Goal: Task Accomplishment & Management: Manage account settings

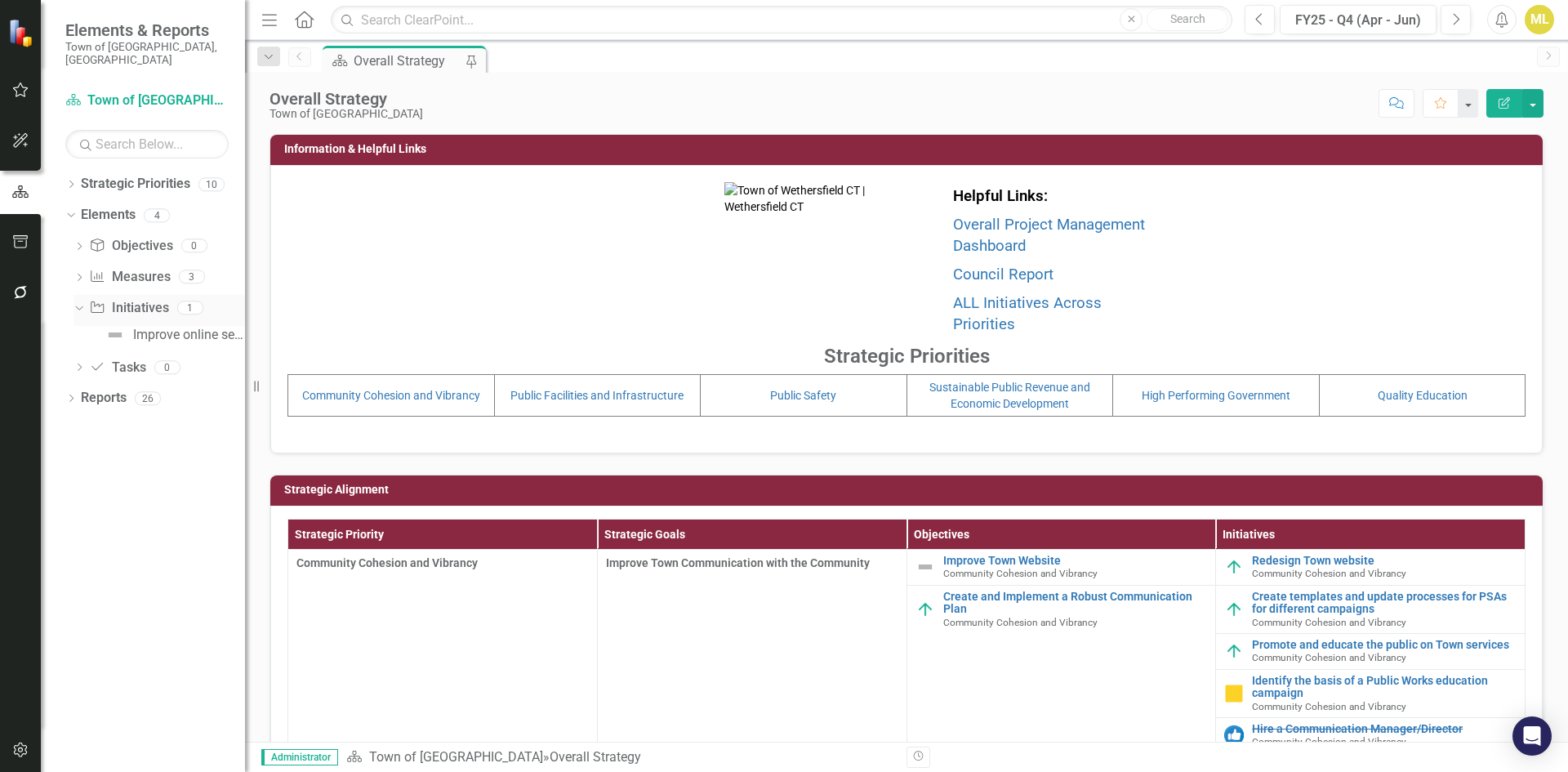
click at [77, 301] on icon "Dropdown" at bounding box center [76, 307] width 9 height 12
click at [77, 233] on div "Dropdown Objective Objectives 0" at bounding box center [159, 248] width 172 height 31
click at [88, 233] on div "Dropdown Objective Objectives 0" at bounding box center [159, 248] width 172 height 31
click at [80, 243] on icon "Dropdown" at bounding box center [79, 247] width 12 height 9
click at [80, 239] on icon "Dropdown" at bounding box center [76, 245] width 9 height 12
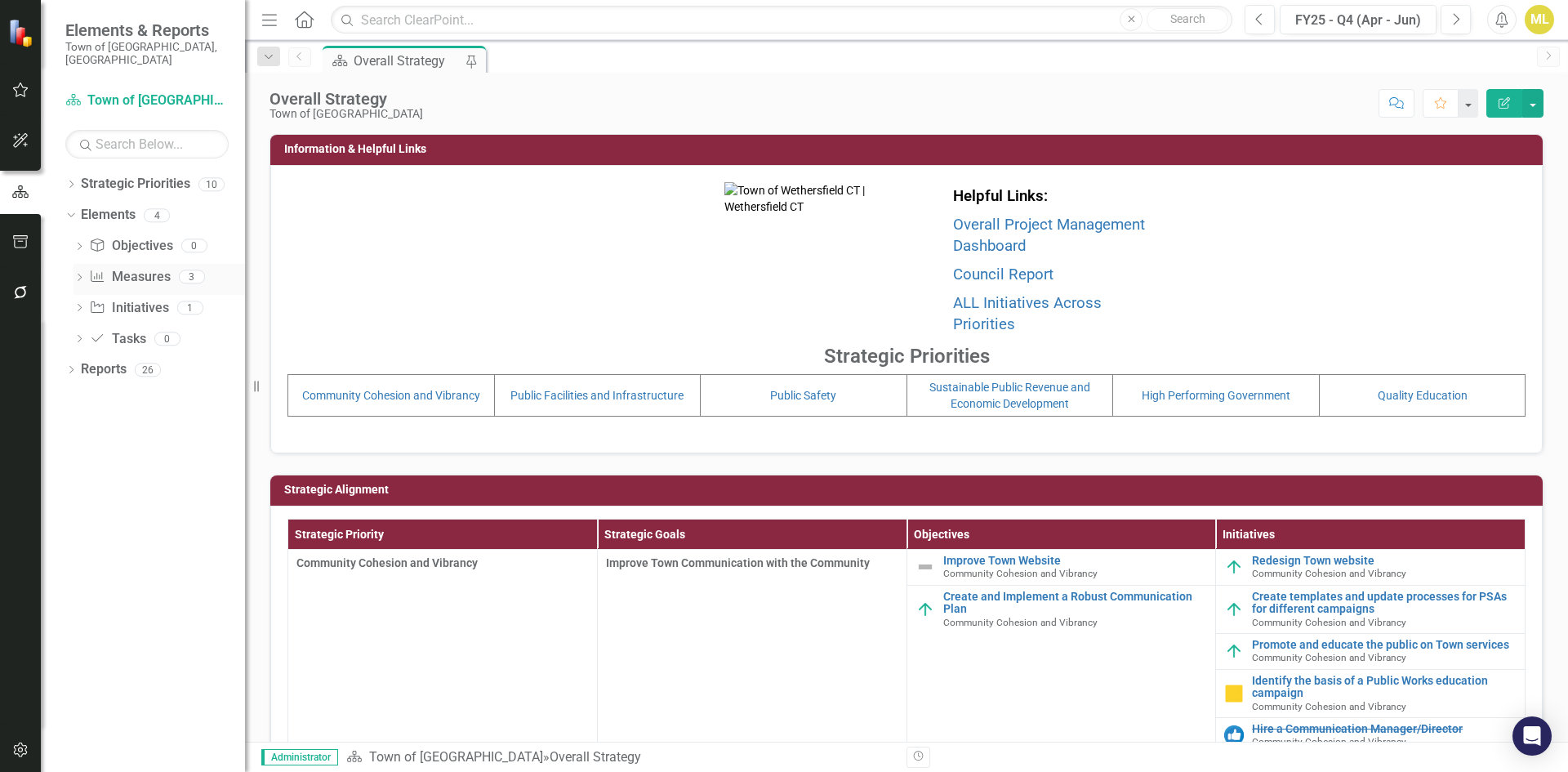
click at [74, 272] on div "Dropdown" at bounding box center [79, 279] width 12 height 14
click at [74, 270] on icon "Dropdown" at bounding box center [76, 276] width 9 height 12
click at [81, 294] on div "Dropdown Initiative Initiatives 1" at bounding box center [159, 310] width 172 height 31
click at [81, 305] on icon "Dropdown" at bounding box center [79, 309] width 12 height 9
click at [81, 301] on icon "Dropdown" at bounding box center [76, 307] width 9 height 12
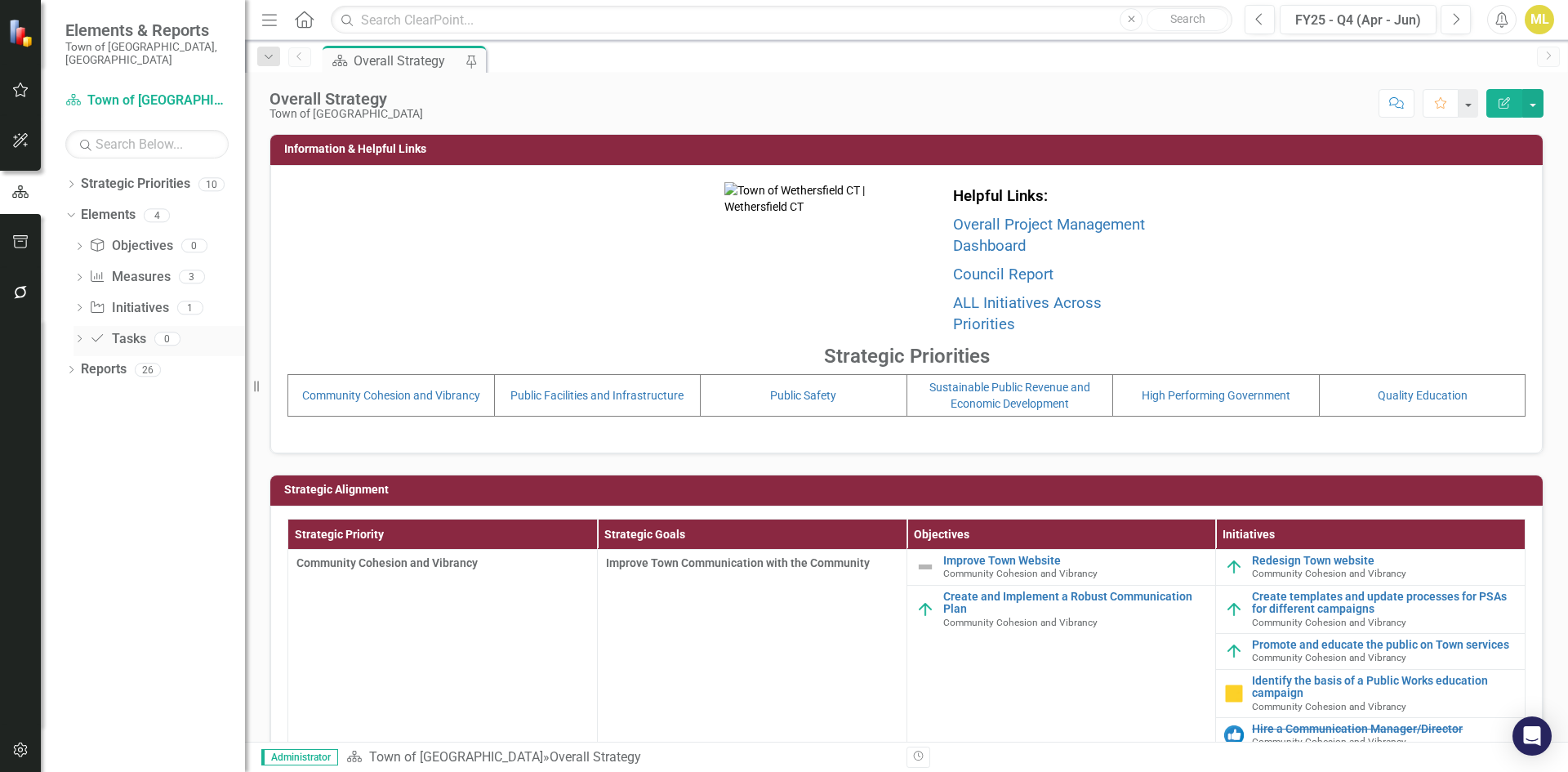
click at [77, 336] on icon "Dropdown" at bounding box center [79, 340] width 12 height 9
click at [77, 337] on icon at bounding box center [79, 339] width 8 height 4
click at [78, 202] on div "Dropdown Elements 4" at bounding box center [155, 217] width 179 height 31
click at [69, 209] on icon "Dropdown" at bounding box center [69, 215] width 9 height 12
click at [106, 215] on div "Elements" at bounding box center [108, 215] width 55 height 27
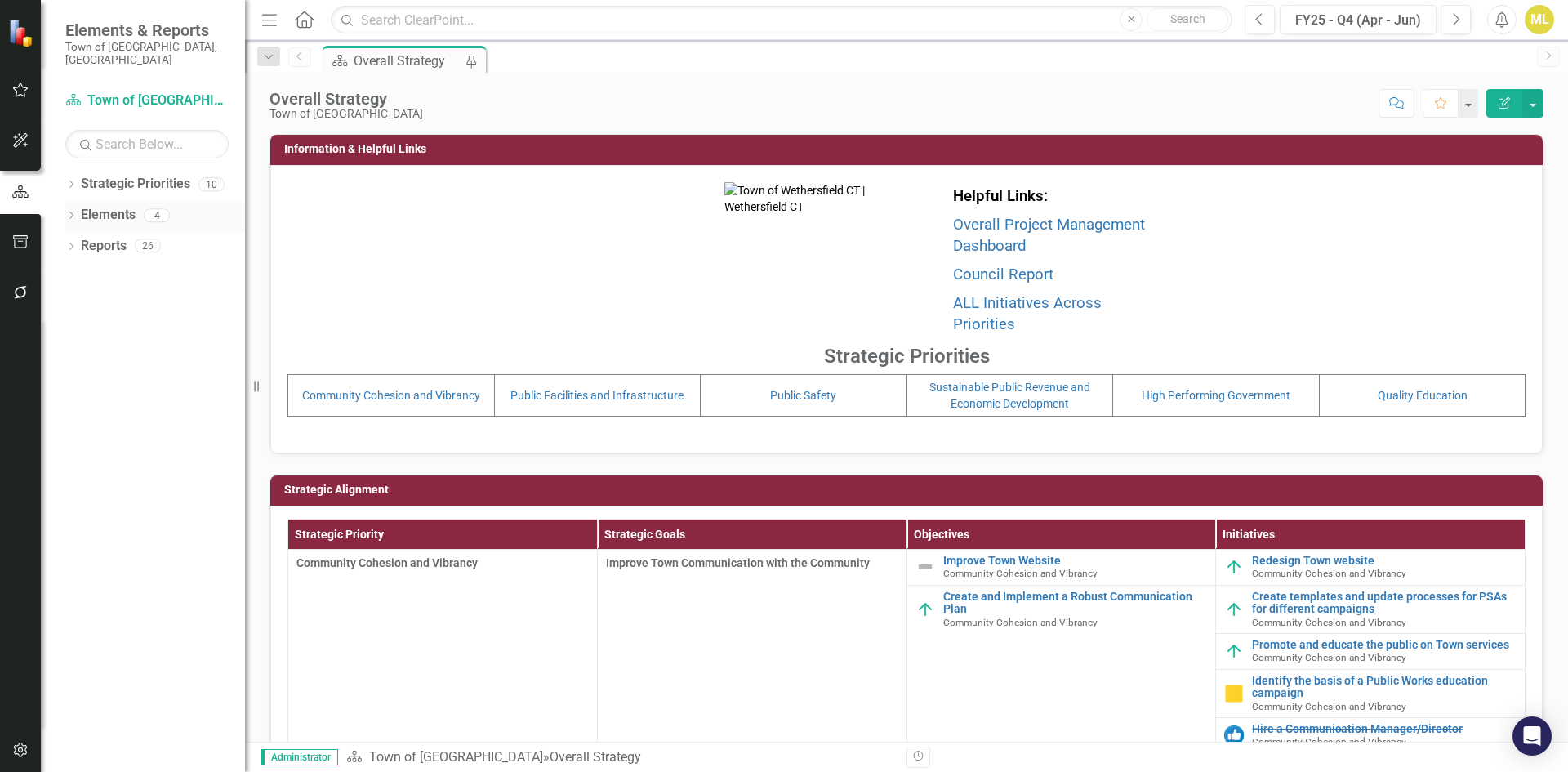
click at [105, 206] on link "Elements" at bounding box center [108, 214] width 55 height 18
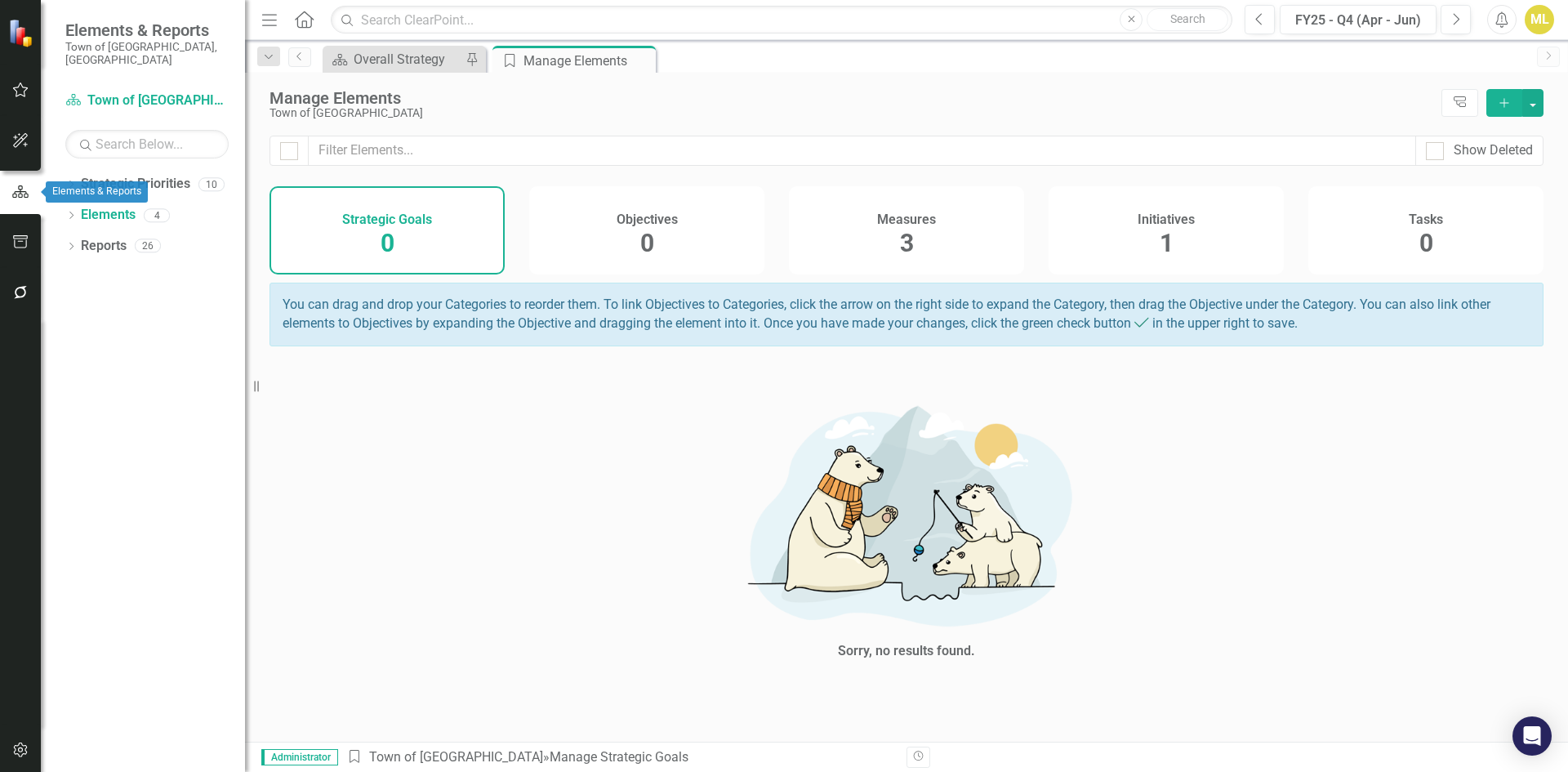
click at [18, 183] on button "button" at bounding box center [20, 192] width 41 height 27
click at [76, 212] on icon "Dropdown" at bounding box center [71, 216] width 12 height 9
click at [90, 175] on link "Strategic Priorities" at bounding box center [135, 183] width 109 height 18
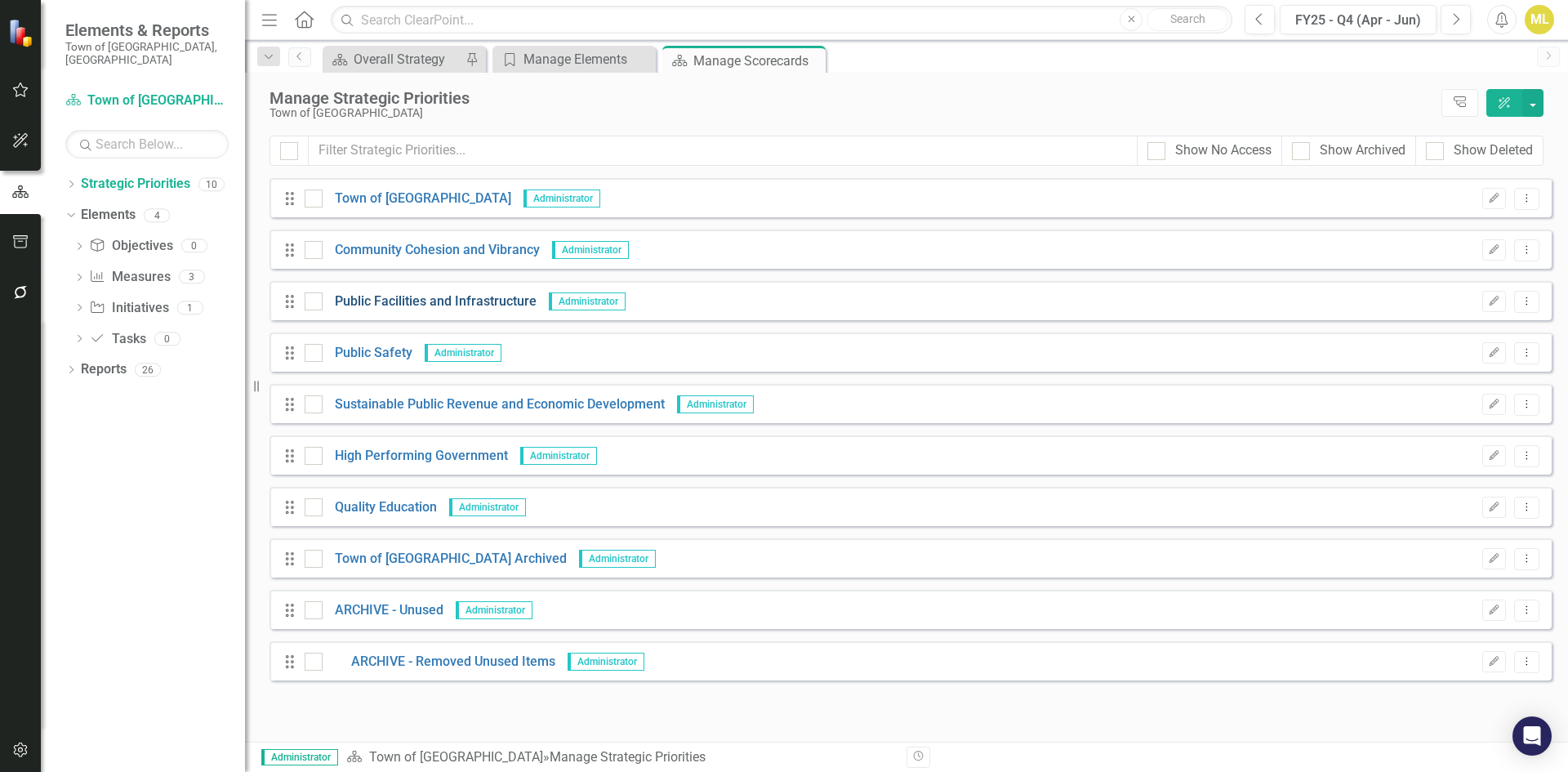
click at [443, 302] on link "Public Facilities and Infrastructure" at bounding box center [429, 301] width 214 height 18
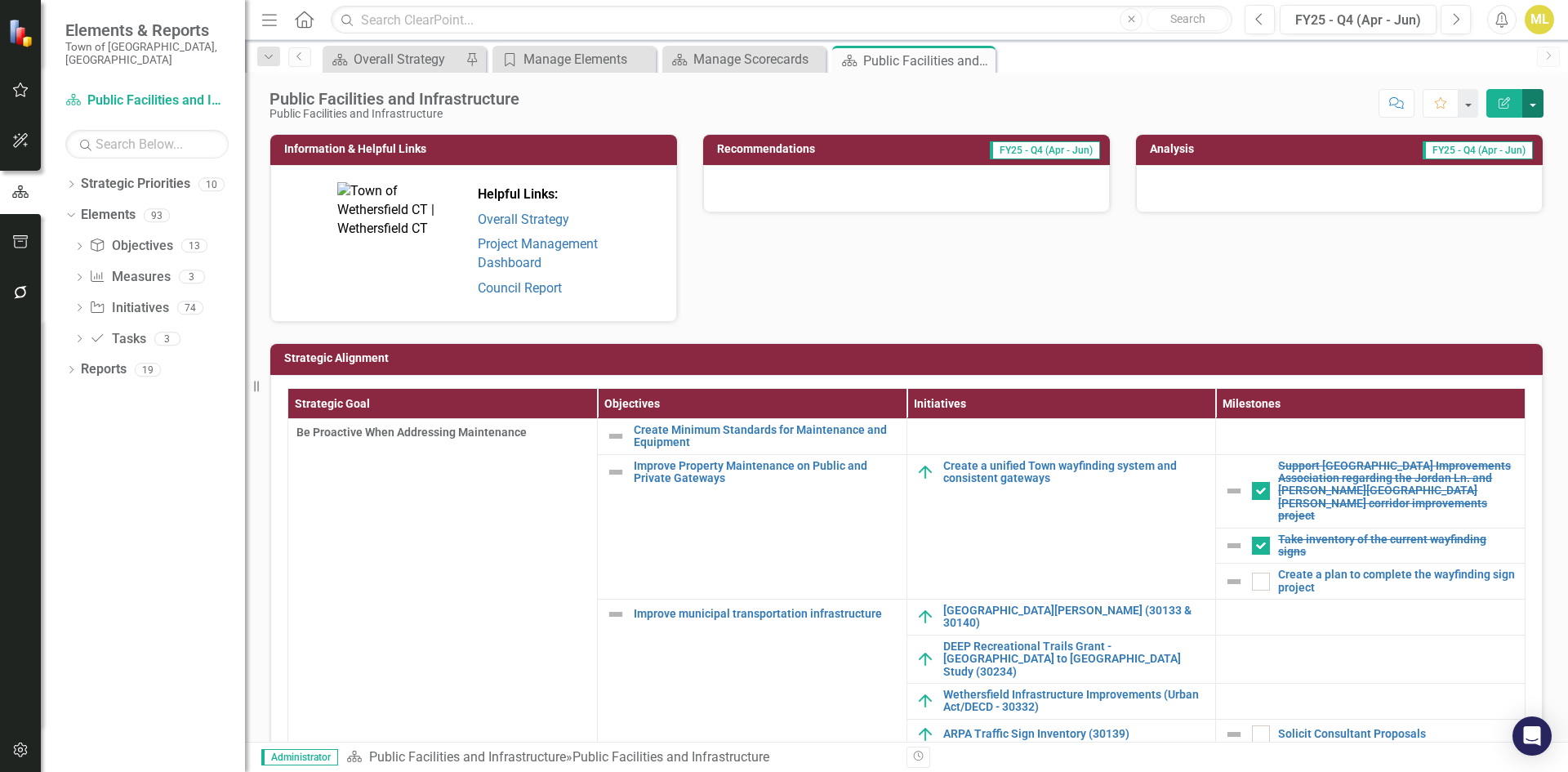
click at [1527, 107] on button "button" at bounding box center [1532, 103] width 21 height 29
click at [130, 236] on link "Objective Objectives" at bounding box center [130, 245] width 83 height 18
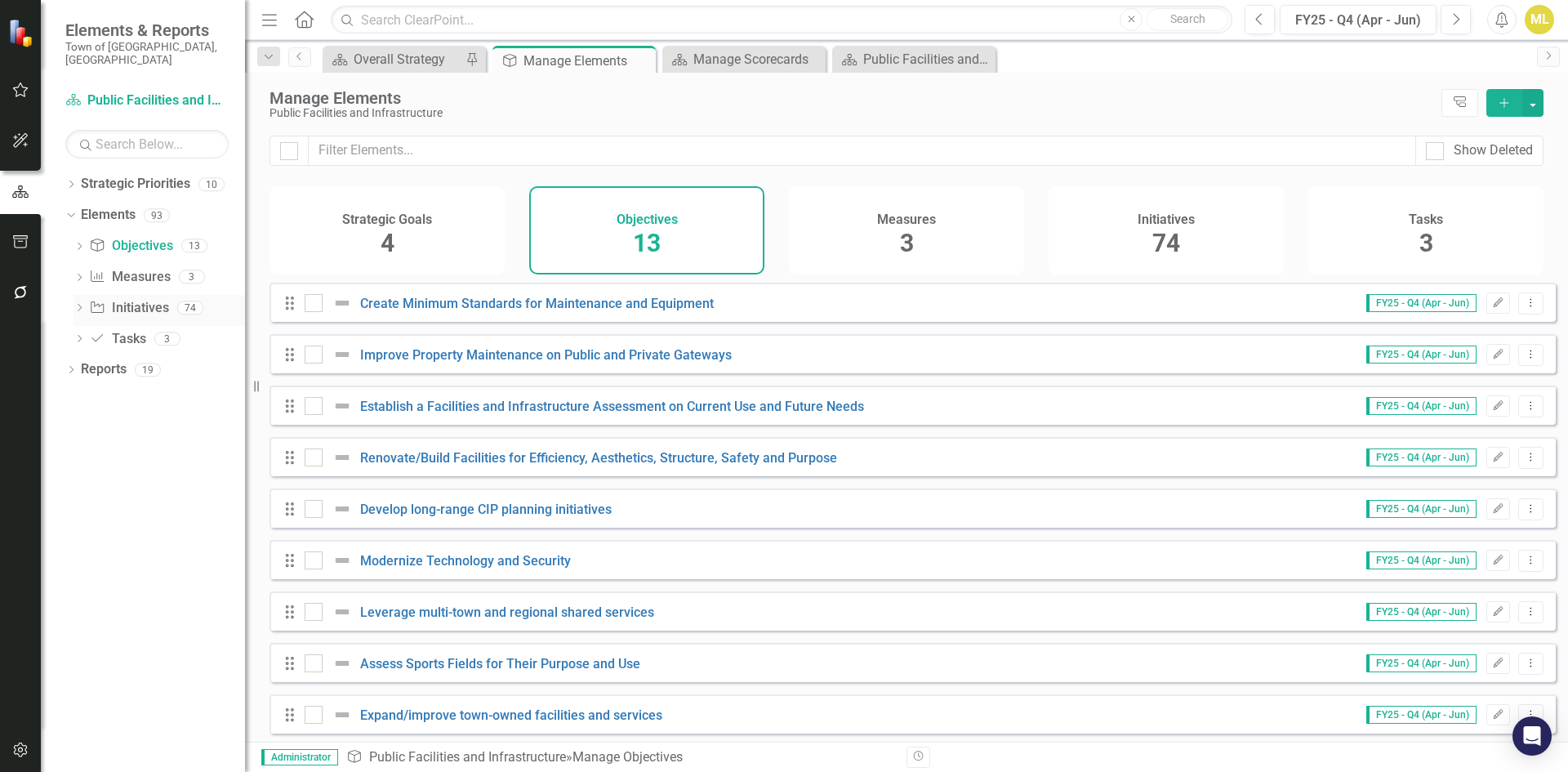
click at [125, 299] on link "Initiative Initiatives" at bounding box center [128, 308] width 79 height 18
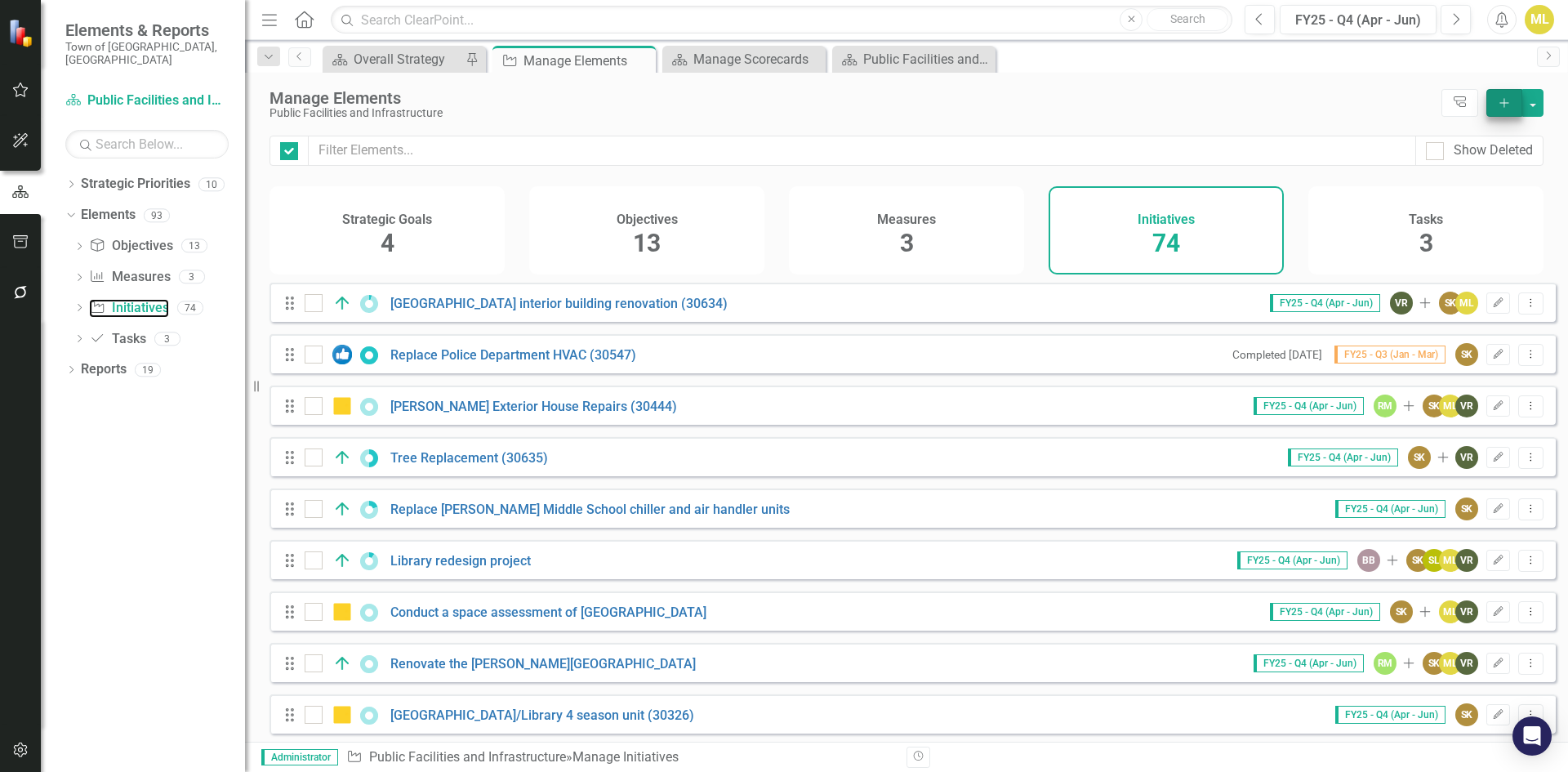
checkbox input "false"
click at [1499, 104] on icon "Add" at bounding box center [1503, 103] width 14 height 12
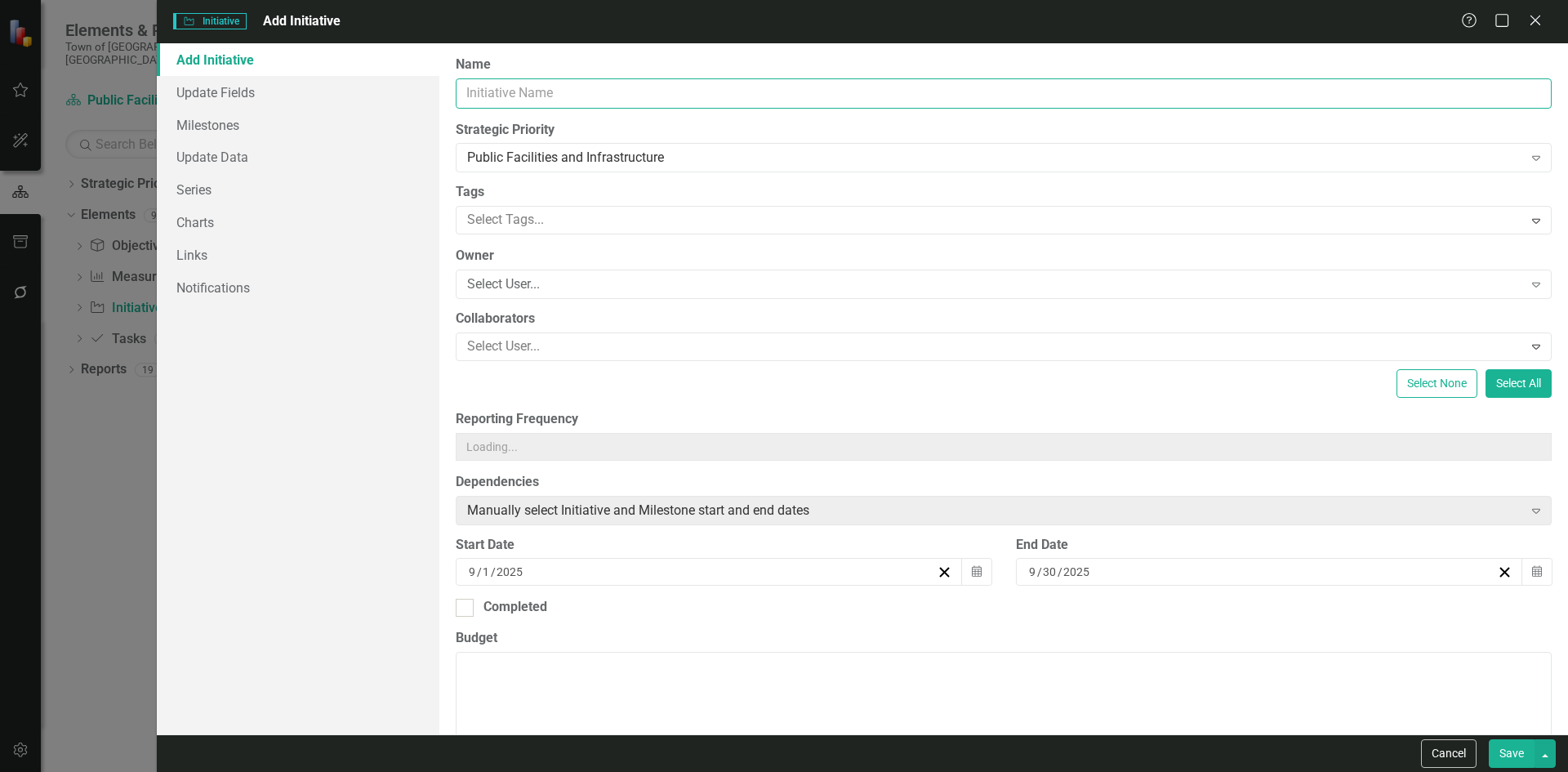
click at [672, 84] on input "Name" at bounding box center [1004, 93] width 1096 height 30
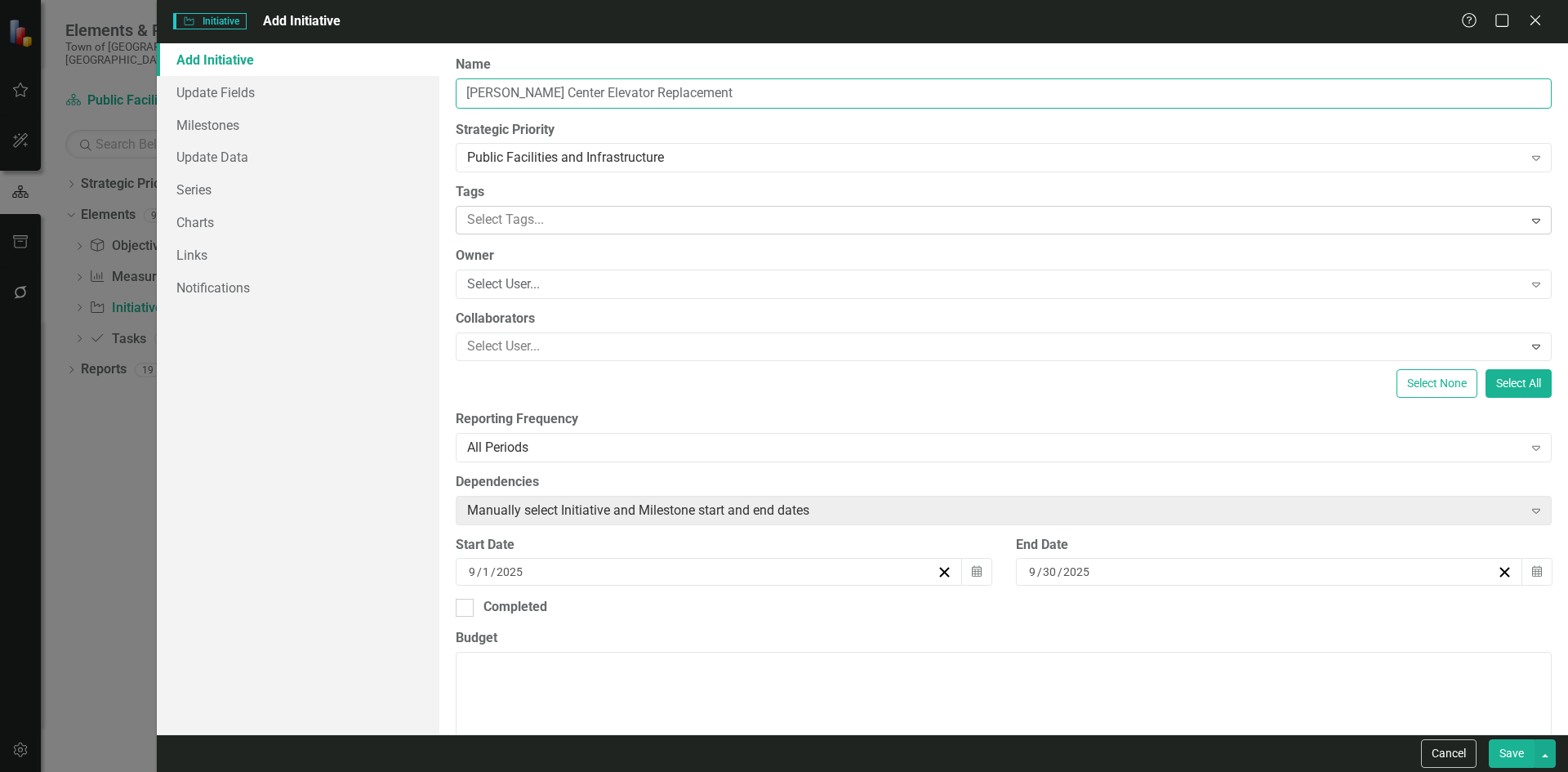
type input "[PERSON_NAME] Center Elevator Replacement"
click at [542, 226] on div at bounding box center [991, 220] width 1062 height 22
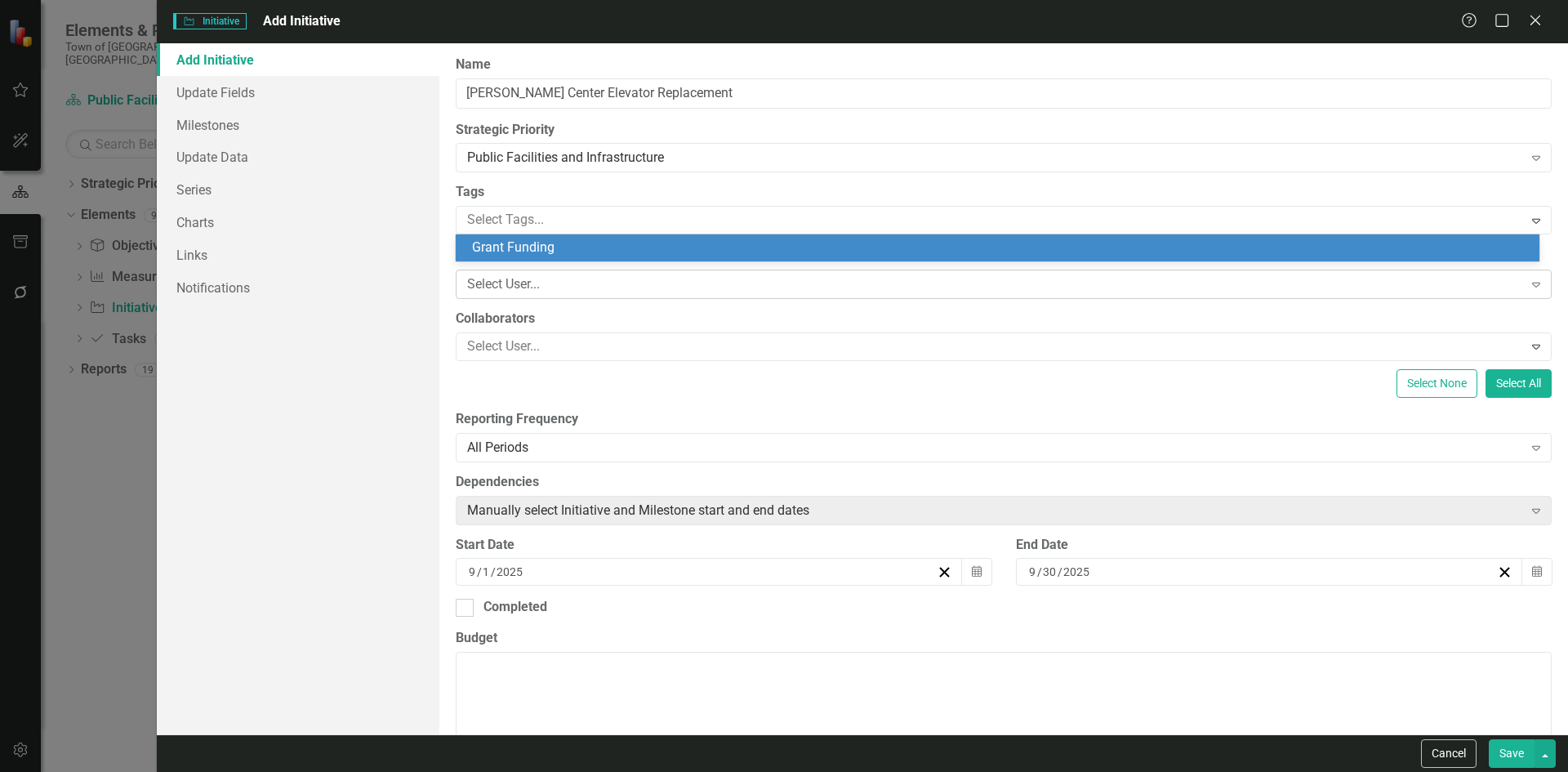
click at [539, 285] on div "Select User..." at bounding box center [995, 284] width 1056 height 18
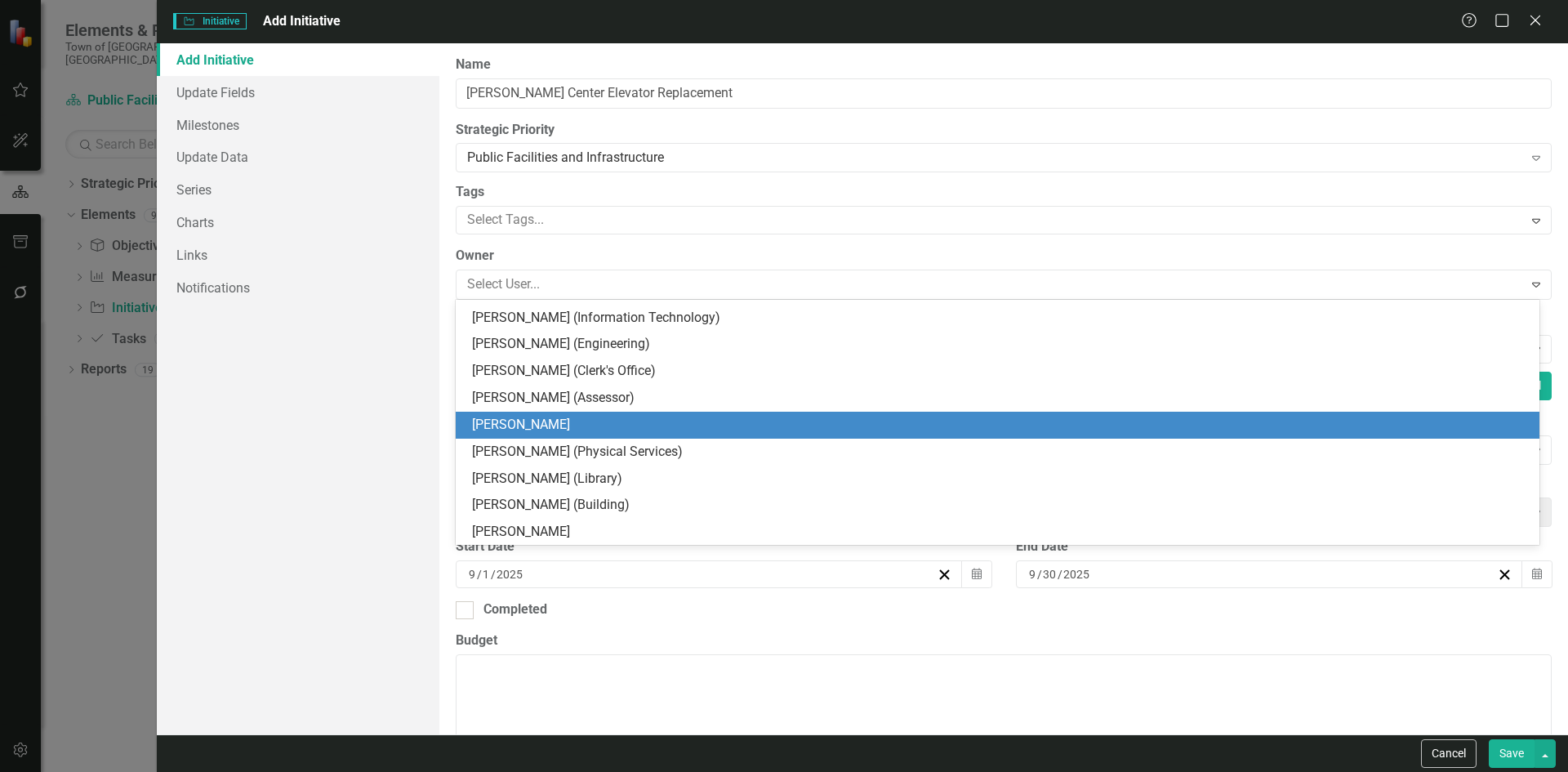
scroll to position [245, 0]
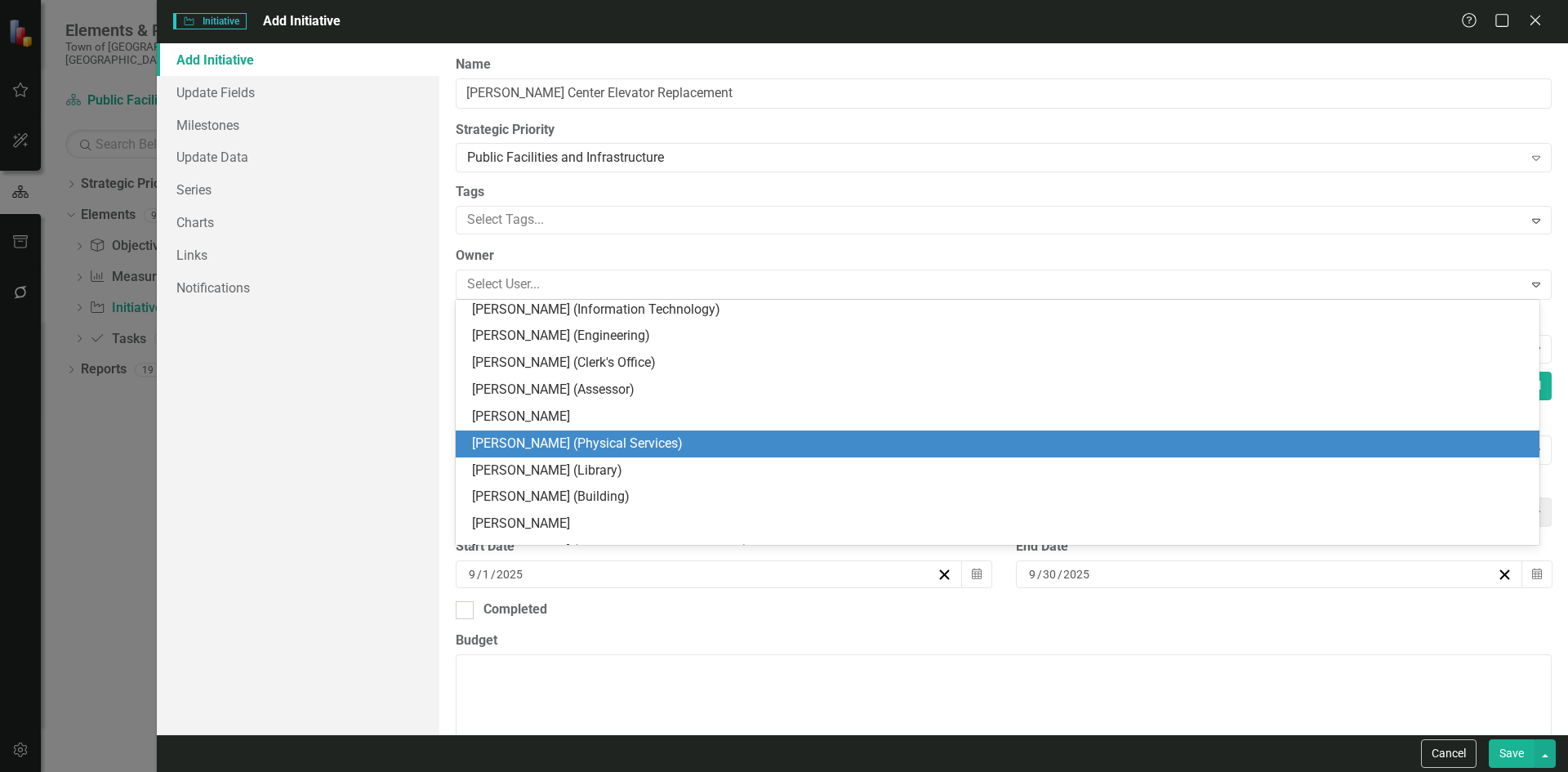
click at [563, 449] on div "[PERSON_NAME] (Physical Services)" at bounding box center [1001, 443] width 1058 height 18
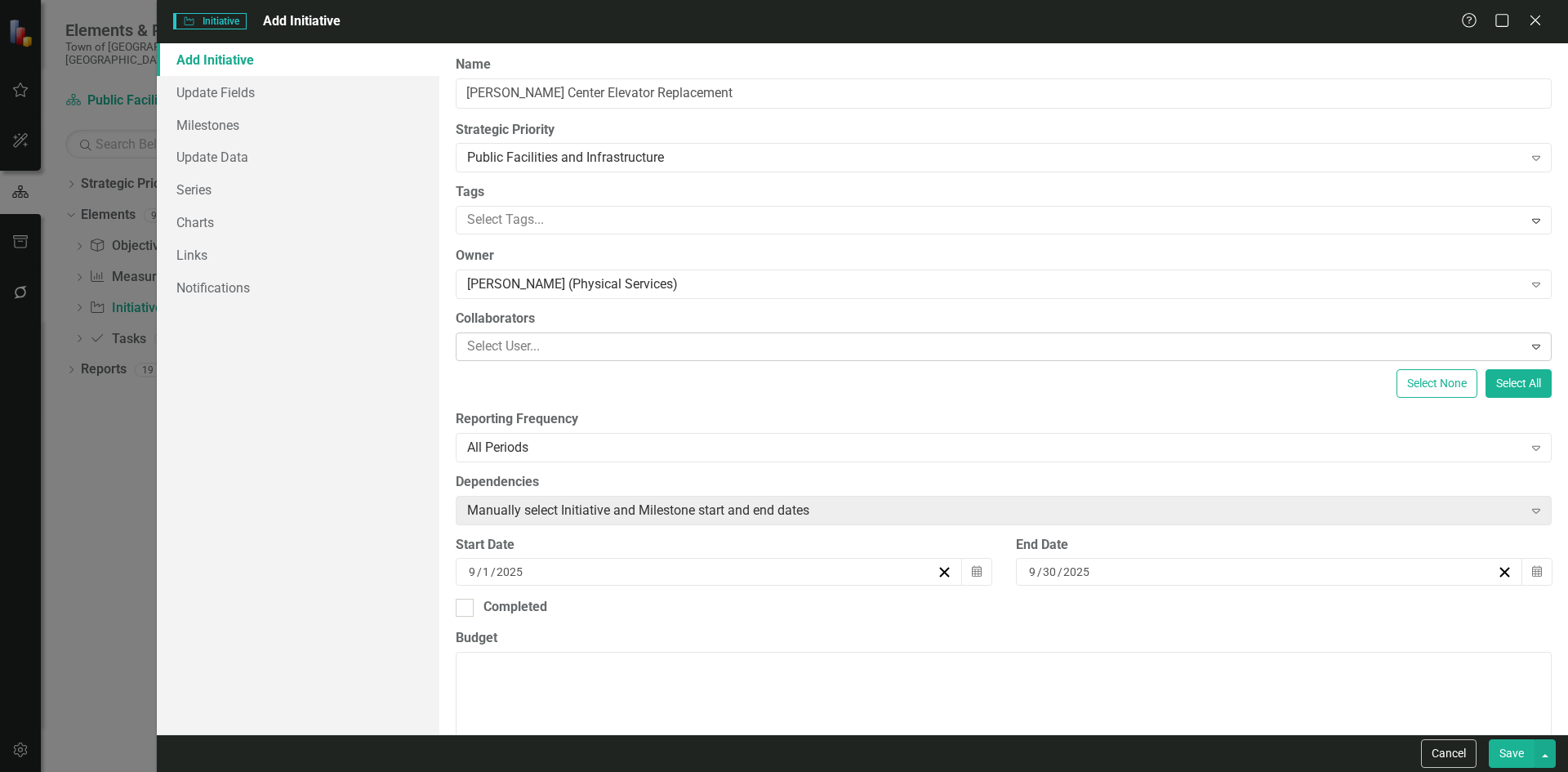
click at [507, 337] on div at bounding box center [991, 346] width 1062 height 22
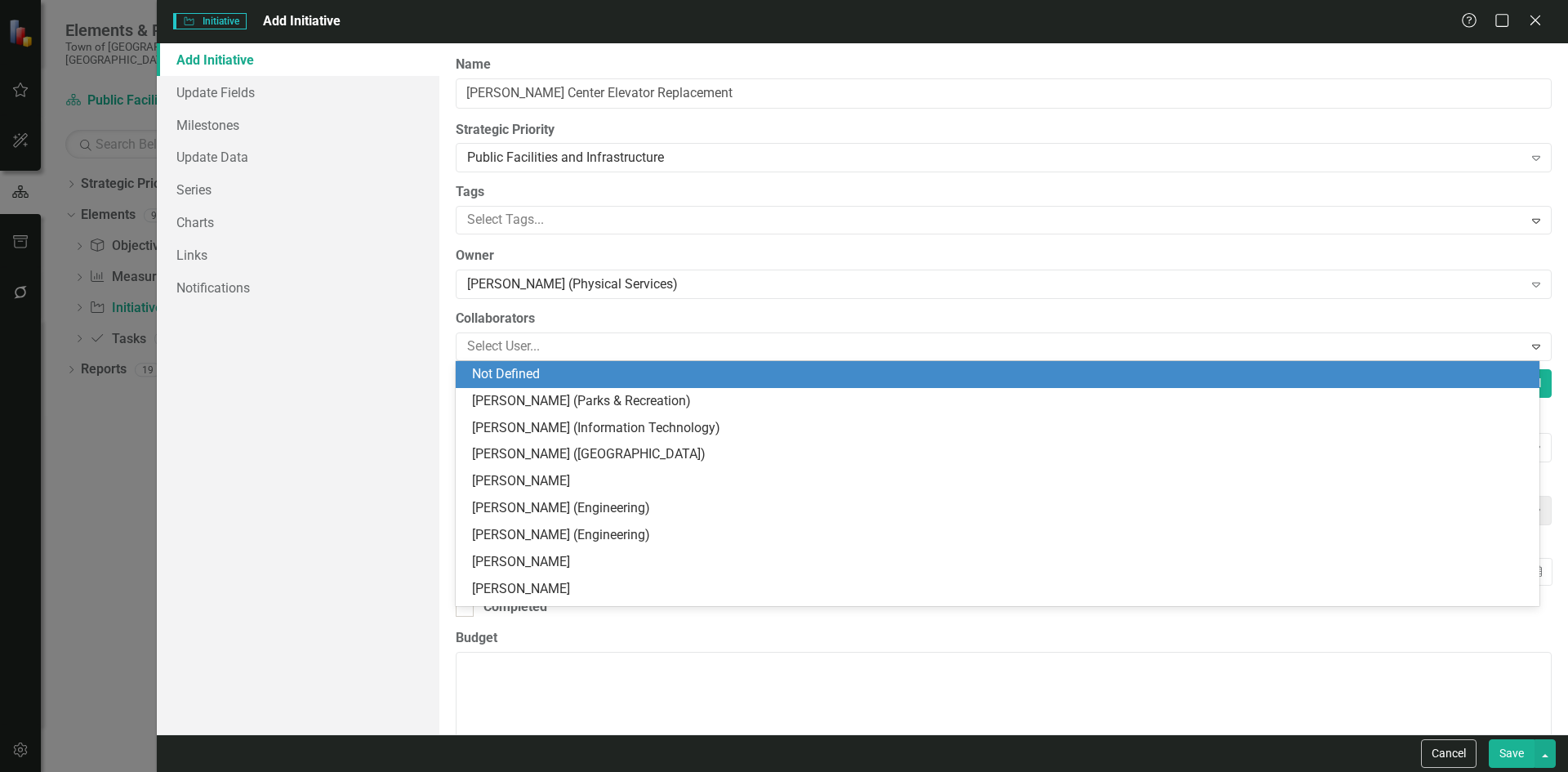
click at [405, 331] on div "Add Initiative Update Fields Milestones Update Data Series Charts Links Notific…" at bounding box center [297, 389] width 283 height 691
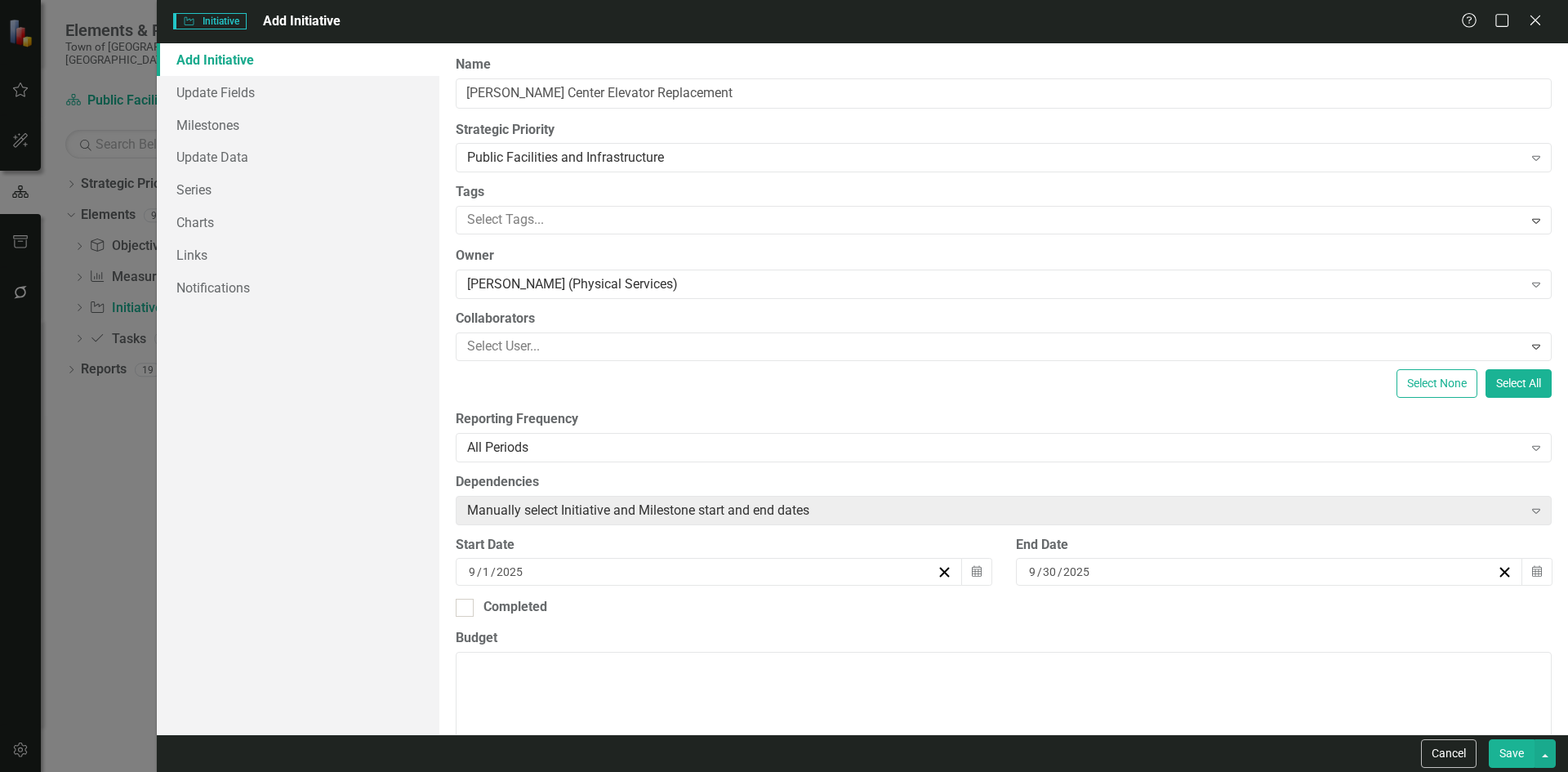
click at [476, 565] on input "9" at bounding box center [472, 571] width 9 height 16
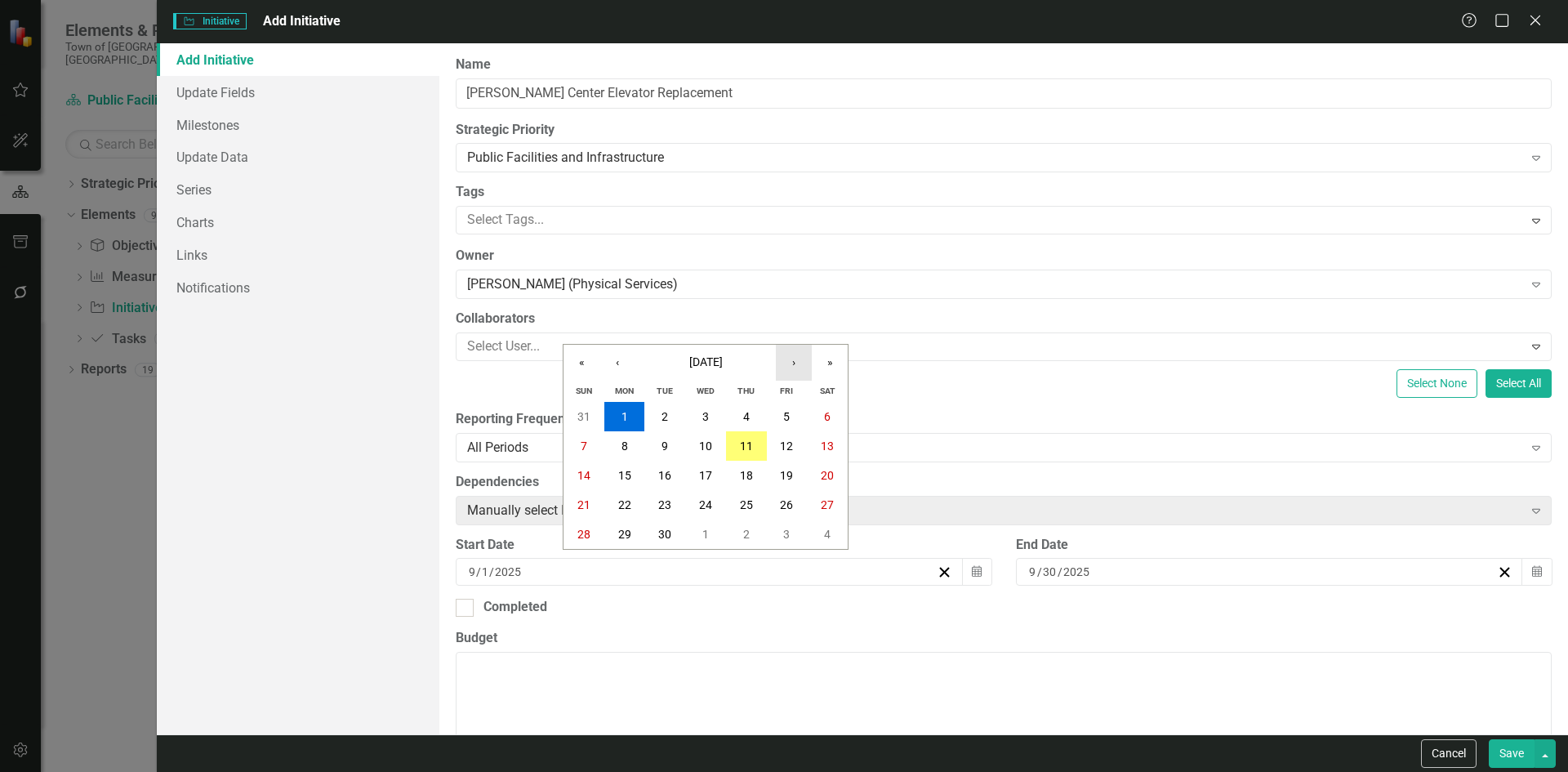
click at [794, 372] on button "›" at bounding box center [793, 362] width 36 height 36
click at [798, 364] on button "›" at bounding box center [793, 362] width 36 height 36
click at [623, 367] on button "‹" at bounding box center [617, 362] width 36 height 36
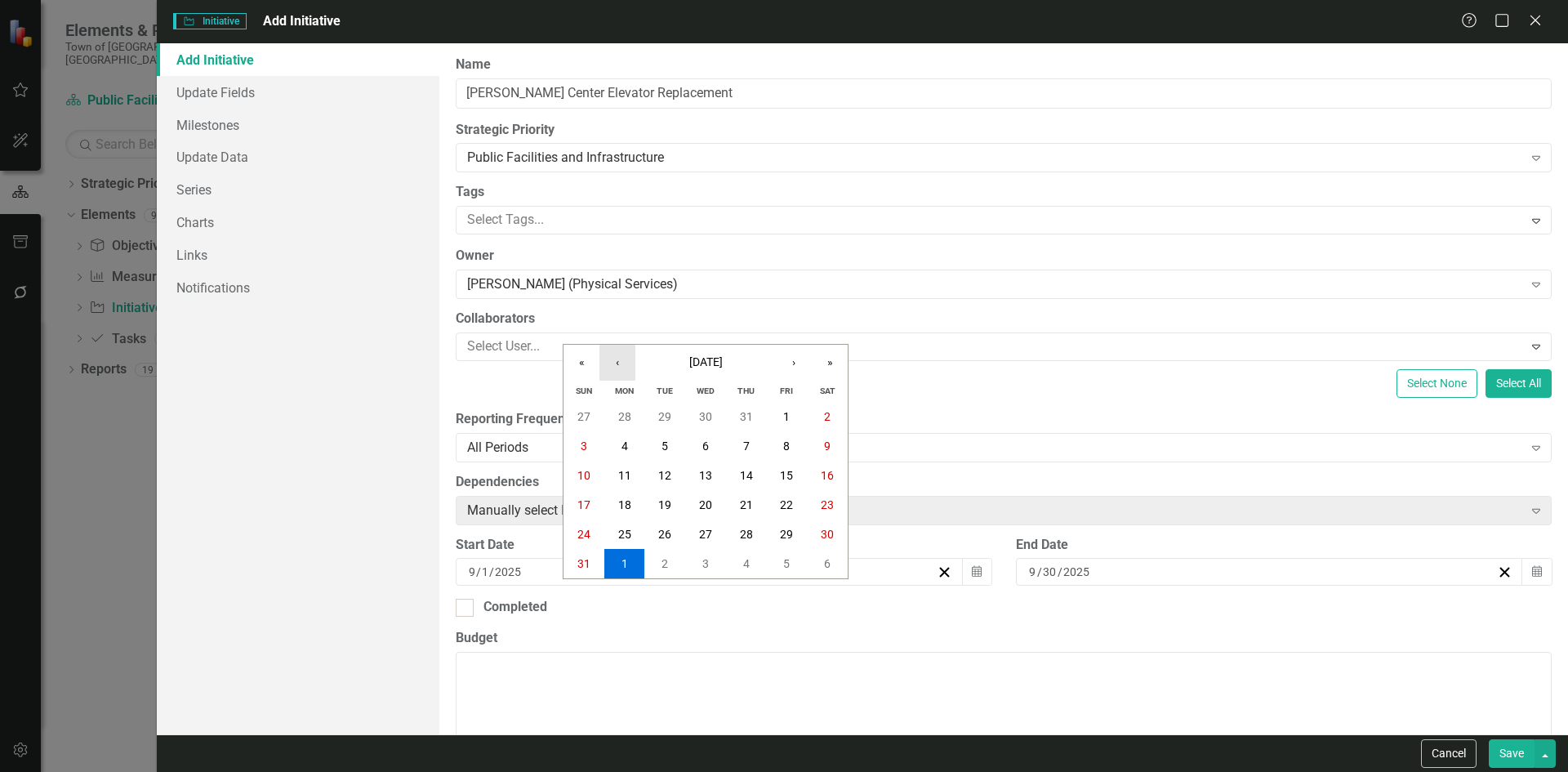
click at [623, 367] on button "‹" at bounding box center [617, 362] width 36 height 36
click at [791, 360] on button "›" at bounding box center [793, 362] width 36 height 36
click at [664, 414] on abbr "1" at bounding box center [664, 417] width 7 height 14
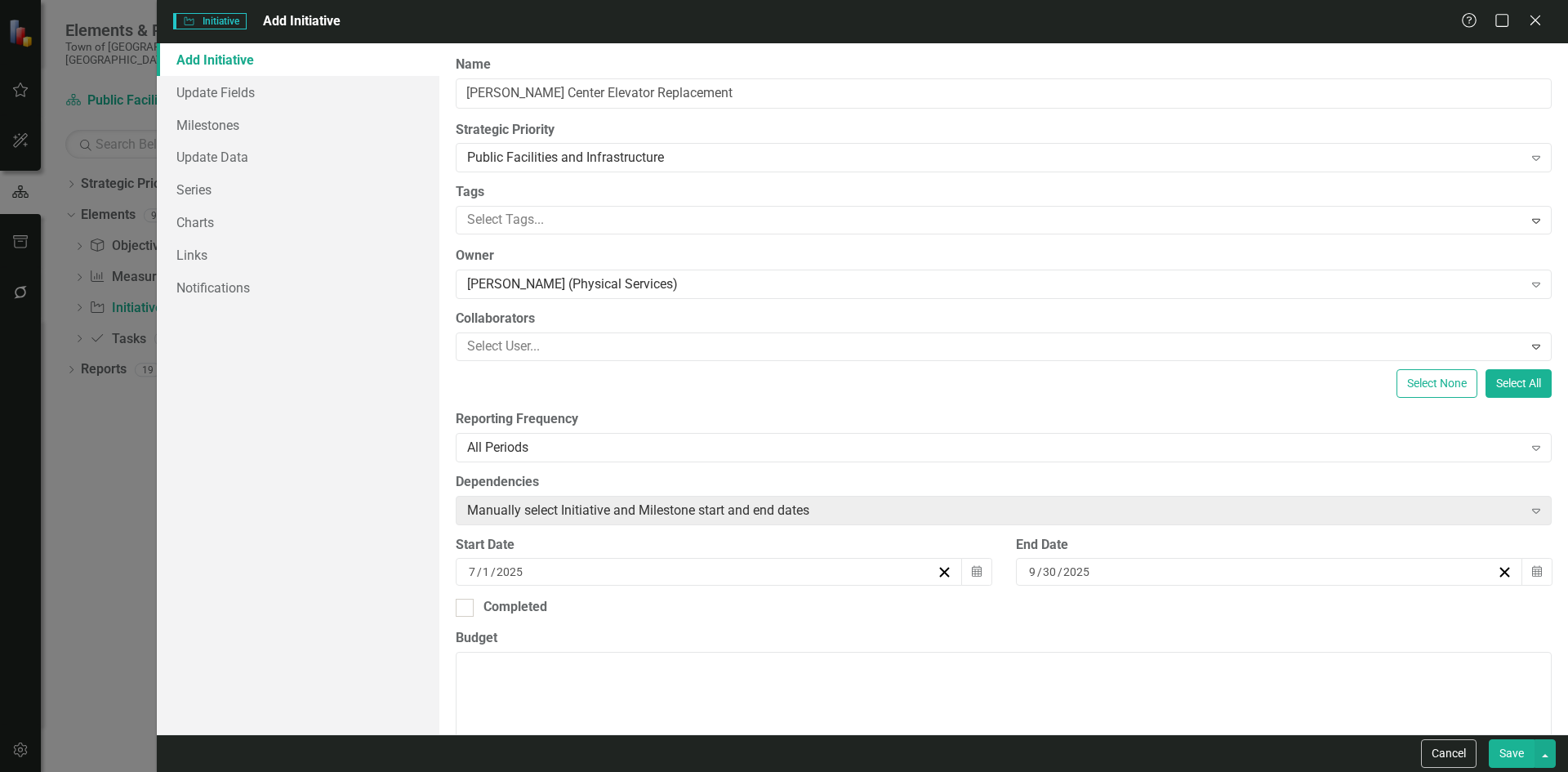
click at [1088, 573] on div "9 / 30 / 2025" at bounding box center [1261, 571] width 470 height 16
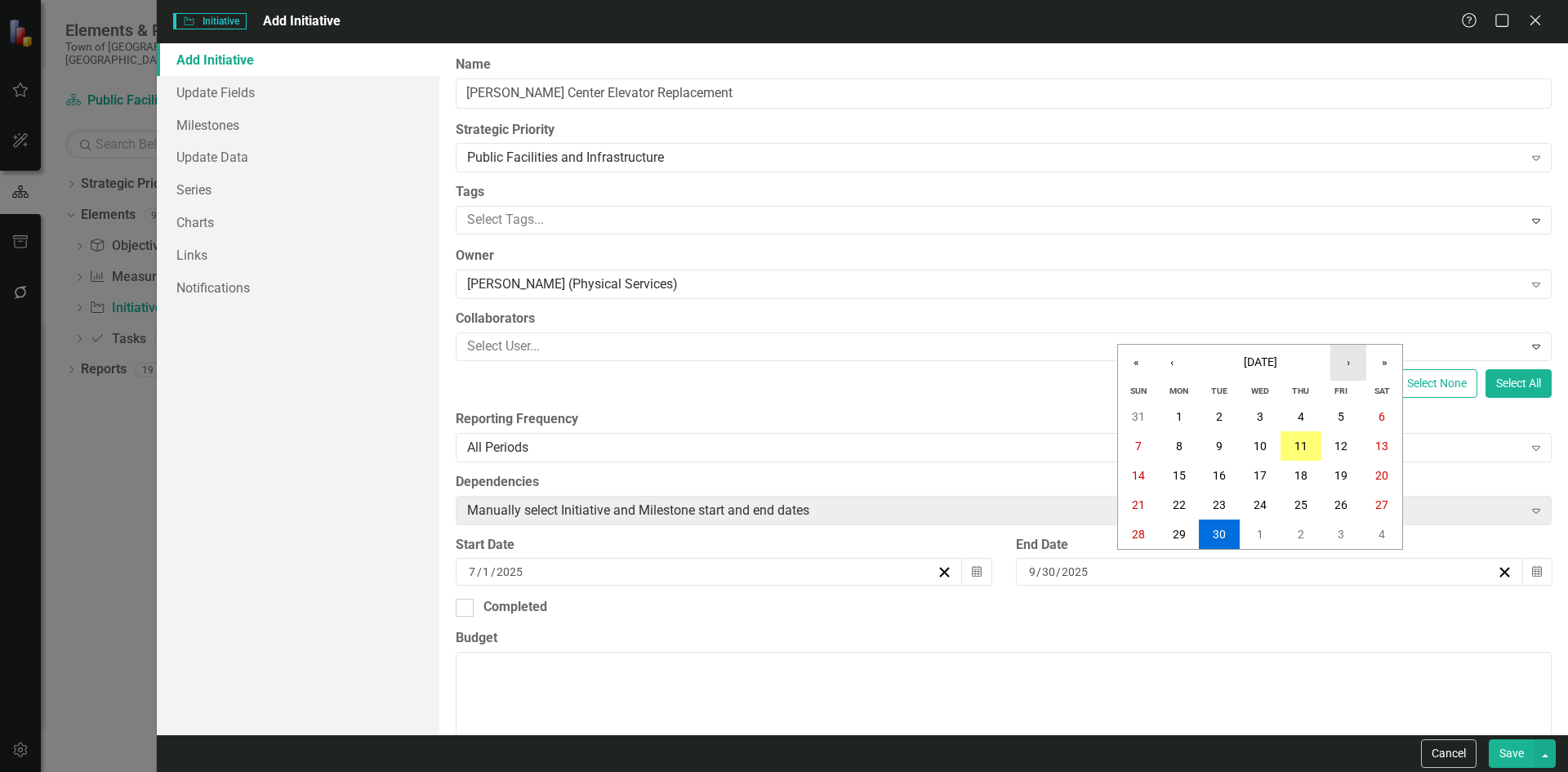
click at [1340, 364] on button "›" at bounding box center [1347, 362] width 36 height 36
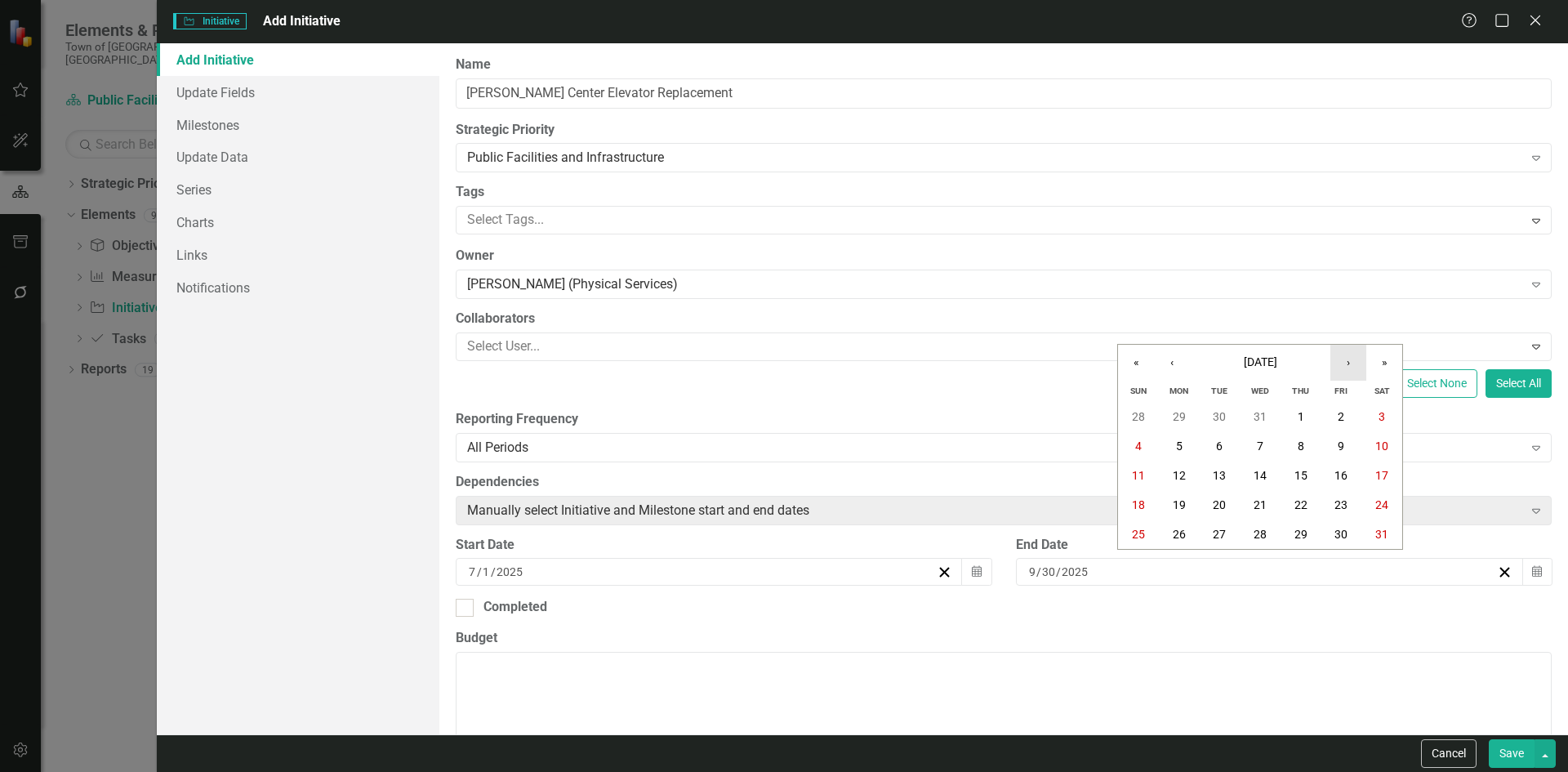
click at [1340, 364] on button "›" at bounding box center [1347, 362] width 36 height 36
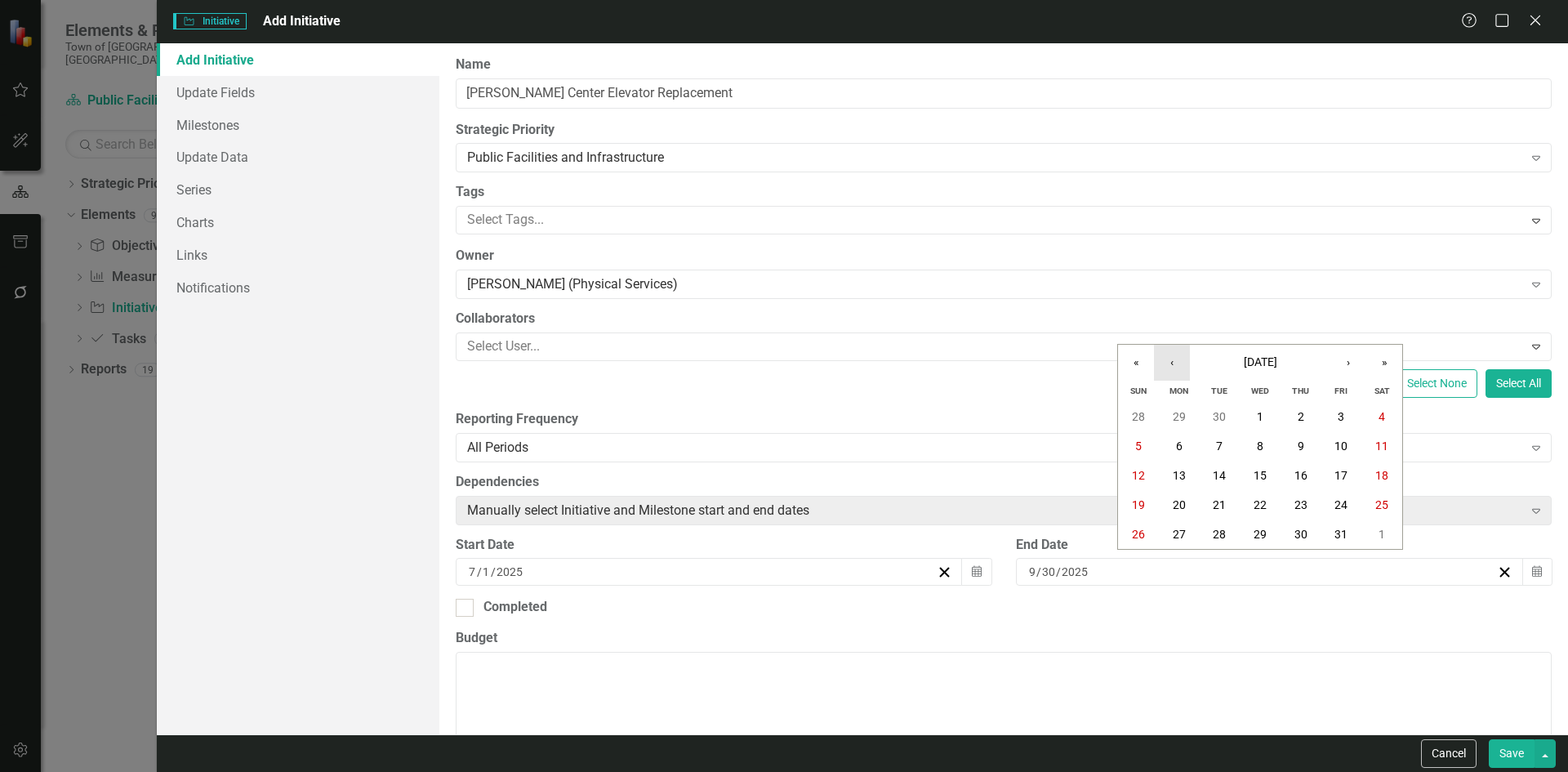
click at [1159, 361] on button "‹" at bounding box center [1171, 362] width 36 height 36
click at [1216, 530] on abbr "30" at bounding box center [1220, 535] width 14 height 14
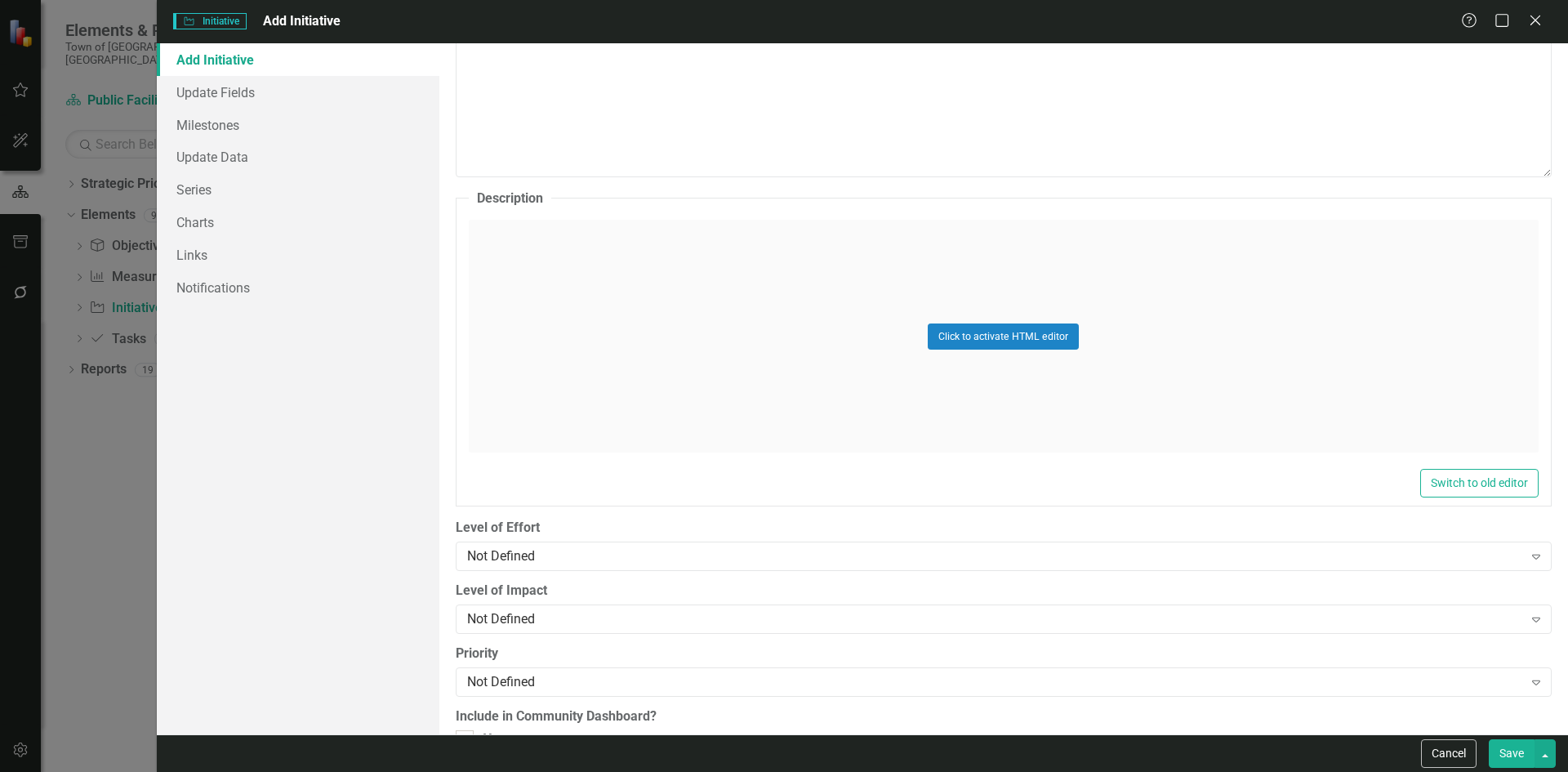
scroll to position [712, 0]
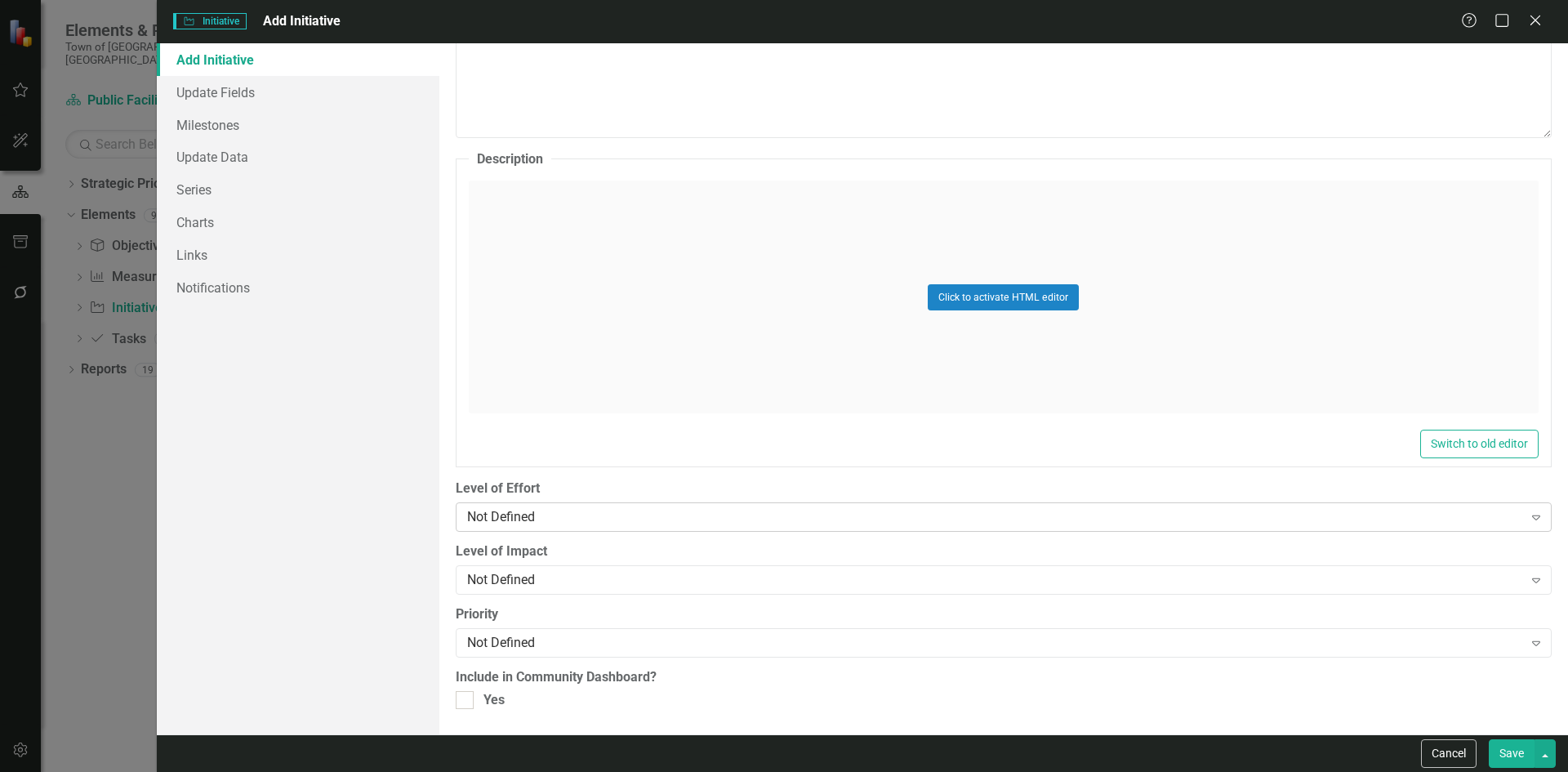
click at [622, 509] on div "Not Defined" at bounding box center [995, 516] width 1056 height 18
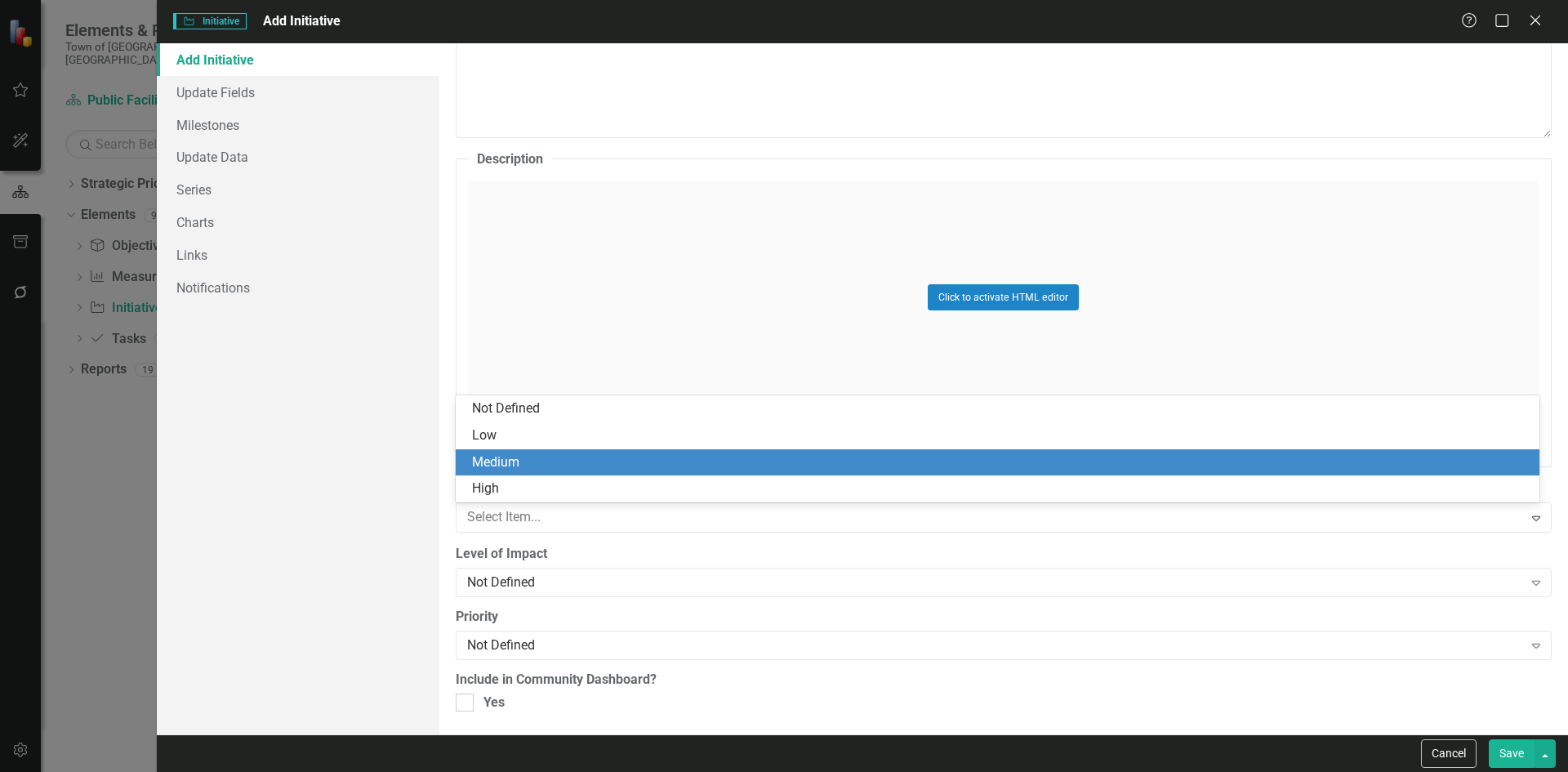
click at [503, 459] on div "Medium" at bounding box center [1001, 462] width 1058 height 18
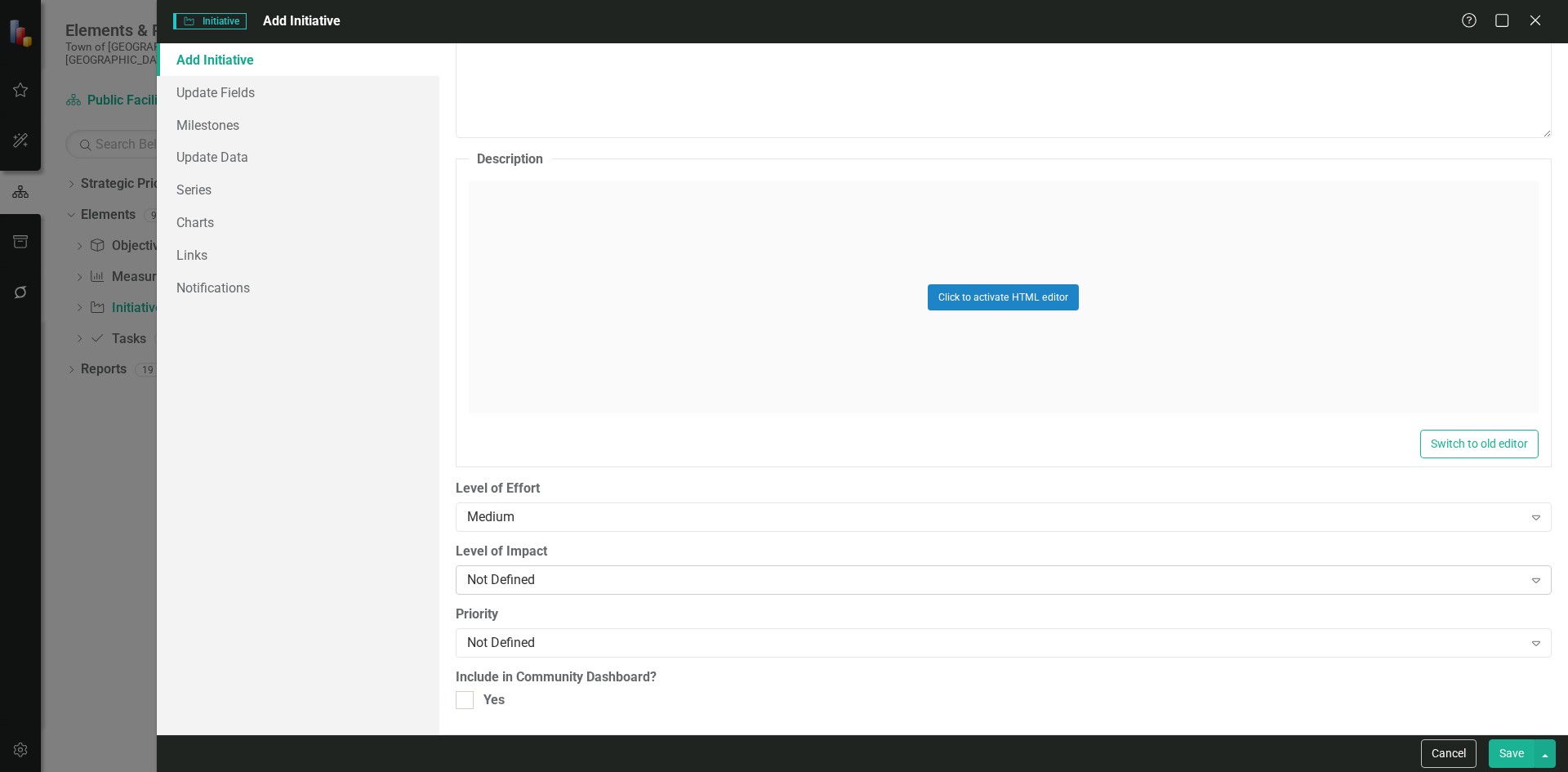
click at [503, 573] on div "Not Defined" at bounding box center [995, 580] width 1056 height 18
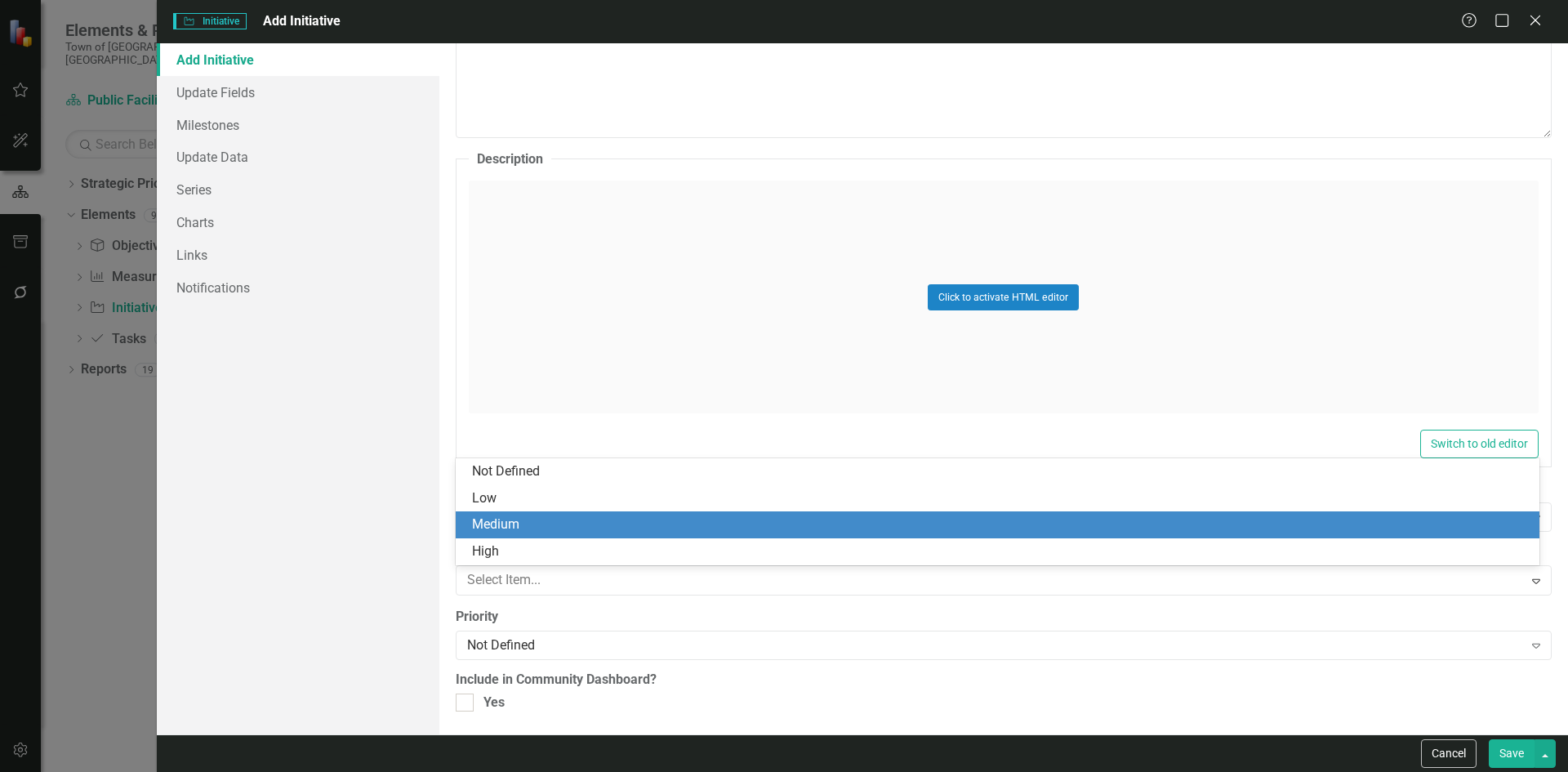
click at [505, 518] on div "Medium" at bounding box center [1001, 524] width 1058 height 18
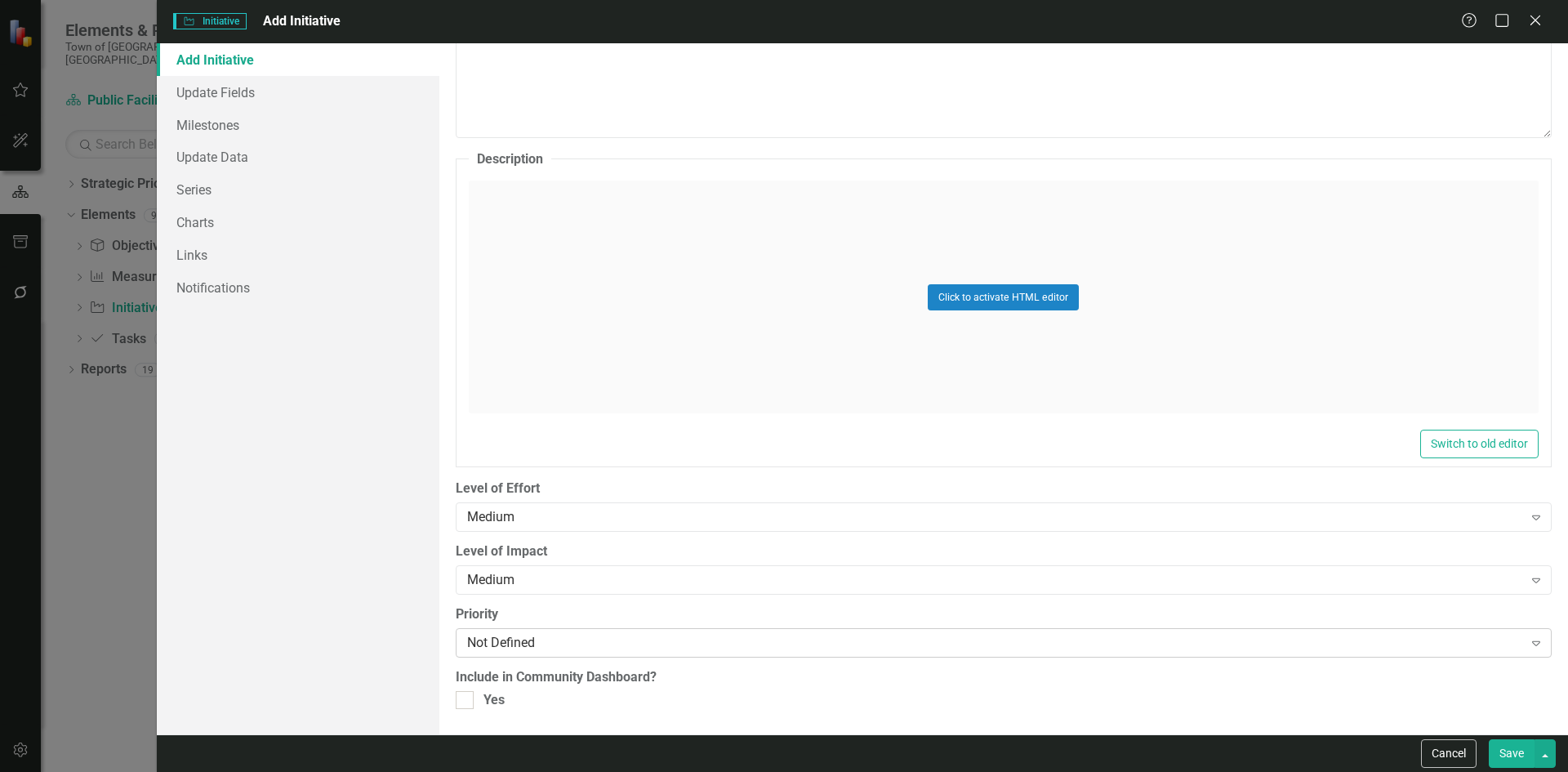
click at [512, 628] on div "Not Defined Expand" at bounding box center [1004, 643] width 1096 height 29
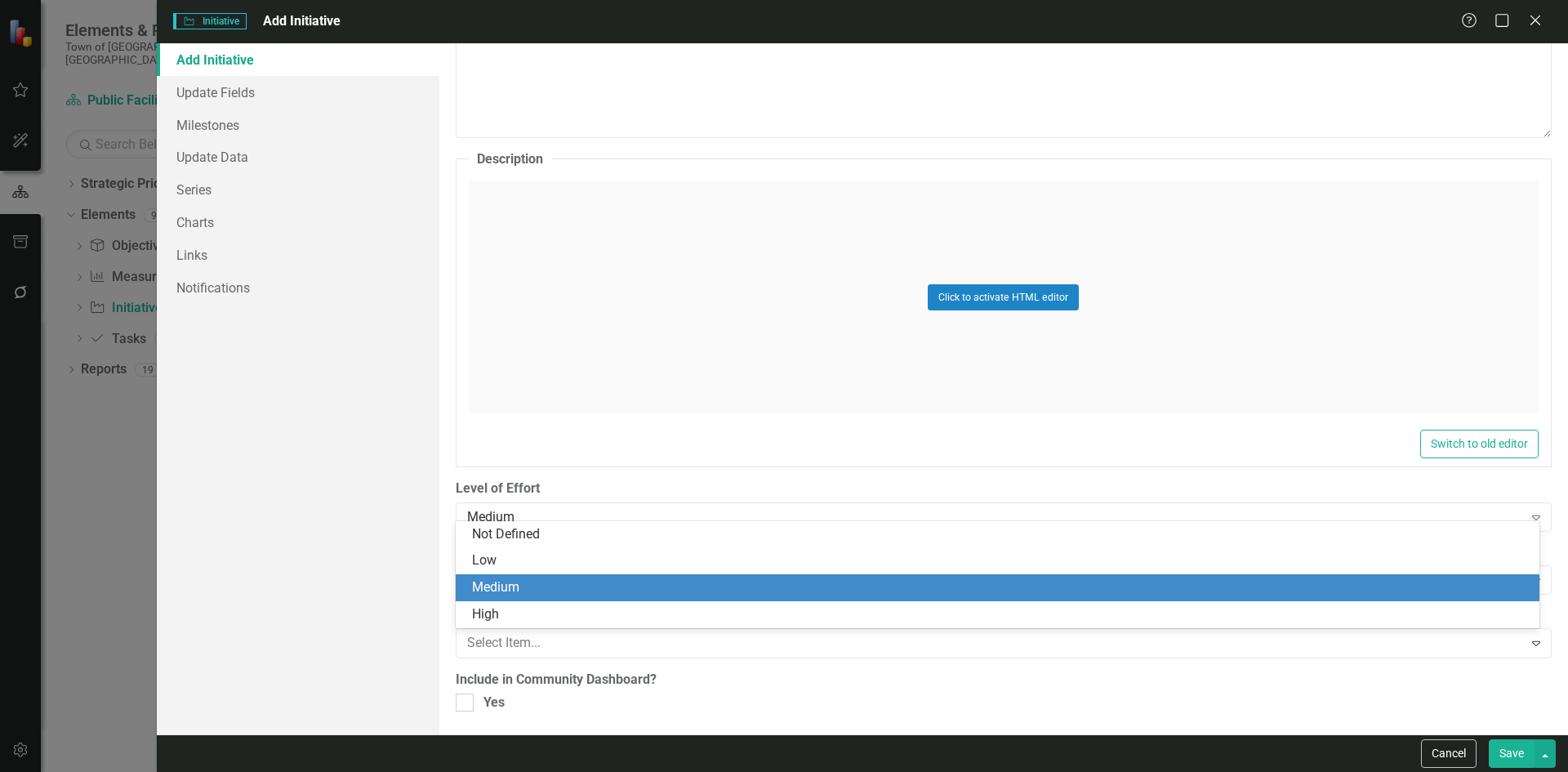
click at [501, 580] on div "Medium" at bounding box center [1001, 587] width 1058 height 18
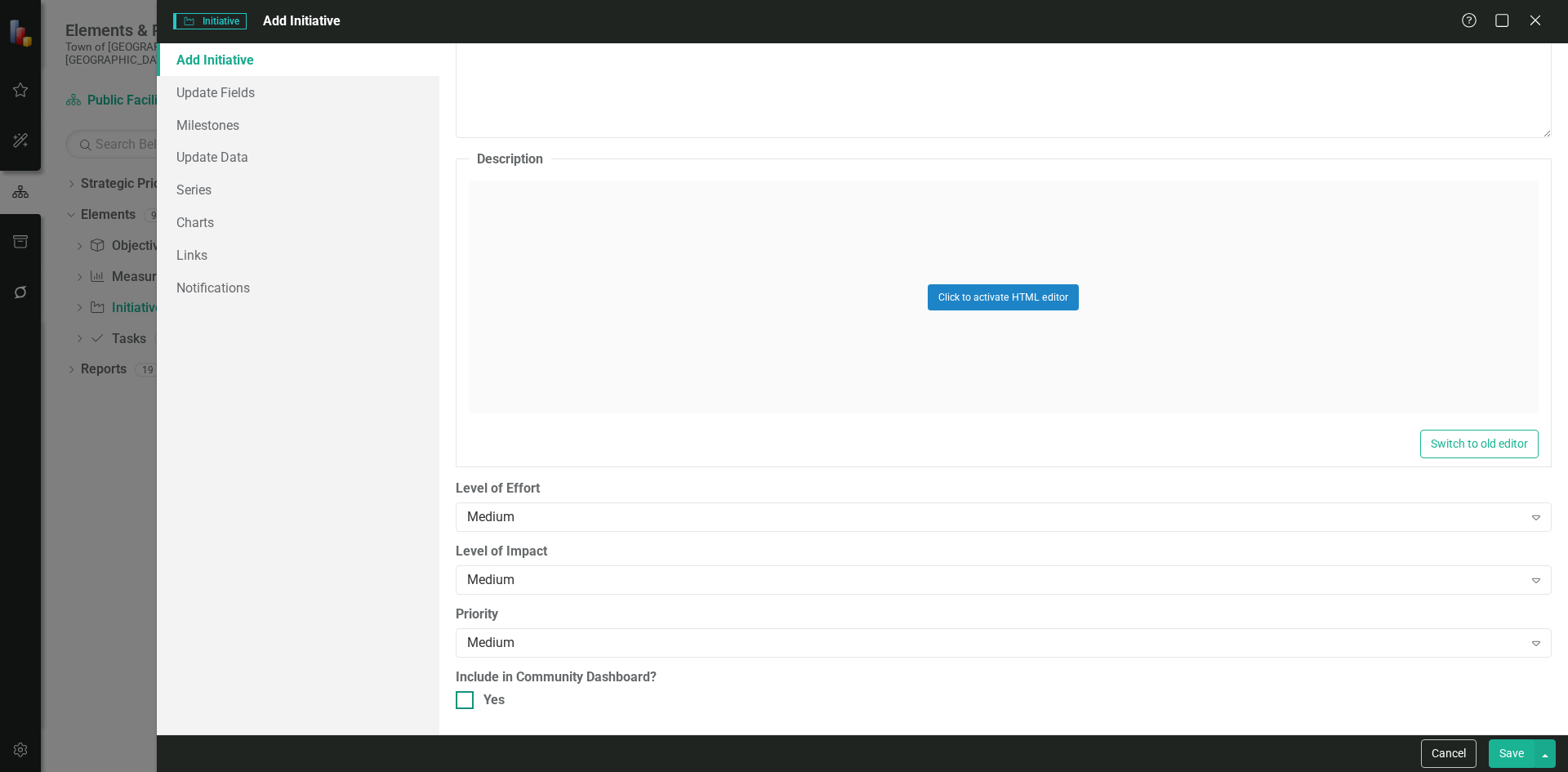
click at [464, 699] on input "Yes" at bounding box center [460, 696] width 11 height 11
checkbox input "false"
click at [243, 152] on link "Update Data" at bounding box center [297, 157] width 283 height 33
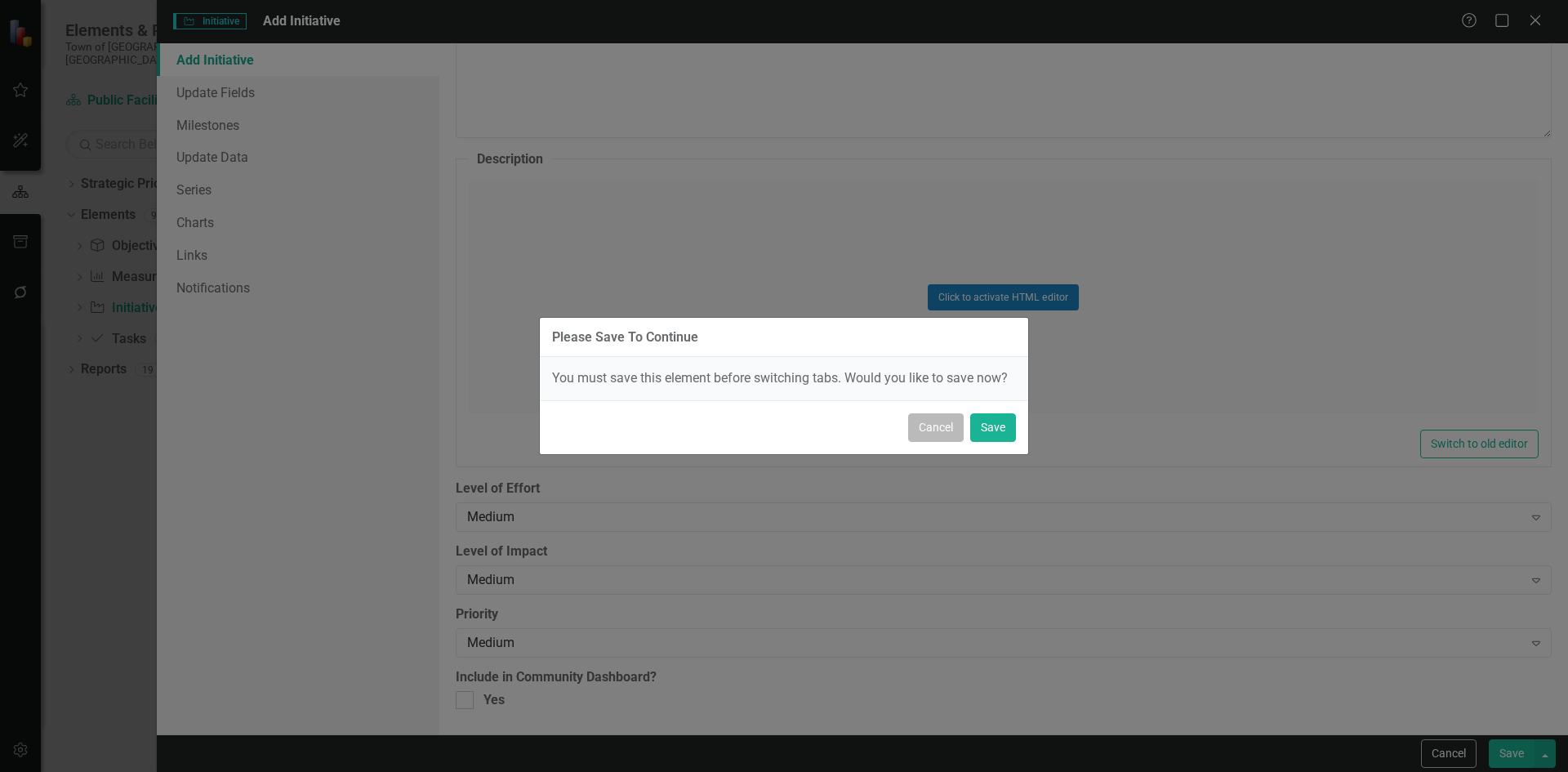
click at [935, 430] on button "Cancel" at bounding box center [936, 427] width 56 height 29
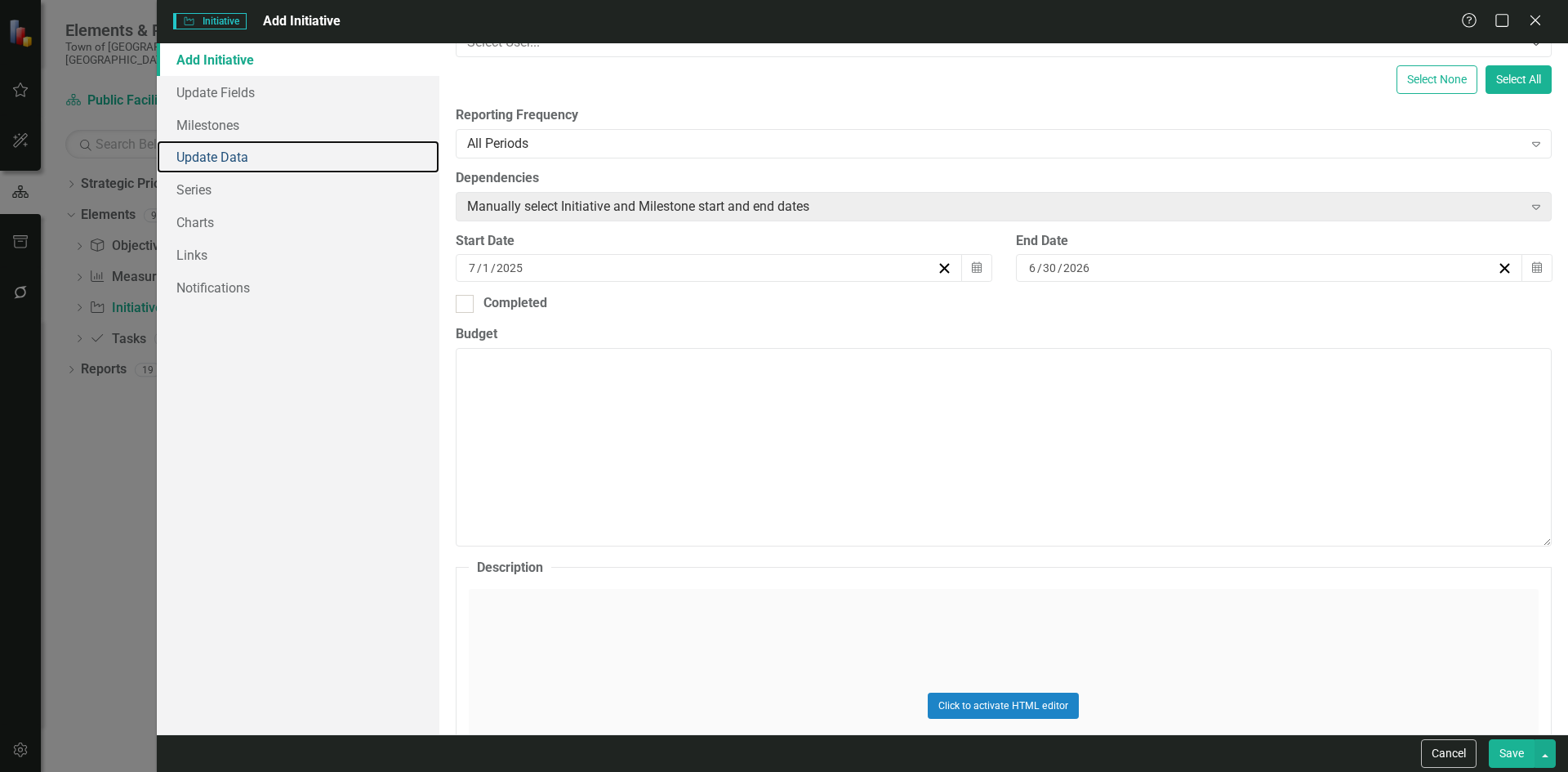
scroll to position [0, 0]
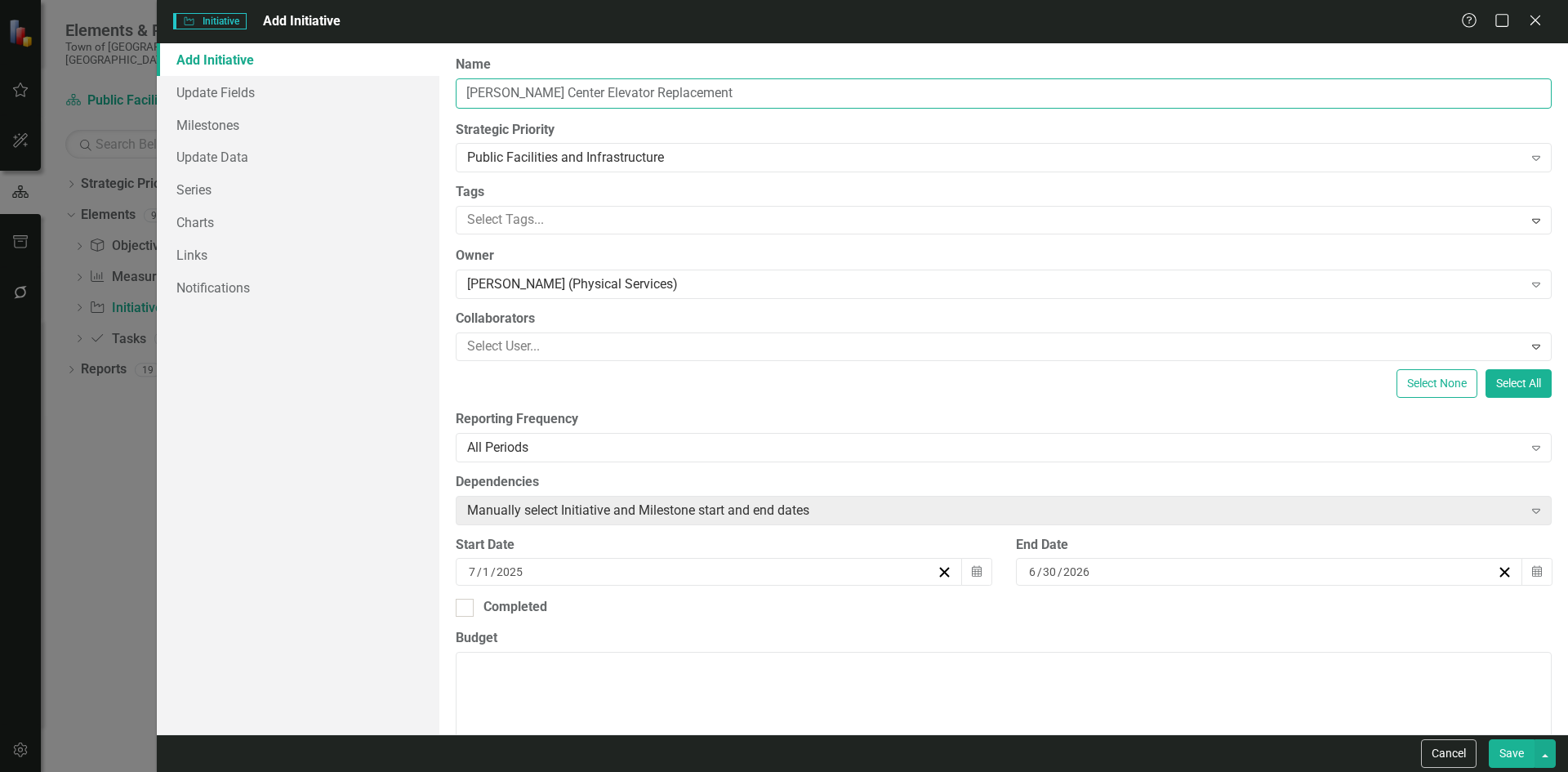
click at [638, 99] on input "Keeney Center Elevator Replacement" at bounding box center [1004, 93] width 1096 height 30
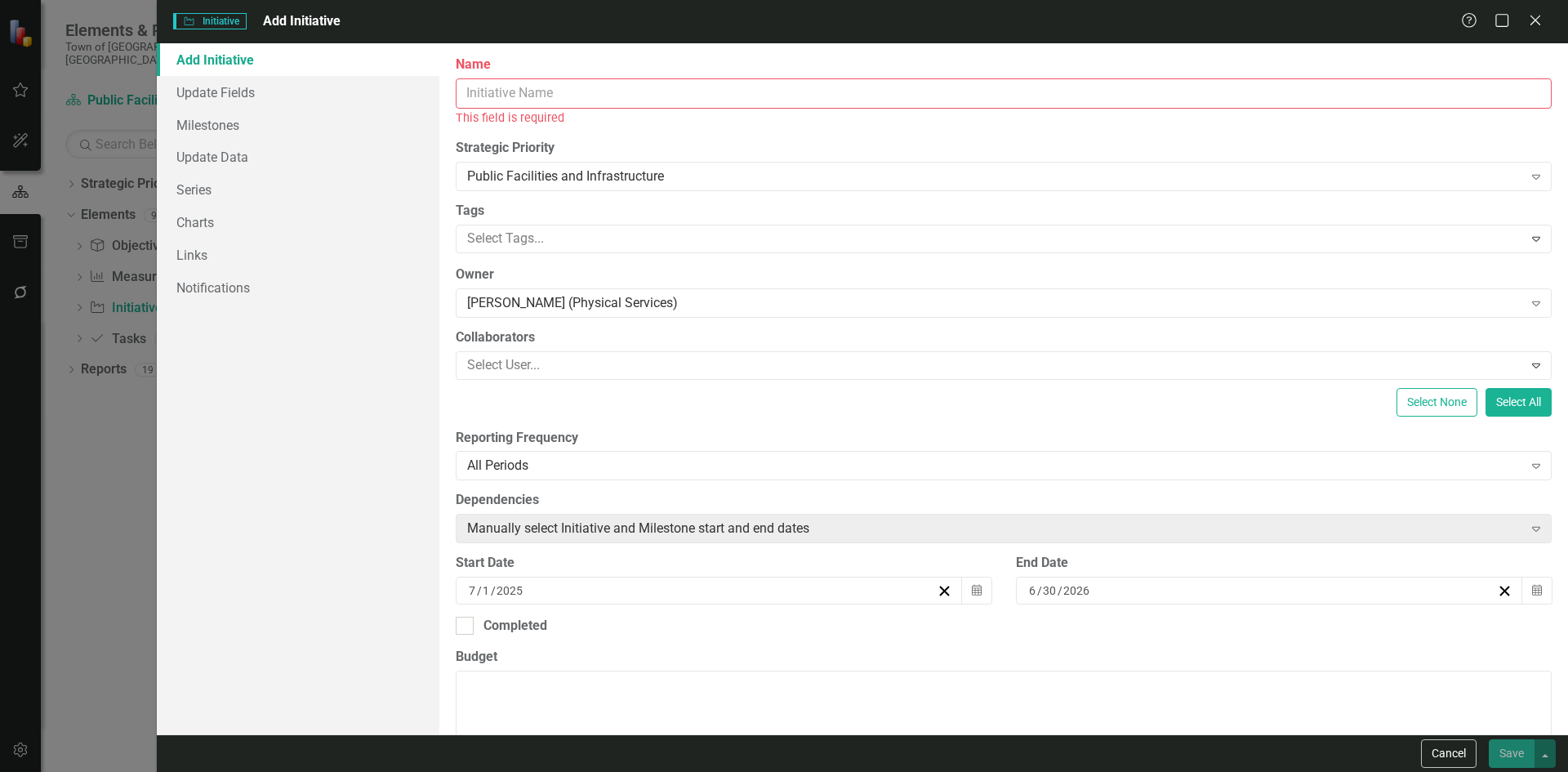
paste input "Keeney Center Elevator Replacement"
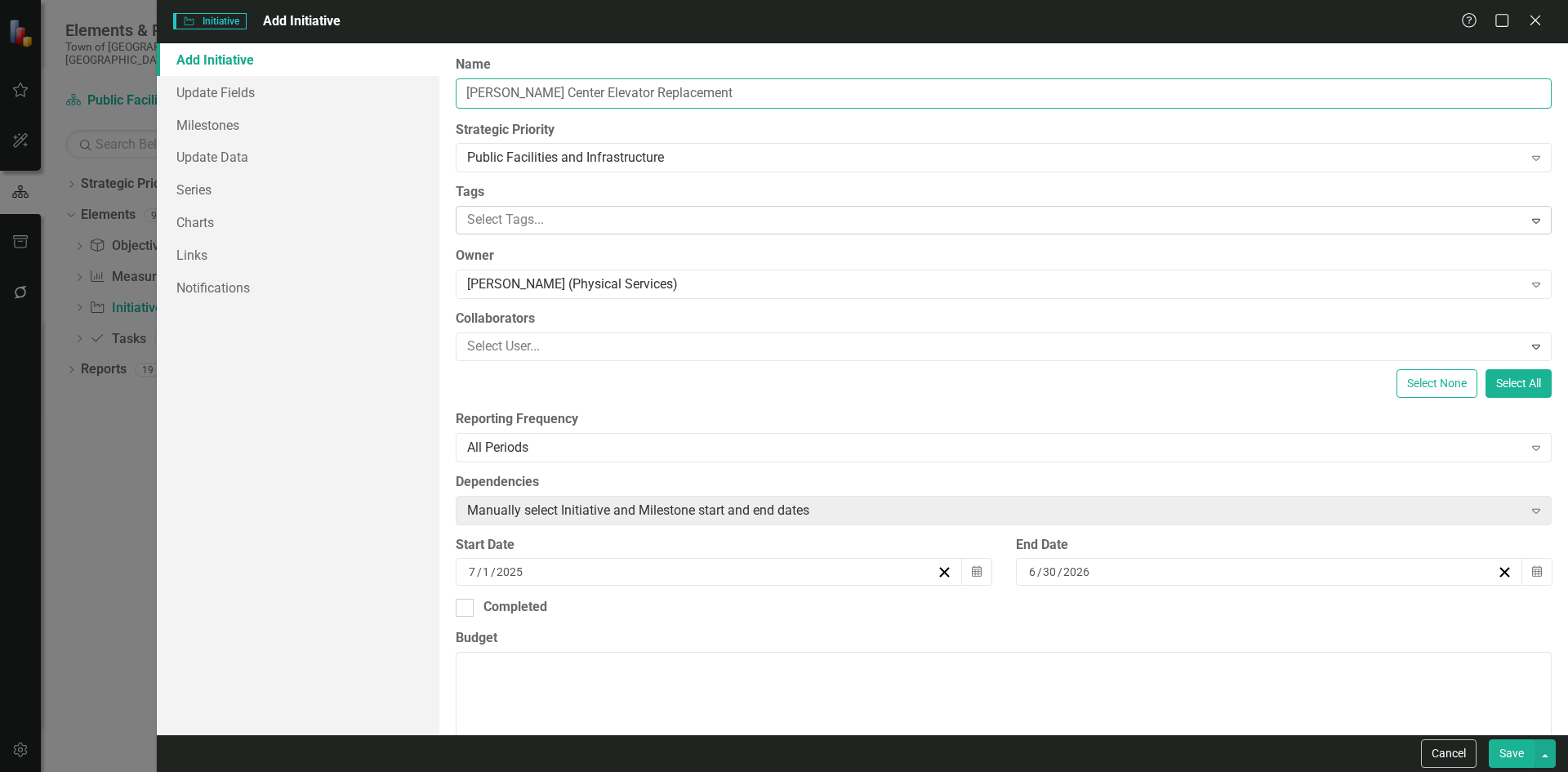
type input "Keeney Center Elevator Replacement"
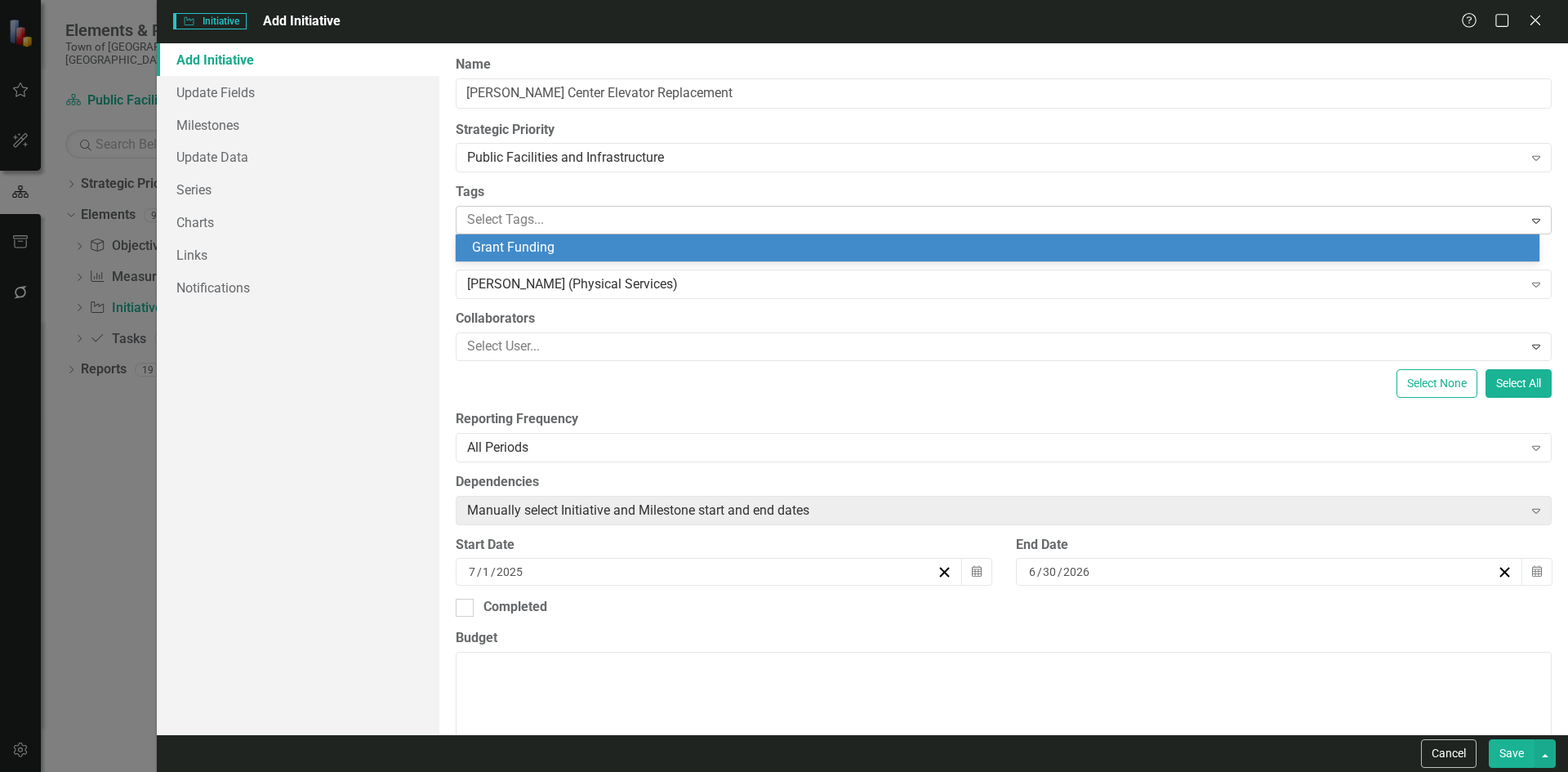
click at [536, 217] on div at bounding box center [991, 220] width 1062 height 22
click at [535, 226] on div at bounding box center [991, 220] width 1062 height 22
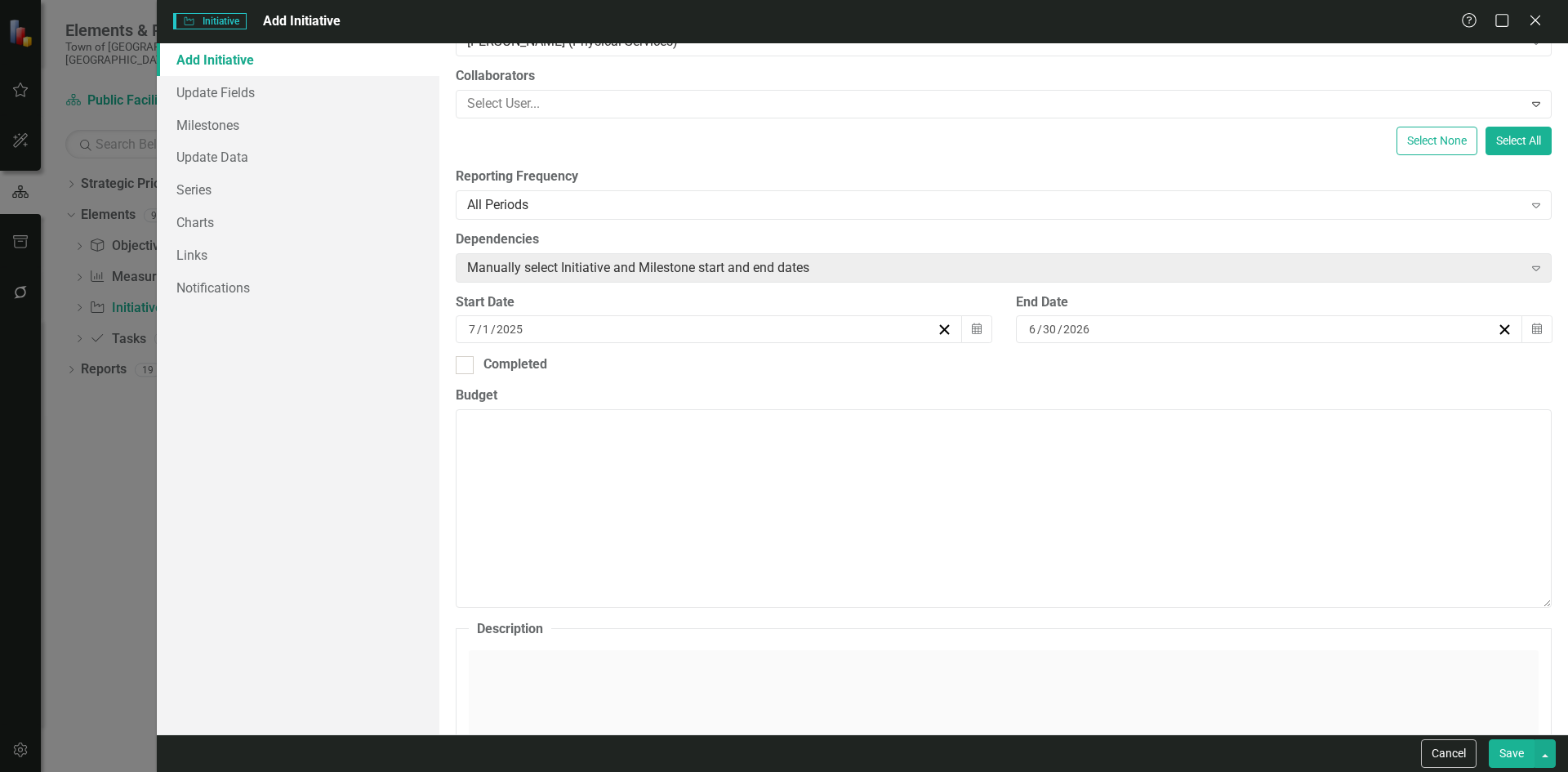
scroll to position [245, 0]
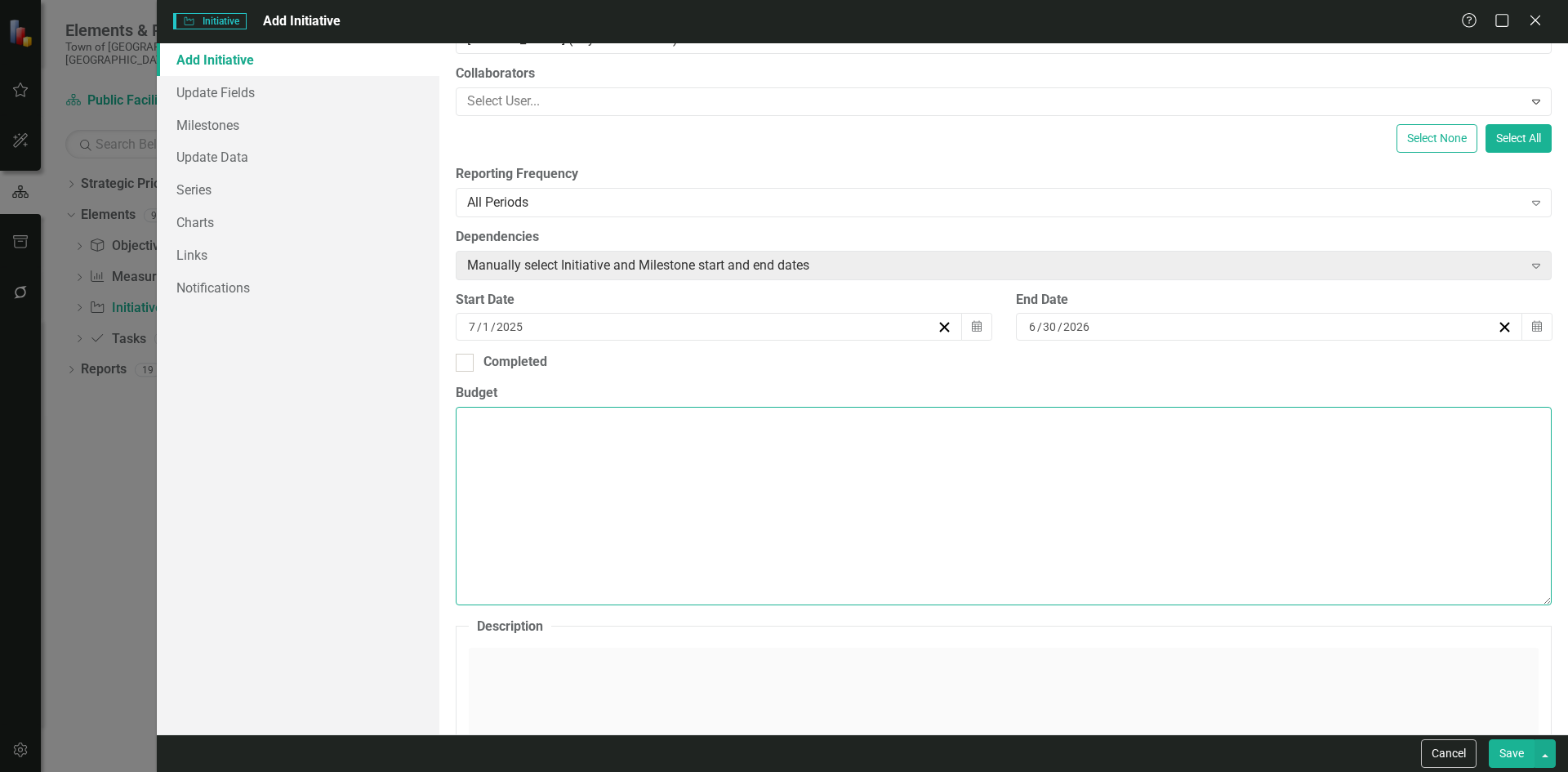
click at [741, 555] on textarea "Budget" at bounding box center [1004, 505] width 1096 height 198
type textarea "138,"
click at [513, 438] on textarea "138," at bounding box center [1004, 505] width 1096 height 198
drag, startPoint x: 503, startPoint y: 429, endPoint x: 453, endPoint y: 407, distance: 54.6
click at [453, 407] on div "ClearPoint Can Do More! How ClearPoint Can Help Close Enterprise plans can auto…" at bounding box center [1003, 389] width 1128 height 691
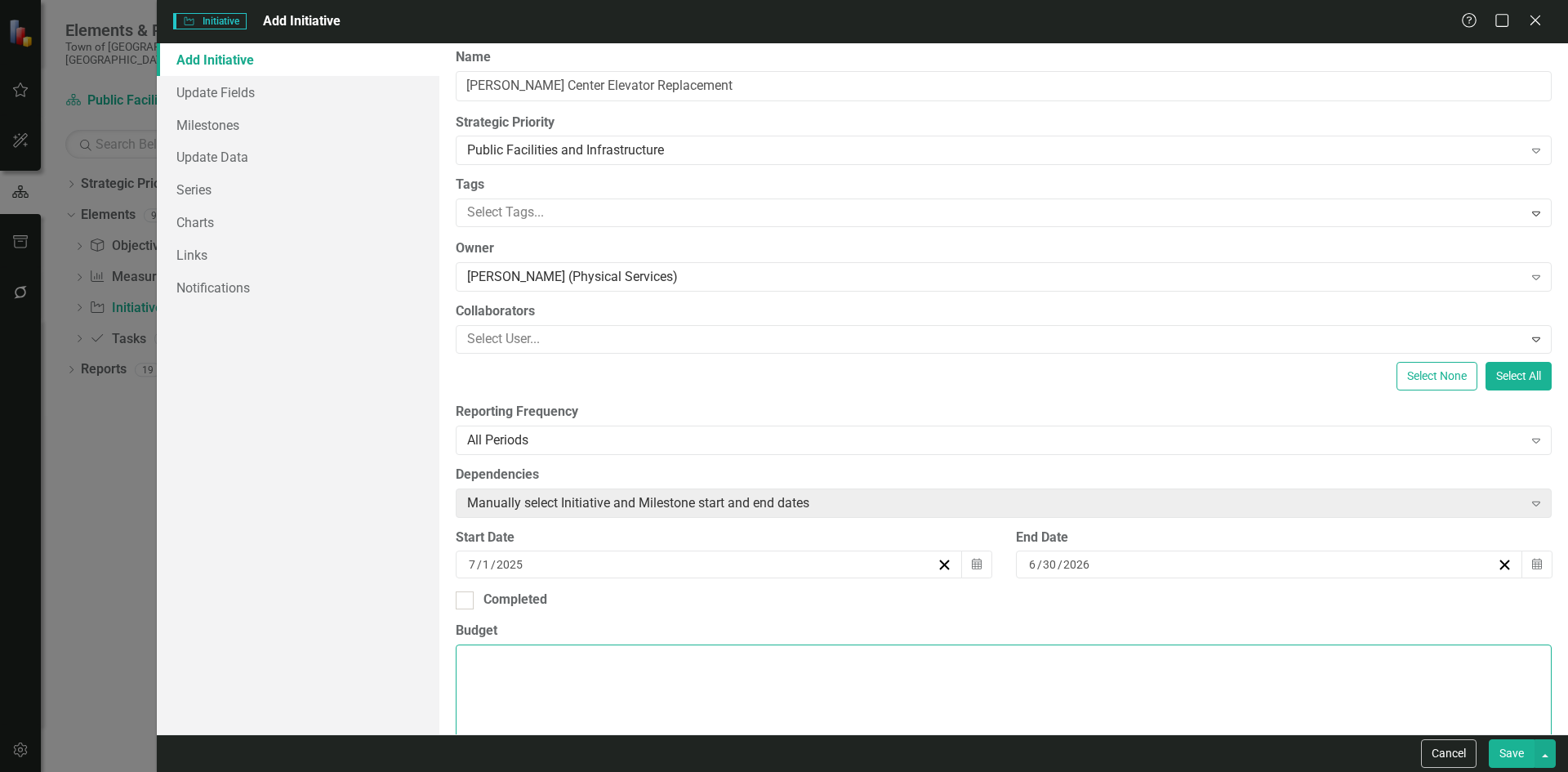
scroll to position [0, 0]
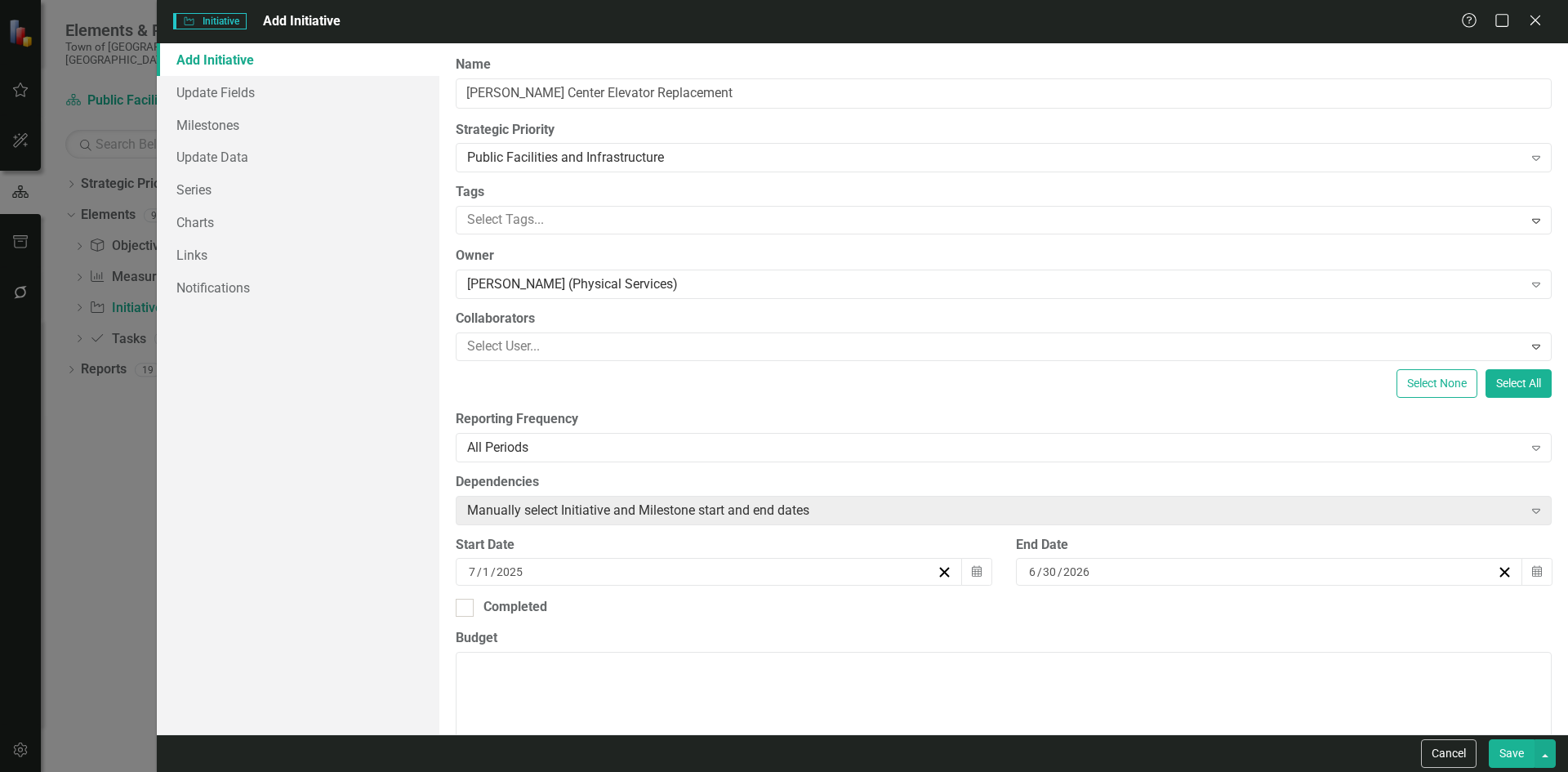
click at [1510, 758] on button "Save" at bounding box center [1511, 754] width 45 height 29
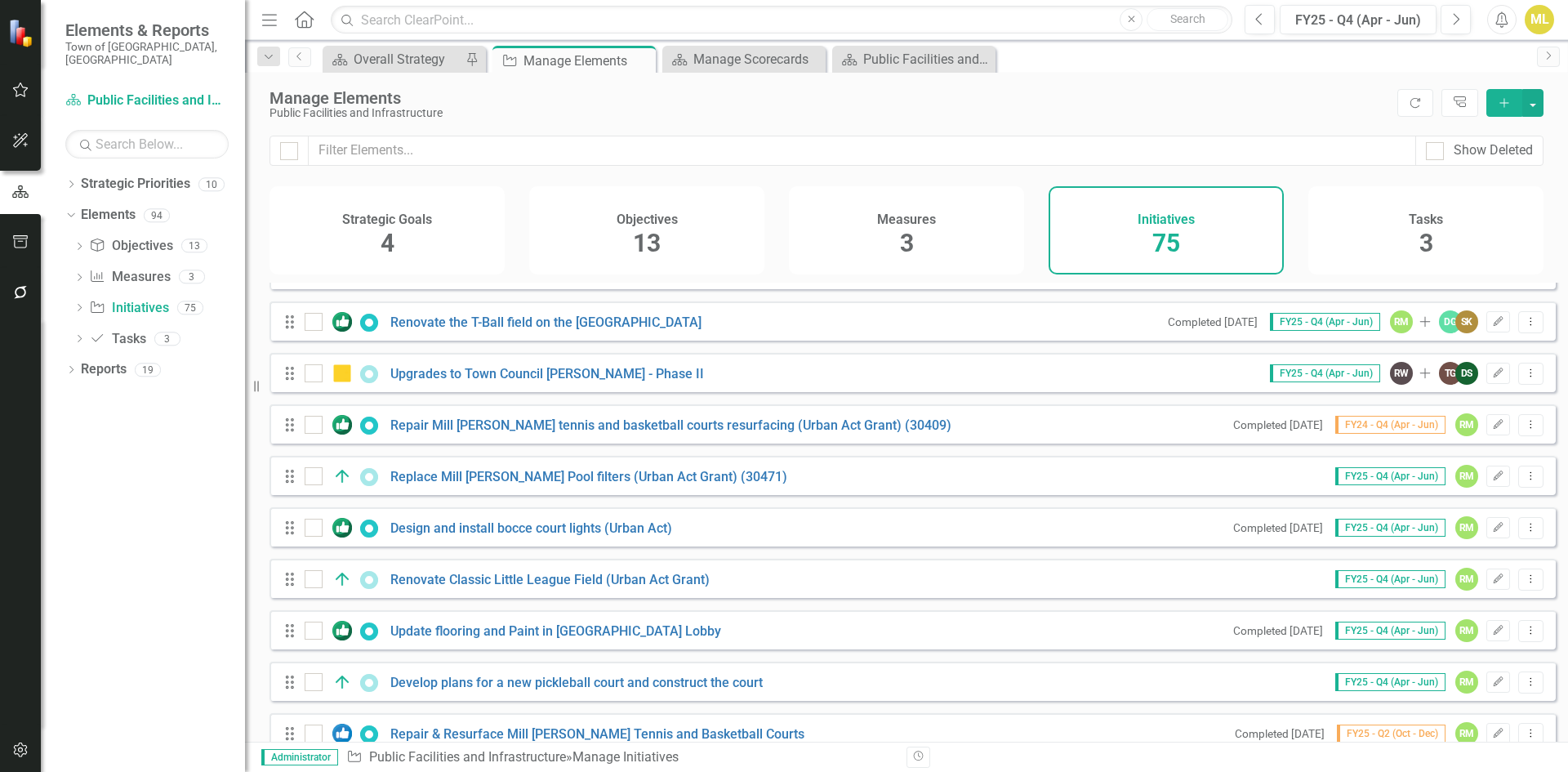
scroll to position [3411, 0]
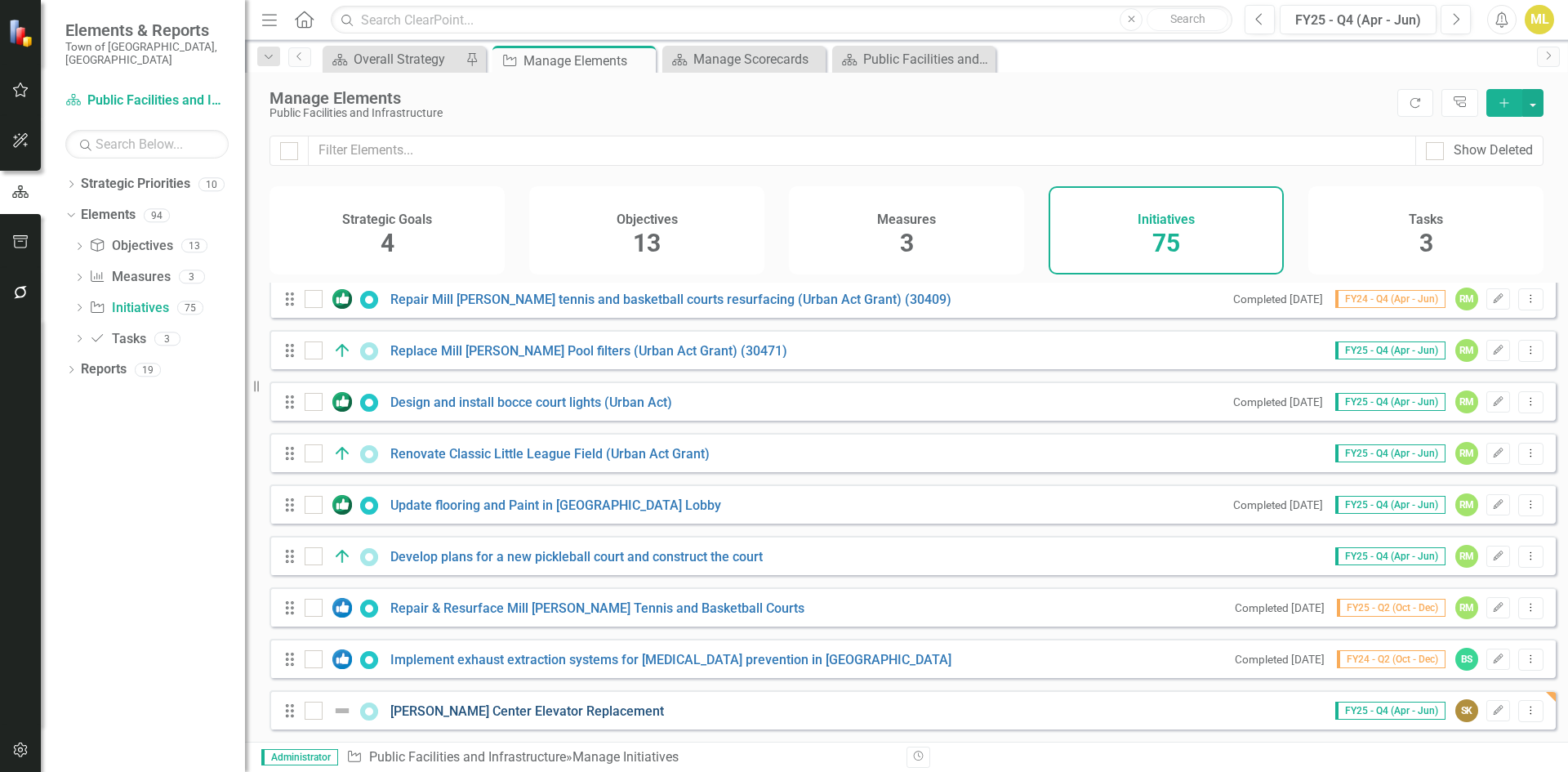
click at [502, 714] on link "Keeney Center Elevator Replacement" at bounding box center [526, 711] width 273 height 15
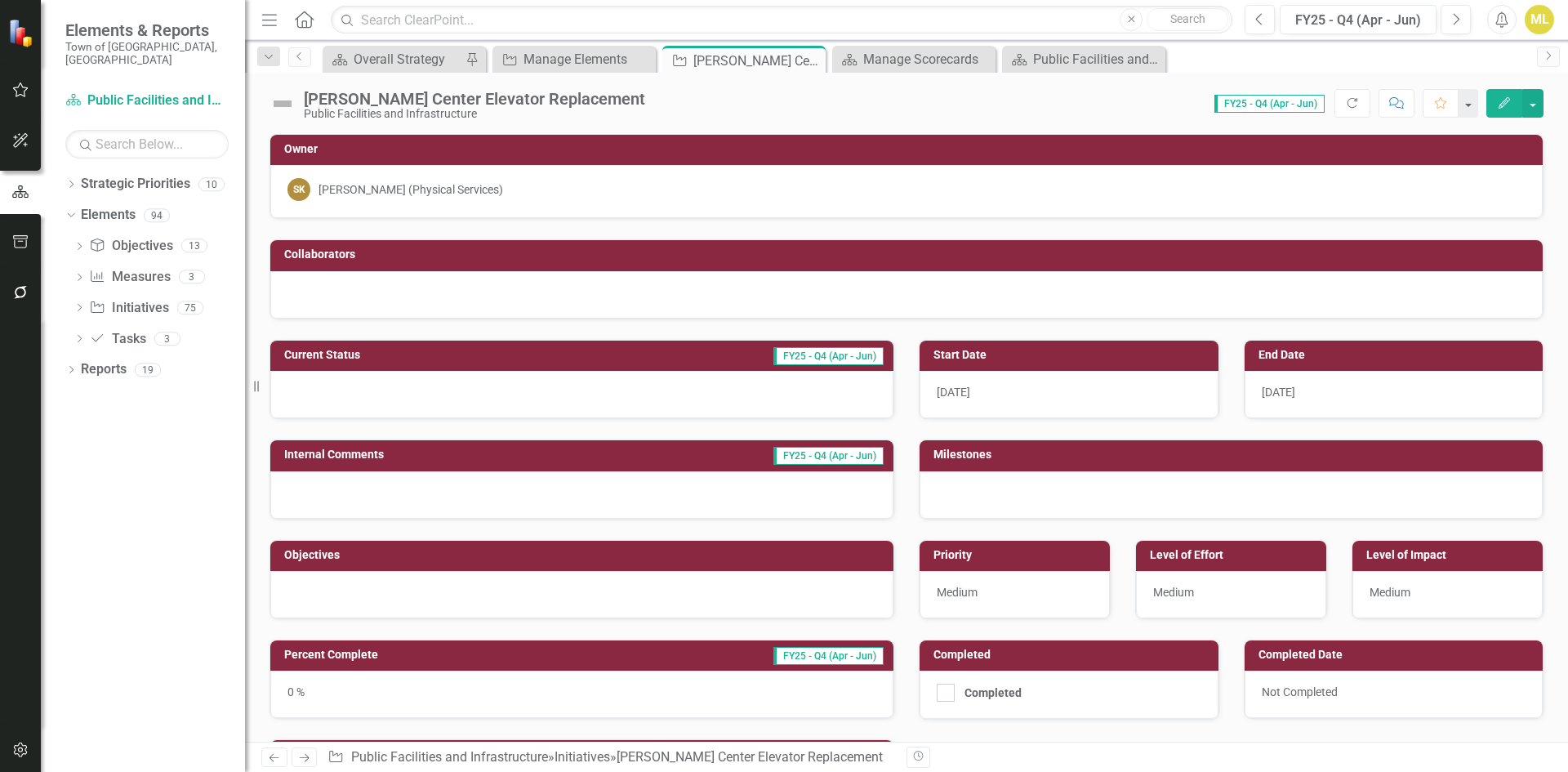
click at [1511, 98] on button "Edit" at bounding box center [1503, 103] width 36 height 29
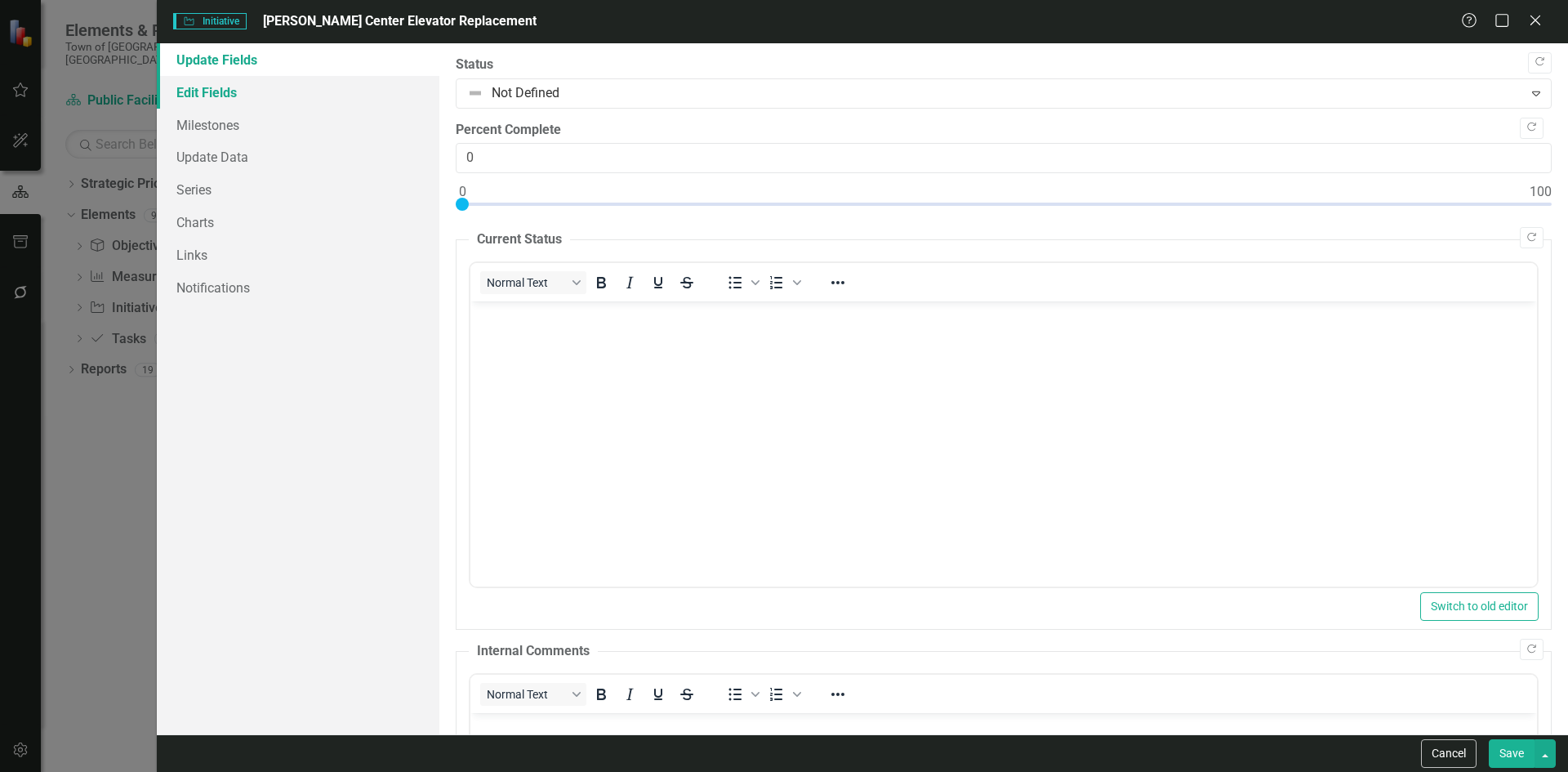
click at [205, 84] on link "Edit Fields" at bounding box center [297, 93] width 283 height 33
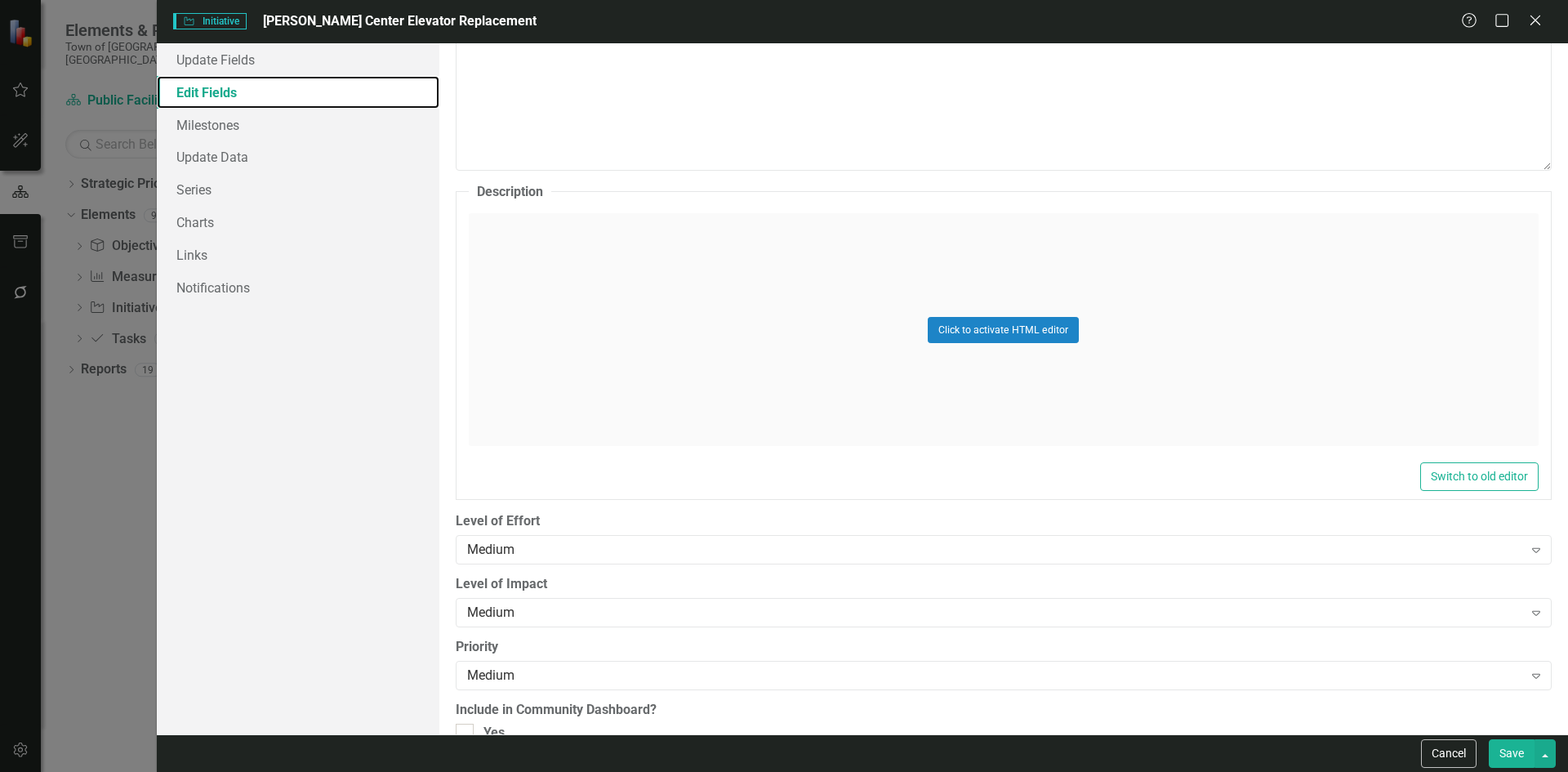
scroll to position [712, 0]
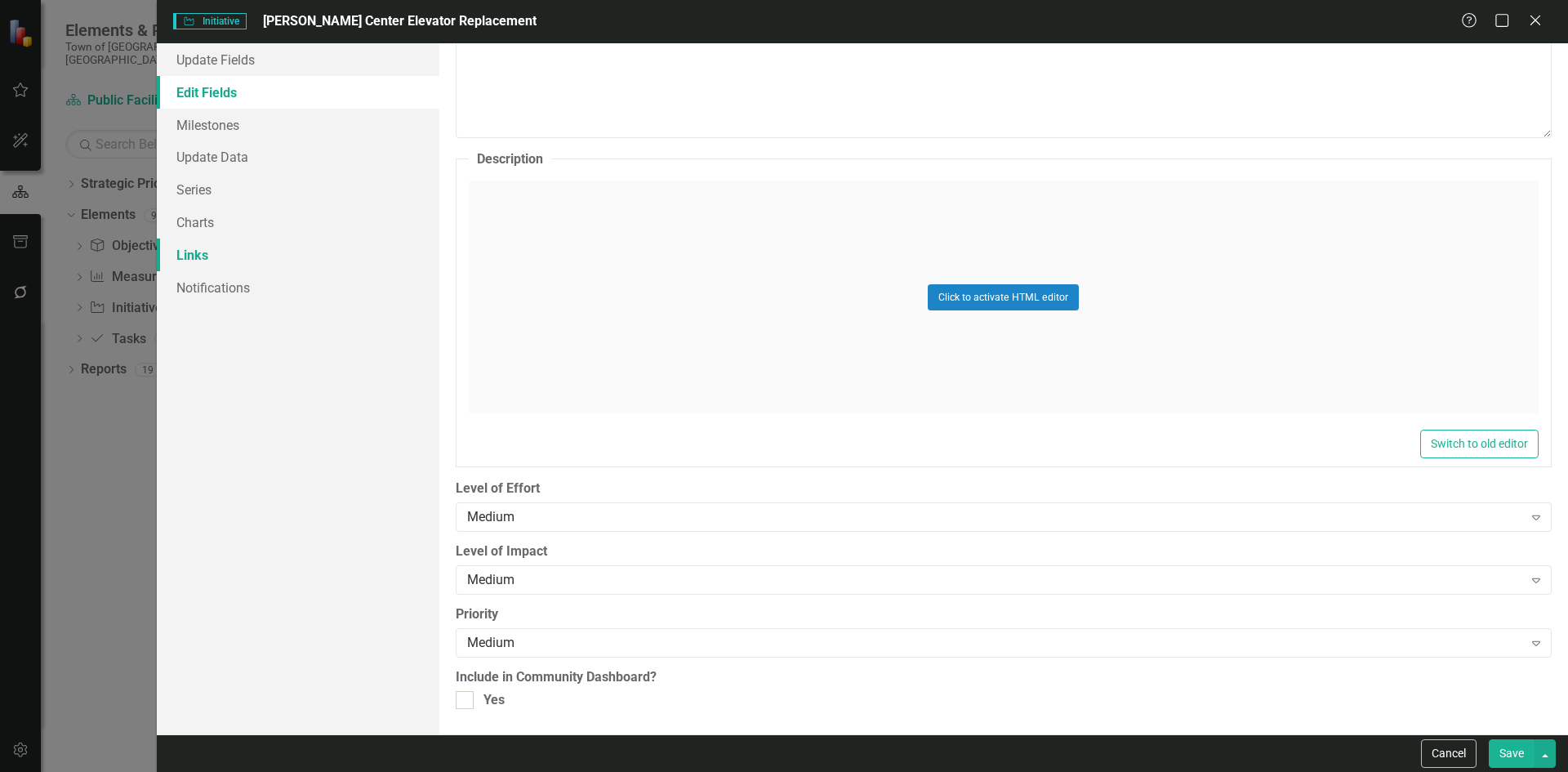
click at [205, 252] on link "Links" at bounding box center [297, 255] width 283 height 33
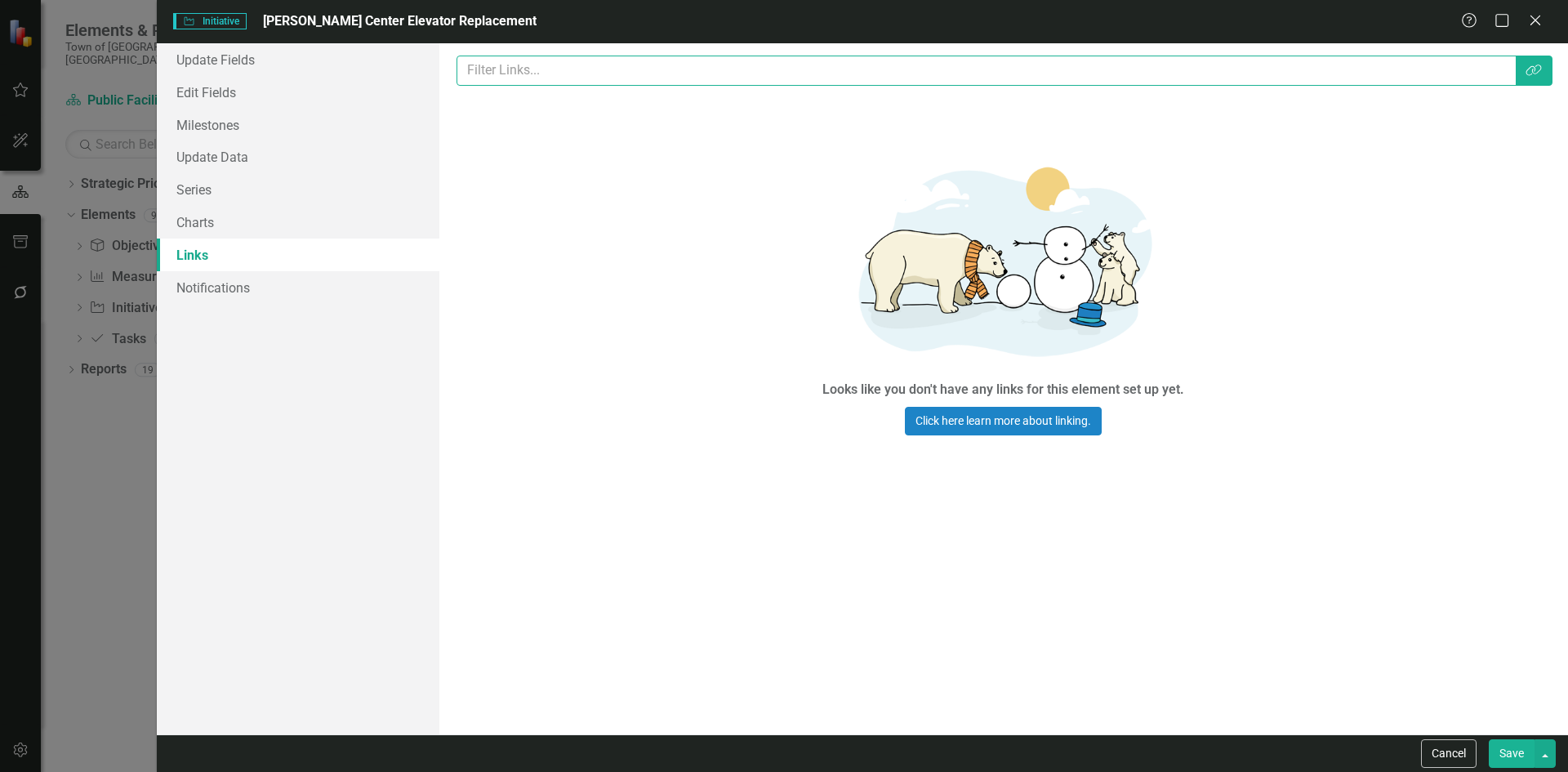
click at [523, 66] on input "text" at bounding box center [986, 70] width 1059 height 30
click at [1532, 71] on icon "Link Tag" at bounding box center [1533, 70] width 16 height 14
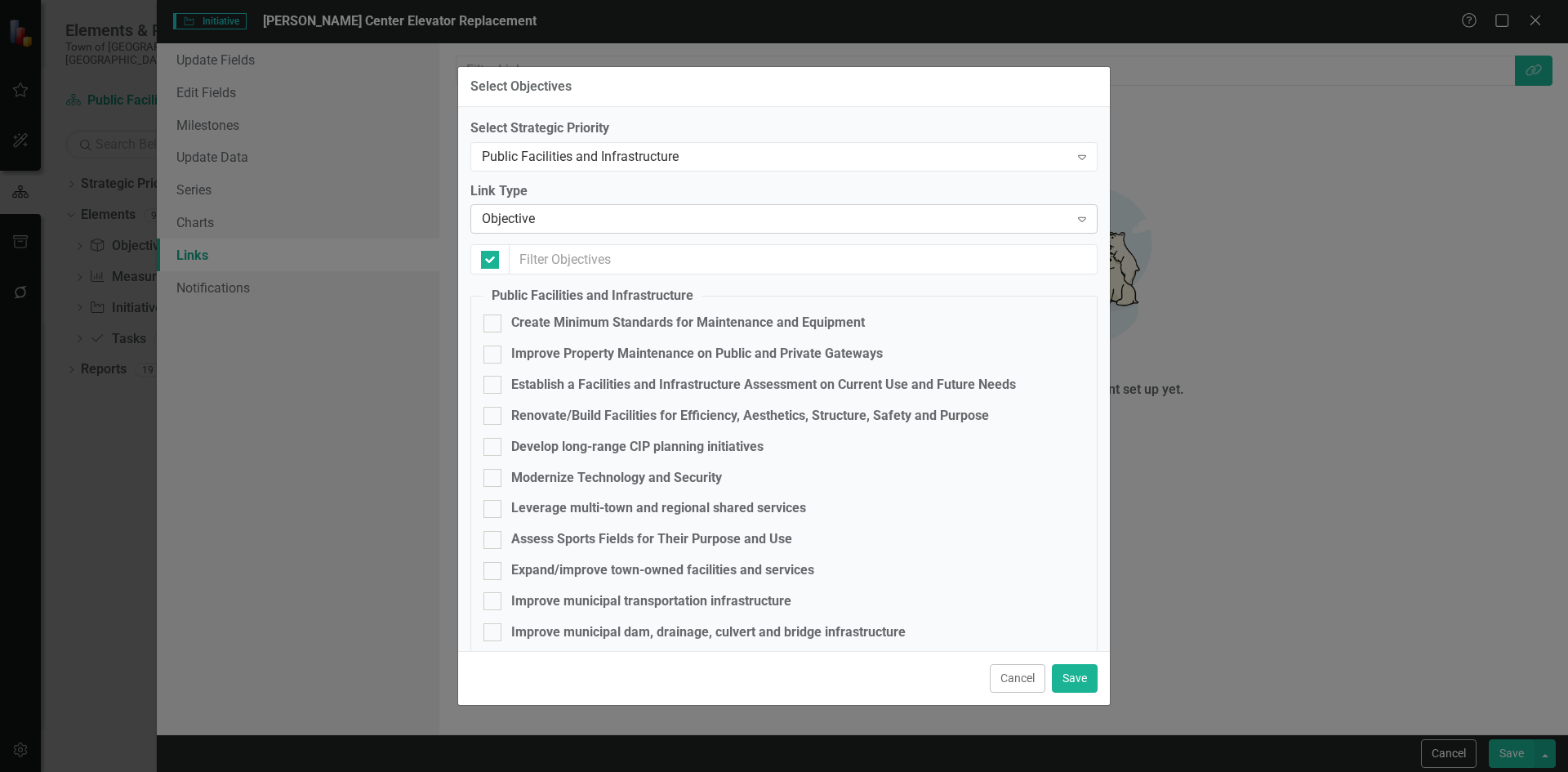
checkbox input "false"
click at [614, 419] on div "Renovate/Build Facilities for Efficiency, Aesthetics, Structure, Safety and Pur…" at bounding box center [750, 415] width 478 height 18
click at [494, 417] on input "Renovate/Build Facilities for Efficiency, Aesthetics, Structure, Safety and Pur…" at bounding box center [488, 411] width 11 height 11
checkbox input "true"
click at [1079, 671] on button "Save" at bounding box center [1074, 678] width 45 height 29
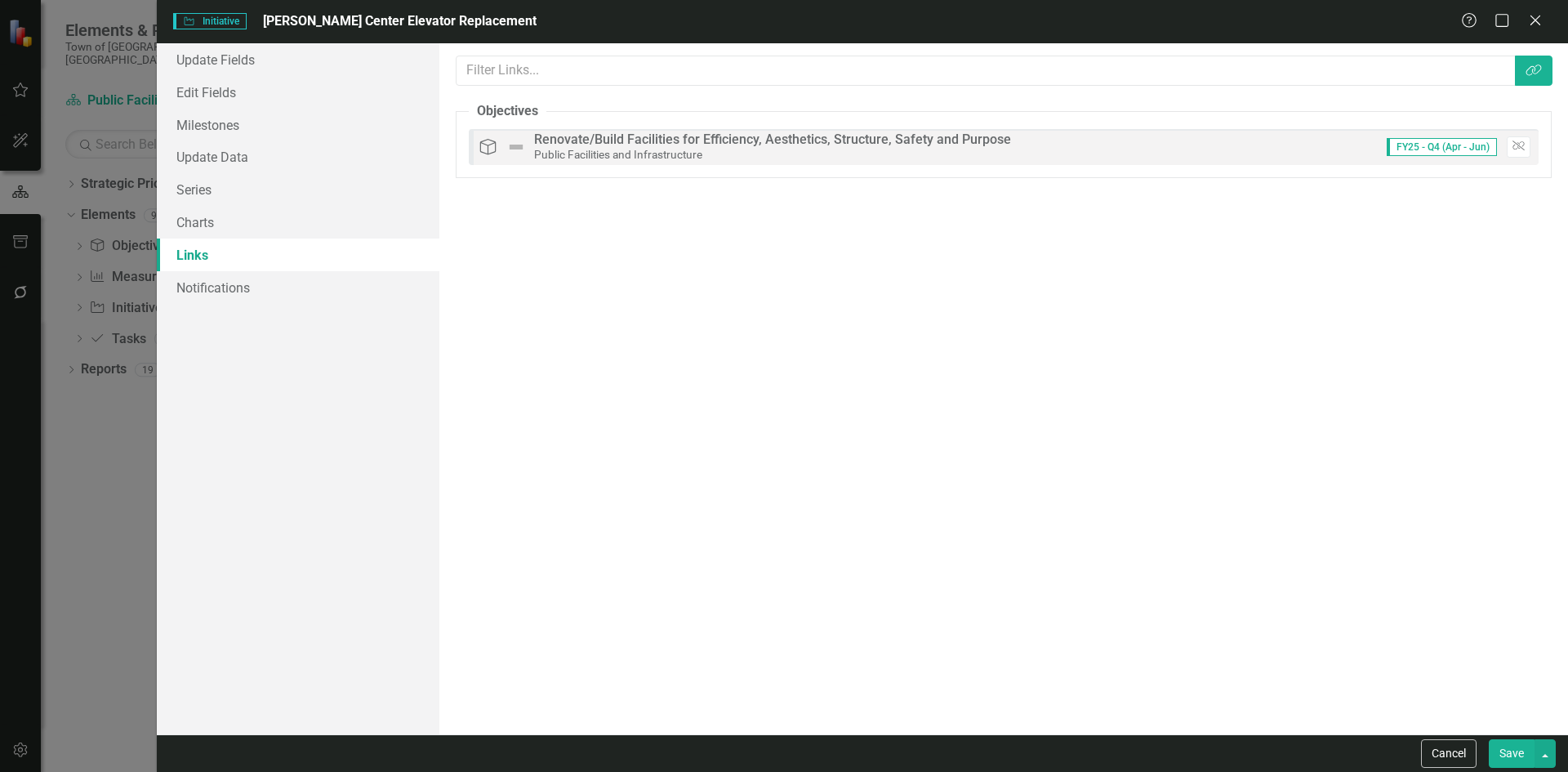
click at [1496, 743] on button "Save" at bounding box center [1511, 754] width 45 height 29
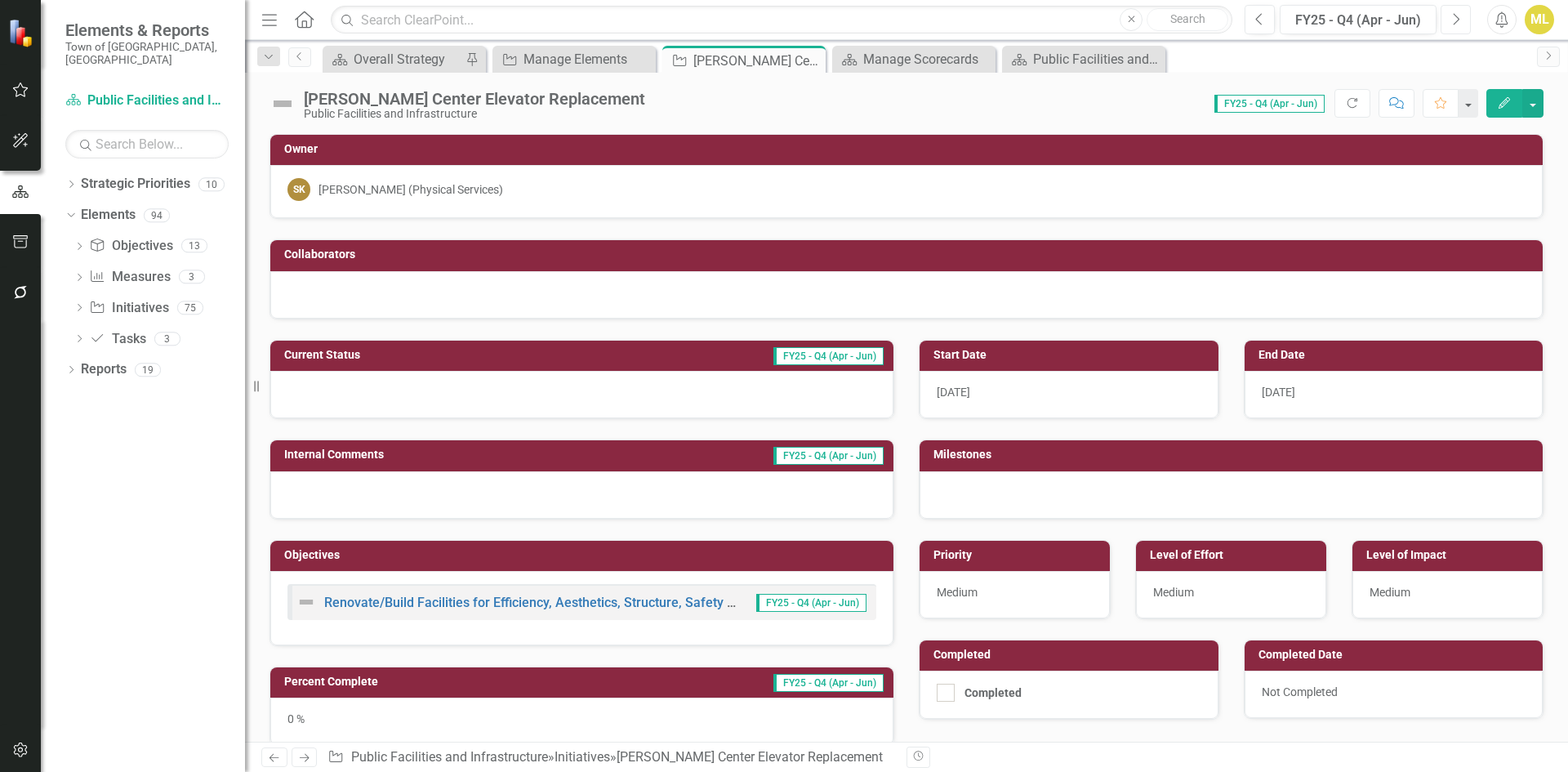
click at [1447, 24] on button "Next" at bounding box center [1455, 19] width 30 height 29
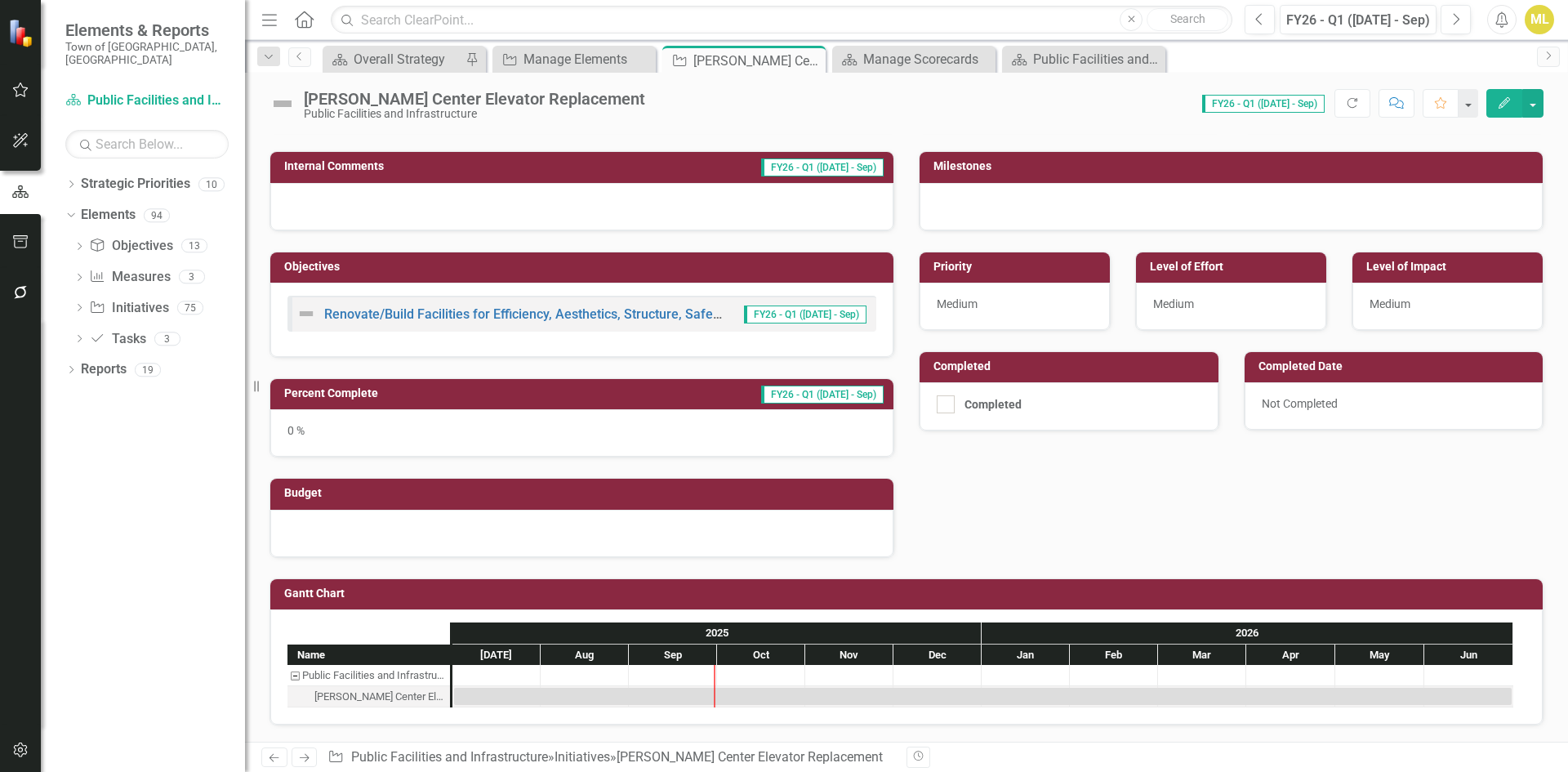
click at [334, 517] on div at bounding box center [582, 533] width 623 height 47
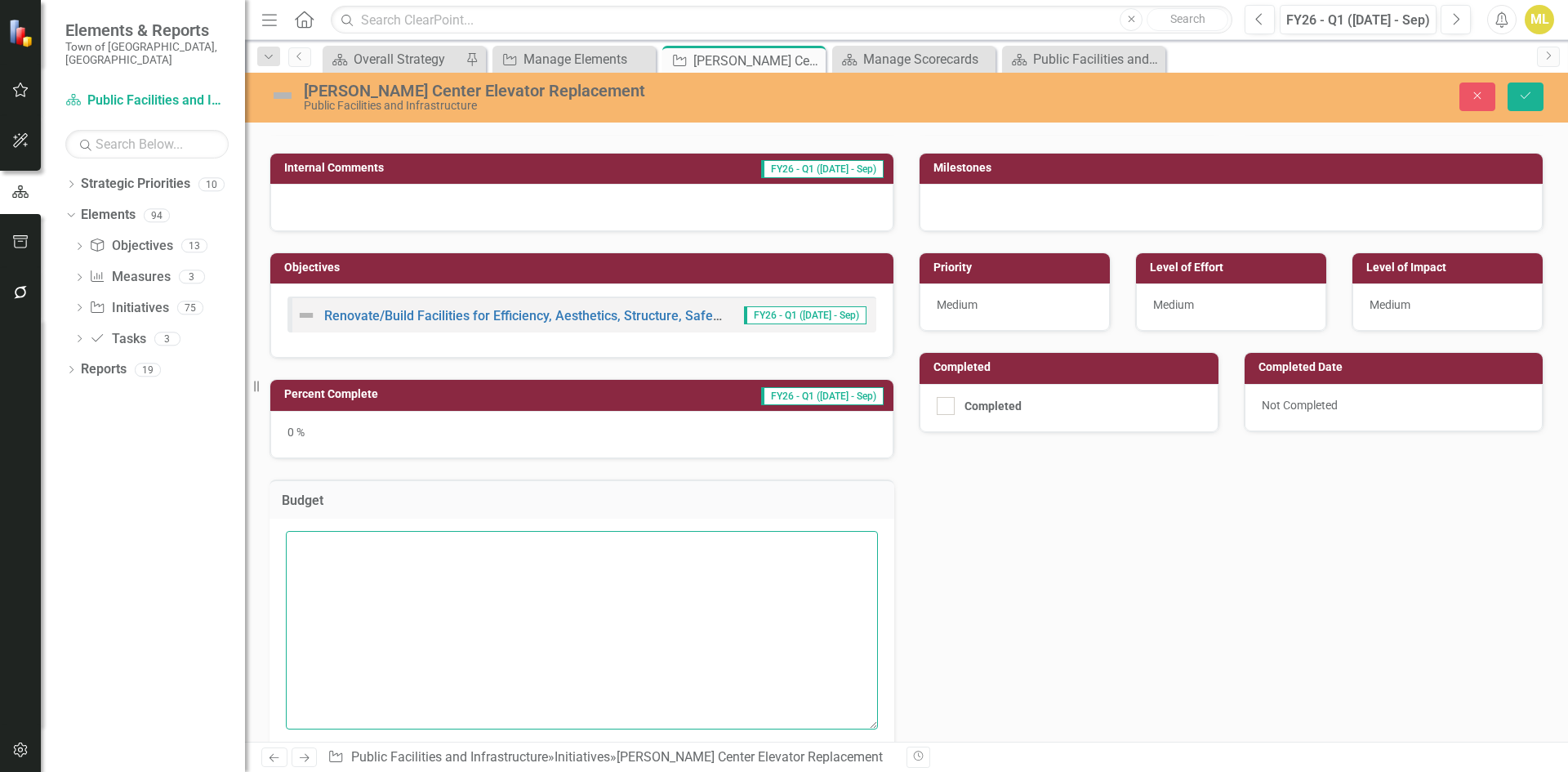
click at [332, 565] on textarea at bounding box center [582, 629] width 592 height 198
click at [296, 542] on textarea "138,470.00" at bounding box center [582, 629] width 592 height 198
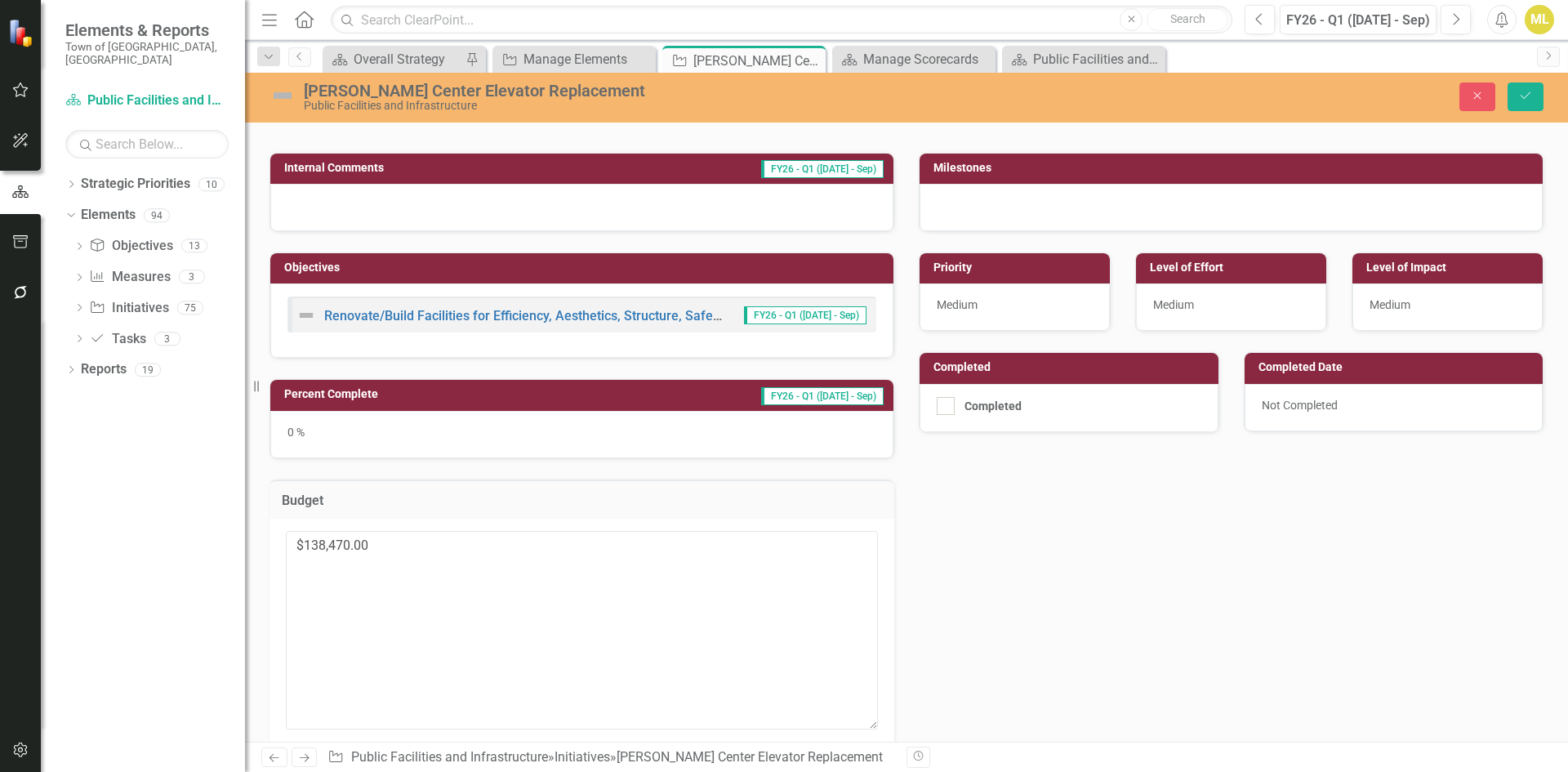
click at [417, 522] on div "$138,470.00" at bounding box center [581, 637] width 624 height 238
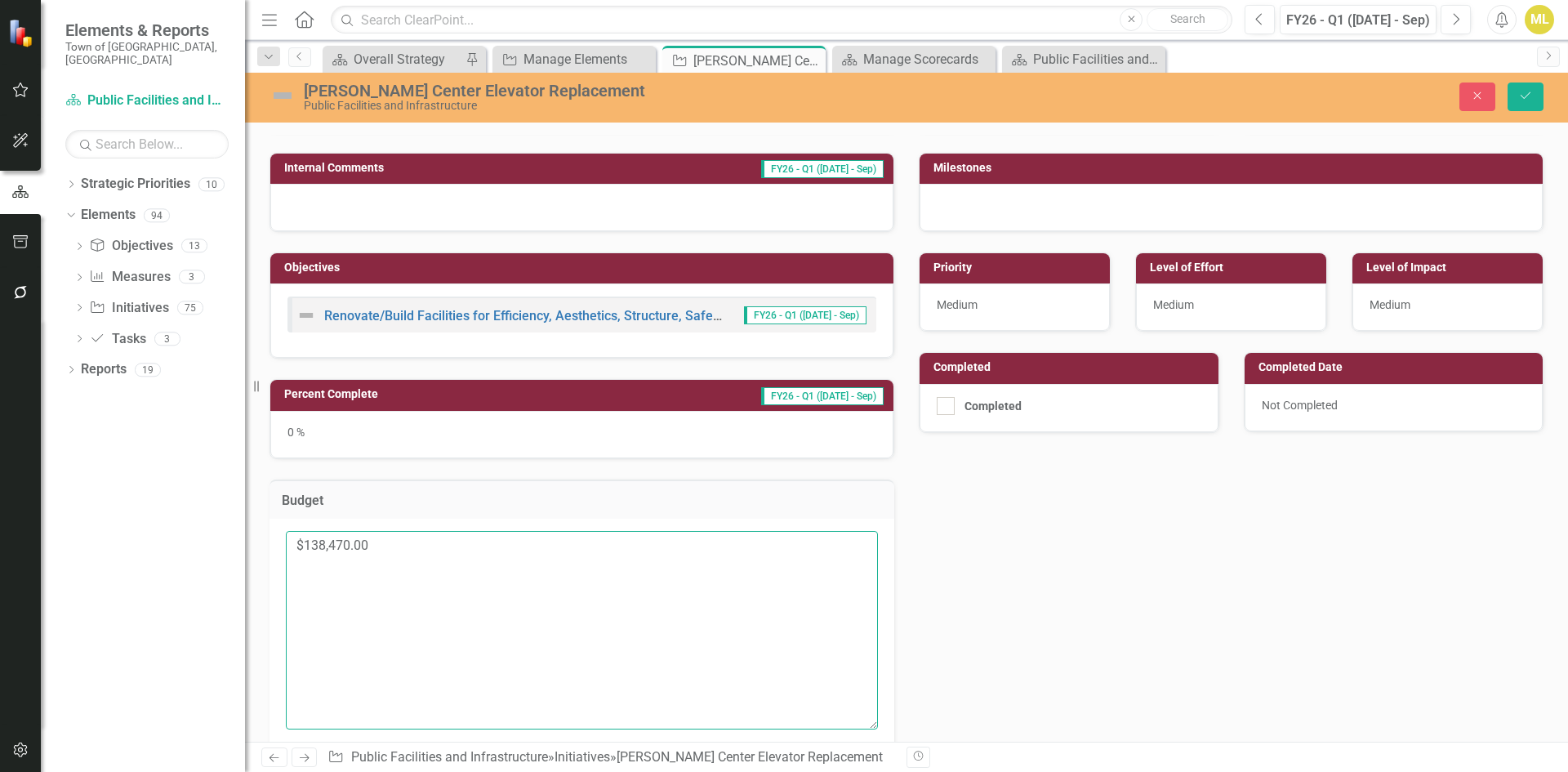
click at [376, 556] on textarea "$138,470.00" at bounding box center [582, 629] width 592 height 198
type textarea "$138,470.00 Account #: TBD"
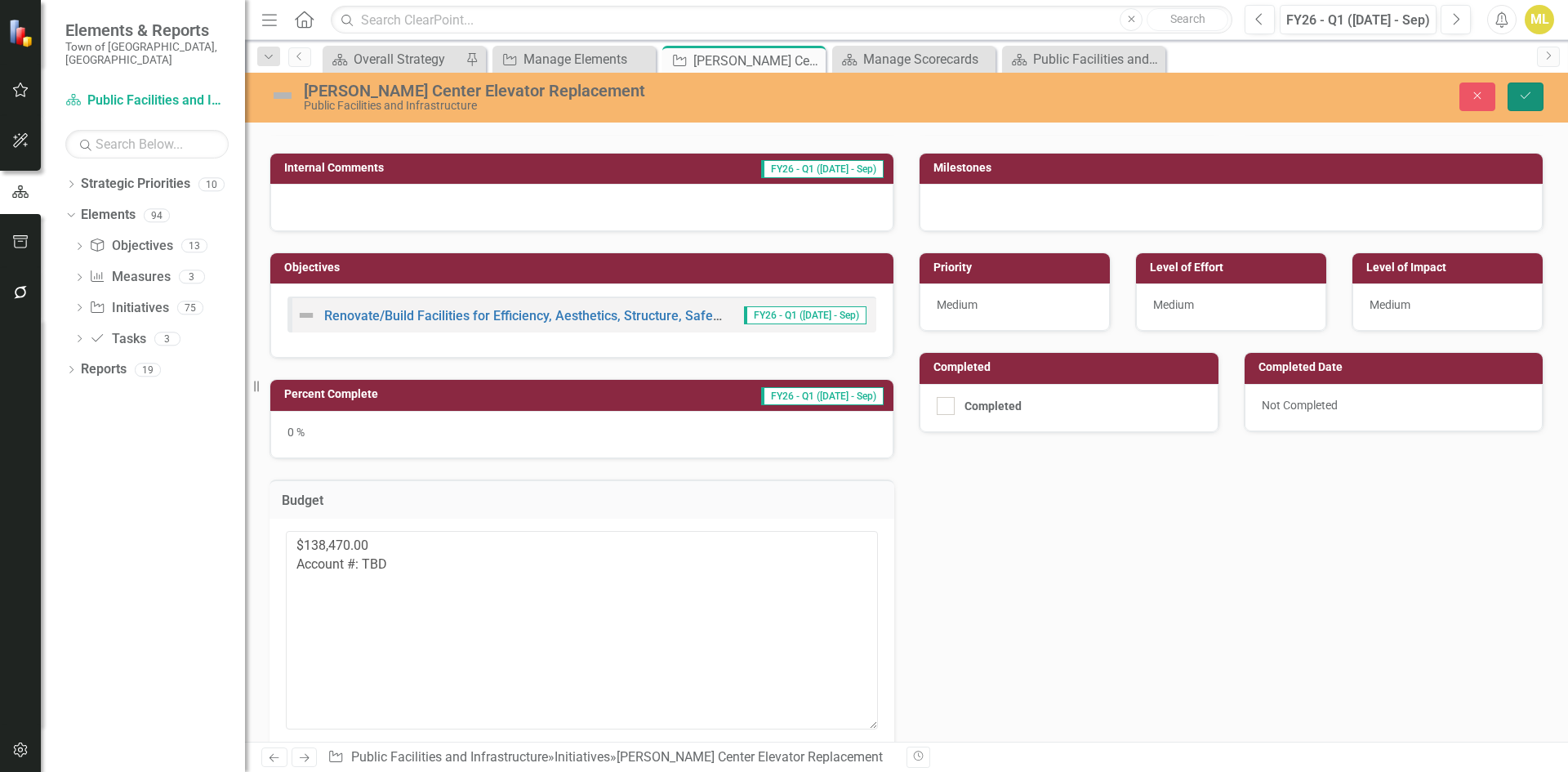
click at [1525, 95] on icon "Save" at bounding box center [1525, 96] width 14 height 12
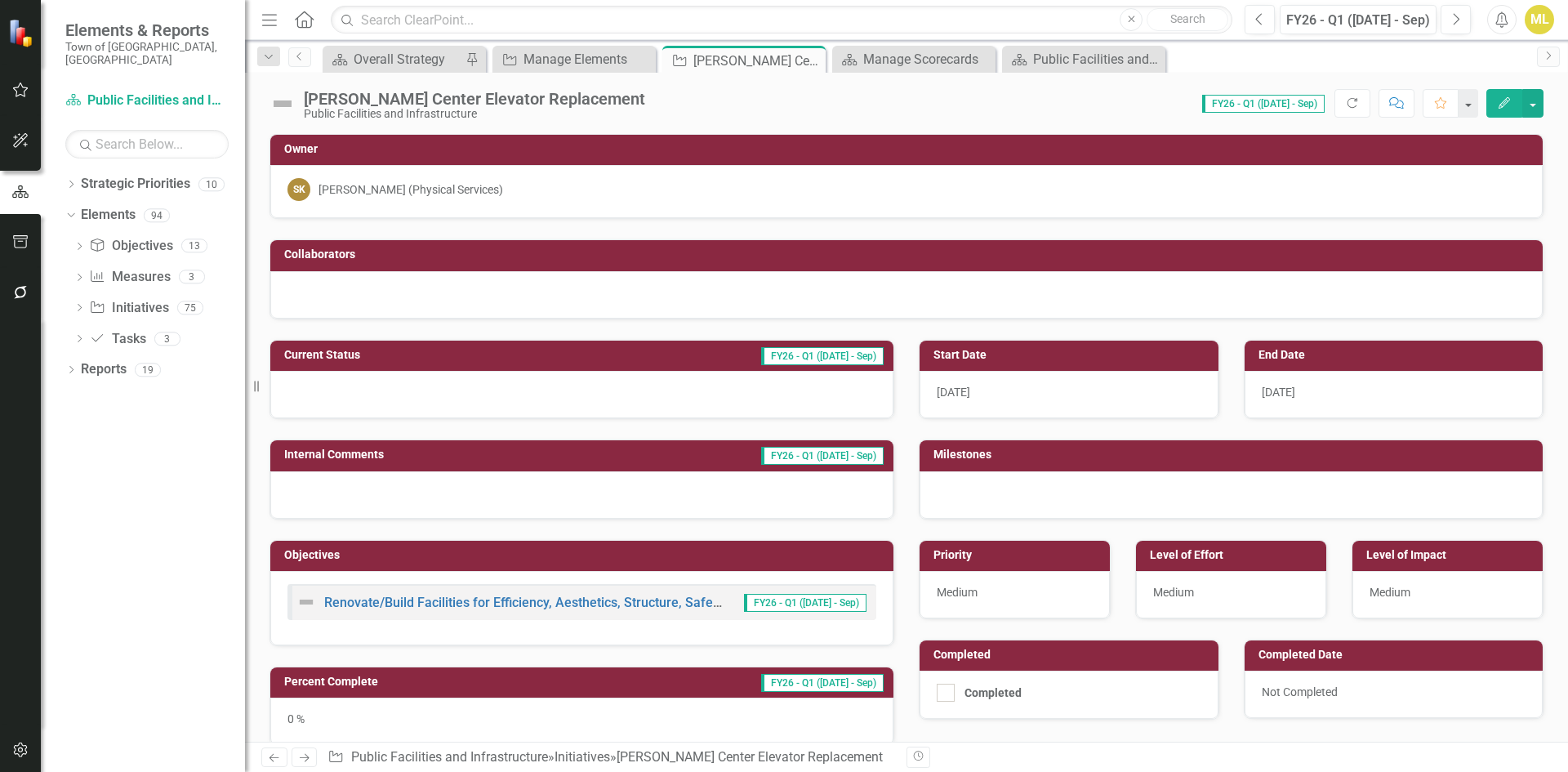
click at [283, 98] on img at bounding box center [282, 103] width 26 height 26
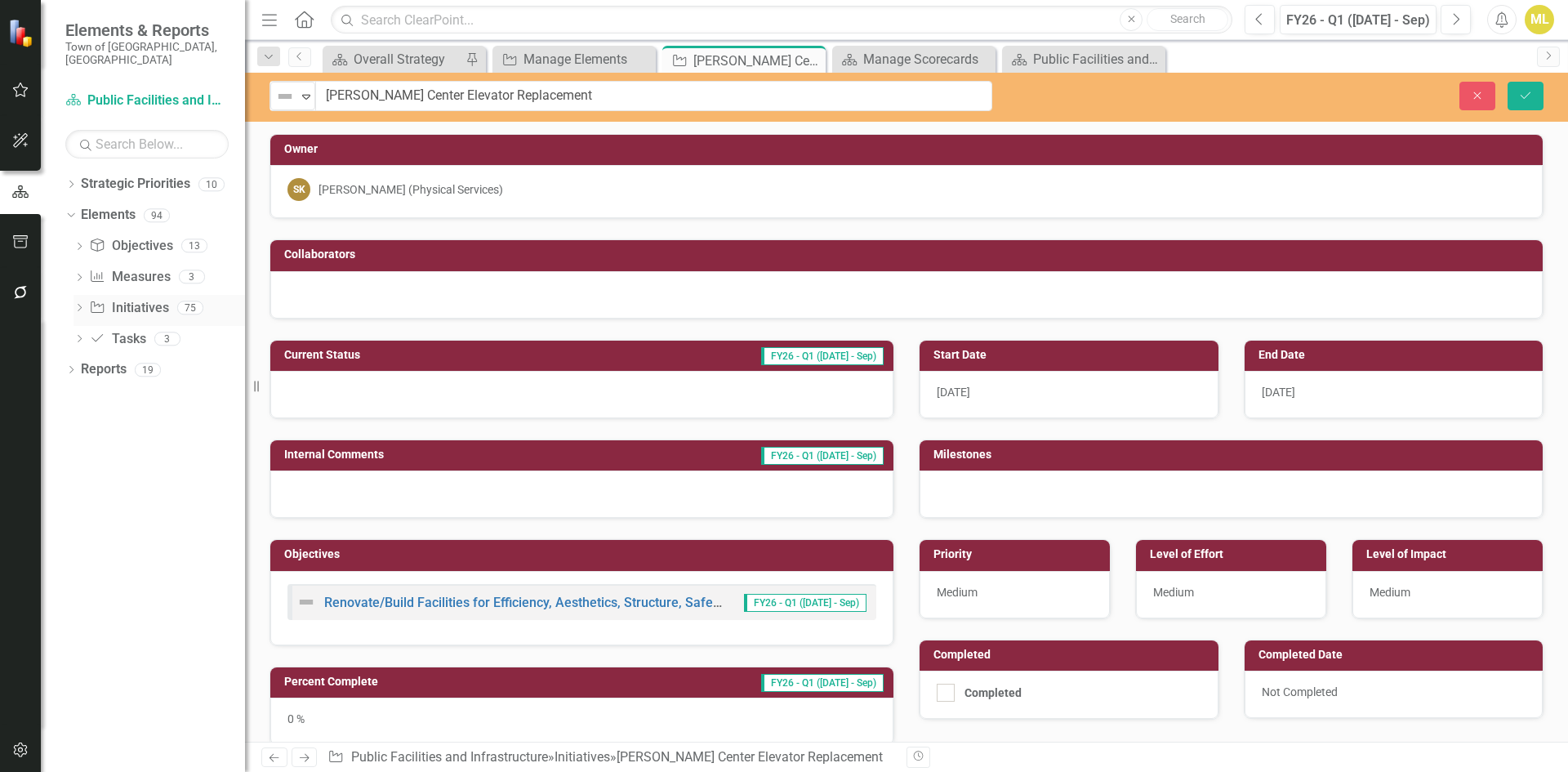
click at [116, 299] on link "Initiative Initiatives" at bounding box center [128, 308] width 79 height 18
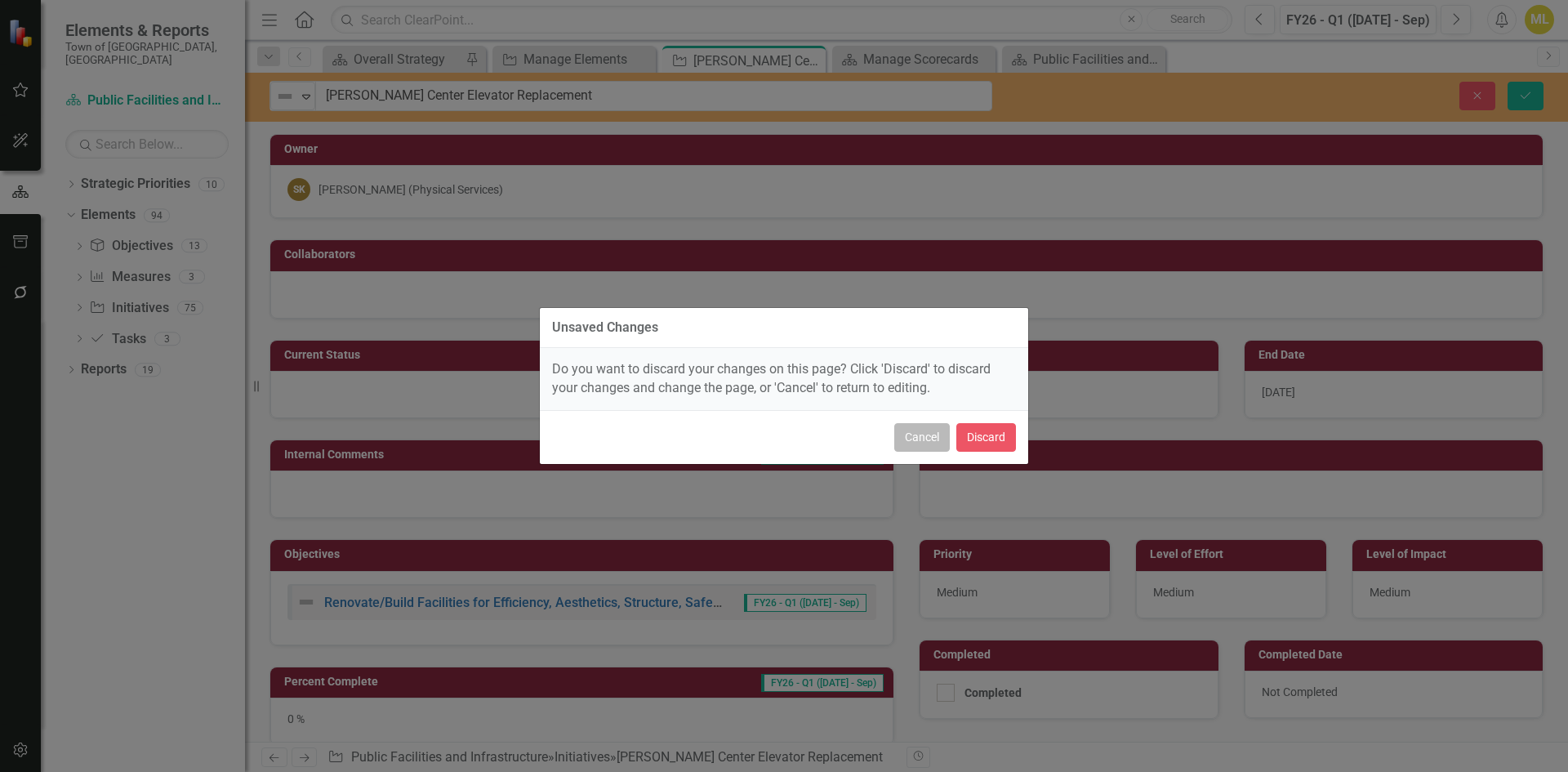
click at [926, 434] on button "Cancel" at bounding box center [922, 437] width 56 height 29
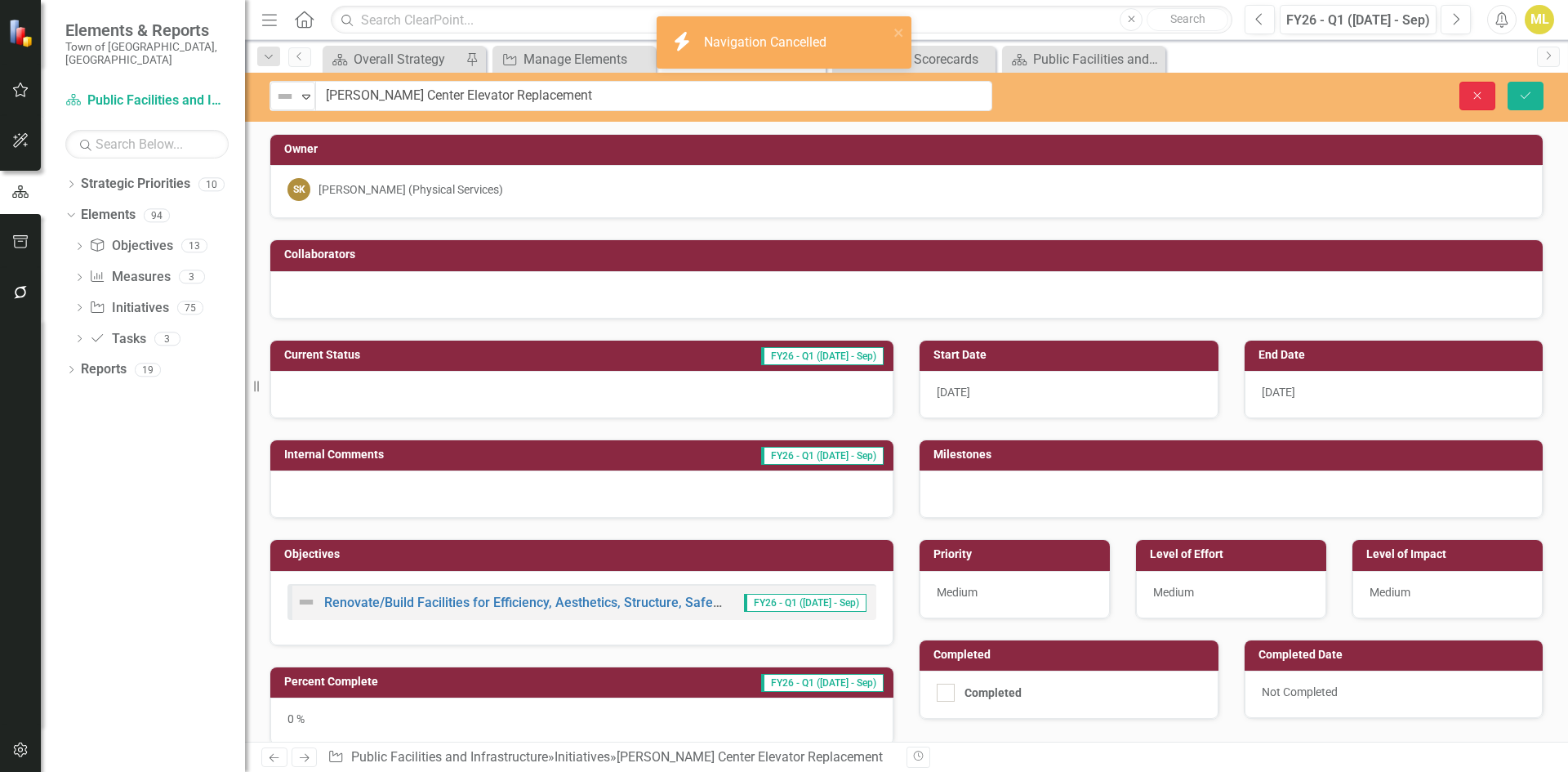
click at [1459, 92] on button "Close" at bounding box center [1476, 96] width 36 height 29
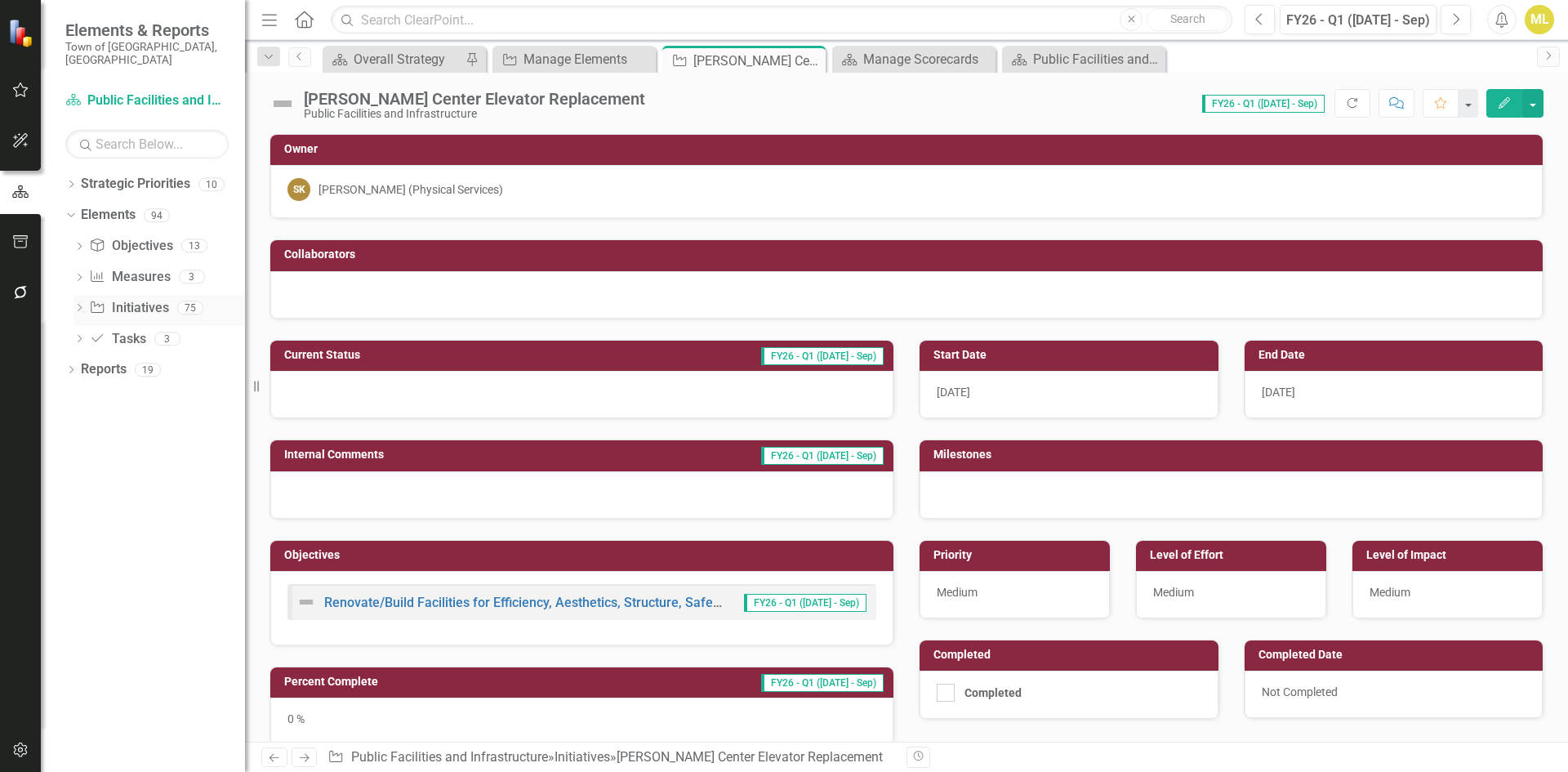
click at [121, 299] on link "Initiative Initiatives" at bounding box center [128, 308] width 79 height 18
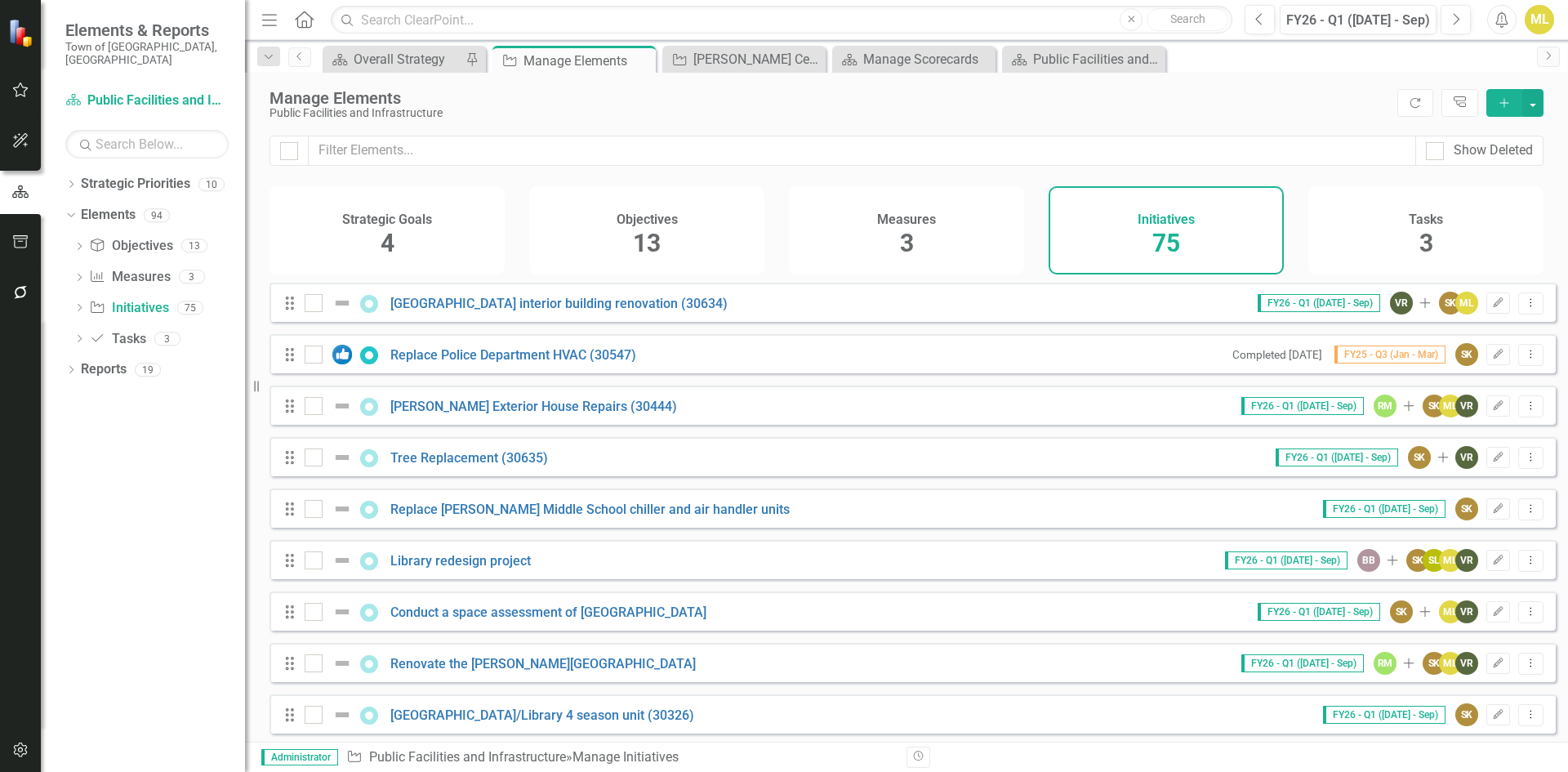
click at [1507, 98] on icon "Add" at bounding box center [1503, 103] width 14 height 12
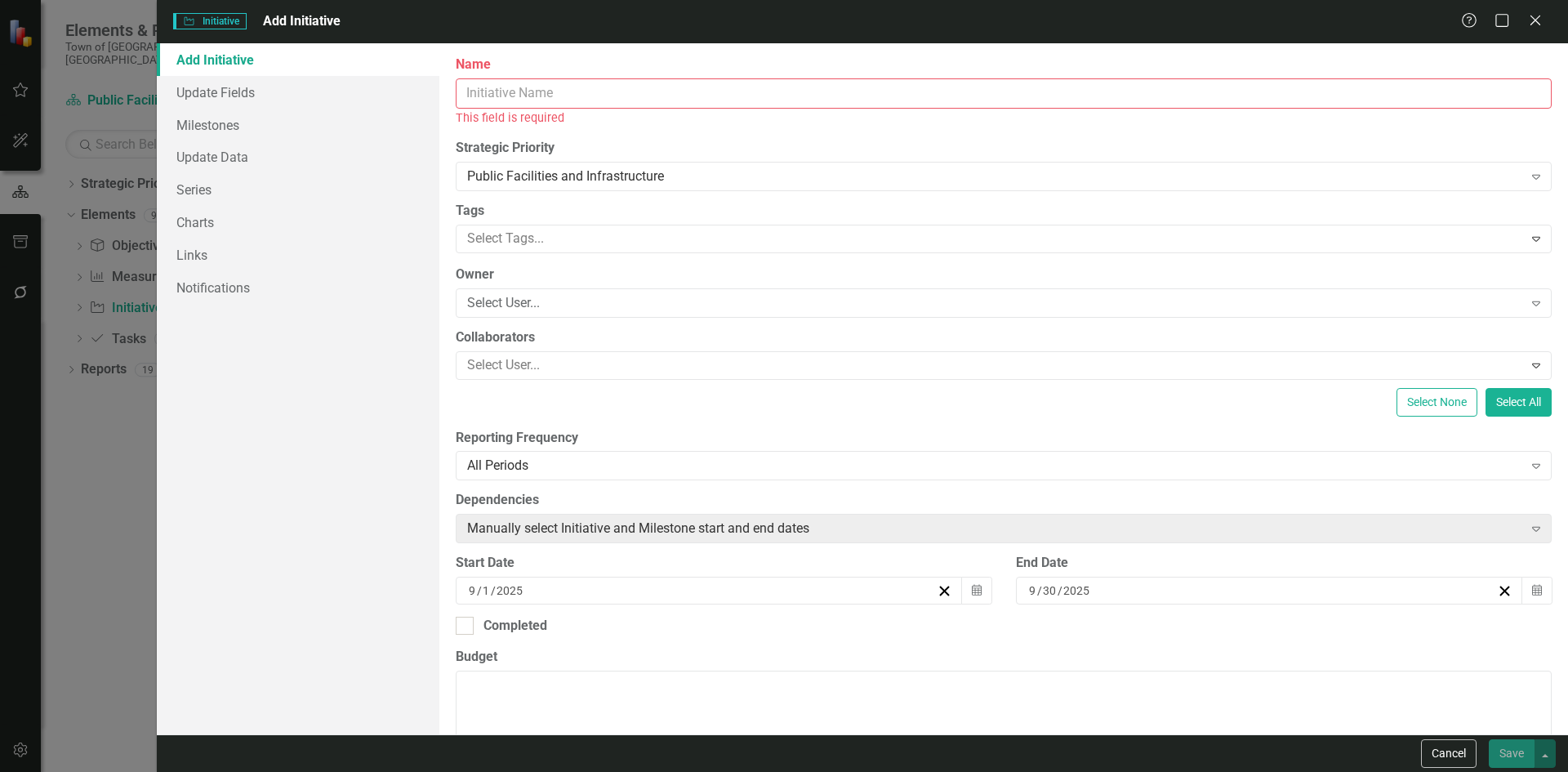
click at [562, 93] on input "Name" at bounding box center [1004, 93] width 1096 height 30
click at [538, 100] on input "Name" at bounding box center [1004, 93] width 1096 height 30
paste input "[PERSON_NAME] Middle School Roof Replacment"
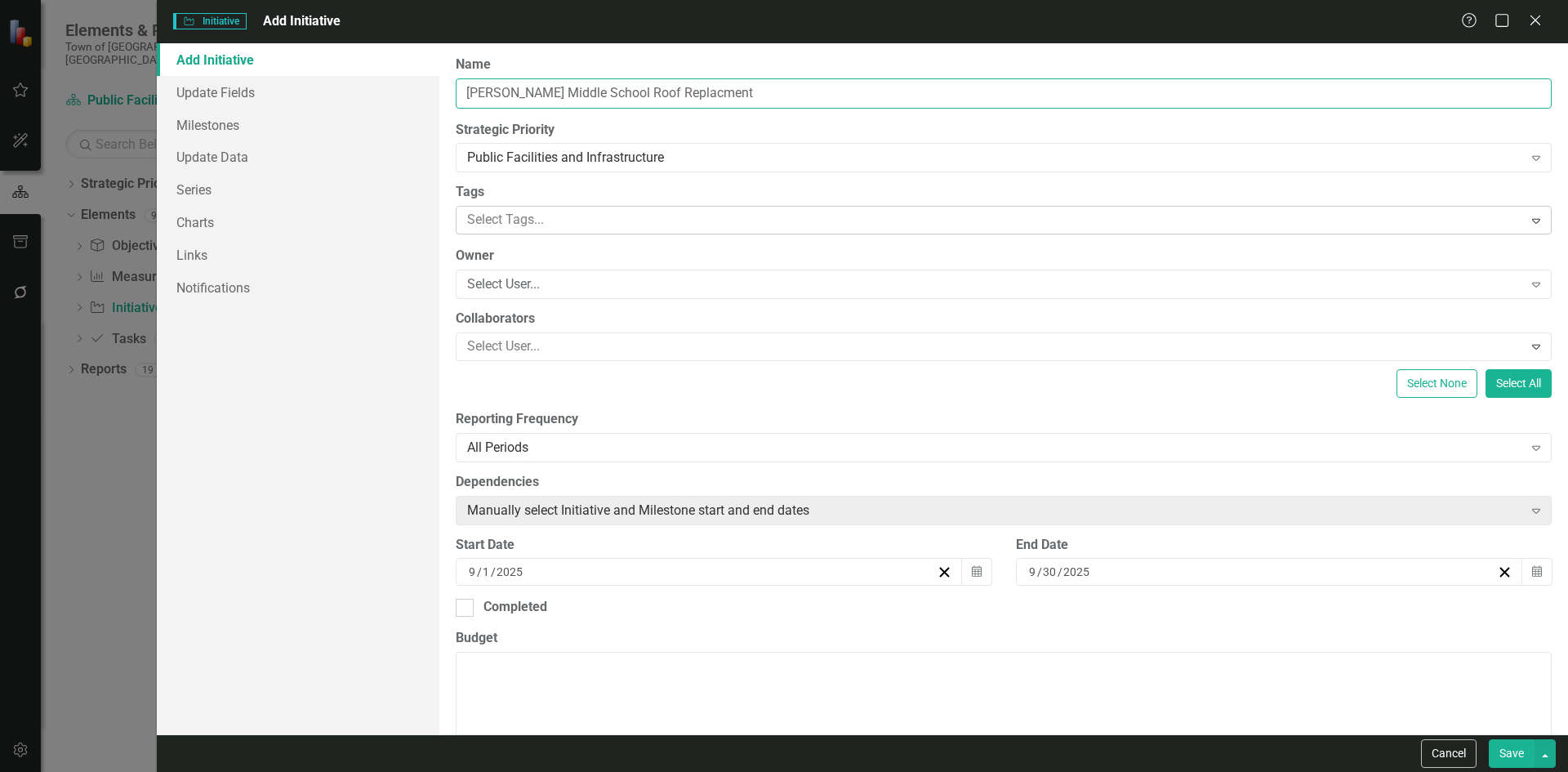
type input "[PERSON_NAME] Middle School Roof Replacment"
click at [510, 215] on div at bounding box center [991, 220] width 1062 height 22
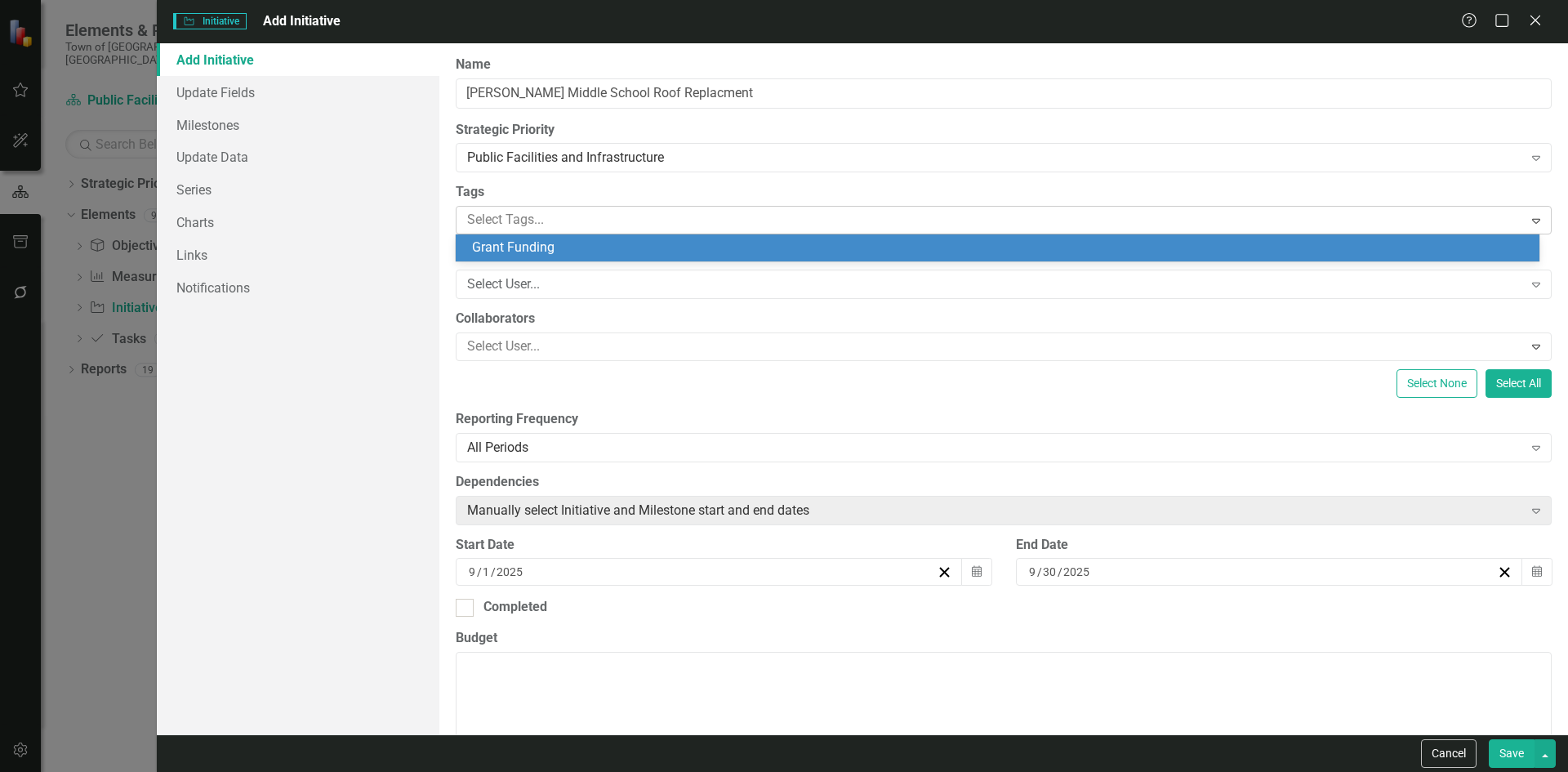
click at [510, 215] on div at bounding box center [991, 220] width 1062 height 22
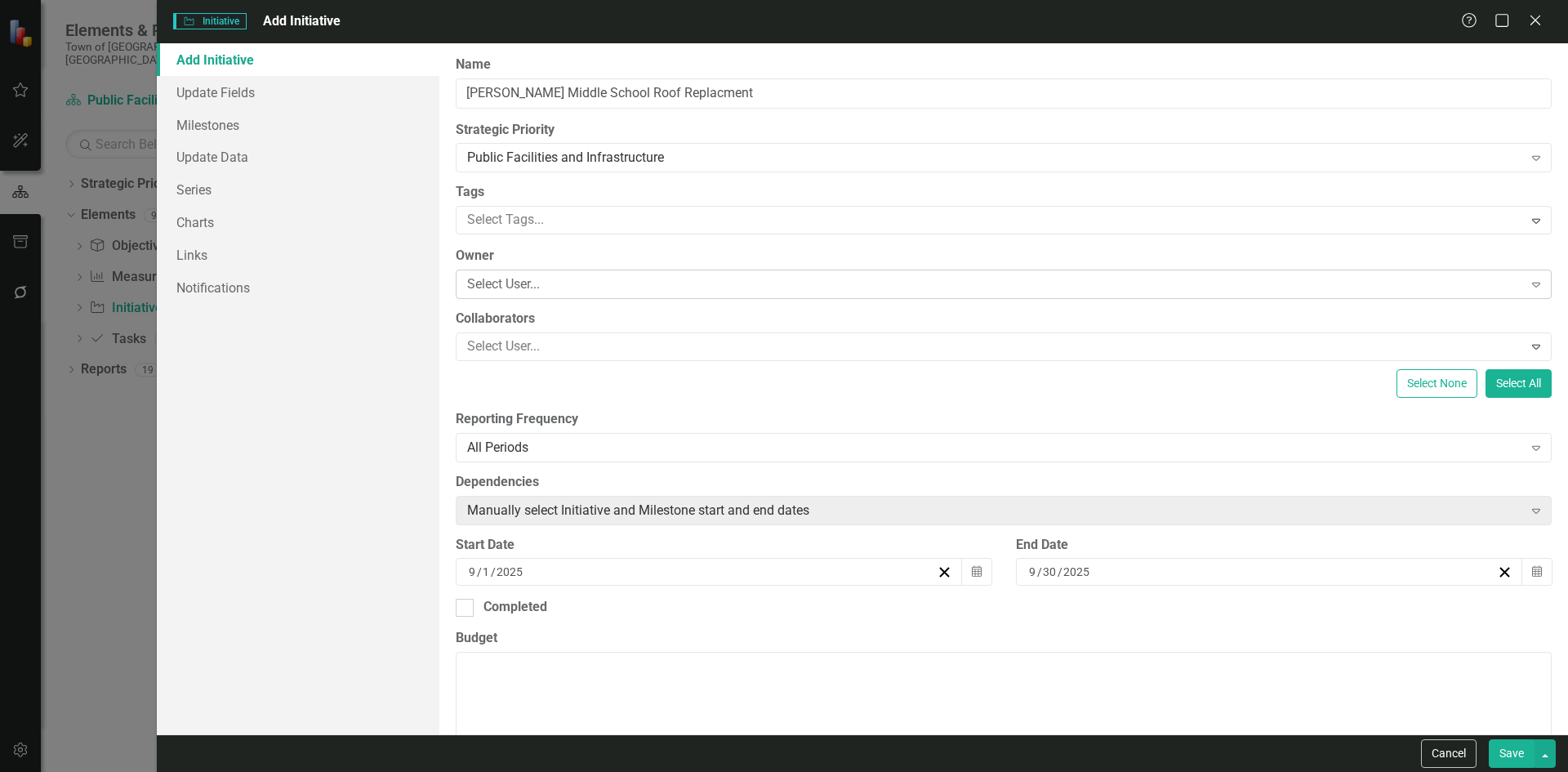
click at [496, 279] on div "Select User..." at bounding box center [995, 284] width 1056 height 18
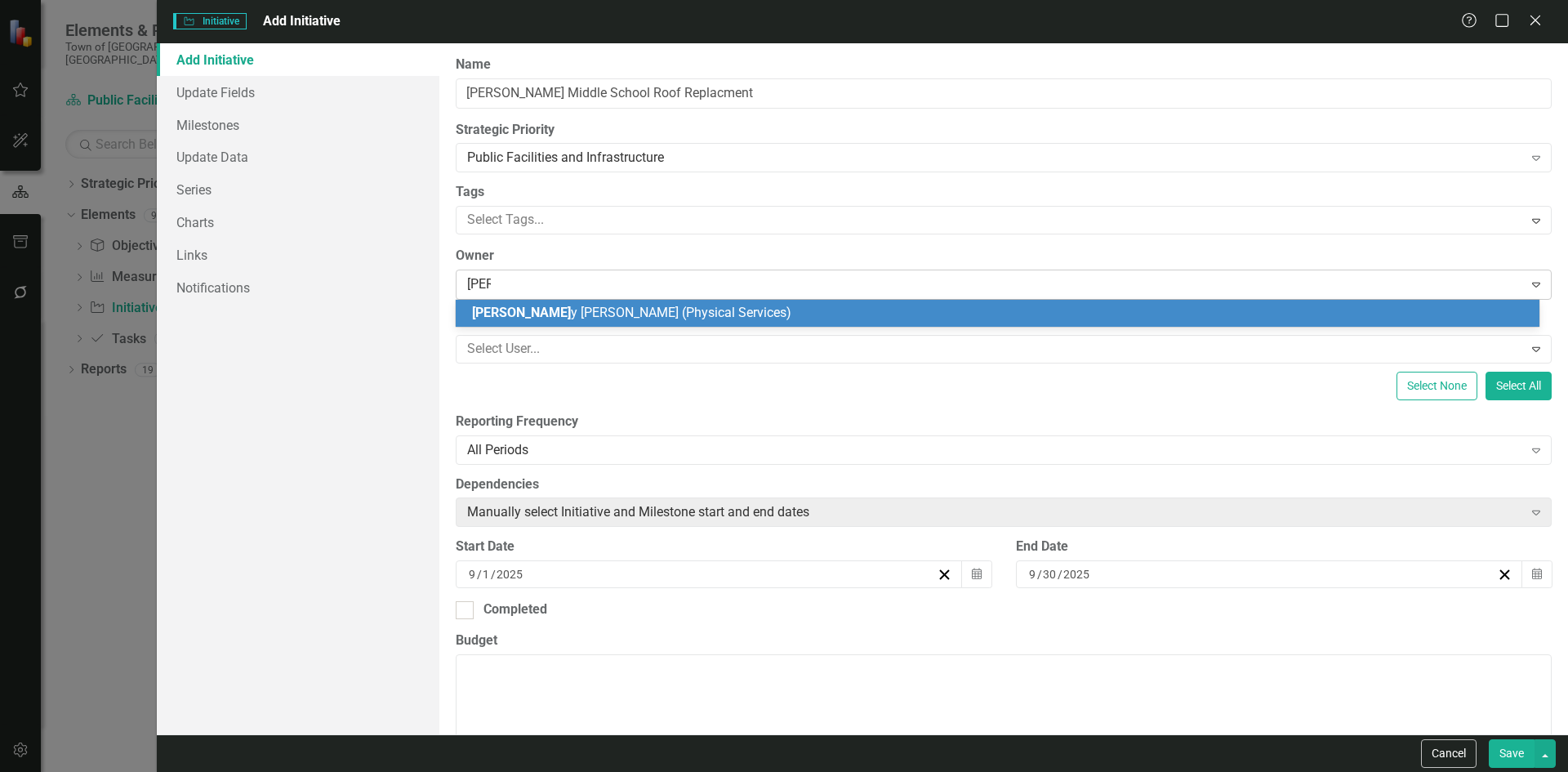
type input "sally"
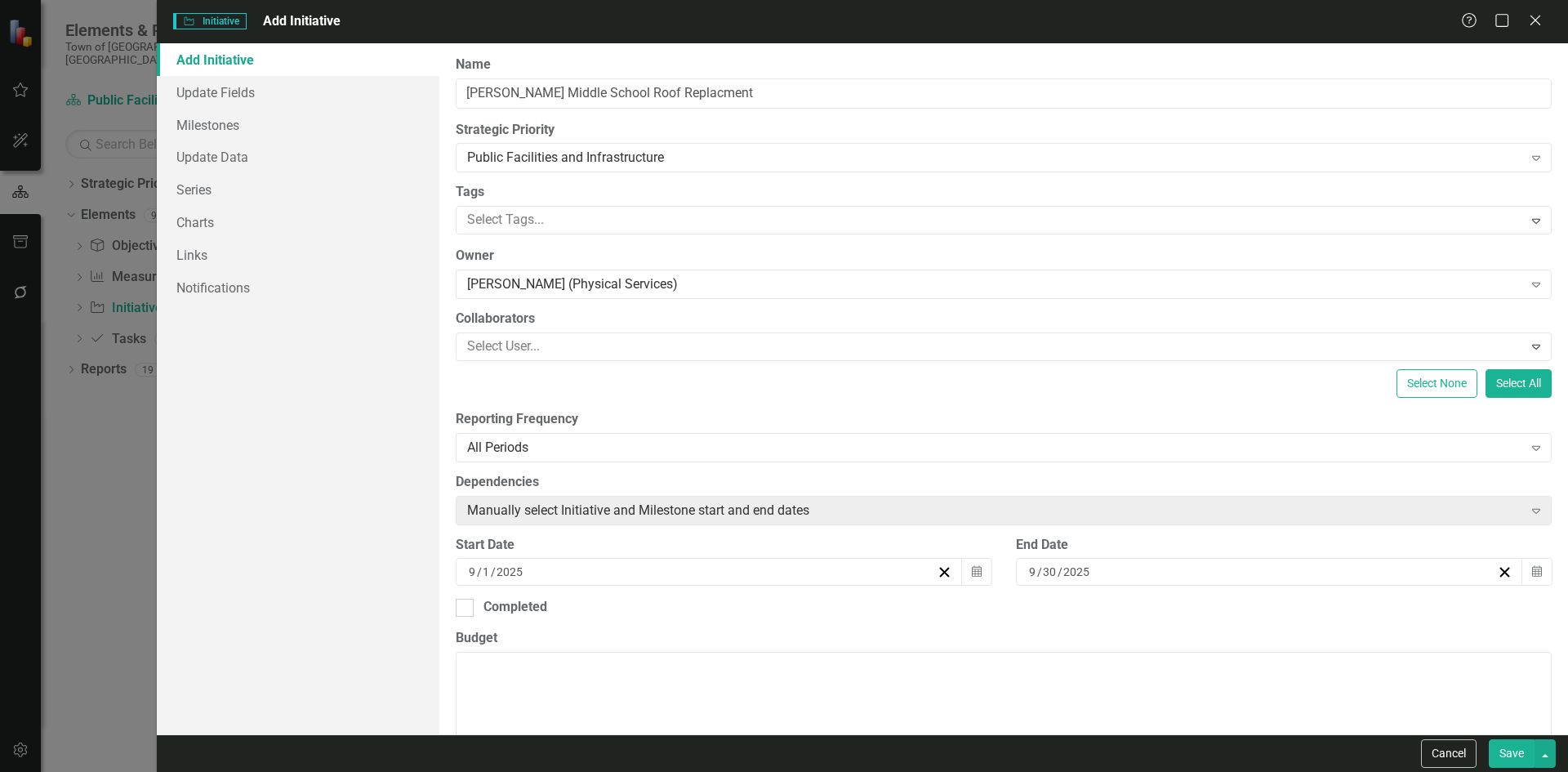
click at [519, 563] on div "9 / 1 / 2025" at bounding box center [709, 571] width 508 height 28
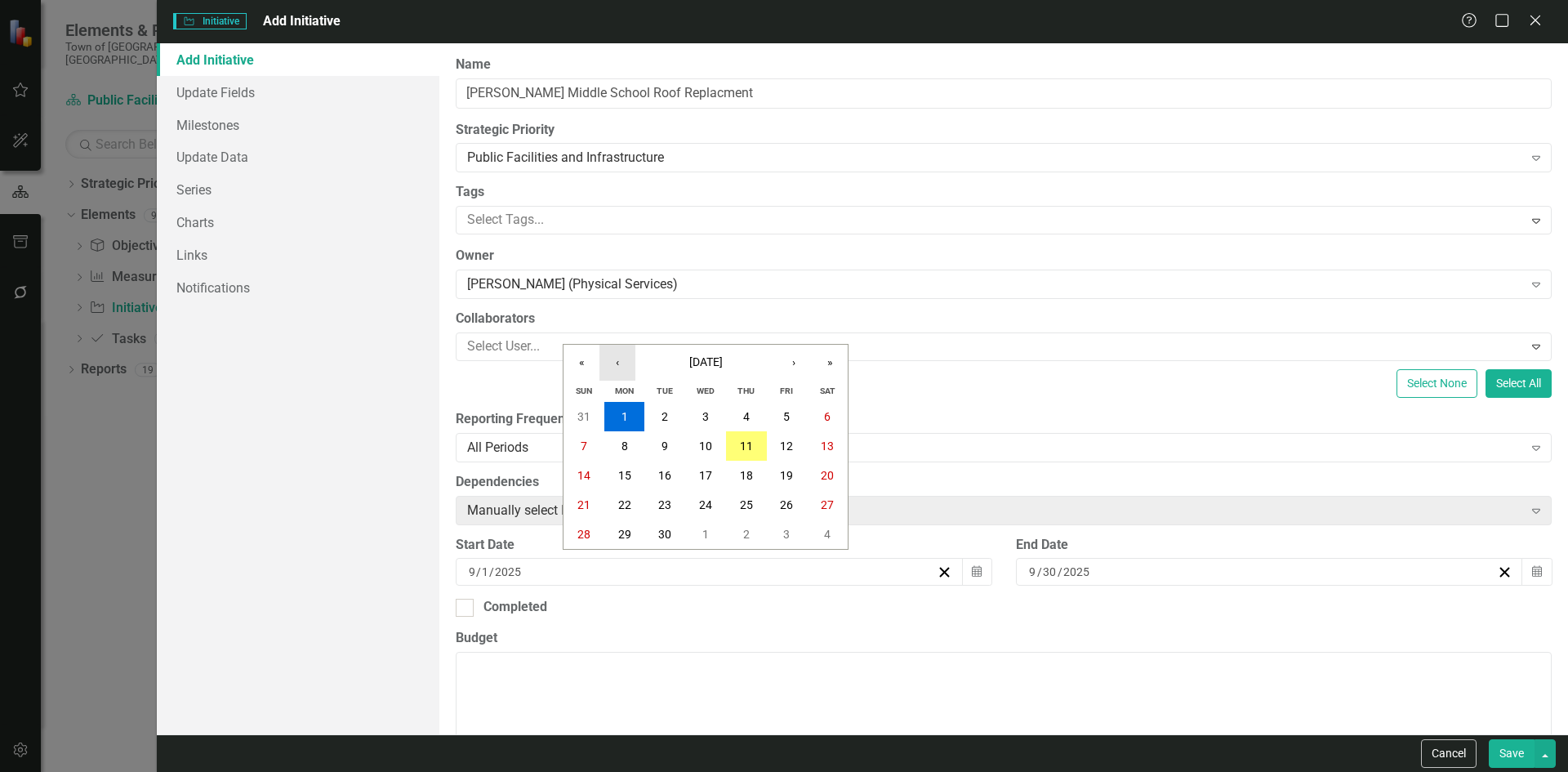
click at [634, 358] on button "‹" at bounding box center [617, 362] width 36 height 36
click at [796, 353] on button "›" at bounding box center [793, 362] width 36 height 36
click at [661, 418] on button "1" at bounding box center [665, 416] width 41 height 29
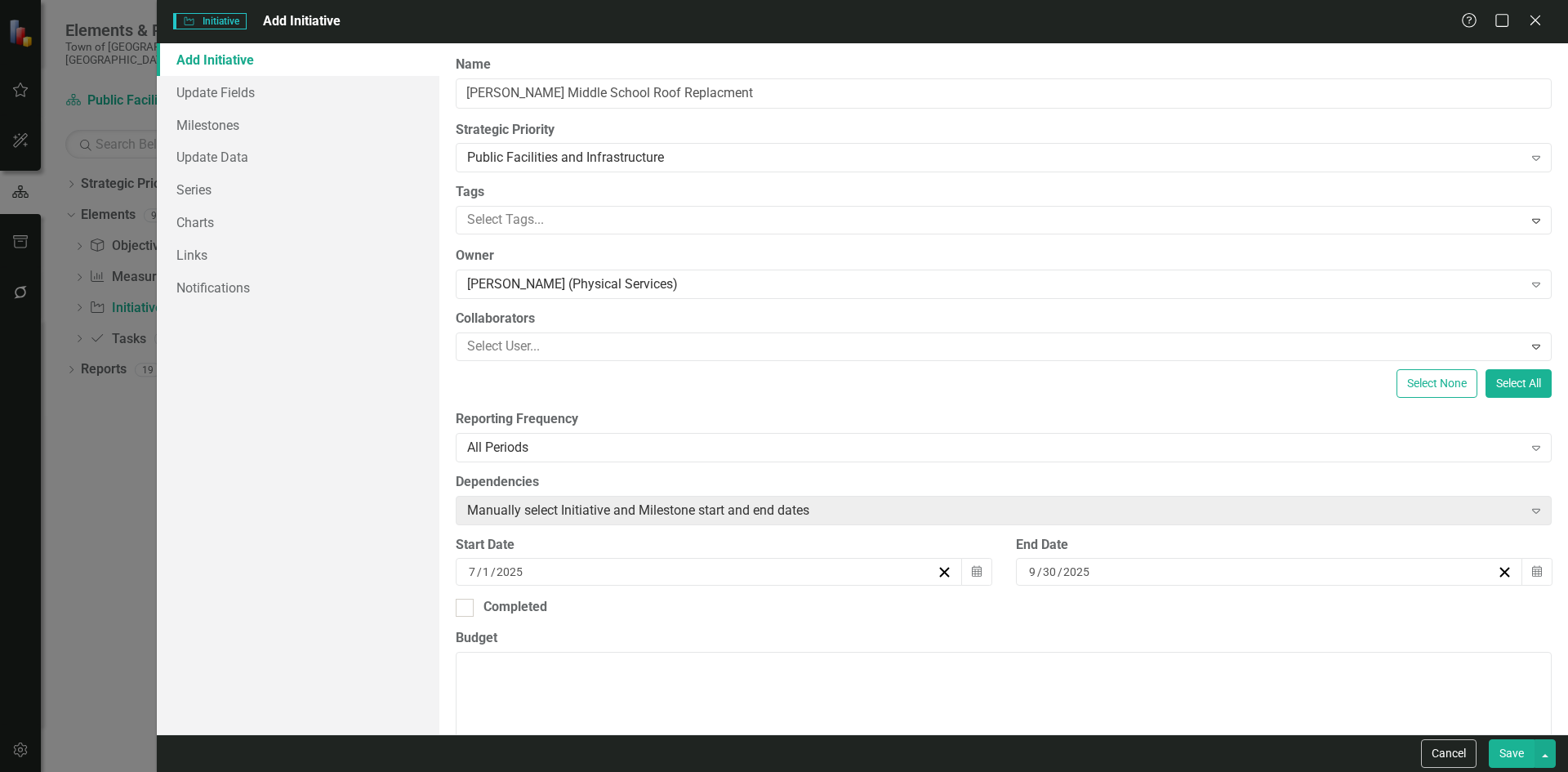
click at [1074, 568] on input "2025" at bounding box center [1077, 571] width 29 height 16
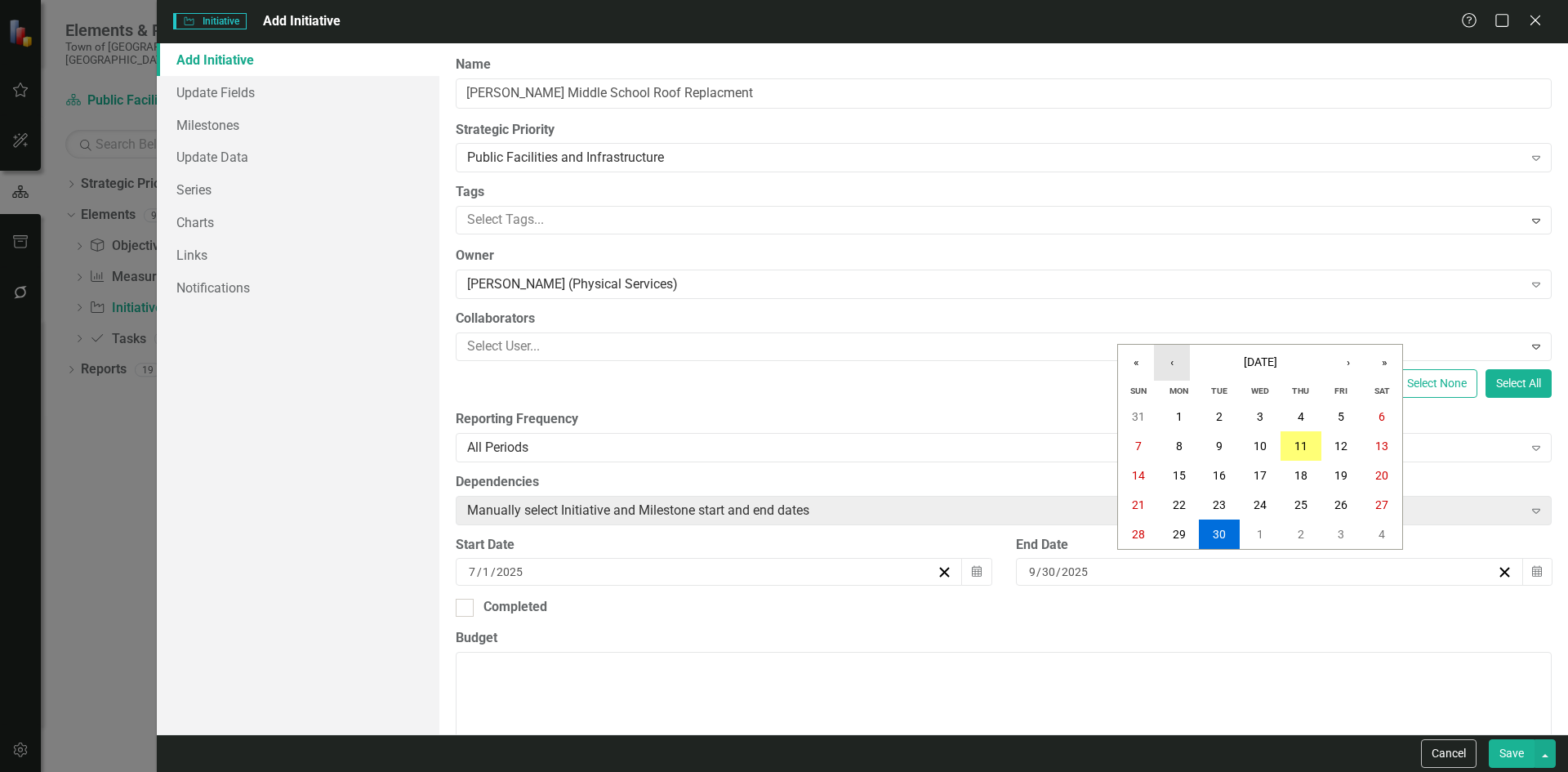
click at [1163, 367] on button "‹" at bounding box center [1171, 362] width 36 height 36
click at [1375, 367] on button "»" at bounding box center [1384, 362] width 36 height 36
click at [1218, 539] on abbr "30" at bounding box center [1220, 535] width 14 height 14
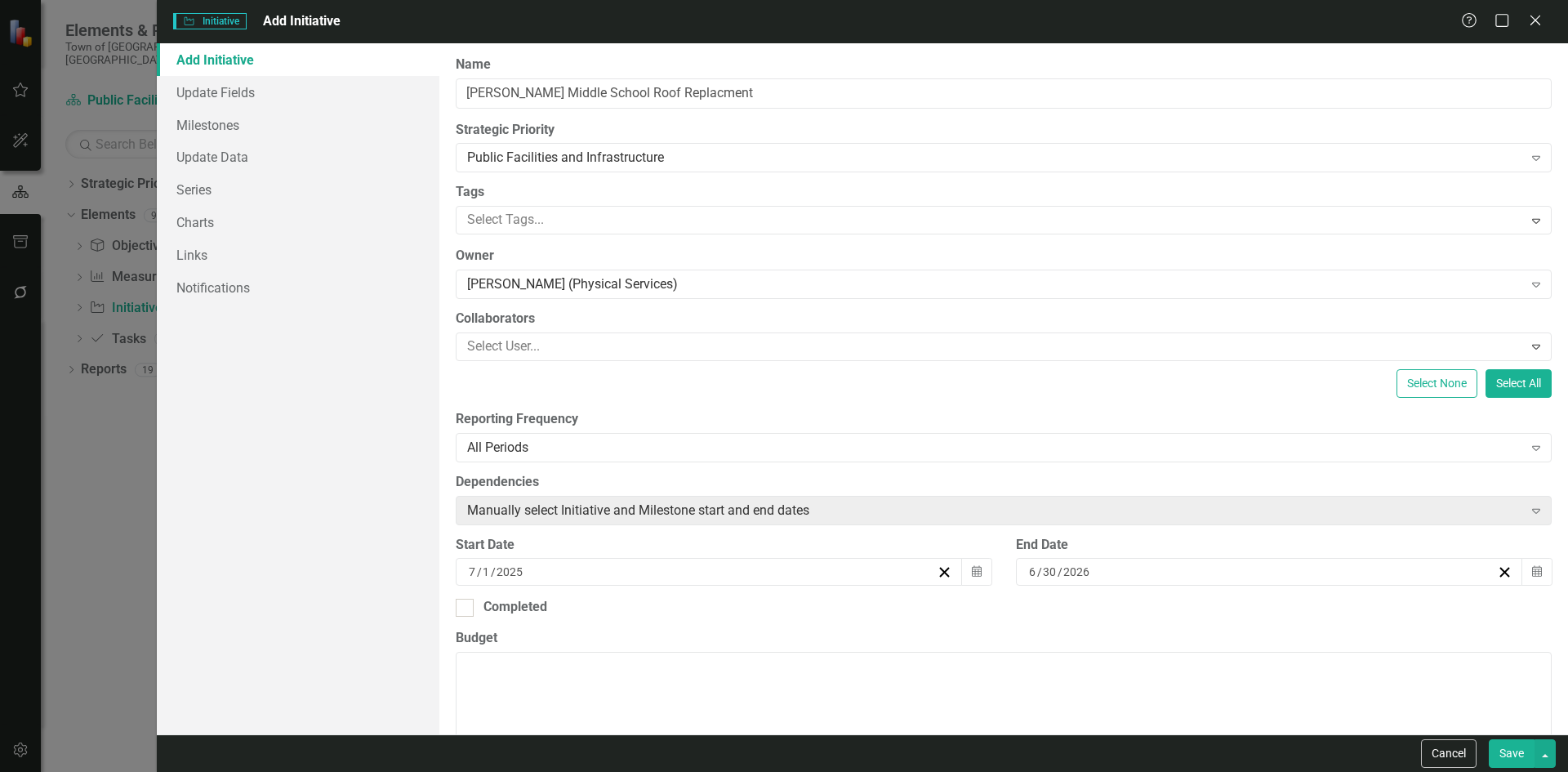
scroll to position [490, 0]
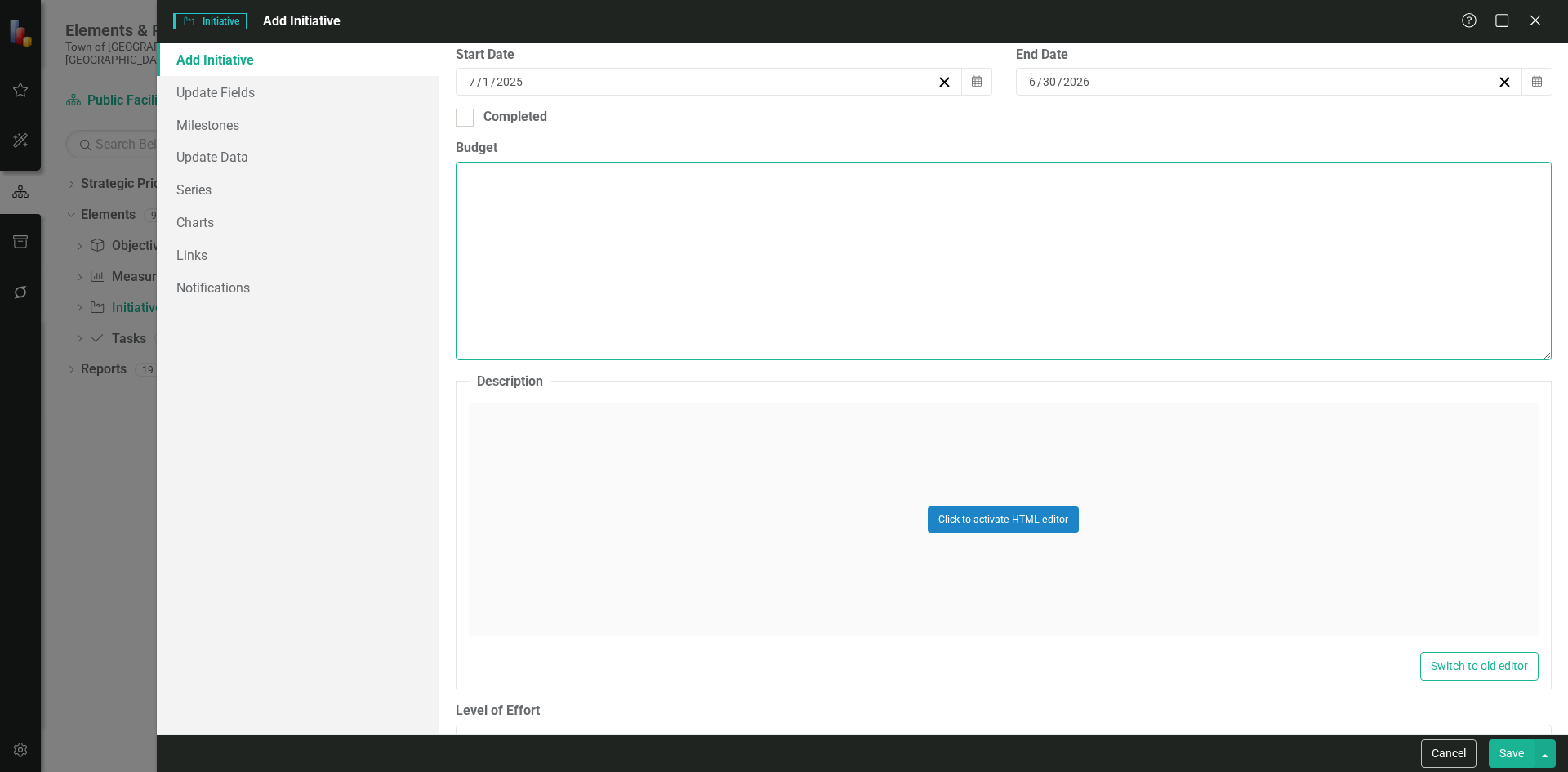
click at [521, 202] on textarea "Budget" at bounding box center [1004, 261] width 1096 height 198
click at [522, 201] on textarea "Budget" at bounding box center [1004, 261] width 1096 height 198
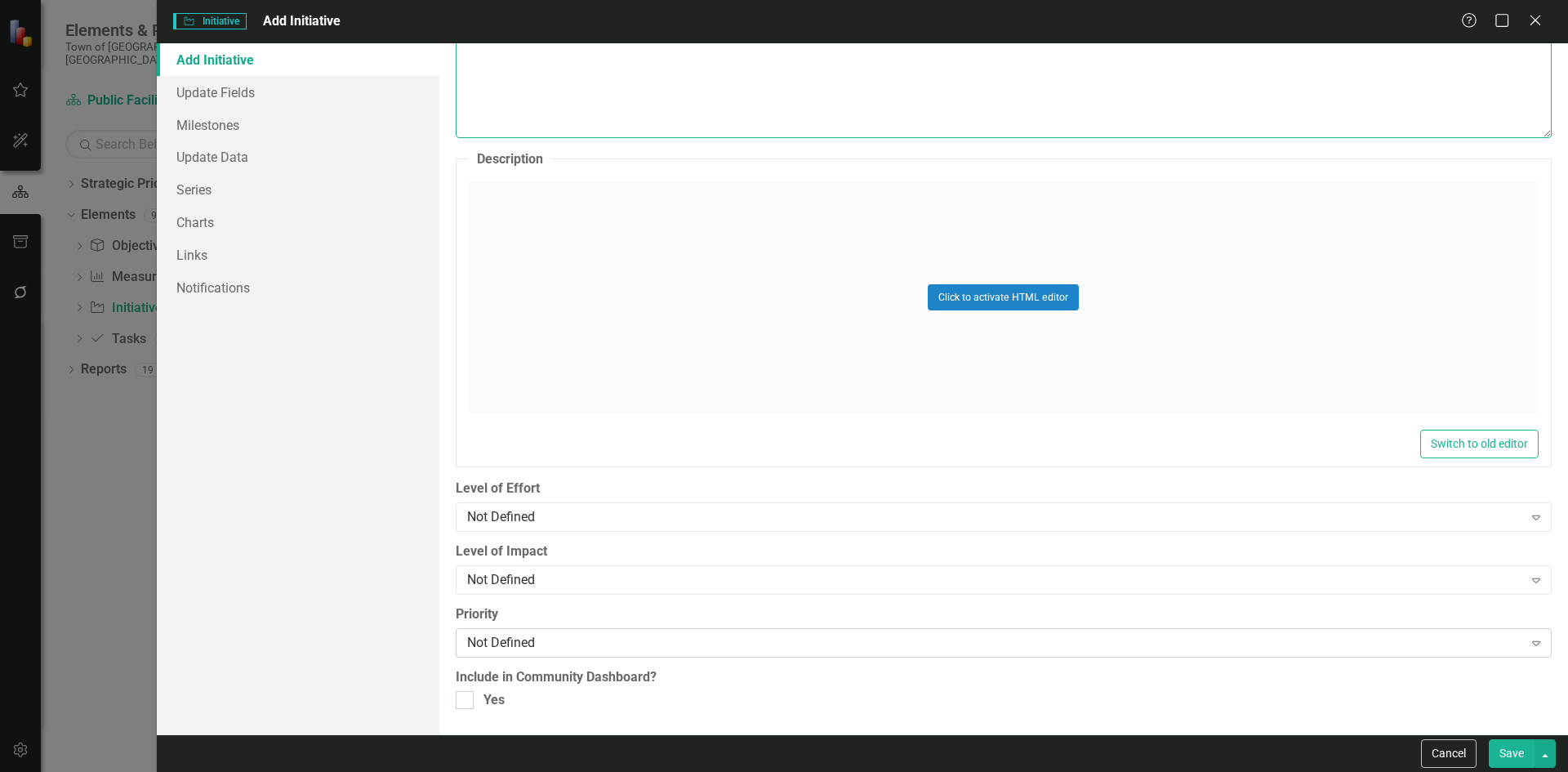
type textarea "$203,000 Account #: TBD"
click at [514, 632] on div "Not Defined Expand" at bounding box center [1004, 643] width 1096 height 29
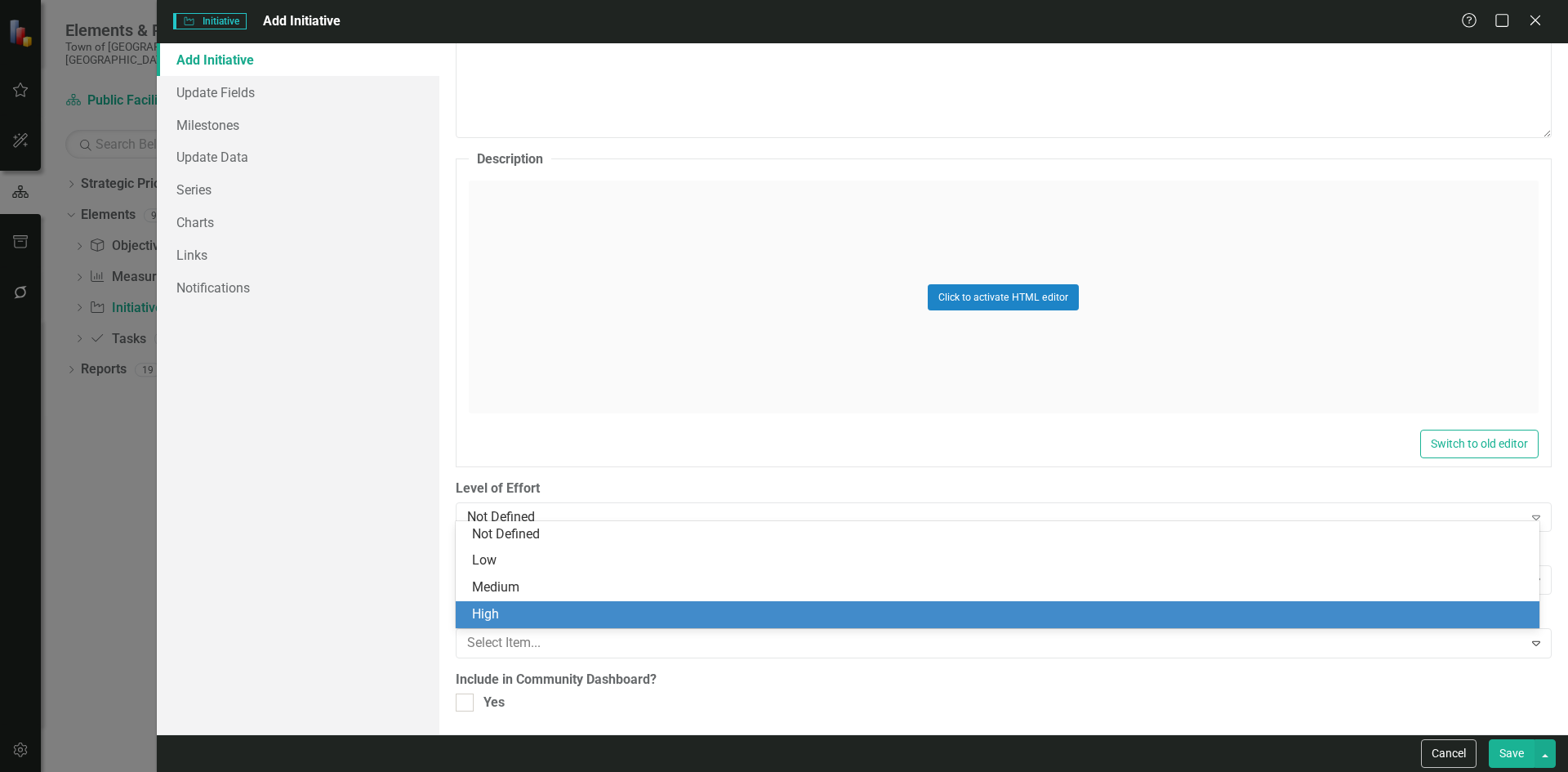
click at [514, 608] on div "High" at bounding box center [1001, 614] width 1058 height 18
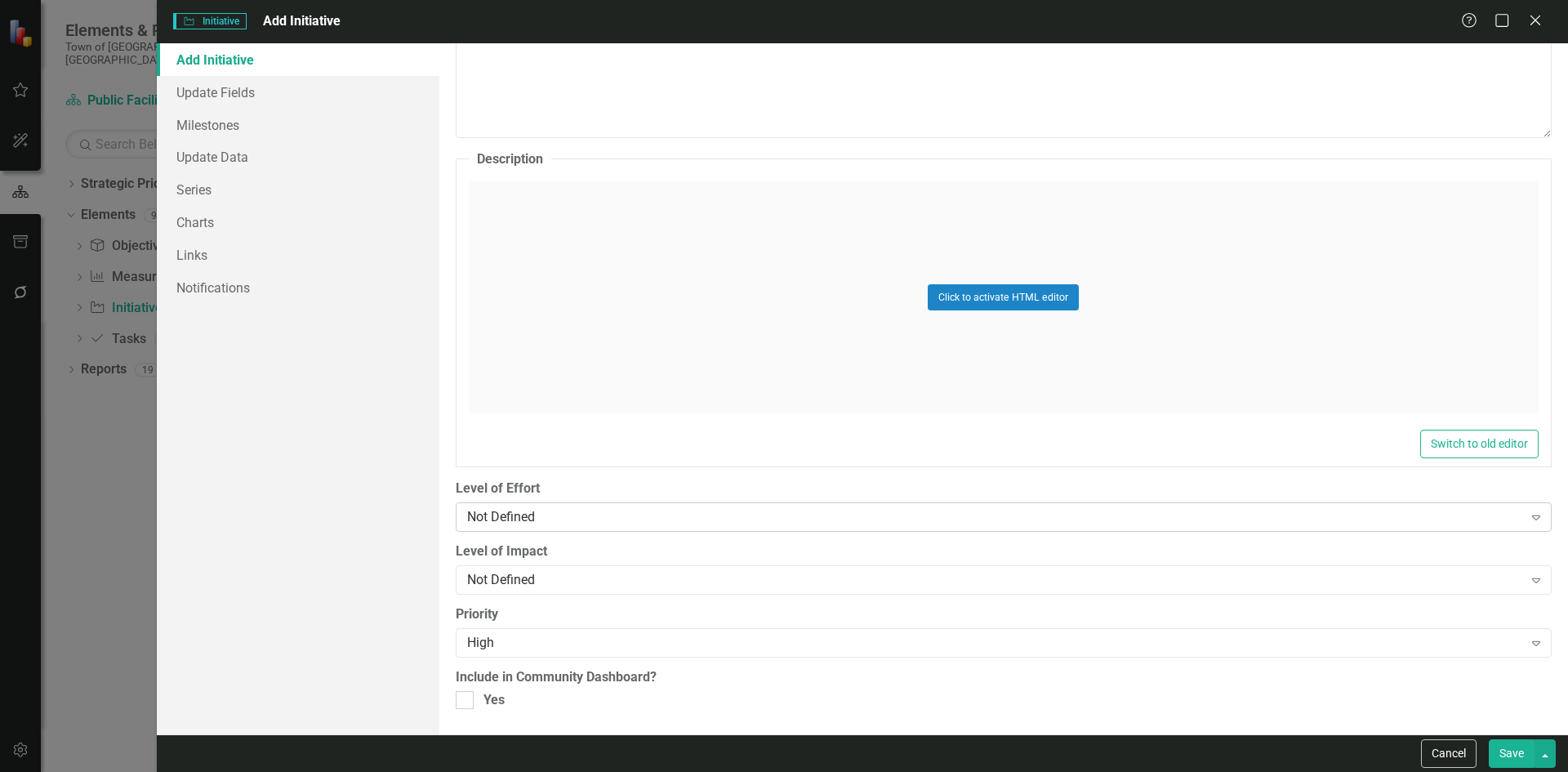
click at [526, 510] on div "Not Defined" at bounding box center [995, 516] width 1056 height 18
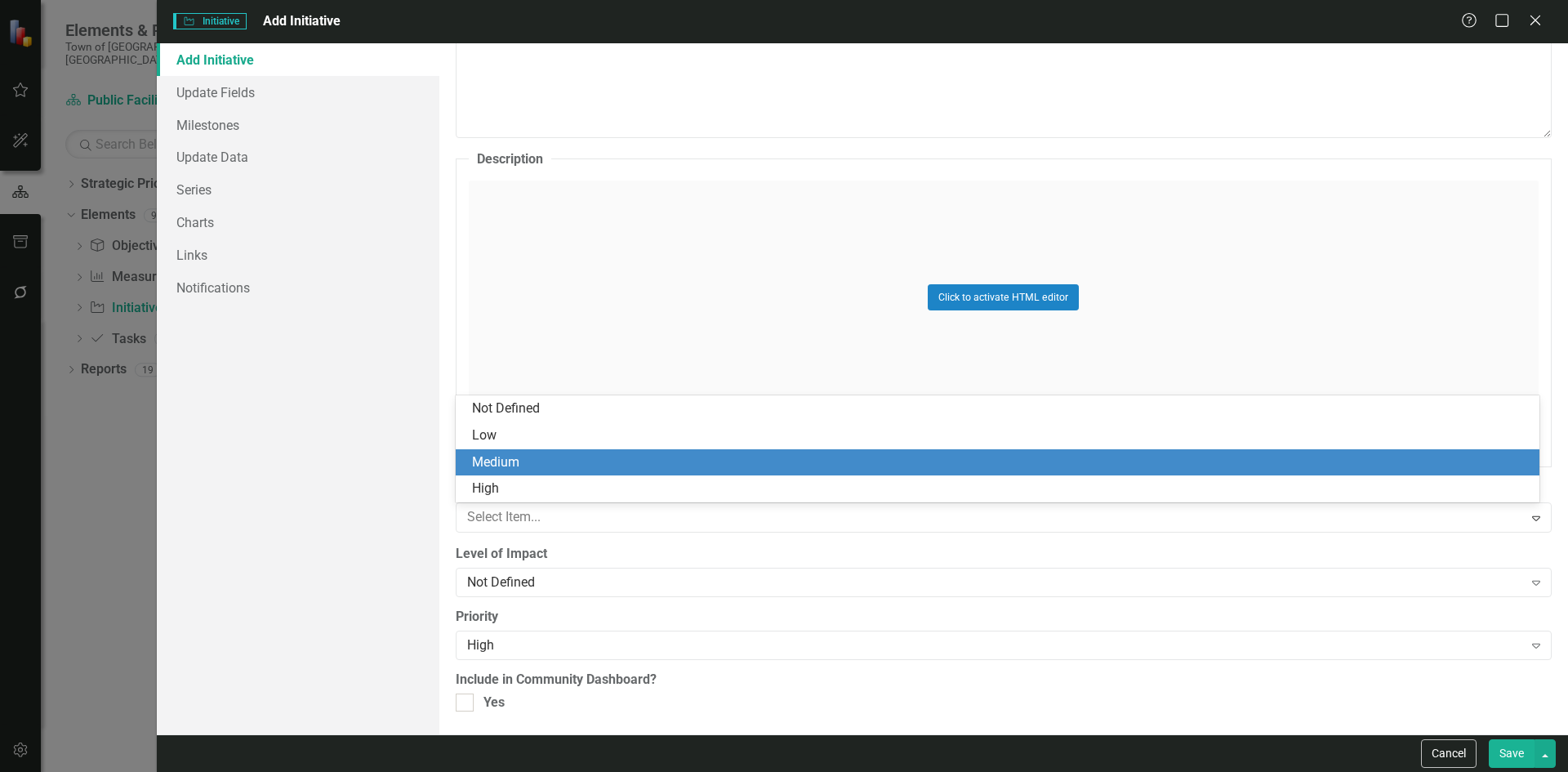
click at [503, 467] on div "Medium" at bounding box center [1001, 462] width 1058 height 18
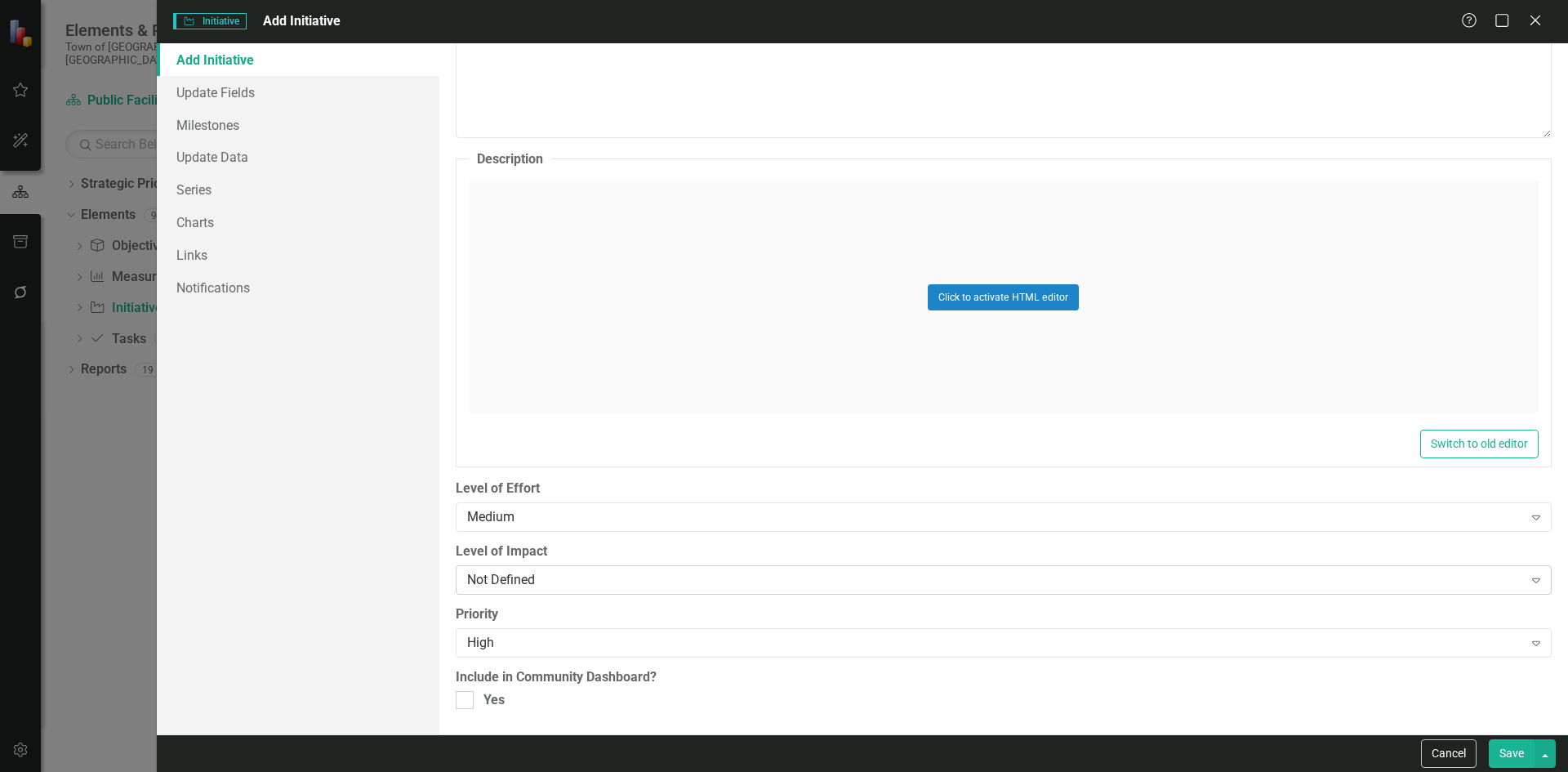
click at [505, 577] on div "Not Defined" at bounding box center [995, 580] width 1056 height 18
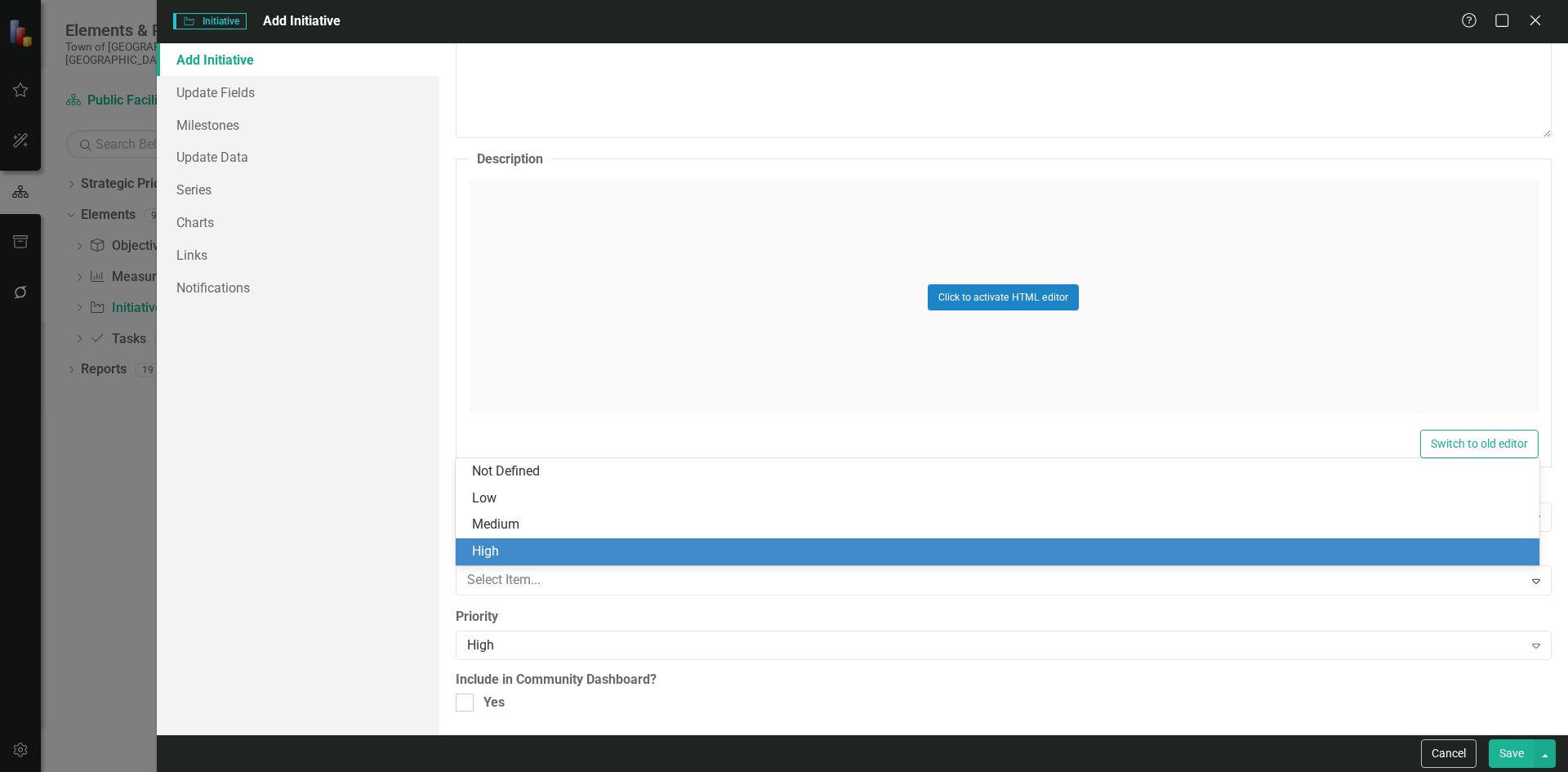
click at [506, 550] on div "High" at bounding box center [1001, 551] width 1058 height 18
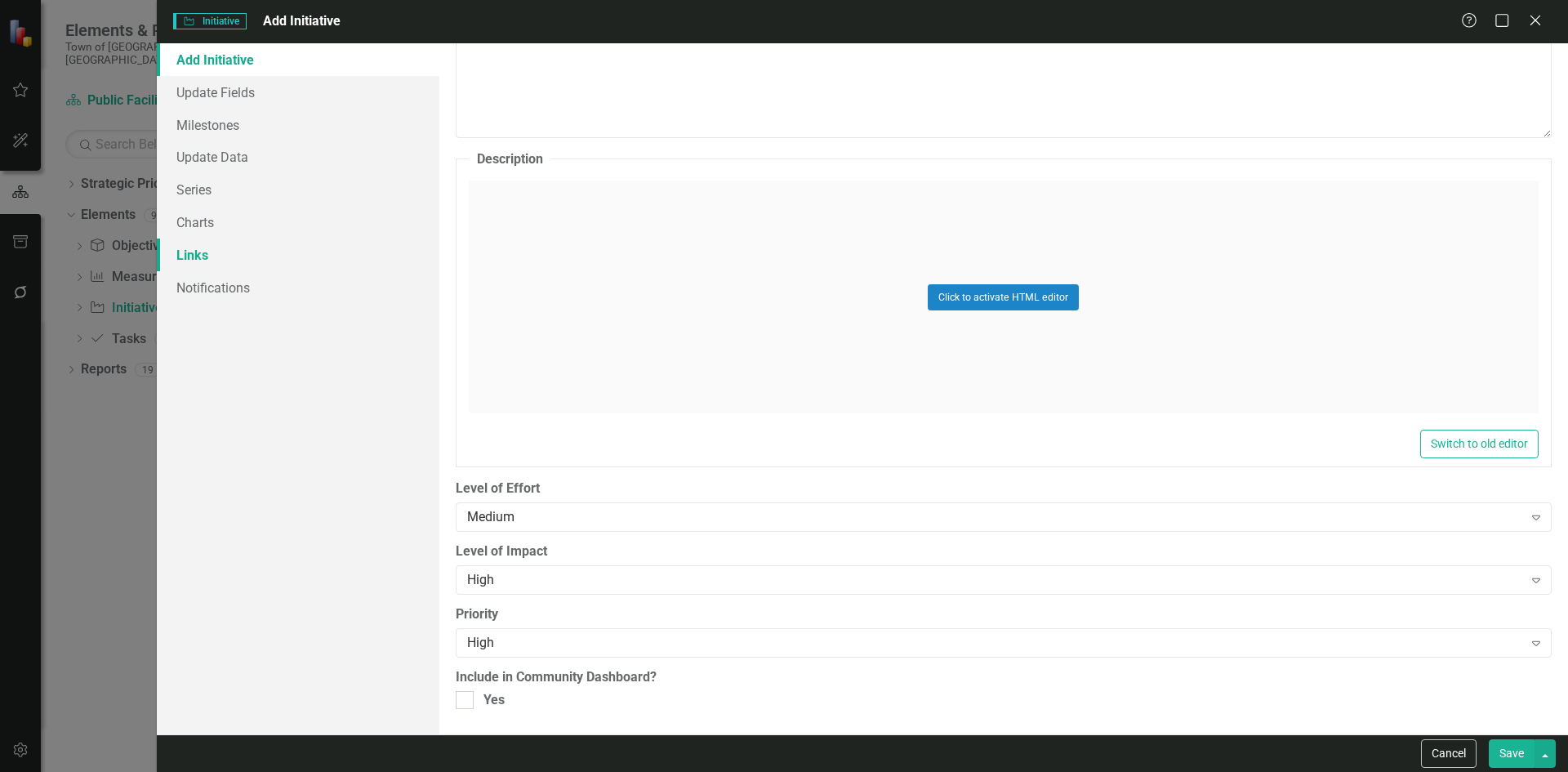
click at [202, 248] on link "Links" at bounding box center [297, 255] width 283 height 33
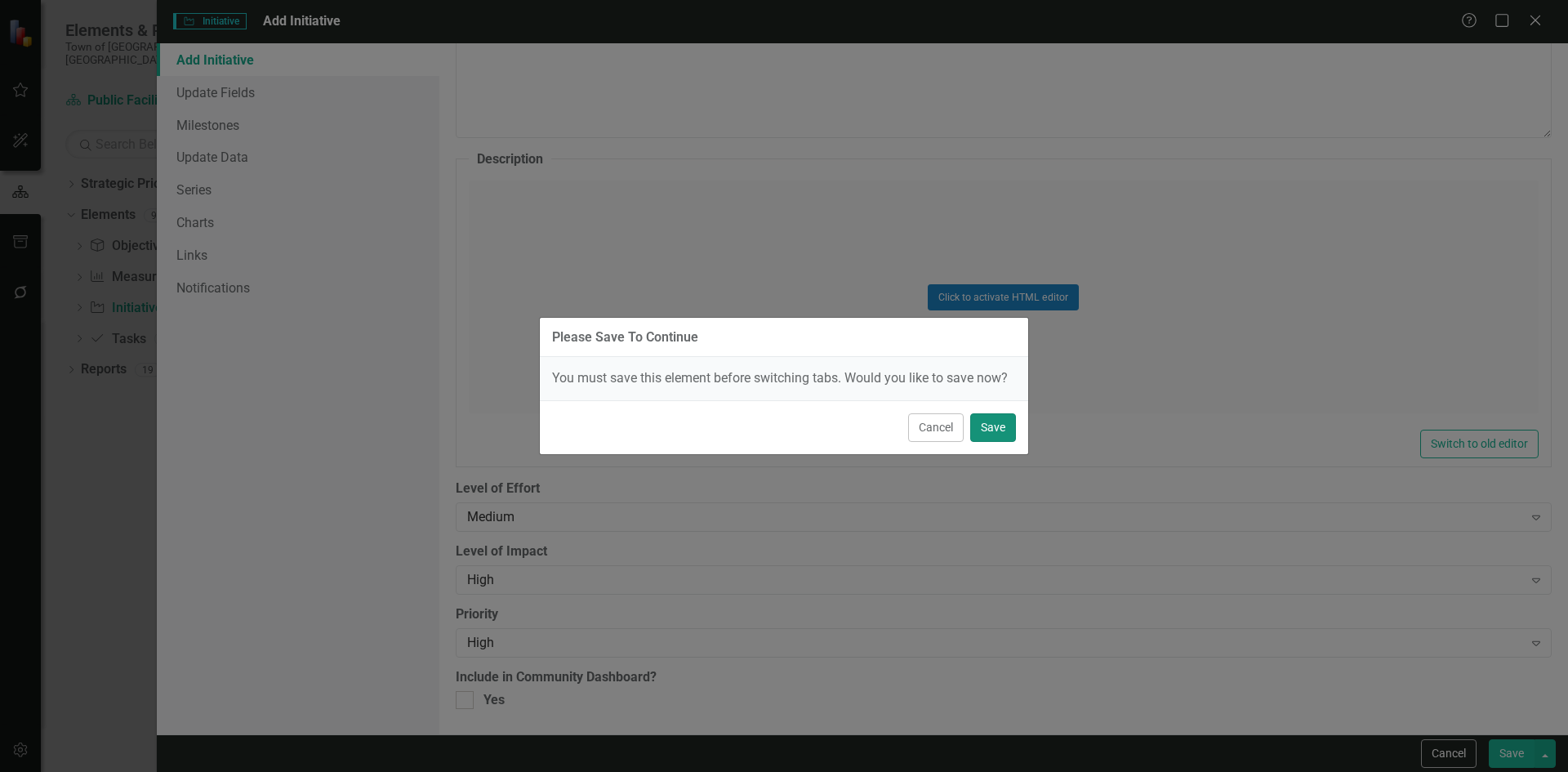
click at [985, 434] on button "Save" at bounding box center [992, 427] width 45 height 29
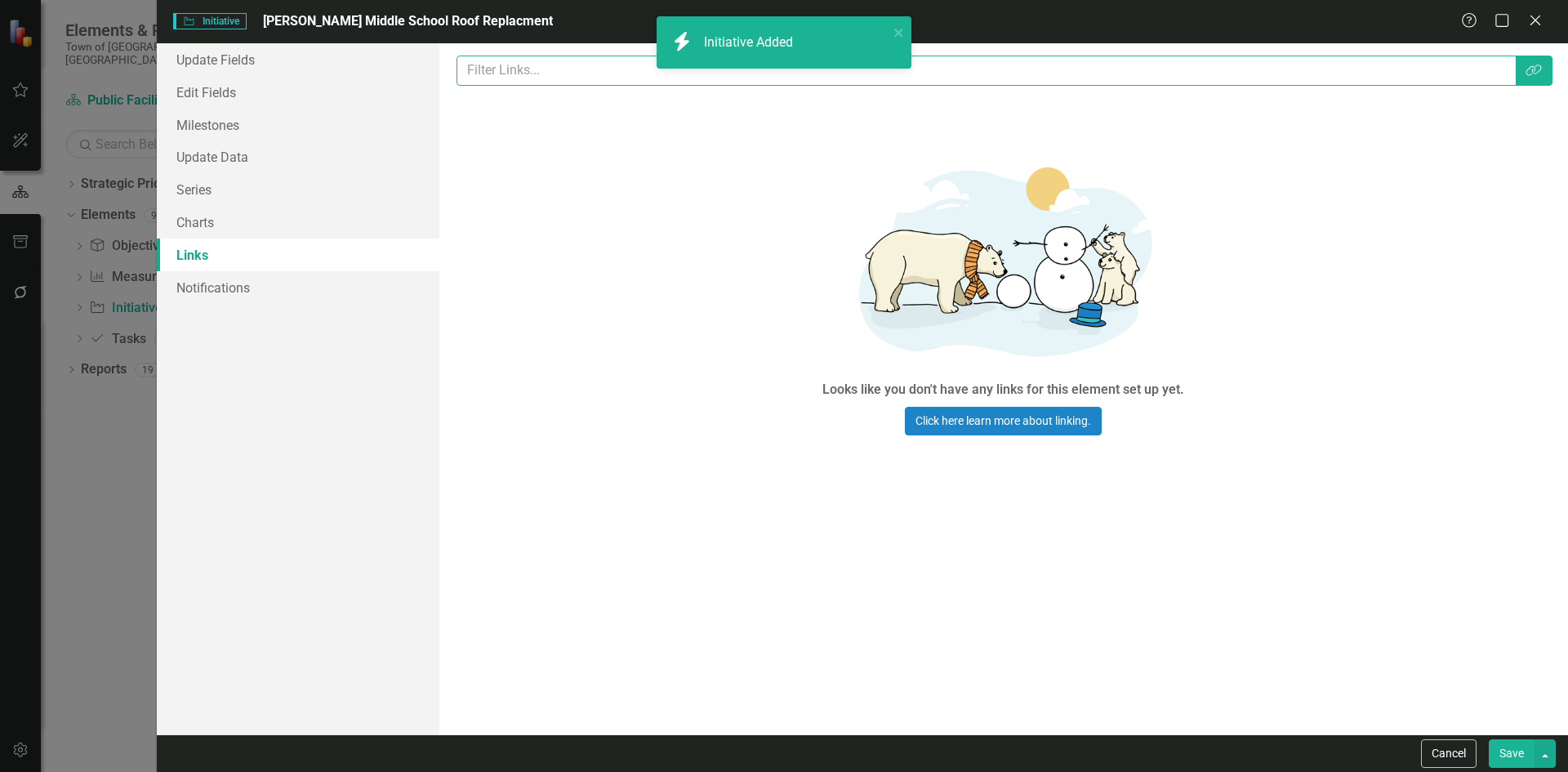
click at [516, 68] on input "text" at bounding box center [986, 70] width 1059 height 30
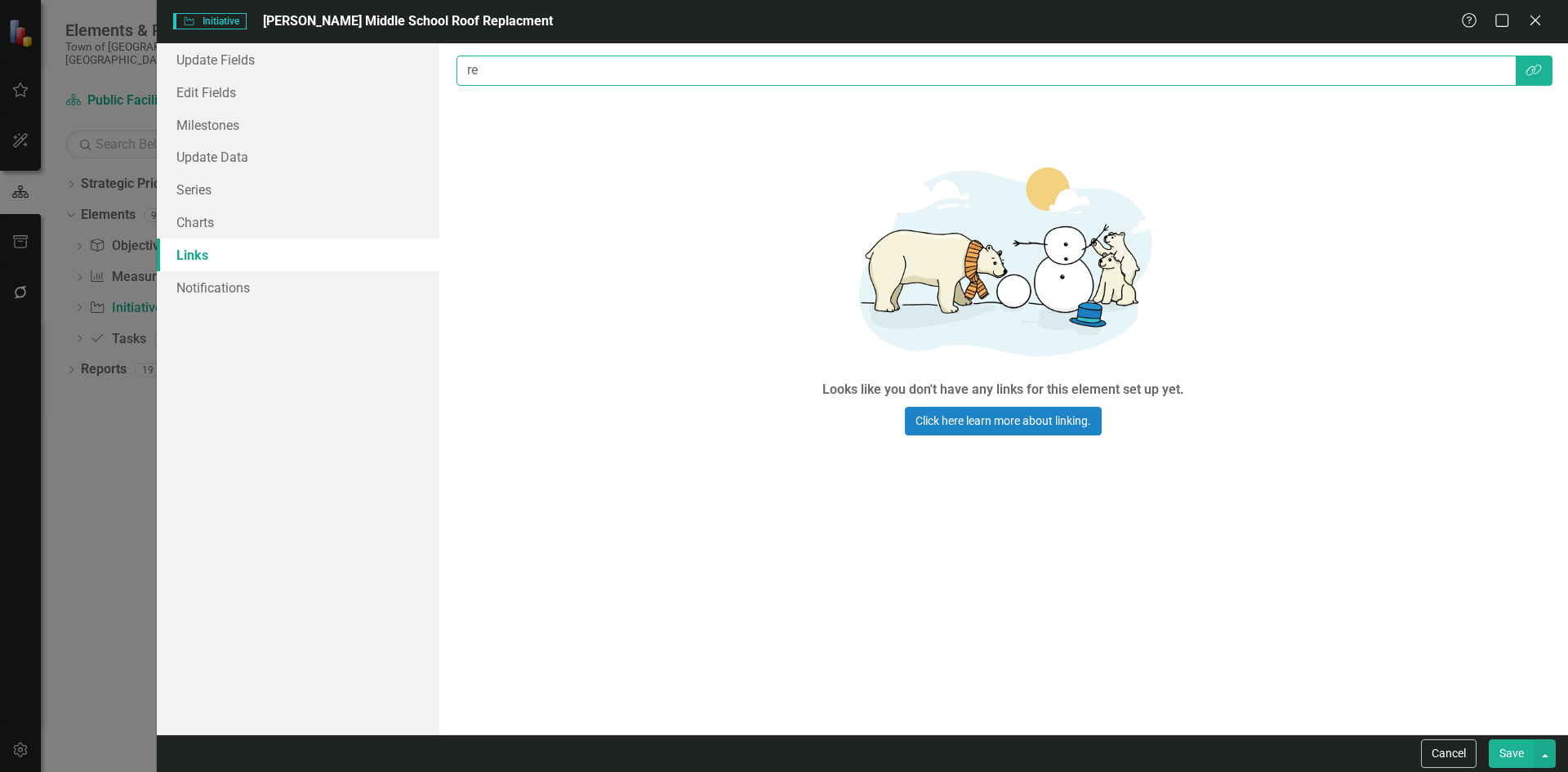
type input "r"
click at [1534, 61] on button "Link Tag" at bounding box center [1533, 70] width 38 height 30
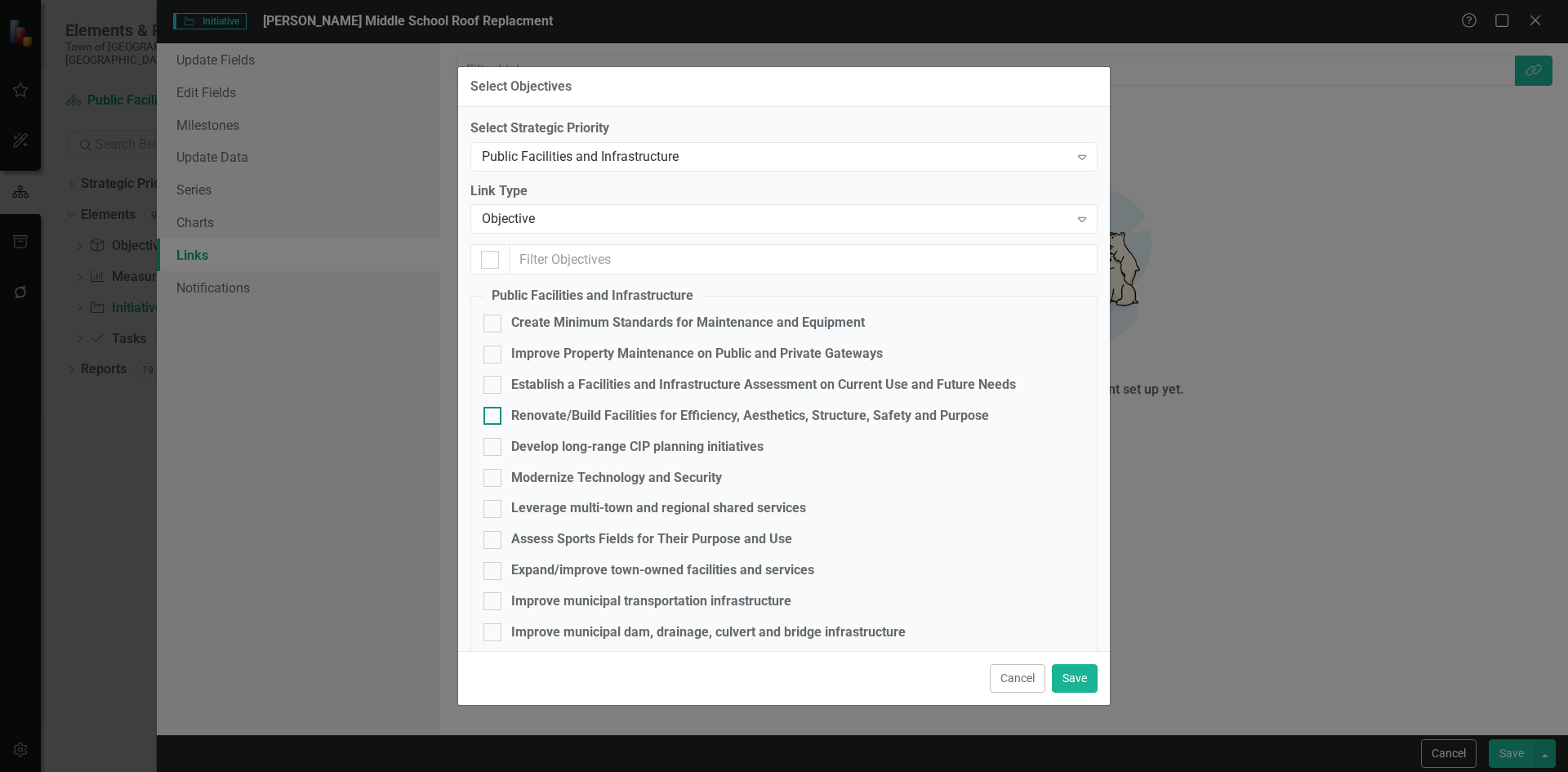
click at [489, 416] on input "Renovate/Build Facilities for Efficiency, Aesthetics, Structure, Safety and Pur…" at bounding box center [488, 411] width 11 height 11
checkbox input "true"
click at [1072, 670] on button "Save" at bounding box center [1074, 678] width 45 height 29
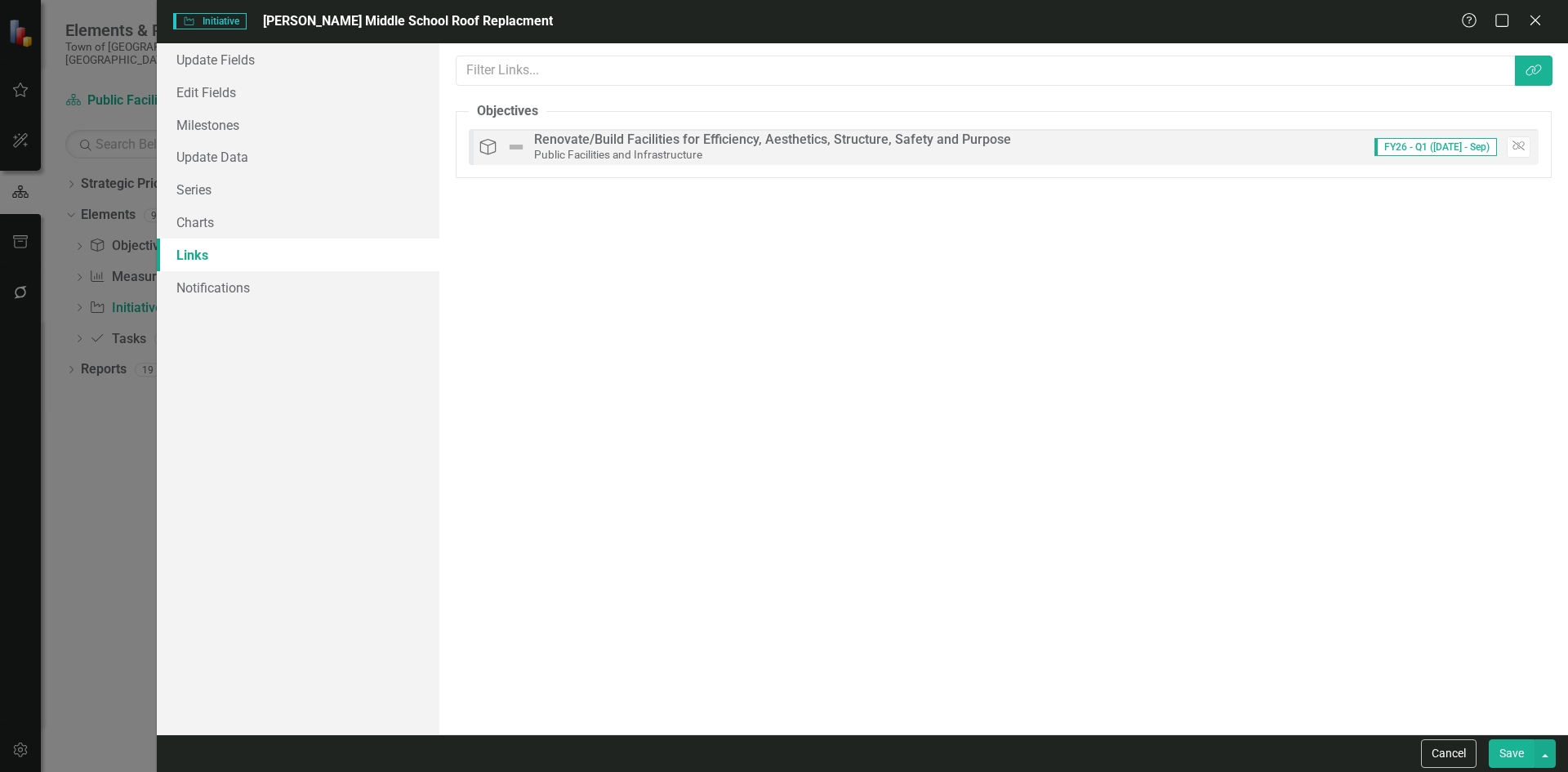
click at [1514, 761] on button "Save" at bounding box center [1511, 754] width 45 height 29
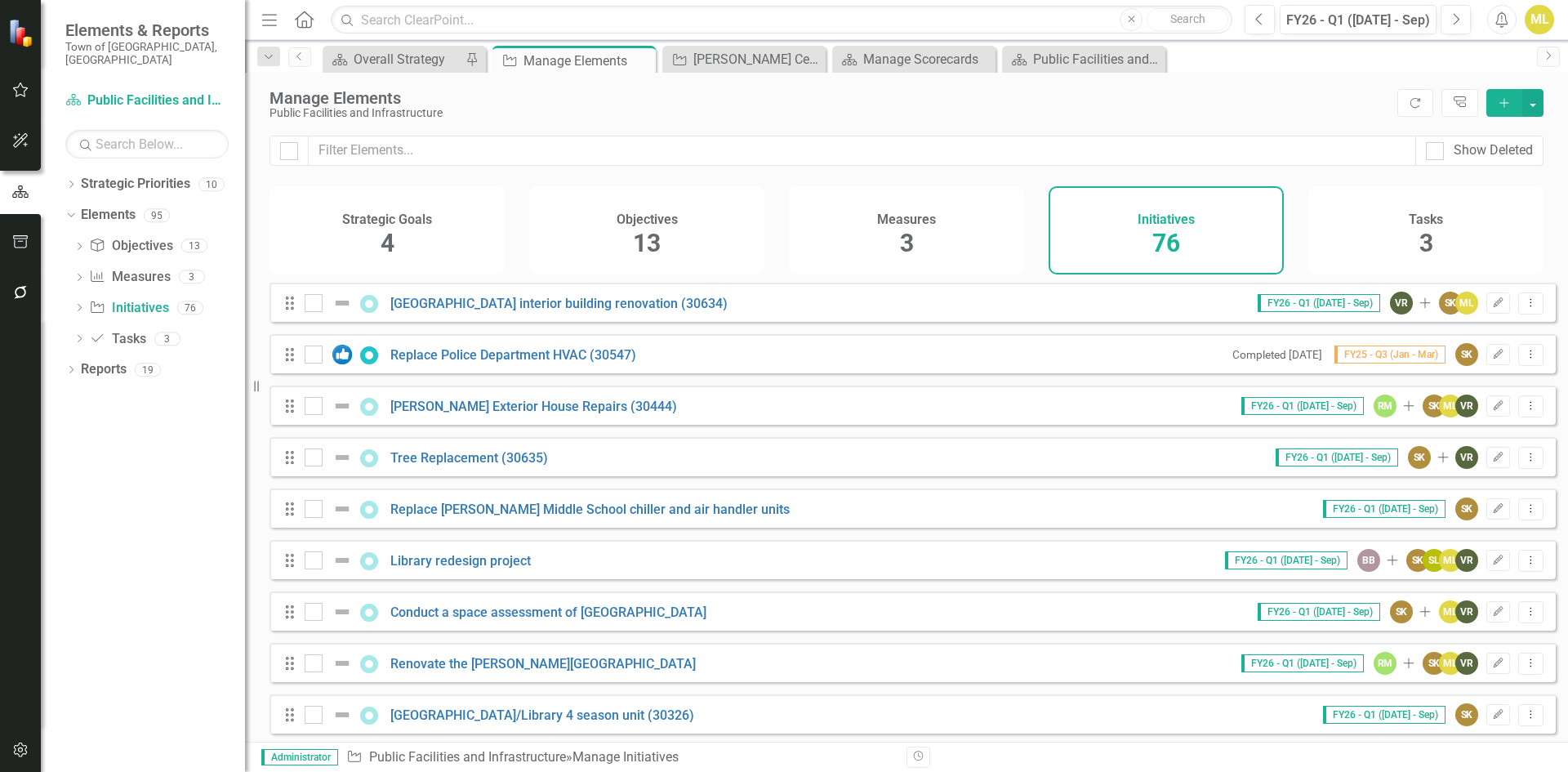
click at [1499, 91] on button "Add" at bounding box center [1503, 102] width 36 height 28
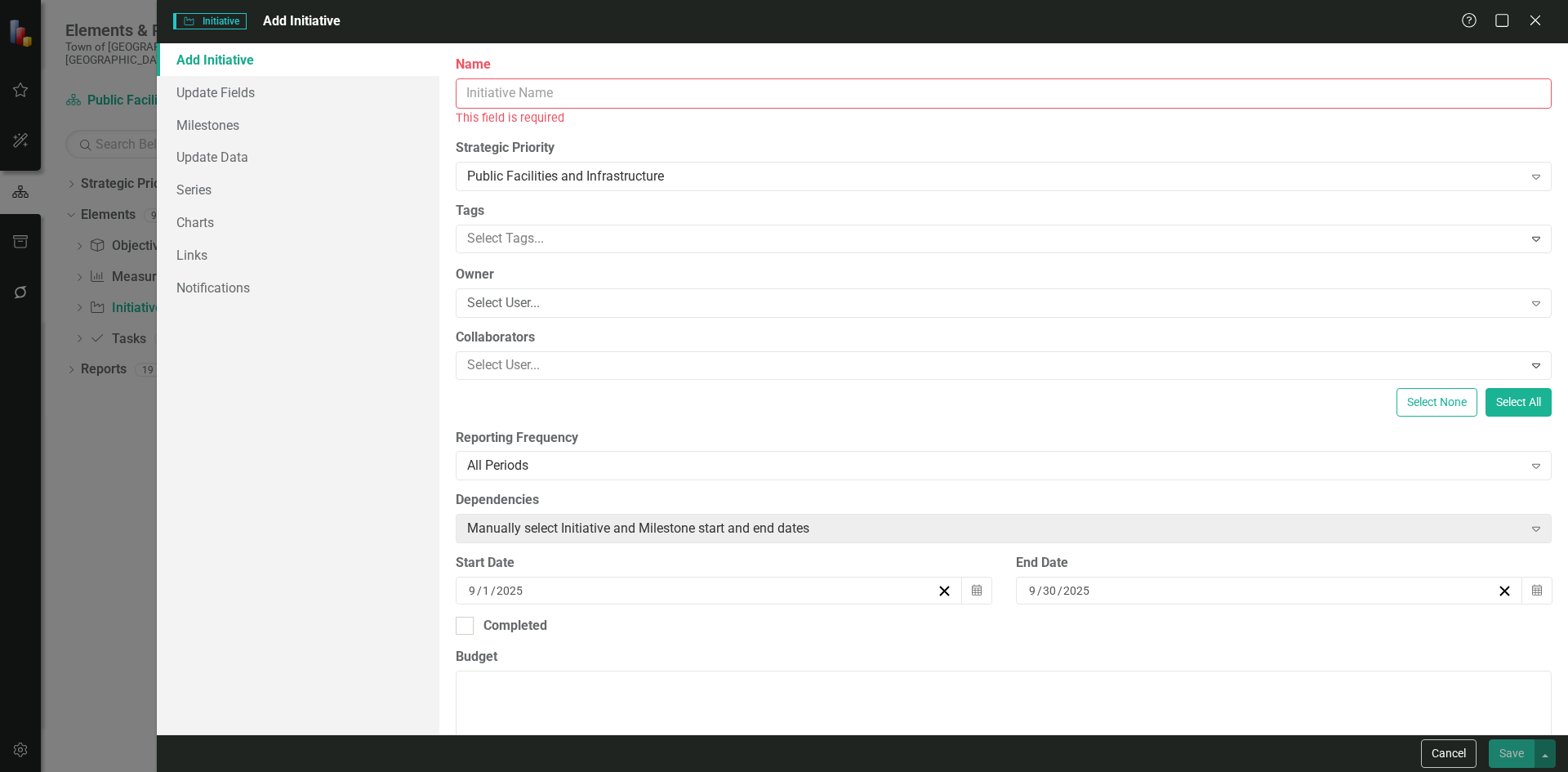
click at [555, 98] on input "Name" at bounding box center [1004, 93] width 1096 height 30
paste input "[GEOGRAPHIC_DATA]"
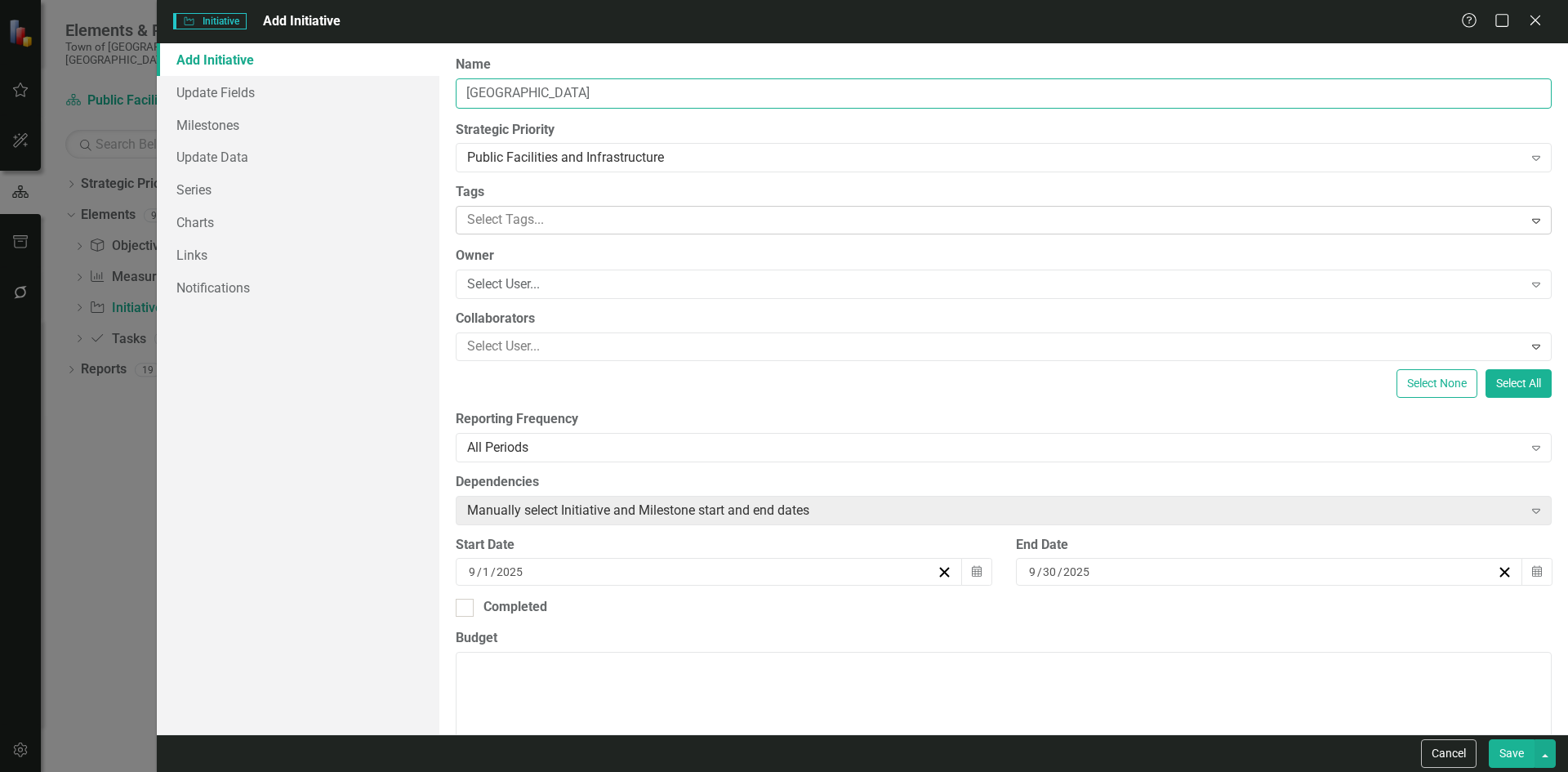
type input "[GEOGRAPHIC_DATA]"
click at [519, 223] on div at bounding box center [991, 220] width 1062 height 22
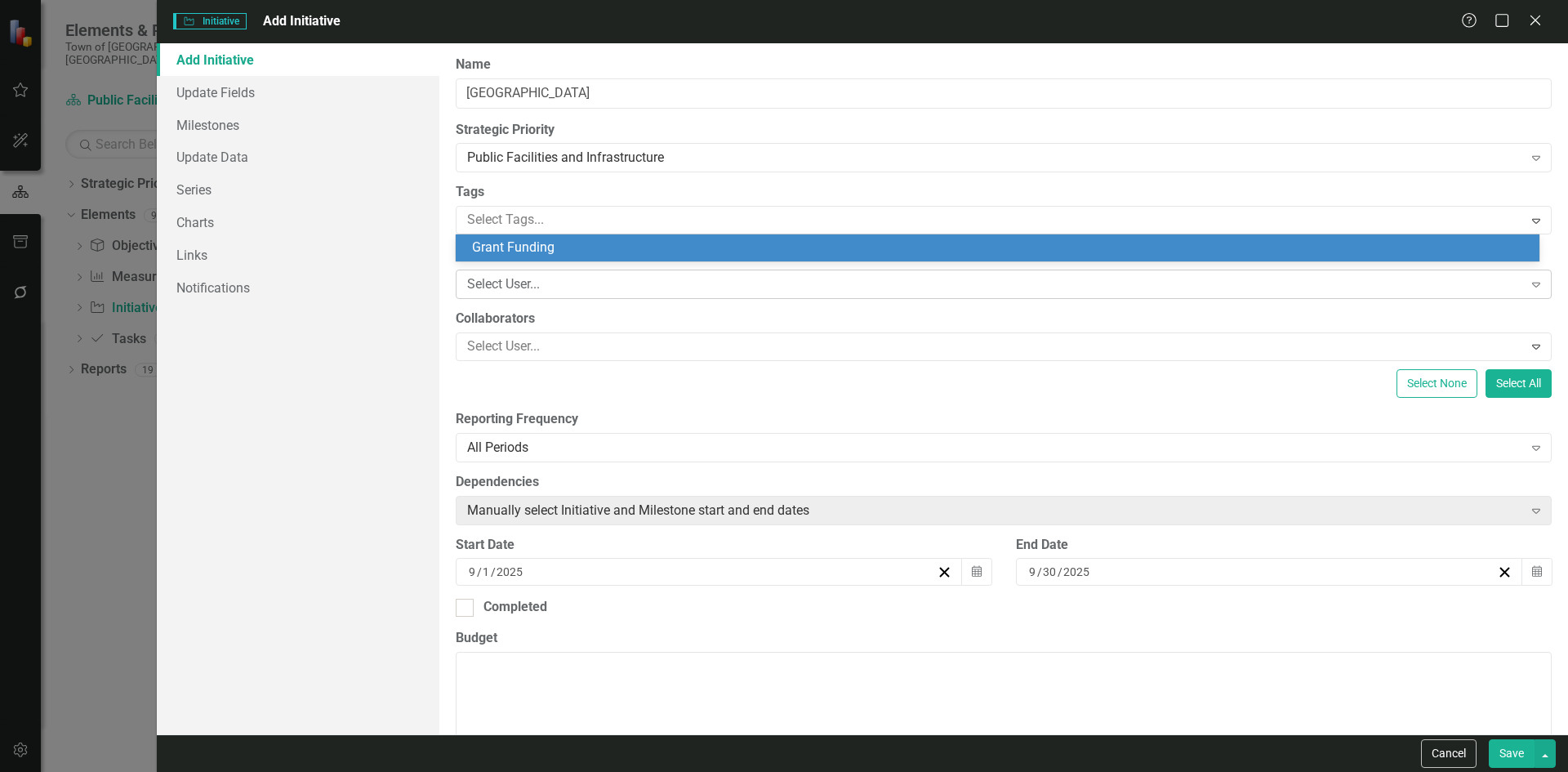
click at [528, 289] on div "Select User..." at bounding box center [995, 284] width 1056 height 18
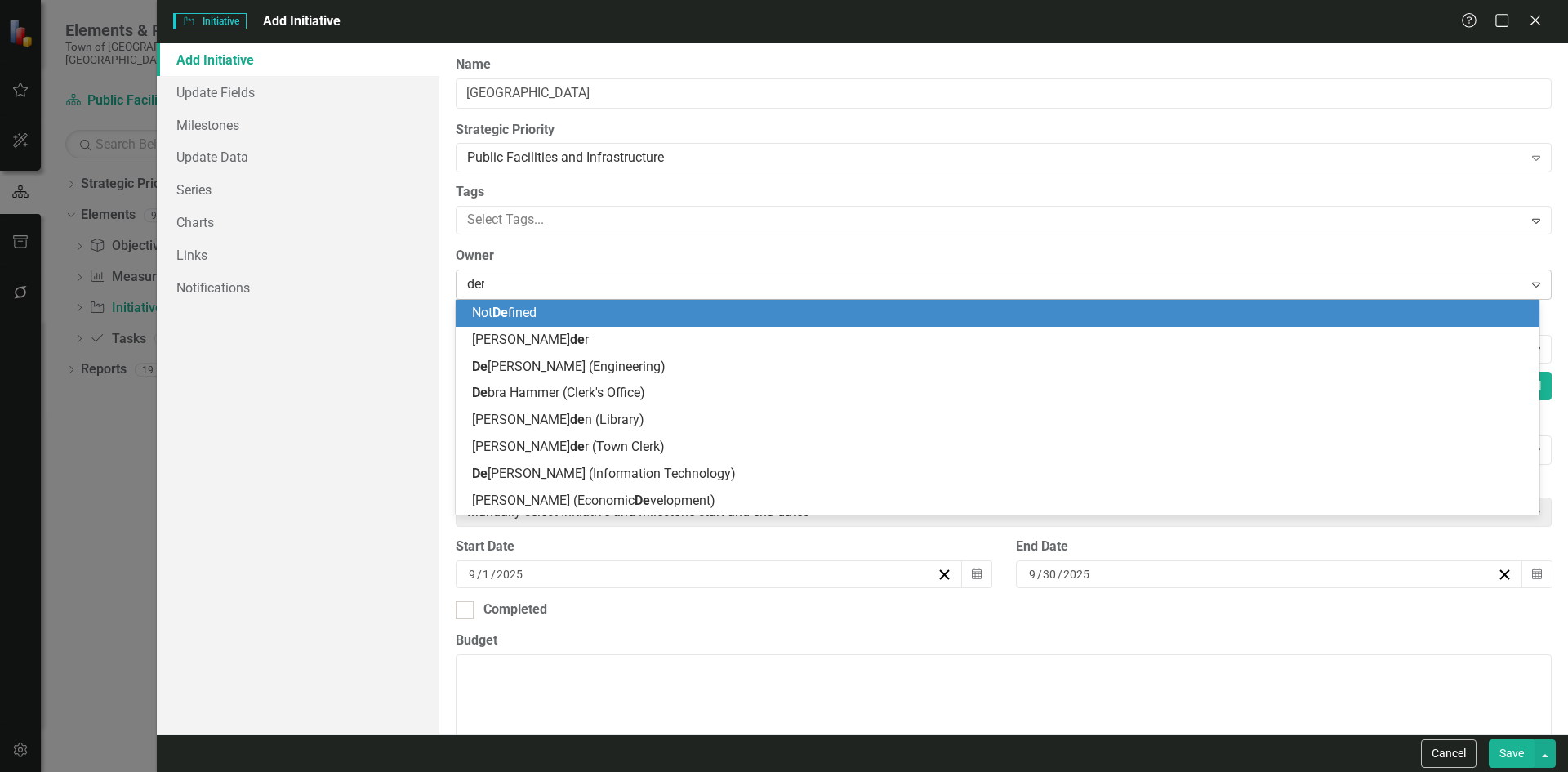
type input "derr"
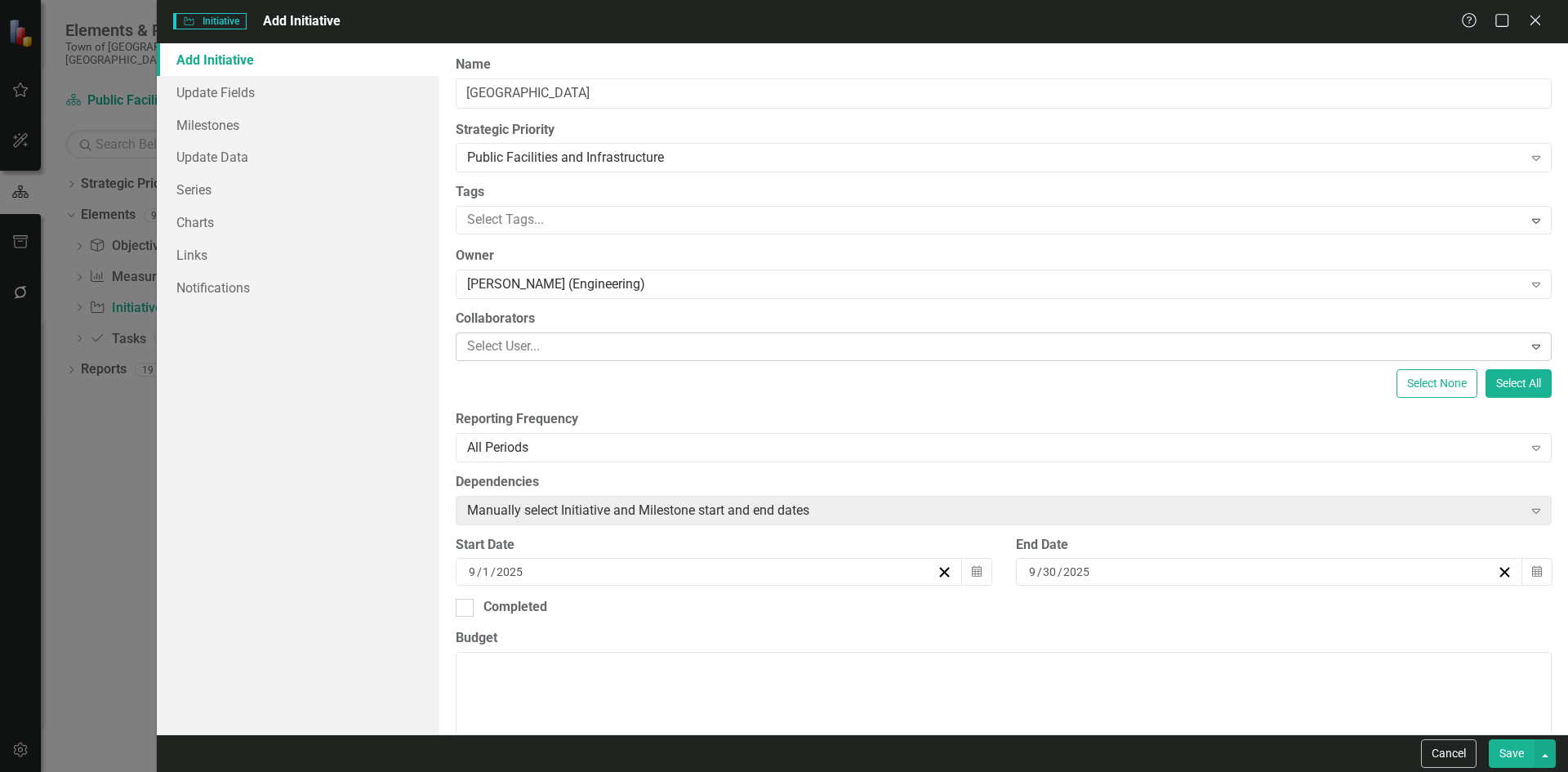
click at [518, 345] on div at bounding box center [991, 346] width 1062 height 22
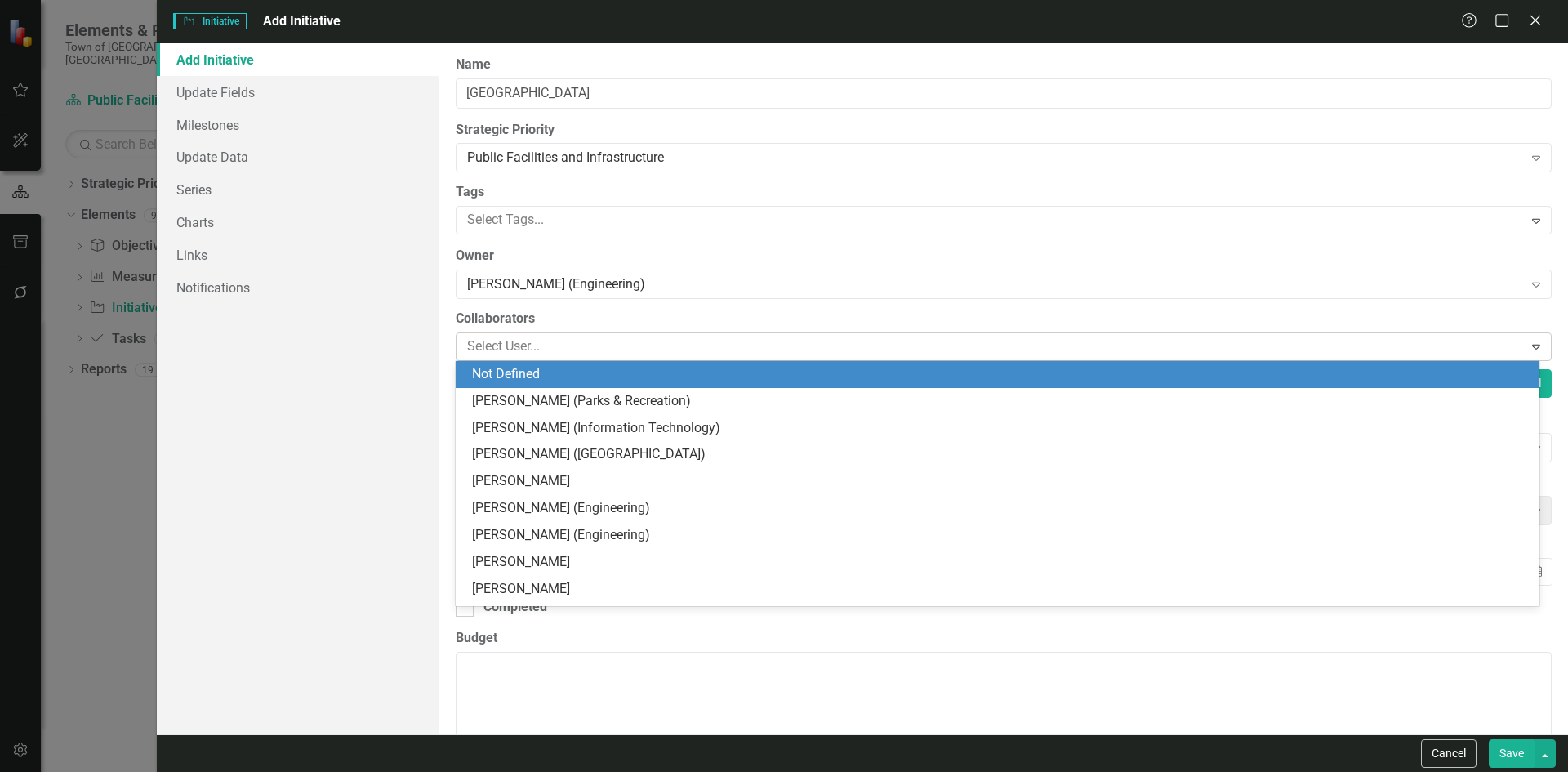
type input "h"
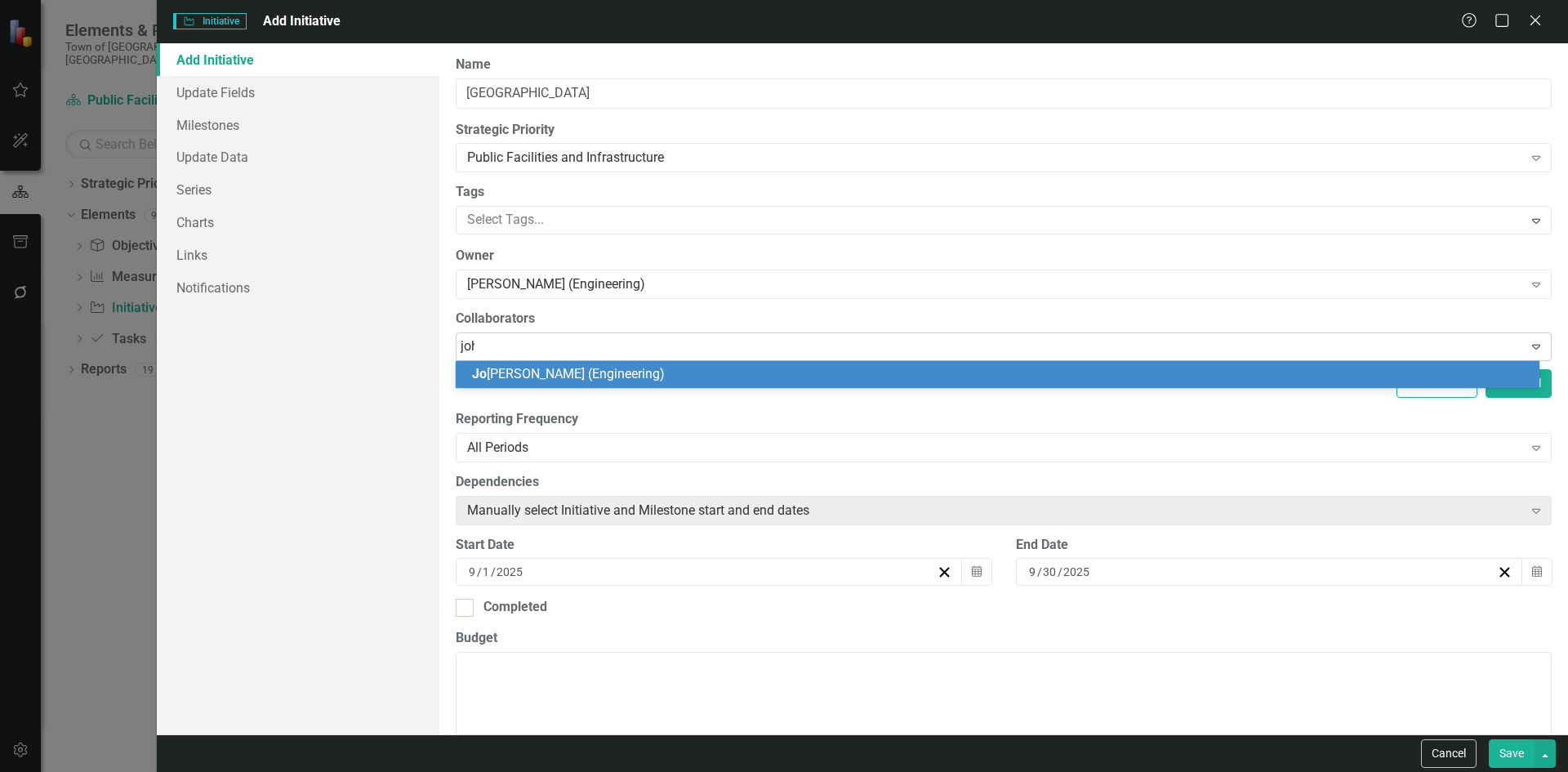
type input "john"
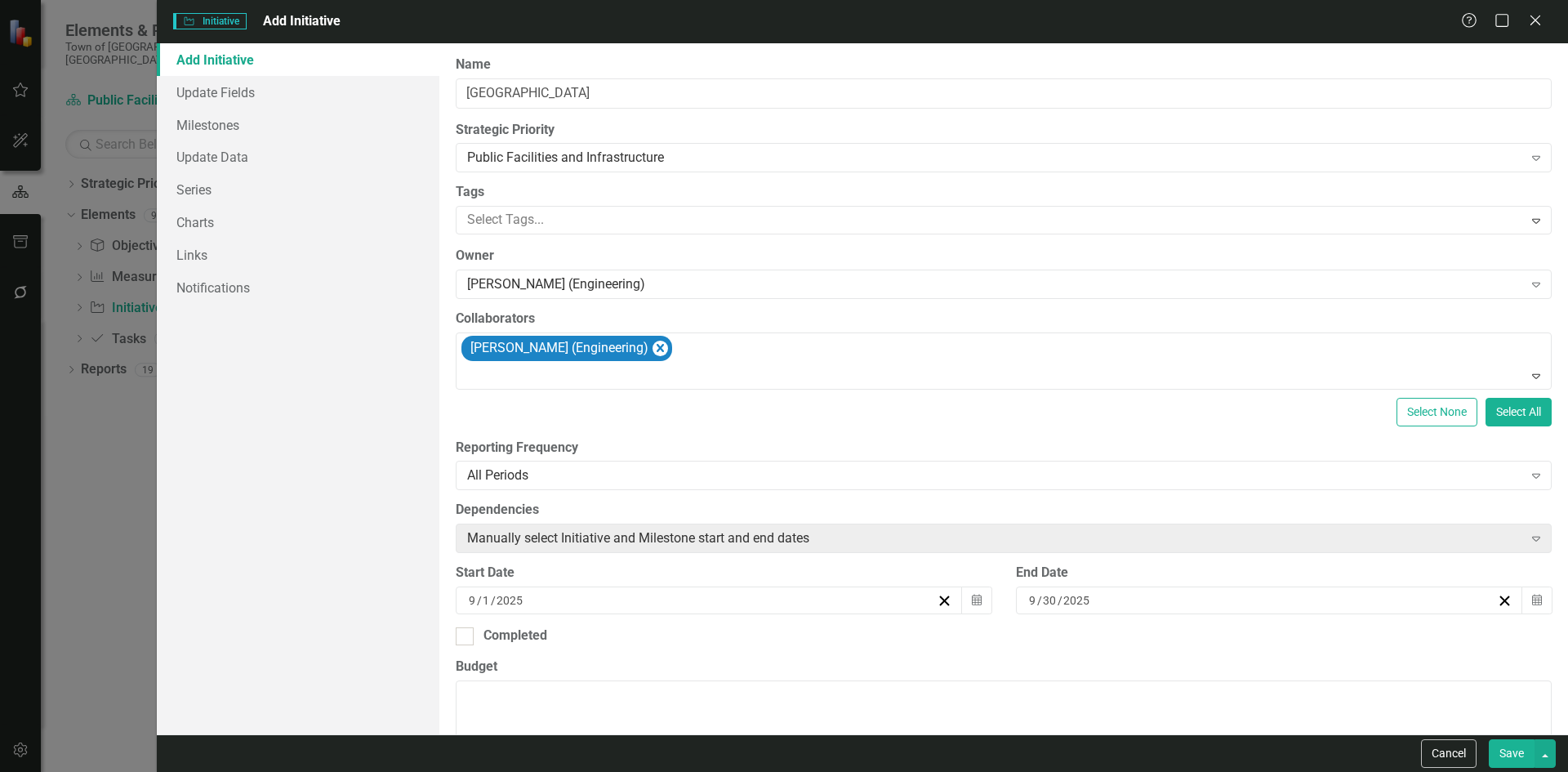
click at [523, 597] on input "2025" at bounding box center [510, 600] width 29 height 16
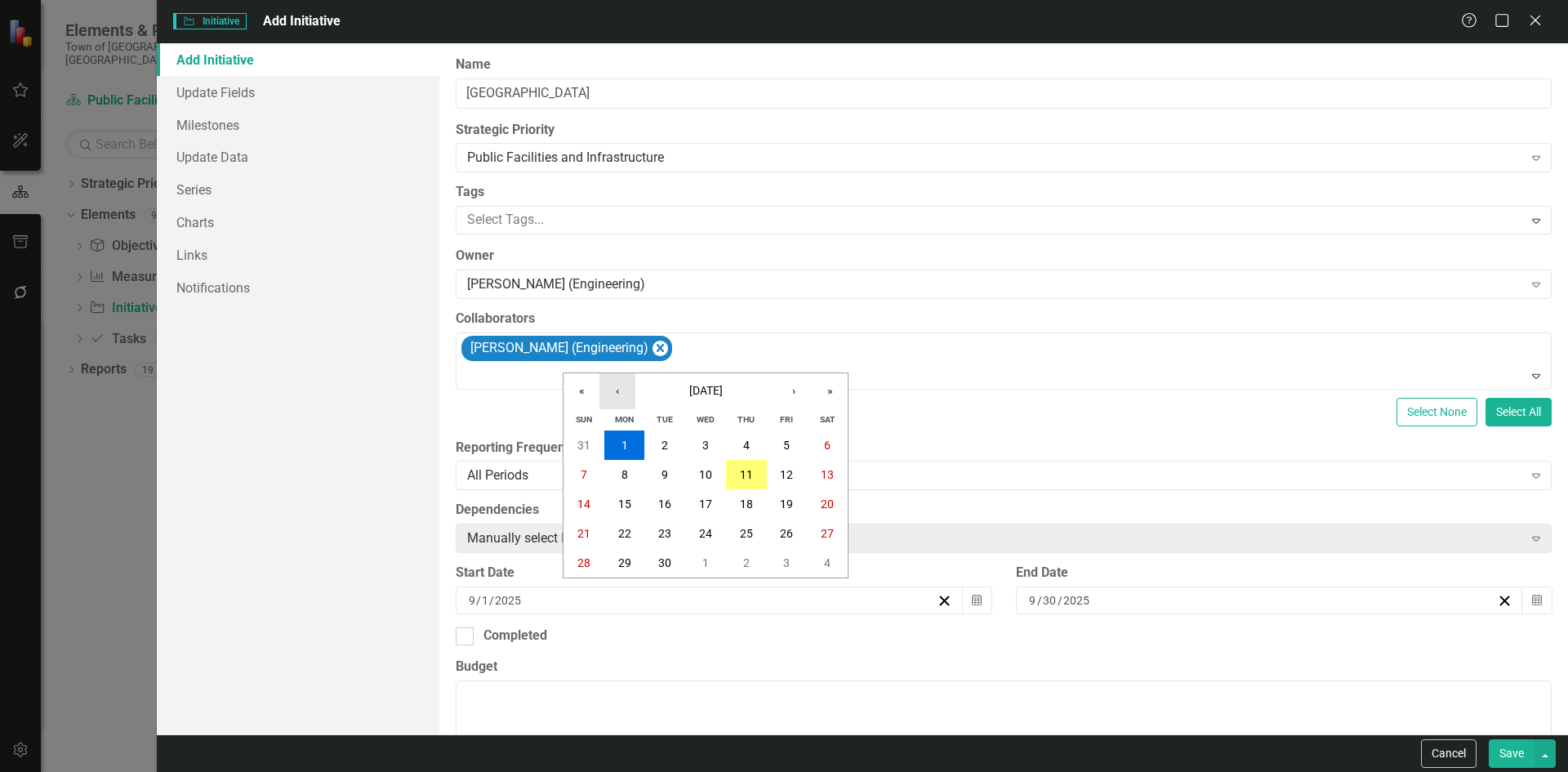
click at [624, 391] on button "‹" at bounding box center [617, 391] width 36 height 36
click at [782, 398] on button "›" at bounding box center [793, 391] width 36 height 36
click at [665, 444] on abbr "1" at bounding box center [664, 445] width 7 height 14
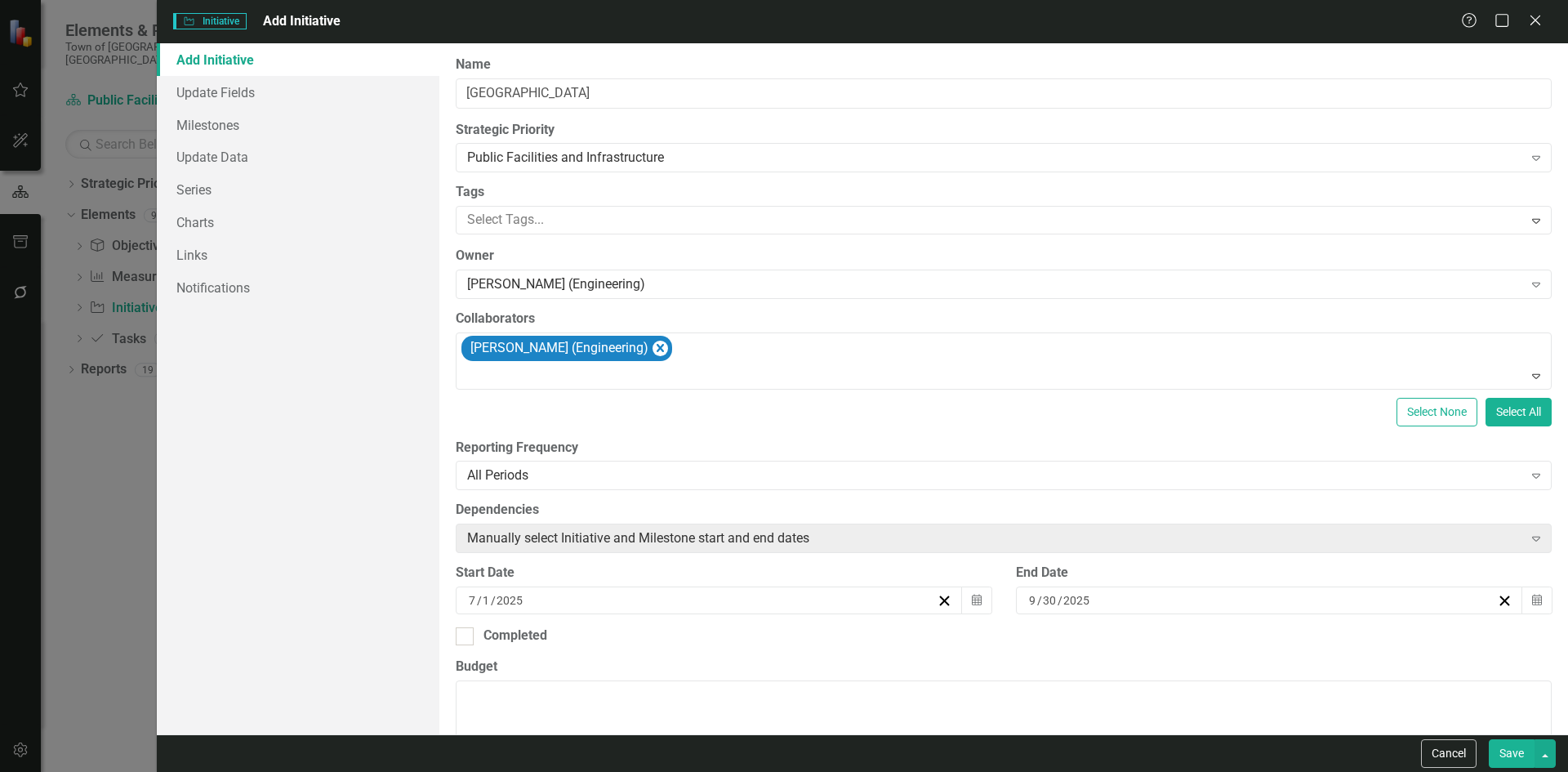
click at [1088, 601] on div "9 / 30 / 2025" at bounding box center [1261, 600] width 470 height 16
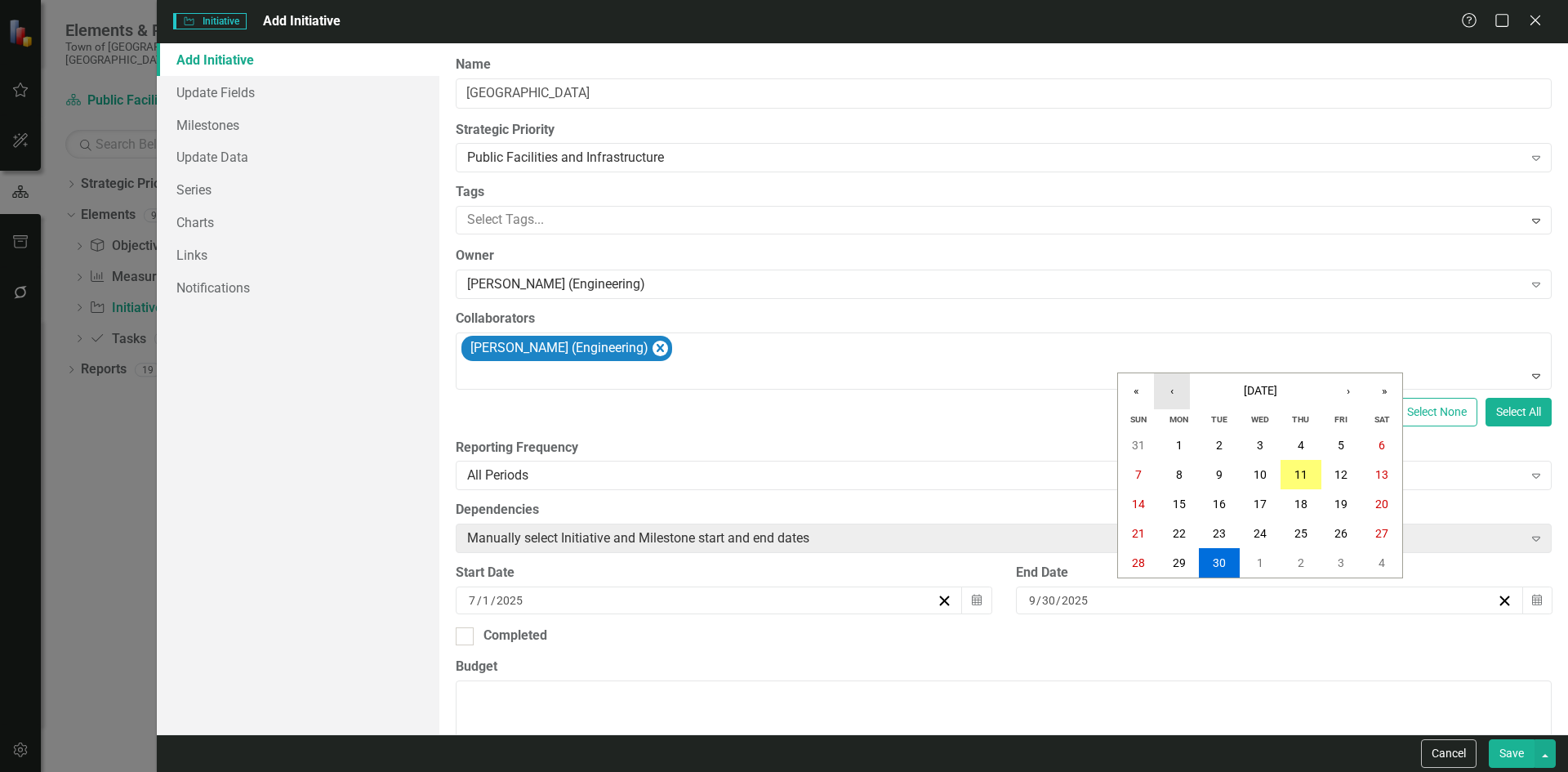
click at [1181, 396] on button "‹" at bounding box center [1171, 391] width 36 height 36
click at [1340, 397] on button "›" at bounding box center [1347, 391] width 36 height 36
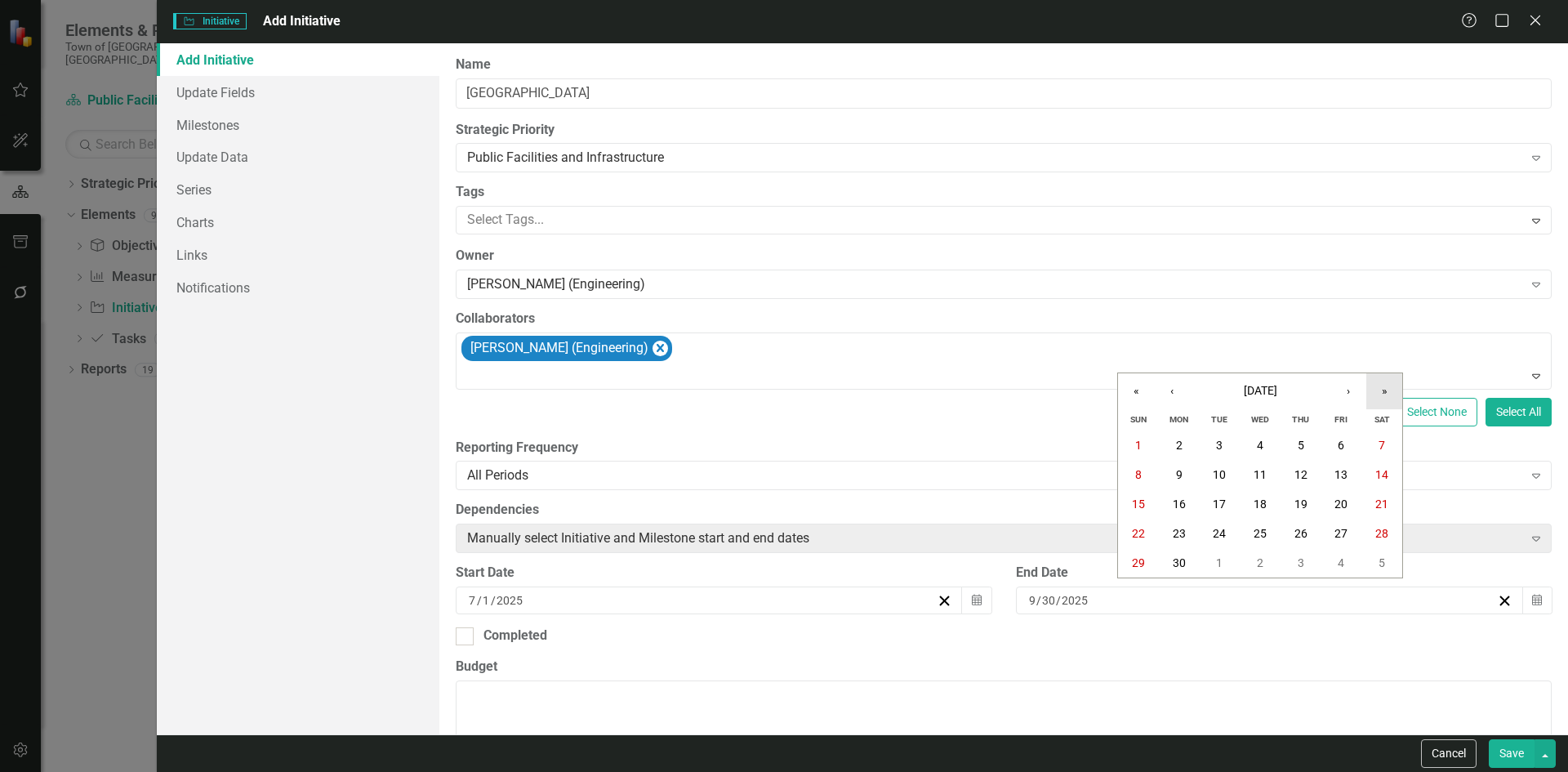
click at [1376, 386] on button "»" at bounding box center [1384, 391] width 36 height 36
click at [1217, 554] on button "30" at bounding box center [1219, 563] width 41 height 29
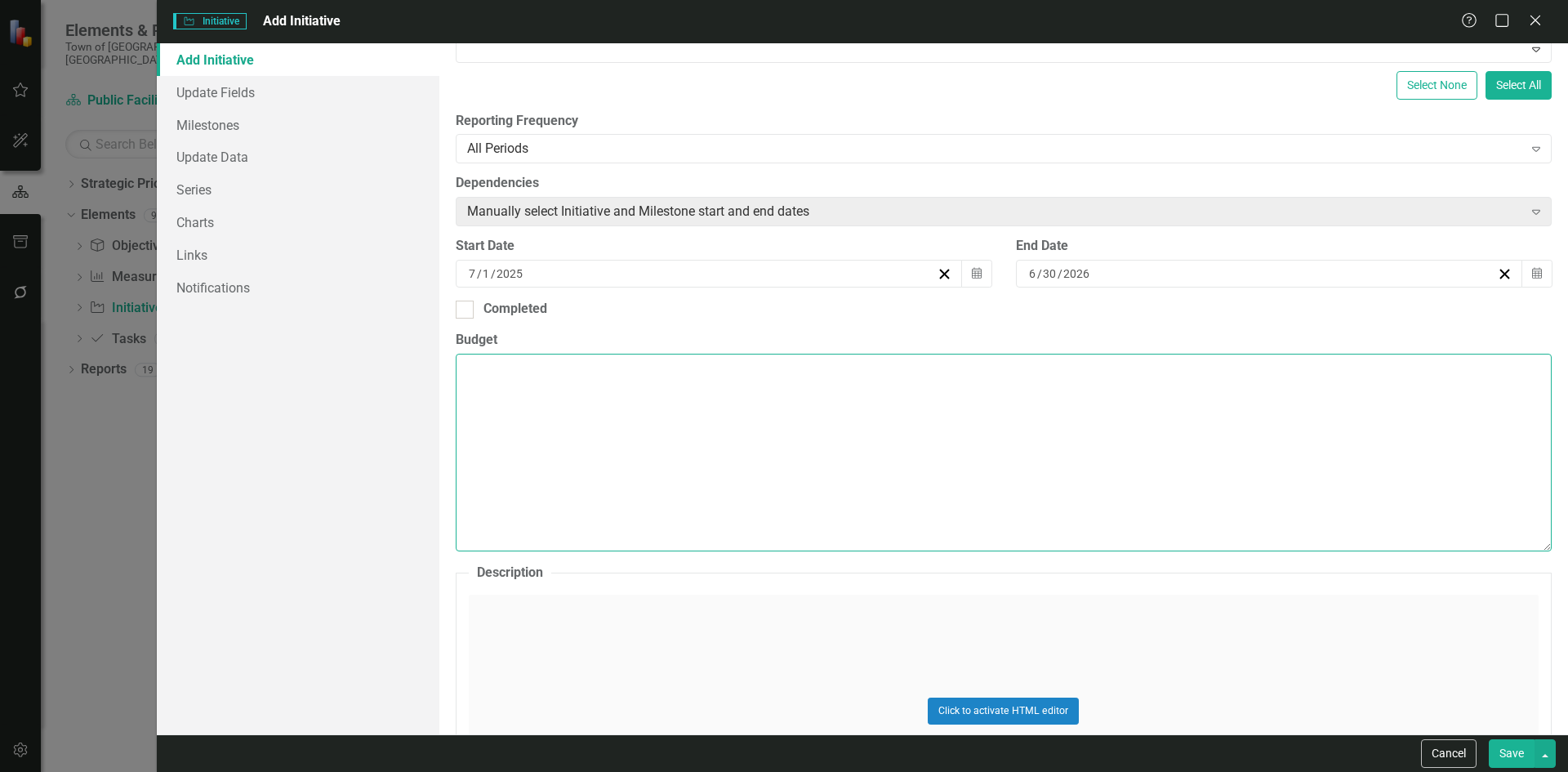
click at [530, 413] on textarea "Budget" at bounding box center [1004, 452] width 1096 height 198
type textarea "$200,000 Account #: TBD"
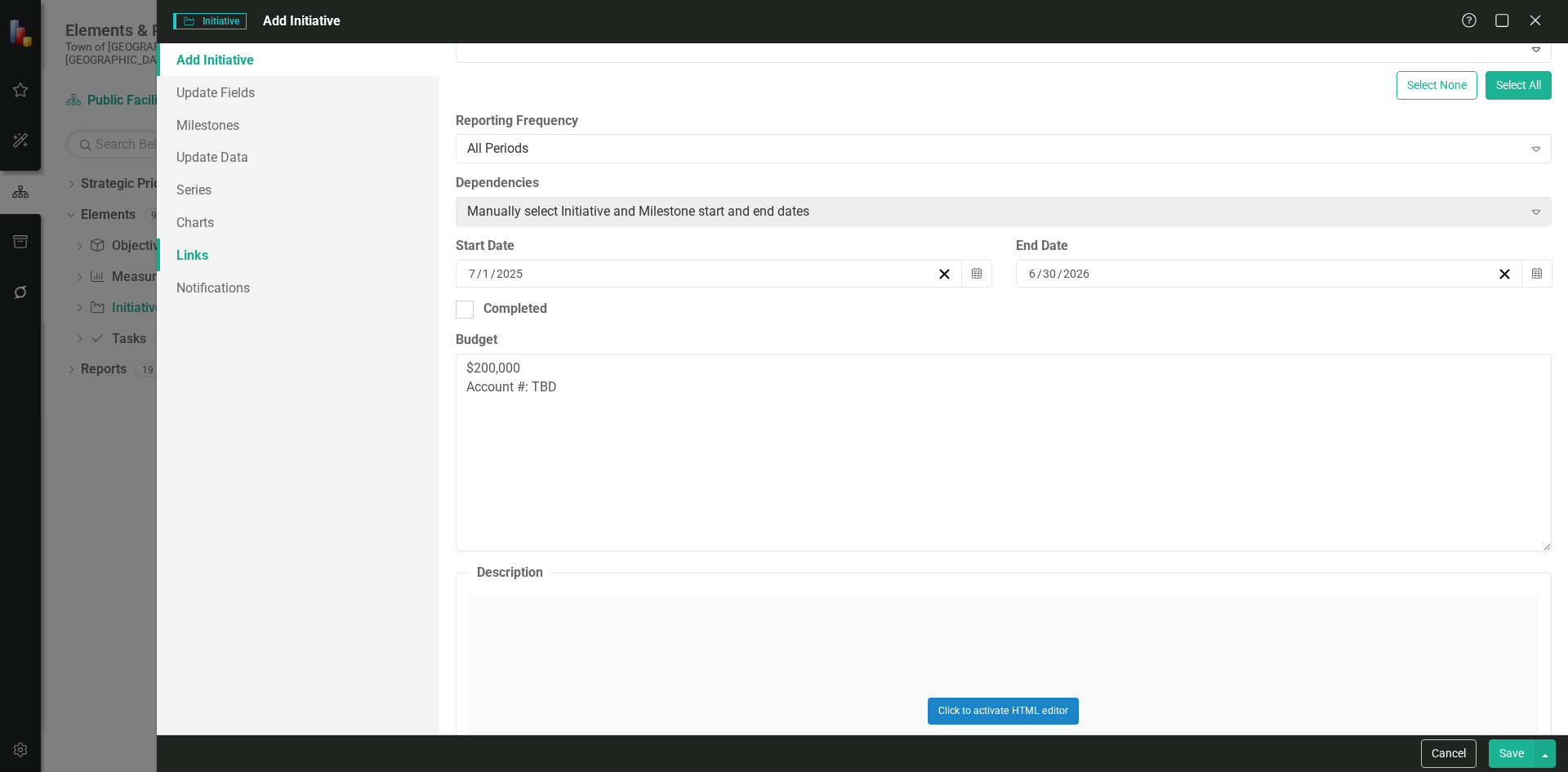
click at [215, 250] on link "Links" at bounding box center [297, 255] width 283 height 33
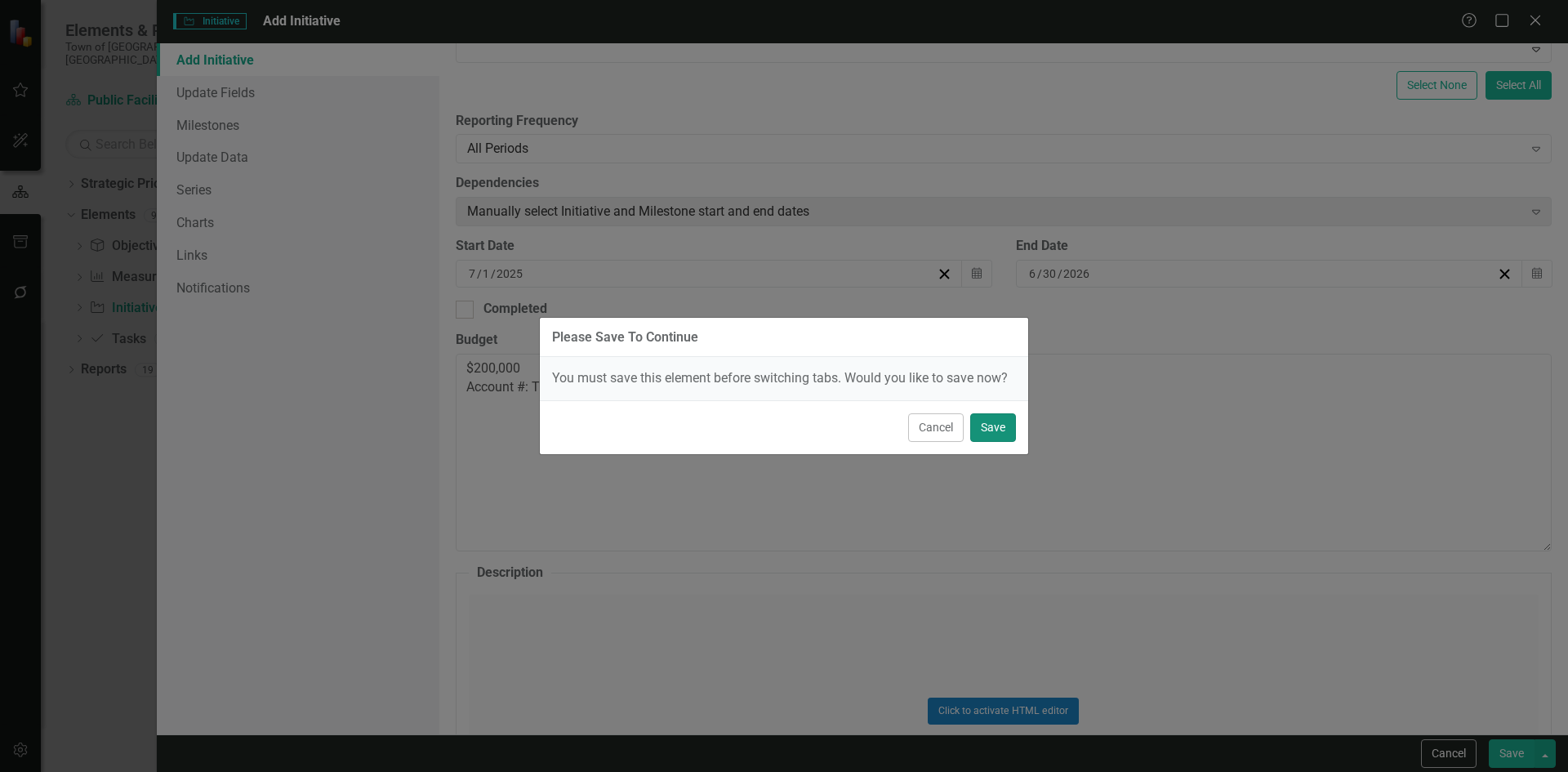
click at [993, 424] on button "Save" at bounding box center [992, 427] width 45 height 29
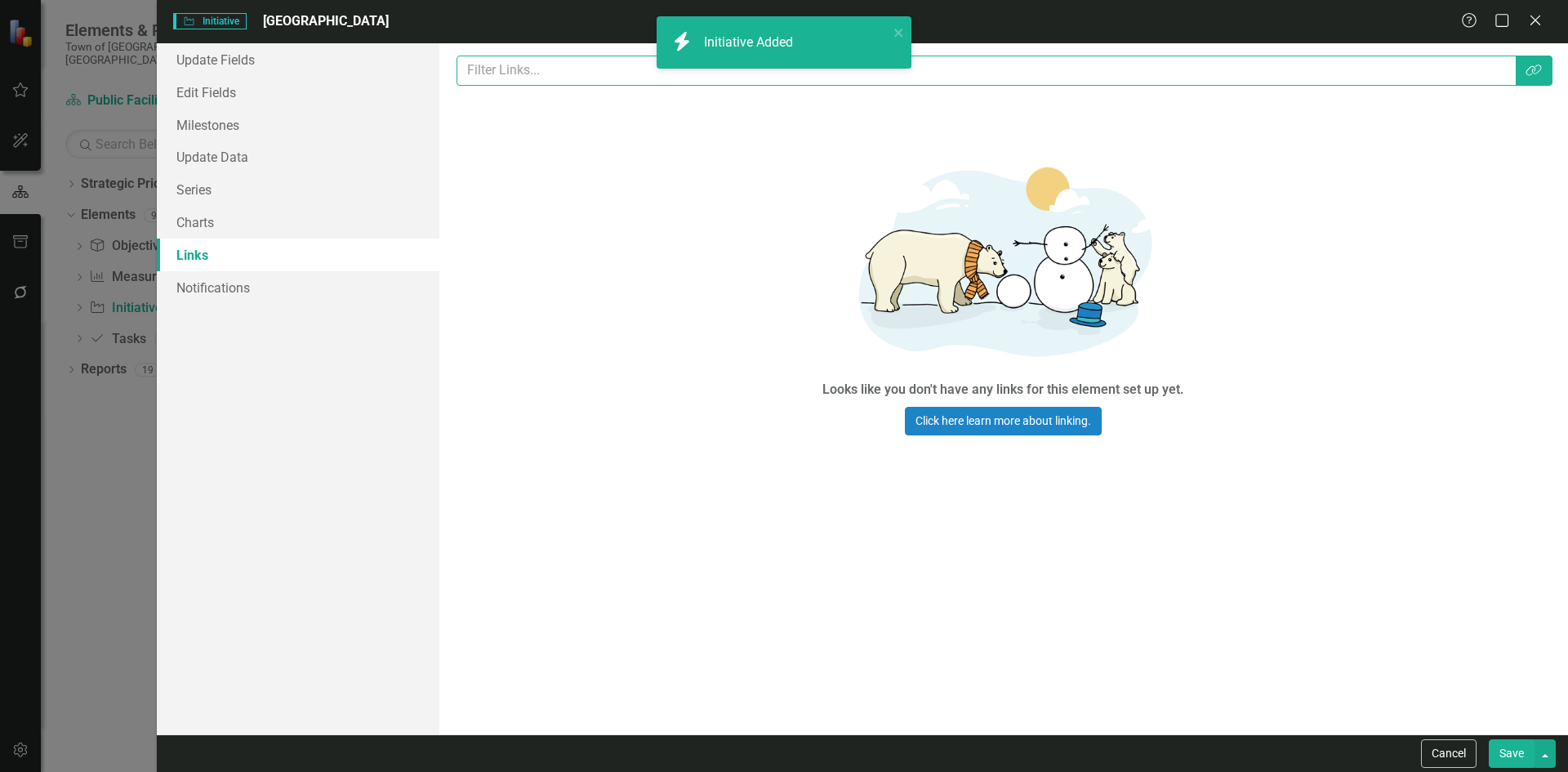
click at [536, 78] on input "text" at bounding box center [986, 70] width 1059 height 30
click at [1526, 74] on button "Link Tag" at bounding box center [1533, 70] width 38 height 30
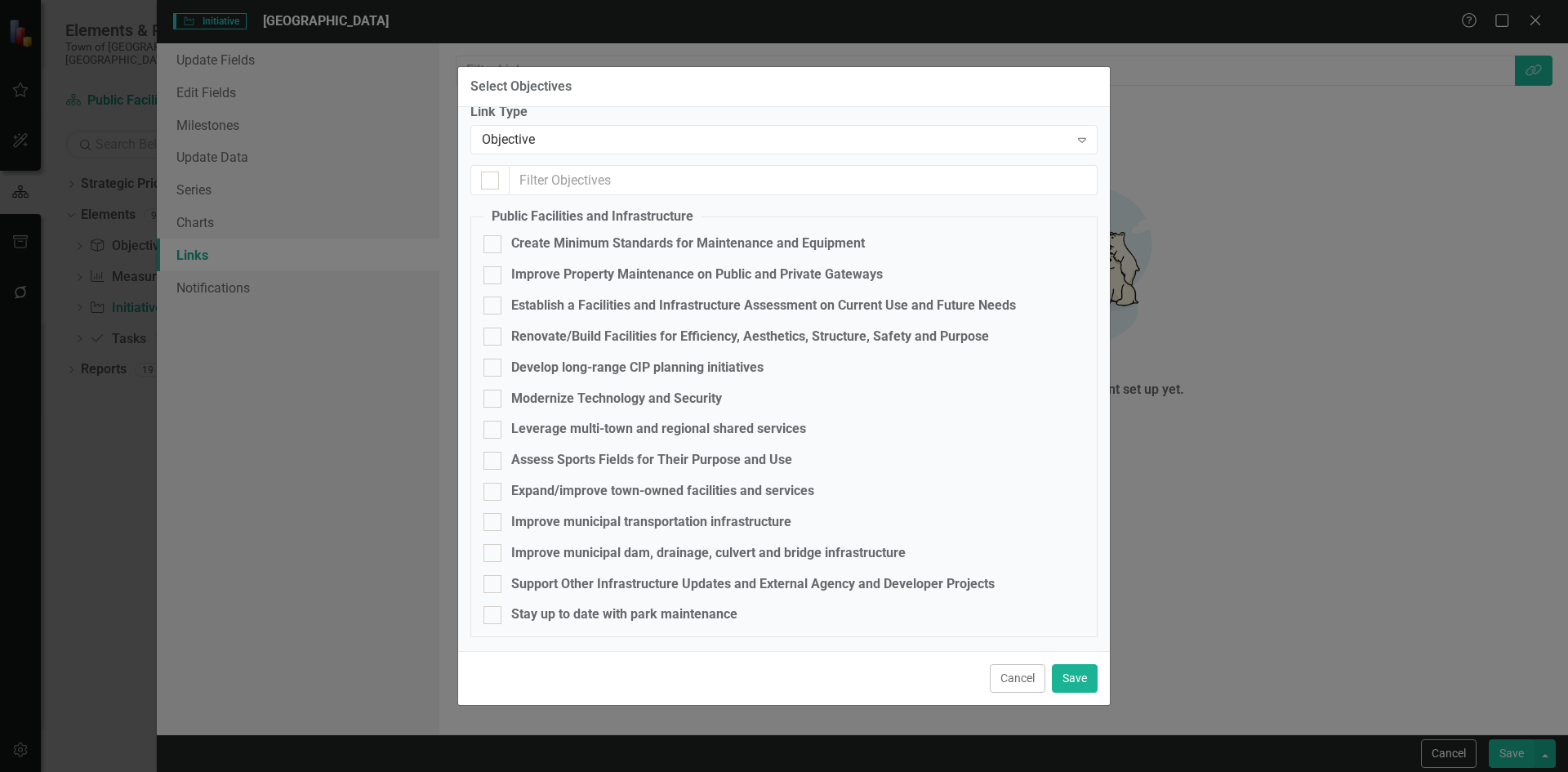
scroll to position [82, 0]
click at [656, 517] on div "Improve municipal transportation infrastructure" at bounding box center [651, 519] width 280 height 18
click at [494, 517] on input "Improve municipal transportation infrastructure" at bounding box center [488, 515] width 11 height 11
checkbox input "true"
click at [1060, 668] on button "Save" at bounding box center [1074, 678] width 45 height 29
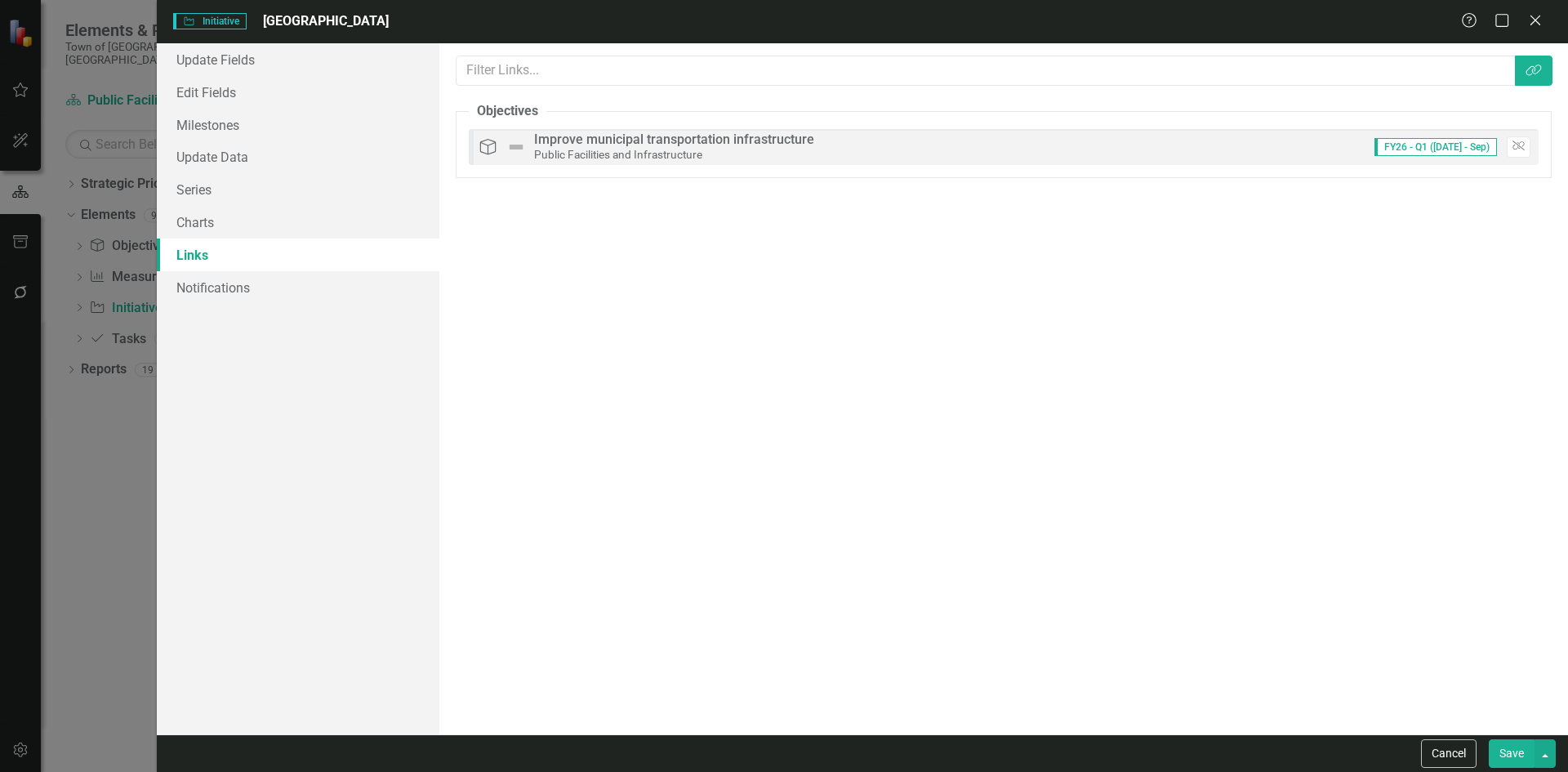
click at [1507, 742] on button "Save" at bounding box center [1511, 754] width 45 height 29
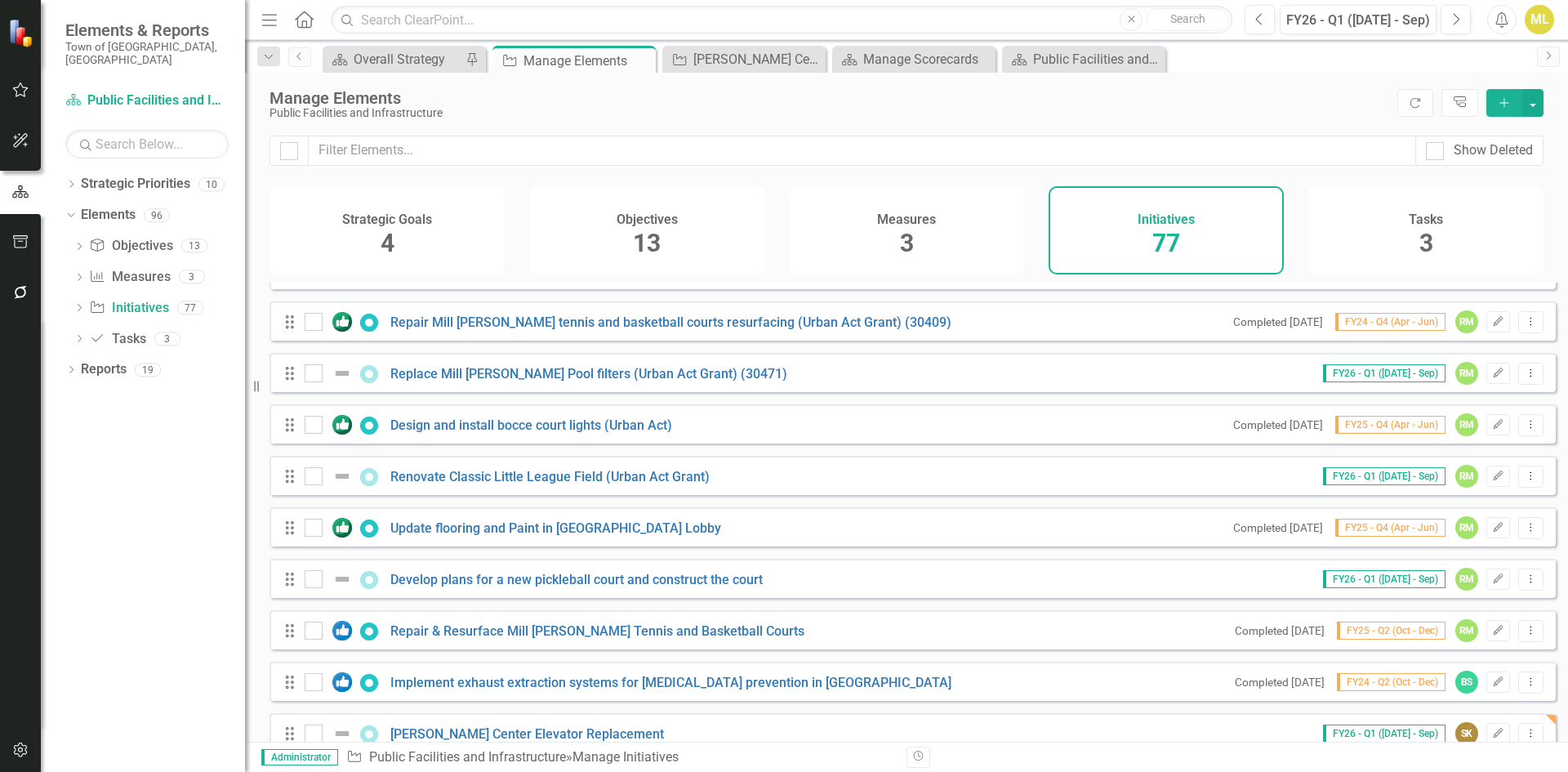
scroll to position [3515, 0]
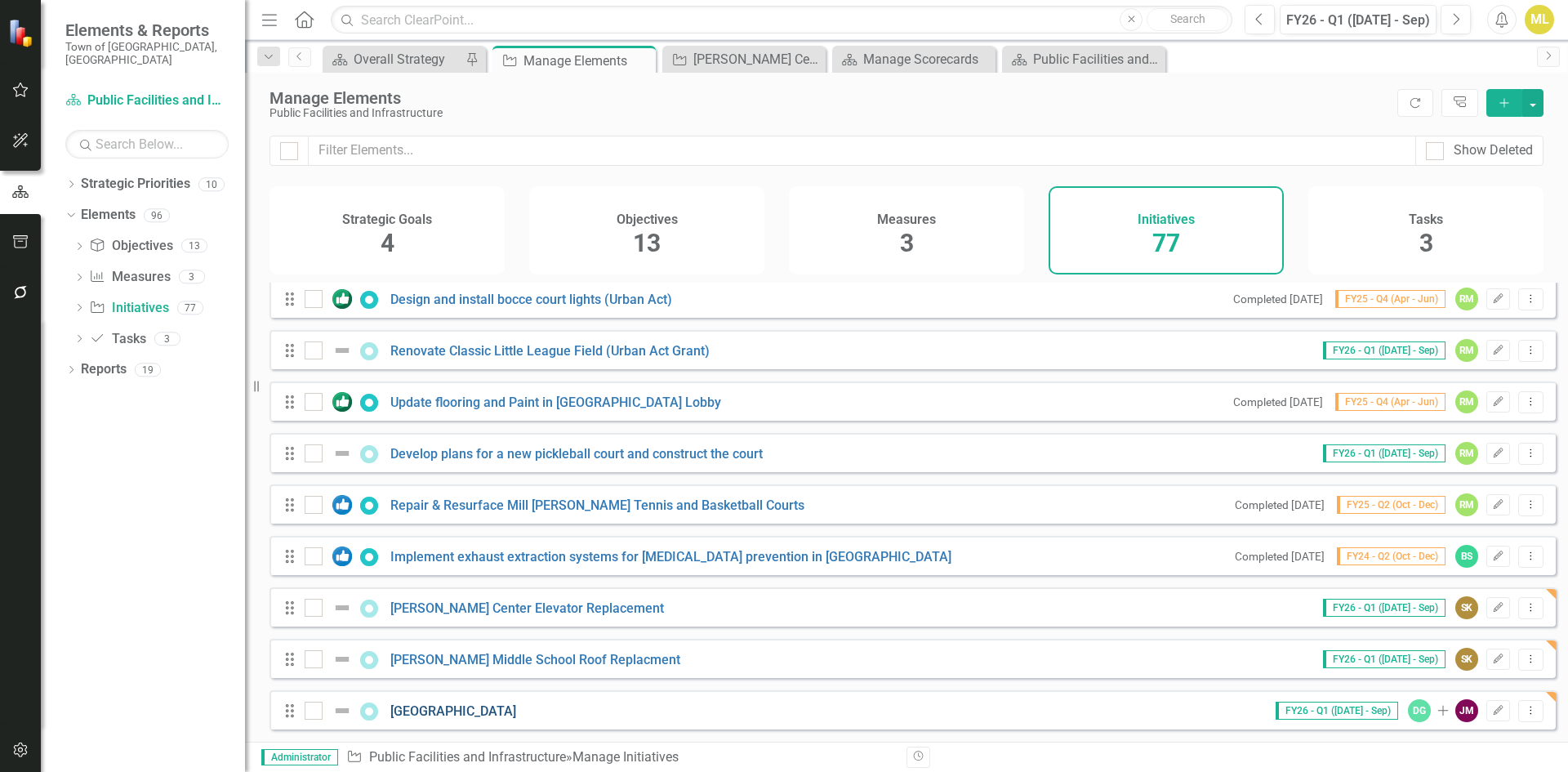
click at [454, 706] on link "Straddle Hill Area Road Settlement" at bounding box center [453, 711] width 125 height 15
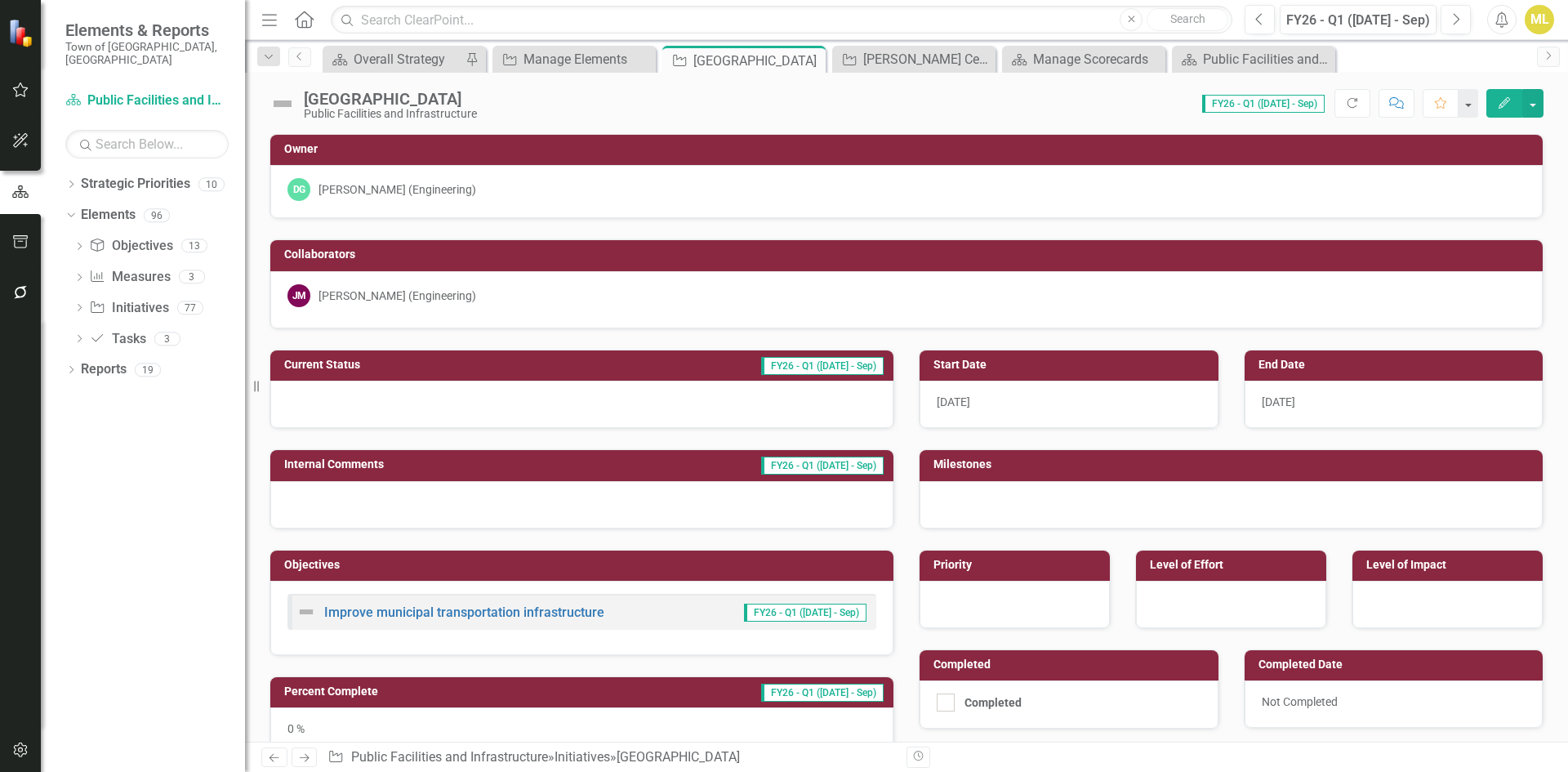
click at [1001, 596] on div at bounding box center [1014, 604] width 190 height 47
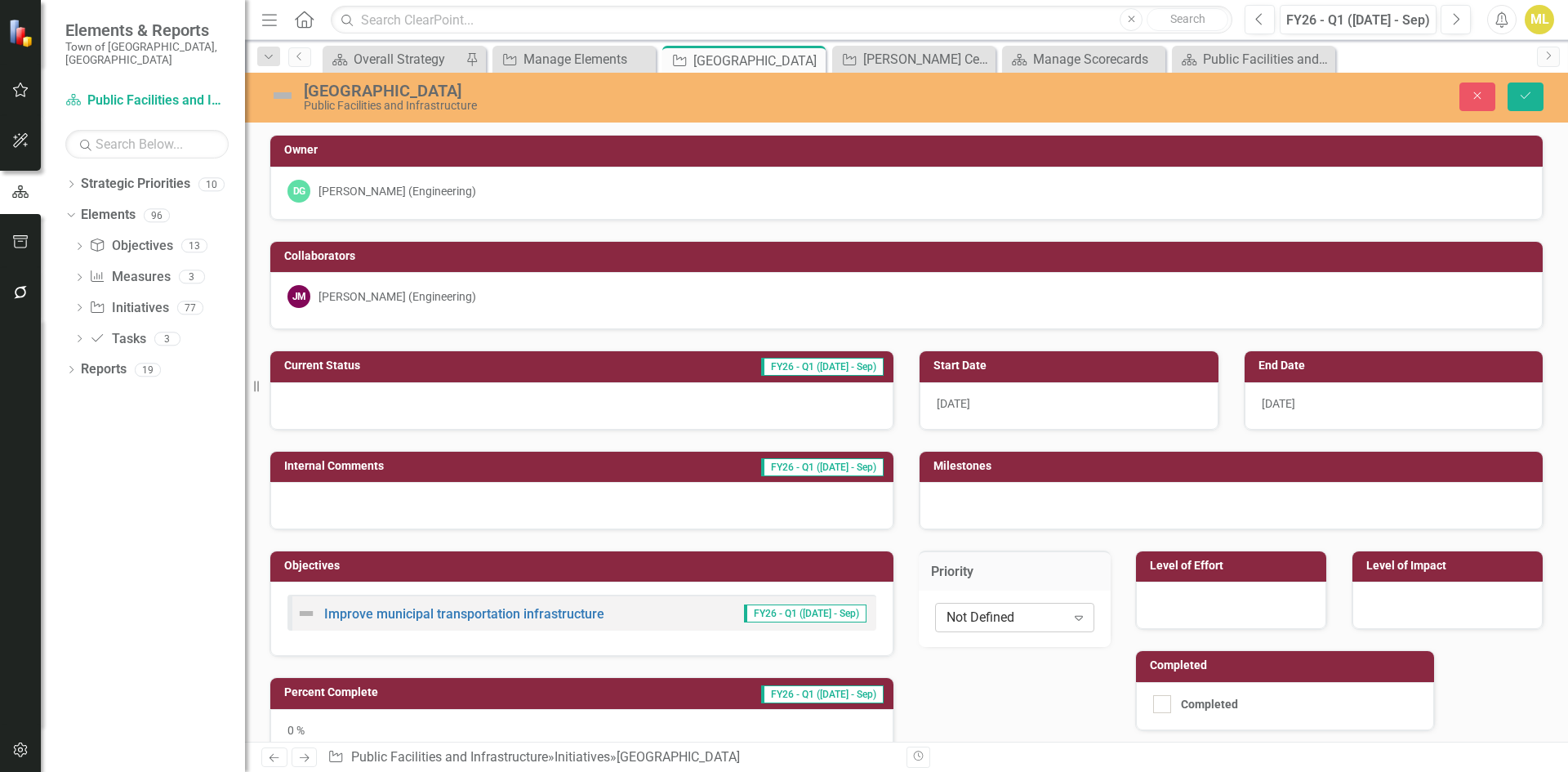
click at [1052, 617] on div "Not Defined" at bounding box center [1006, 617] width 120 height 18
click at [991, 587] on div "High" at bounding box center [1010, 589] width 130 height 18
click at [1213, 576] on td "Level of Effort" at bounding box center [1233, 566] width 168 height 24
click at [1209, 591] on div at bounding box center [1230, 605] width 190 height 47
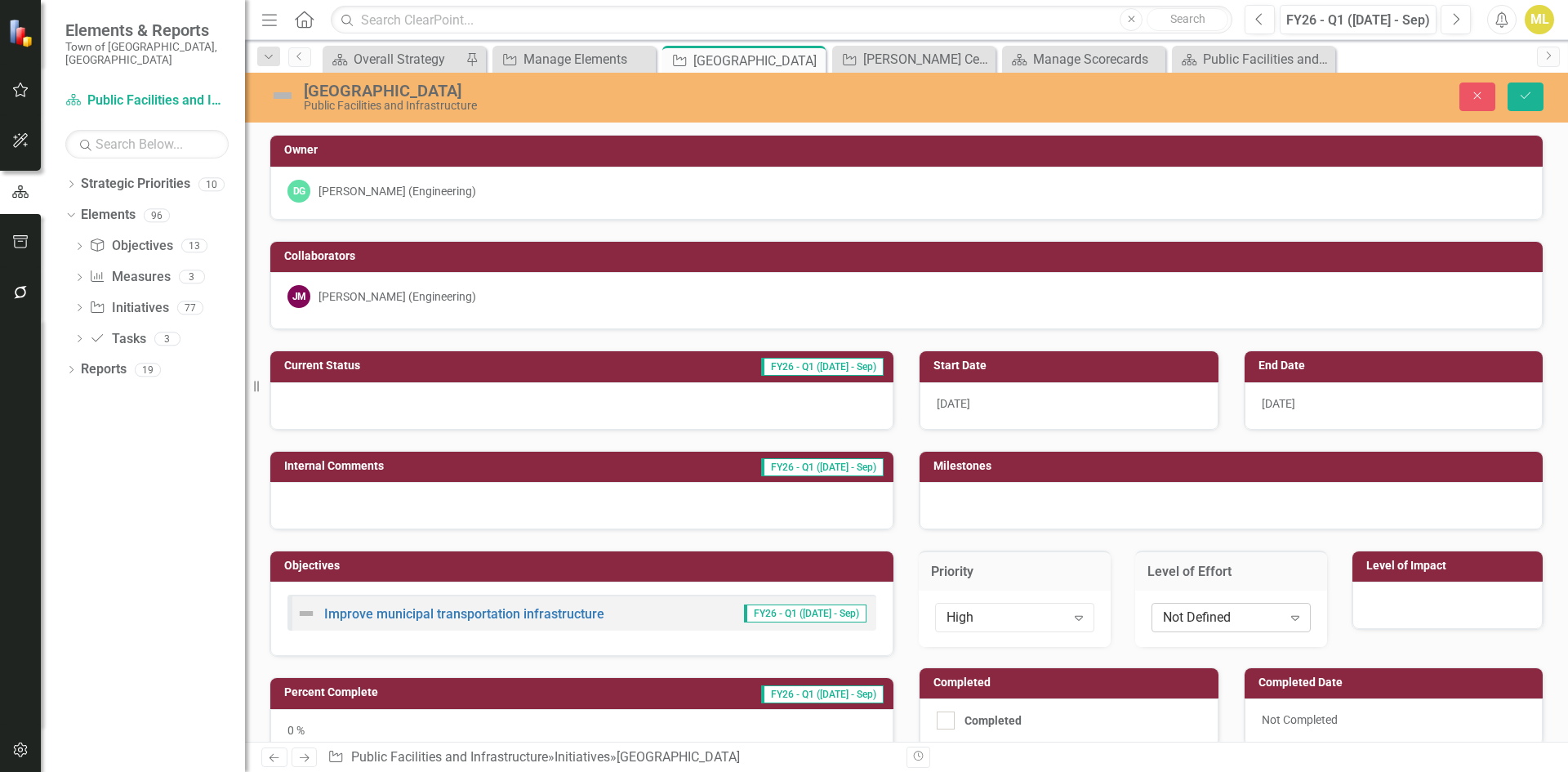
click at [1176, 619] on div "Not Defined" at bounding box center [1223, 617] width 120 height 18
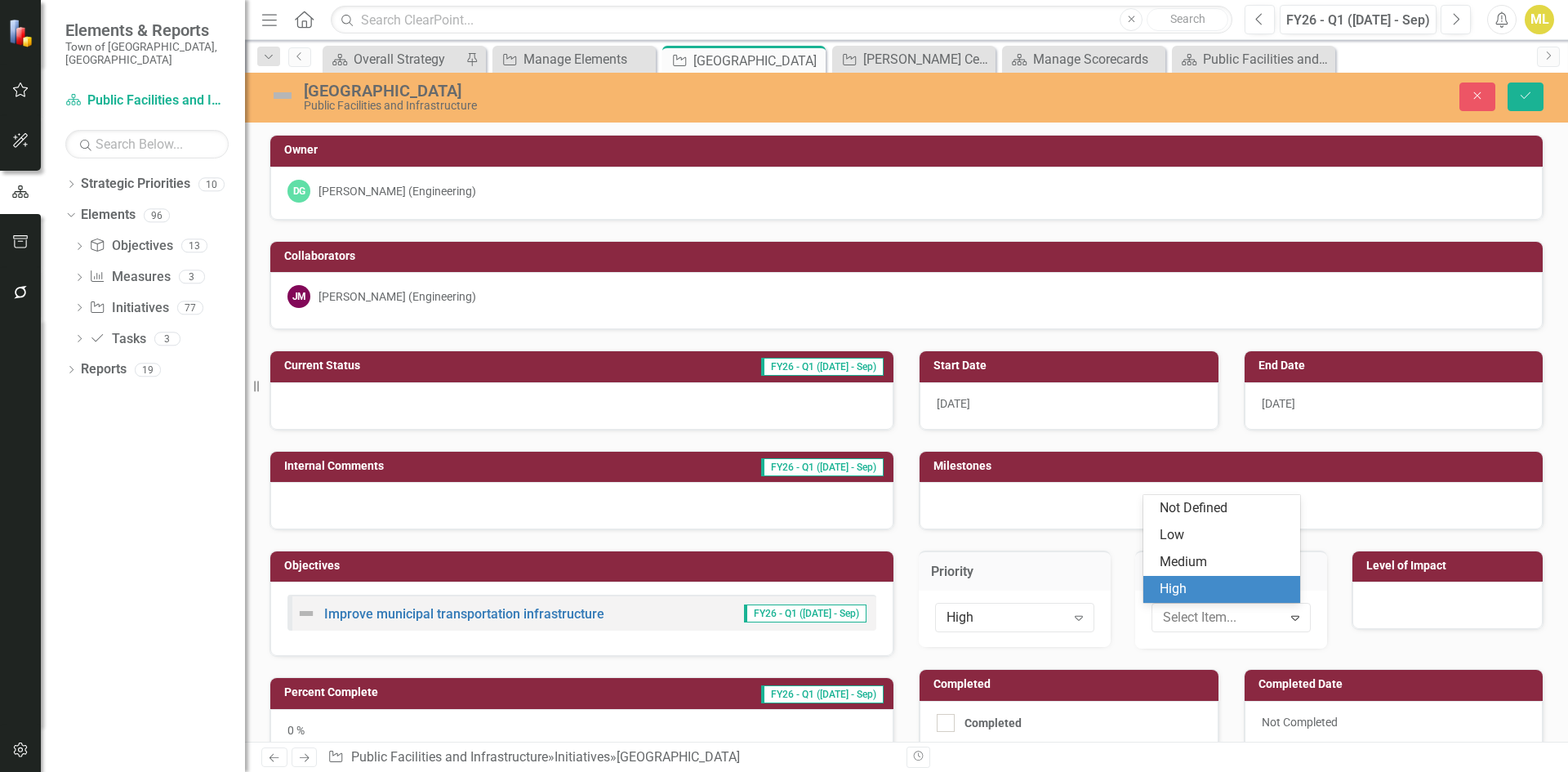
click at [1181, 580] on div "High" at bounding box center [1224, 589] width 130 height 18
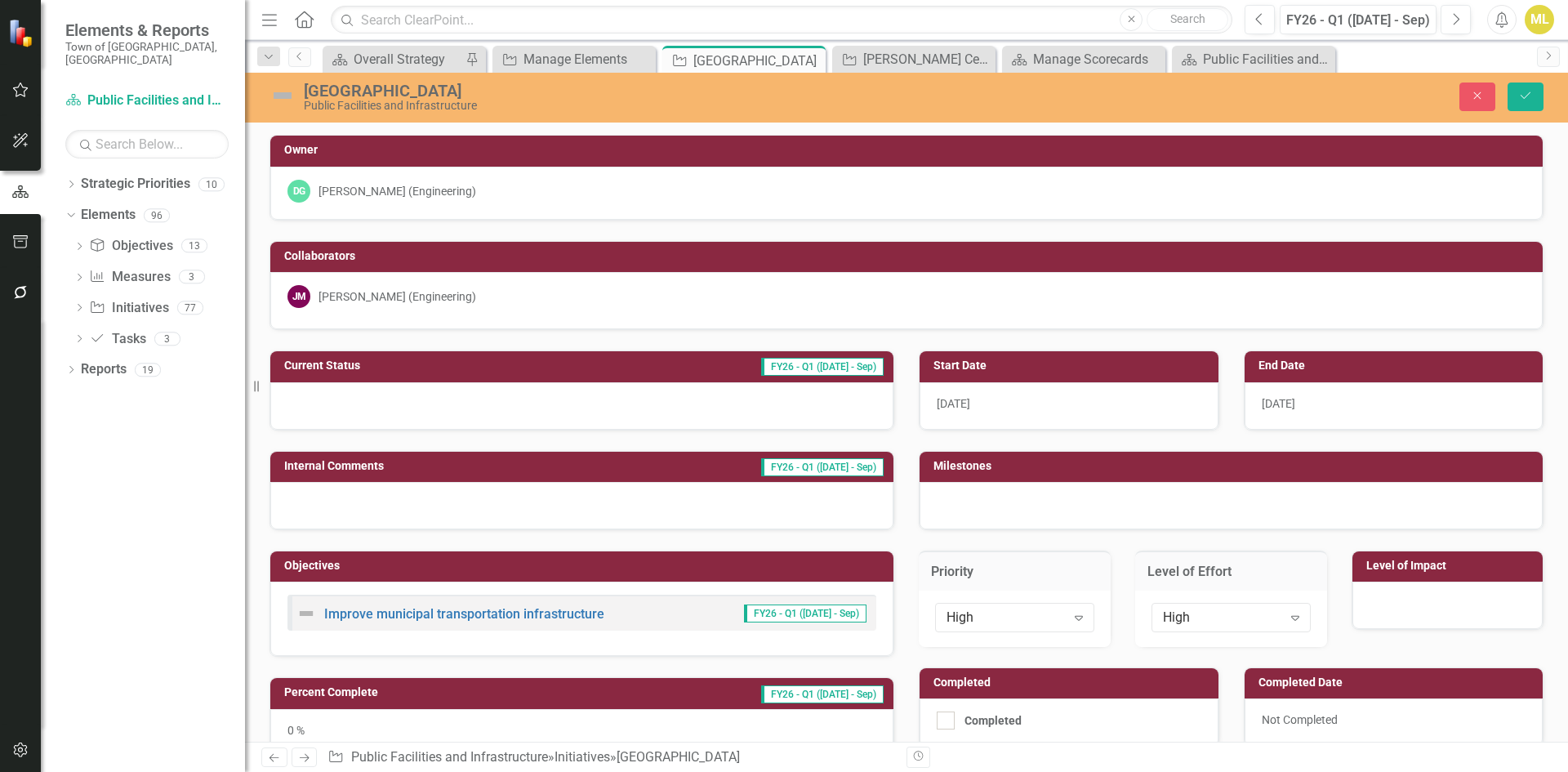
click at [1456, 598] on div at bounding box center [1446, 605] width 190 height 47
click at [1412, 622] on div "Not Defined" at bounding box center [1439, 617] width 120 height 18
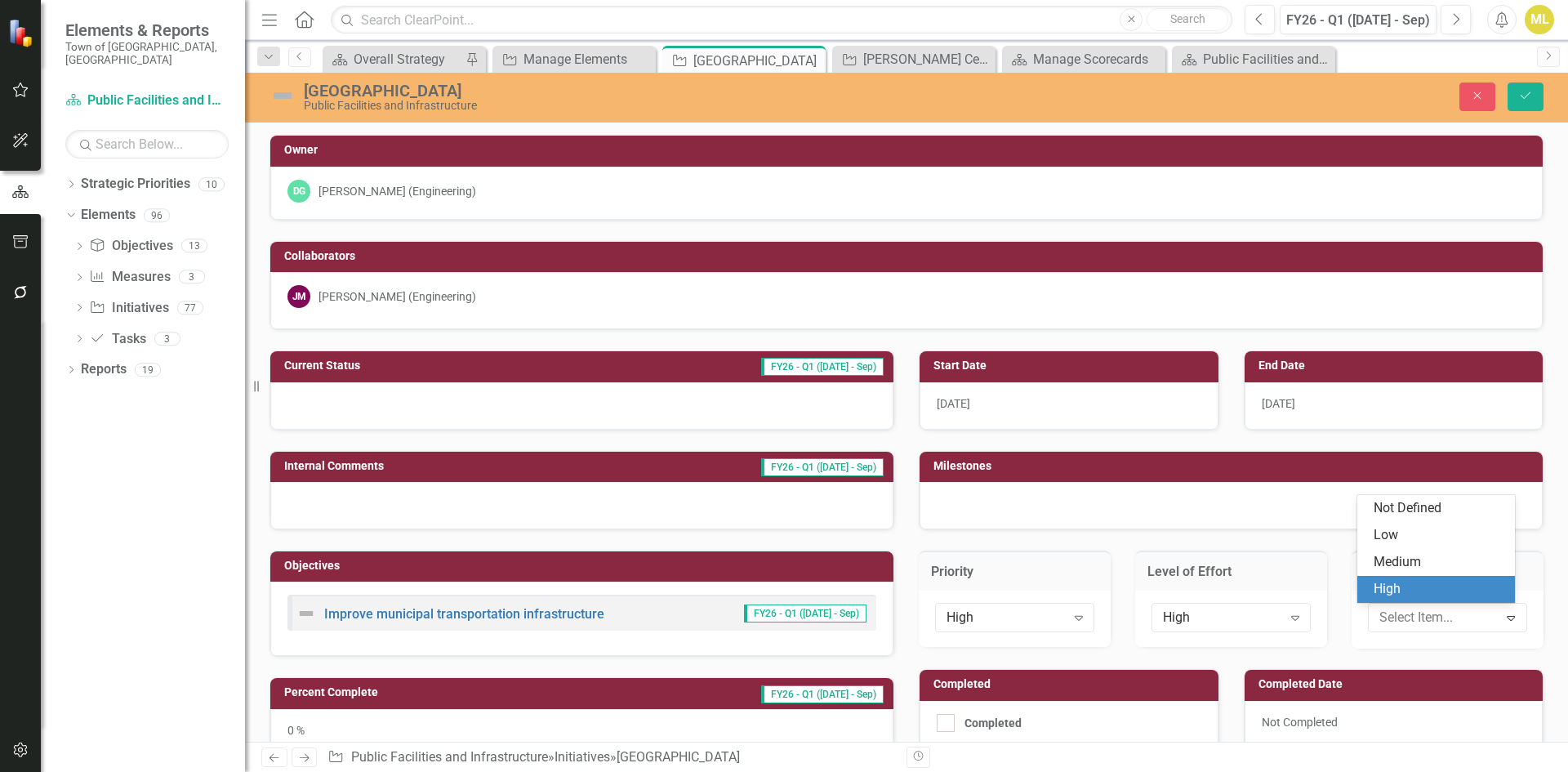
click at [1399, 595] on div "High" at bounding box center [1438, 589] width 130 height 18
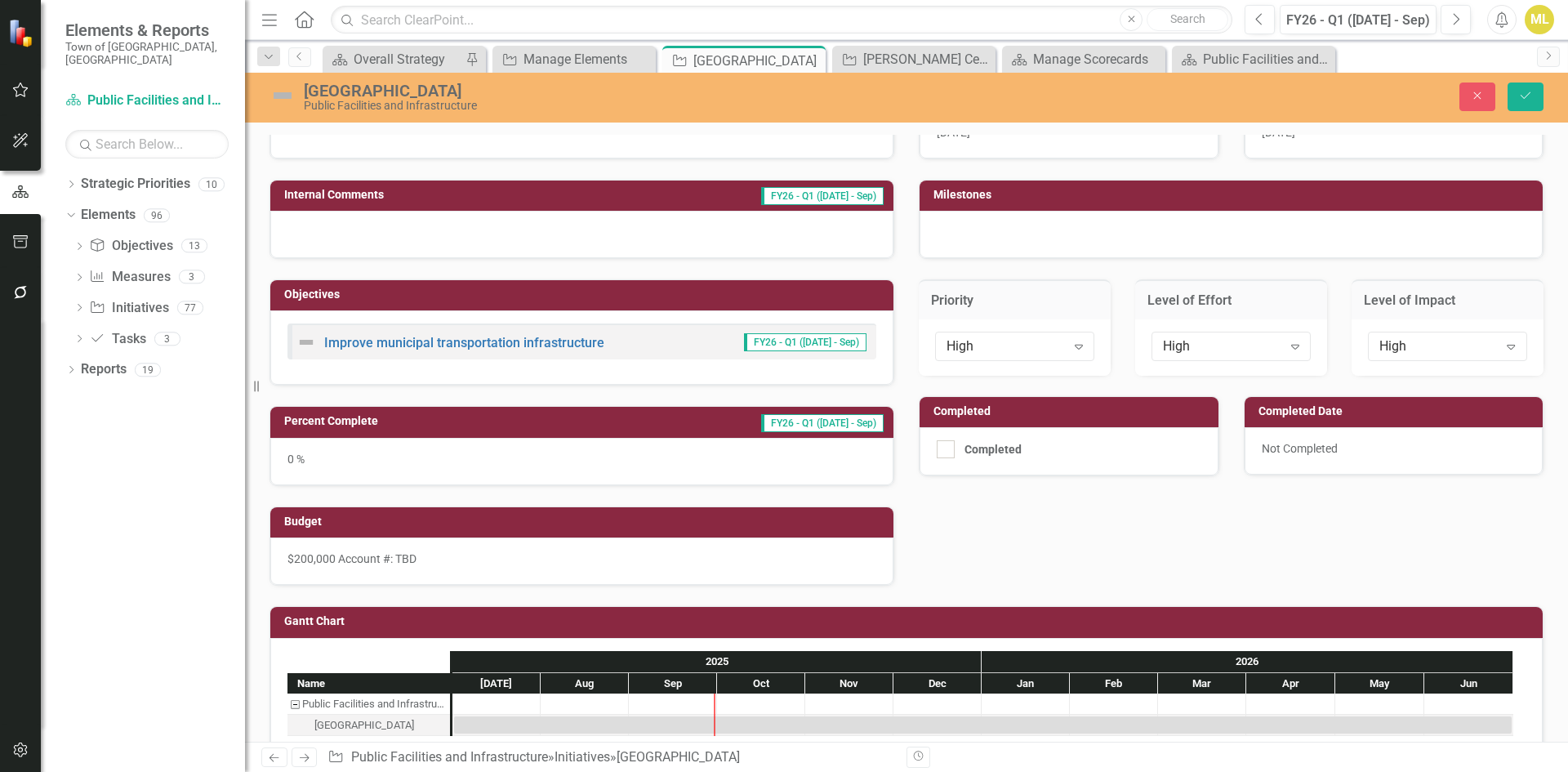
scroll to position [299, 0]
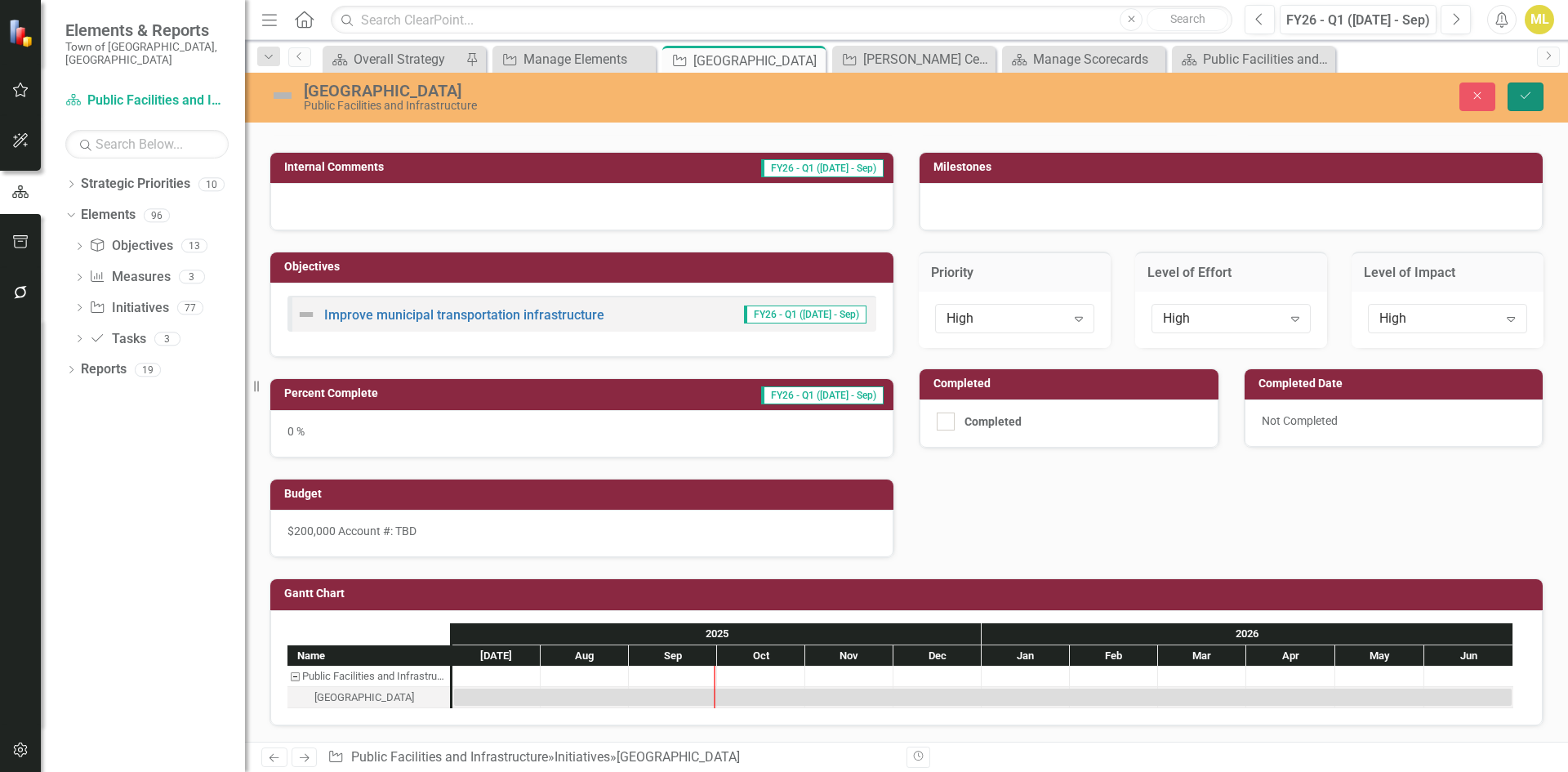
click at [1523, 98] on icon "Save" at bounding box center [1525, 96] width 14 height 12
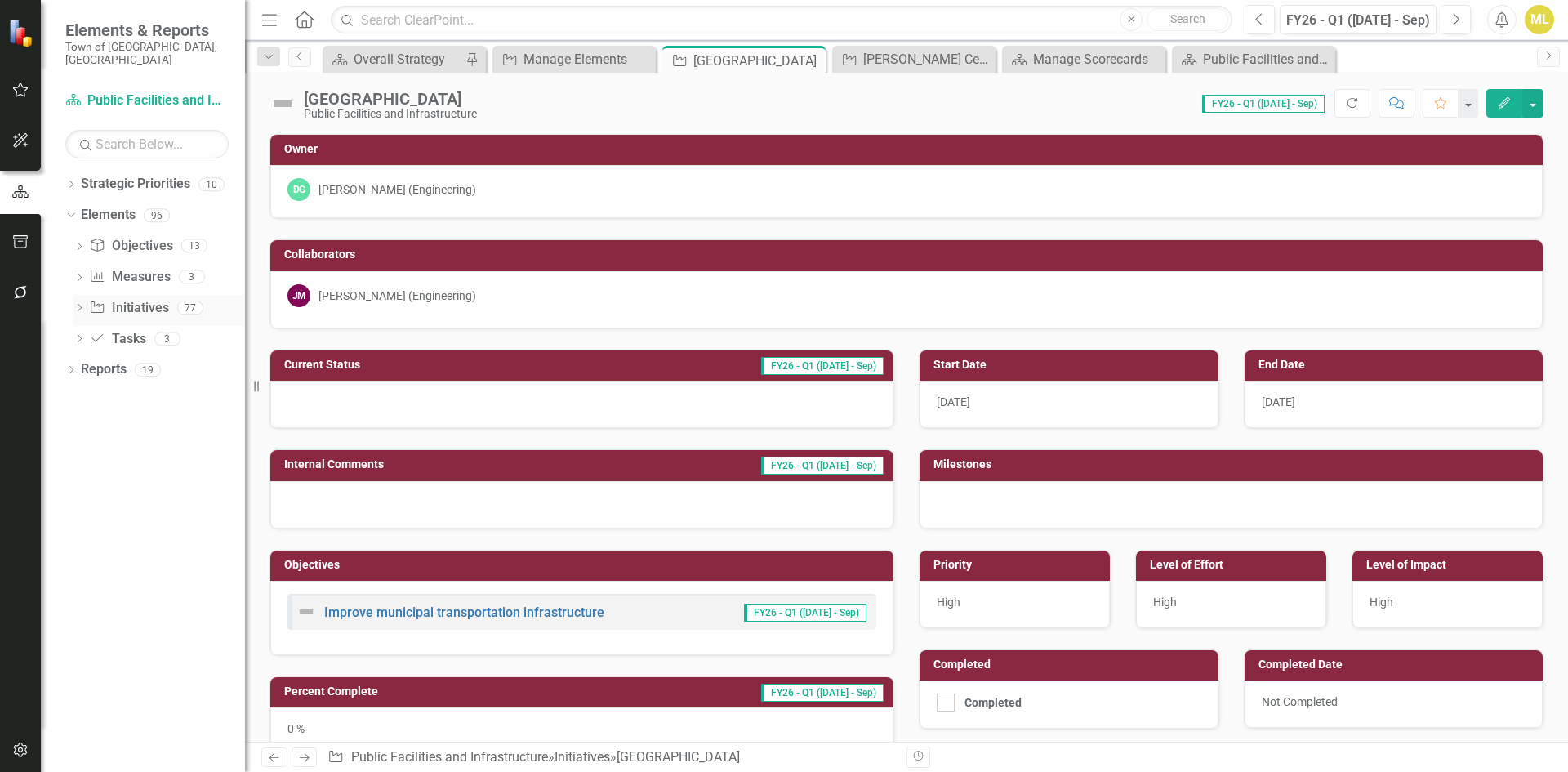
click at [122, 299] on link "Initiative Initiatives" at bounding box center [128, 308] width 79 height 18
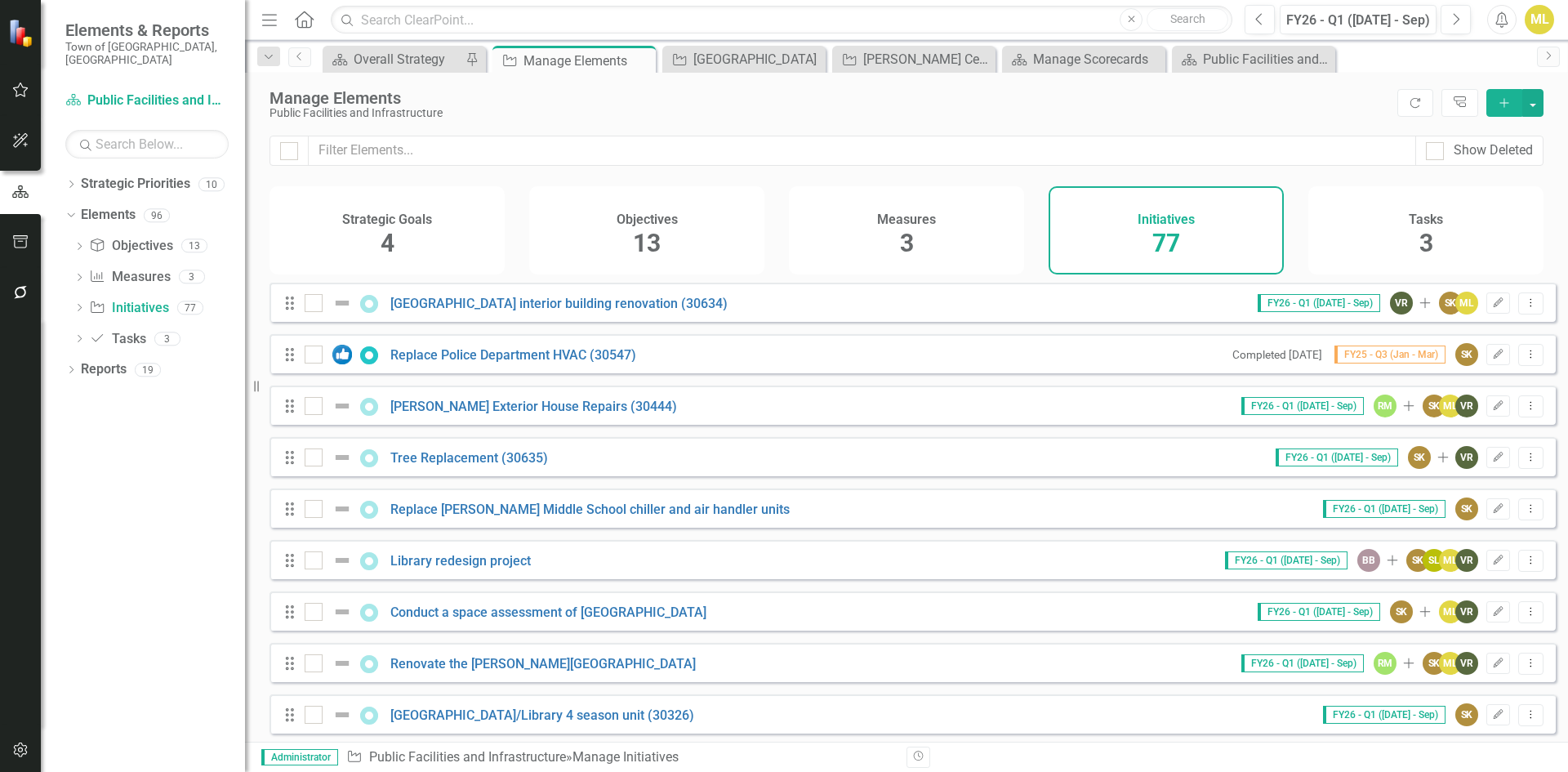
click at [1500, 101] on icon "Add" at bounding box center [1503, 103] width 14 height 12
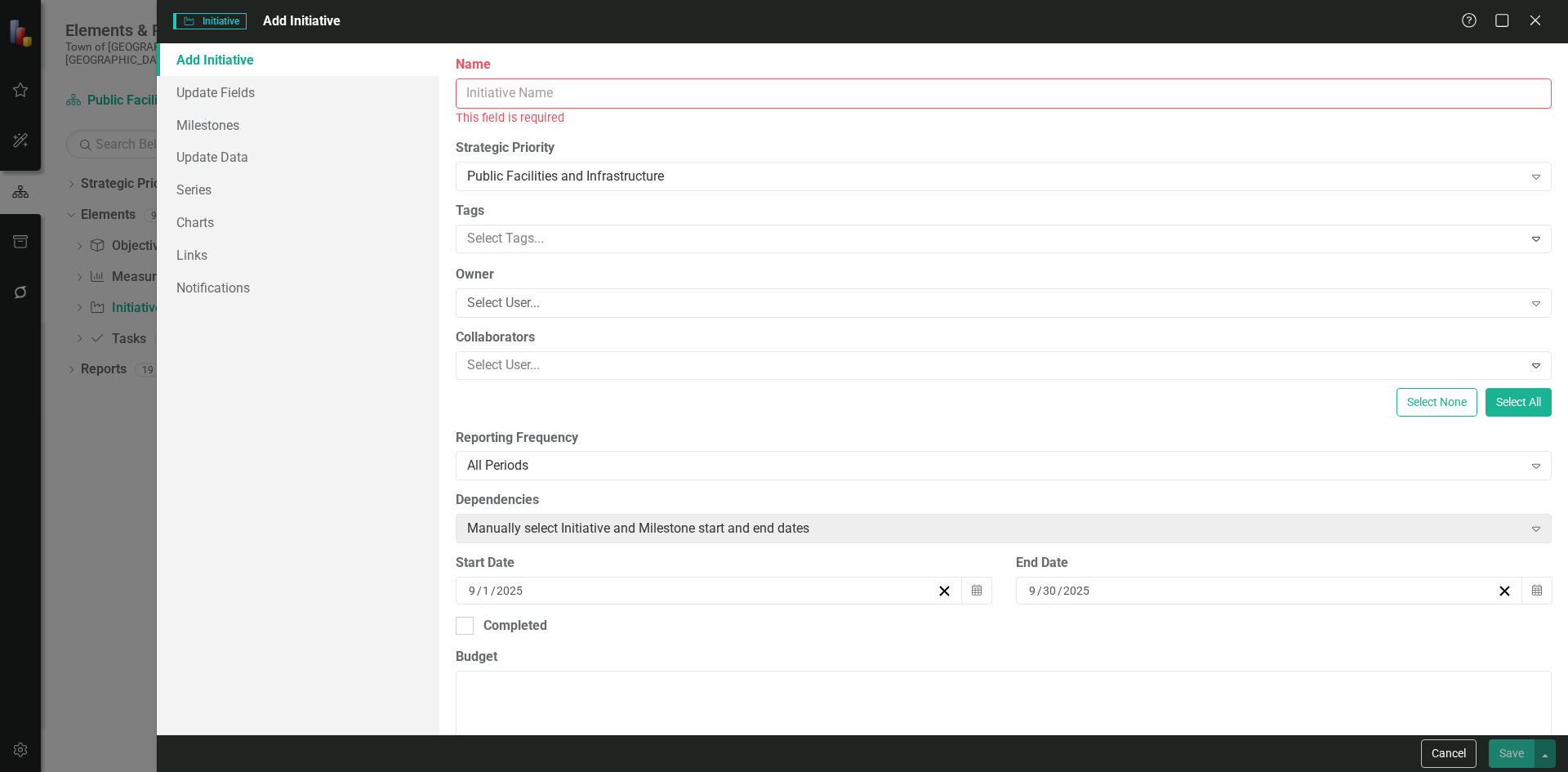
click at [534, 88] on input "Name" at bounding box center [1004, 93] width 1096 height 30
paste input "Town Dam Repairs - Design and permitting Maintenance repairs at 1860 Reservoir …"
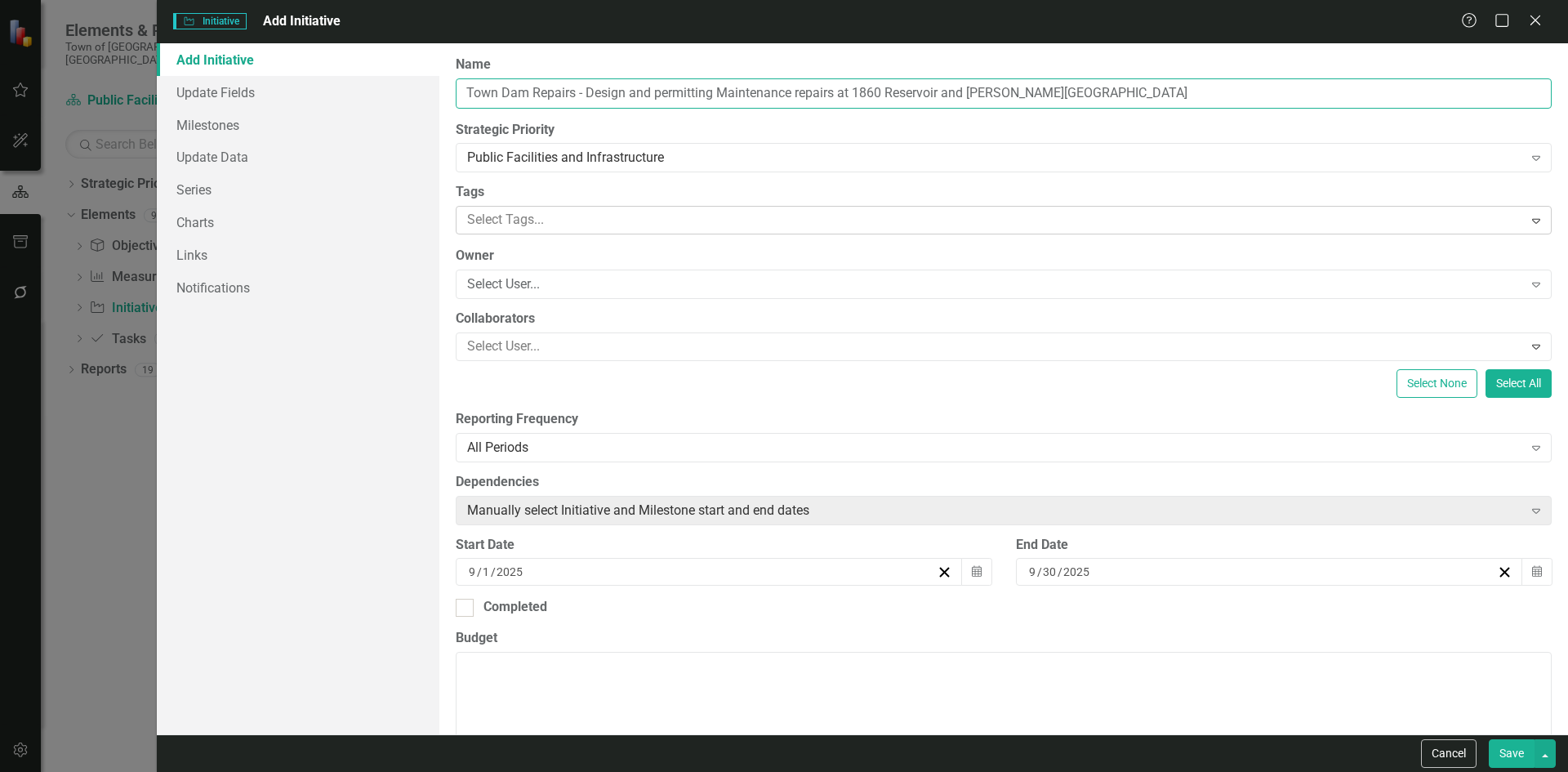
type input "Town Dam Repairs - Design and permitting Maintenance repairs at 1860 Reservoir …"
click at [502, 221] on div at bounding box center [991, 220] width 1062 height 22
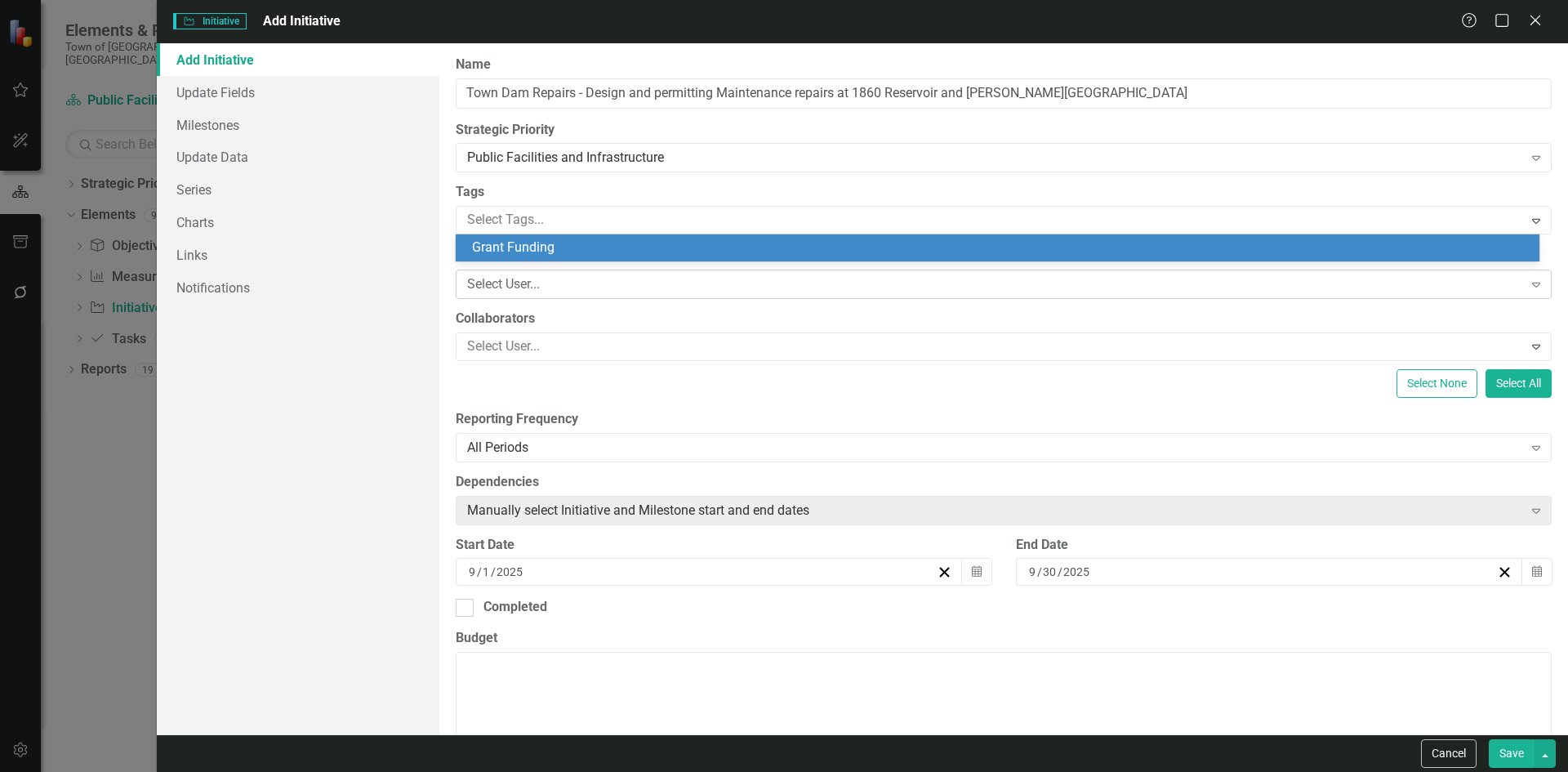
click at [516, 286] on div "Select User..." at bounding box center [995, 284] width 1056 height 18
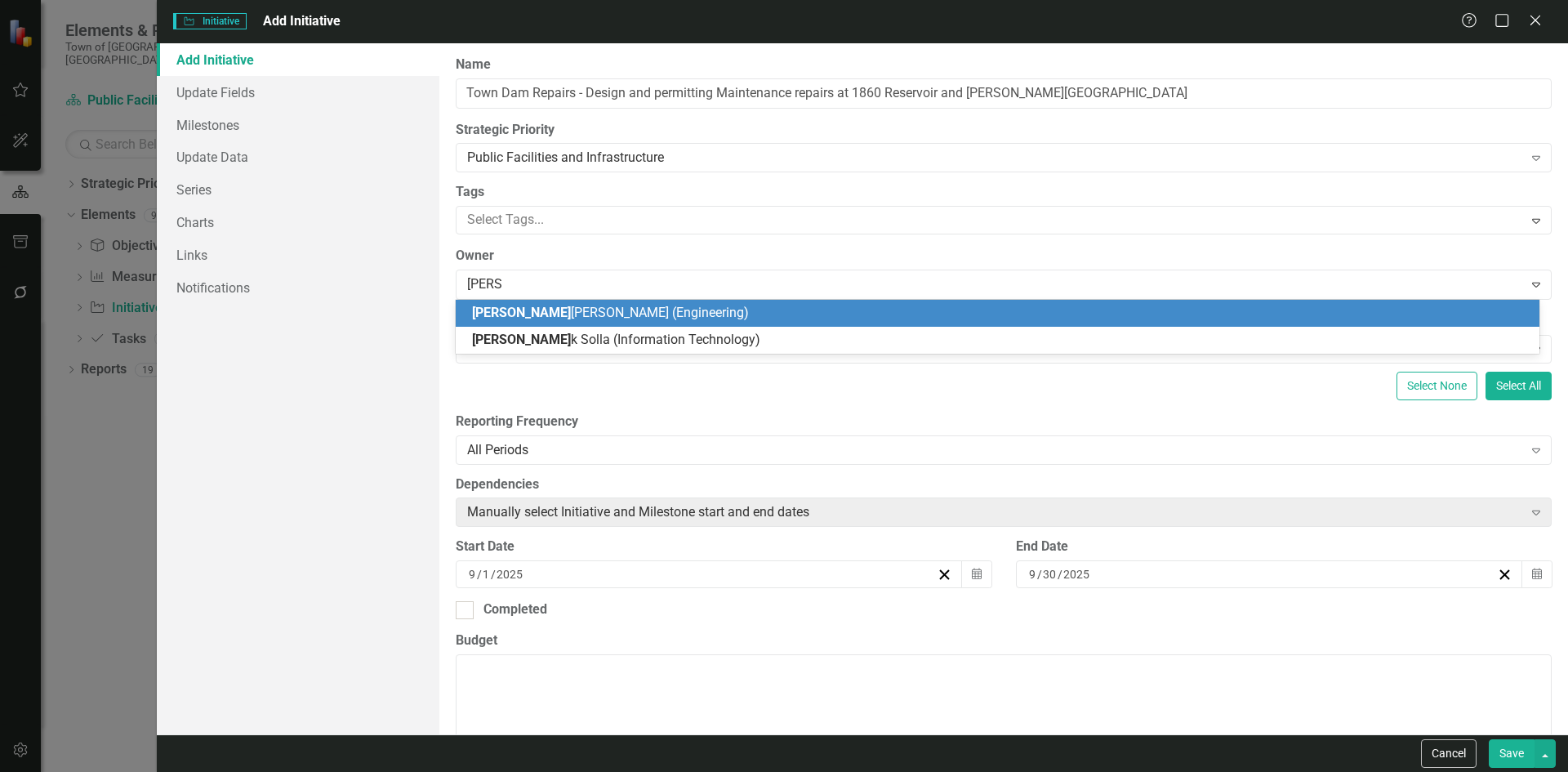
type input "derrick"
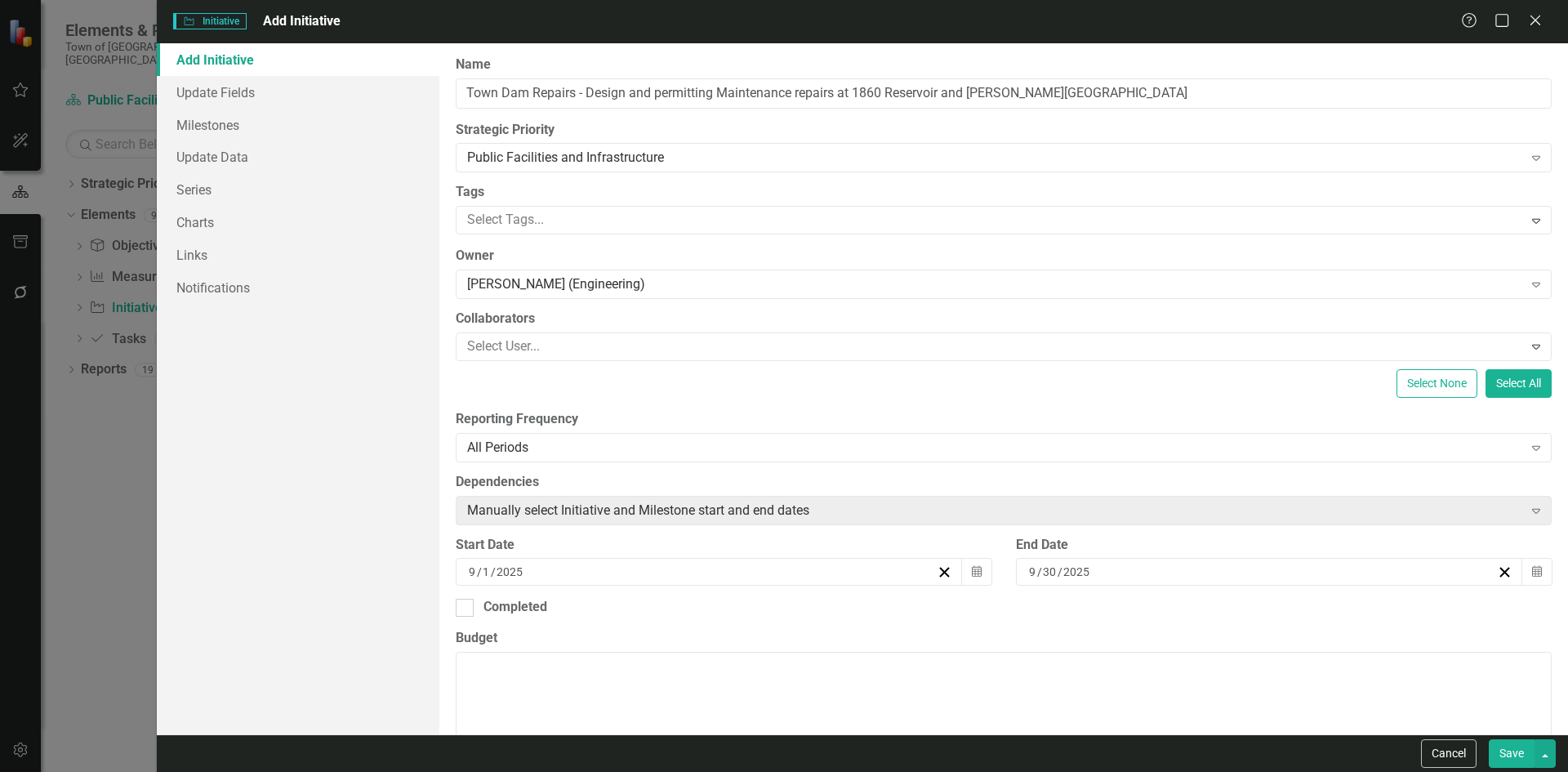
click at [515, 564] on input "2025" at bounding box center [510, 571] width 29 height 16
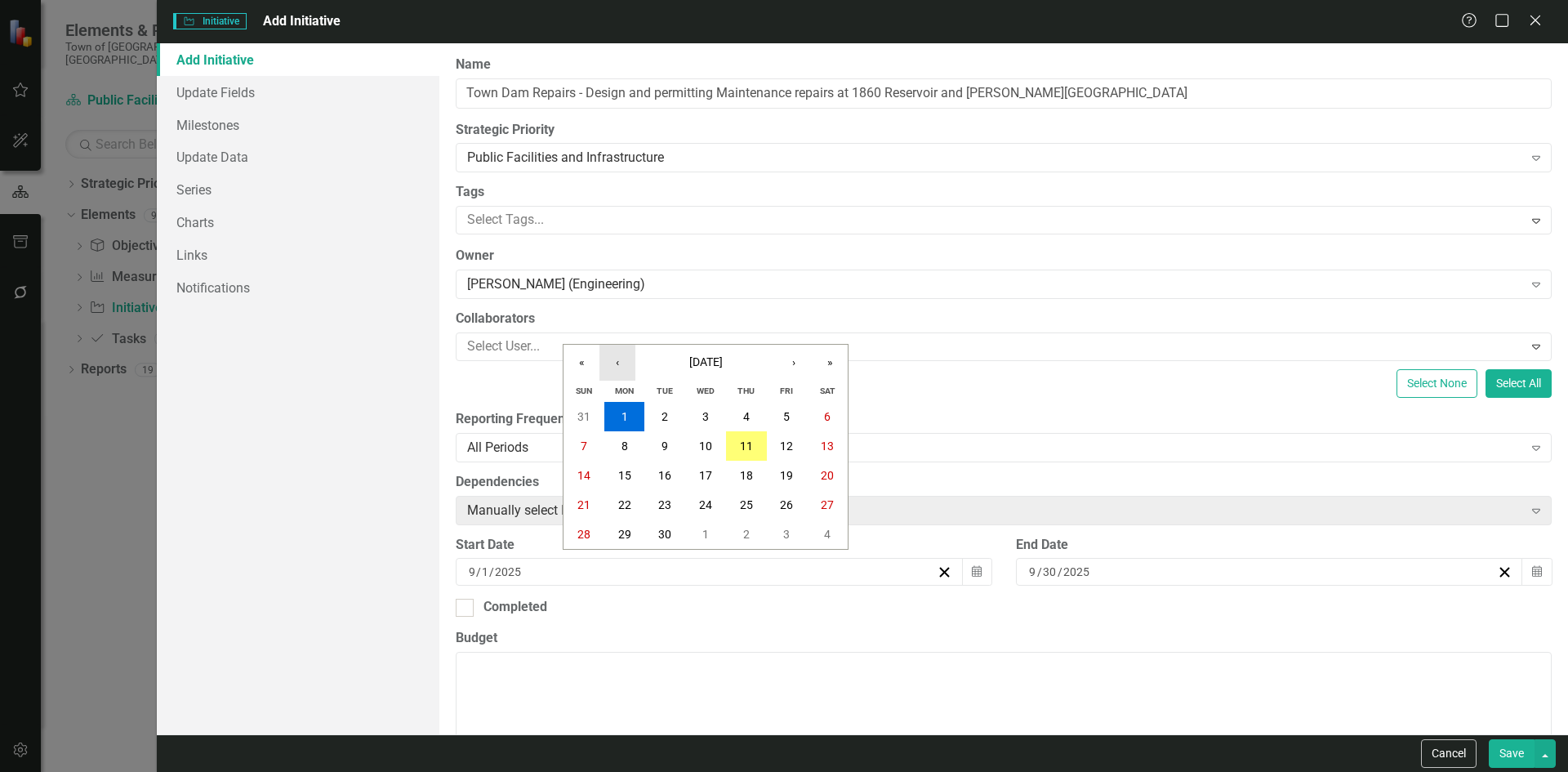
click at [616, 360] on button "‹" at bounding box center [617, 362] width 36 height 36
click at [785, 374] on button "›" at bounding box center [793, 362] width 36 height 36
click at [670, 411] on button "1" at bounding box center [665, 416] width 41 height 29
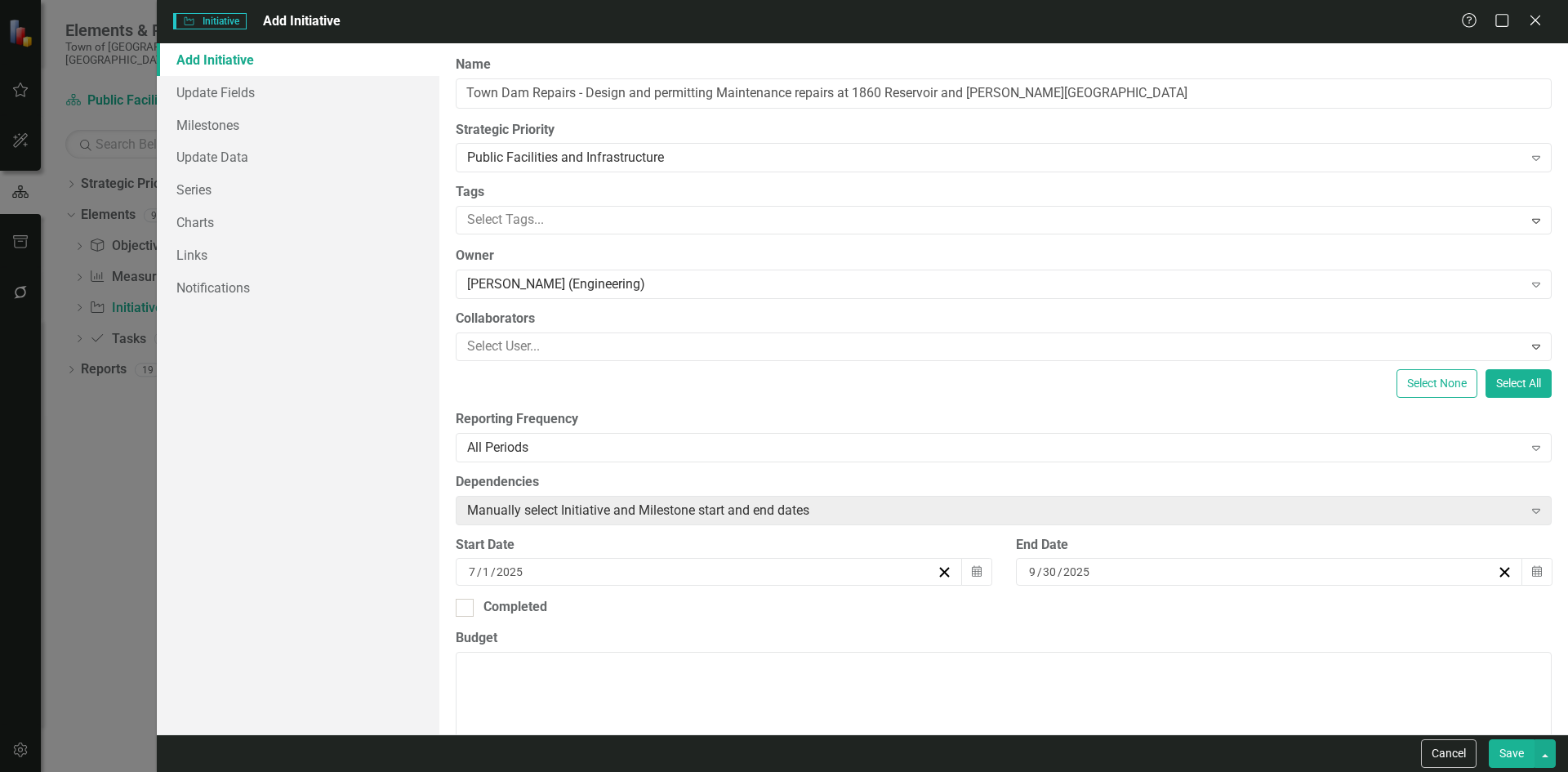
click at [1043, 574] on input "30" at bounding box center [1050, 571] width 15 height 16
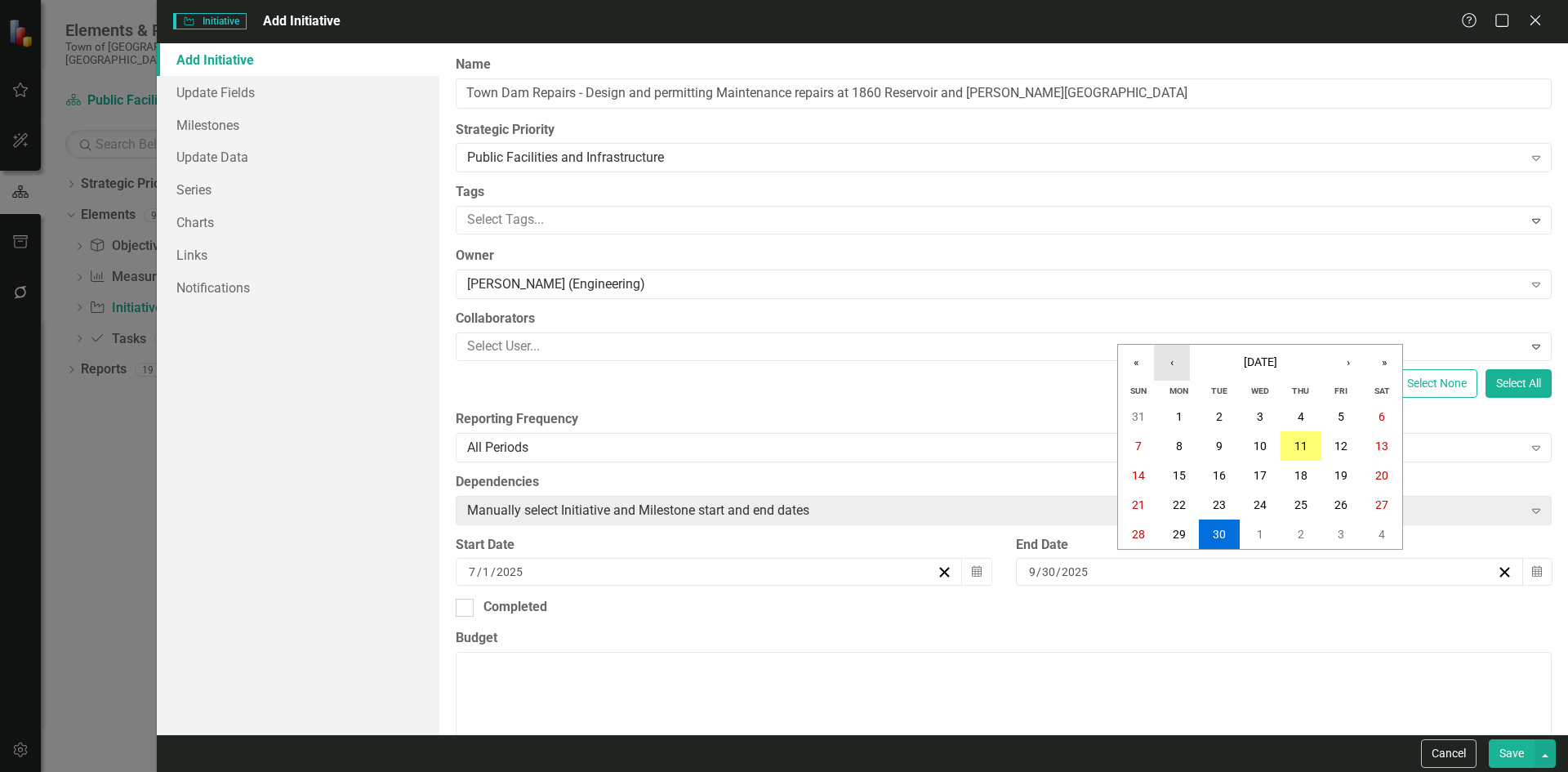
click at [1182, 356] on button "‹" at bounding box center [1171, 362] width 36 height 36
click at [1385, 365] on button "»" at bounding box center [1384, 362] width 36 height 36
click at [1224, 531] on abbr "30" at bounding box center [1220, 535] width 14 height 14
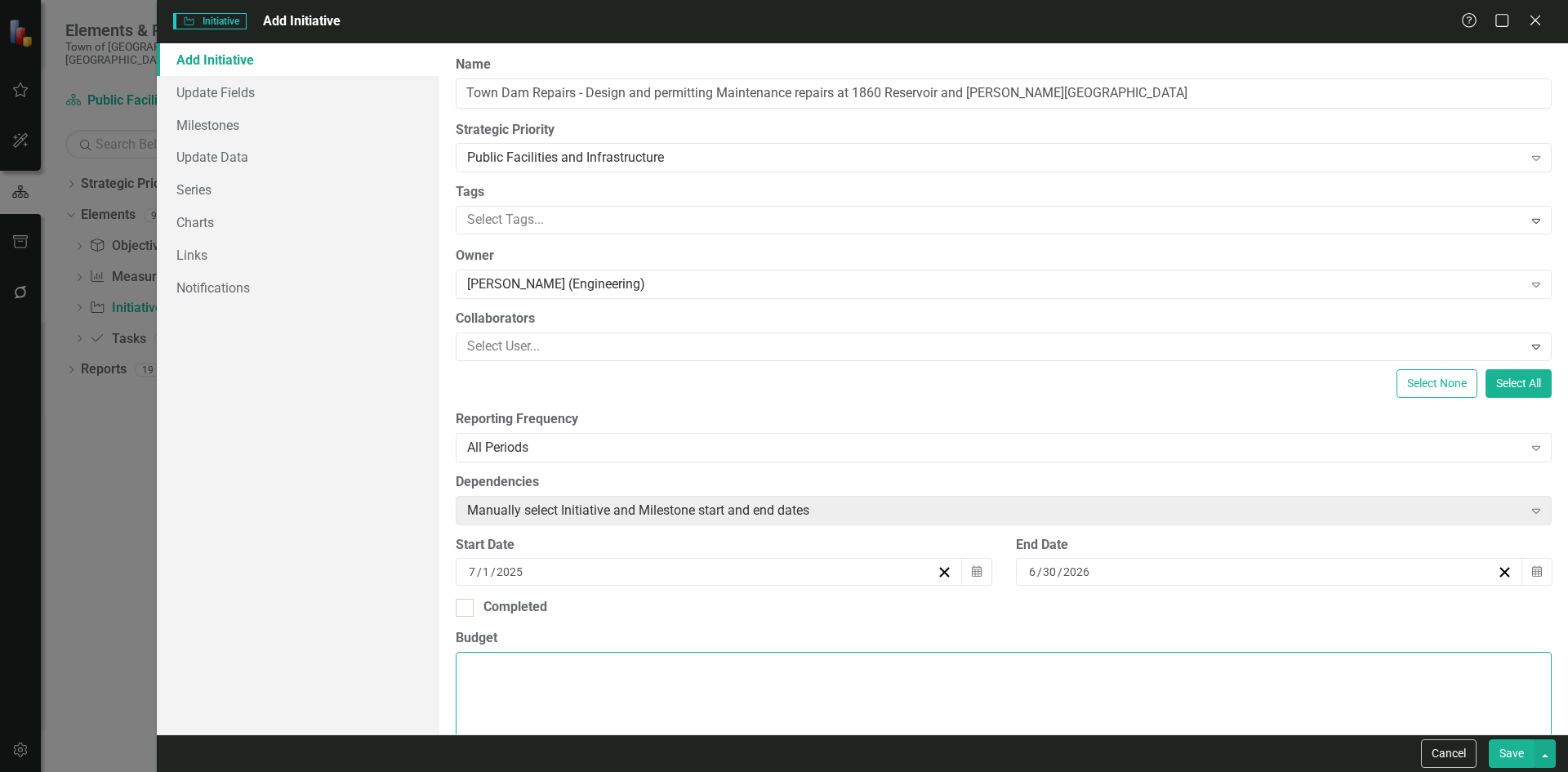
click at [509, 669] on textarea "Budget" at bounding box center [1004, 750] width 1096 height 198
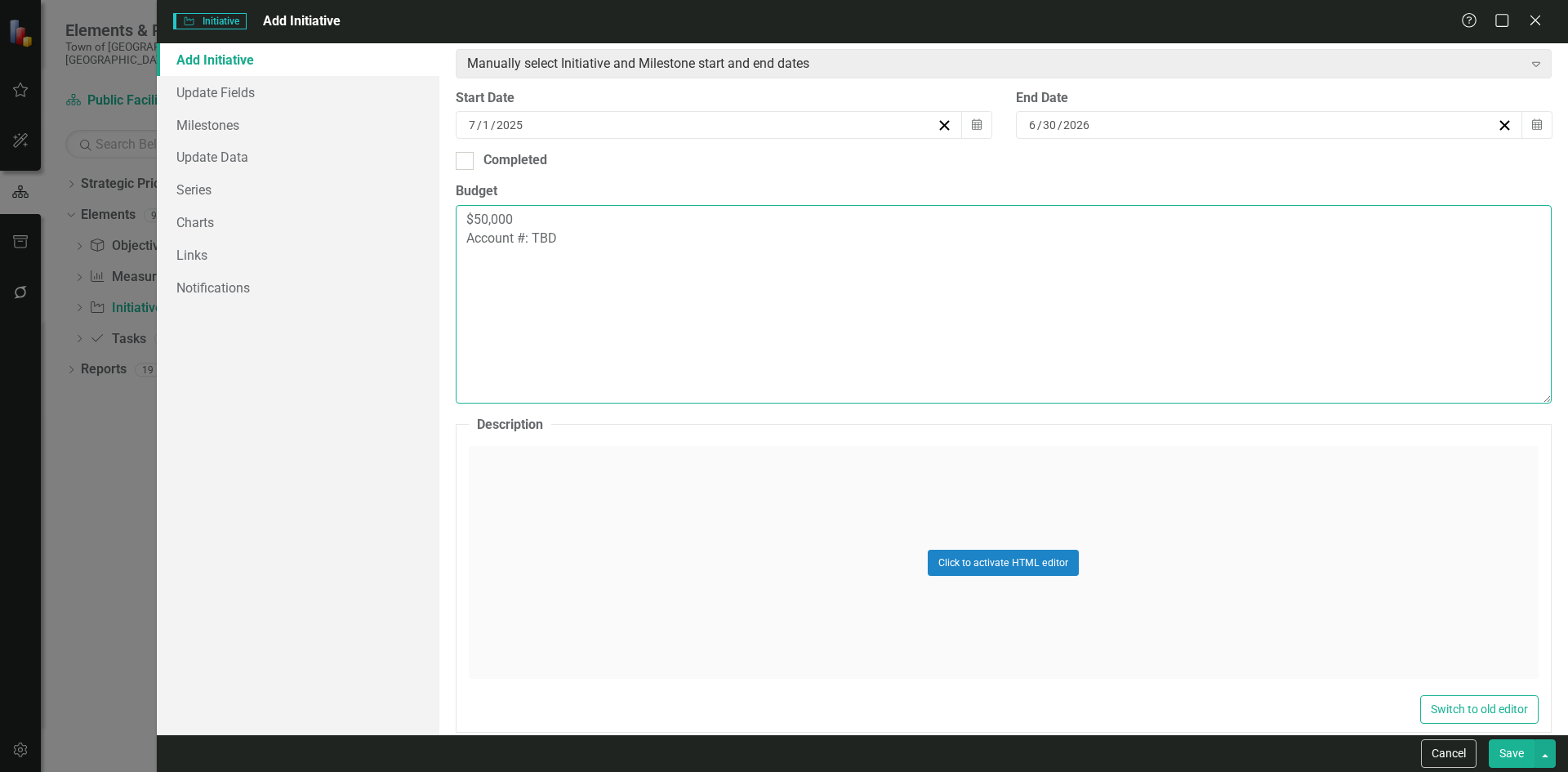
scroll to position [490, 0]
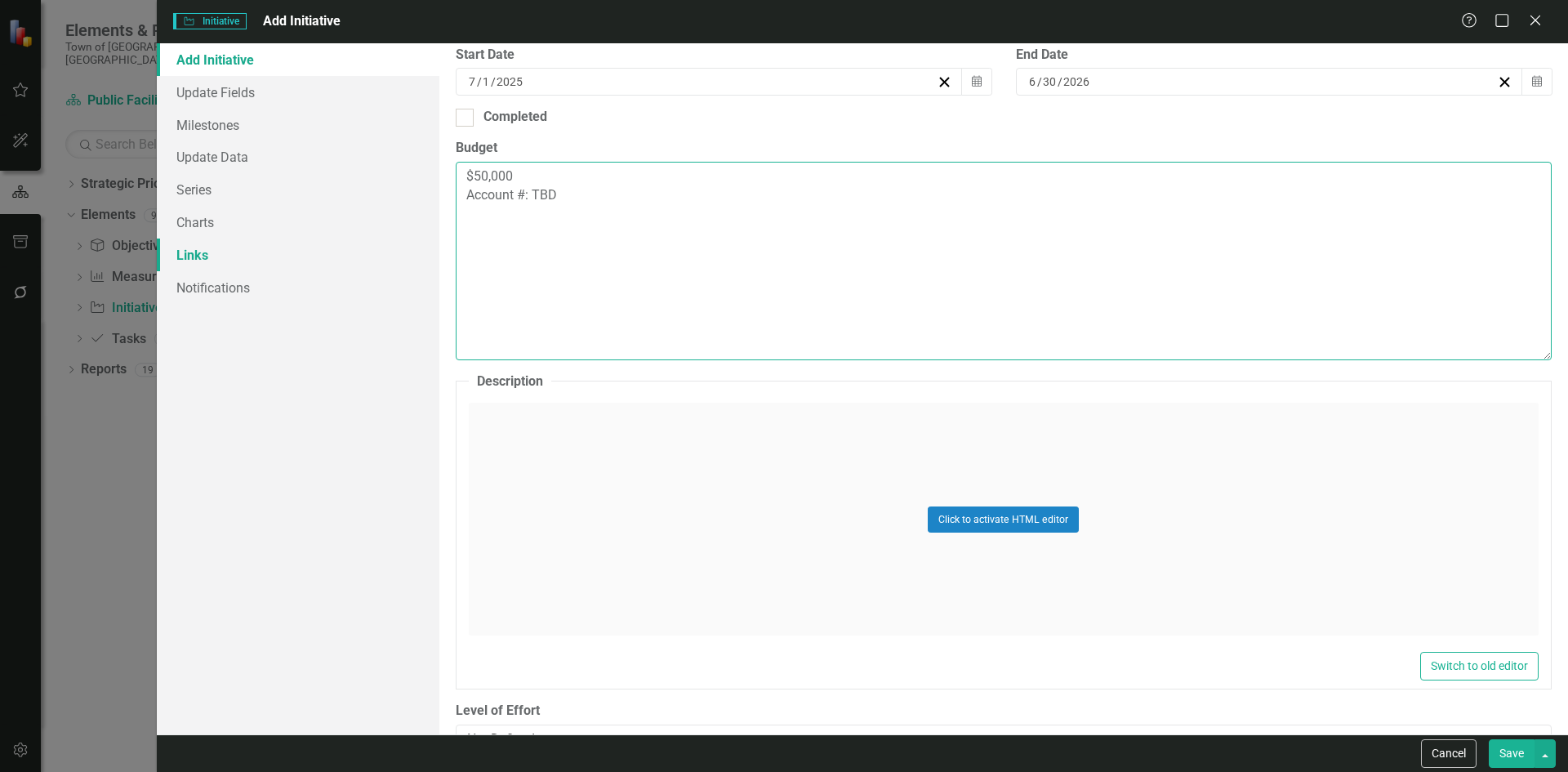
type textarea "$50,000 Account #: TBD"
click at [232, 257] on link "Links" at bounding box center [297, 255] width 283 height 33
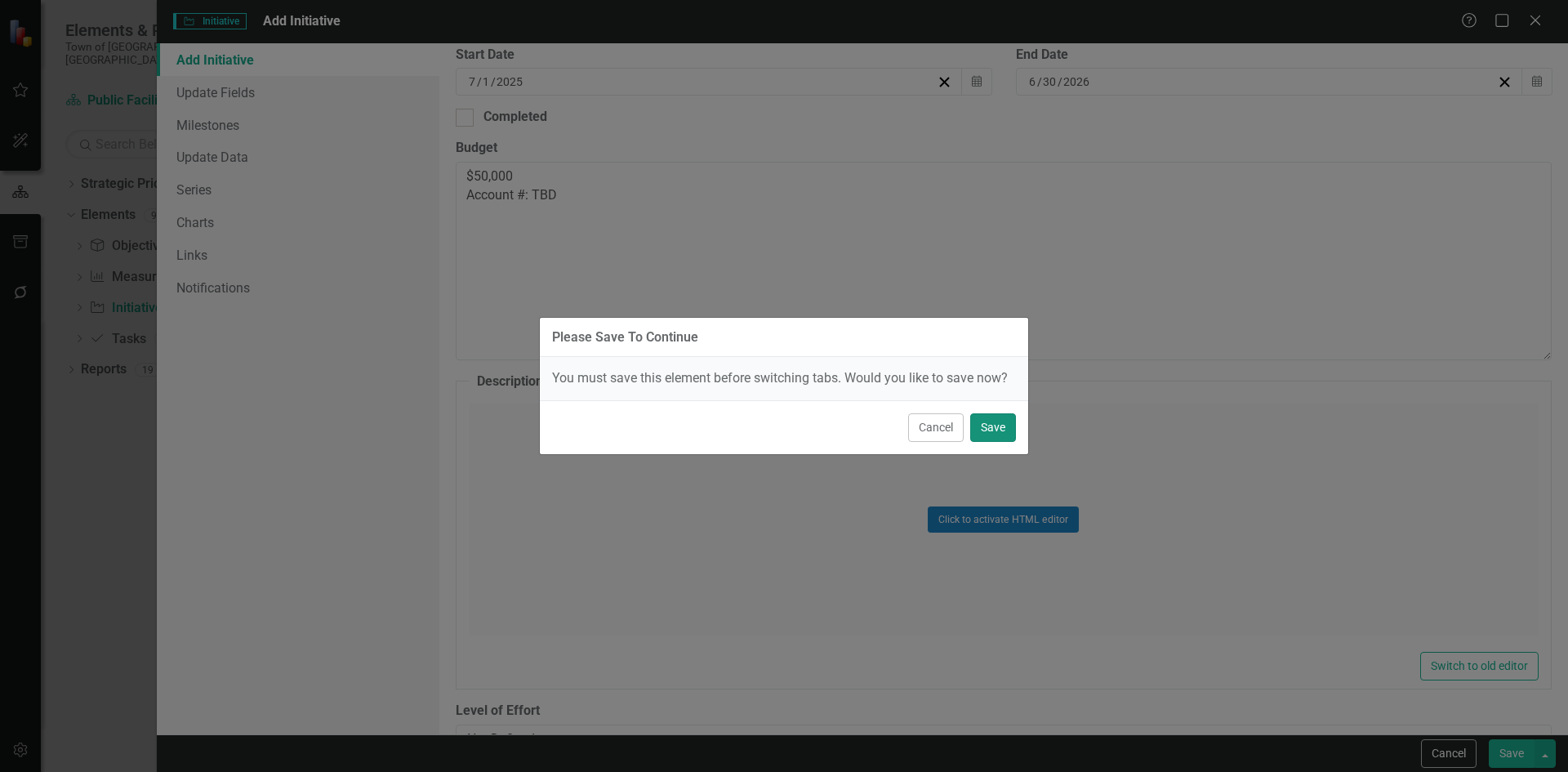
click at [1002, 429] on button "Save" at bounding box center [992, 427] width 45 height 29
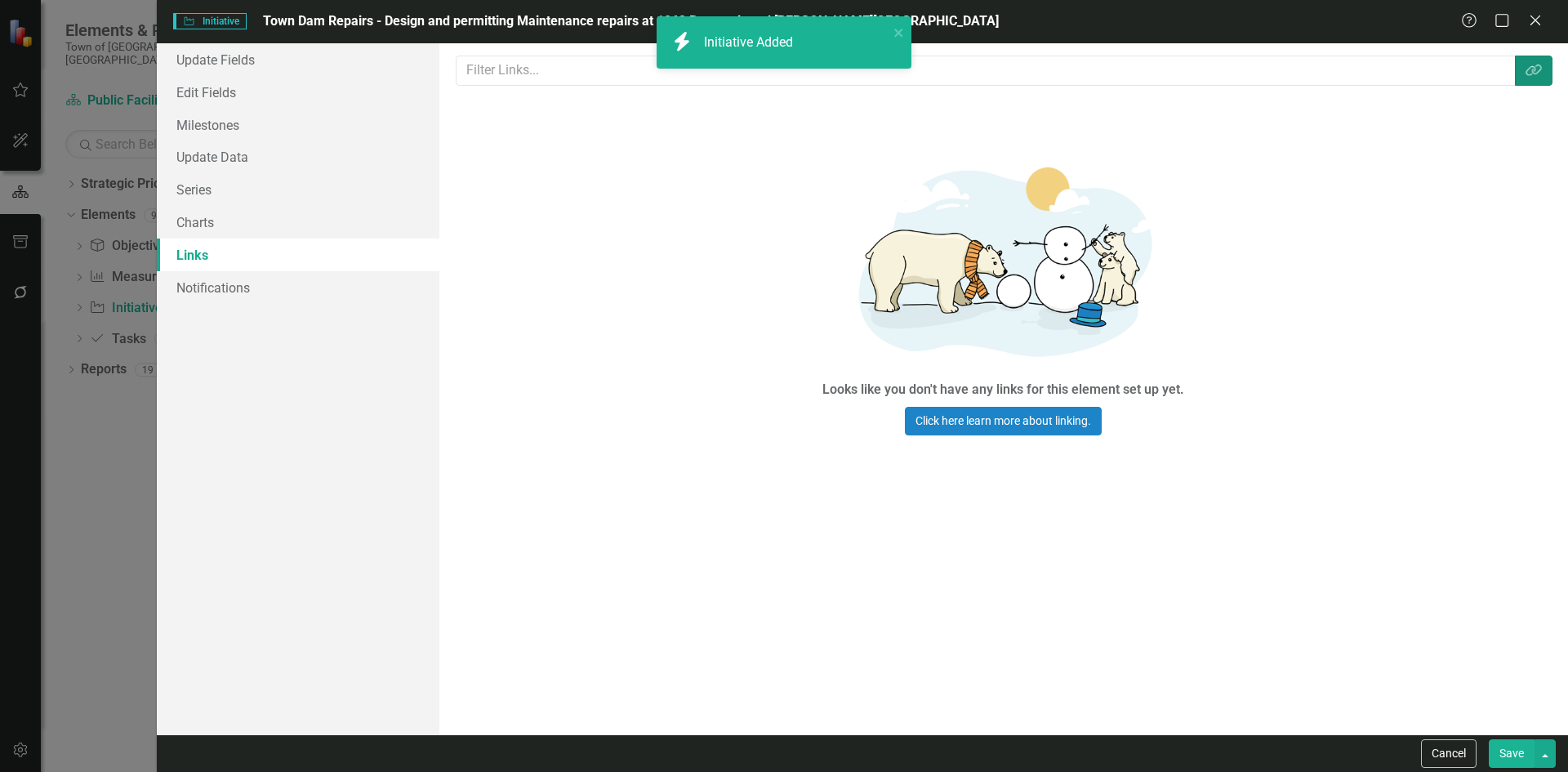
click at [1527, 75] on icon "Link Tag" at bounding box center [1533, 70] width 16 height 14
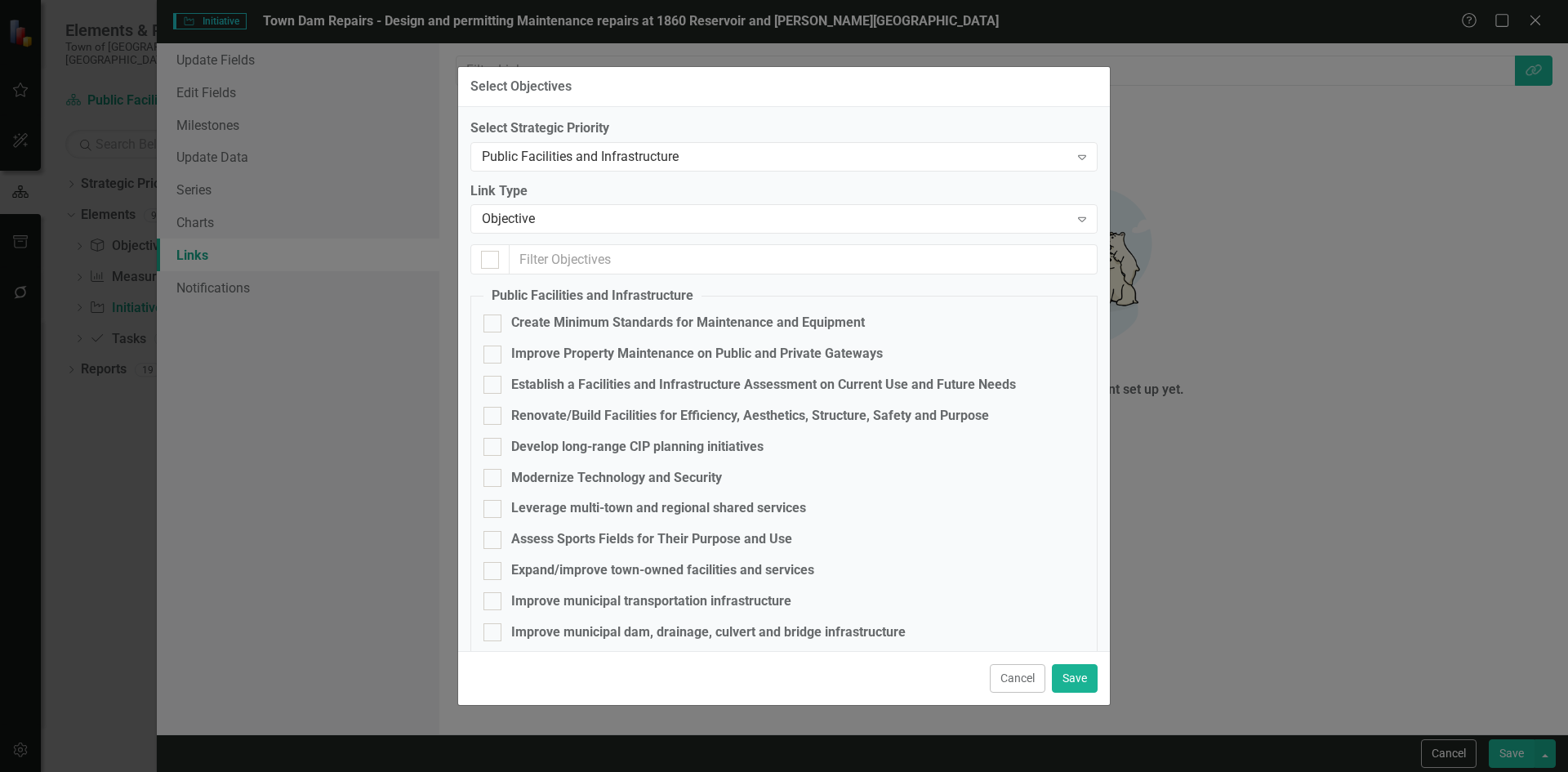
click at [648, 620] on fieldset "Public Facilities and Infrastructure Create Minimum Standards for Maintenance a…" at bounding box center [784, 501] width 627 height 429
click at [661, 634] on div "Improve municipal dam, drainage, culvert and bridge infrastructure" at bounding box center [708, 632] width 395 height 18
click at [494, 634] on input "Improve municipal dam, drainage, culvert and bridge infrastructure" at bounding box center [488, 628] width 11 height 11
checkbox input "true"
click at [1065, 673] on button "Save" at bounding box center [1074, 678] width 45 height 29
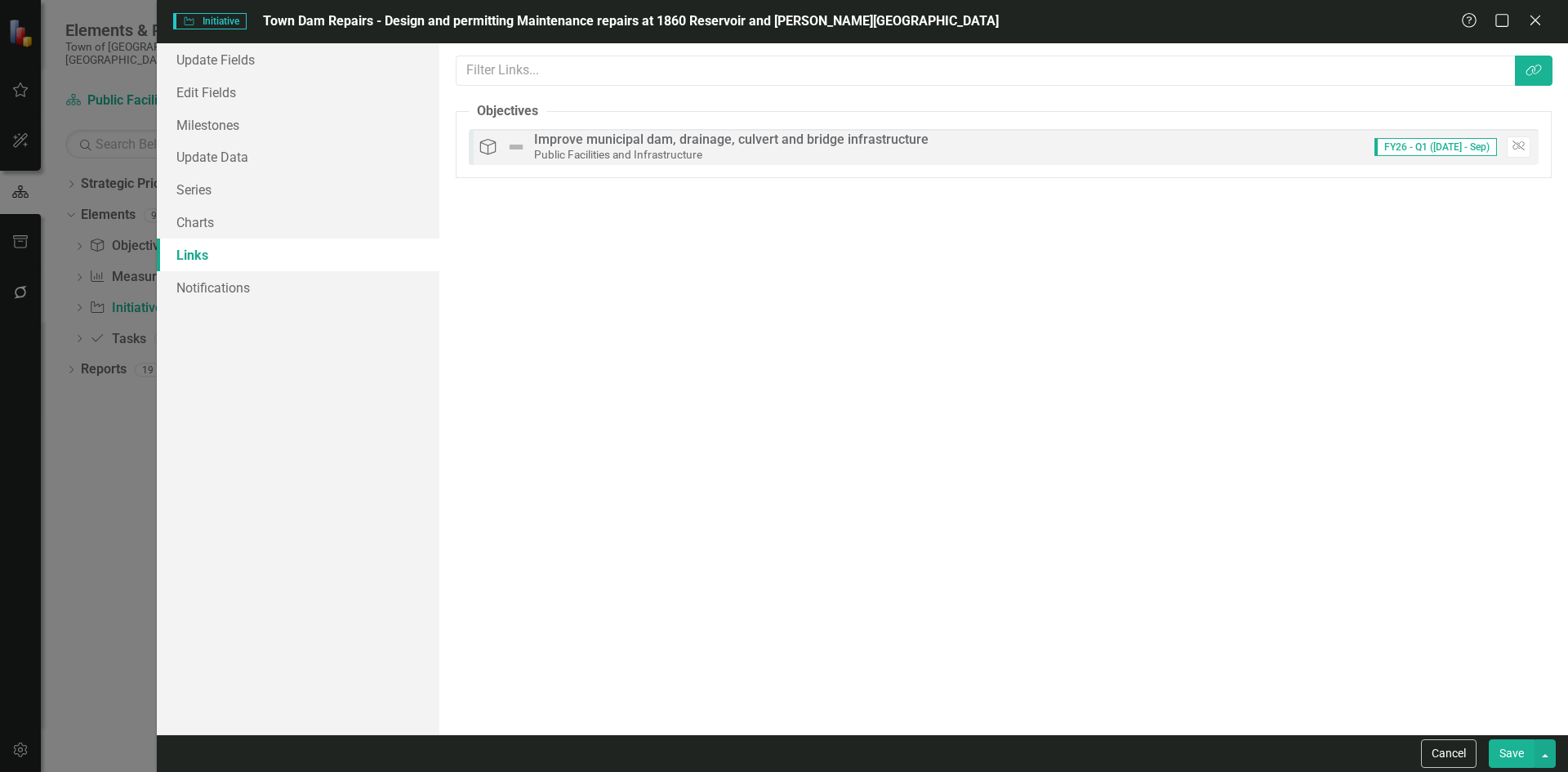
click at [1497, 745] on button "Save" at bounding box center [1511, 754] width 45 height 29
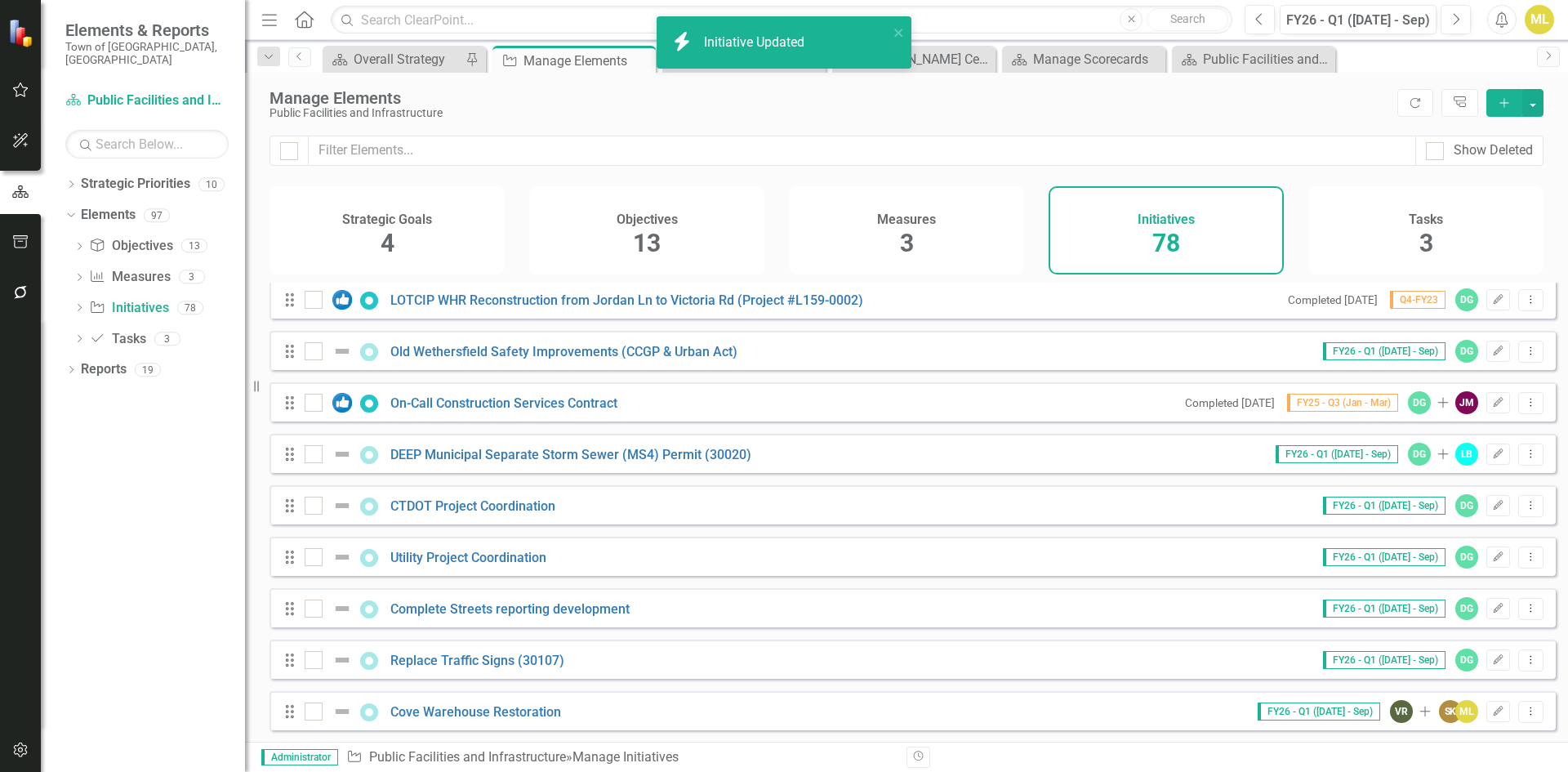
scroll to position [3566, 0]
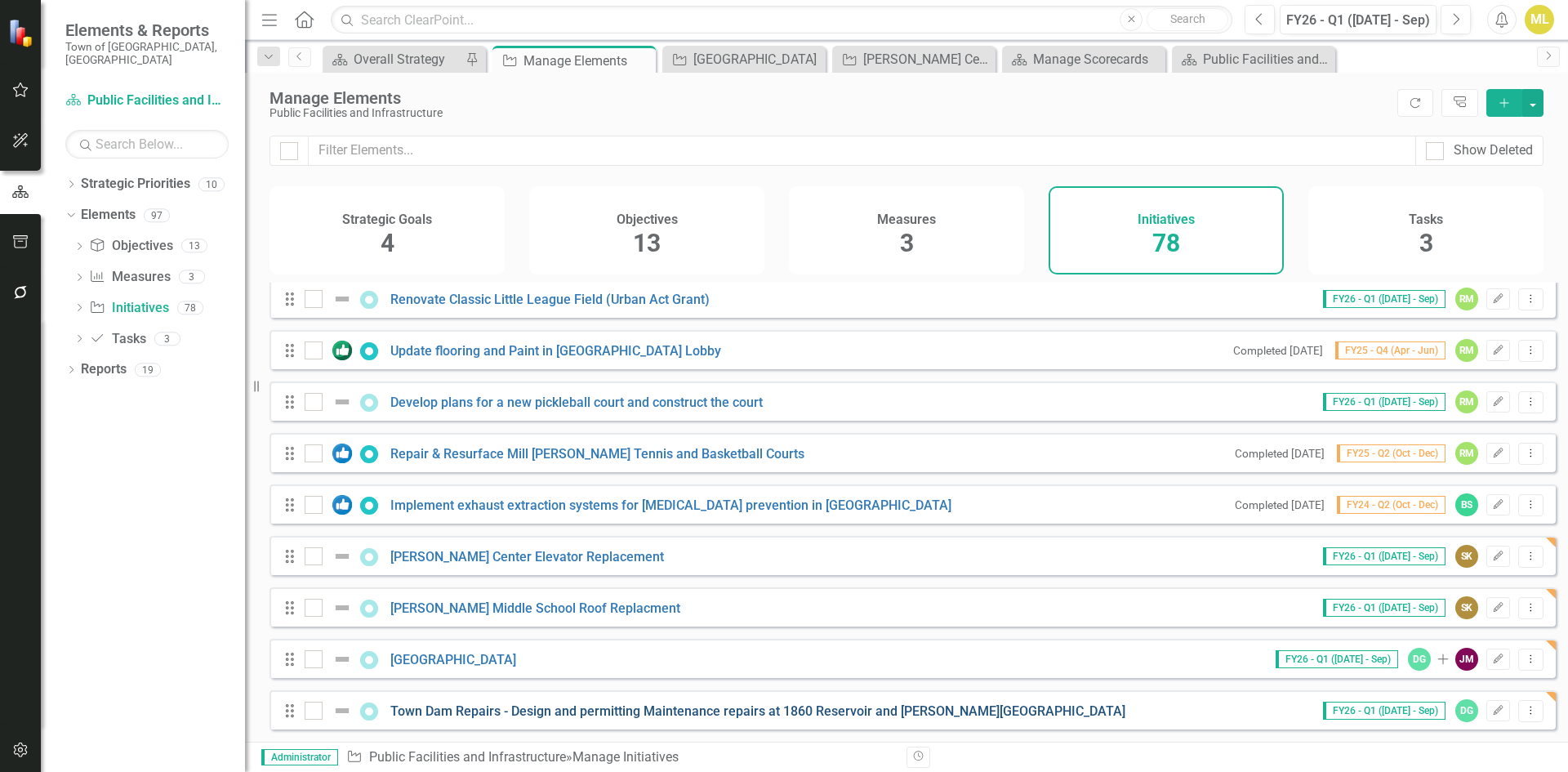
click at [624, 708] on link "Town Dam Repairs - Design and permitting Maintenance repairs at 1860 Reservoir …" at bounding box center [757, 711] width 735 height 15
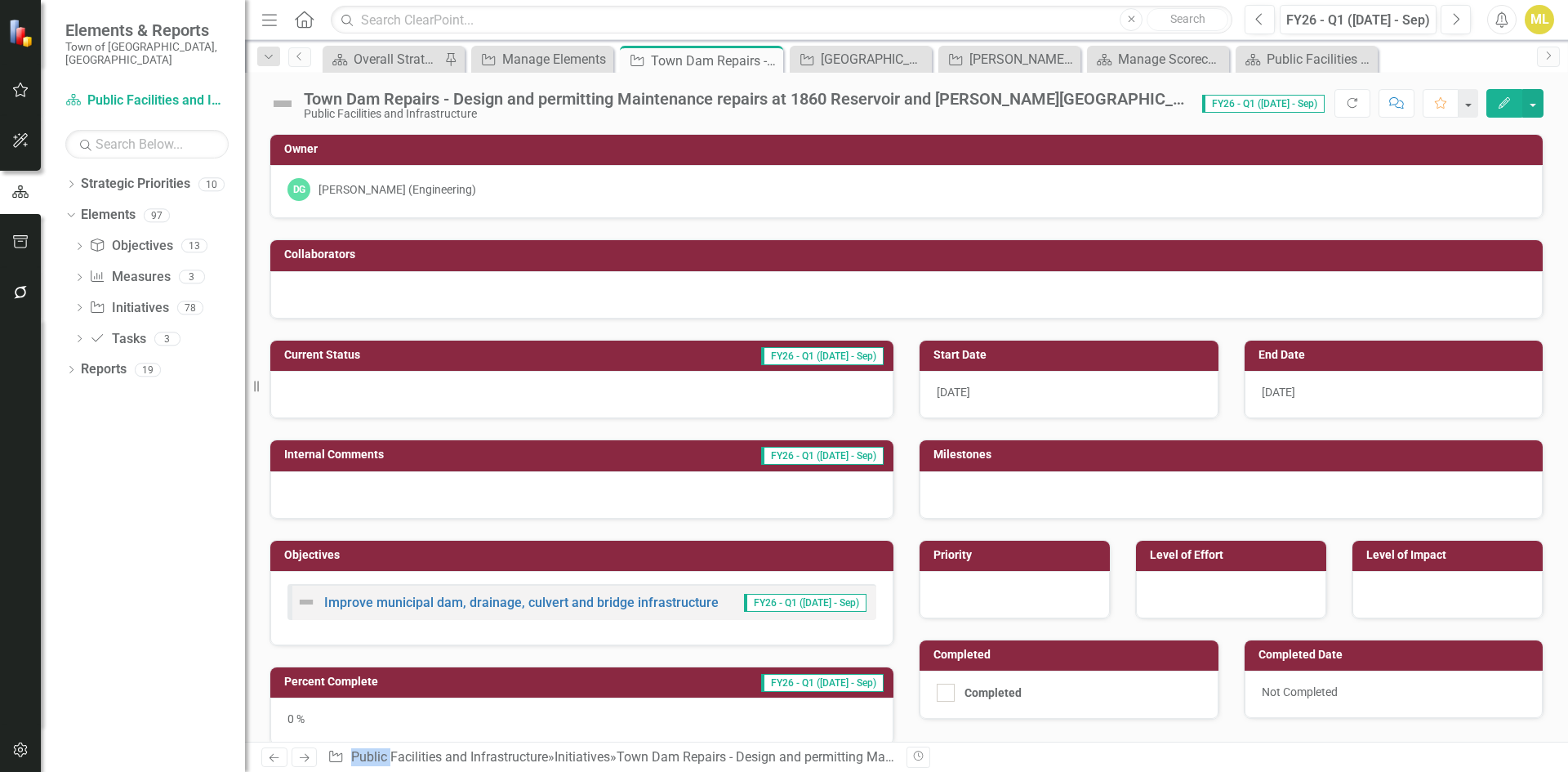
click at [969, 587] on div at bounding box center [1014, 594] width 190 height 47
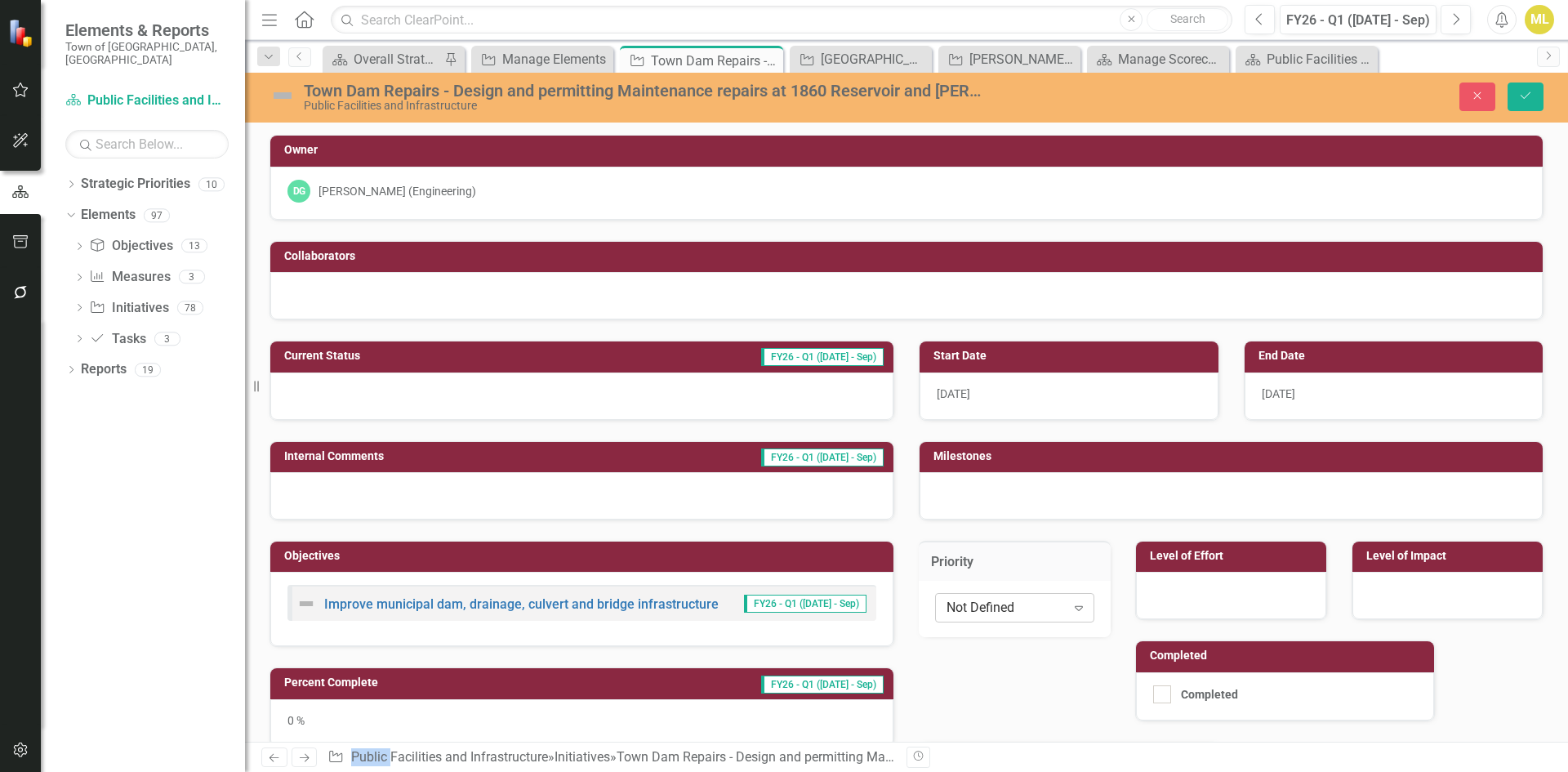
click at [975, 598] on div "Not Defined" at bounding box center [1006, 606] width 120 height 18
click at [972, 544] on div "Medium" at bounding box center [1010, 552] width 130 height 18
click at [1233, 592] on div at bounding box center [1230, 594] width 190 height 47
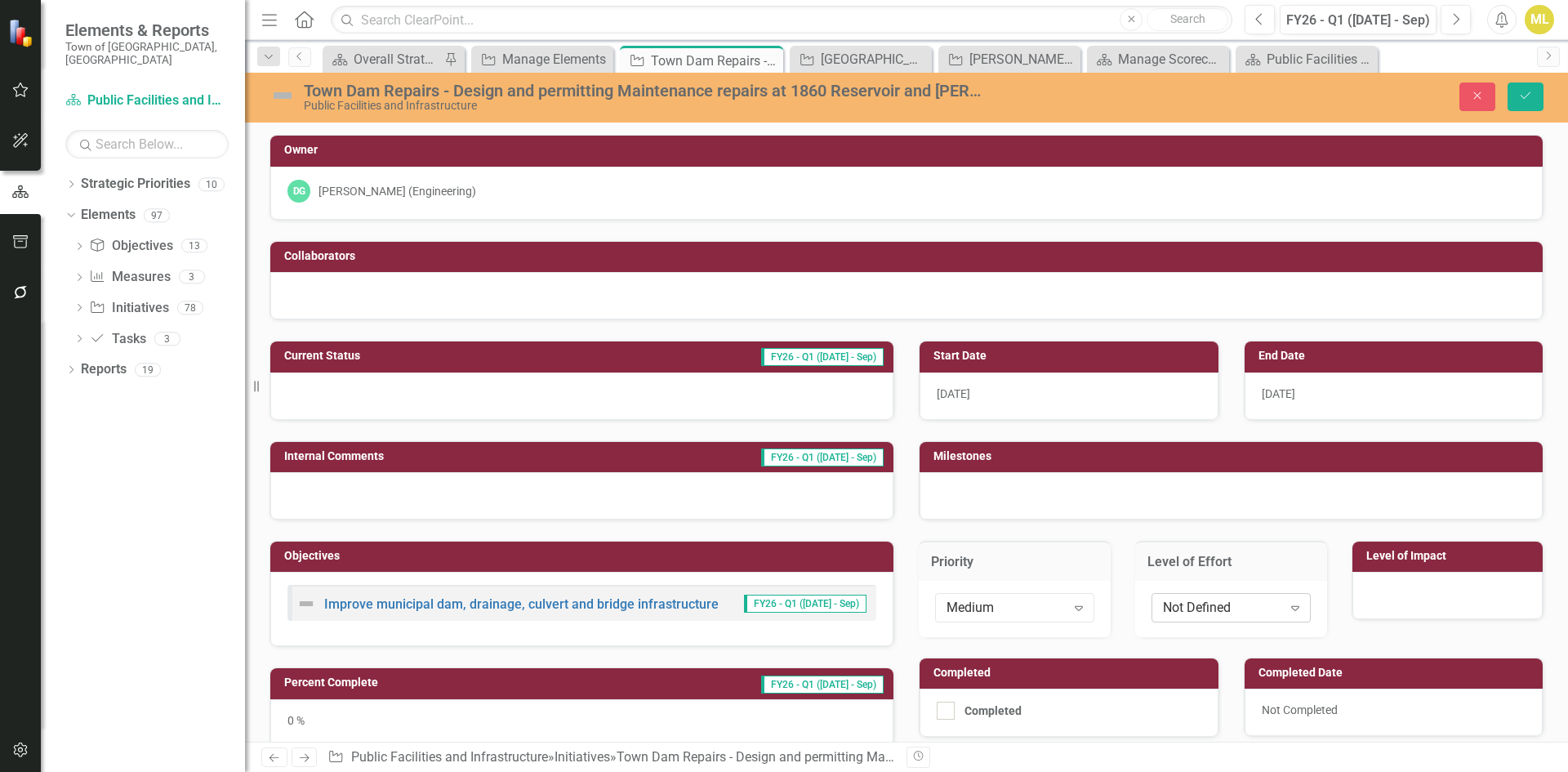
click at [1218, 609] on div "Not Defined" at bounding box center [1223, 606] width 120 height 18
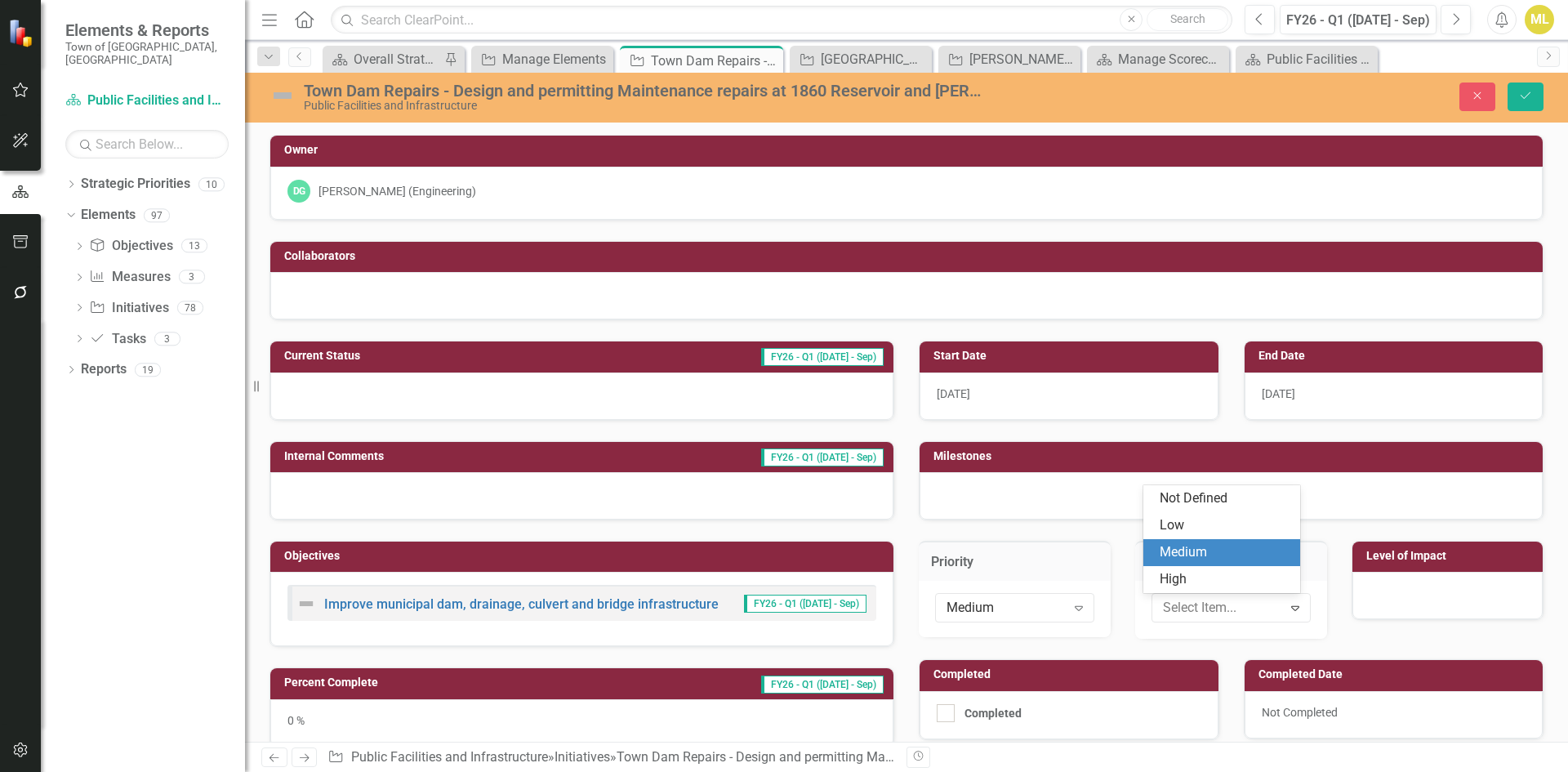
click at [1179, 541] on div "Medium" at bounding box center [1222, 553] width 156 height 27
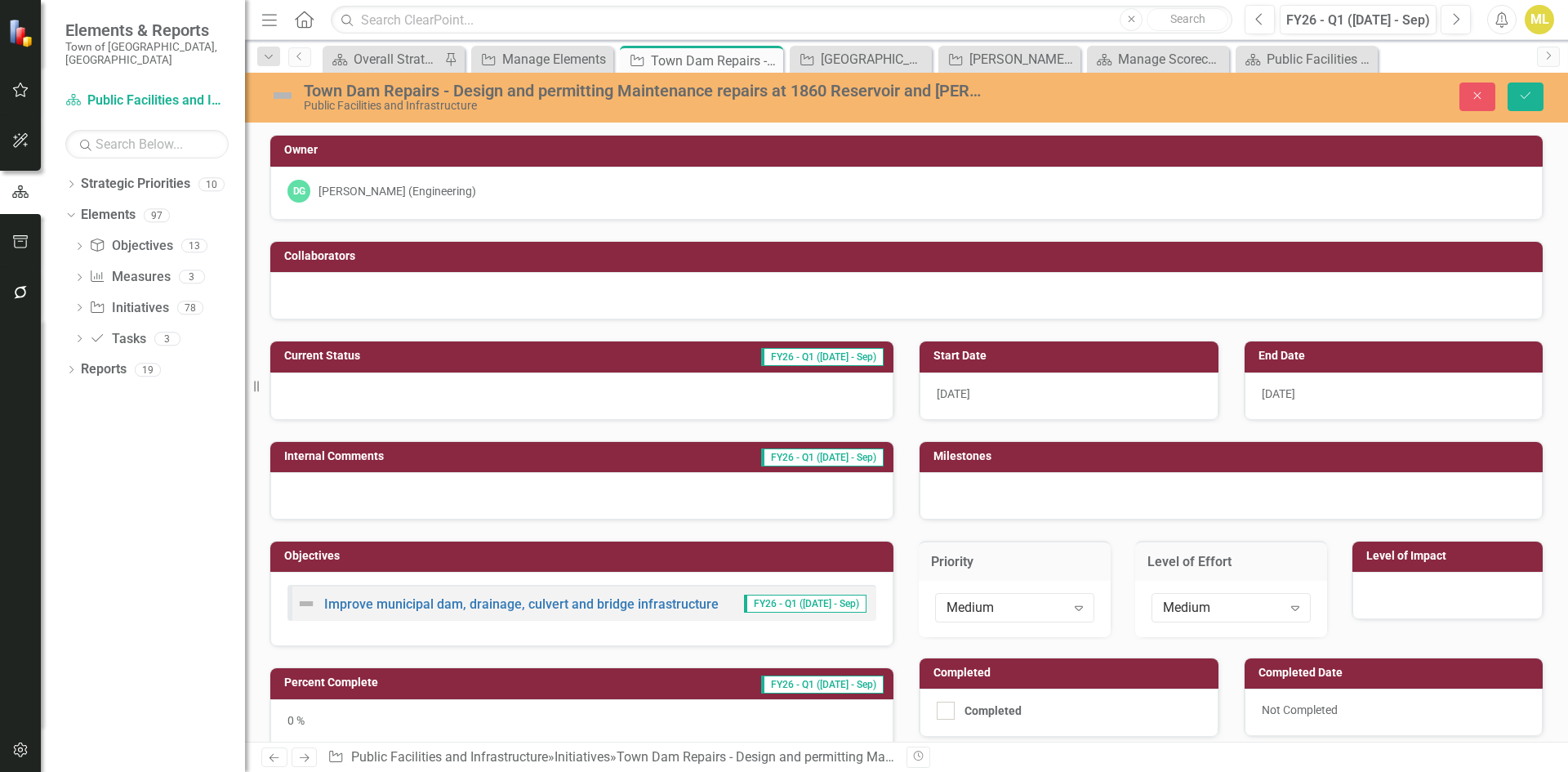
click at [1393, 580] on div at bounding box center [1446, 594] width 190 height 47
click at [1389, 605] on div "Not Defined" at bounding box center [1439, 606] width 120 height 18
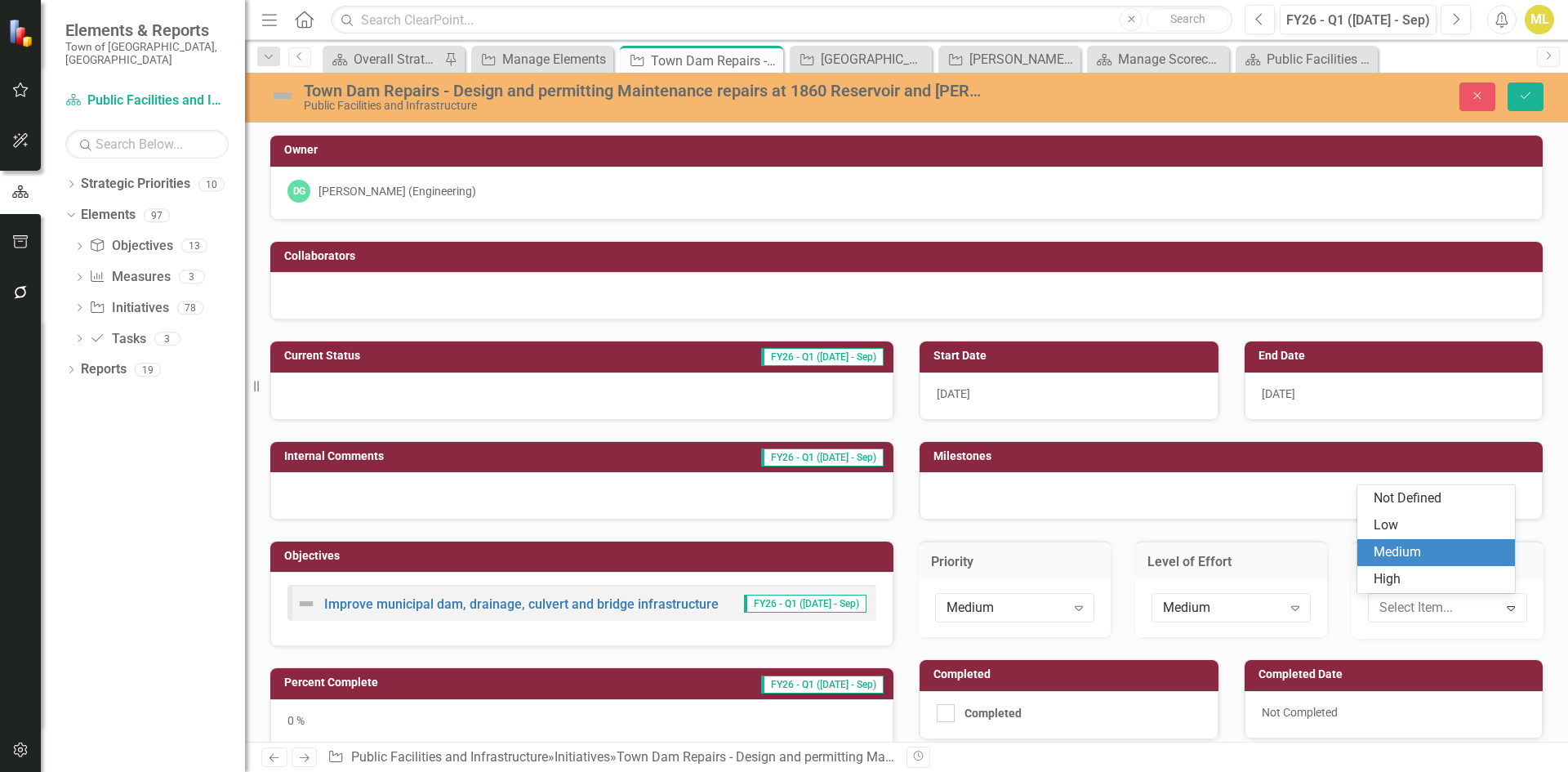
click at [1396, 558] on div "Medium" at bounding box center [1438, 552] width 130 height 18
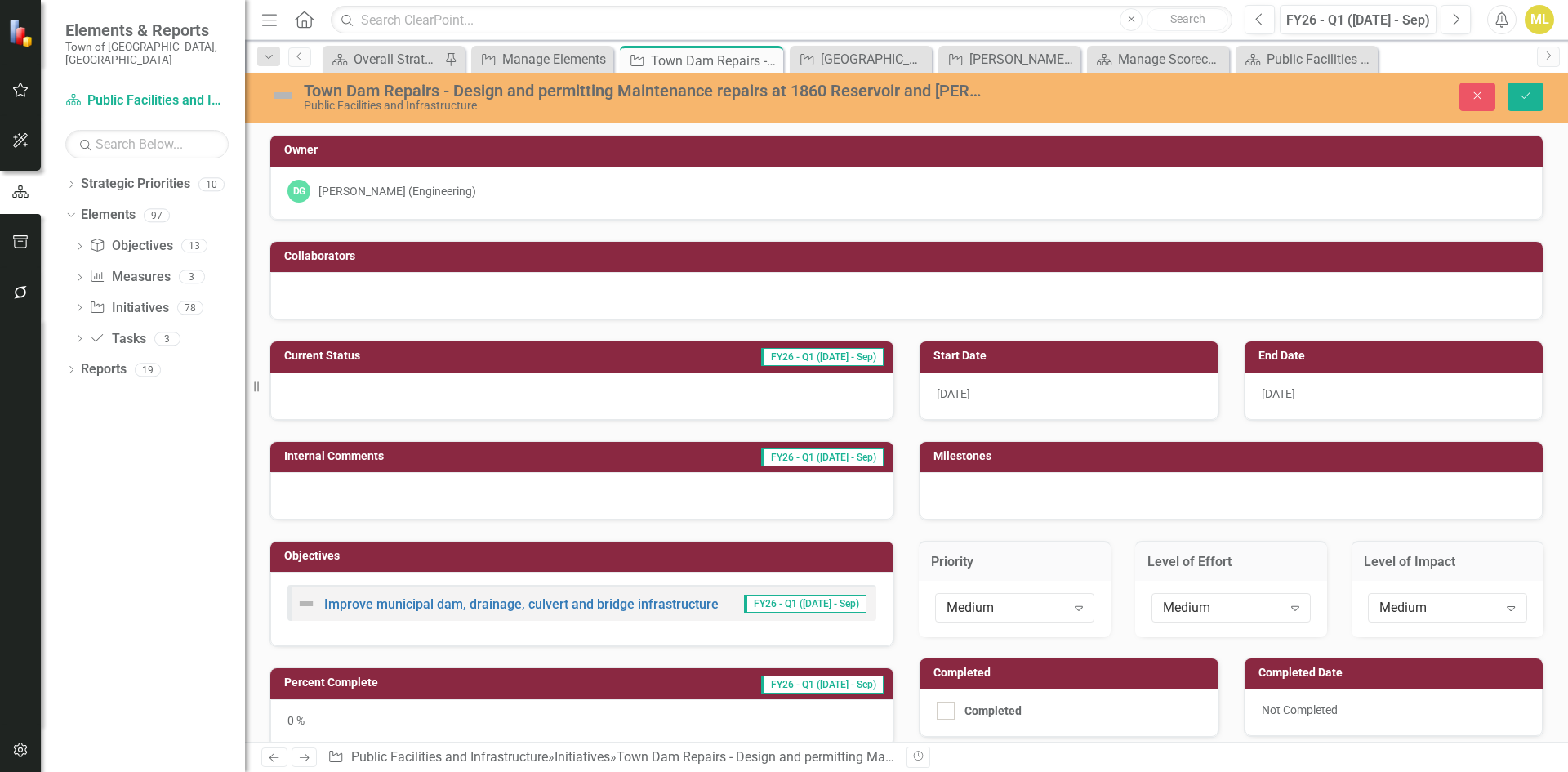
scroll to position [290, 0]
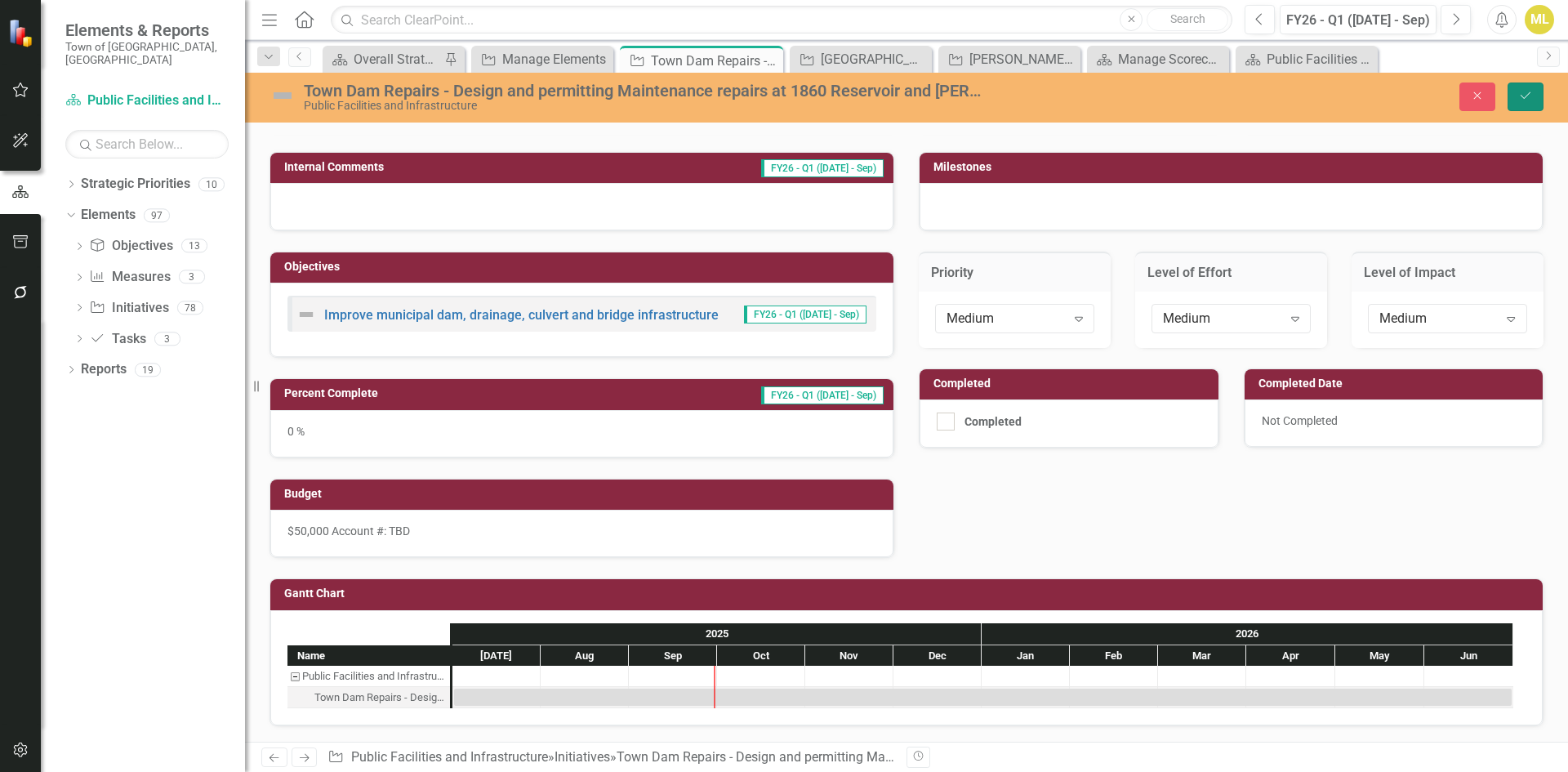
click at [1519, 96] on icon "Save" at bounding box center [1525, 96] width 14 height 12
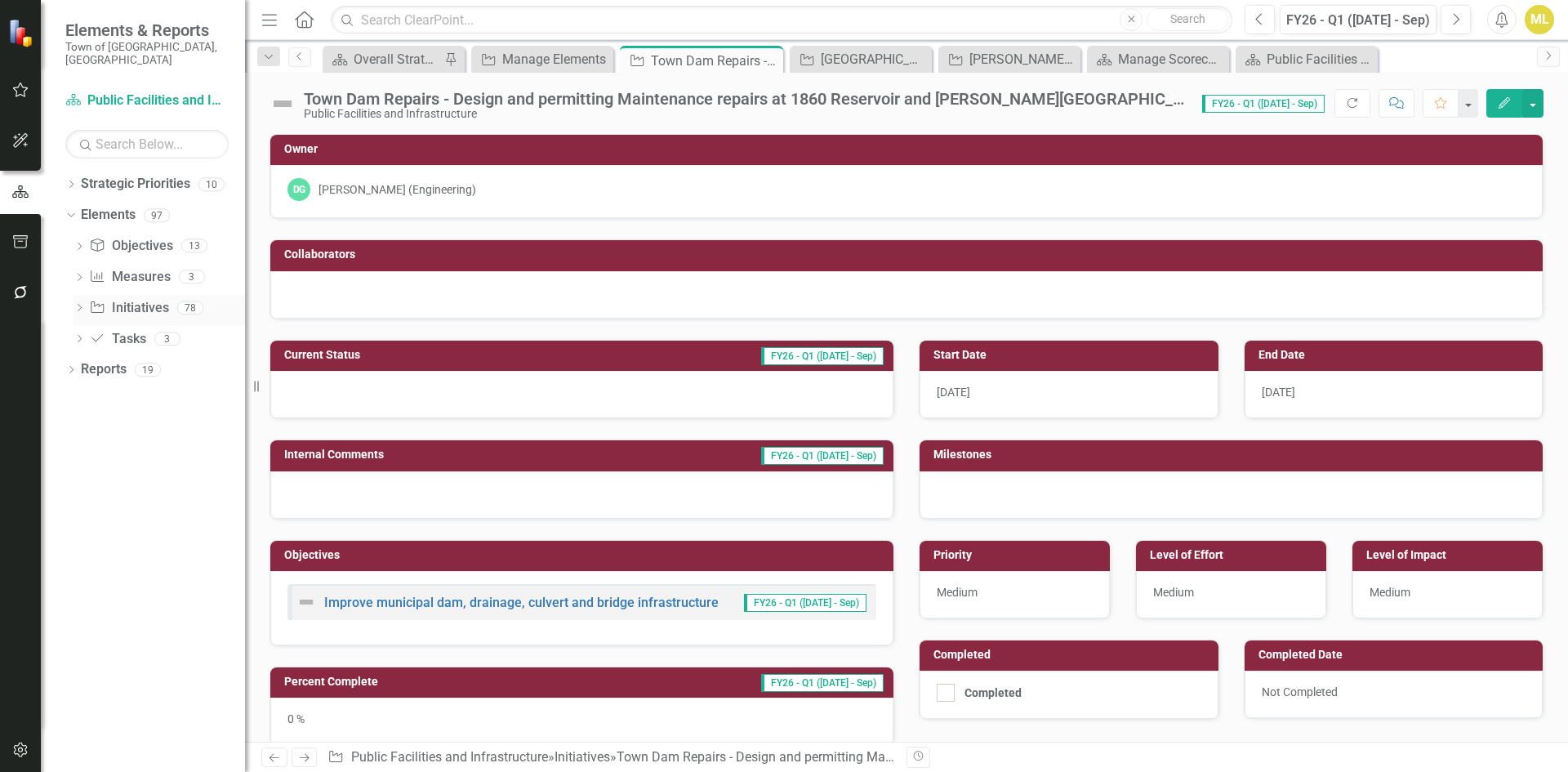
click at [79, 304] on icon at bounding box center [79, 308] width 4 height 8
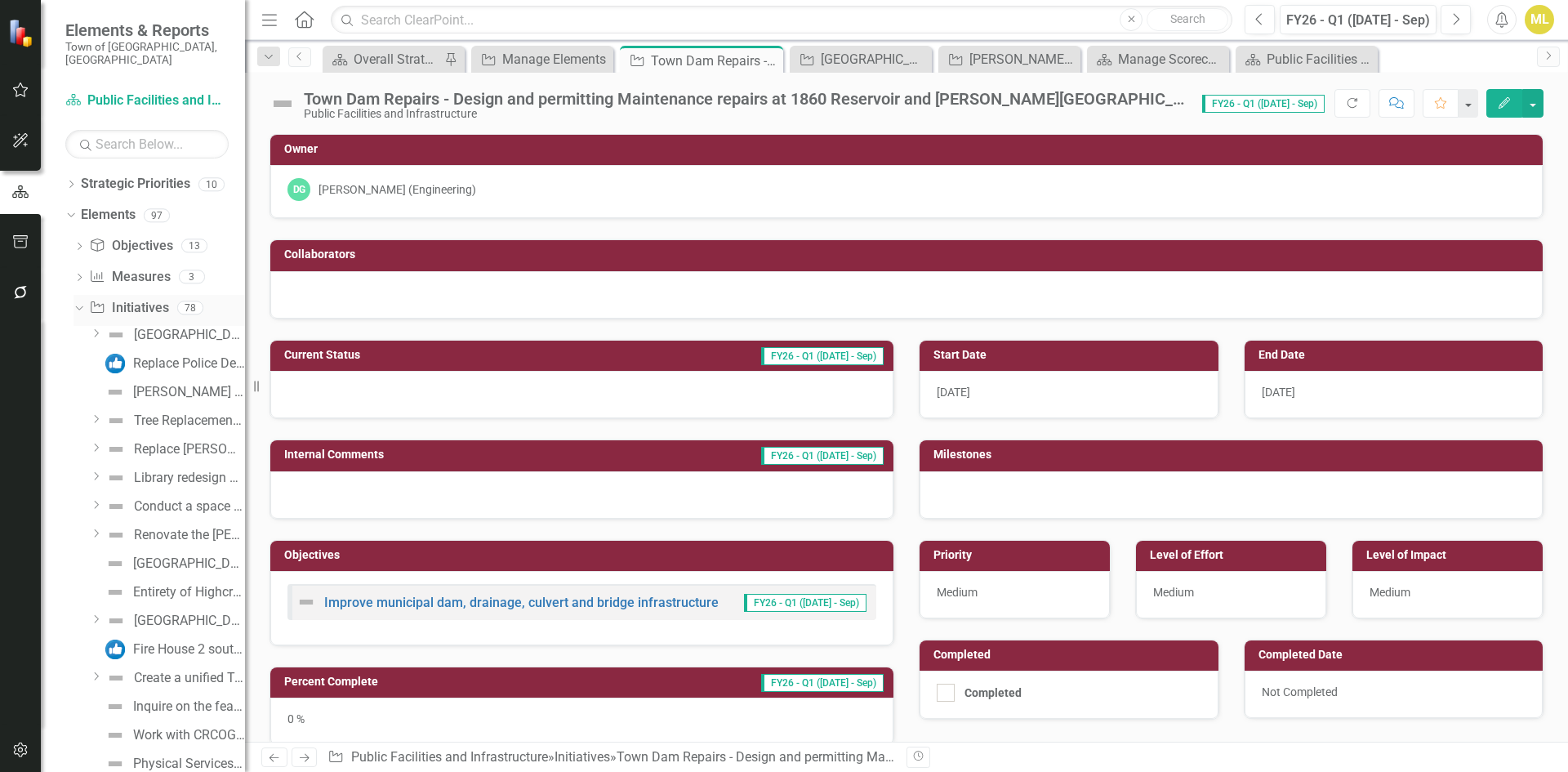
click at [124, 299] on link "Initiative Initiatives" at bounding box center [128, 308] width 79 height 18
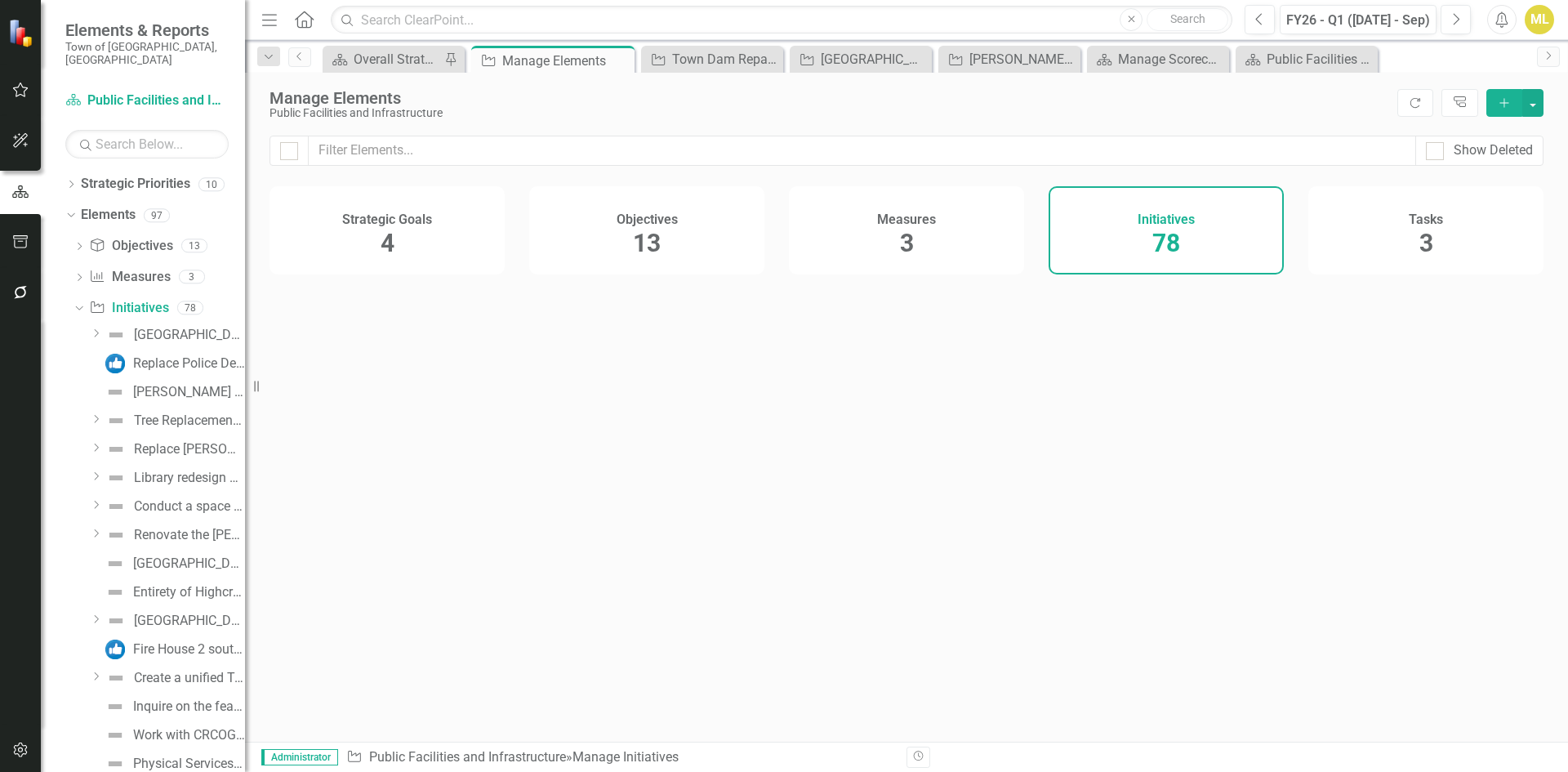
click at [1498, 98] on icon "Add" at bounding box center [1503, 103] width 14 height 12
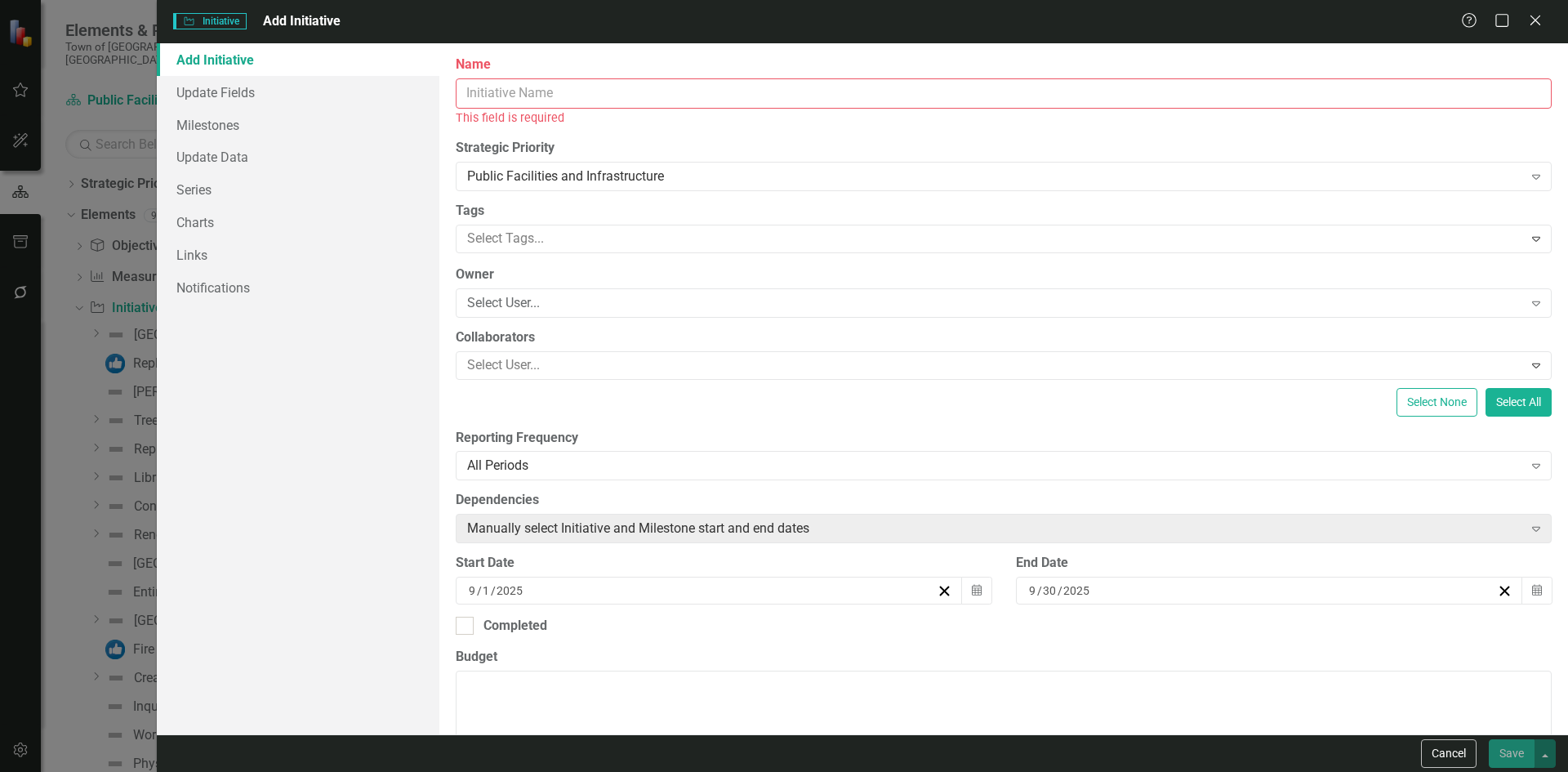
click at [507, 98] on input "Name" at bounding box center [1004, 93] width 1096 height 30
paste input "Willard Pool Resurfacing"
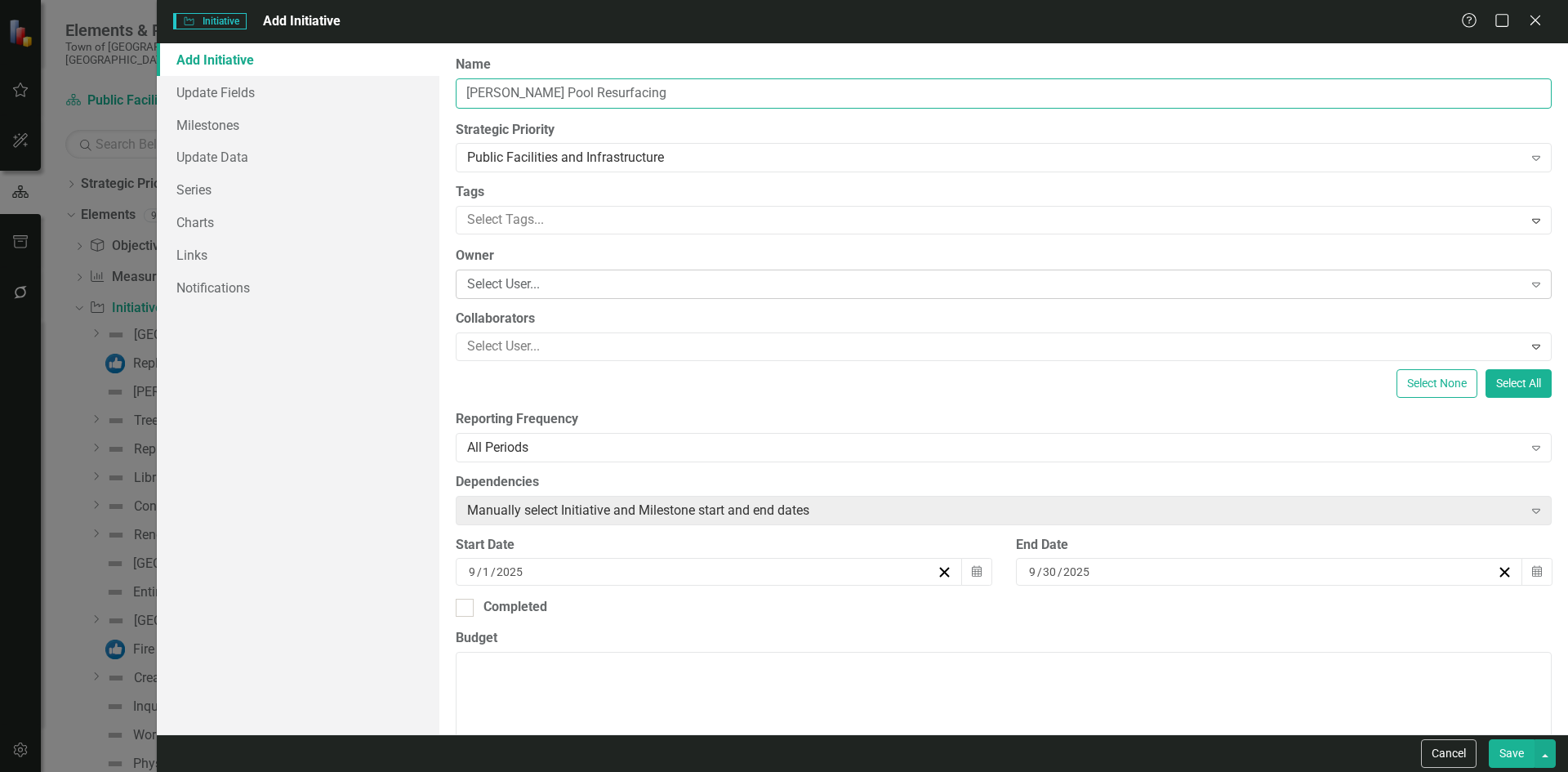
type input "Willard Pool Resurfacing"
click at [511, 280] on div "Select User..." at bounding box center [995, 284] width 1056 height 18
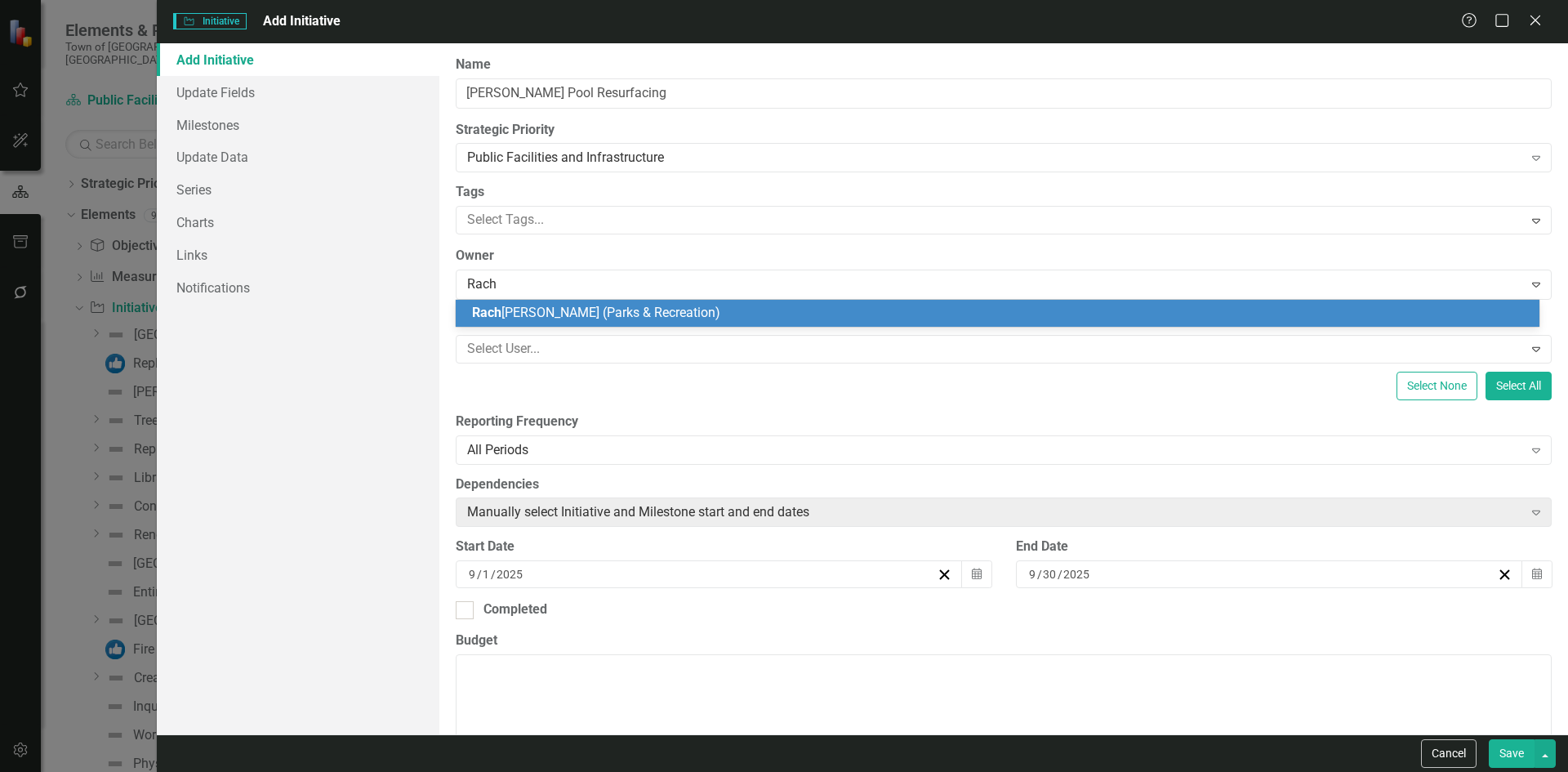
type input "Racha"
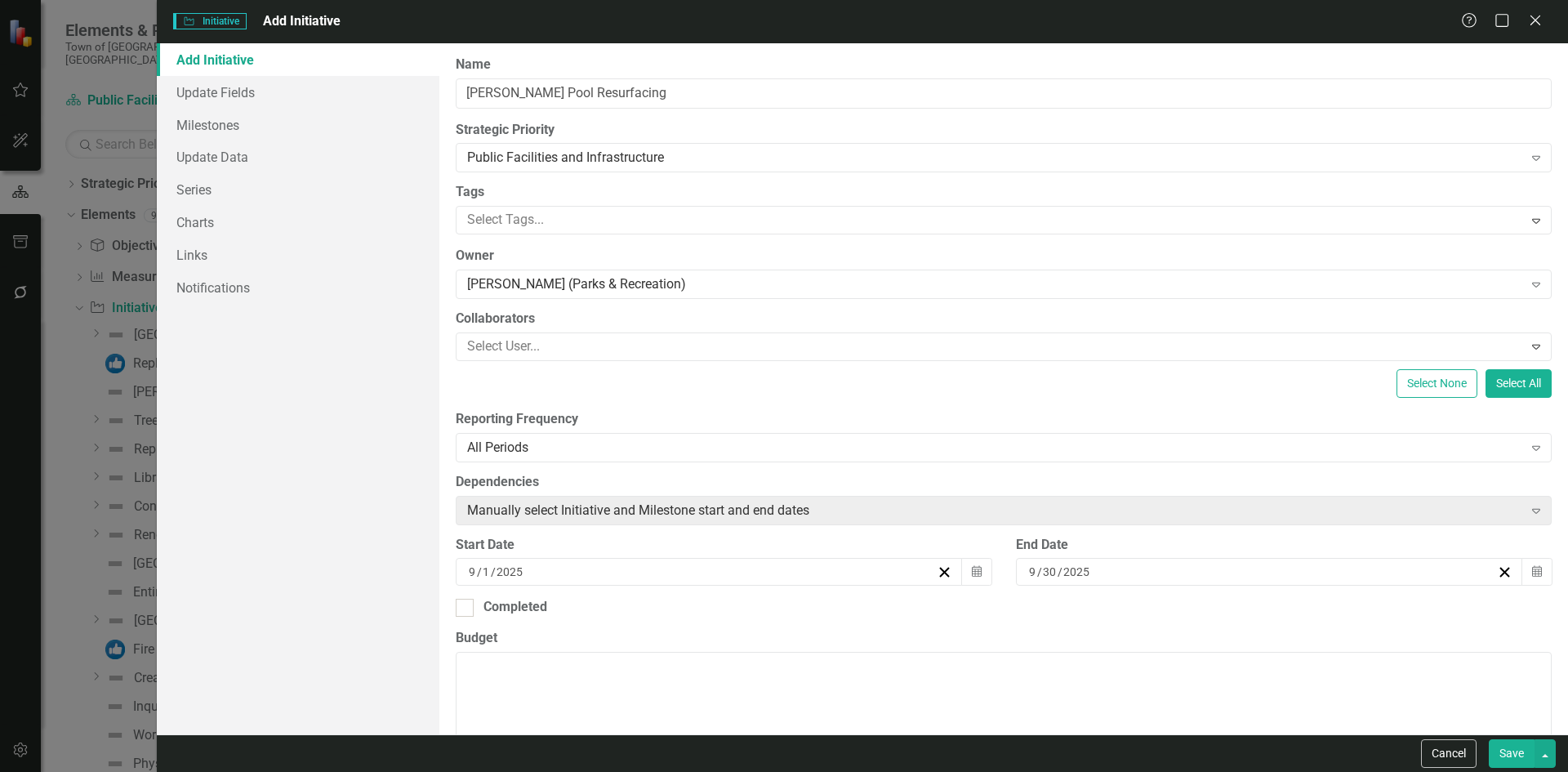
click at [547, 572] on div "9 / 1 / 2025" at bounding box center [701, 571] width 470 height 16
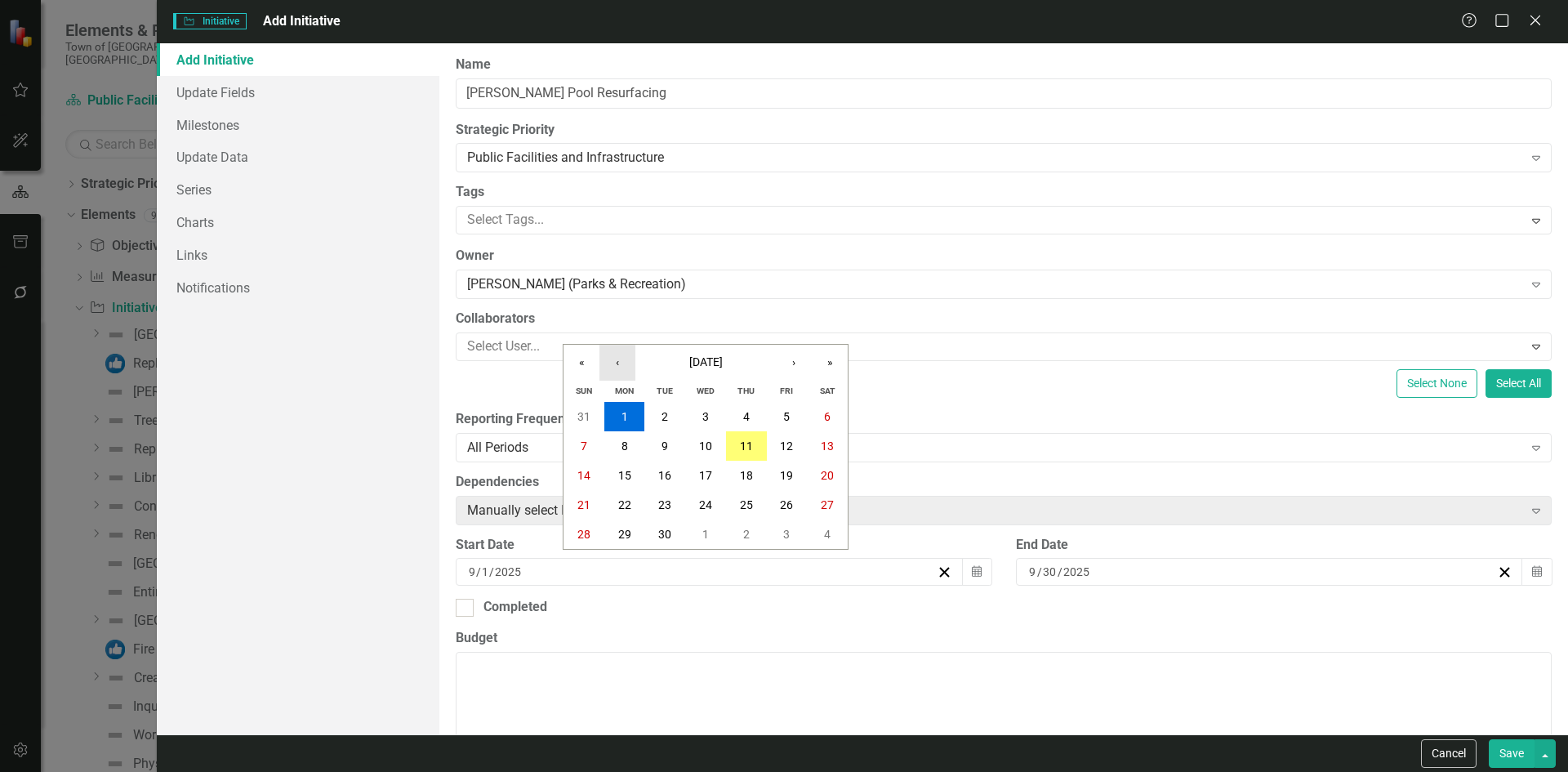
click at [621, 366] on button "‹" at bounding box center [617, 362] width 36 height 36
click at [657, 417] on button "1" at bounding box center [665, 416] width 41 height 29
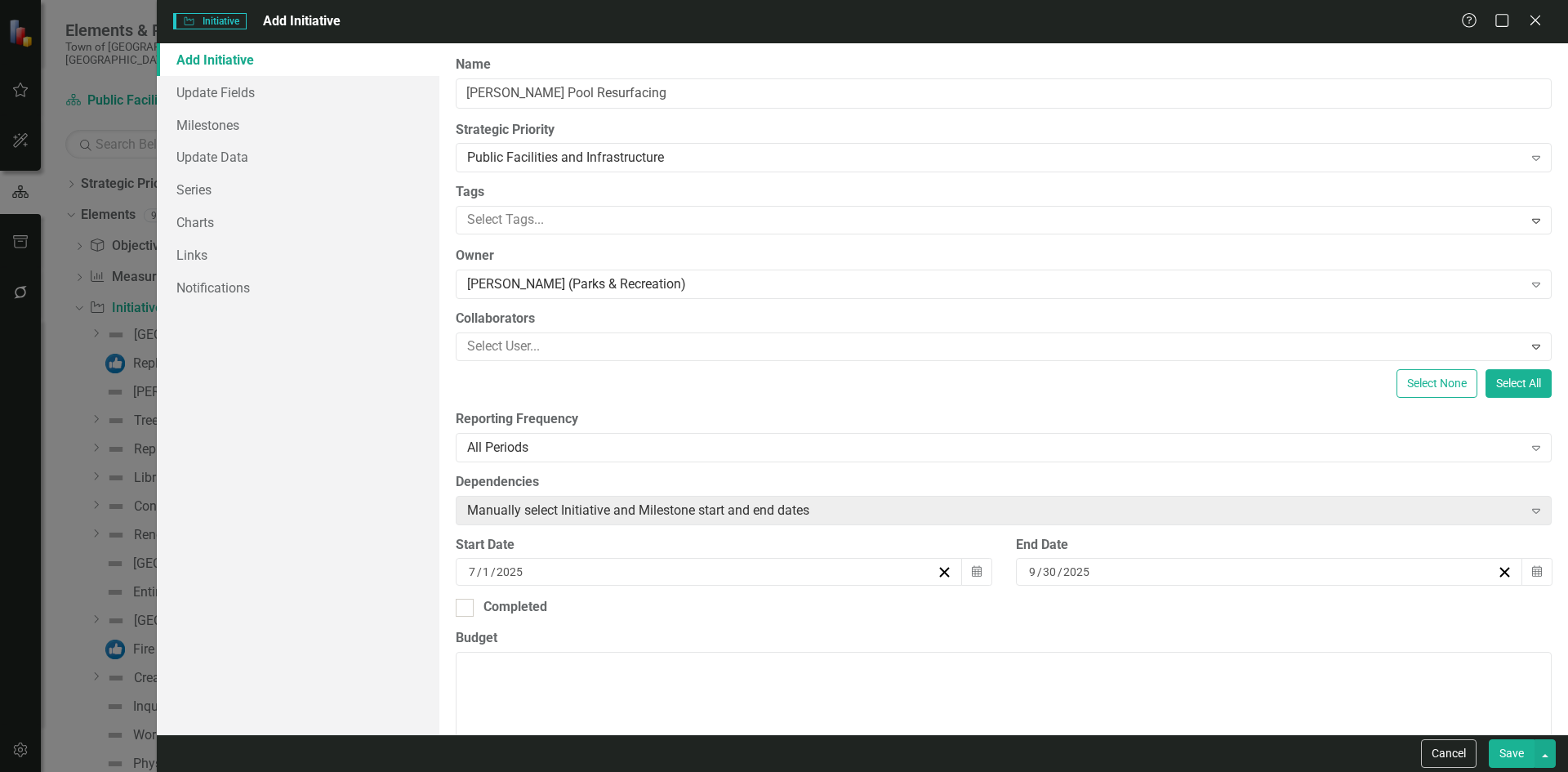
click at [1075, 571] on input "2025" at bounding box center [1077, 571] width 29 height 16
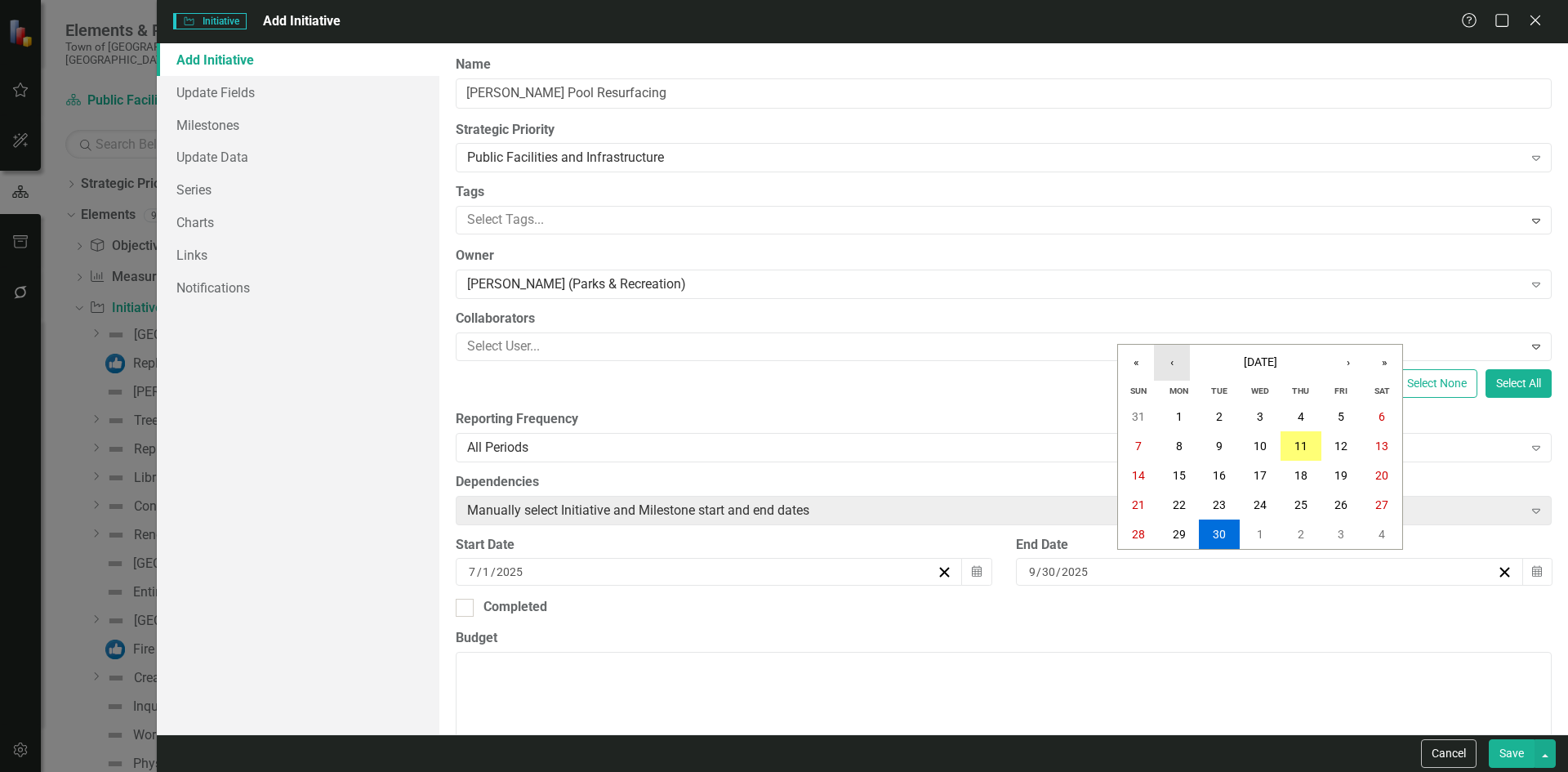
click at [1169, 366] on button "‹" at bounding box center [1171, 362] width 36 height 36
click at [1380, 372] on button "»" at bounding box center [1384, 362] width 36 height 36
click at [1211, 534] on button "30" at bounding box center [1219, 534] width 41 height 29
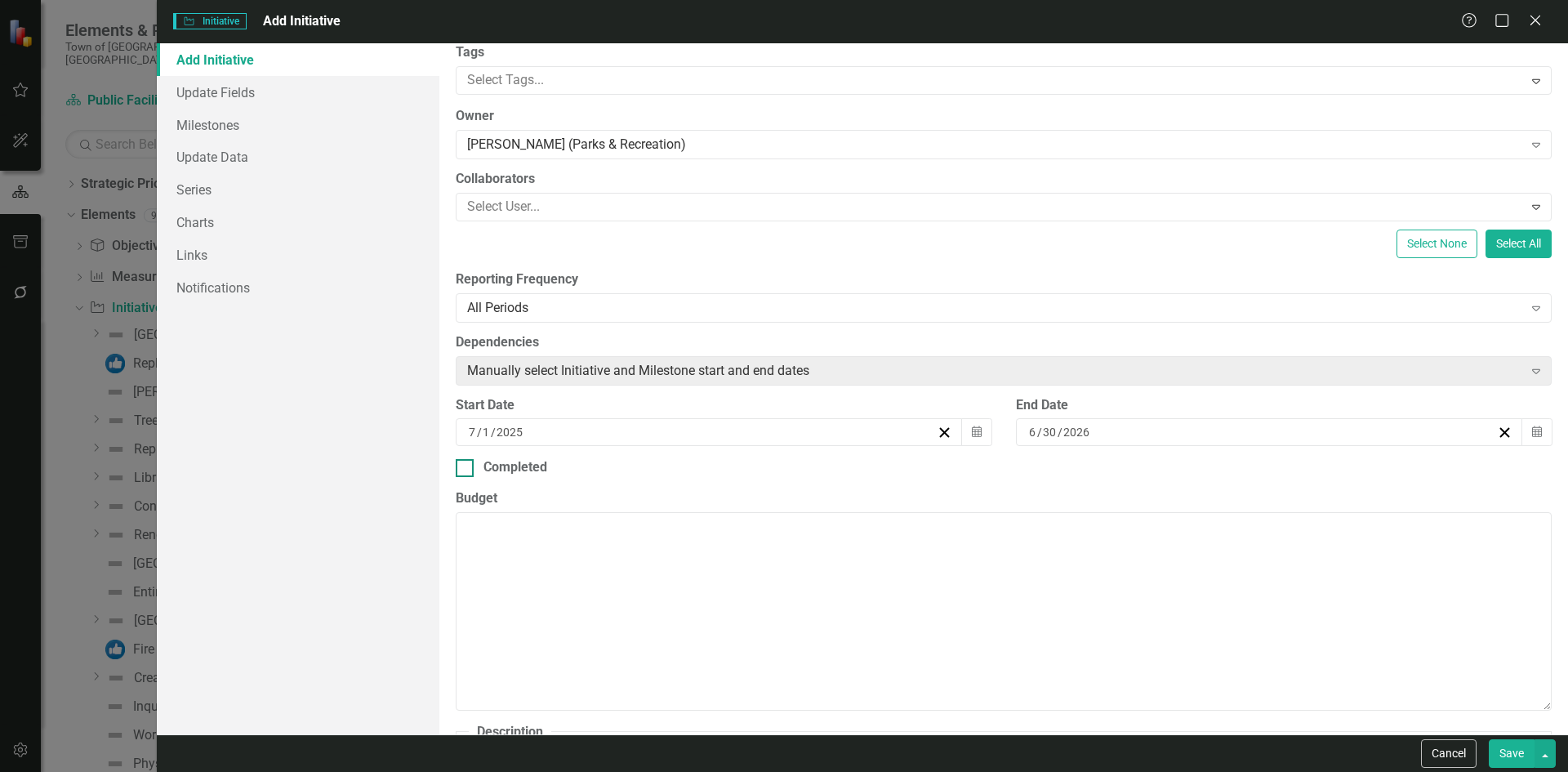
scroll to position [326, 0]
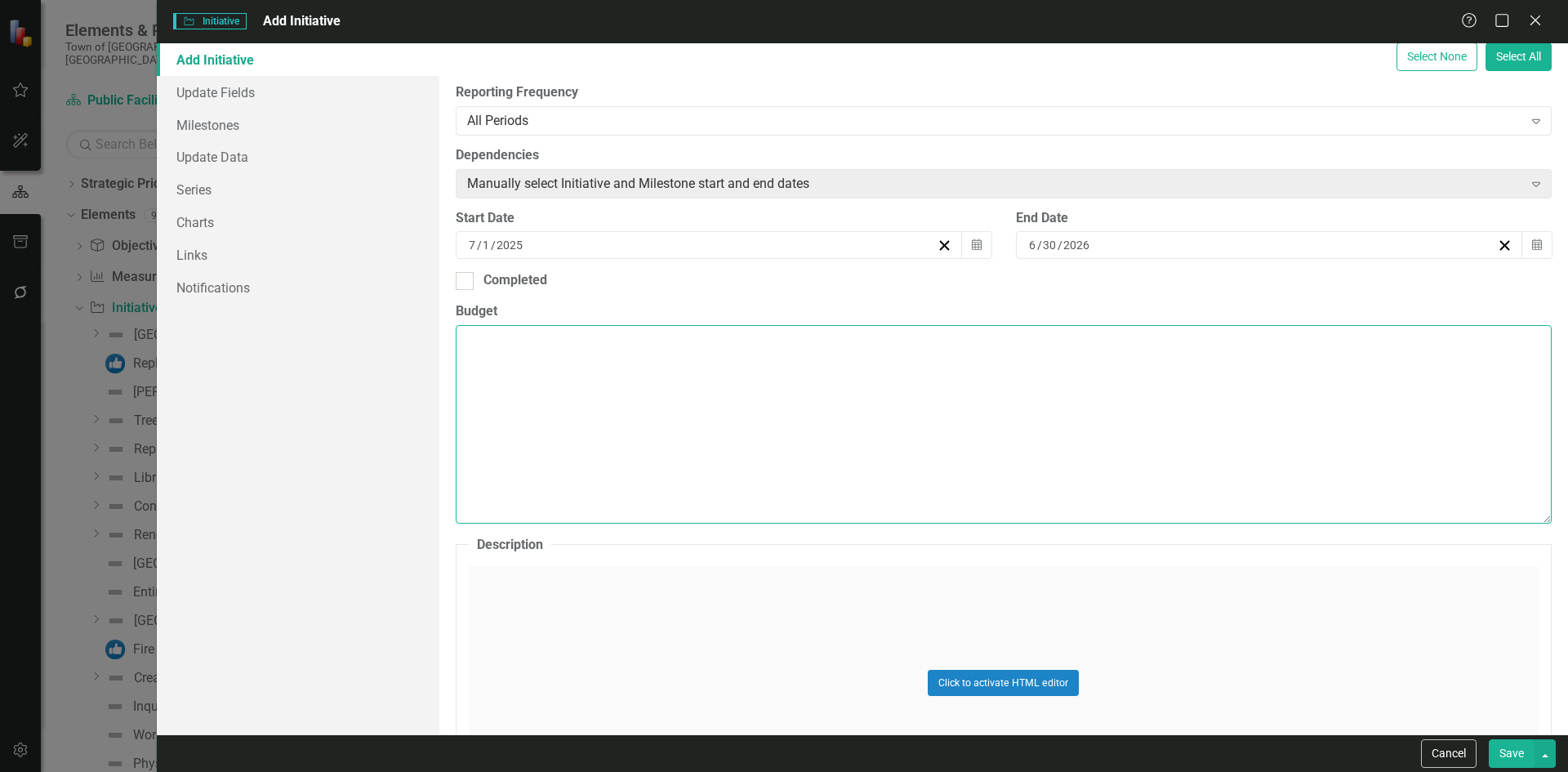
click at [522, 377] on textarea "Budget" at bounding box center [1004, 424] width 1096 height 198
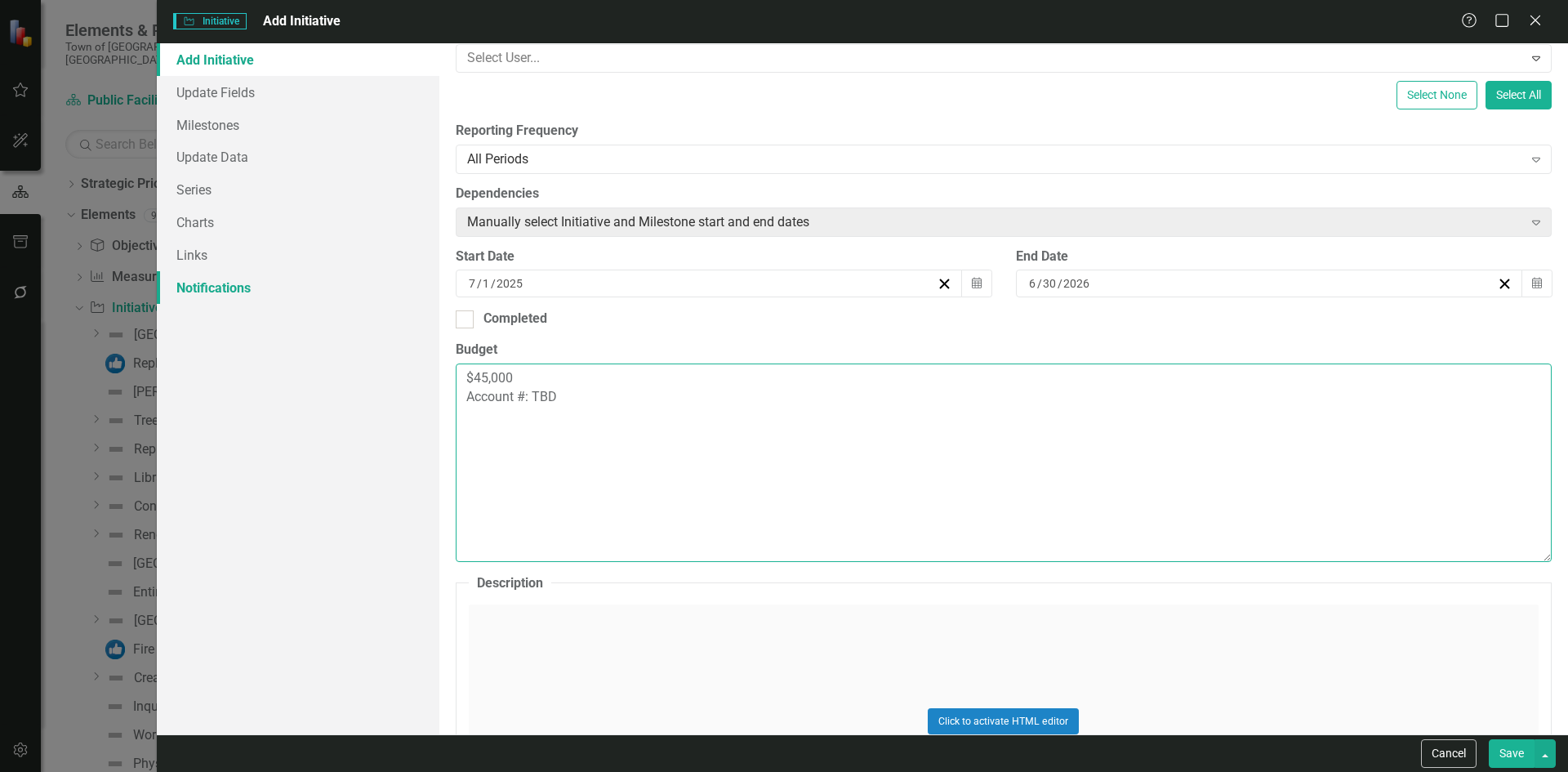
scroll to position [245, 0]
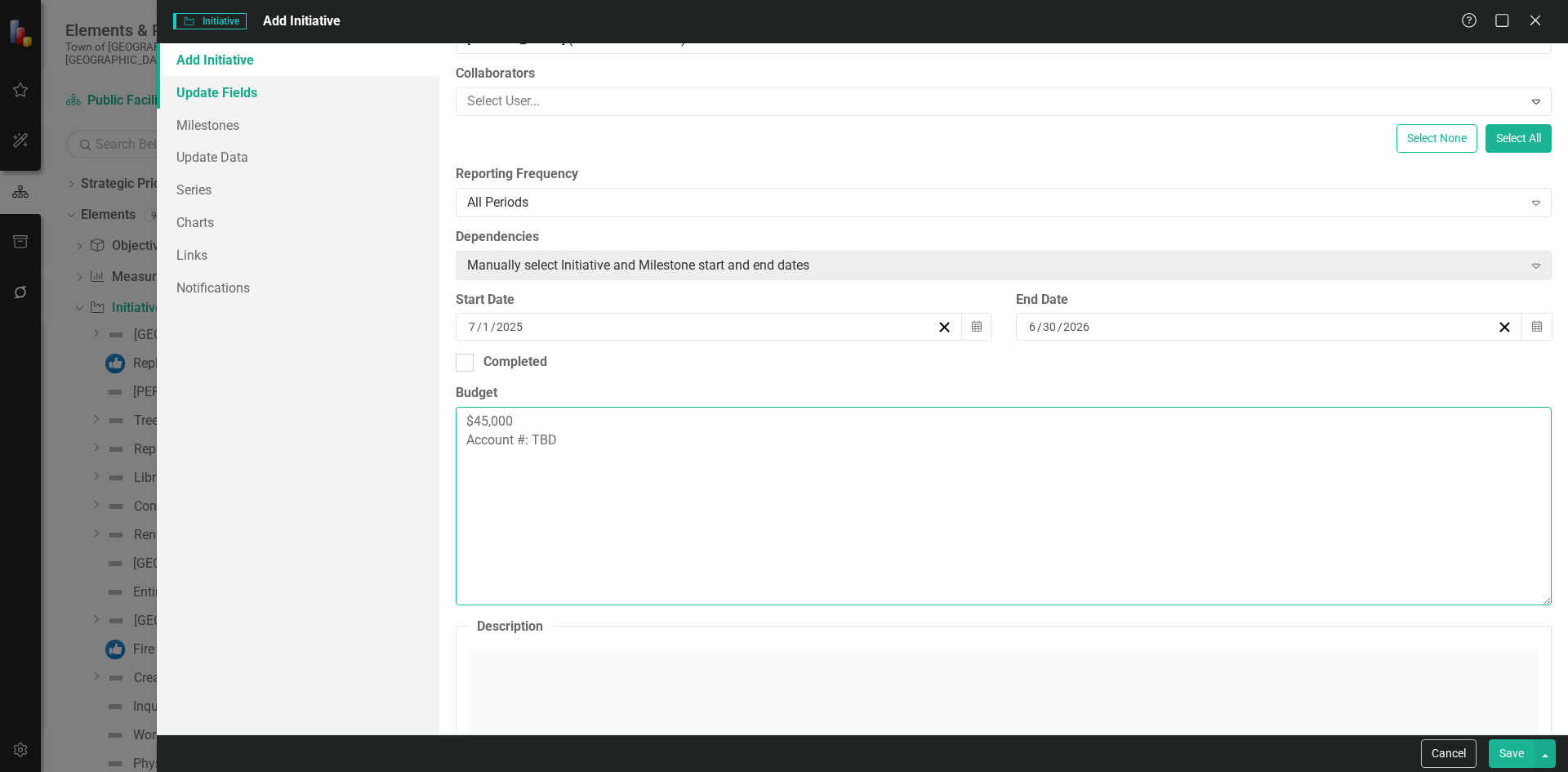
type textarea "$45,000 Account #: TBD"
click at [203, 95] on link "Update Fields" at bounding box center [297, 93] width 283 height 33
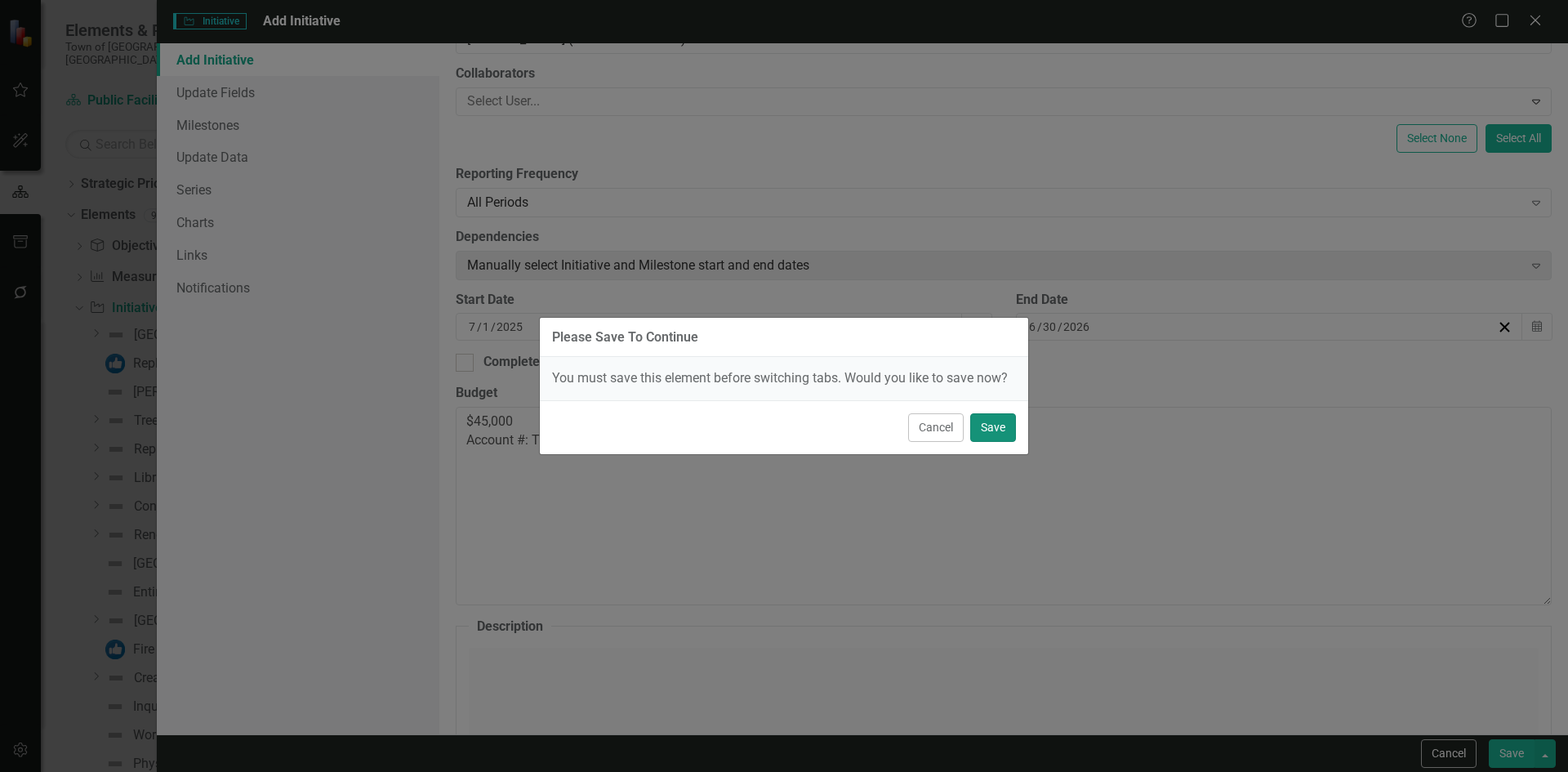
click at [1001, 425] on button "Save" at bounding box center [992, 427] width 45 height 29
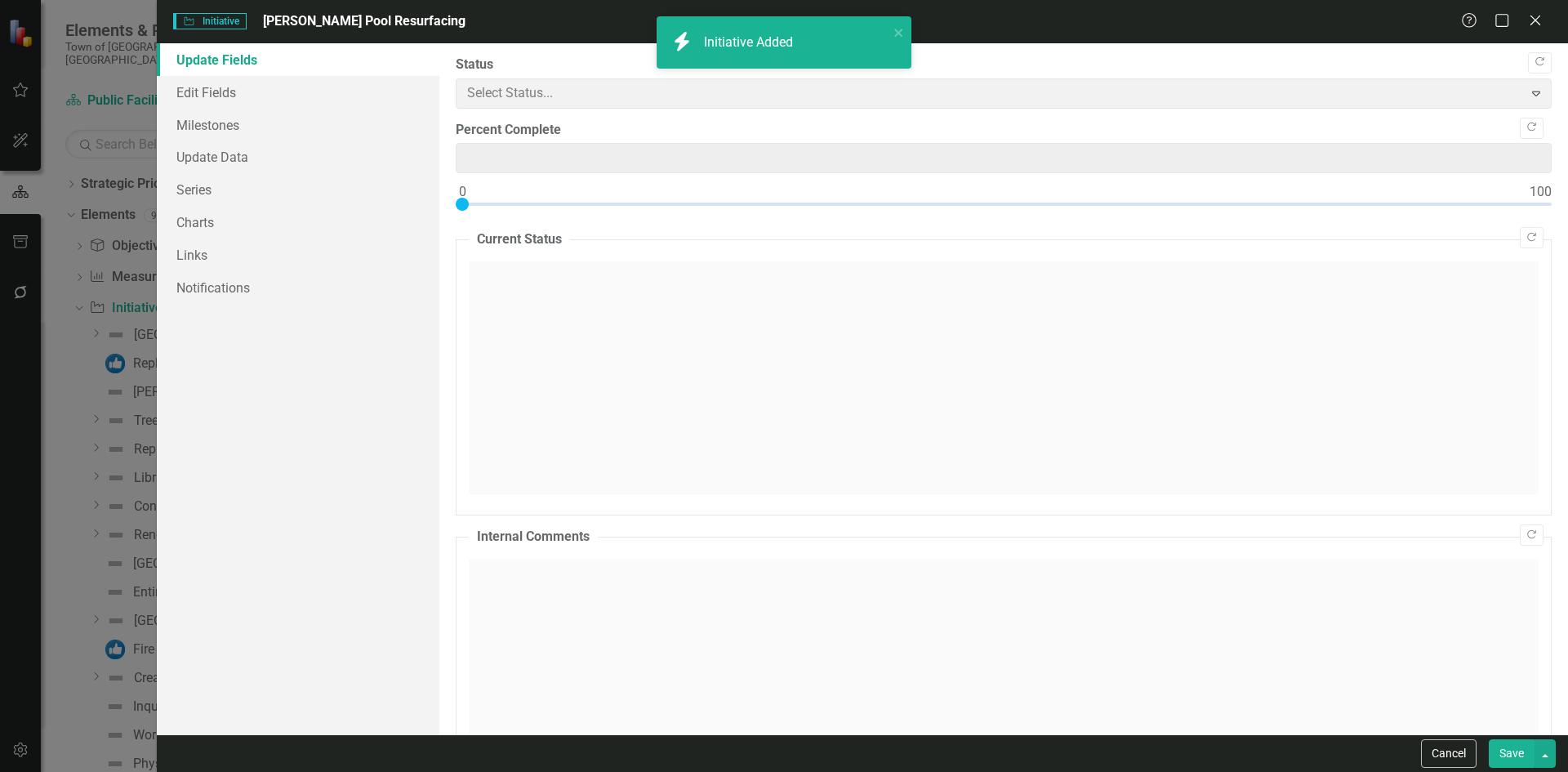
type input "0"
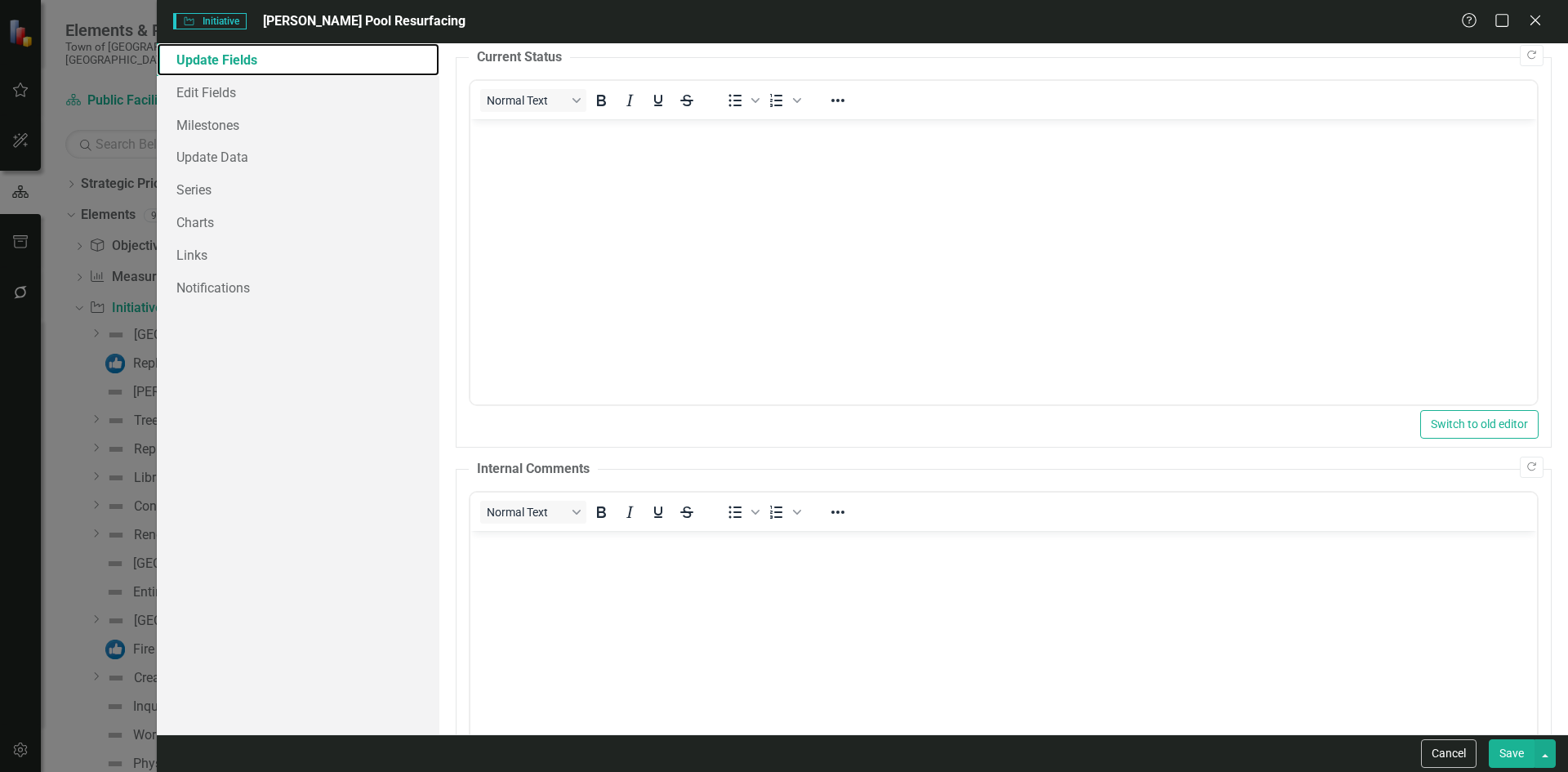
scroll to position [332, 0]
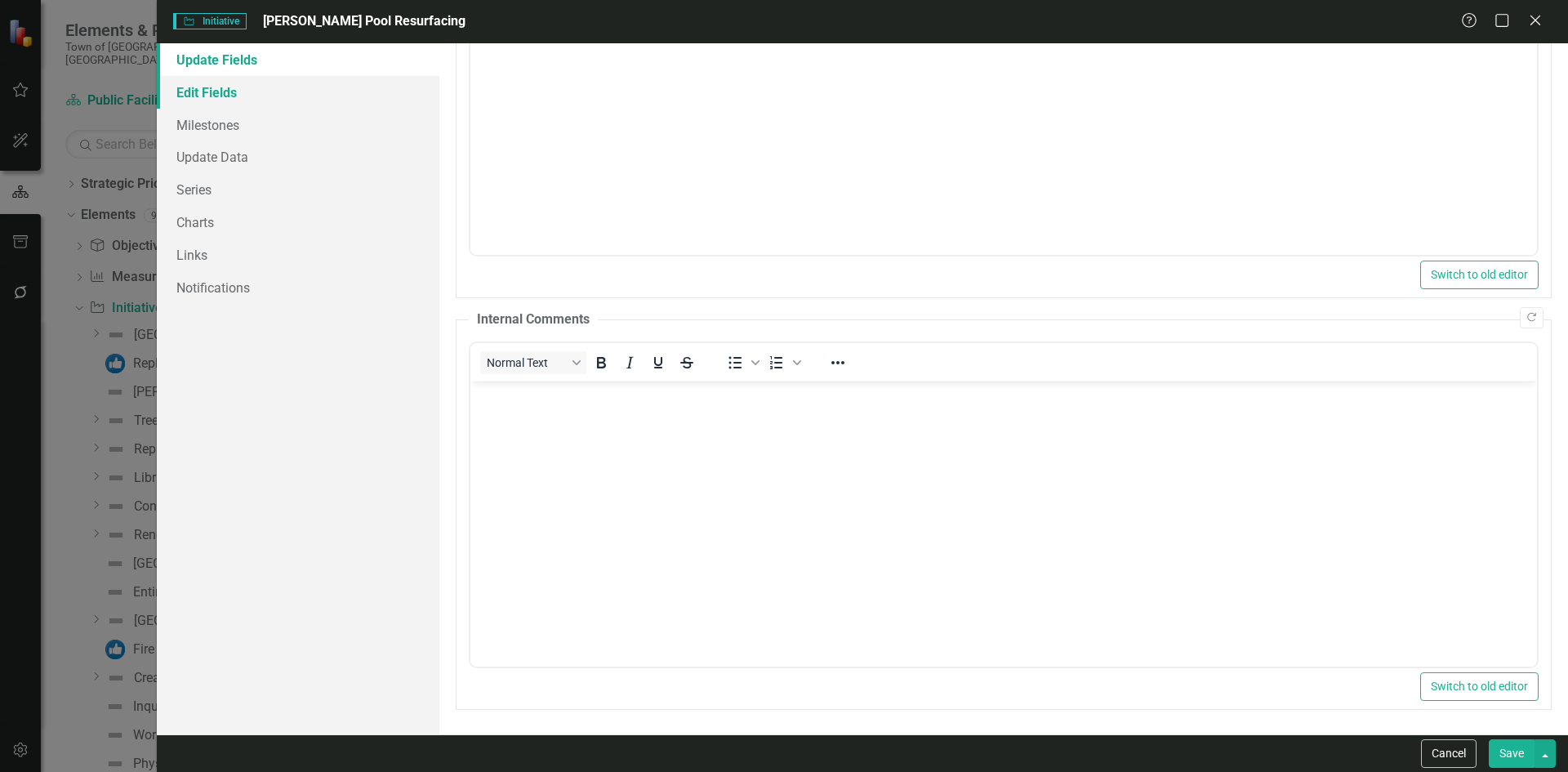
click at [212, 92] on link "Edit Fields" at bounding box center [297, 93] width 283 height 33
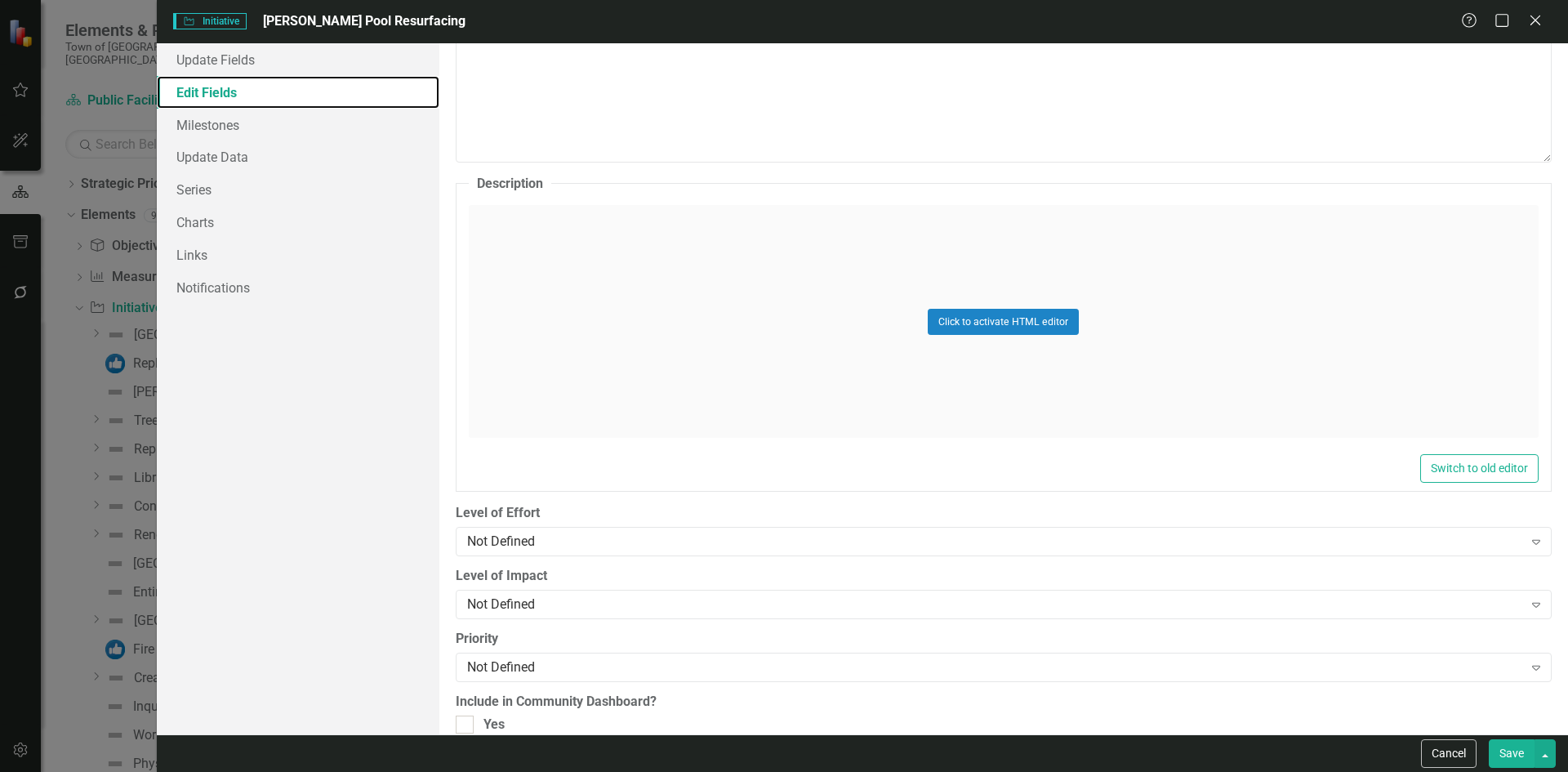
scroll to position [712, 0]
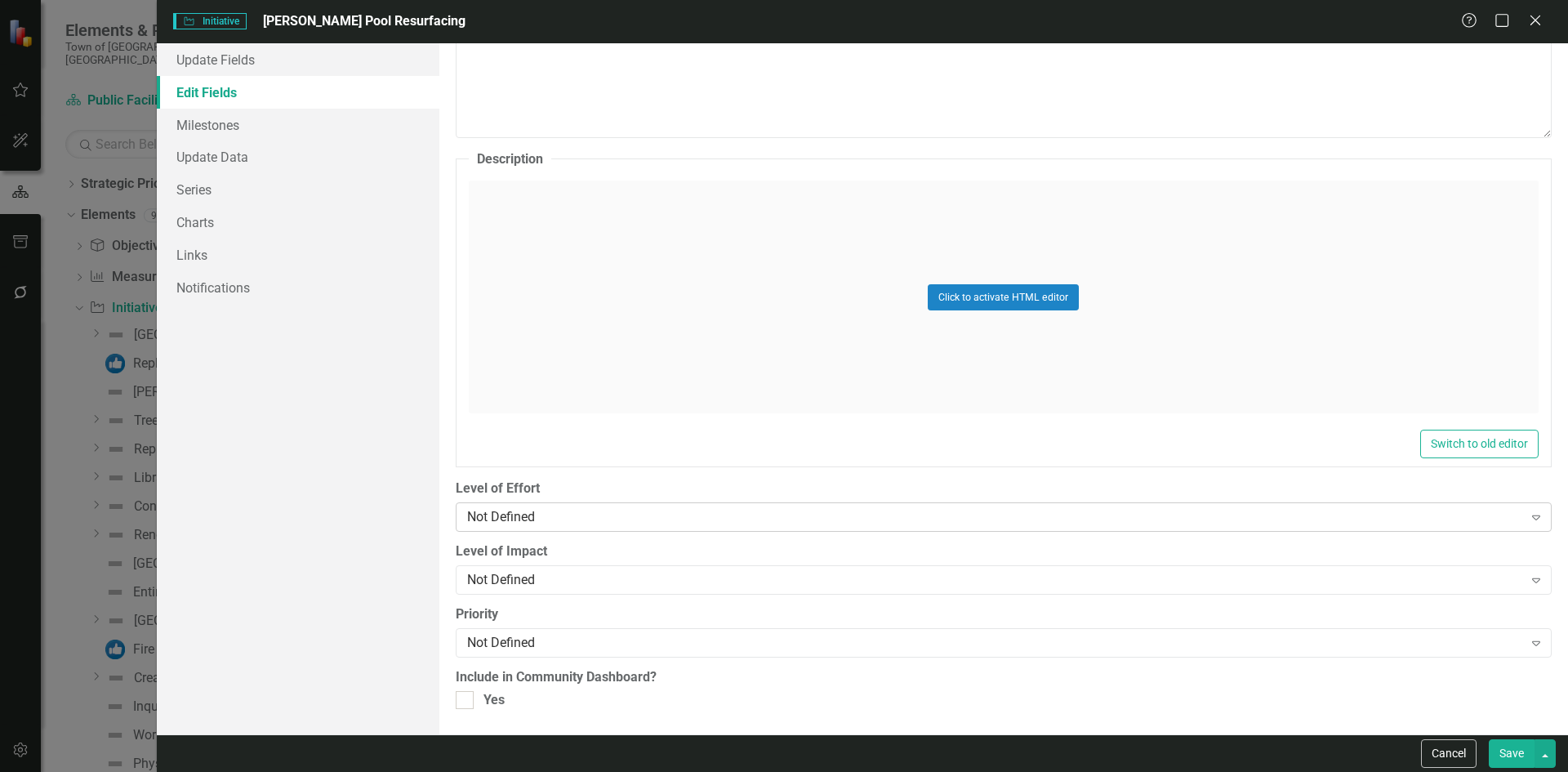
click at [615, 522] on div "Not Defined" at bounding box center [995, 516] width 1056 height 18
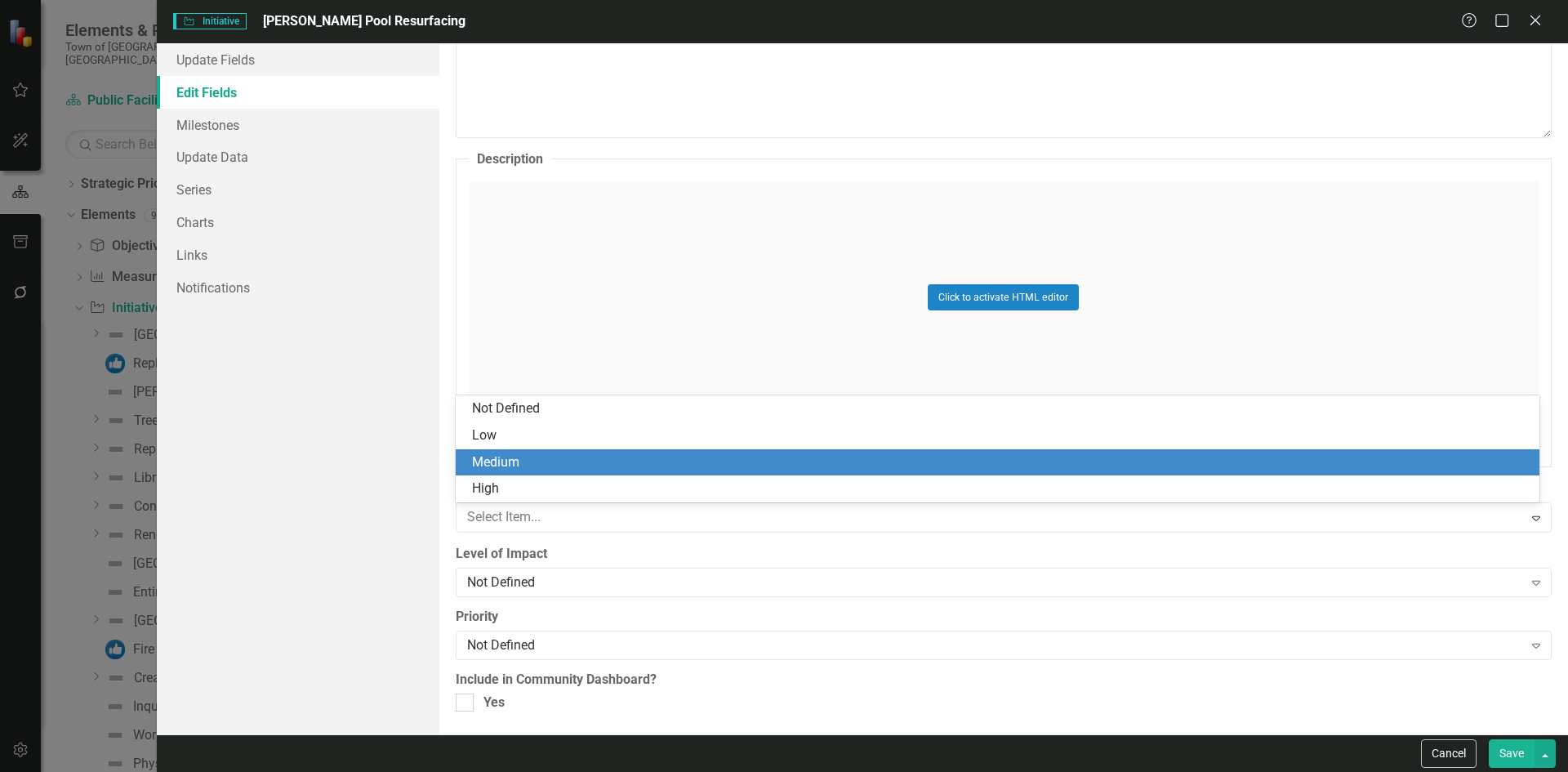
click at [509, 466] on div "Medium" at bounding box center [1001, 462] width 1058 height 18
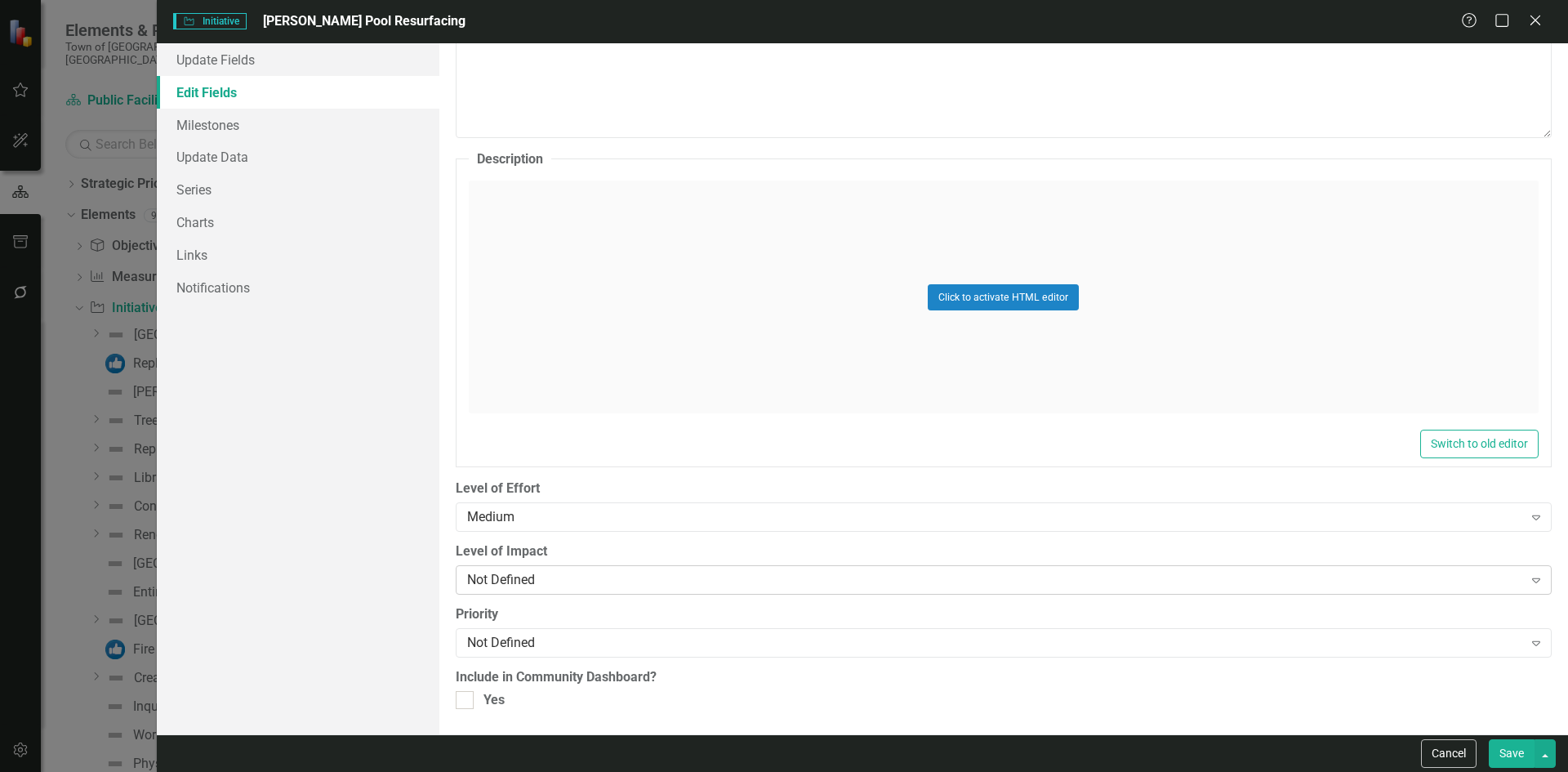
click at [526, 568] on div "Not Defined Expand" at bounding box center [1004, 580] width 1096 height 29
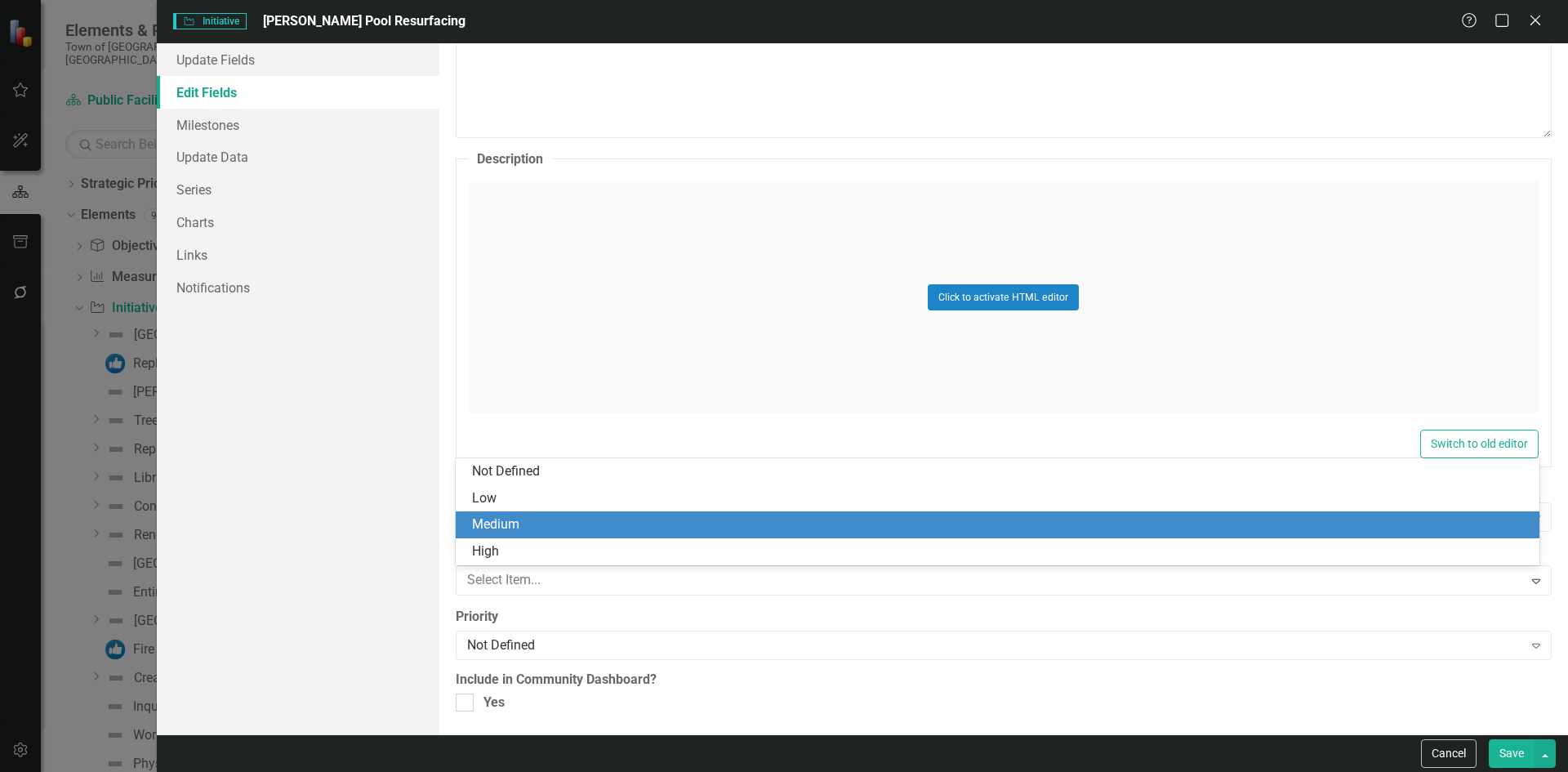
click at [515, 522] on div "Medium" at bounding box center [1001, 524] width 1058 height 18
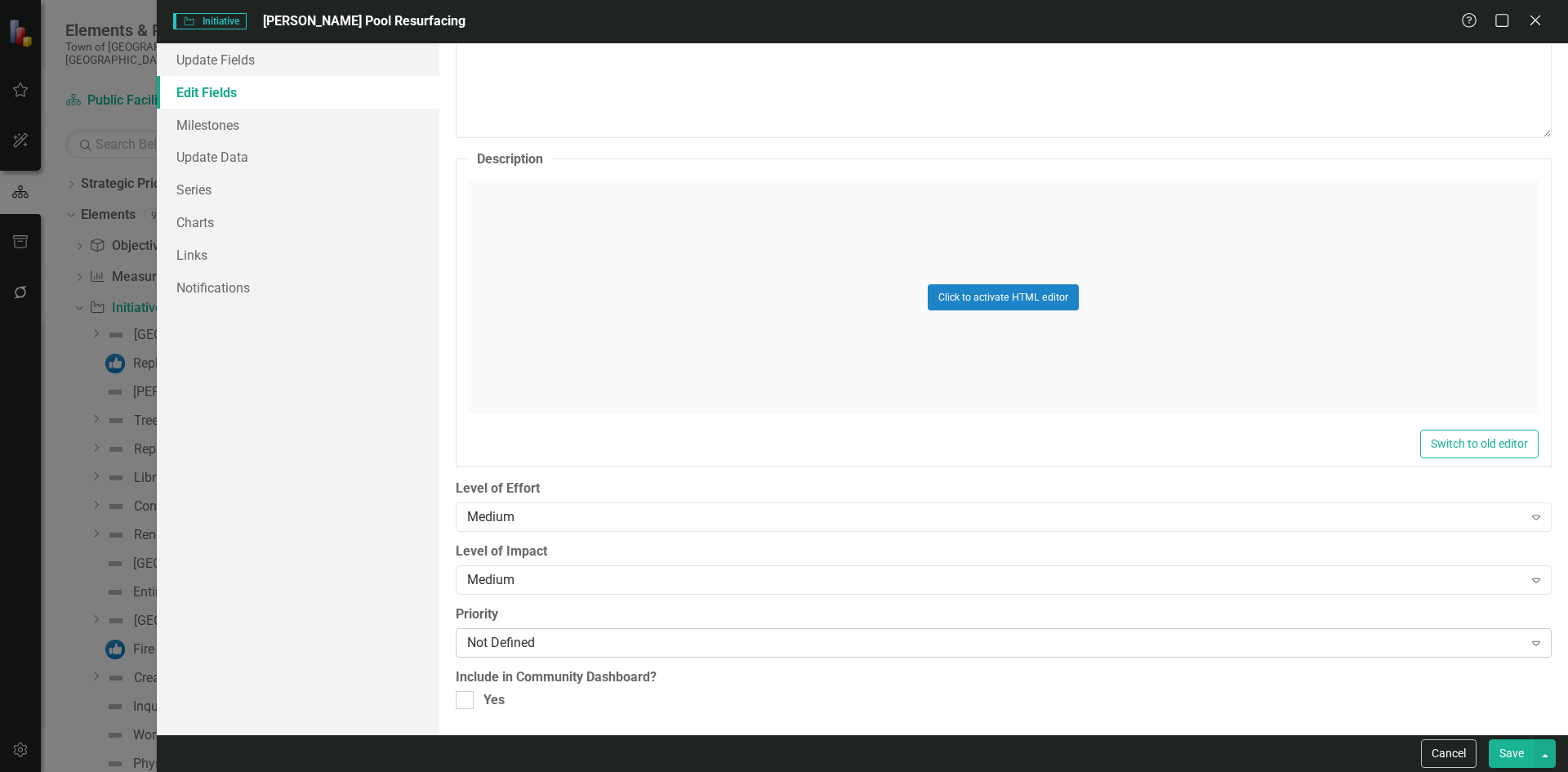
click at [509, 637] on div "Not Defined" at bounding box center [995, 643] width 1056 height 18
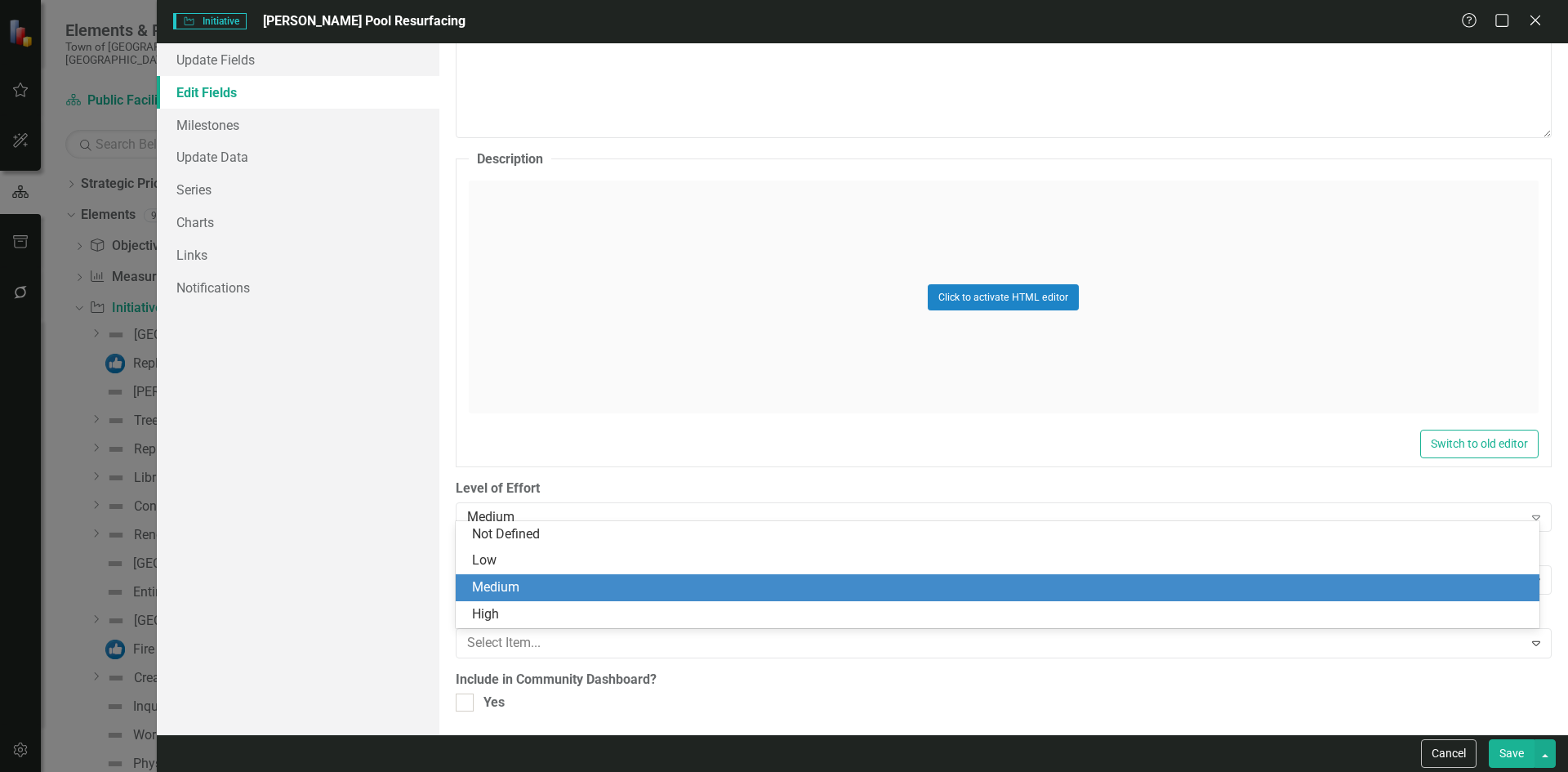
click at [498, 588] on div "Medium" at bounding box center [1001, 587] width 1058 height 18
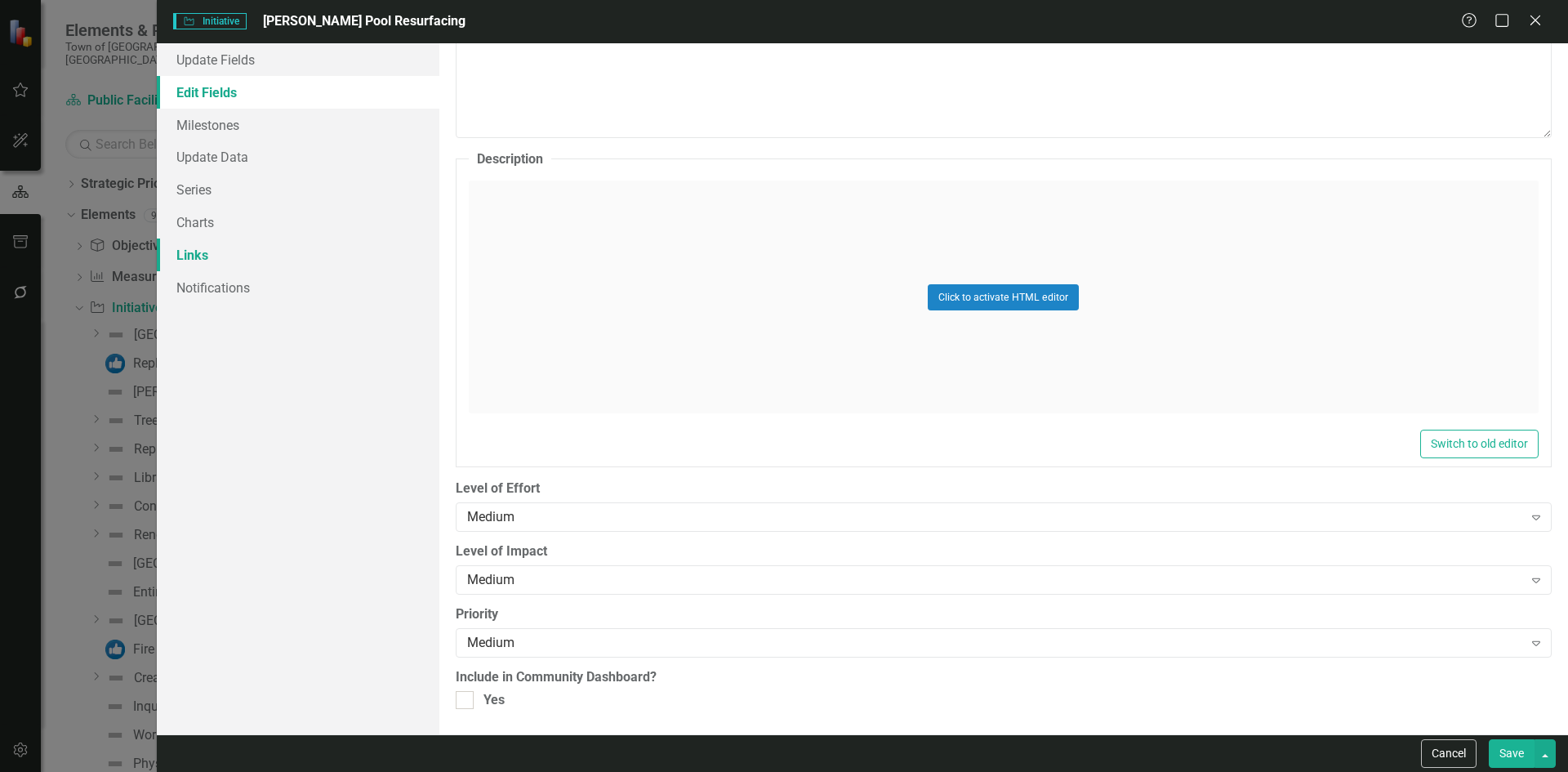
click at [178, 261] on link "Links" at bounding box center [297, 255] width 283 height 33
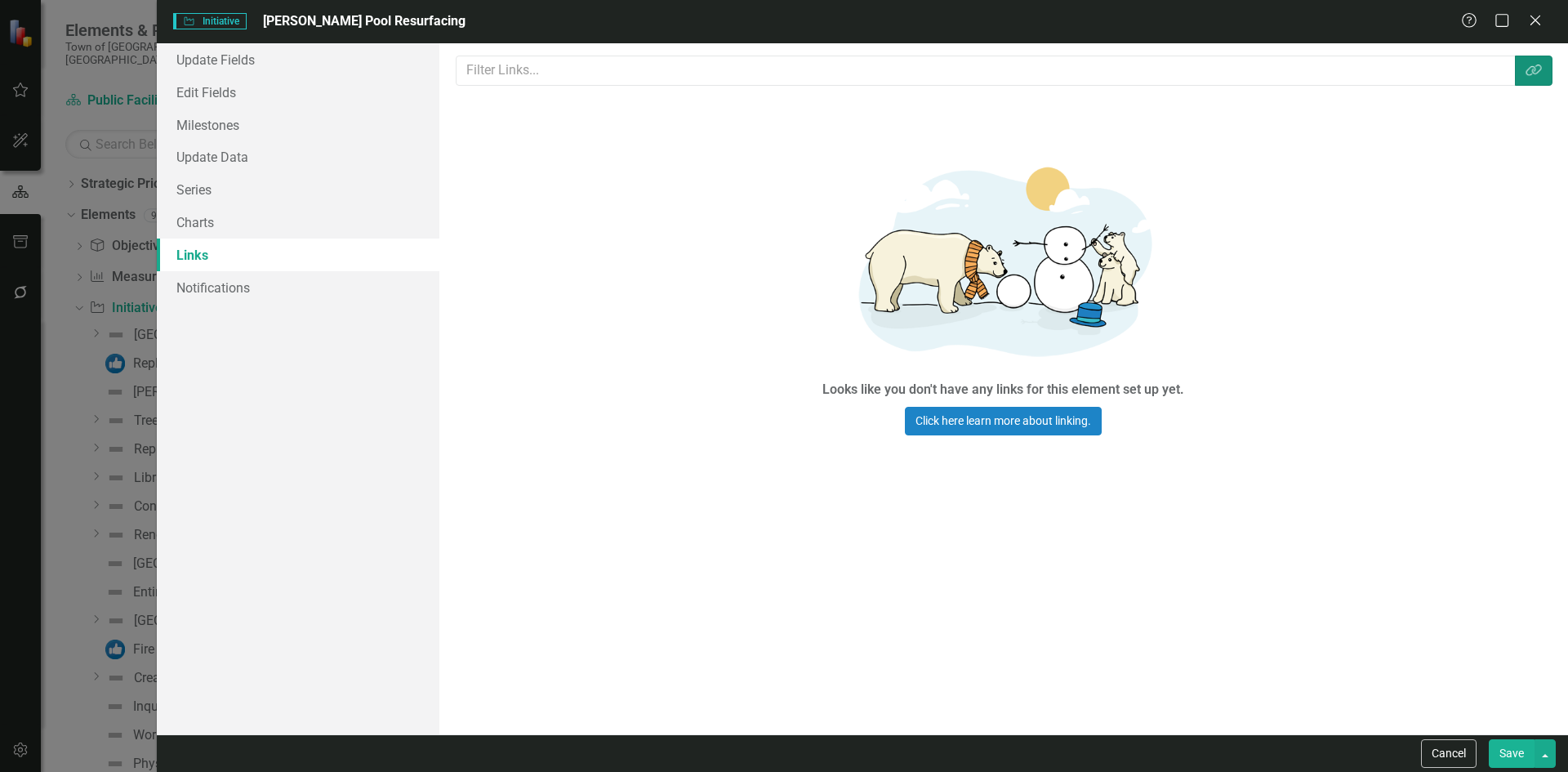
click at [1548, 61] on button "Link Tag" at bounding box center [1533, 70] width 38 height 30
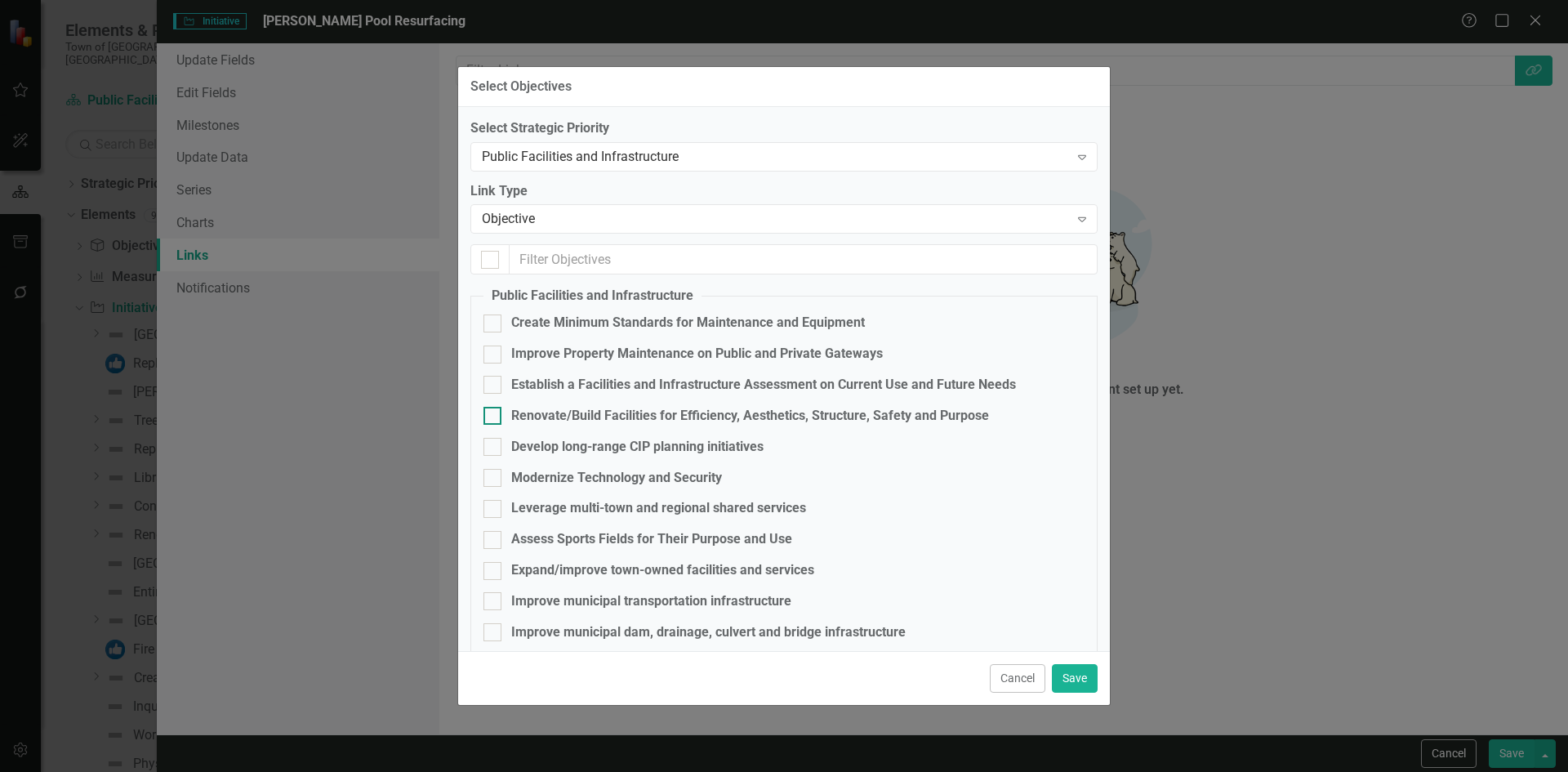
click at [595, 409] on div "Renovate/Build Facilities for Efficiency, Aesthetics, Structure, Safety and Pur…" at bounding box center [750, 415] width 478 height 18
click at [494, 409] on input "Renovate/Build Facilities for Efficiency, Aesthetics, Structure, Safety and Pur…" at bounding box center [488, 411] width 11 height 11
checkbox input "true"
click at [1063, 677] on button "Save" at bounding box center [1074, 678] width 45 height 29
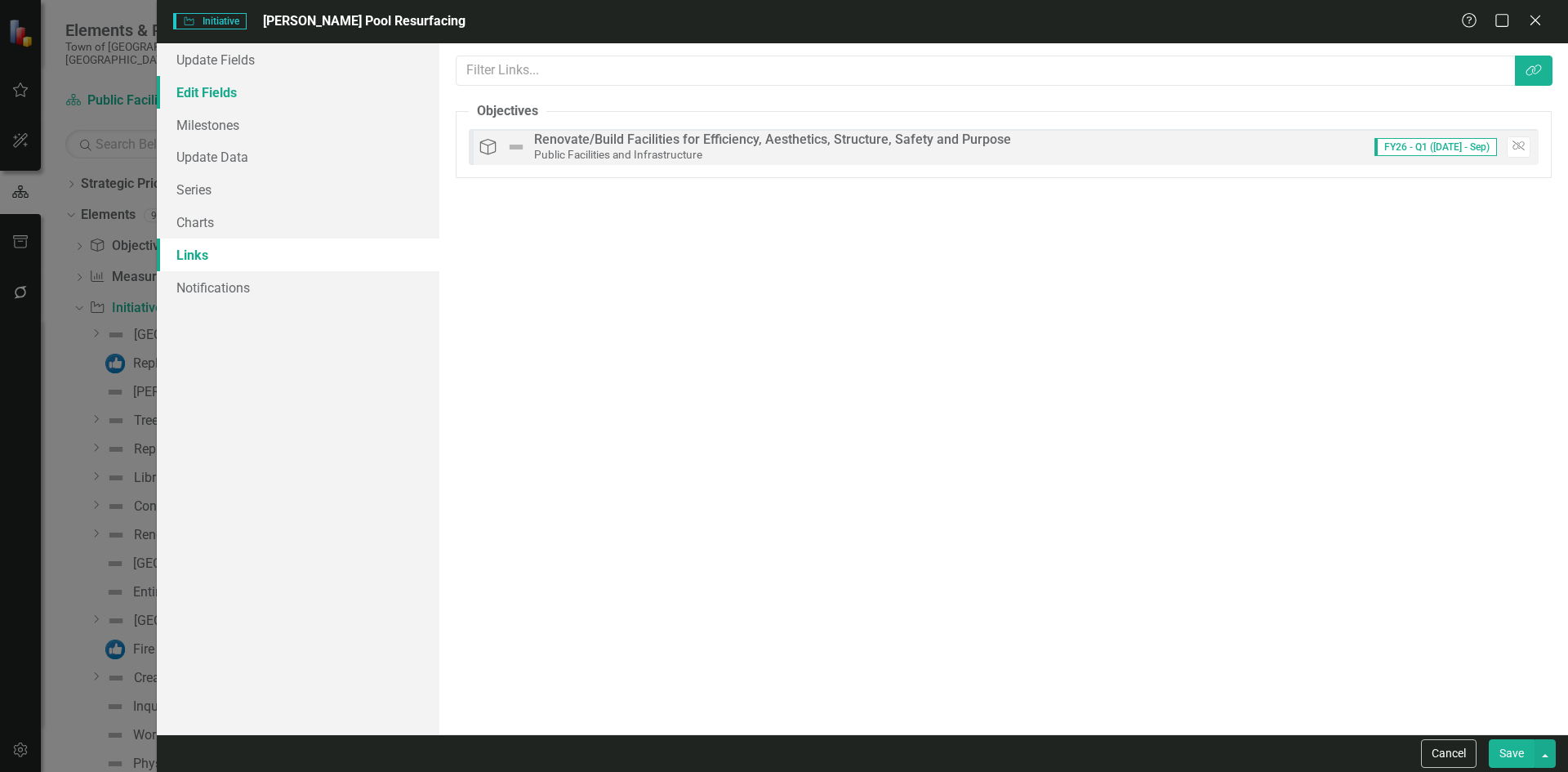
click at [219, 96] on link "Edit Fields" at bounding box center [297, 93] width 283 height 33
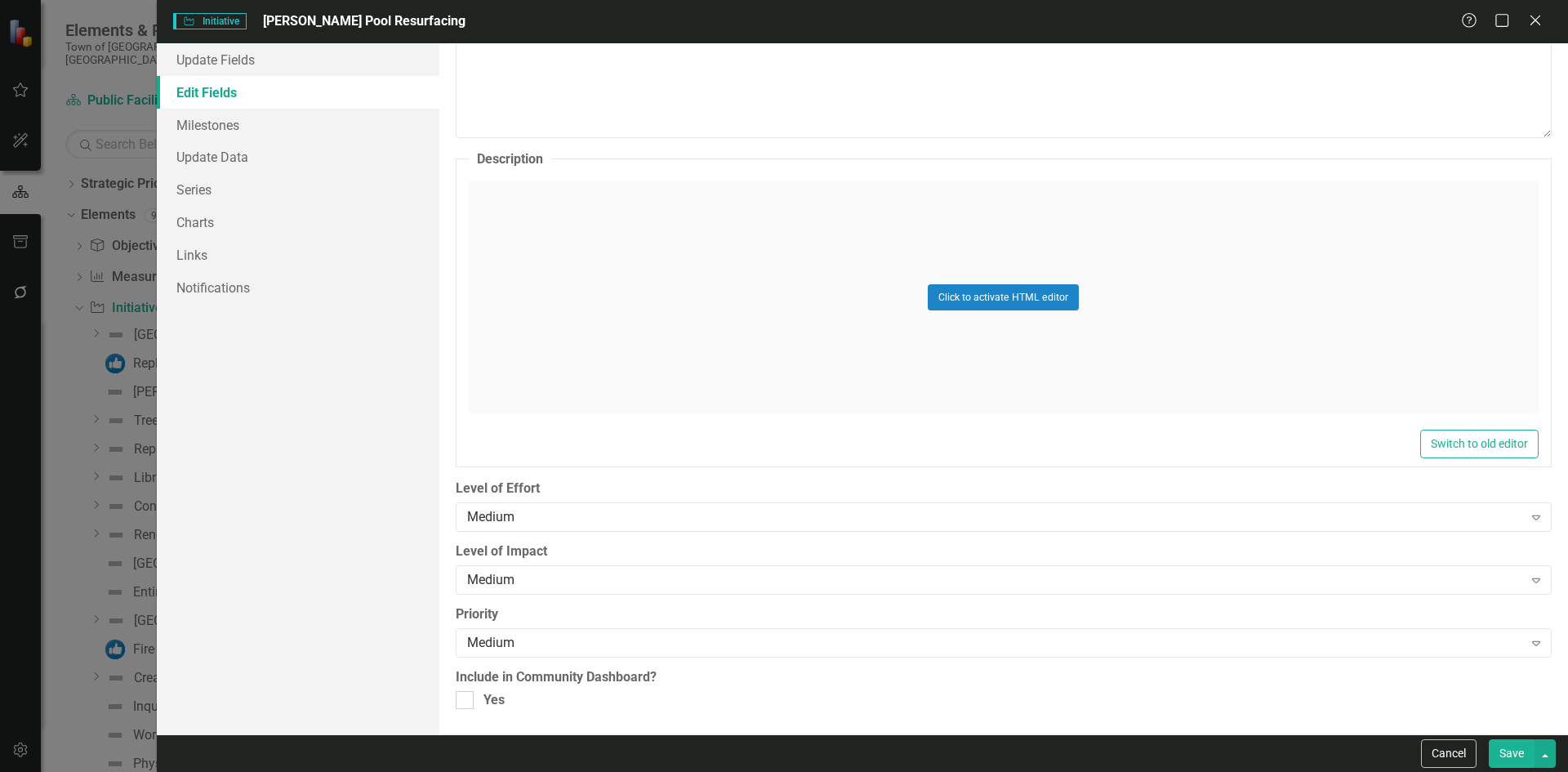
click at [1511, 740] on button "Save" at bounding box center [1511, 754] width 45 height 29
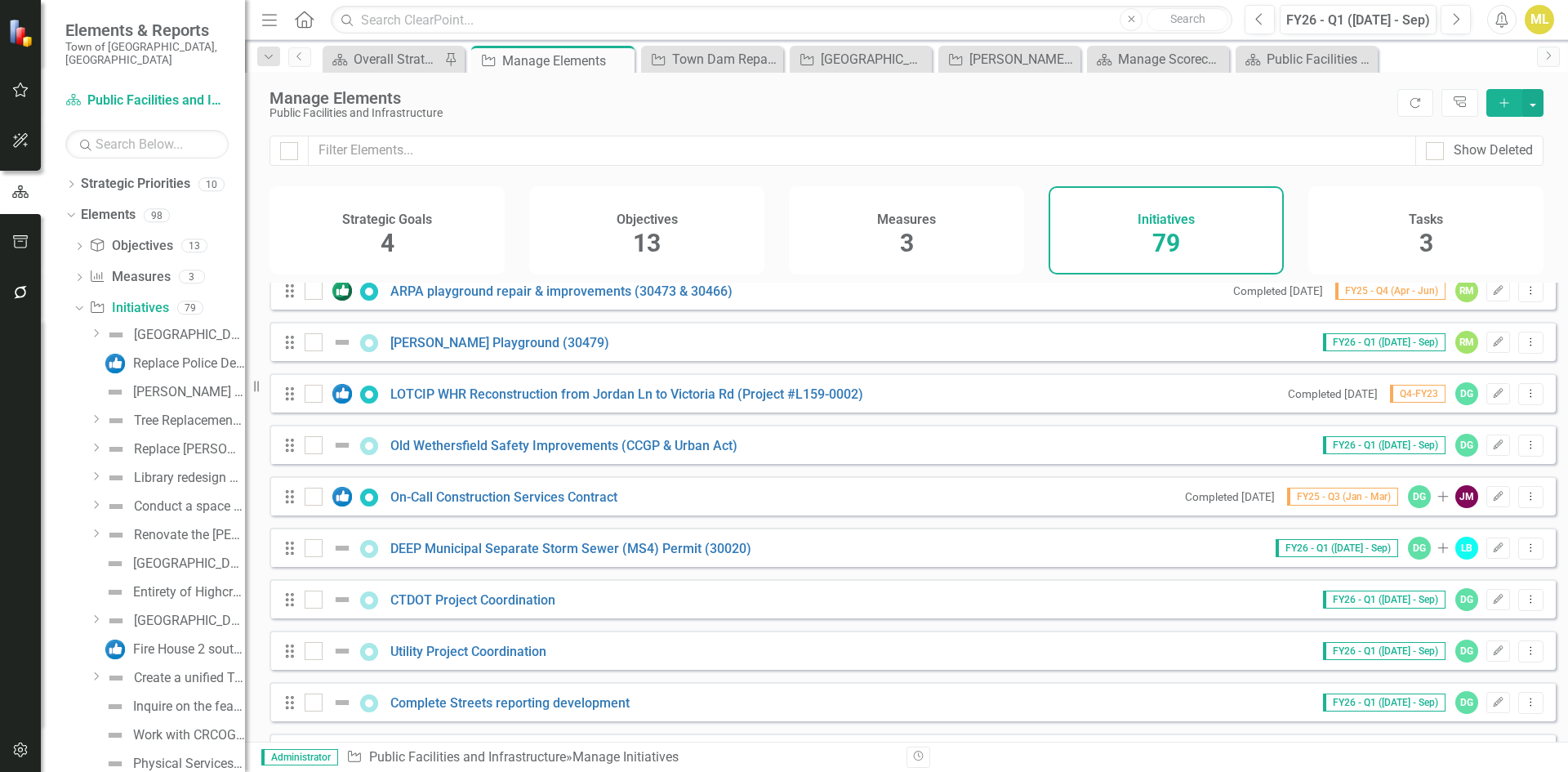
scroll to position [3618, 0]
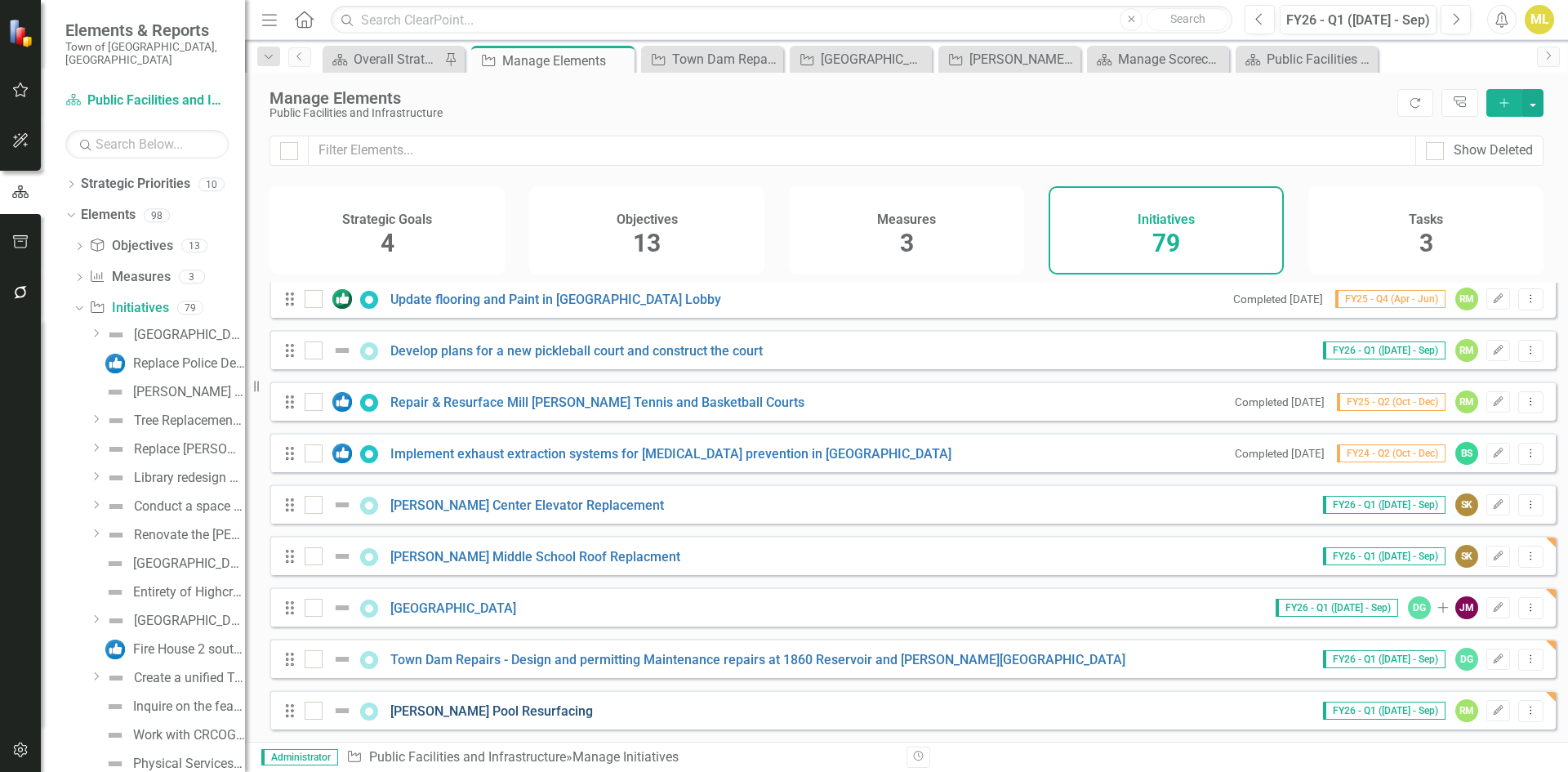
click at [484, 714] on link "Willard Pool Resurfacing" at bounding box center [491, 711] width 203 height 15
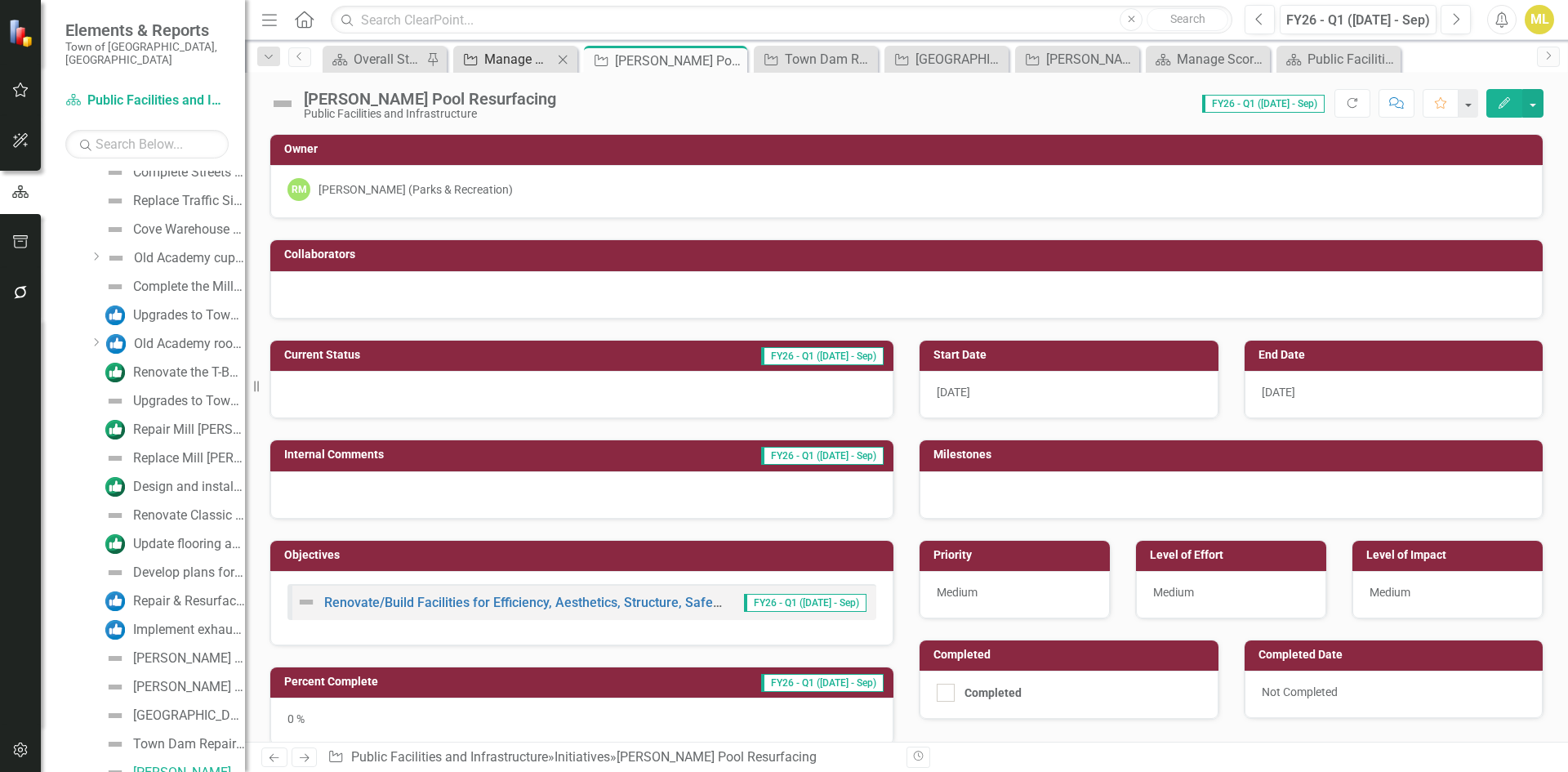
click at [509, 51] on div "Manage Elements" at bounding box center [518, 59] width 69 height 20
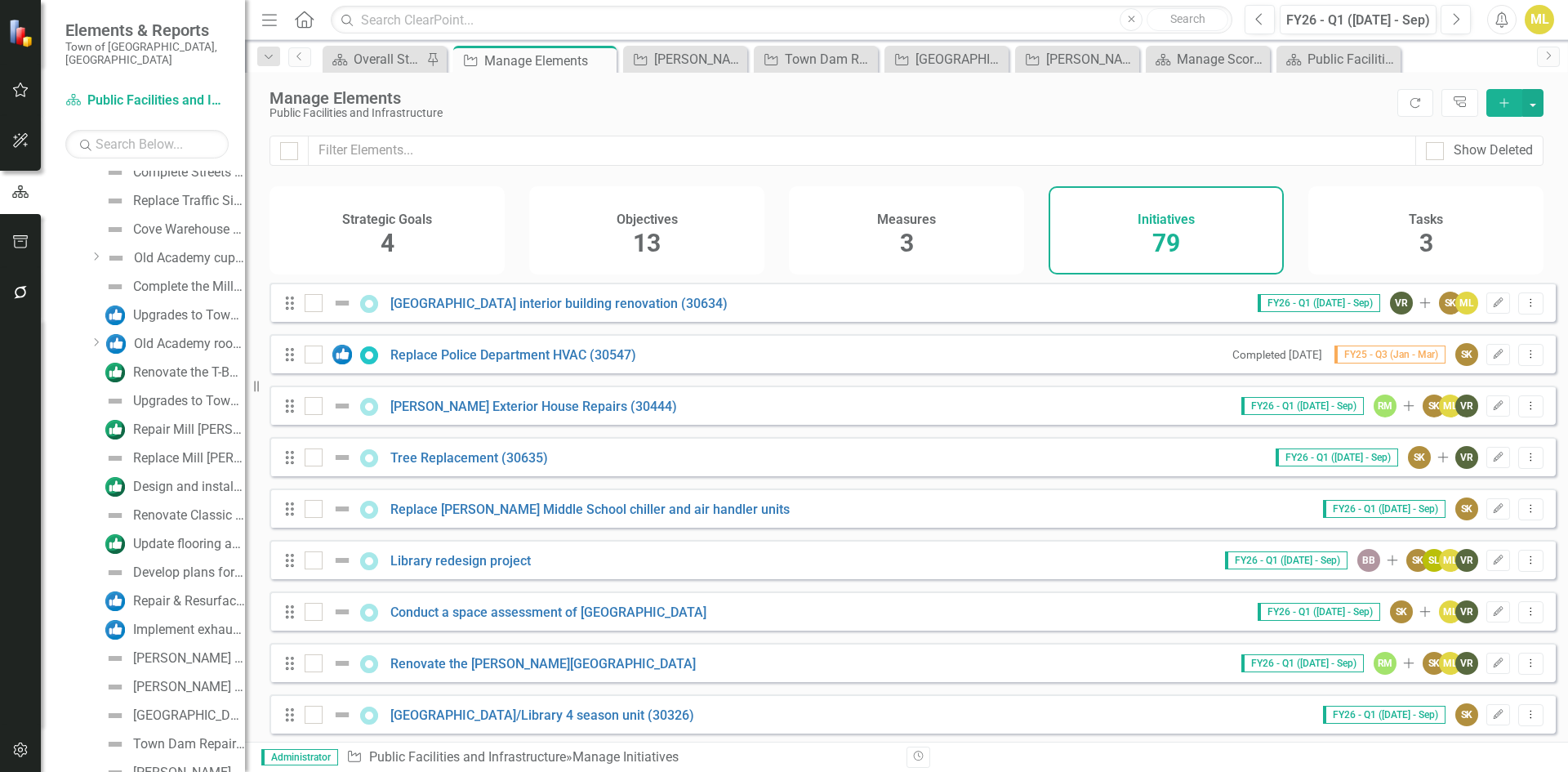
click at [1494, 106] on button "Add" at bounding box center [1503, 102] width 36 height 28
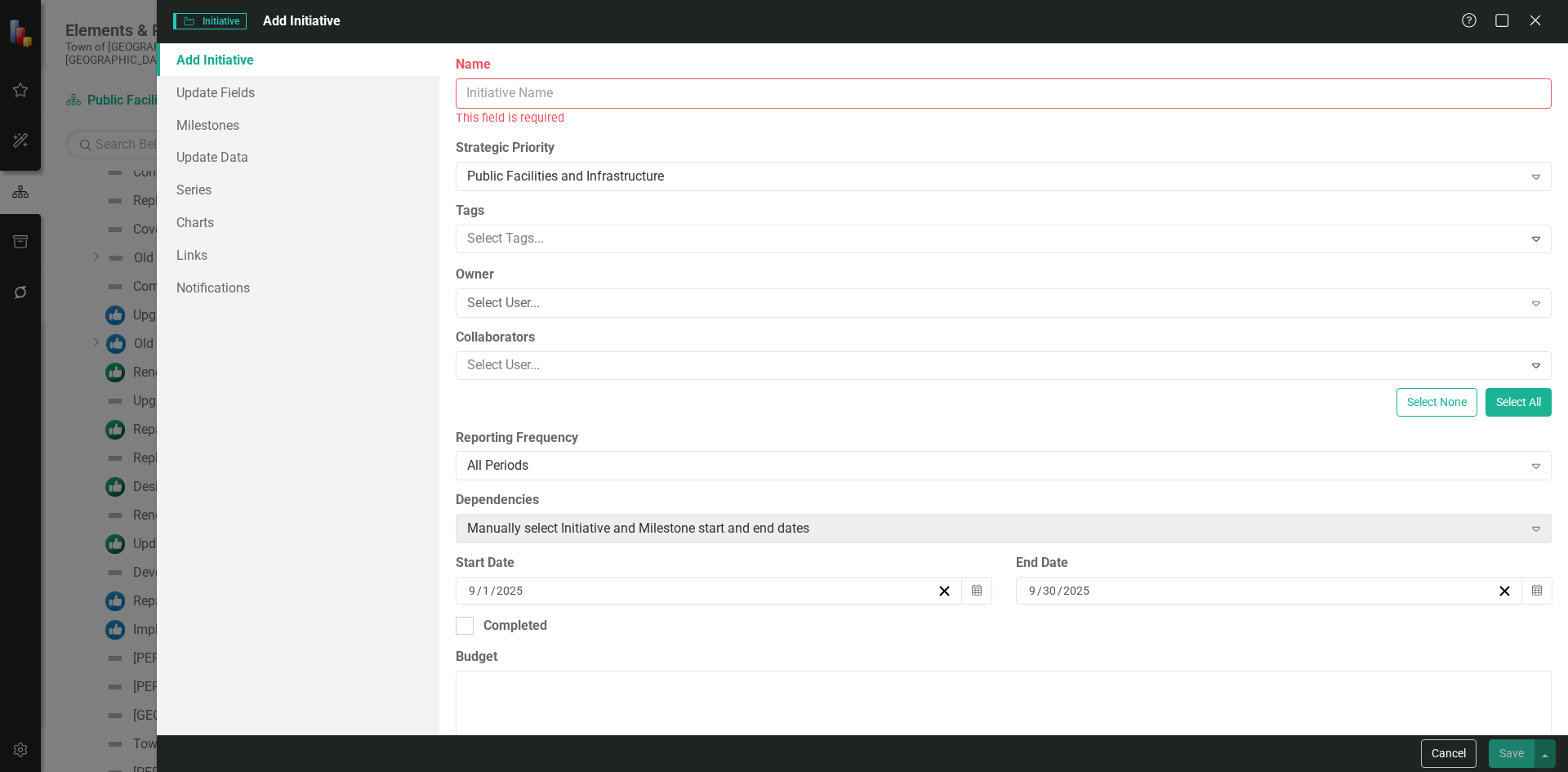
click at [539, 96] on input "Name" at bounding box center [1004, 93] width 1096 height 30
click at [536, 85] on input "Name" at bounding box center [1004, 93] width 1096 height 30
paste input "HVAC Replacement at Firehouse 1"
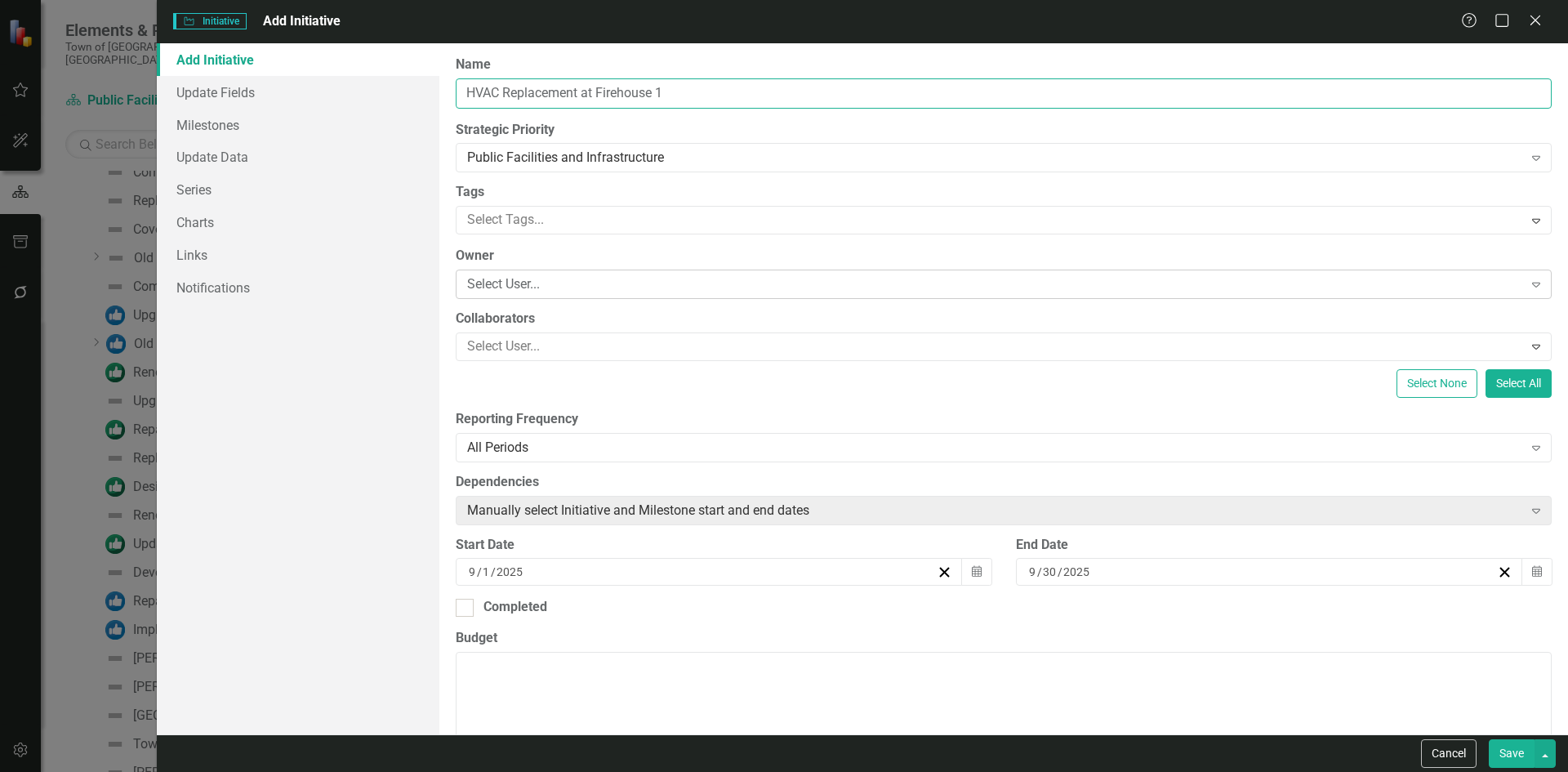
type input "HVAC Replacement at Firehouse 1"
click at [507, 286] on div "Select User..." at bounding box center [995, 284] width 1056 height 18
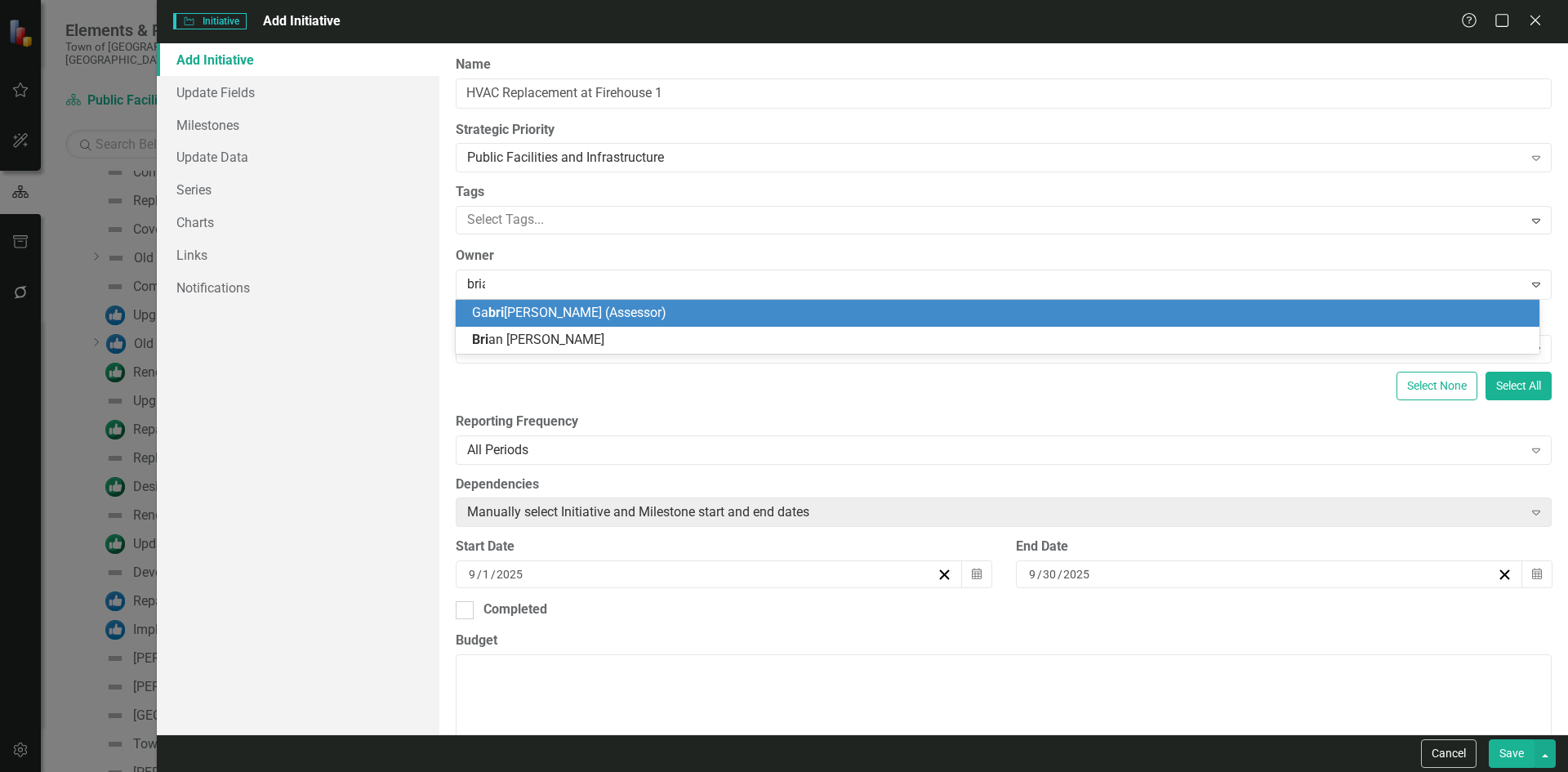
type input "brian"
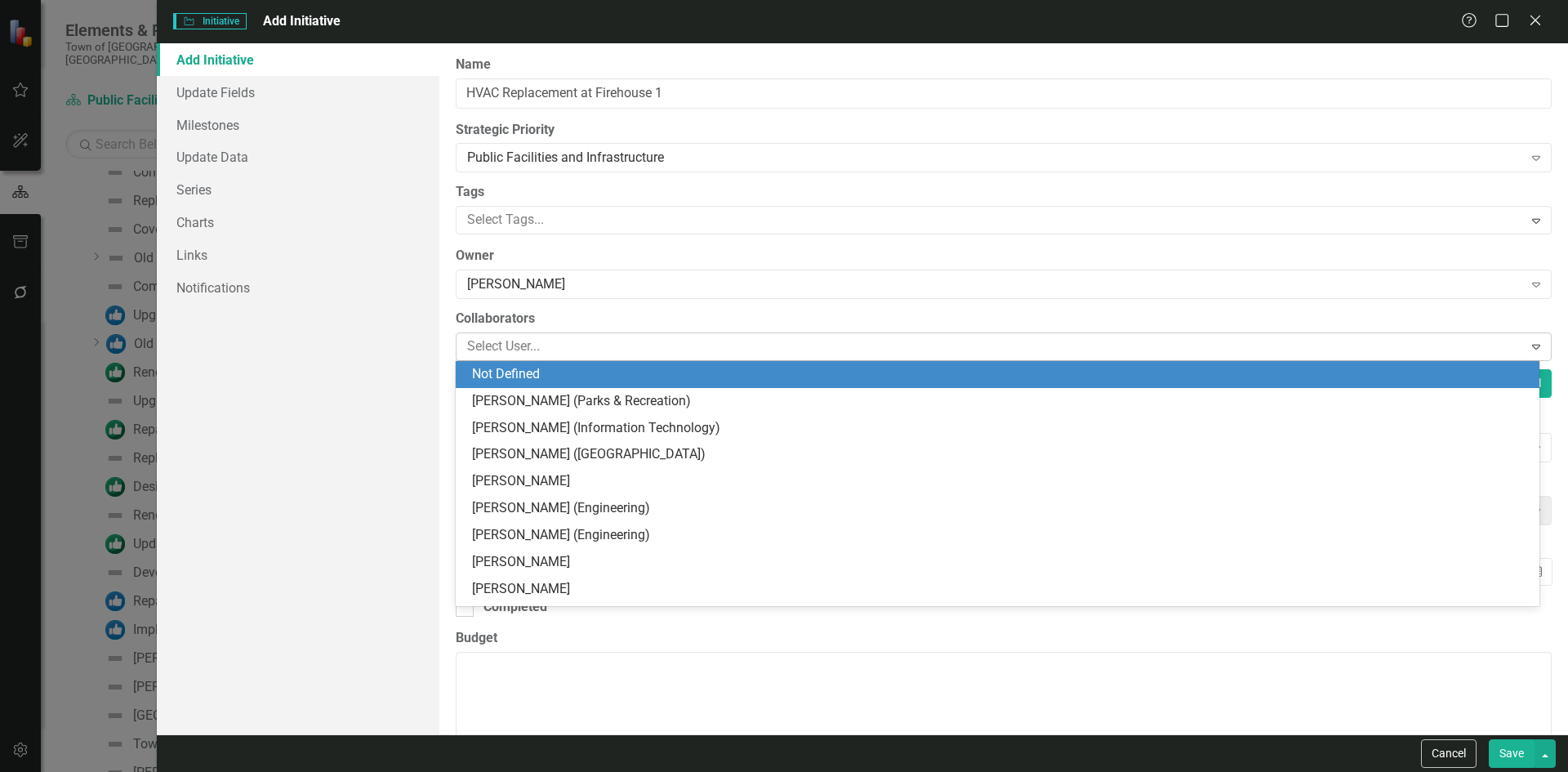
click at [508, 340] on div at bounding box center [991, 346] width 1062 height 22
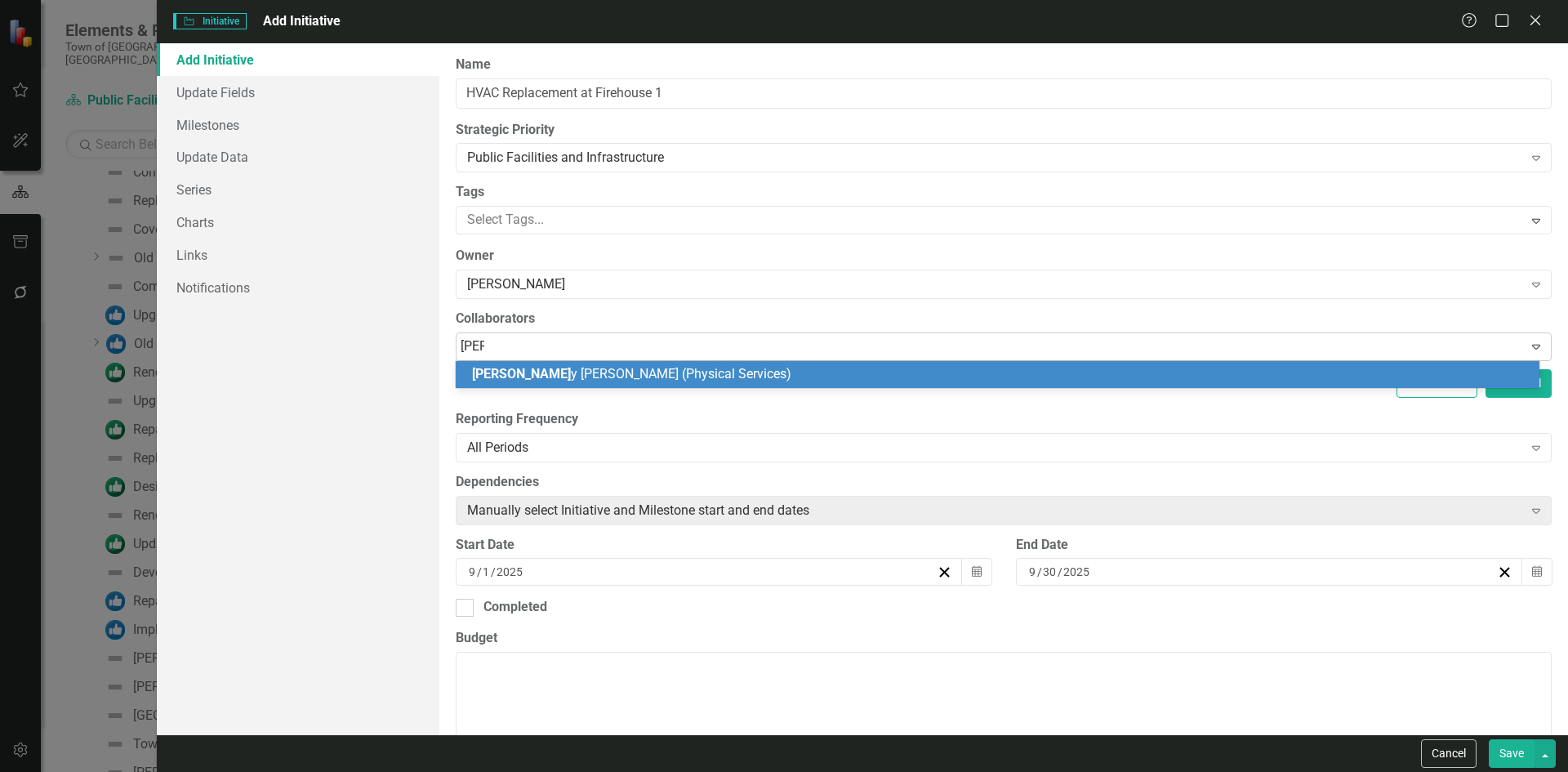
type input "sally"
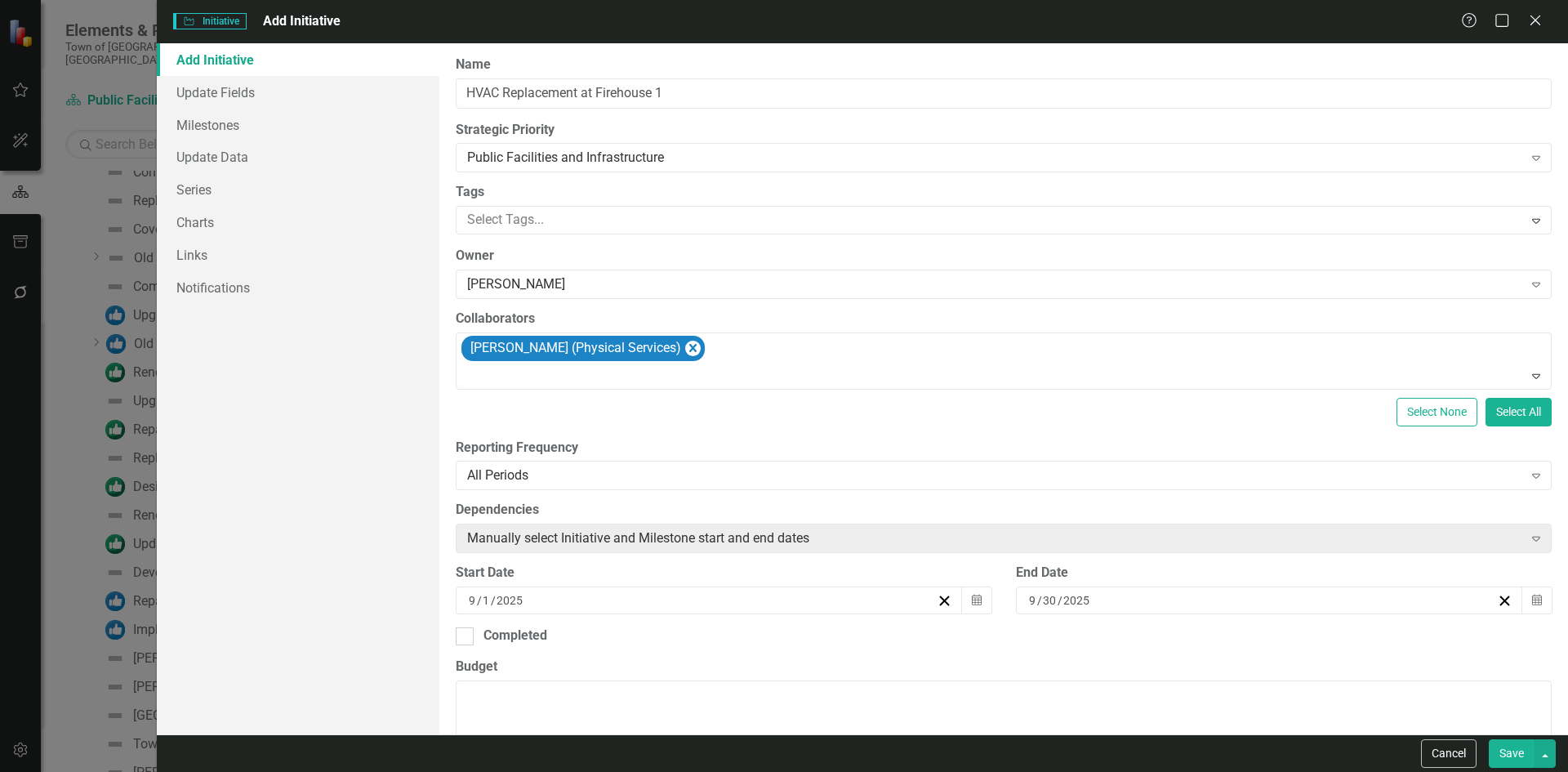
click at [548, 605] on div "9 / 1 / 2025" at bounding box center [701, 600] width 470 height 16
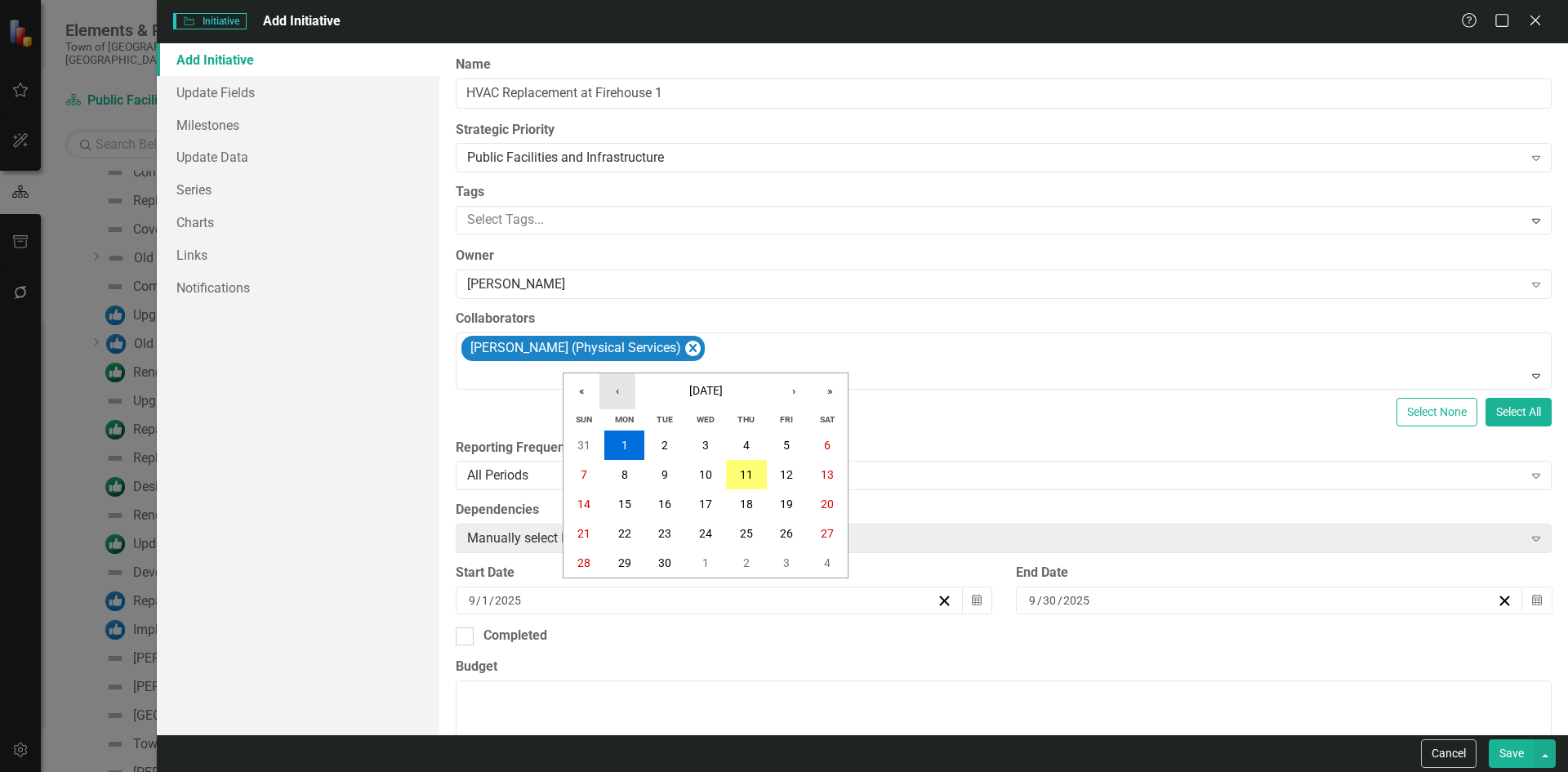
click at [620, 397] on button "‹" at bounding box center [617, 391] width 36 height 36
click at [672, 437] on button "1" at bounding box center [665, 445] width 41 height 29
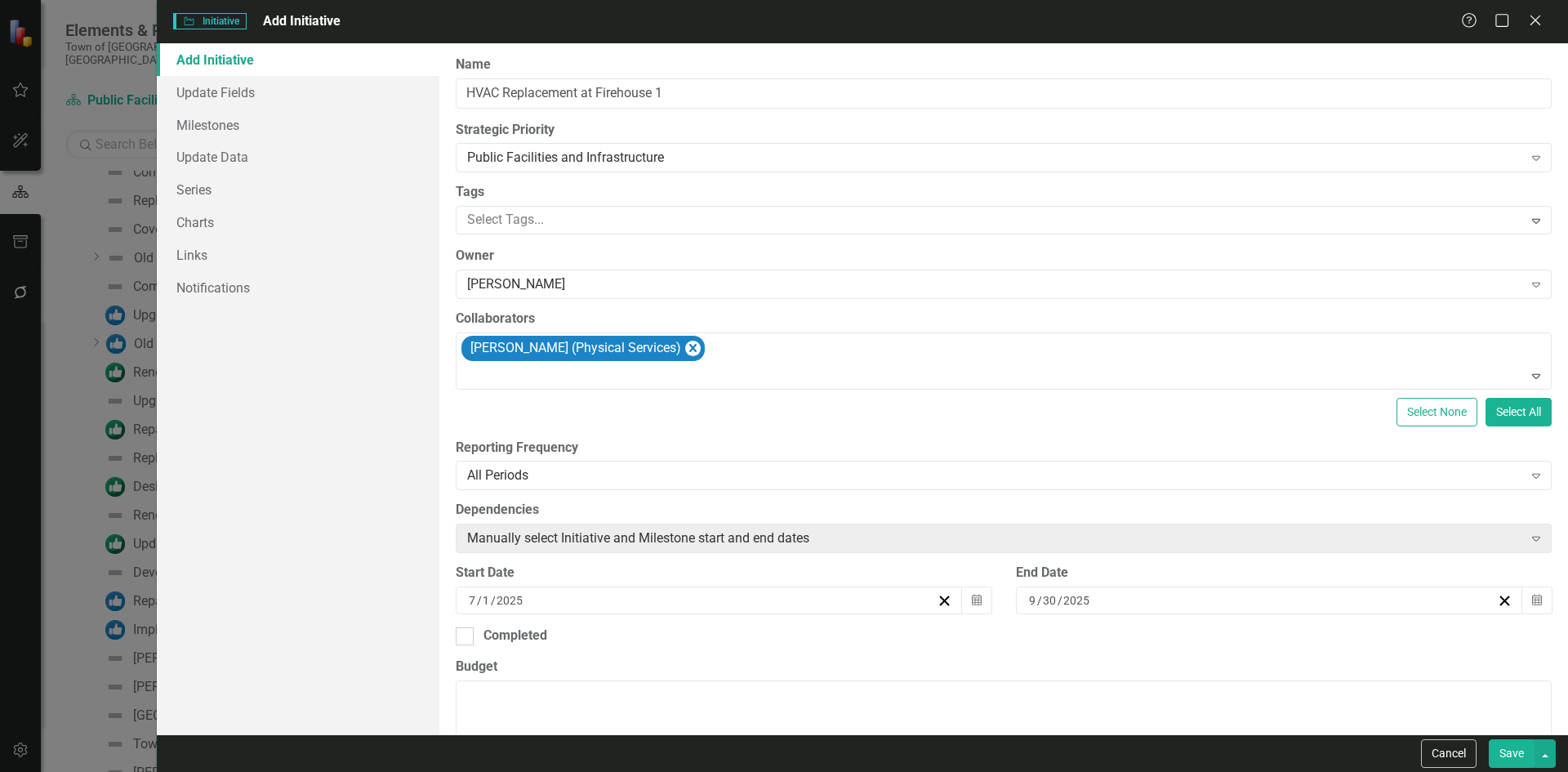
click at [1049, 593] on input "30" at bounding box center [1050, 600] width 15 height 16
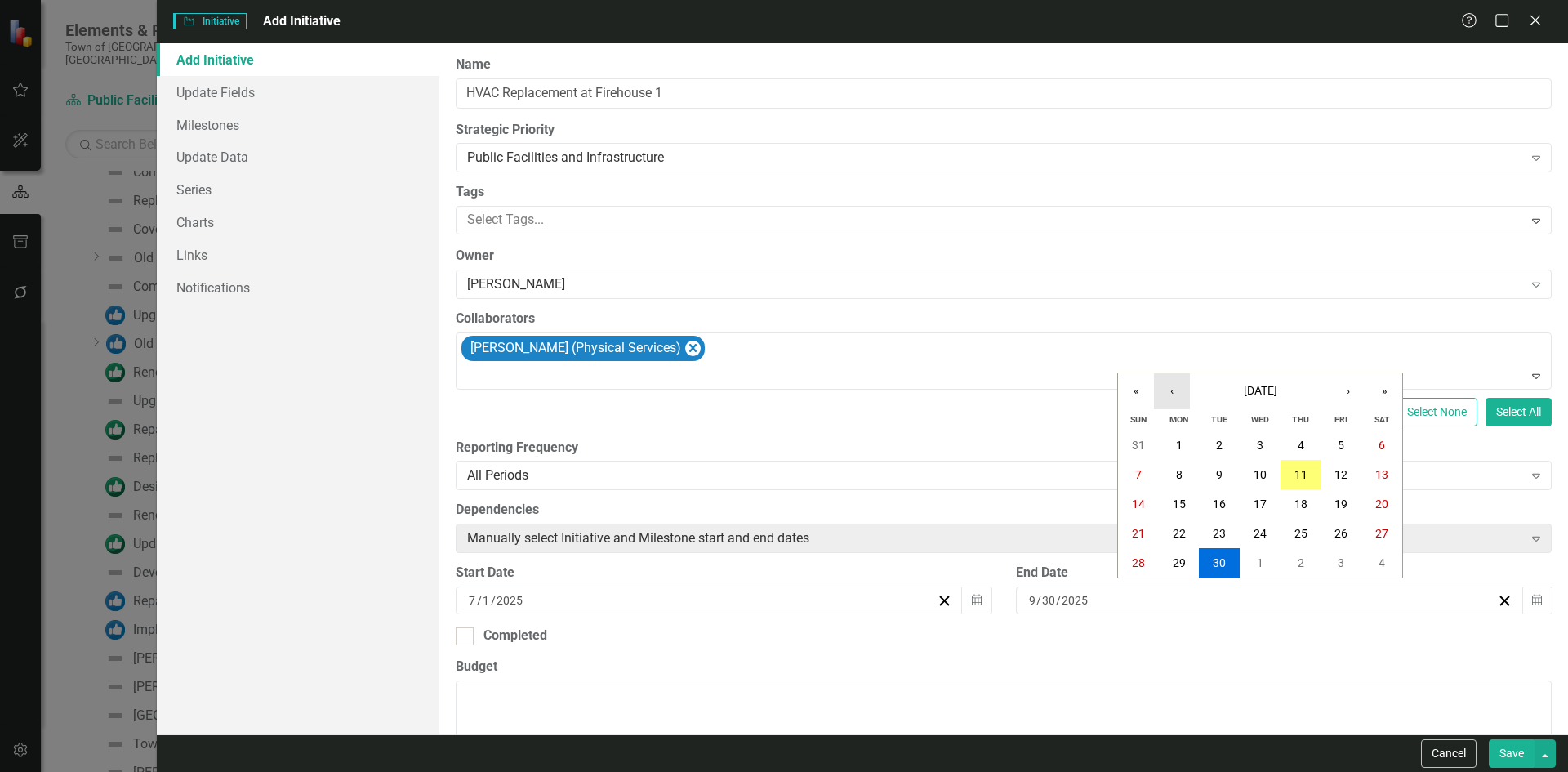
click at [1179, 392] on button "‹" at bounding box center [1171, 391] width 36 height 36
click at [1338, 386] on button "›" at bounding box center [1347, 391] width 36 height 36
click at [1251, 565] on button "30" at bounding box center [1260, 563] width 41 height 29
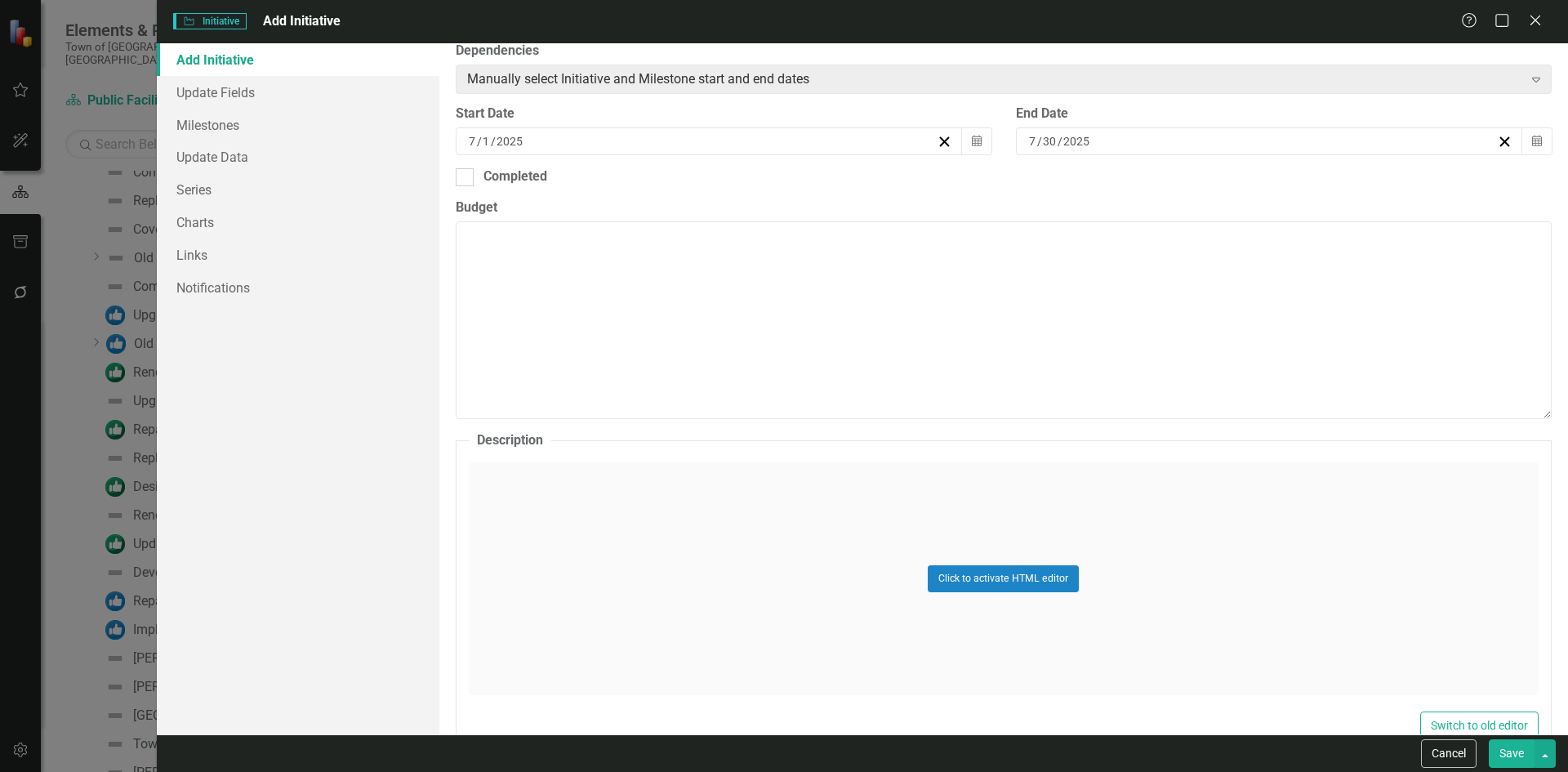
scroll to position [490, 0]
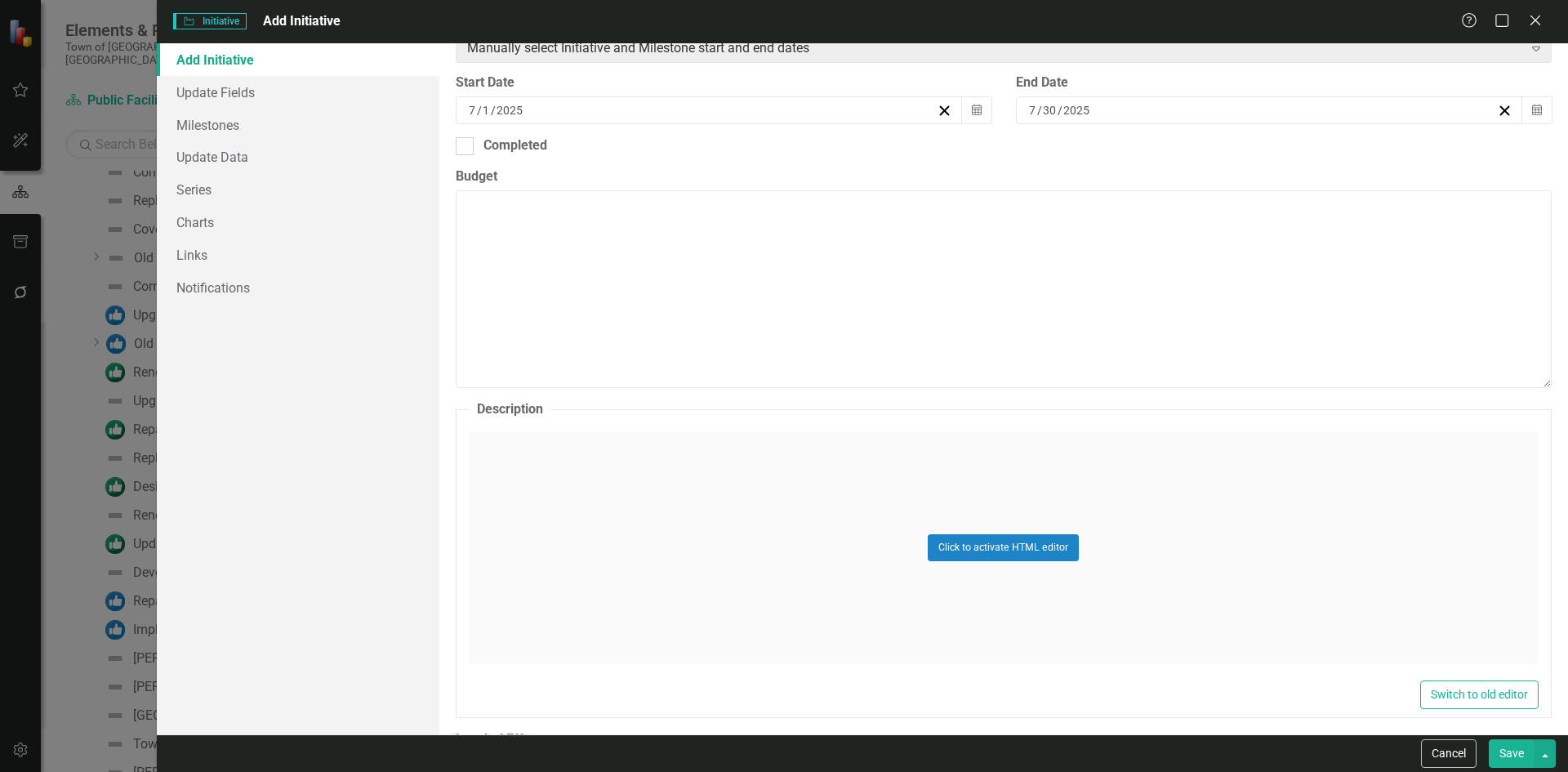
click at [1062, 114] on input "2025" at bounding box center [1077, 110] width 29 height 16
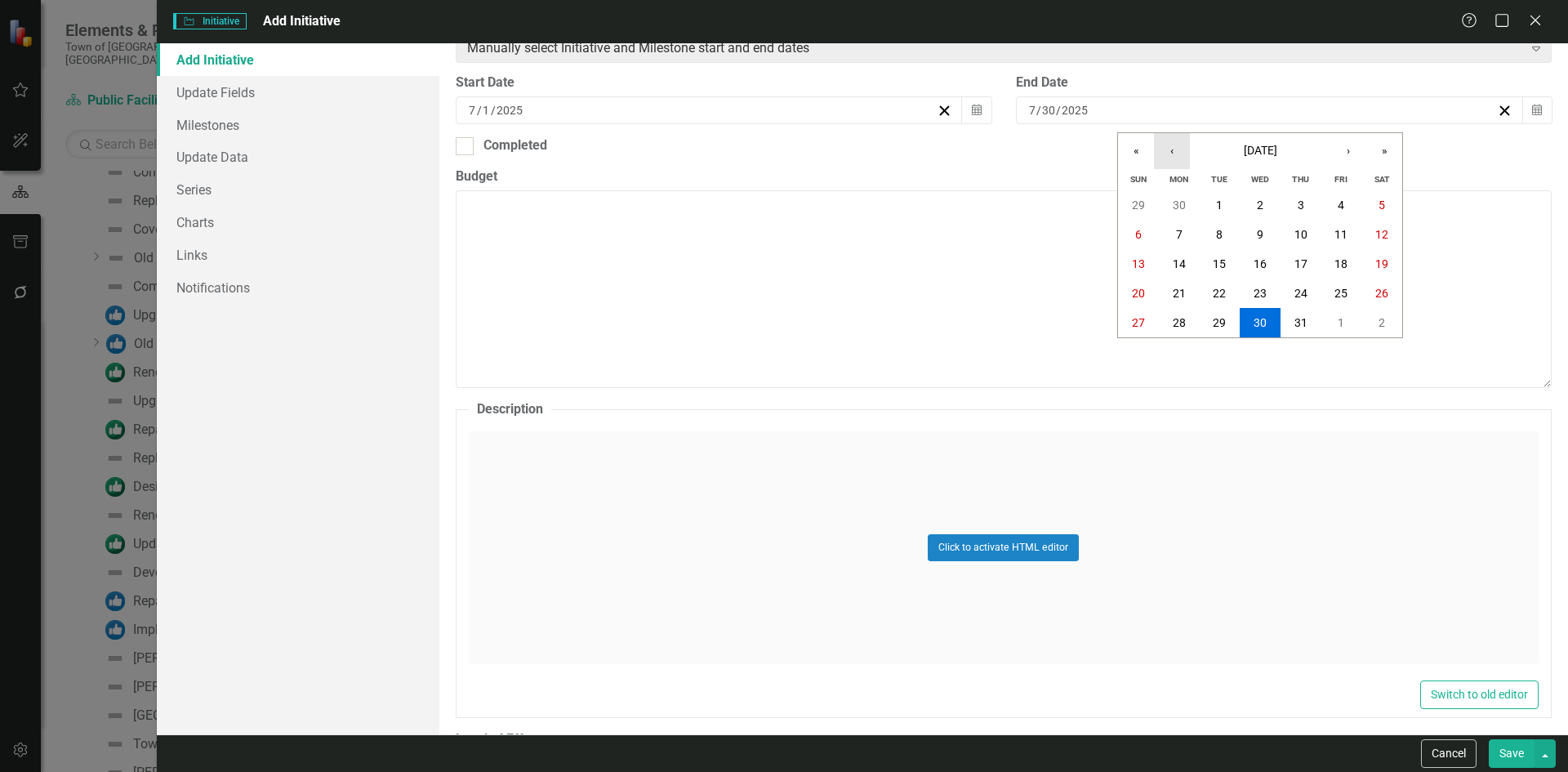
click at [1160, 150] on button "‹" at bounding box center [1171, 151] width 36 height 36
click at [1188, 321] on button "30" at bounding box center [1179, 322] width 41 height 29
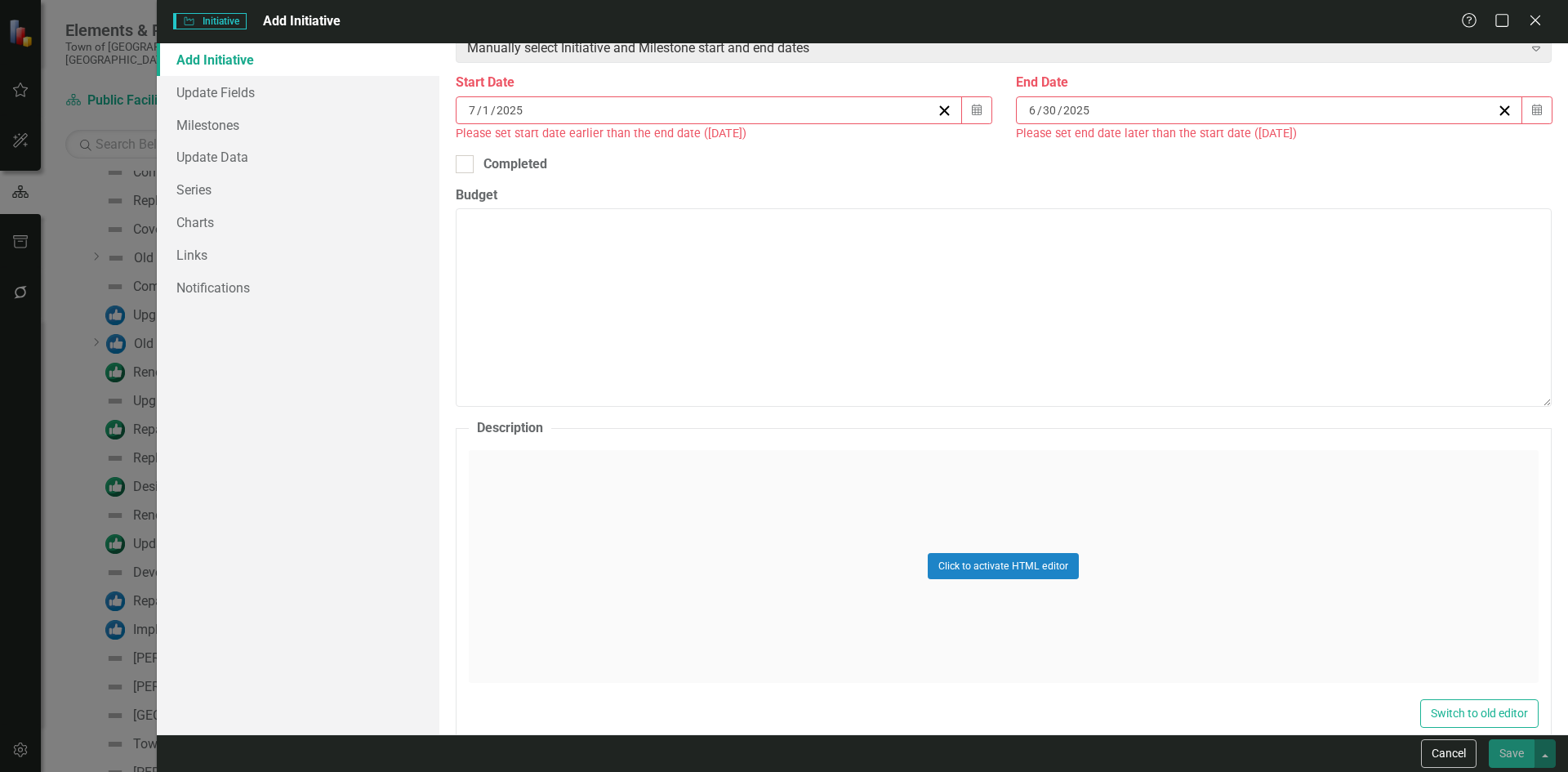
click at [1113, 106] on div "6 / 30 / 2025" at bounding box center [1261, 110] width 470 height 16
click at [1385, 150] on button "»" at bounding box center [1384, 151] width 36 height 36
click at [1212, 325] on button "30" at bounding box center [1219, 322] width 41 height 29
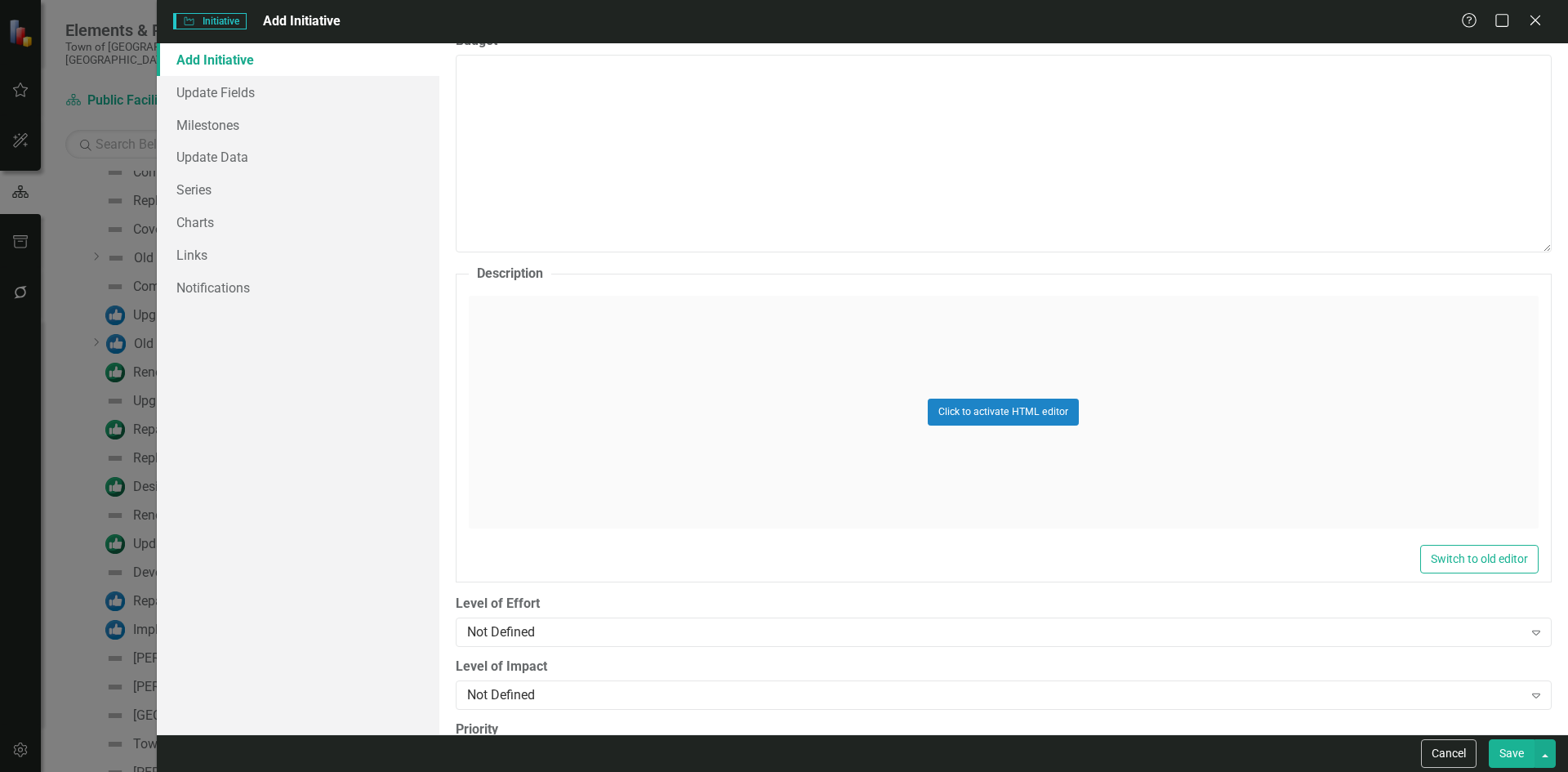
scroll to position [740, 0]
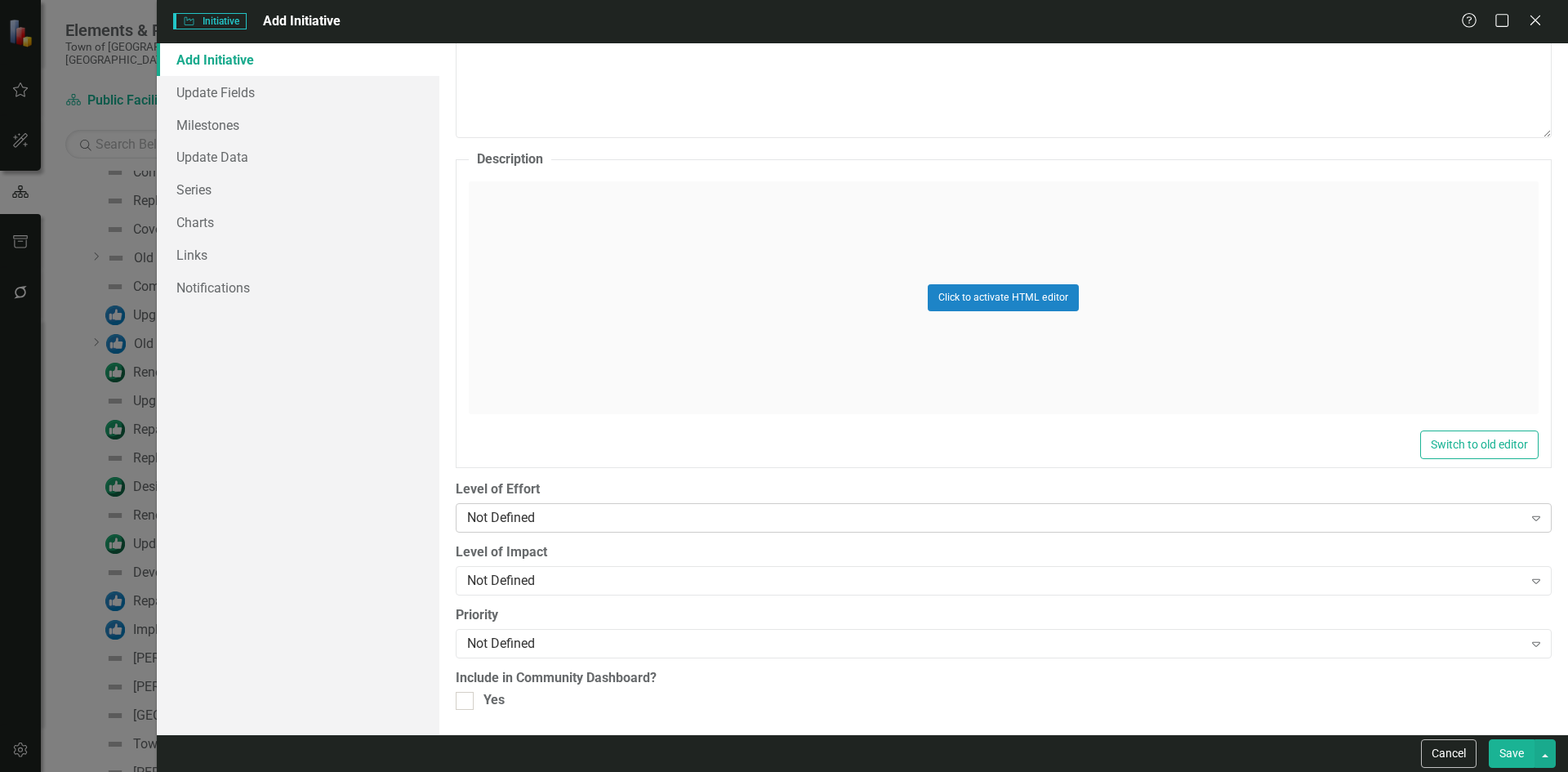
click at [497, 522] on div "Not Defined" at bounding box center [995, 517] width 1056 height 18
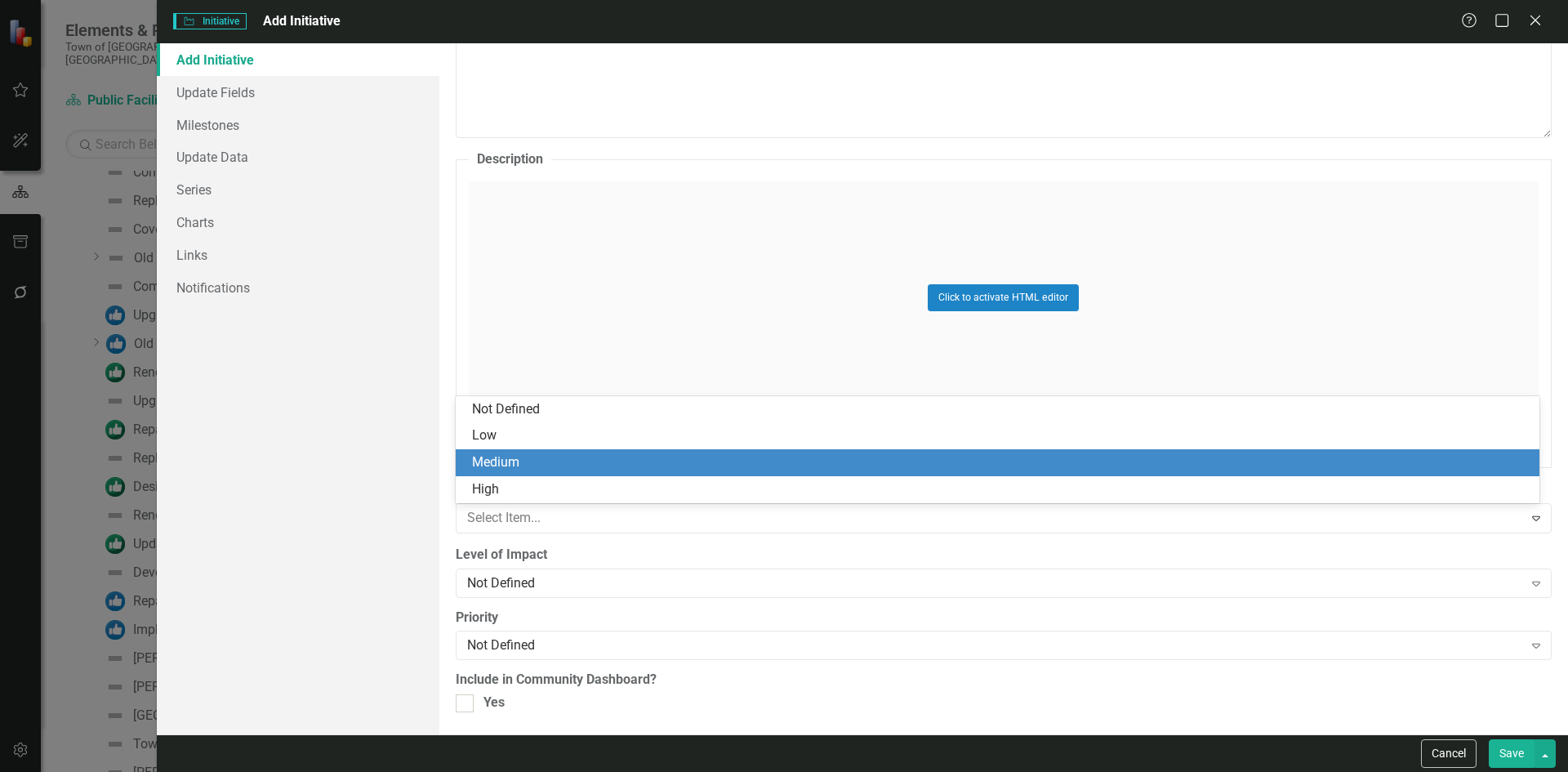
click at [497, 475] on div "Medium" at bounding box center [997, 462] width 1084 height 27
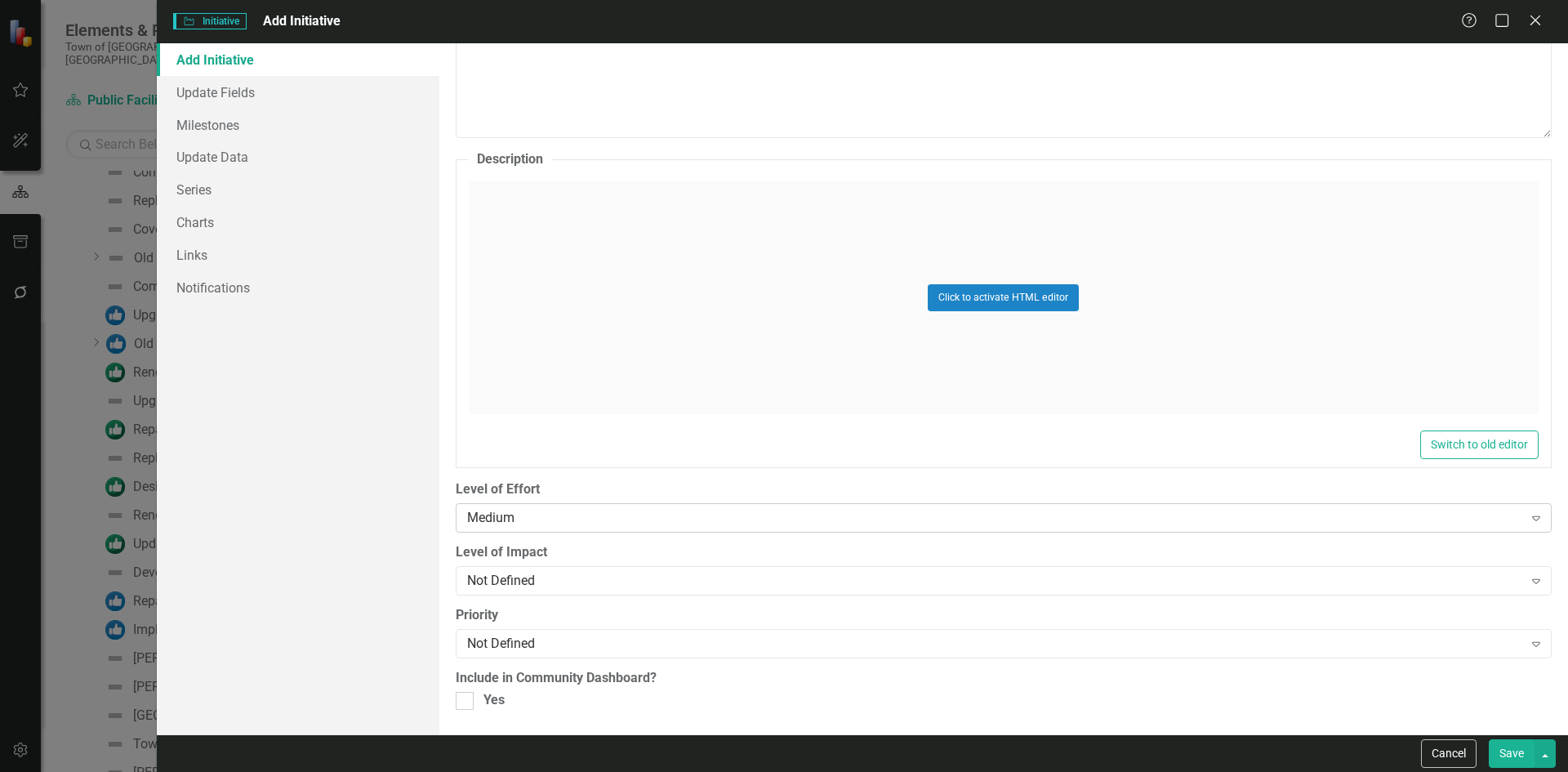
click at [504, 514] on div "Medium" at bounding box center [995, 517] width 1056 height 18
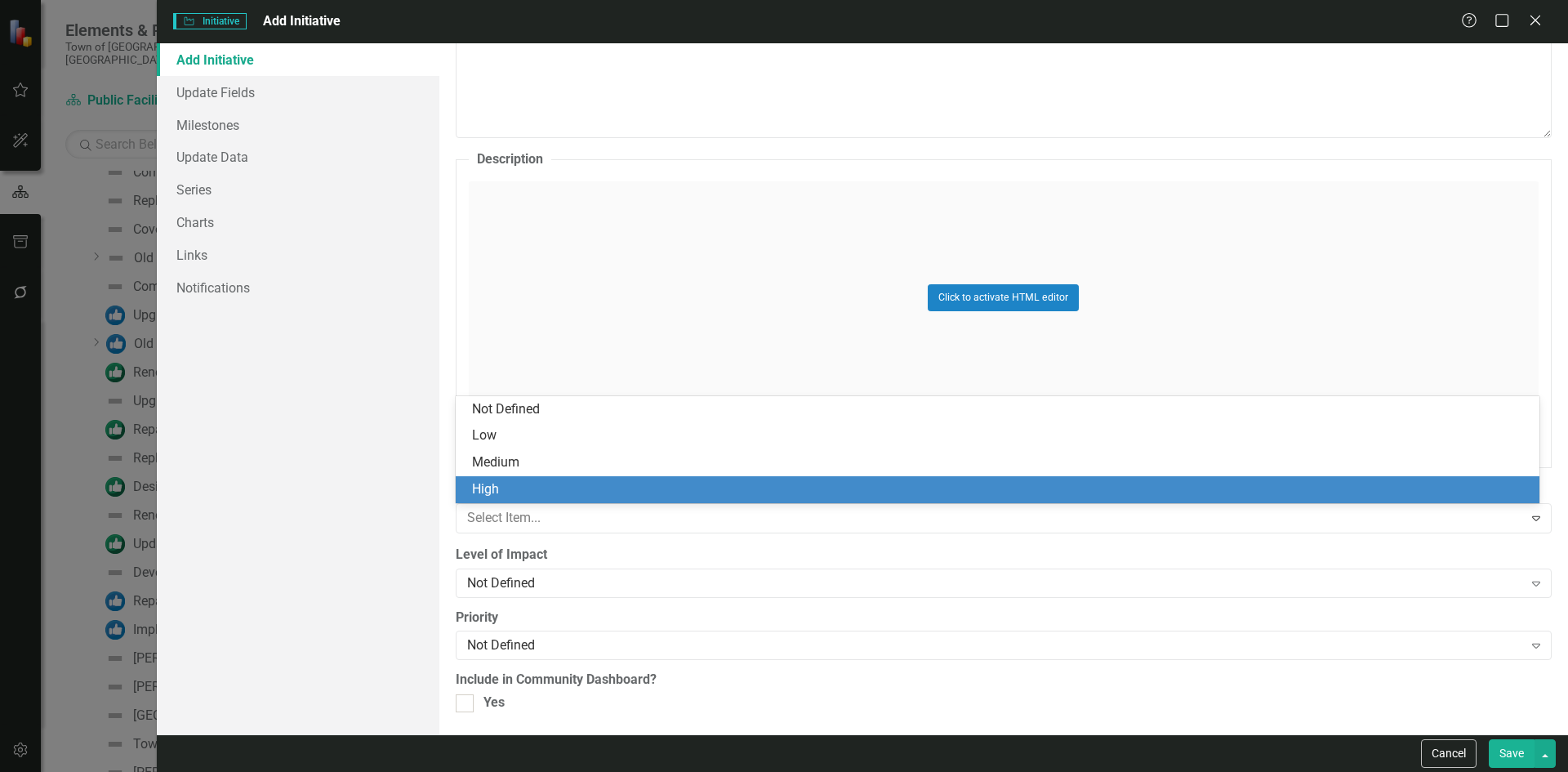
click at [504, 492] on div "High" at bounding box center [1001, 489] width 1058 height 18
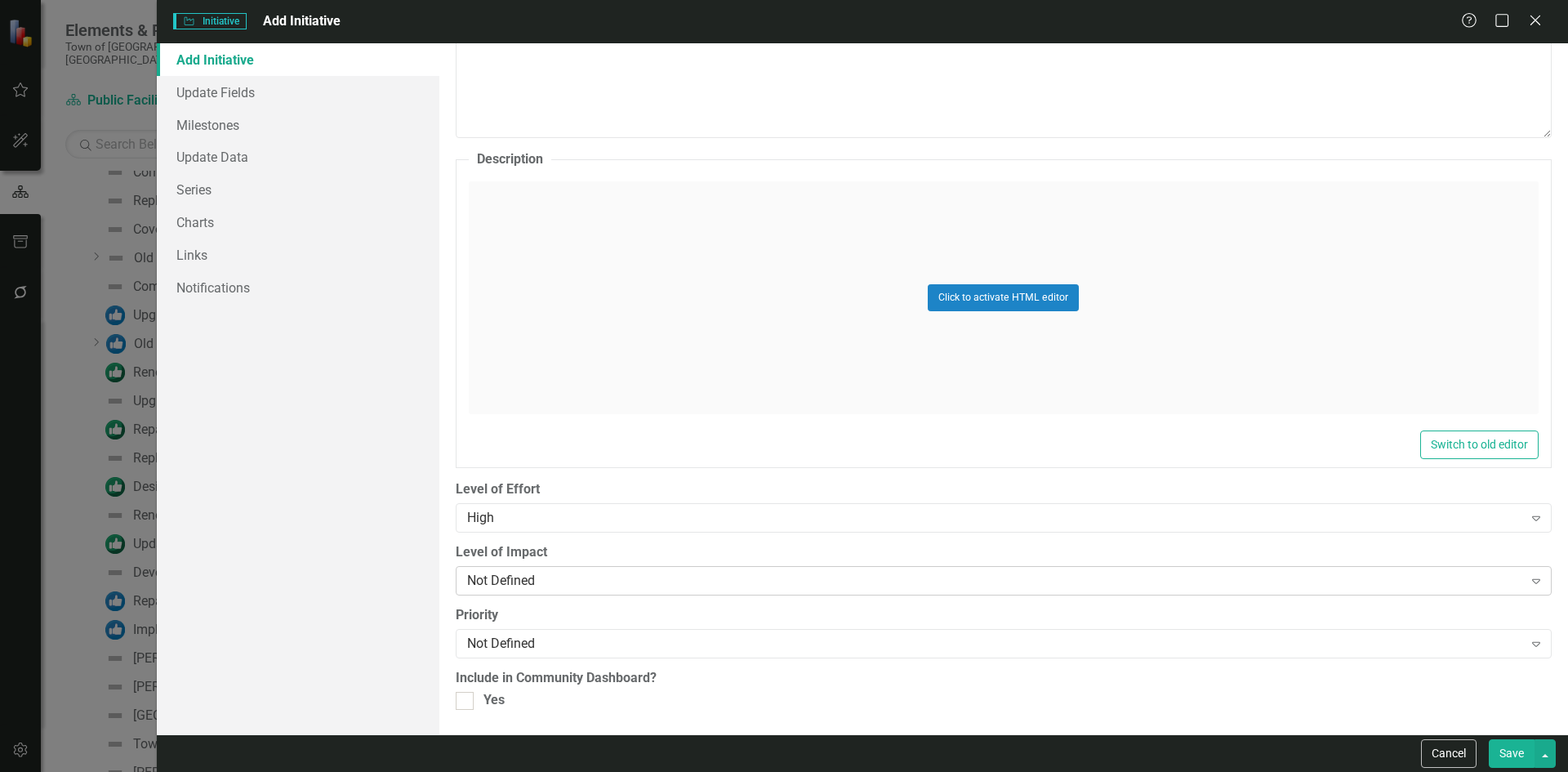
click at [516, 580] on div "Not Defined" at bounding box center [995, 580] width 1056 height 18
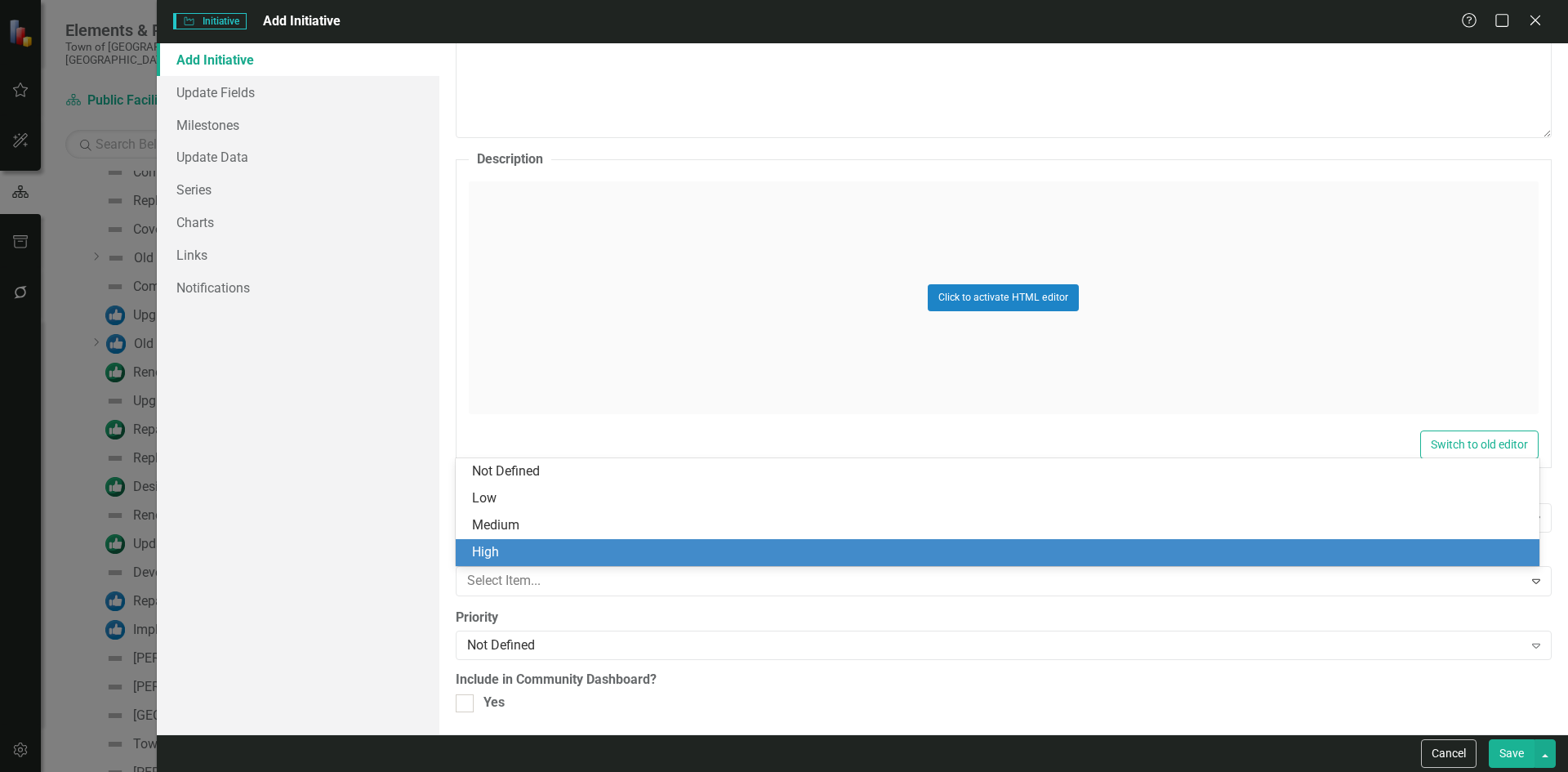
click at [514, 561] on div "High" at bounding box center [1001, 552] width 1058 height 18
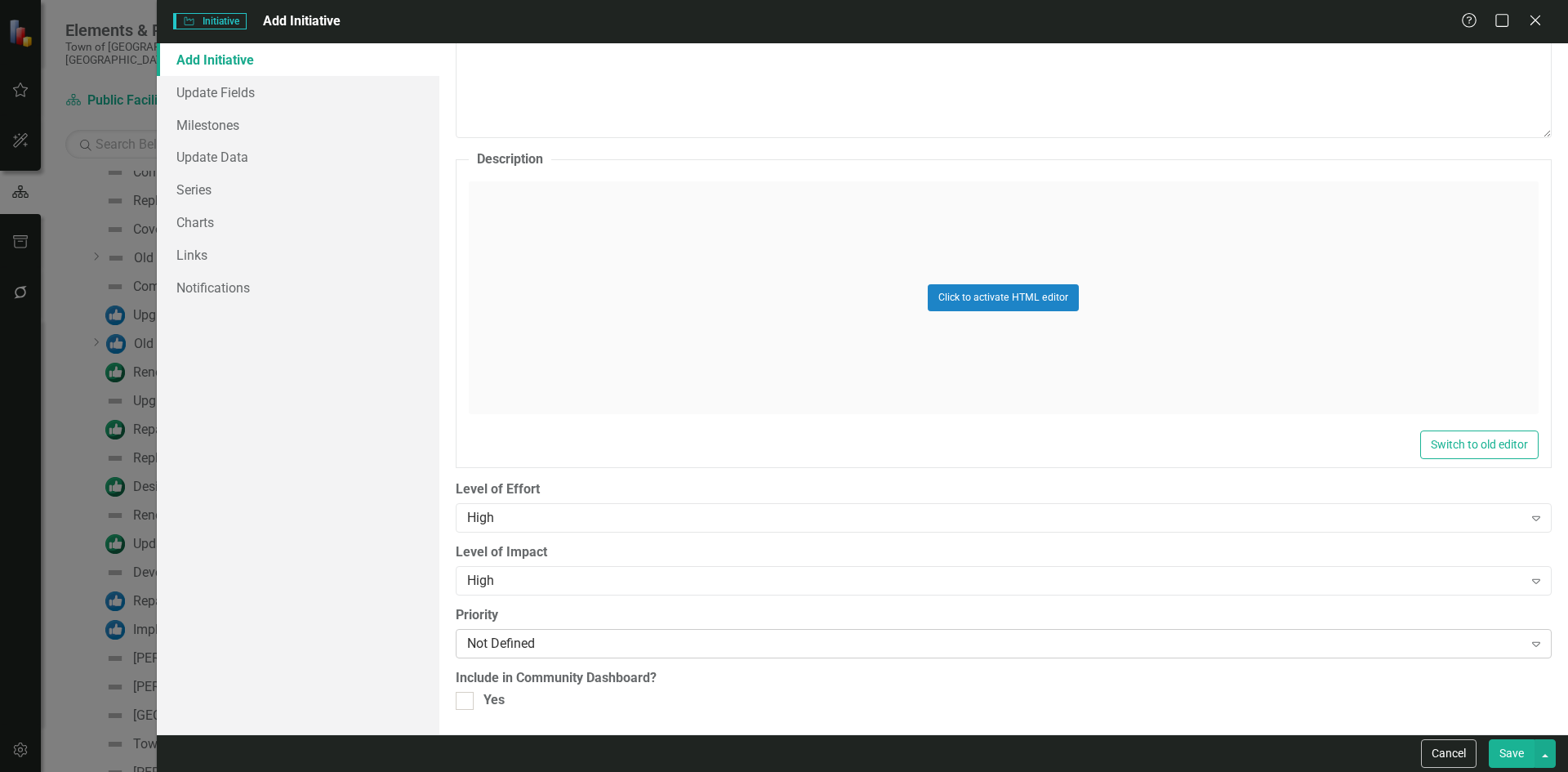
click at [512, 640] on div "Not Defined" at bounding box center [995, 643] width 1056 height 18
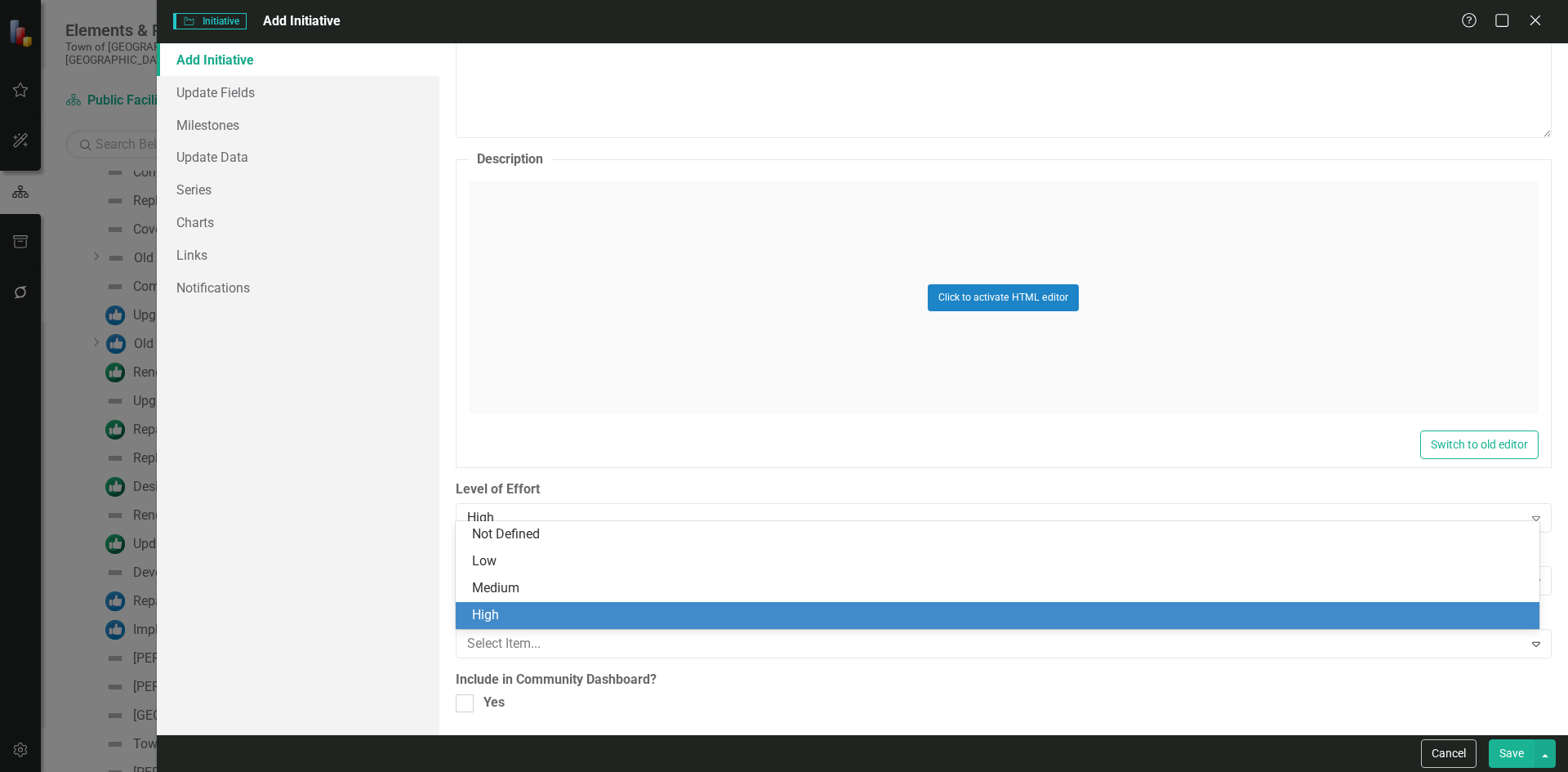
click at [491, 619] on div "High" at bounding box center [1001, 615] width 1058 height 18
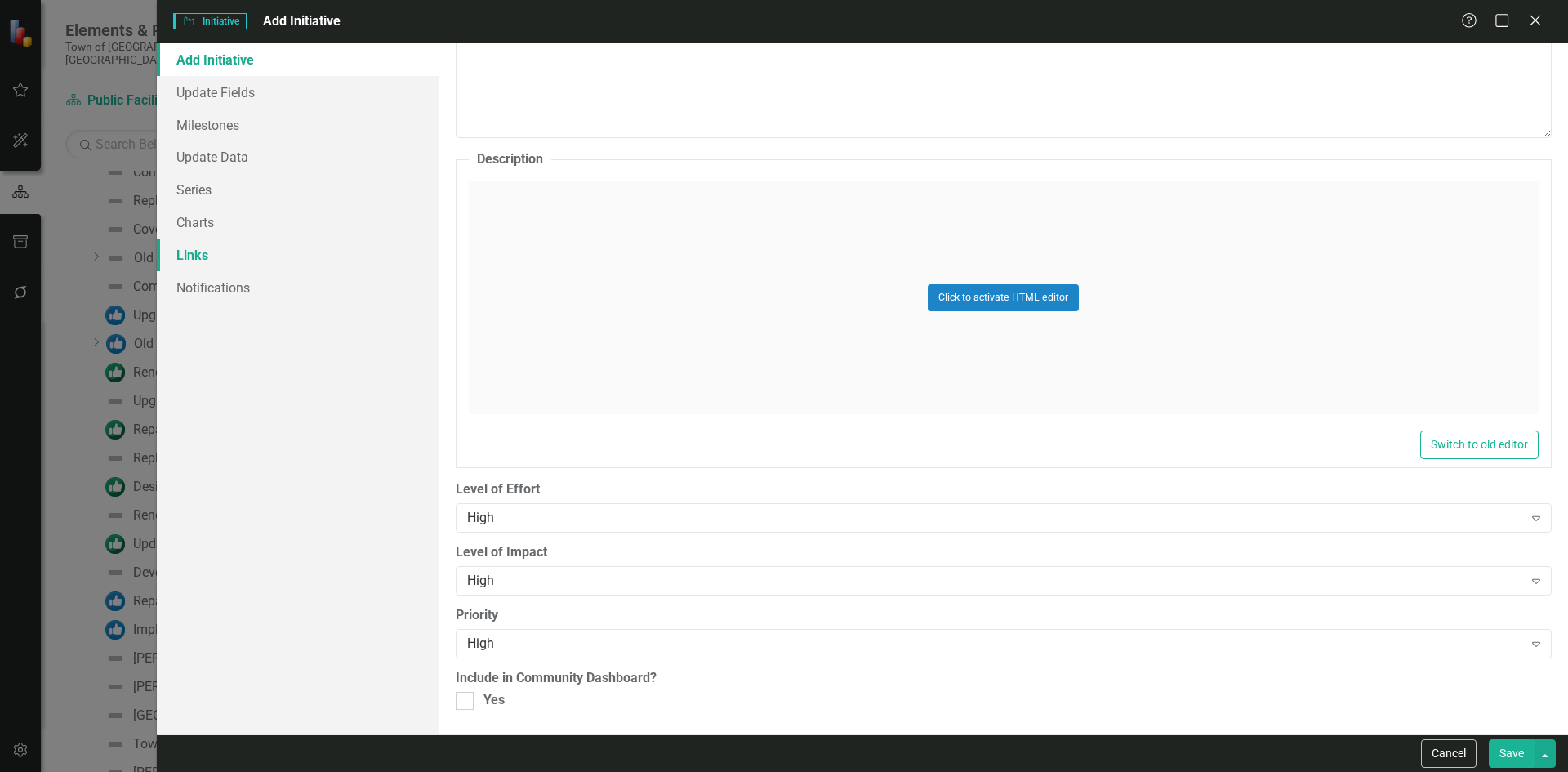
click at [199, 251] on link "Links" at bounding box center [297, 255] width 283 height 33
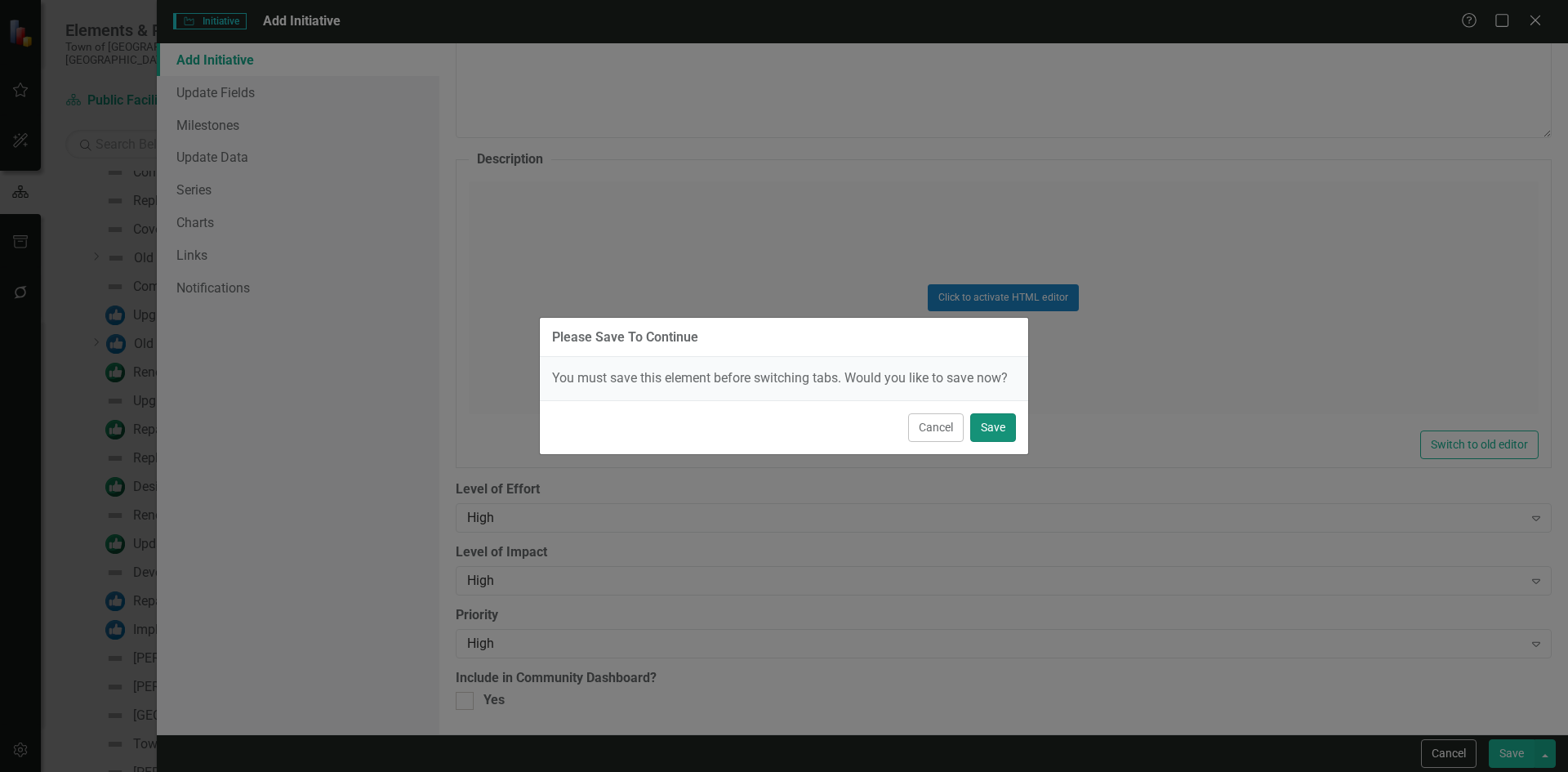
click at [993, 422] on button "Save" at bounding box center [992, 427] width 45 height 29
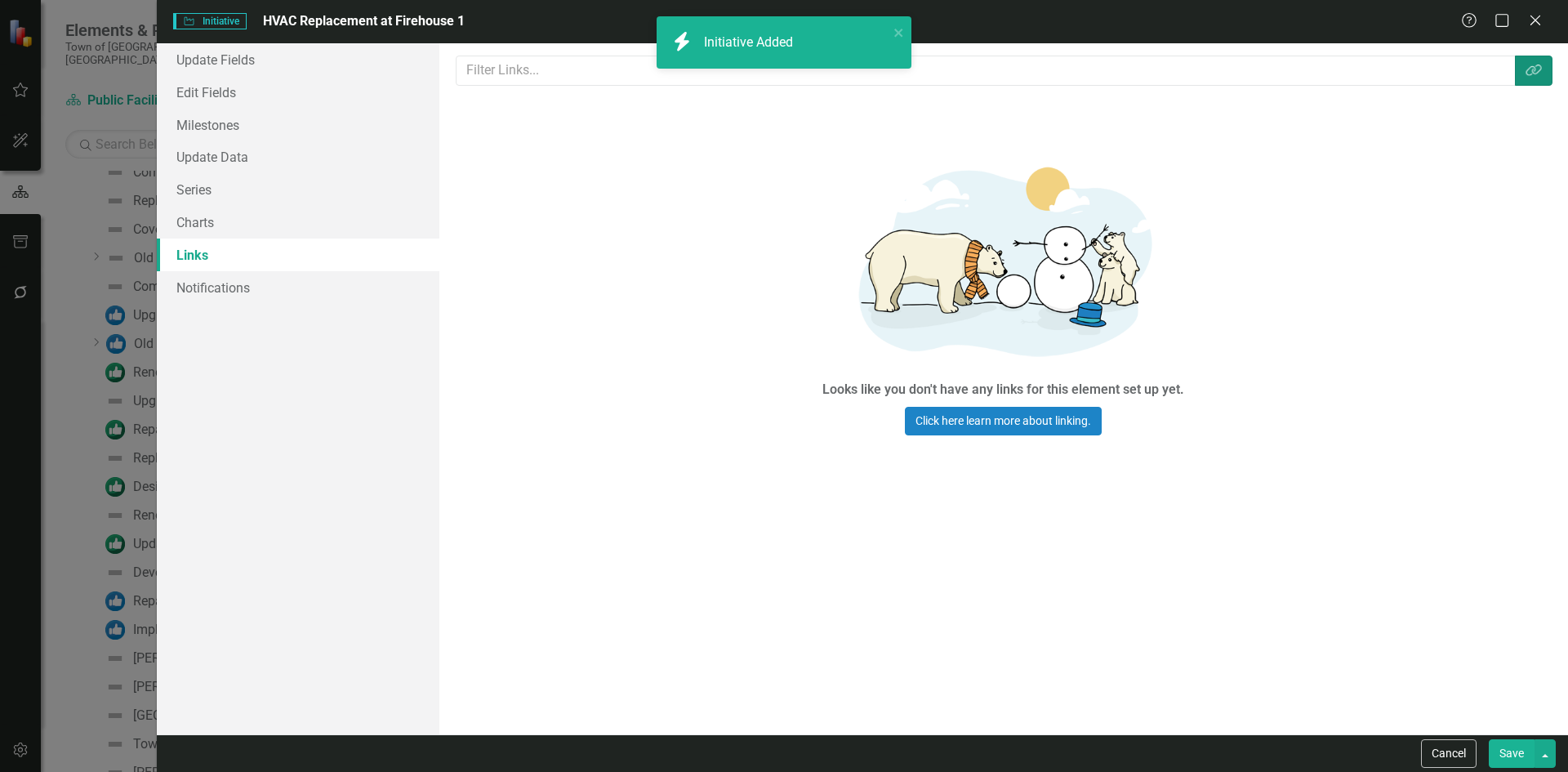
click at [1531, 70] on icon "Link Tag" at bounding box center [1533, 70] width 16 height 14
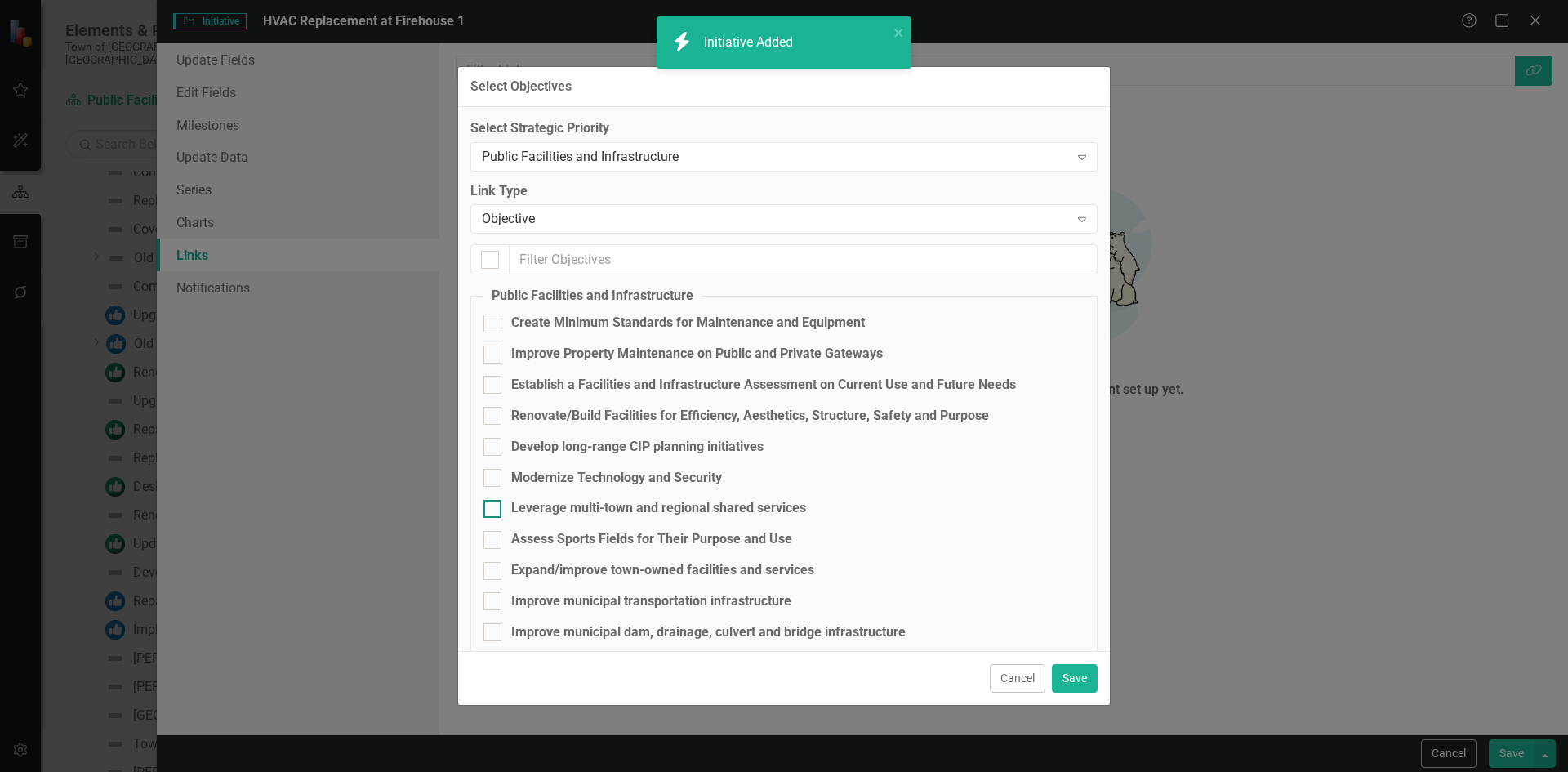
scroll to position [82, 0]
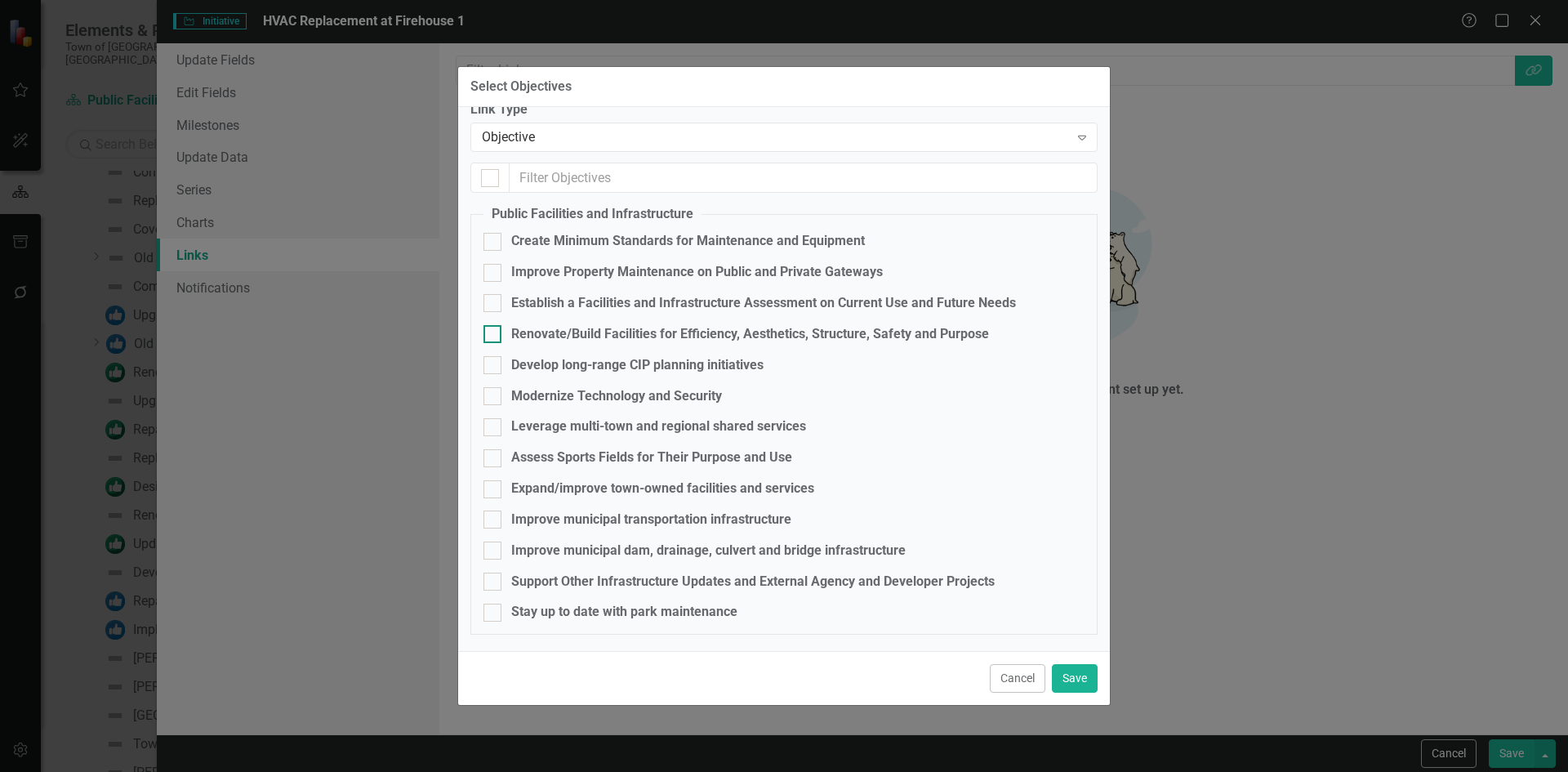
click at [571, 326] on div "Renovate/Build Facilities for Efficiency, Aesthetics, Structure, Safety and Pur…" at bounding box center [750, 334] width 478 height 18
click at [494, 326] on input "Renovate/Build Facilities for Efficiency, Aesthetics, Structure, Safety and Pur…" at bounding box center [488, 330] width 11 height 11
checkbox input "true"
click at [1081, 672] on button "Save" at bounding box center [1074, 678] width 45 height 29
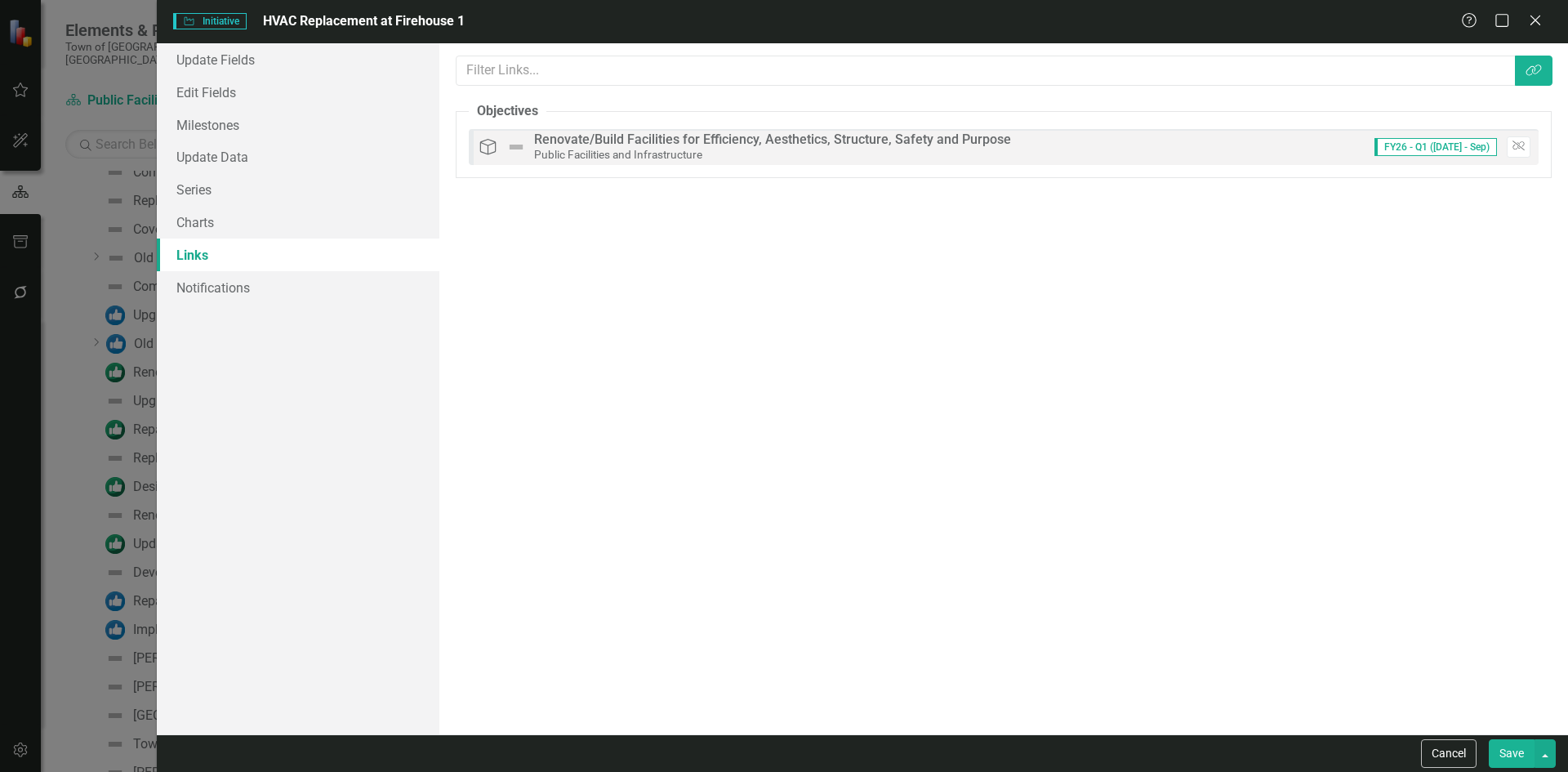
click at [1514, 743] on button "Save" at bounding box center [1511, 754] width 45 height 29
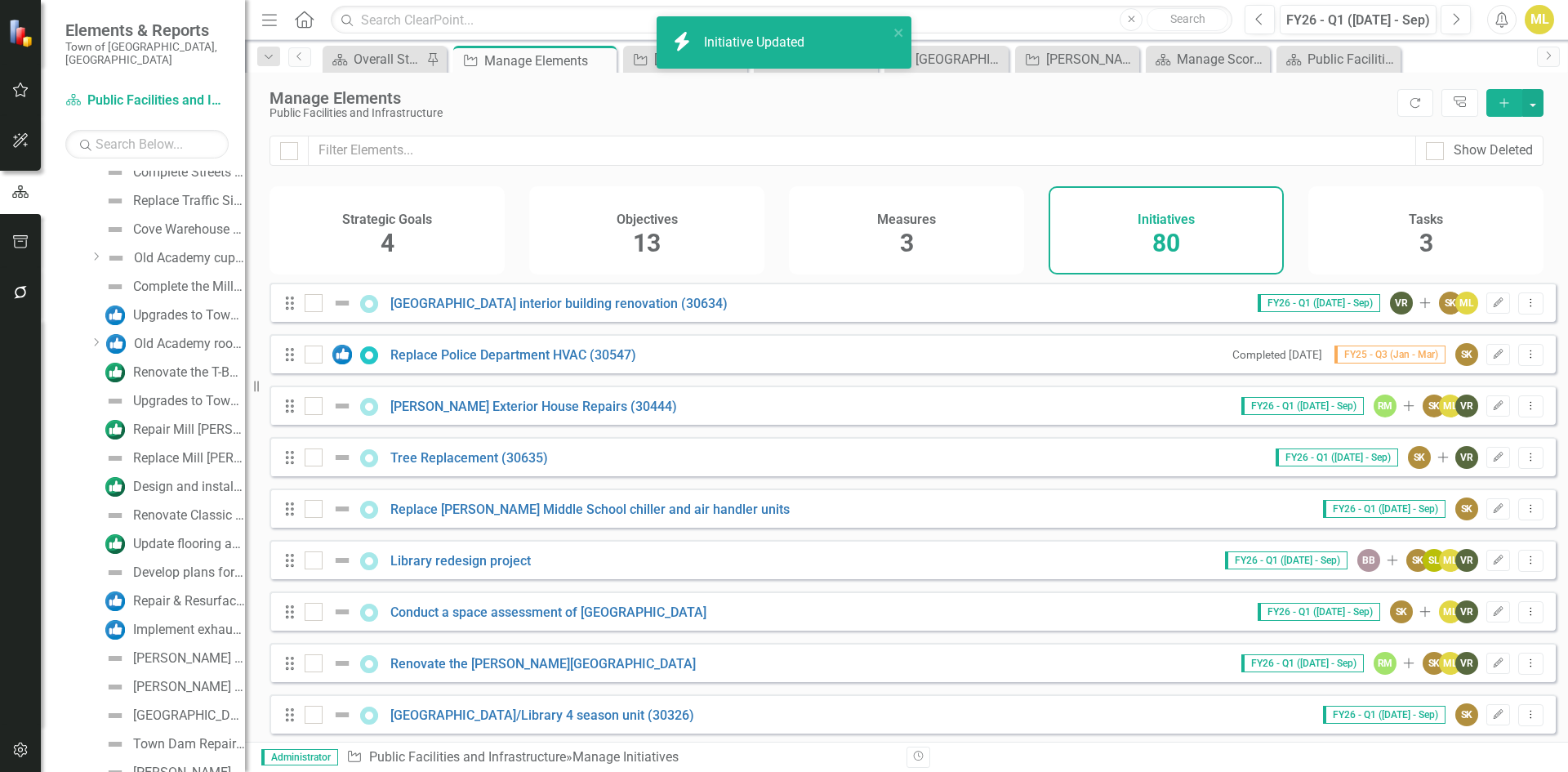
click at [1494, 110] on button "Add" at bounding box center [1503, 102] width 36 height 28
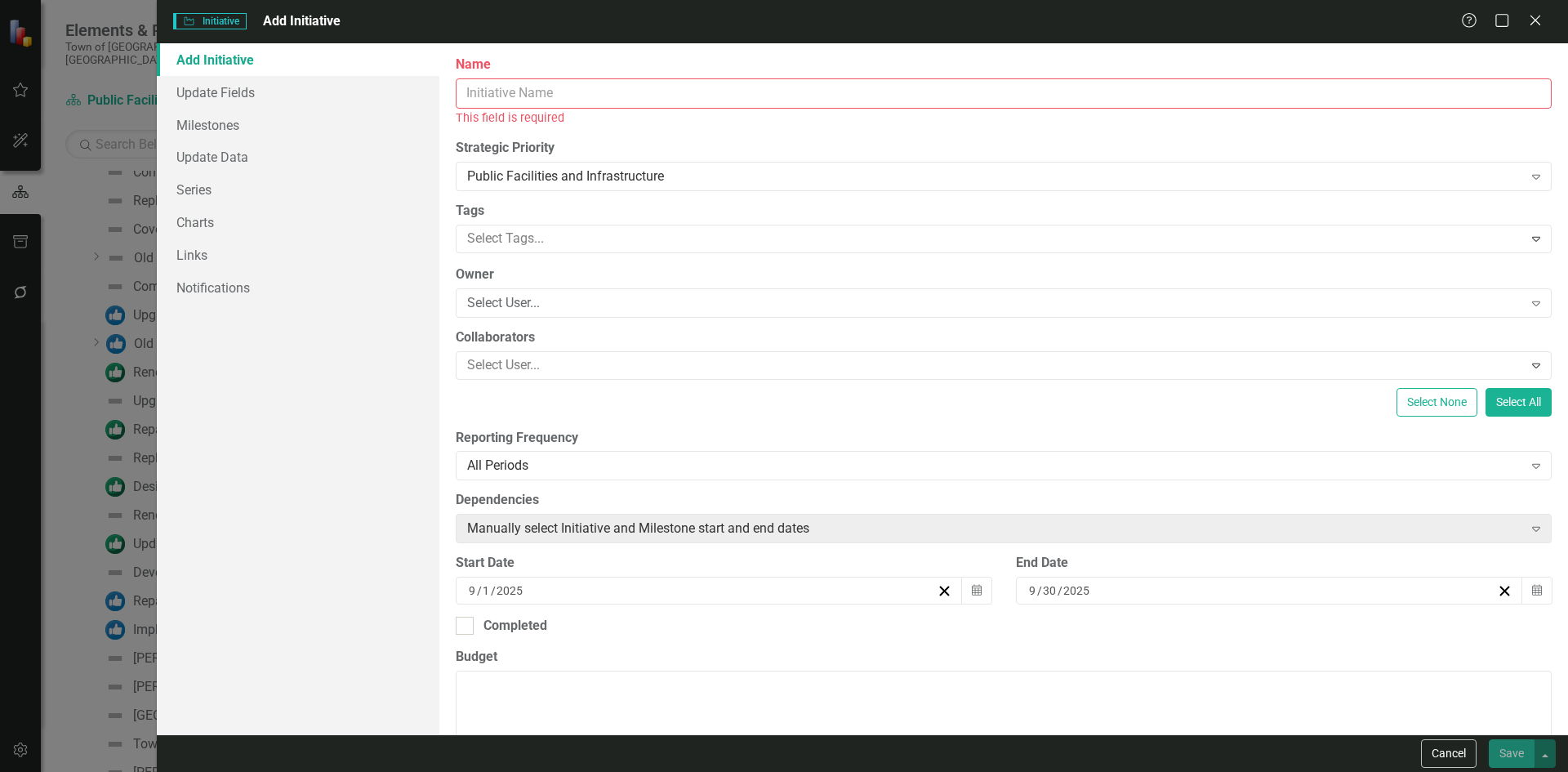
click at [503, 91] on input "Name" at bounding box center [1004, 93] width 1096 height 30
paste input "Replacement of substandard signs and posts identified in BETA Group study to br…"
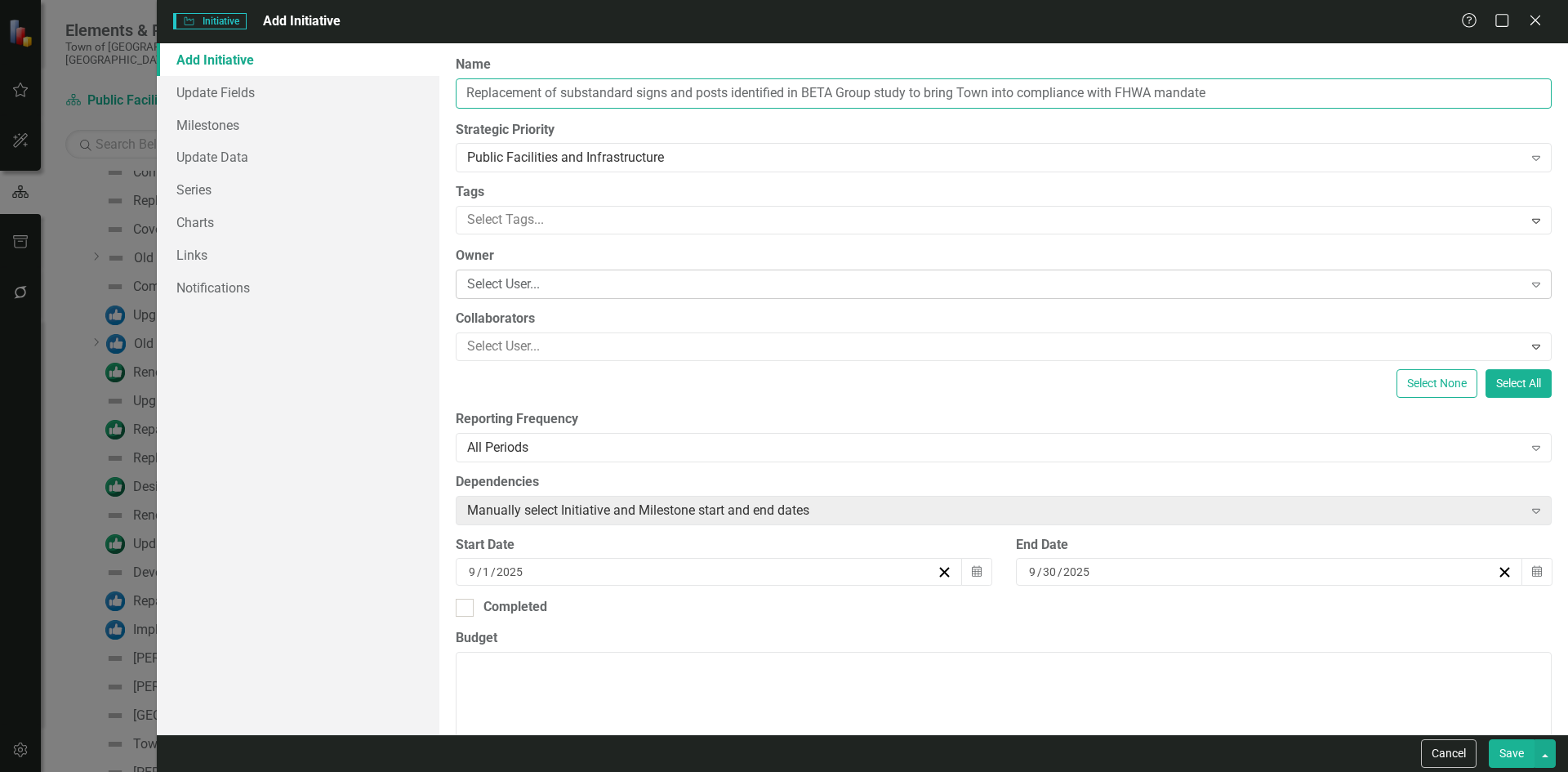
type input "Replacement of substandard signs and posts identified in BETA Group study to br…"
click at [513, 272] on div "Select User... Expand" at bounding box center [1004, 284] width 1096 height 29
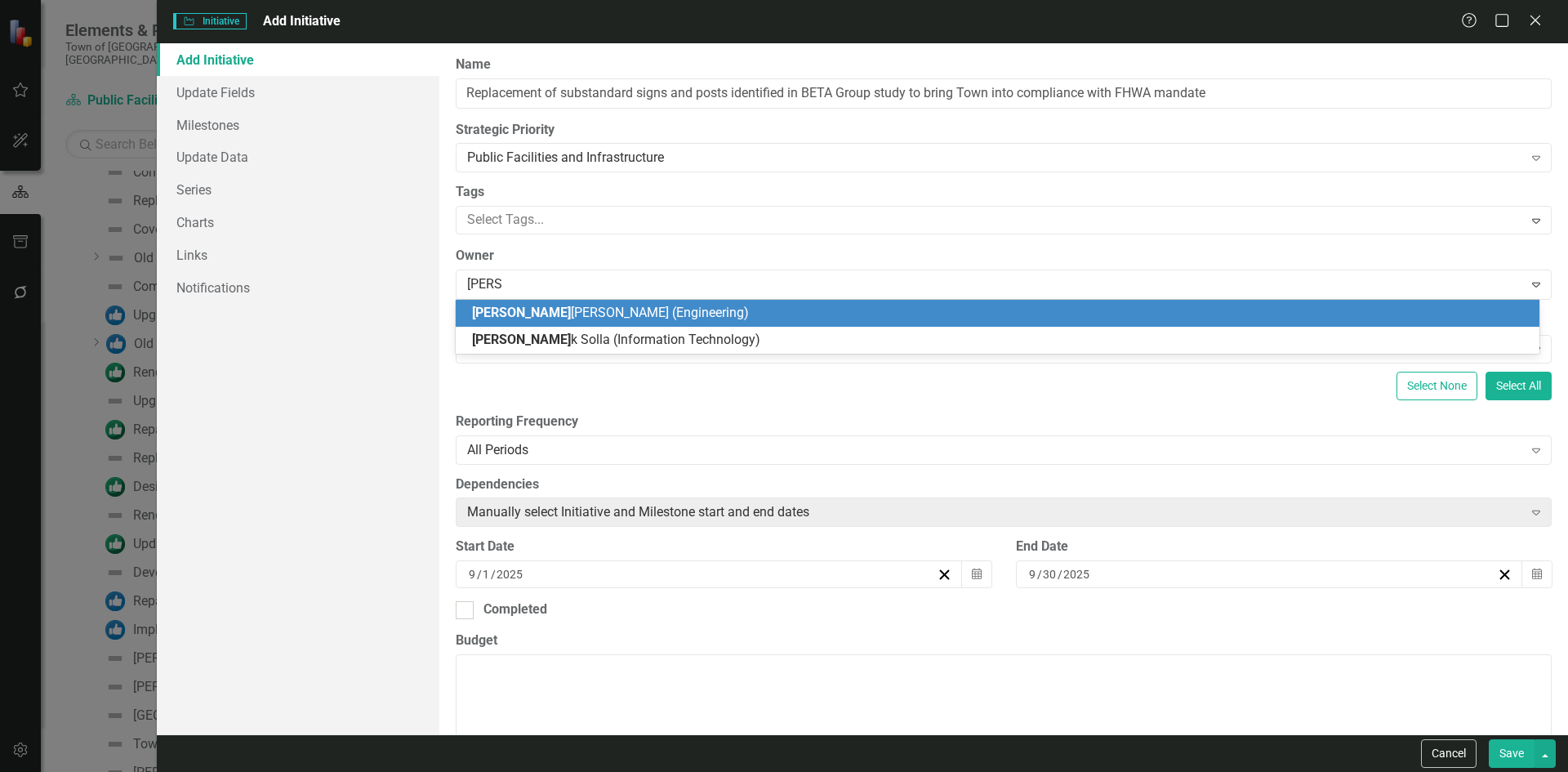
type input "derrick"
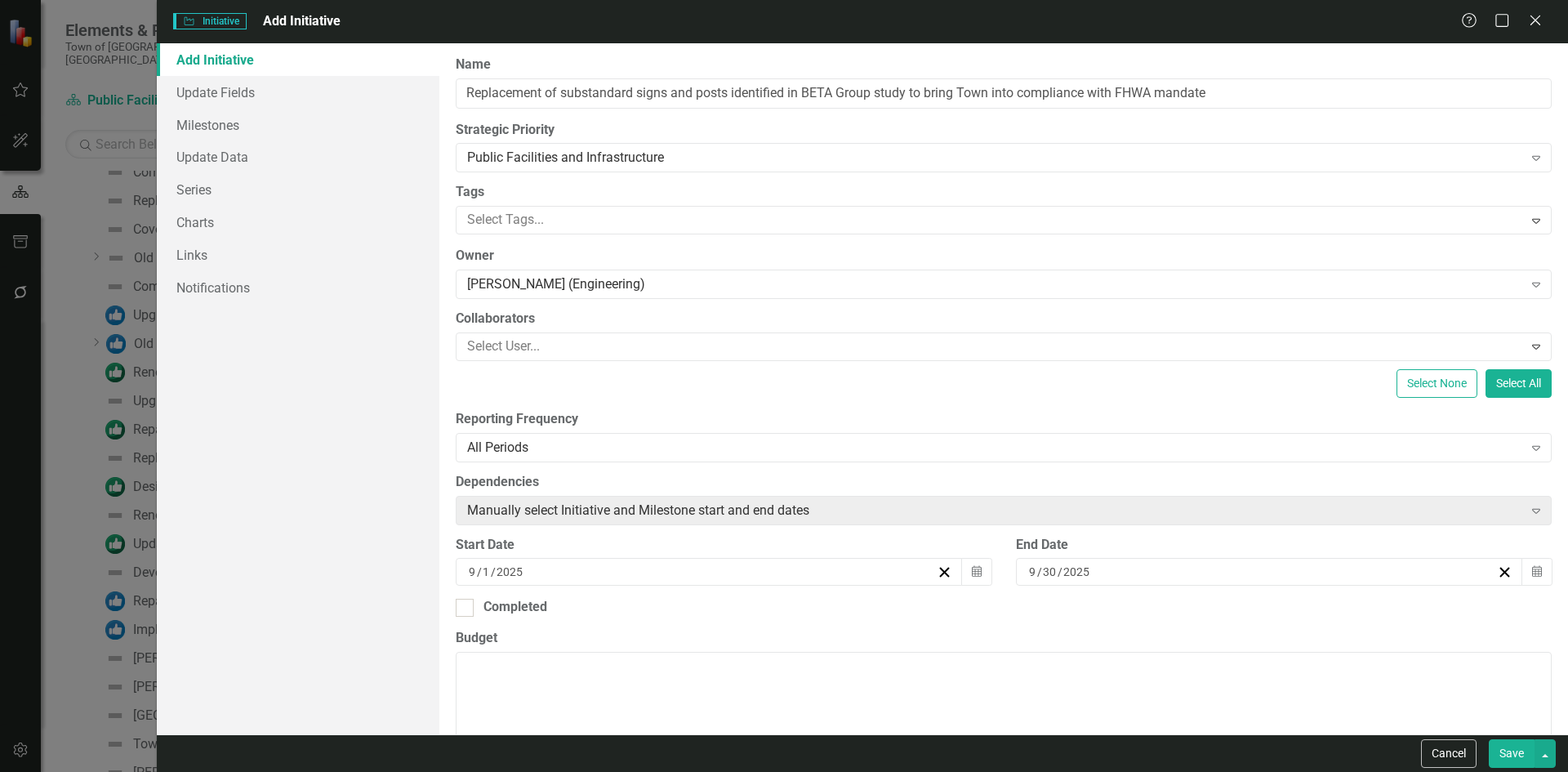
click at [514, 561] on div "9 / 1 / 2025" at bounding box center [709, 571] width 508 height 28
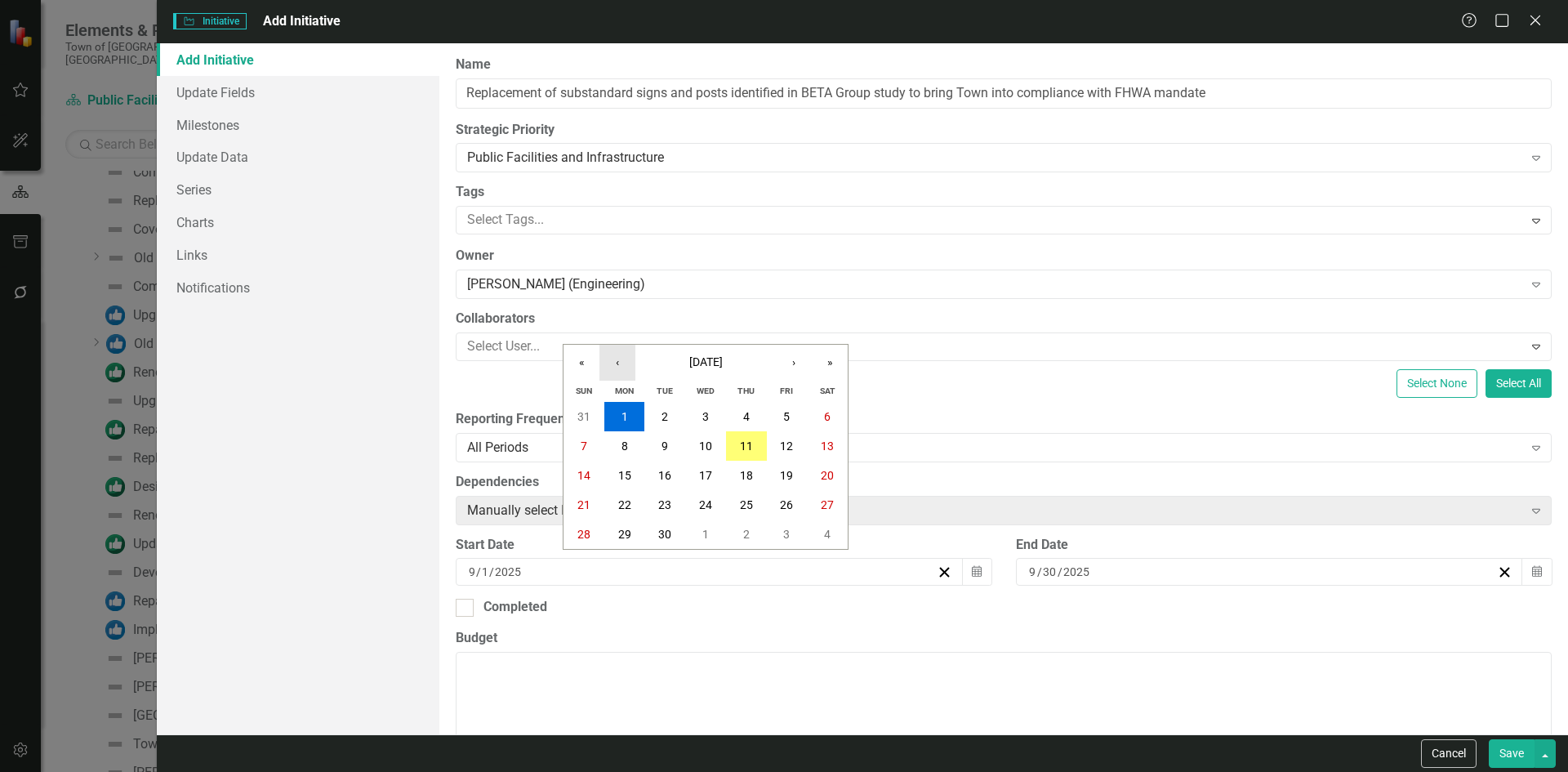
click at [626, 369] on button "‹" at bounding box center [617, 362] width 36 height 36
click at [666, 403] on button "1" at bounding box center [665, 416] width 41 height 29
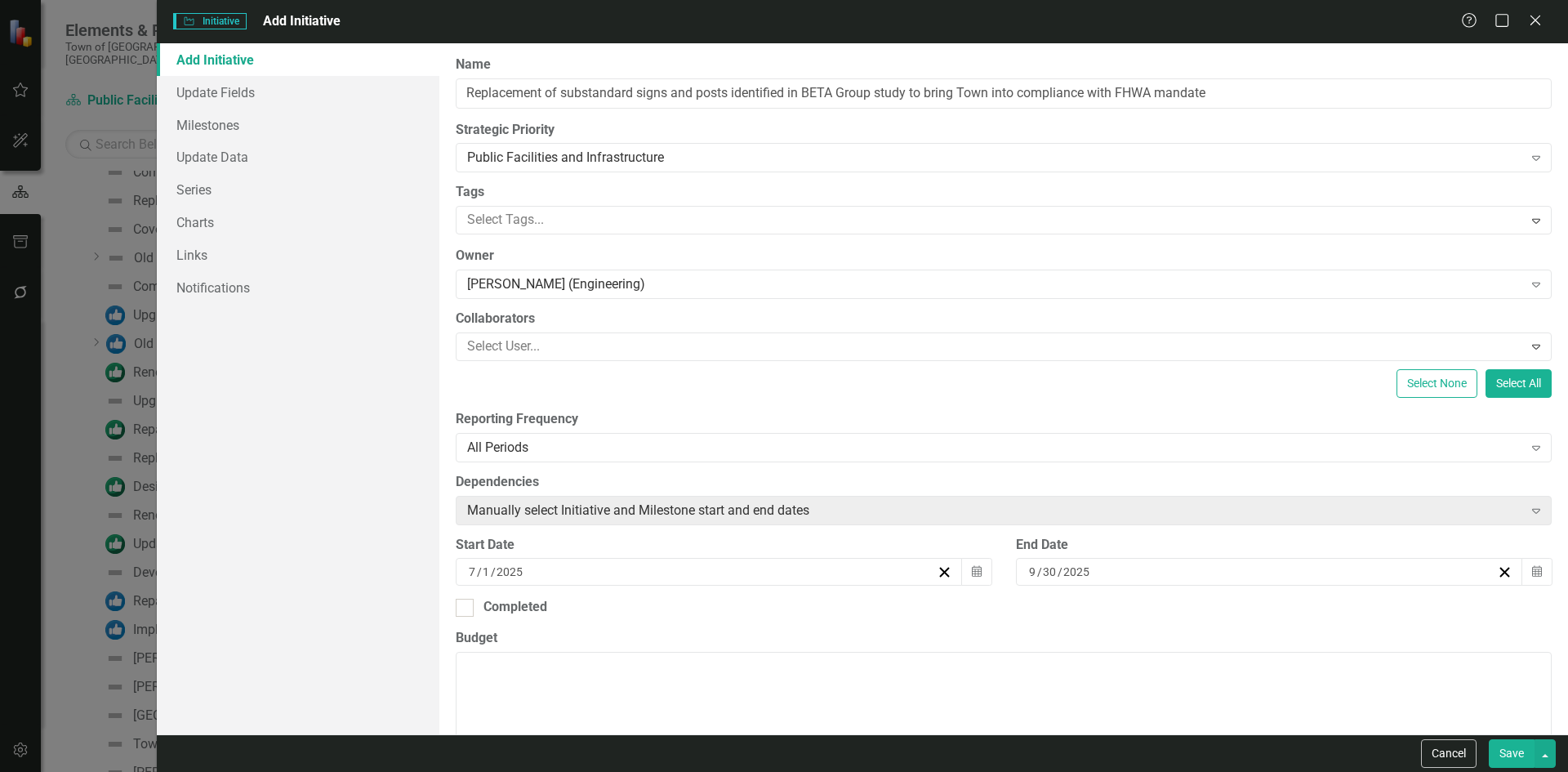
click at [1085, 580] on div "9 / 30 / 2025" at bounding box center [1261, 571] width 470 height 16
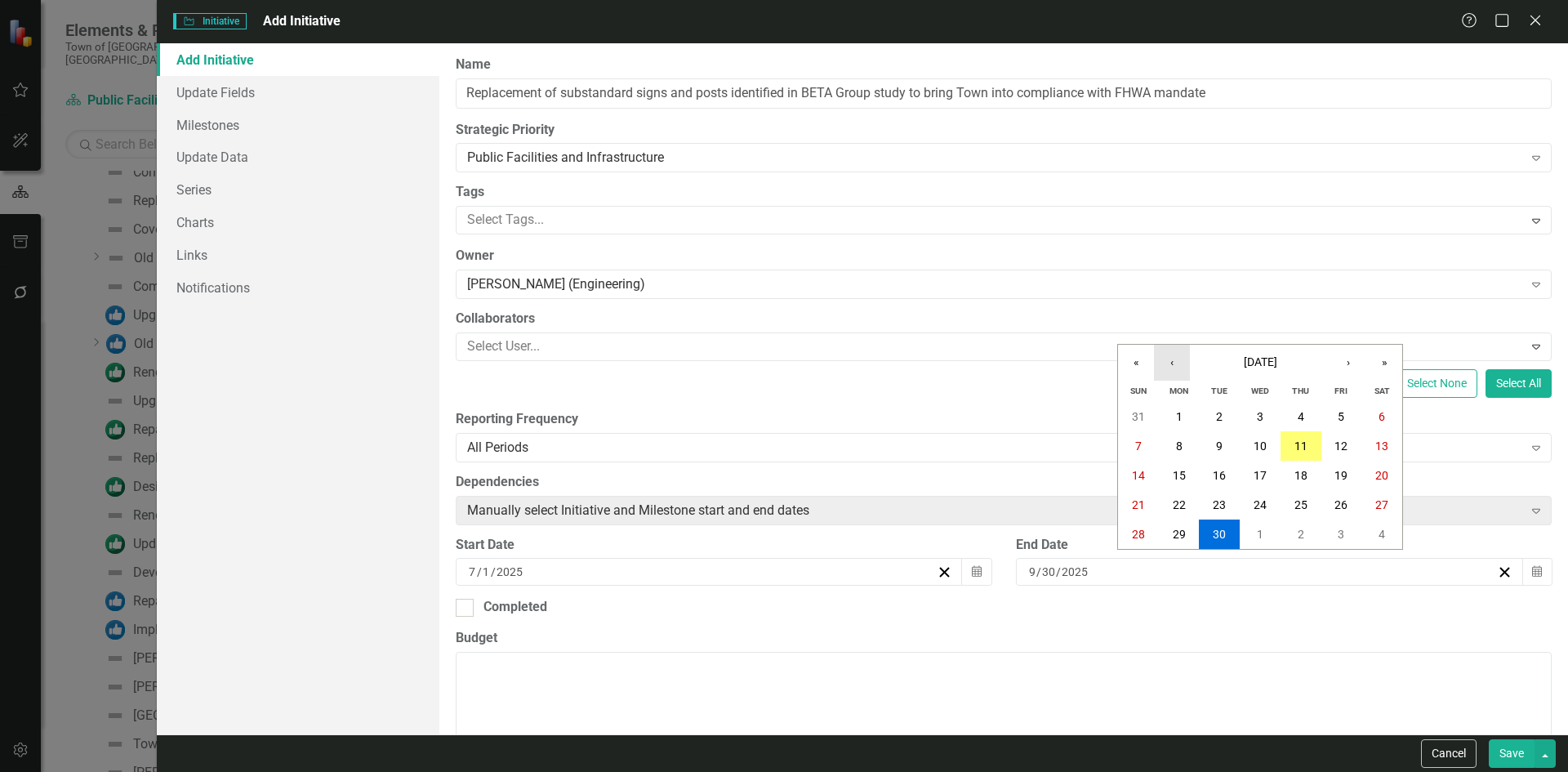
click at [1178, 373] on button "‹" at bounding box center [1171, 362] width 36 height 36
click at [1179, 370] on button "‹" at bounding box center [1171, 362] width 36 height 36
click at [1376, 362] on button "»" at bounding box center [1384, 362] width 36 height 36
click at [1205, 534] on button "30" at bounding box center [1219, 534] width 41 height 29
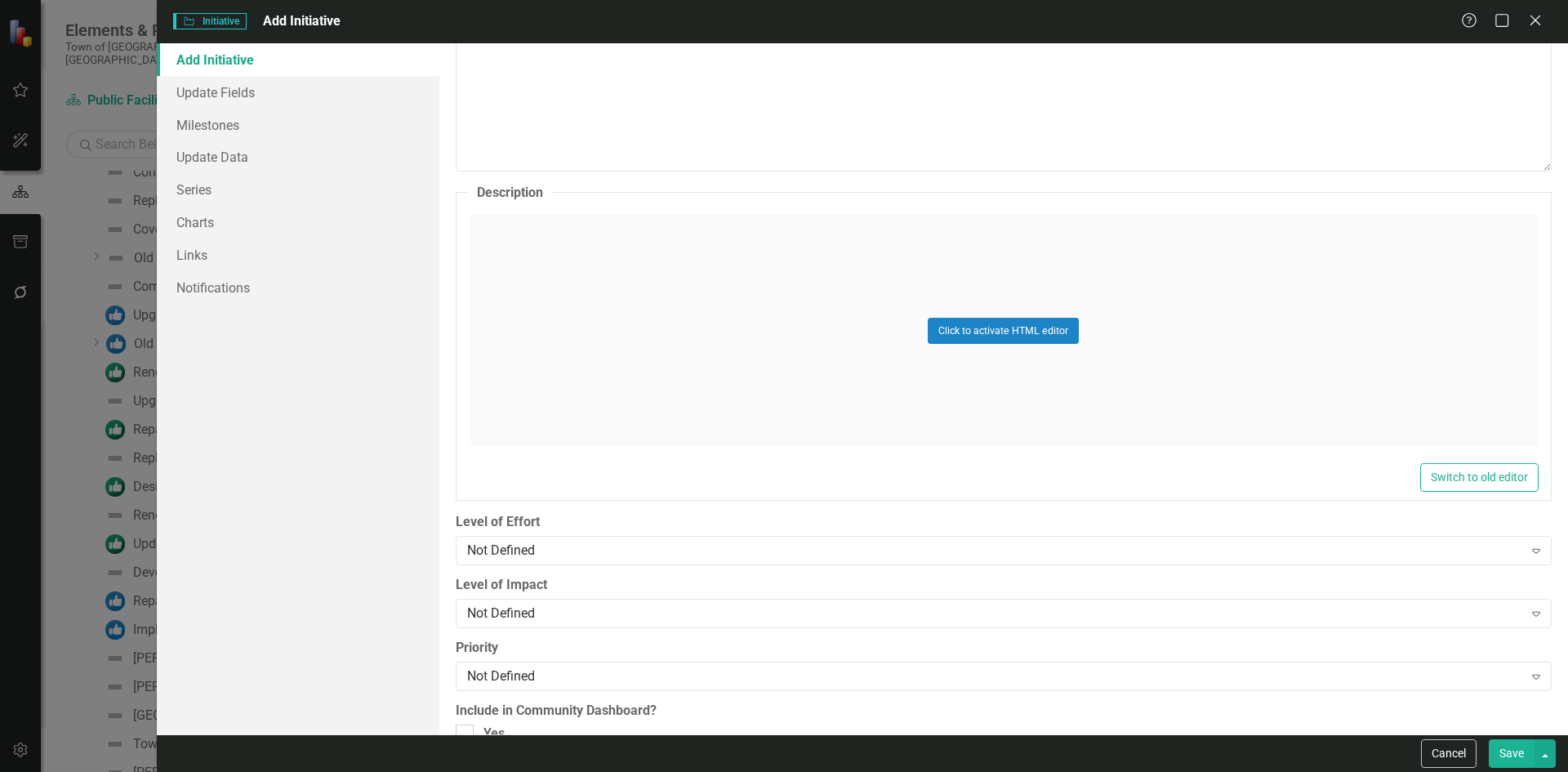
scroll to position [712, 0]
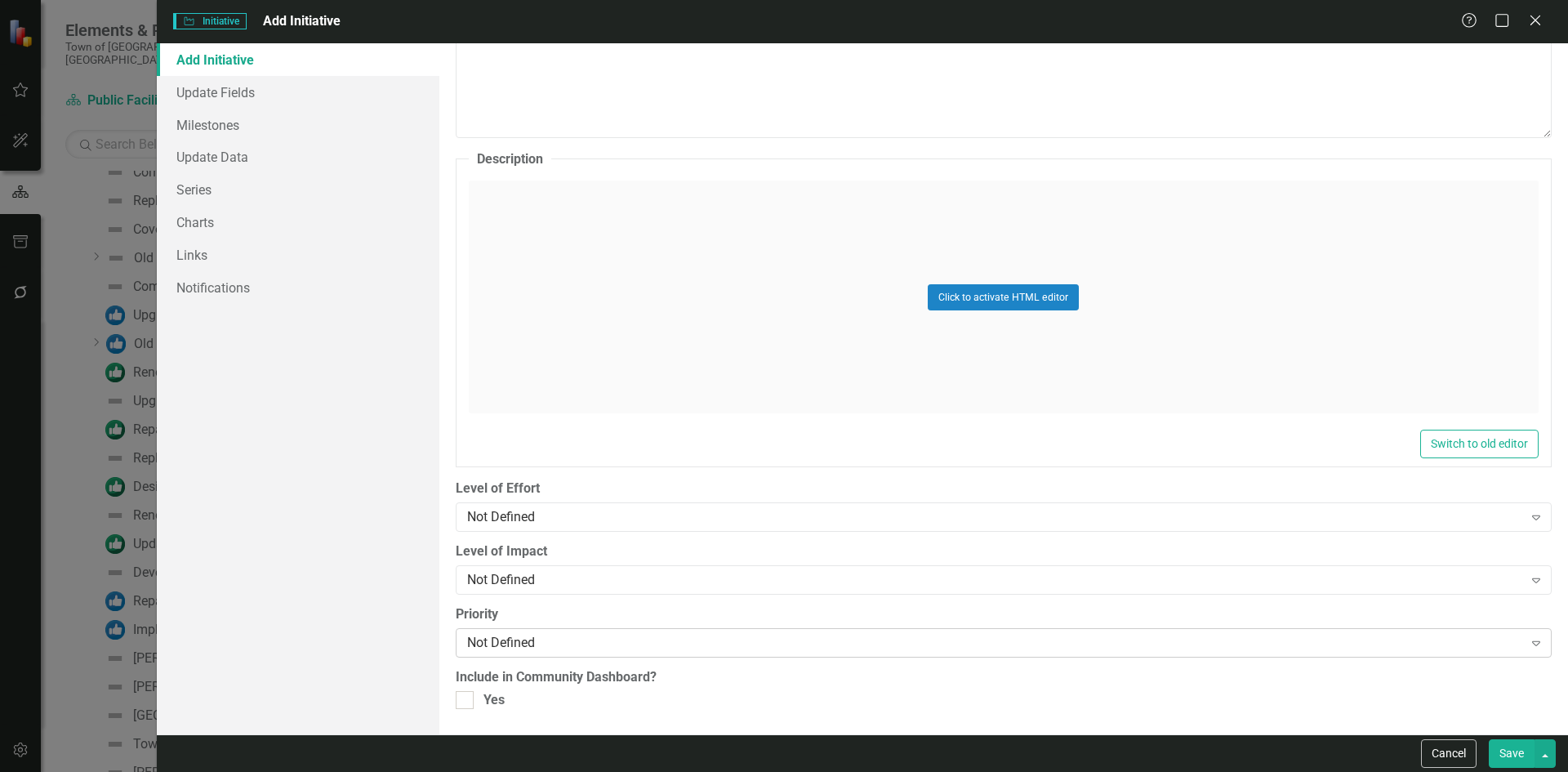
click at [548, 640] on div "Not Defined" at bounding box center [995, 643] width 1056 height 18
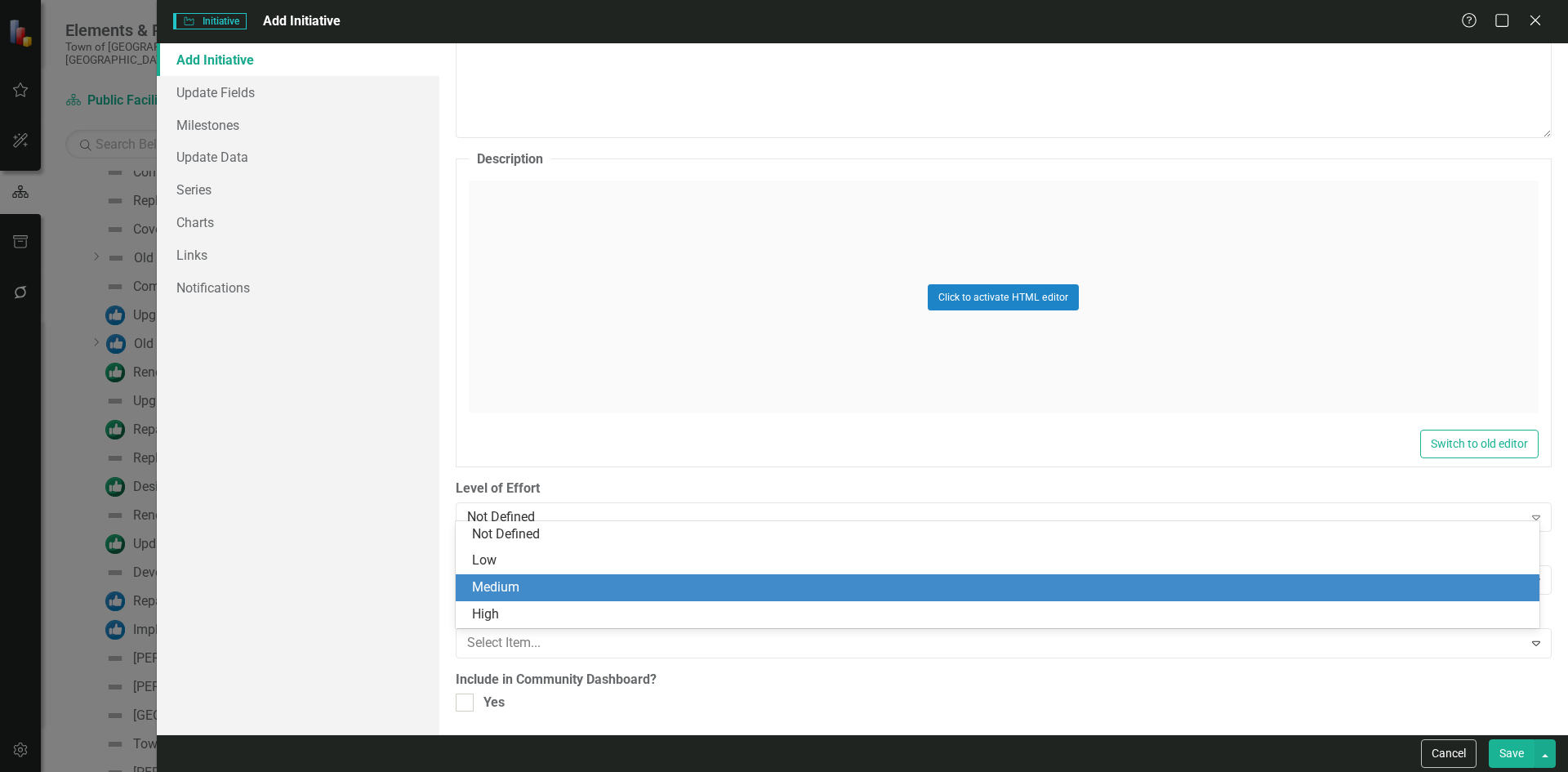
click at [503, 600] on div "Medium" at bounding box center [997, 588] width 1084 height 27
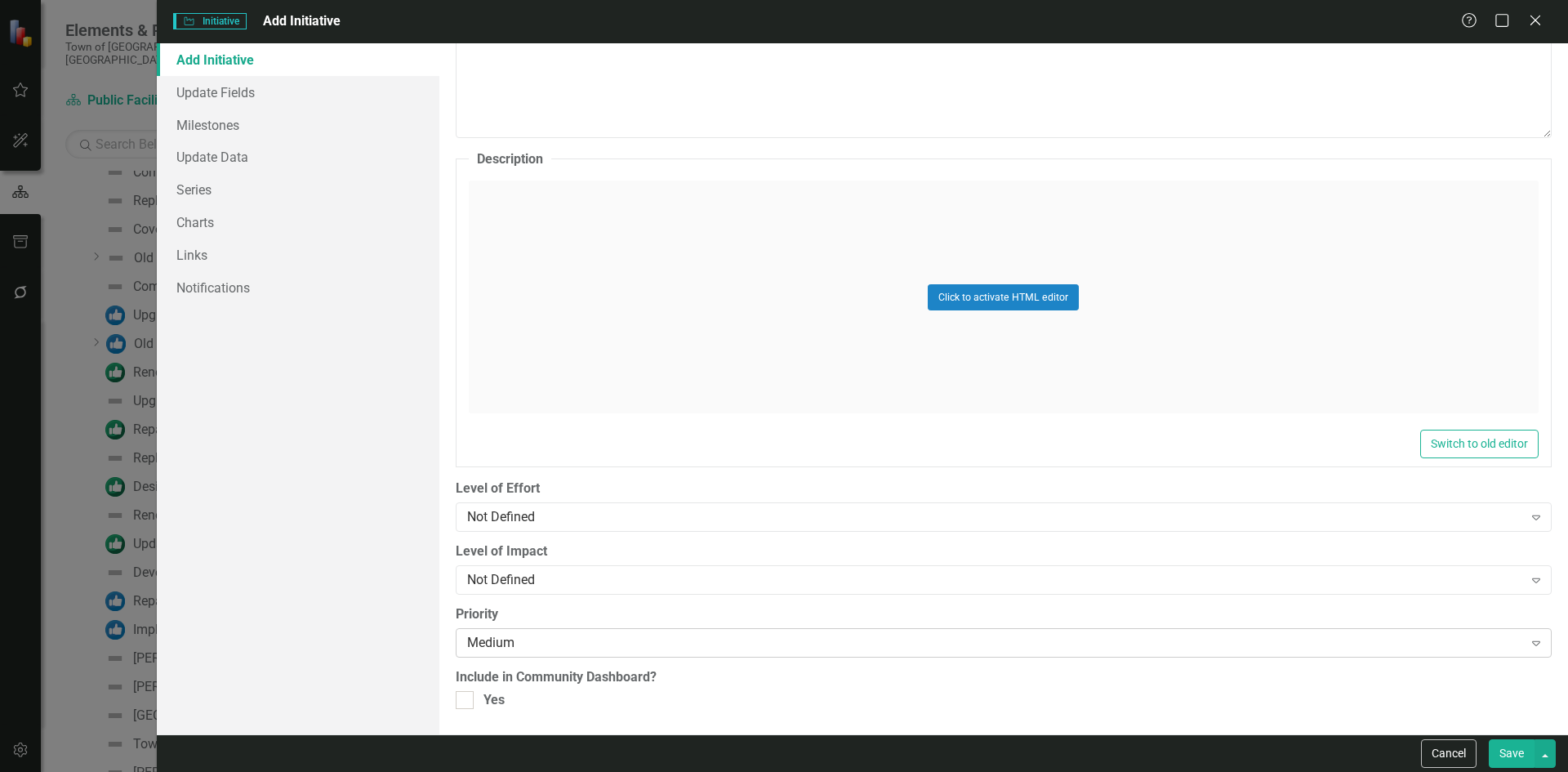
click at [501, 637] on div "Medium" at bounding box center [995, 643] width 1056 height 18
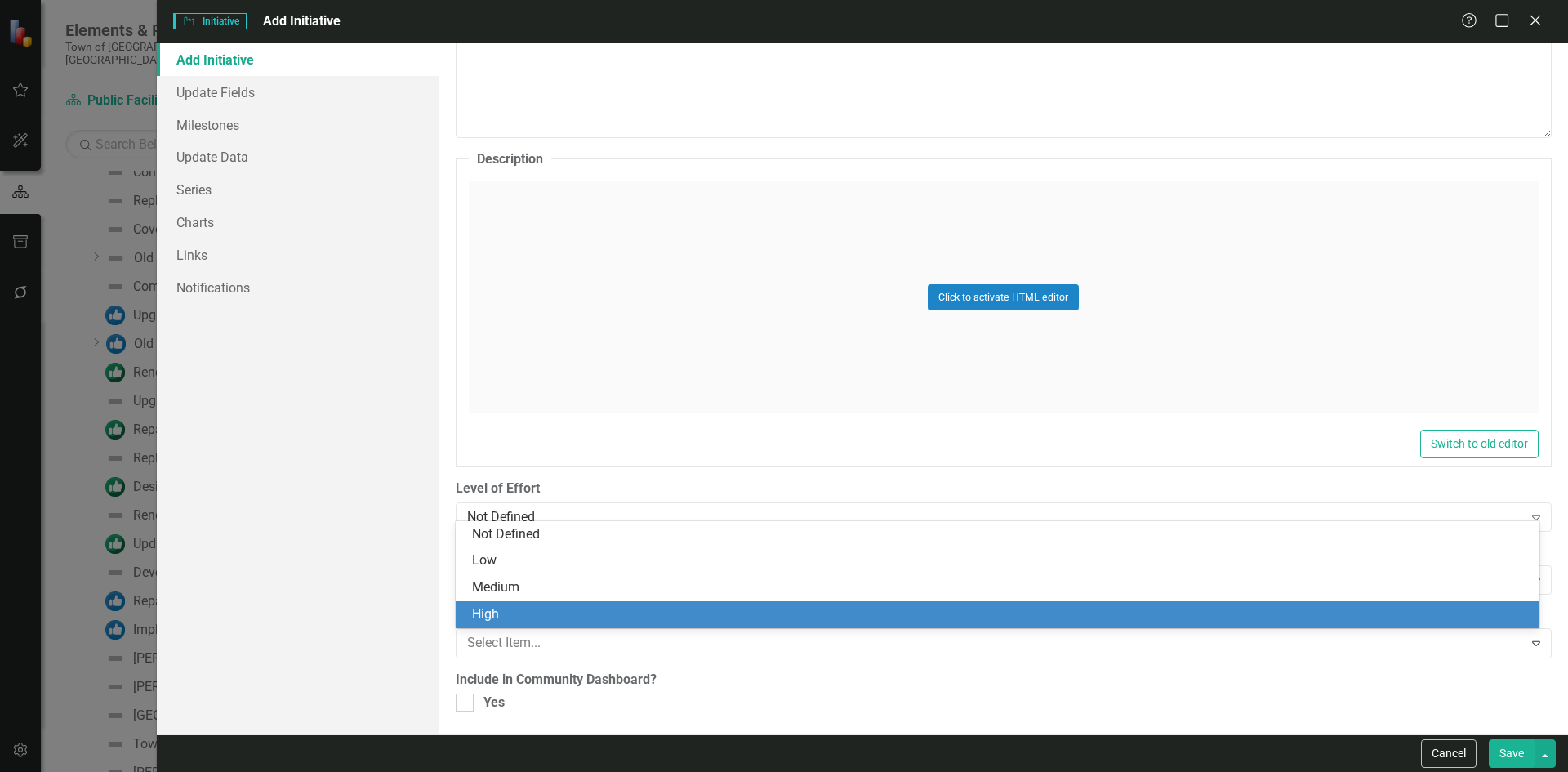
click at [496, 615] on div "High" at bounding box center [1001, 614] width 1058 height 18
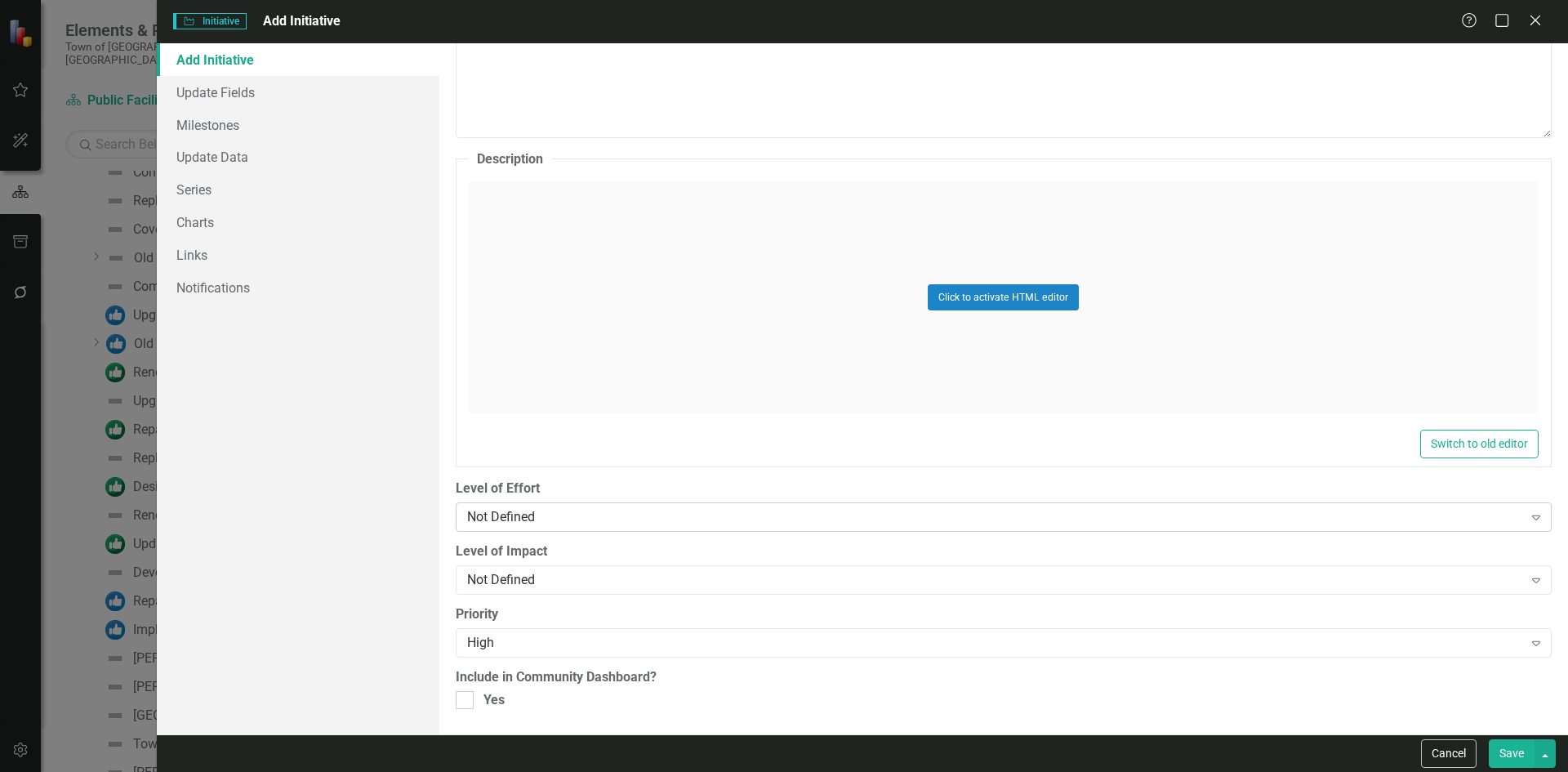
click at [538, 508] on div "Not Defined" at bounding box center [995, 516] width 1056 height 18
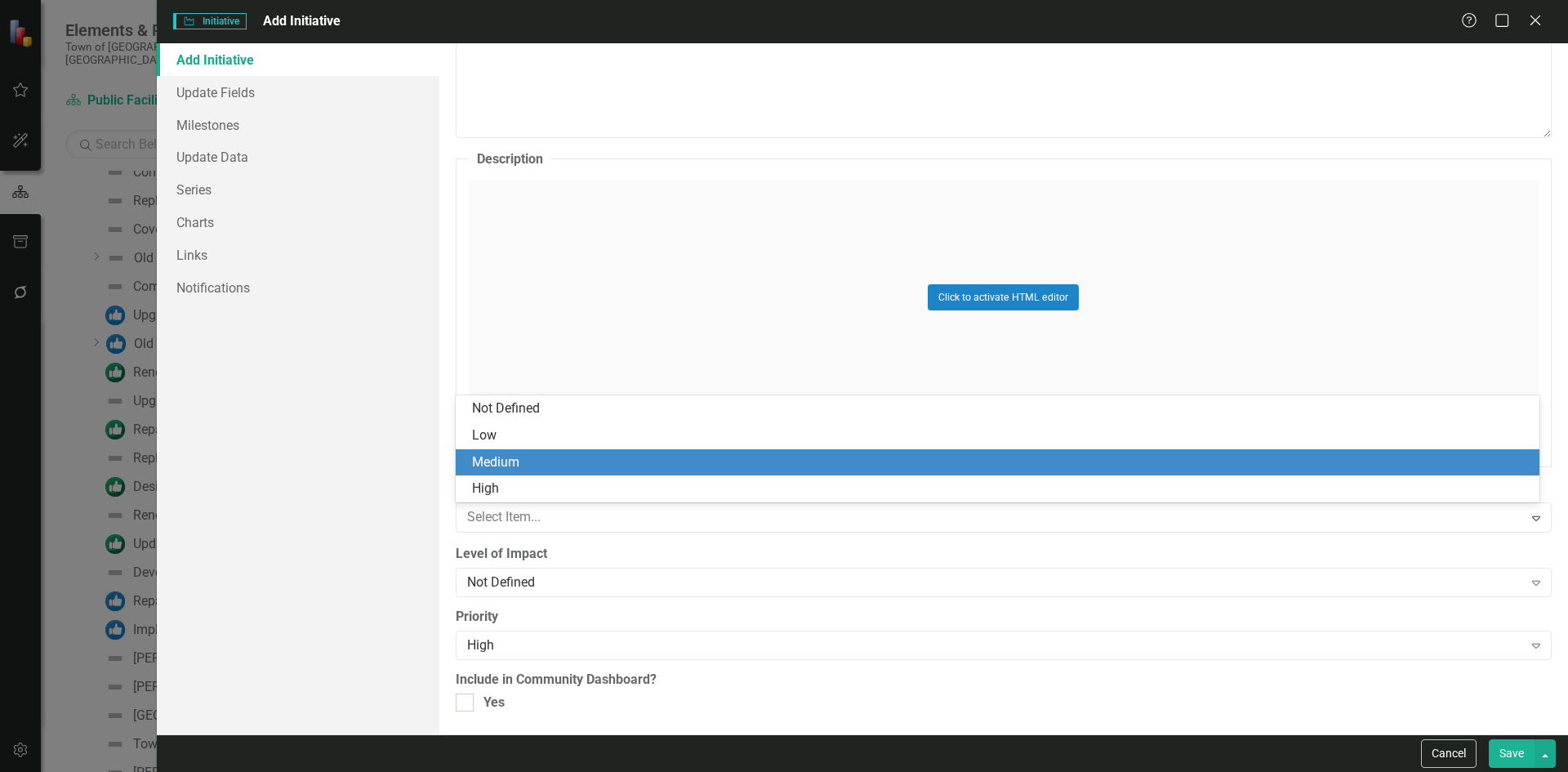
click at [522, 463] on div "Medium" at bounding box center [1001, 462] width 1058 height 18
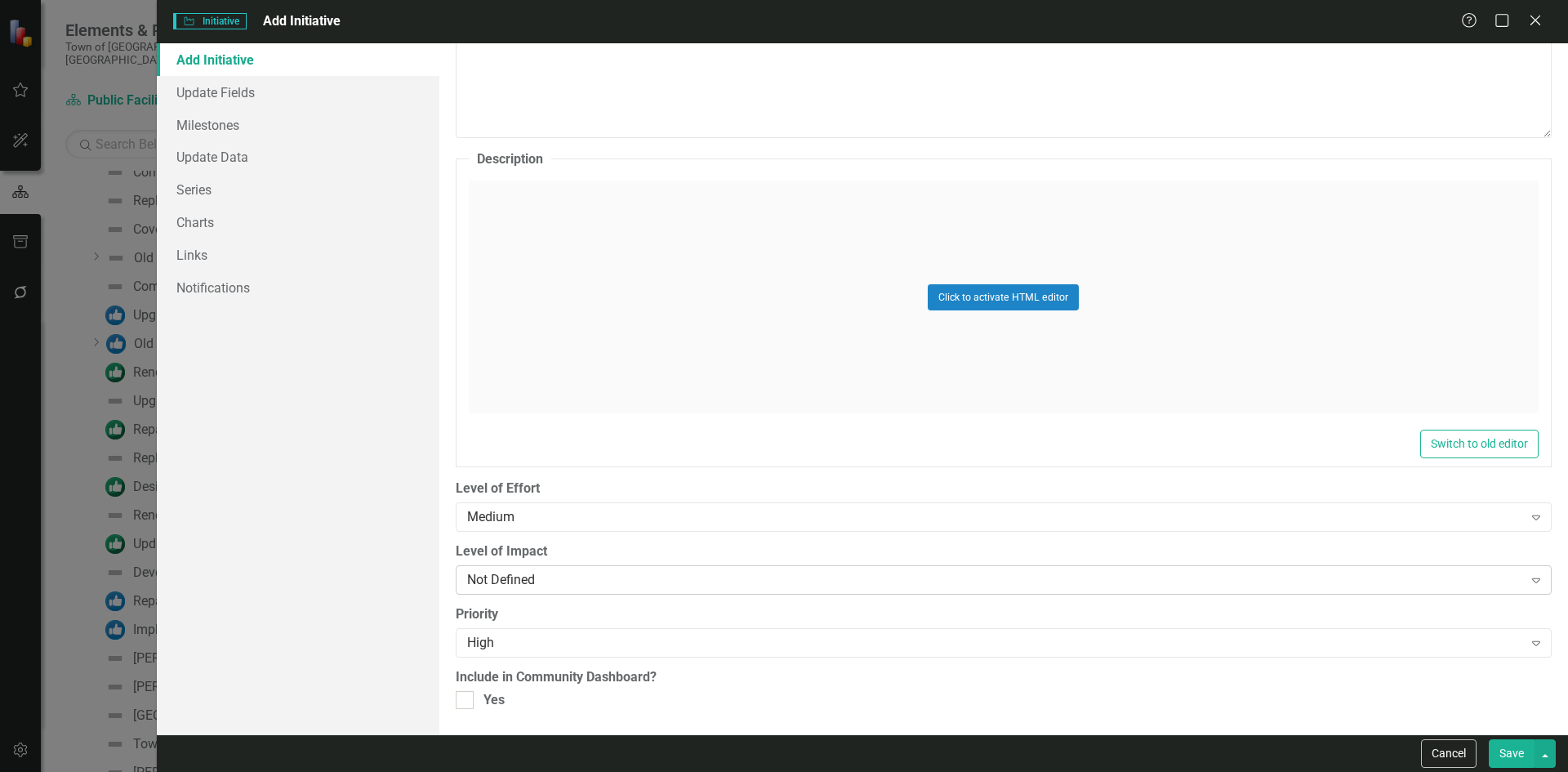
click at [527, 573] on div "Not Defined" at bounding box center [995, 580] width 1056 height 18
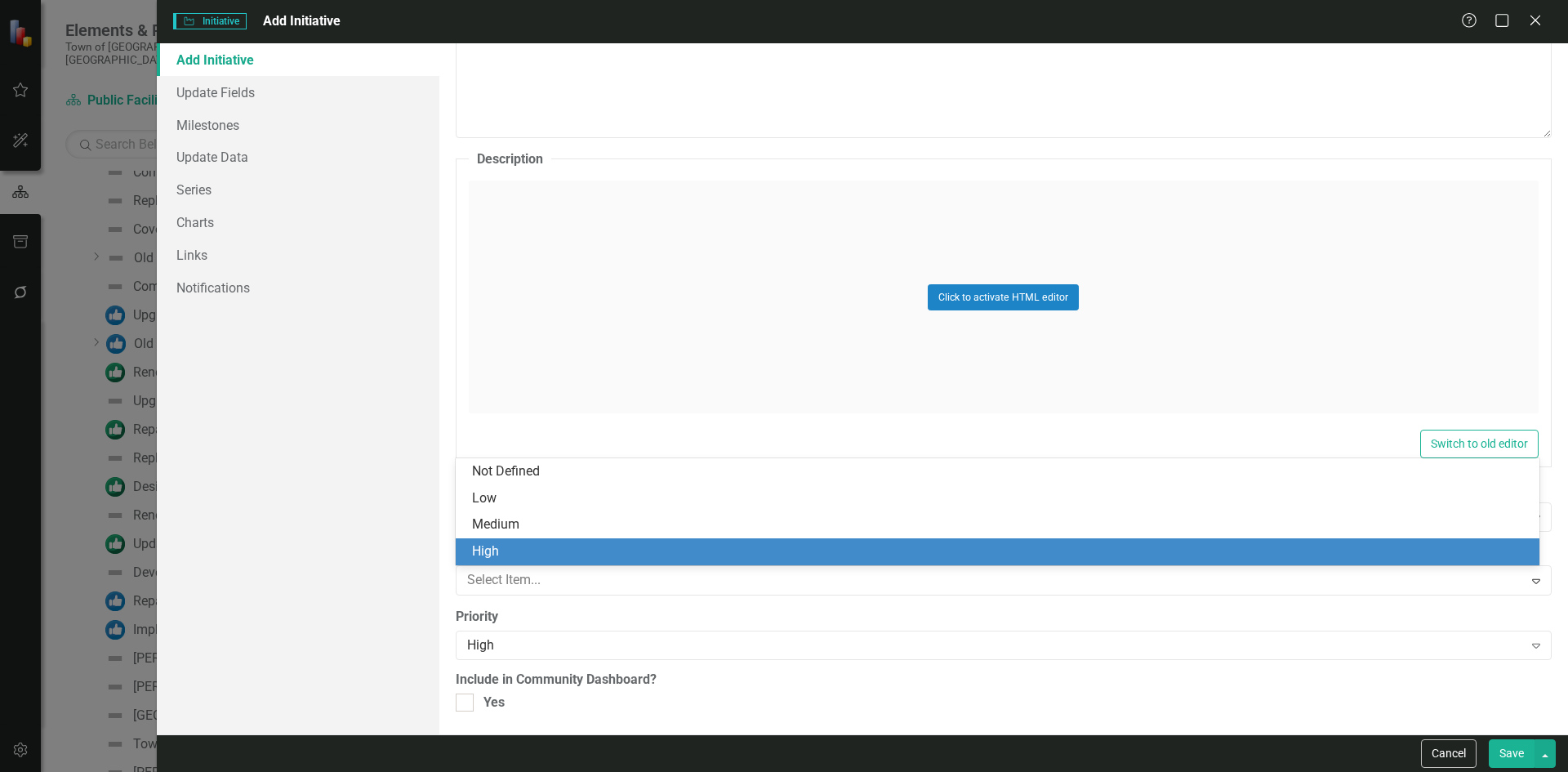
click at [507, 541] on div "High" at bounding box center [997, 552] width 1084 height 27
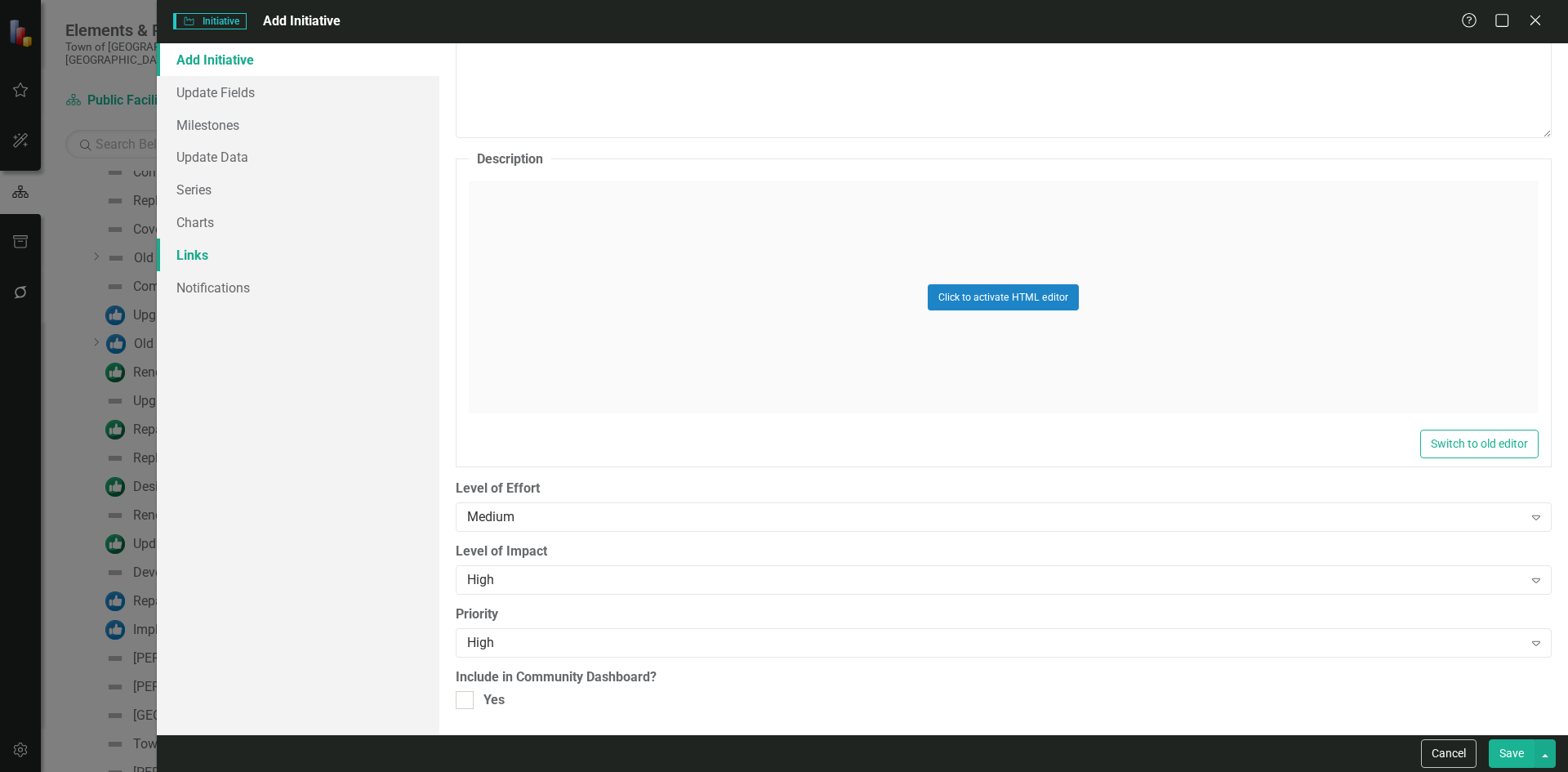
click at [203, 257] on link "Links" at bounding box center [297, 255] width 283 height 33
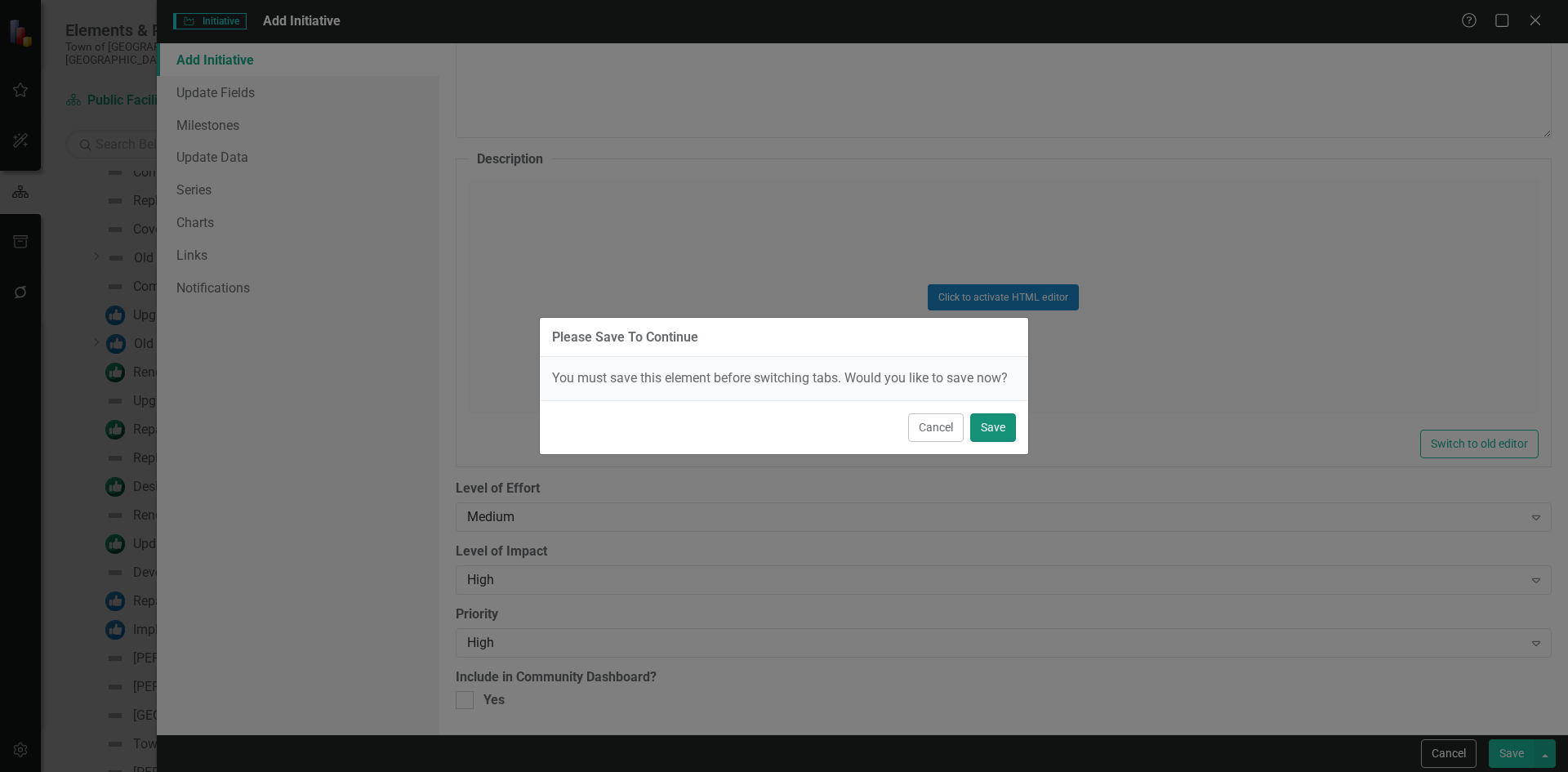
click at [1011, 426] on button "Save" at bounding box center [992, 427] width 45 height 29
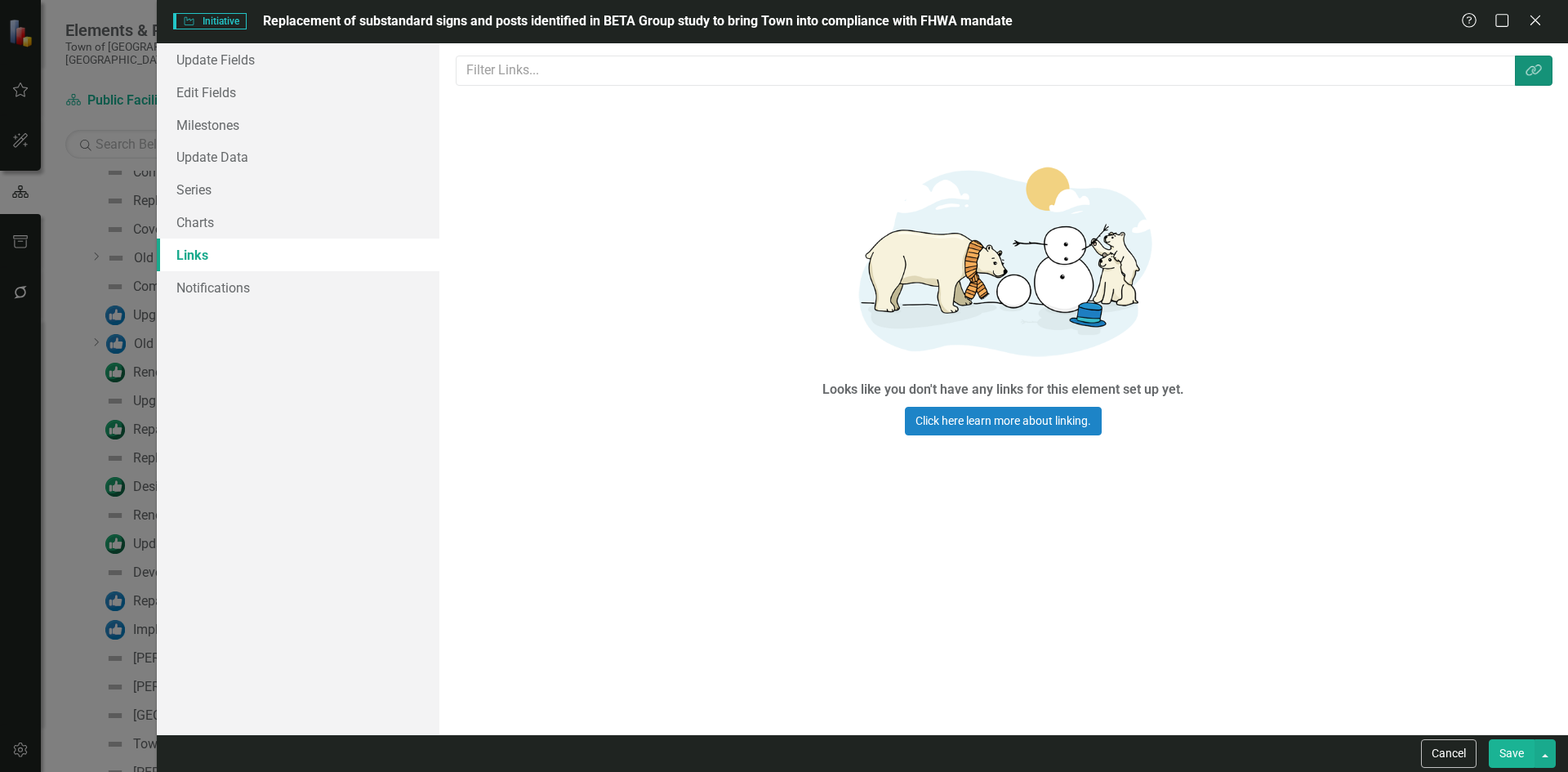
click at [1527, 62] on button "Link Tag" at bounding box center [1533, 70] width 38 height 30
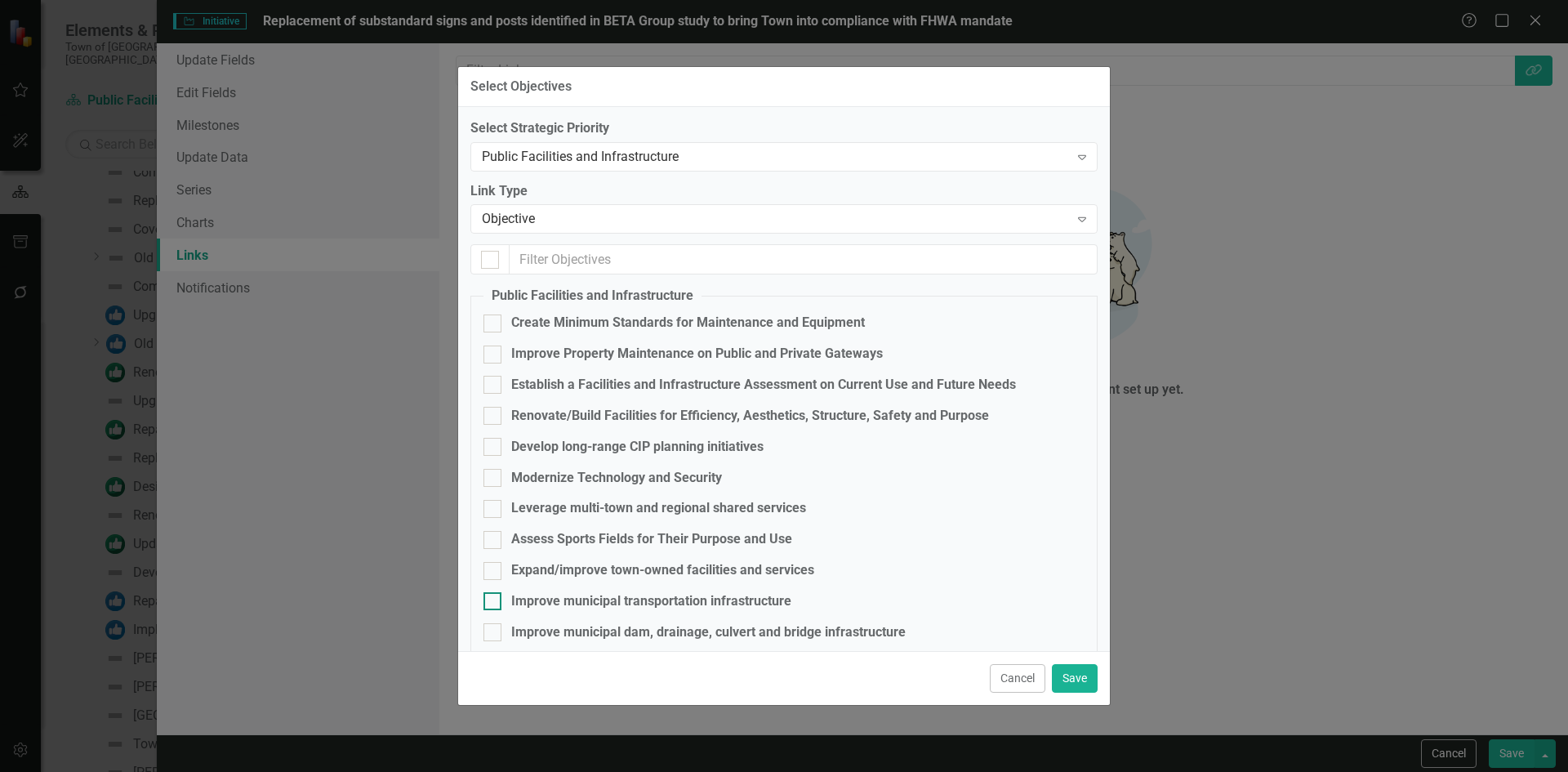
click at [610, 593] on div "Improve municipal transportation infrastructure" at bounding box center [651, 601] width 280 height 18
click at [494, 593] on input "Improve municipal transportation infrastructure" at bounding box center [488, 597] width 11 height 11
checkbox input "true"
click at [1066, 682] on button "Save" at bounding box center [1074, 678] width 45 height 29
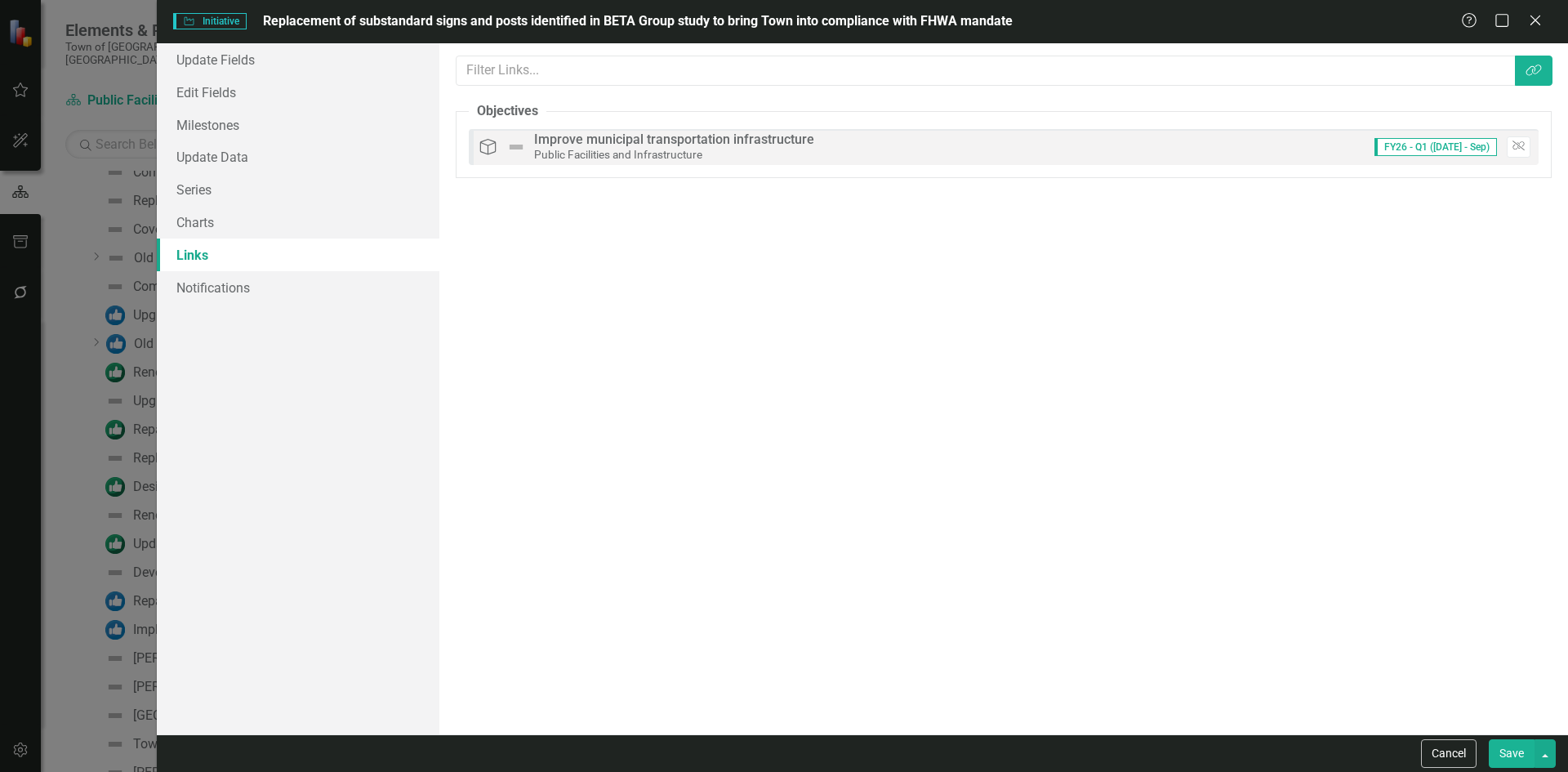
click at [1503, 746] on button "Save" at bounding box center [1511, 754] width 45 height 29
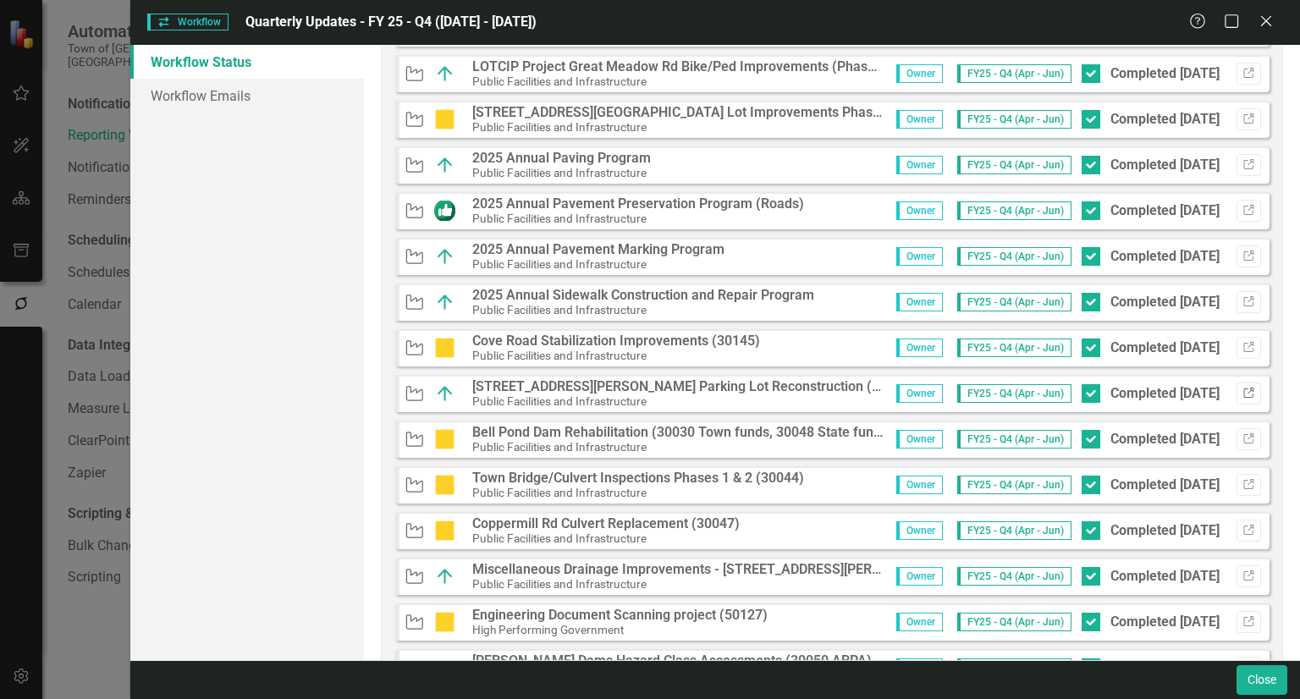
click at [1236, 397] on button "Link" at bounding box center [1248, 393] width 25 height 22
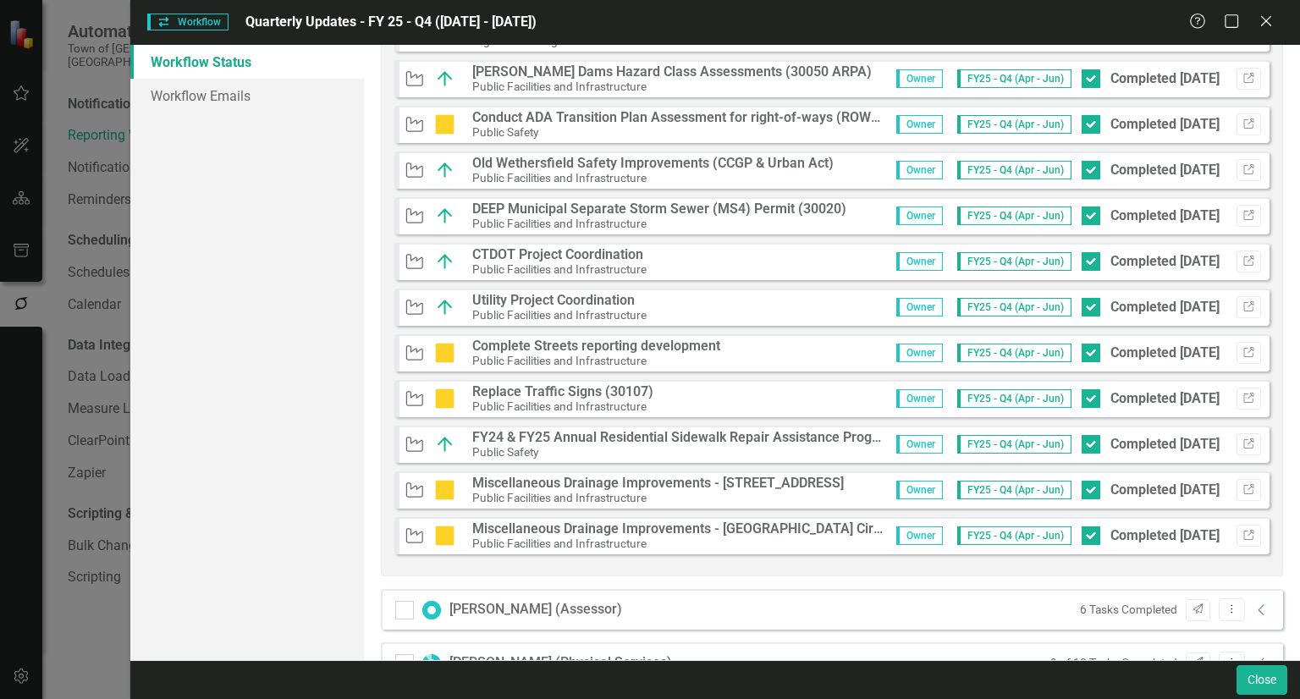
scroll to position [1269, 0]
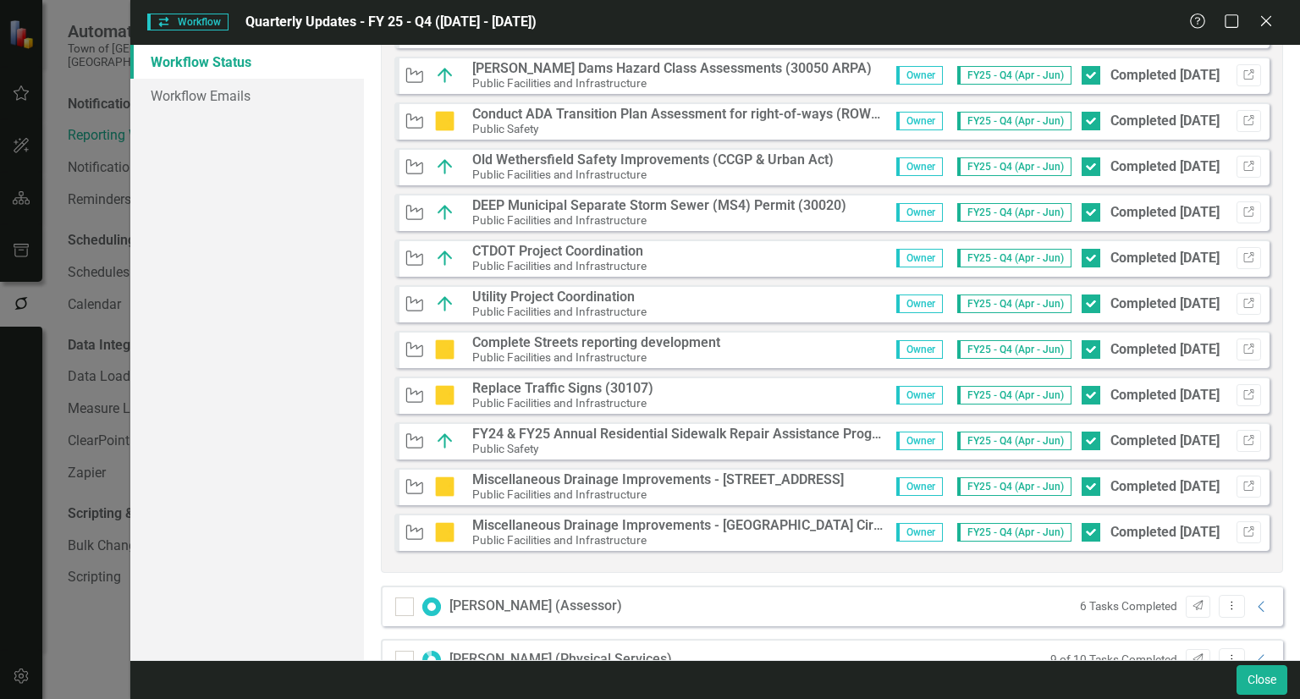
click at [570, 388] on strong "Replace Traffic Signs (30107)" at bounding box center [562, 388] width 181 height 16
click at [1242, 390] on icon "Link" at bounding box center [1248, 395] width 13 height 10
click at [1243, 535] on icon "button" at bounding box center [1248, 531] width 10 height 10
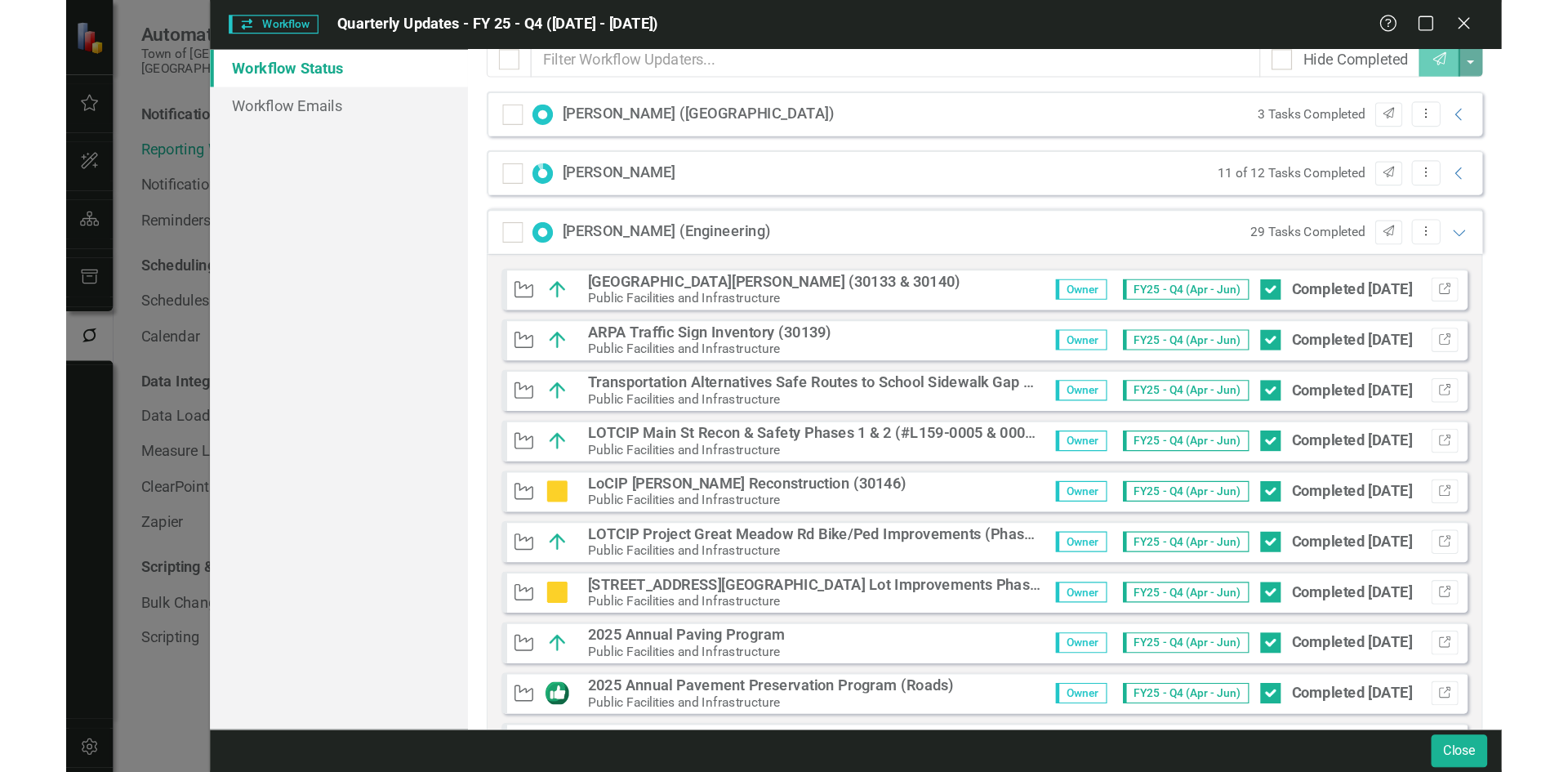
scroll to position [0, 0]
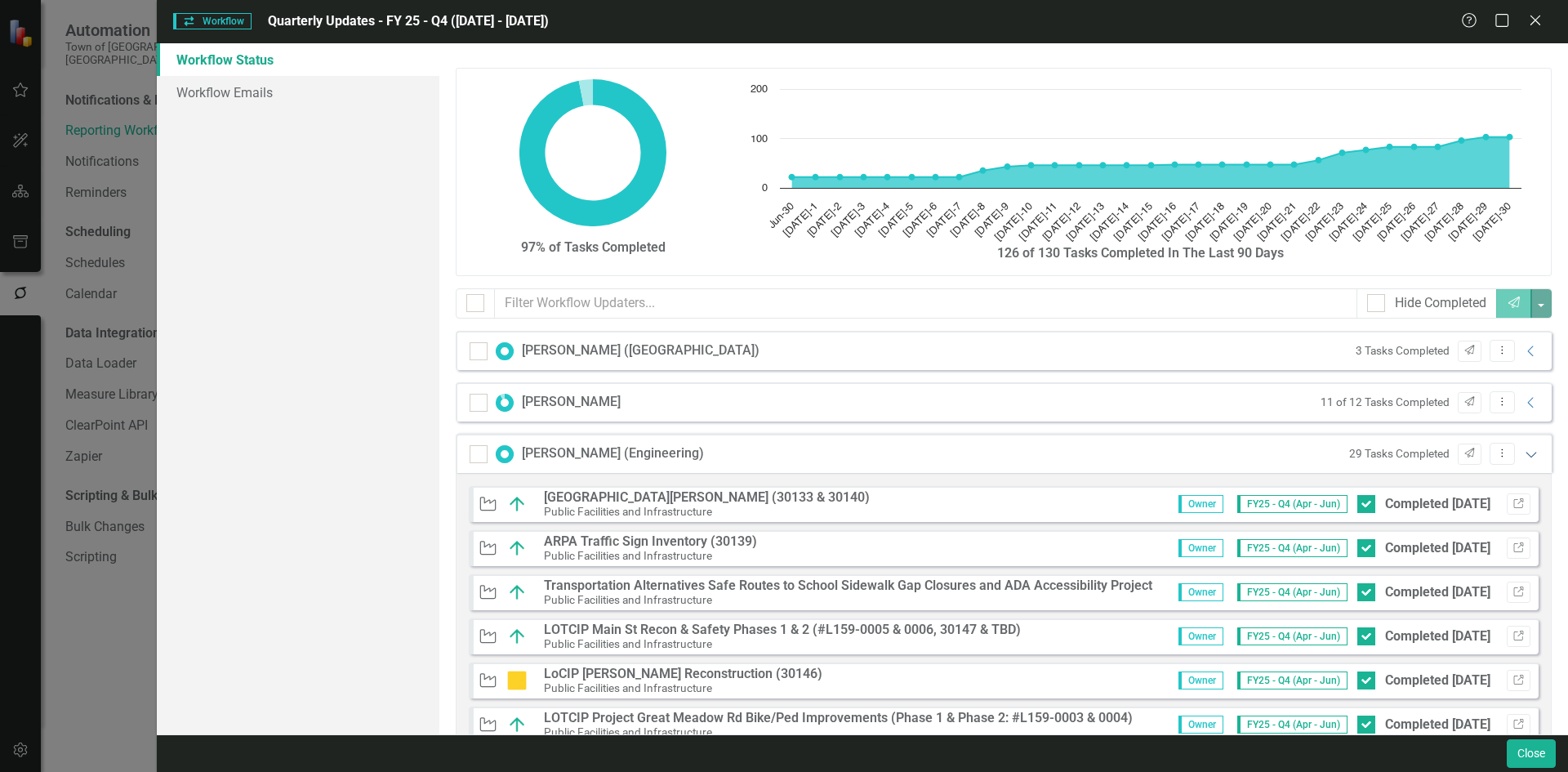
click at [1253, 455] on icon "Expanded" at bounding box center [1530, 455] width 16 height 14
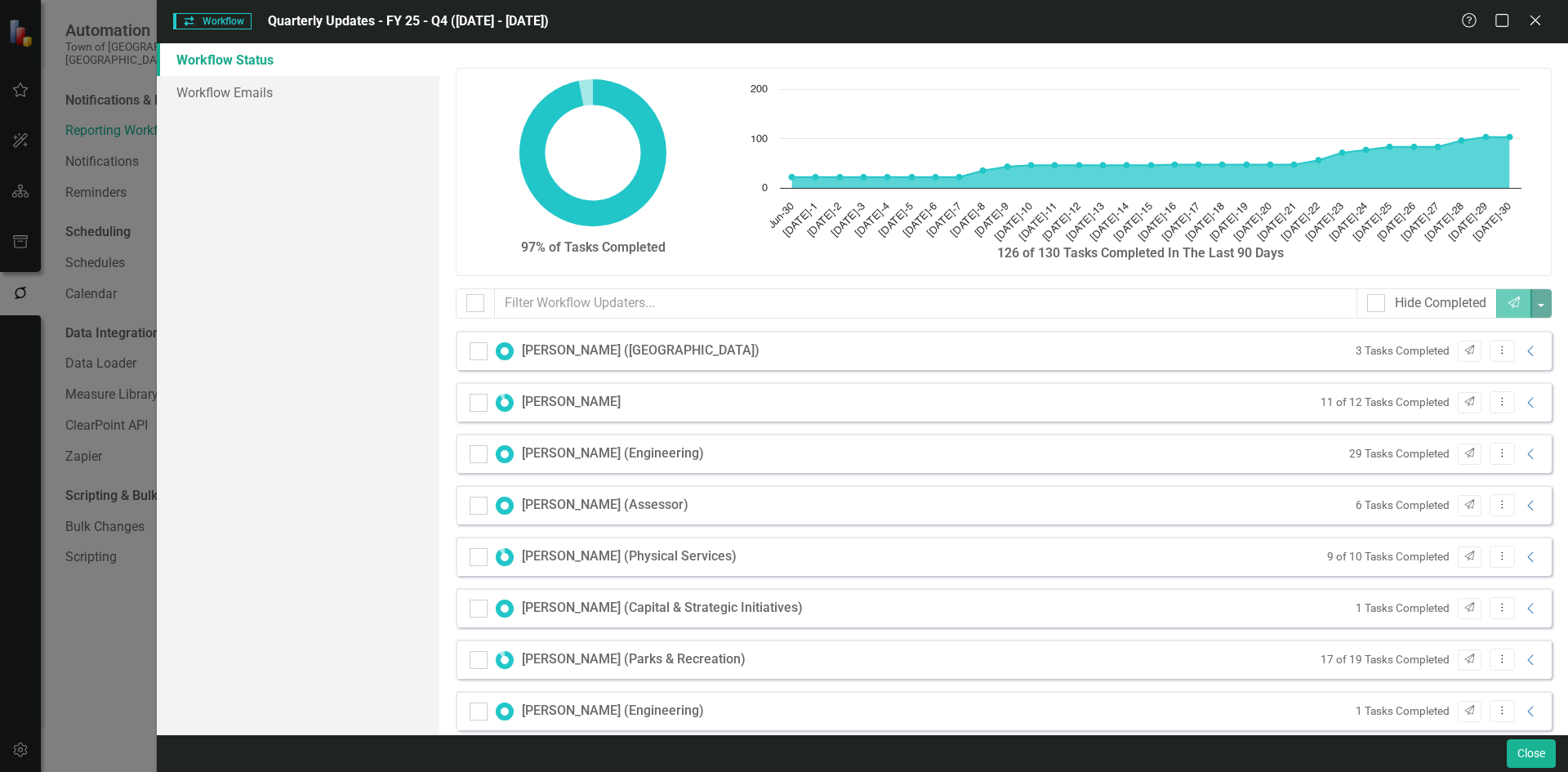
click at [620, 346] on div "Brook Berry (Wethersfield Library)" at bounding box center [641, 350] width 237 height 18
click at [1253, 348] on icon "Collapse" at bounding box center [1530, 351] width 16 height 14
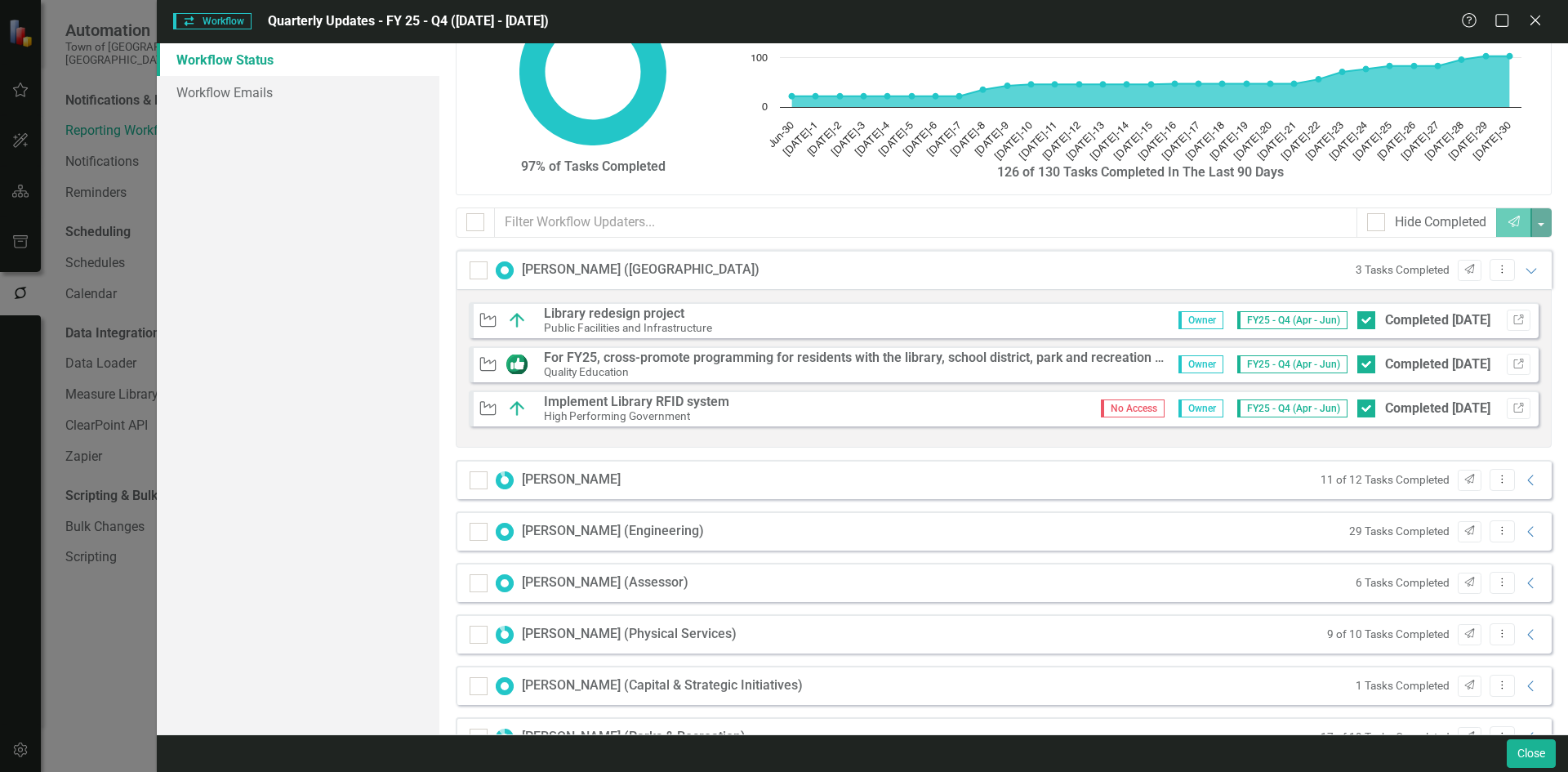
scroll to position [163, 0]
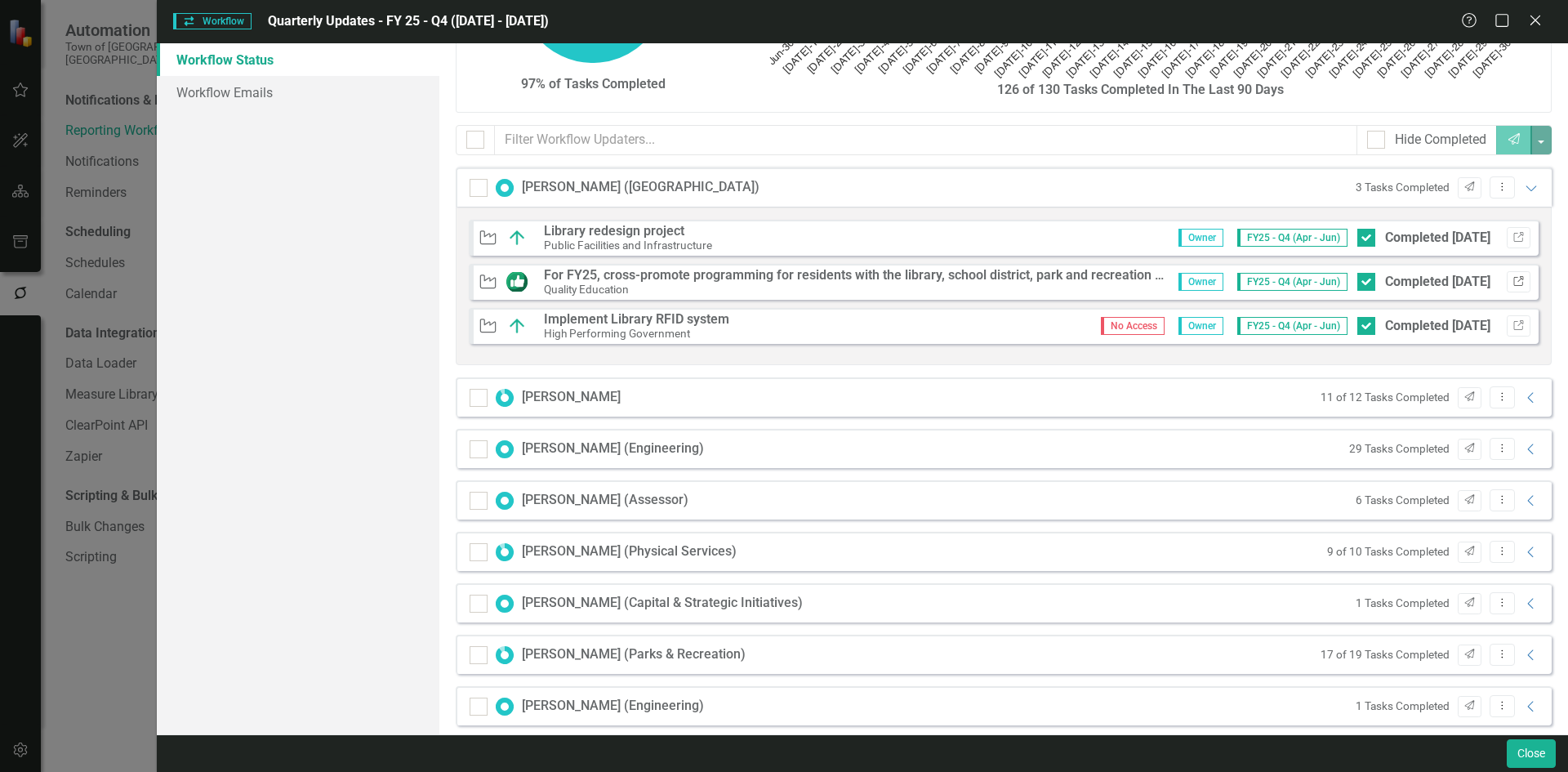
click at [1253, 278] on icon "Link" at bounding box center [1518, 282] width 13 height 10
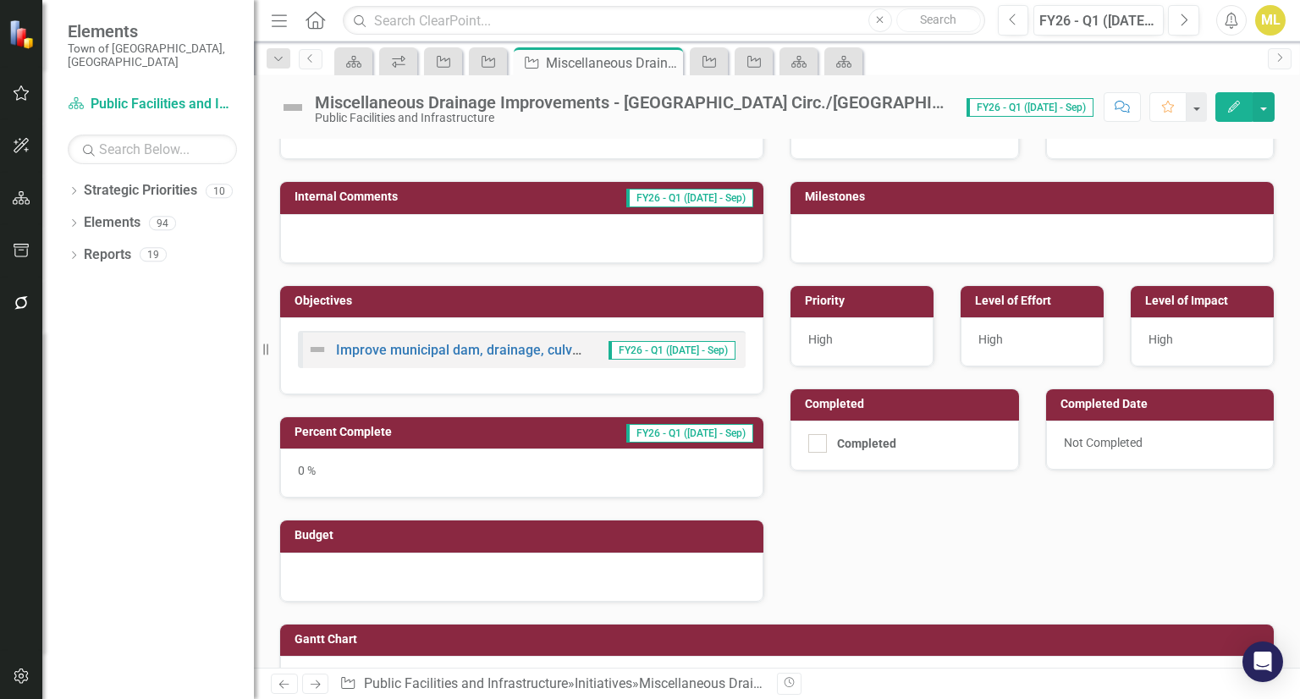
scroll to position [395, 0]
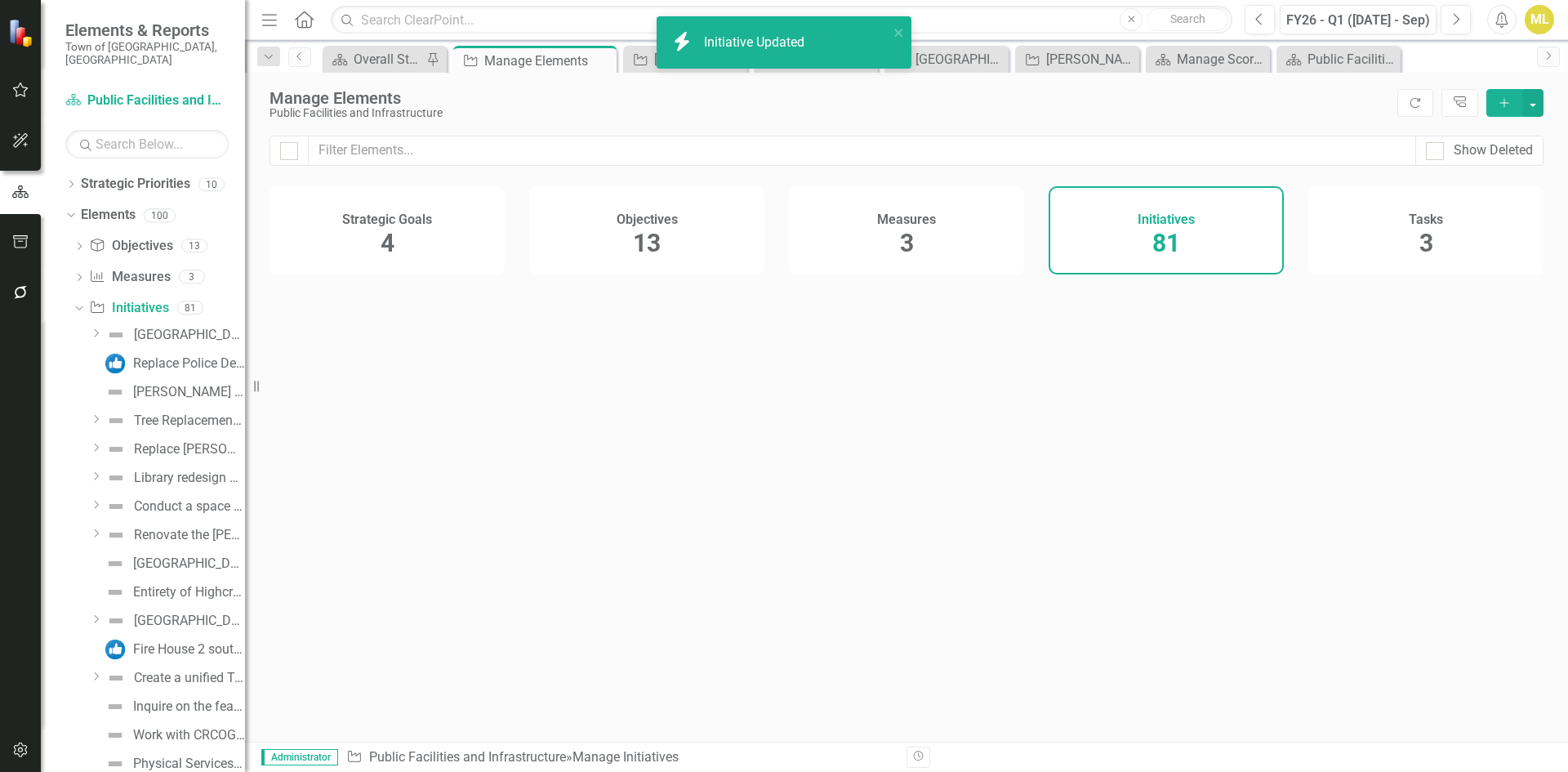
scroll to position [1792, 0]
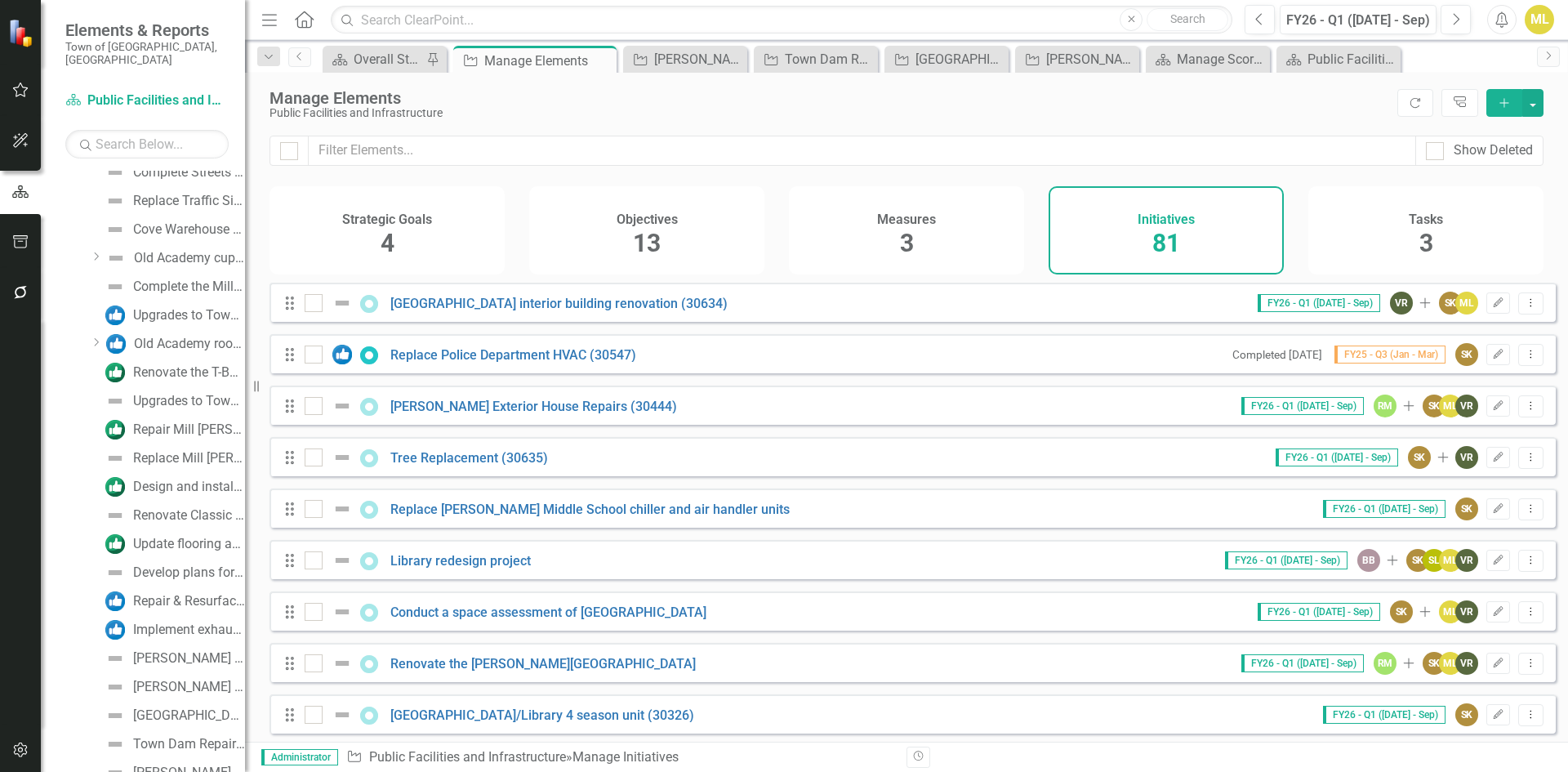
click at [1496, 107] on button "Add" at bounding box center [1503, 102] width 36 height 28
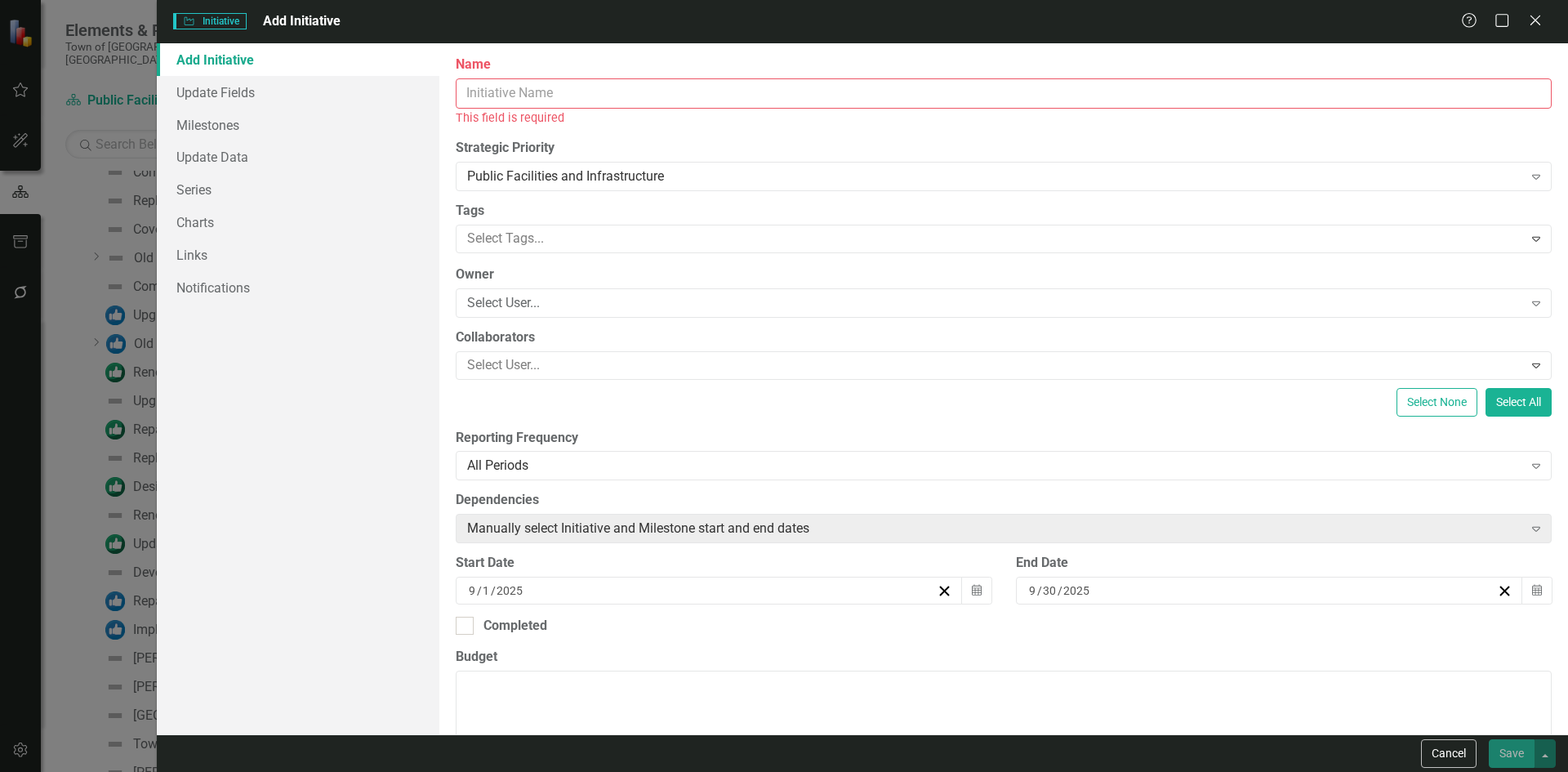
click at [613, 105] on input "Name" at bounding box center [1004, 93] width 1096 height 30
click at [582, 96] on input "Name" at bounding box center [1004, 93] width 1096 height 30
paste input "Public Facilities and Infrastructure Renovate/Build Facilities for Efficiency, …"
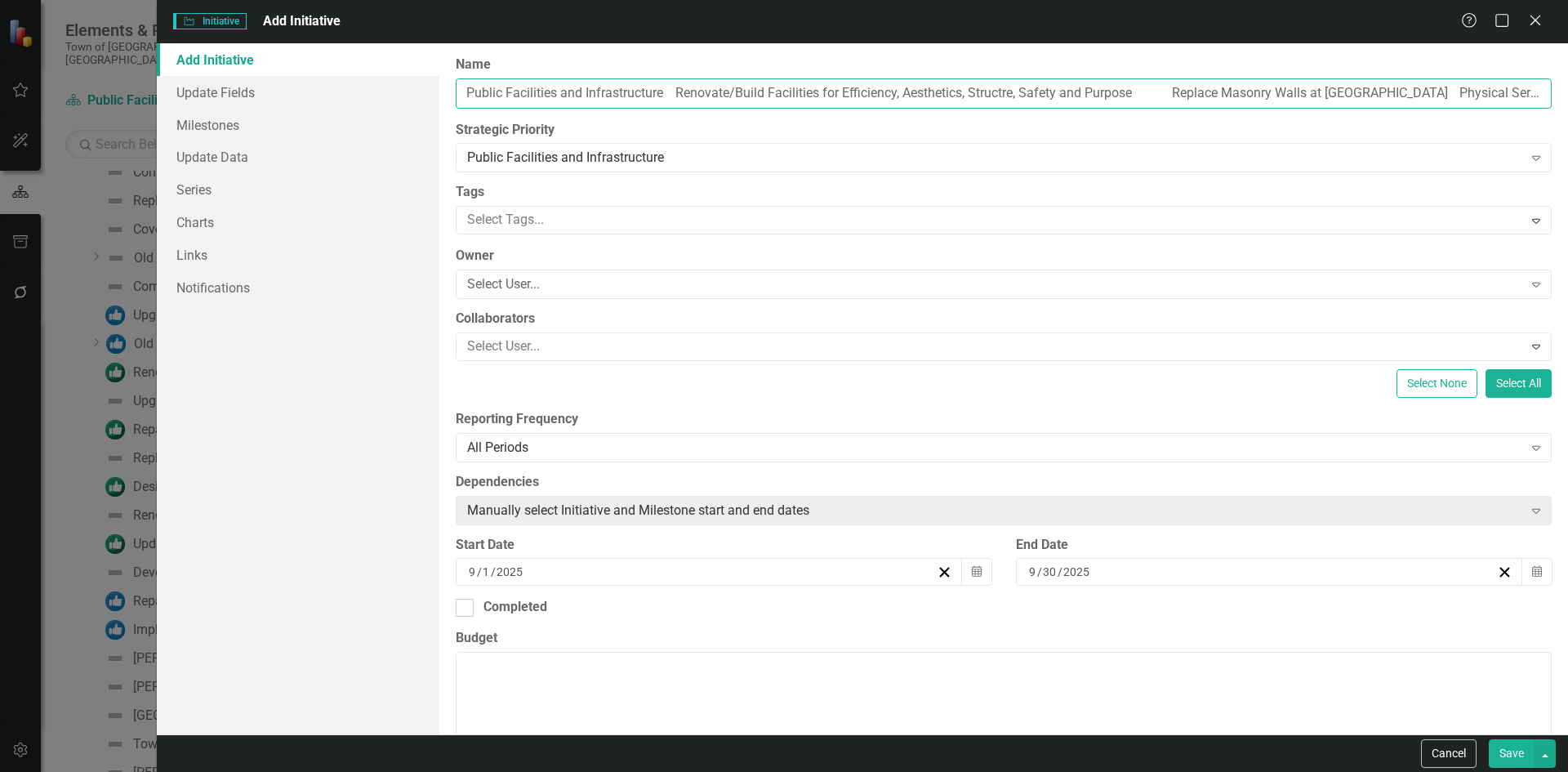
scroll to position [0, 408]
type input "Public Facilities and Infrastructure Renovate/Build Facilities for Efficiency, …"
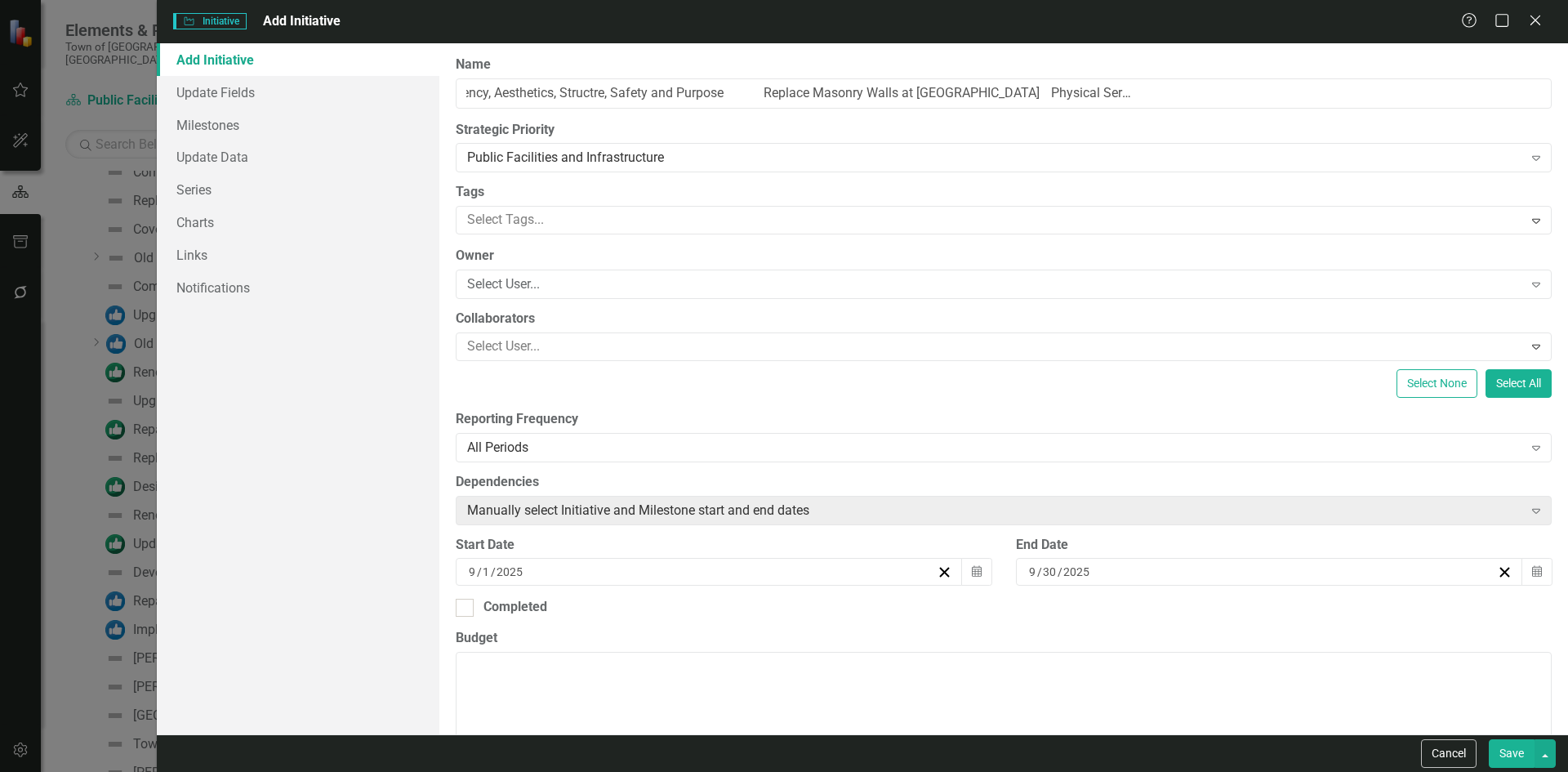
click at [623, 77] on div "Name Public Facilities and Infrastructure Renovate/Build Facilities for Efficie…" at bounding box center [1004, 82] width 1096 height 53
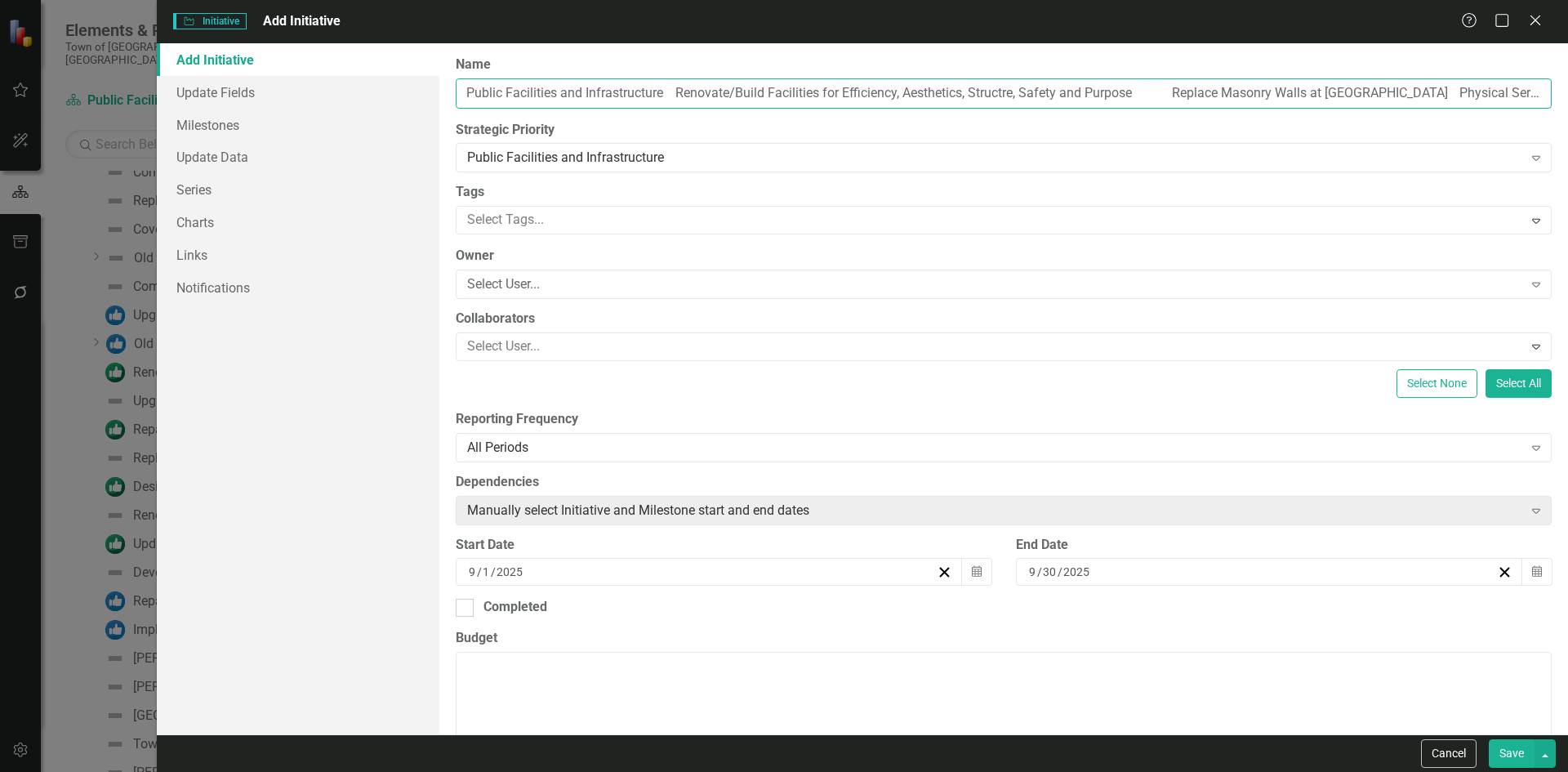
click at [617, 94] on input "Public Facilities and Infrastructure Renovate/Build Facilities for Efficiency, …" at bounding box center [1004, 93] width 1096 height 30
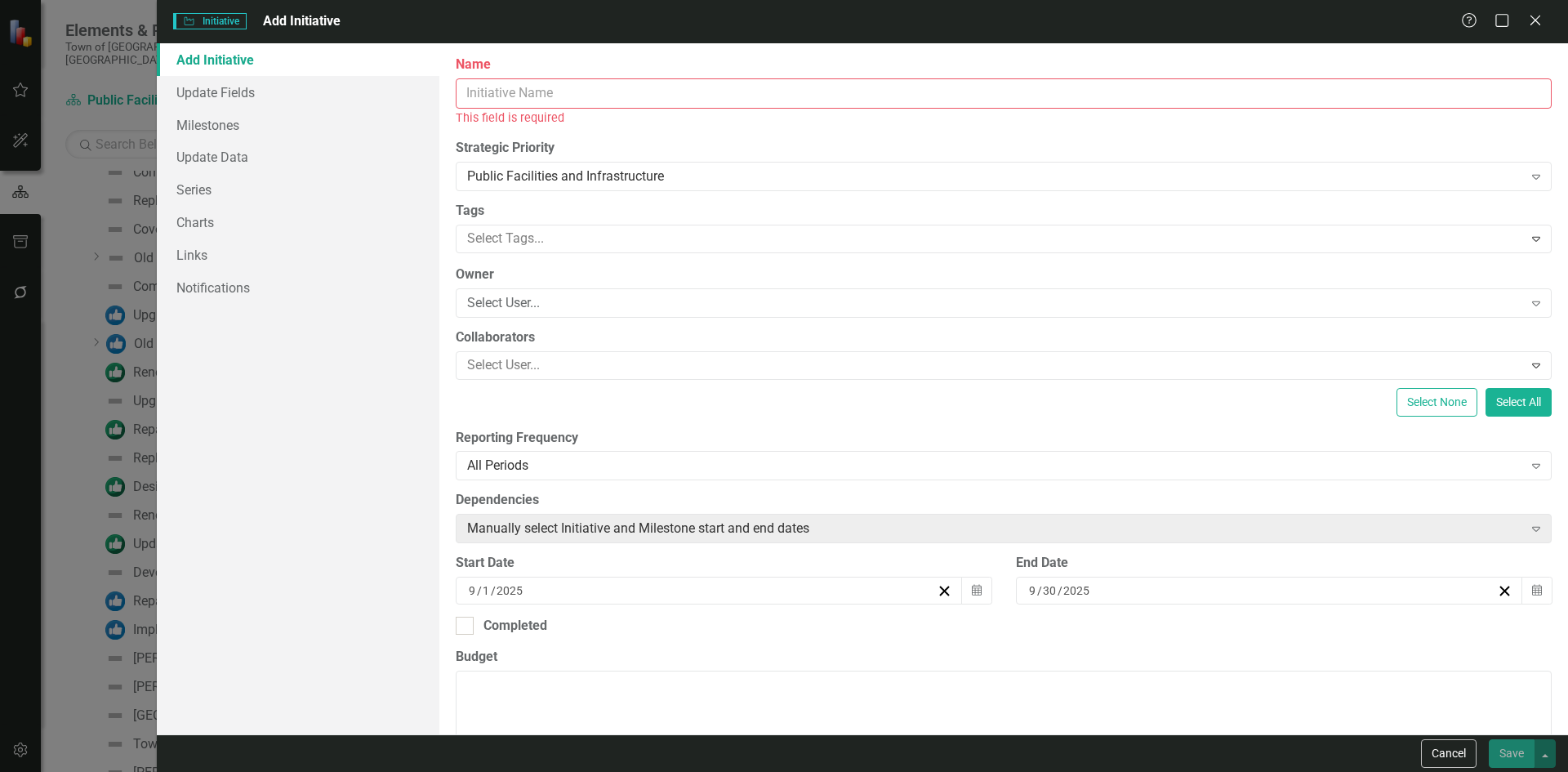
click at [574, 103] on input "Name" at bounding box center [1004, 93] width 1096 height 30
paste input "Replace Masonry Walls at Town Hall"
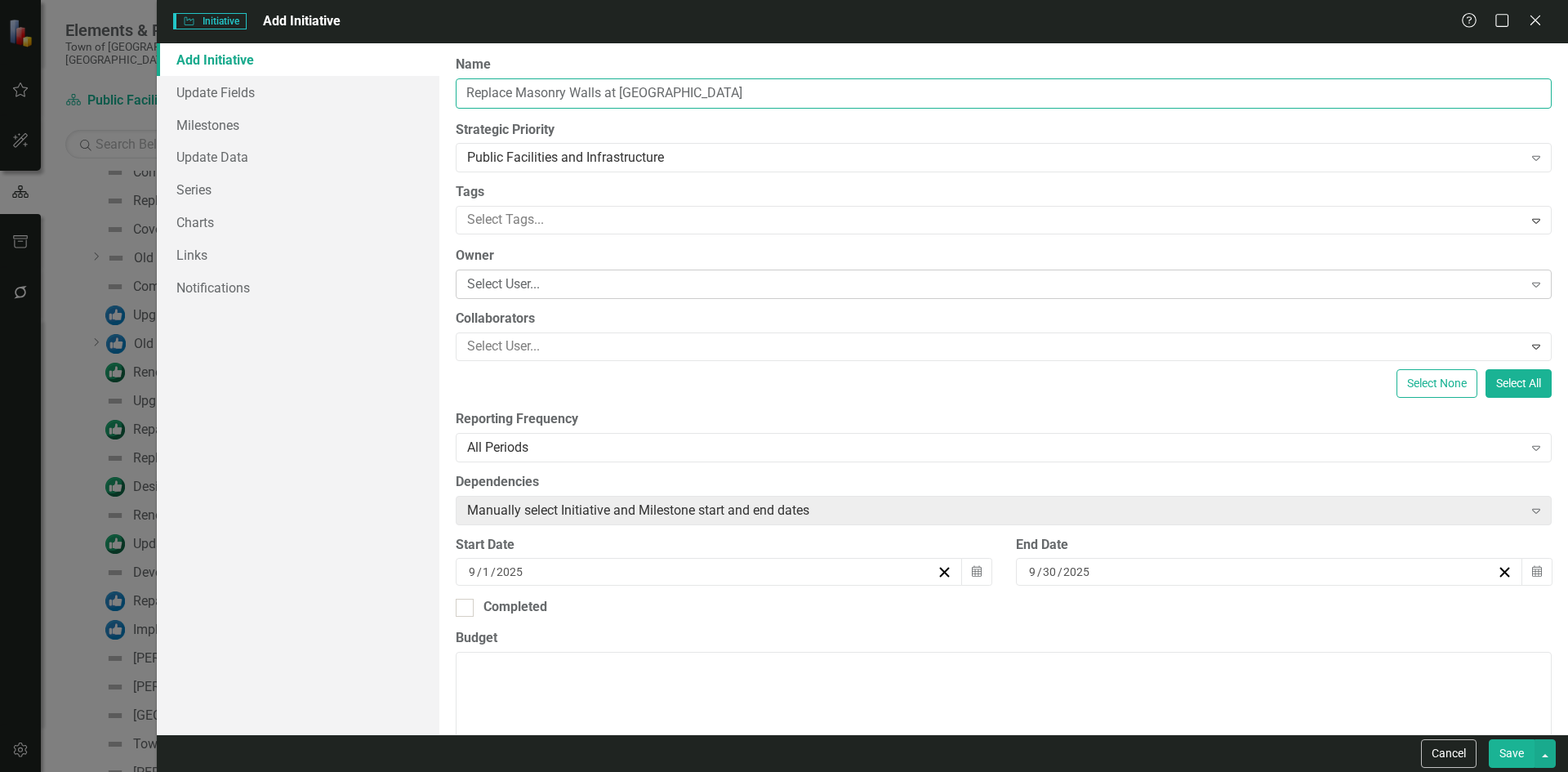
type input "Replace Masonry Walls at Town Hall"
click at [504, 286] on div "Select User..." at bounding box center [995, 284] width 1056 height 18
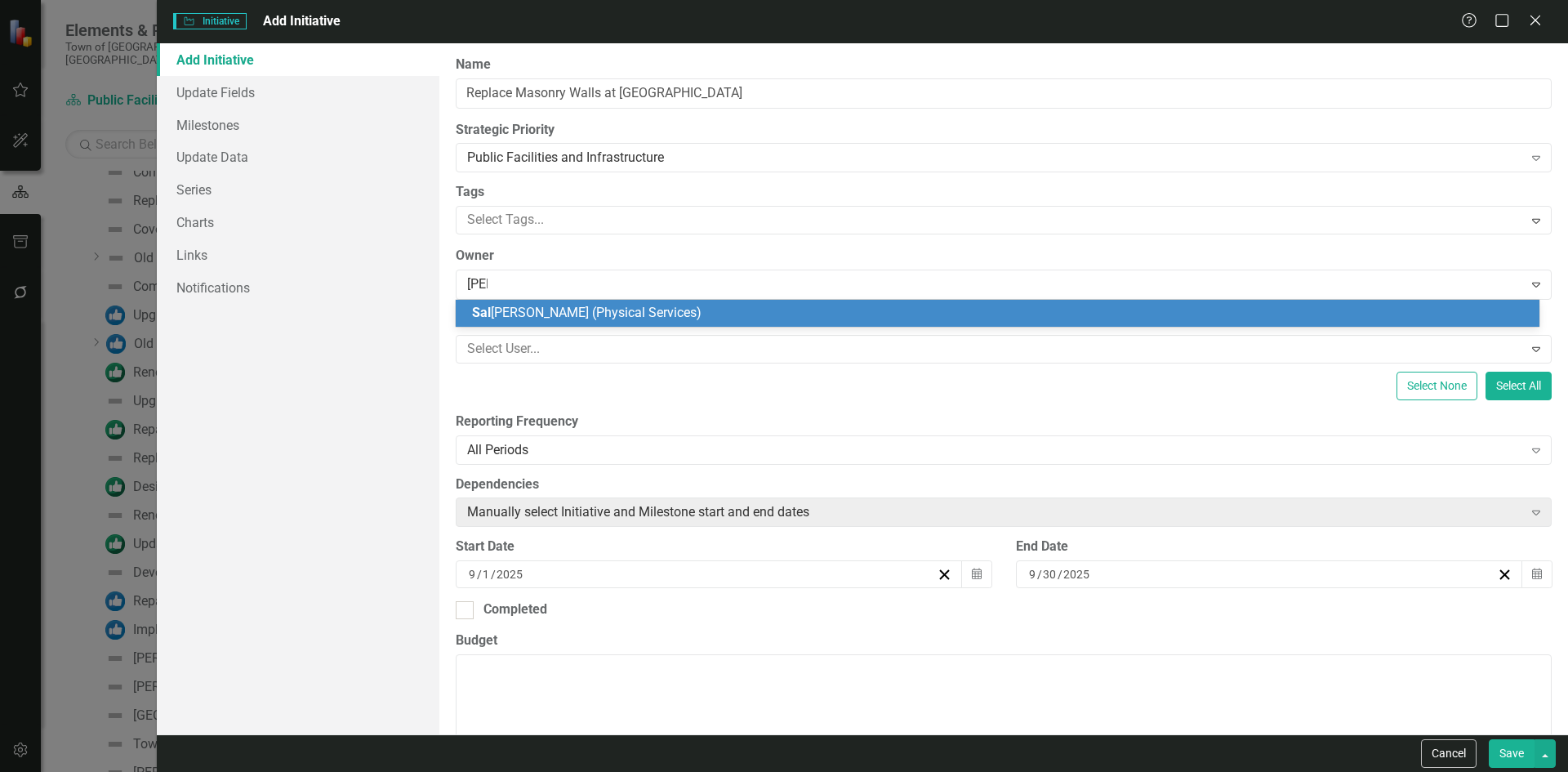
type input "sally"
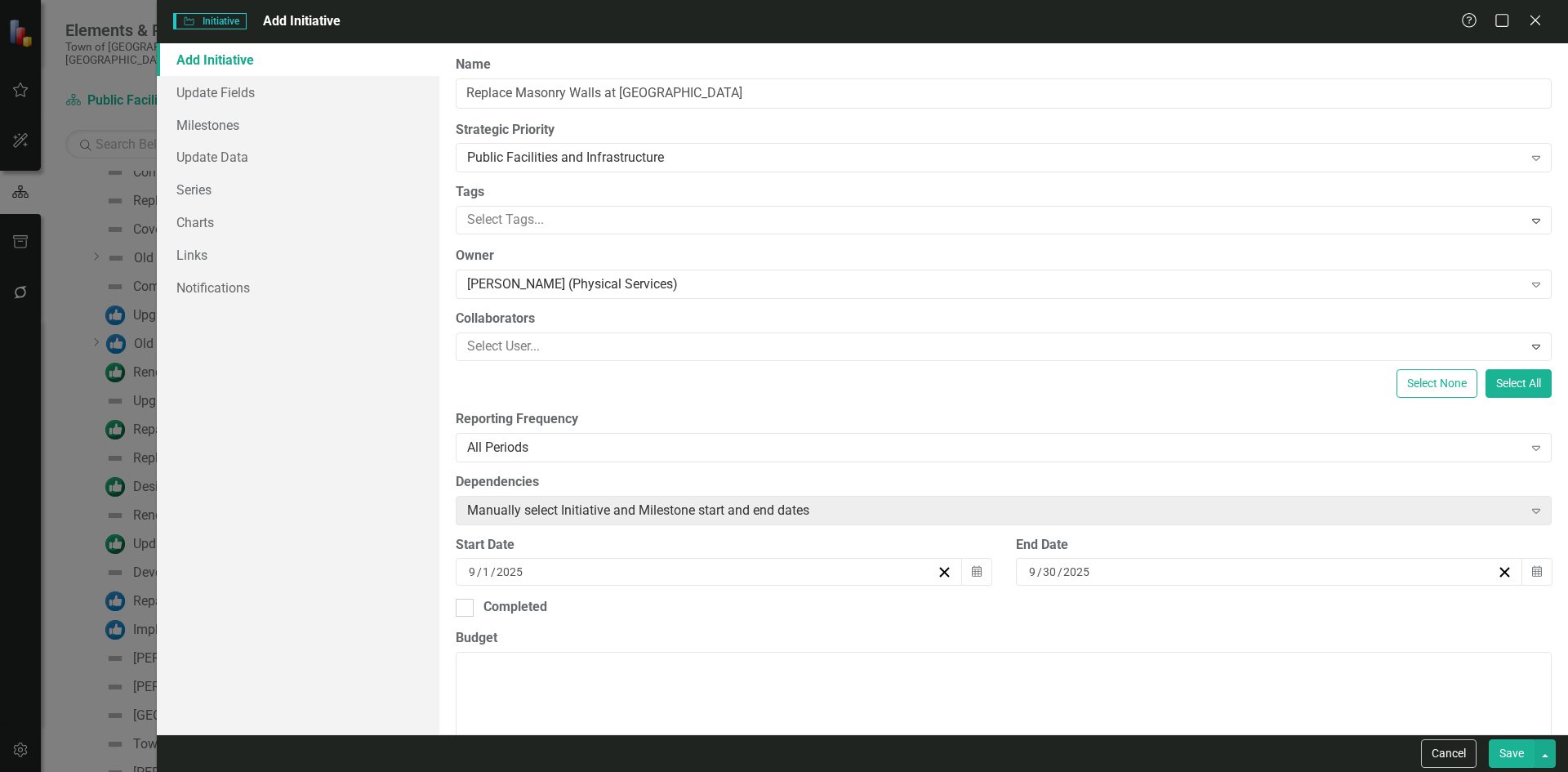
click at [517, 571] on input "2025" at bounding box center [510, 571] width 29 height 16
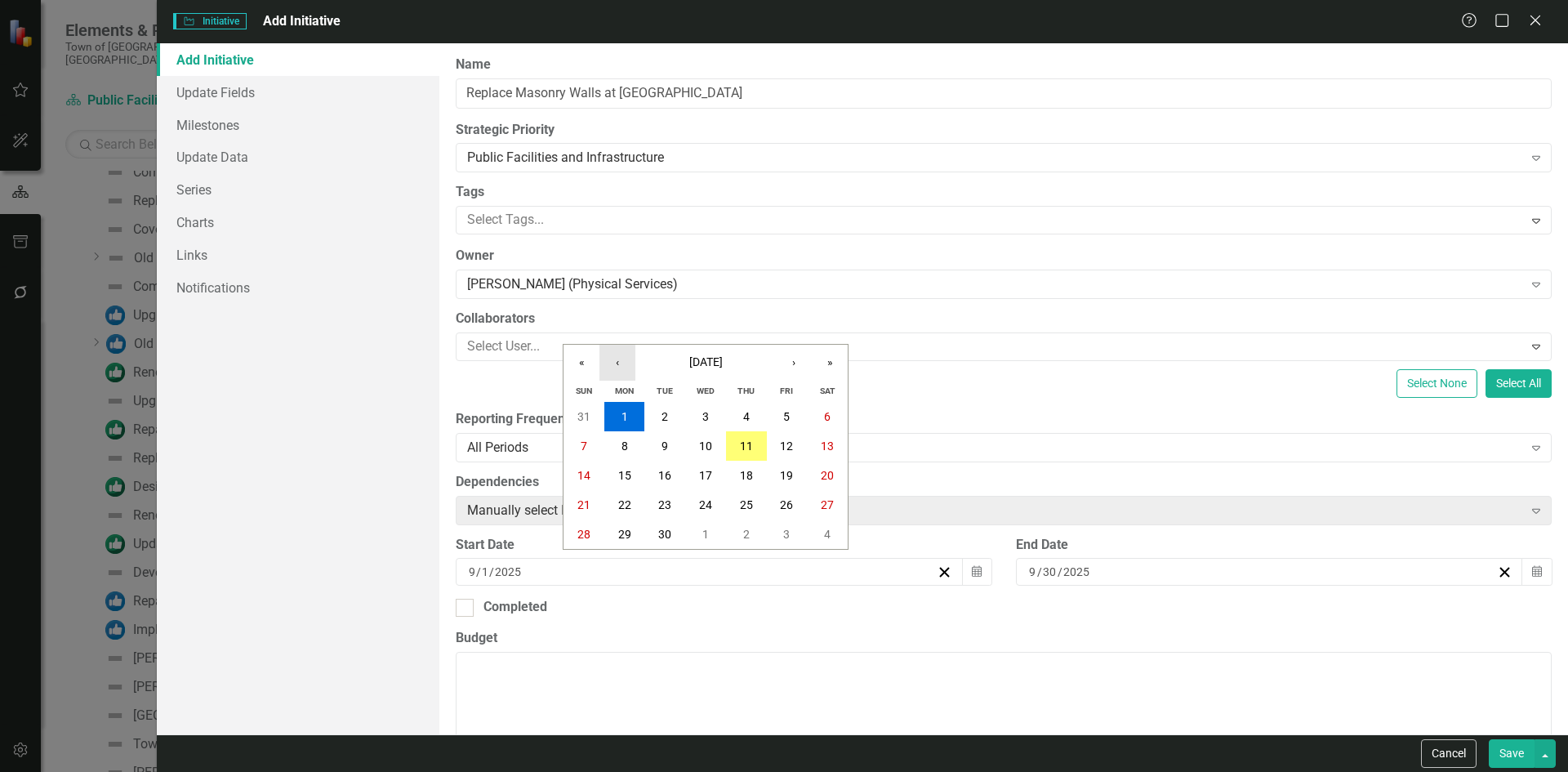
click at [621, 366] on button "‹" at bounding box center [617, 362] width 36 height 36
click at [665, 416] on abbr "1" at bounding box center [664, 417] width 7 height 14
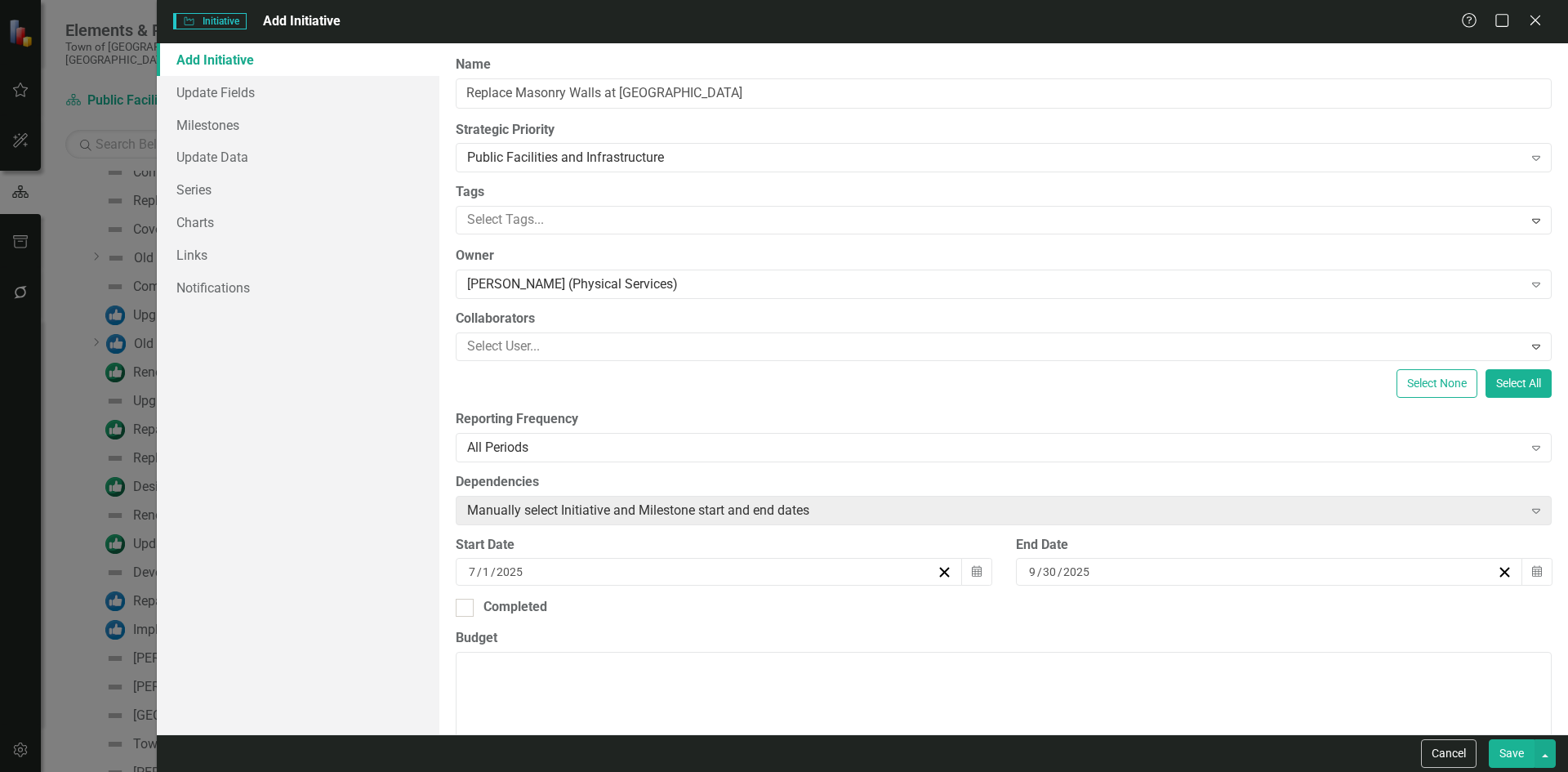
click at [1062, 569] on input "2025" at bounding box center [1077, 571] width 29 height 16
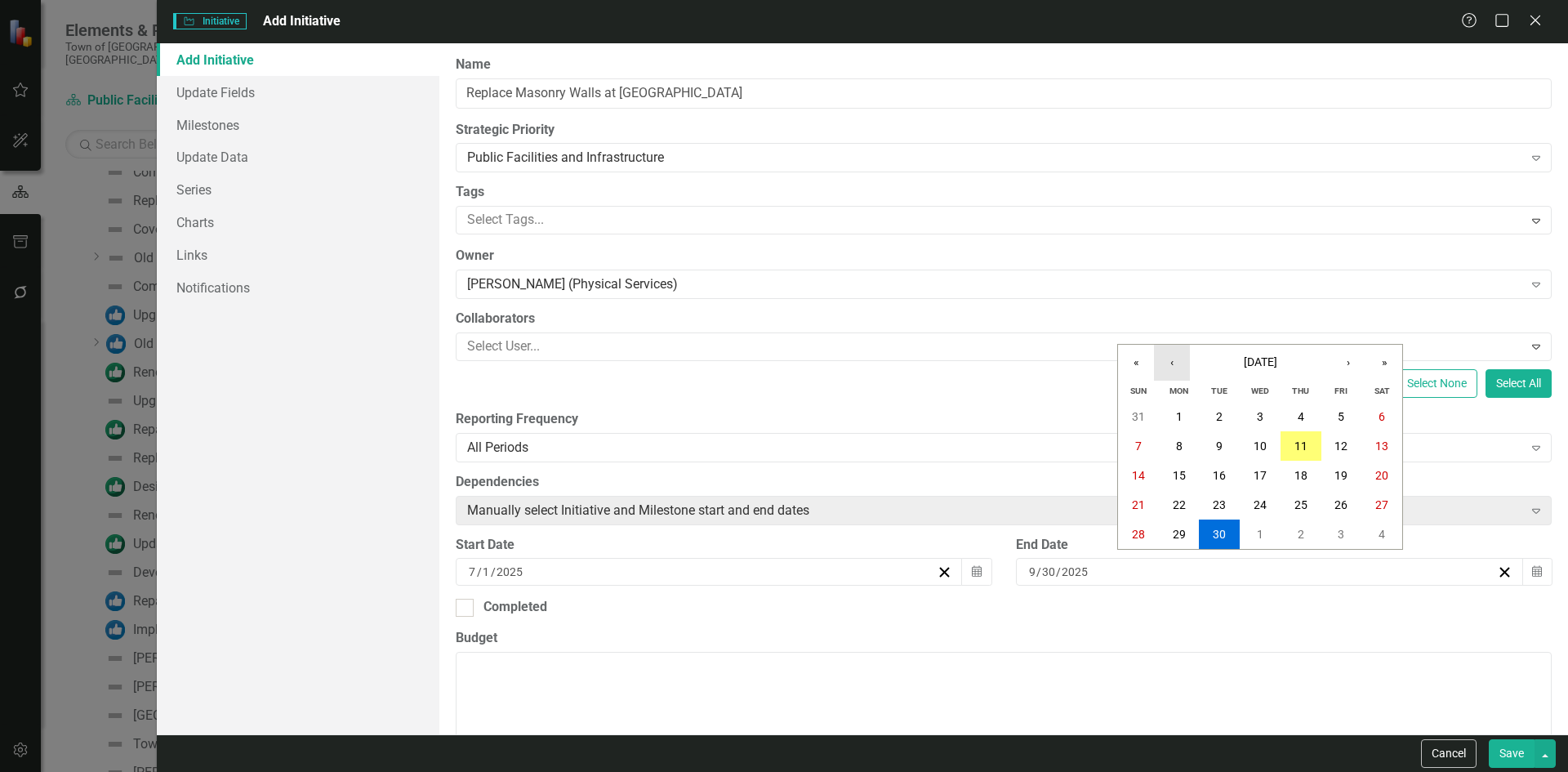
click at [1175, 361] on button "‹" at bounding box center [1171, 362] width 36 height 36
click at [1387, 362] on button "»" at bounding box center [1384, 362] width 36 height 36
click at [1219, 540] on abbr "30" at bounding box center [1220, 535] width 14 height 14
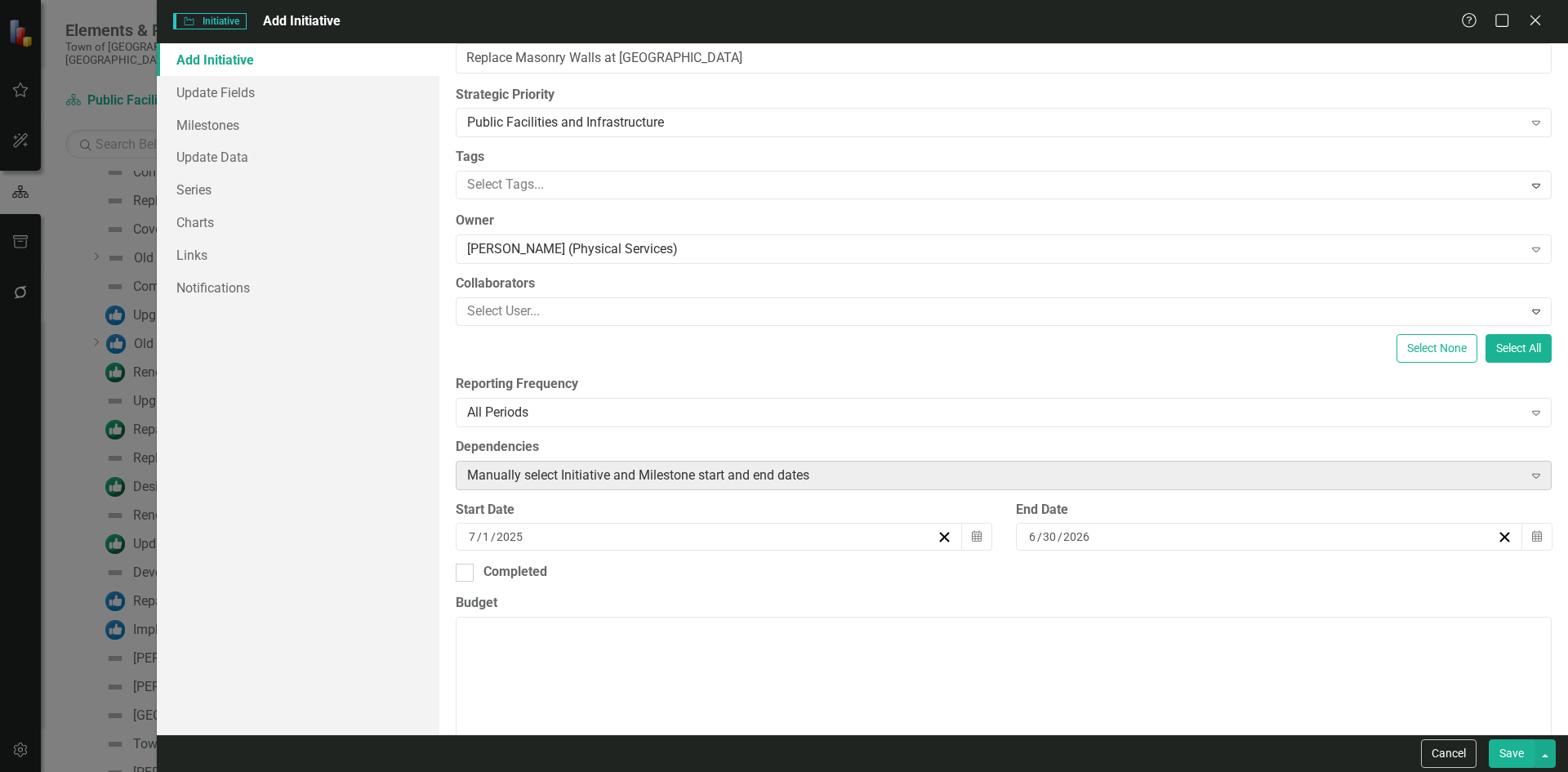
scroll to position [326, 0]
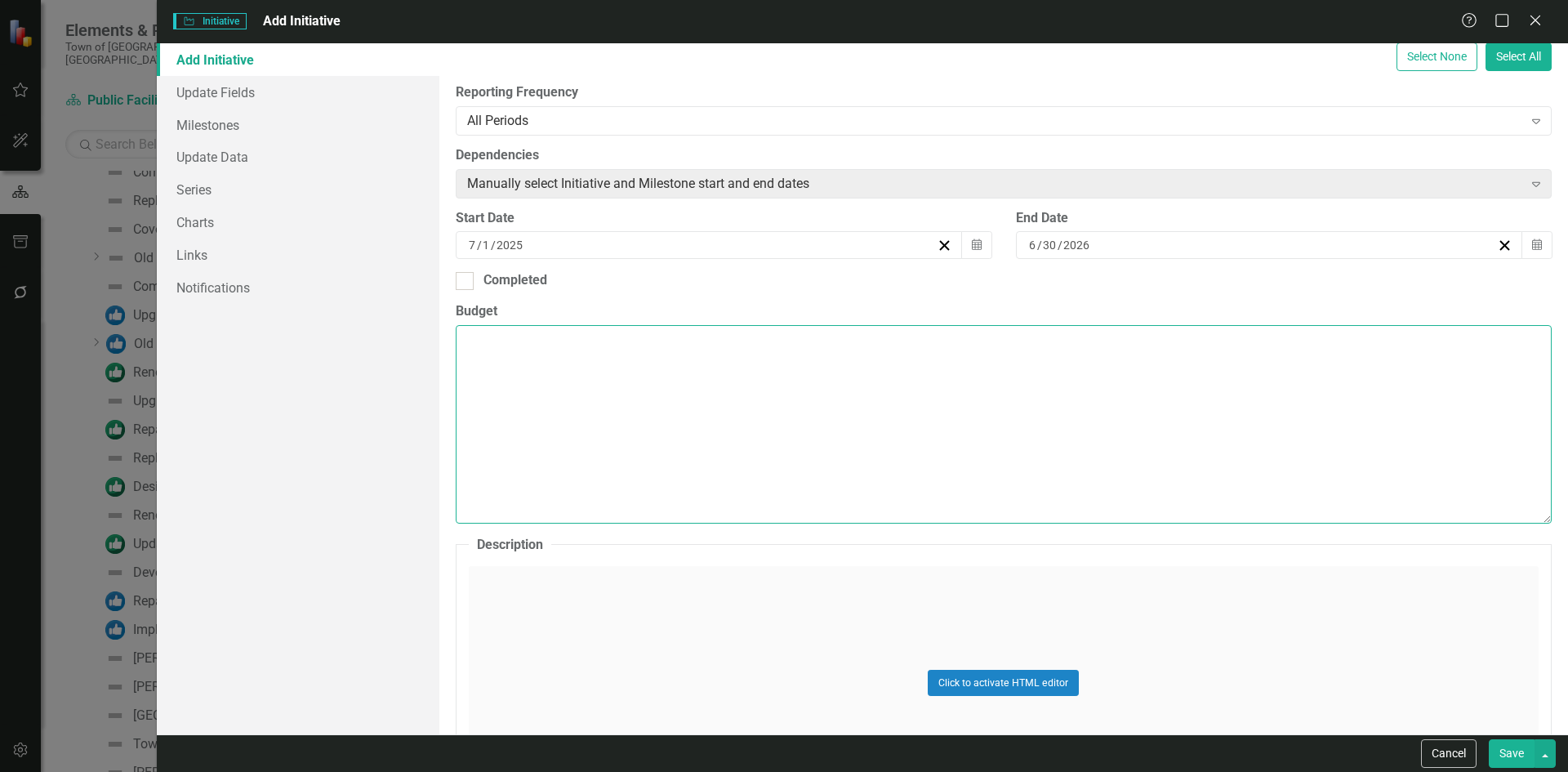
click at [544, 353] on textarea "Budget" at bounding box center [1004, 424] width 1096 height 198
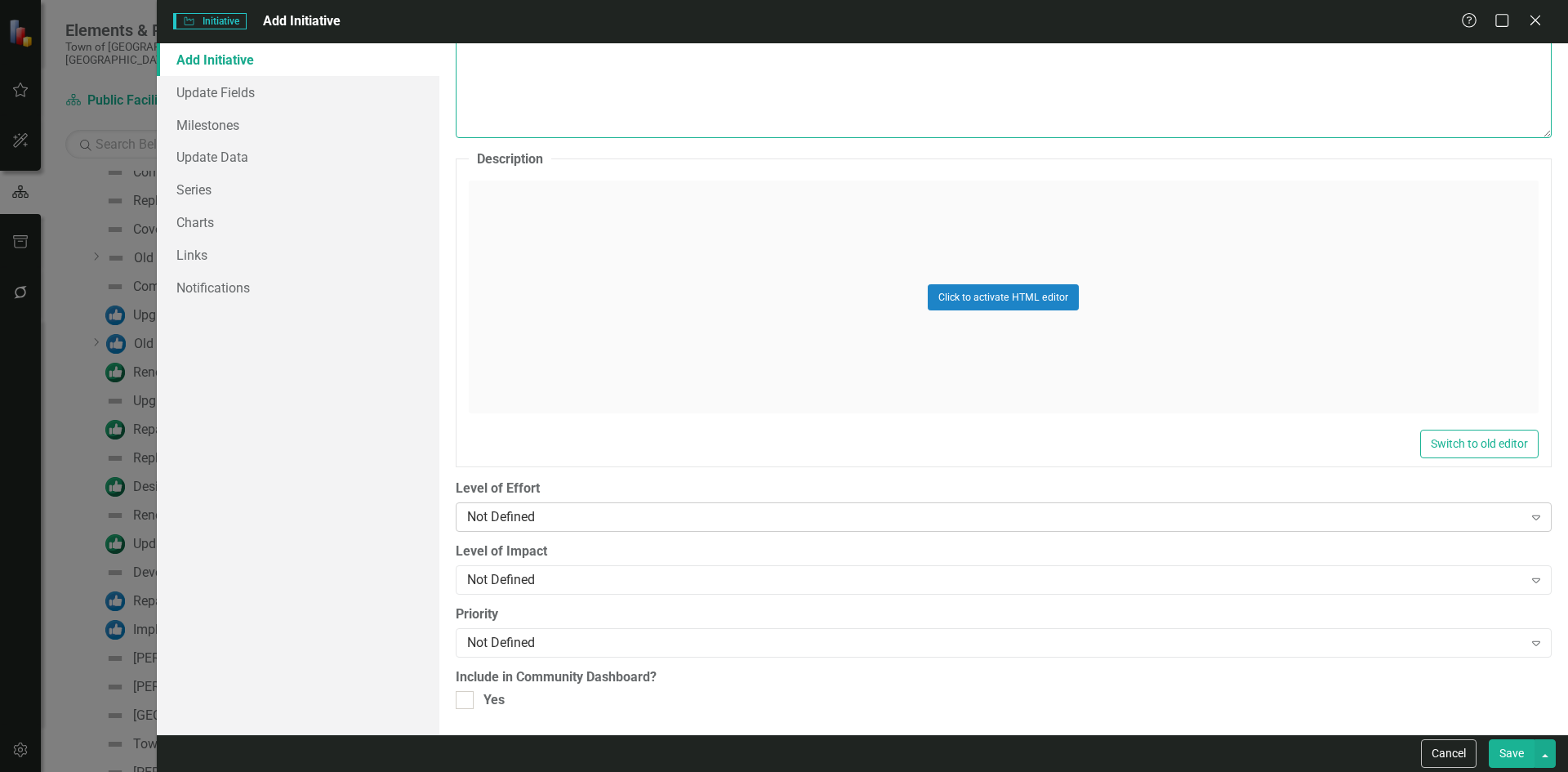
type textarea "$25,000 Account #: TBD"
click at [524, 517] on div "Not Defined" at bounding box center [995, 516] width 1056 height 18
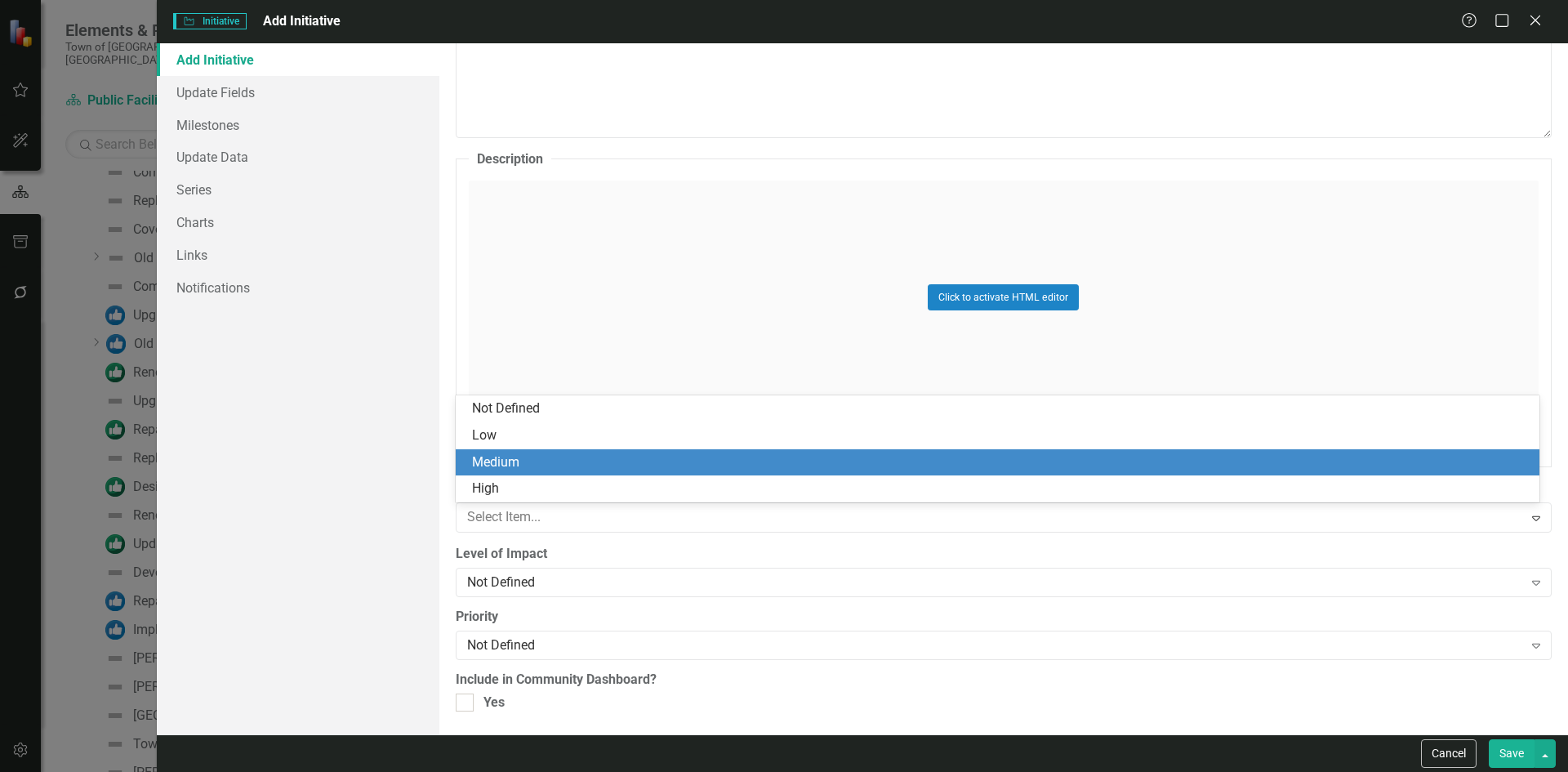
click at [505, 454] on div "Medium" at bounding box center [1001, 462] width 1058 height 18
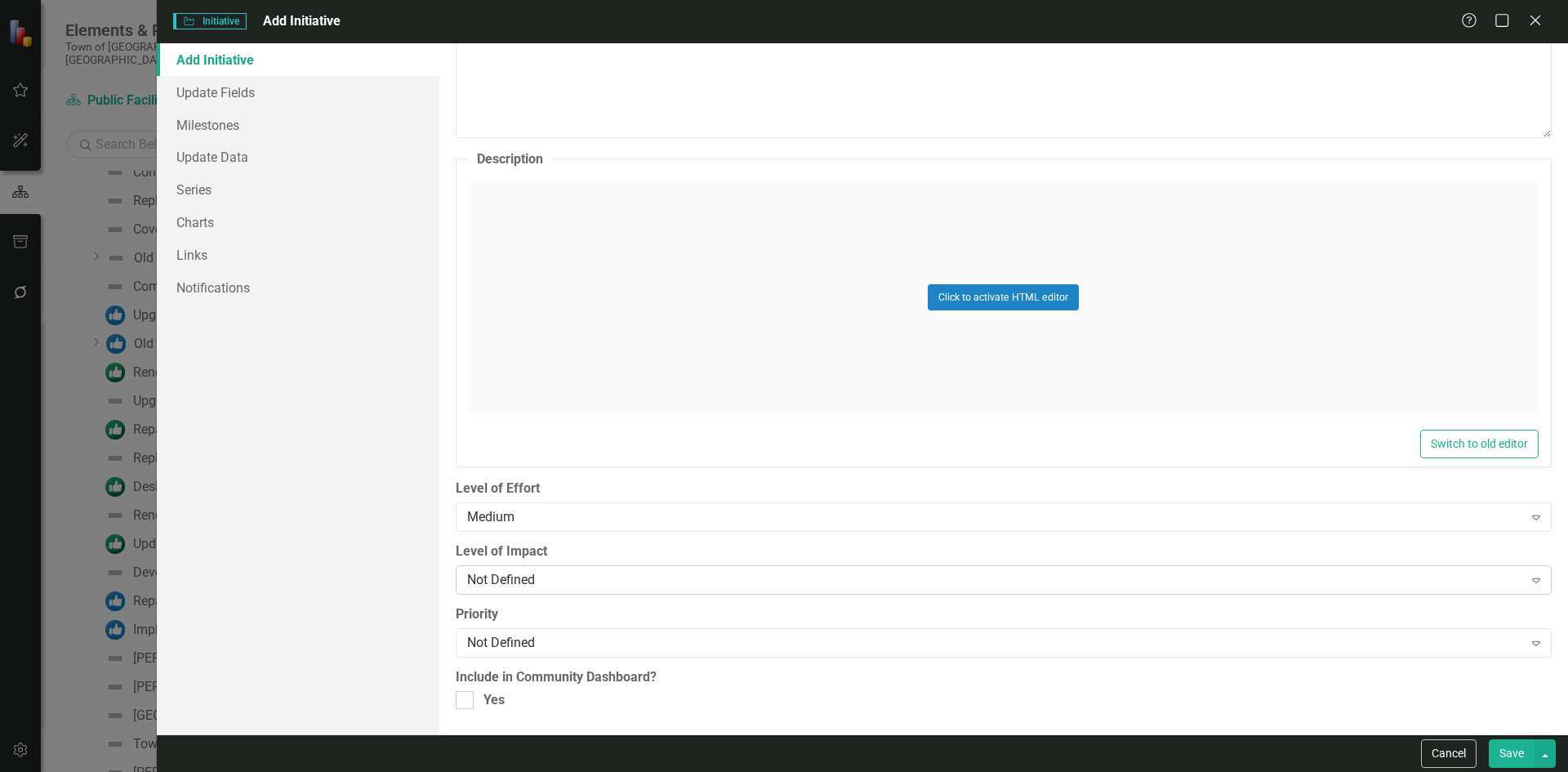
click at [526, 573] on div "Not Defined" at bounding box center [995, 580] width 1056 height 18
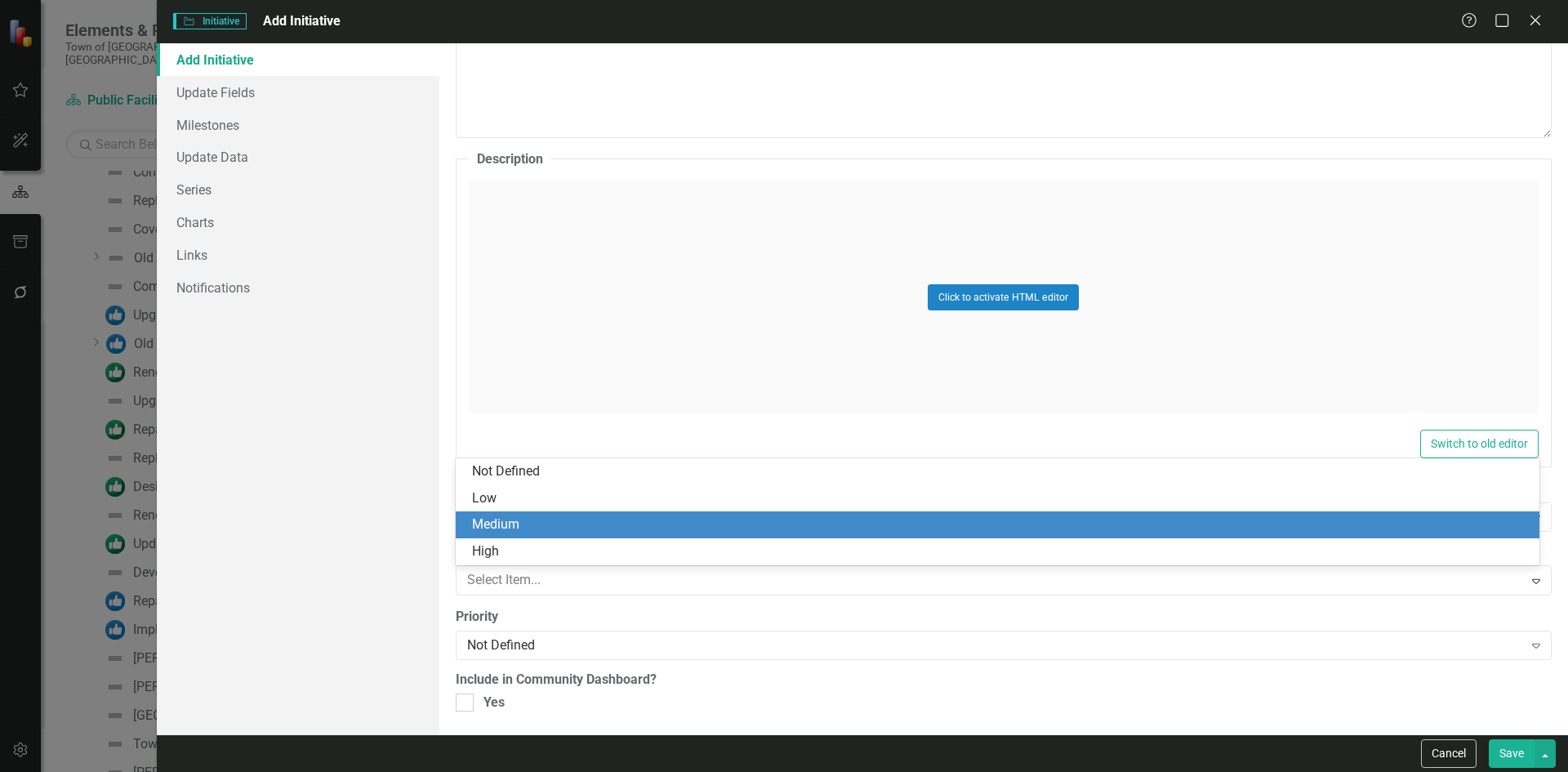
click at [505, 534] on div "Medium" at bounding box center [1001, 524] width 1058 height 18
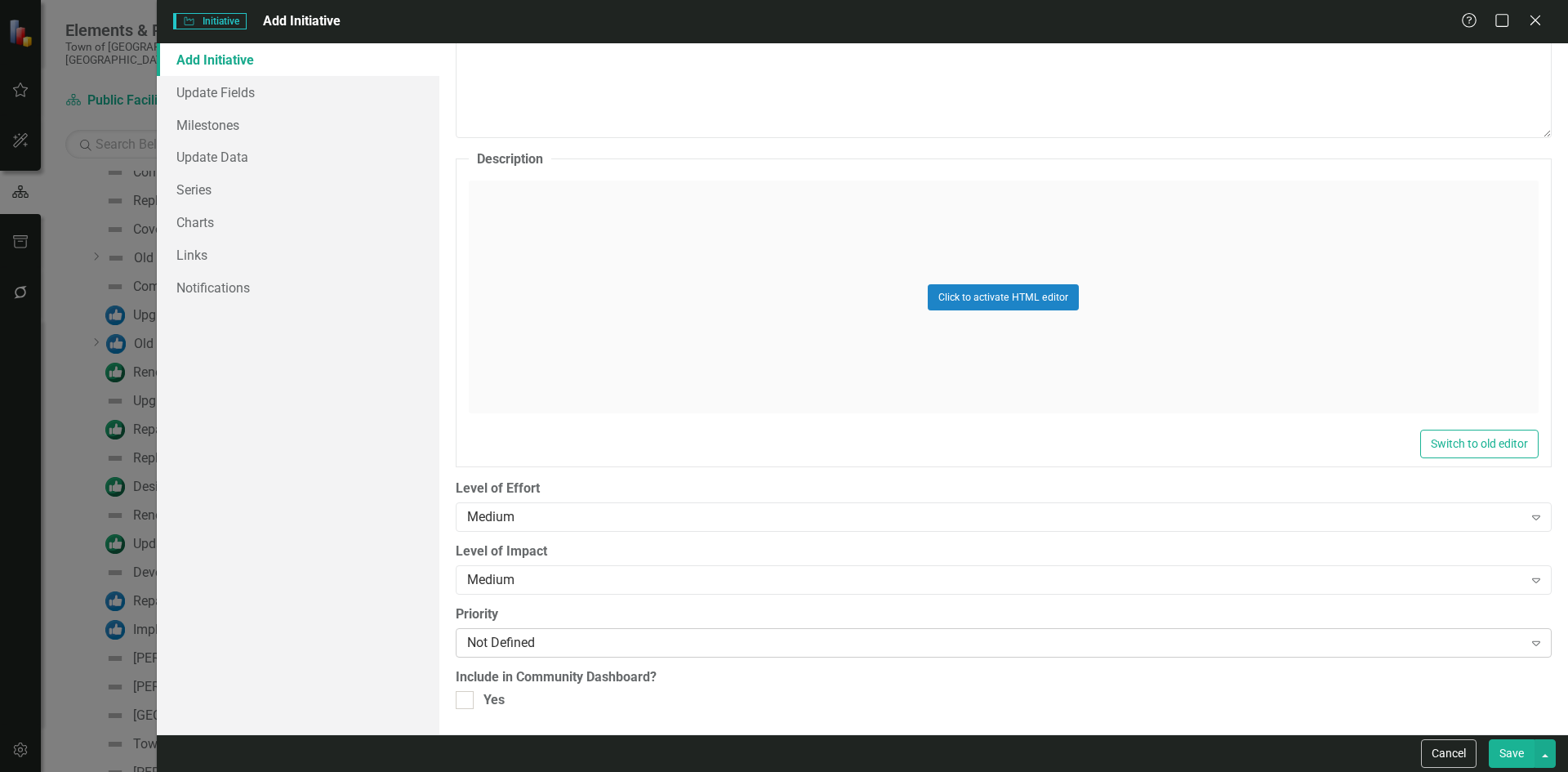
click at [516, 636] on div "Not Defined" at bounding box center [995, 643] width 1056 height 18
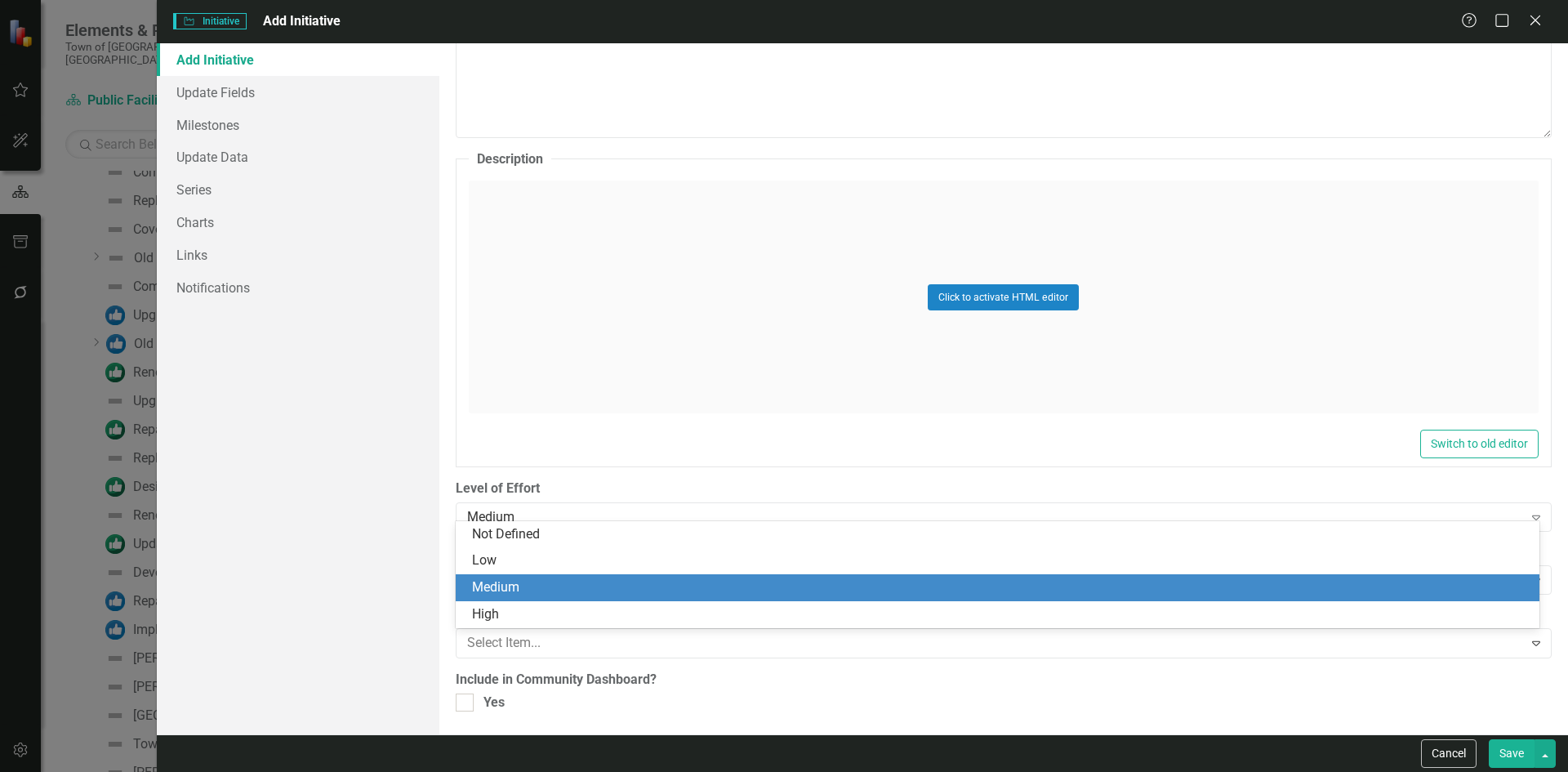
click at [506, 588] on div "Medium" at bounding box center [1001, 587] width 1058 height 18
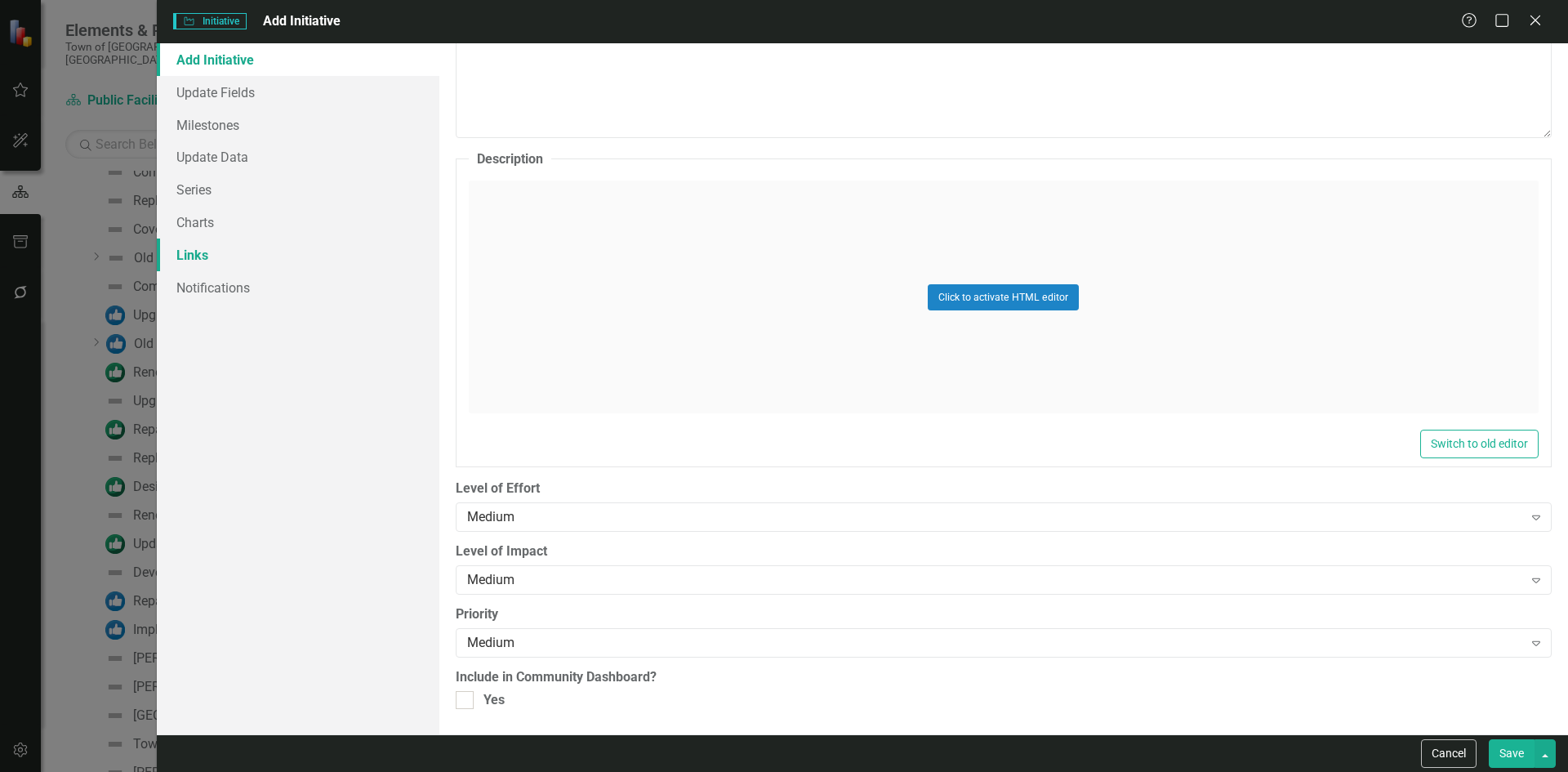
click at [205, 247] on link "Links" at bounding box center [297, 255] width 283 height 33
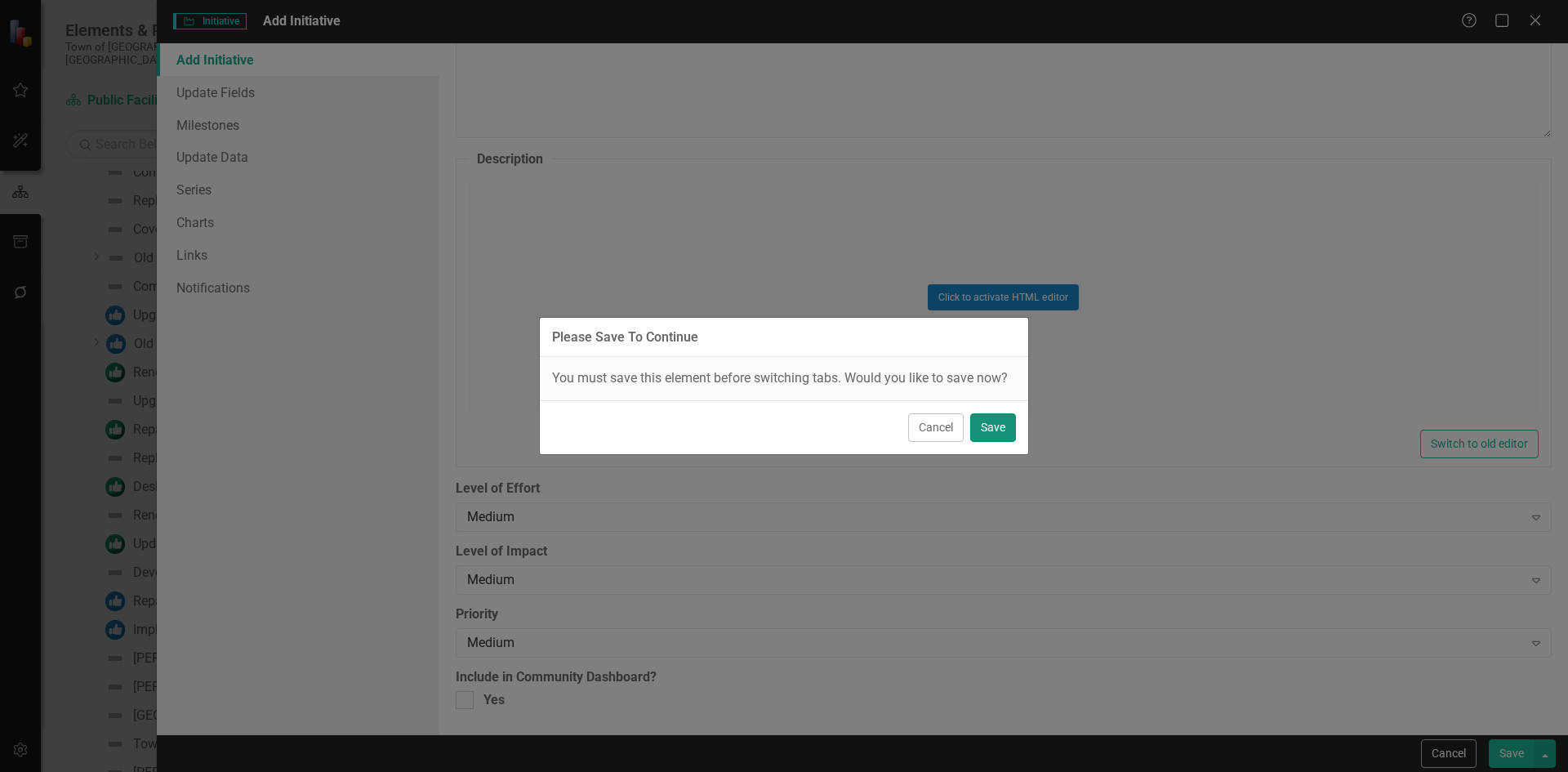
click at [987, 428] on button "Save" at bounding box center [992, 427] width 45 height 29
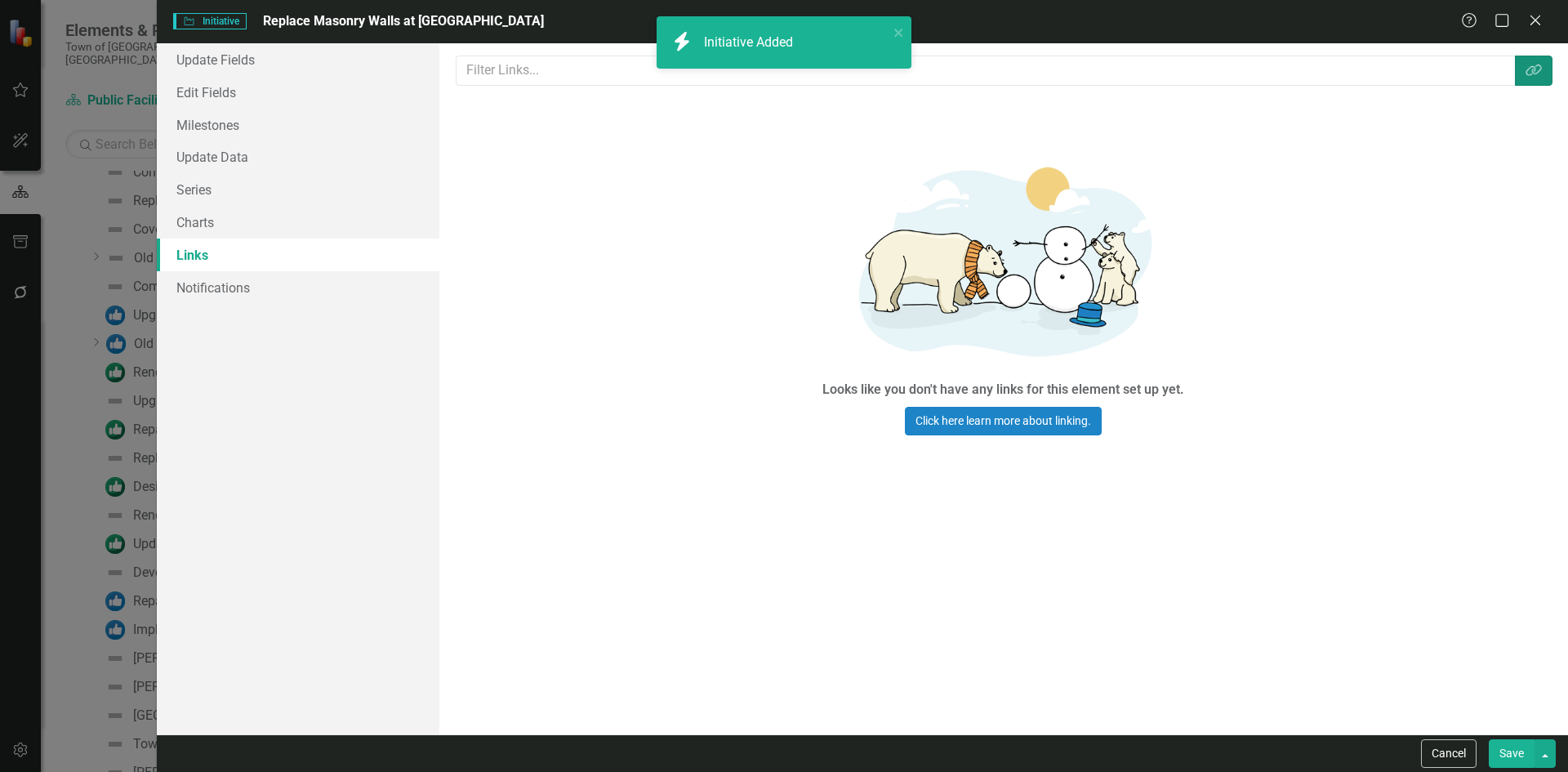
click at [1547, 62] on button "Link Tag" at bounding box center [1533, 70] width 38 height 30
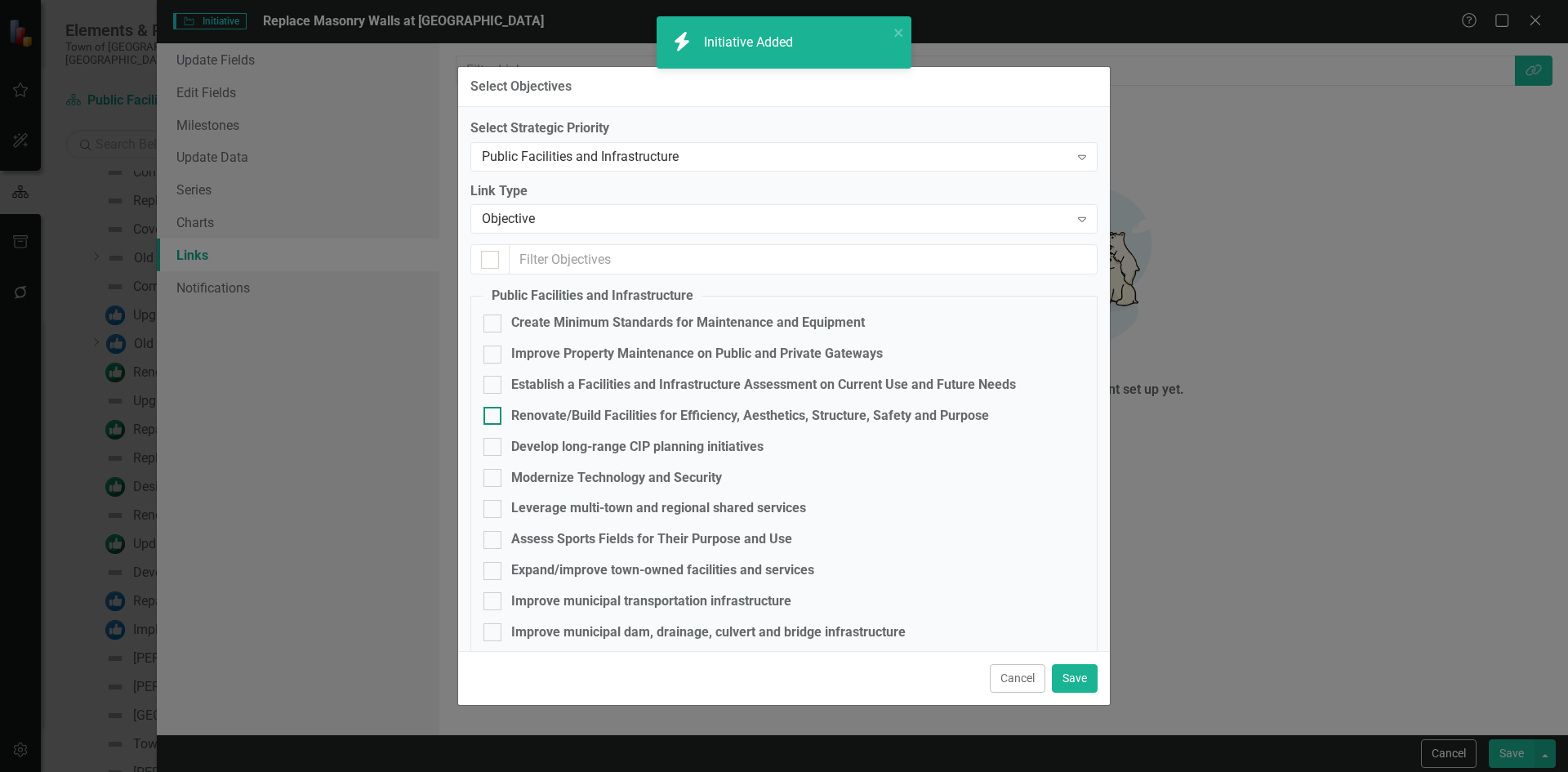
click at [591, 414] on div "Renovate/Build Facilities for Efficiency, Aesthetics, Structure, Safety and Pur…" at bounding box center [750, 415] width 478 height 18
click at [494, 414] on input "Renovate/Build Facilities for Efficiency, Aesthetics, Structure, Safety and Pur…" at bounding box center [488, 411] width 11 height 11
checkbox input "true"
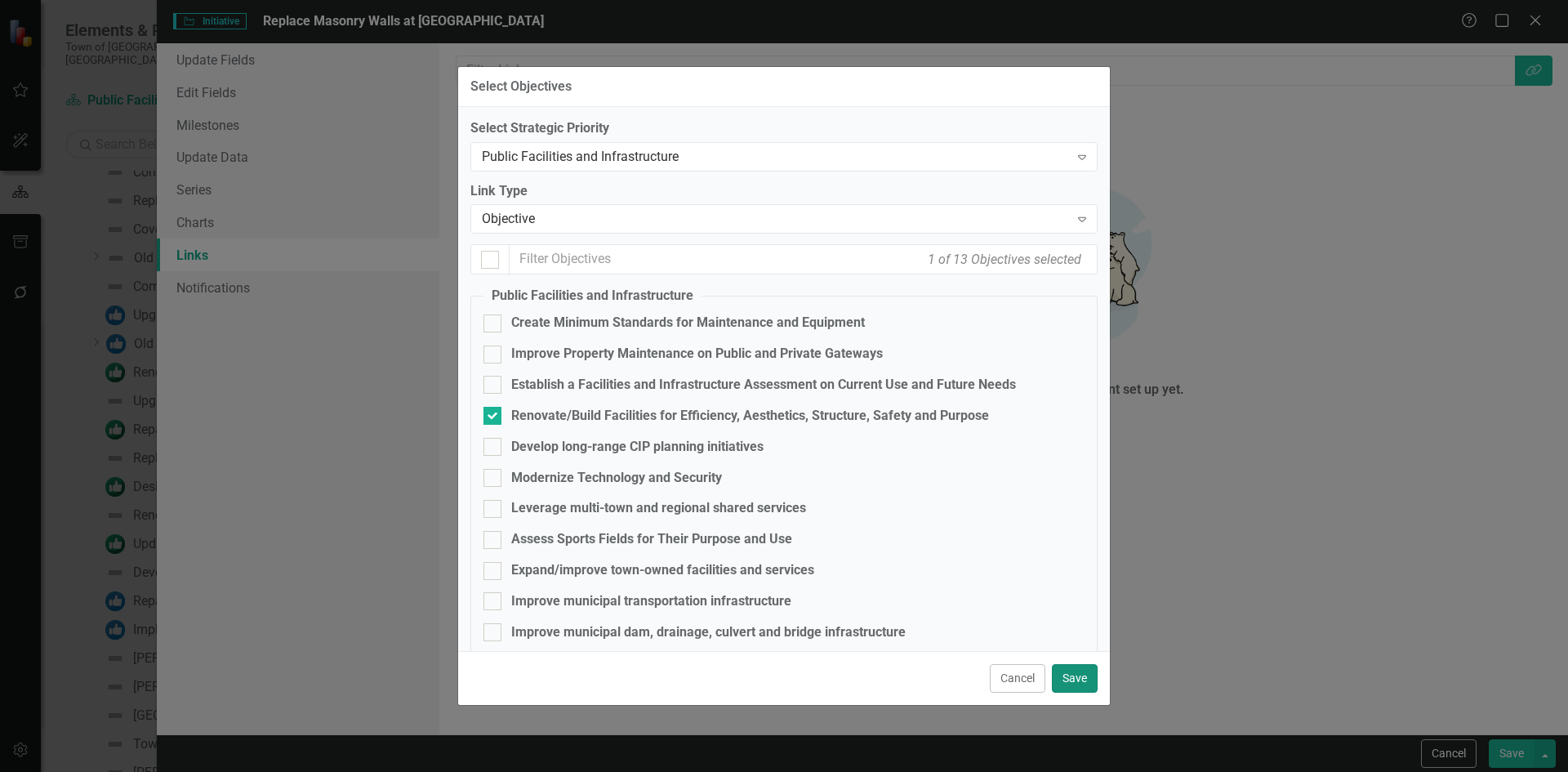
click at [1075, 673] on button "Save" at bounding box center [1074, 678] width 45 height 29
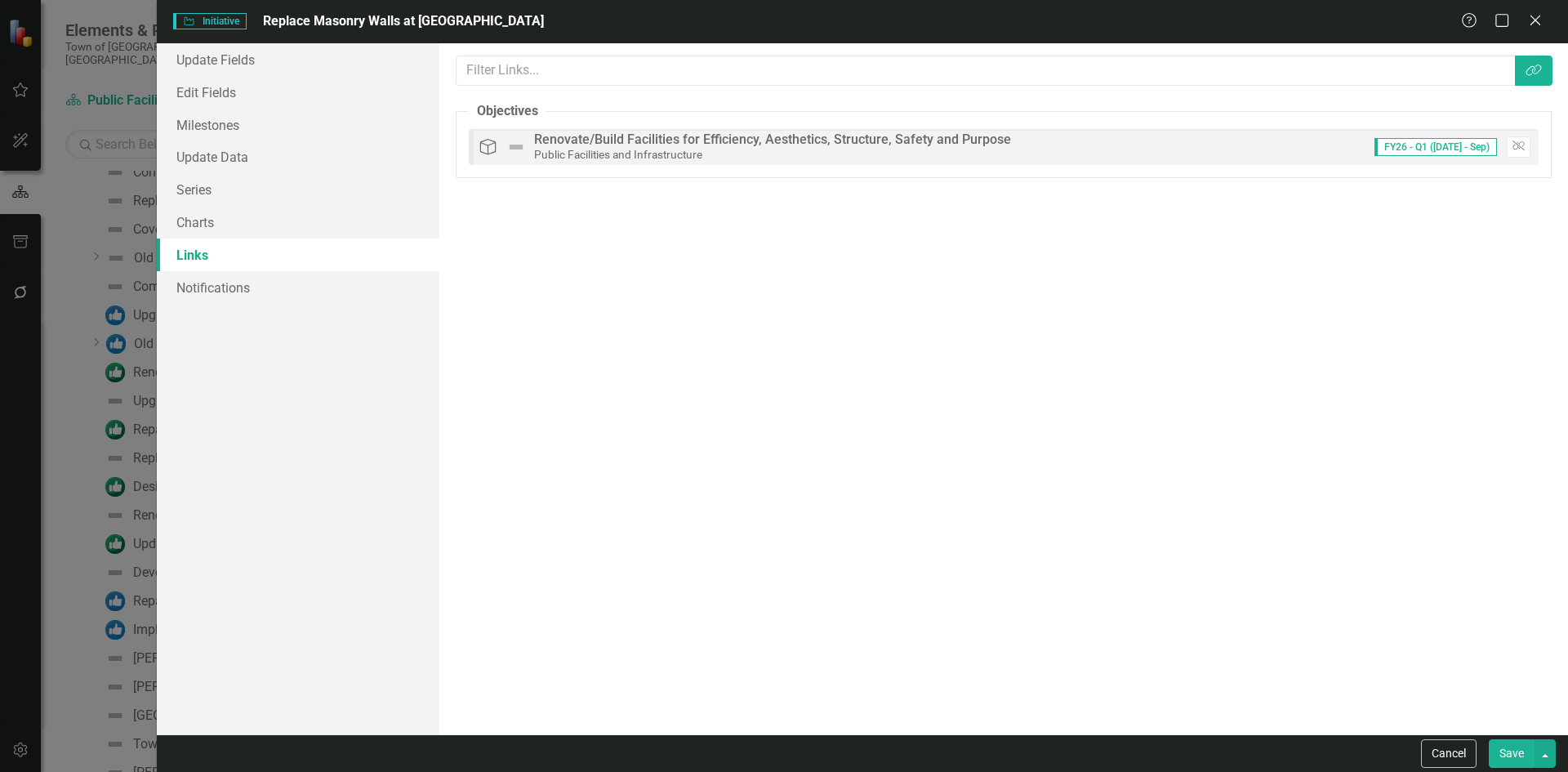
click at [1511, 747] on button "Save" at bounding box center [1511, 754] width 45 height 29
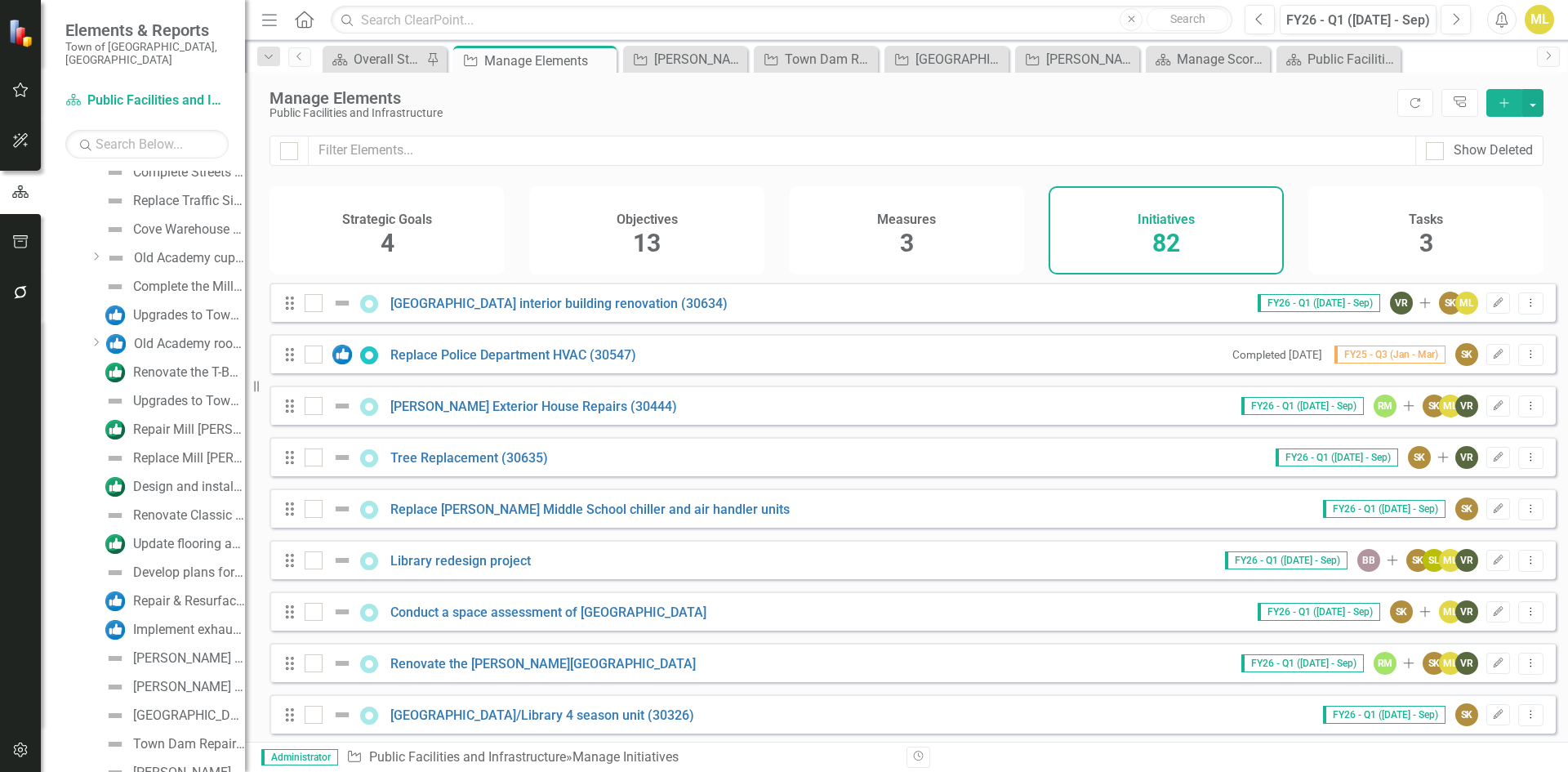
click at [1510, 98] on icon "Add" at bounding box center [1503, 103] width 14 height 12
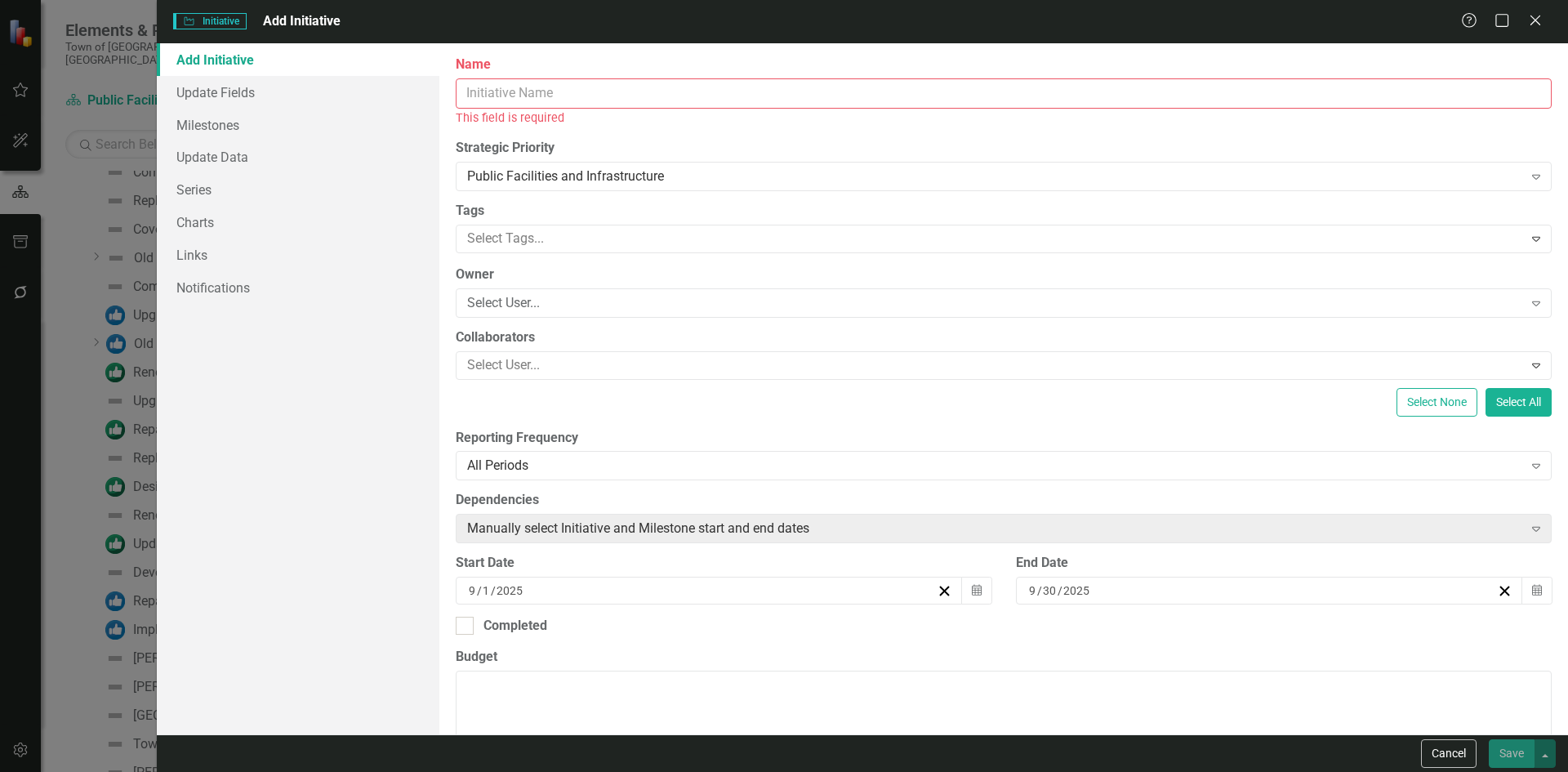
click at [557, 96] on input "Name" at bounding box center [1004, 93] width 1096 height 30
click at [491, 95] on input "Name" at bounding box center [1004, 93] width 1096 height 30
paste input "Continuation of Highcrest Elementary School Roof Replacement"
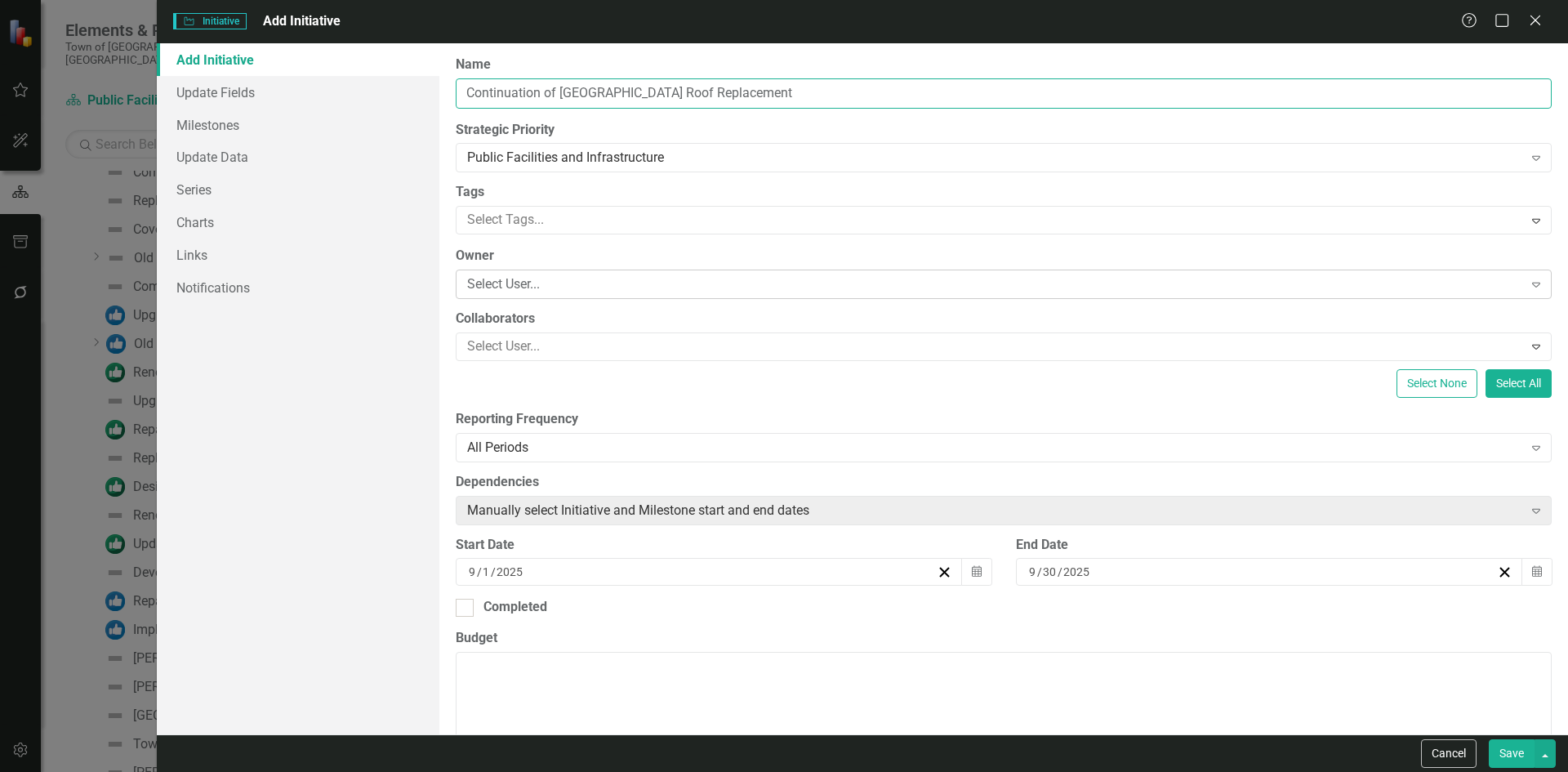
type input "Continuation of Highcrest Elementary School Roof Replacement"
click at [508, 290] on div "Select User..." at bounding box center [995, 284] width 1056 height 18
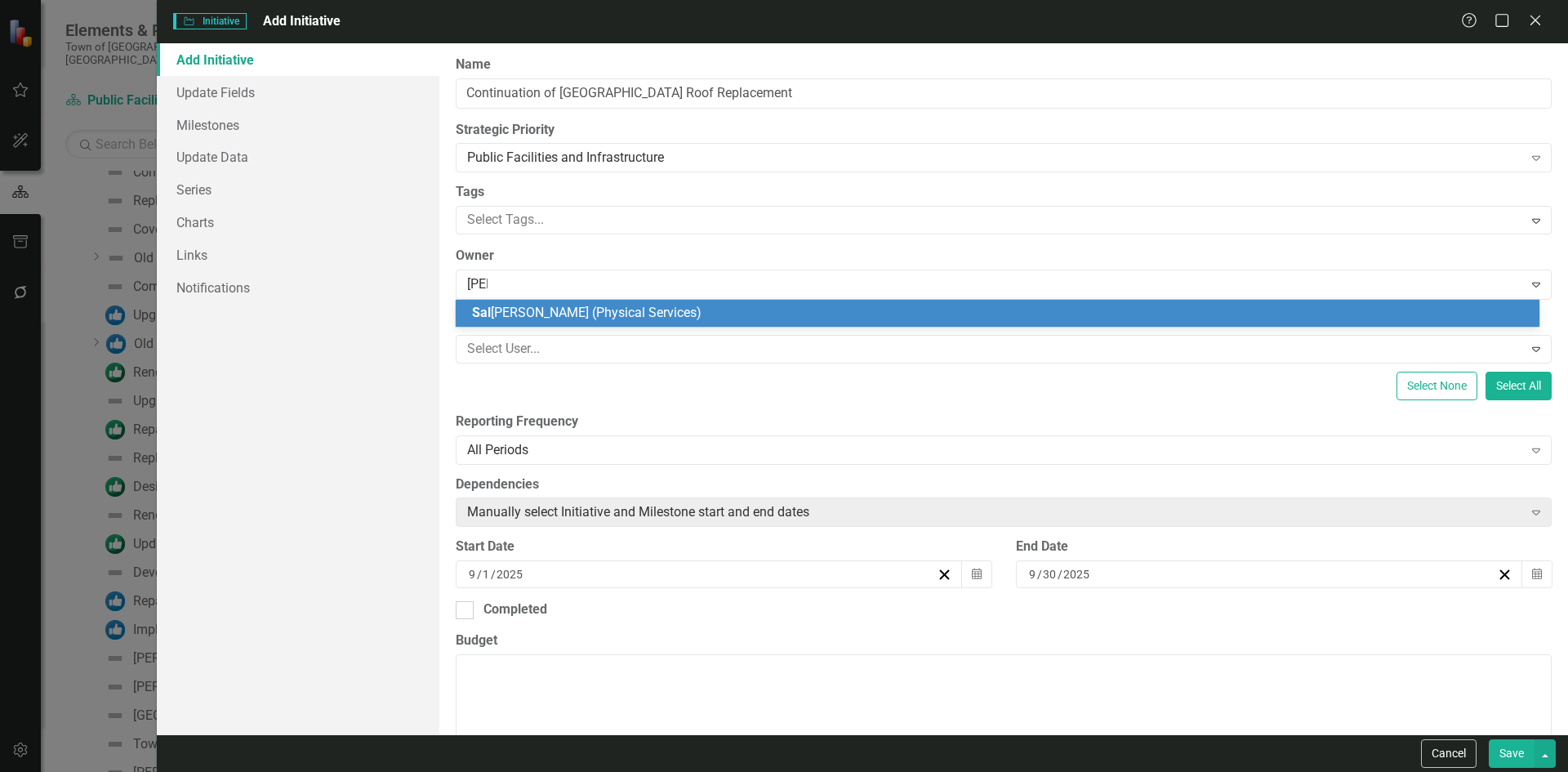
type input "sally"
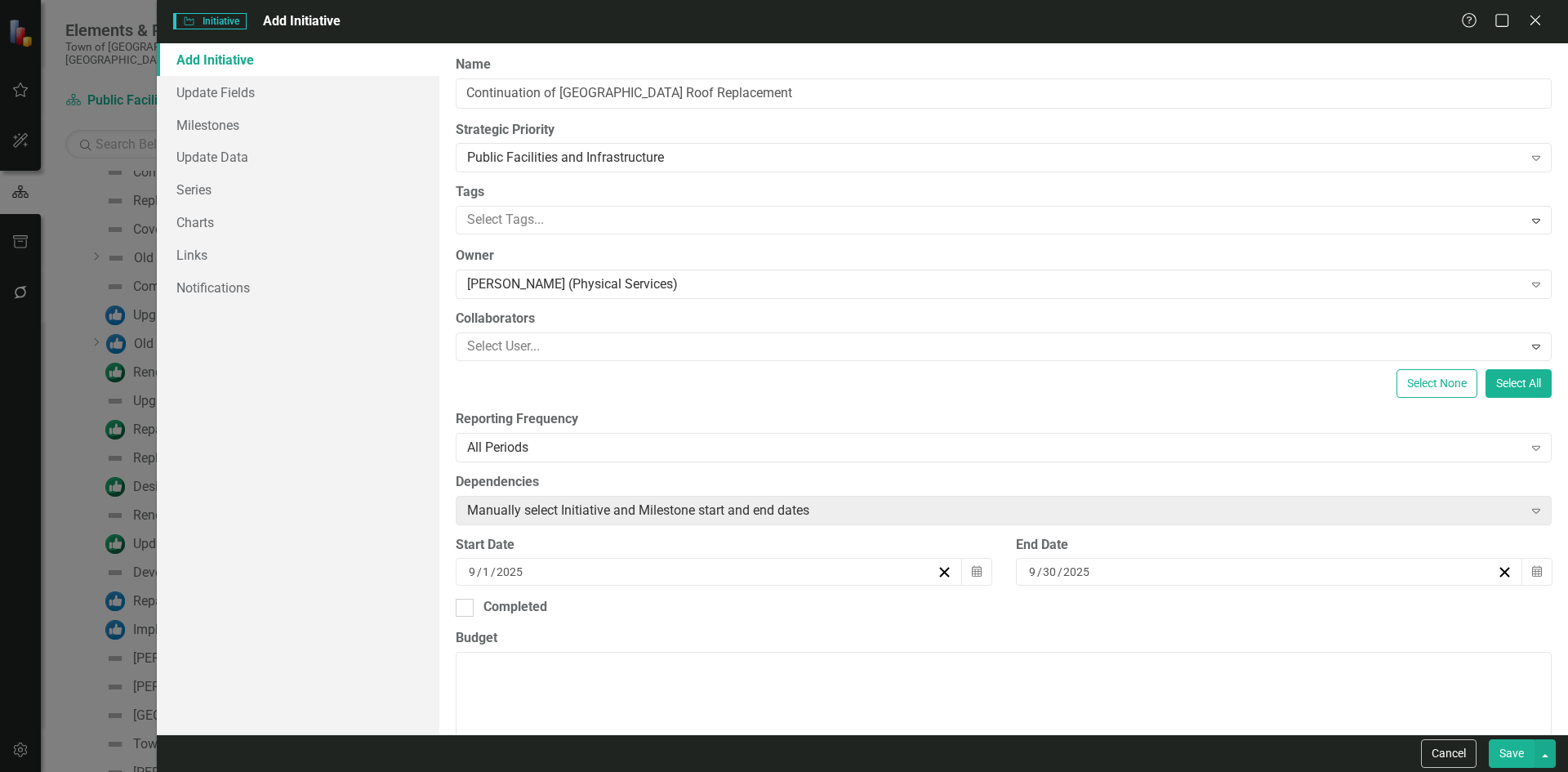
click at [543, 567] on div "9 / 1 / 2025" at bounding box center [701, 571] width 470 height 16
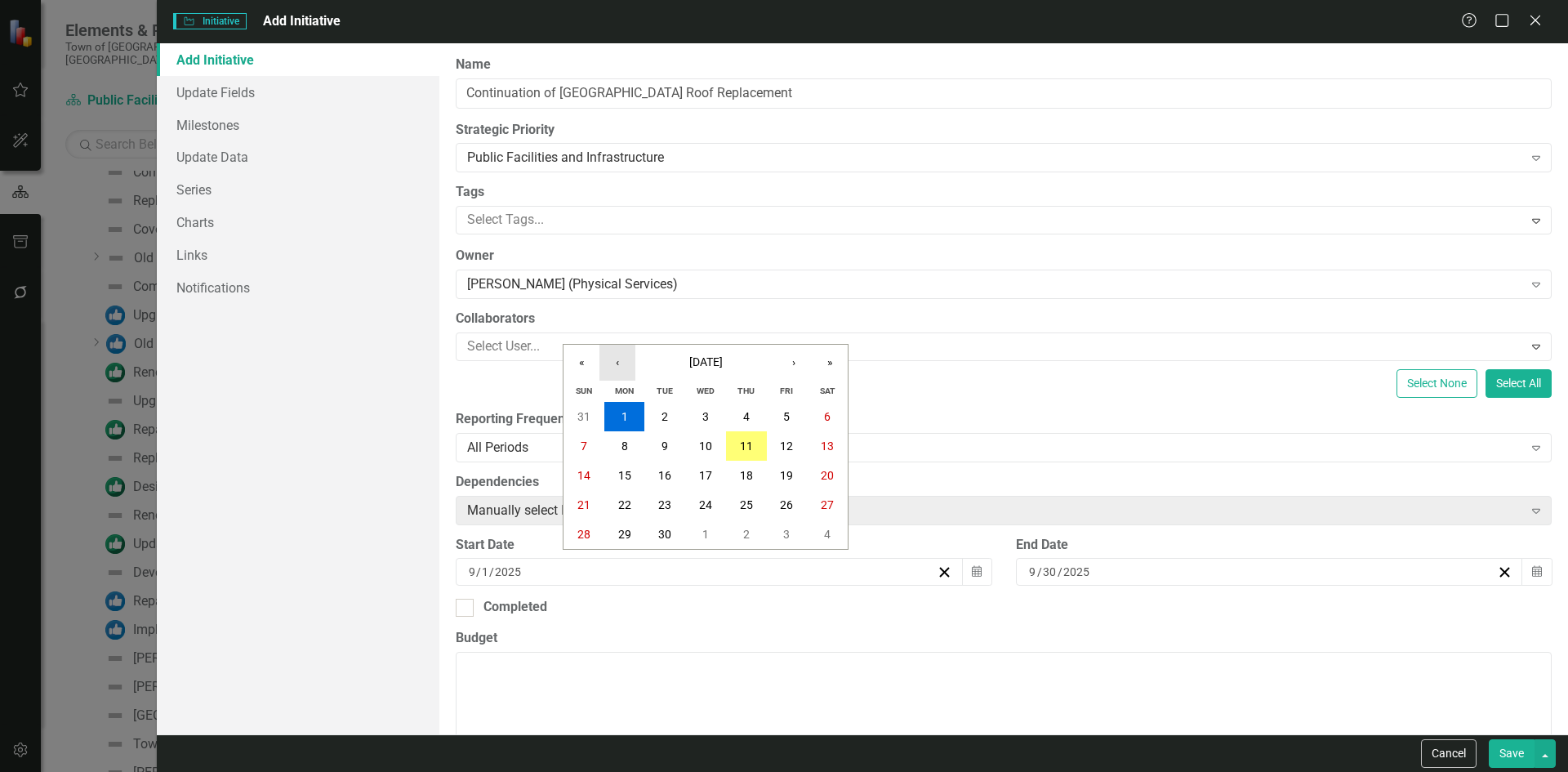
click at [631, 361] on button "‹" at bounding box center [617, 362] width 36 height 36
click at [675, 413] on button "1" at bounding box center [665, 416] width 41 height 29
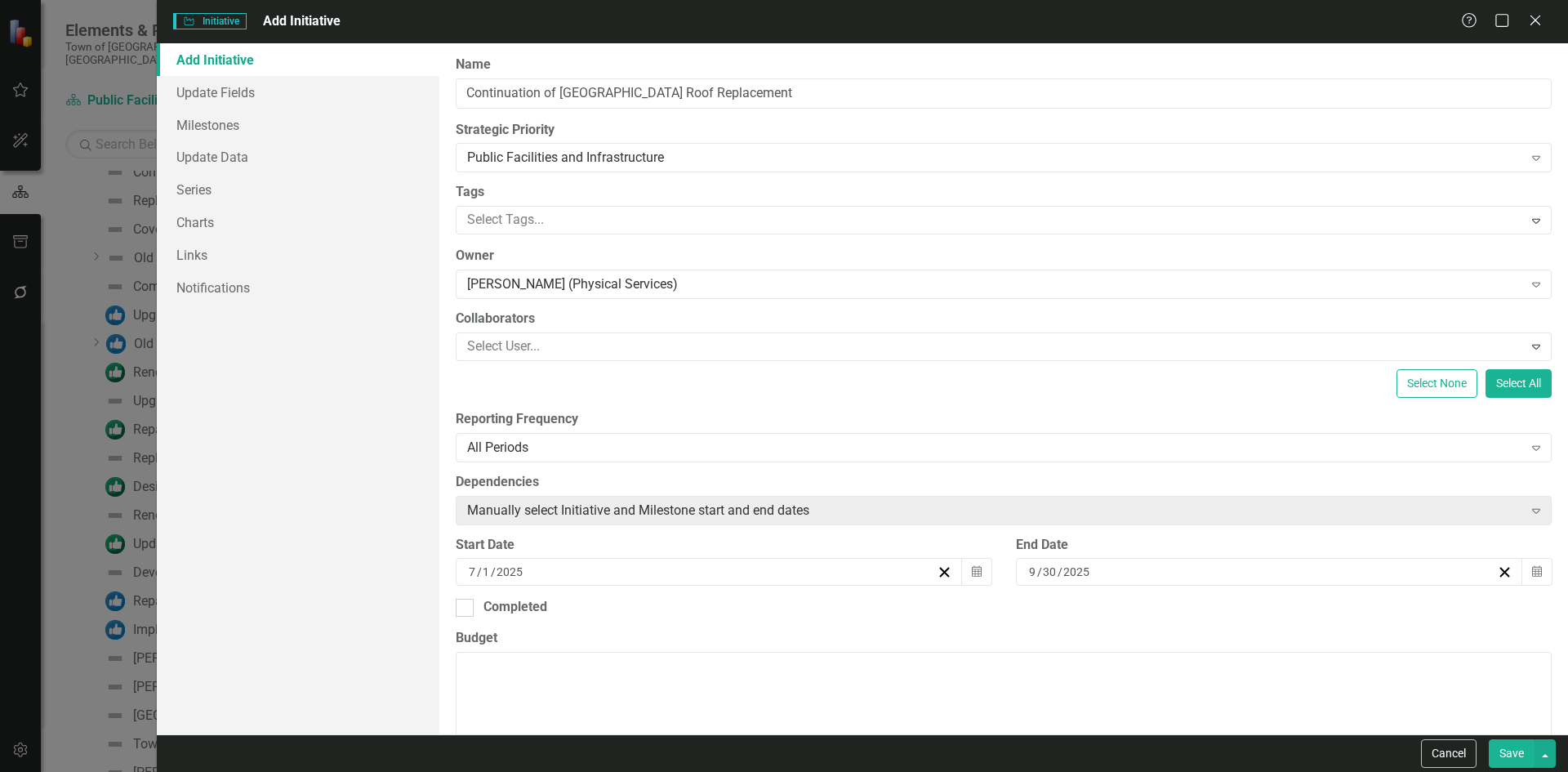
click at [1093, 565] on div "9 / 30 / 2025" at bounding box center [1261, 571] width 470 height 16
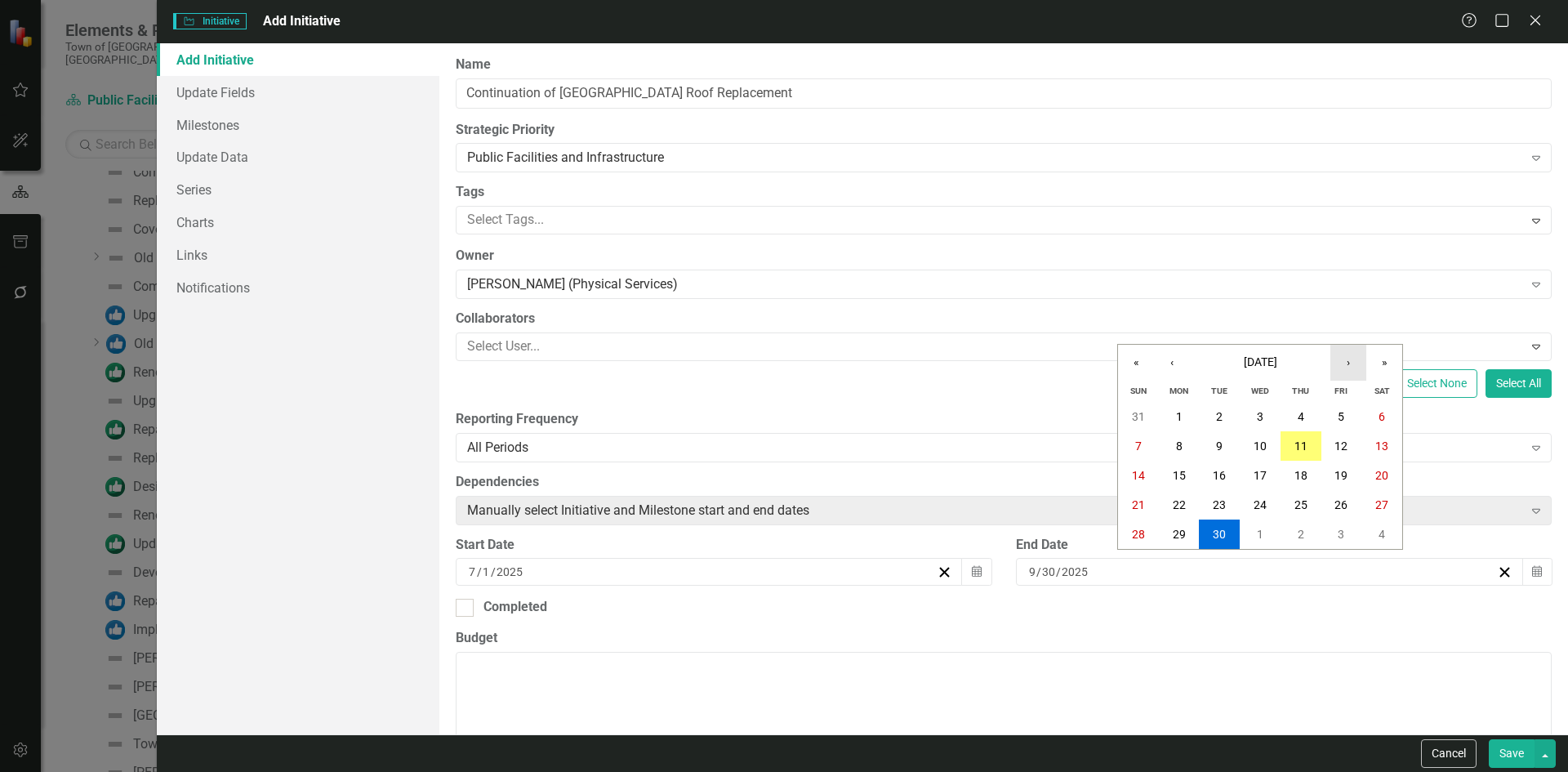
click at [1351, 365] on button "›" at bounding box center [1347, 362] width 36 height 36
click at [1169, 362] on button "‹" at bounding box center [1171, 362] width 36 height 36
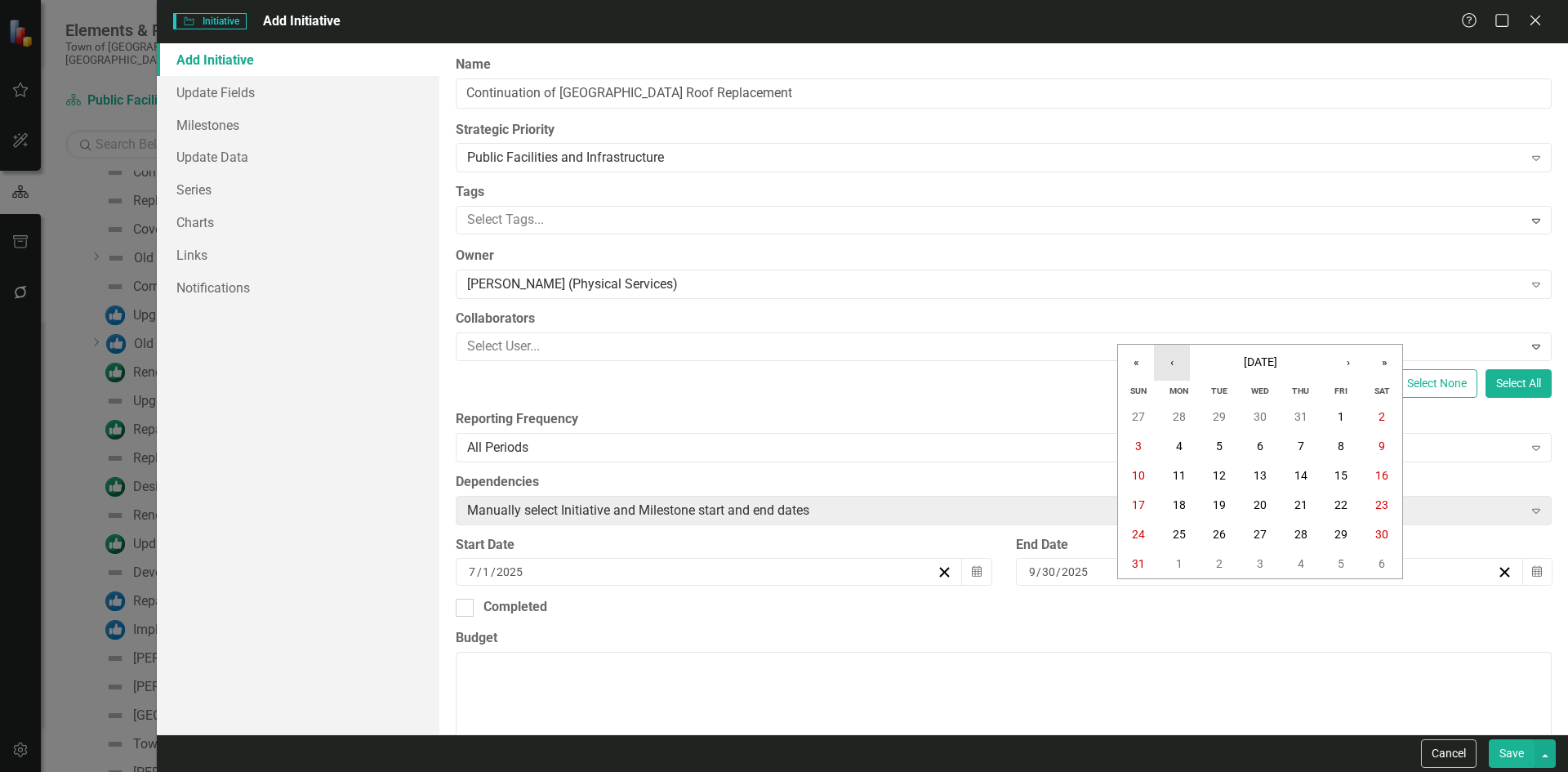
click at [1169, 362] on button "‹" at bounding box center [1171, 362] width 36 height 36
click at [1383, 363] on button "»" at bounding box center [1384, 362] width 36 height 36
click at [1212, 534] on button "30" at bounding box center [1219, 534] width 41 height 29
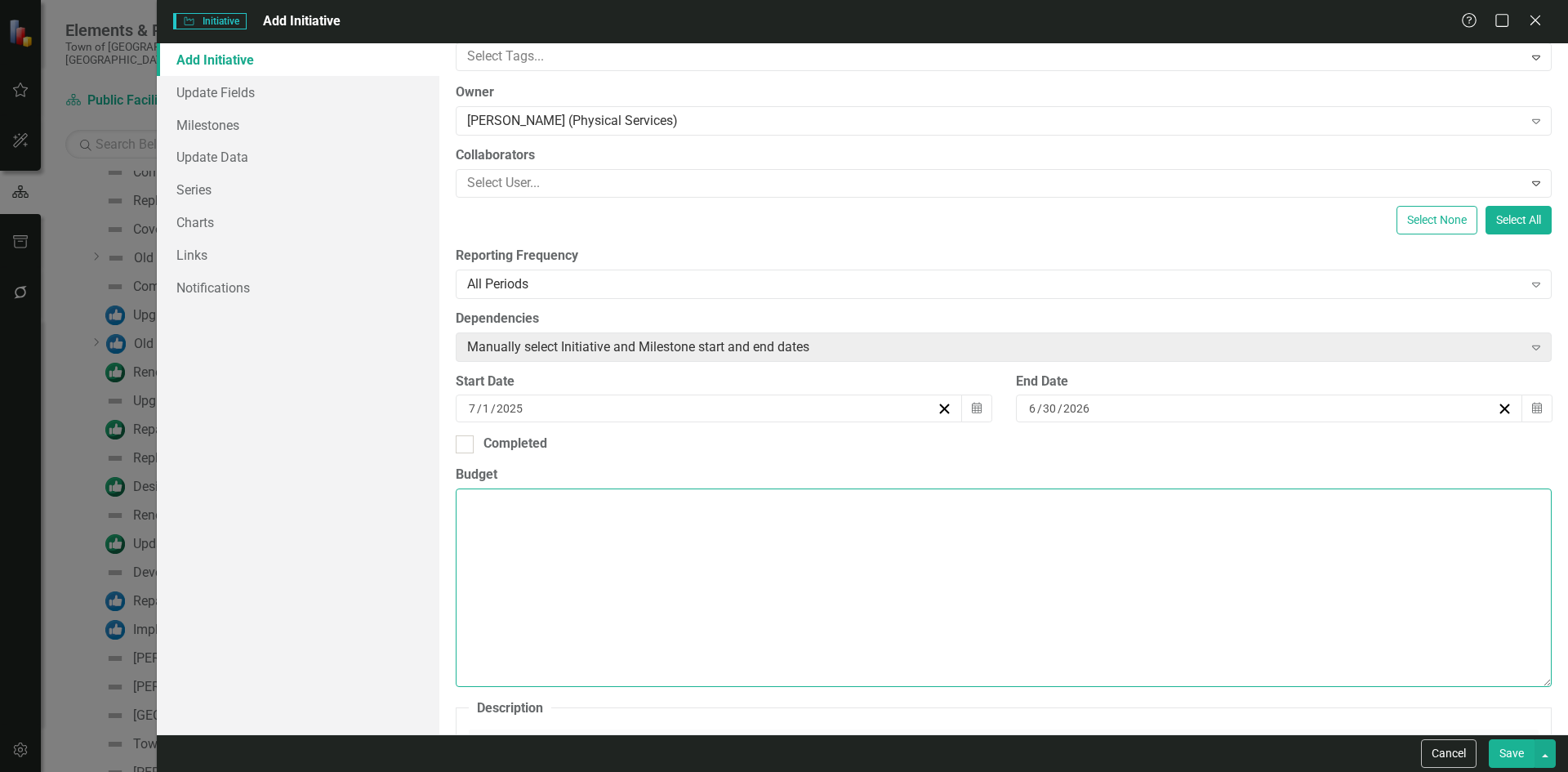
click at [579, 504] on textarea "Budget" at bounding box center [1004, 587] width 1096 height 198
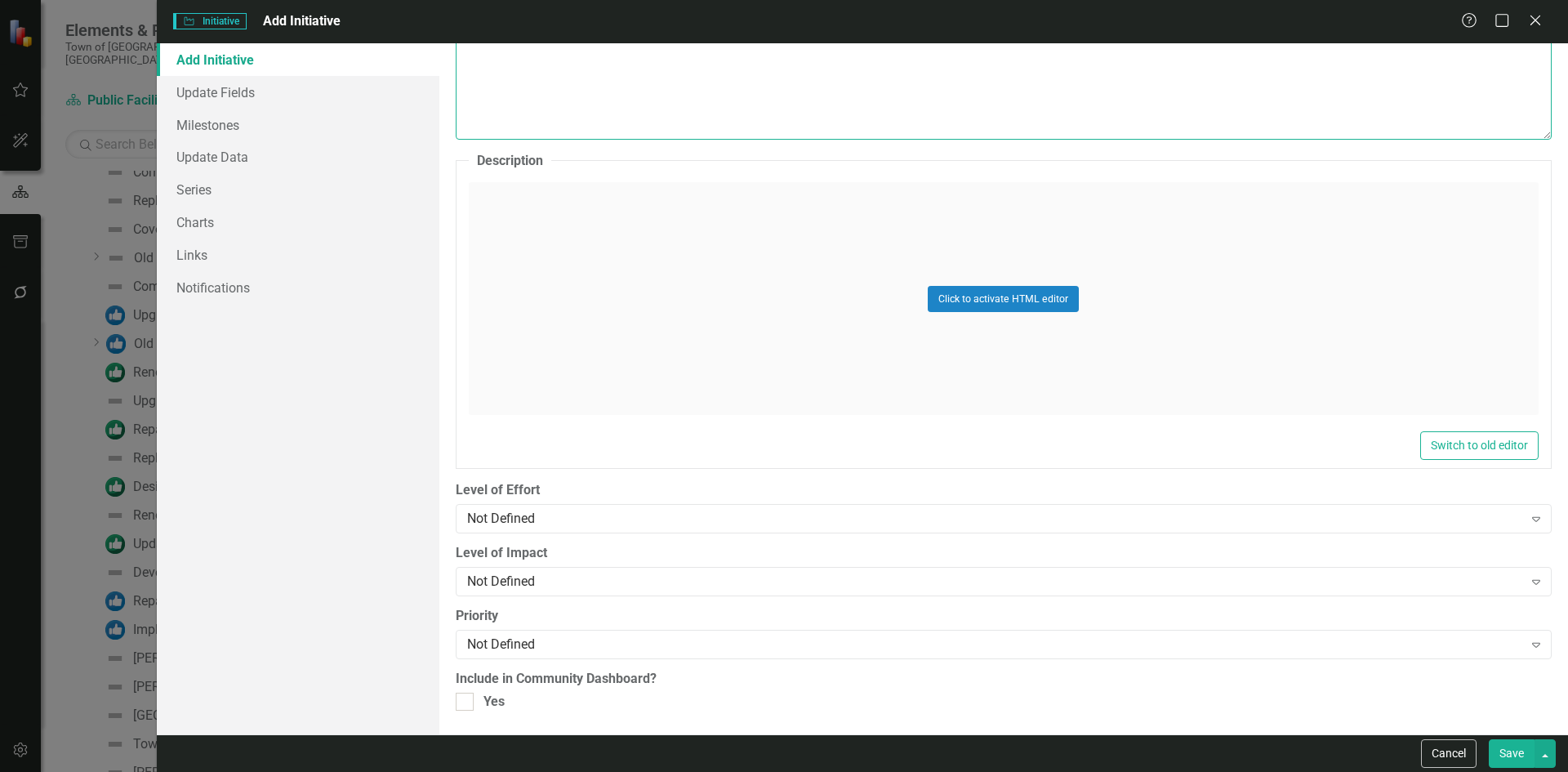
scroll to position [712, 0]
type textarea "$250,000 Account #: TBD"
click at [518, 635] on div "Not Defined" at bounding box center [995, 643] width 1056 height 18
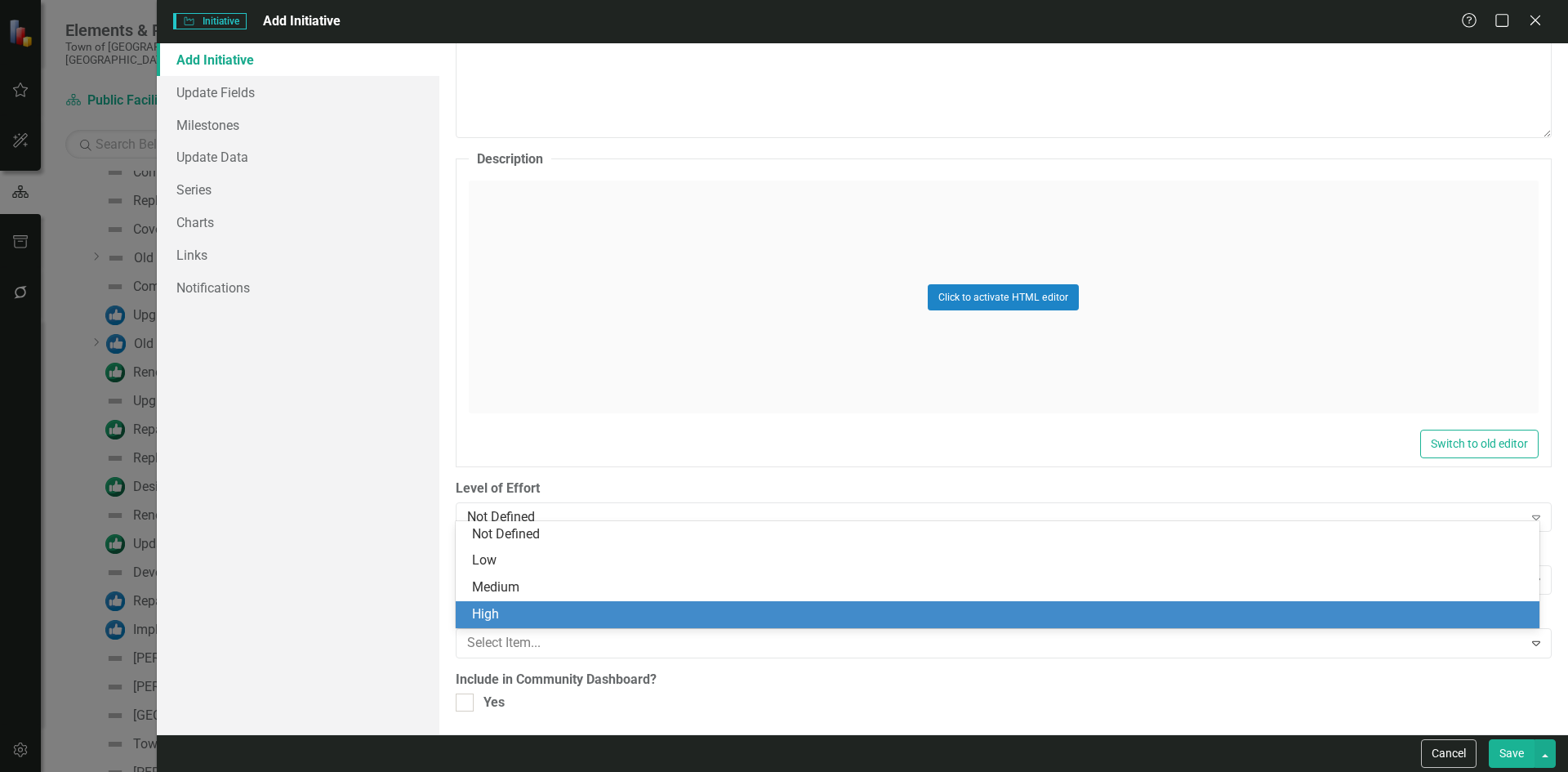
click at [519, 610] on div "High" at bounding box center [1001, 614] width 1058 height 18
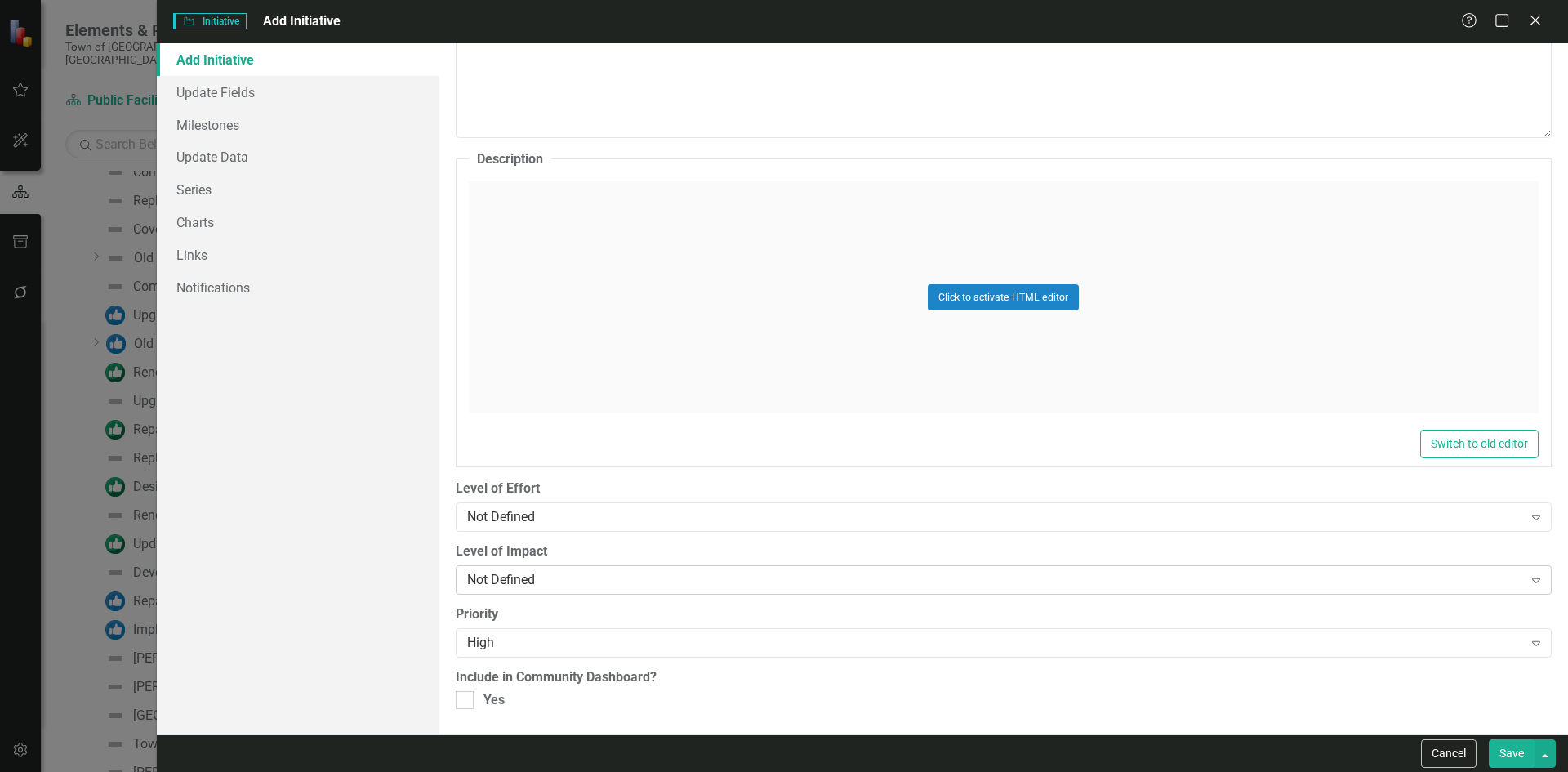
click at [543, 569] on div "Not Defined Expand" at bounding box center [1004, 580] width 1096 height 29
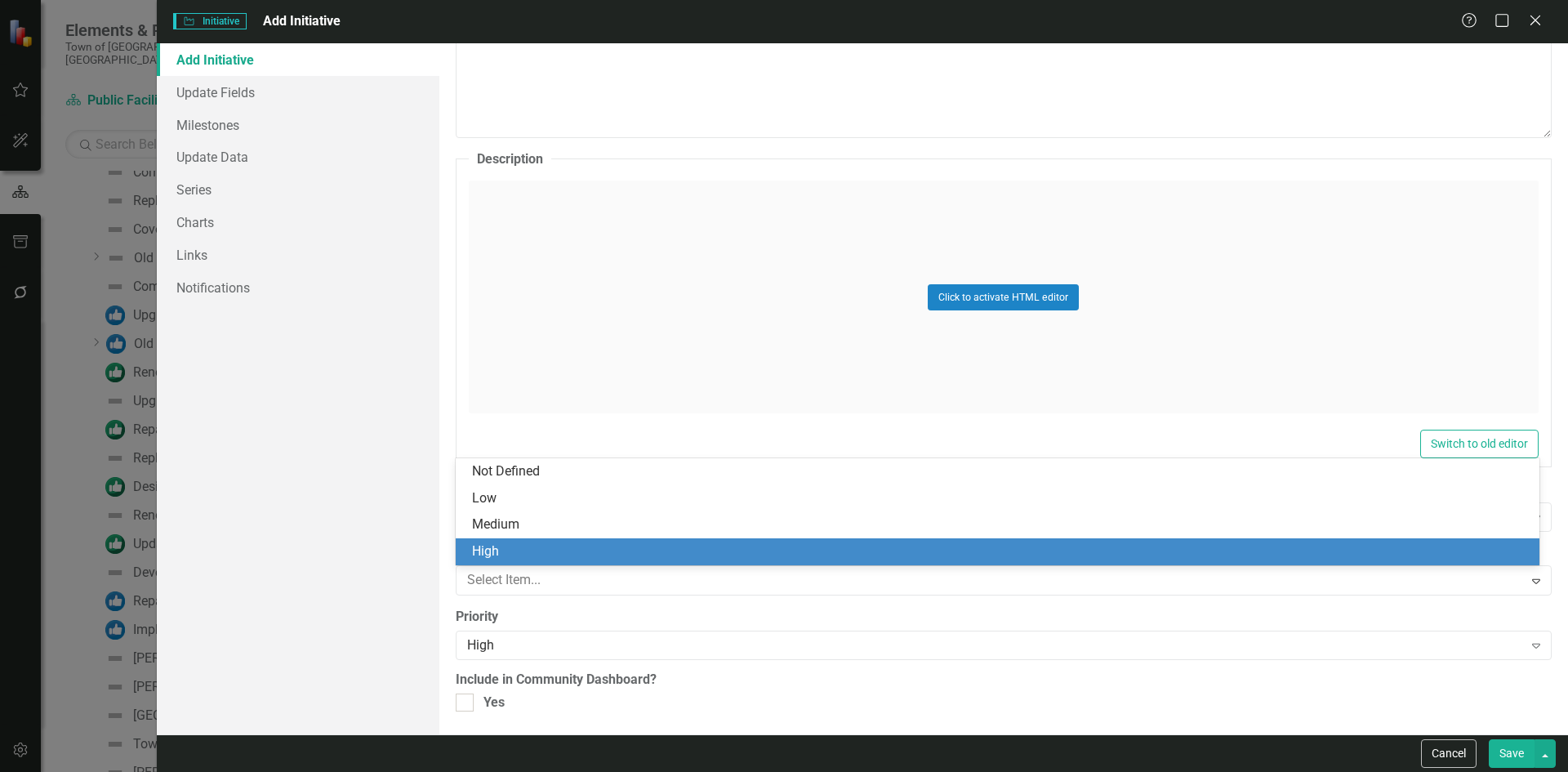
click at [521, 551] on div "High" at bounding box center [1001, 551] width 1058 height 18
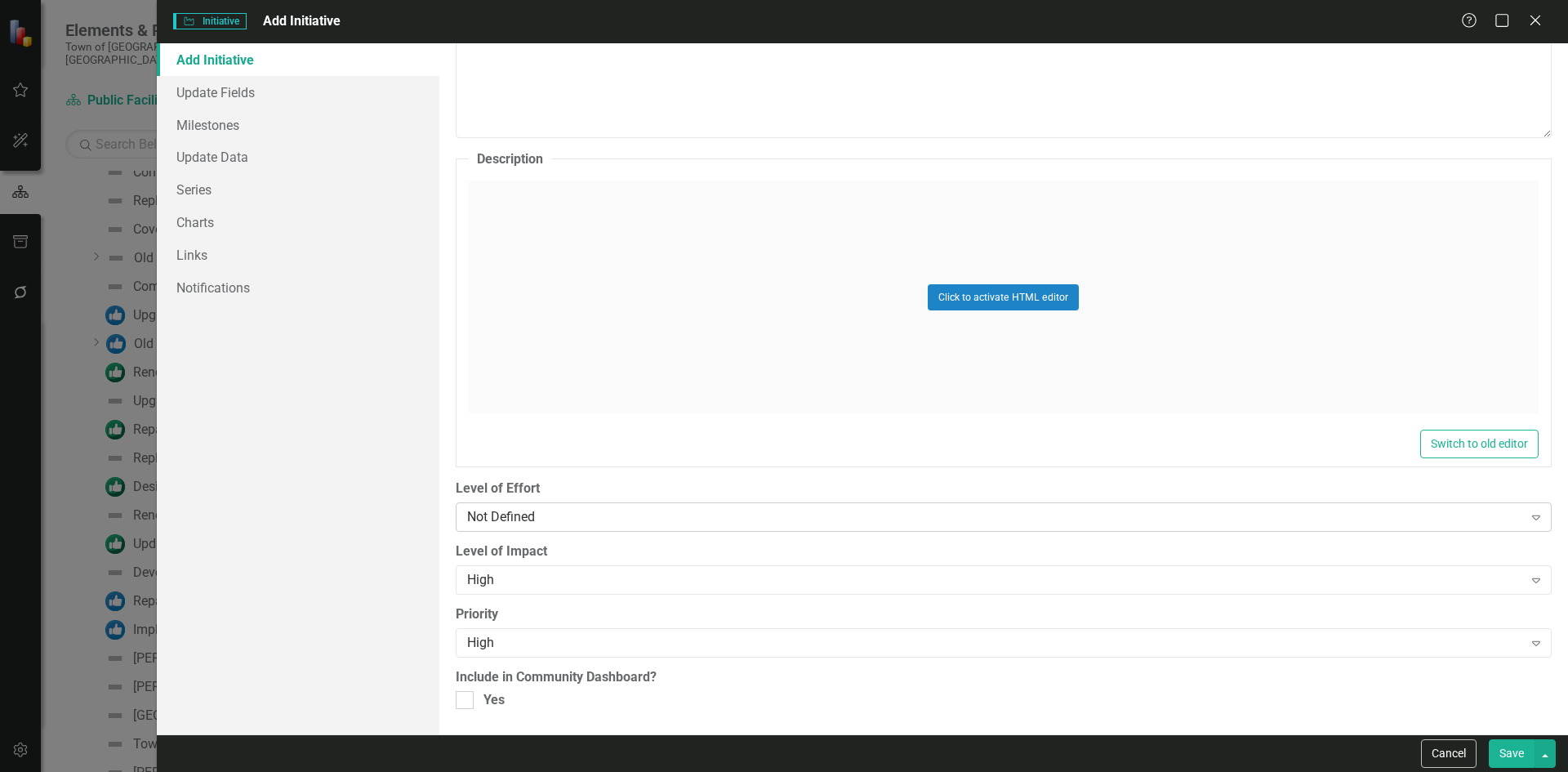
click at [518, 508] on div "Not Defined" at bounding box center [995, 516] width 1056 height 18
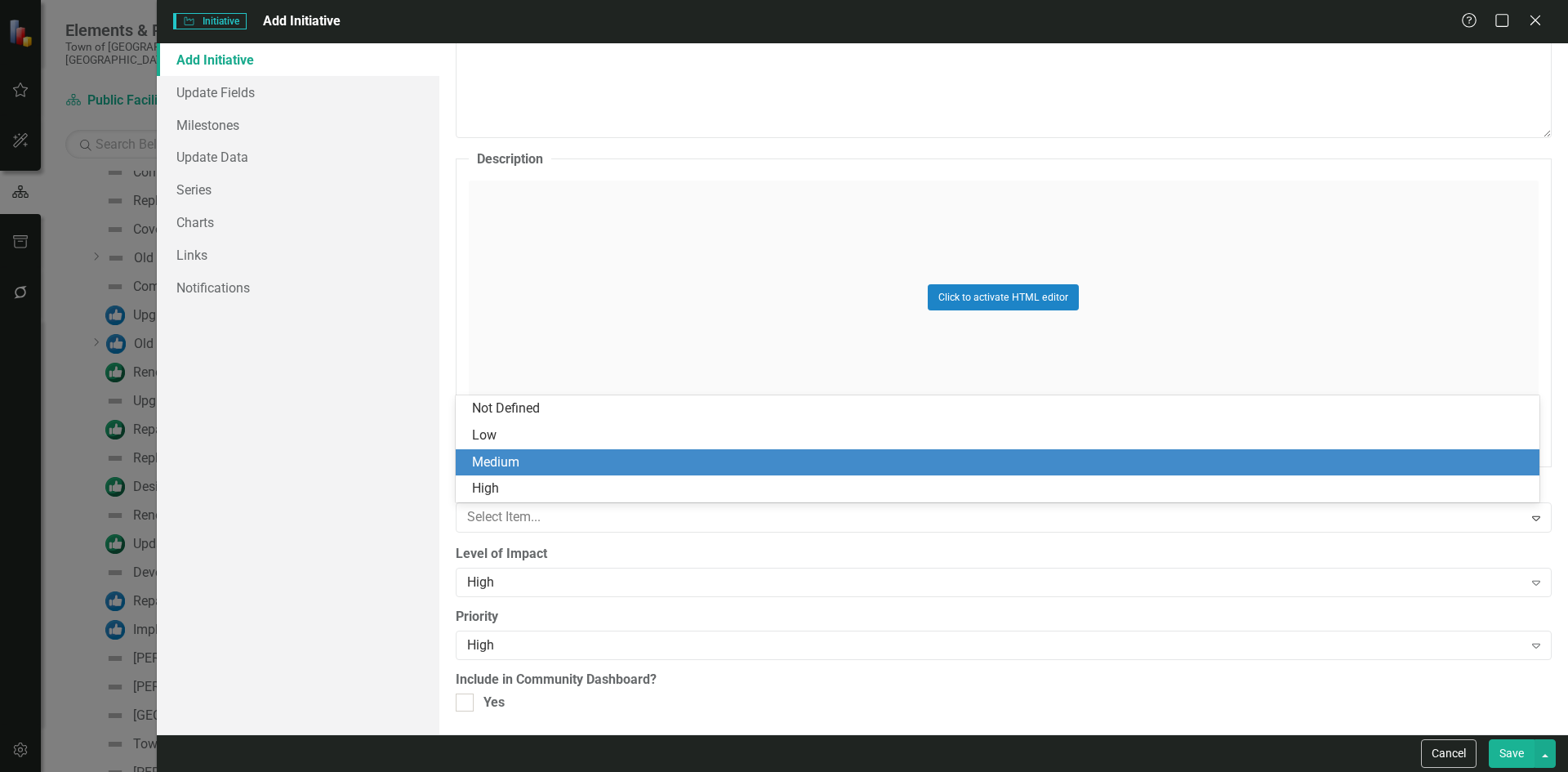
click at [512, 459] on div "Medium" at bounding box center [1001, 462] width 1058 height 18
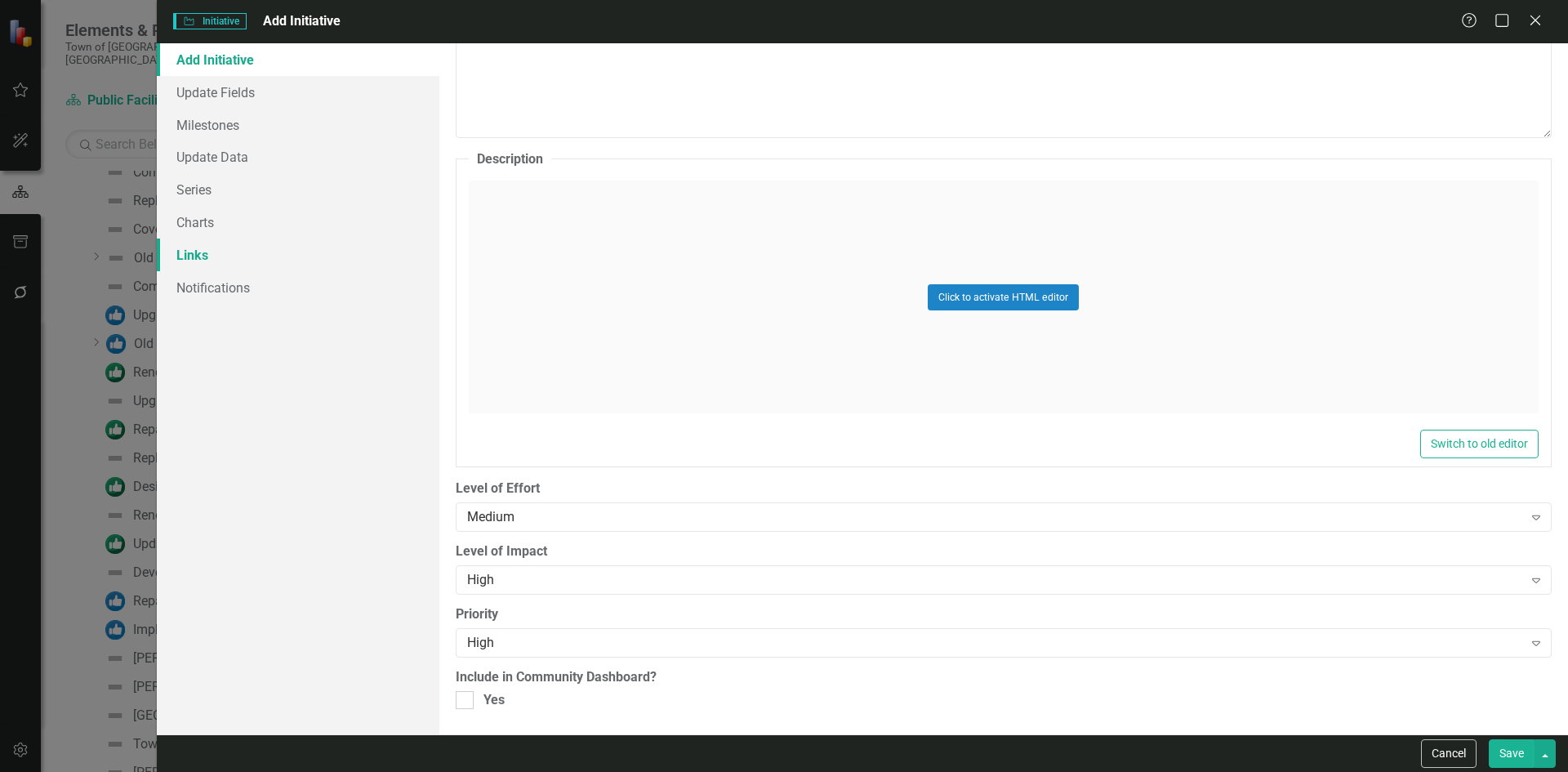
click at [188, 252] on link "Links" at bounding box center [297, 255] width 283 height 33
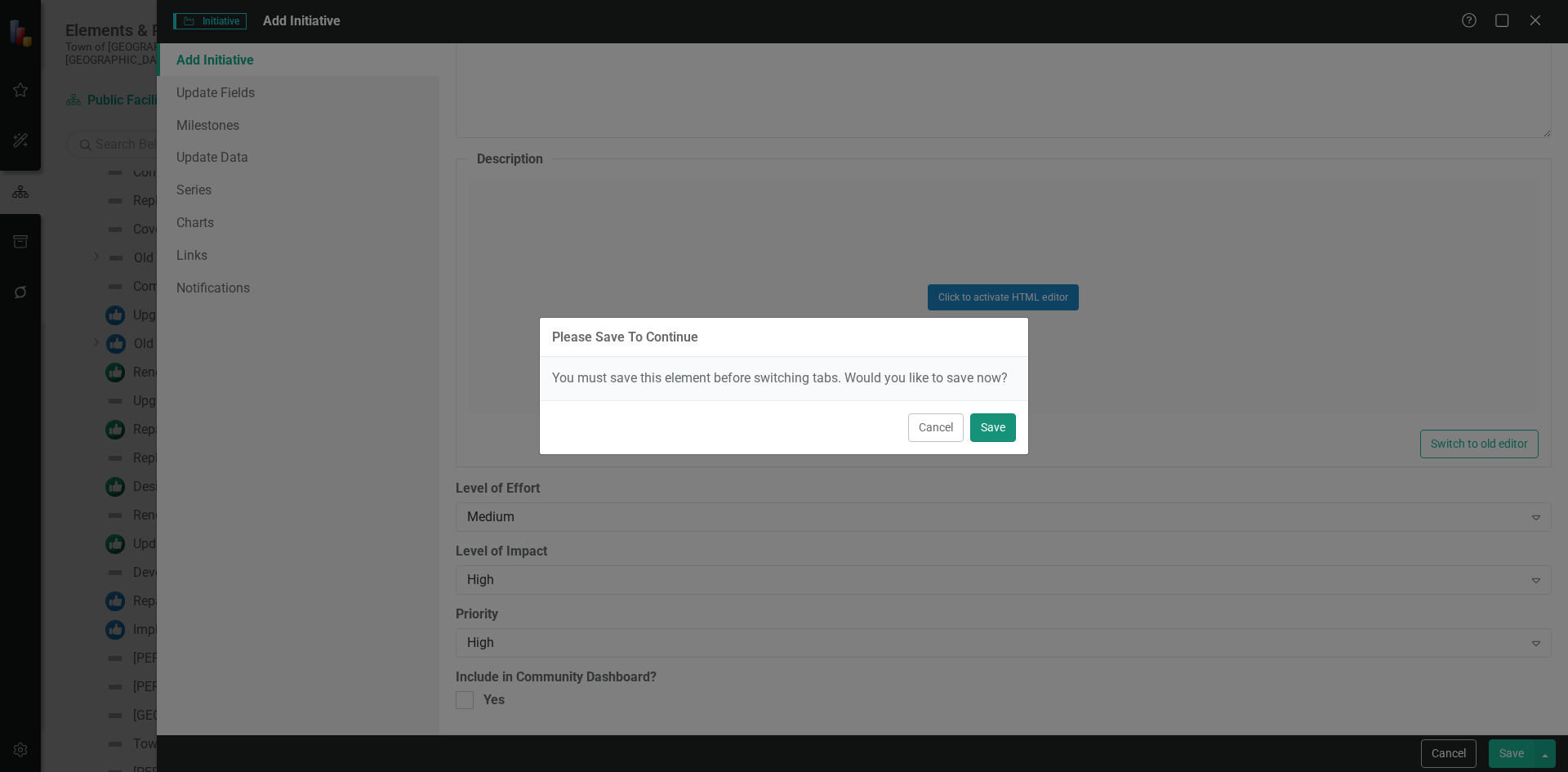
click at [981, 429] on button "Save" at bounding box center [992, 427] width 45 height 29
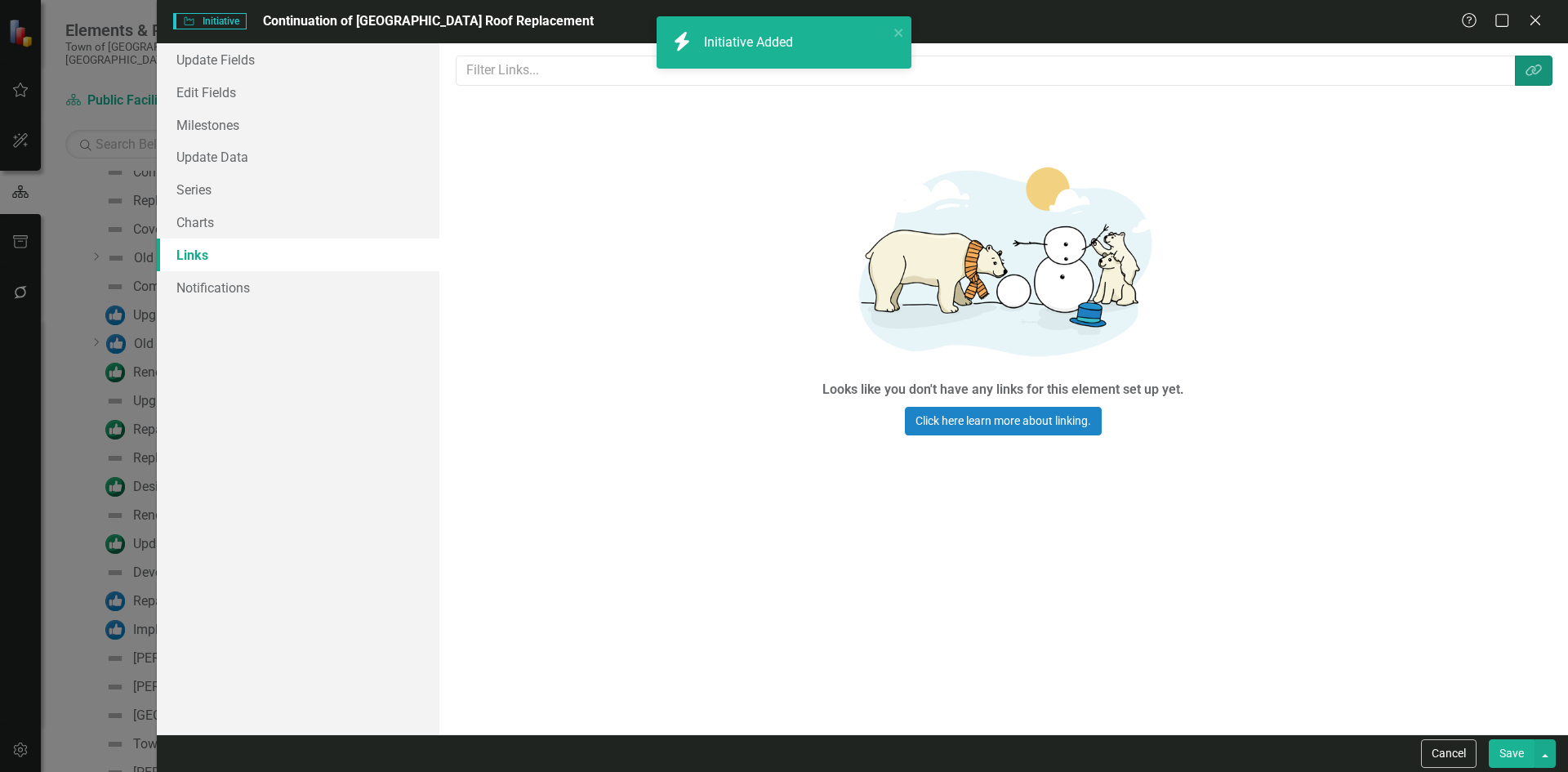
click at [1529, 77] on button "Link Tag" at bounding box center [1533, 70] width 38 height 30
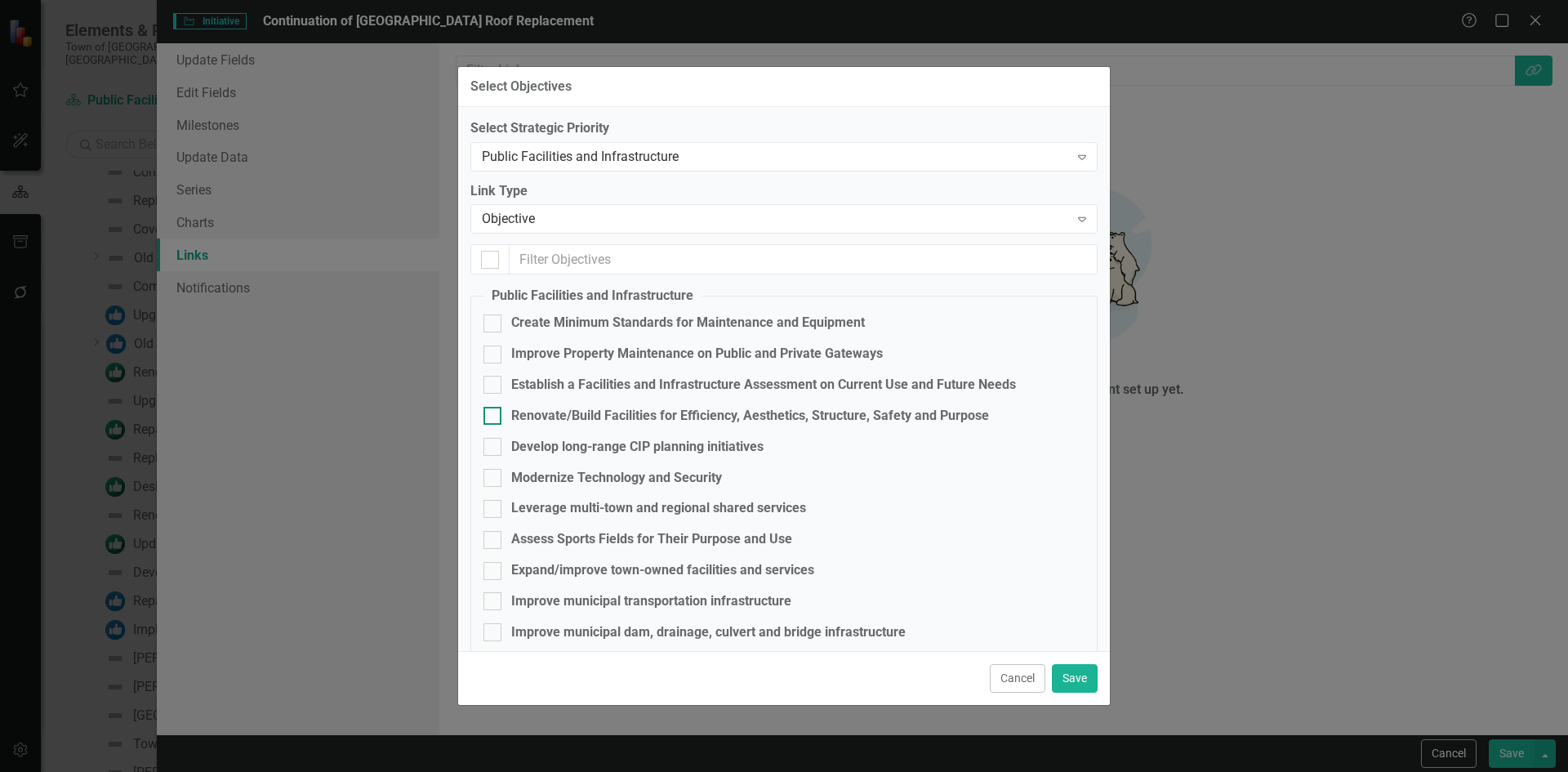
click at [623, 414] on div "Renovate/Build Facilities for Efficiency, Aesthetics, Structure, Safety and Pur…" at bounding box center [750, 415] width 478 height 18
click at [494, 414] on input "Renovate/Build Facilities for Efficiency, Aesthetics, Structure, Safety and Pur…" at bounding box center [488, 411] width 11 height 11
checkbox input "true"
click at [1068, 680] on button "Save" at bounding box center [1074, 678] width 45 height 29
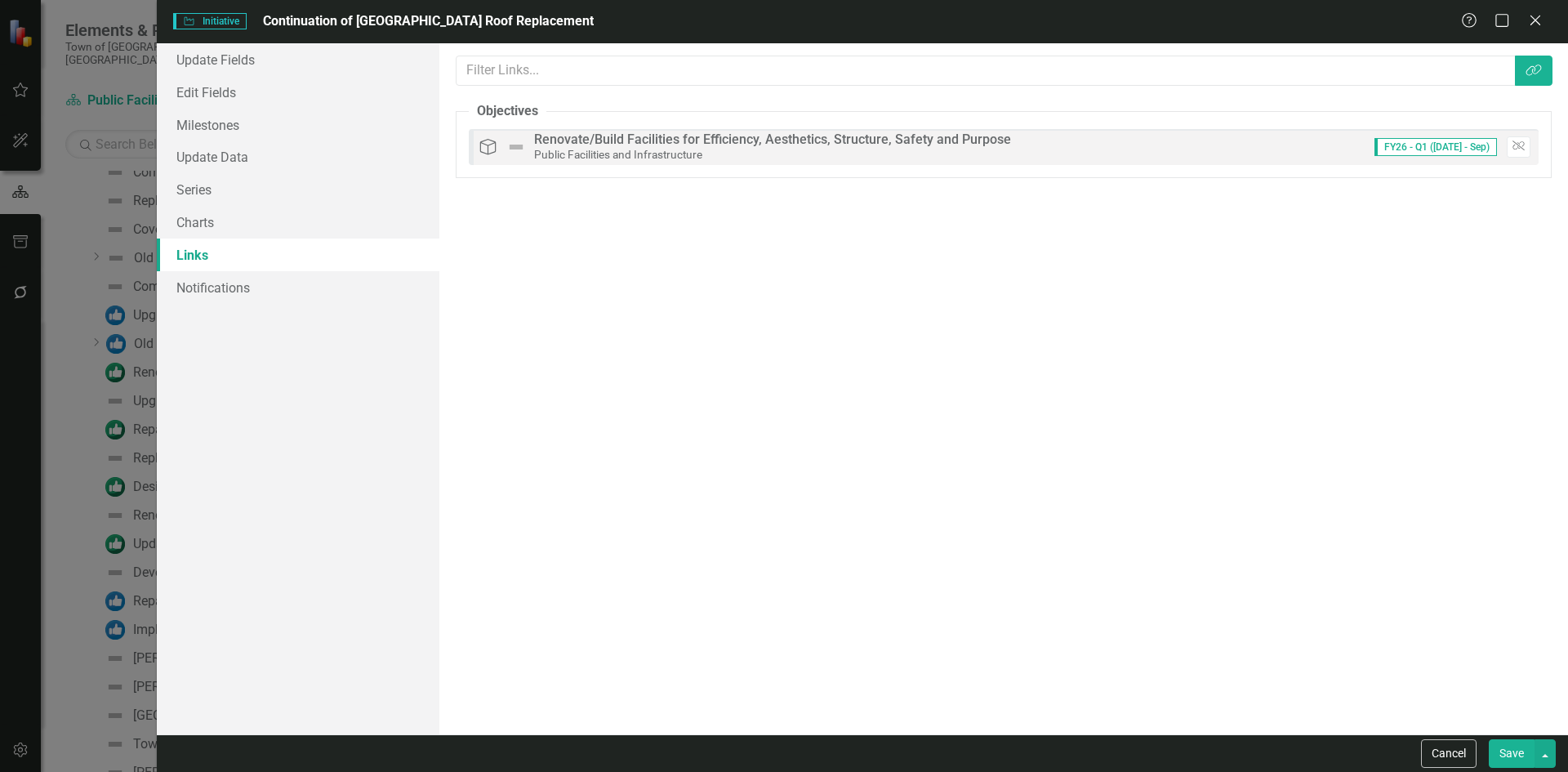
click at [1511, 741] on button "Save" at bounding box center [1511, 754] width 45 height 29
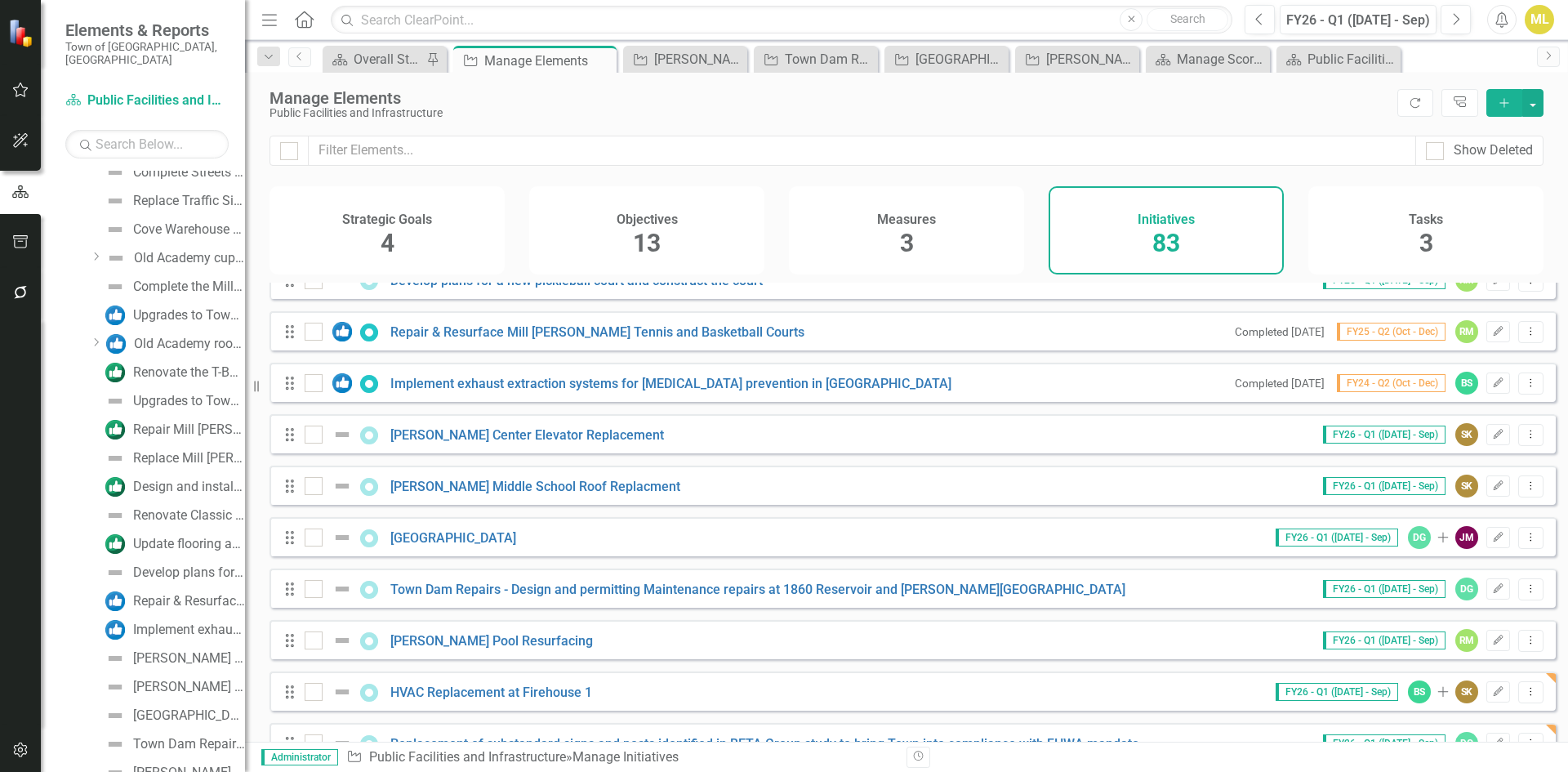
scroll to position [3823, 0]
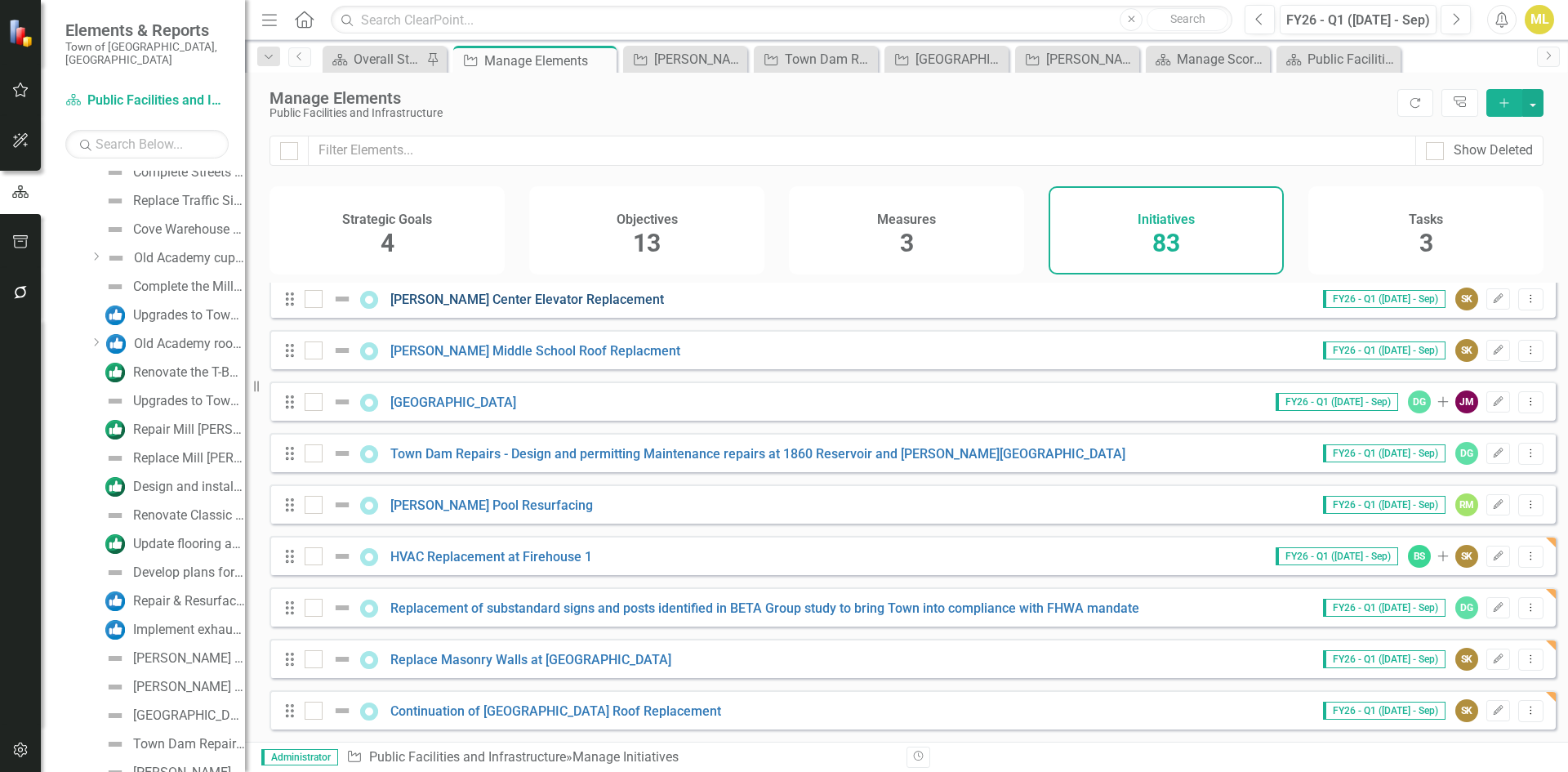
click at [466, 301] on link "Keeney Center Elevator Replacement" at bounding box center [526, 299] width 273 height 15
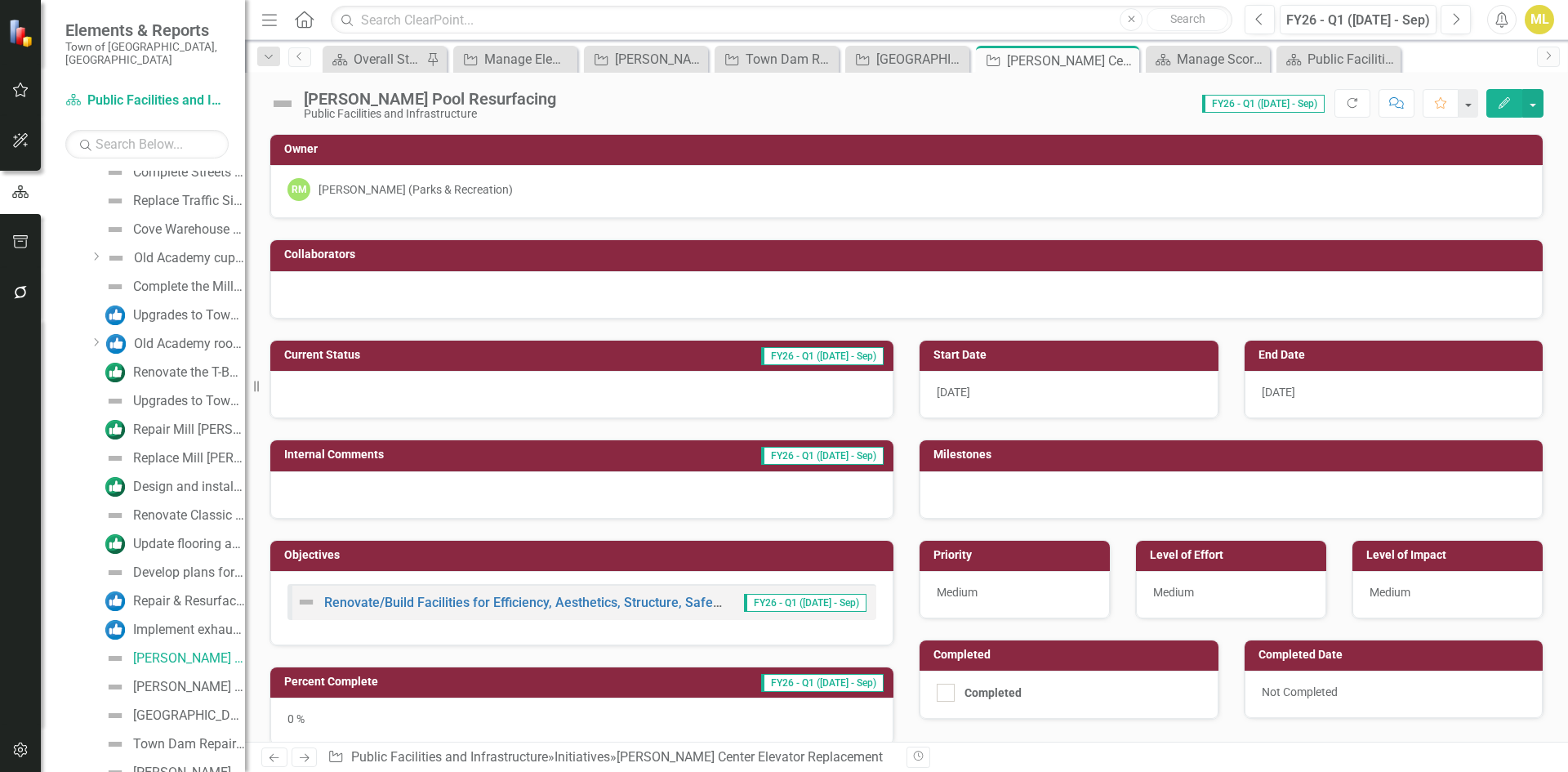
scroll to position [1677, 0]
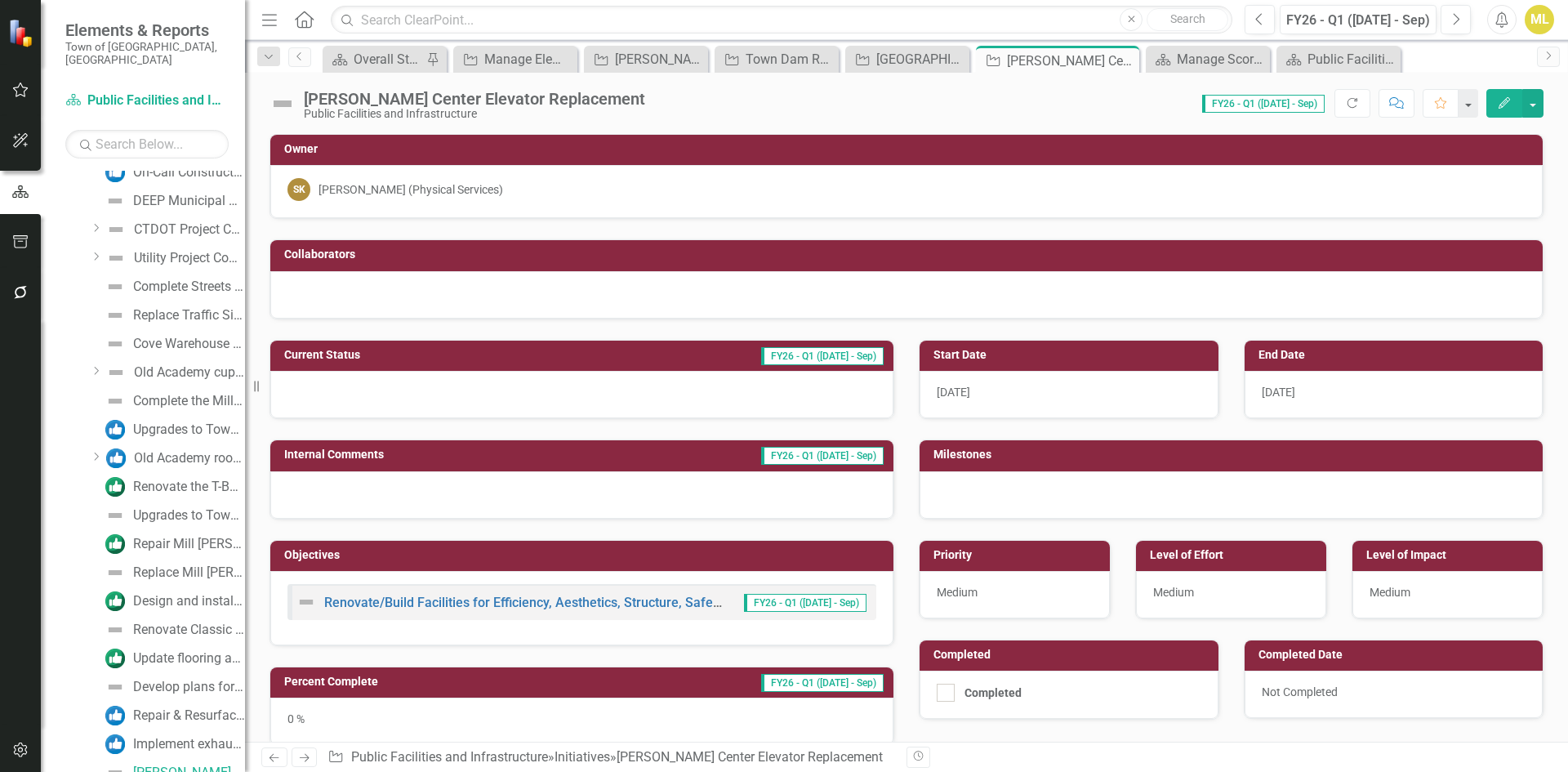
click at [1004, 588] on div "Medium" at bounding box center [1014, 594] width 190 height 47
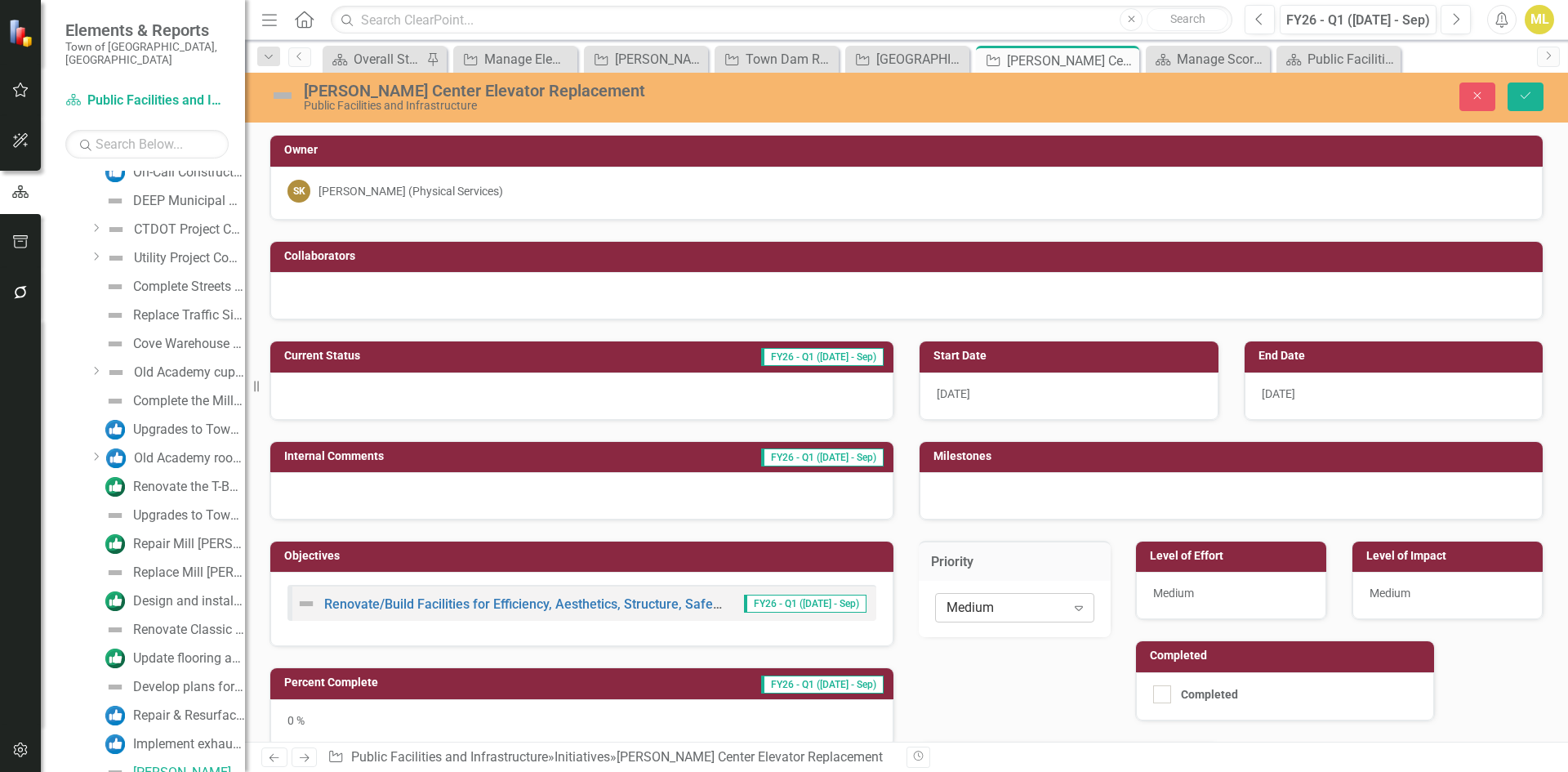
click at [1038, 608] on div "Medium" at bounding box center [1006, 606] width 120 height 18
click at [981, 591] on div "High" at bounding box center [1007, 579] width 156 height 27
click at [1379, 591] on span "Medium" at bounding box center [1389, 593] width 41 height 14
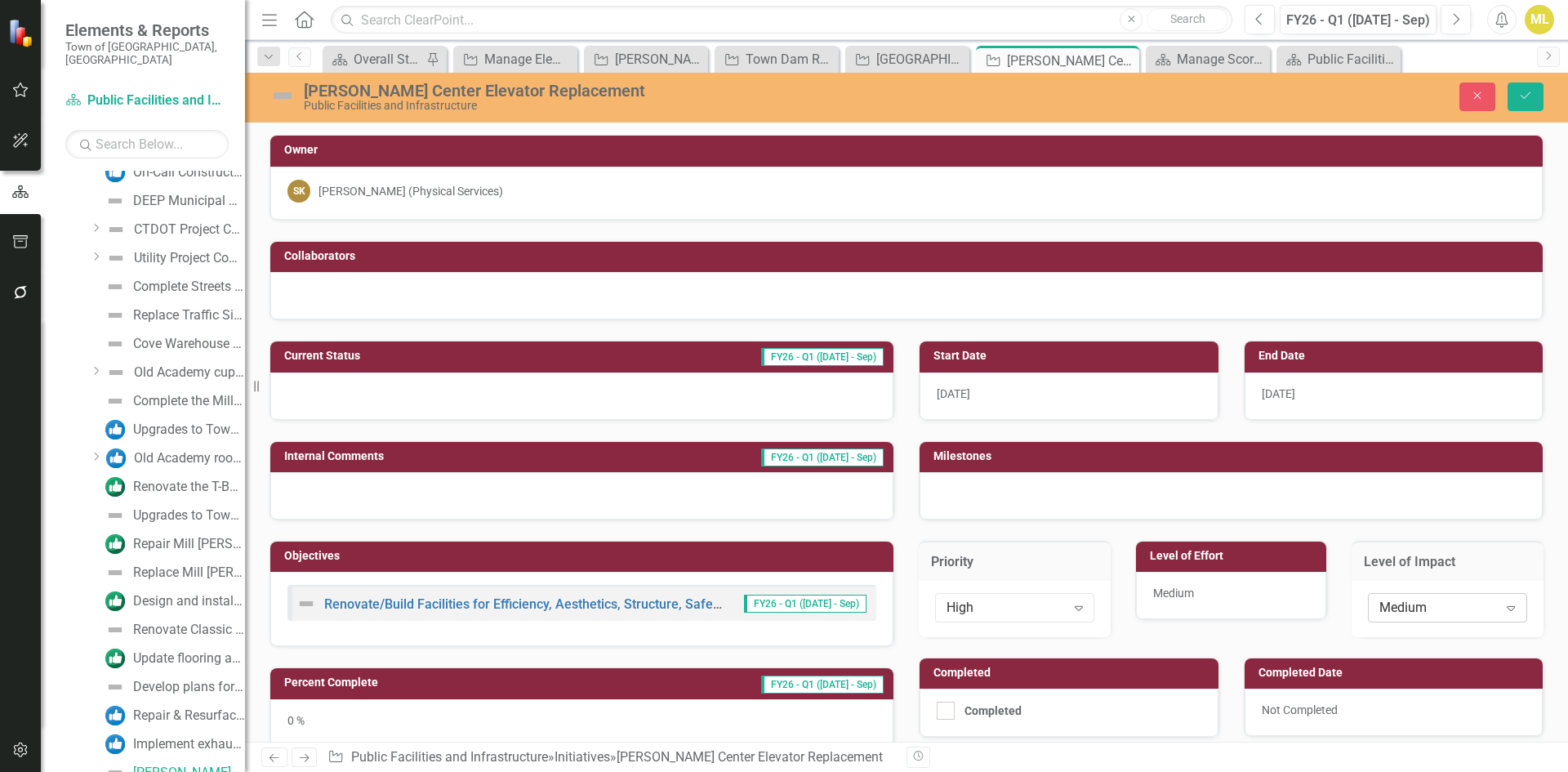
click at [1410, 603] on div "Medium" at bounding box center [1439, 606] width 120 height 18
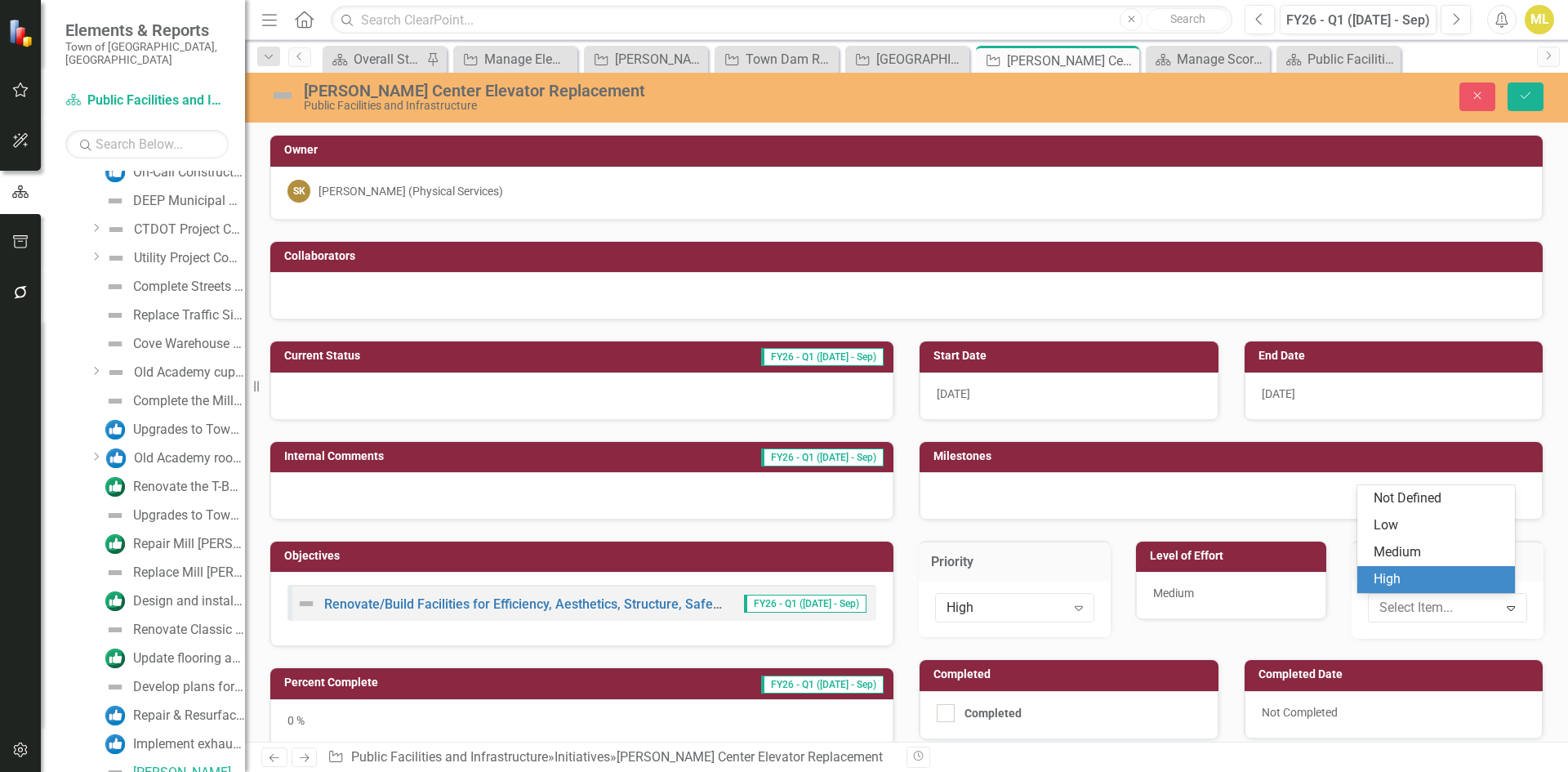
click at [1412, 583] on div "High" at bounding box center [1438, 579] width 130 height 18
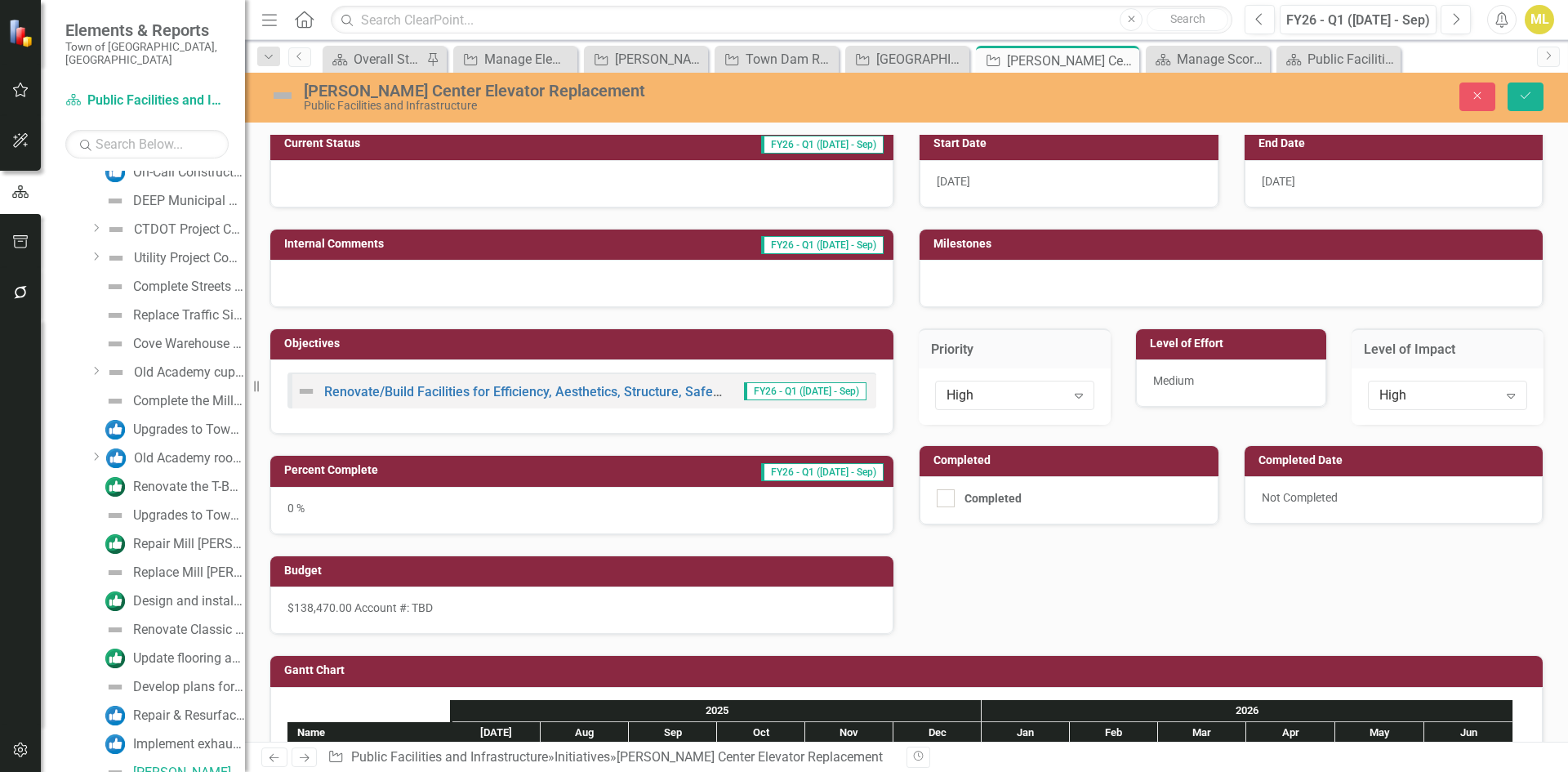
scroll to position [290, 0]
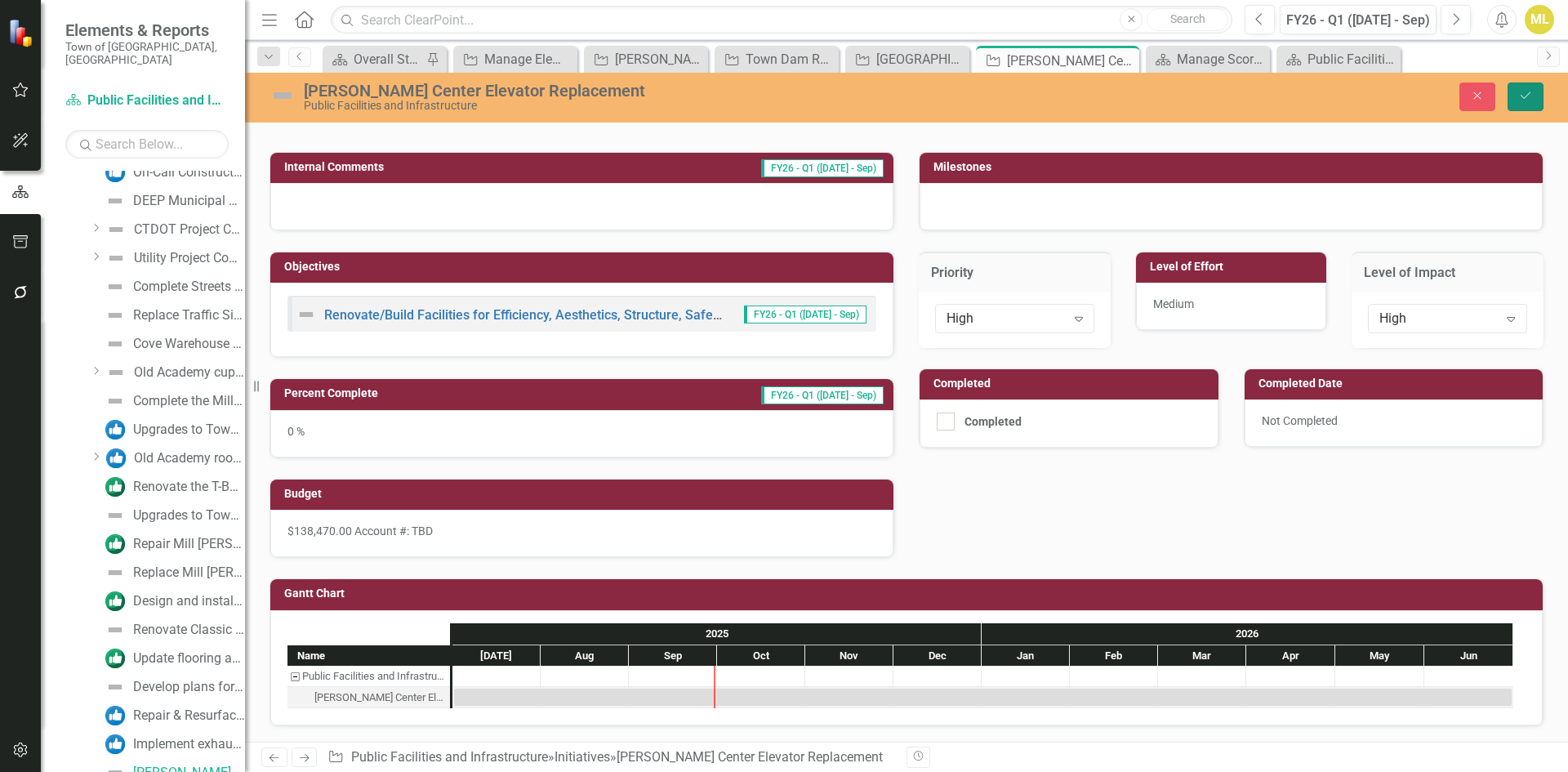
click at [1534, 95] on button "Save" at bounding box center [1525, 96] width 36 height 29
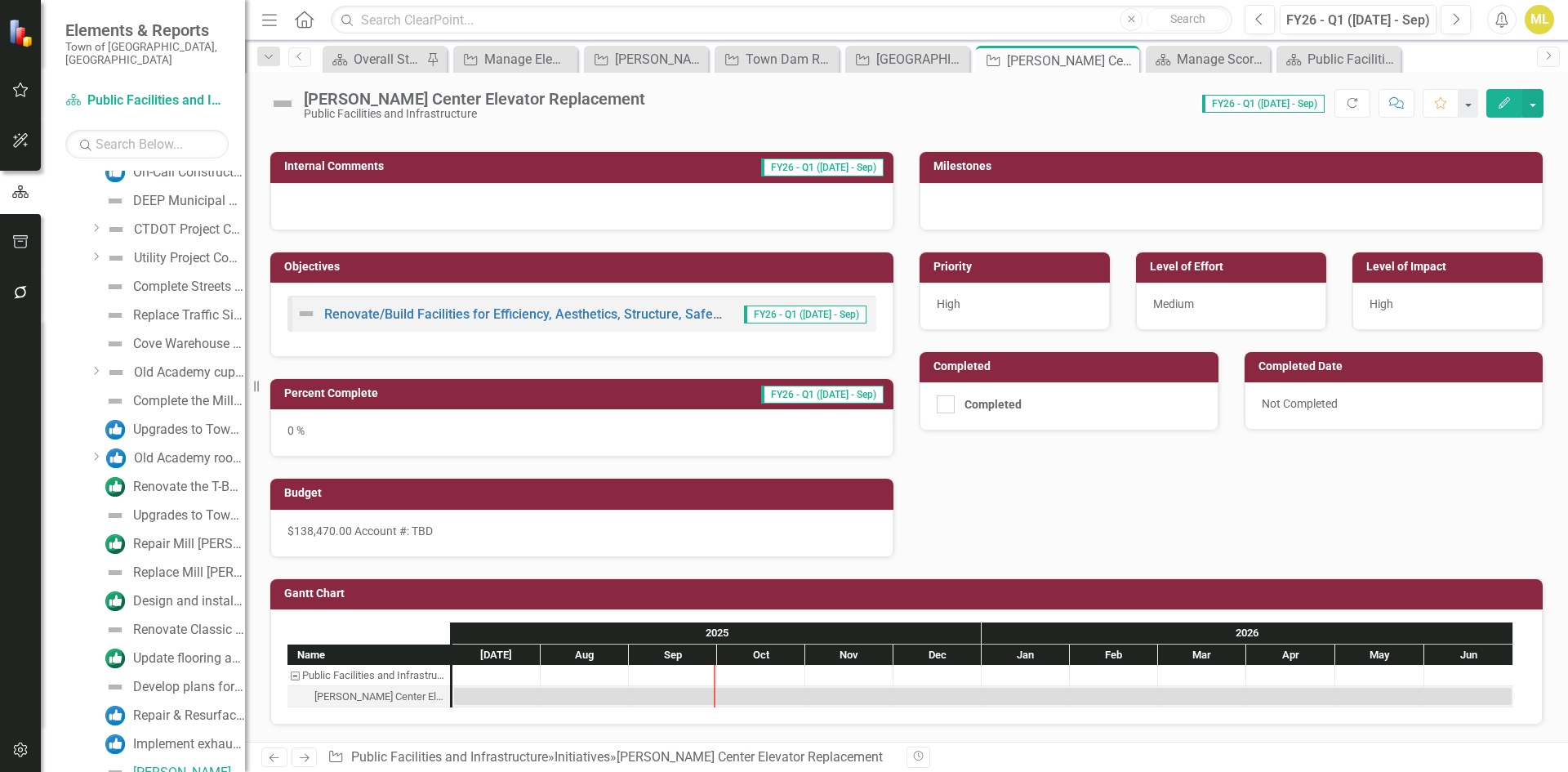
scroll to position [0, 0]
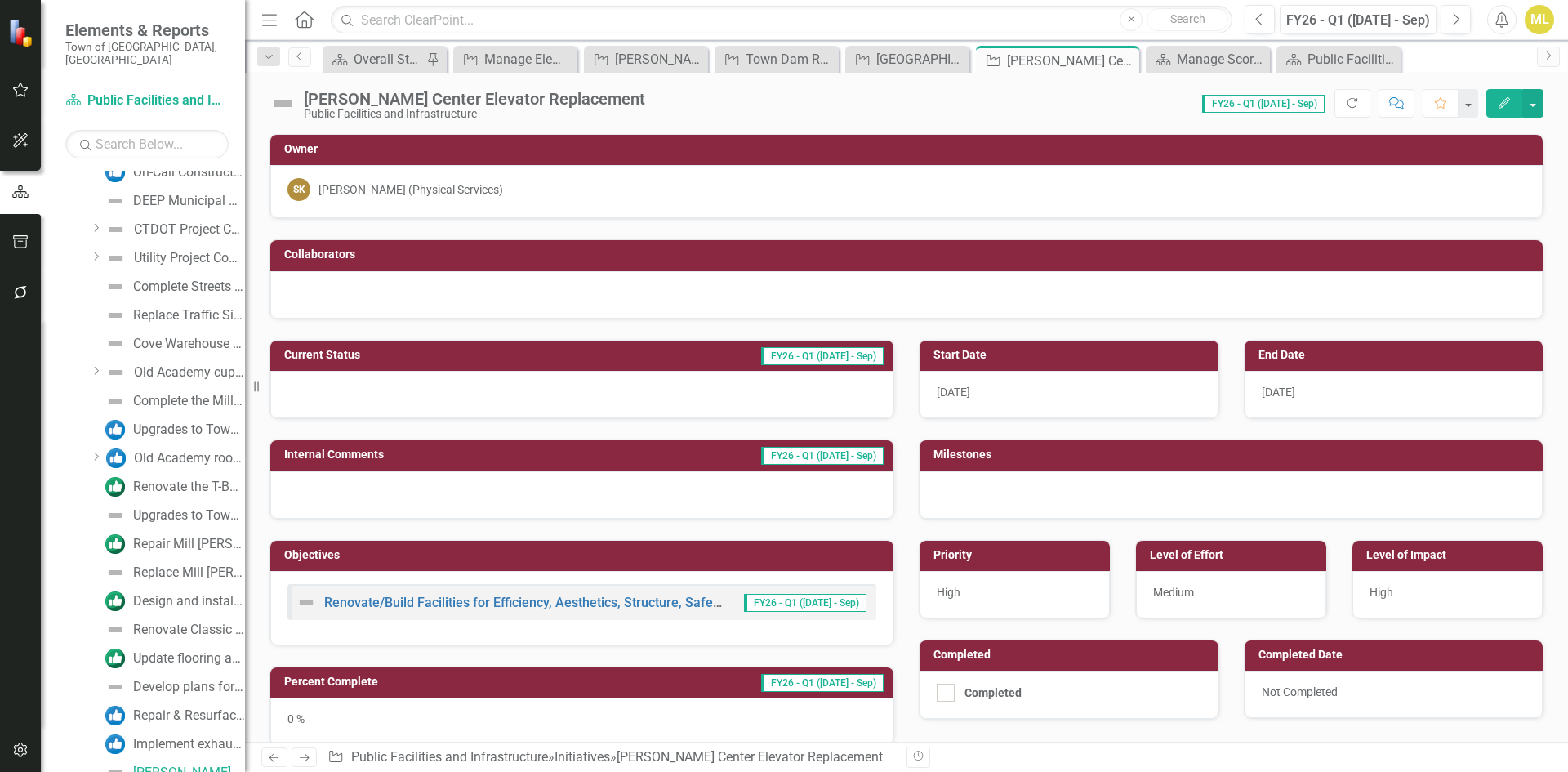
click at [911, 199] on div "SK Sally Katz (Physical Services)" at bounding box center [906, 189] width 1238 height 23
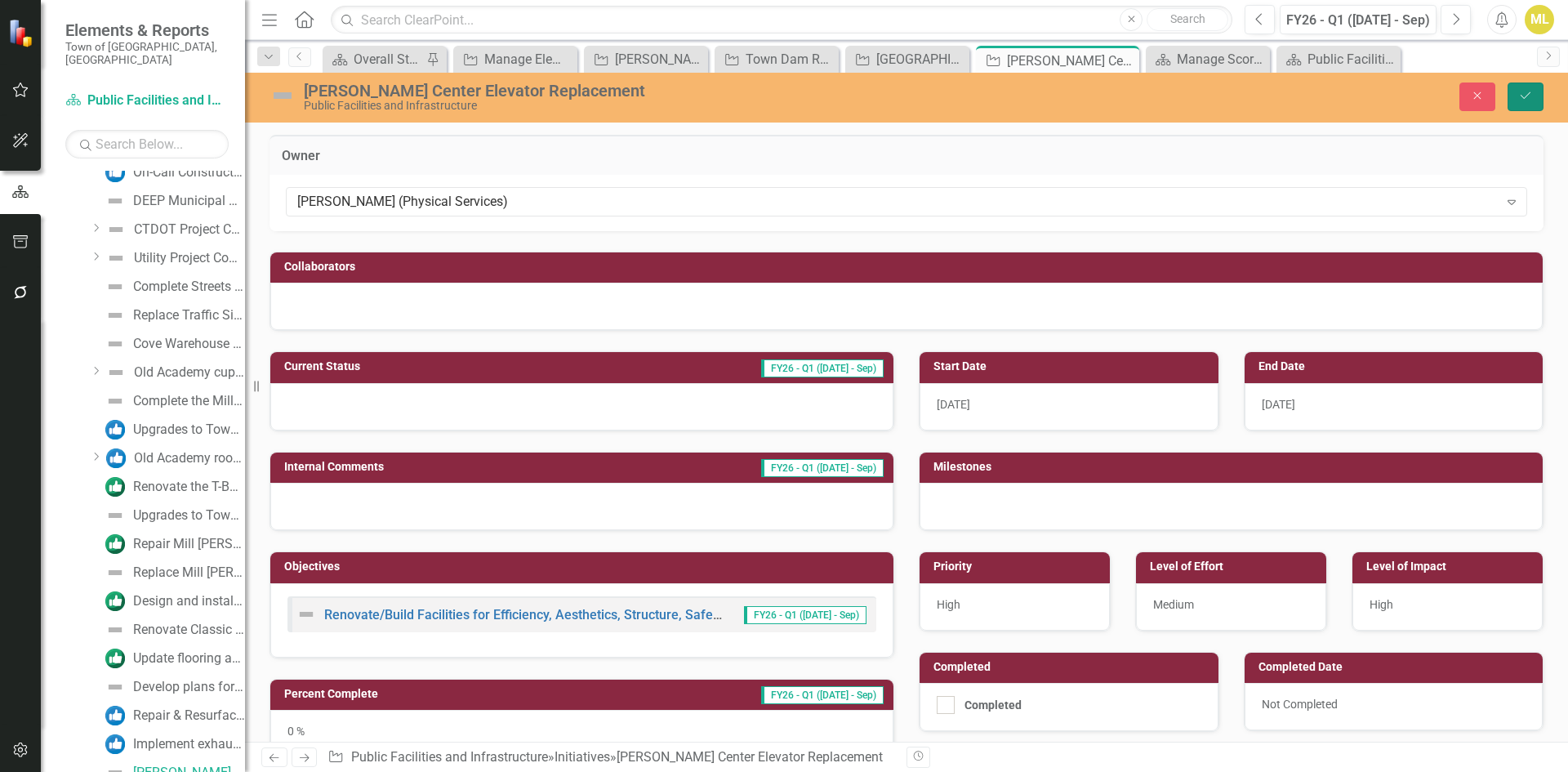
click at [1534, 95] on button "Save" at bounding box center [1525, 96] width 36 height 29
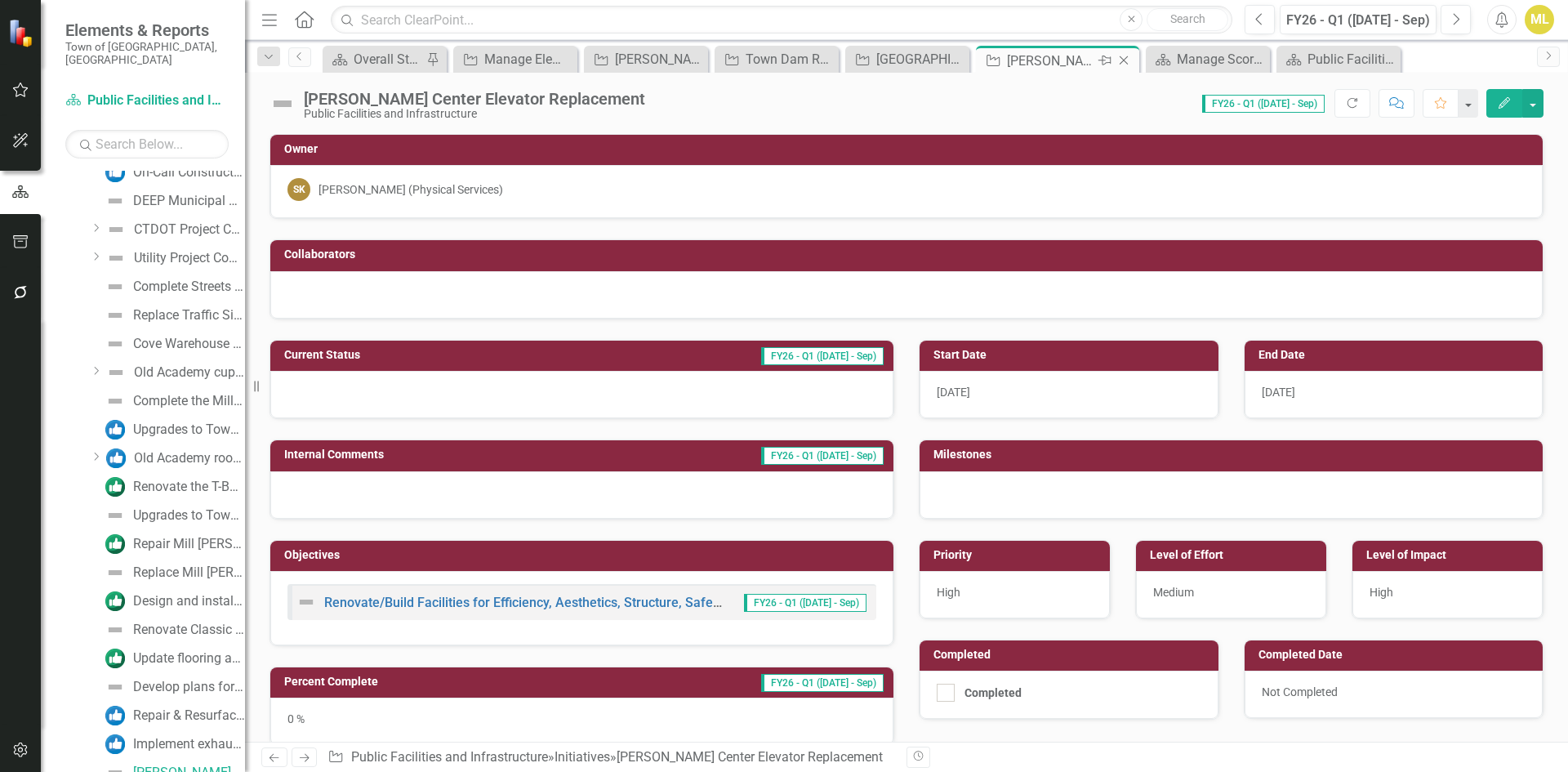
click at [1129, 60] on icon "Close" at bounding box center [1123, 61] width 16 height 14
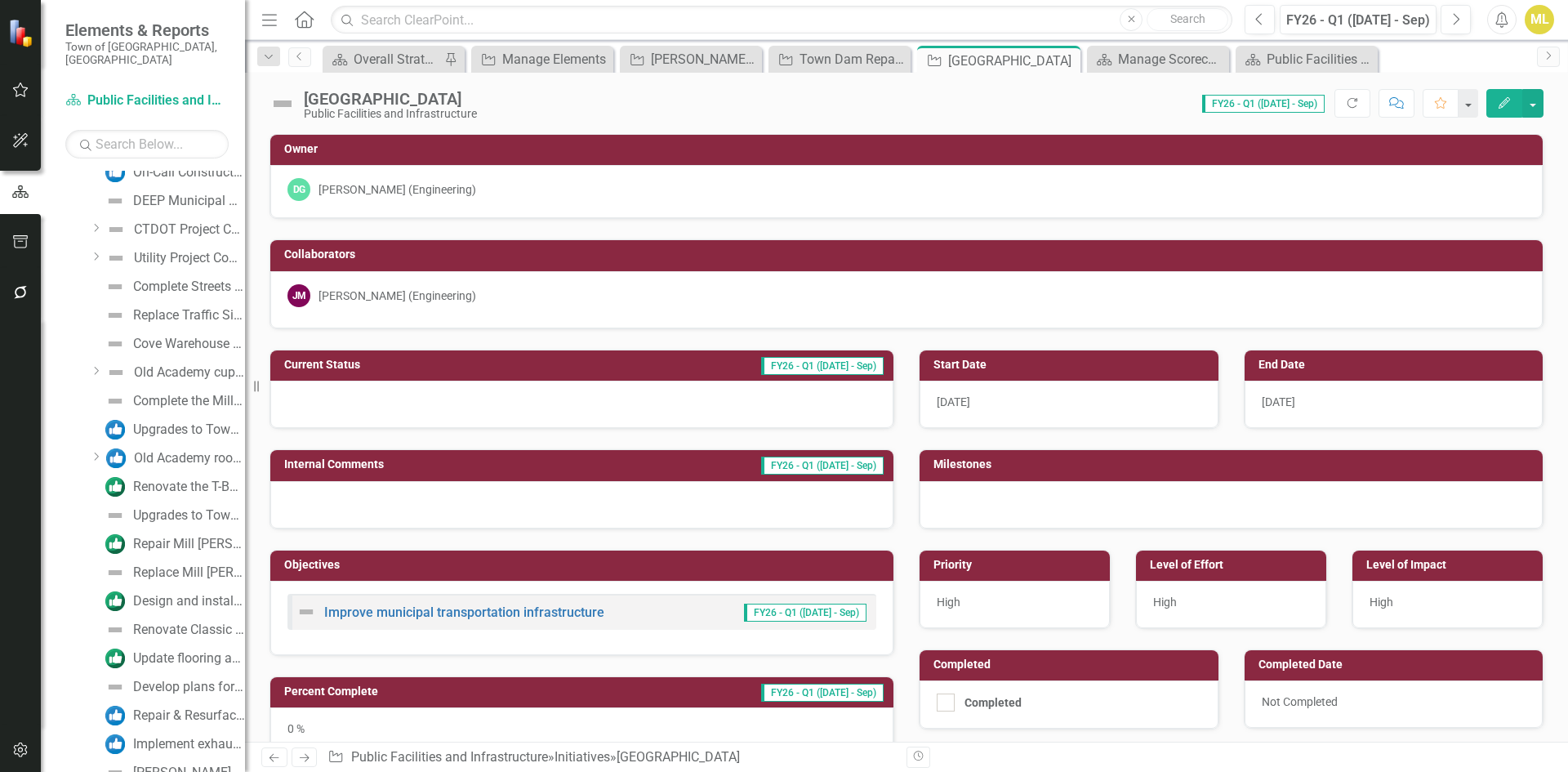
scroll to position [1734, 0]
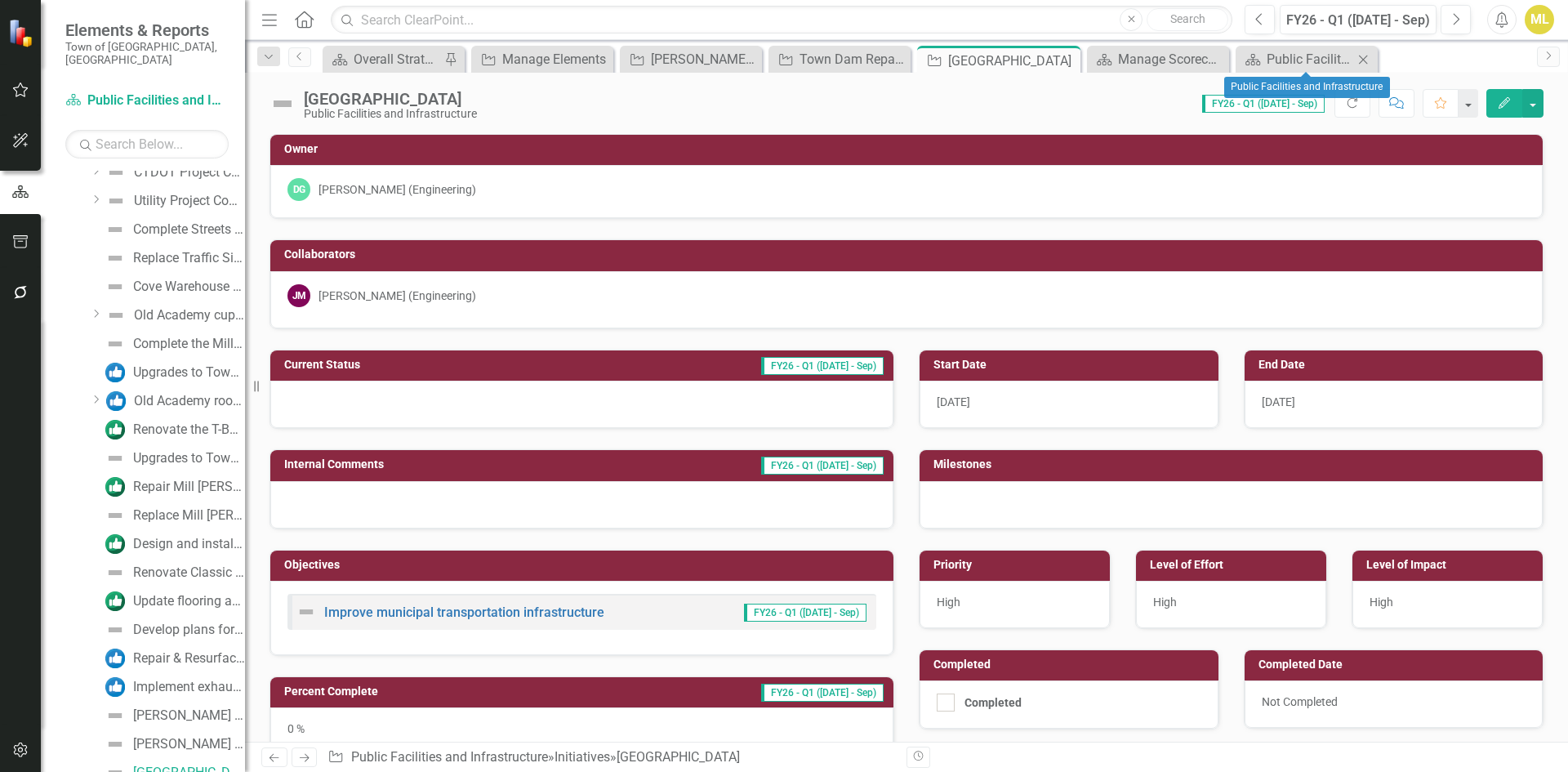
click at [1362, 59] on icon at bounding box center [1362, 59] width 9 height 9
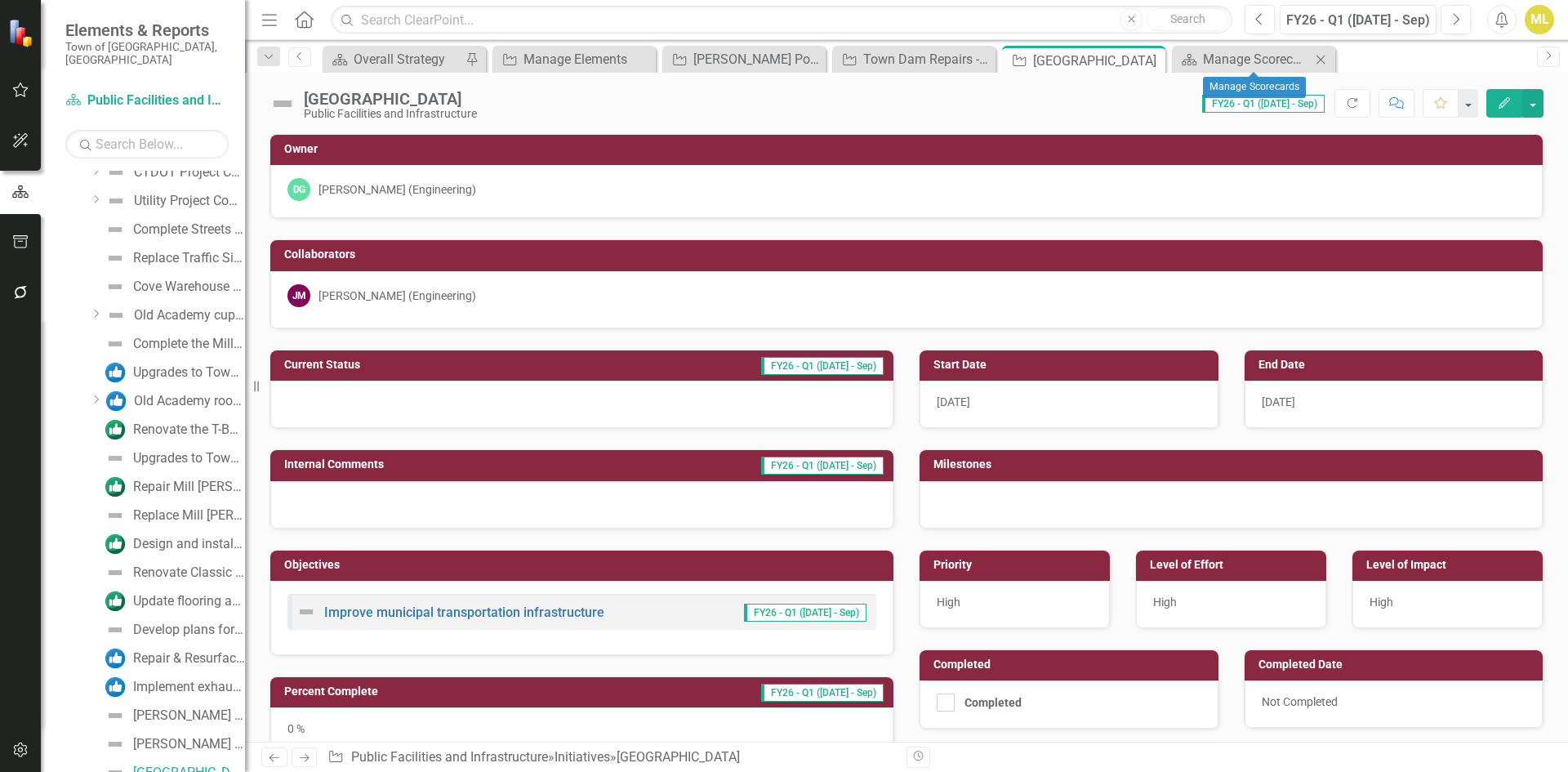
click at [1317, 60] on icon "Close" at bounding box center [1320, 60] width 16 height 14
click at [1155, 61] on icon "Close" at bounding box center [1149, 61] width 16 height 14
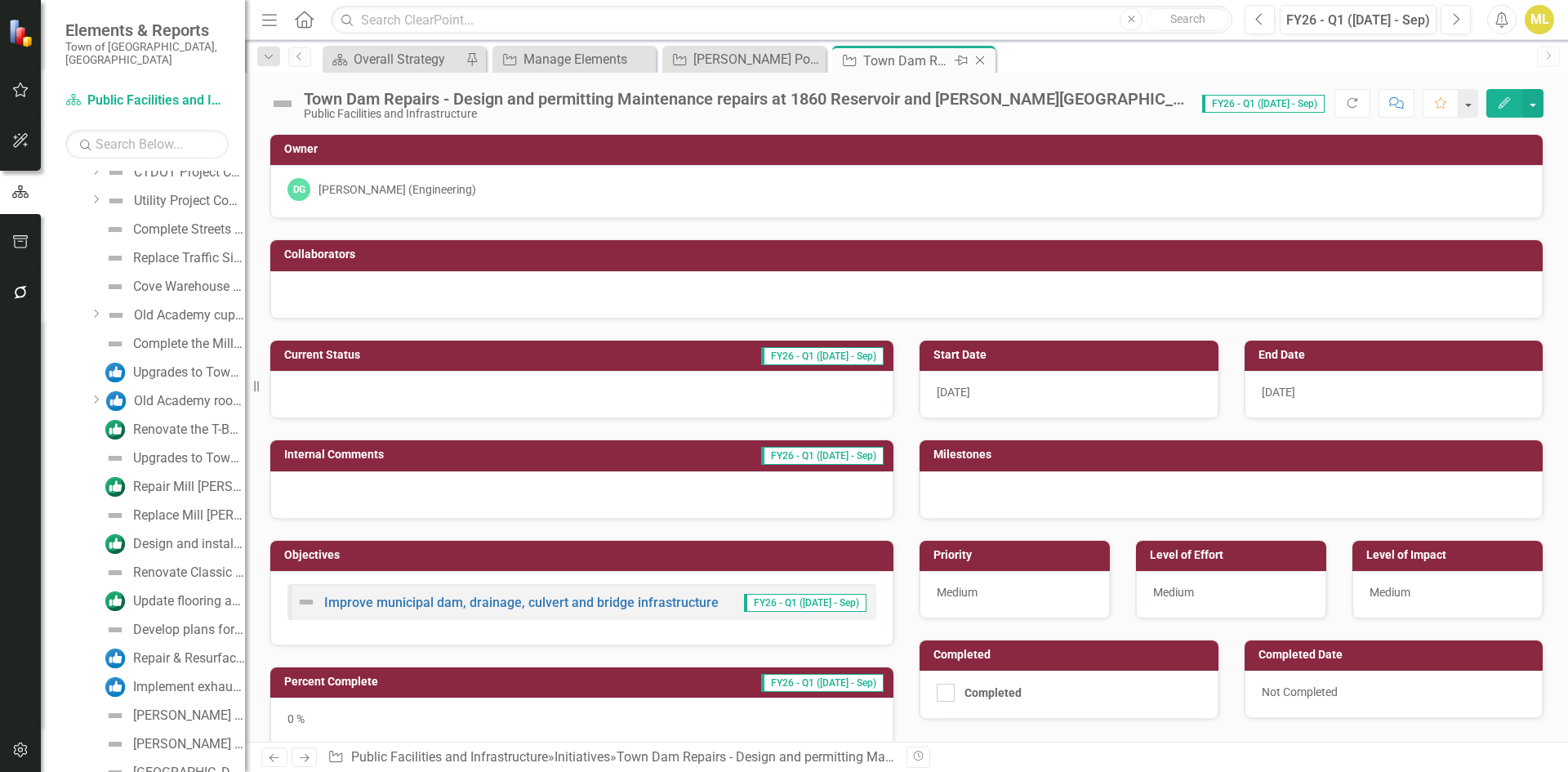
scroll to position [1763, 0]
click at [978, 61] on icon "Close" at bounding box center [979, 61] width 16 height 14
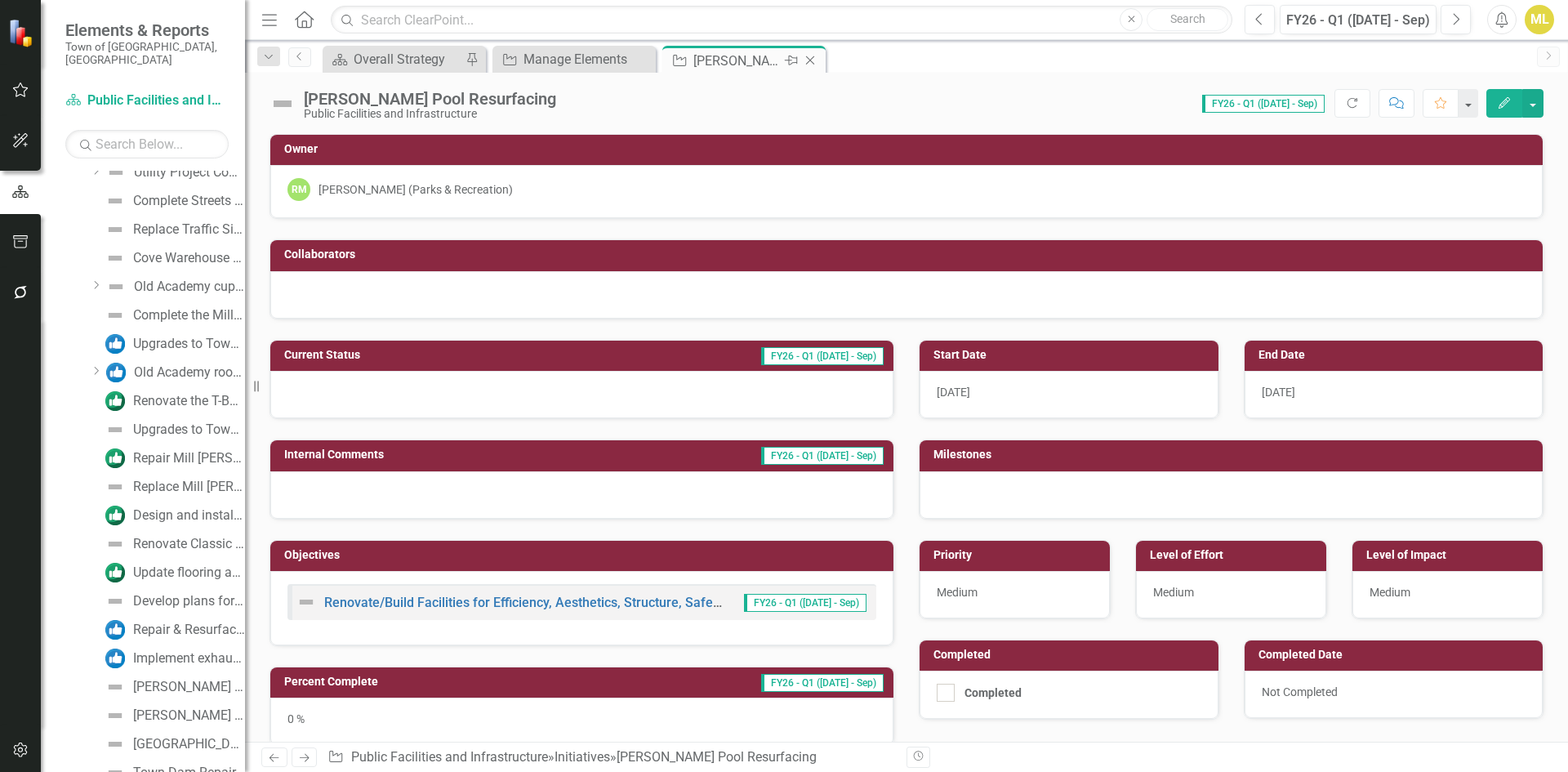
scroll to position [1792, 0]
click at [815, 56] on icon "Close" at bounding box center [810, 61] width 16 height 14
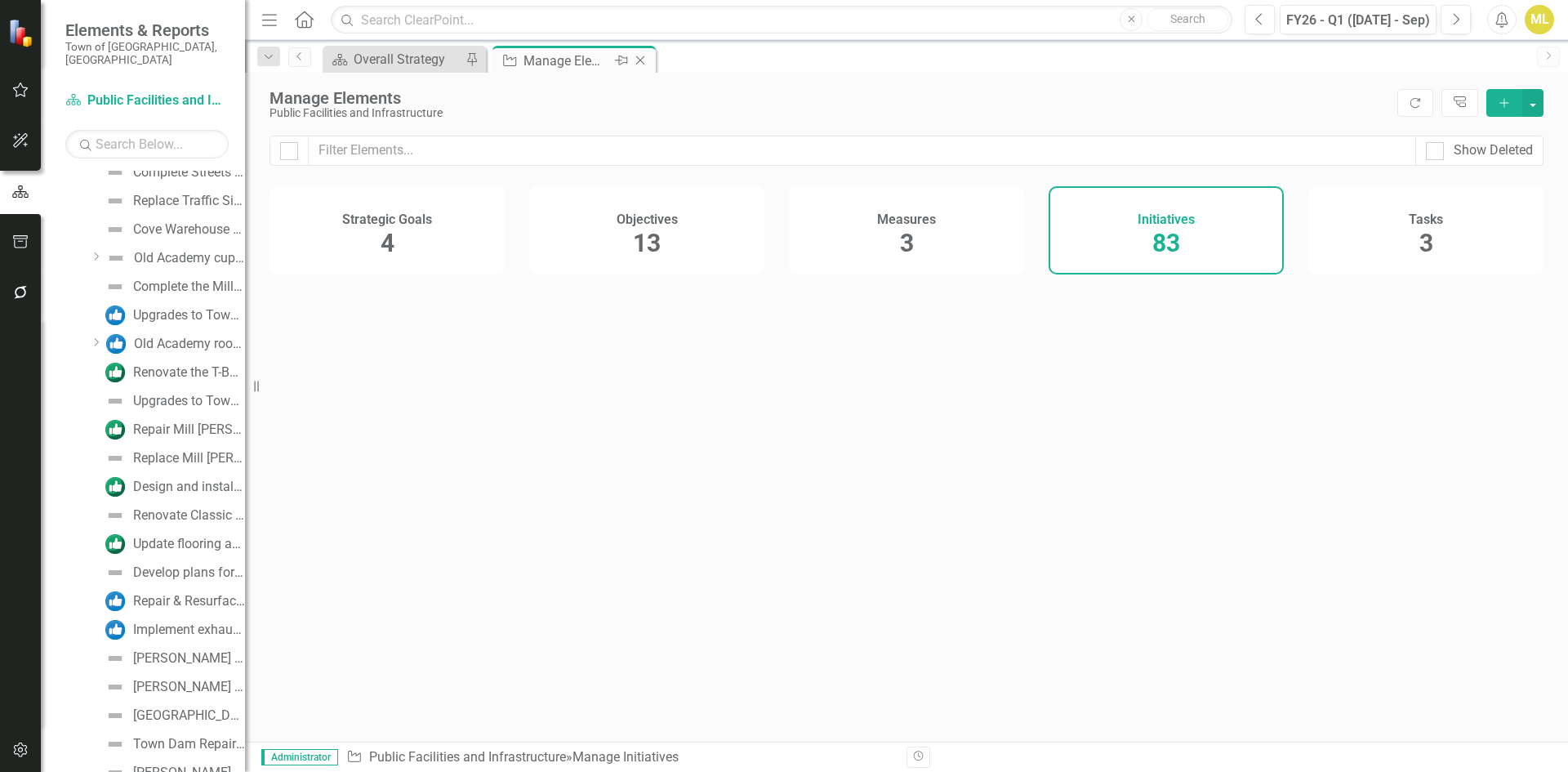
click at [643, 61] on icon "Close" at bounding box center [640, 61] width 16 height 14
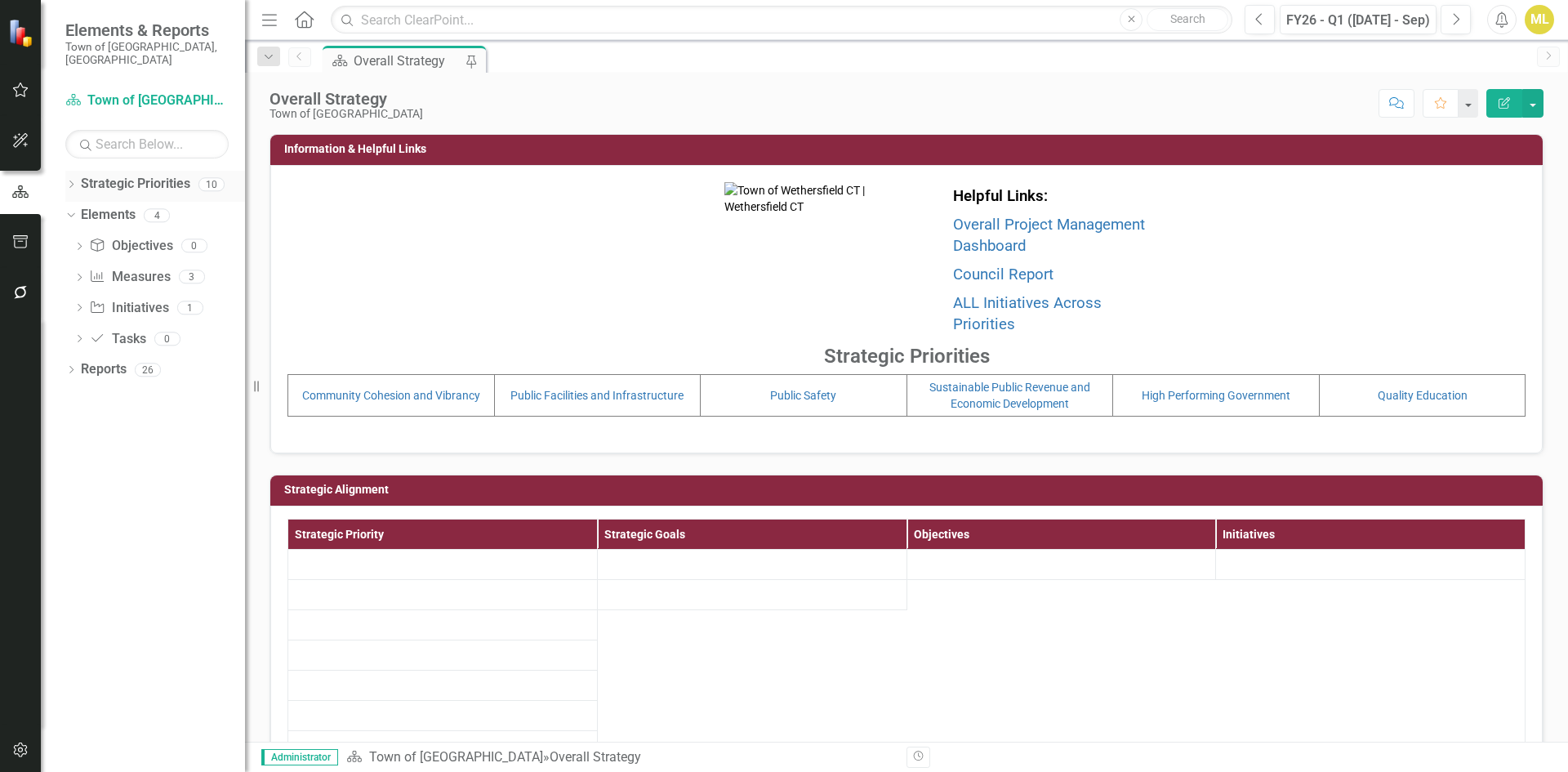
click at [78, 173] on div "Dropdown Strategic Priorities 10" at bounding box center [155, 186] width 179 height 31
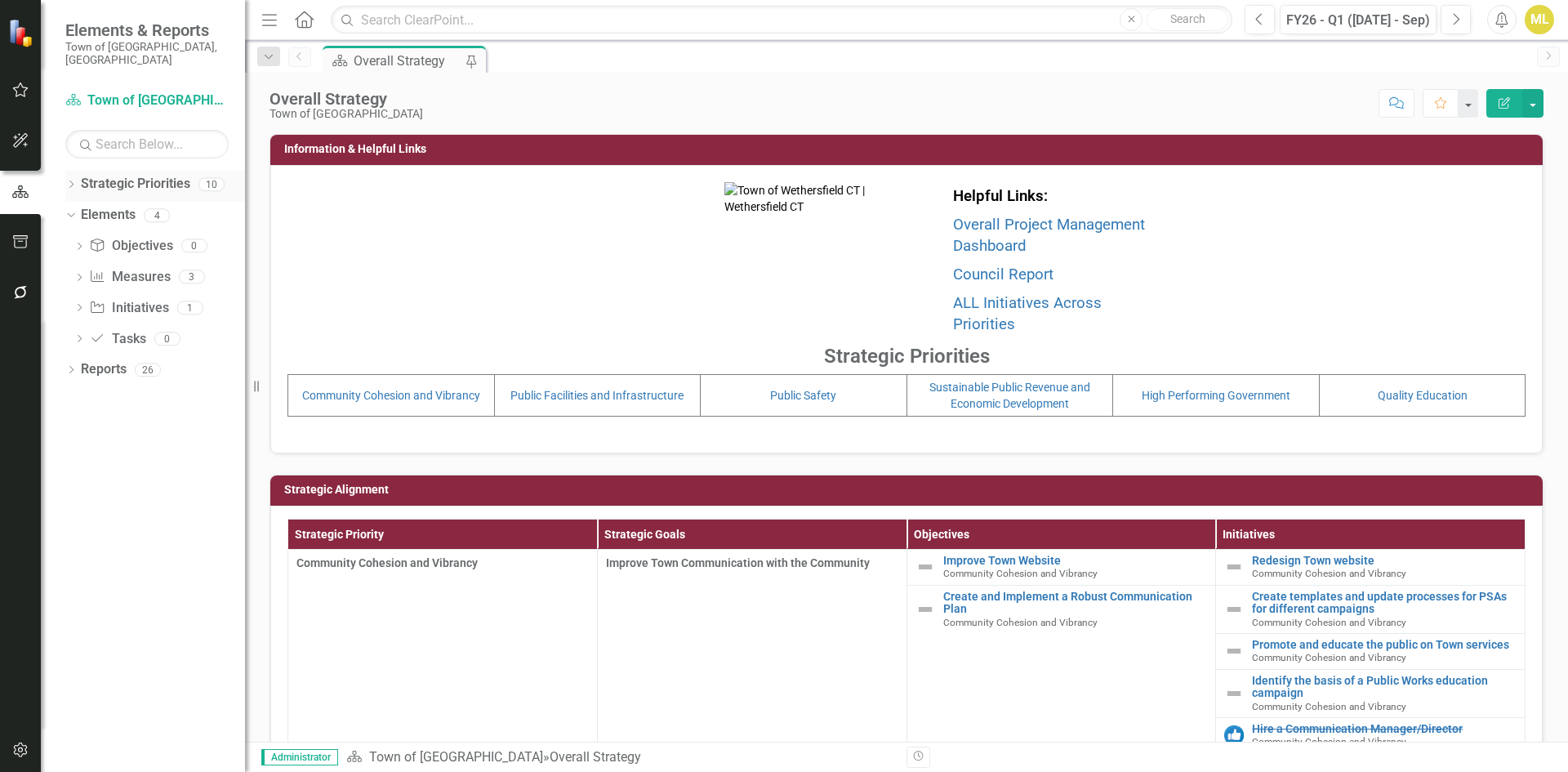
click at [71, 180] on icon at bounding box center [71, 184] width 4 height 8
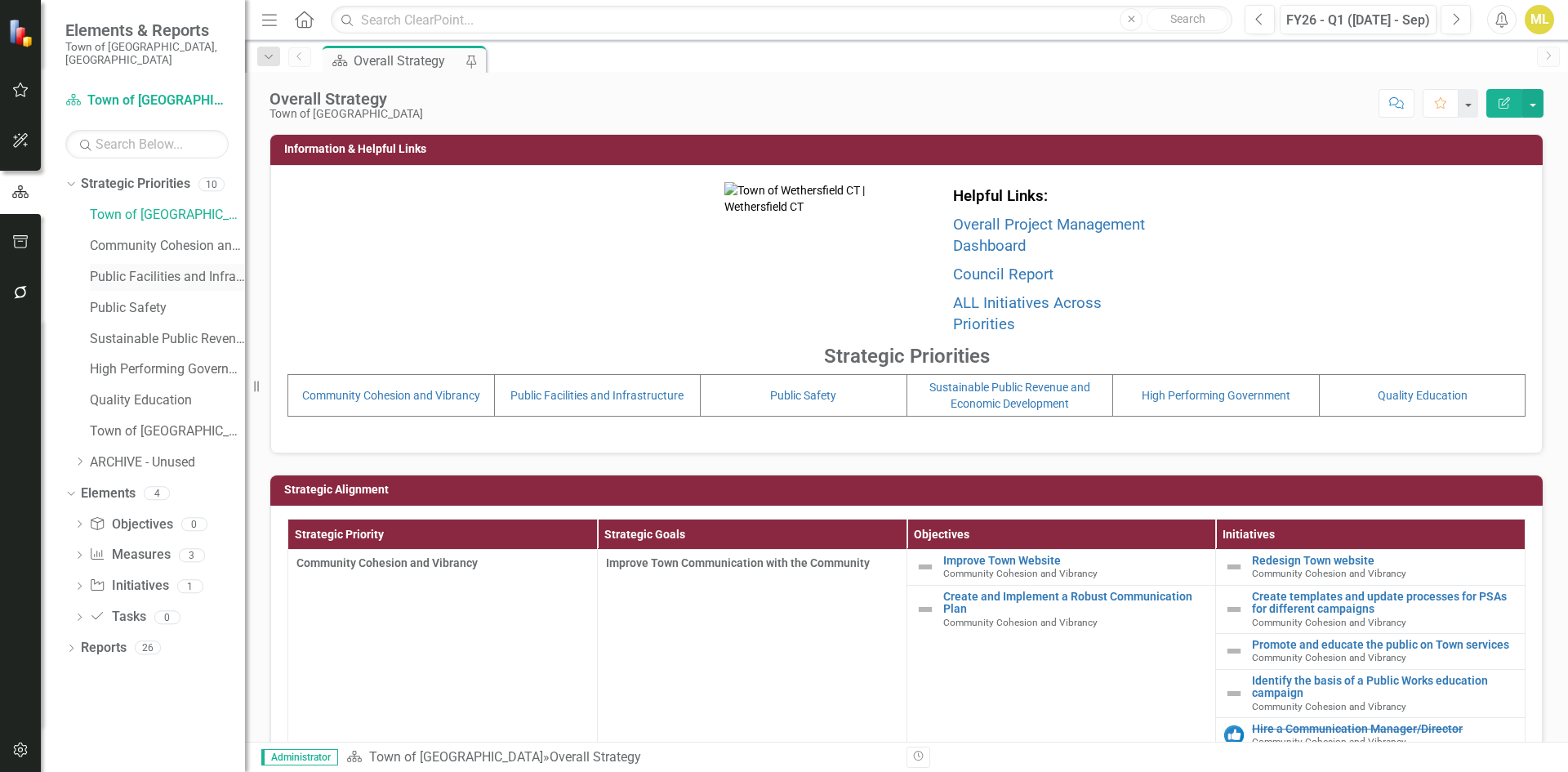
click at [114, 268] on link "Public Facilities and Infrastructure" at bounding box center [167, 277] width 155 height 18
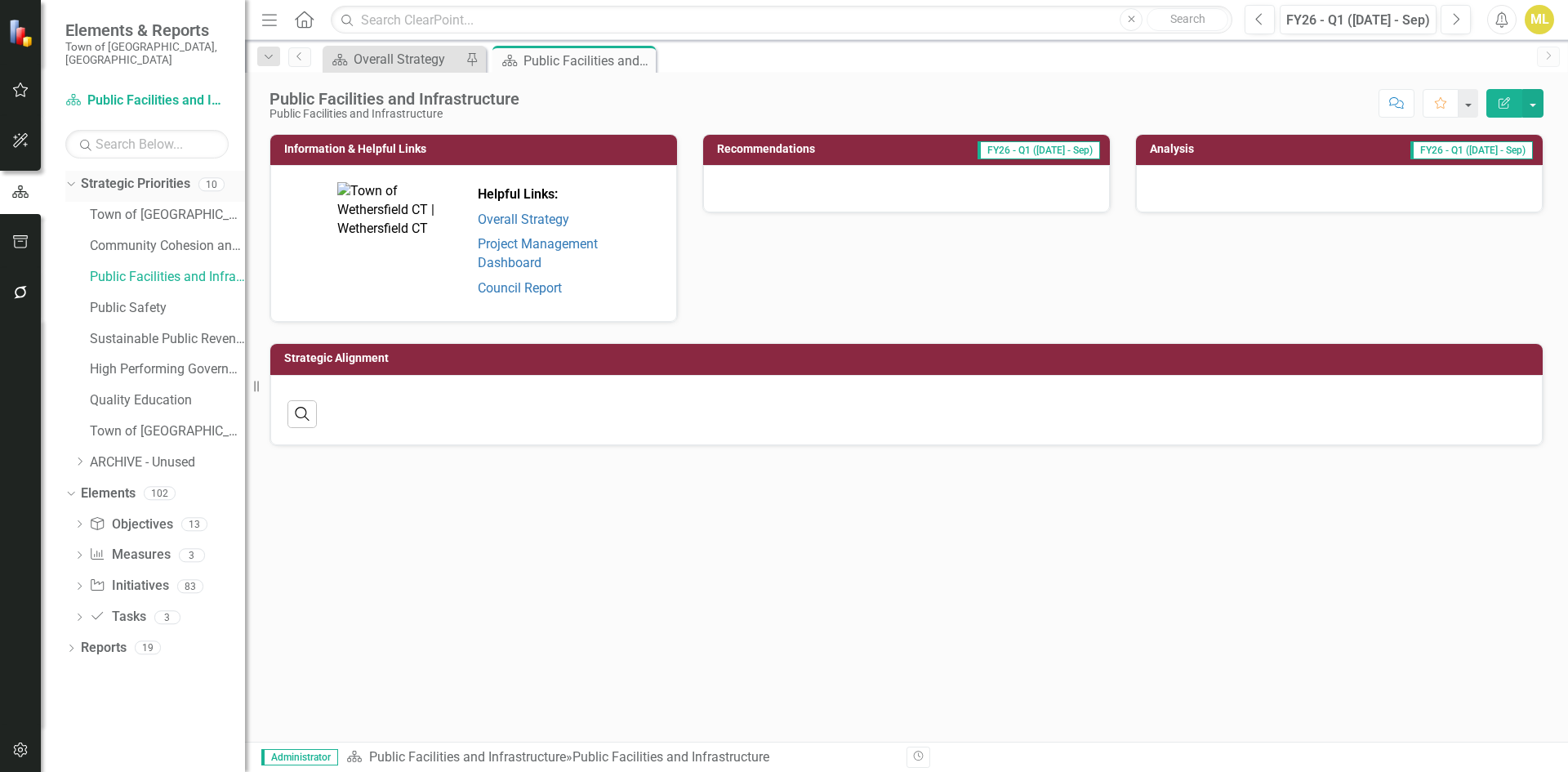
click at [71, 178] on icon "Dropdown" at bounding box center [69, 183] width 9 height 12
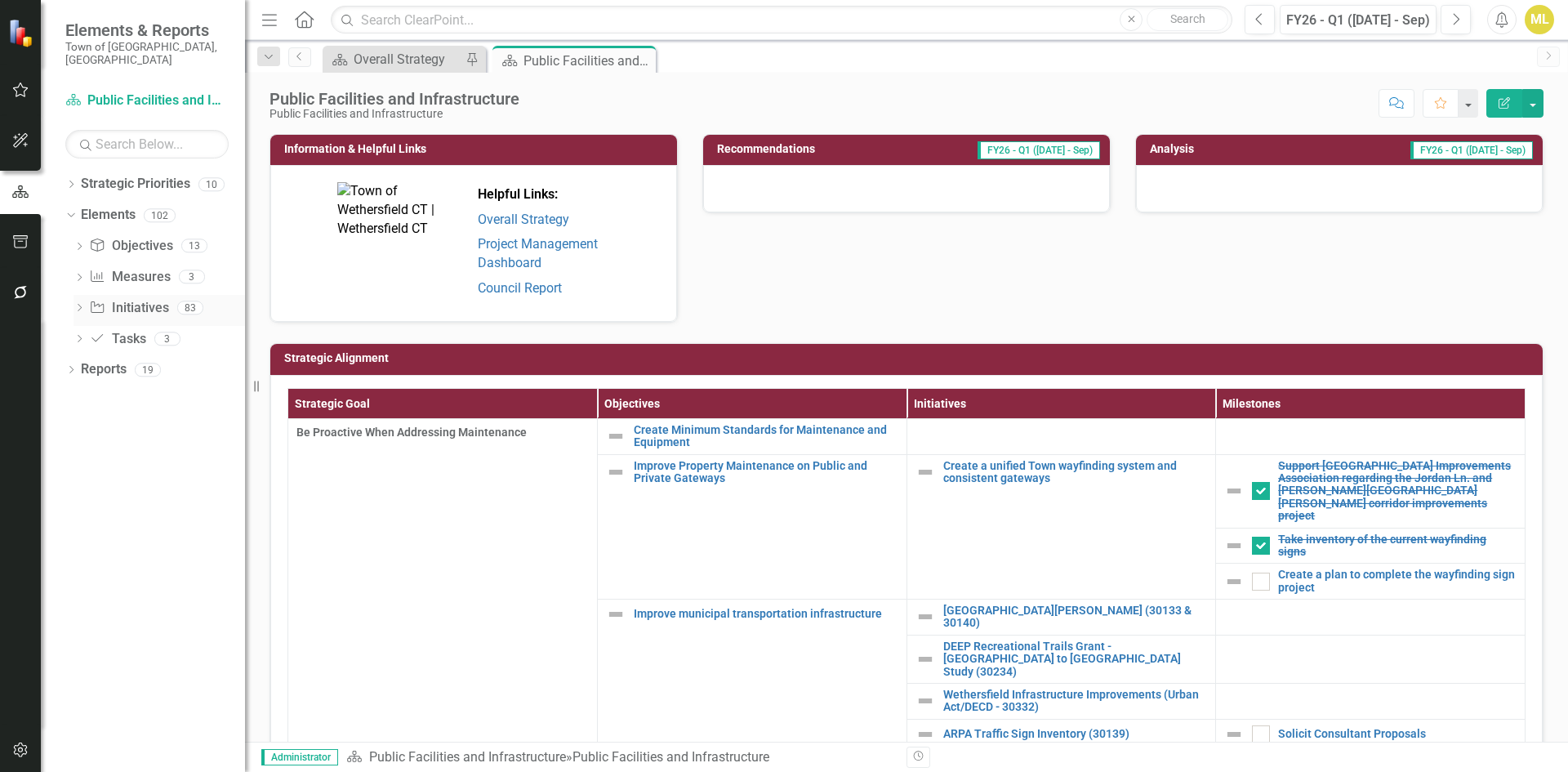
click at [123, 299] on link "Initiative Initiatives" at bounding box center [128, 308] width 79 height 18
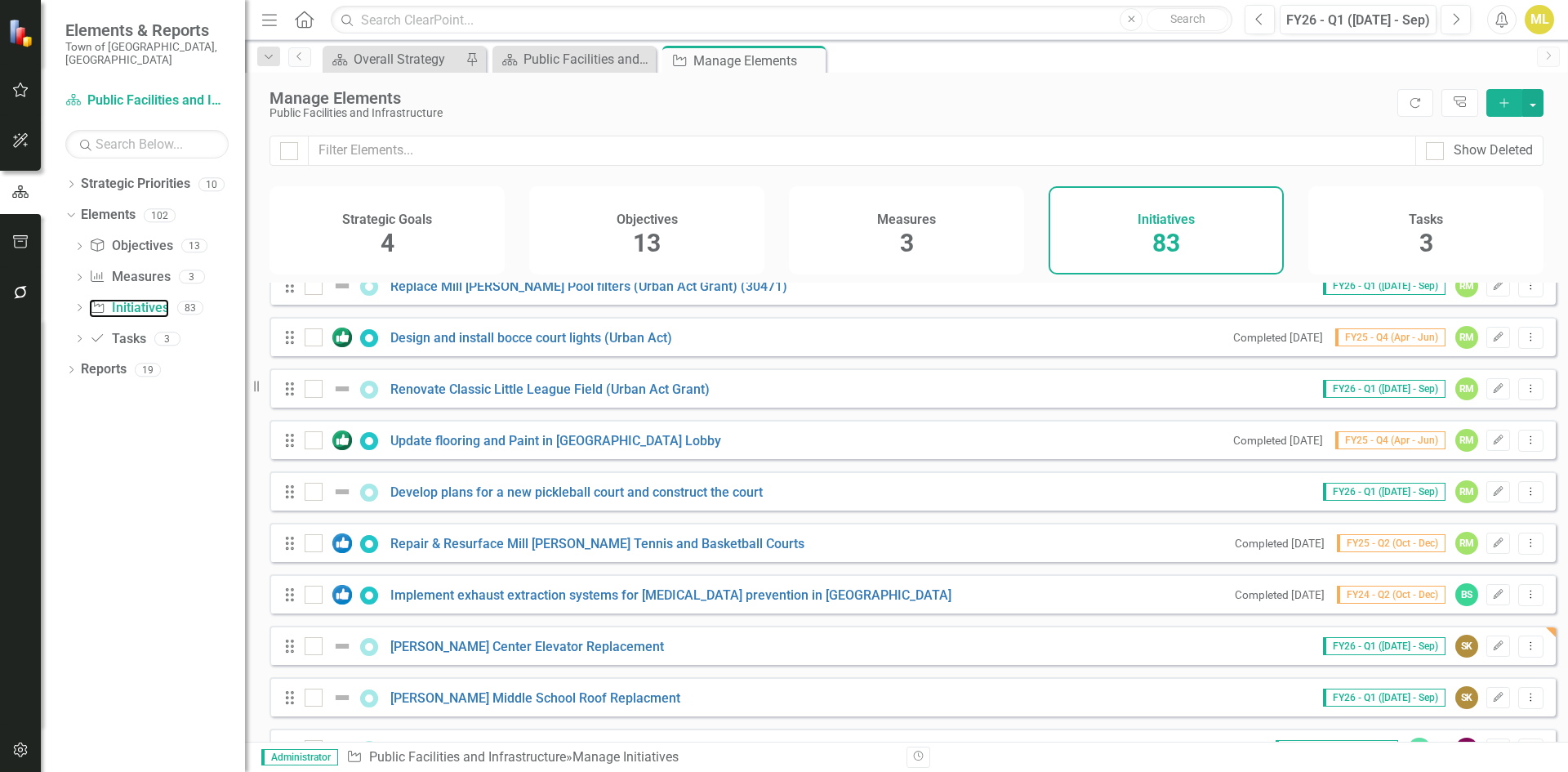
scroll to position [3823, 0]
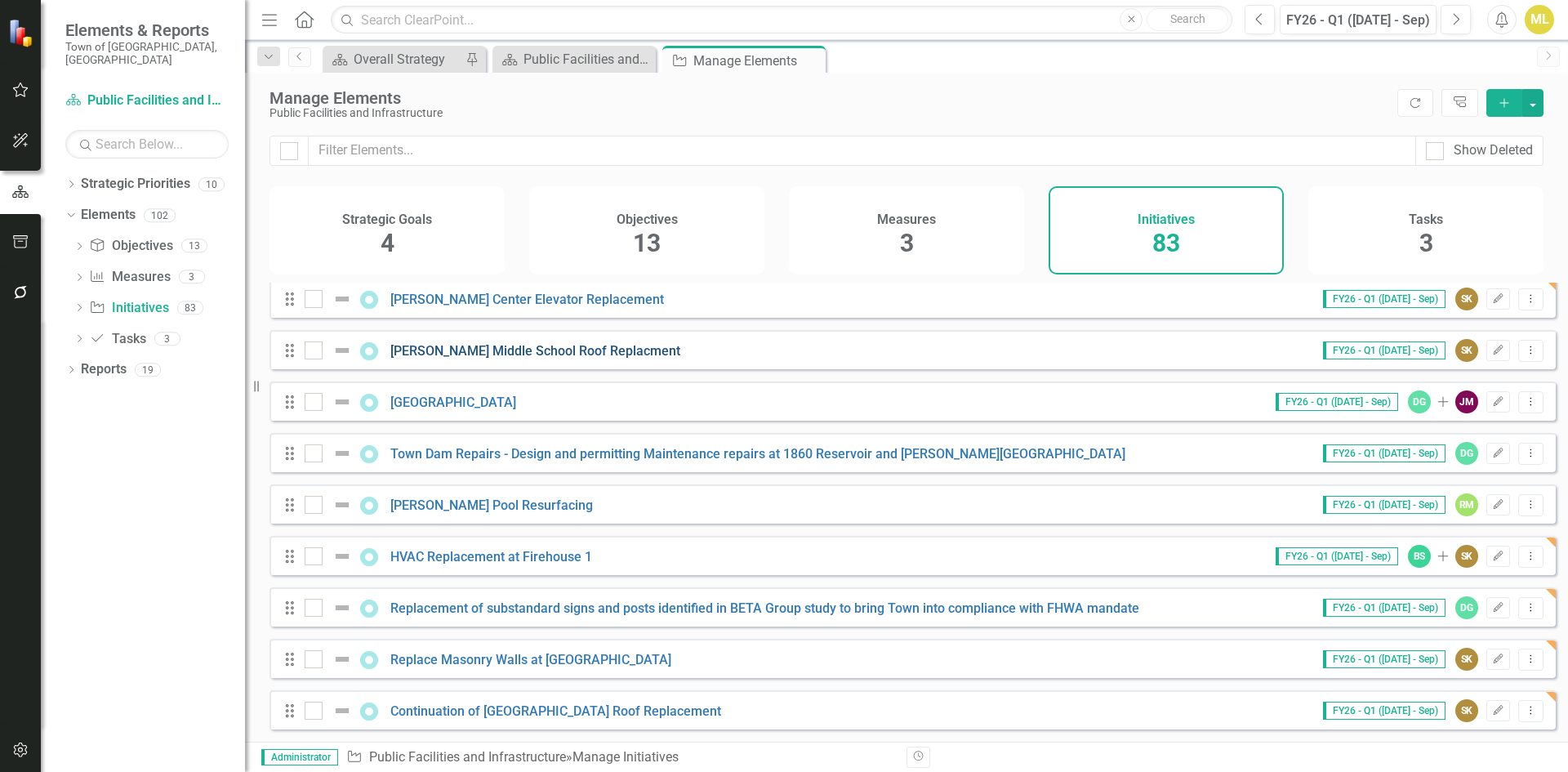
click at [443, 348] on link "Silas Deane Middle School Roof Replacment" at bounding box center [535, 350] width 289 height 15
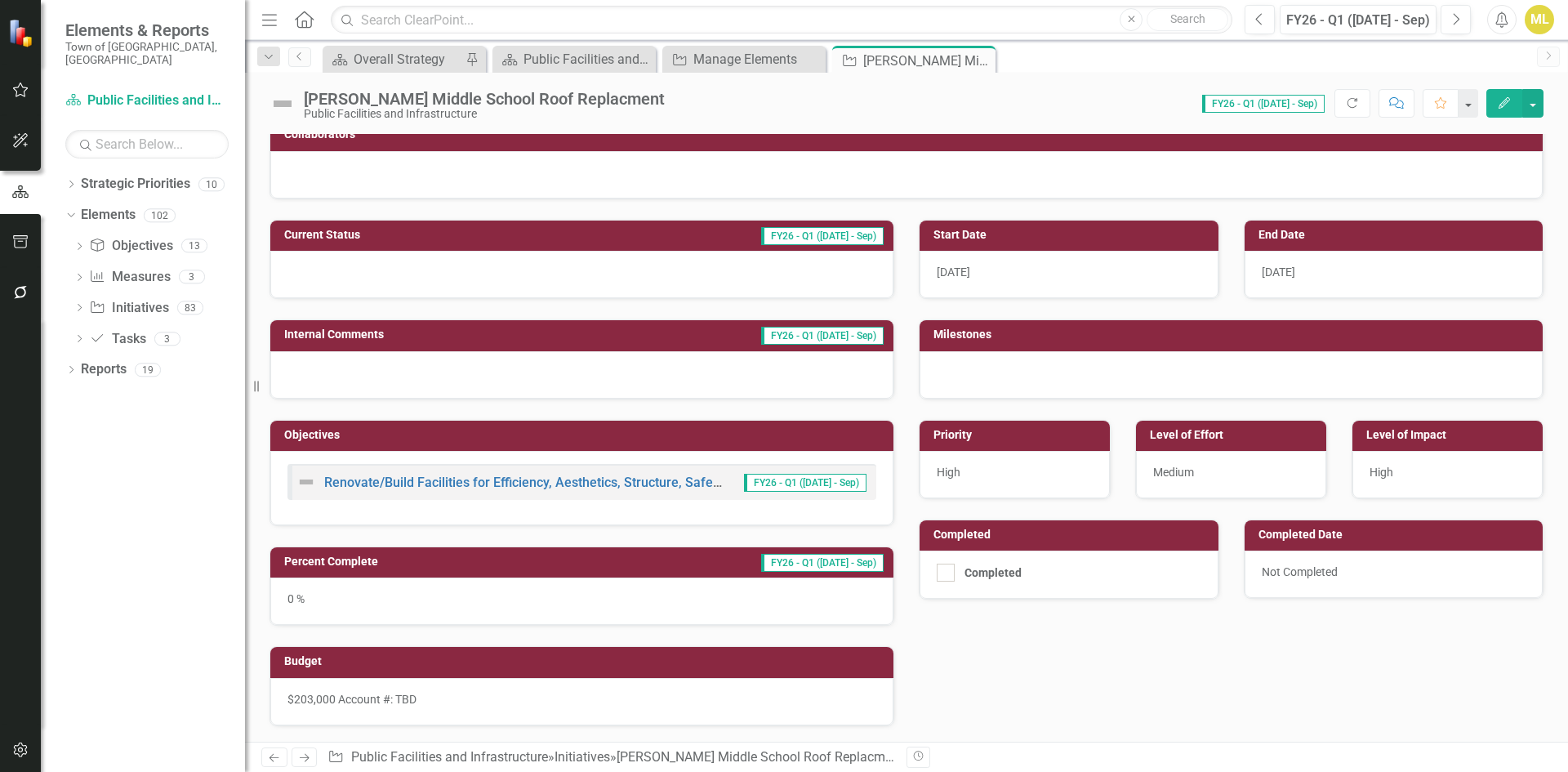
scroll to position [289, 0]
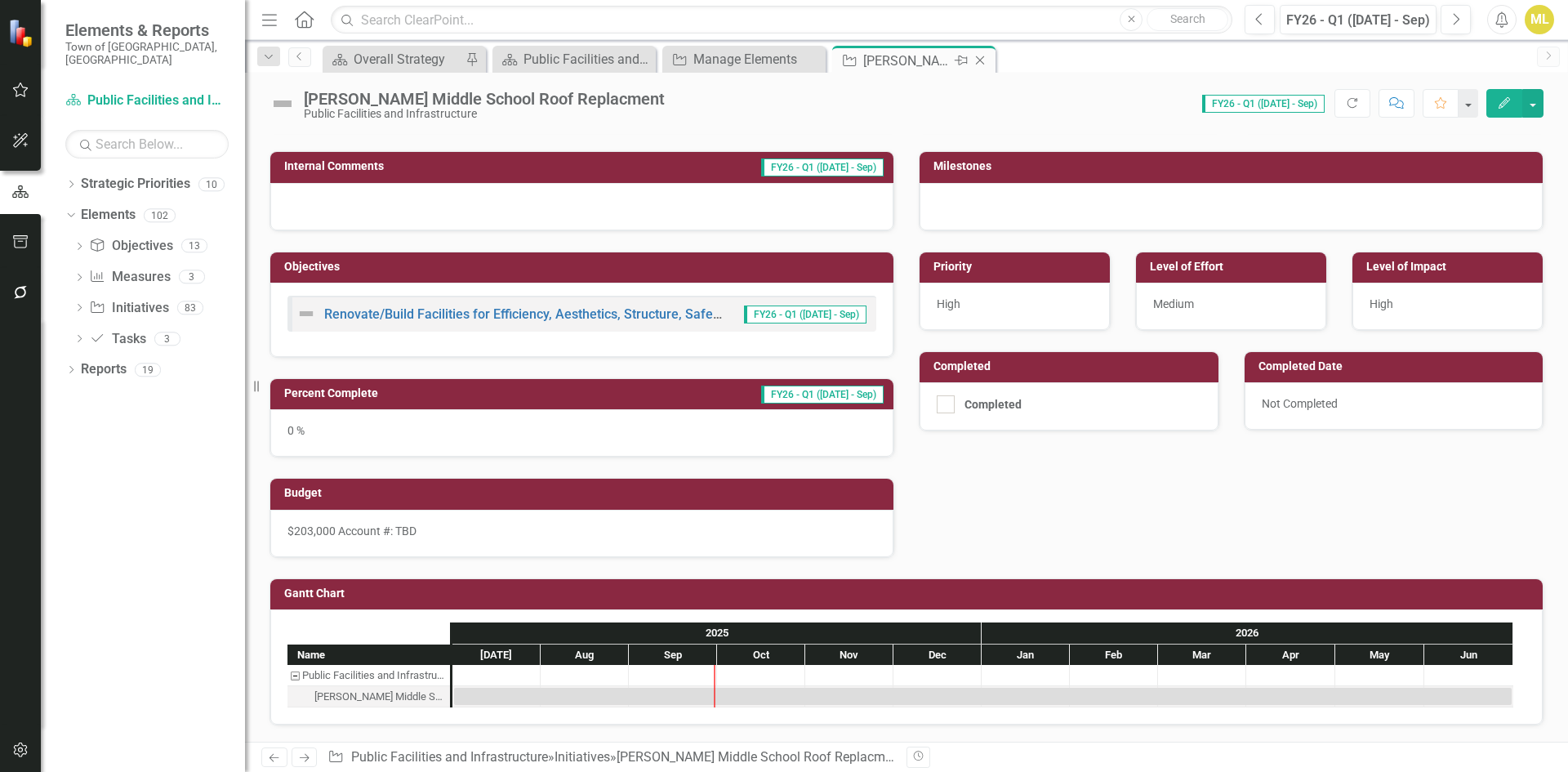
click at [979, 58] on icon "Close" at bounding box center [979, 61] width 16 height 14
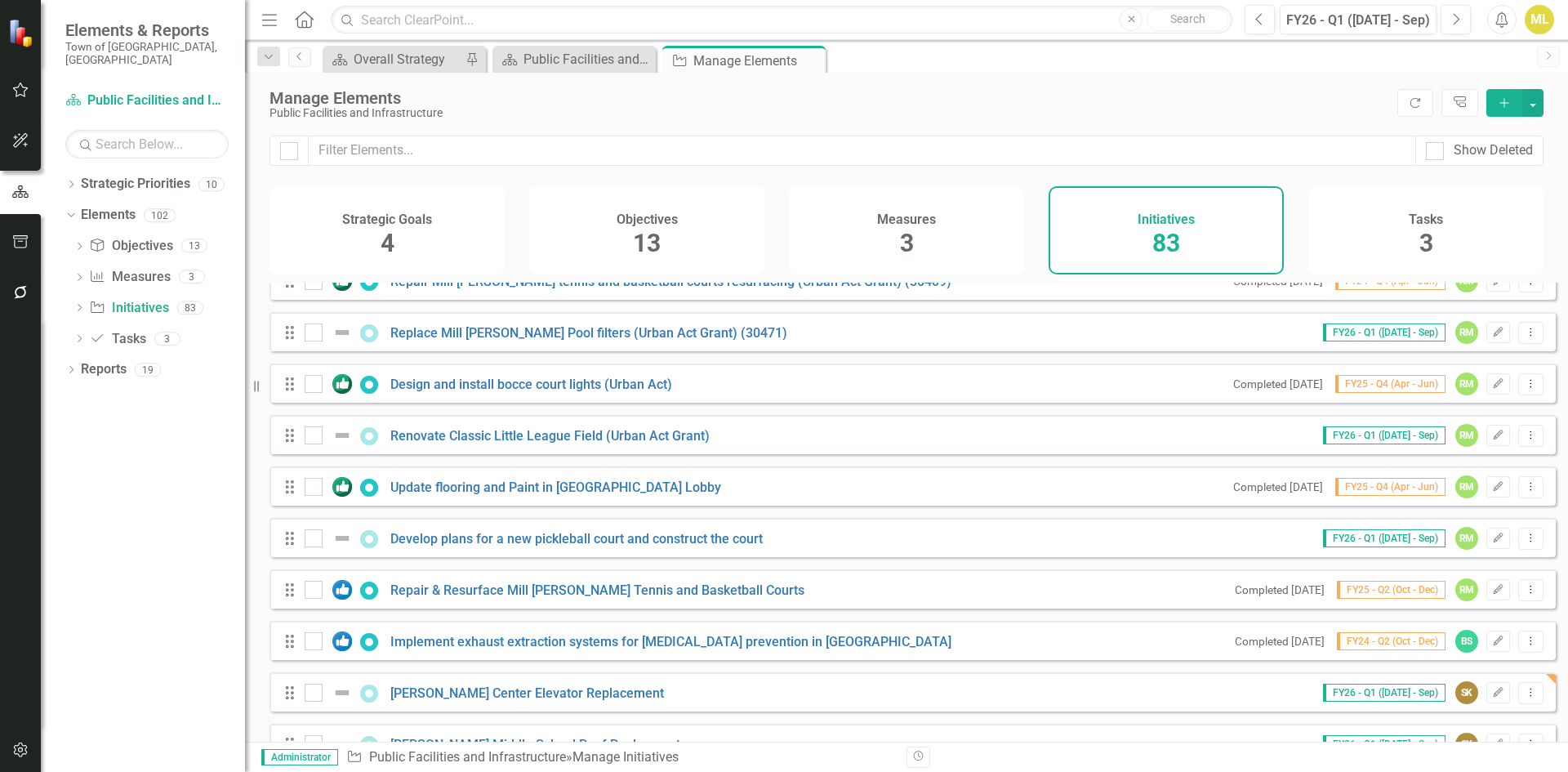
scroll to position [3823, 0]
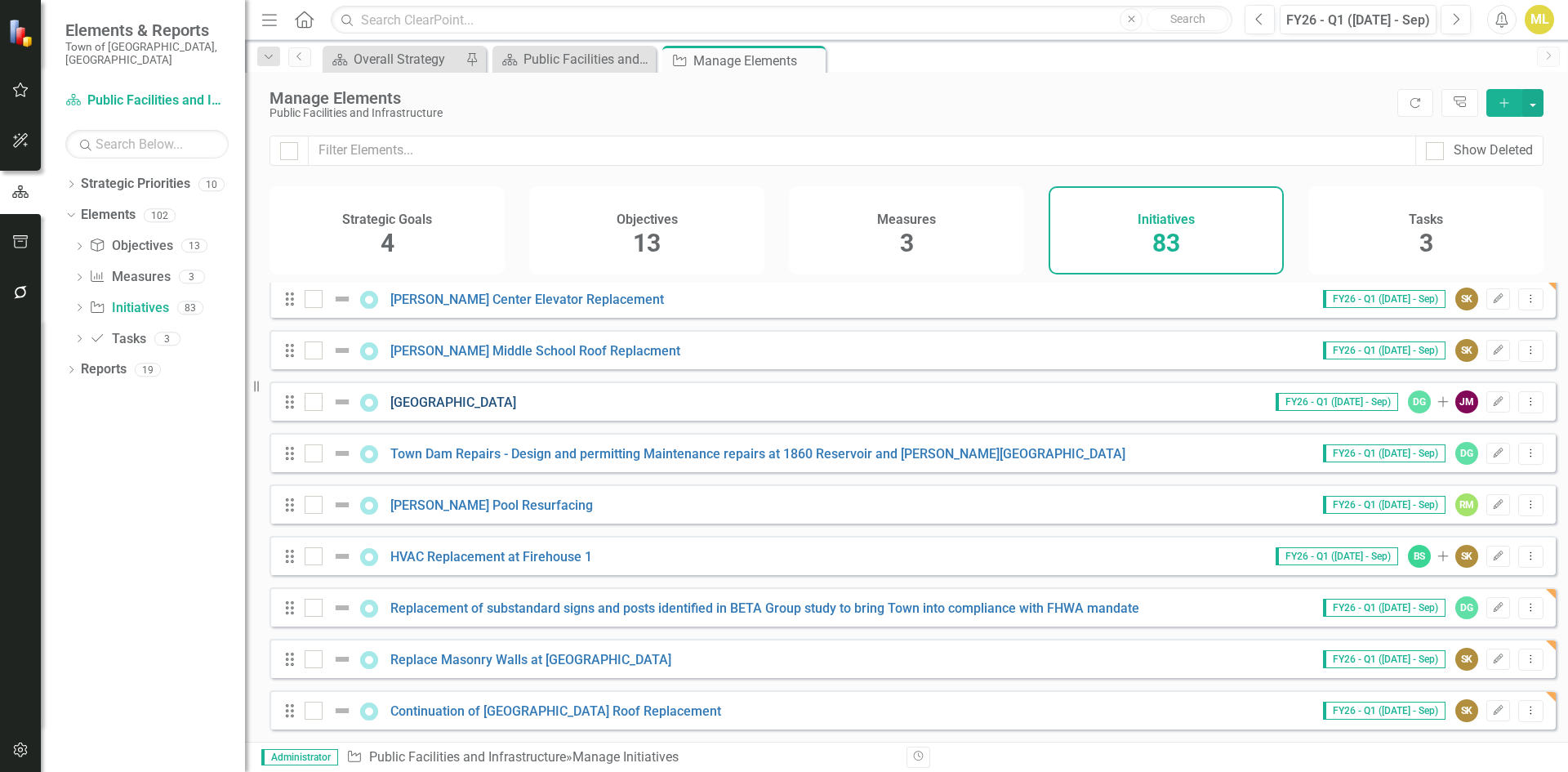
click at [509, 405] on link "Straddle Hill Area Road Settlement" at bounding box center [453, 402] width 125 height 15
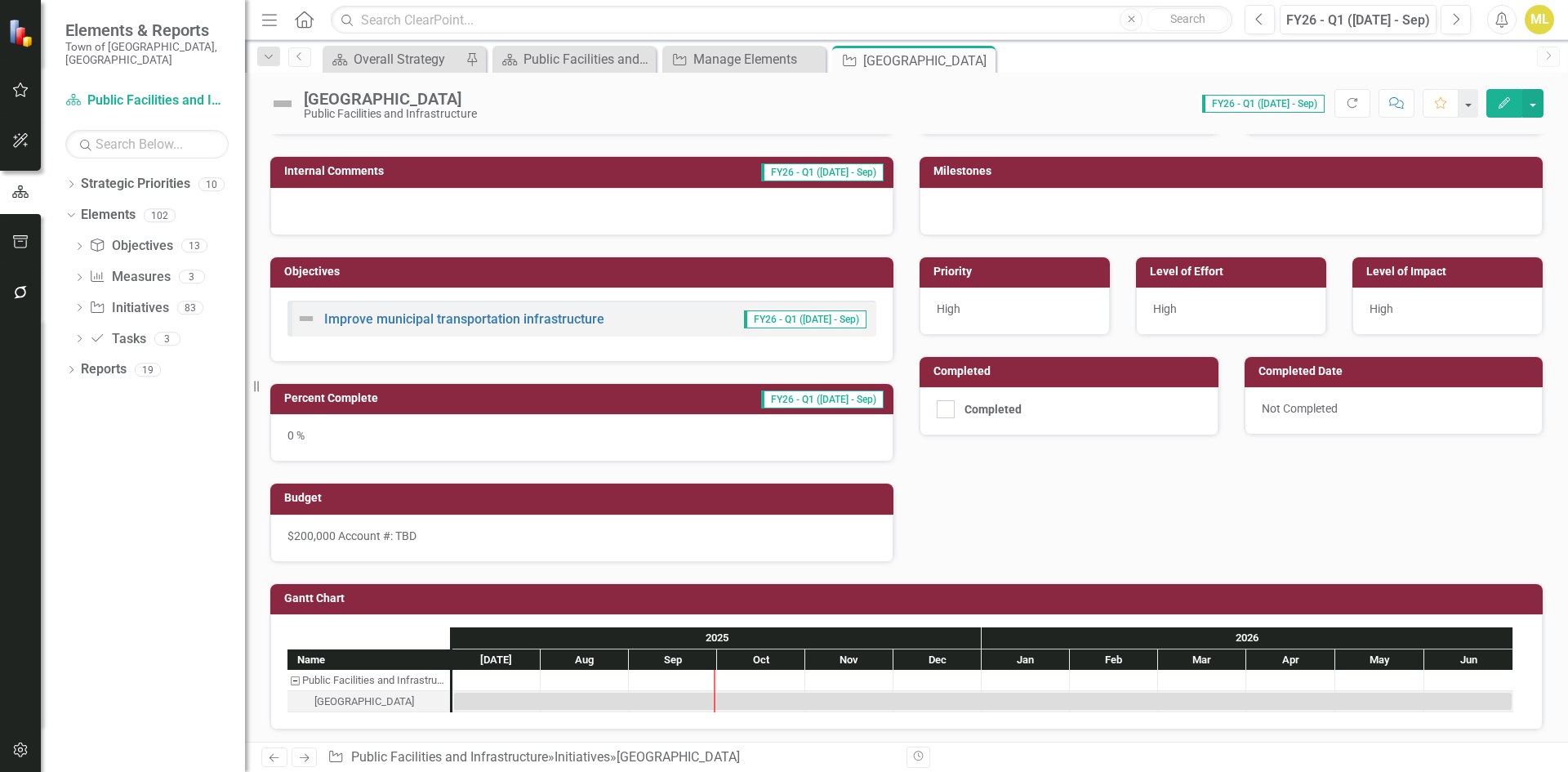
scroll to position [298, 0]
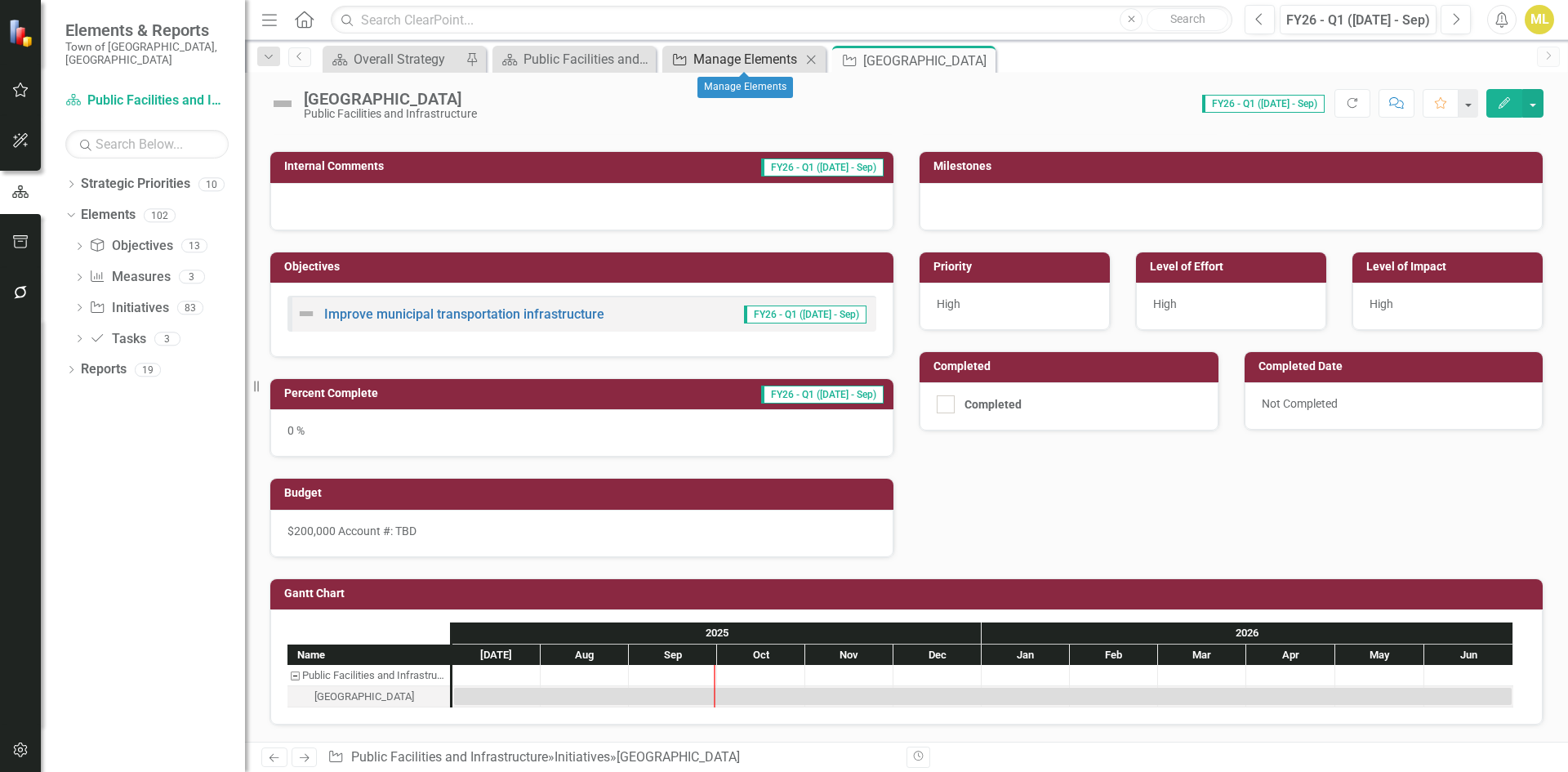
click at [778, 60] on div "Manage Elements" at bounding box center [747, 59] width 108 height 20
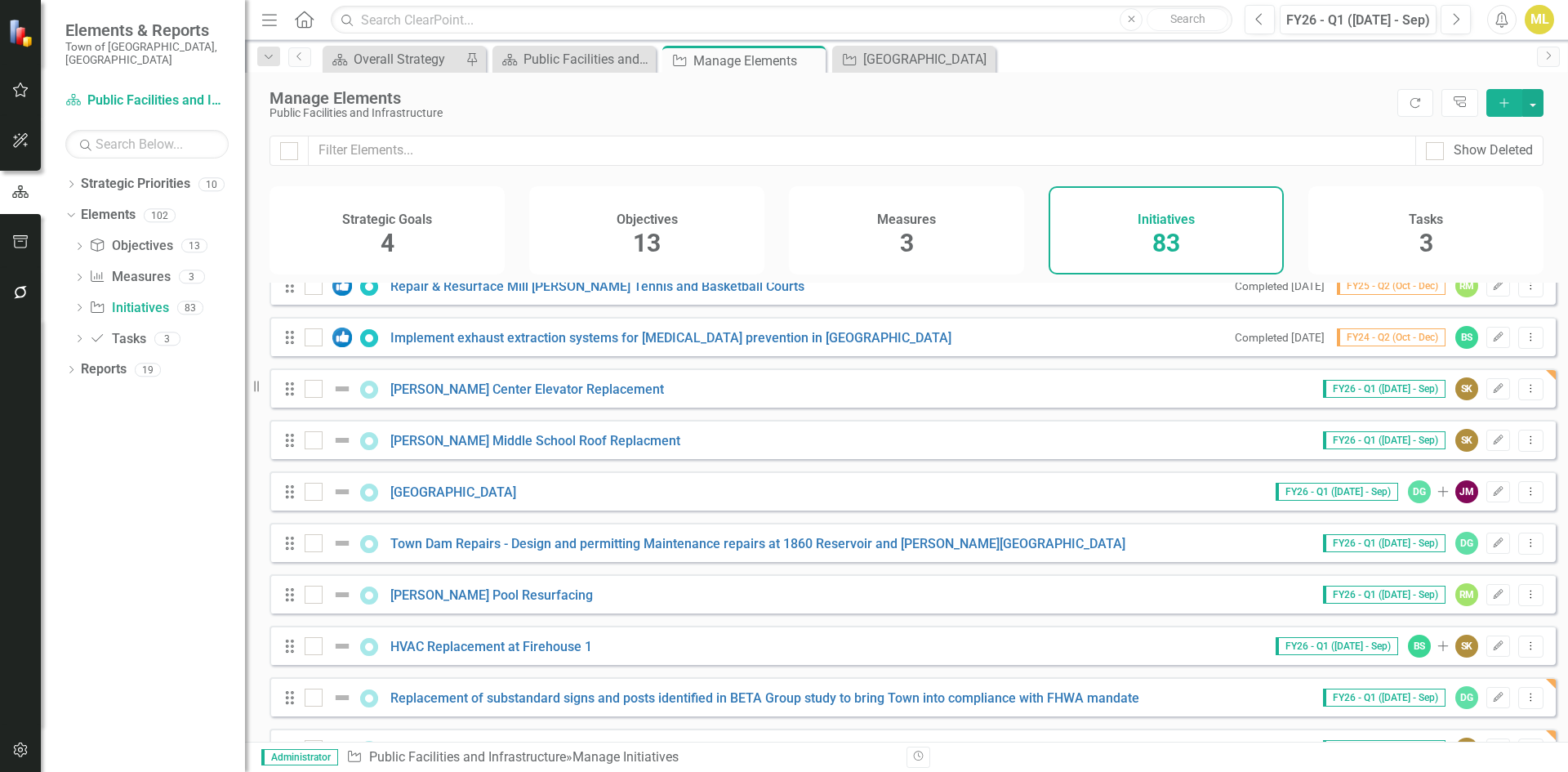
scroll to position [3823, 0]
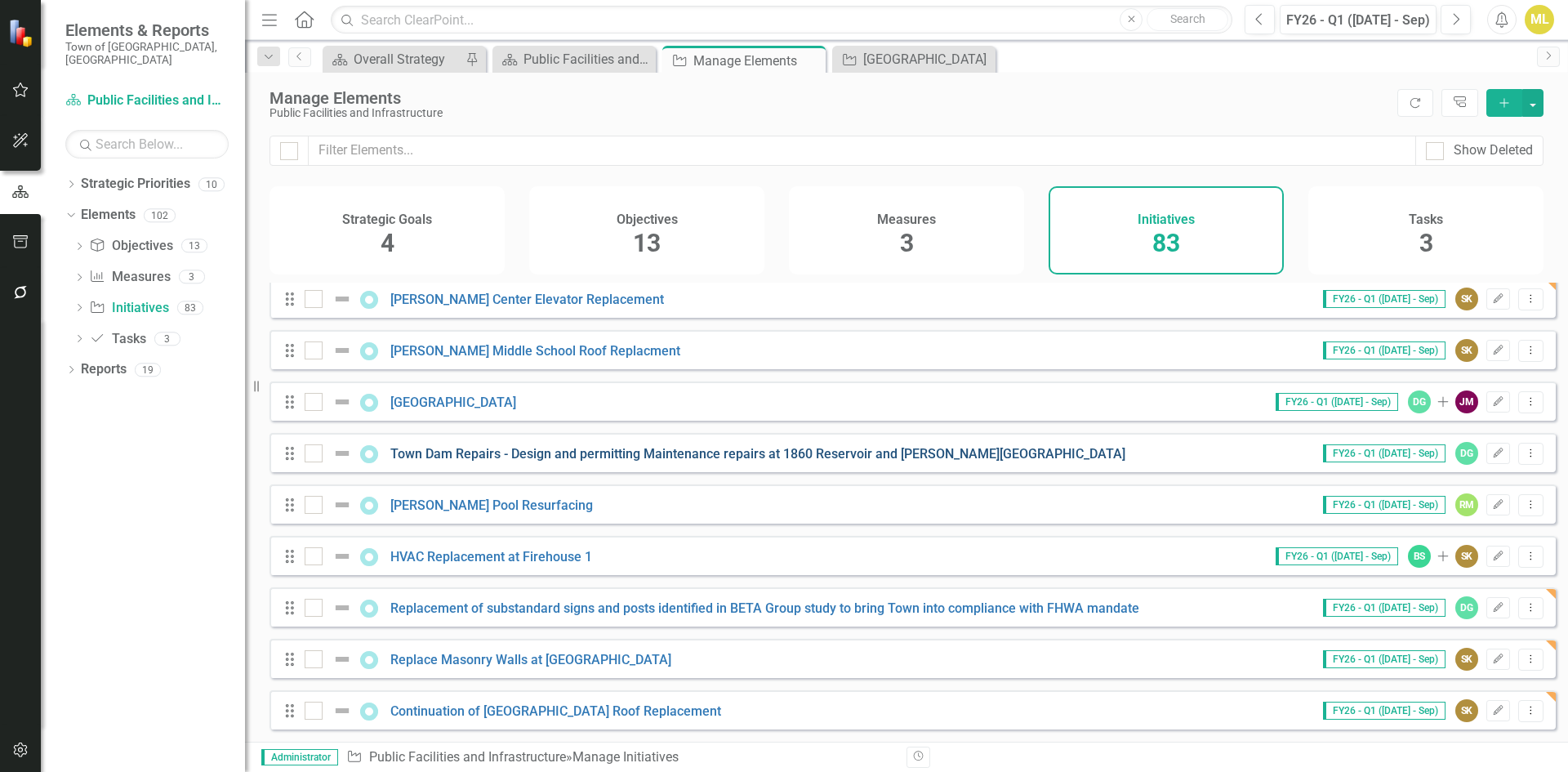
click at [604, 453] on link "Town Dam Repairs - Design and permitting Maintenance repairs at 1860 Reservoir …" at bounding box center [757, 454] width 735 height 15
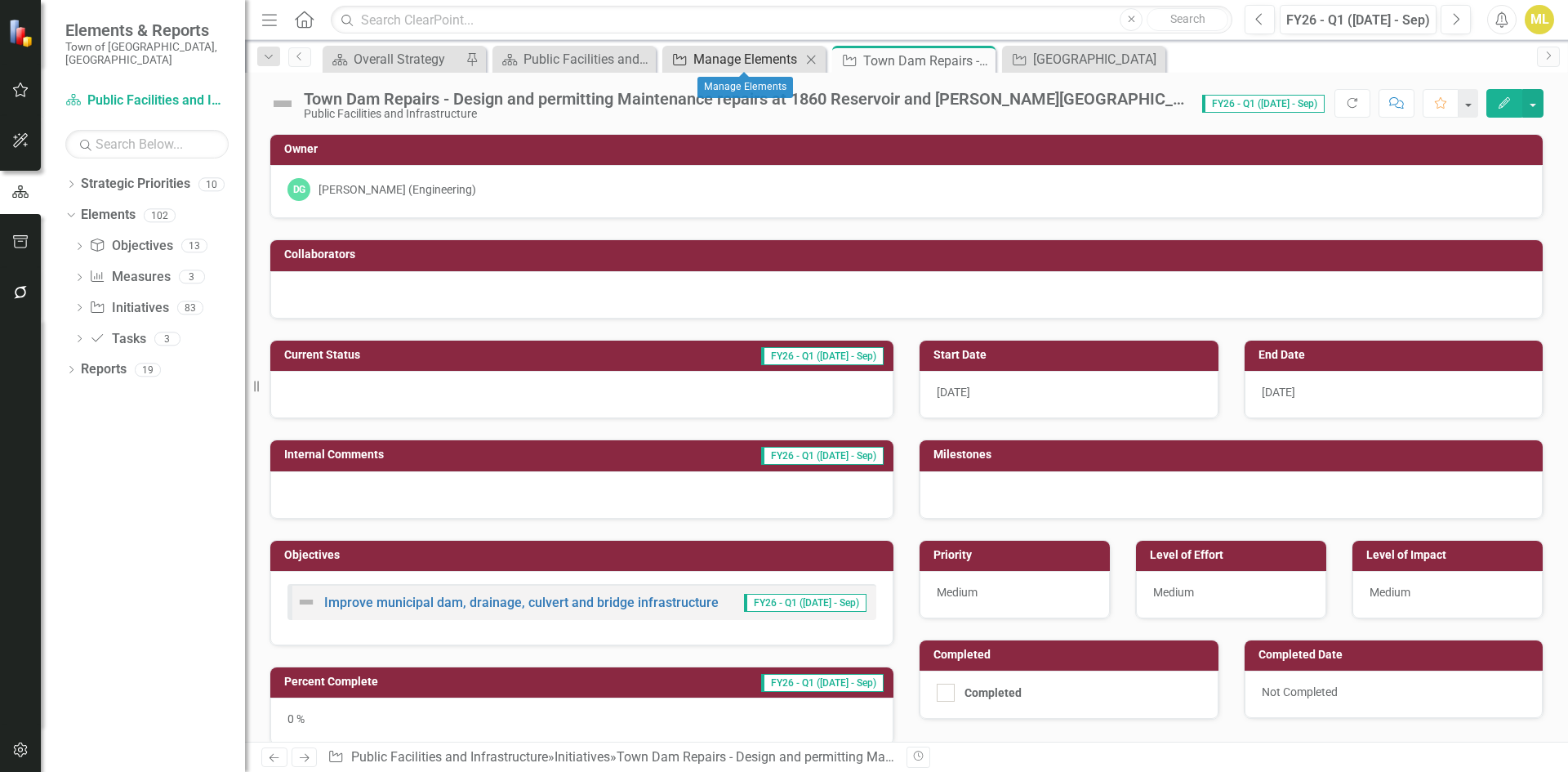
click at [735, 56] on div "Manage Elements" at bounding box center [747, 59] width 108 height 20
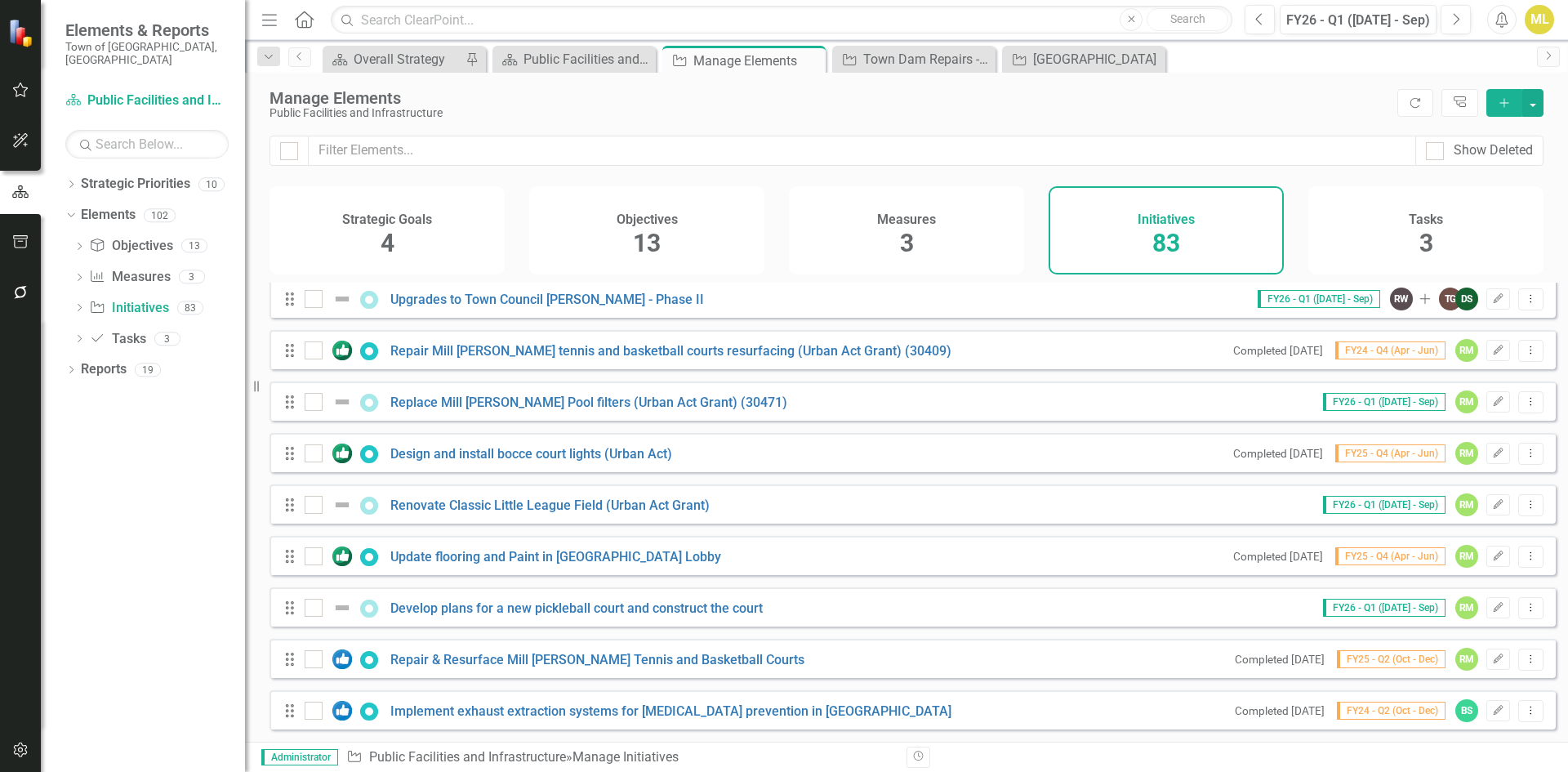
scroll to position [3823, 0]
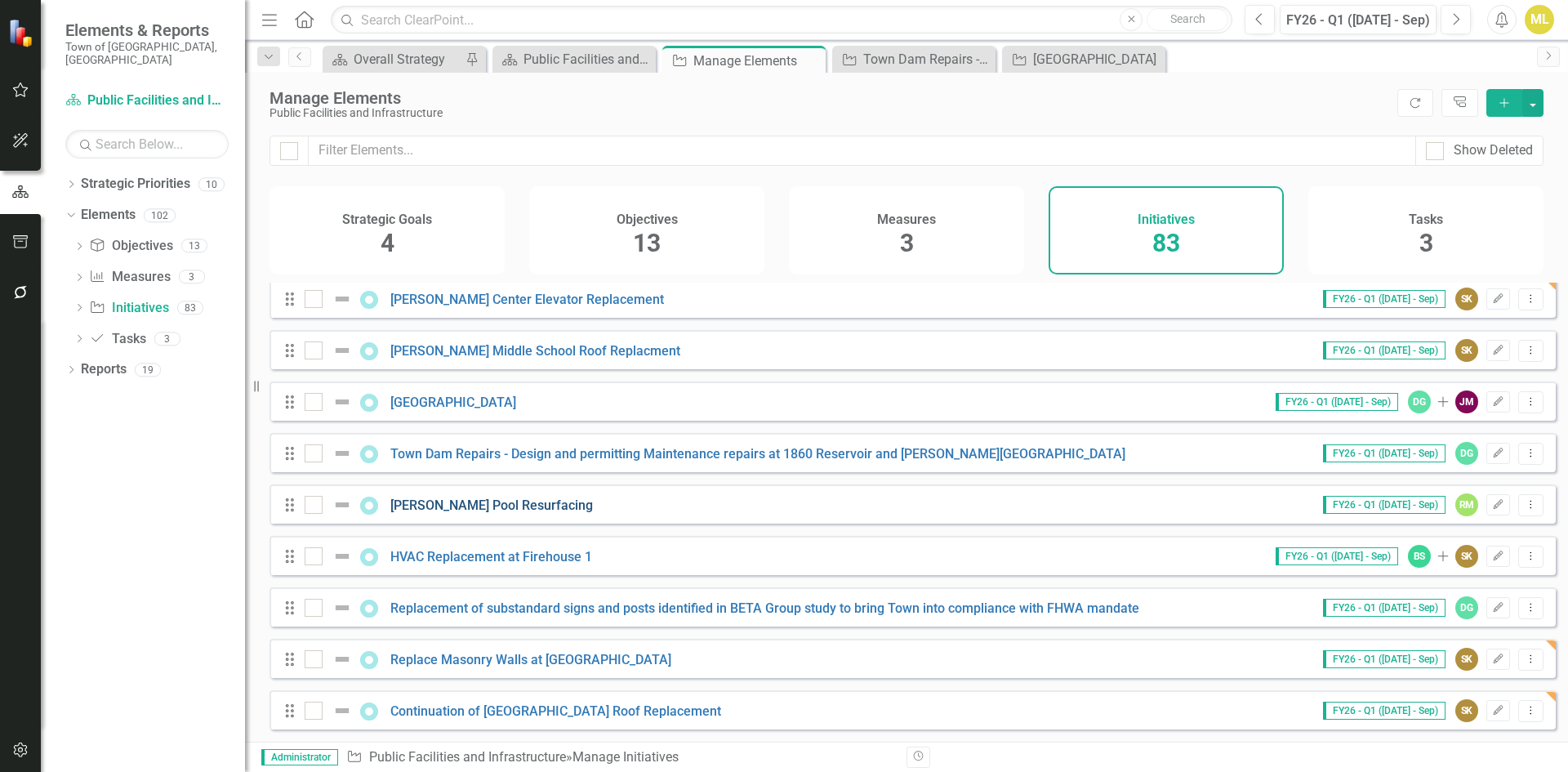
click at [488, 501] on link "Willard Pool Resurfacing" at bounding box center [491, 505] width 203 height 15
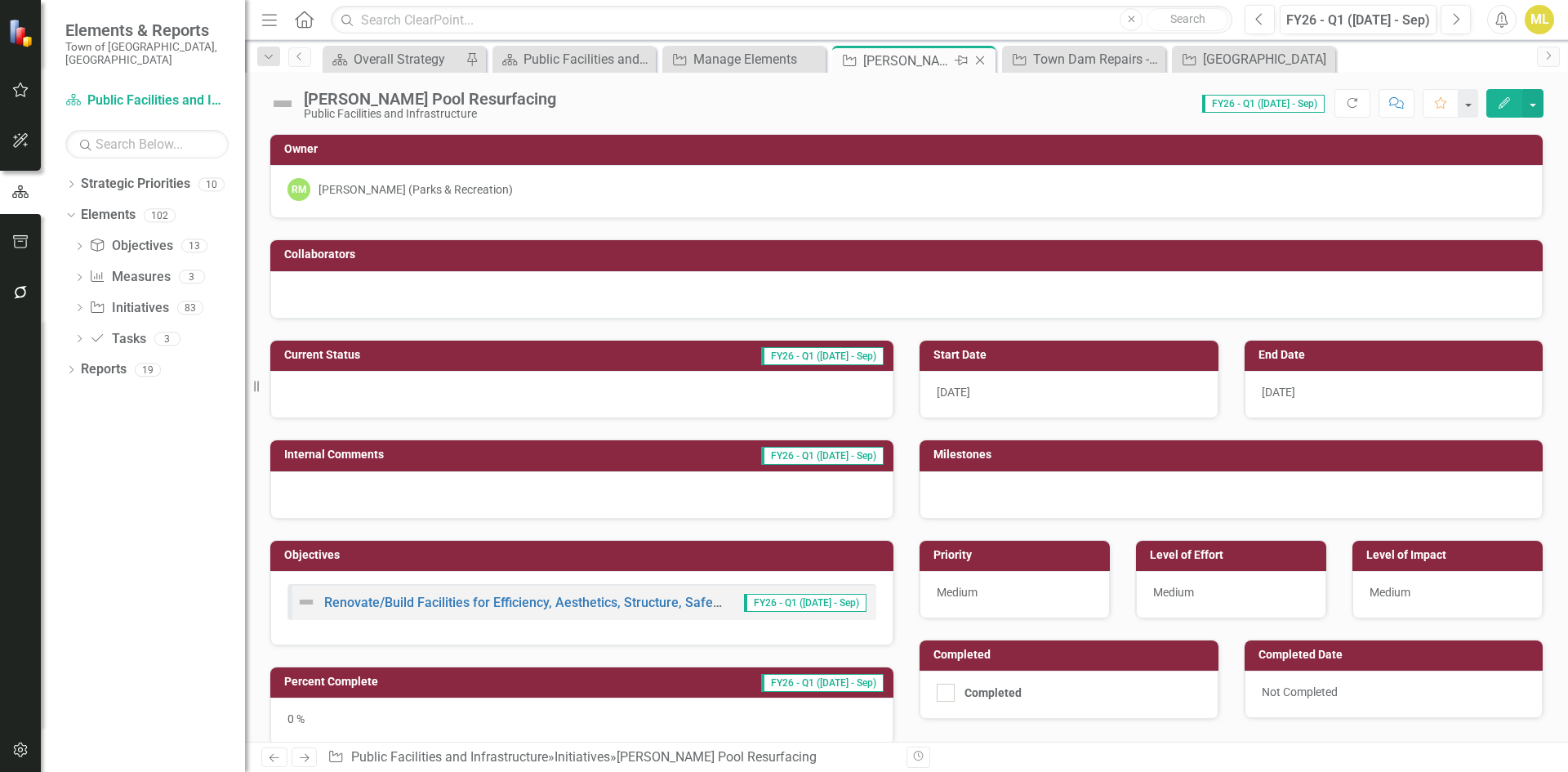
click at [985, 63] on icon "Close" at bounding box center [979, 61] width 16 height 14
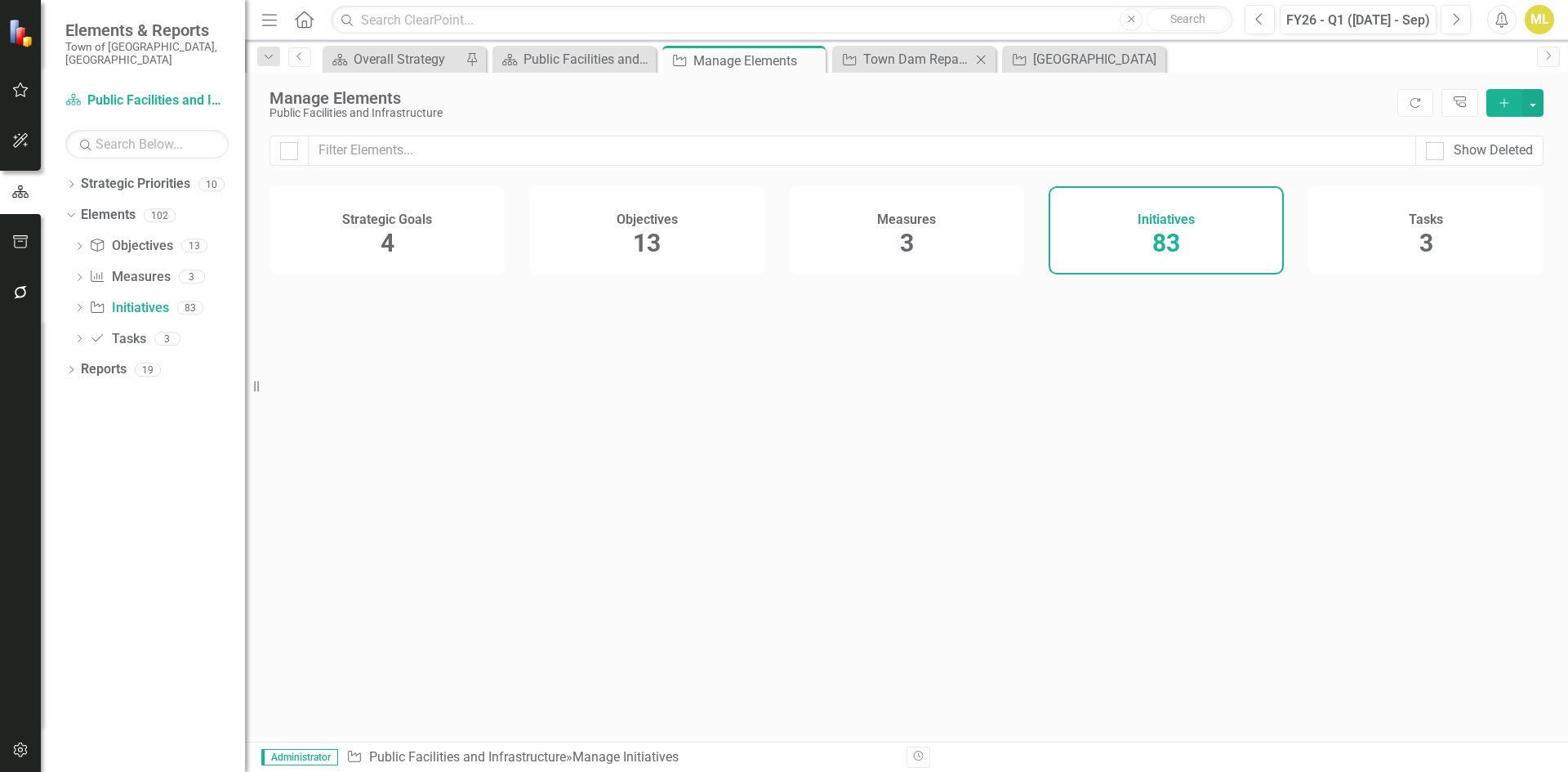
click at [983, 62] on icon "Close" at bounding box center [980, 60] width 16 height 14
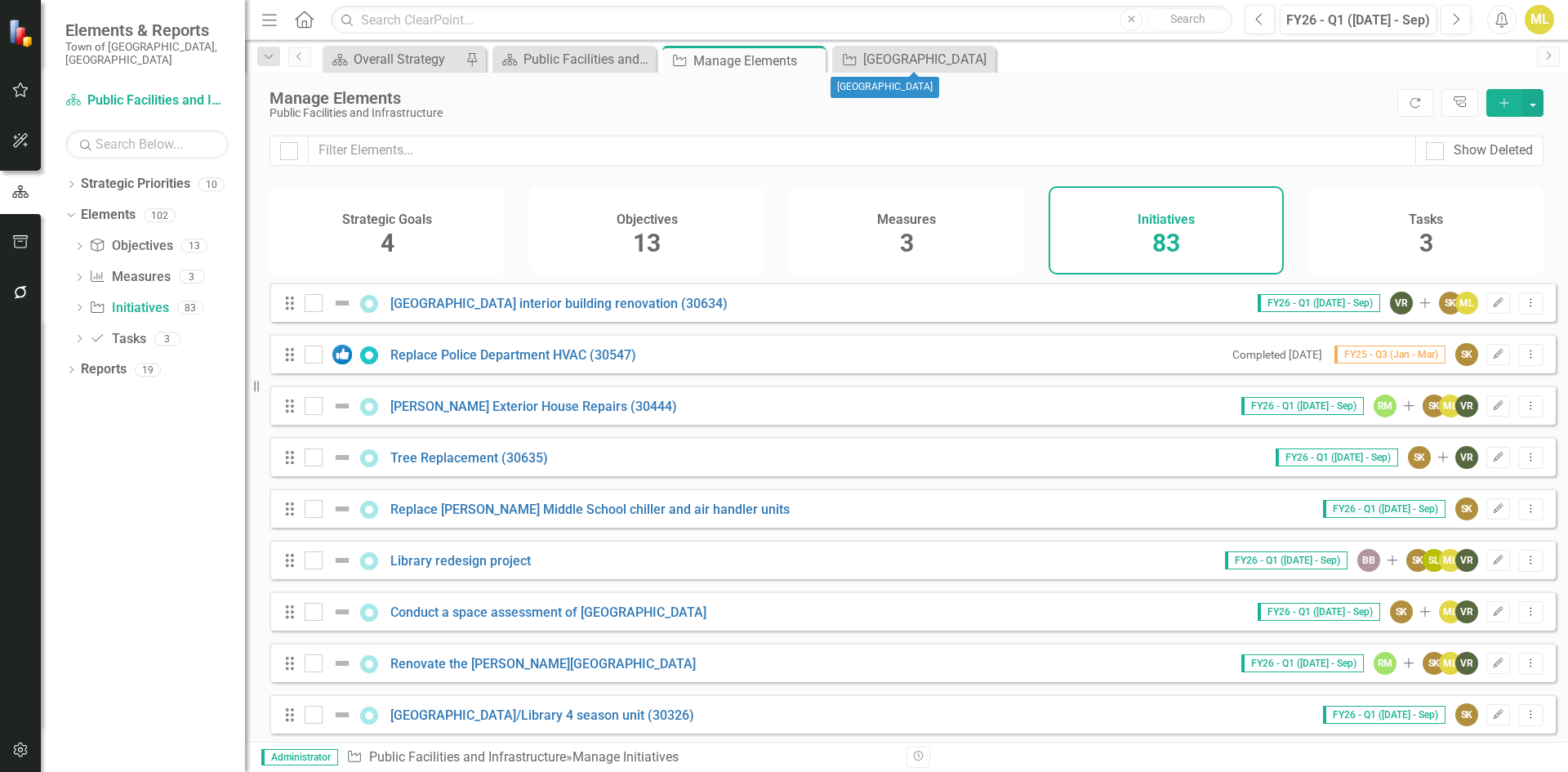
click at [0, 0] on icon "Close" at bounding box center [0, 0] width 0 height 0
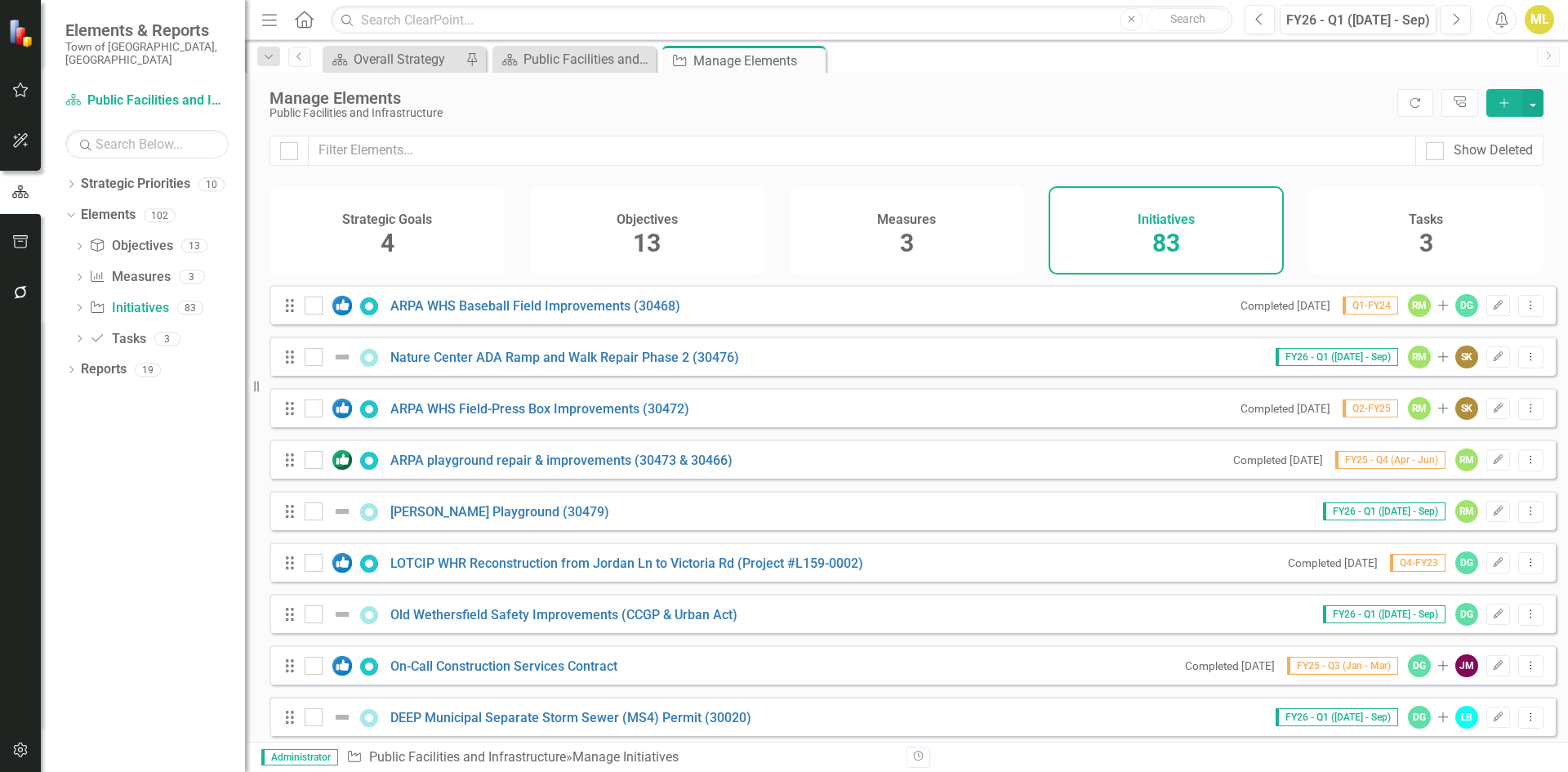
scroll to position [3823, 0]
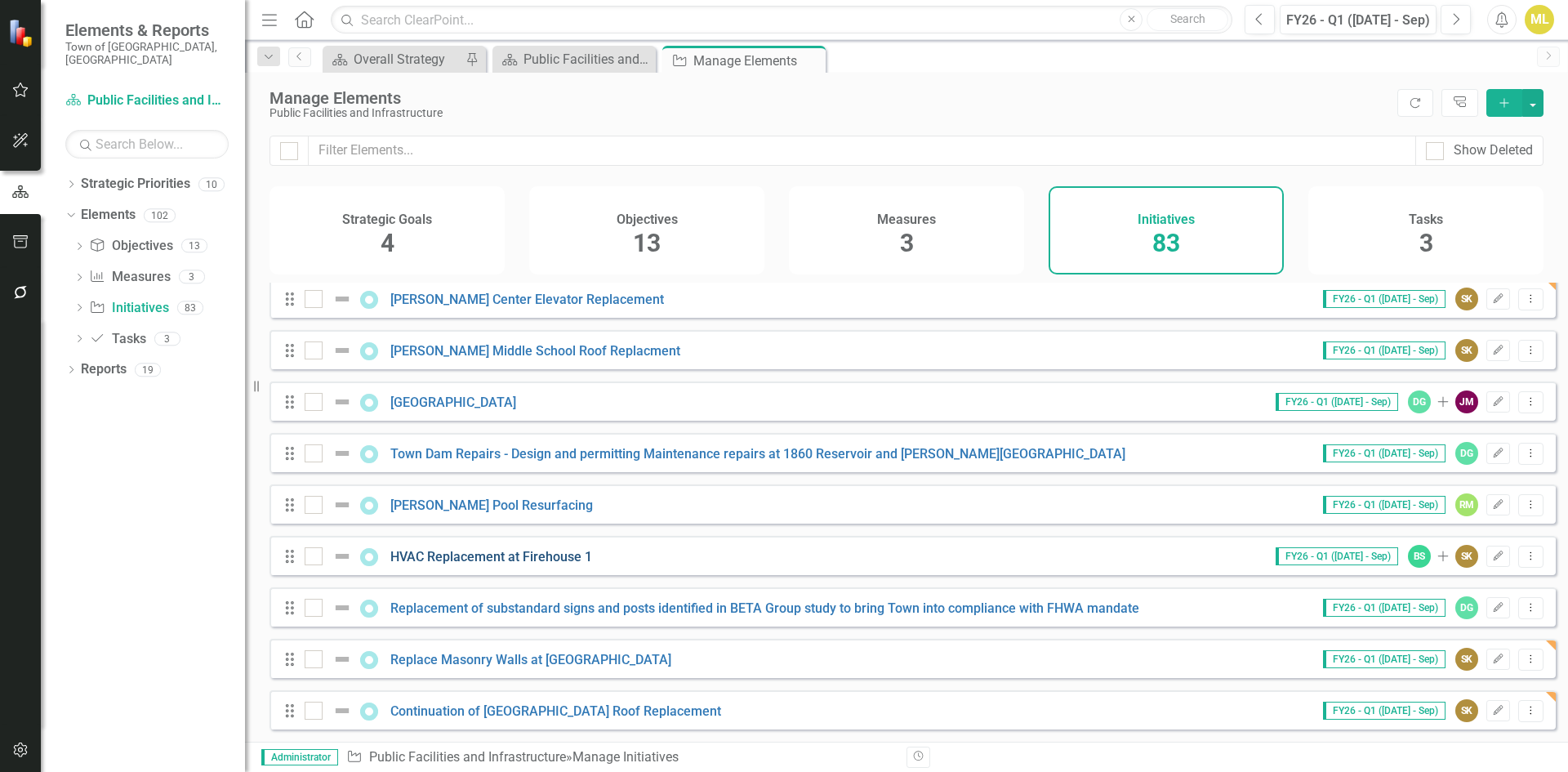
click at [464, 555] on link "HVAC Replacement at Firehouse 1" at bounding box center [490, 557] width 202 height 15
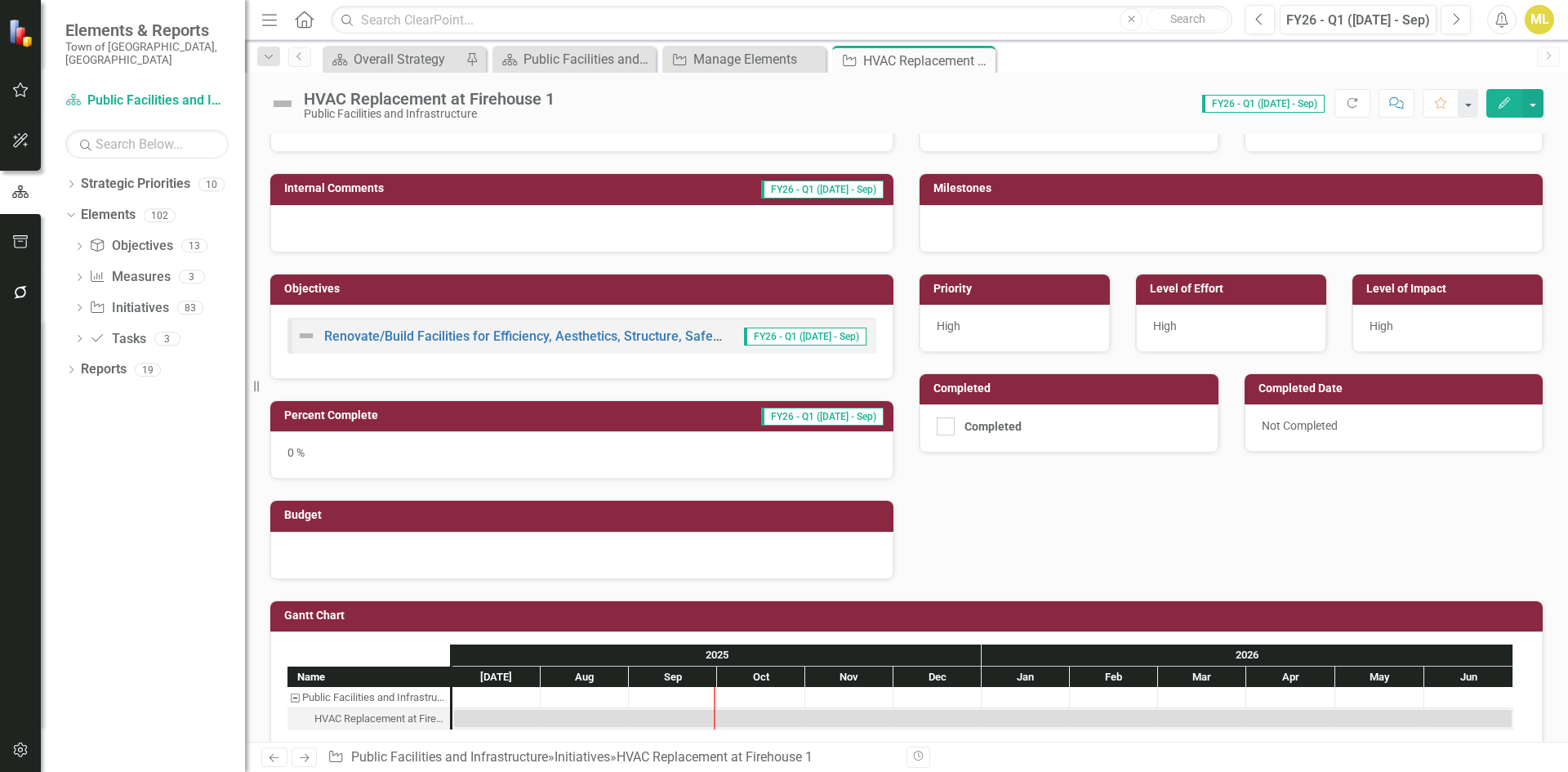
scroll to position [298, 0]
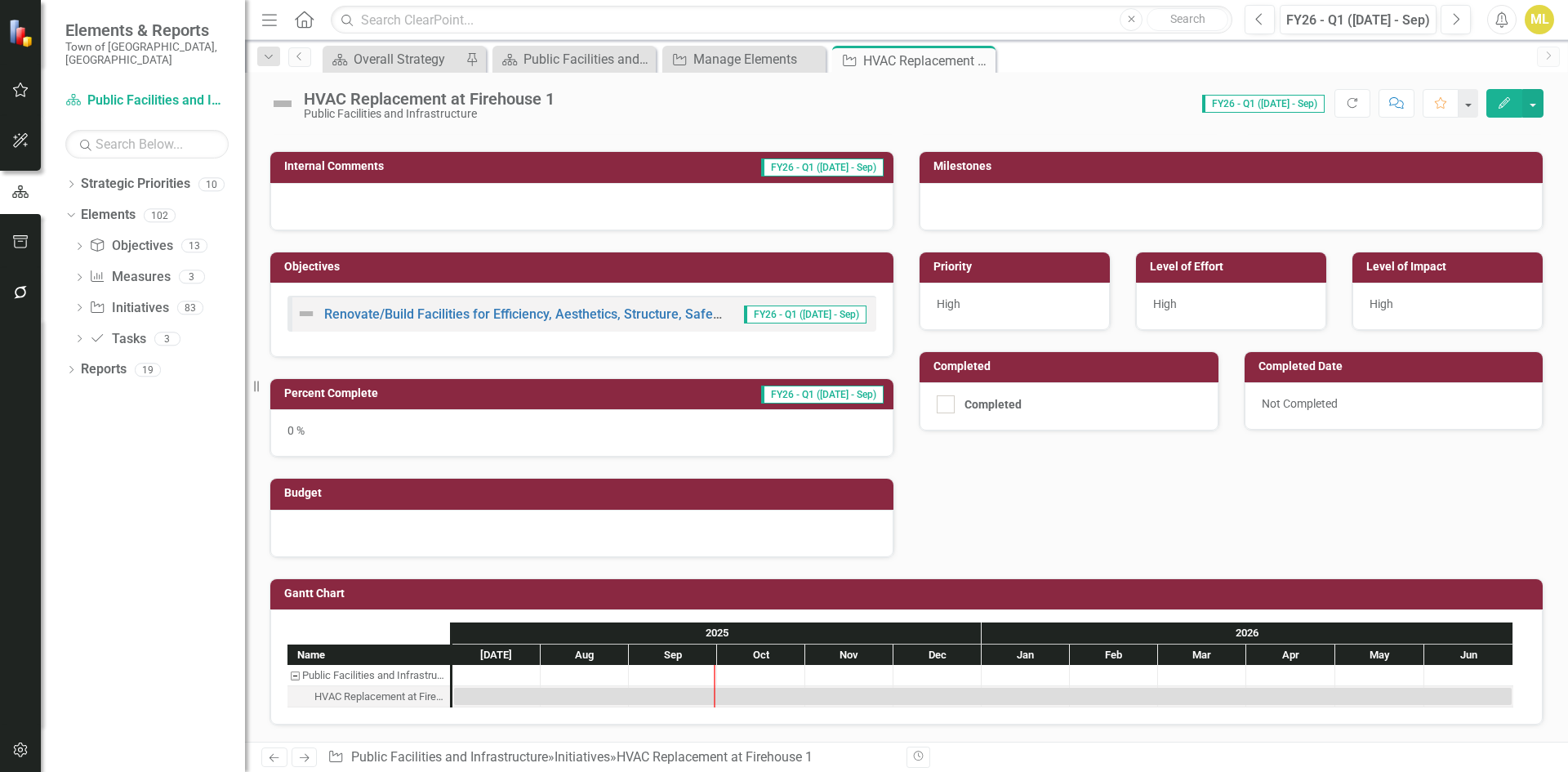
click at [350, 521] on div at bounding box center [582, 533] width 623 height 47
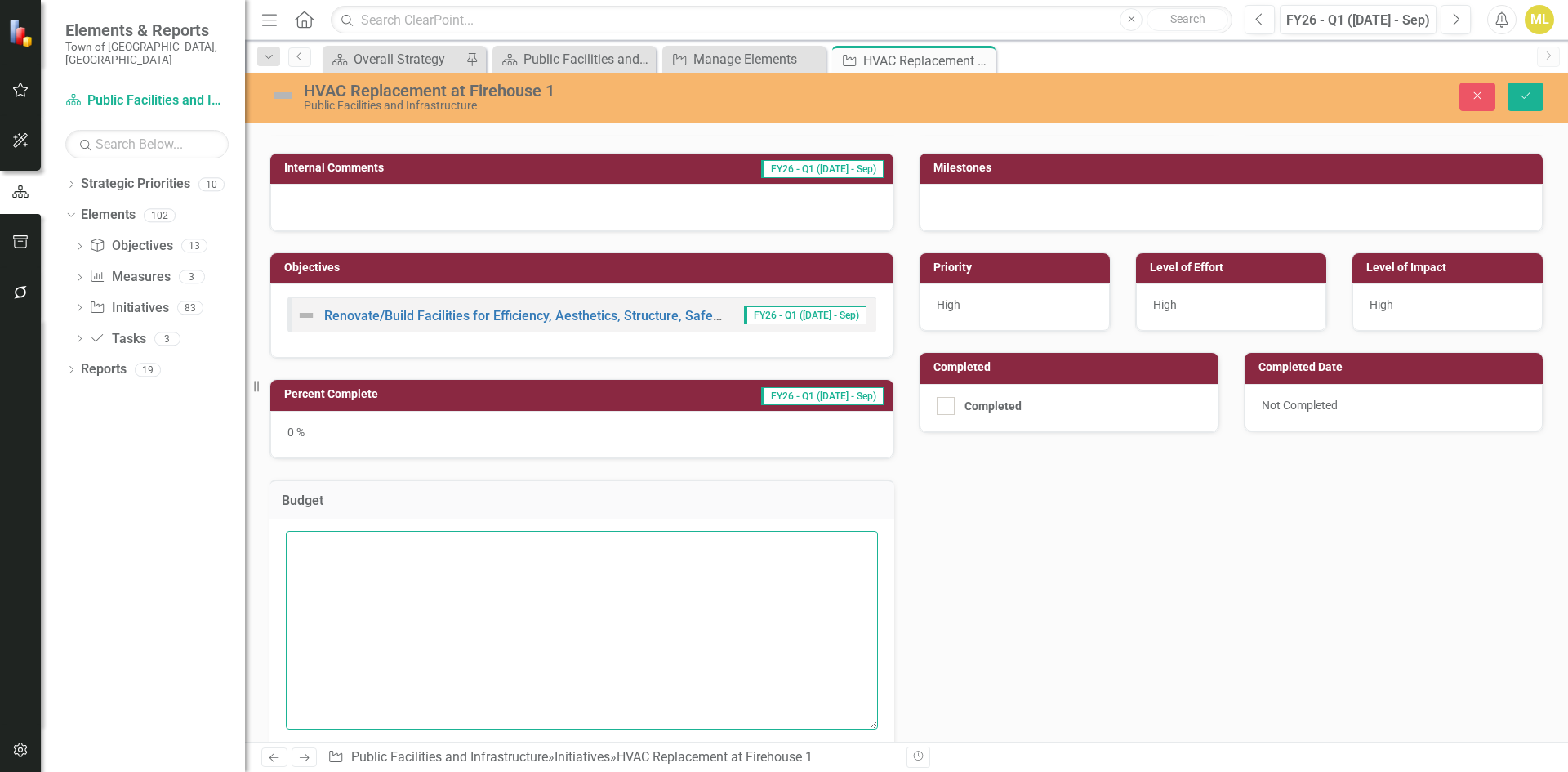
click at [309, 587] on textarea at bounding box center [582, 629] width 592 height 198
type textarea "$30,000 Account #: TBD"
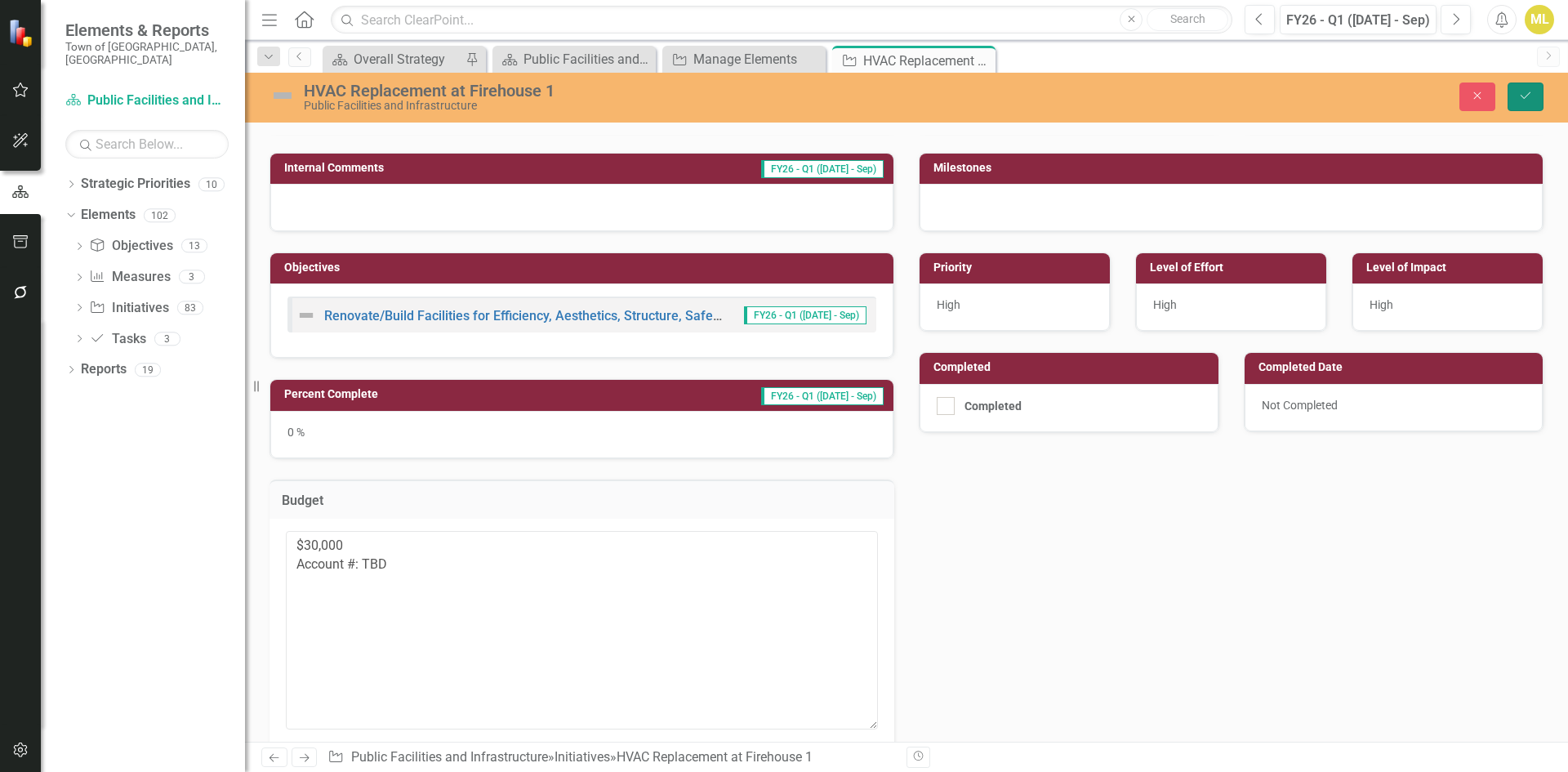
click at [1530, 87] on button "Save" at bounding box center [1525, 96] width 36 height 29
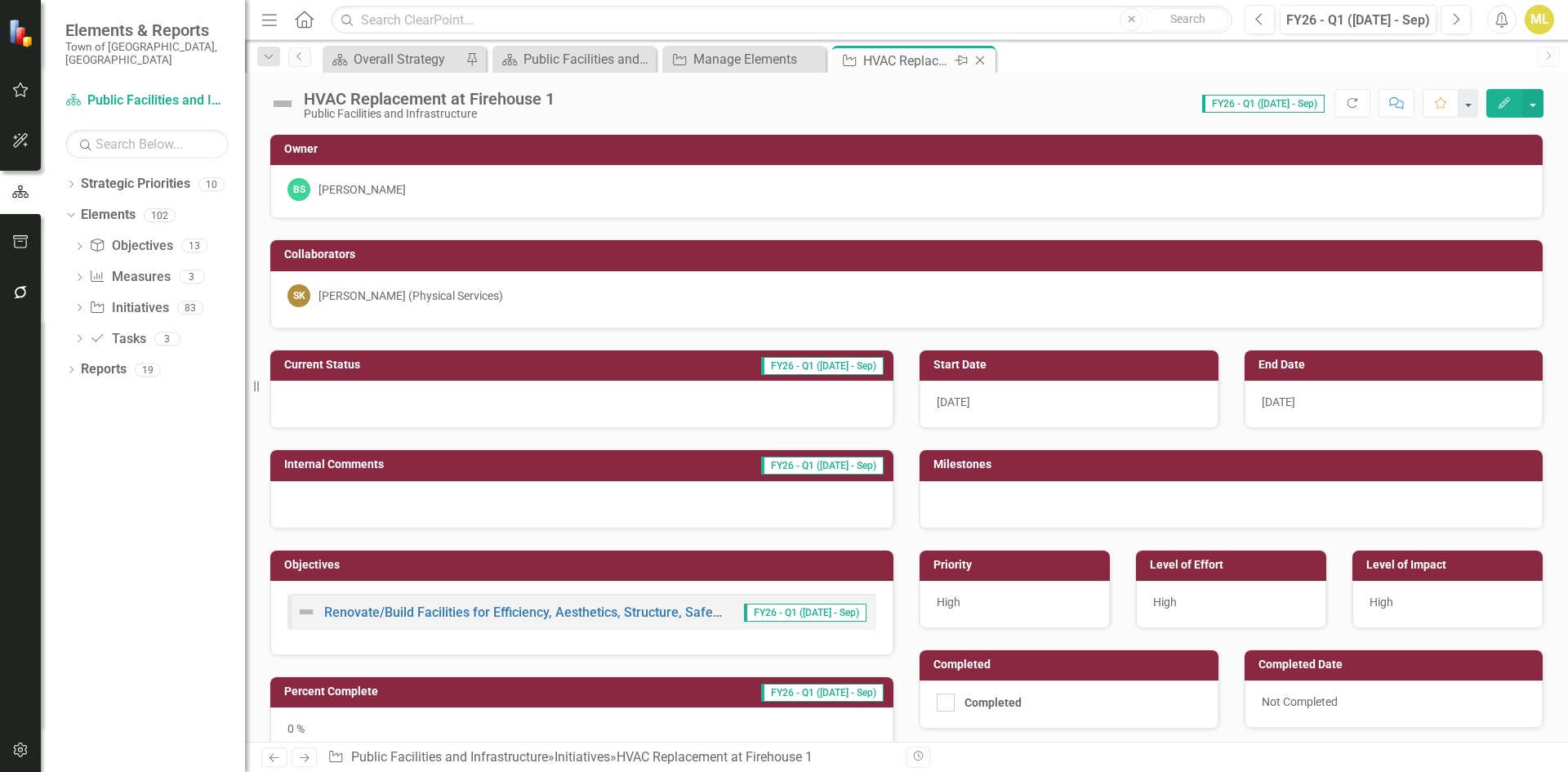
click at [987, 60] on icon "Close" at bounding box center [979, 61] width 16 height 14
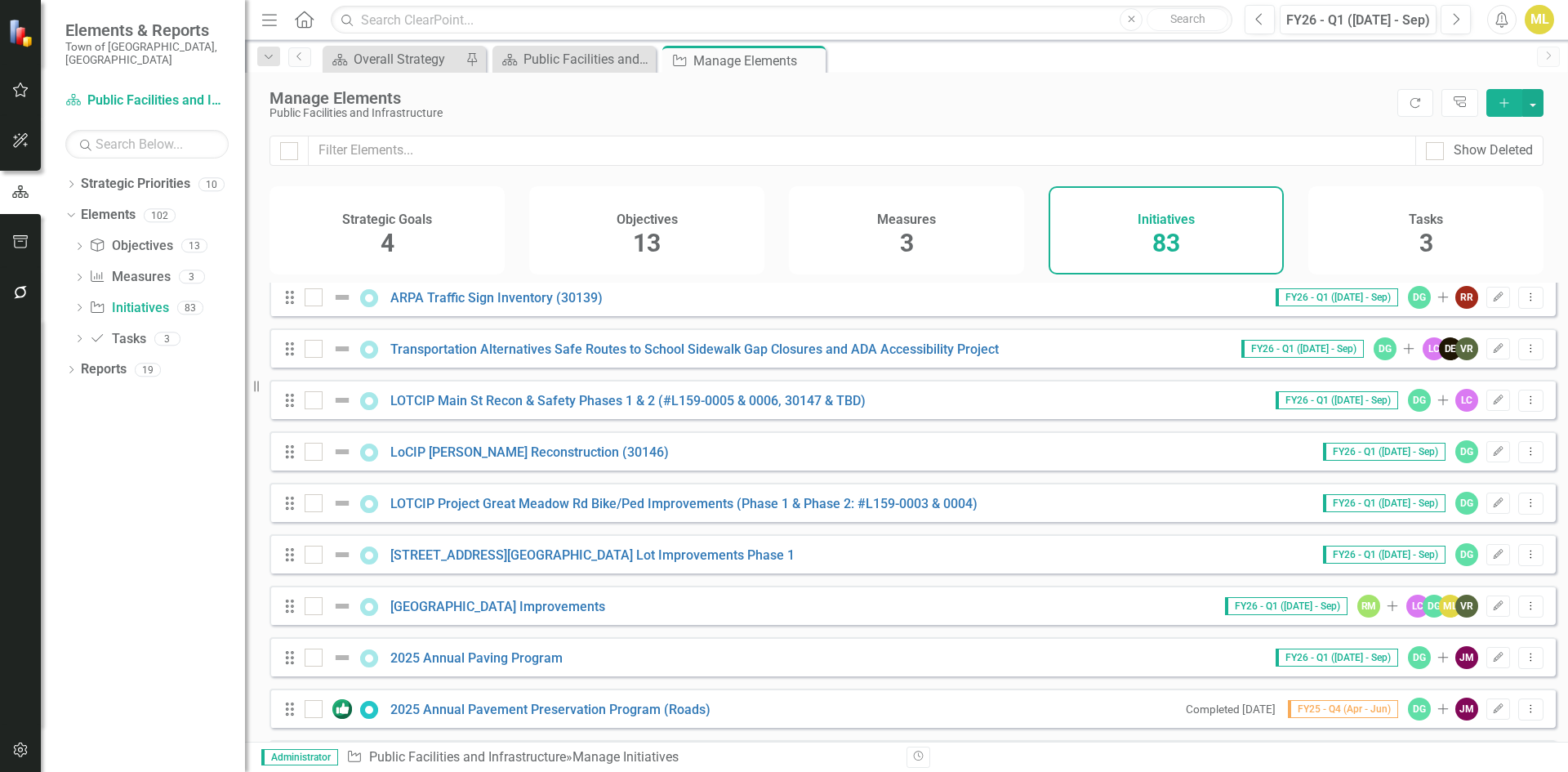
scroll to position [3823, 0]
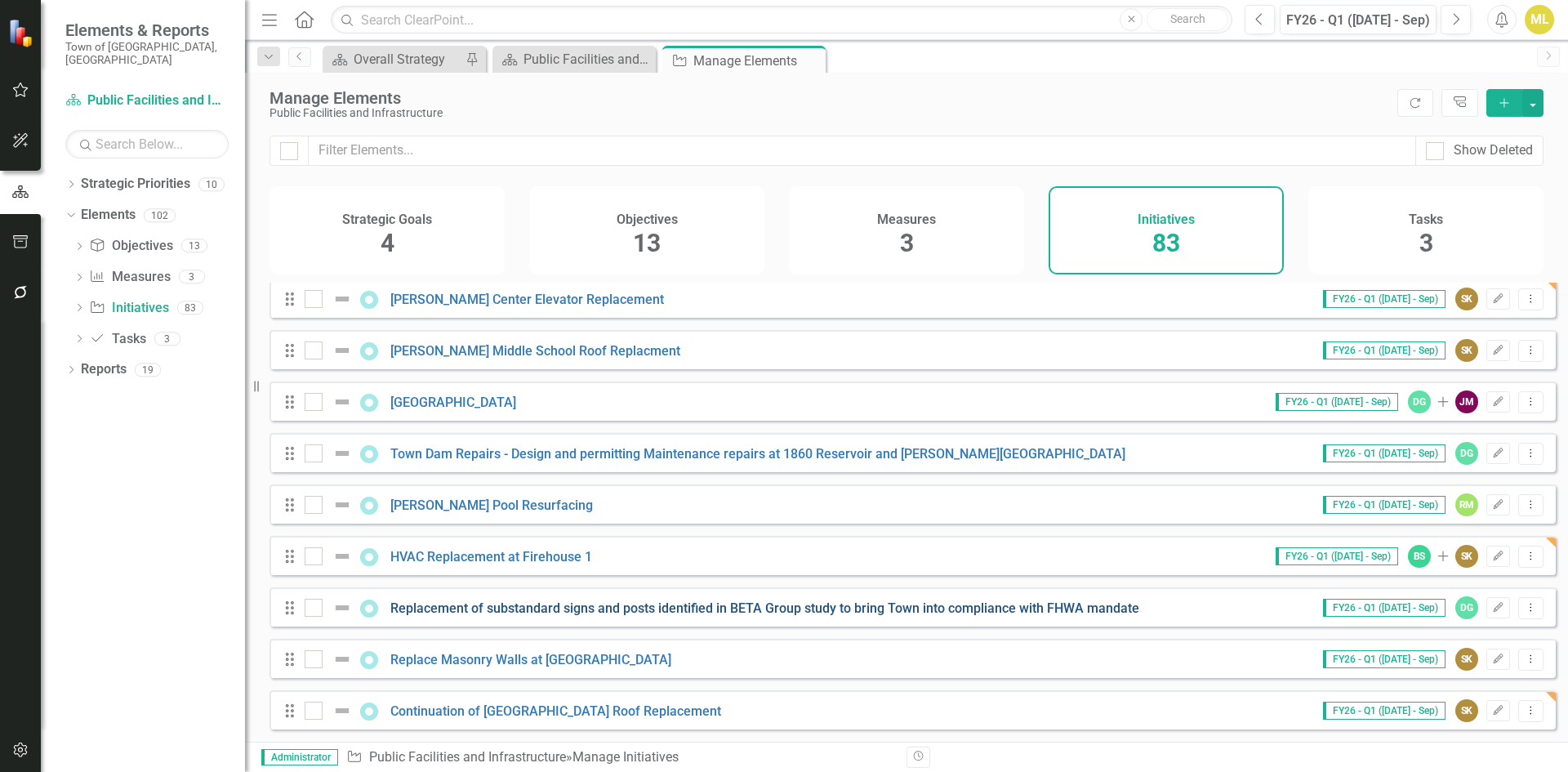
click at [509, 609] on link "Replacement of substandard signs and posts identified in BETA Group study to br…" at bounding box center [764, 608] width 749 height 15
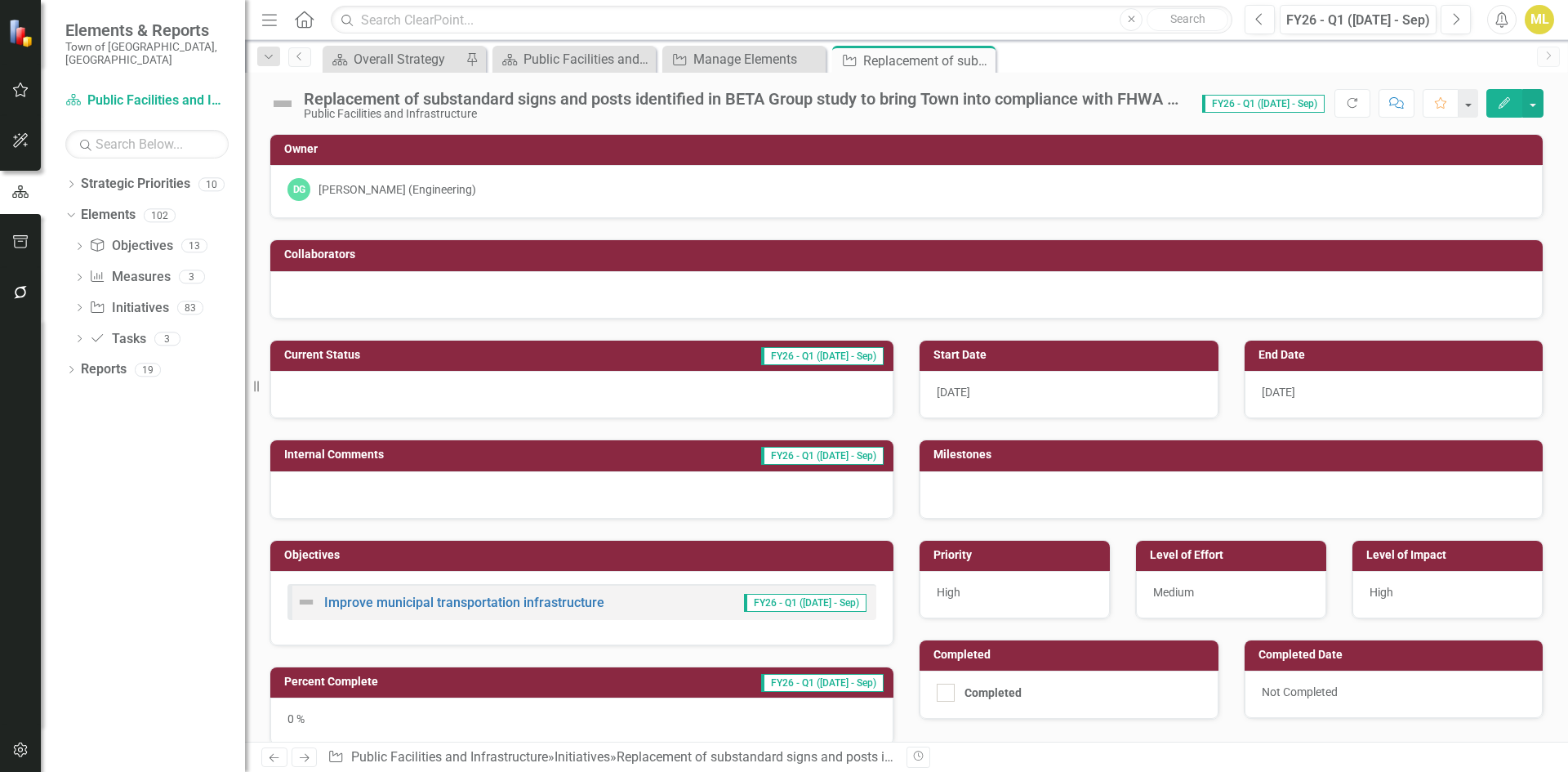
scroll to position [289, 0]
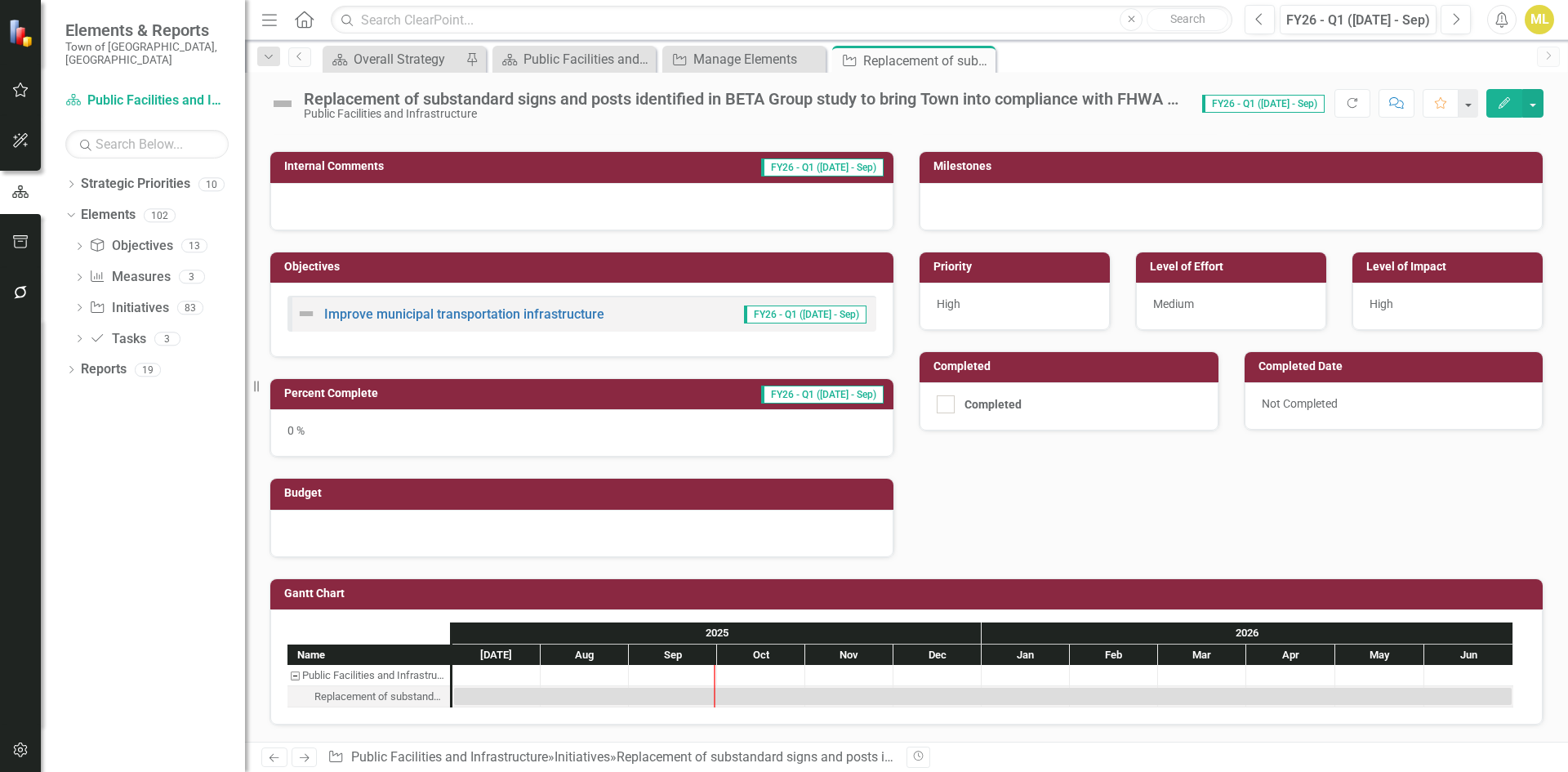
click at [327, 533] on div at bounding box center [582, 533] width 623 height 47
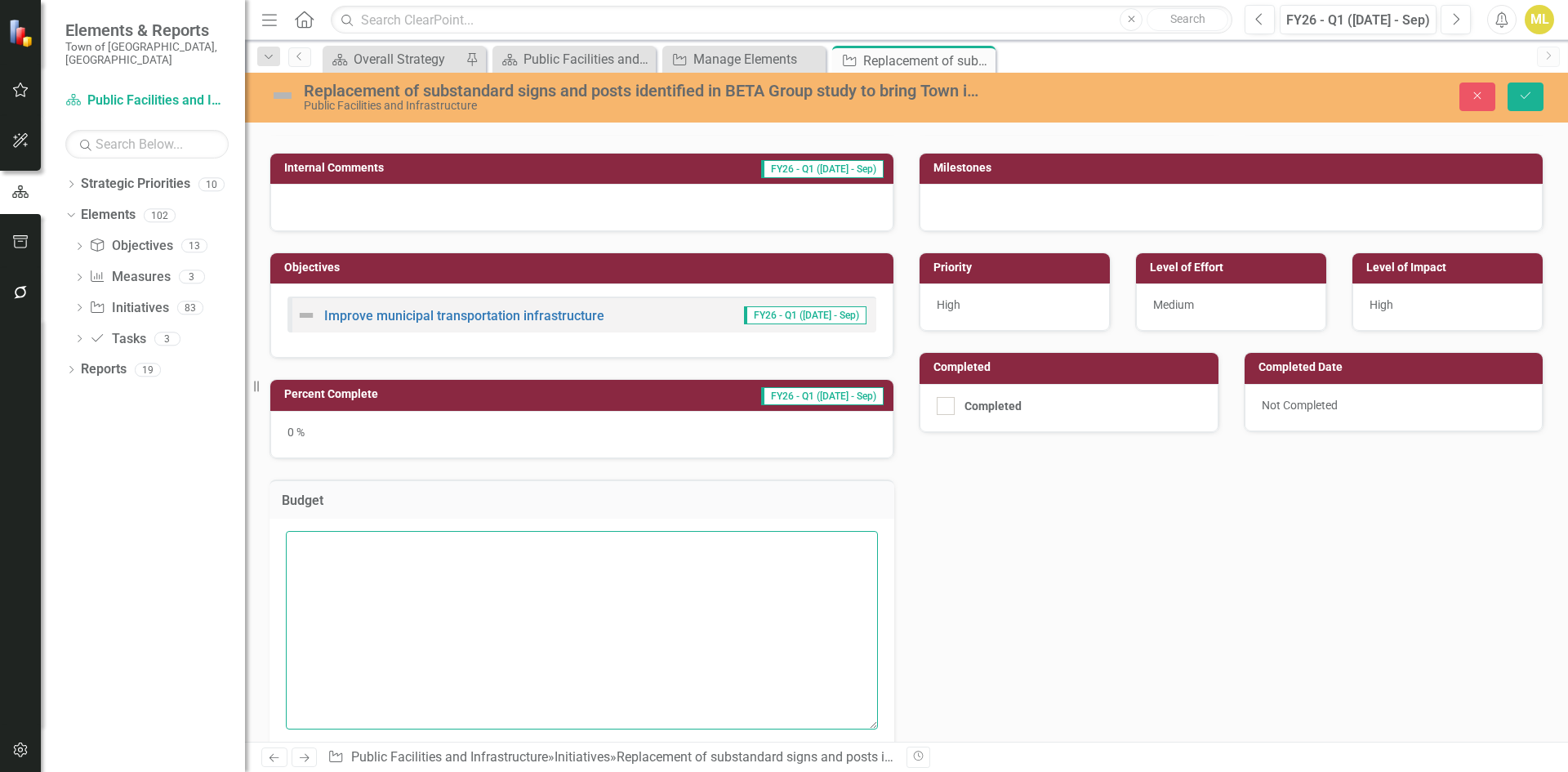
click at [326, 556] on textarea at bounding box center [582, 629] width 592 height 198
type textarea "$25,000 Account #: TBD"
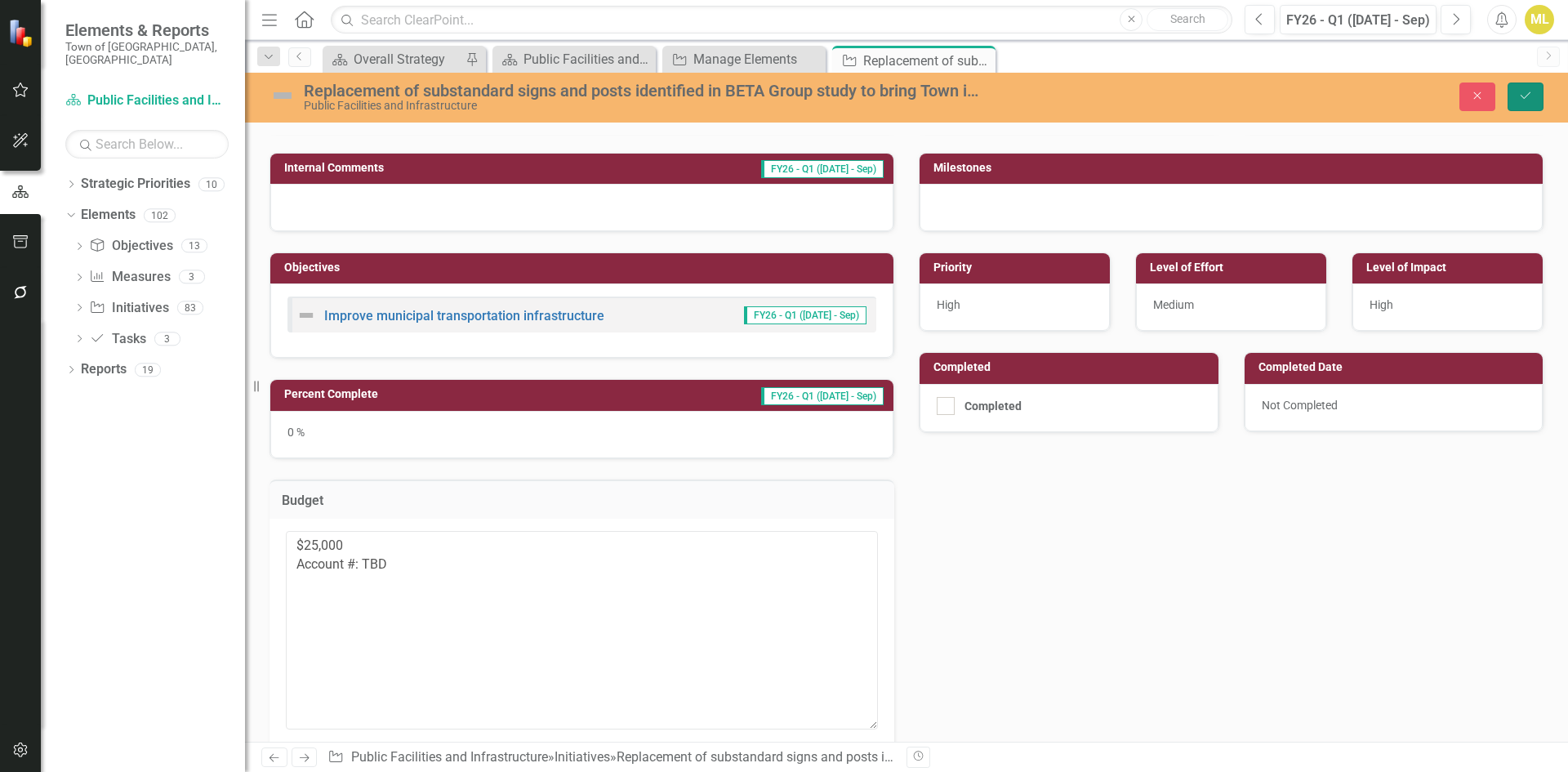
click at [1534, 88] on button "Save" at bounding box center [1525, 96] width 36 height 29
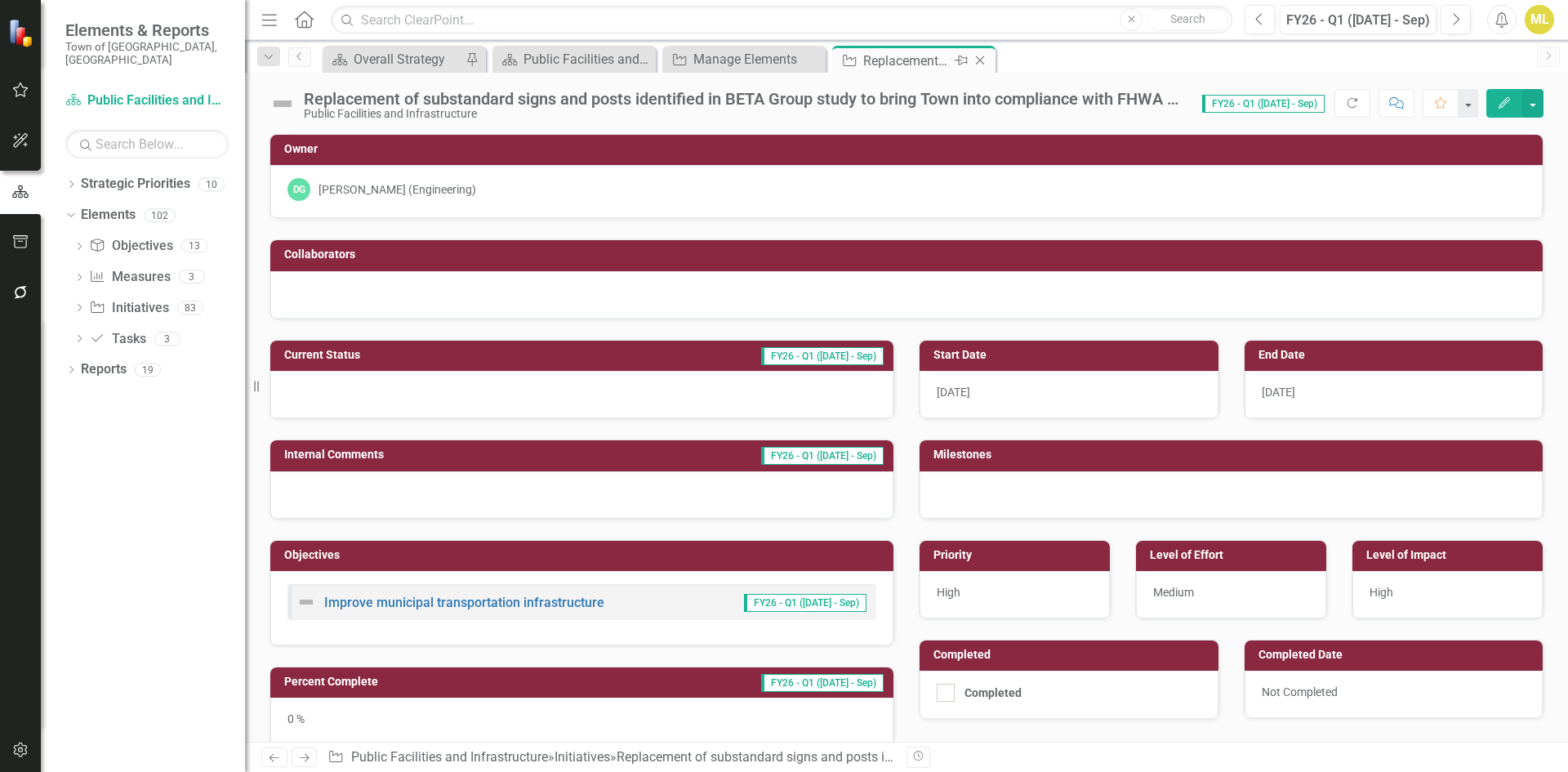
click at [982, 60] on icon "Close" at bounding box center [979, 61] width 16 height 14
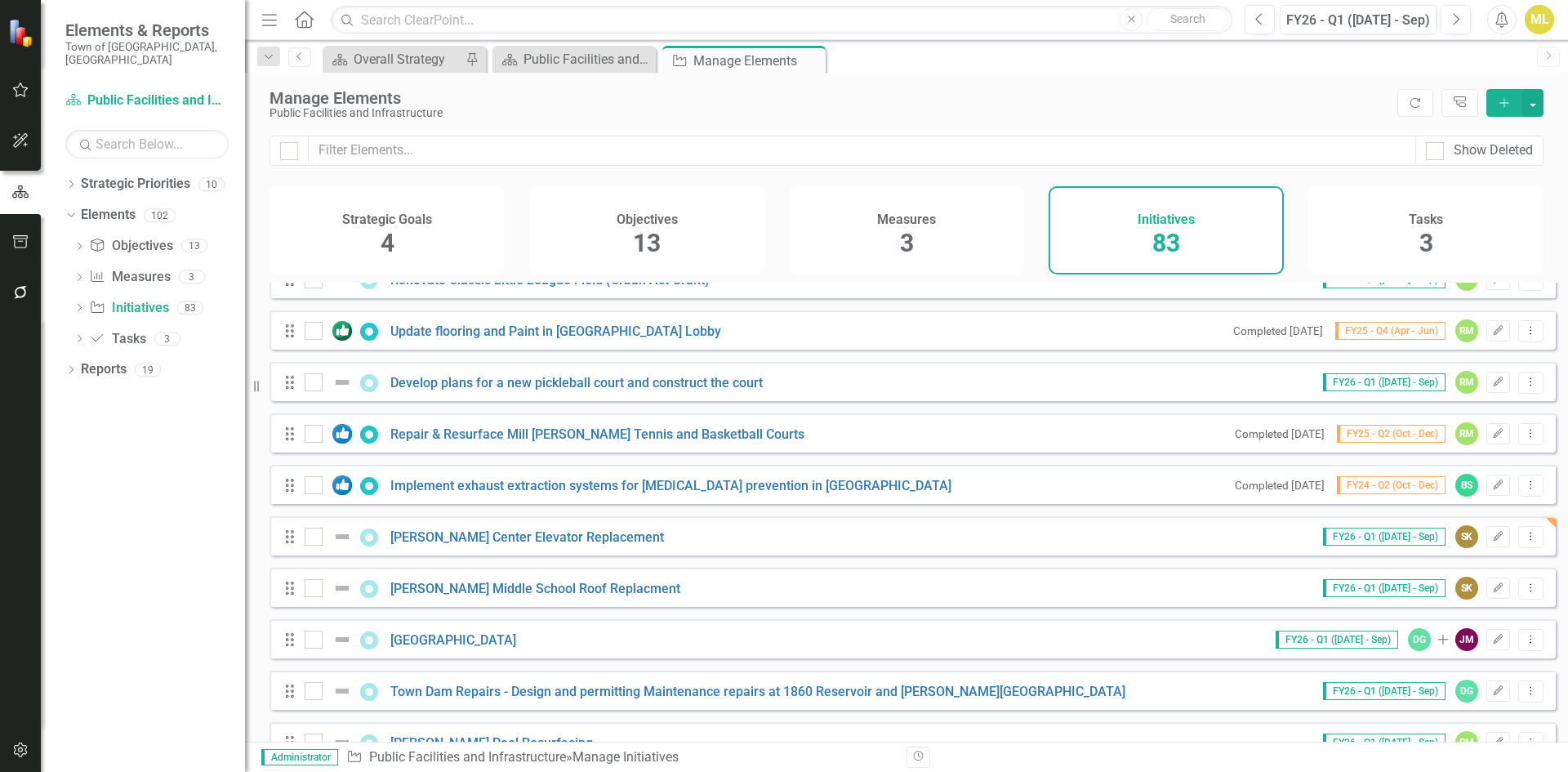
scroll to position [3823, 0]
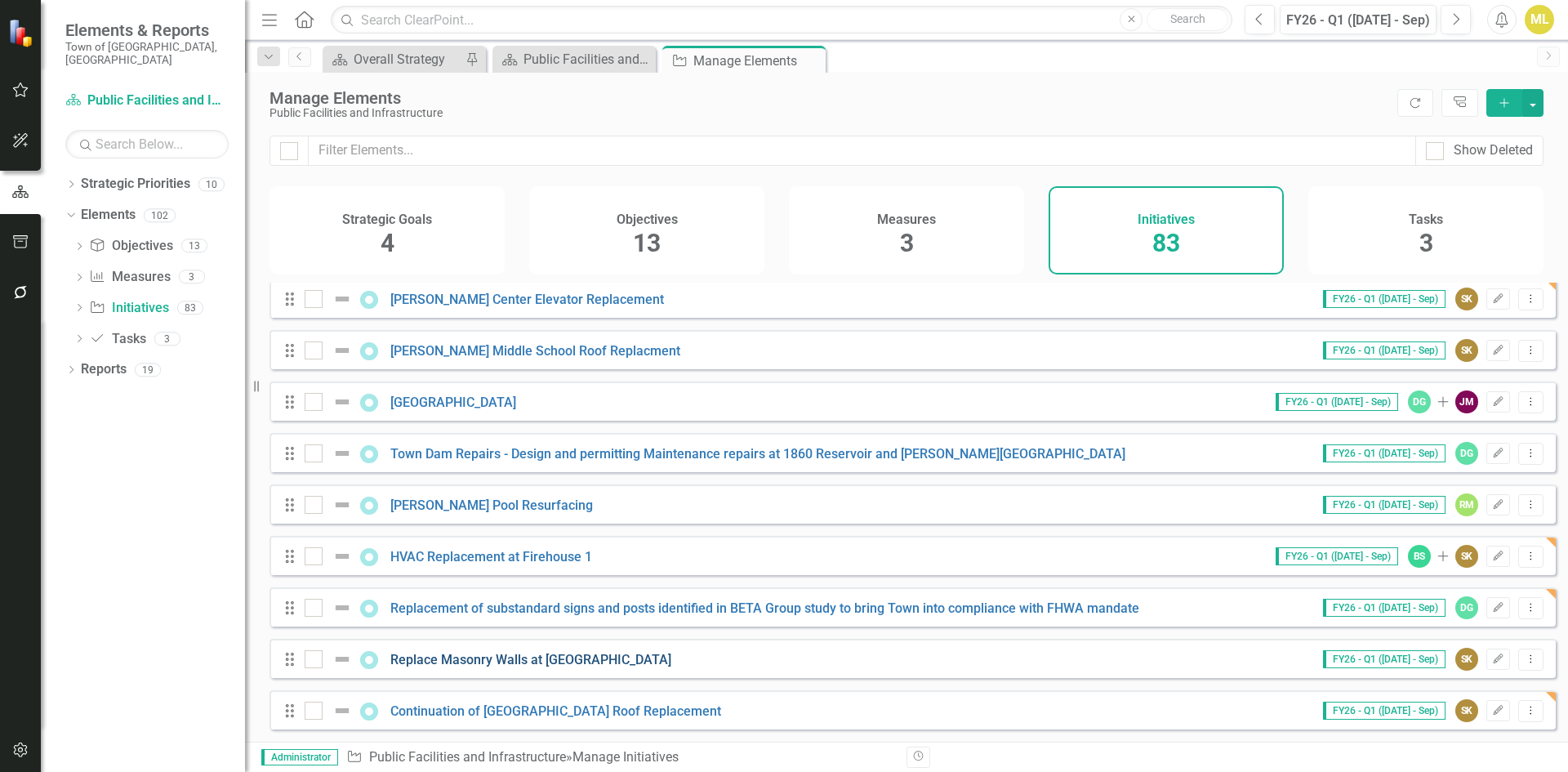
click at [502, 655] on link "Replace Masonry Walls at Town Hall" at bounding box center [530, 659] width 281 height 15
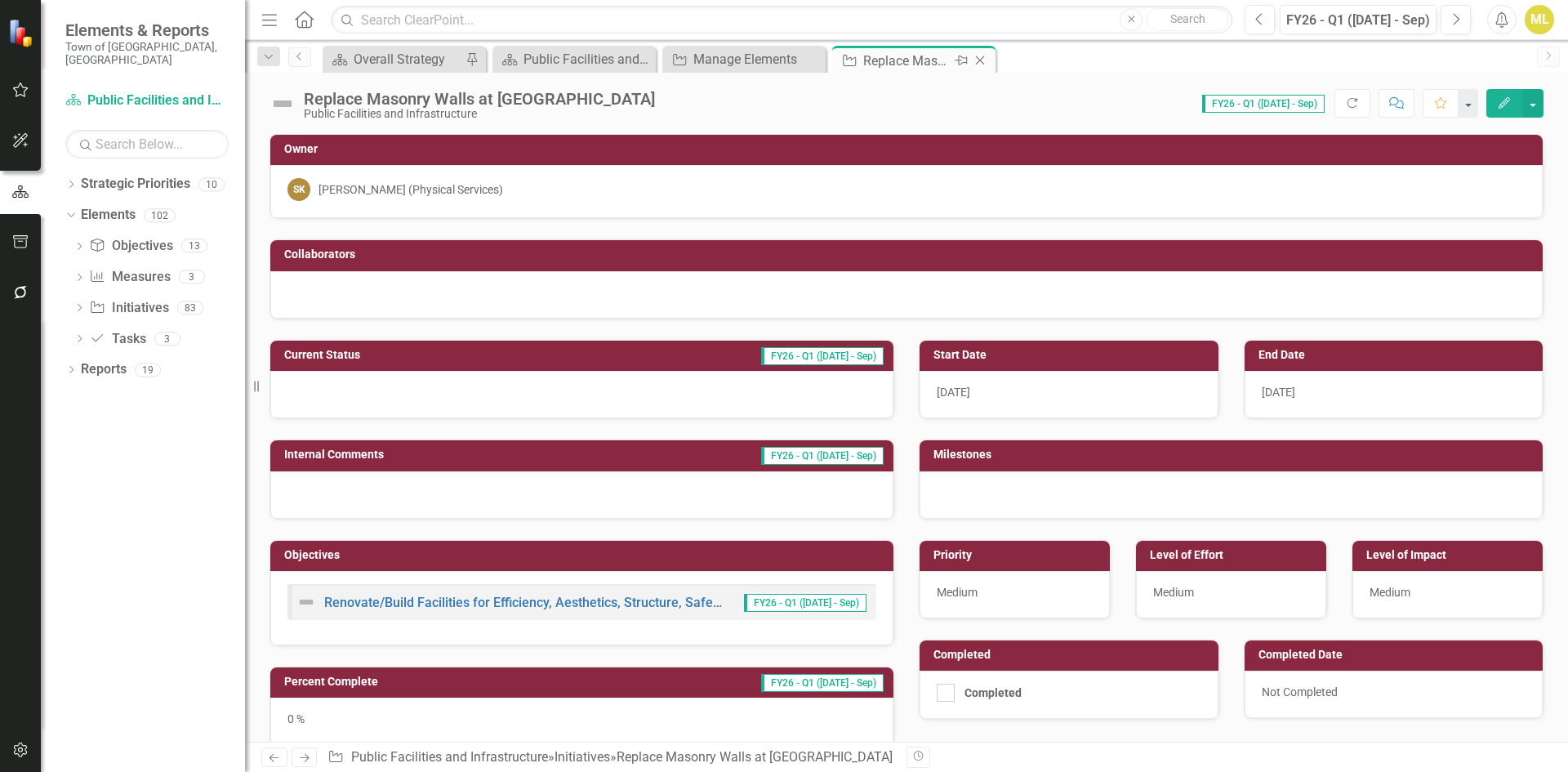
click at [982, 61] on icon "Close" at bounding box center [979, 61] width 16 height 14
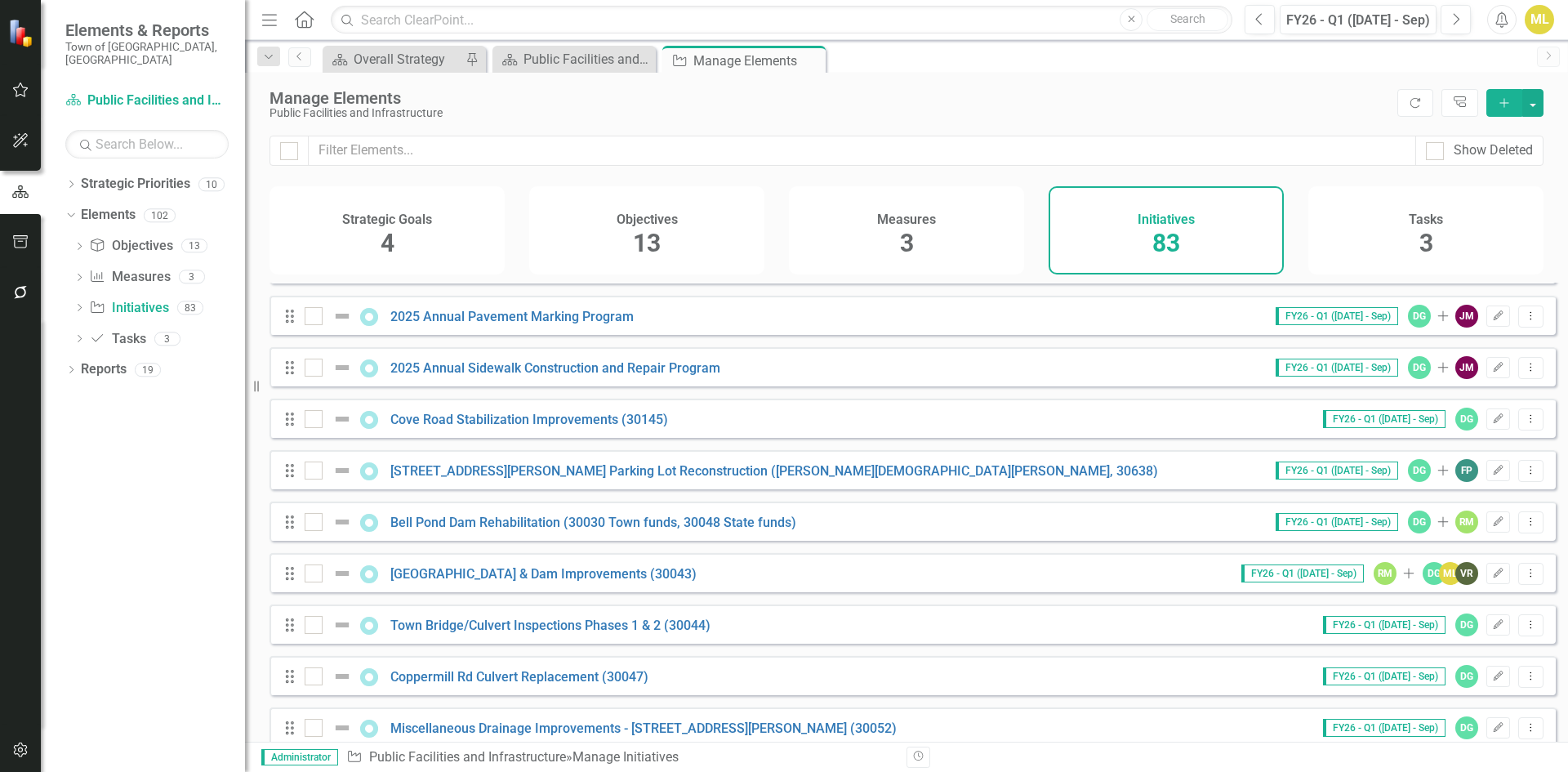
scroll to position [3823, 0]
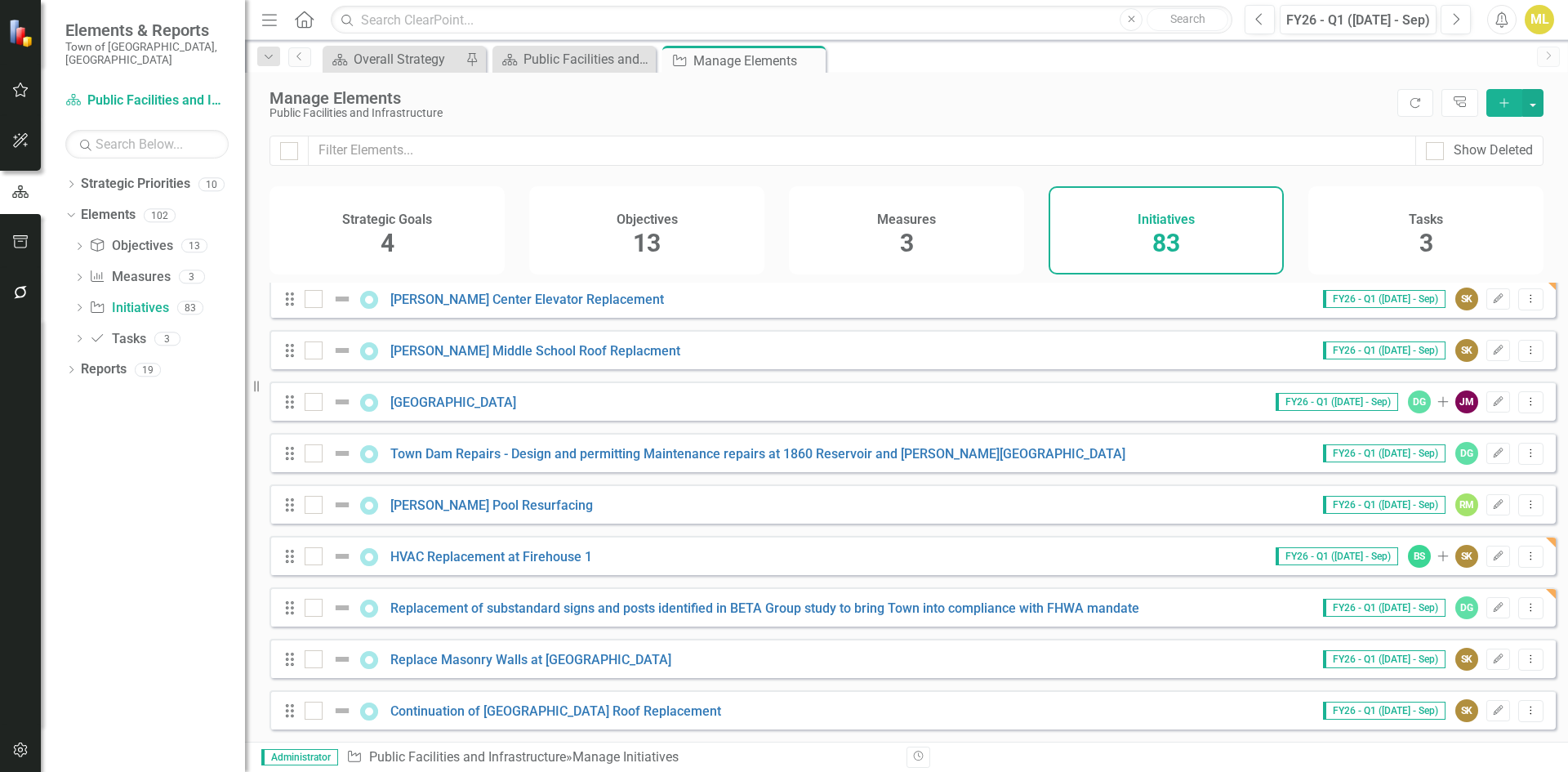
click at [570, 721] on div "Drag Continuation of Highcrest Elementary School Roof Replacement FY26 - Q1 (Ju…" at bounding box center [912, 709] width 1286 height 40
click at [554, 712] on link "Continuation of Highcrest Elementary School Roof Replacement" at bounding box center [555, 711] width 331 height 15
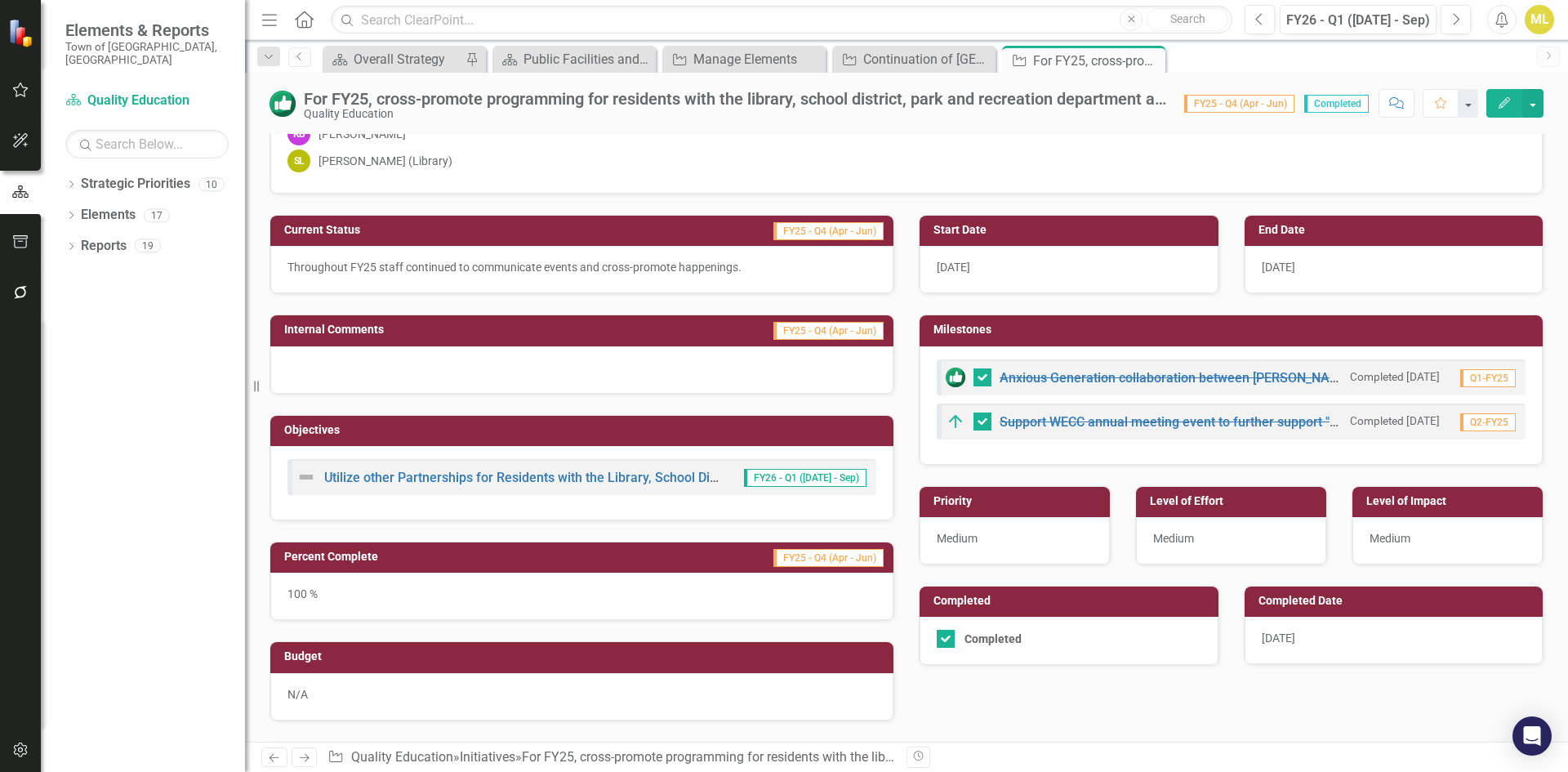
scroll to position [163, 0]
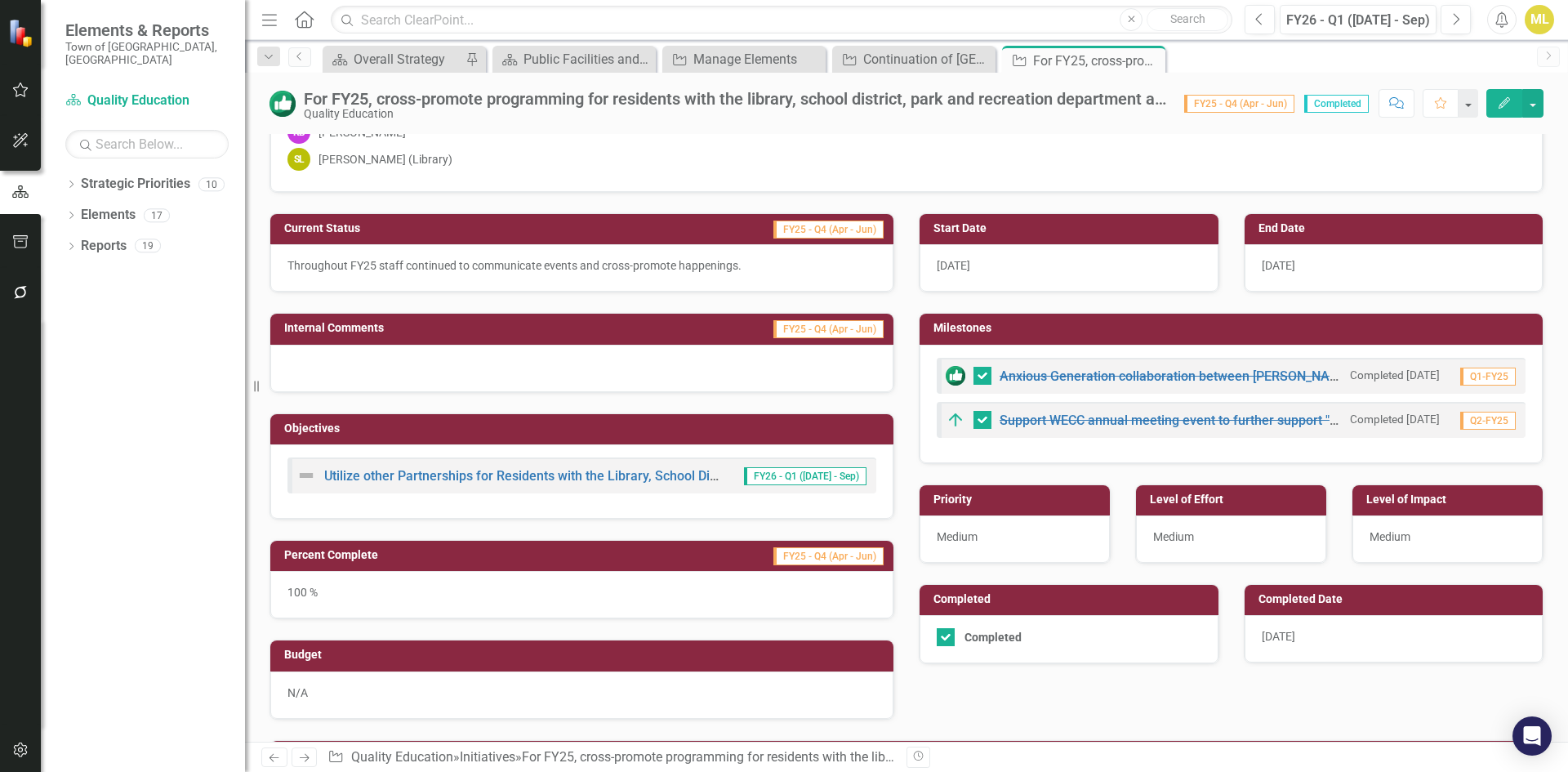
click at [1158, 101] on div "For FY25, cross-promote programming for residents with the library, school dist…" at bounding box center [735, 98] width 864 height 18
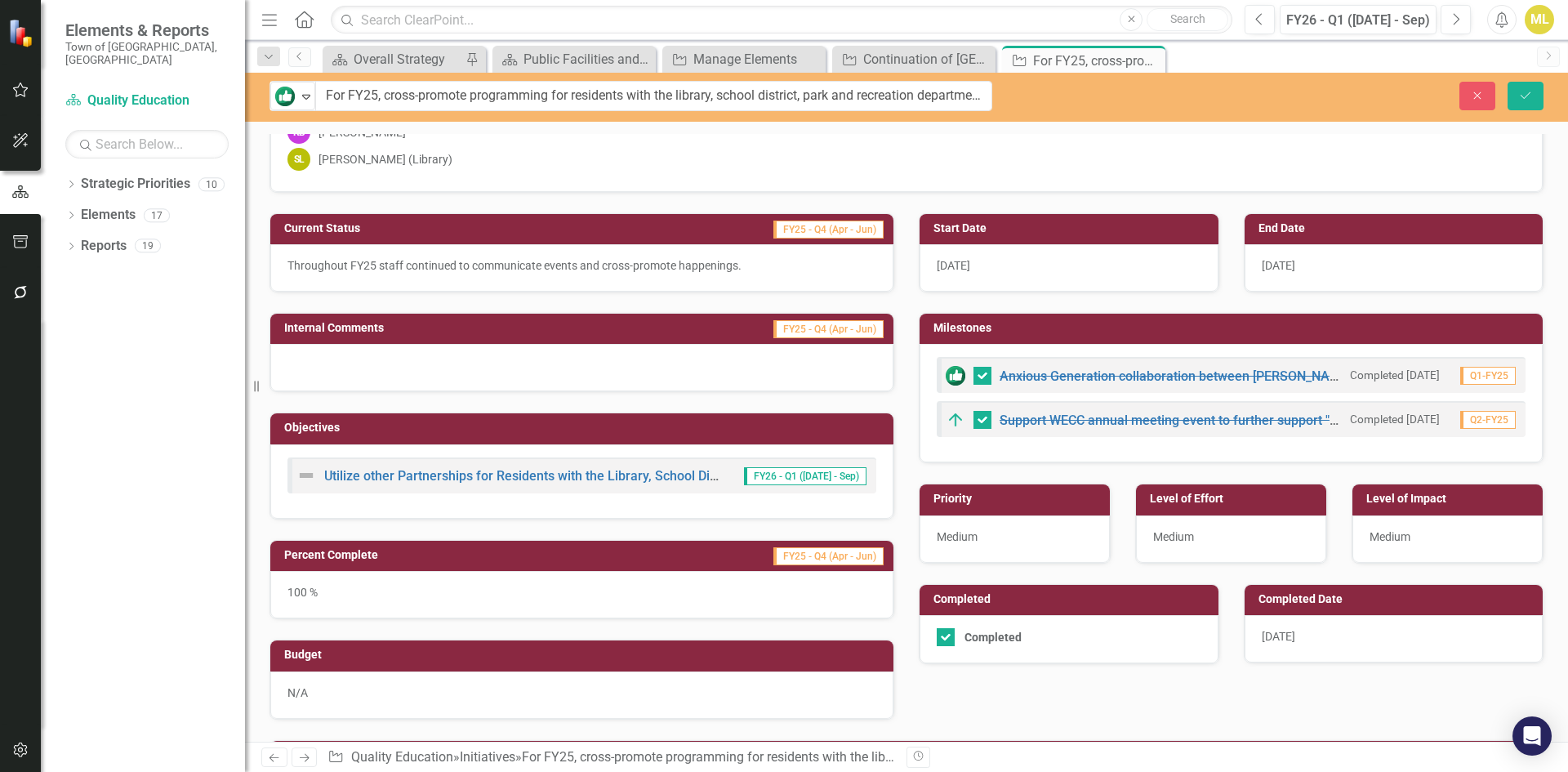
click at [1158, 101] on div "Close Save" at bounding box center [1292, 96] width 527 height 29
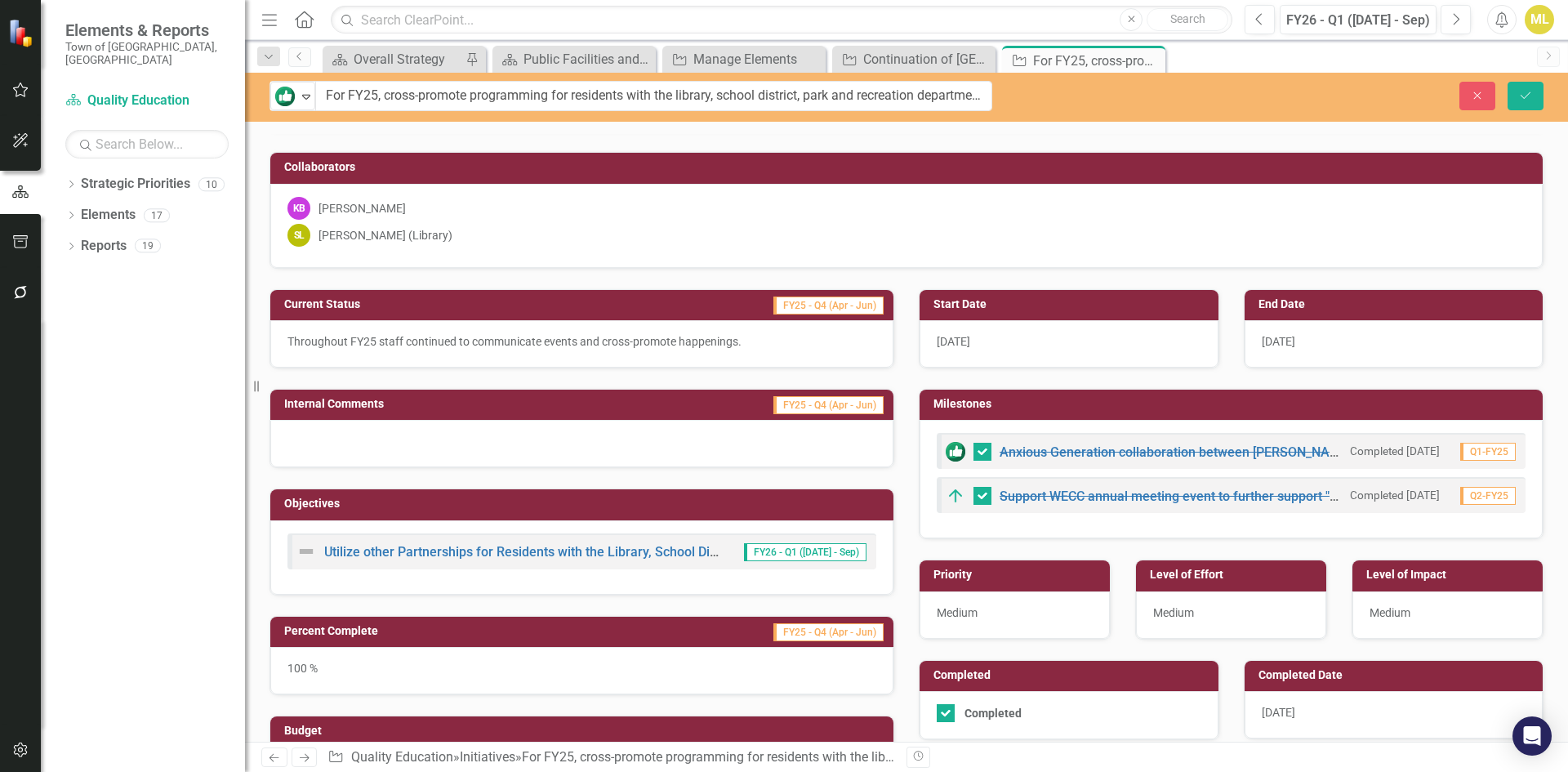
scroll to position [0, 0]
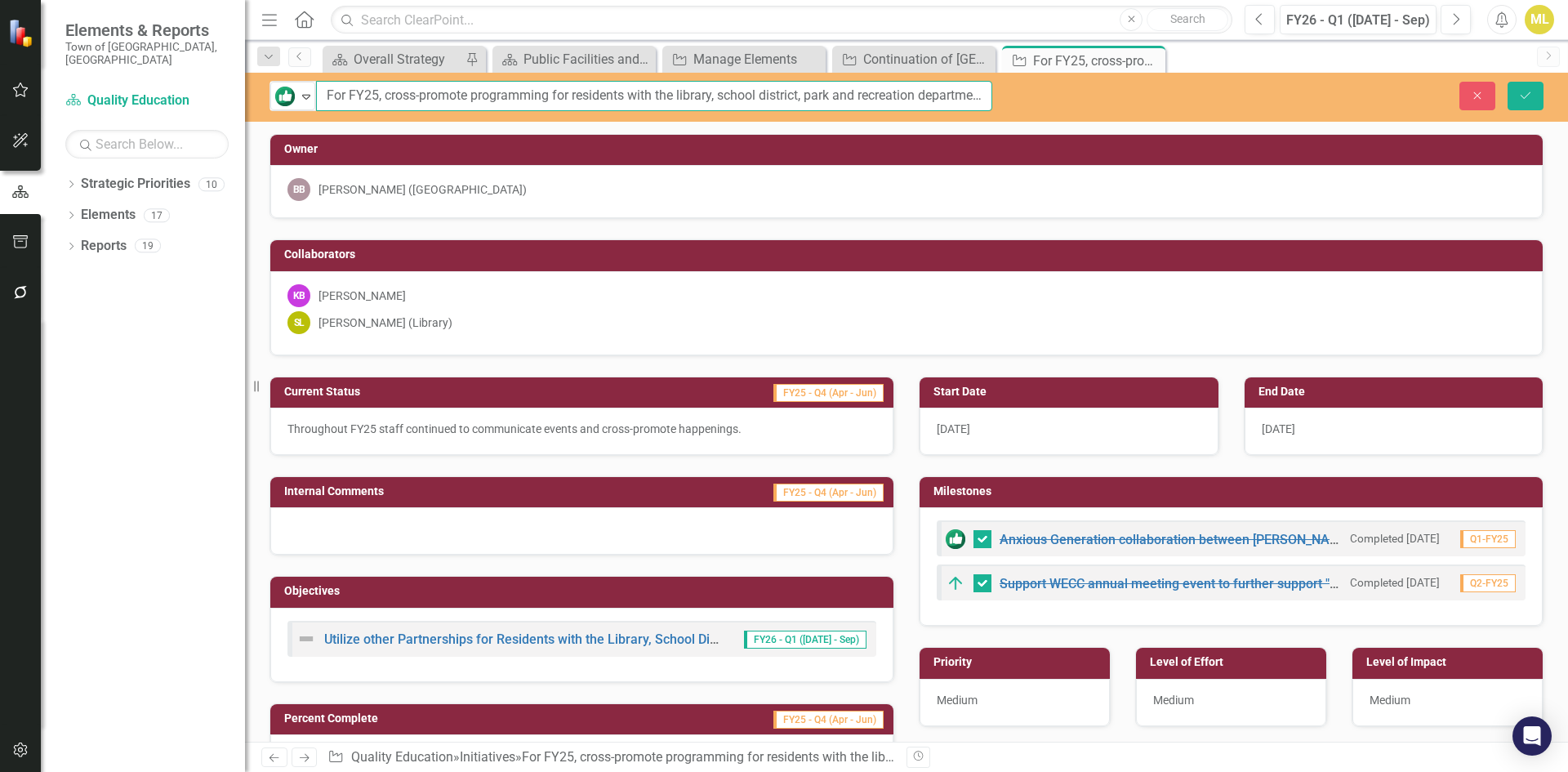
click at [904, 89] on input "For FY25, cross-promote programming for residents with the library, school dist…" at bounding box center [653, 96] width 676 height 30
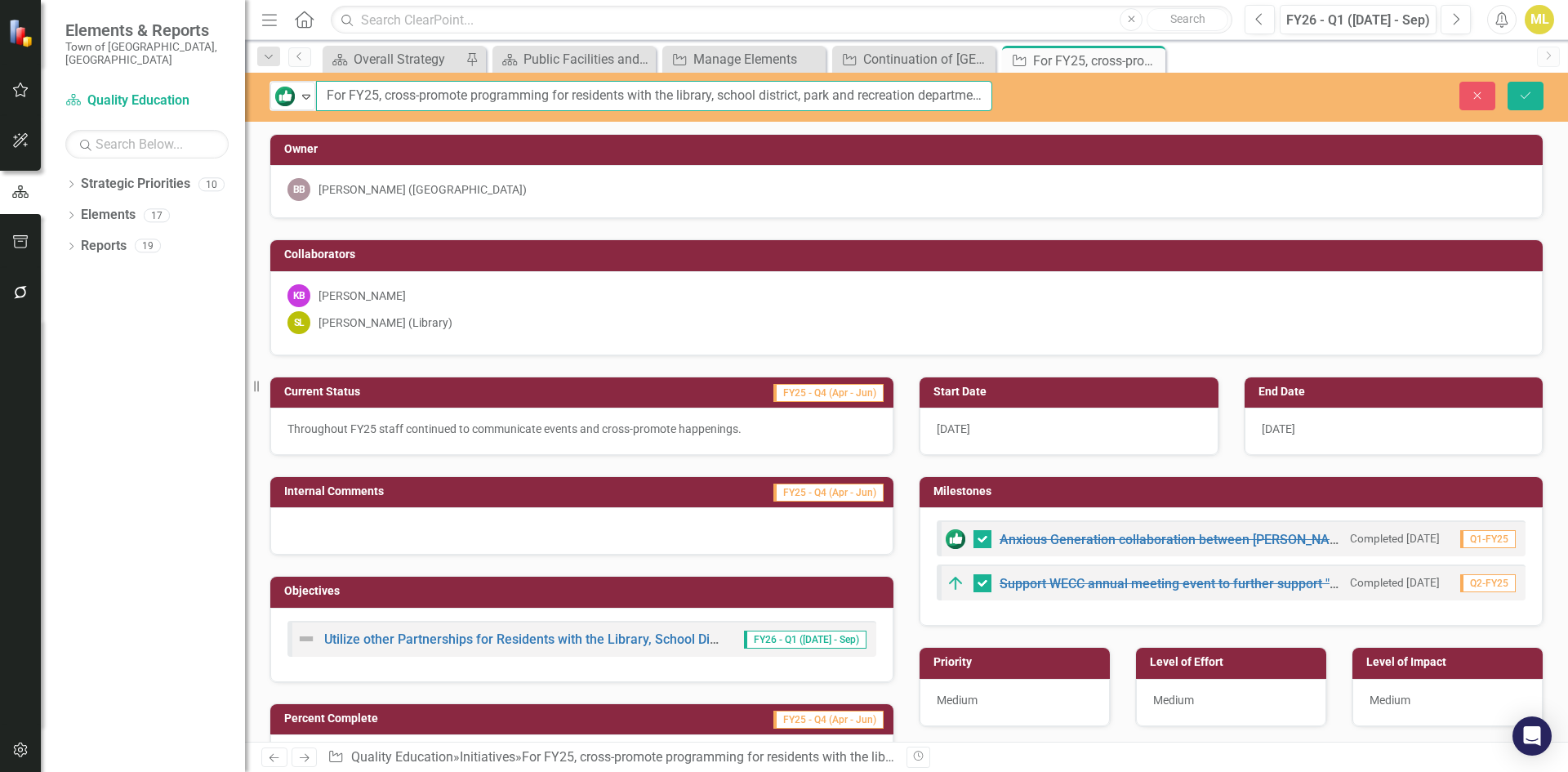
click at [904, 89] on input "For FY25, cross-promote programming for residents with the library, school dist…" at bounding box center [653, 96] width 676 height 30
click at [1468, 96] on button "Close" at bounding box center [1476, 96] width 36 height 29
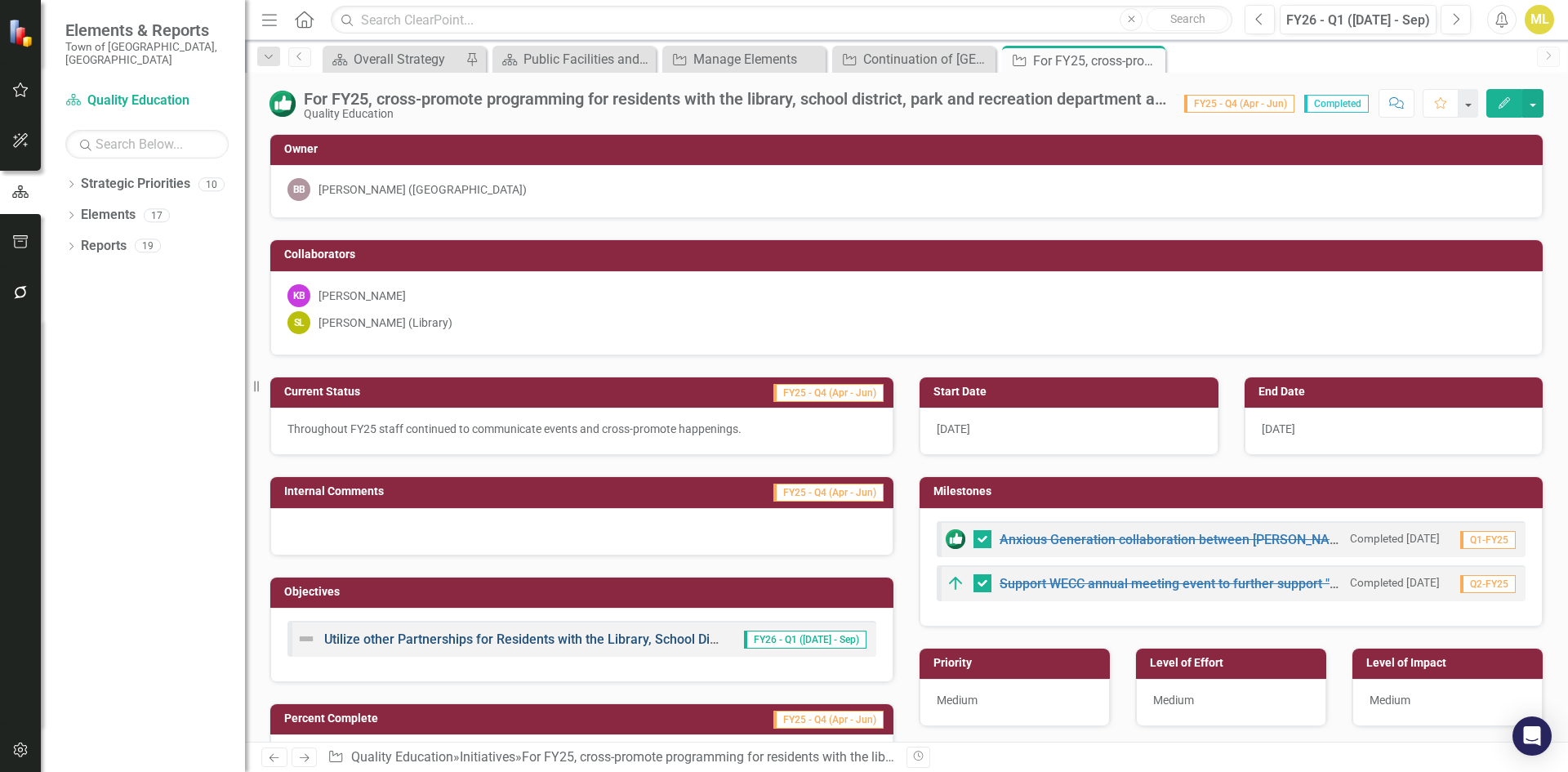
click at [456, 634] on link "Utilize other Partnerships for Residents with the Library, School District, Par…" at bounding box center [665, 639] width 681 height 15
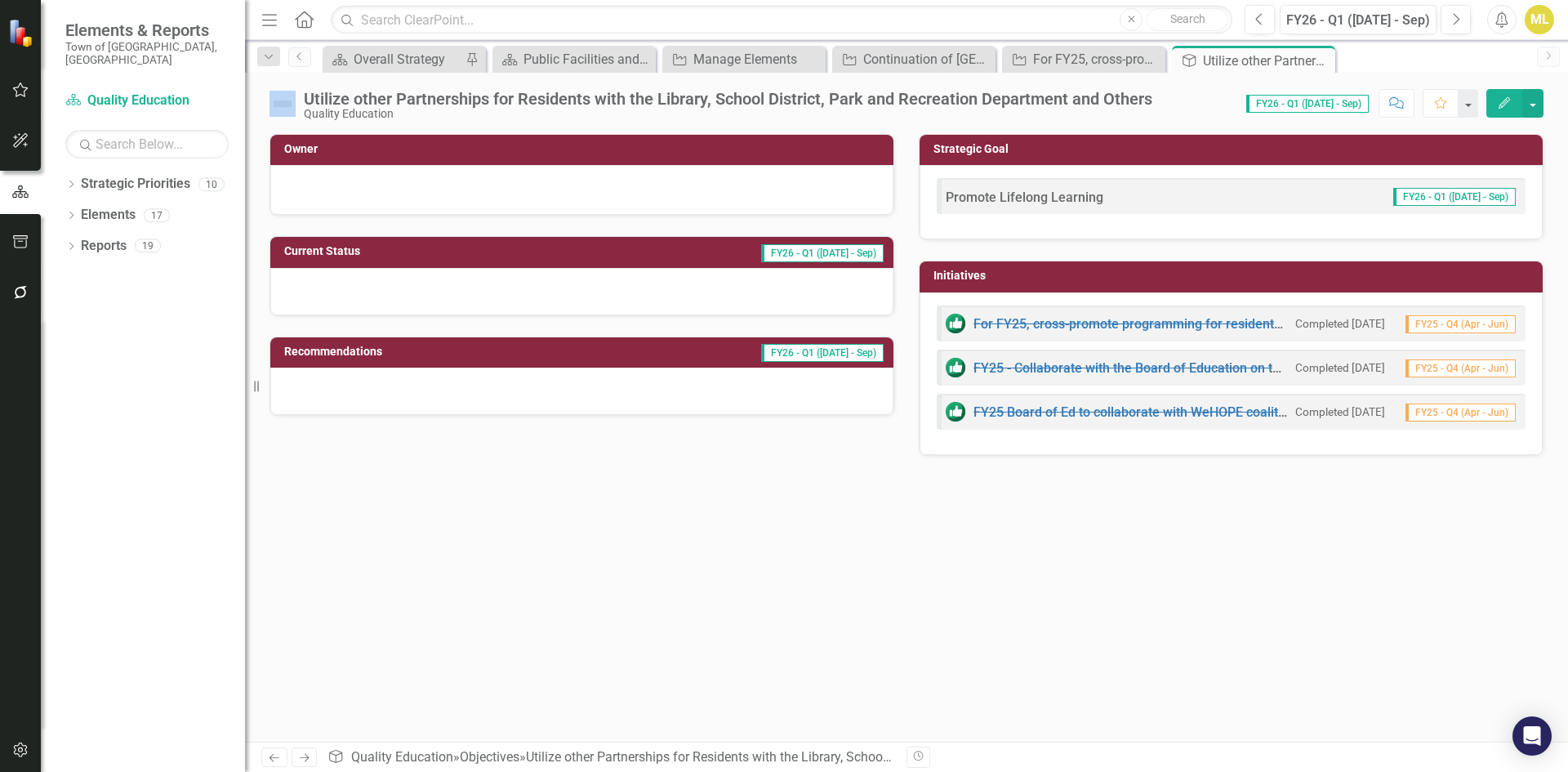
drag, startPoint x: 1318, startPoint y: 60, endPoint x: 3, endPoint y: 188, distance: 1321.2
click at [0, 0] on icon "Close" at bounding box center [0, 0] width 0 height 0
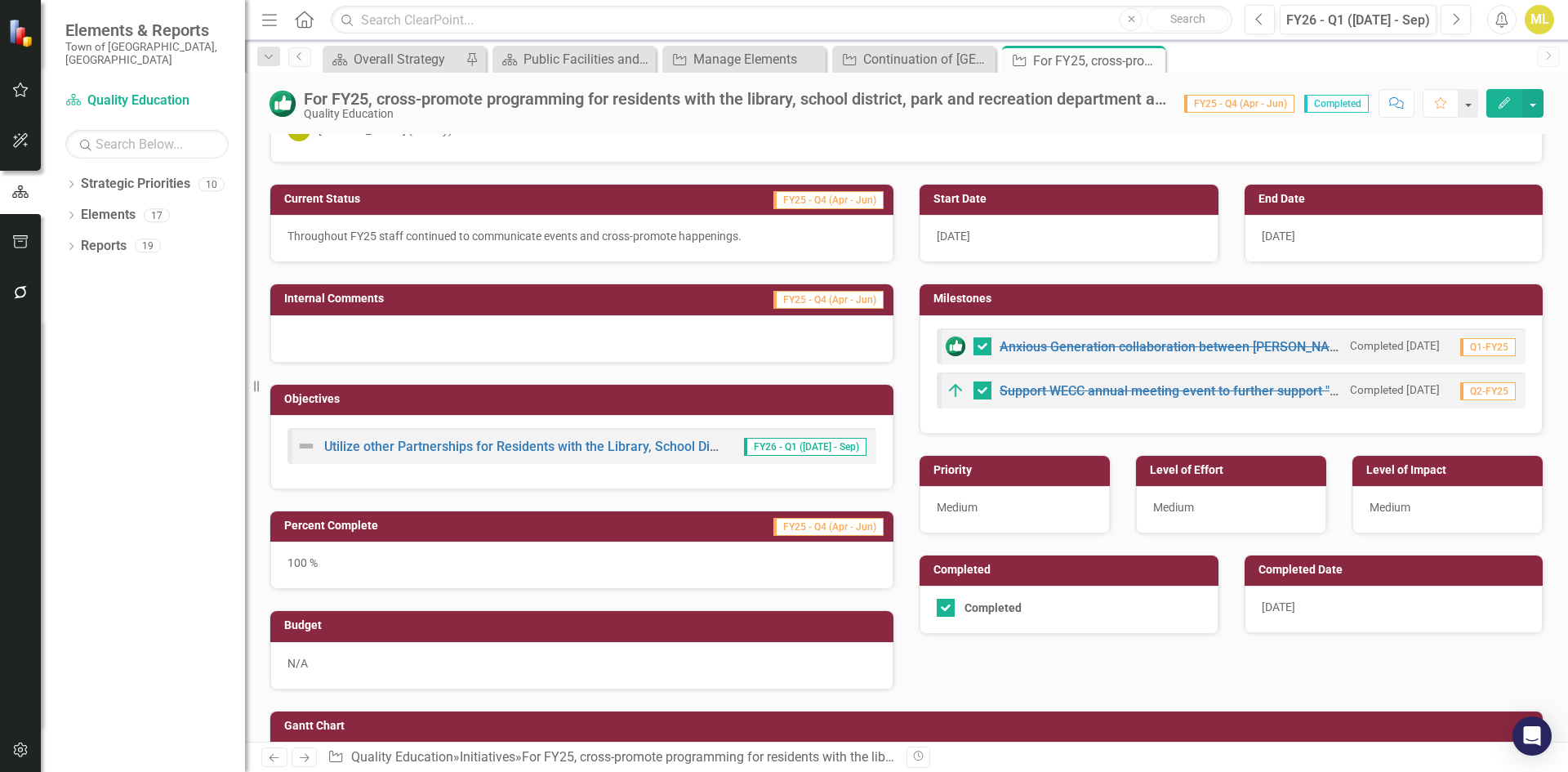
scroll to position [368, 0]
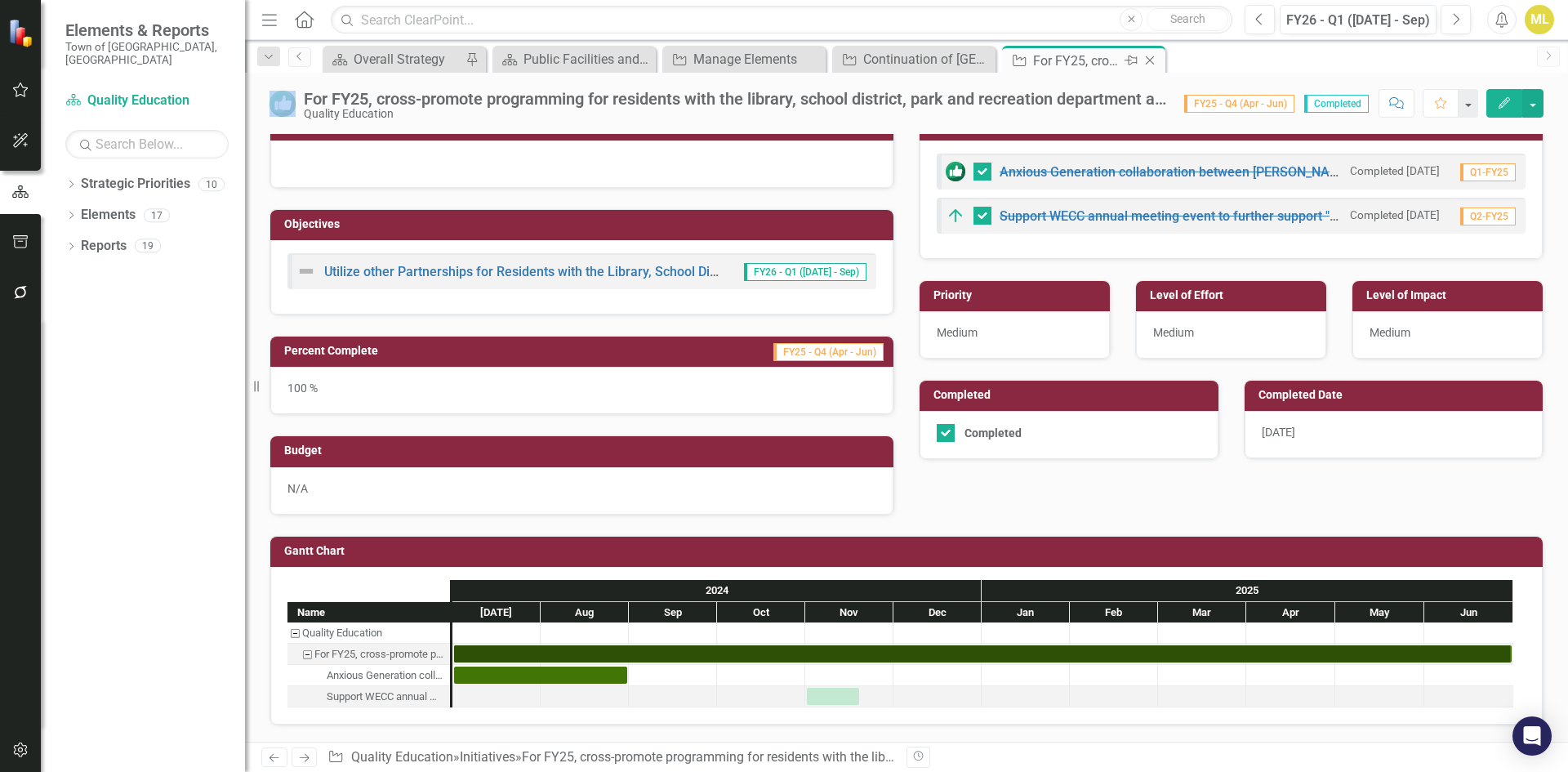
click at [1153, 58] on icon "Close" at bounding box center [1149, 61] width 16 height 14
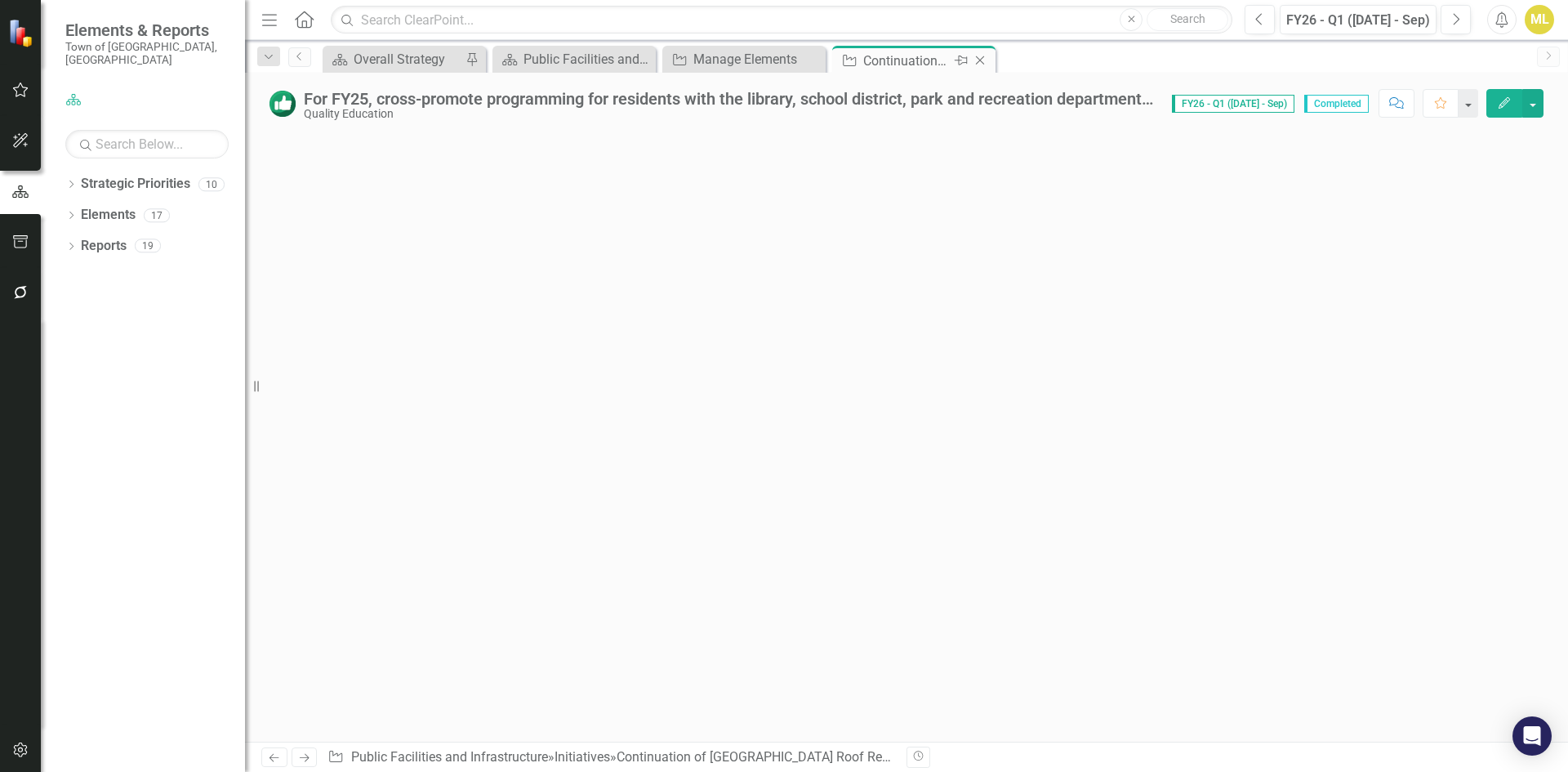
click at [979, 67] on icon "Close" at bounding box center [979, 61] width 16 height 14
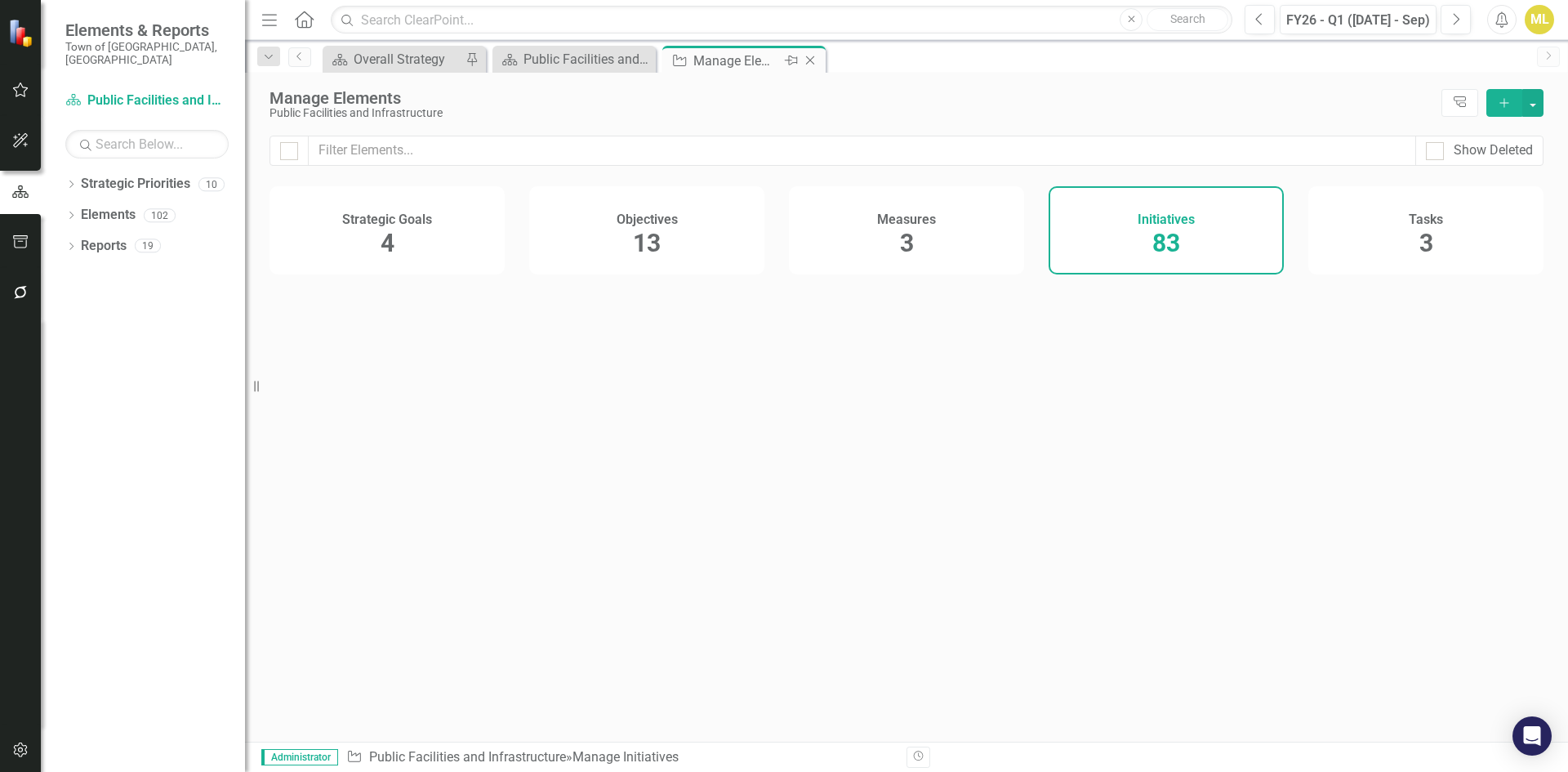
click at [812, 63] on icon at bounding box center [810, 60] width 9 height 9
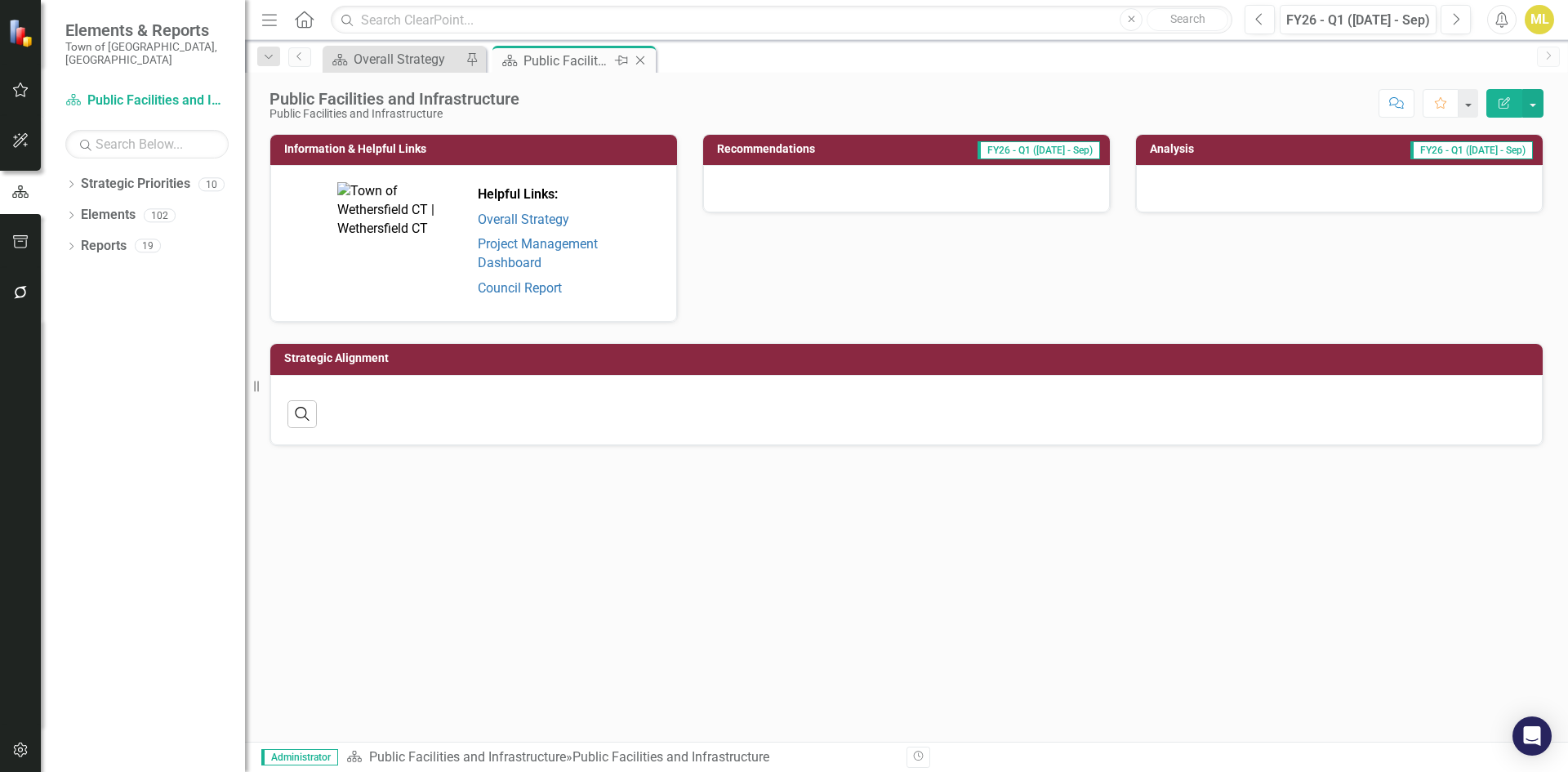
click at [635, 59] on icon "Close" at bounding box center [640, 61] width 16 height 14
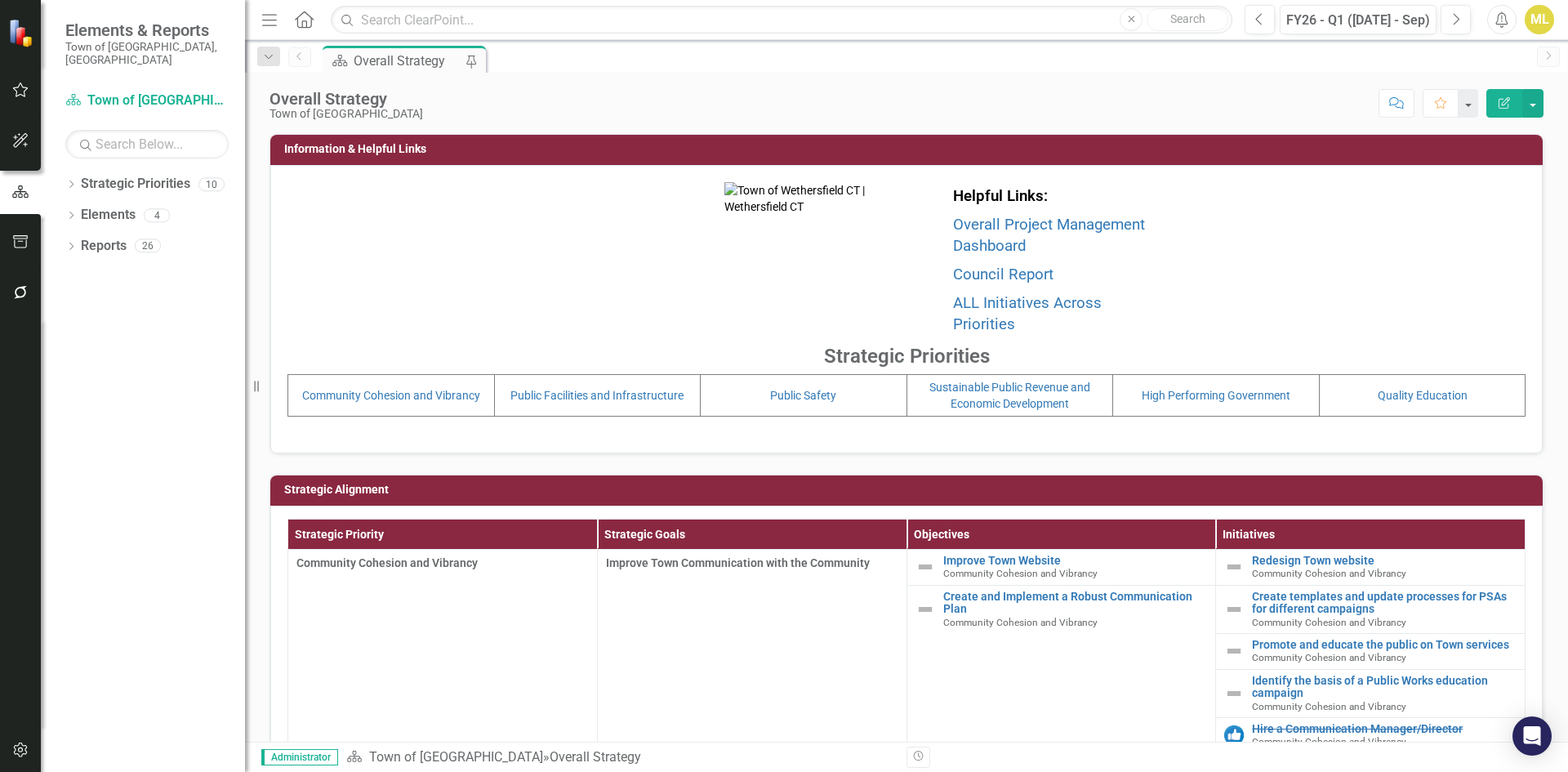
click at [24, 284] on button "button" at bounding box center [21, 293] width 37 height 35
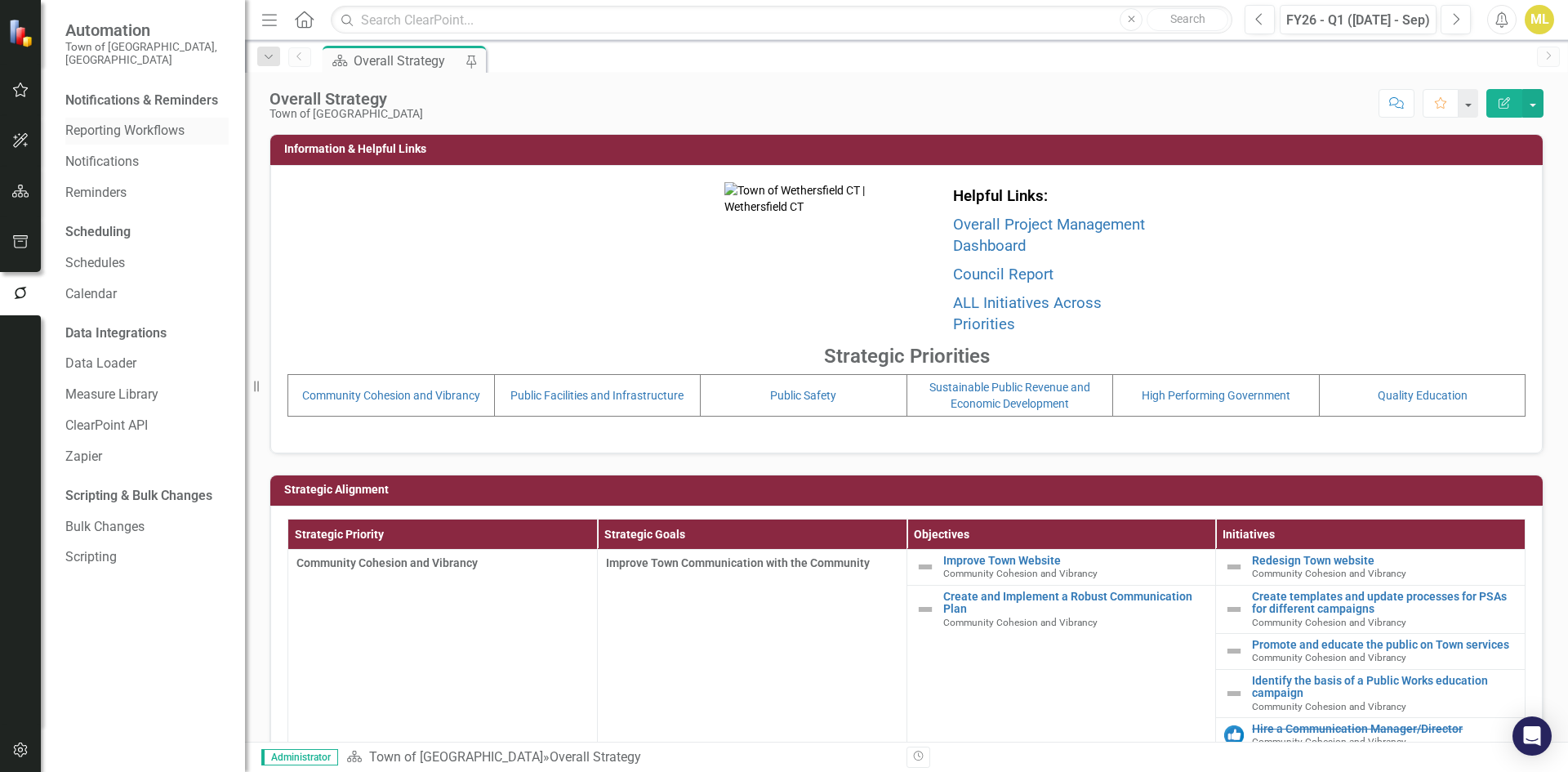
click at [136, 122] on link "Reporting Workflows" at bounding box center [147, 130] width 163 height 18
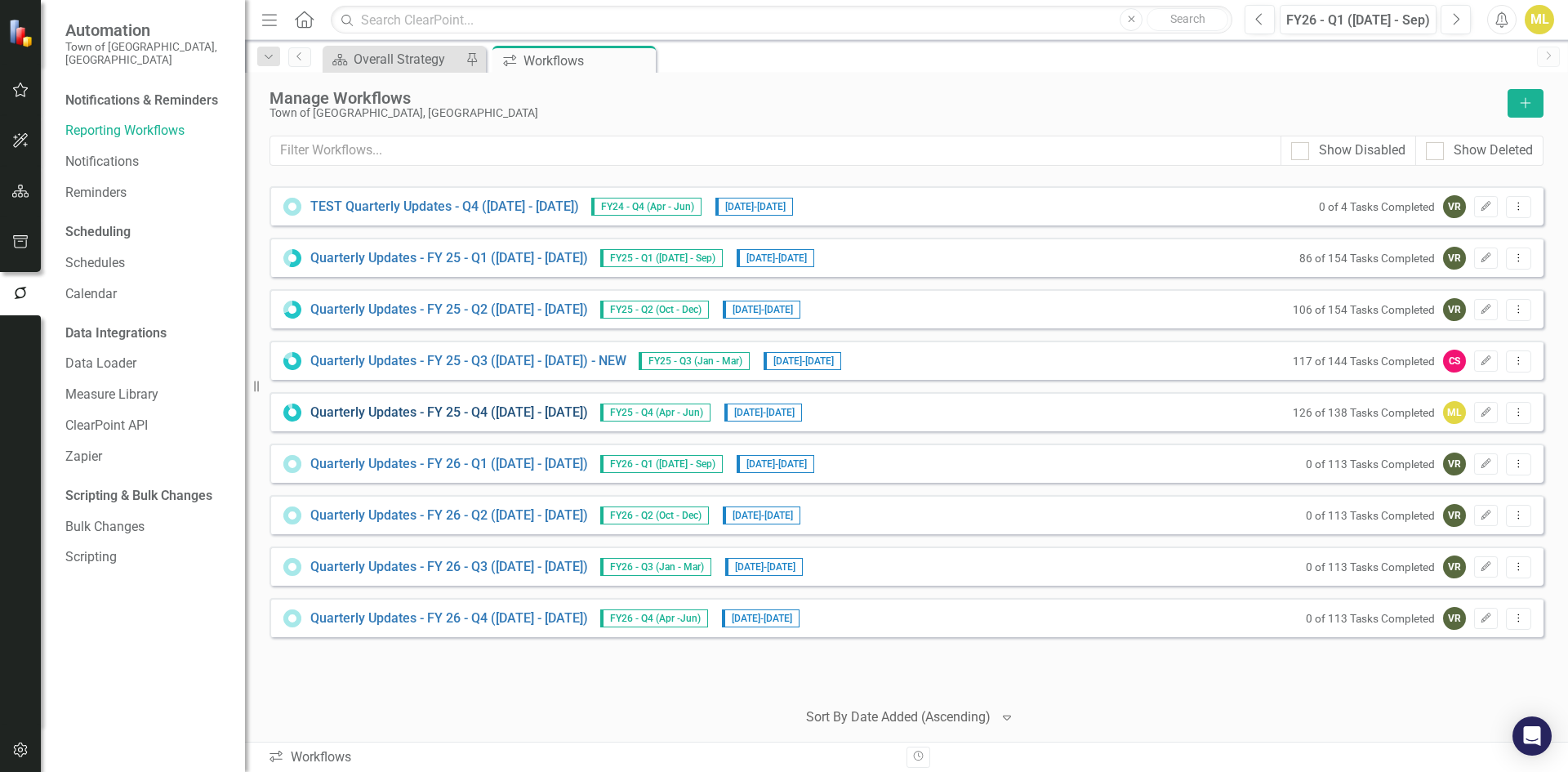
click at [535, 415] on link "Quarterly Updates - FY 25 - Q4 ([DATE] - [DATE])" at bounding box center [450, 412] width 278 height 18
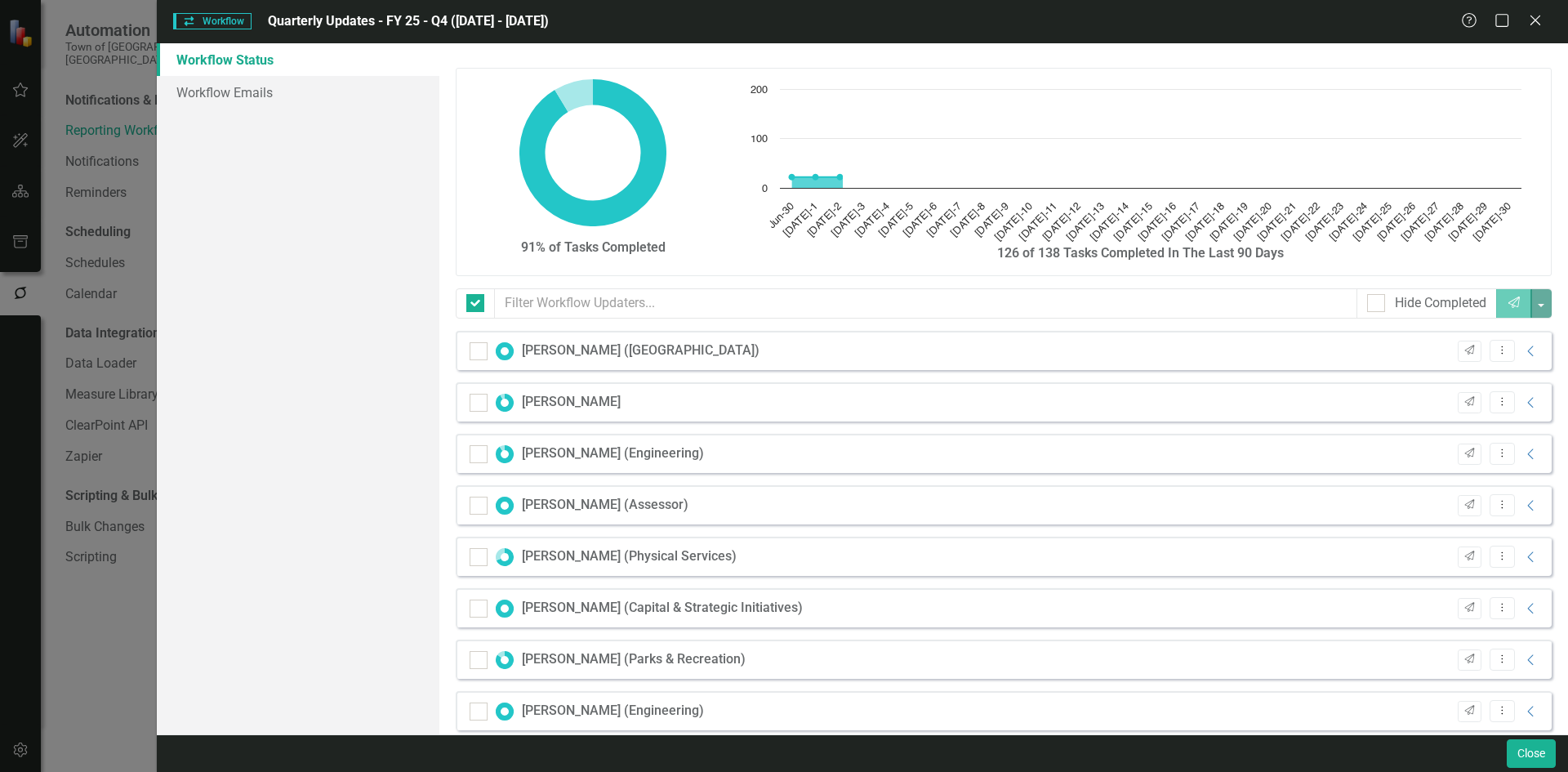
checkbox input "false"
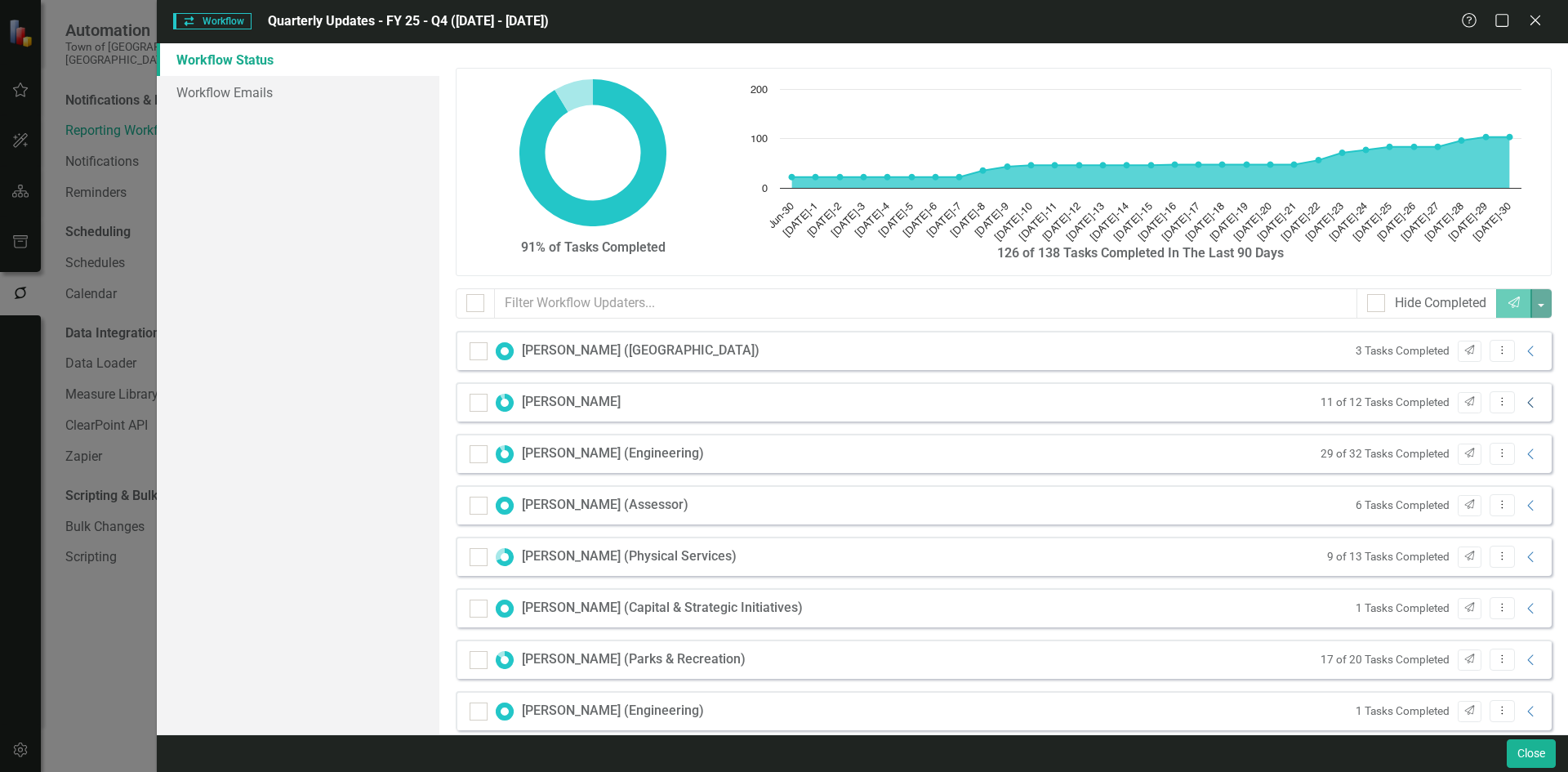
click at [1523, 403] on icon "Collapse" at bounding box center [1530, 402] width 16 height 14
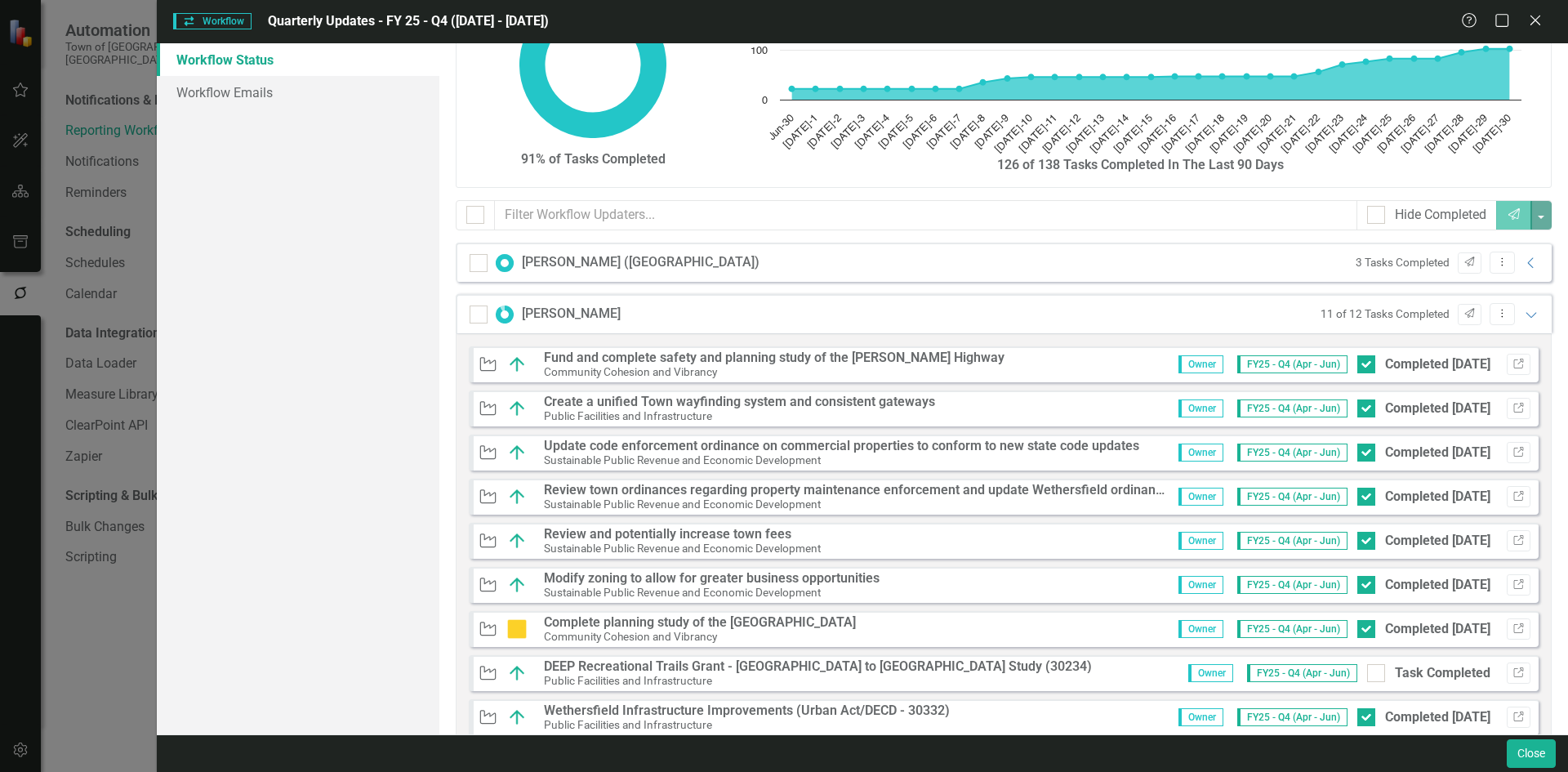
scroll to position [245, 0]
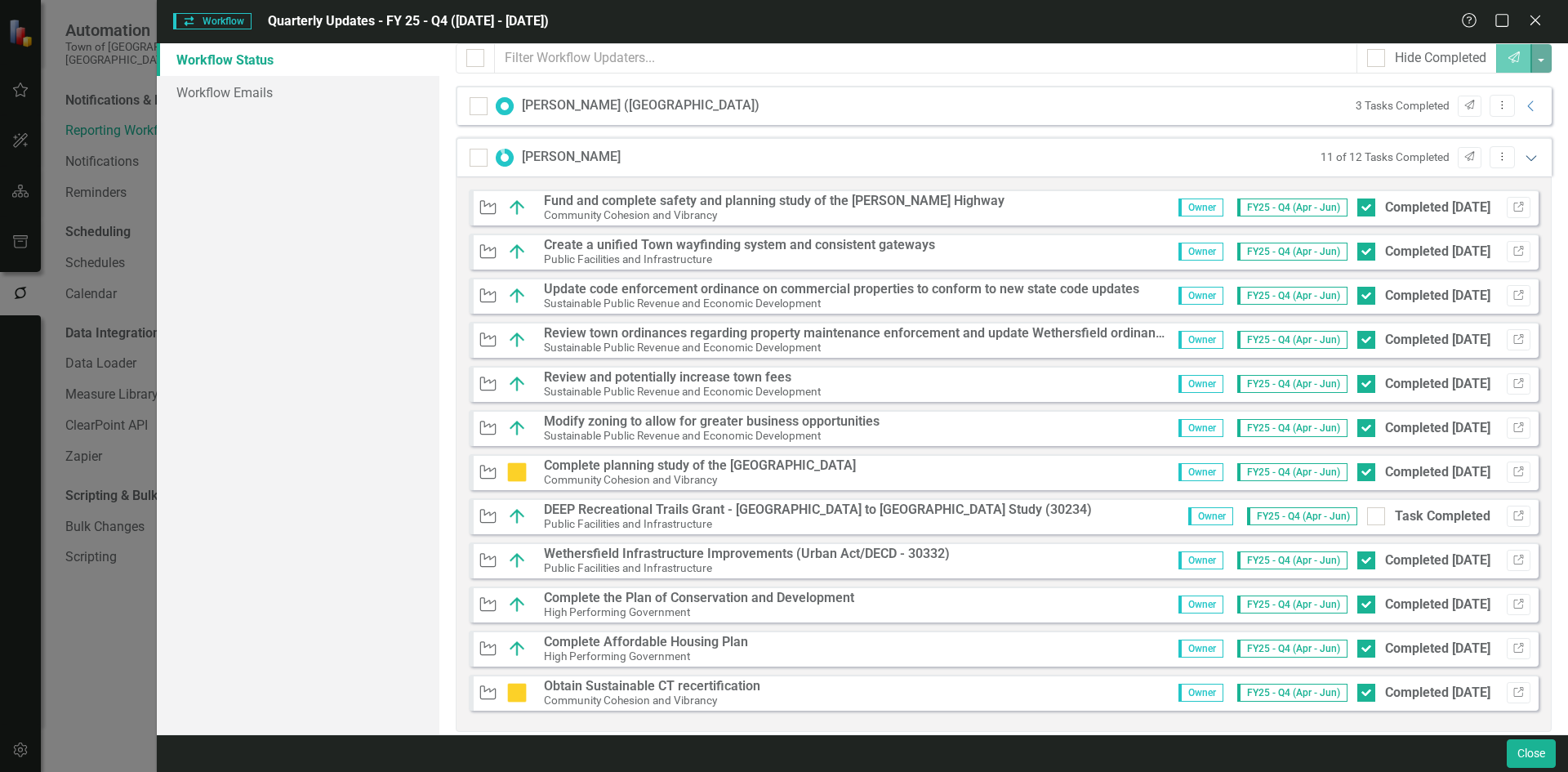
click at [1523, 153] on icon "Expanded" at bounding box center [1530, 158] width 16 height 14
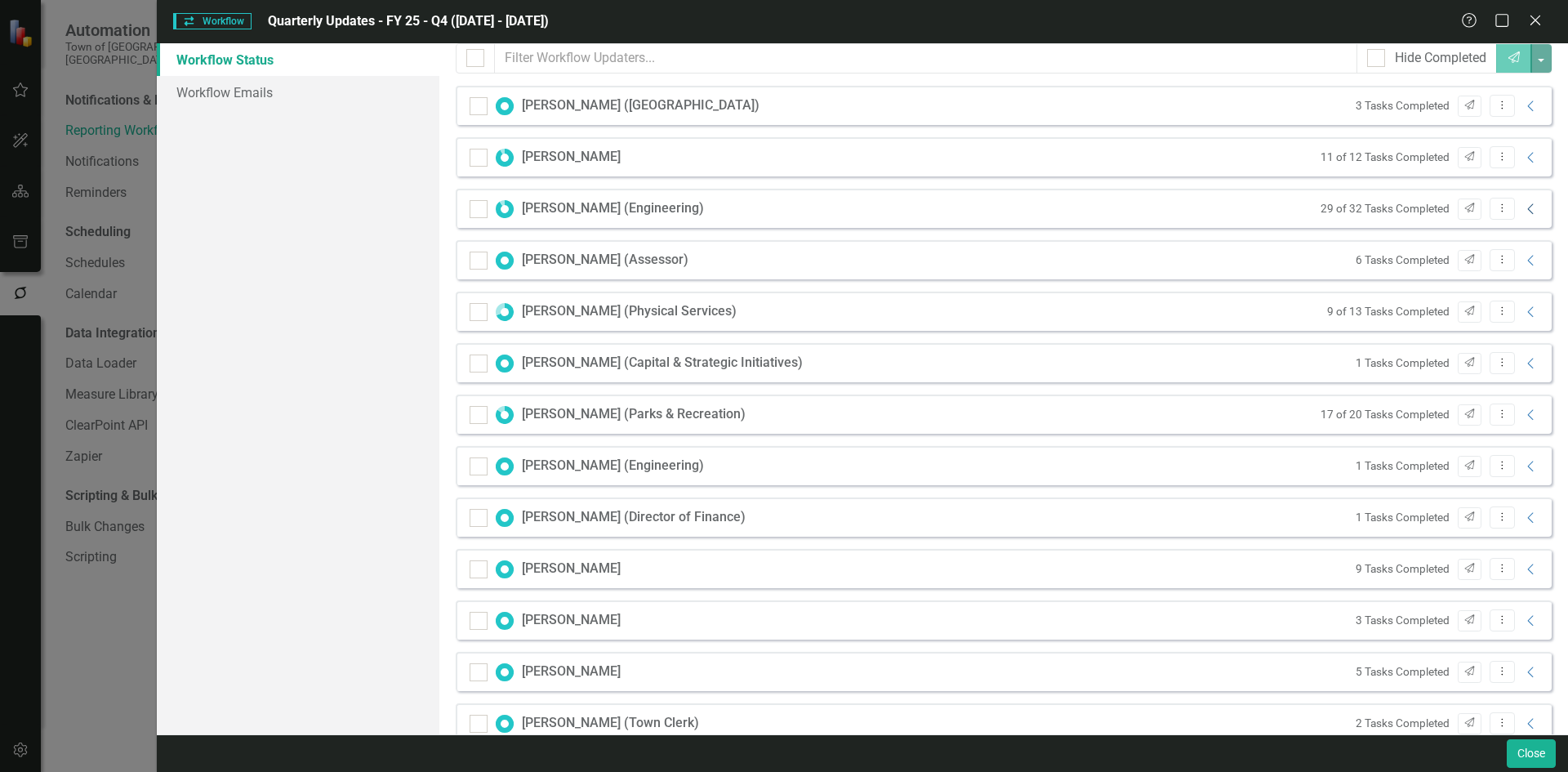
click at [1523, 210] on icon "Collapse" at bounding box center [1530, 209] width 16 height 14
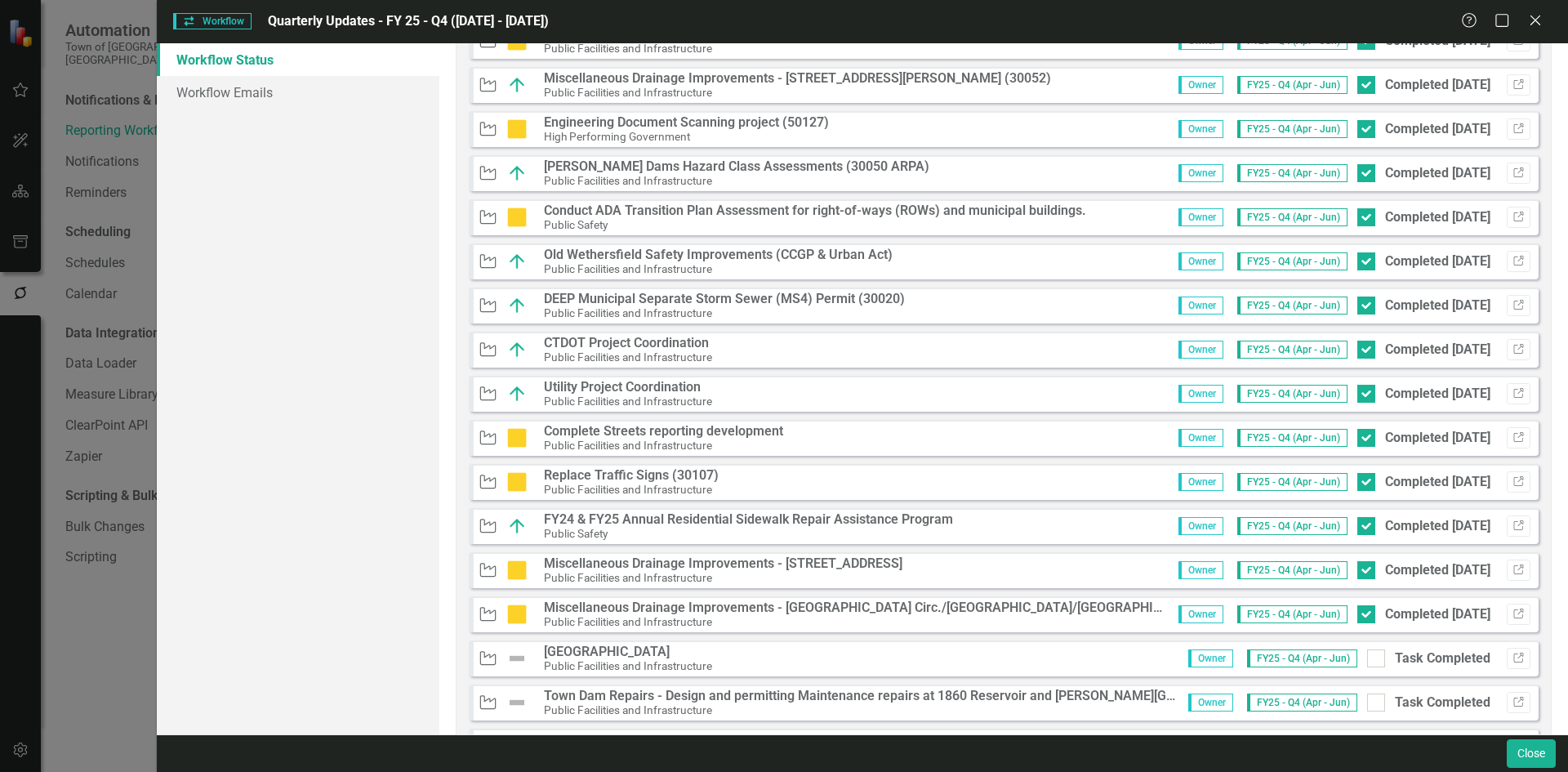
scroll to position [1144, 0]
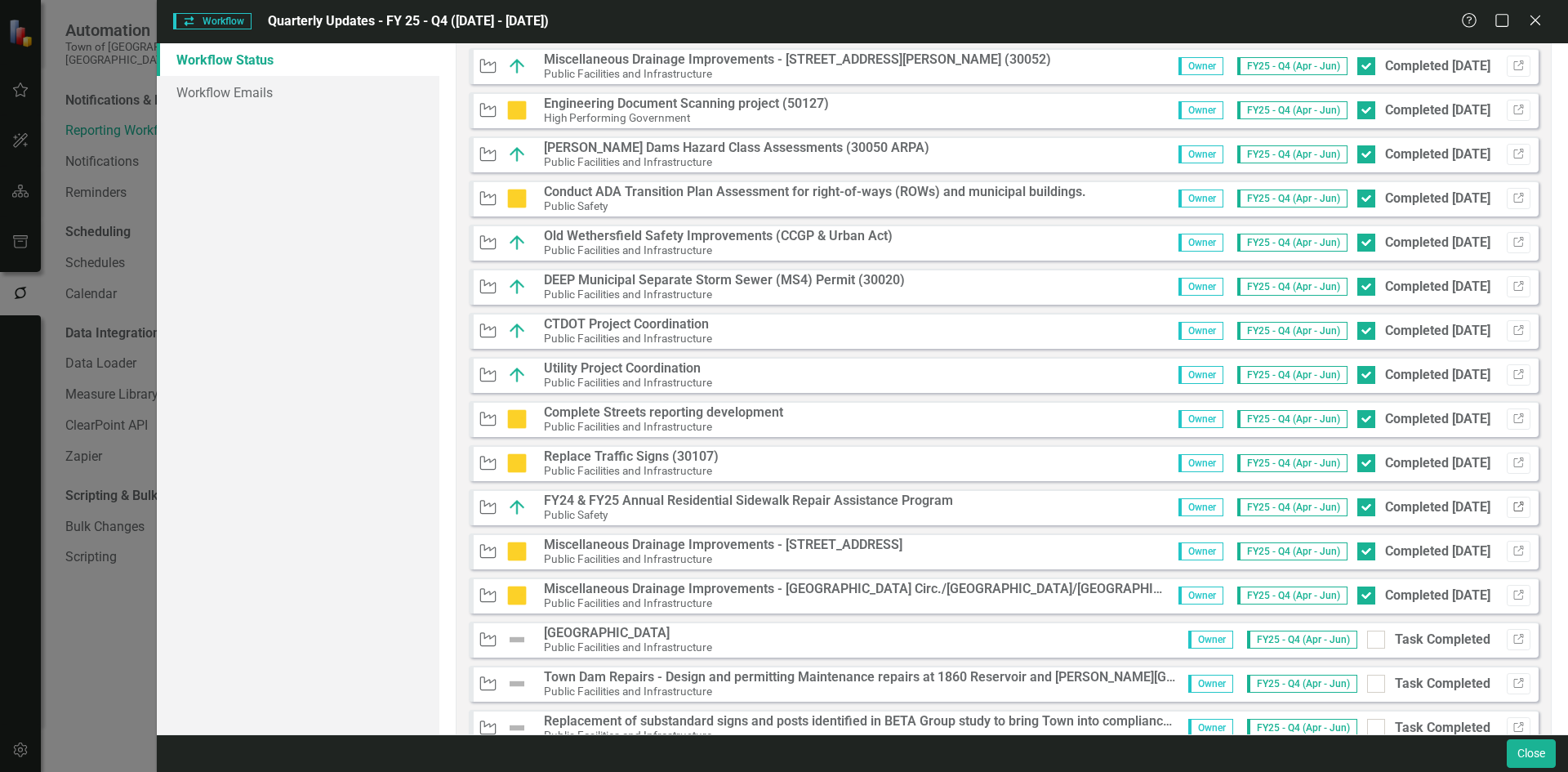
click at [1512, 510] on icon "Link" at bounding box center [1518, 507] width 13 height 10
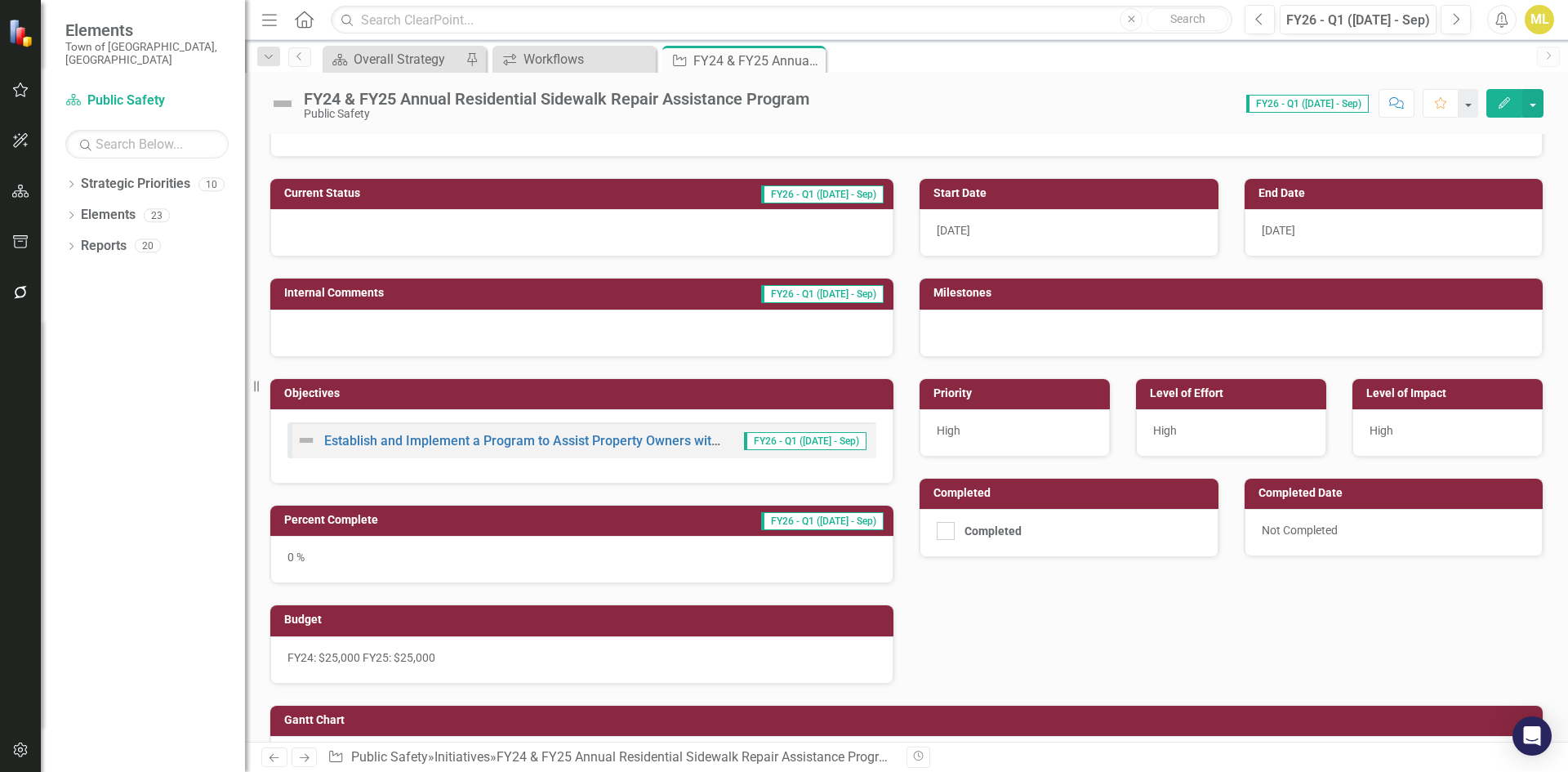
scroll to position [163, 0]
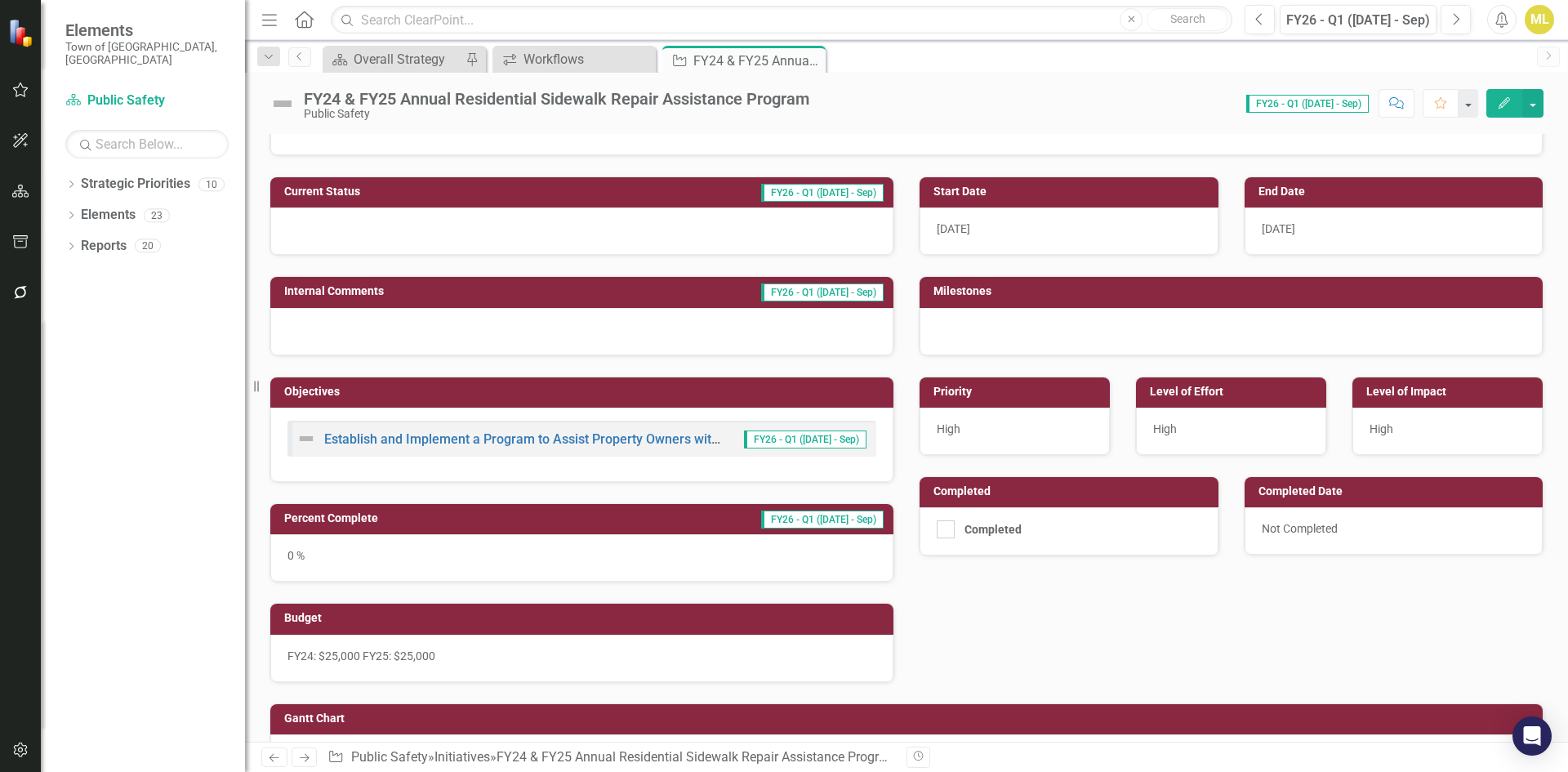
click at [716, 117] on div "Public Safety" at bounding box center [557, 114] width 506 height 13
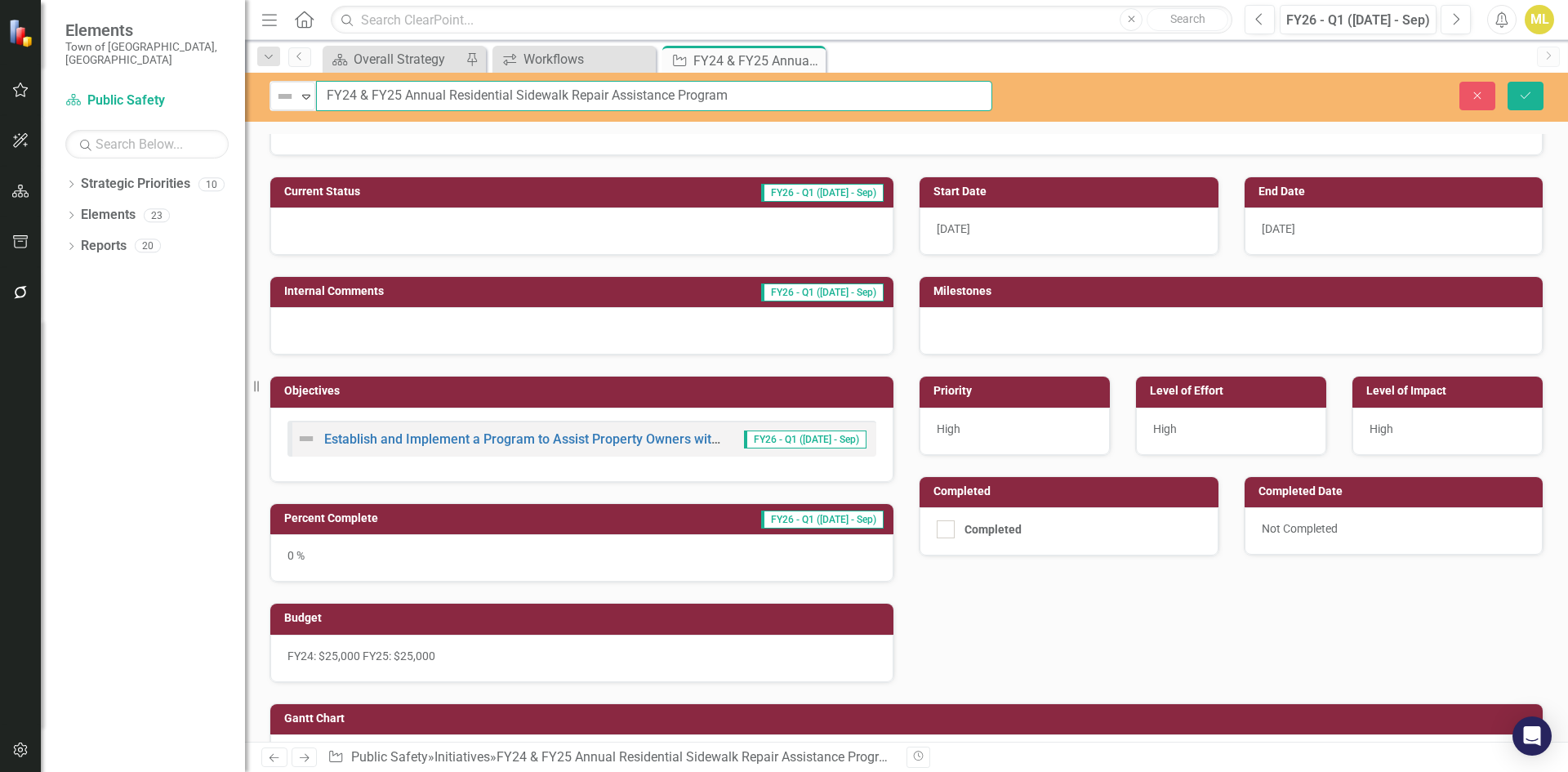
click at [714, 100] on input "FY24 & FY25 Annual Residential Sidewalk Repair Assistance Program" at bounding box center [653, 96] width 676 height 30
click at [1468, 99] on button "Close" at bounding box center [1476, 96] width 36 height 29
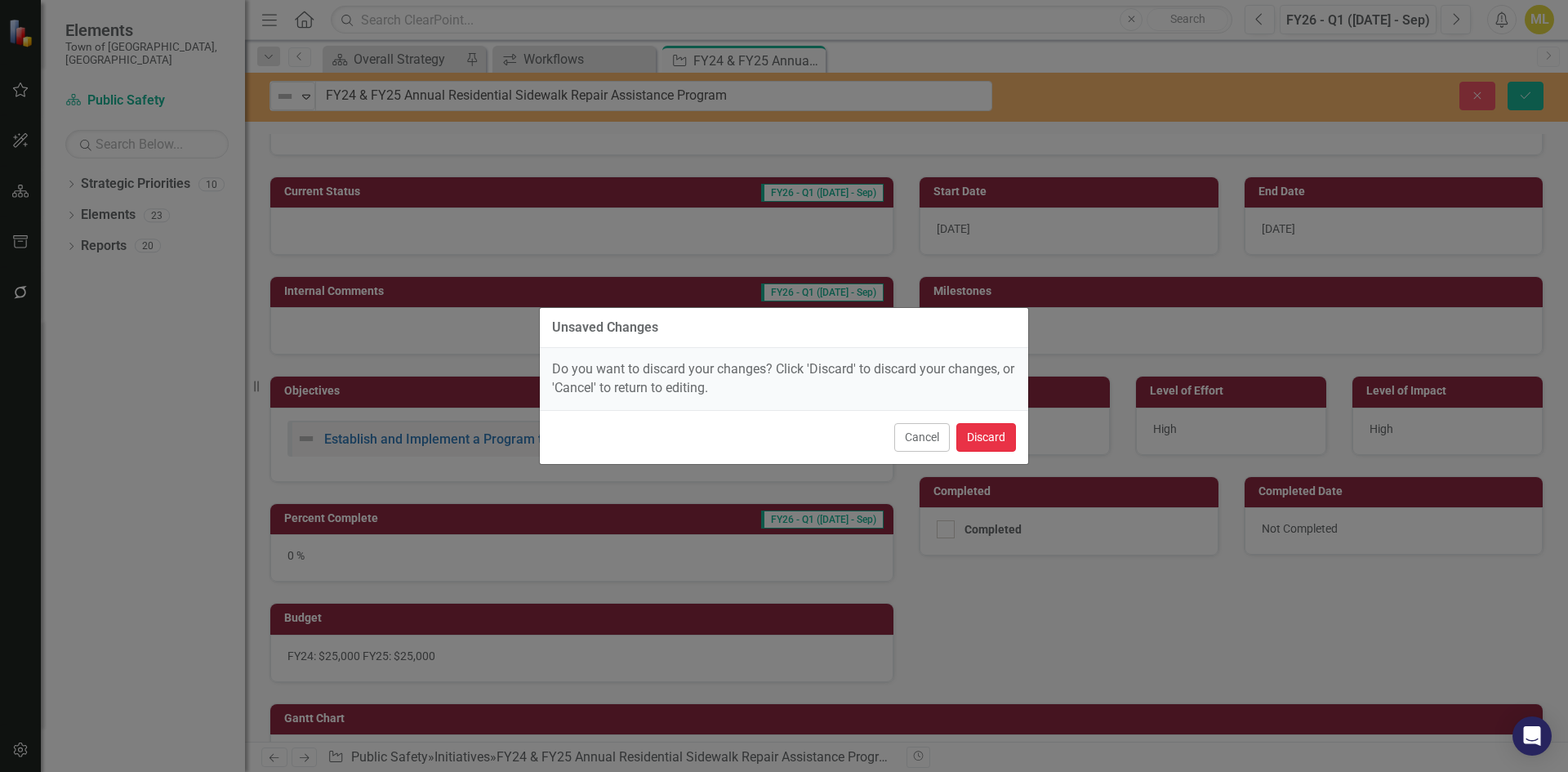
click at [979, 432] on button "Discard" at bounding box center [986, 437] width 60 height 29
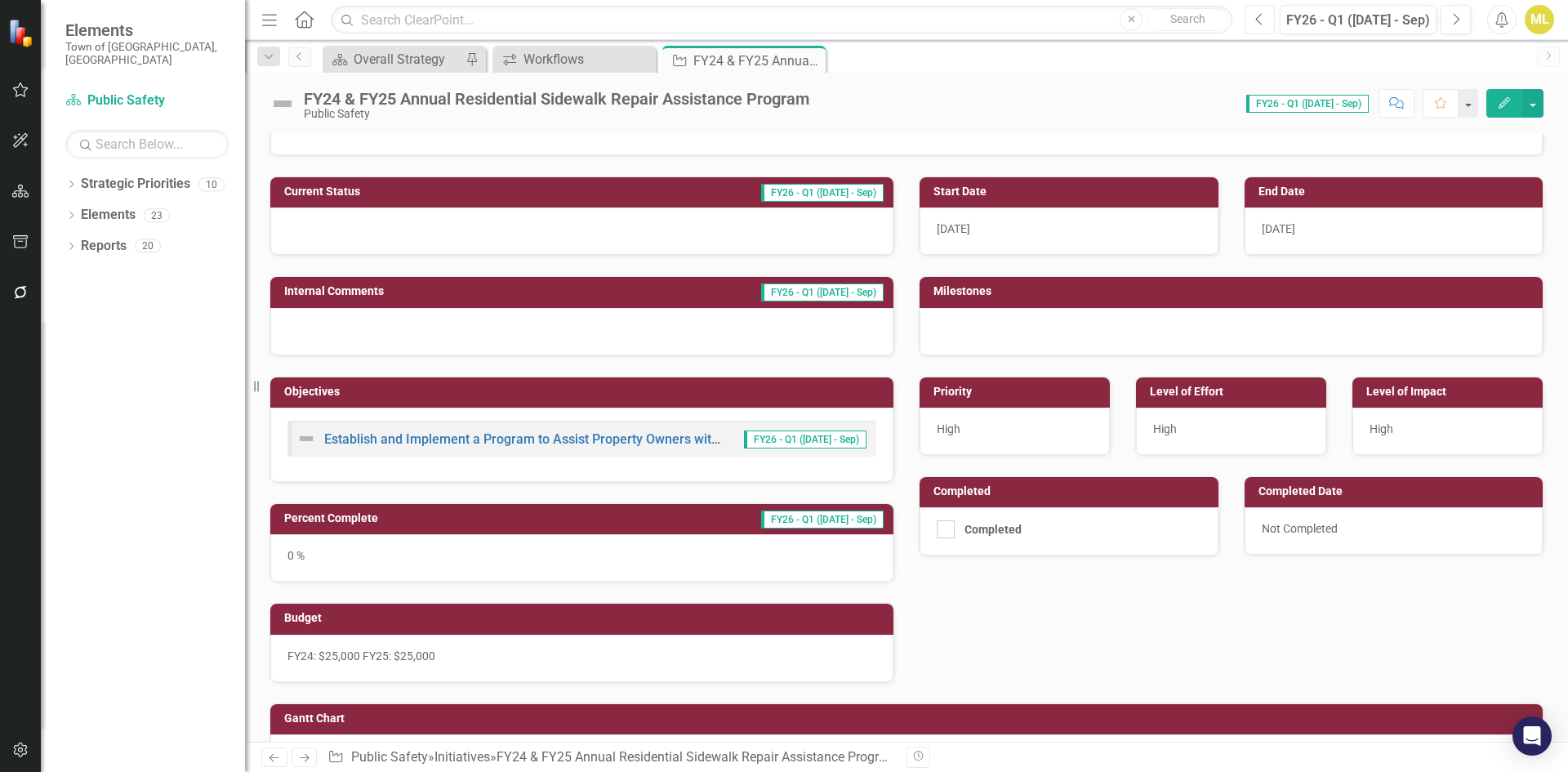
click at [1261, 23] on icon "Previous" at bounding box center [1259, 19] width 9 height 14
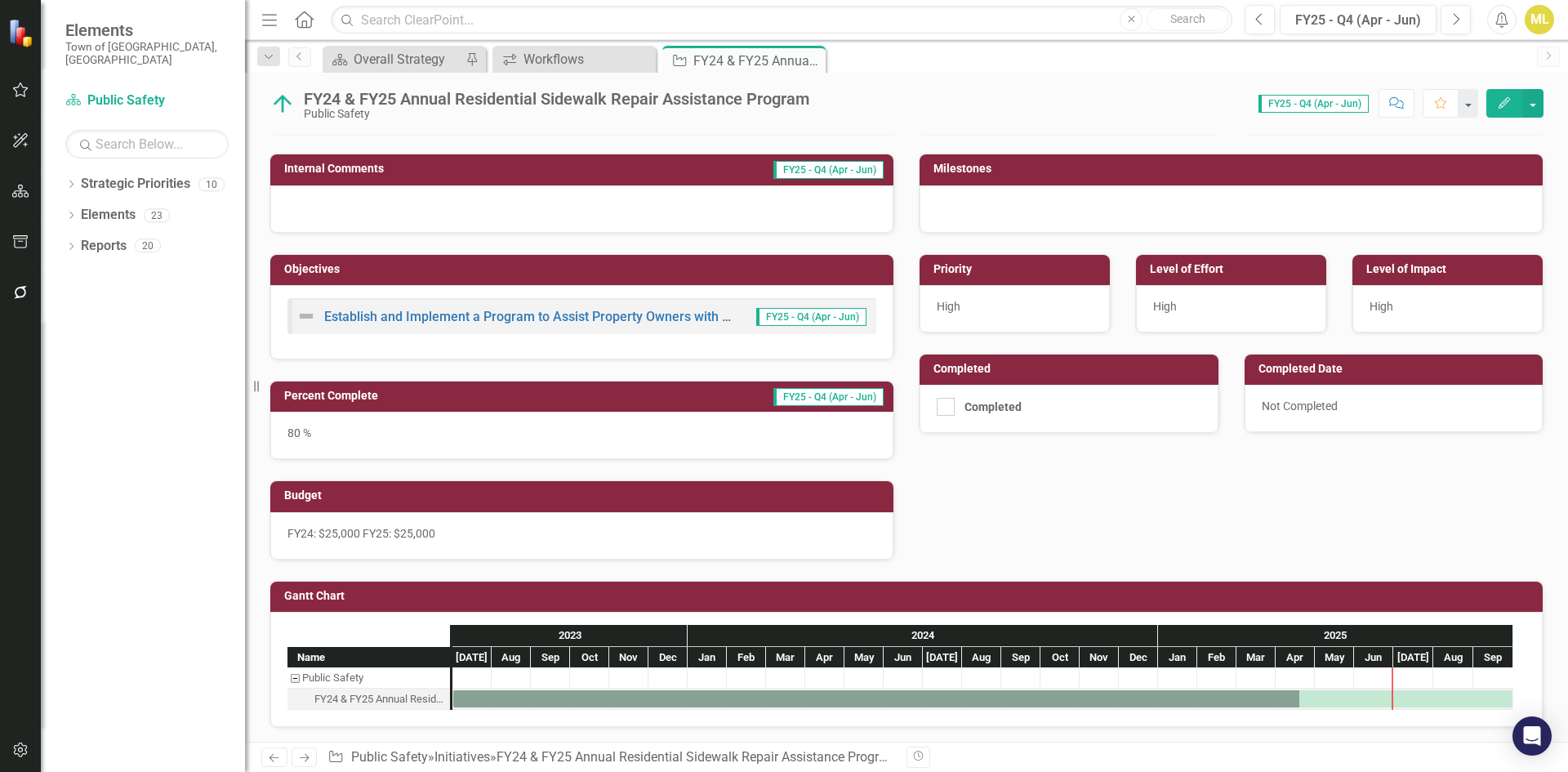
scroll to position [289, 0]
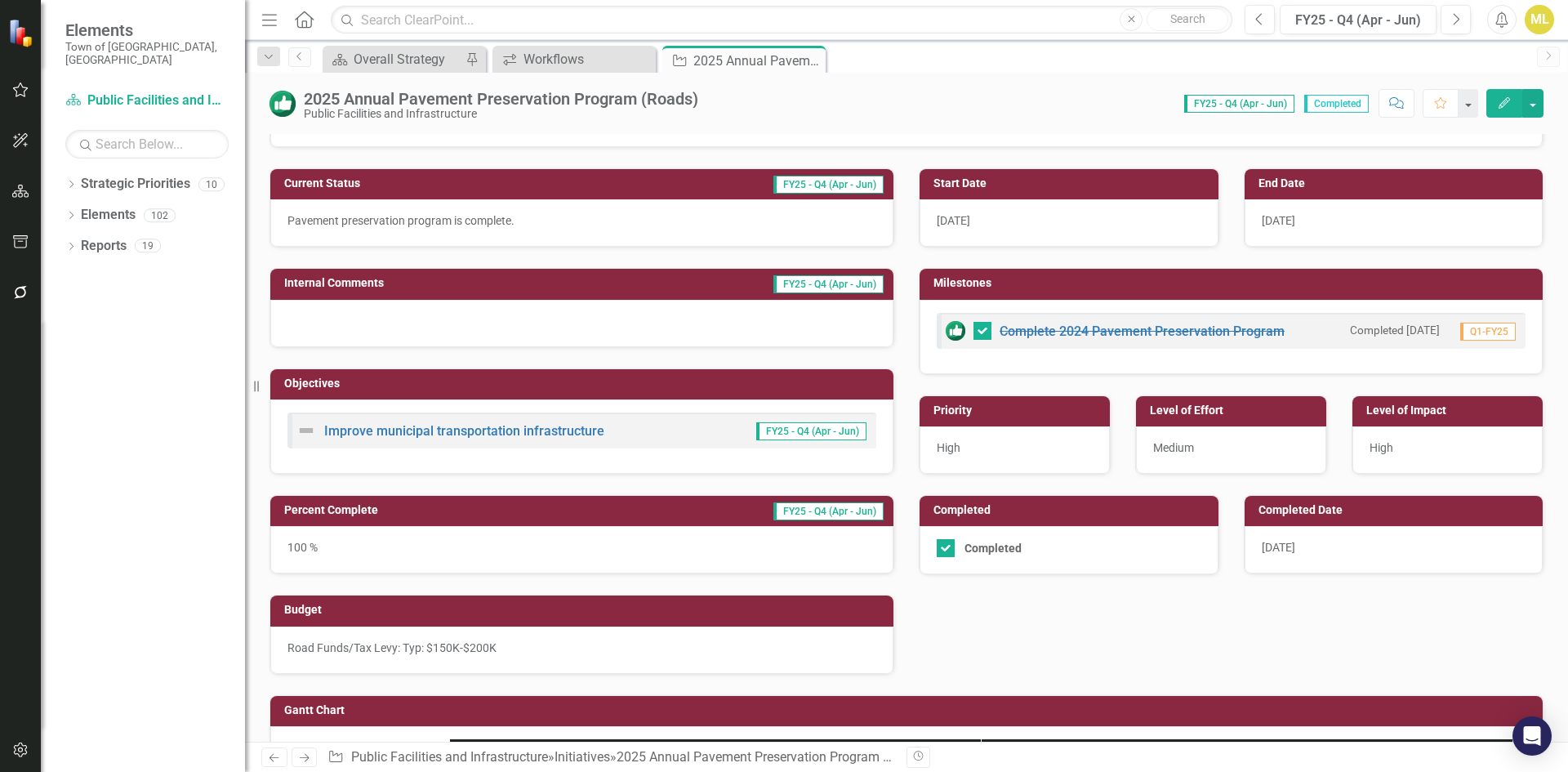
scroll to position [319, 0]
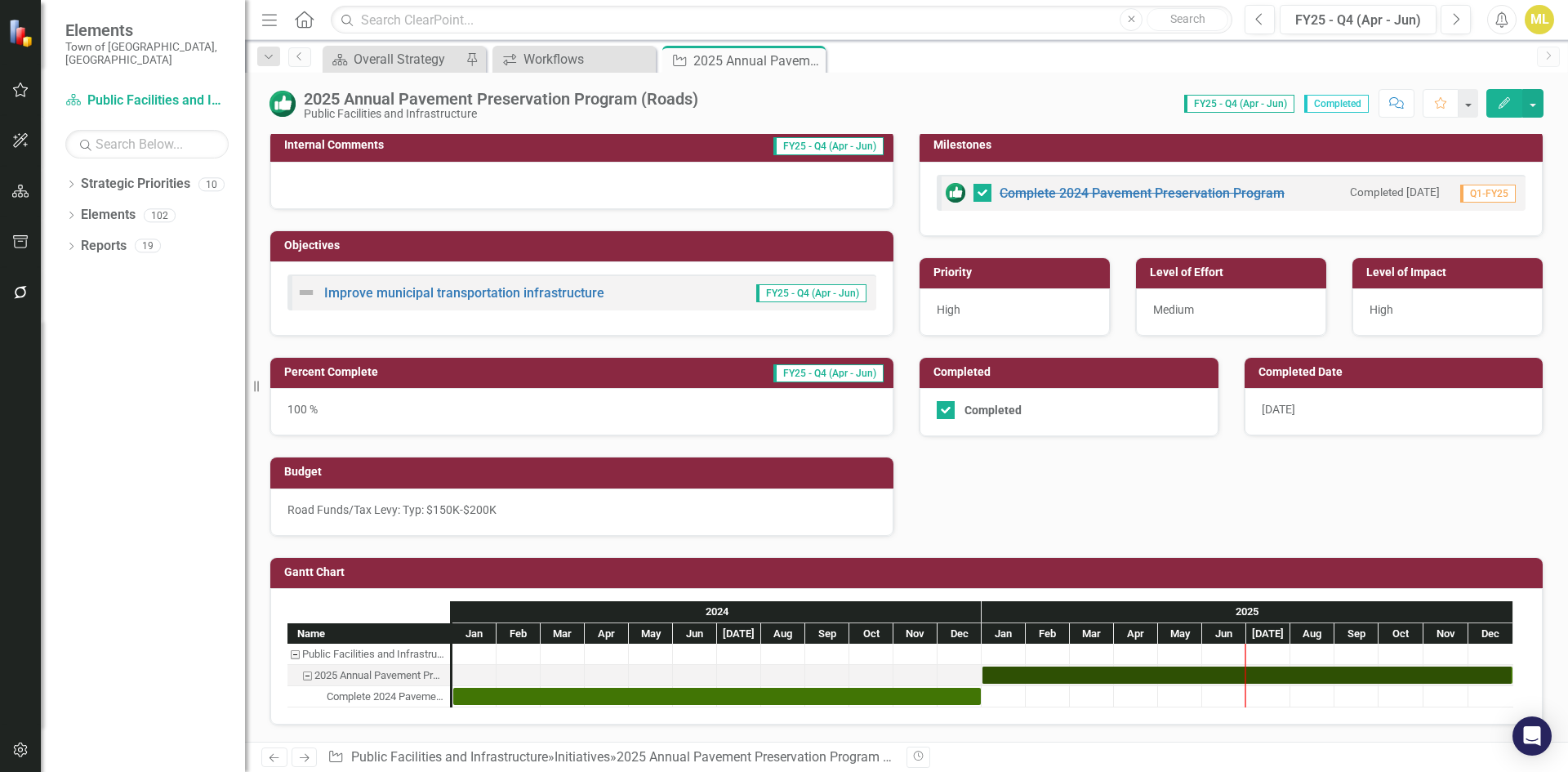
click at [444, 506] on span "Road Funds/Tax Levy: Typ: $150K-$200K" at bounding box center [392, 510] width 209 height 14
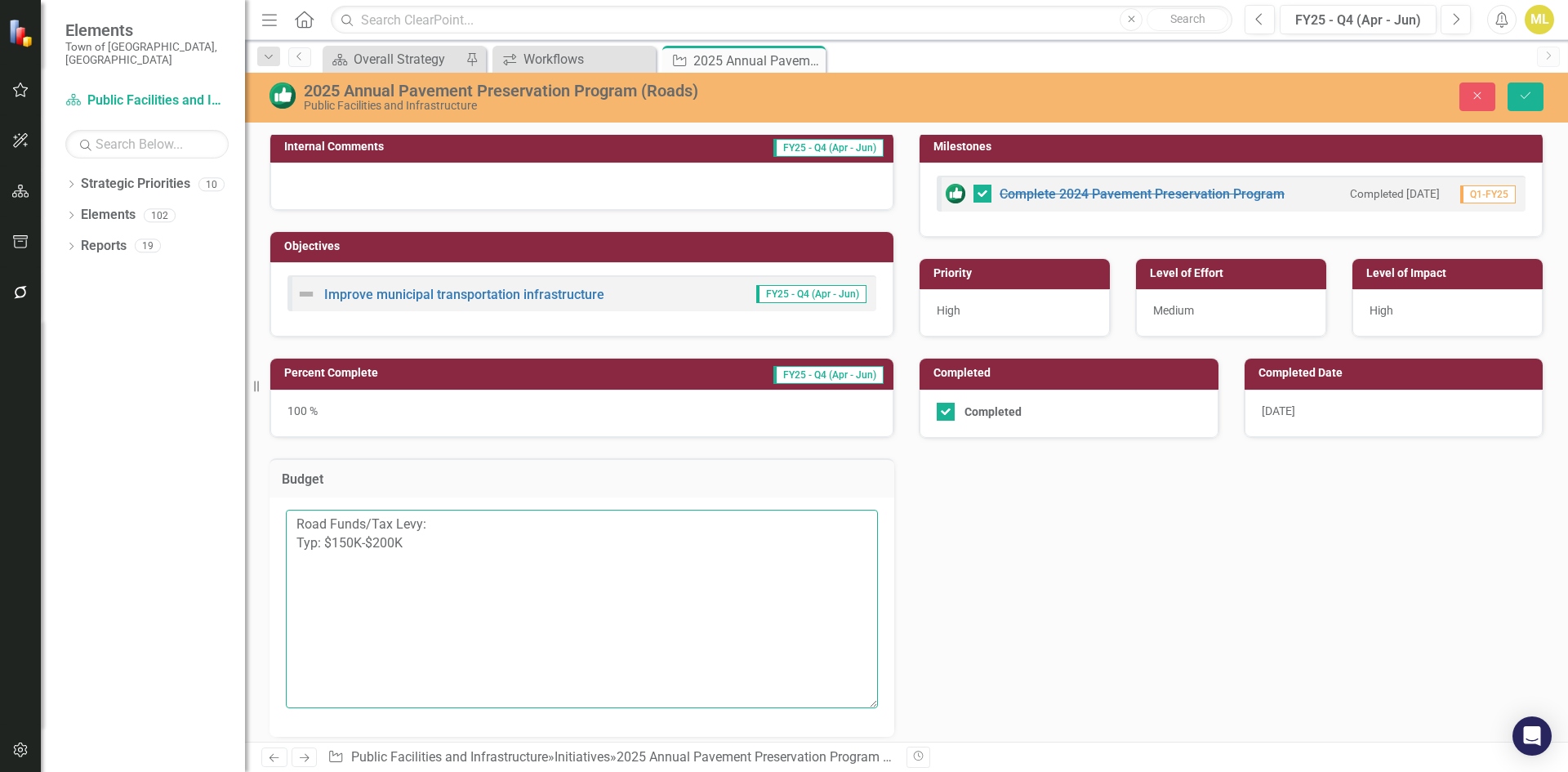
drag, startPoint x: 427, startPoint y: 549, endPoint x: 109, endPoint y: 512, distance: 320.1
click at [109, 512] on div "Elements Town of [GEOGRAPHIC_DATA], [GEOGRAPHIC_DATA] Strategic Priority Public…" at bounding box center [784, 386] width 1568 height 772
click at [1471, 96] on icon "Close" at bounding box center [1476, 96] width 14 height 12
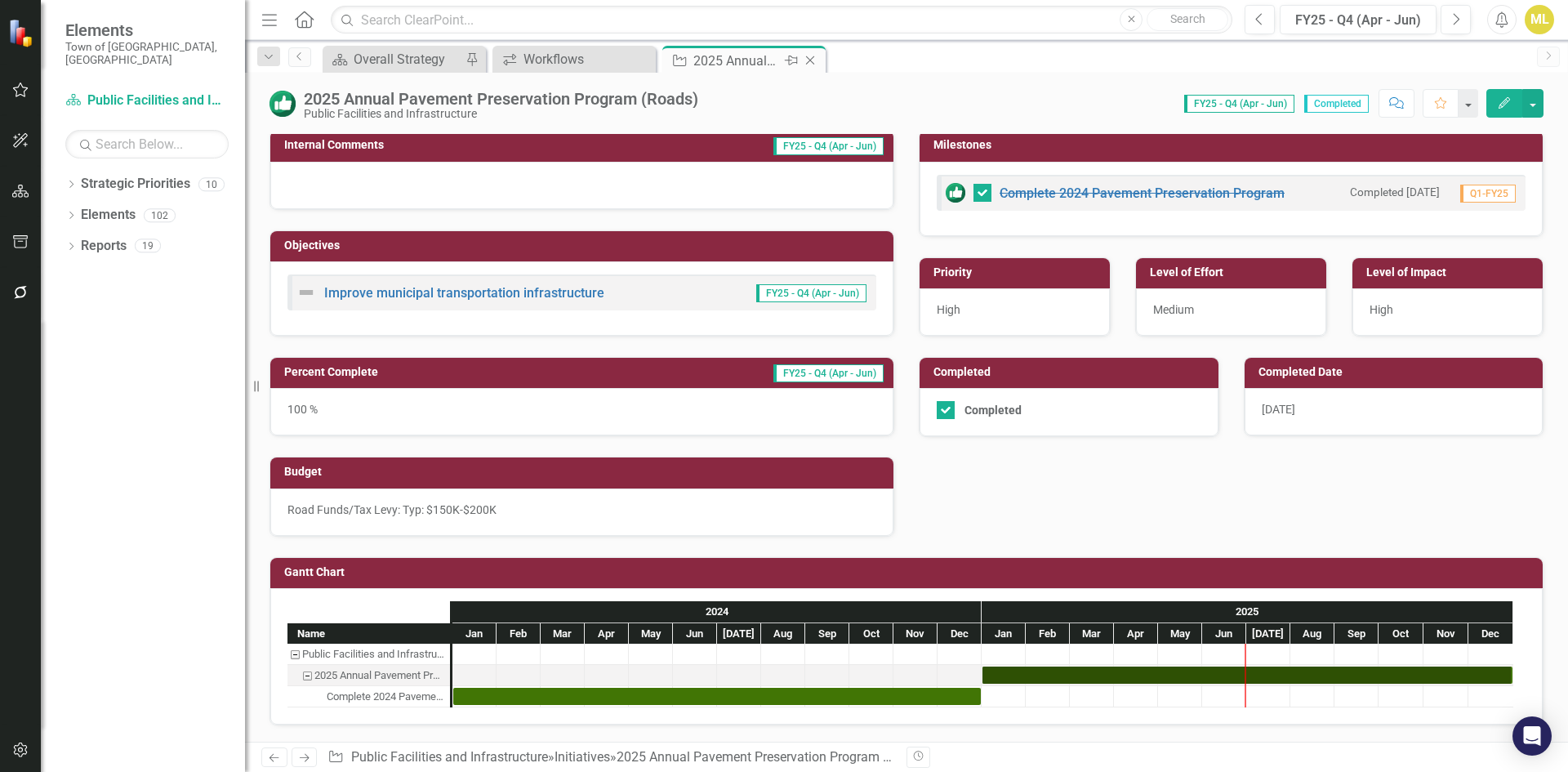
click at [815, 60] on icon "Close" at bounding box center [810, 61] width 16 height 14
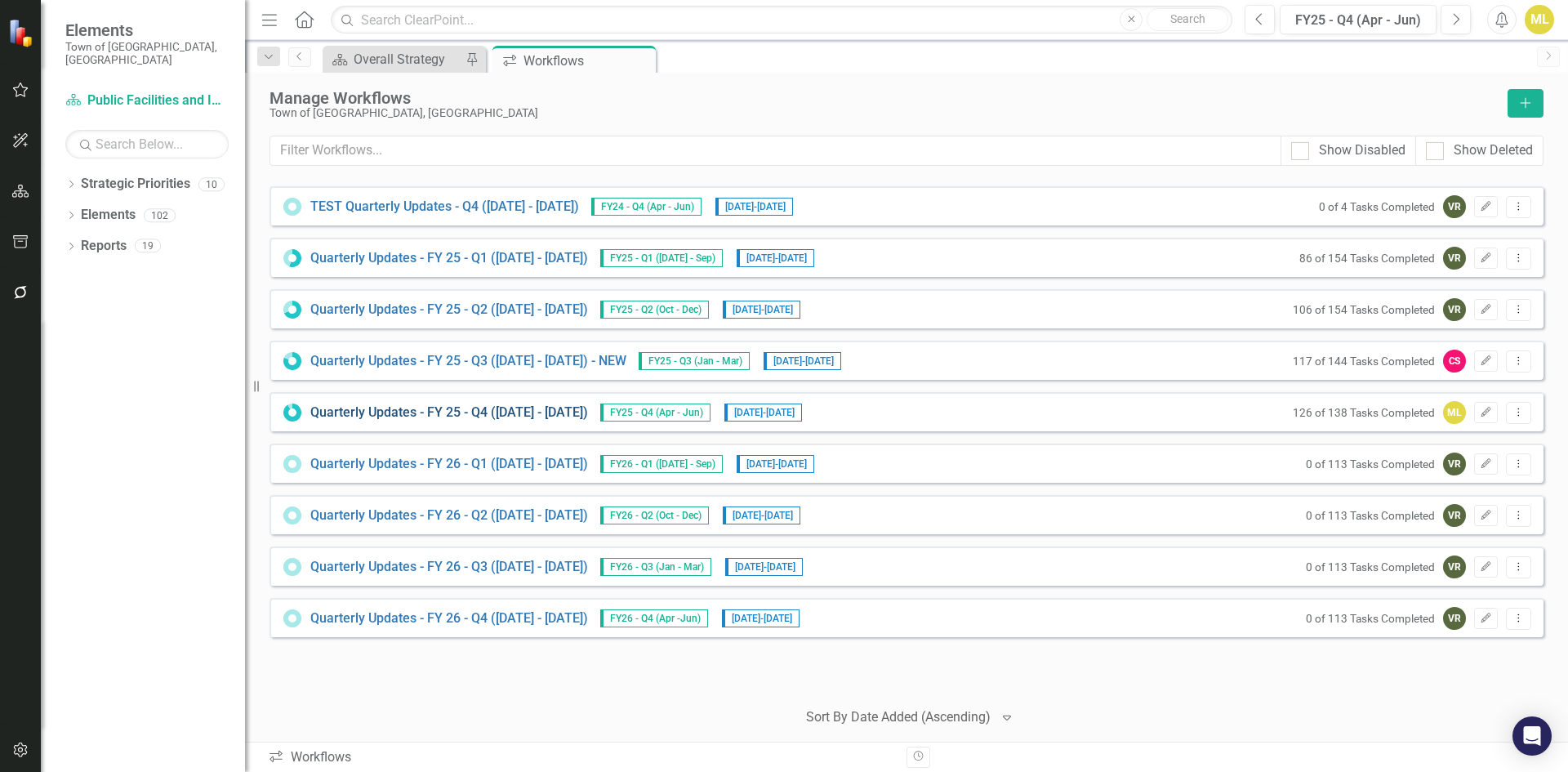
click at [523, 415] on link "Quarterly Updates - FY 25 - Q4 ([DATE] - [DATE])" at bounding box center [450, 412] width 278 height 18
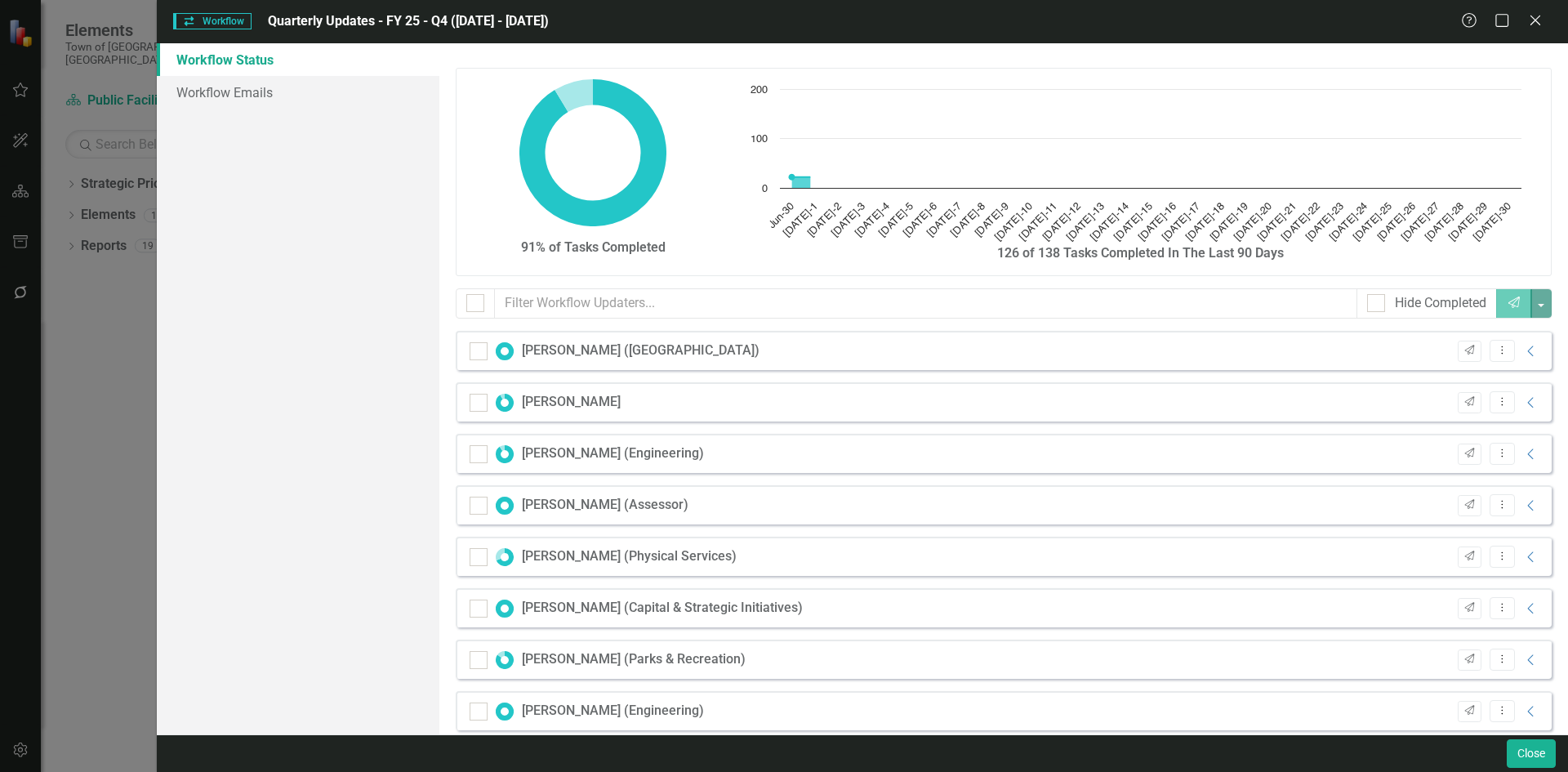
checkbox input "false"
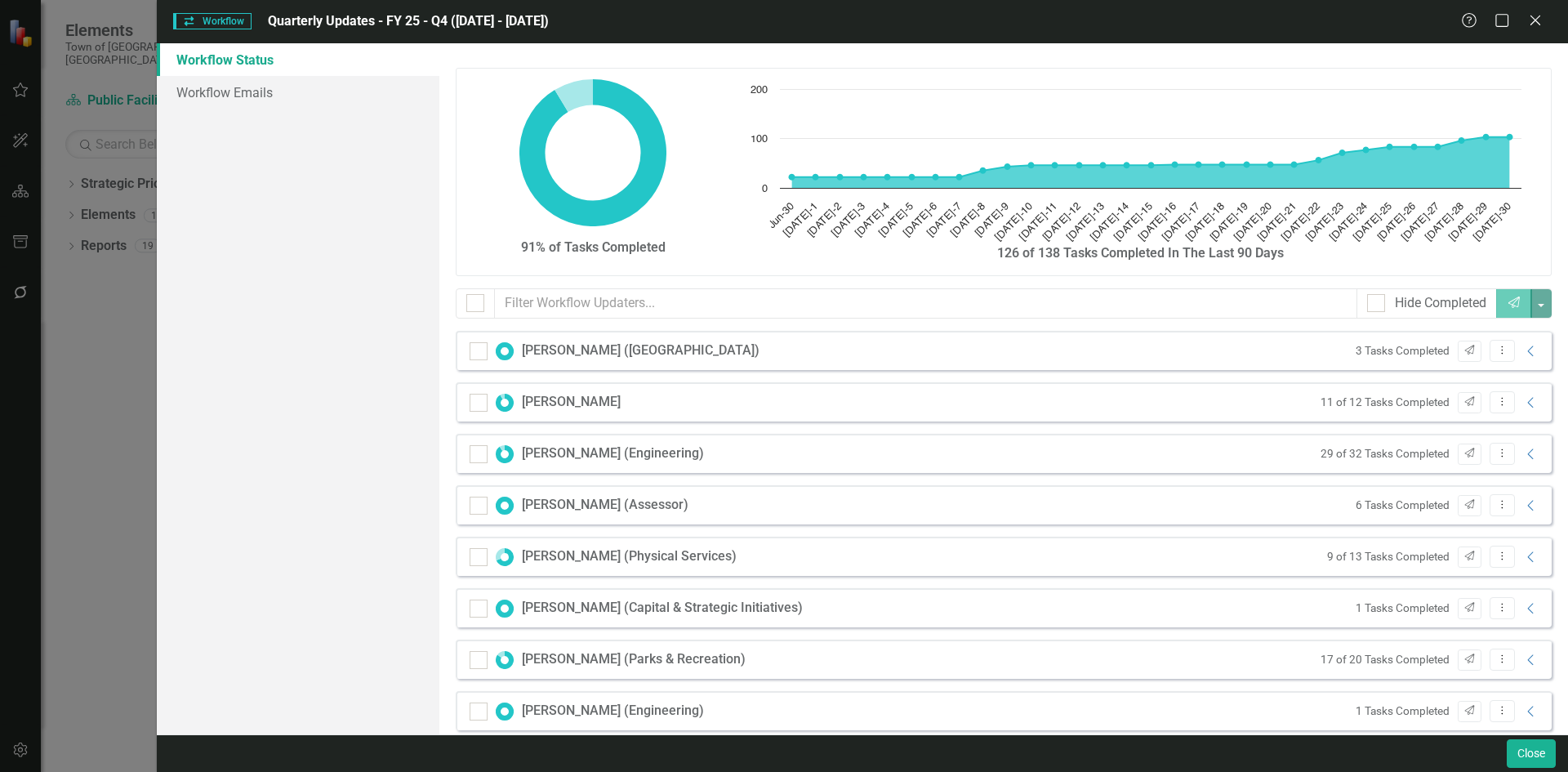
click at [1516, 464] on div "29 of 32 Tasks Completed Send Dropdown Menu Collapse" at bounding box center [1426, 454] width 228 height 22
click at [1523, 454] on icon "Collapse" at bounding box center [1530, 455] width 16 height 14
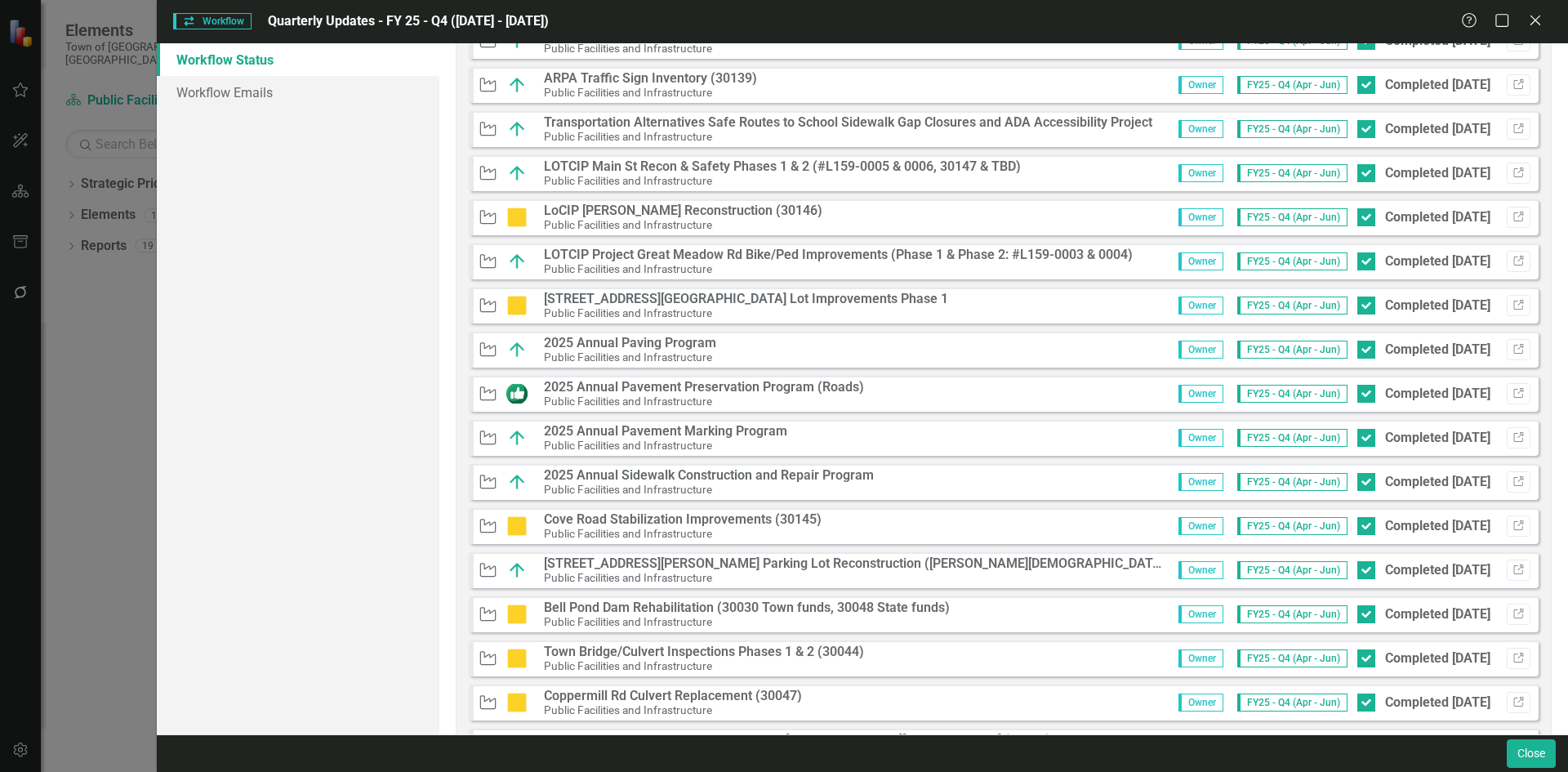
scroll to position [490, 0]
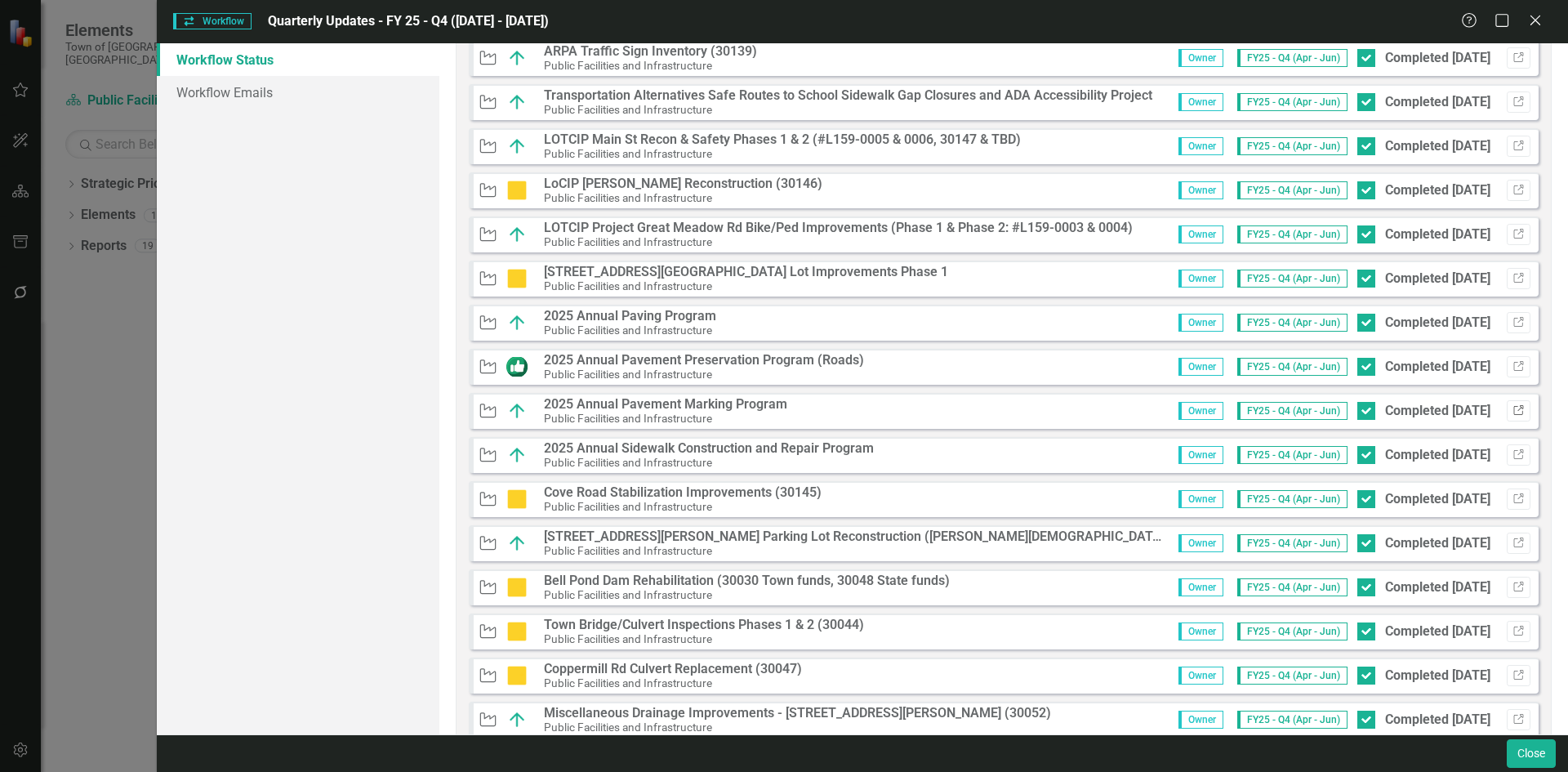
click at [1509, 404] on button "Link" at bounding box center [1518, 411] width 24 height 21
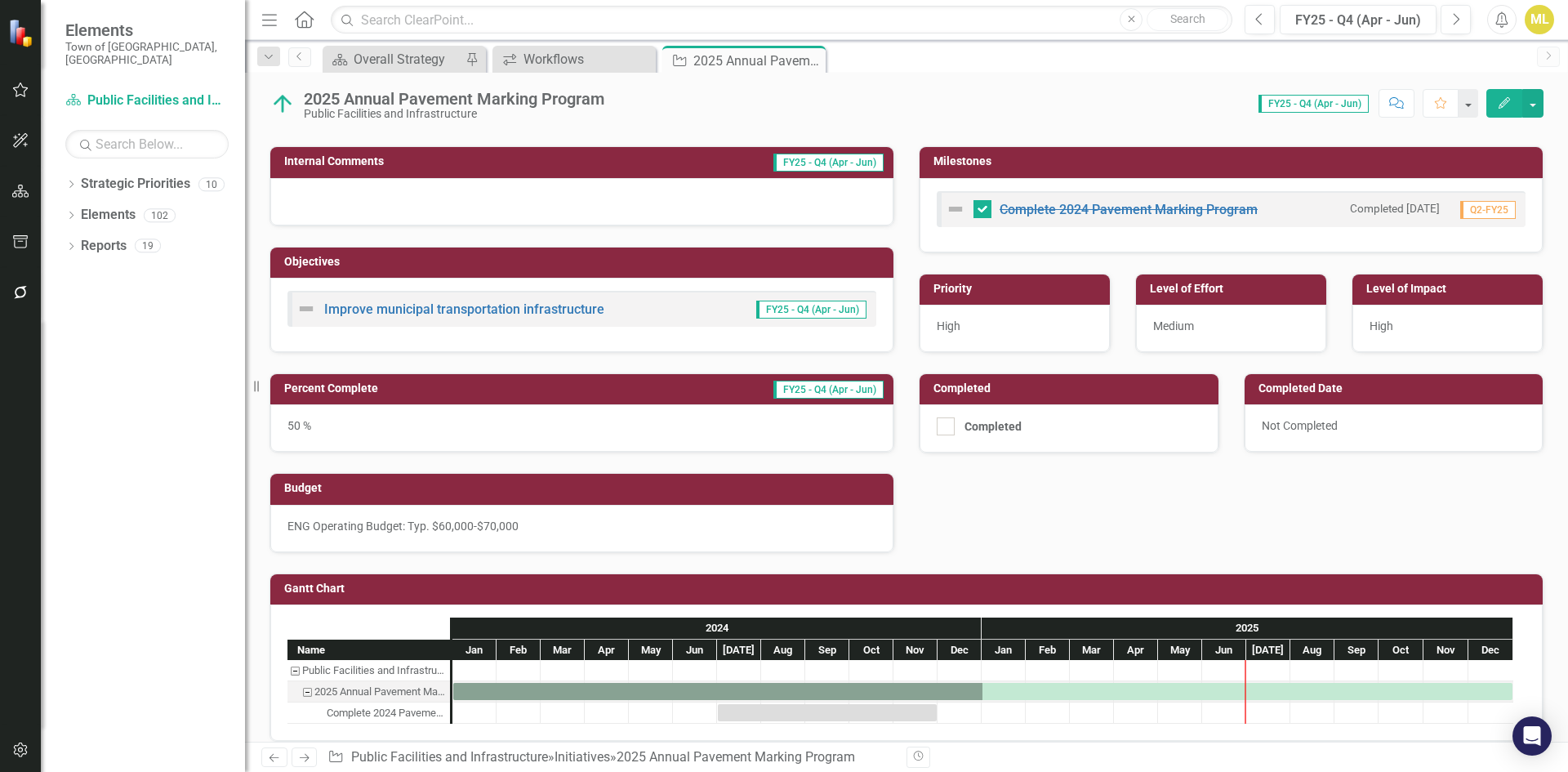
scroll to position [319, 0]
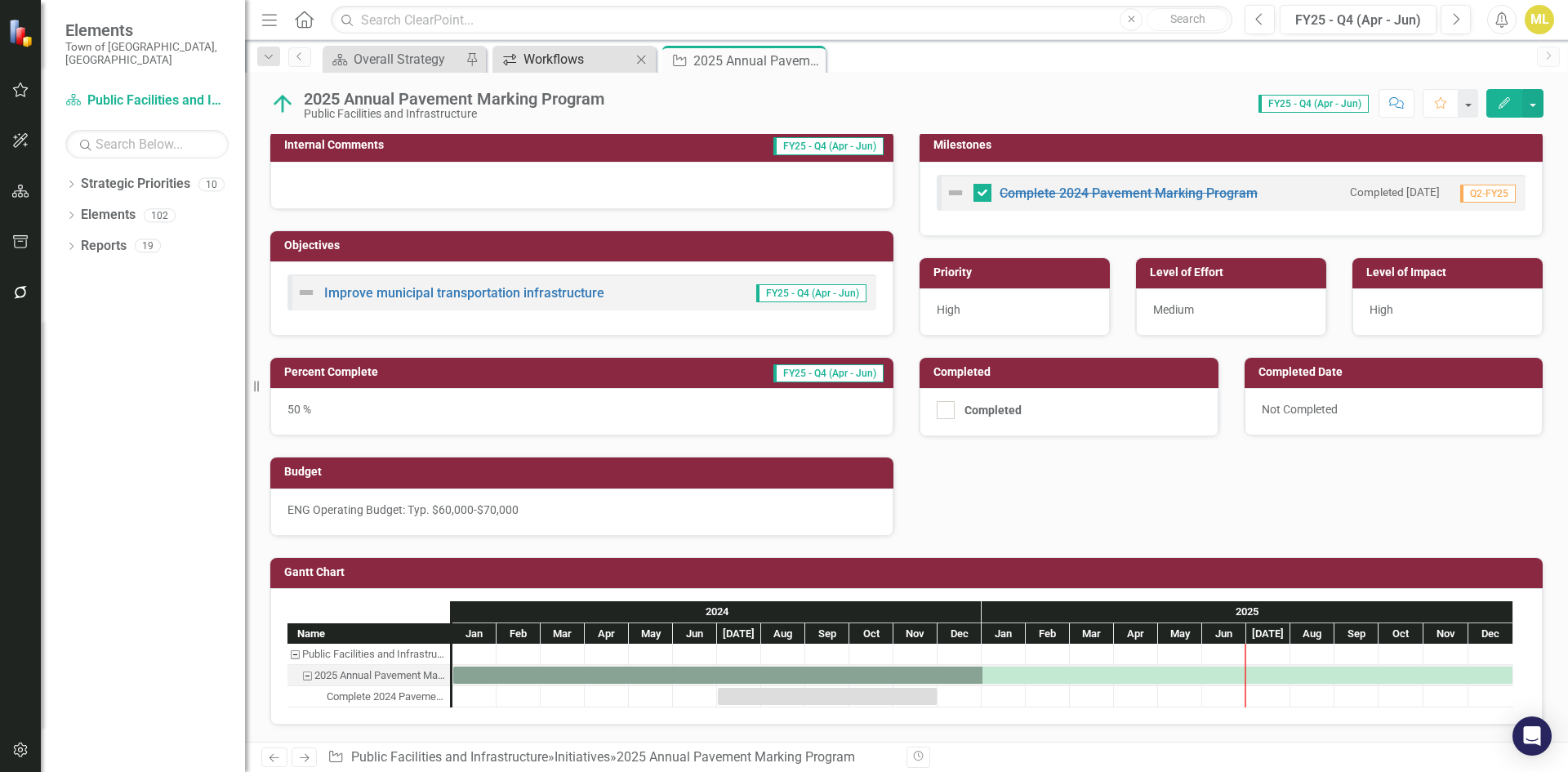
click at [583, 65] on div "Workflows" at bounding box center [577, 59] width 108 height 20
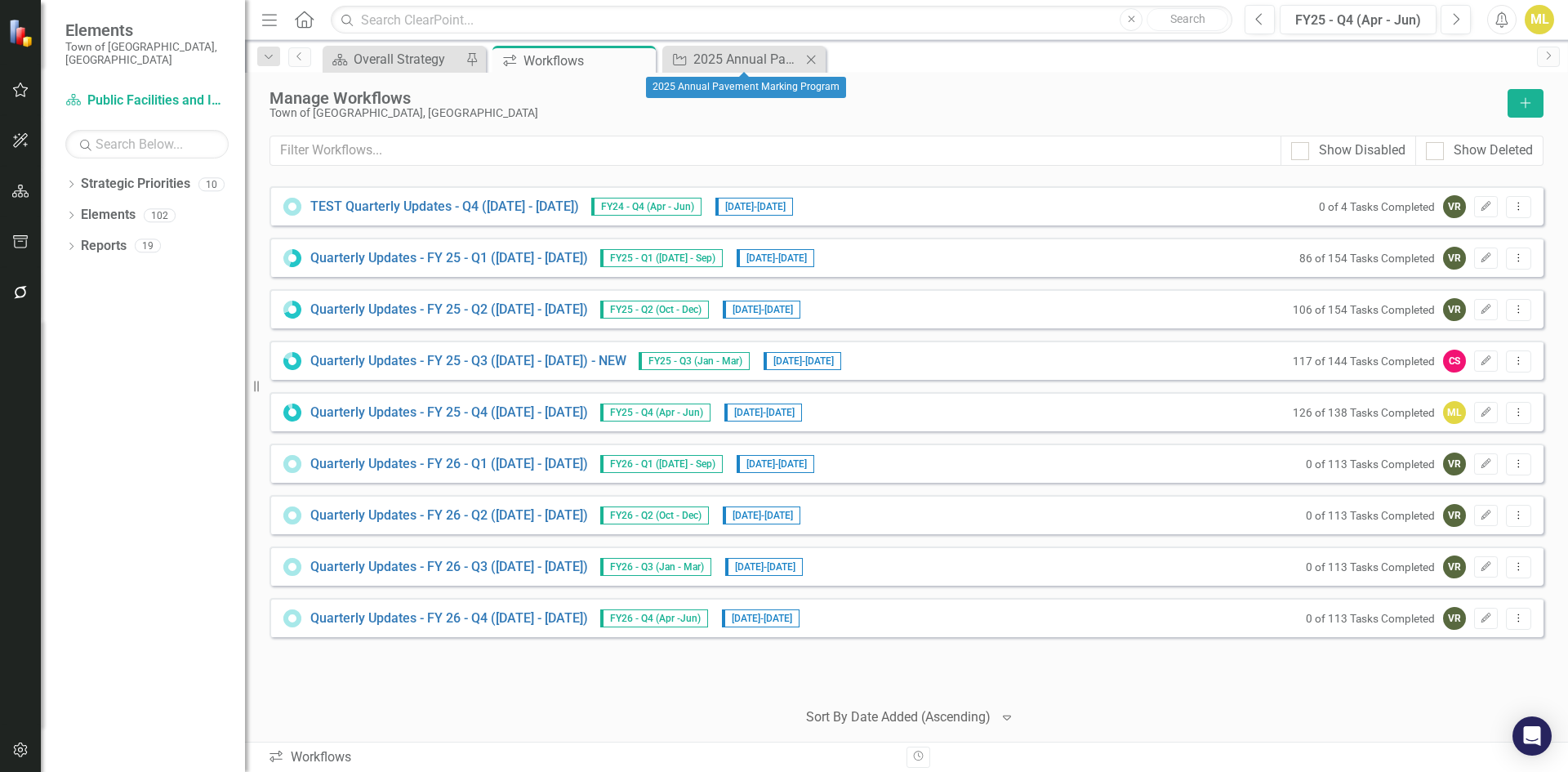
click at [809, 59] on icon "Close" at bounding box center [811, 60] width 16 height 14
click at [1513, 413] on icon "Dropdown Menu" at bounding box center [1518, 411] width 14 height 11
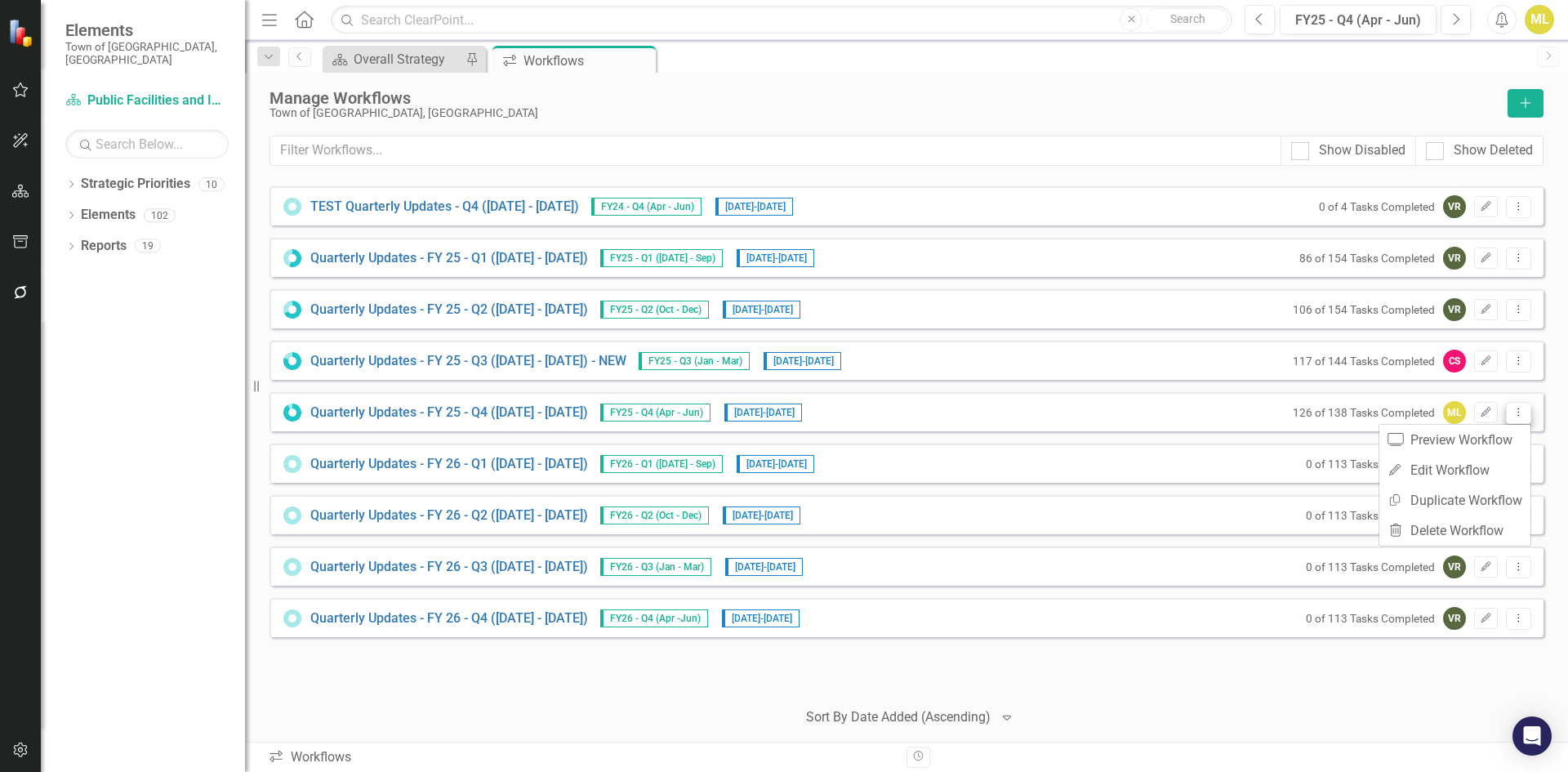
click at [1519, 405] on button "Dropdown Menu" at bounding box center [1518, 412] width 25 height 22
click at [588, 417] on link "Quarterly Updates - FY 25 - Q4 ([DATE] - [DATE])" at bounding box center [450, 412] width 278 height 18
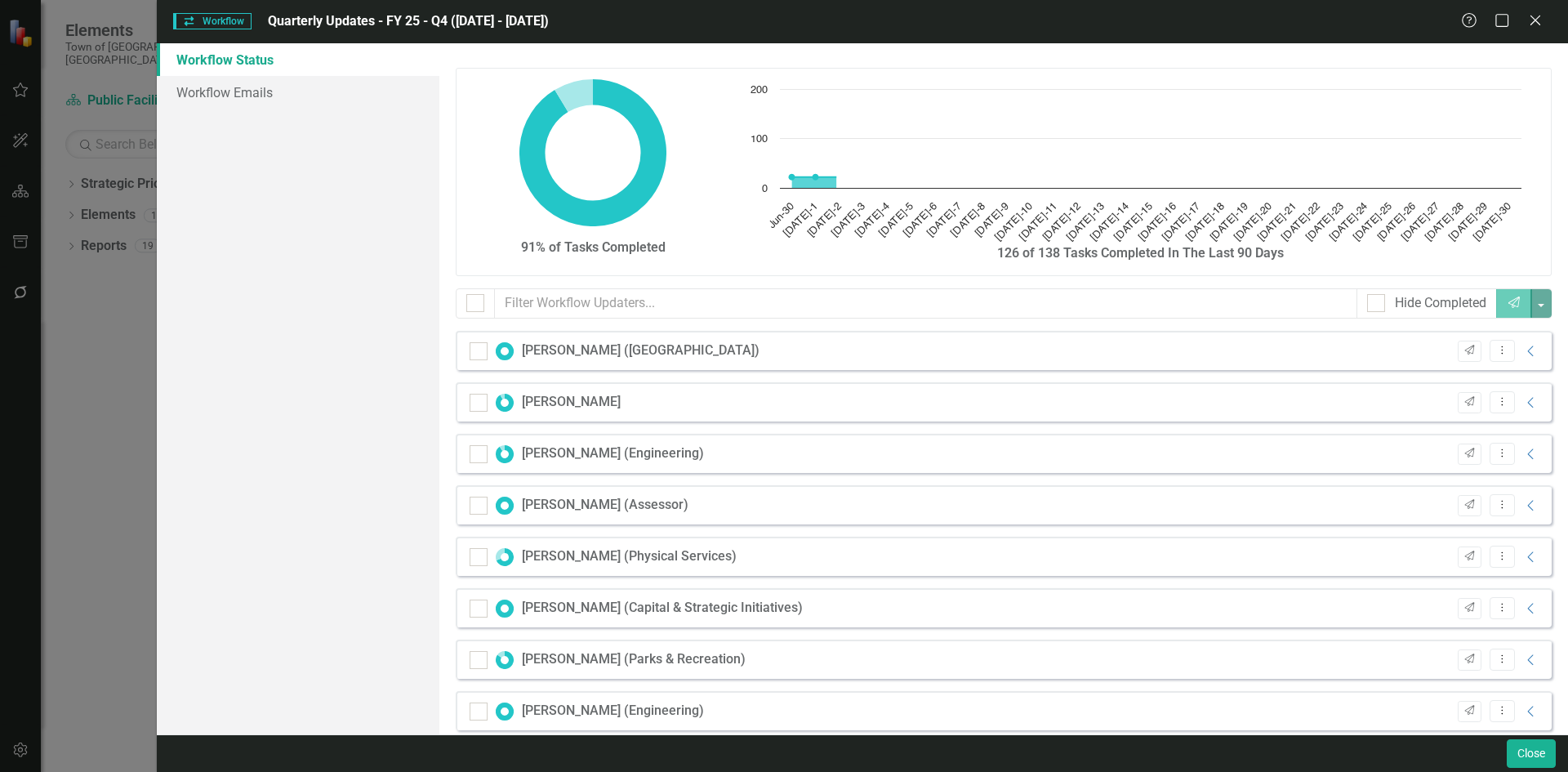
checkbox input "false"
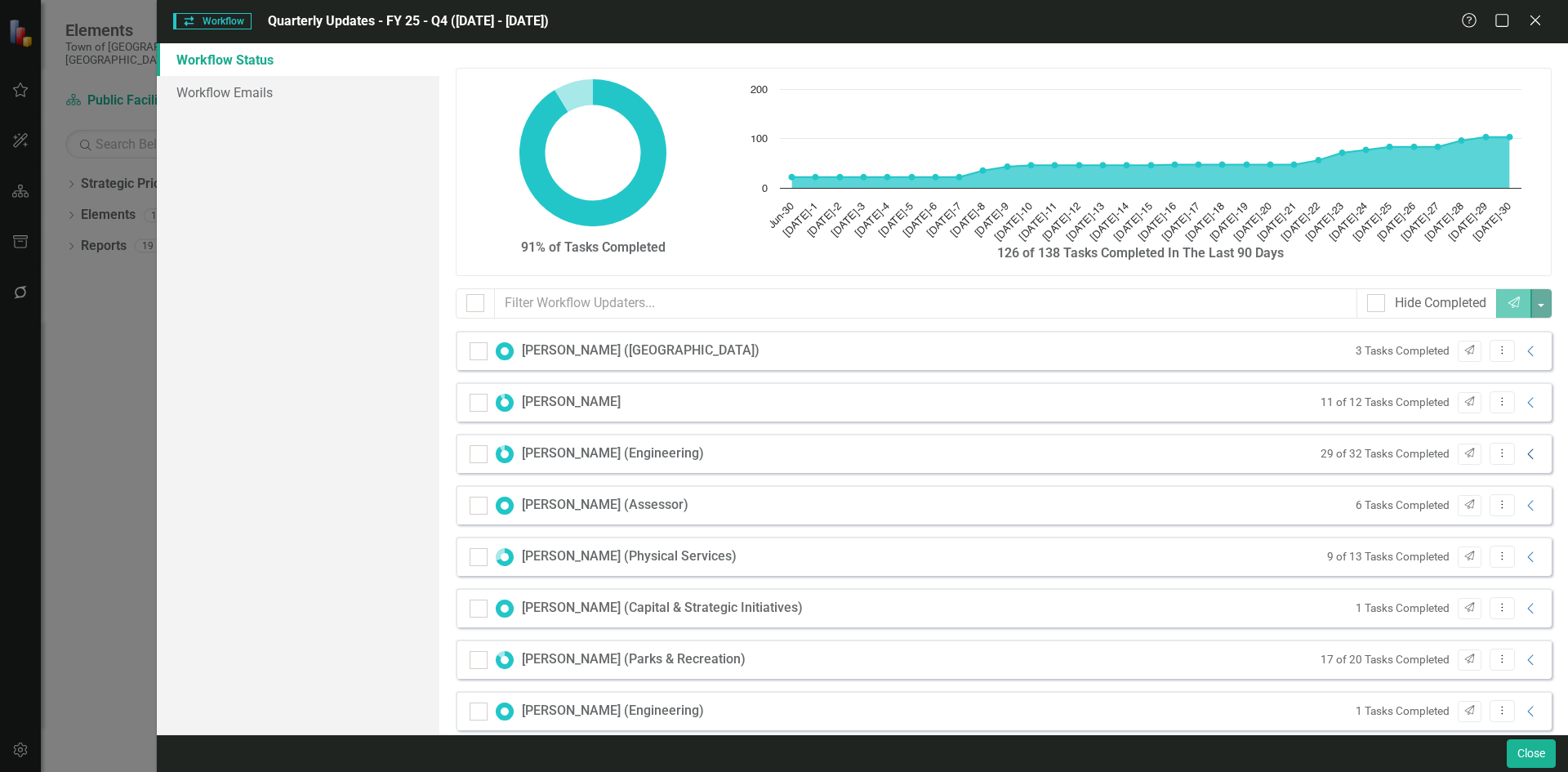
click at [1523, 454] on icon "Collapse" at bounding box center [1530, 455] width 16 height 14
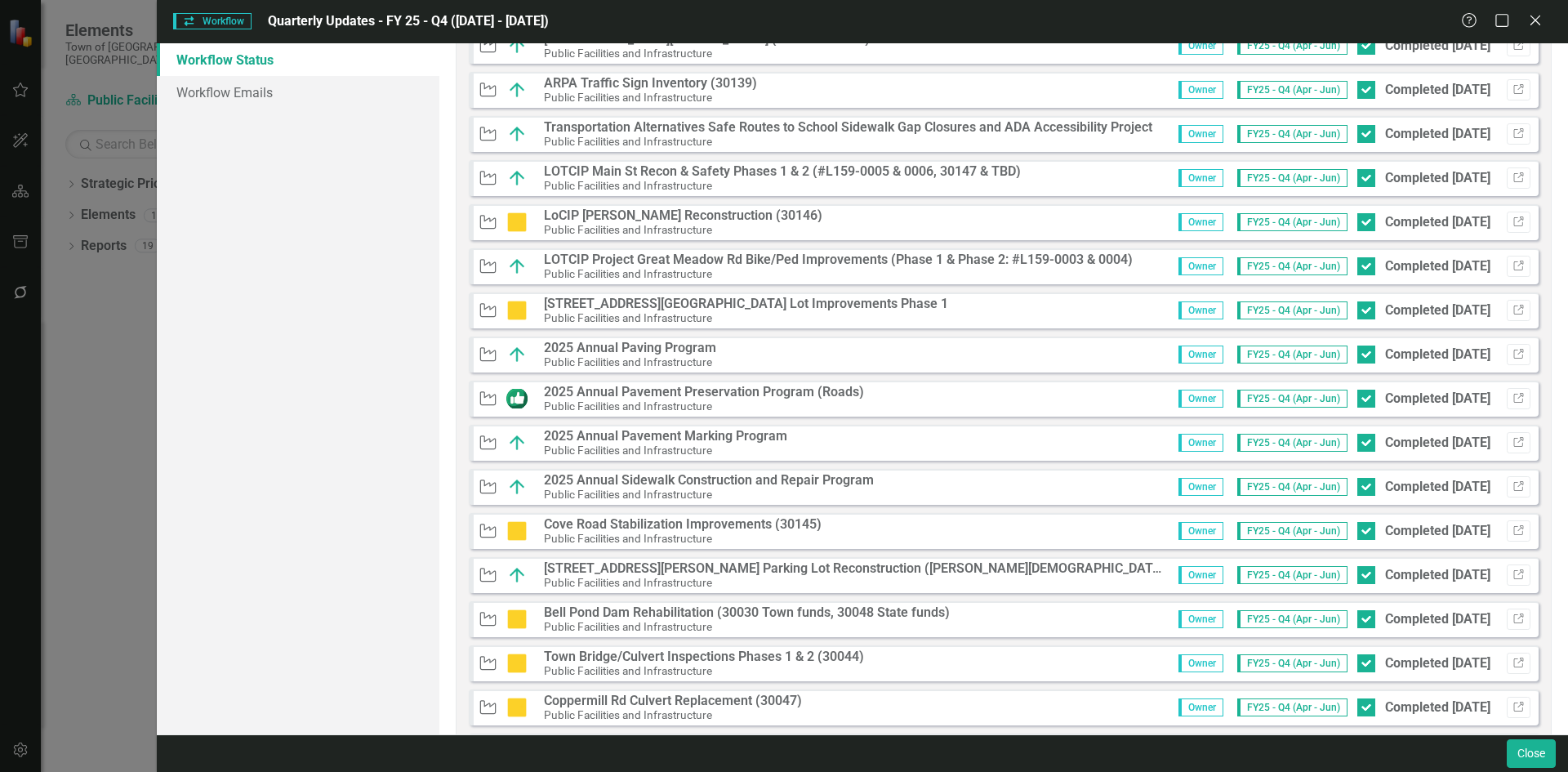
scroll to position [571, 0]
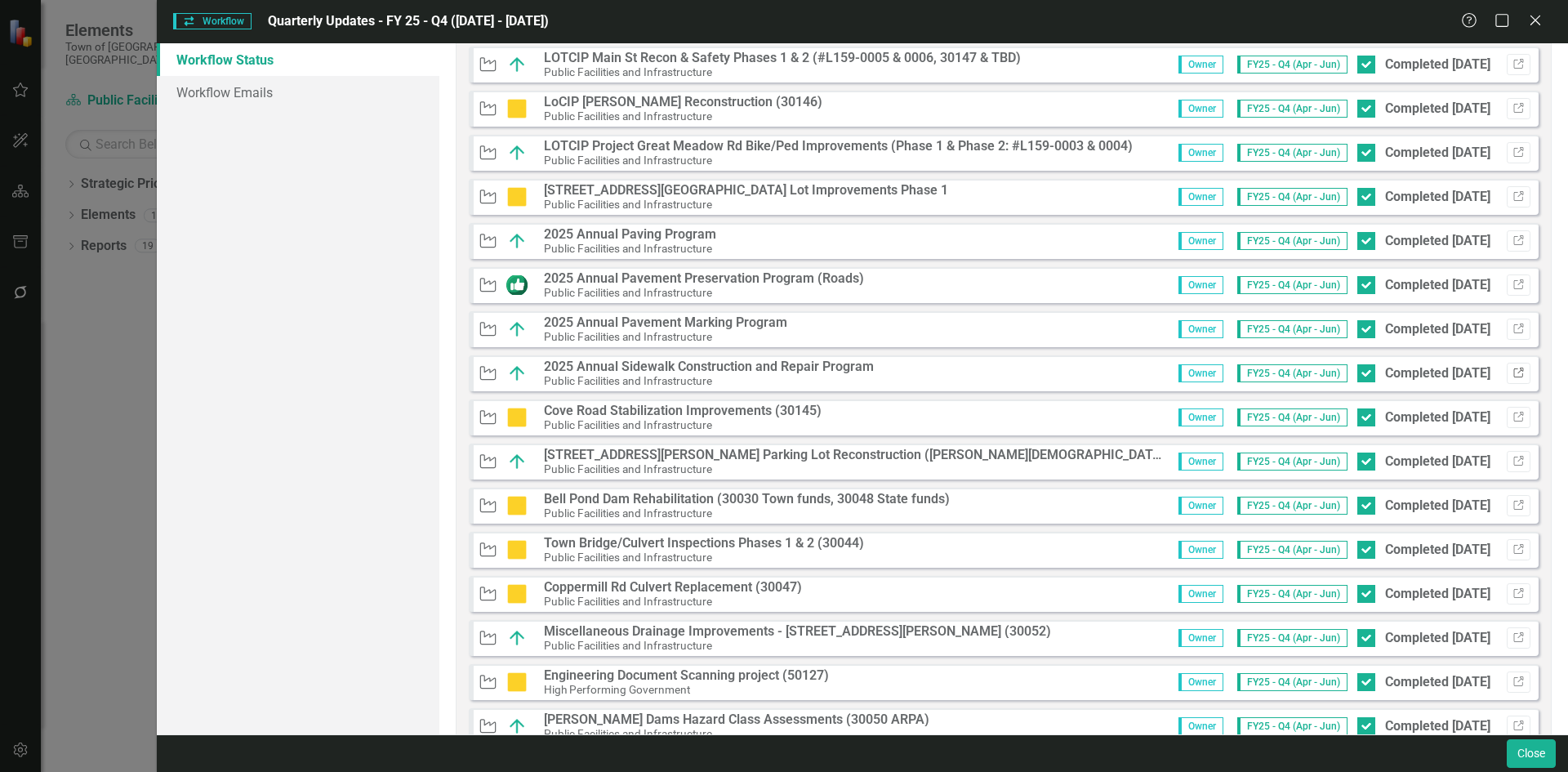
click at [1513, 365] on button "Link" at bounding box center [1518, 373] width 24 height 21
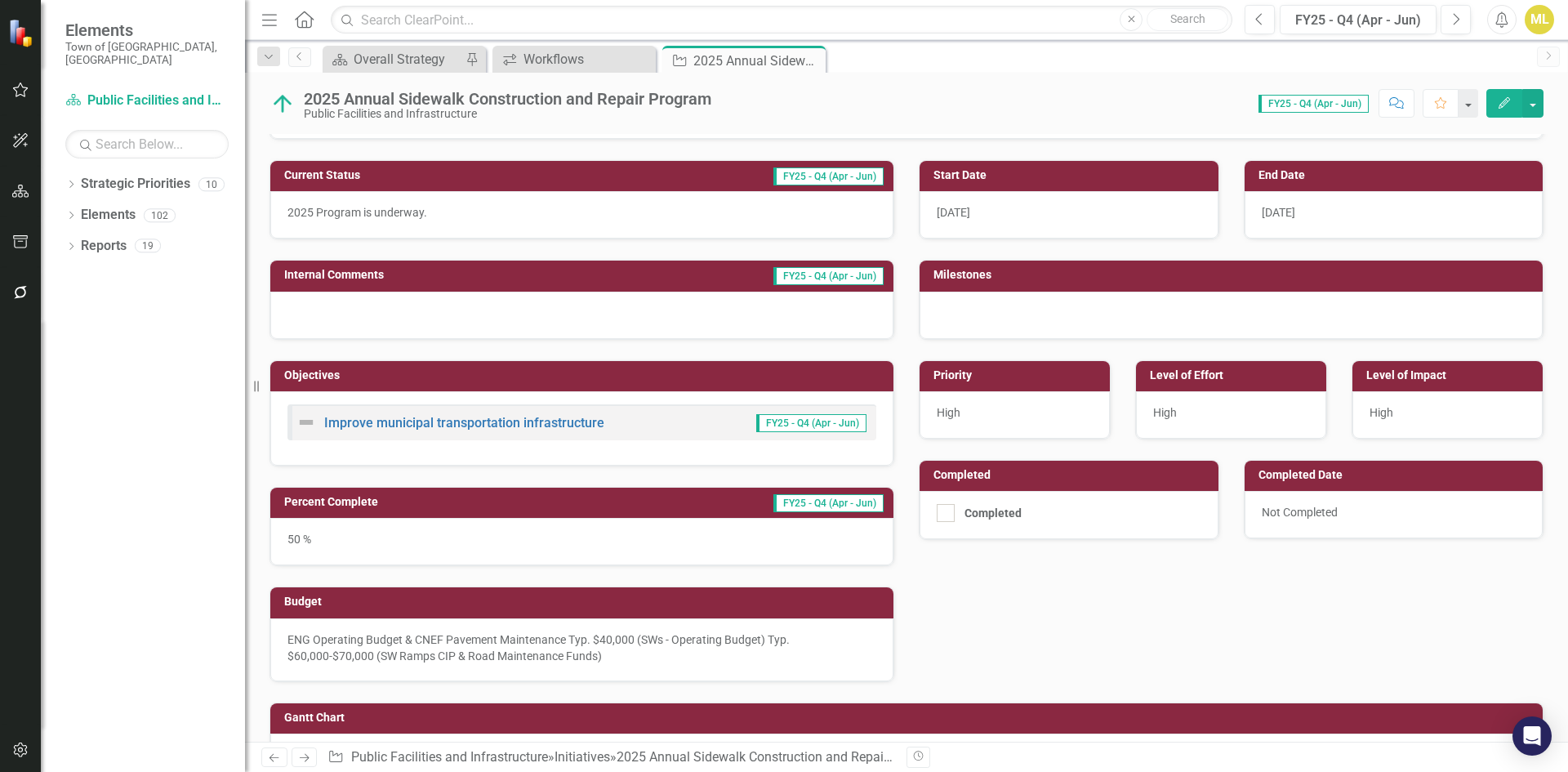
scroll to position [314, 0]
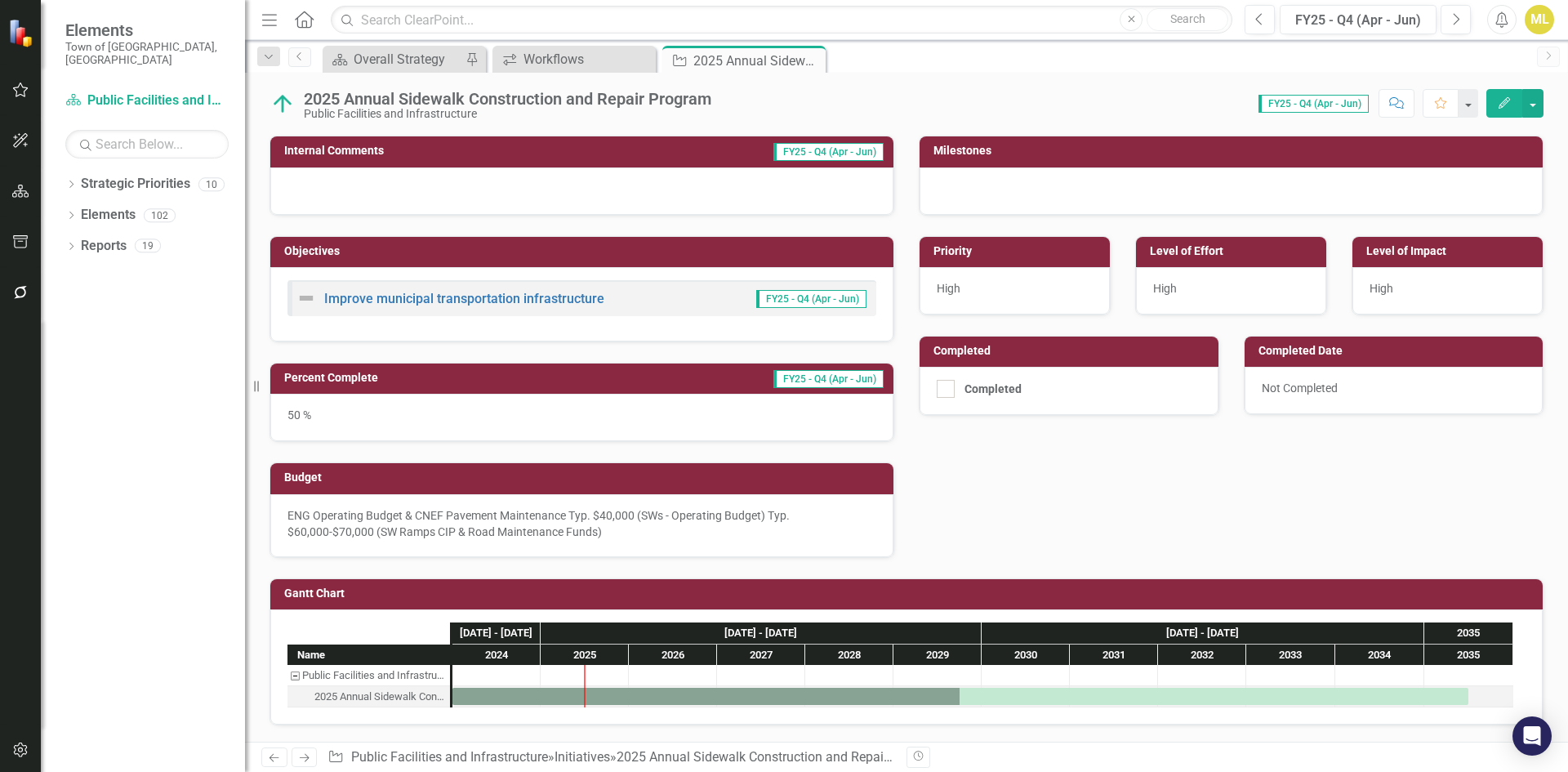
click at [0, 0] on icon "Close" at bounding box center [0, 0] width 0 height 0
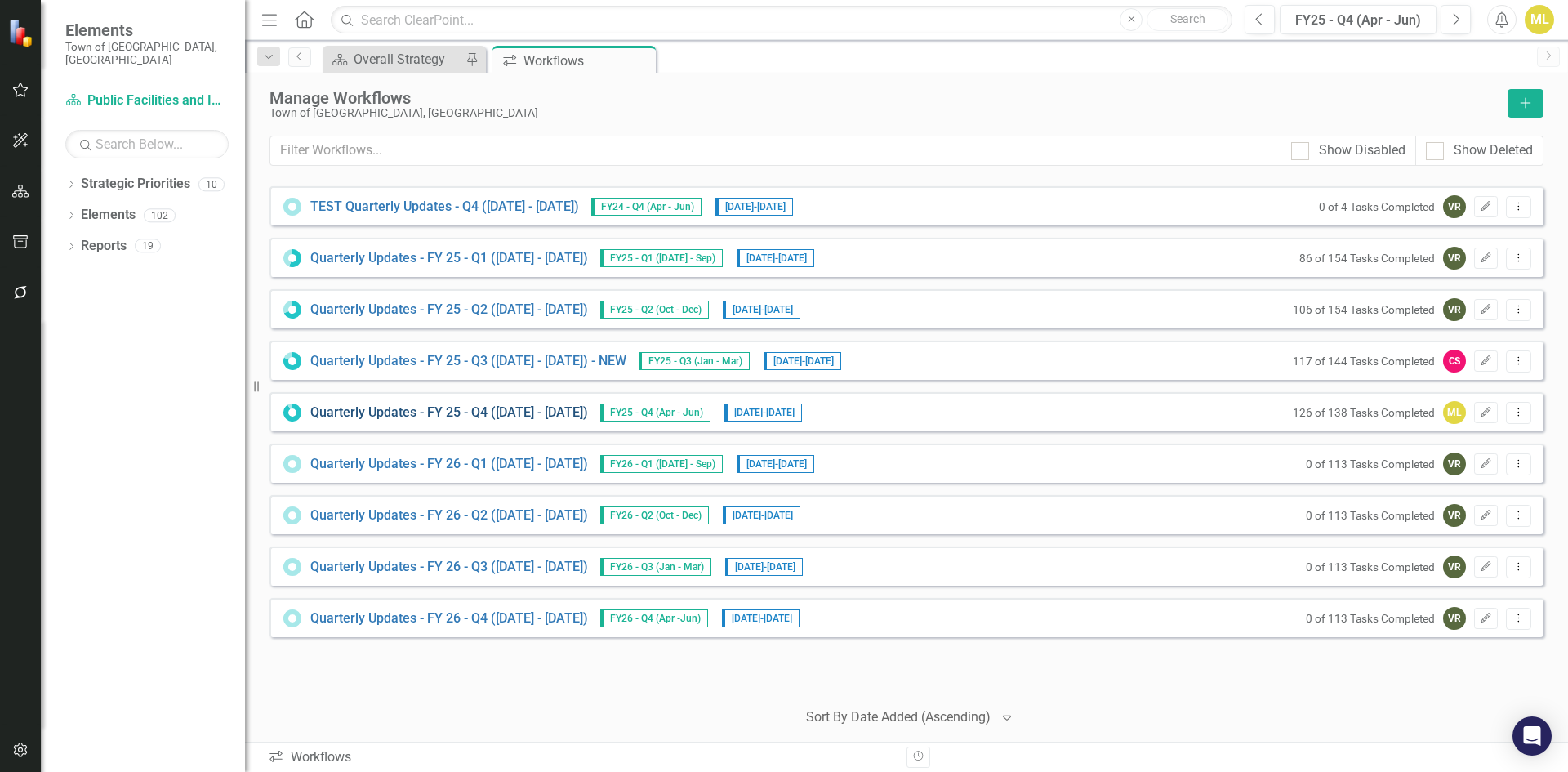
click at [530, 411] on link "Quarterly Updates - FY 25 - Q4 ([DATE] - [DATE])" at bounding box center [450, 412] width 278 height 18
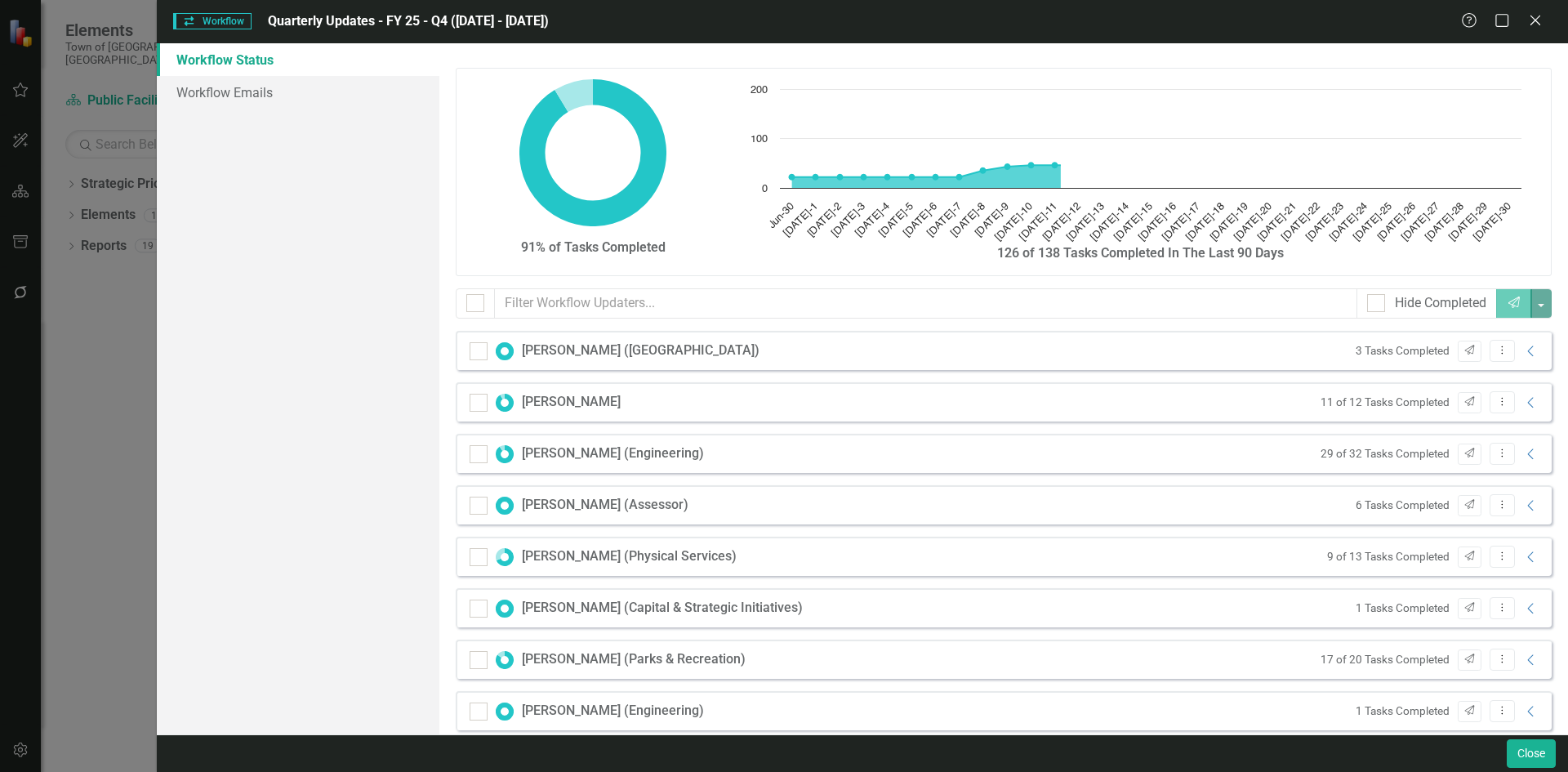
checkbox input "false"
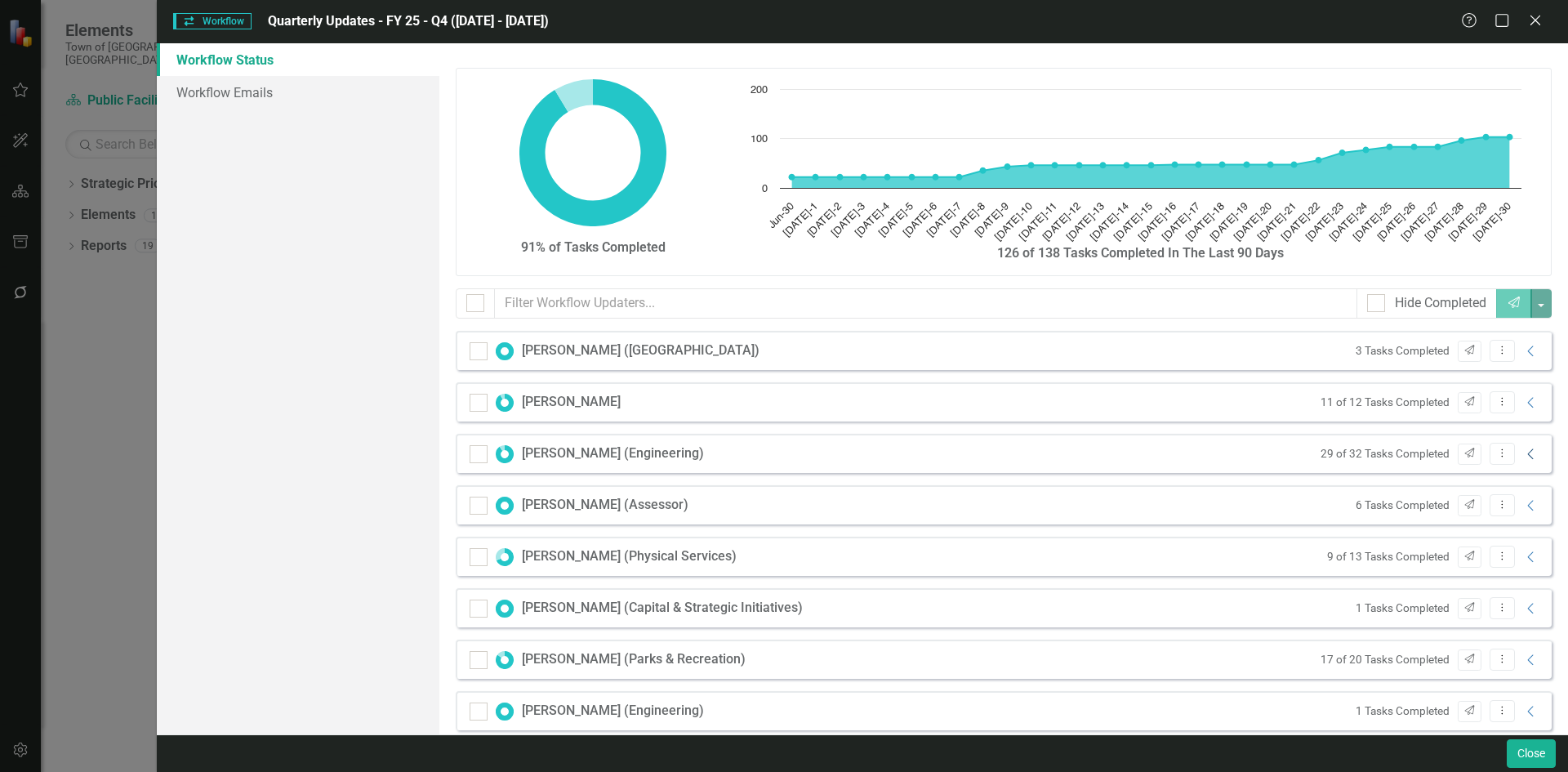
click at [1523, 451] on icon "Collapse" at bounding box center [1530, 455] width 16 height 14
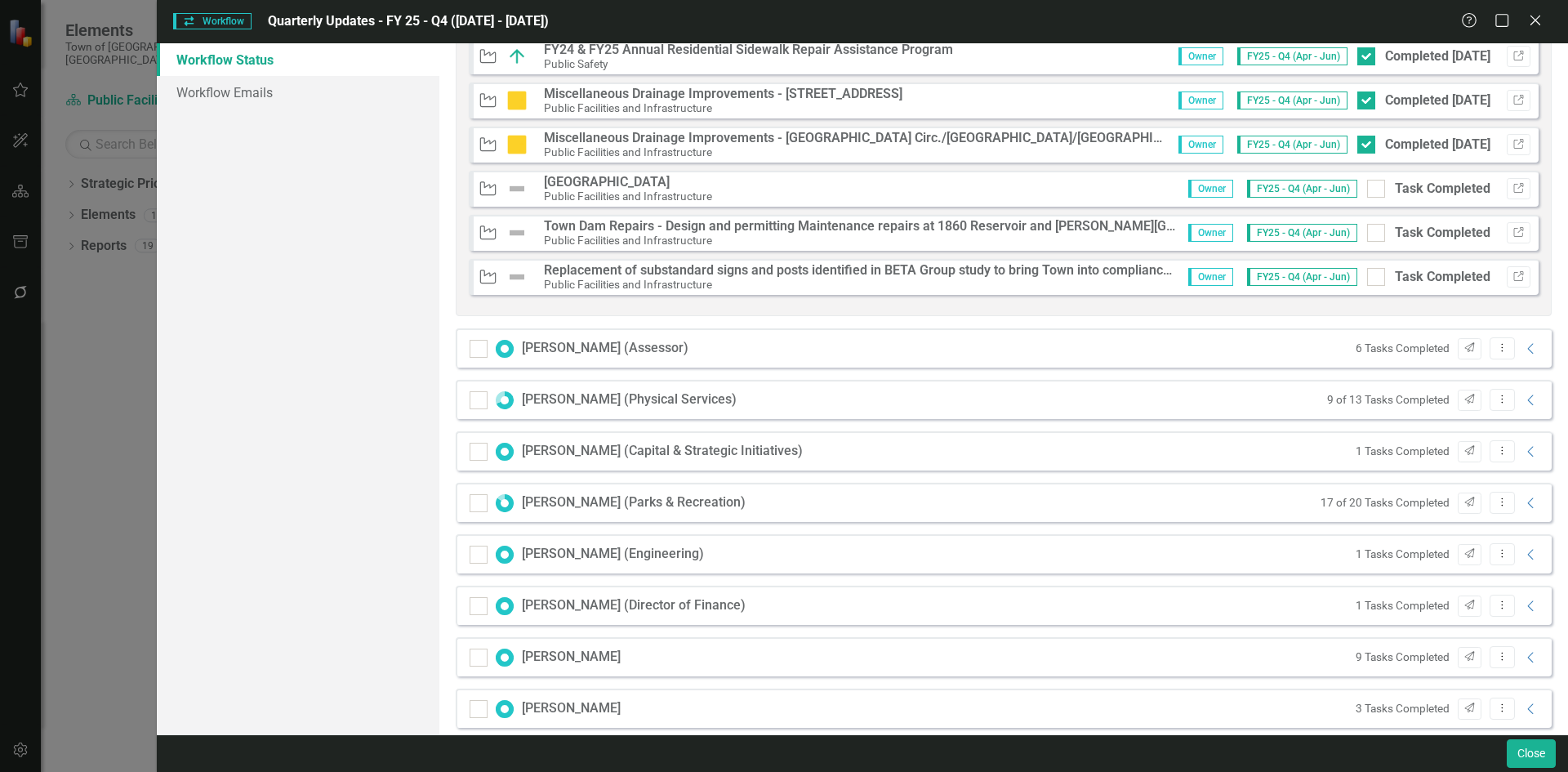
scroll to position [1797, 0]
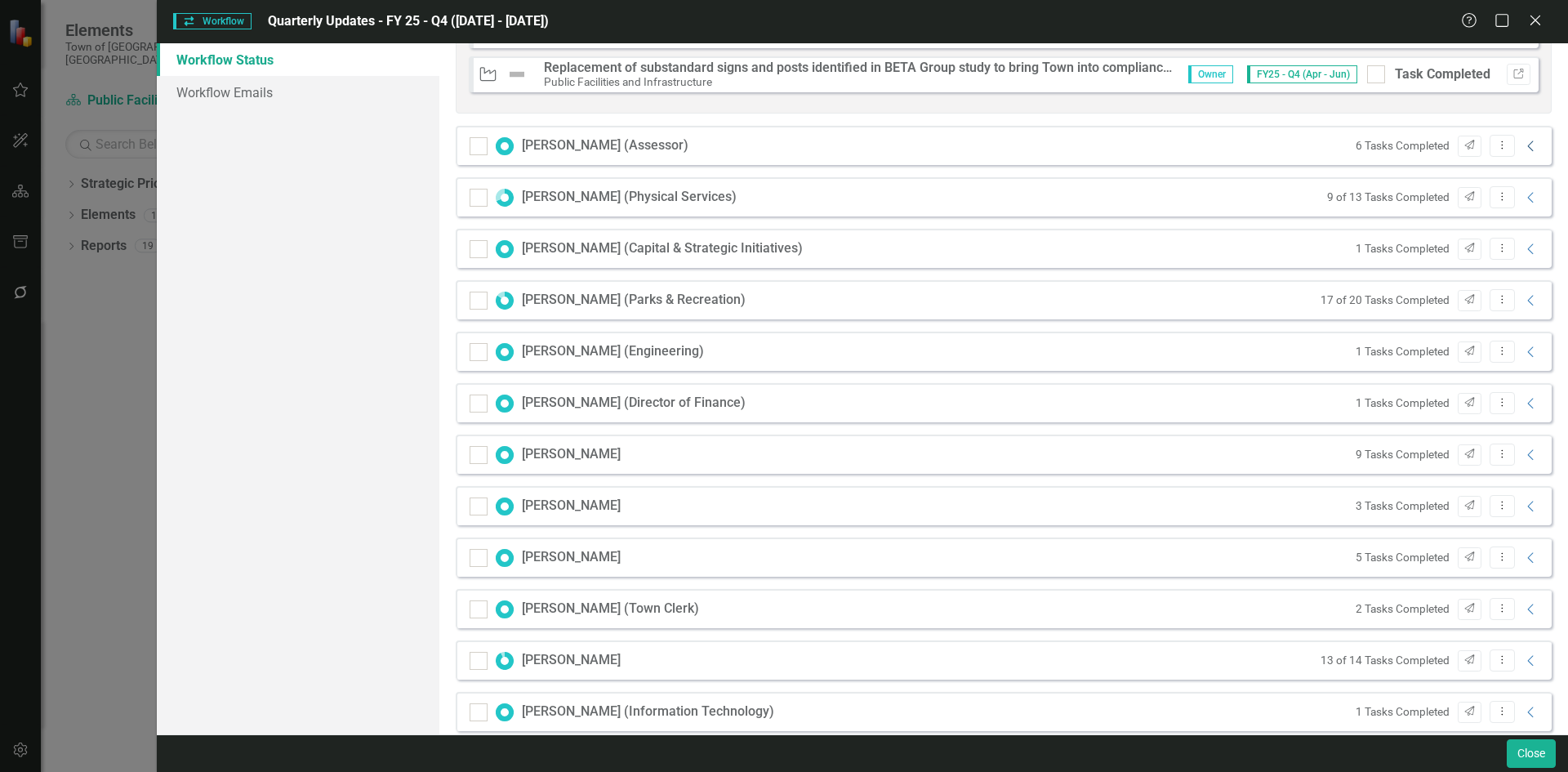
click at [1523, 146] on icon "Collapse" at bounding box center [1530, 147] width 16 height 14
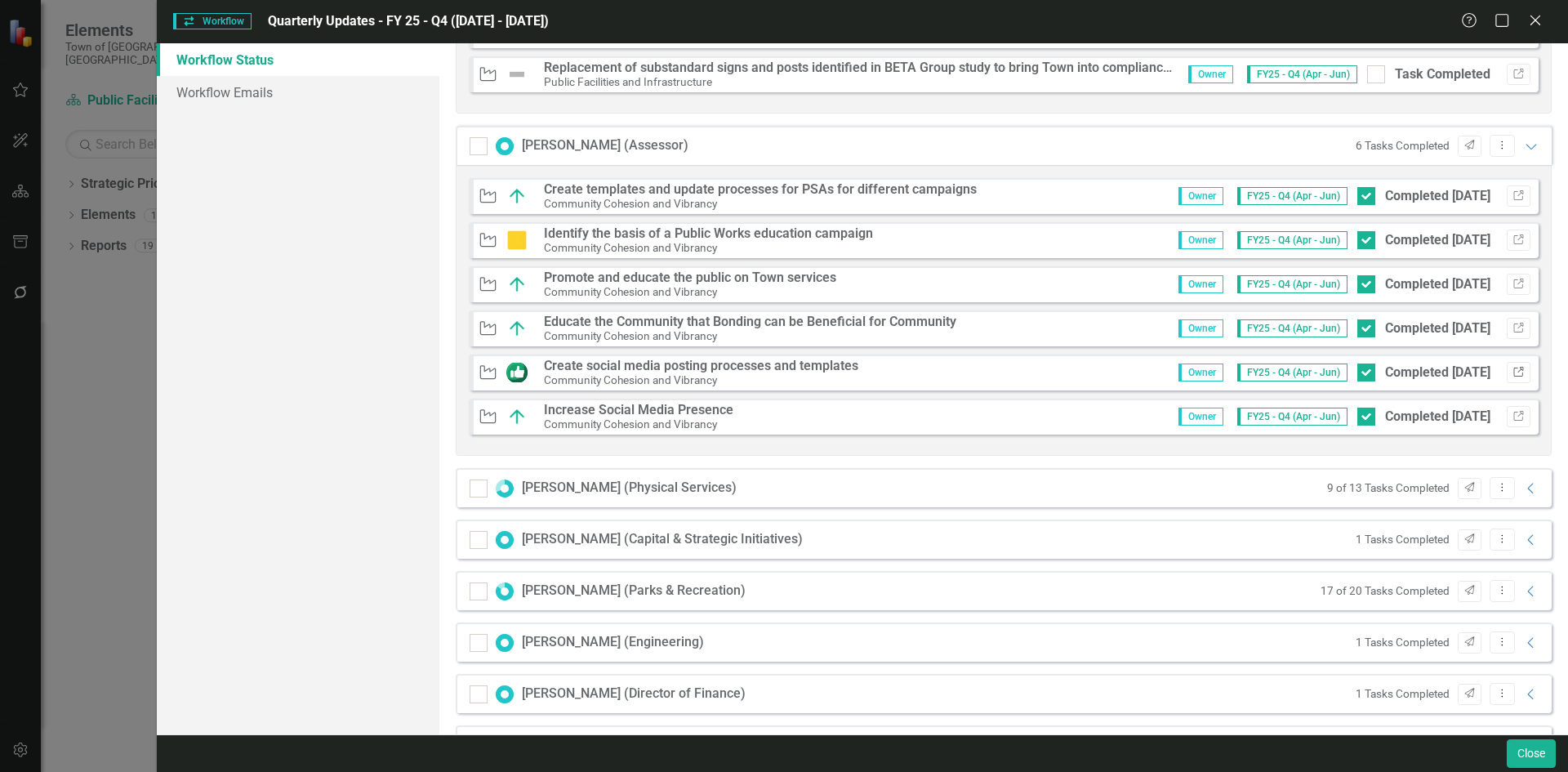
click at [1512, 373] on icon "Link" at bounding box center [1518, 372] width 13 height 10
click at [1525, 141] on icon "Expanded" at bounding box center [1530, 147] width 16 height 14
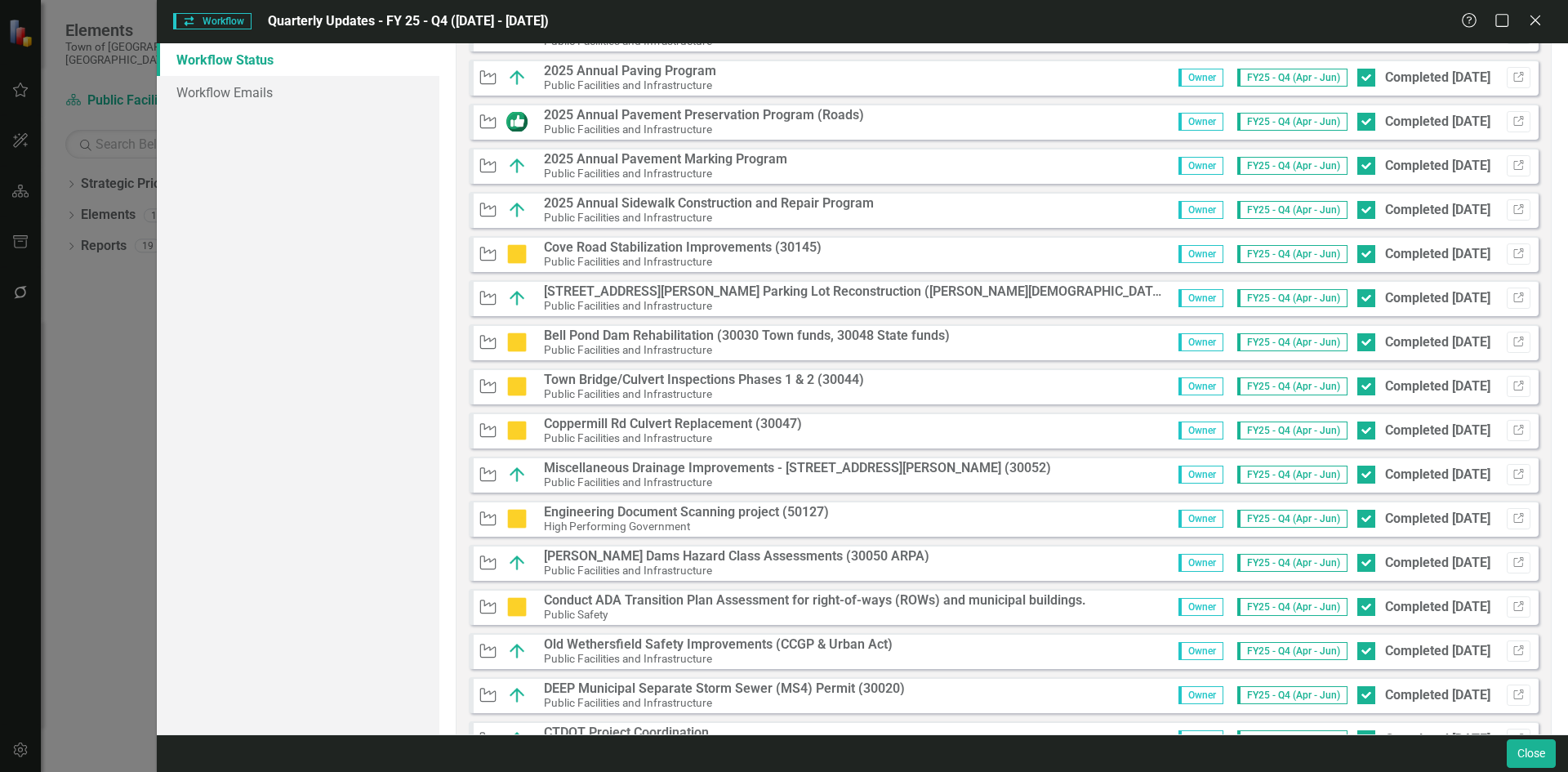
scroll to position [326, 0]
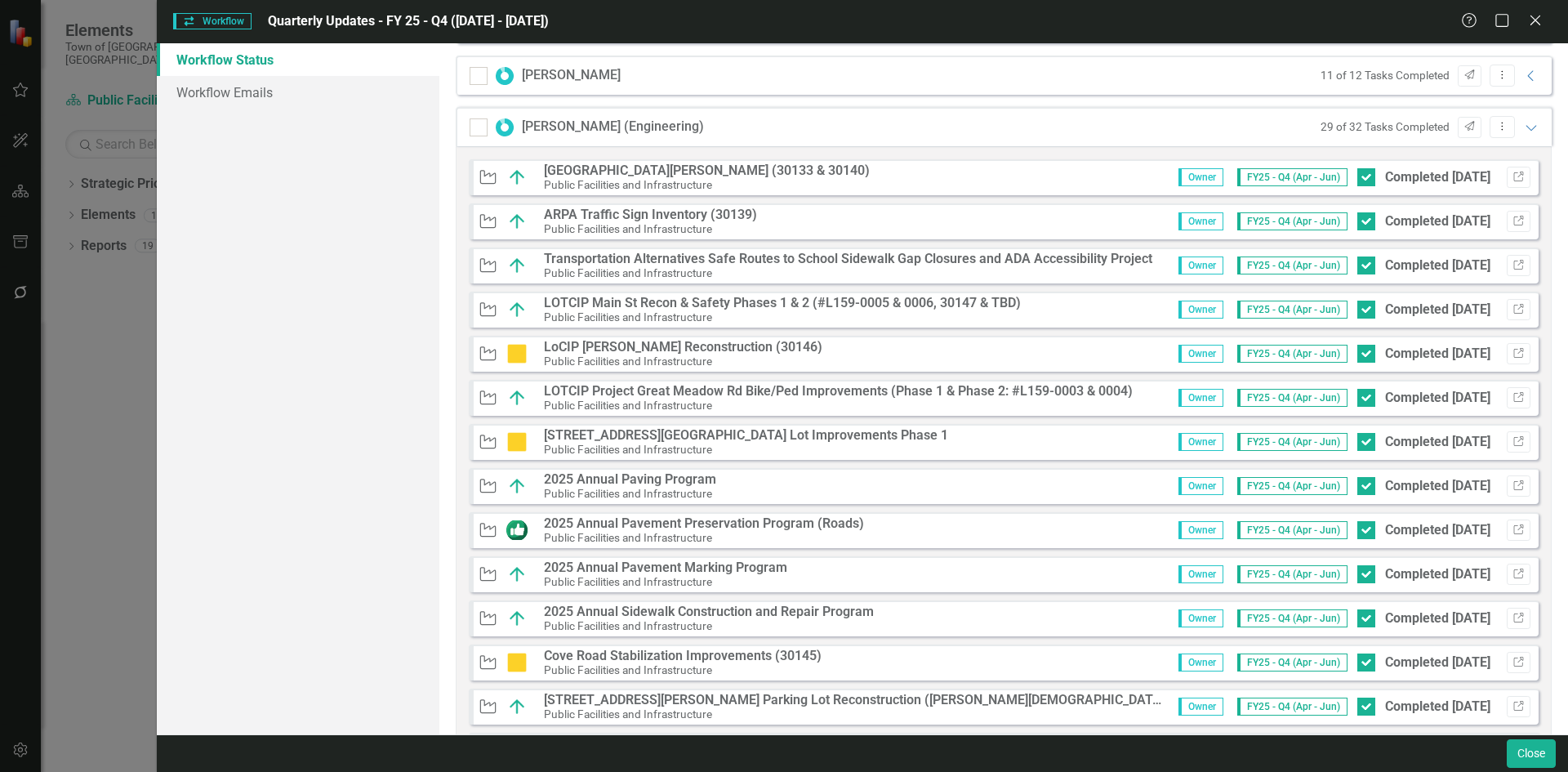
click at [1518, 134] on div "29 of 32 Tasks Completed Send Dropdown Menu Expanded" at bounding box center [1426, 126] width 228 height 22
click at [1523, 127] on icon "Expanded" at bounding box center [1530, 127] width 16 height 14
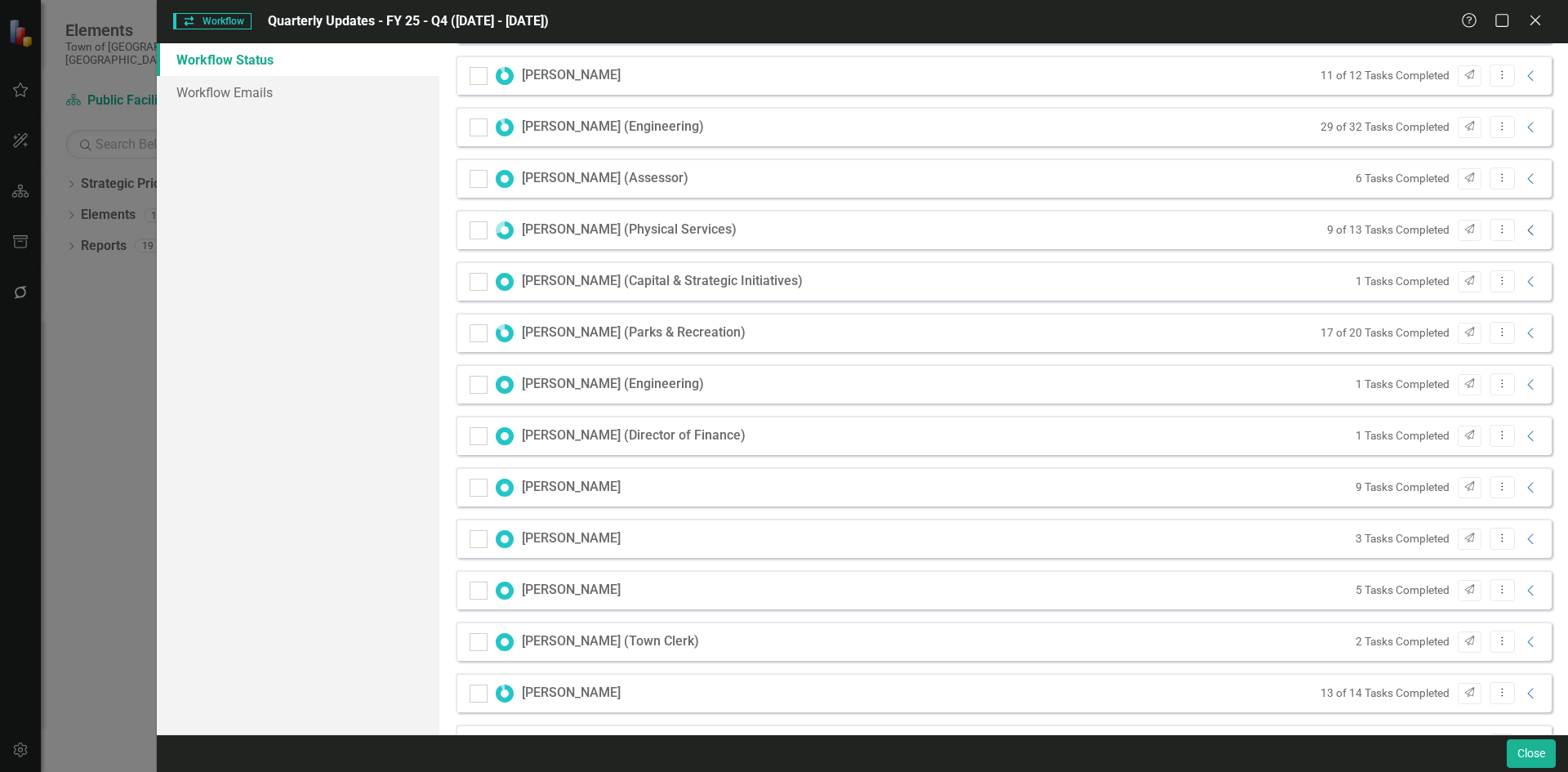
click at [1523, 227] on icon "Collapse" at bounding box center [1530, 231] width 16 height 14
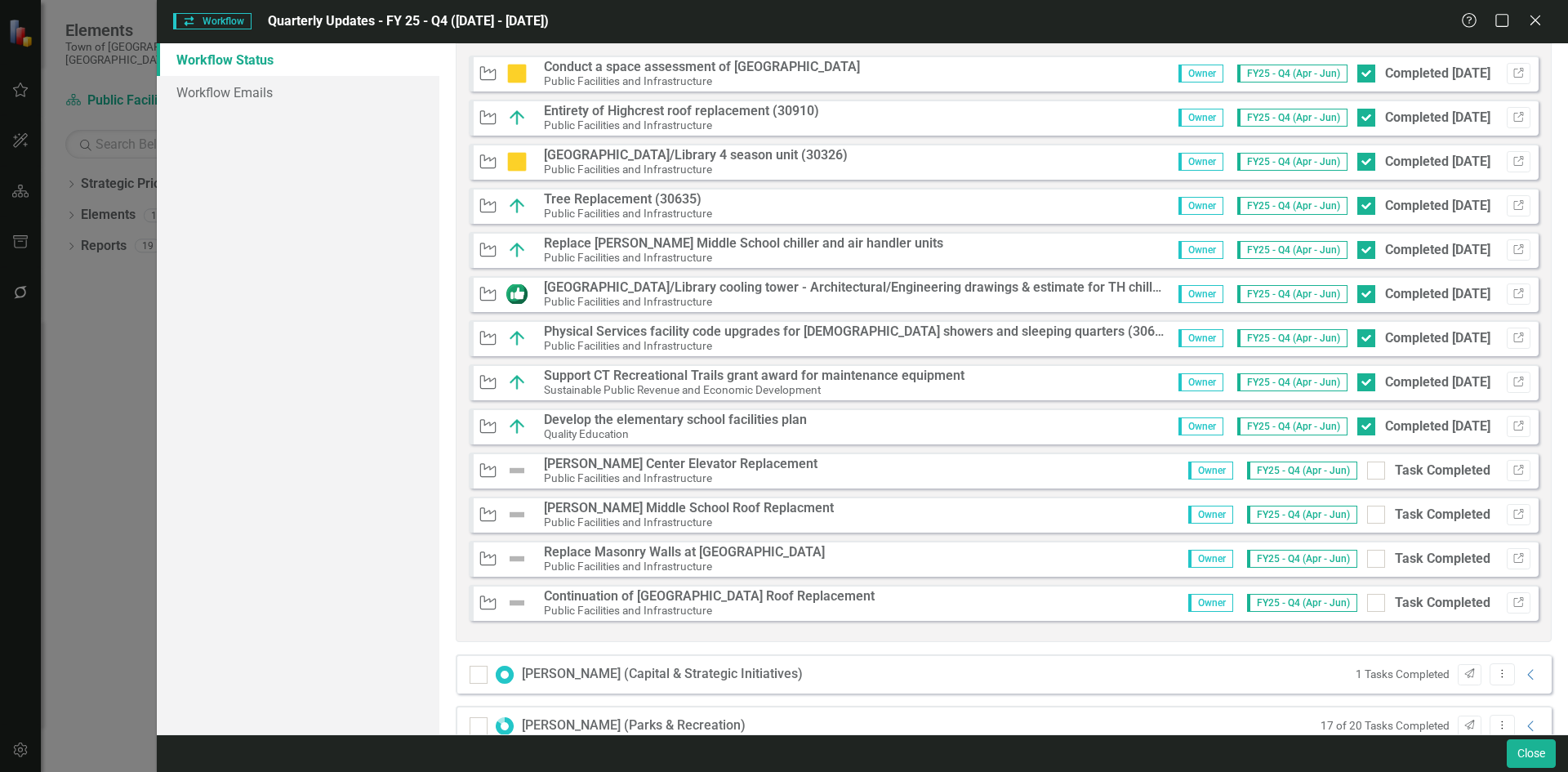
scroll to position [490, 0]
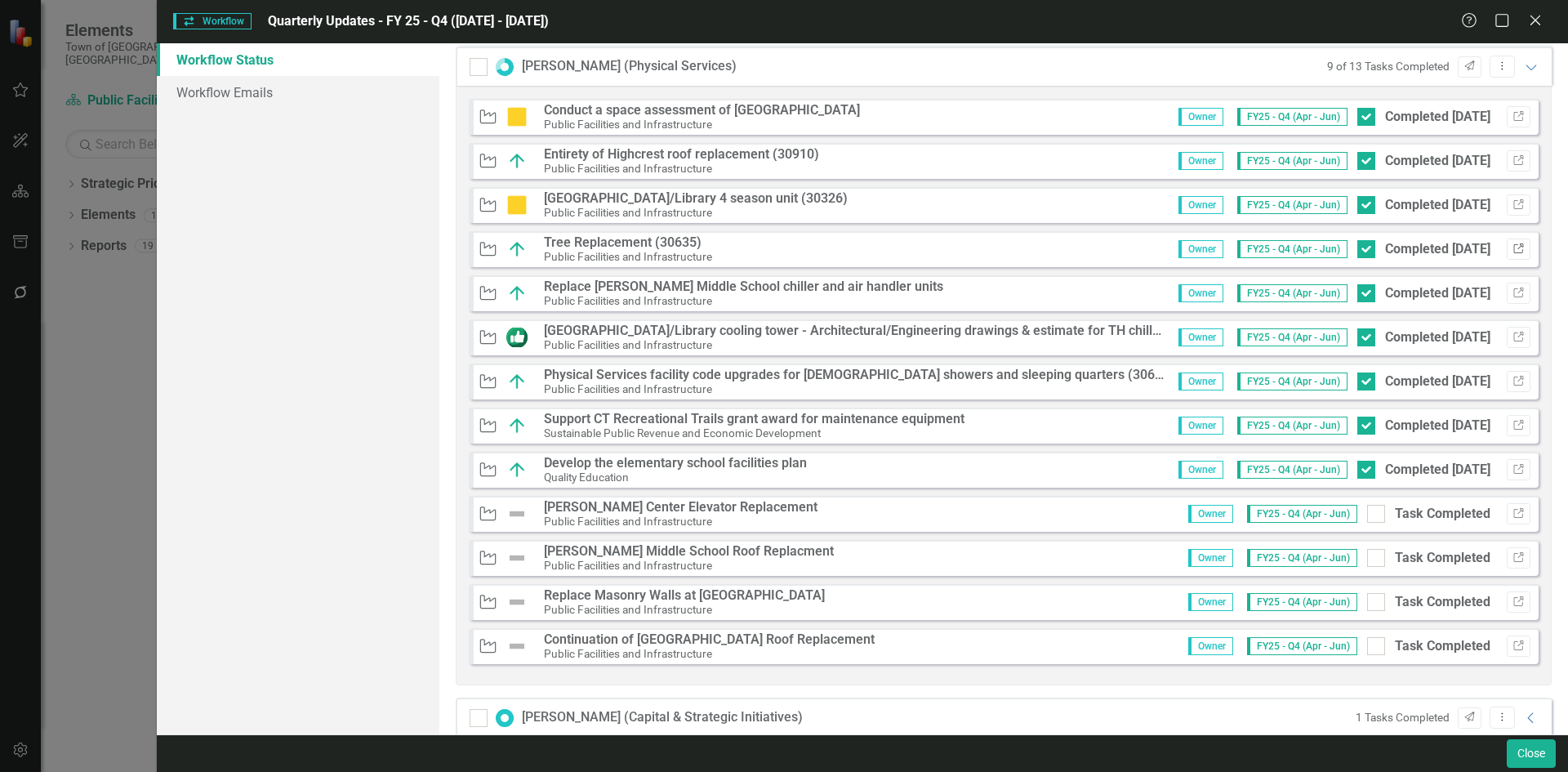
click at [1511, 242] on button "Link" at bounding box center [1518, 249] width 24 height 21
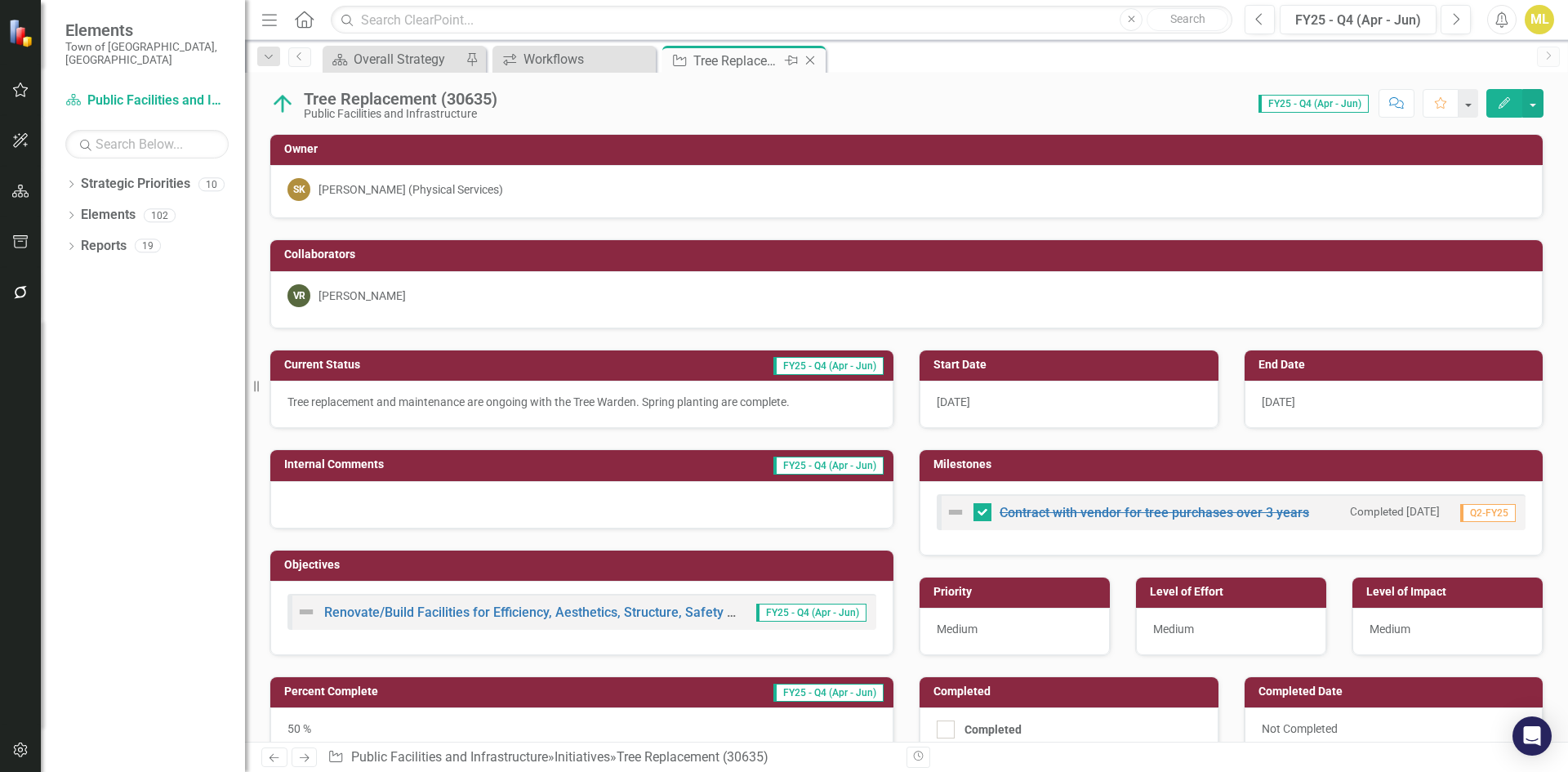
click at [813, 56] on icon "Close" at bounding box center [810, 61] width 16 height 14
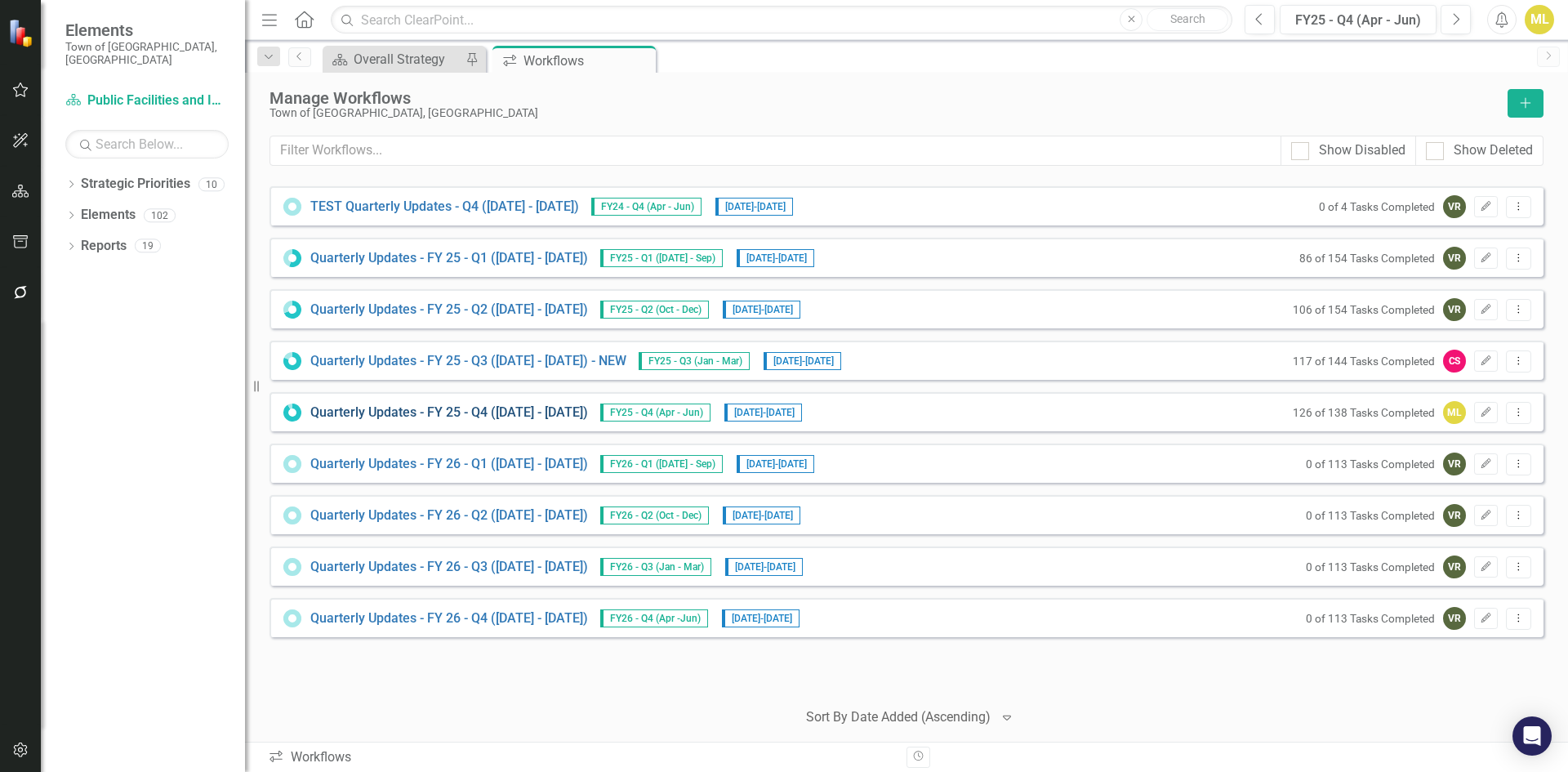
click at [520, 411] on link "Quarterly Updates - FY 25 - Q4 ([DATE] - [DATE])" at bounding box center [450, 412] width 278 height 18
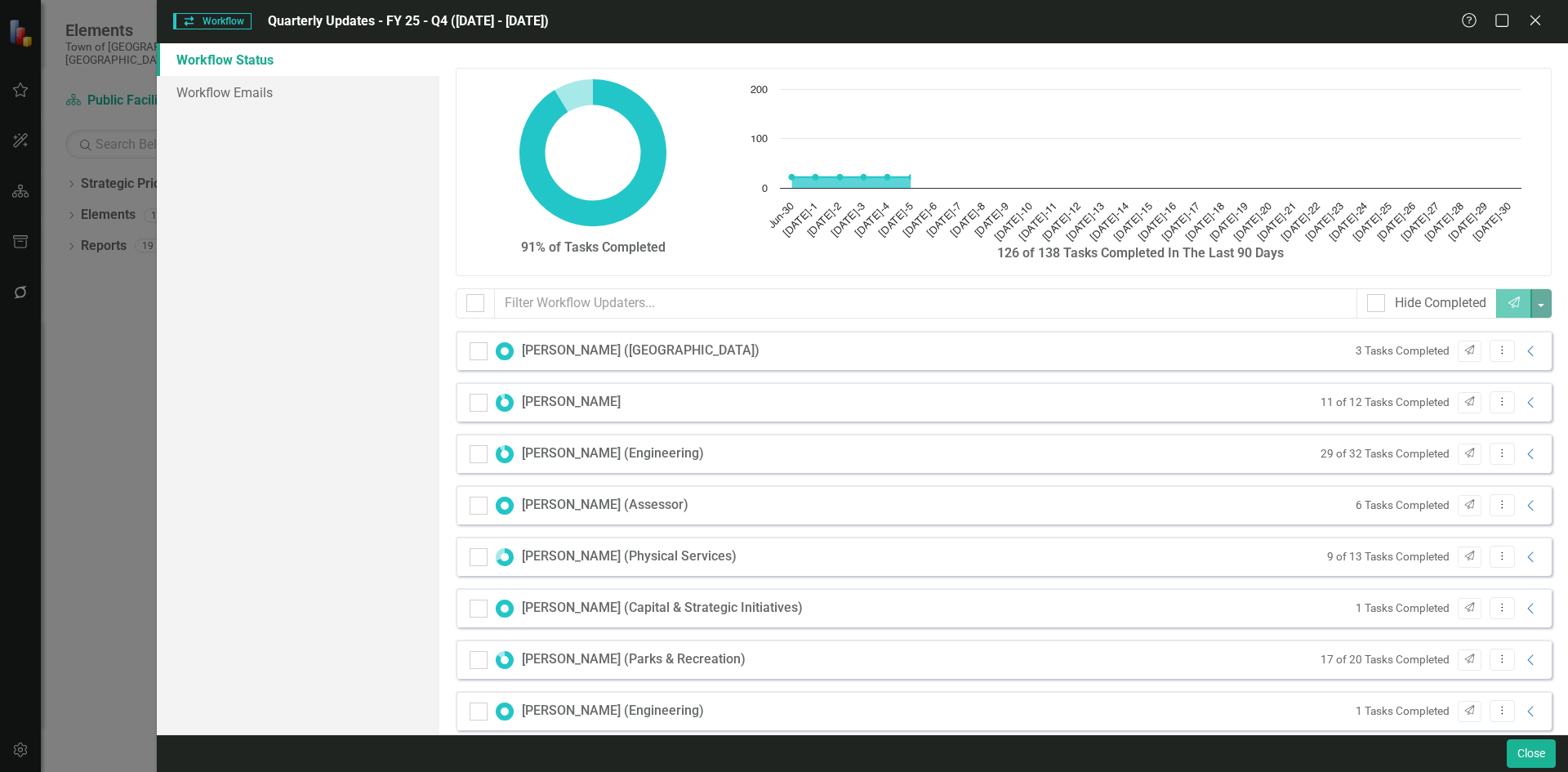
checkbox input "false"
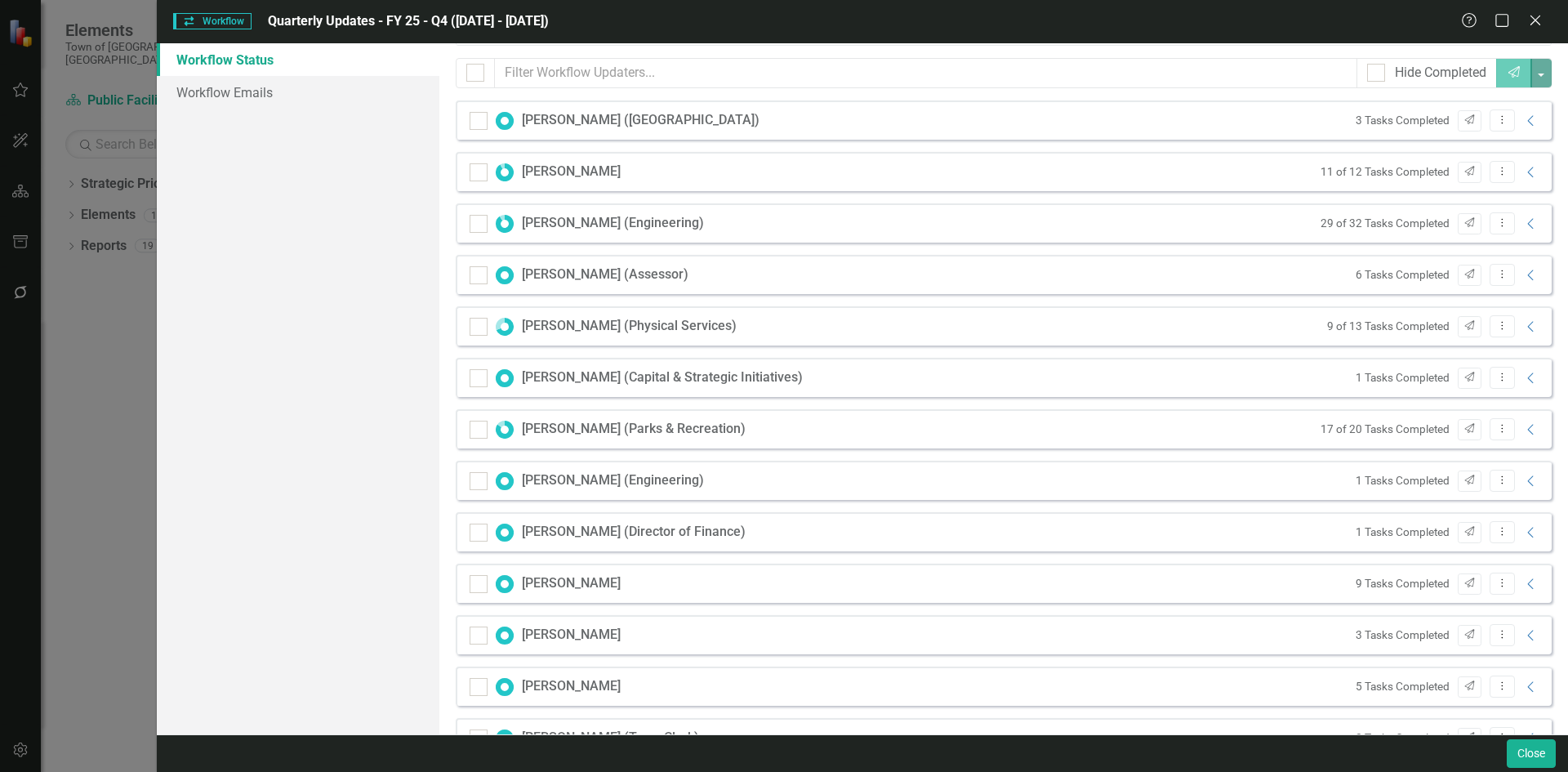
scroll to position [408, 0]
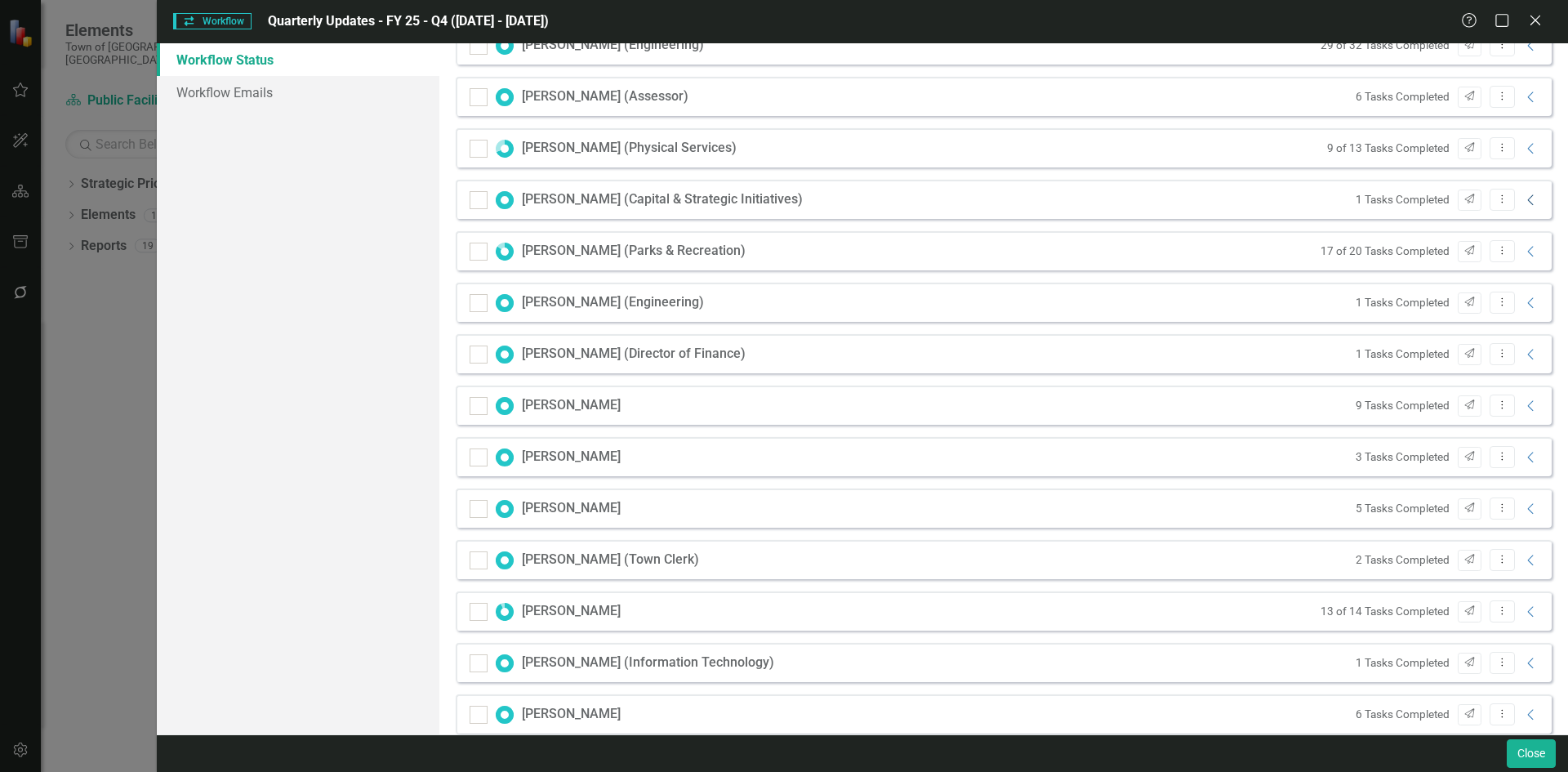
click at [1523, 196] on icon "Collapse" at bounding box center [1530, 201] width 16 height 14
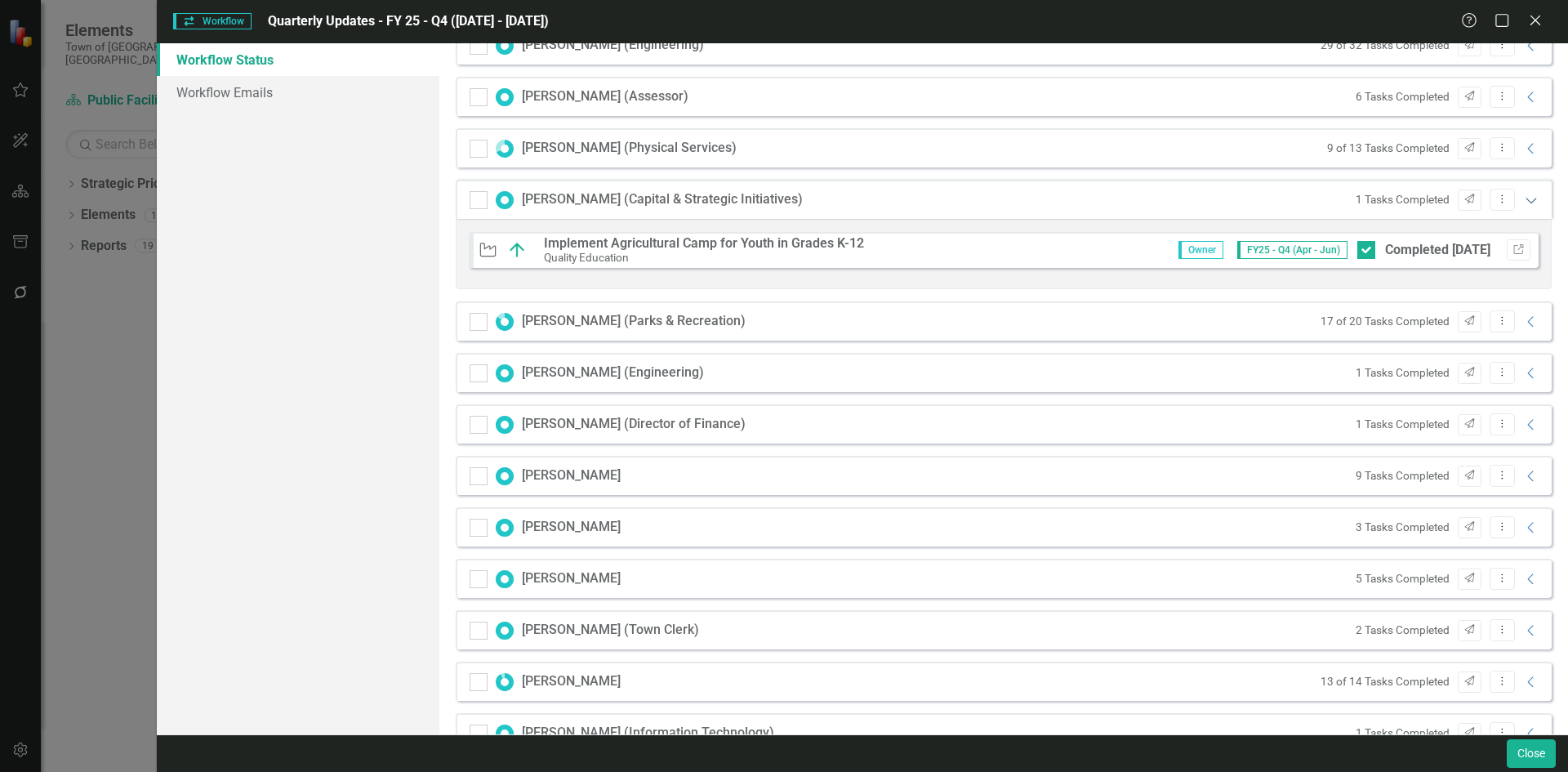
click at [1523, 196] on icon "Expanded" at bounding box center [1530, 201] width 16 height 14
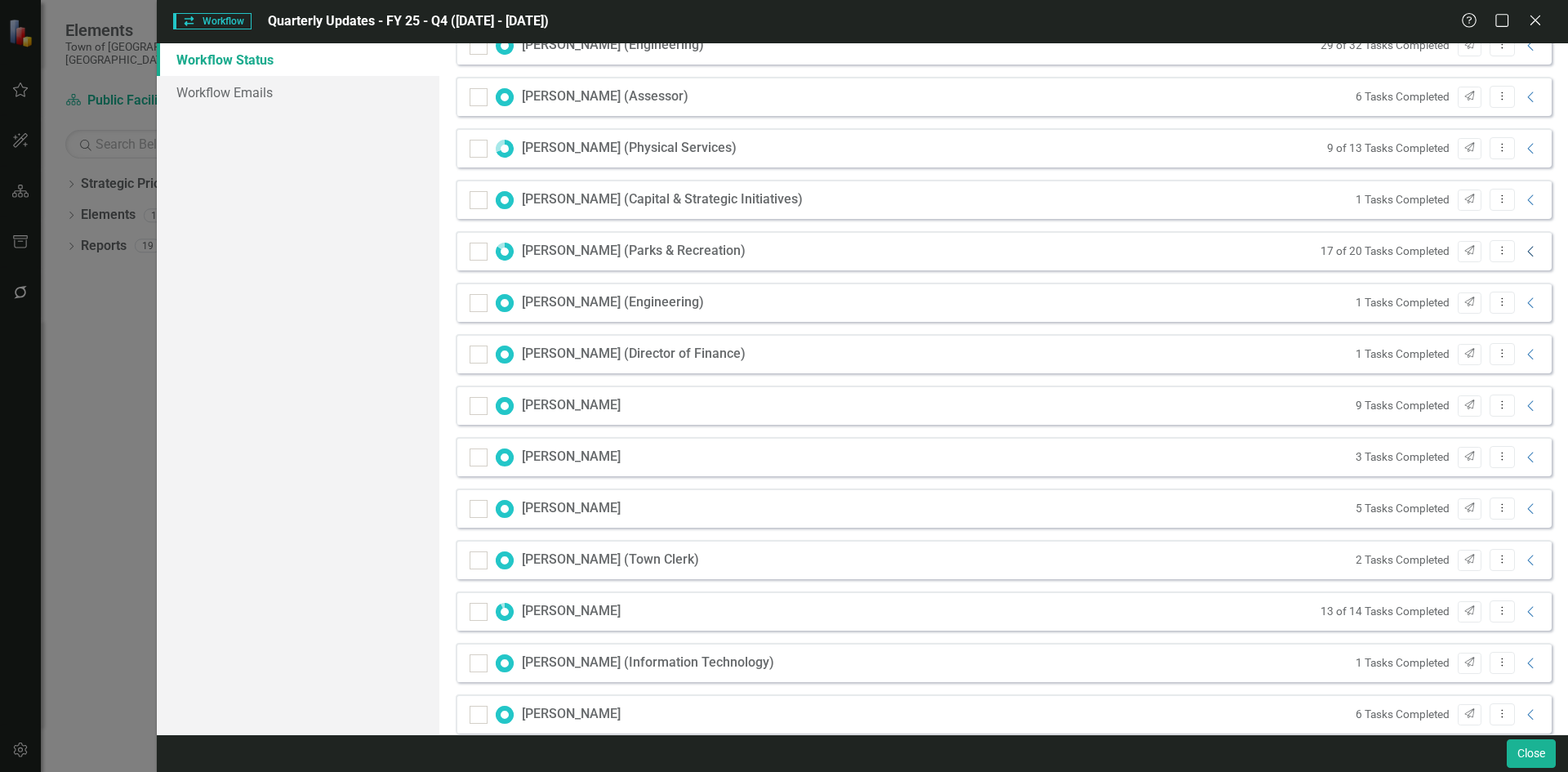
click at [1523, 253] on icon "Collapse" at bounding box center [1530, 252] width 16 height 14
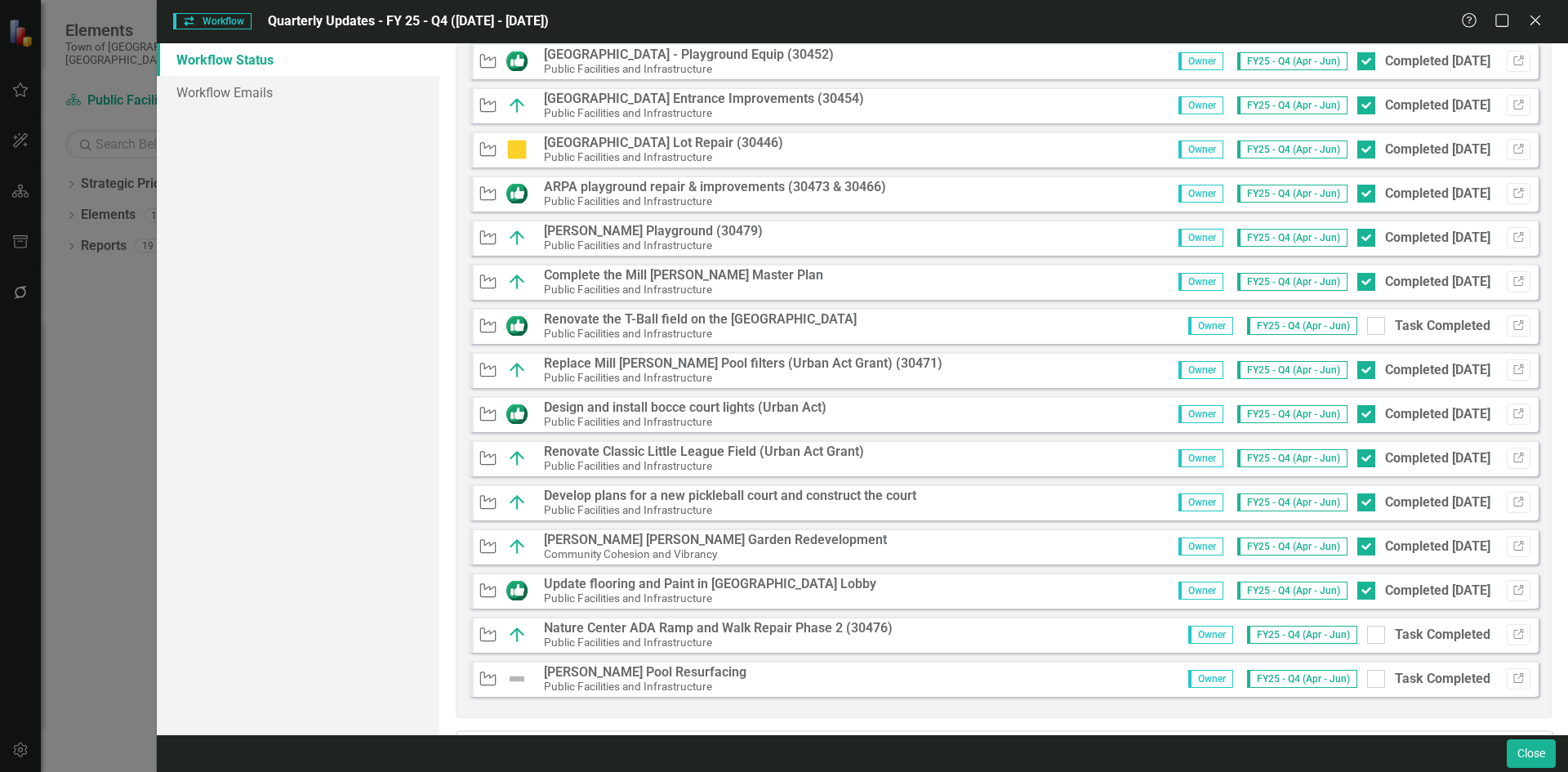
scroll to position [571, 0]
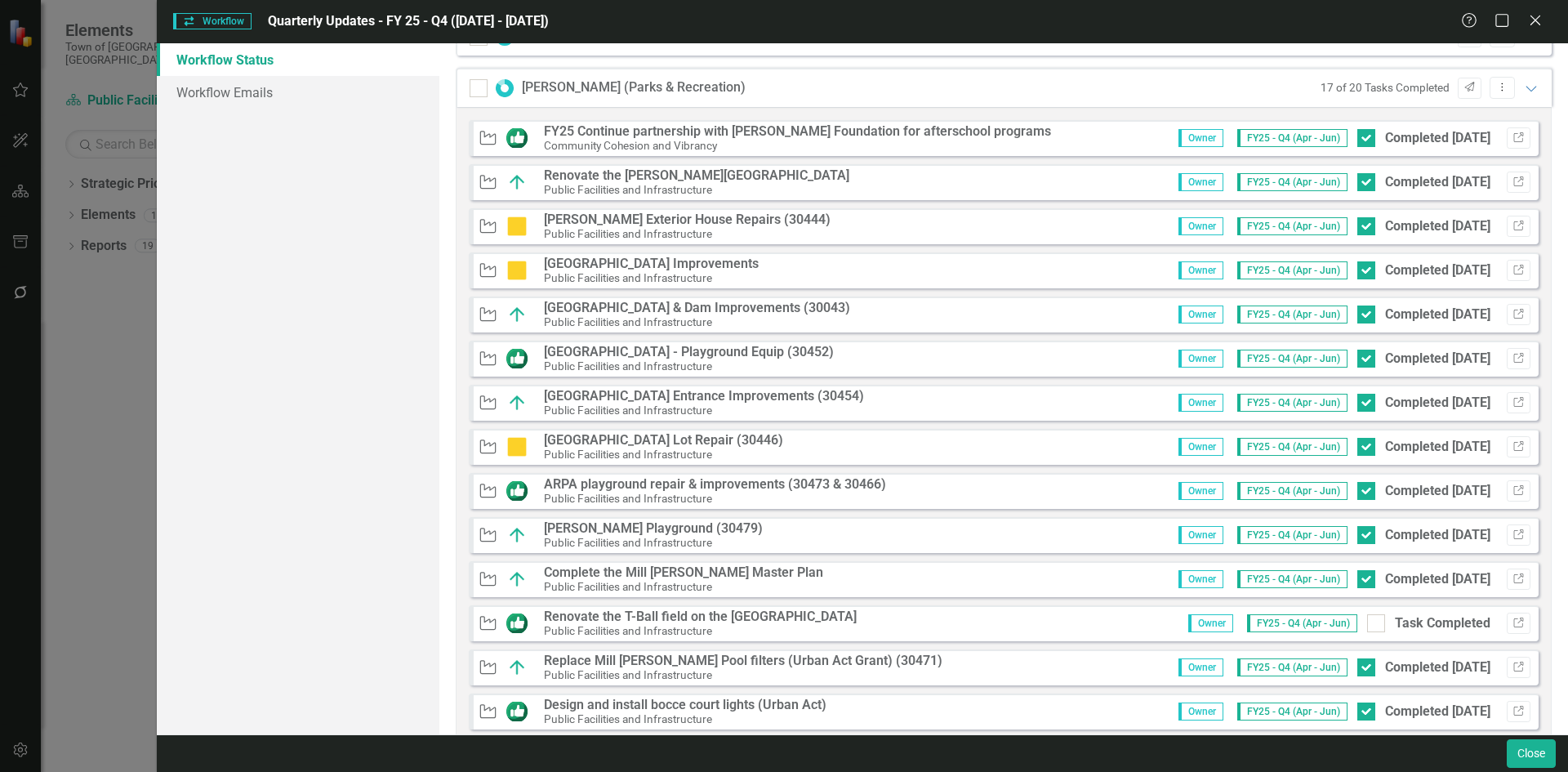
click at [759, 135] on strong "FY25 Continue partnership with [PERSON_NAME] Foundation for afterschool programs" at bounding box center [798, 131] width 508 height 15
click at [762, 128] on strong "FY25 Continue partnership with [PERSON_NAME] Foundation for afterschool programs" at bounding box center [798, 131] width 508 height 15
click at [1513, 133] on button "Link" at bounding box center [1518, 138] width 24 height 21
click at [1512, 136] on icon "Link" at bounding box center [1518, 138] width 13 height 10
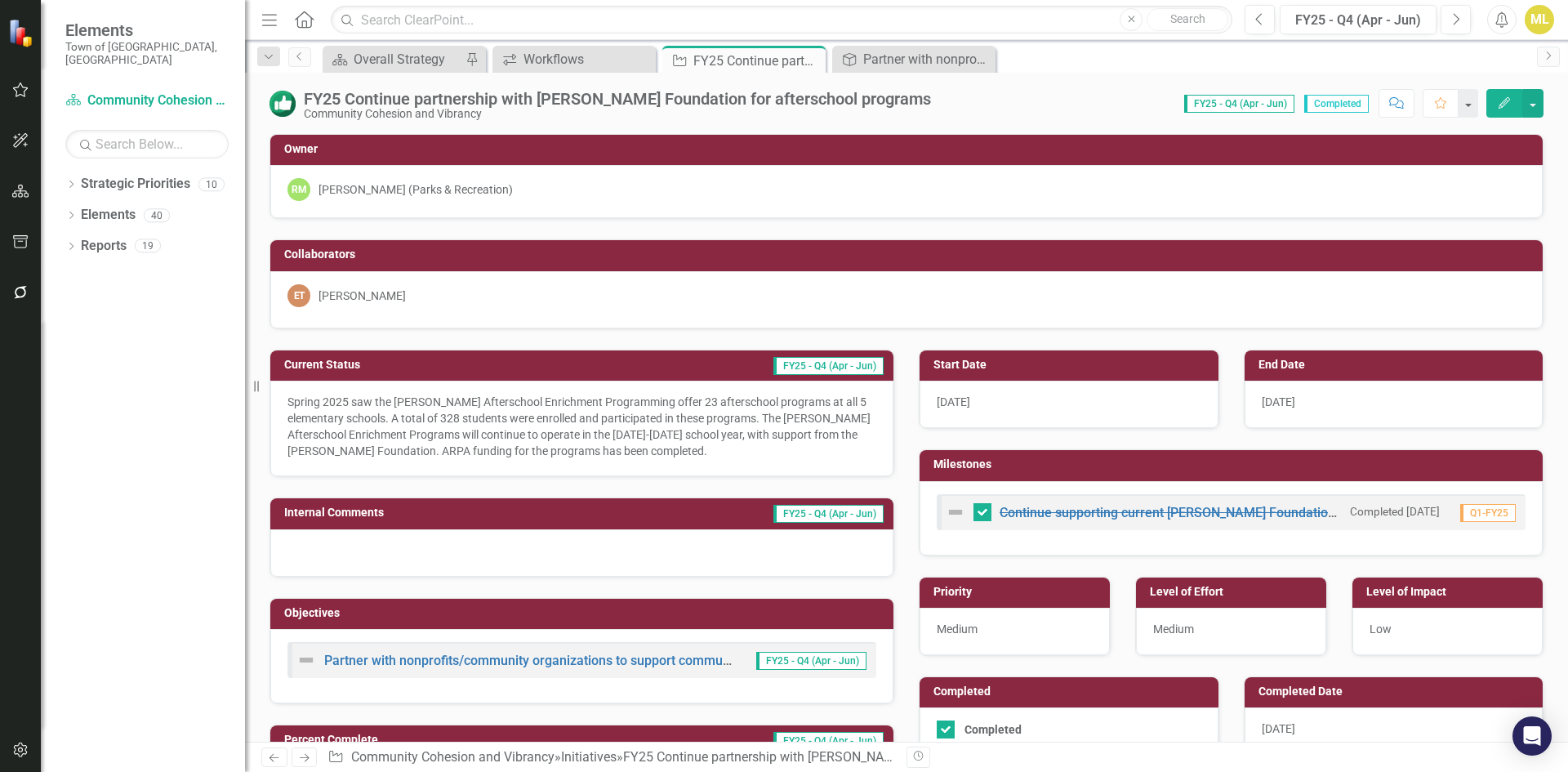
click at [570, 427] on p "Spring 2025 saw the [PERSON_NAME] Afterschool Enrichment Programming offer 23 a…" at bounding box center [582, 427] width 589 height 66
click at [571, 427] on p "Spring 2025 saw the [PERSON_NAME] Afterschool Enrichment Programming offer 23 a…" at bounding box center [582, 427] width 589 height 66
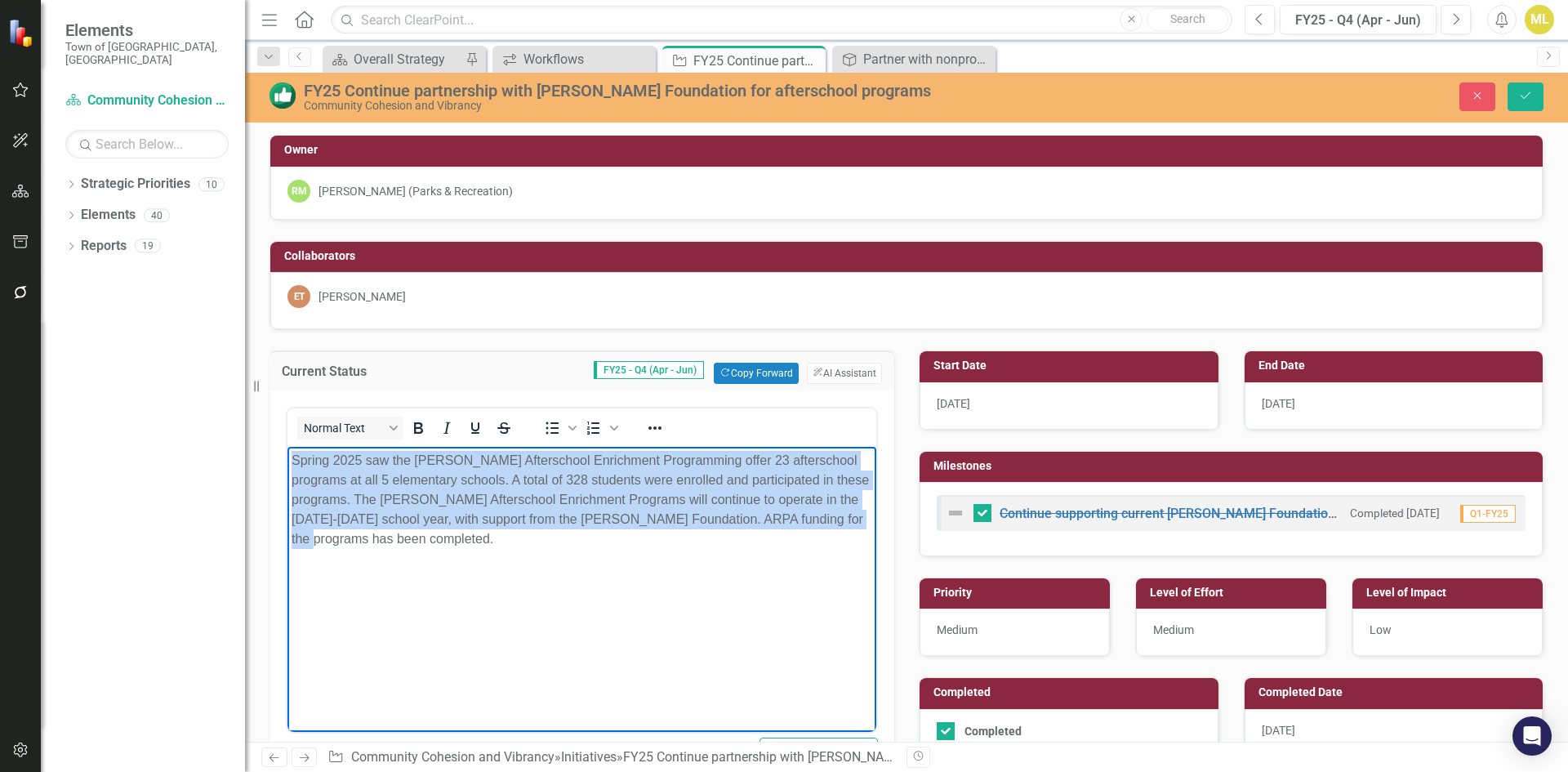
drag, startPoint x: 841, startPoint y: 519, endPoint x: -71, endPoint y: 308, distance: 936.1
click at [288, 447] on html "Spring 2025 saw the [PERSON_NAME] Afterschool Enrichment Programming offer 23 a…" at bounding box center [582, 569] width 589 height 245
copy p "Spring 2025 saw the [PERSON_NAME] Afterschool Enrichment Programming offer 23 a…"
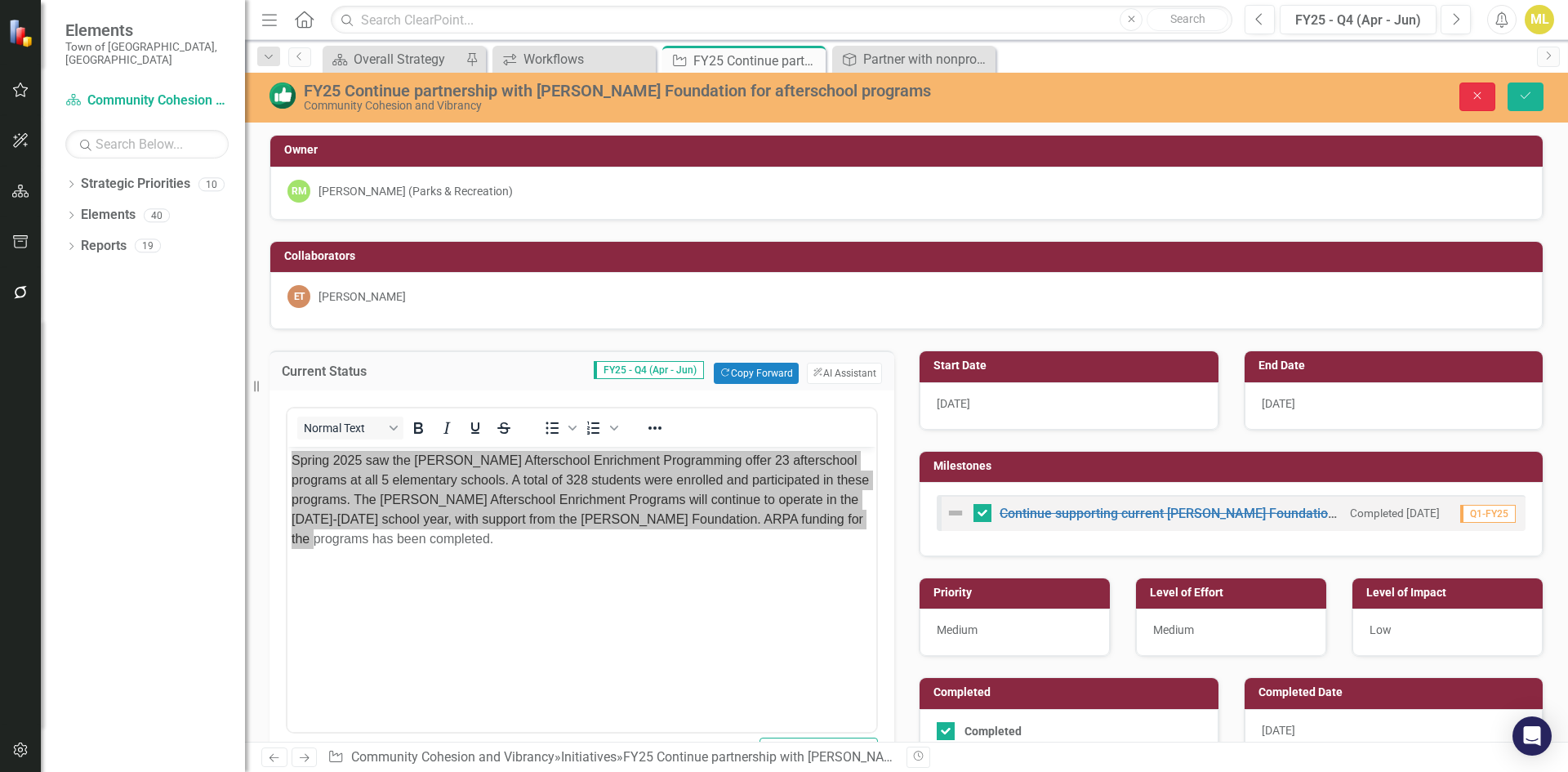
click at [1474, 89] on button "Close" at bounding box center [1476, 96] width 36 height 29
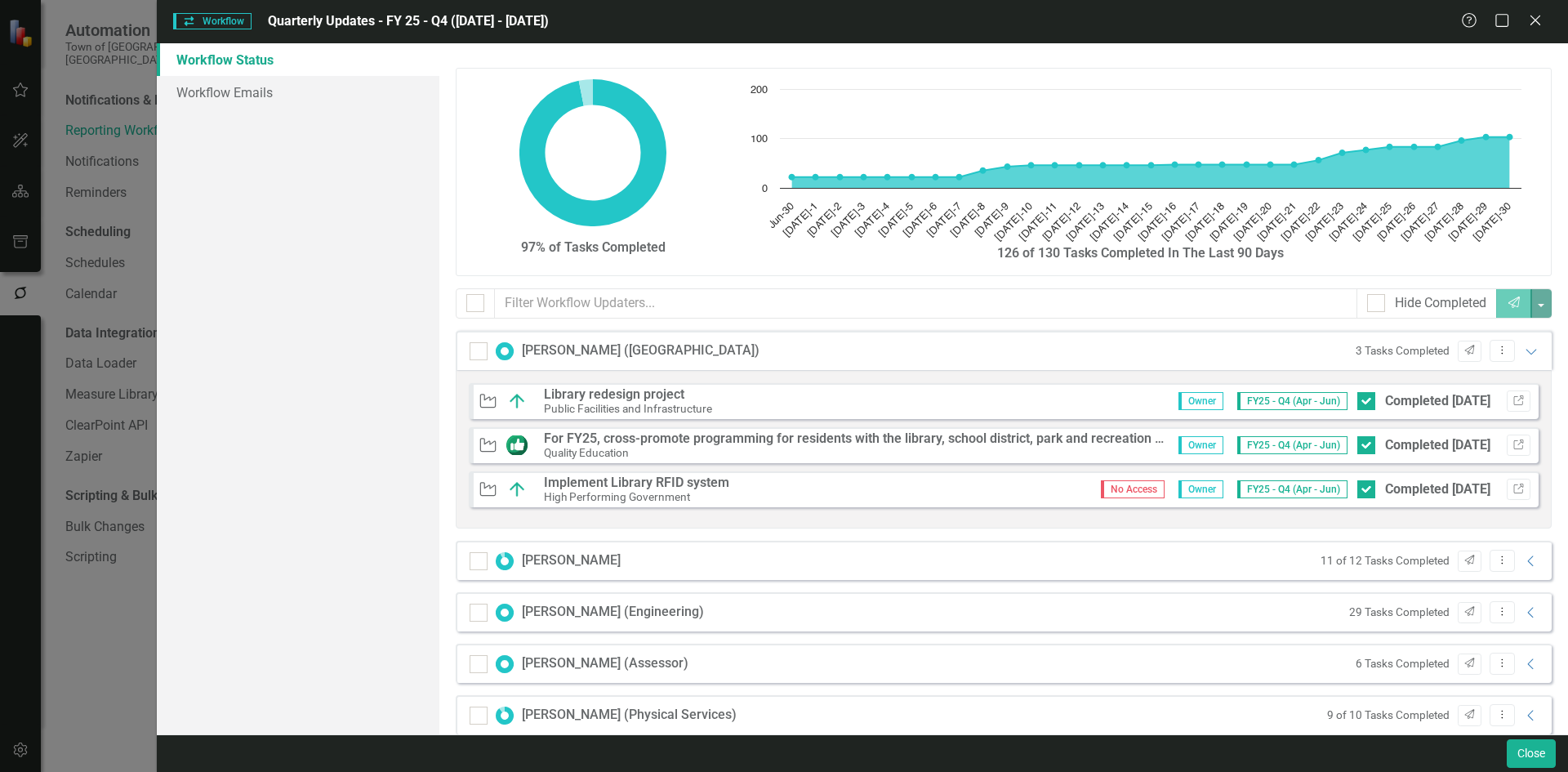
scroll to position [163, 0]
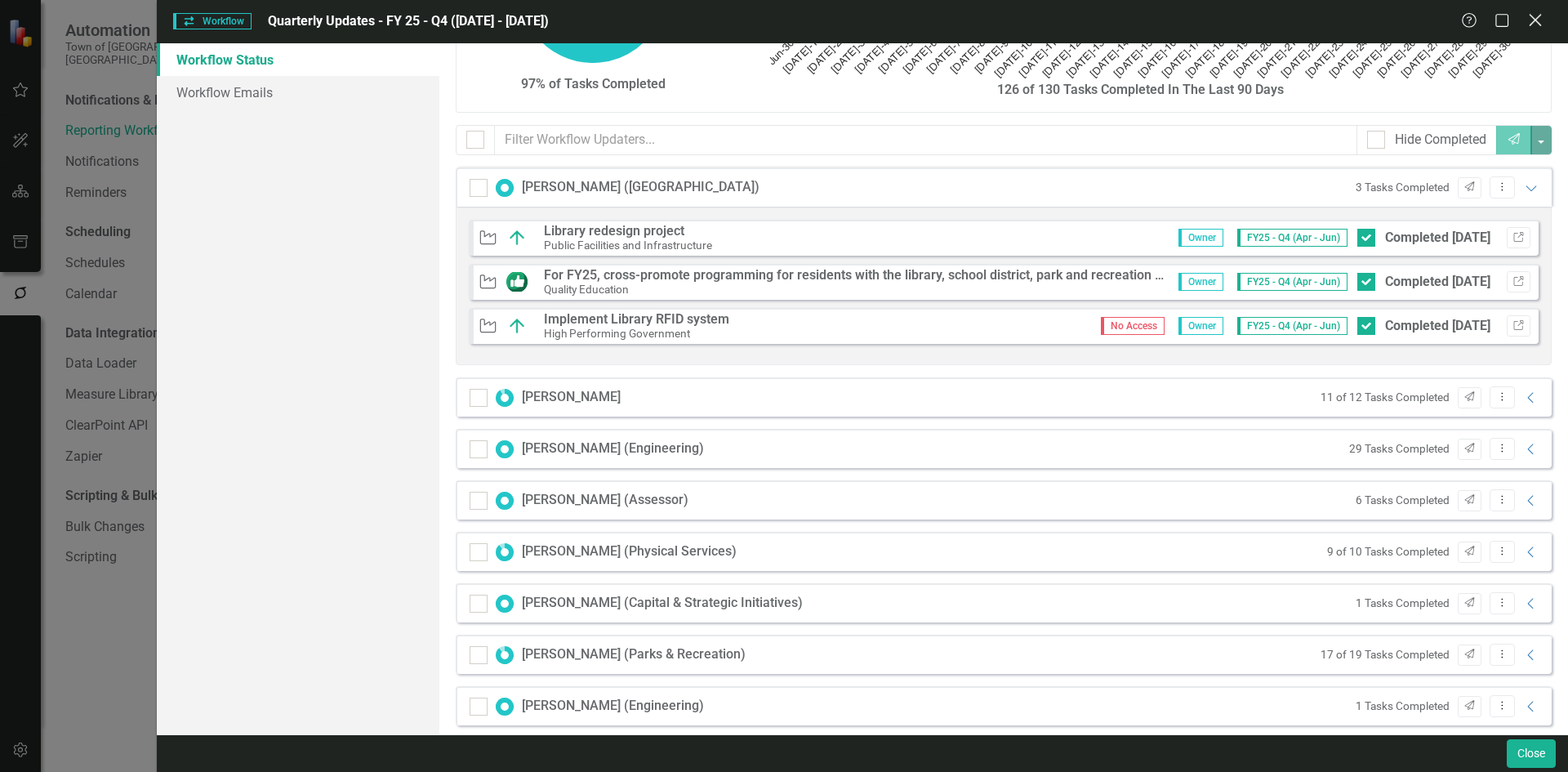
click at [1539, 17] on icon at bounding box center [1534, 19] width 13 height 13
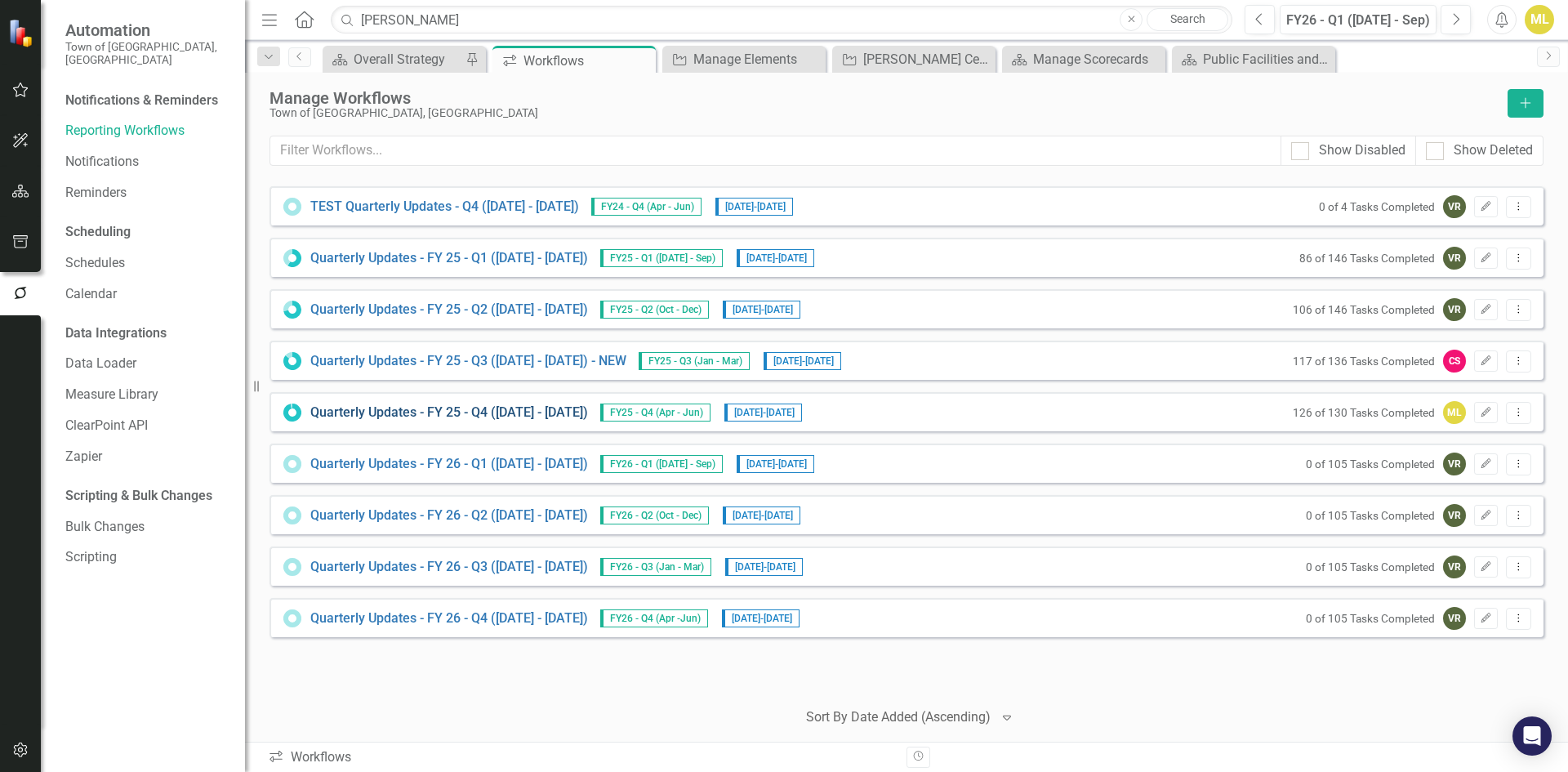
click at [481, 411] on link "Quarterly Updates - FY 25 - Q4 ([DATE] - [DATE])" at bounding box center [450, 412] width 278 height 18
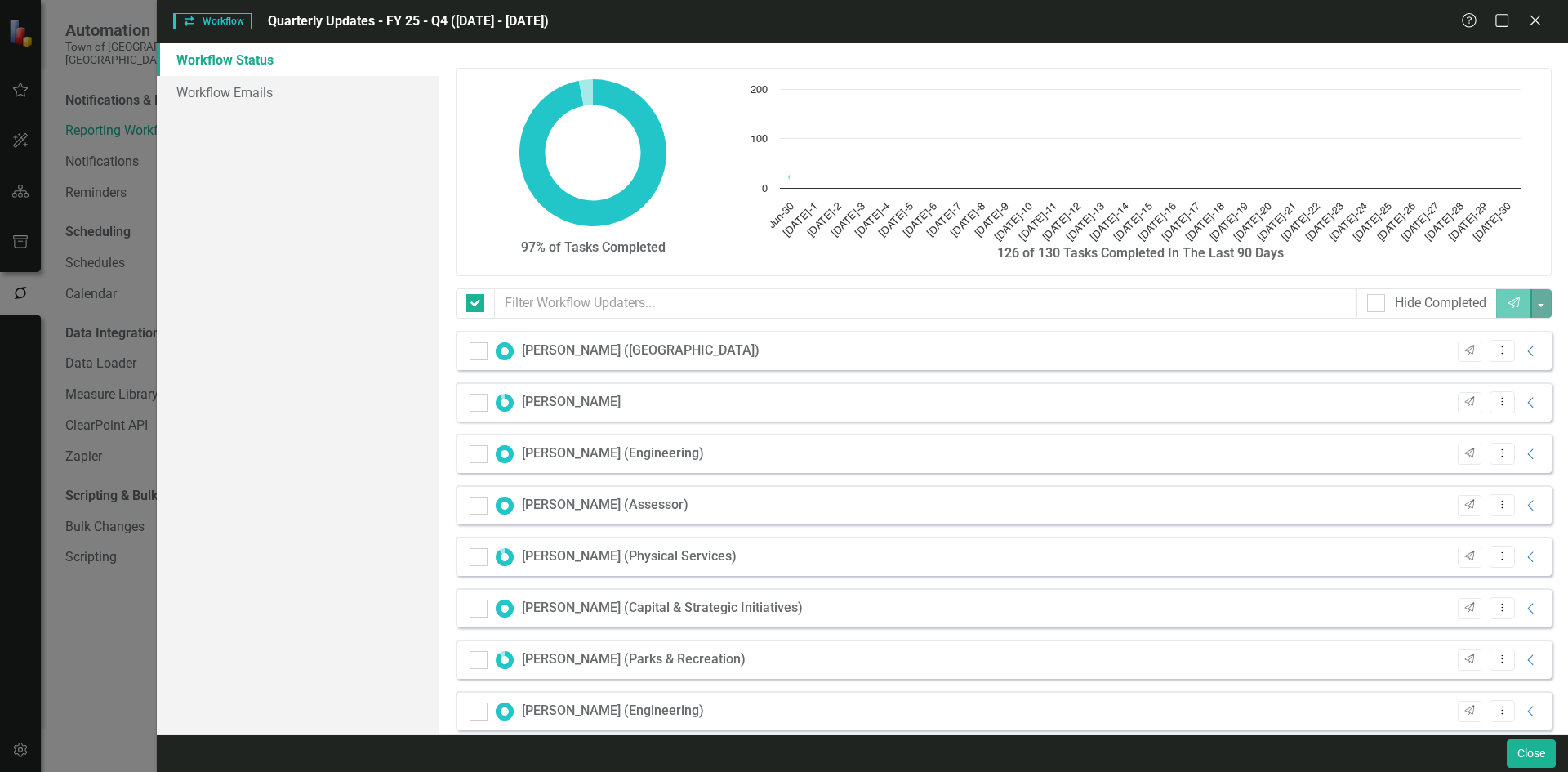
checkbox input "false"
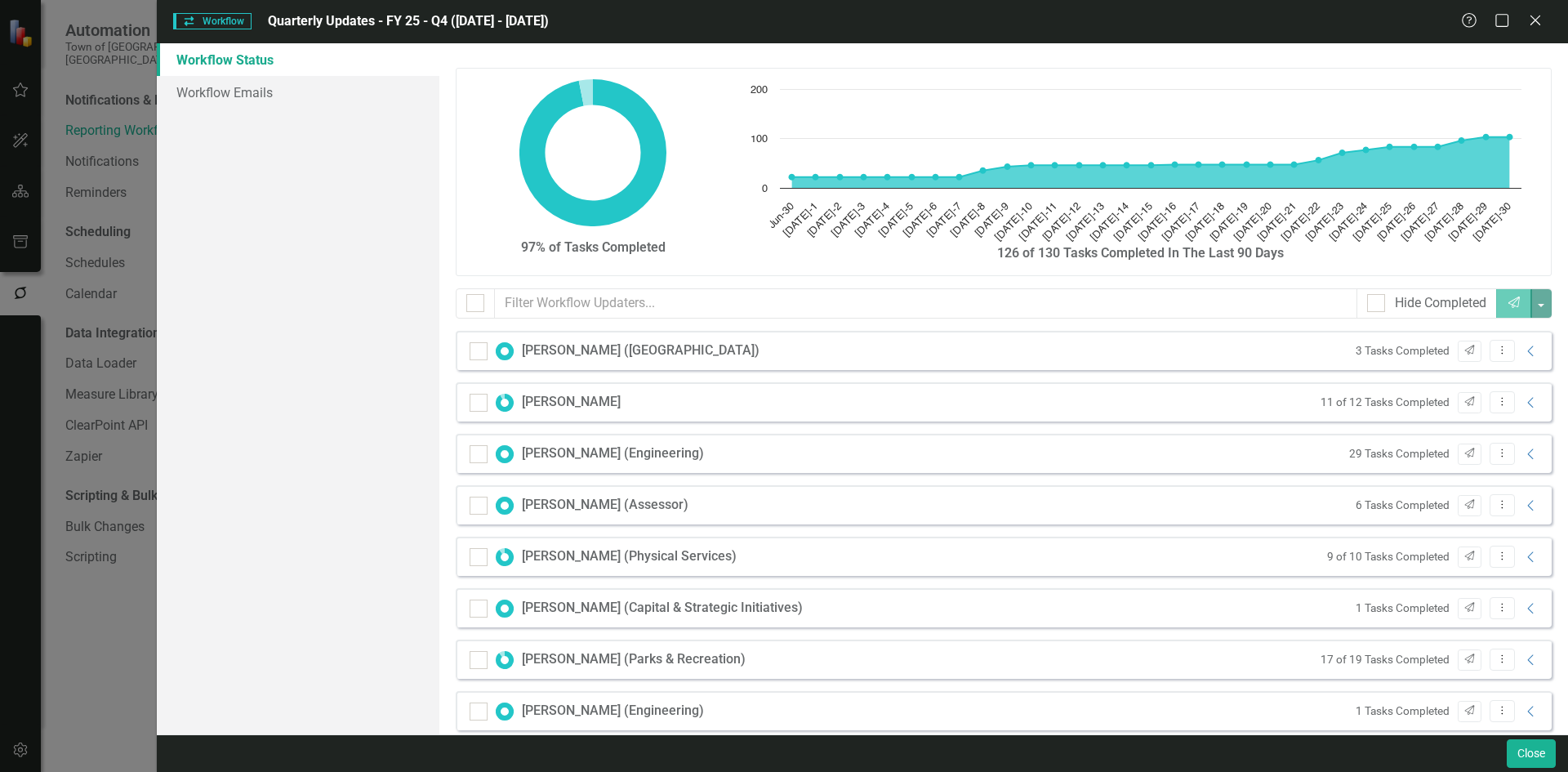
scroll to position [245, 0]
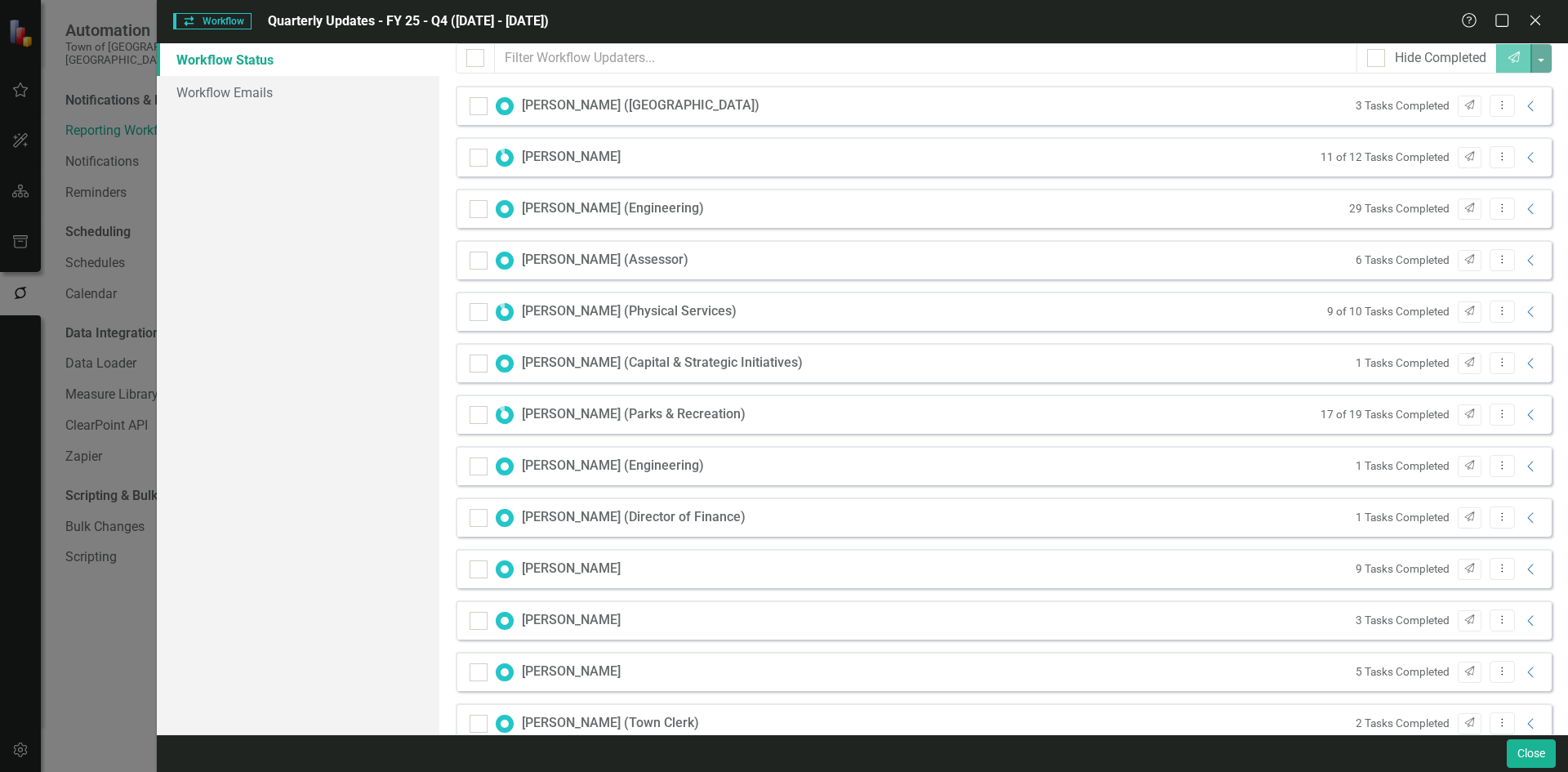
click at [1502, 406] on div "17 of 19 Tasks Completed Send Dropdown Menu Collapse" at bounding box center [1426, 414] width 228 height 22
click at [1523, 409] on icon "Collapse" at bounding box center [1530, 415] width 16 height 14
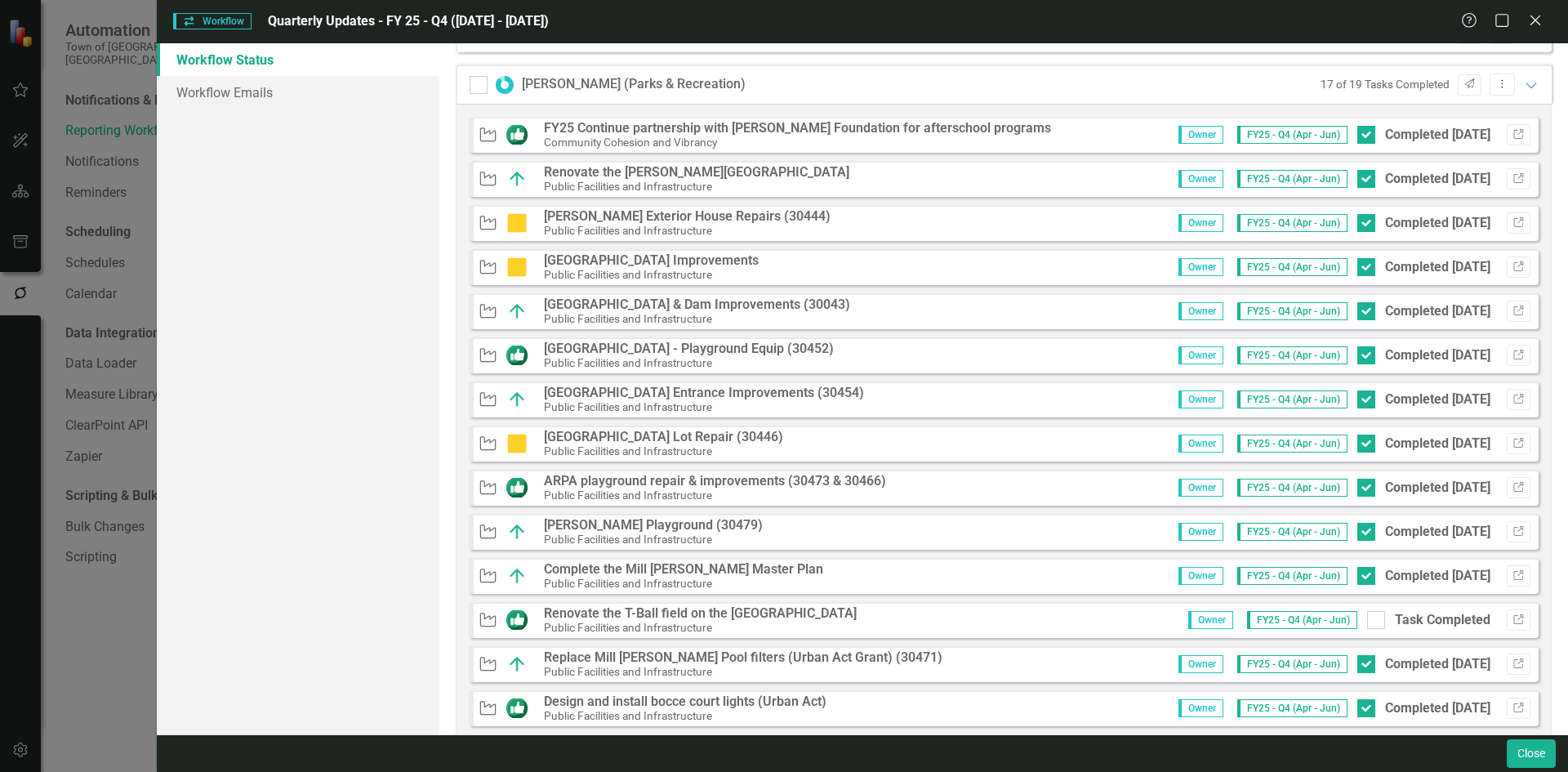
scroll to position [490, 0]
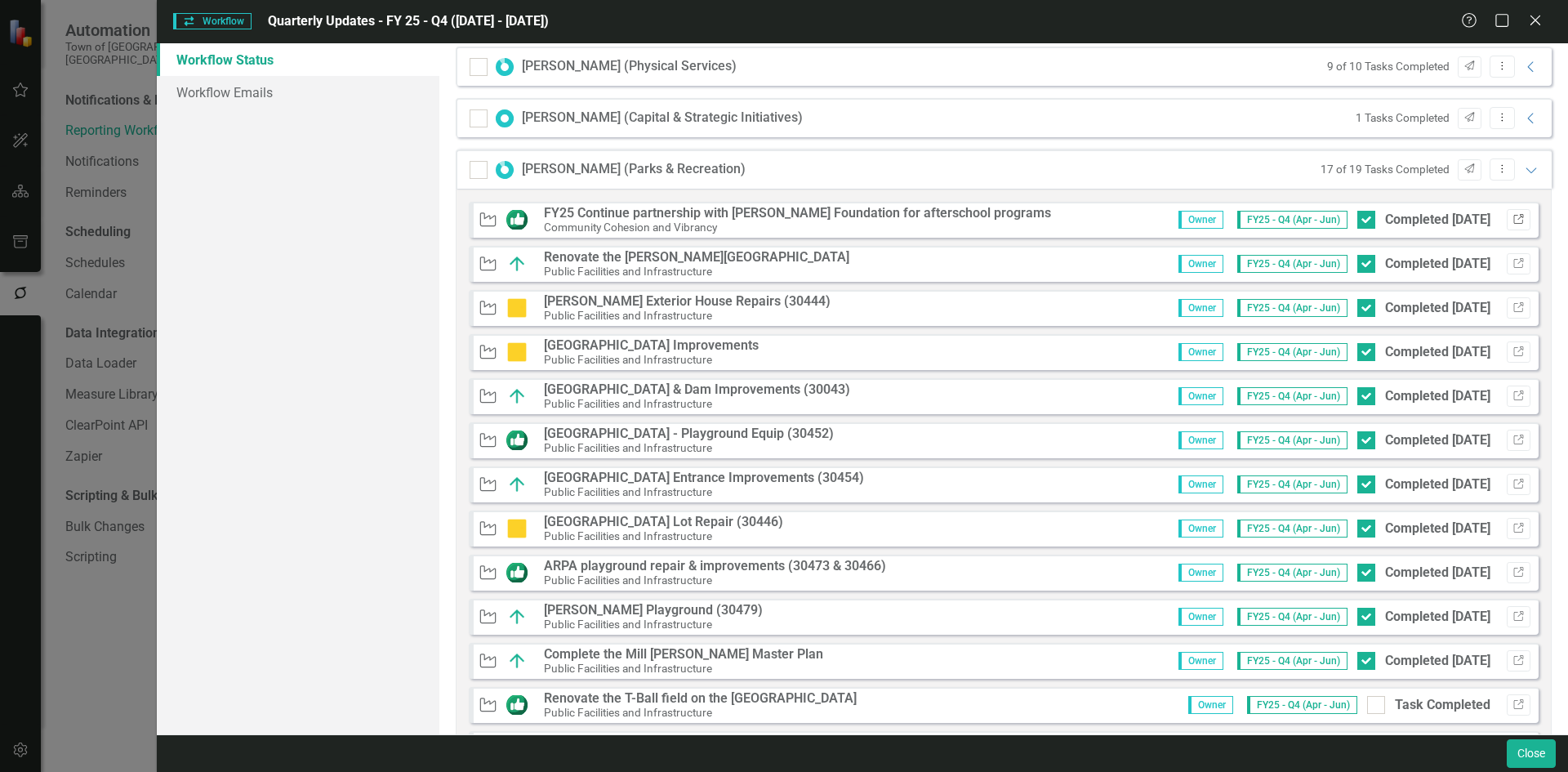
click at [1512, 220] on icon "Link" at bounding box center [1518, 220] width 13 height 10
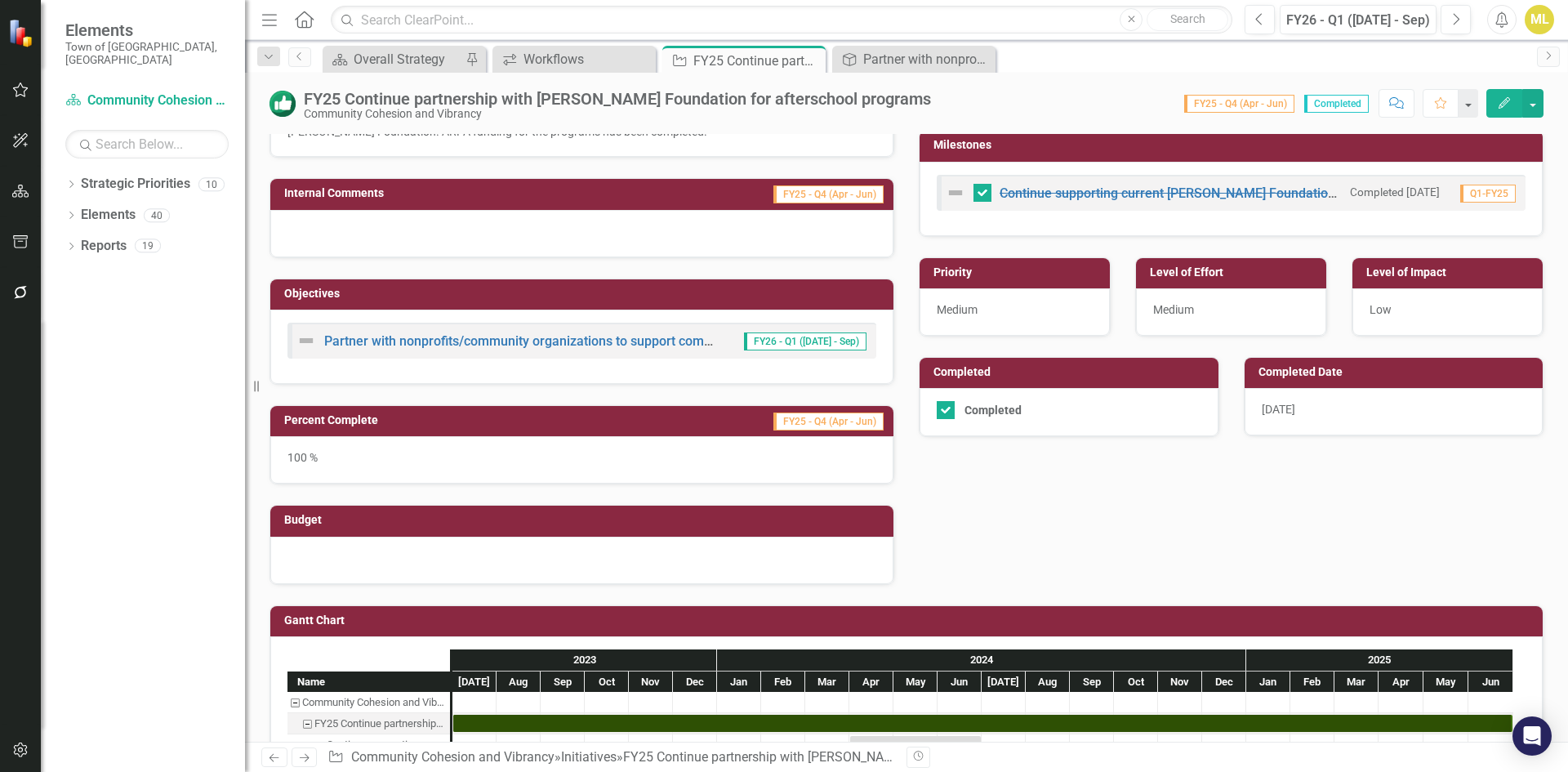
scroll to position [326, 0]
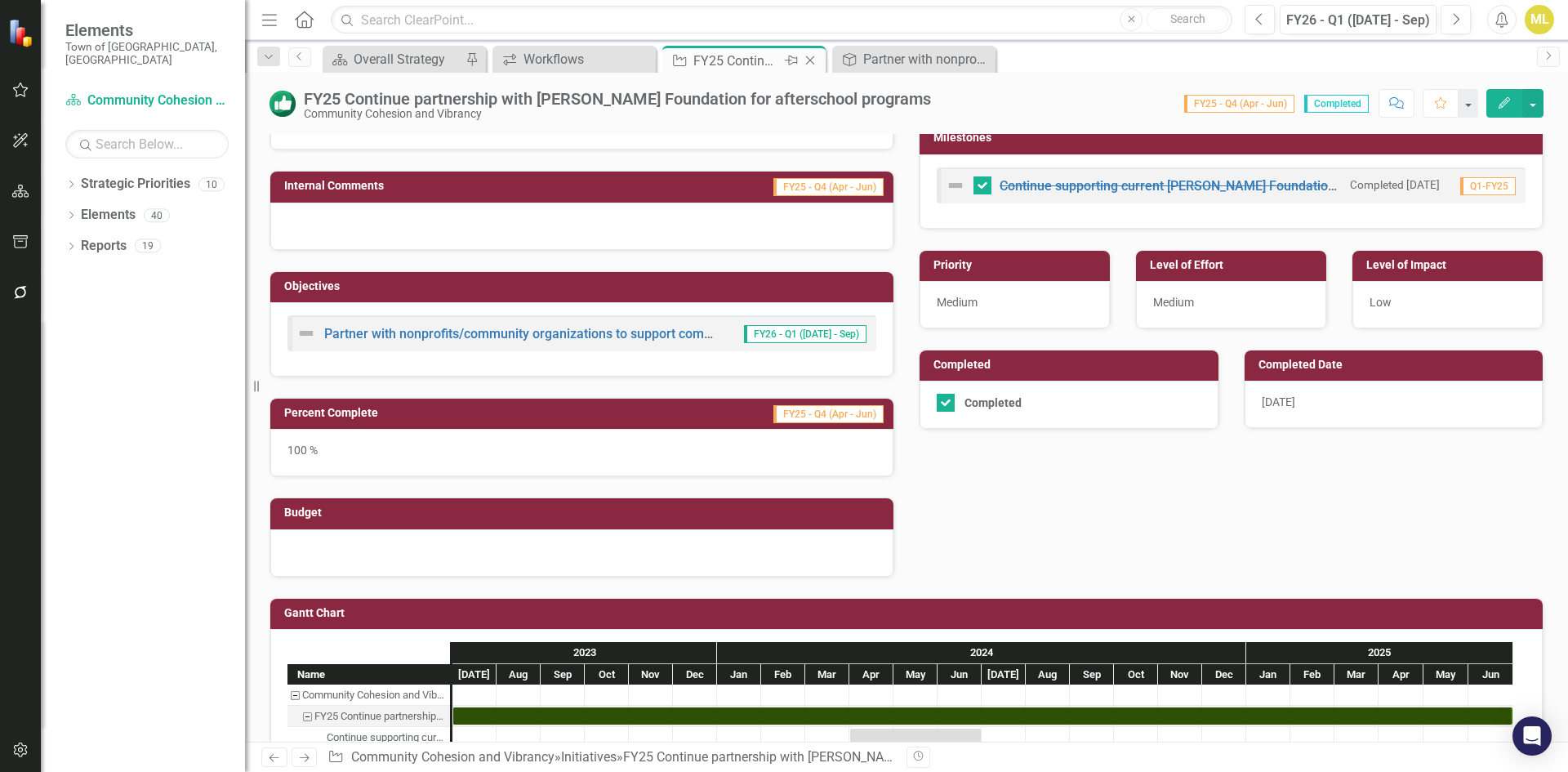
click at [812, 60] on icon "Close" at bounding box center [810, 61] width 16 height 14
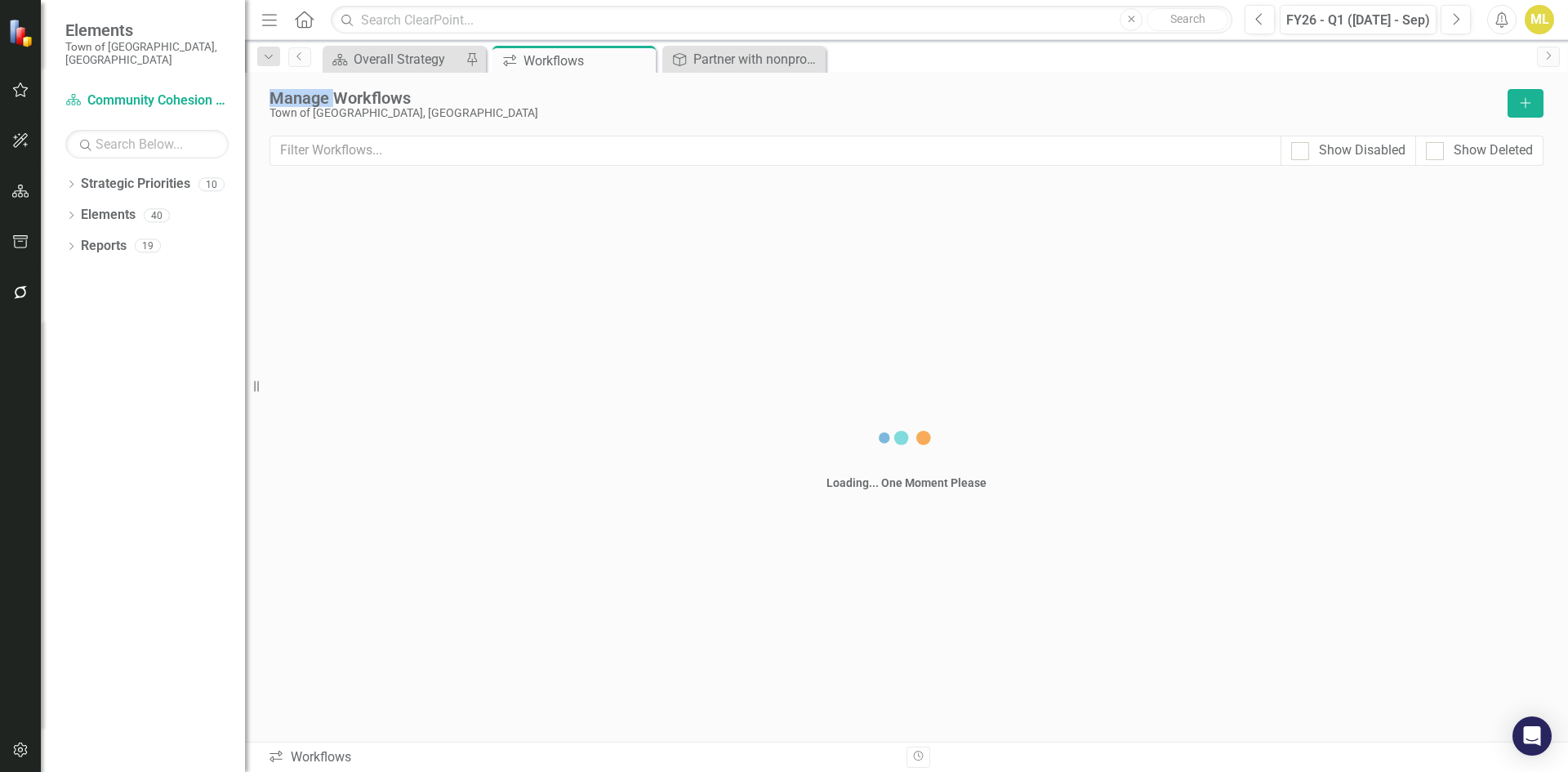
click at [0, 0] on icon "Close" at bounding box center [0, 0] width 0 height 0
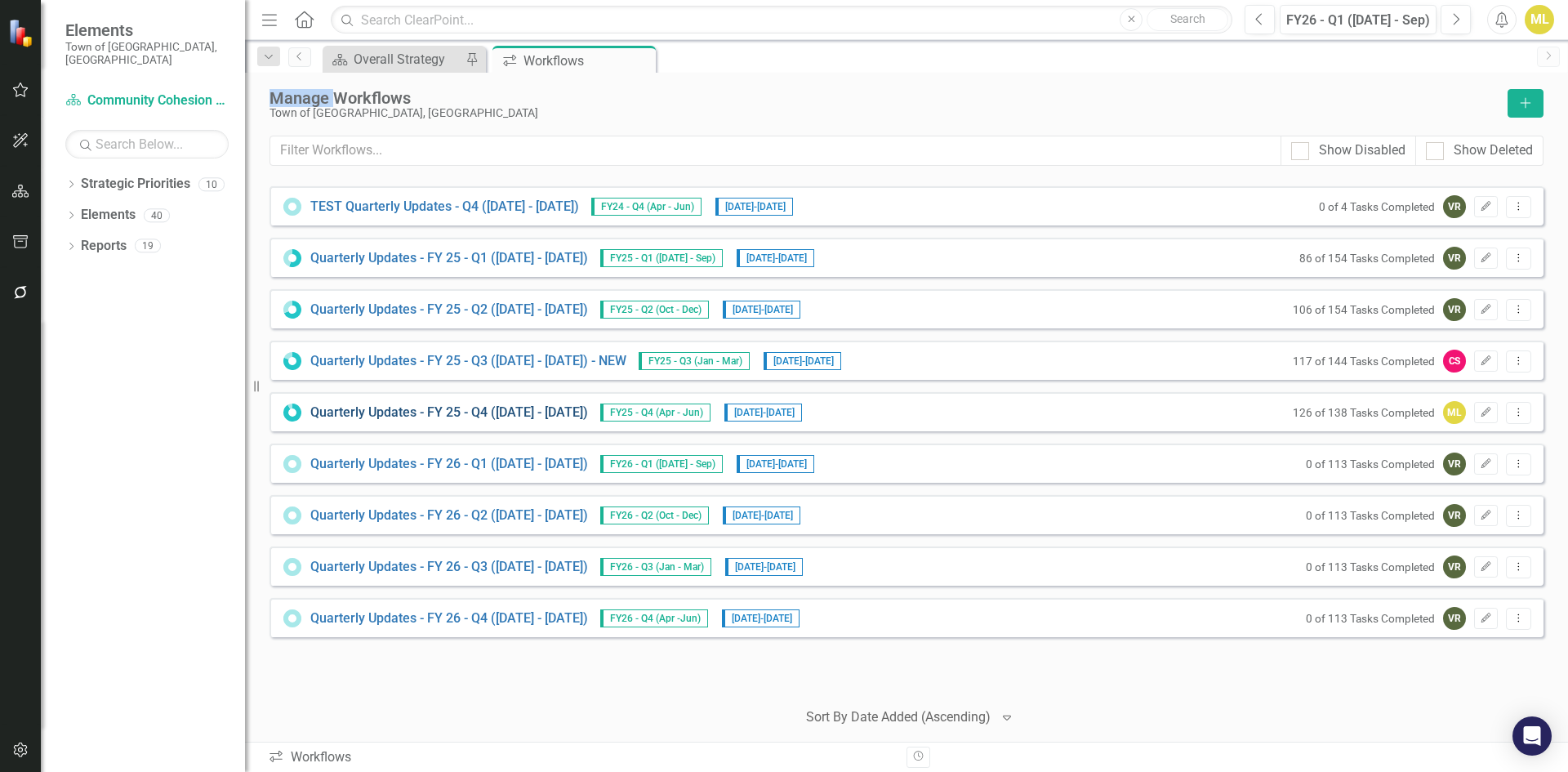
click at [539, 411] on link "Quarterly Updates - FY 25 - Q4 ([DATE] - [DATE])" at bounding box center [450, 412] width 278 height 18
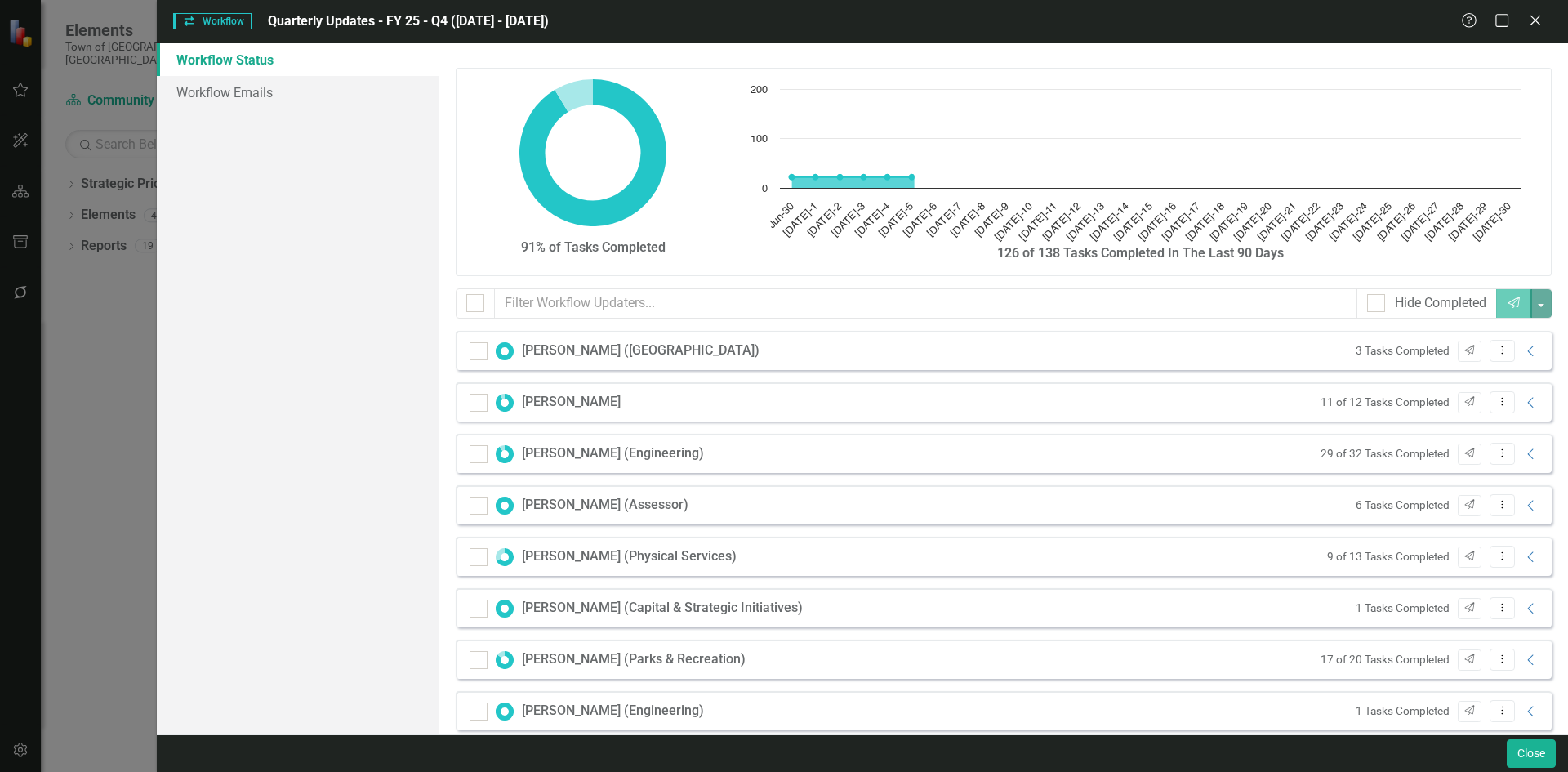
checkbox input "false"
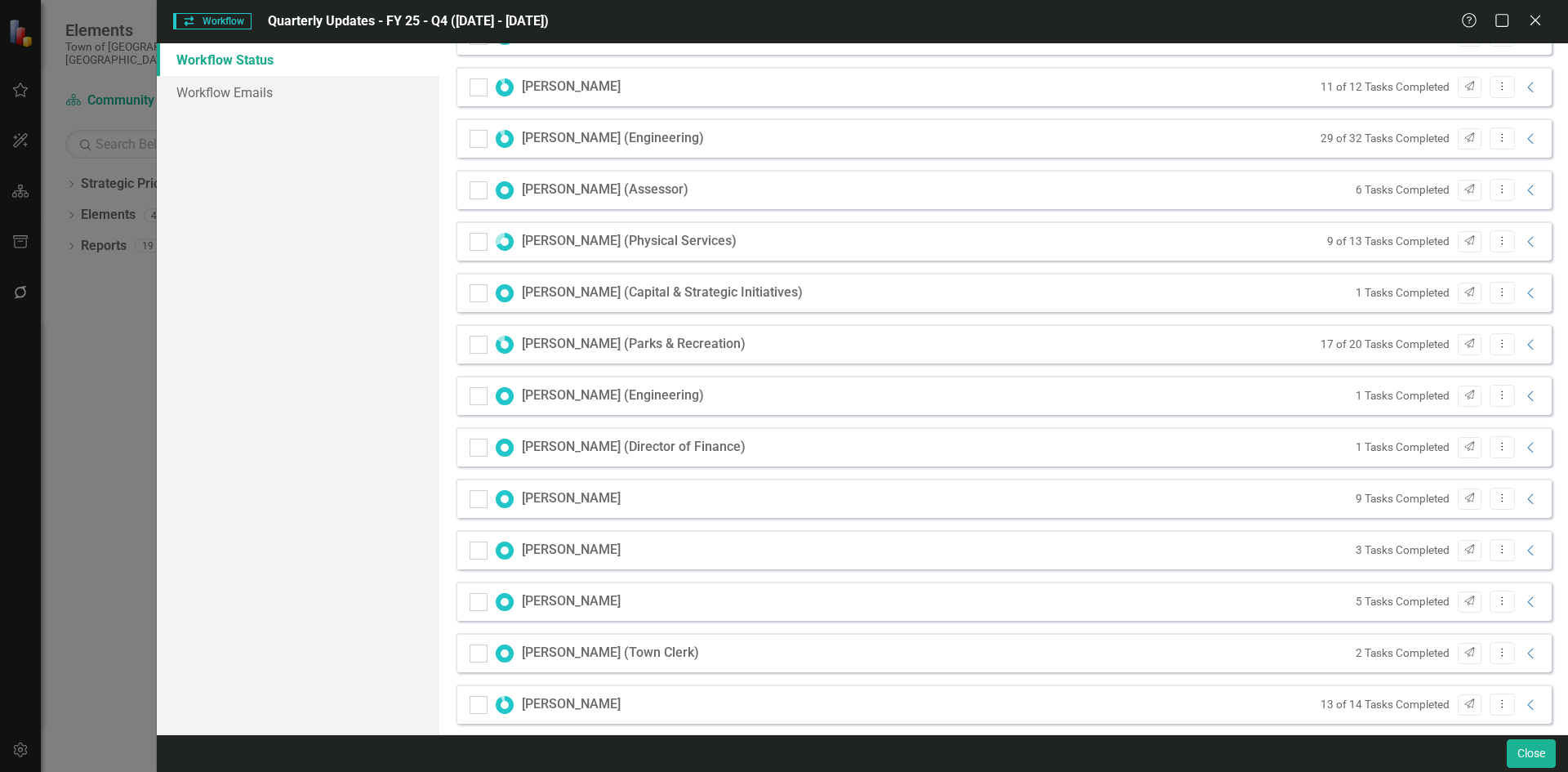
scroll to position [490, 0]
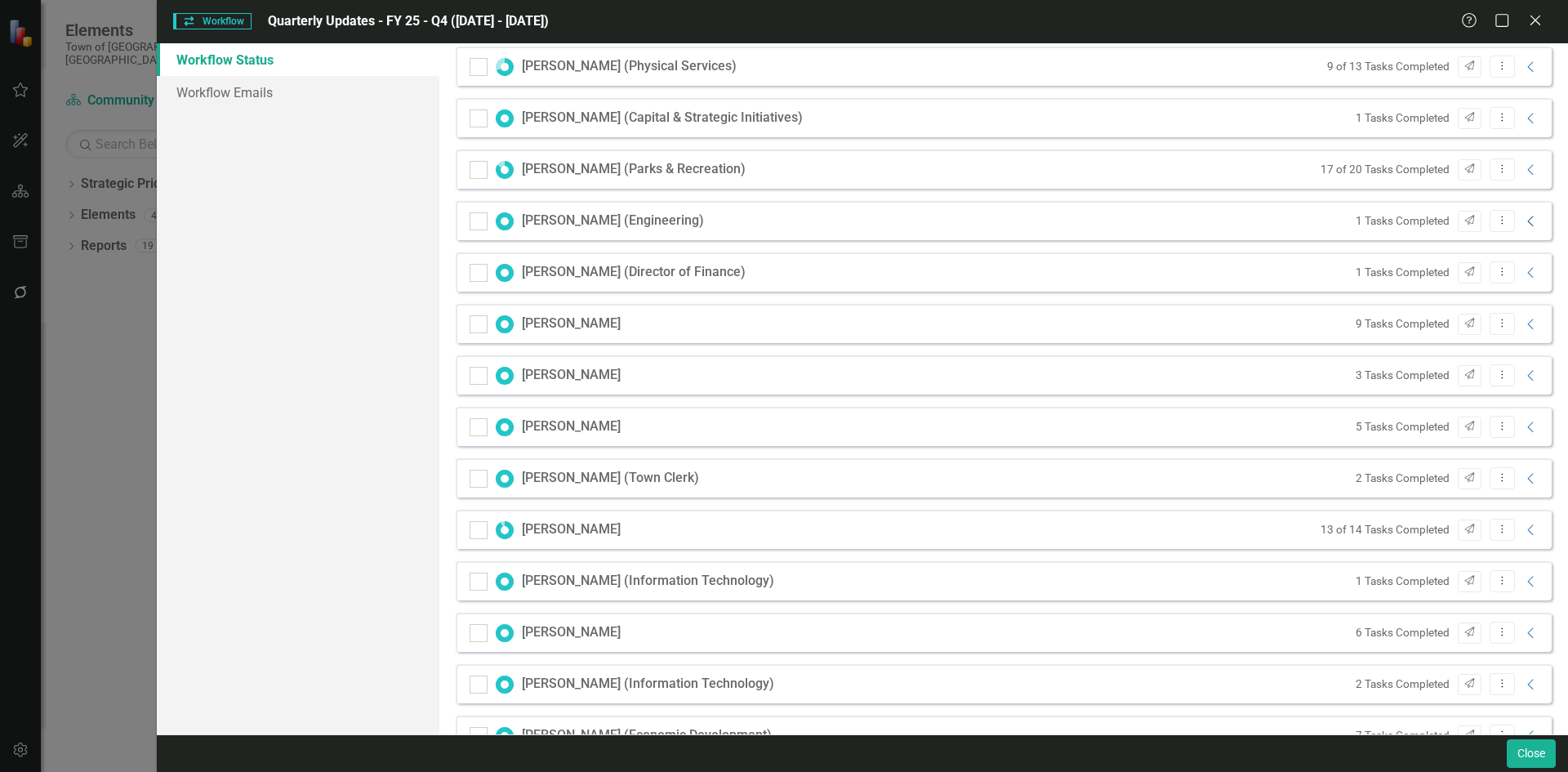
click at [1523, 219] on icon "Collapse" at bounding box center [1530, 222] width 16 height 14
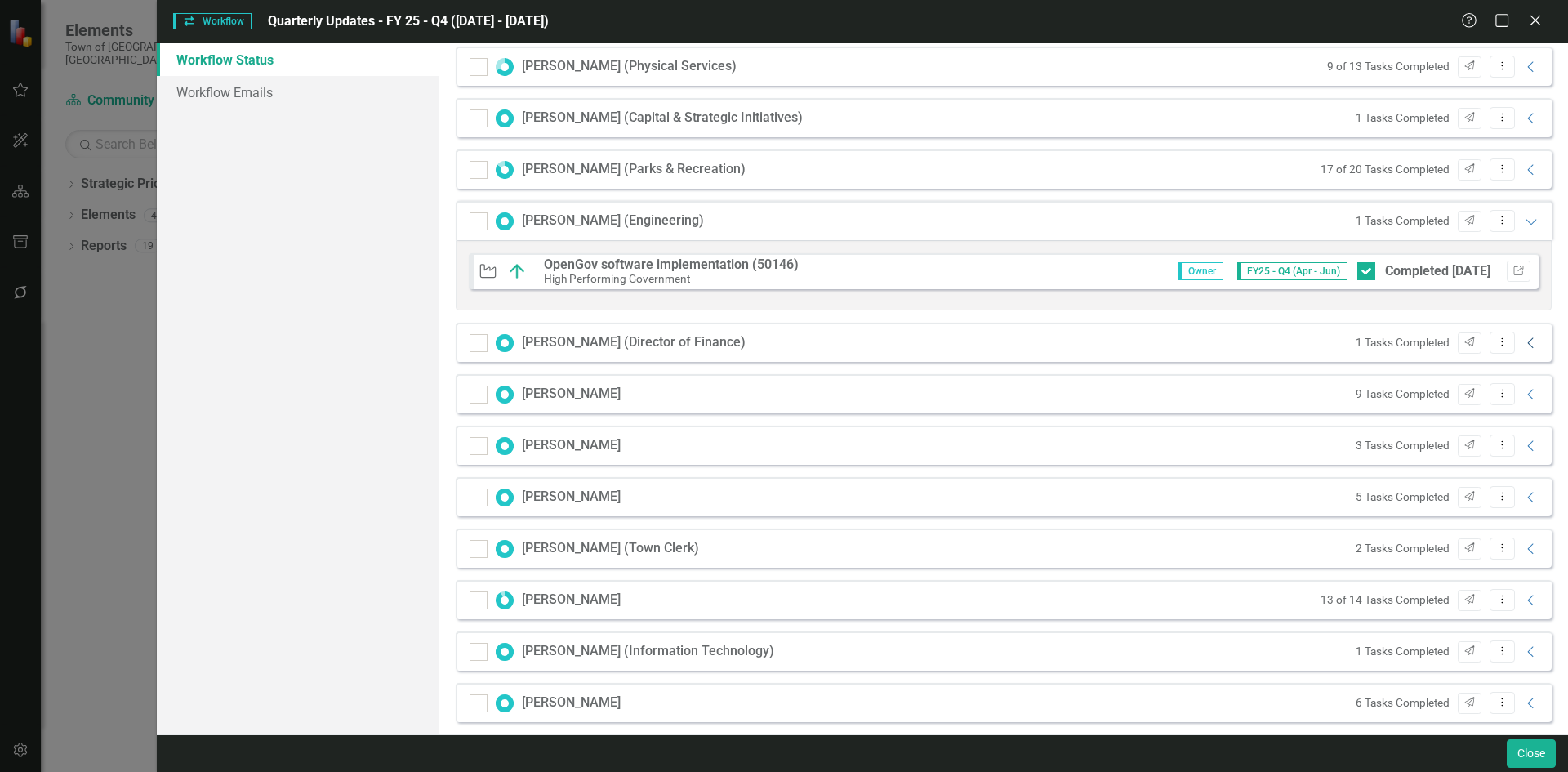
click at [1523, 341] on icon "Collapse" at bounding box center [1530, 344] width 16 height 14
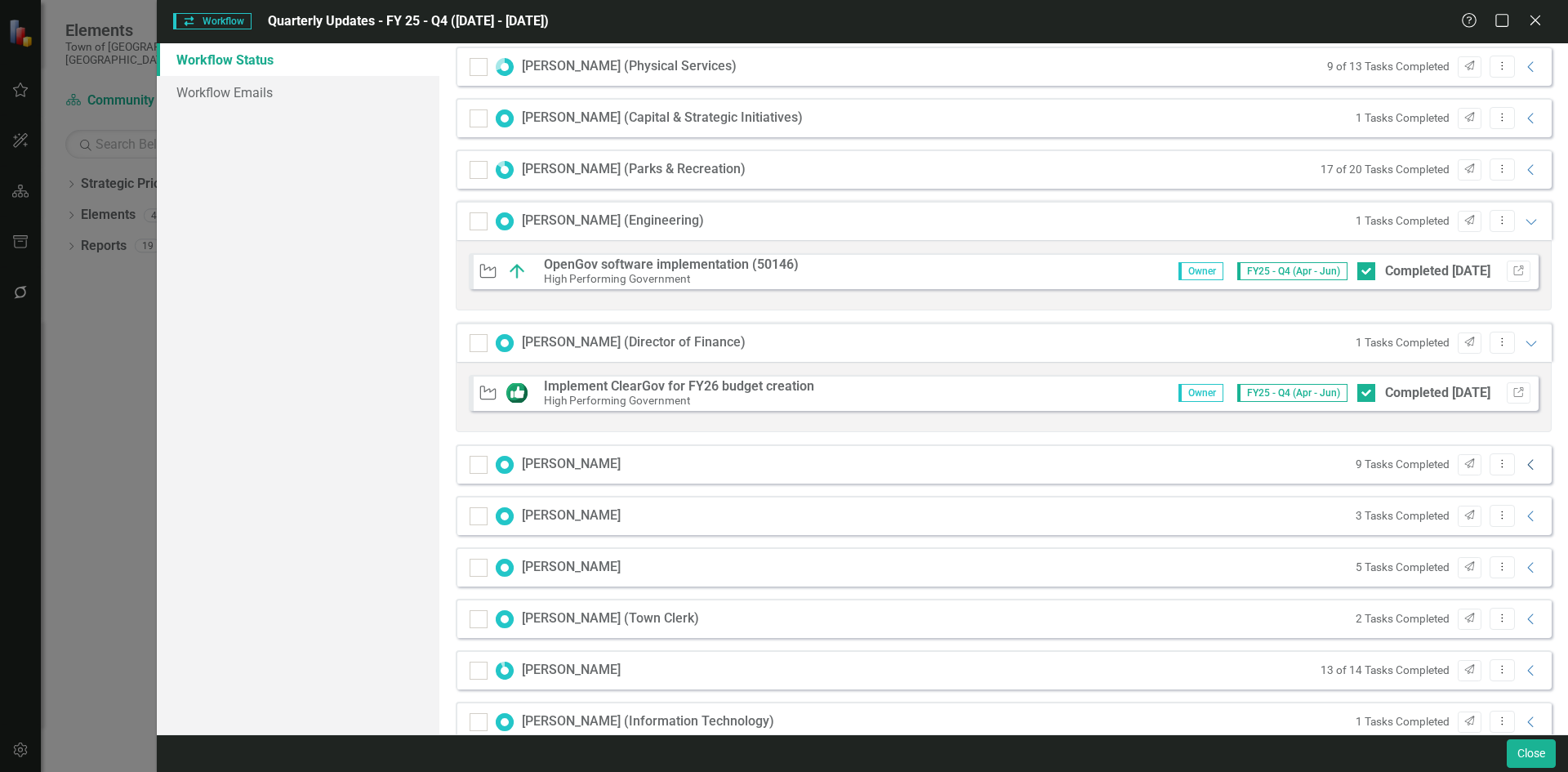
click at [1523, 458] on icon "Collapse" at bounding box center [1530, 465] width 16 height 14
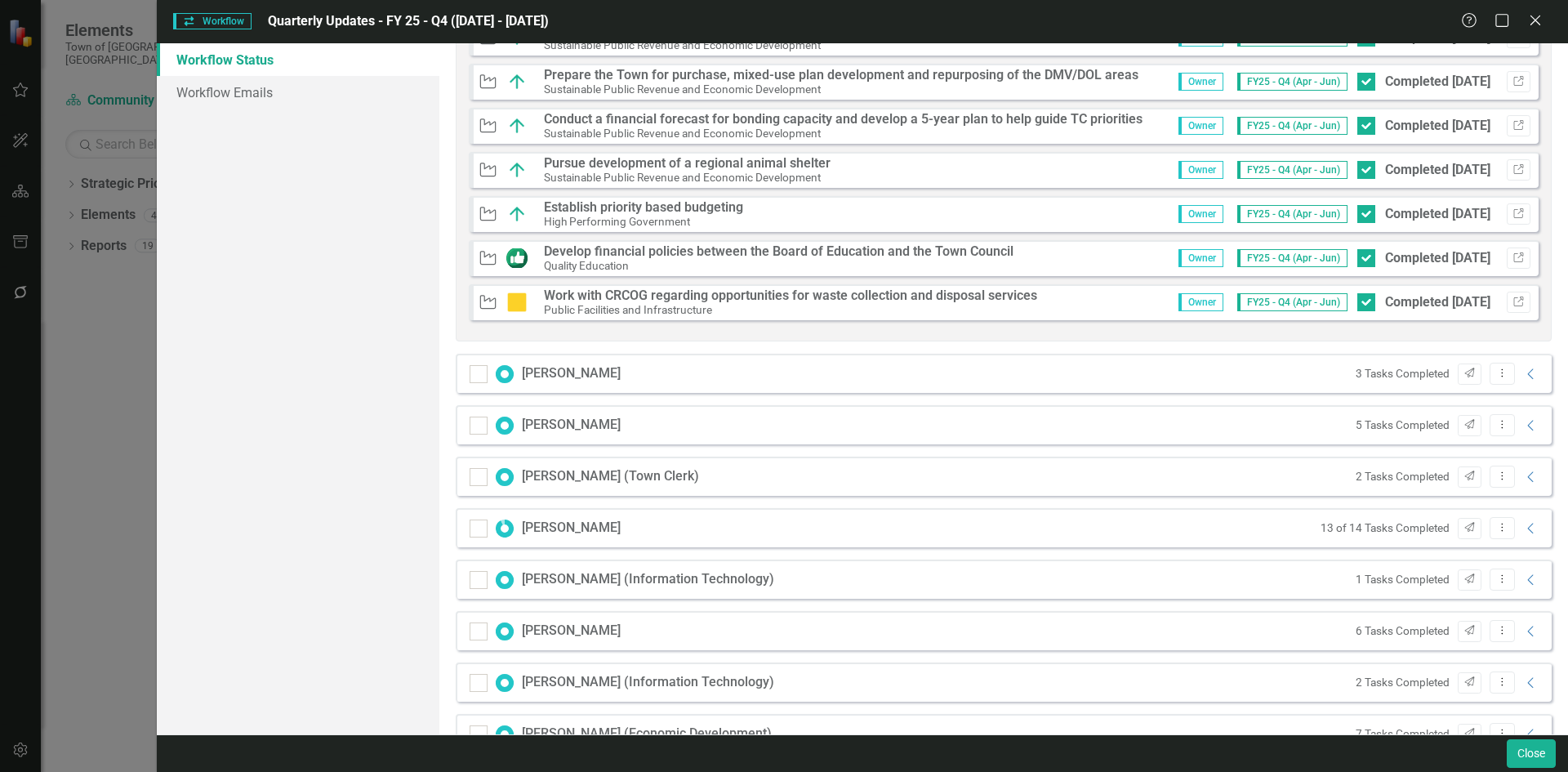
scroll to position [1062, 0]
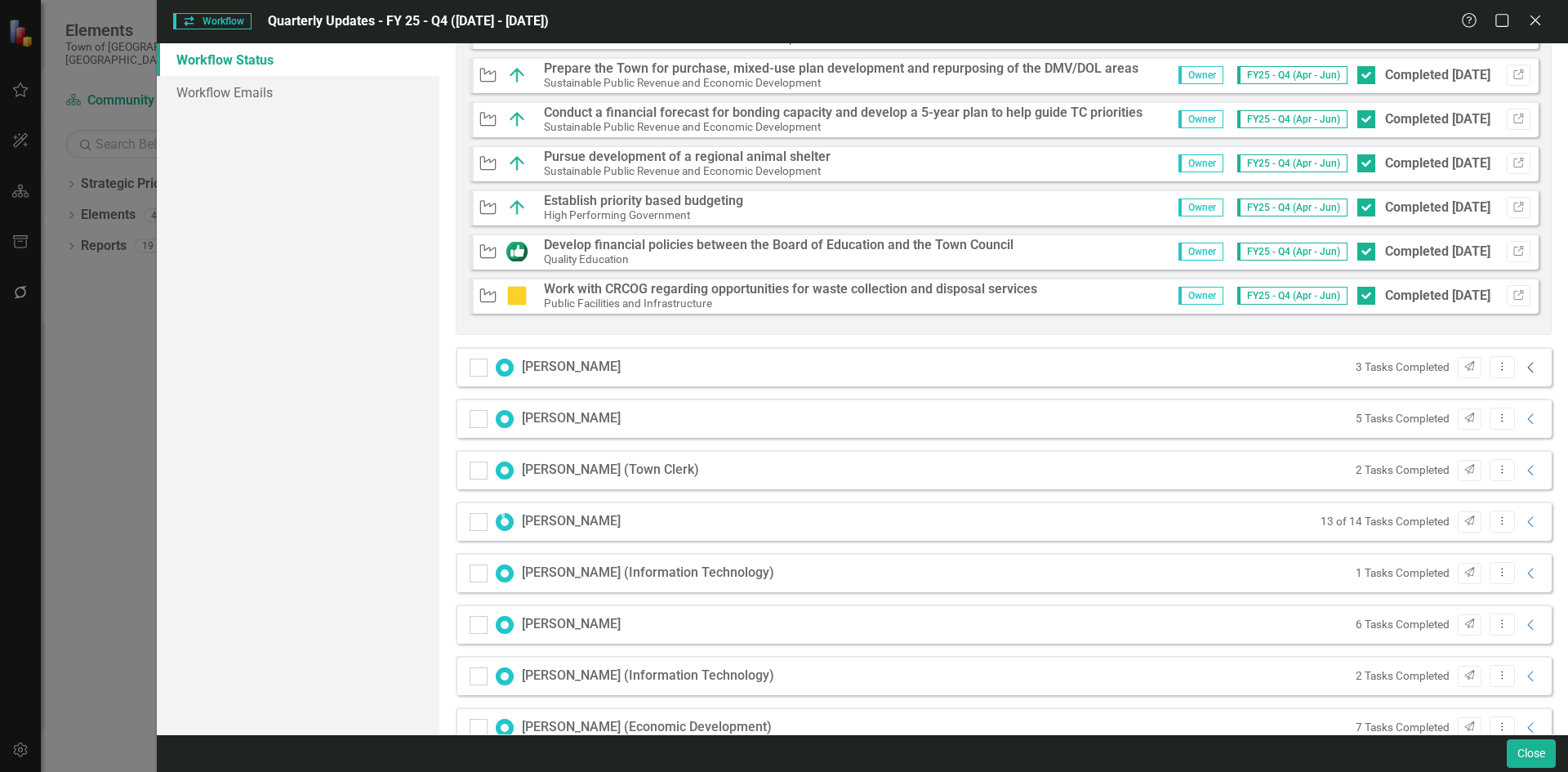
click at [1523, 372] on icon "Collapse" at bounding box center [1530, 368] width 16 height 14
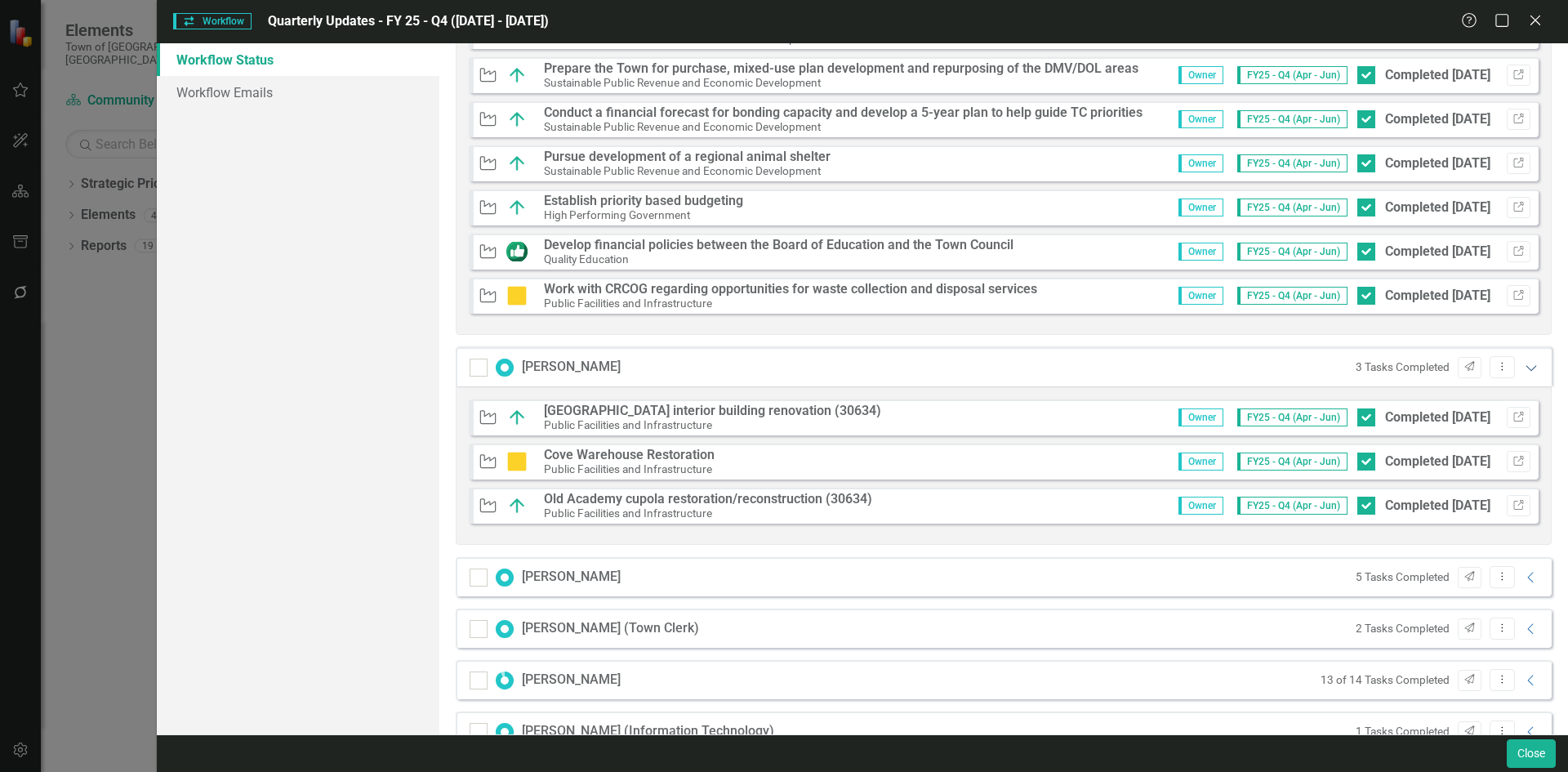
scroll to position [1225, 0]
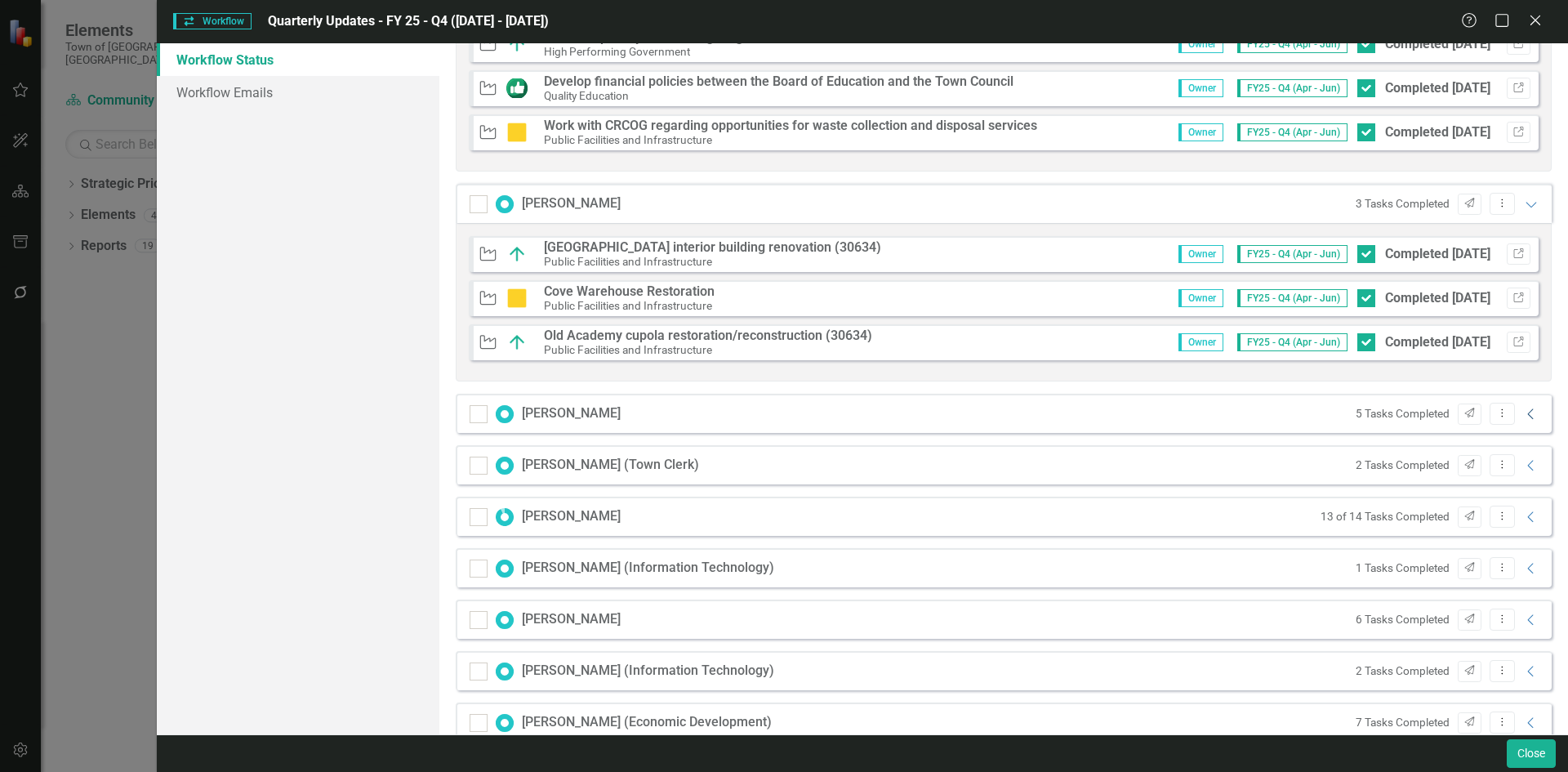
click at [1525, 411] on icon "Collapse" at bounding box center [1530, 414] width 16 height 14
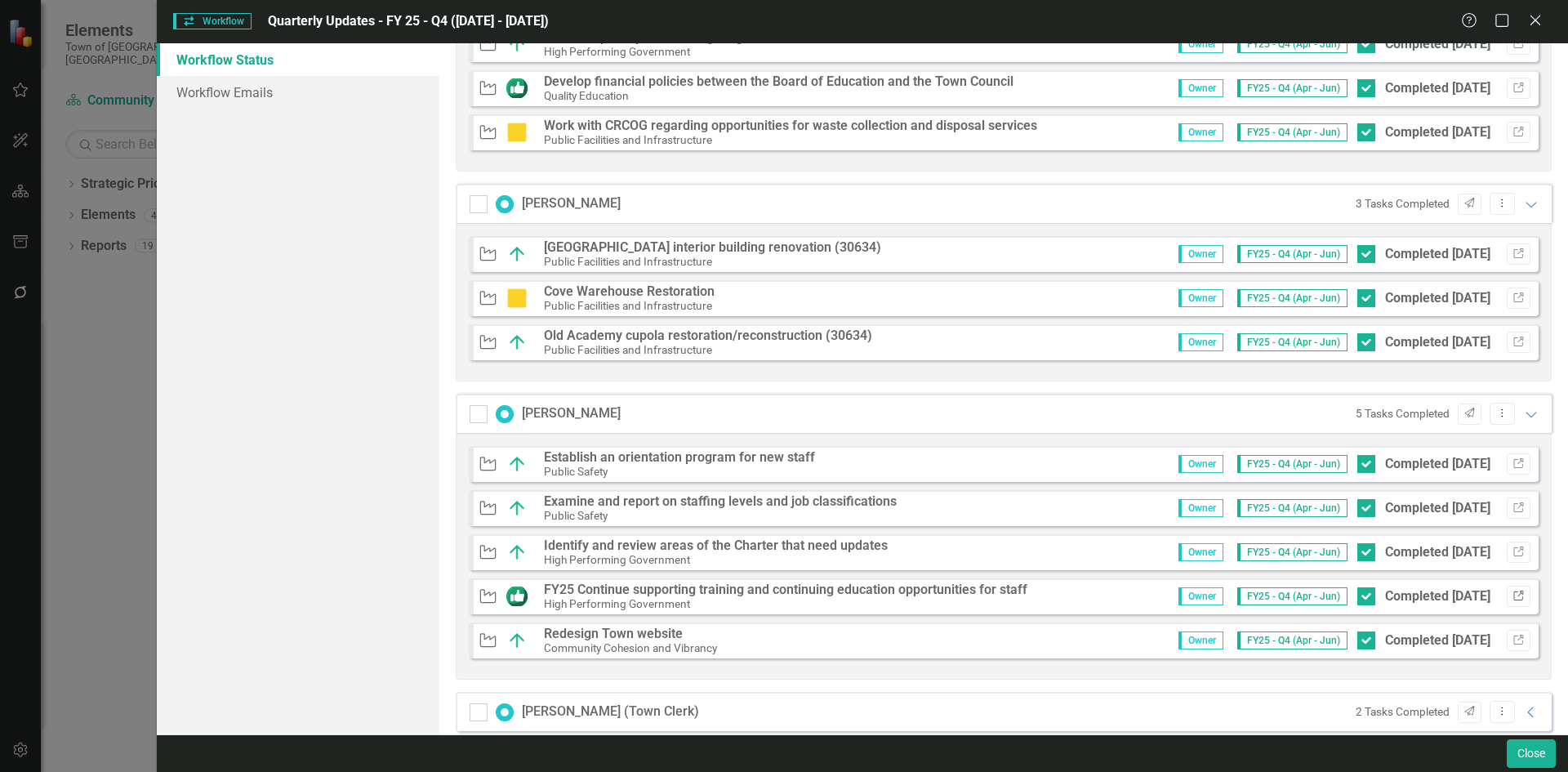
click at [1512, 590] on button "Link" at bounding box center [1518, 596] width 24 height 21
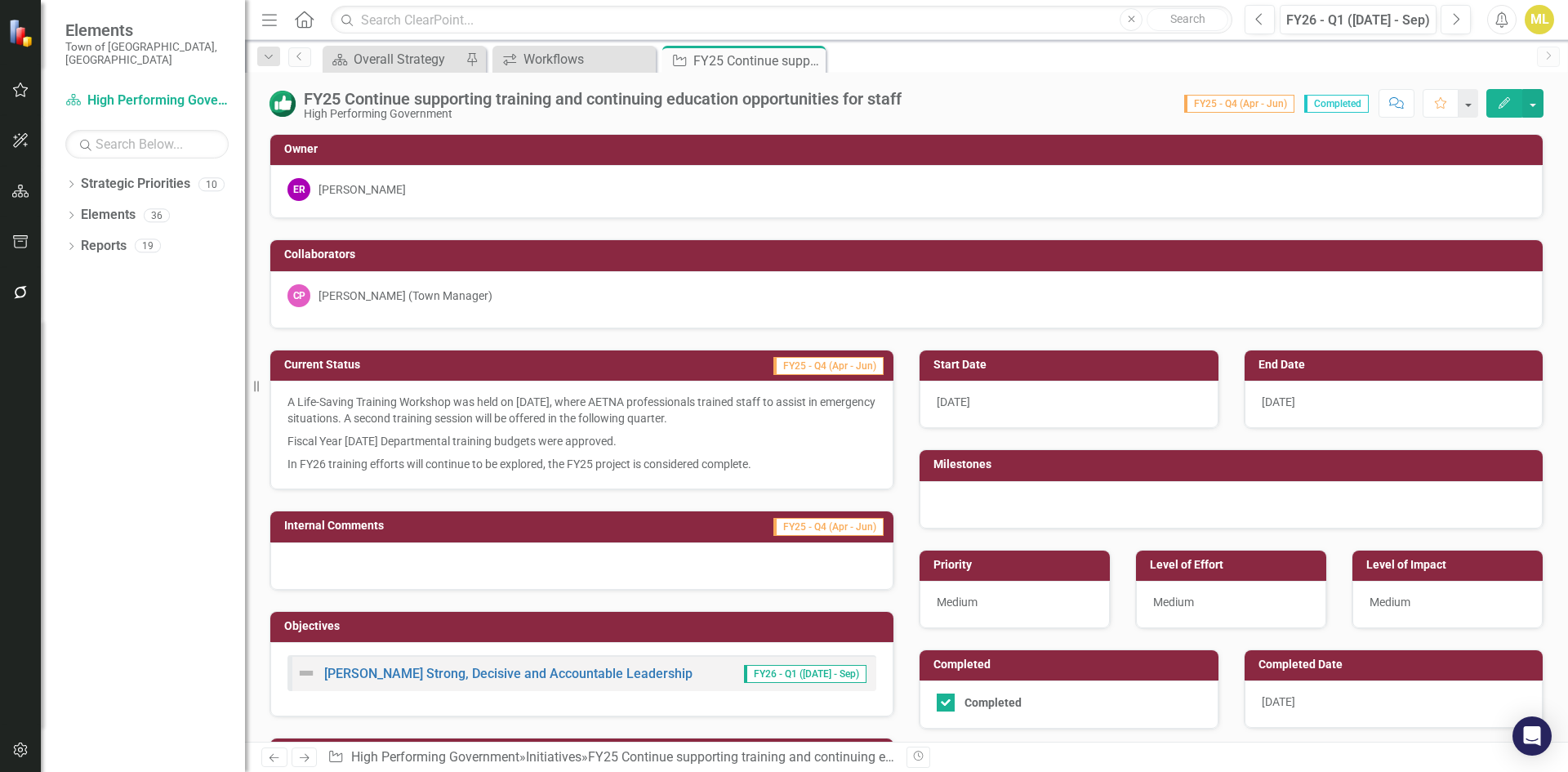
click at [649, 427] on p "A Life-Saving Training Workshop was held on [DATE], where AETNA professionals t…" at bounding box center [582, 411] width 589 height 36
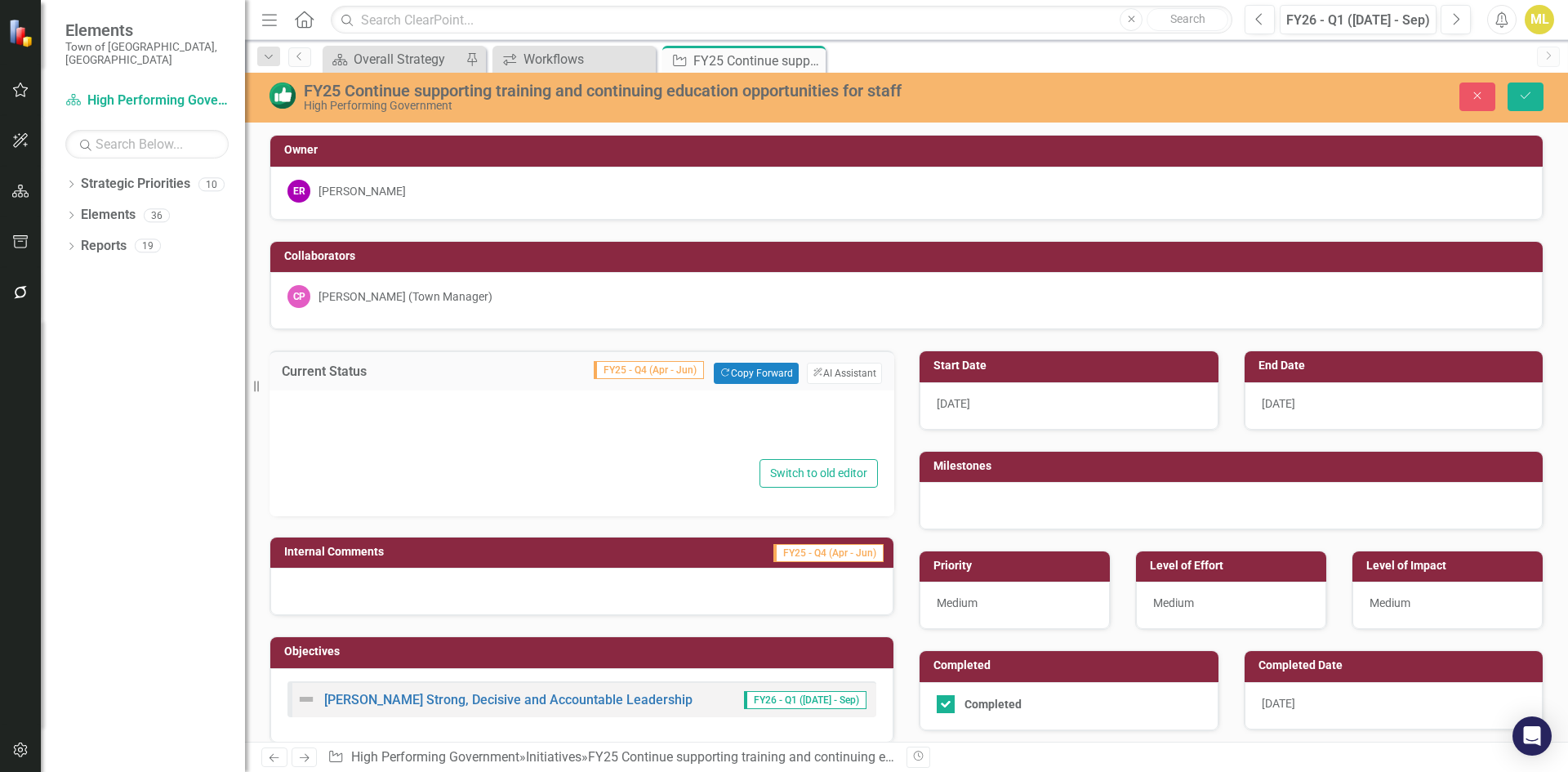
type textarea "<p>A Life-Saving Training Workshop was held on [DATE], where AETNA professional…"
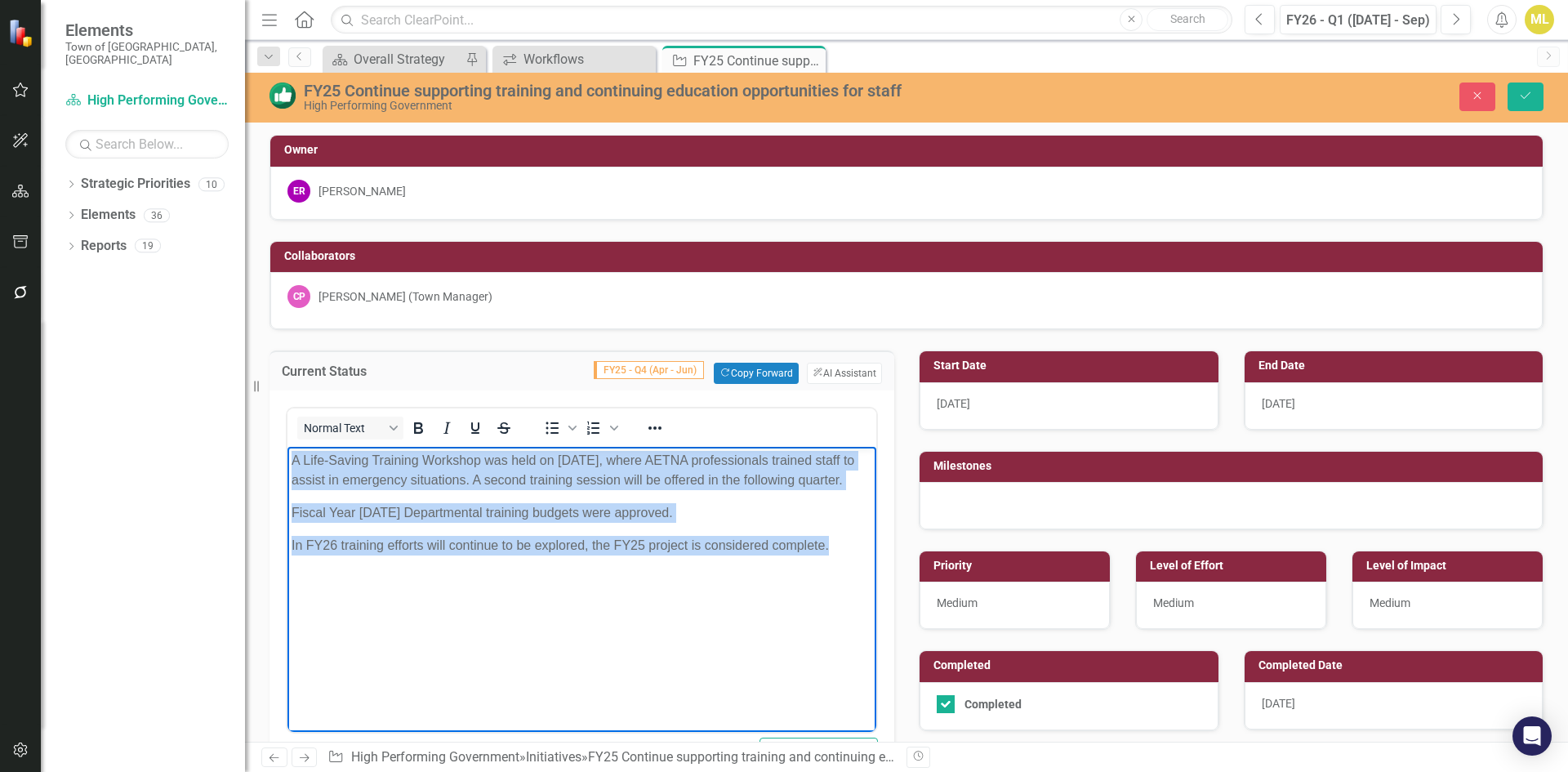
drag, startPoint x: 839, startPoint y: 544, endPoint x: 567, endPoint y: 899, distance: 447.2
click at [288, 452] on html "A Life-Saving Training Workshop was held on [DATE], where AETNA professionals t…" at bounding box center [582, 569] width 589 height 245
copy body "A Life-Saving Training Workshop was held on [DATE], where AETNA professionals t…"
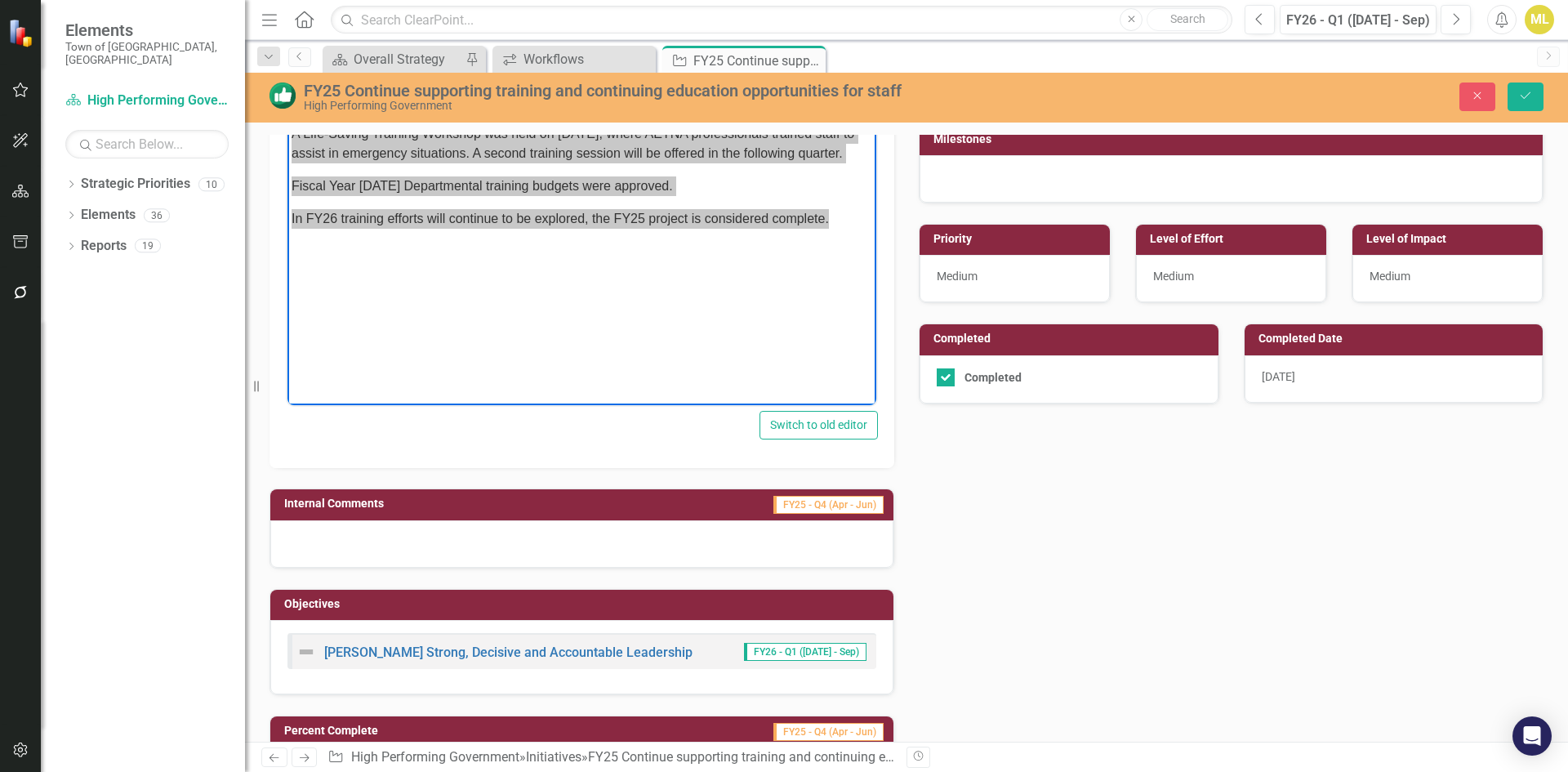
scroll to position [664, 0]
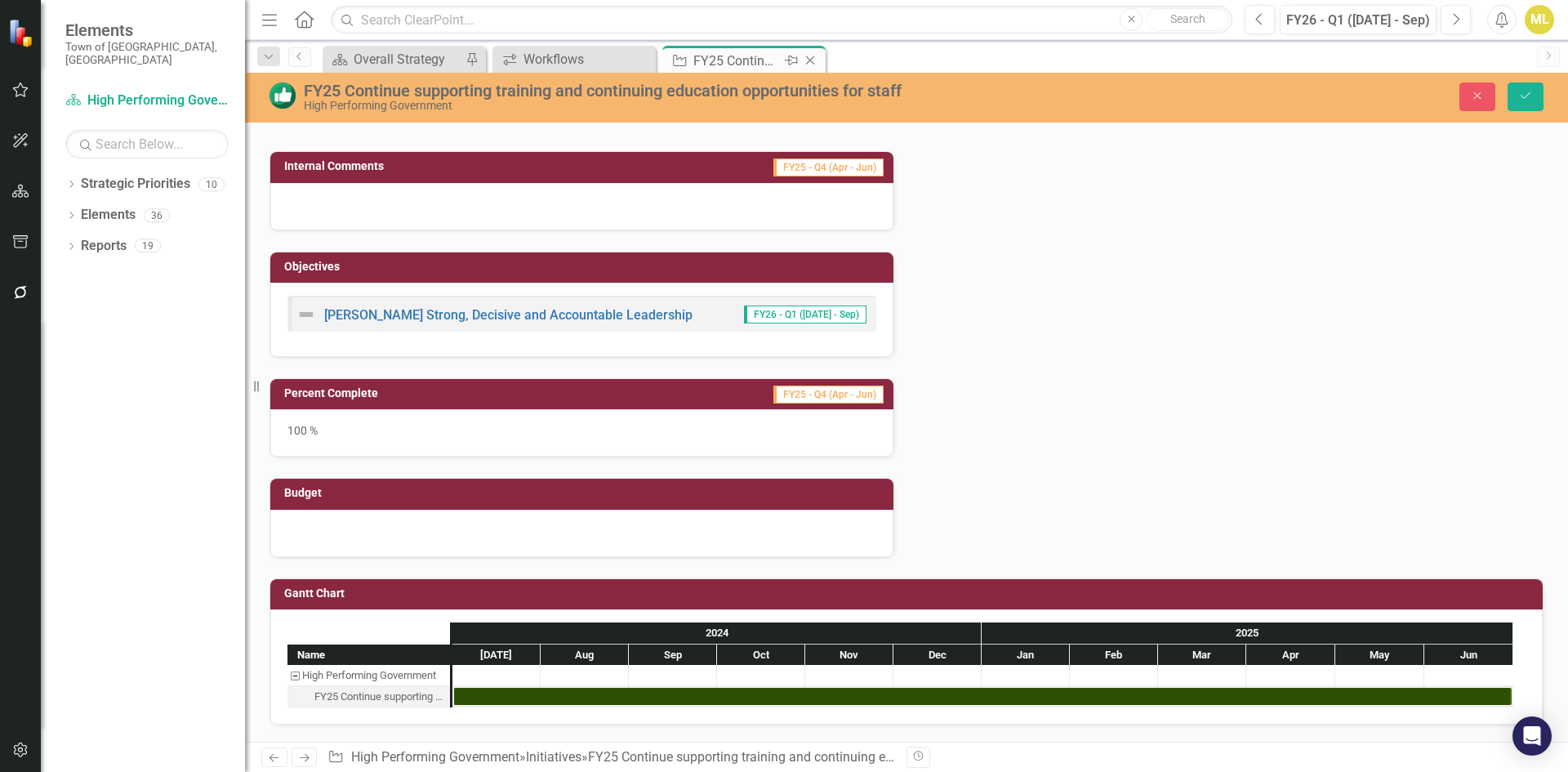
click at [812, 57] on icon "Close" at bounding box center [810, 61] width 16 height 14
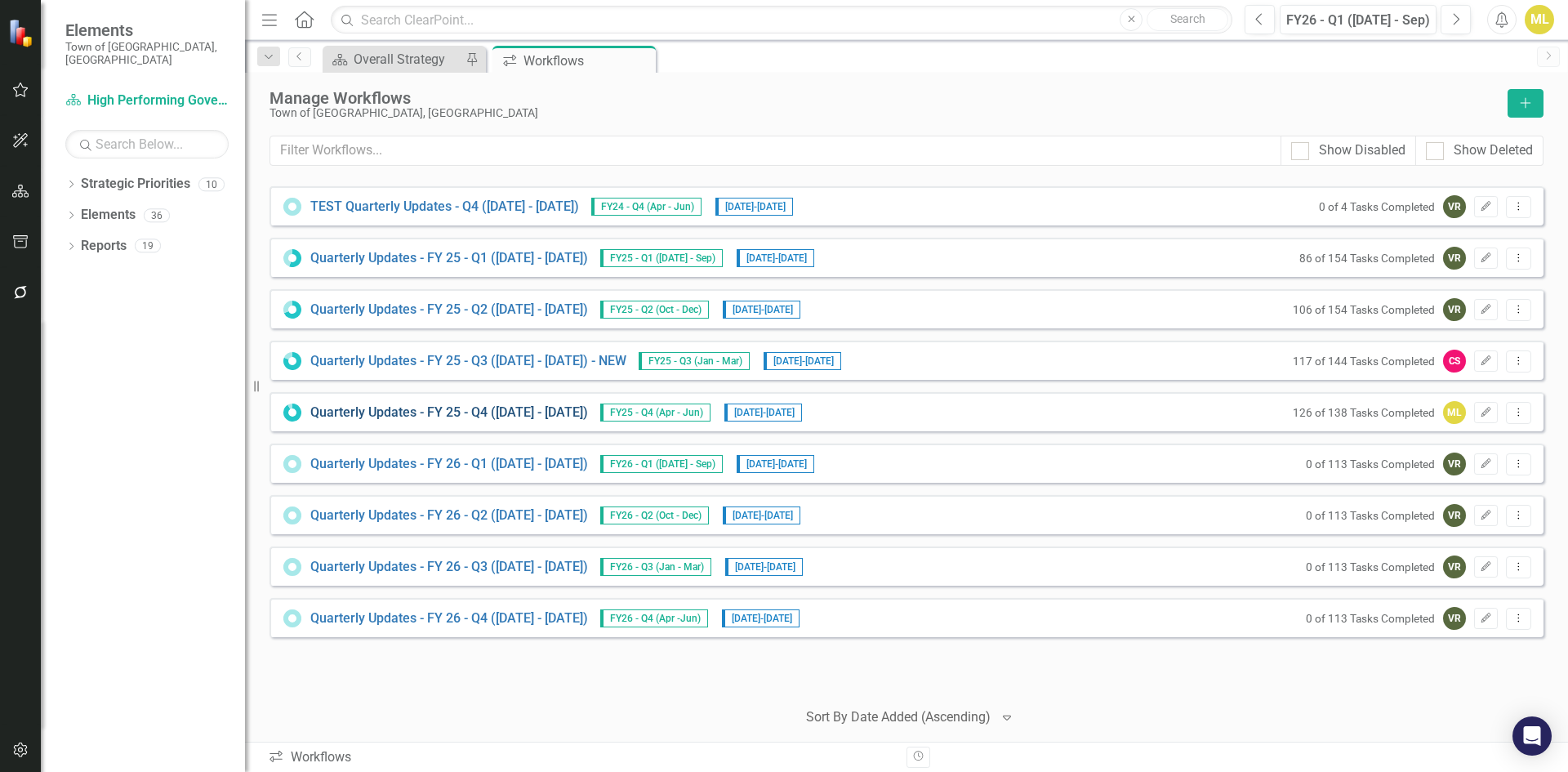
click at [502, 407] on link "Quarterly Updates - FY 25 - Q4 ([DATE] - [DATE])" at bounding box center [450, 412] width 278 height 18
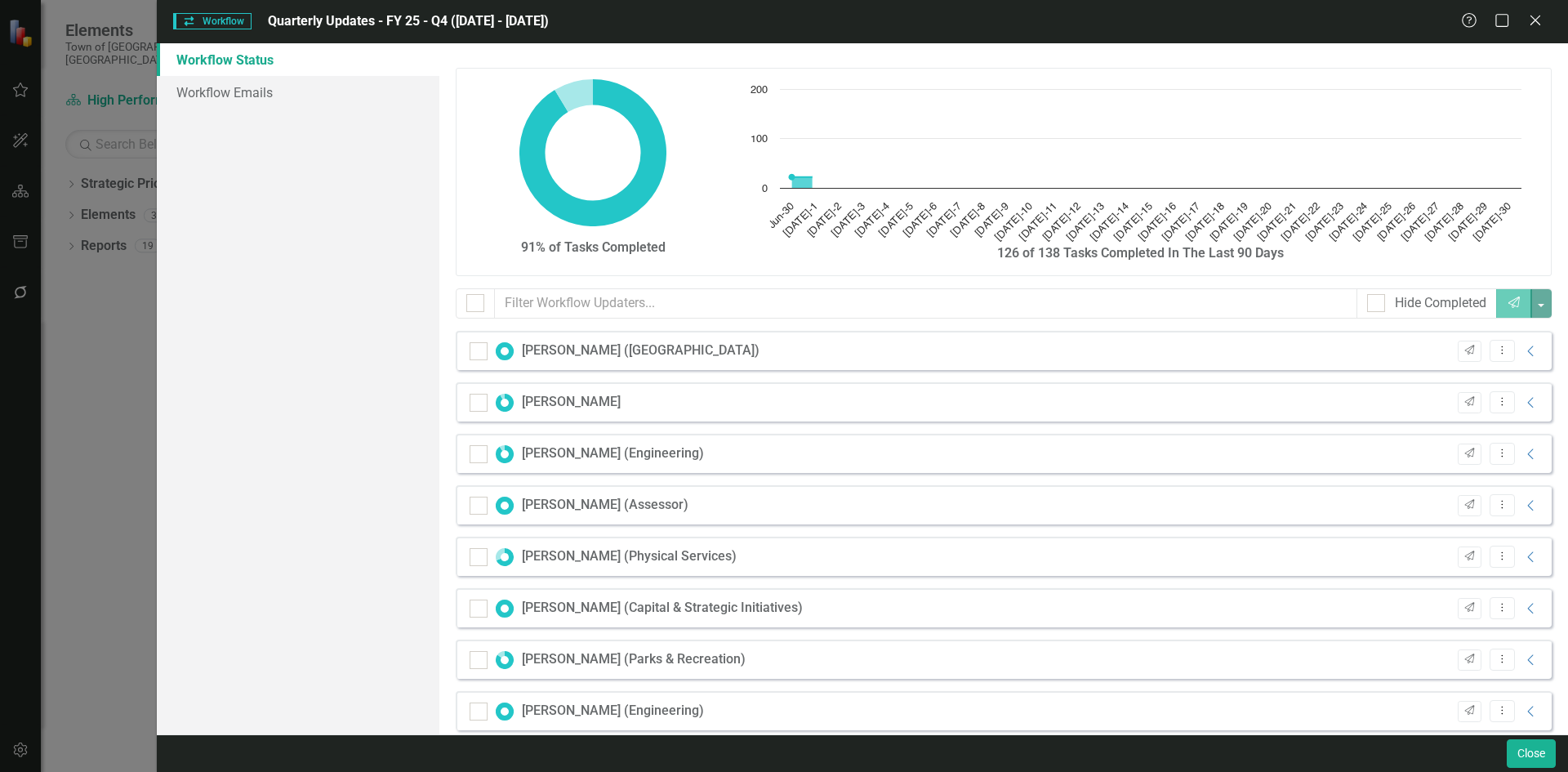
checkbox input "false"
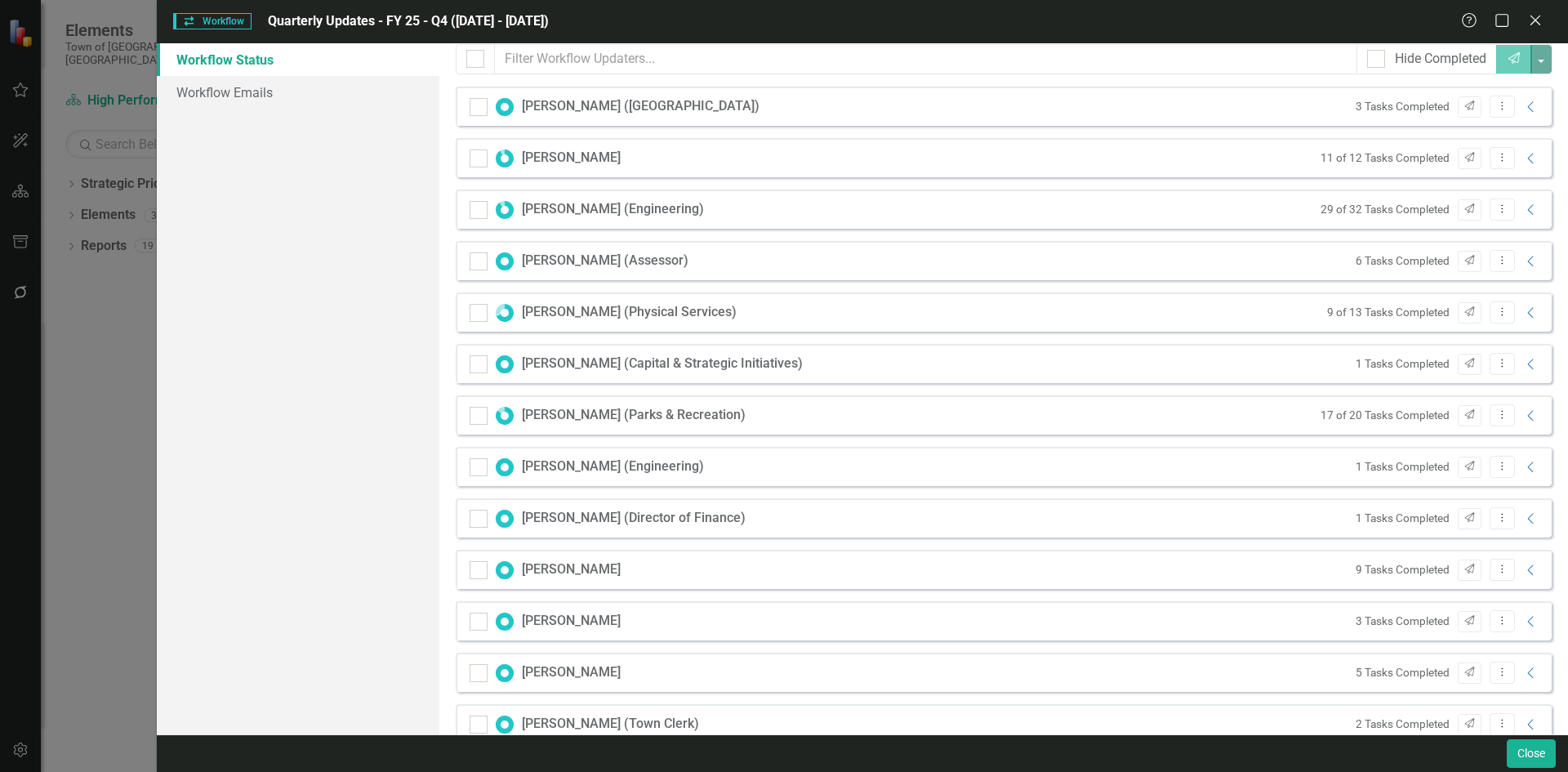
scroll to position [326, 0]
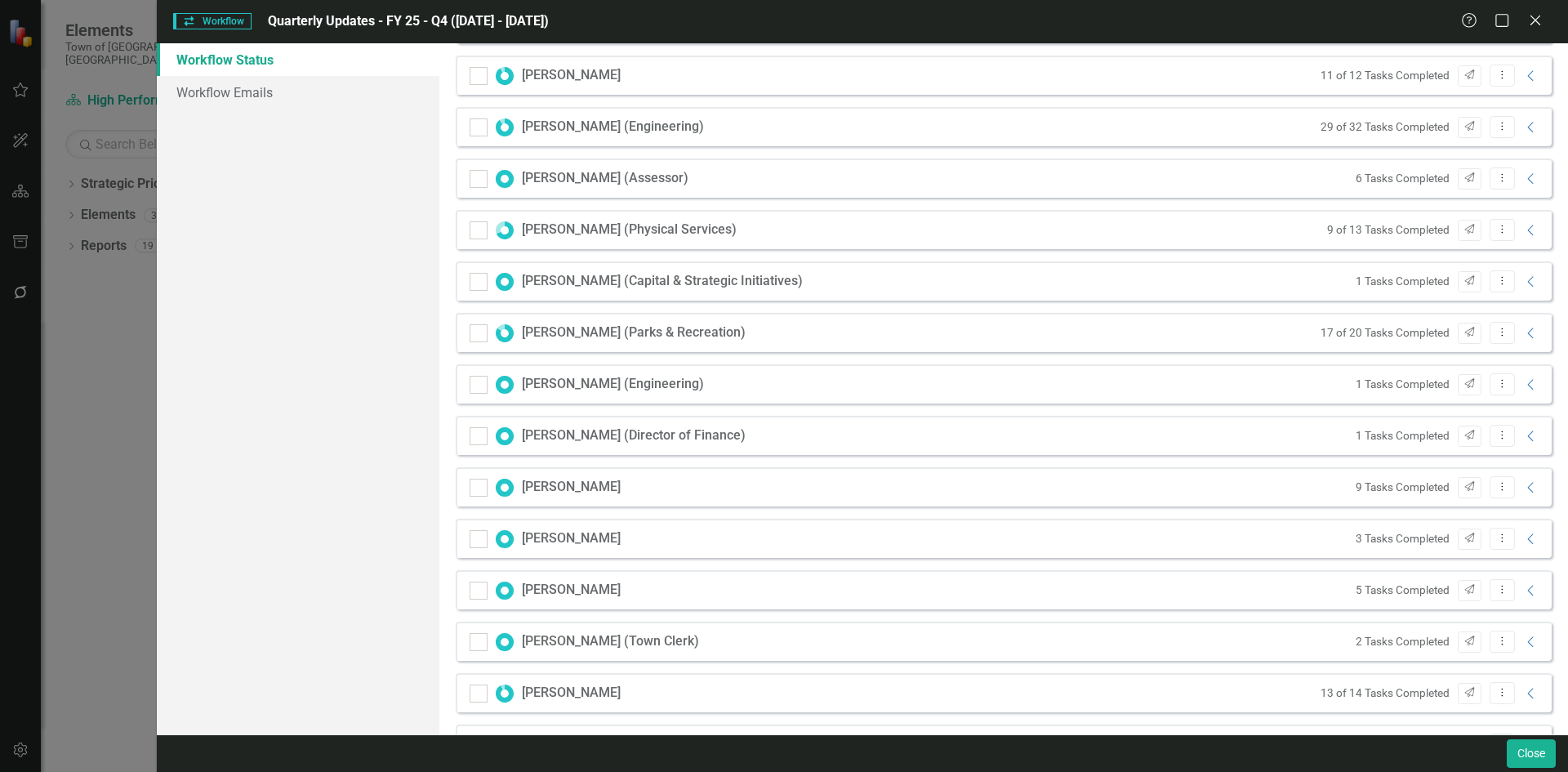
click at [1518, 597] on div "5 Tasks Completed Send Dropdown Menu Collapse" at bounding box center [1444, 590] width 193 height 22
click at [1523, 592] on icon "Collapse" at bounding box center [1530, 591] width 16 height 14
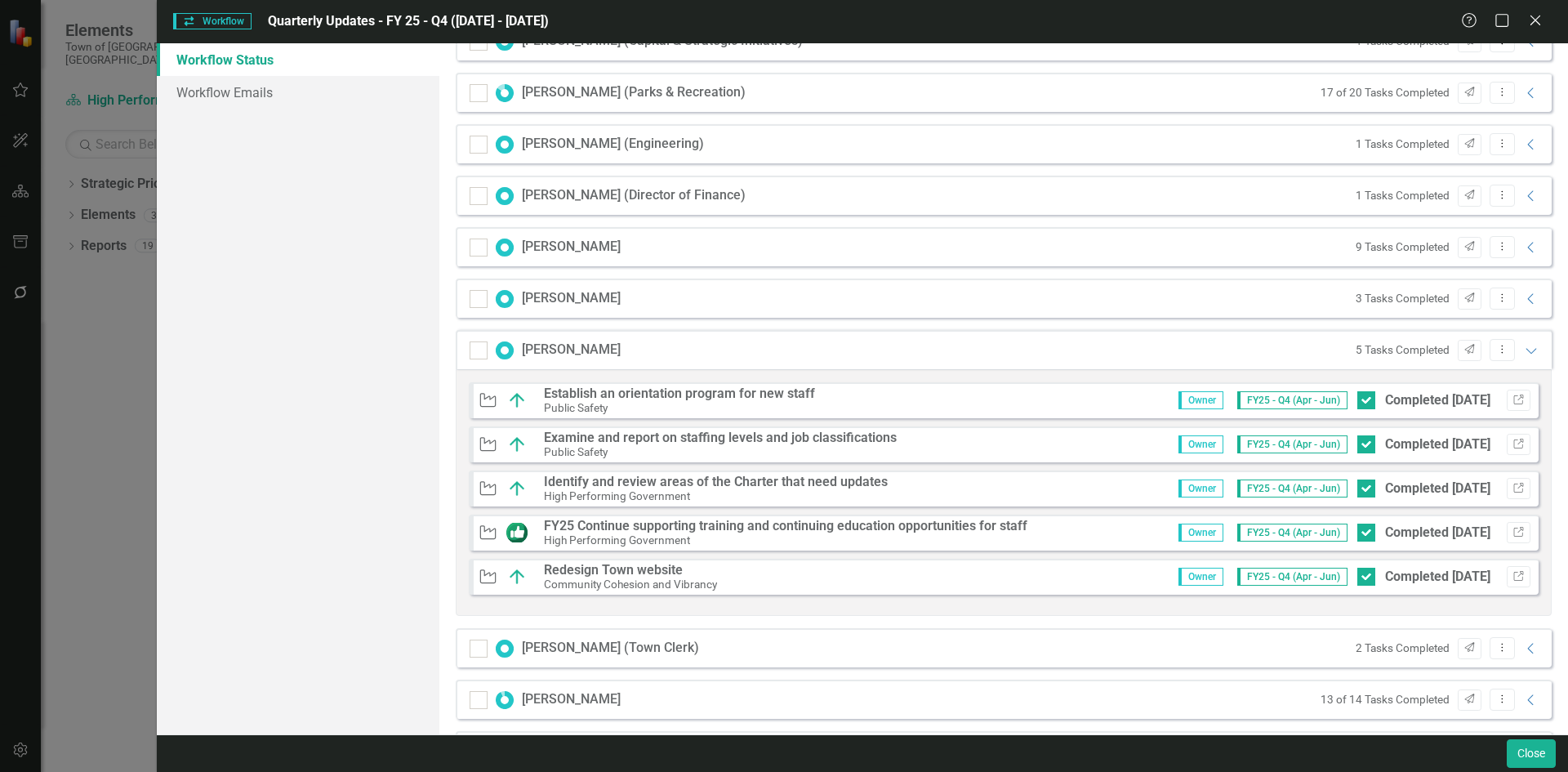
scroll to position [571, 0]
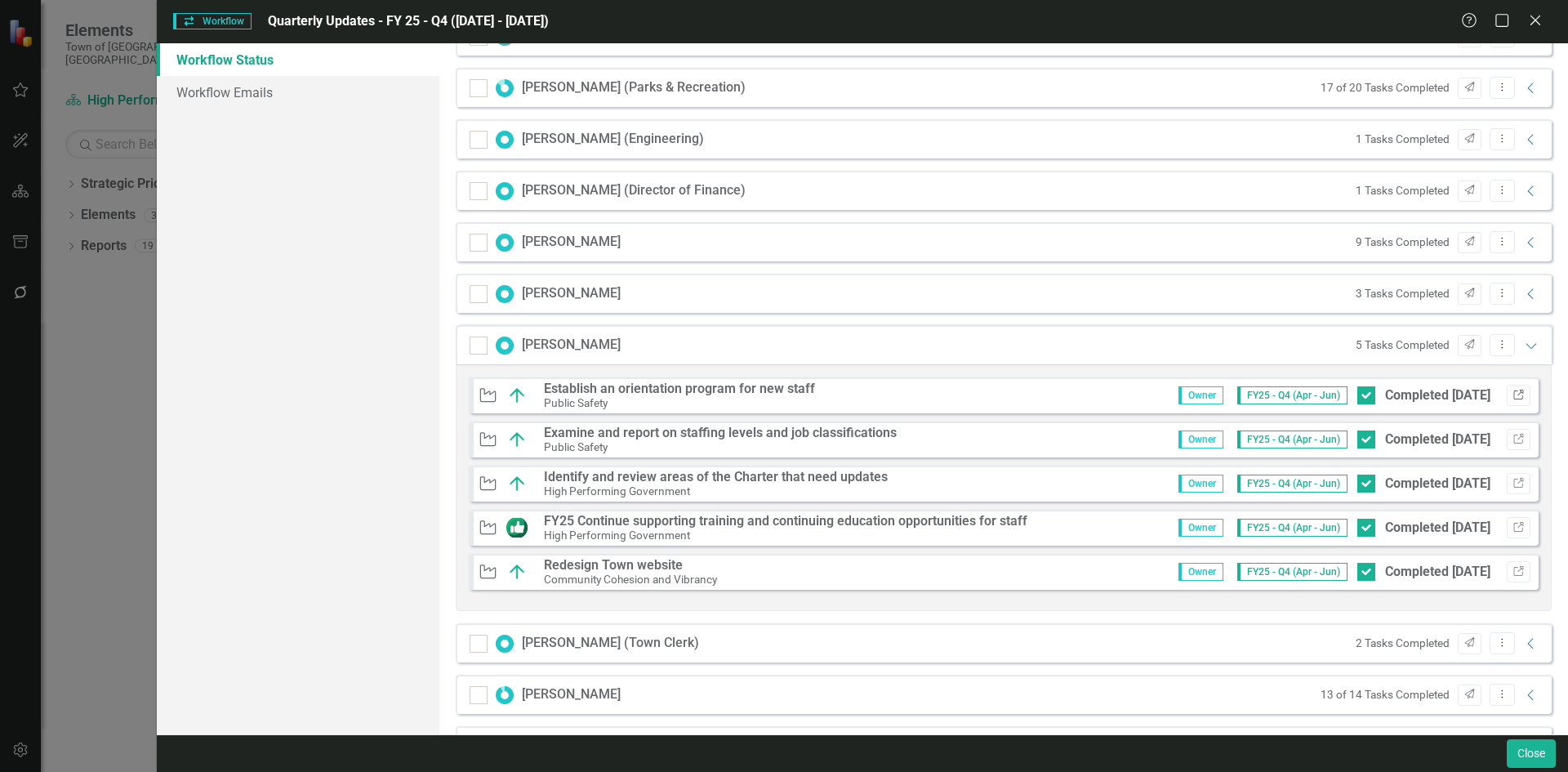
click at [1512, 390] on icon "Link" at bounding box center [1518, 395] width 13 height 10
click at [1523, 347] on icon "Expanded" at bounding box center [1530, 345] width 16 height 14
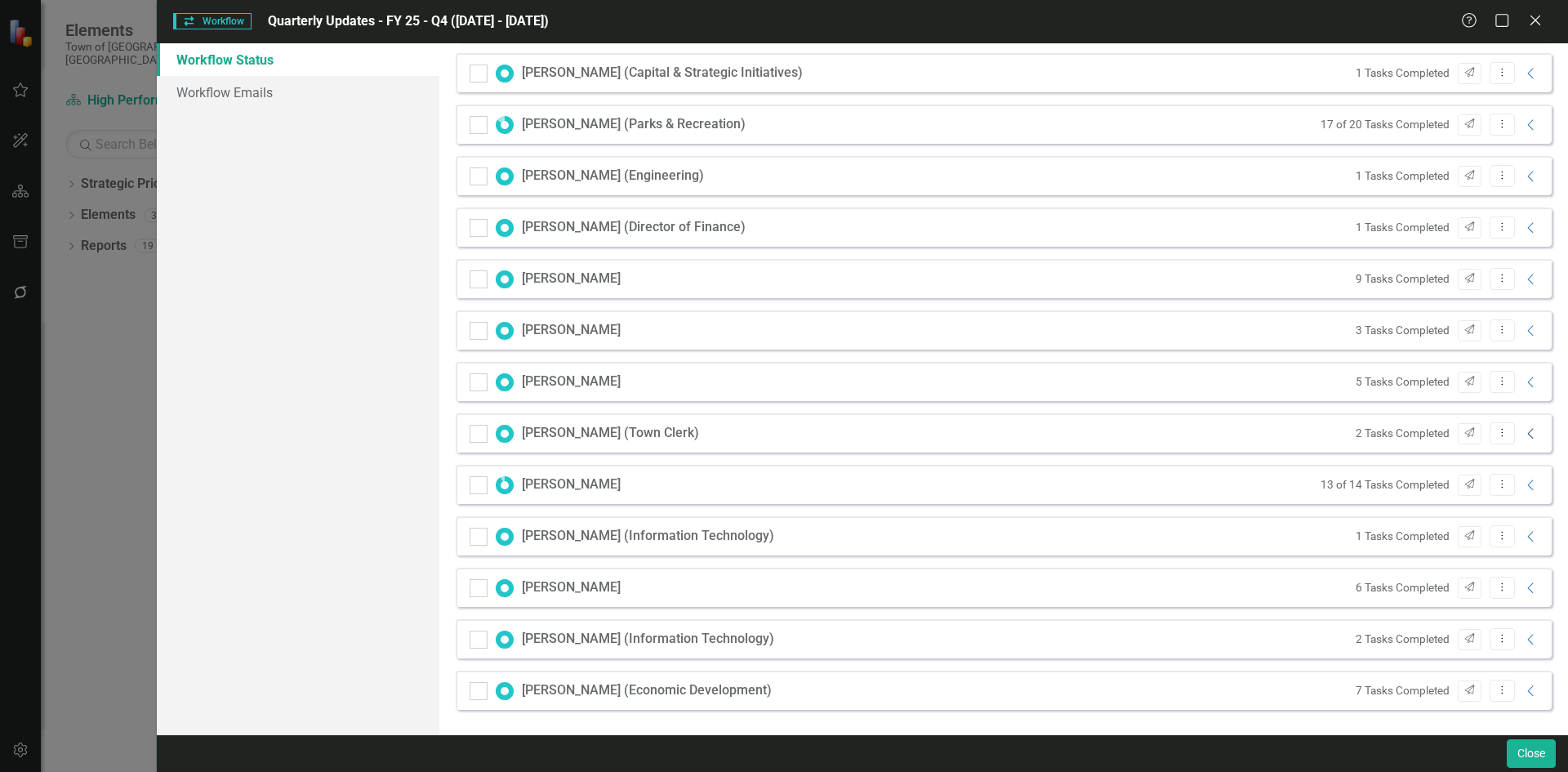
click at [1523, 438] on icon "Collapse" at bounding box center [1530, 434] width 16 height 14
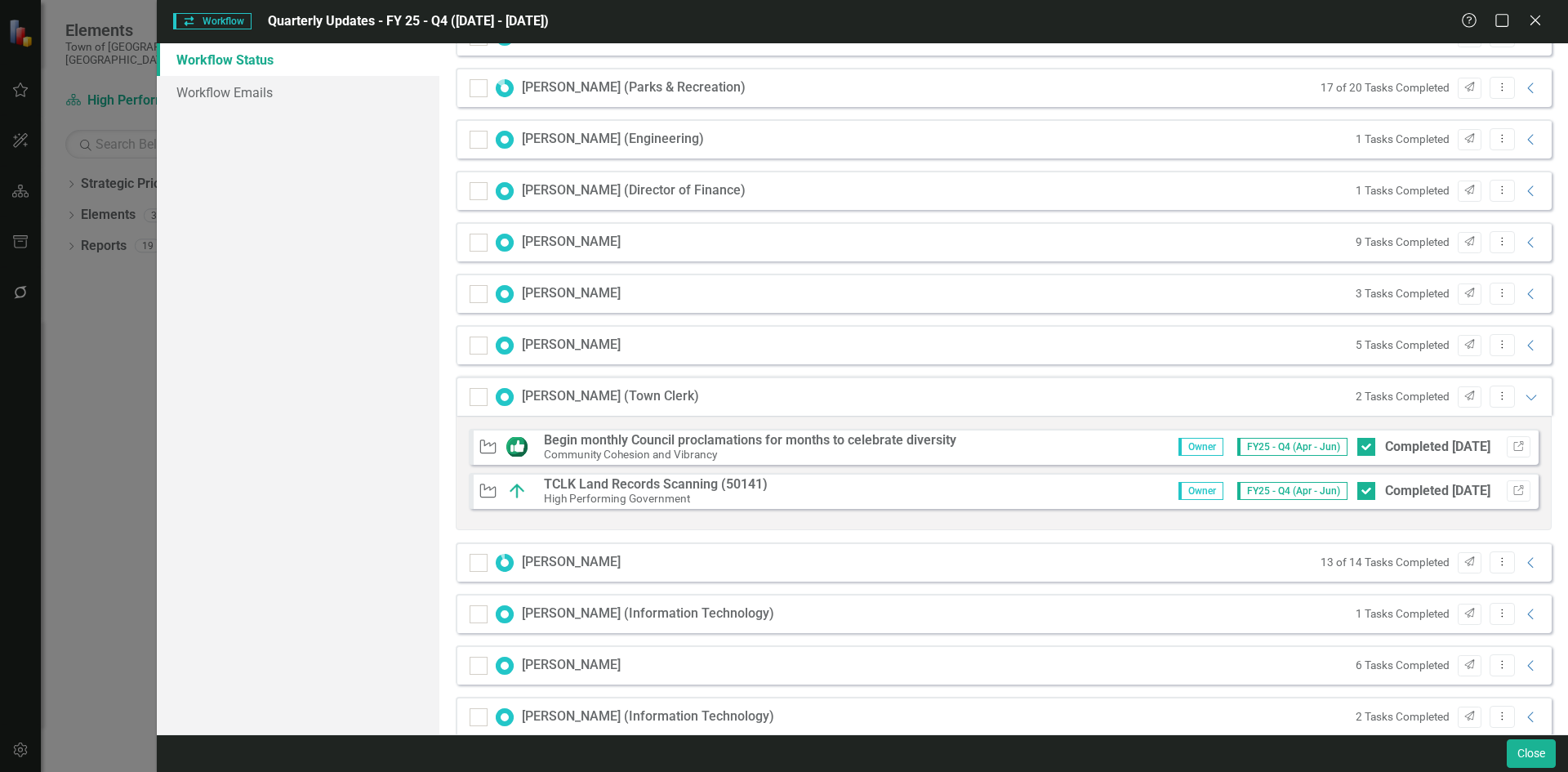
click at [1520, 438] on div "Initiative Begin monthly Council proclamations for months to celebrate diversit…" at bounding box center [1004, 446] width 1070 height 36
click at [1524, 385] on div "[PERSON_NAME] (Town Clerk) 2 Tasks Completed Send Dropdown Menu Expanded" at bounding box center [1004, 396] width 1096 height 40
click at [1523, 396] on icon "Expanded" at bounding box center [1530, 397] width 16 height 14
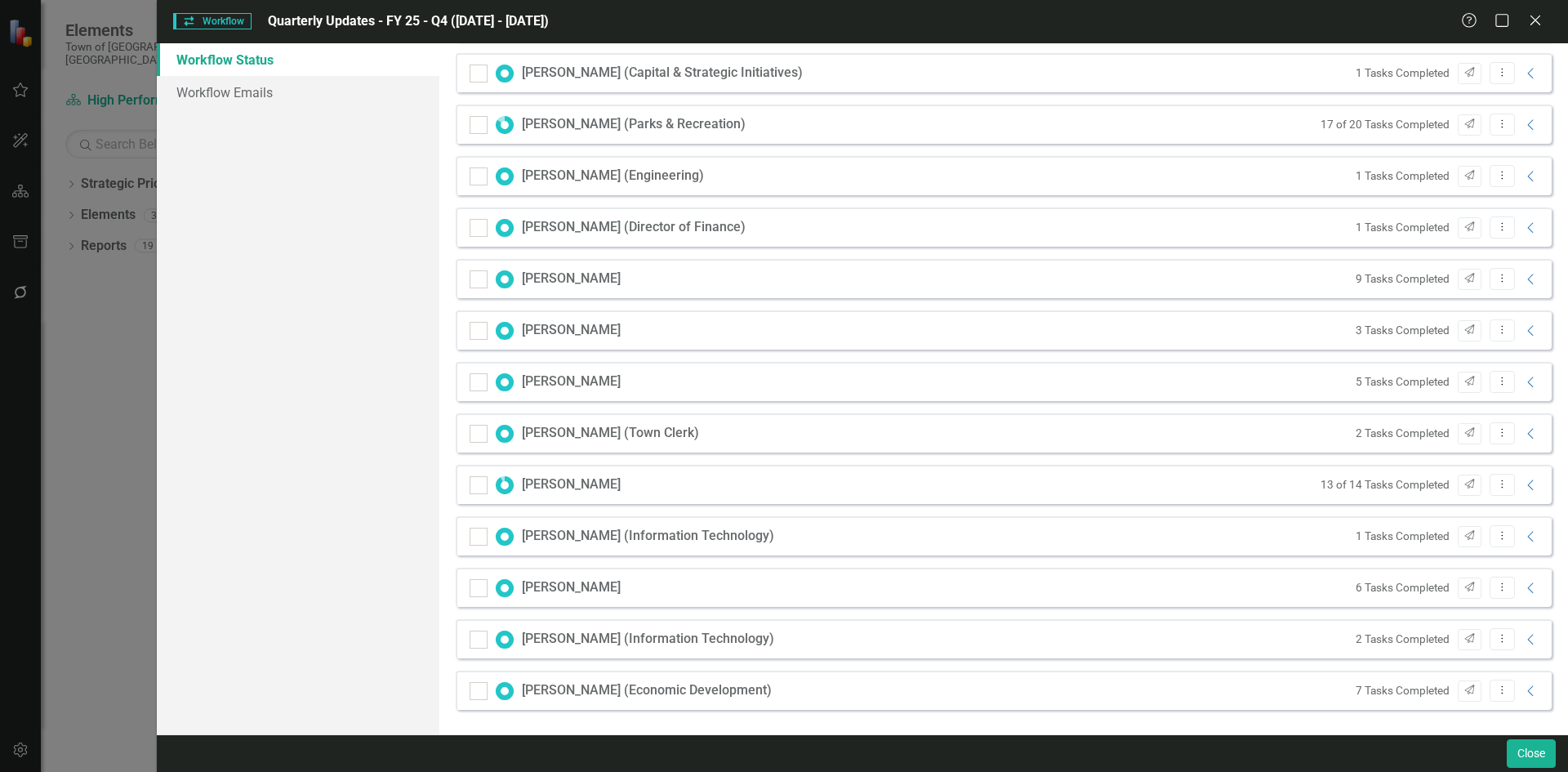
click at [1522, 491] on div "13 of 14 Tasks Completed Send Dropdown Menu Collapse" at bounding box center [1426, 484] width 228 height 22
click at [1527, 482] on icon at bounding box center [1529, 484] width 6 height 11
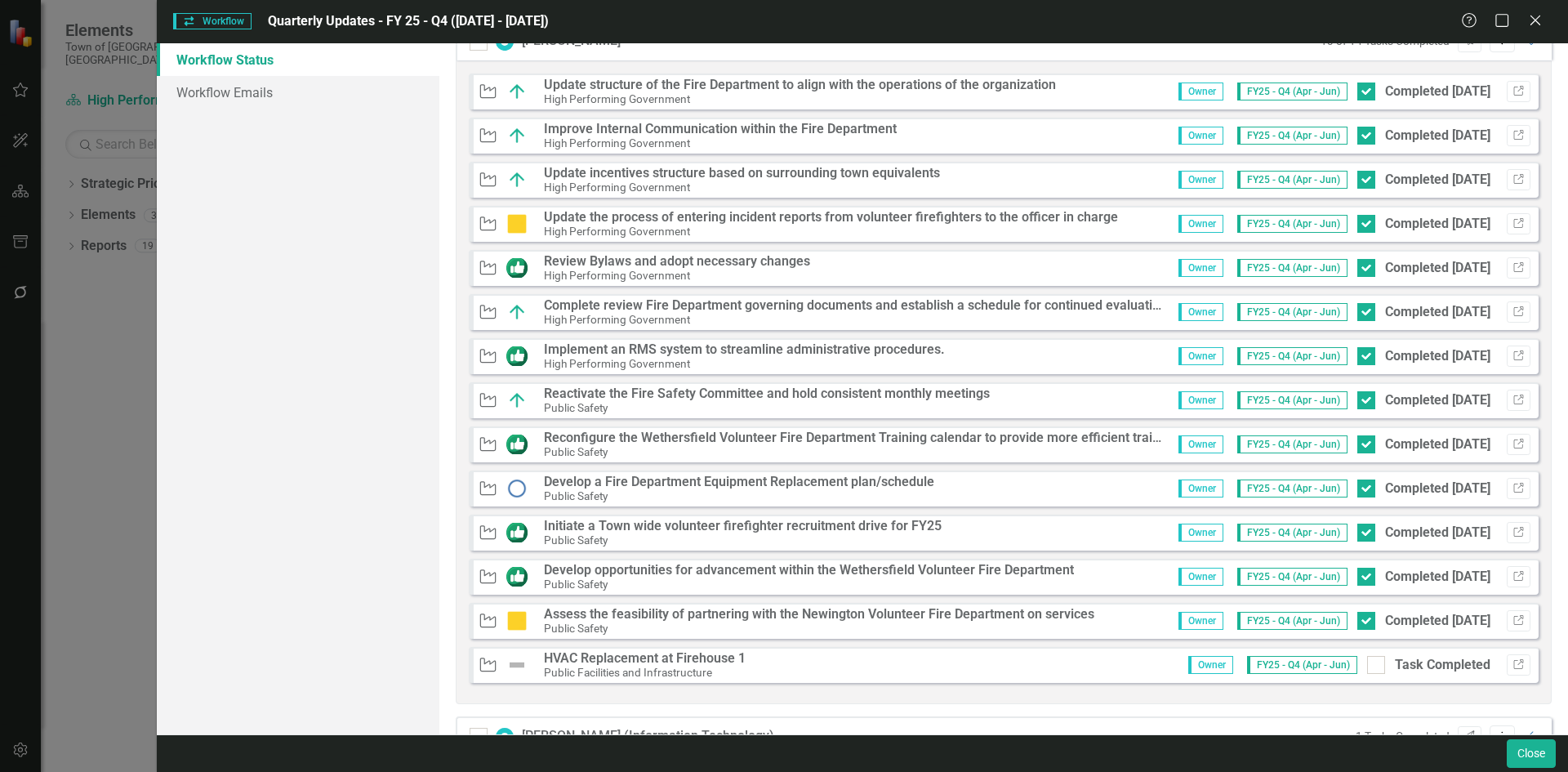
scroll to position [979, 0]
click at [1512, 531] on icon "Link" at bounding box center [1518, 531] width 13 height 10
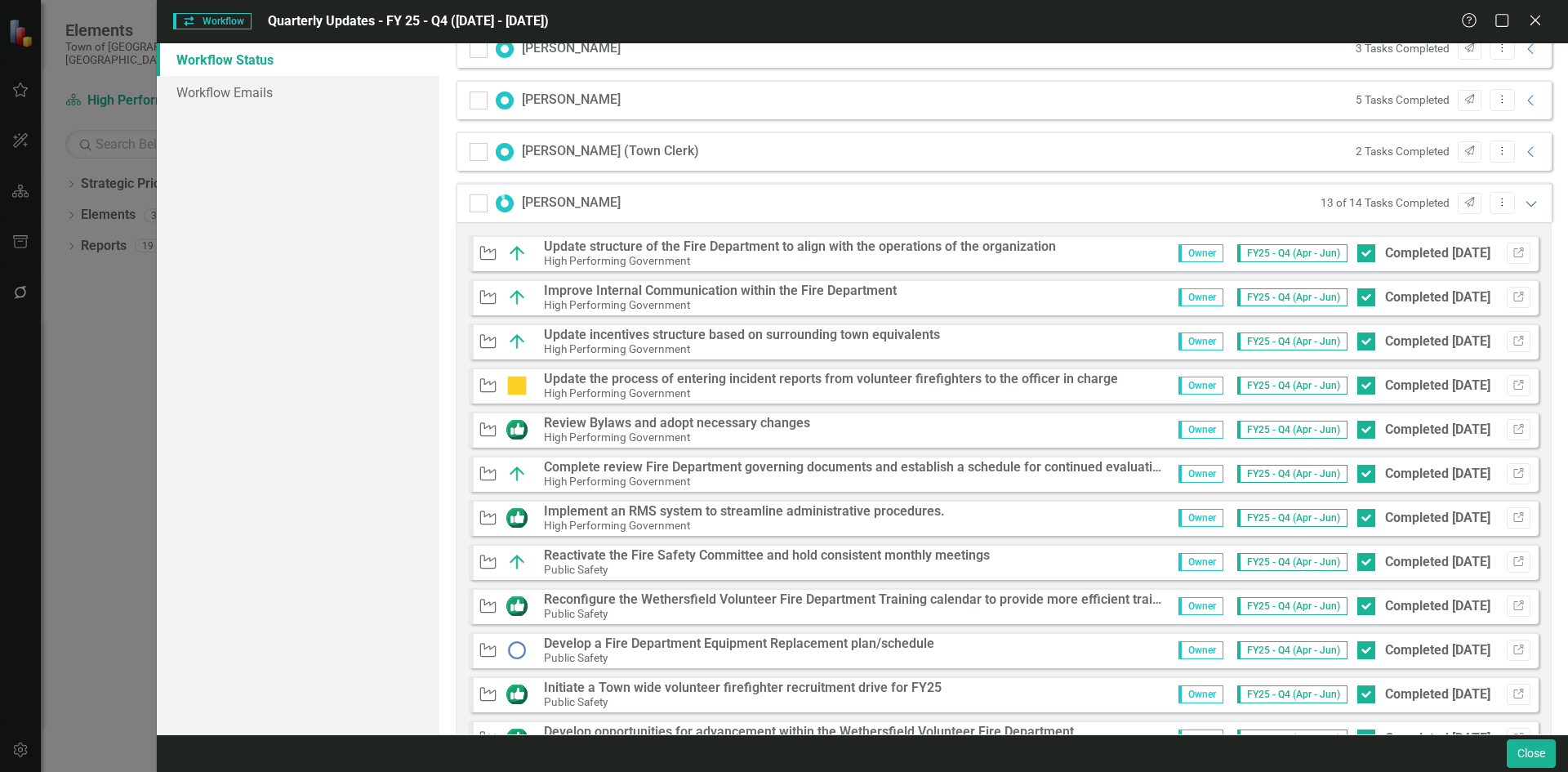
click at [1526, 206] on icon at bounding box center [1530, 204] width 11 height 6
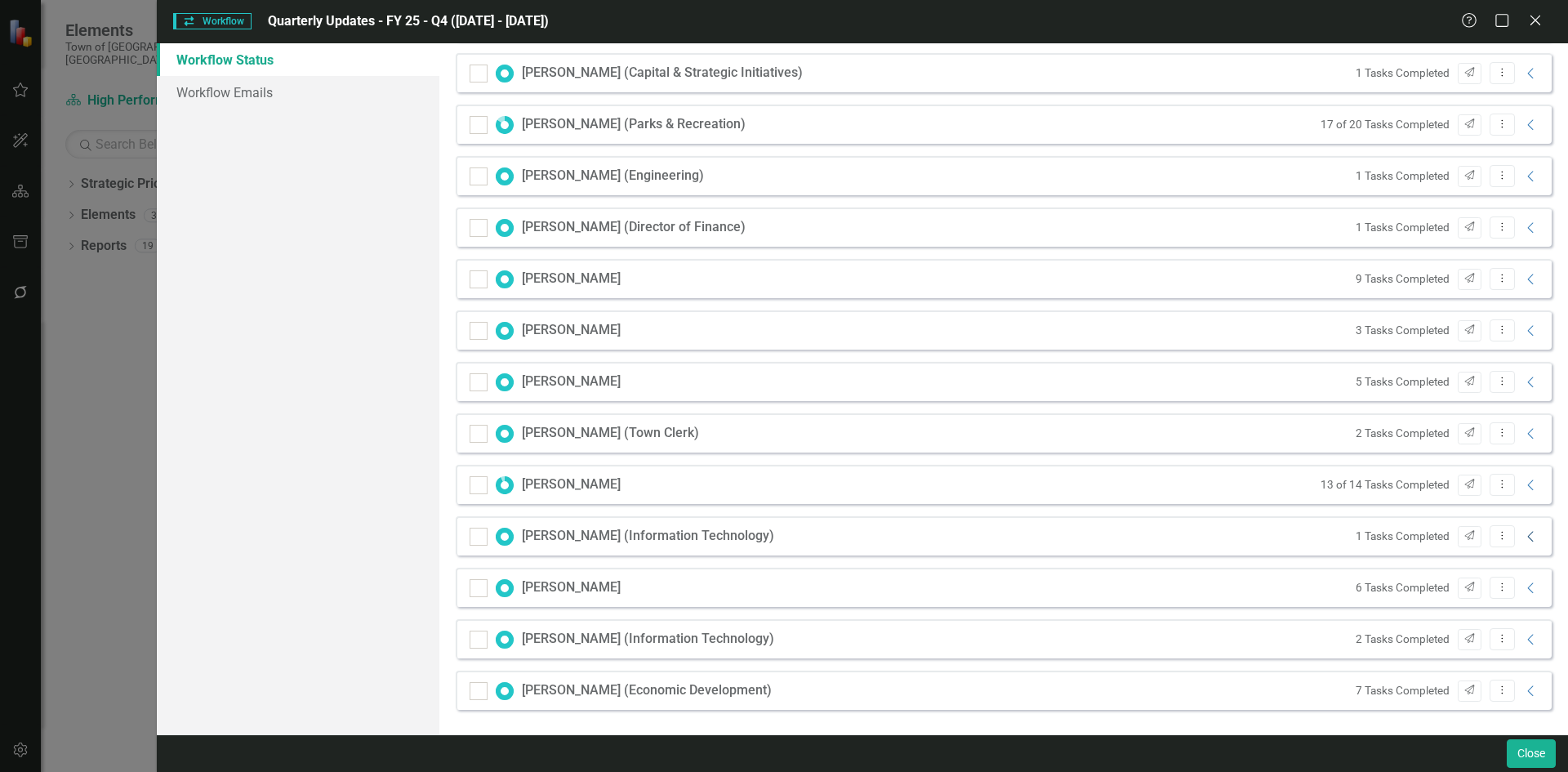
click at [1527, 534] on icon at bounding box center [1529, 536] width 6 height 11
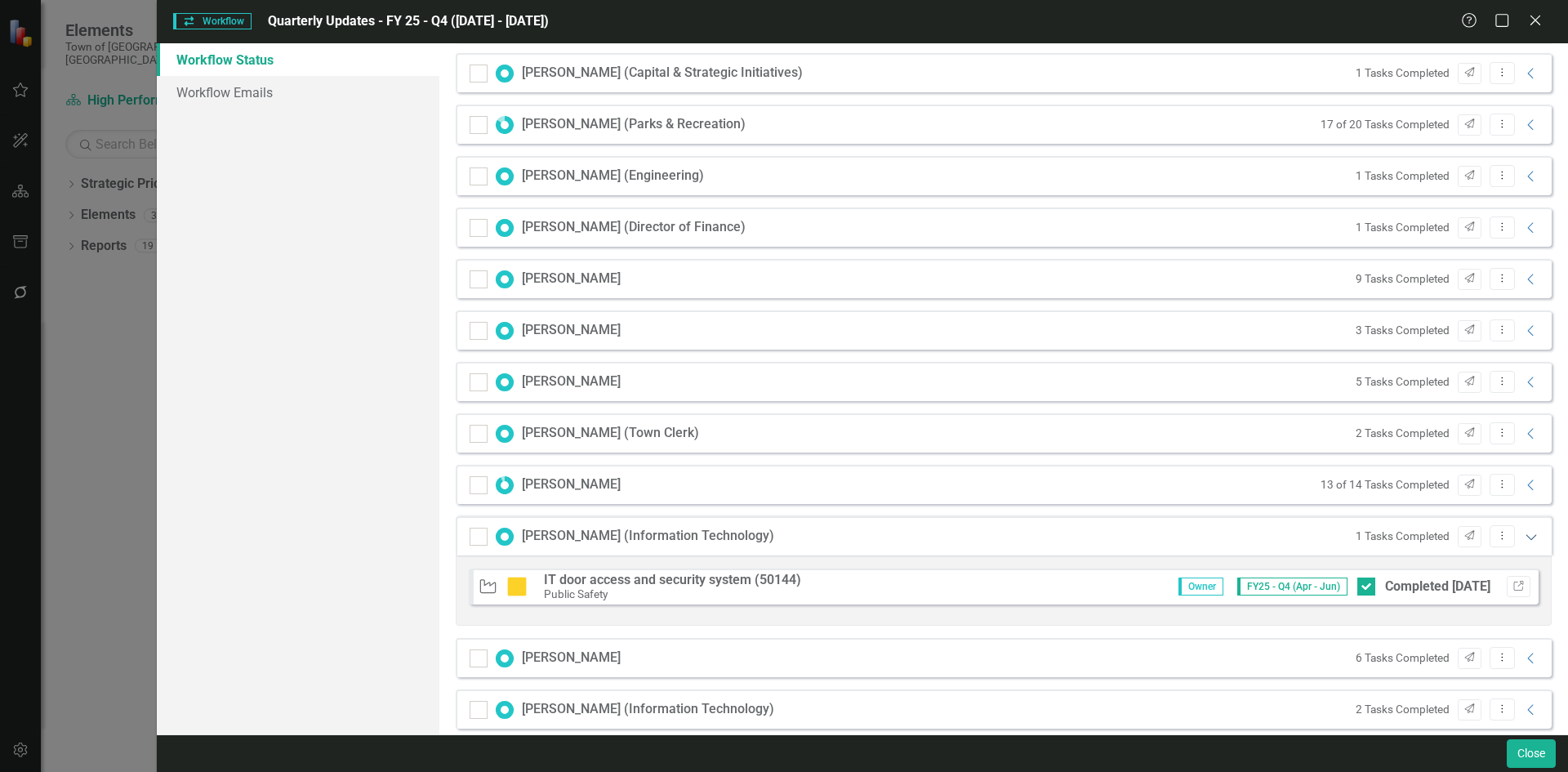
scroll to position [605, 0]
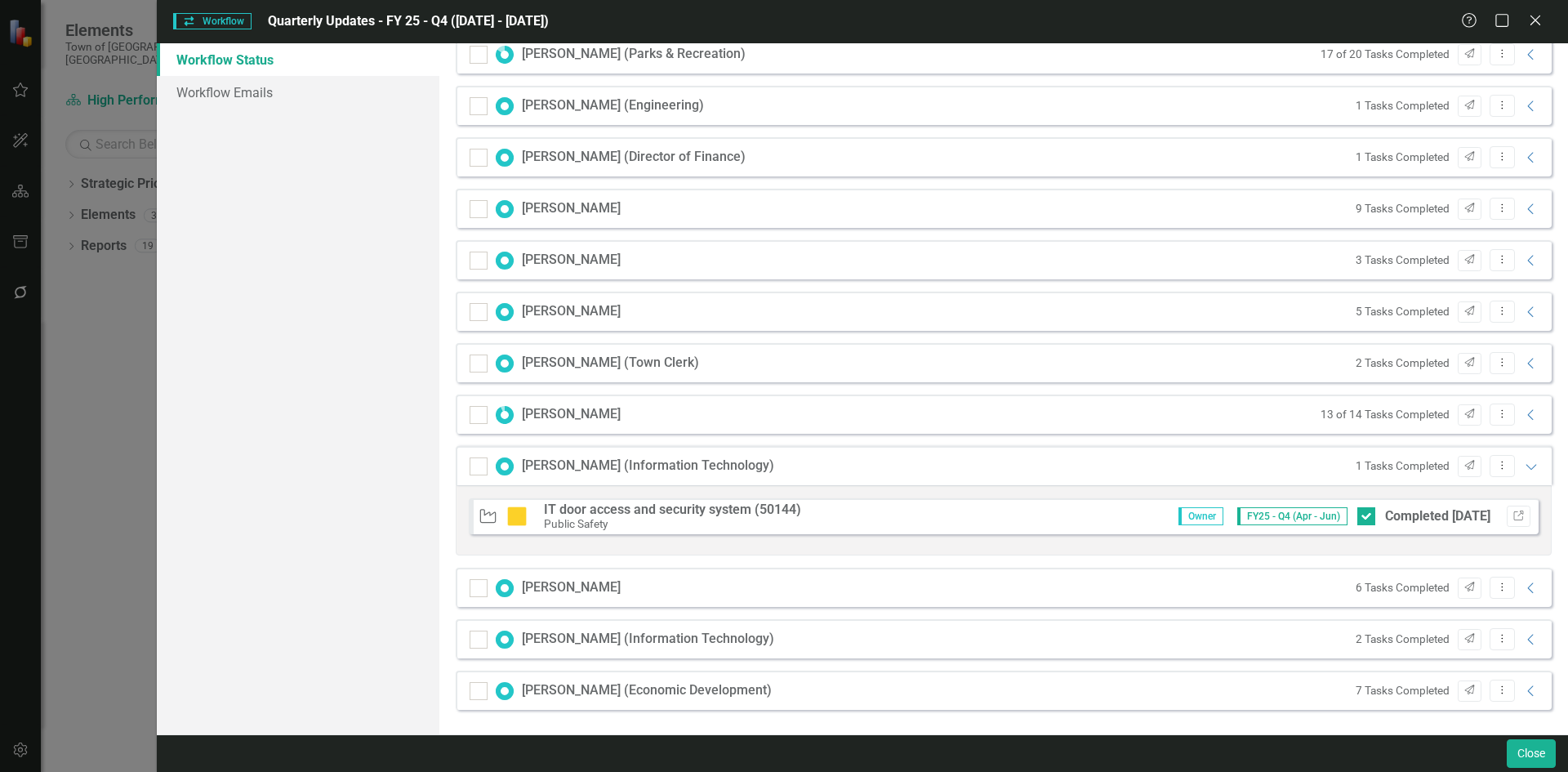
click at [1518, 534] on div "Initiative IT door access and security system (50144) Public Safety Owner FY25 …" at bounding box center [1004, 520] width 1096 height 70
click at [1523, 460] on icon "Expanded" at bounding box center [1530, 466] width 16 height 14
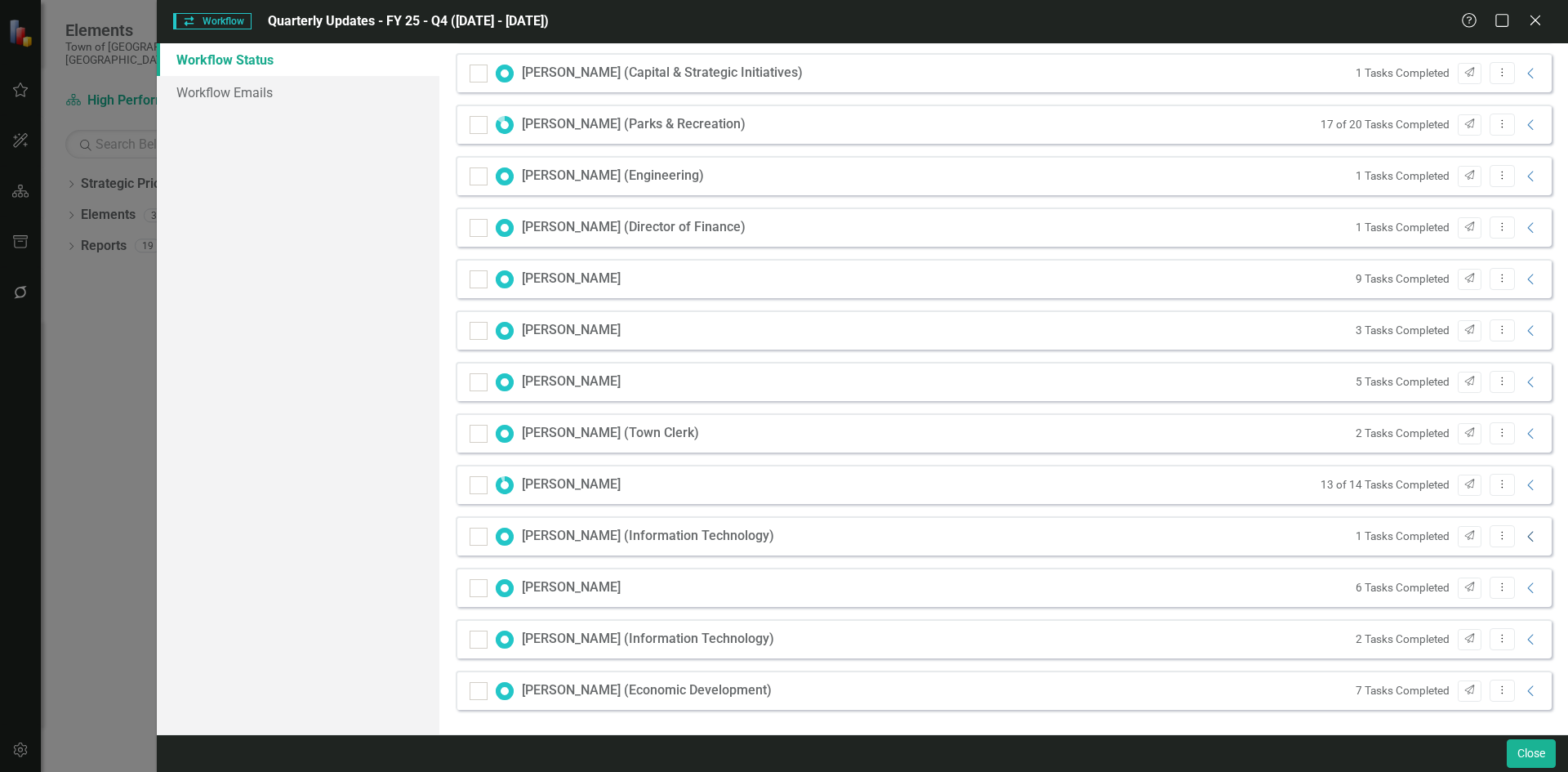
scroll to position [535, 0]
click at [1523, 586] on icon "Collapse" at bounding box center [1530, 589] width 16 height 14
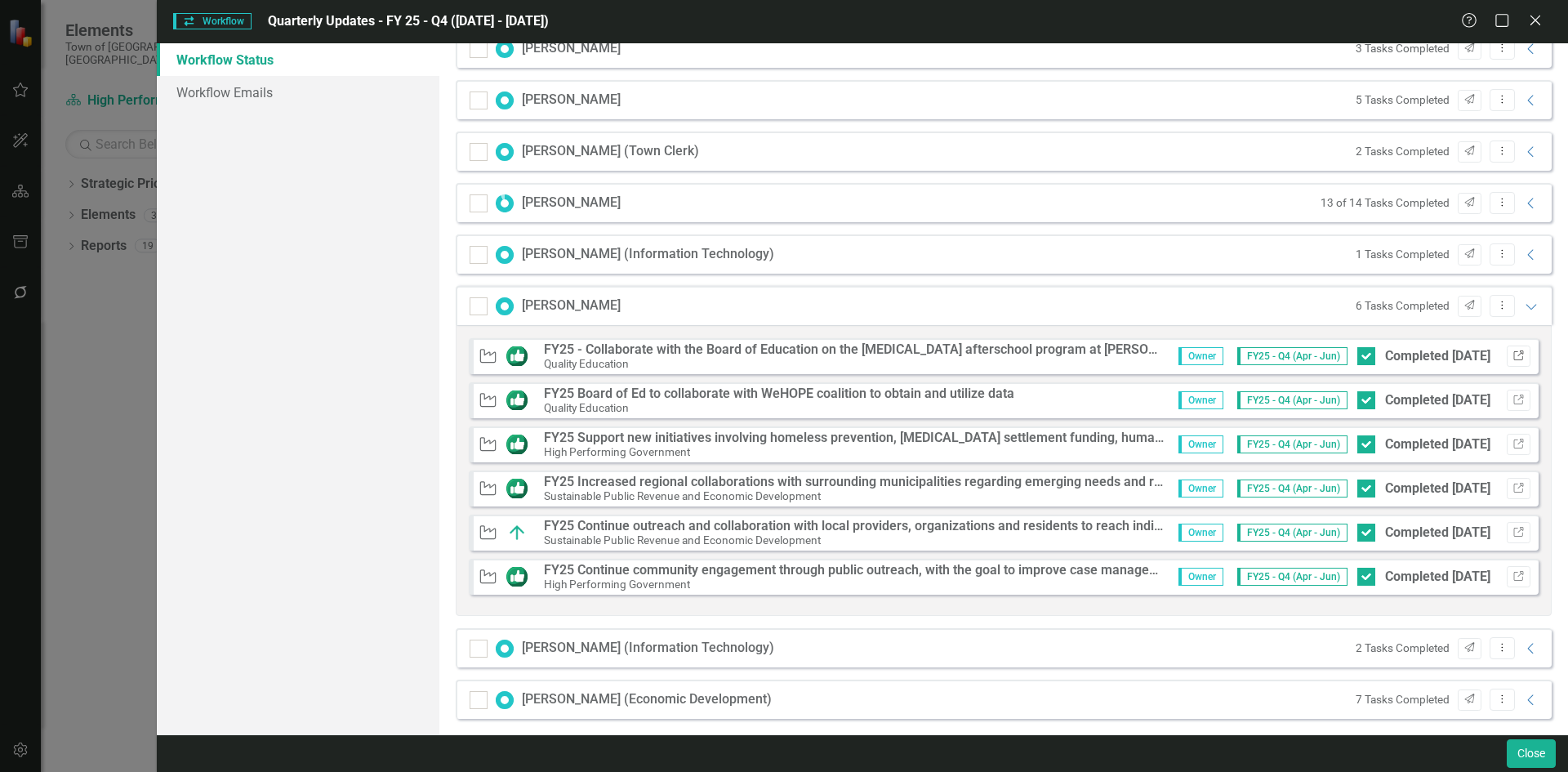
click at [1512, 353] on icon "Link" at bounding box center [1518, 356] width 13 height 10
click at [1512, 396] on icon "Link" at bounding box center [1518, 400] width 13 height 10
click at [1516, 447] on button "Link" at bounding box center [1518, 444] width 24 height 21
click at [1512, 446] on icon "Link" at bounding box center [1518, 444] width 13 height 10
click at [1508, 493] on button "Link" at bounding box center [1518, 488] width 24 height 21
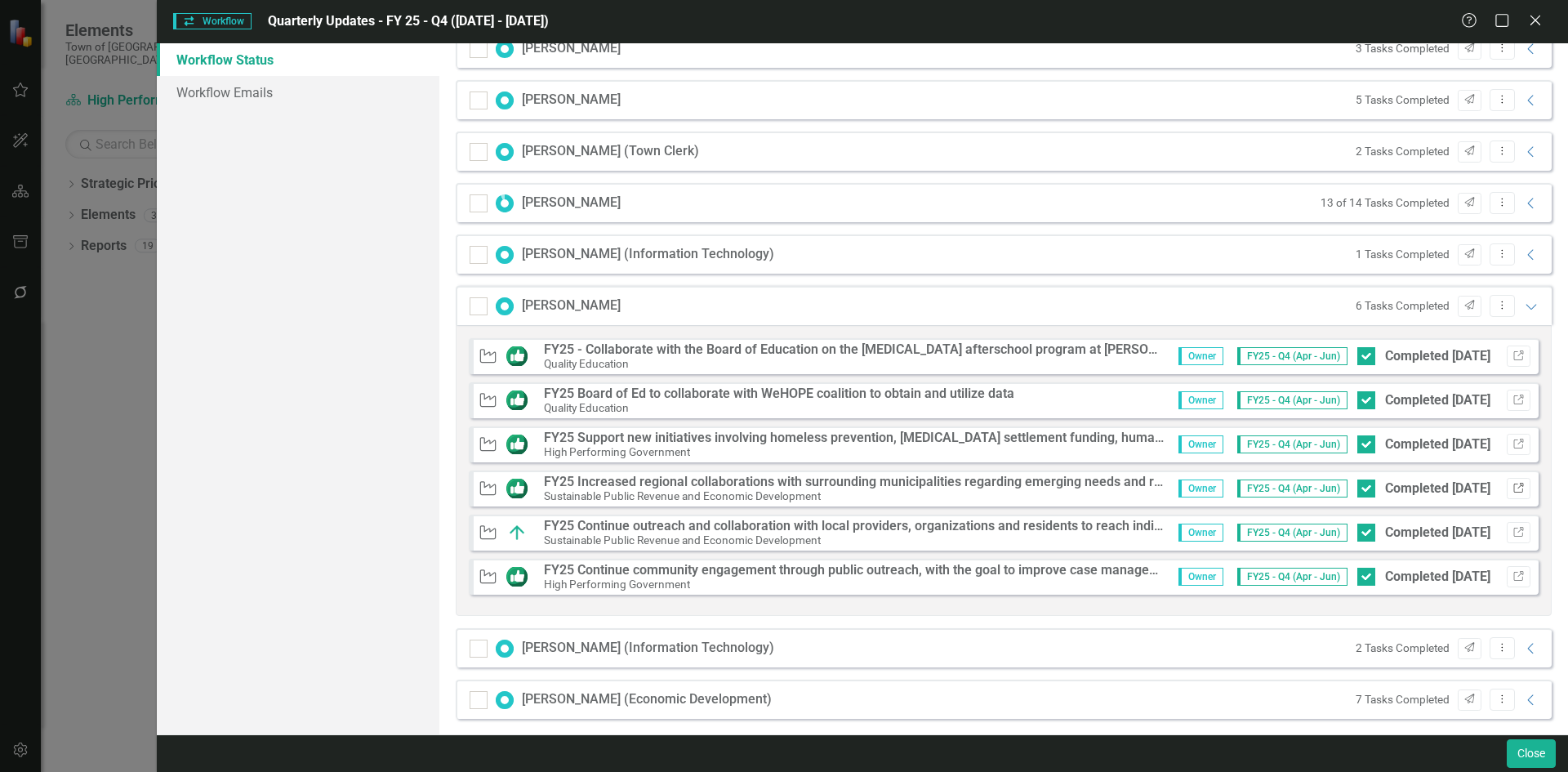
click at [1512, 487] on icon "Link" at bounding box center [1518, 488] width 13 height 10
click at [1513, 483] on icon "button" at bounding box center [1518, 487] width 10 height 10
click at [719, 434] on strong "FY25 Support new initiatives involving homeless prevention, [MEDICAL_DATA] sett…" at bounding box center [951, 437] width 814 height 15
click at [1510, 437] on button "Link" at bounding box center [1518, 444] width 24 height 21
click at [1512, 534] on icon "Link" at bounding box center [1518, 533] width 13 height 10
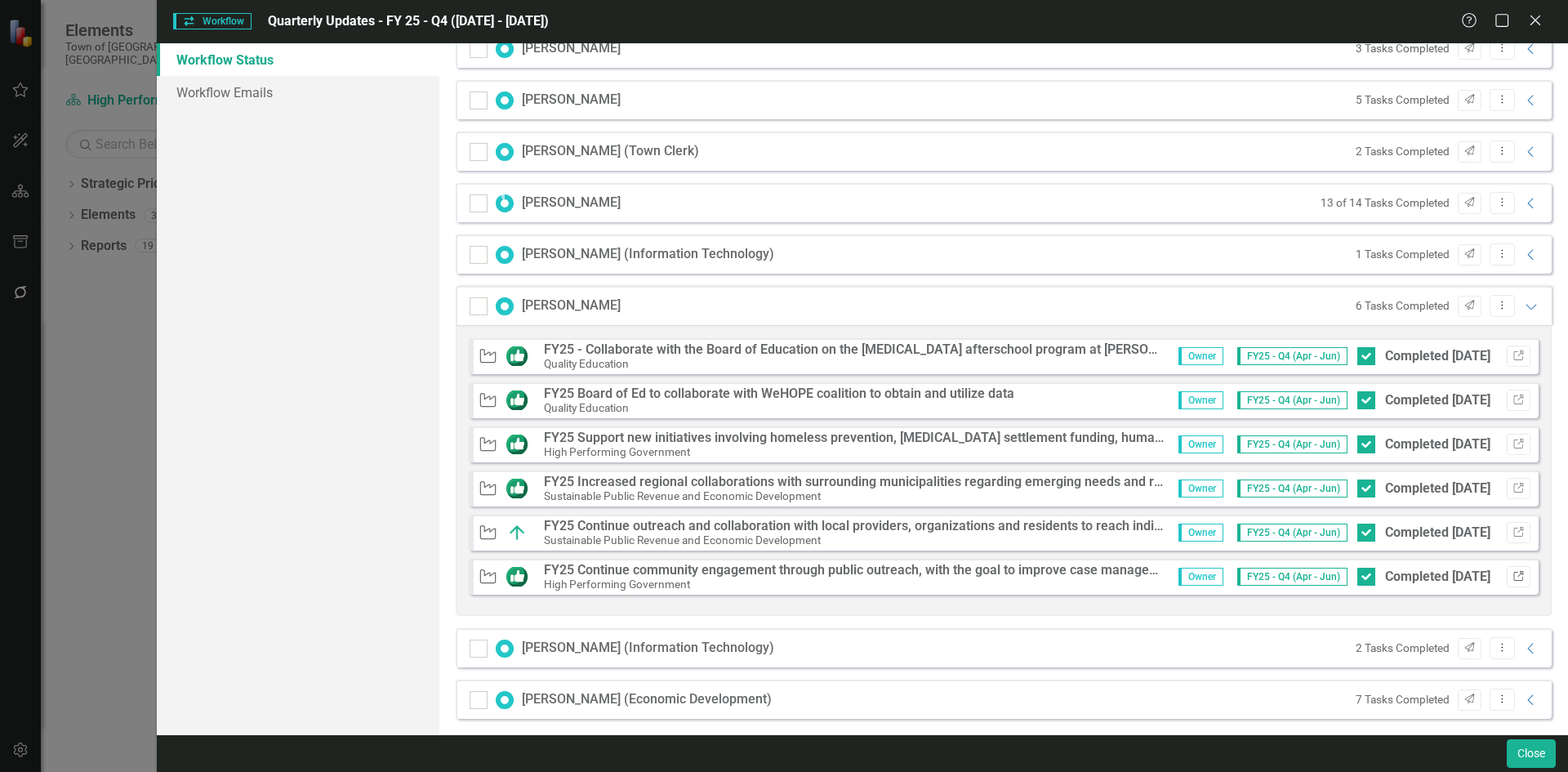
click at [1512, 574] on icon "Link" at bounding box center [1518, 576] width 13 height 10
click at [1527, 652] on icon at bounding box center [1529, 648] width 6 height 11
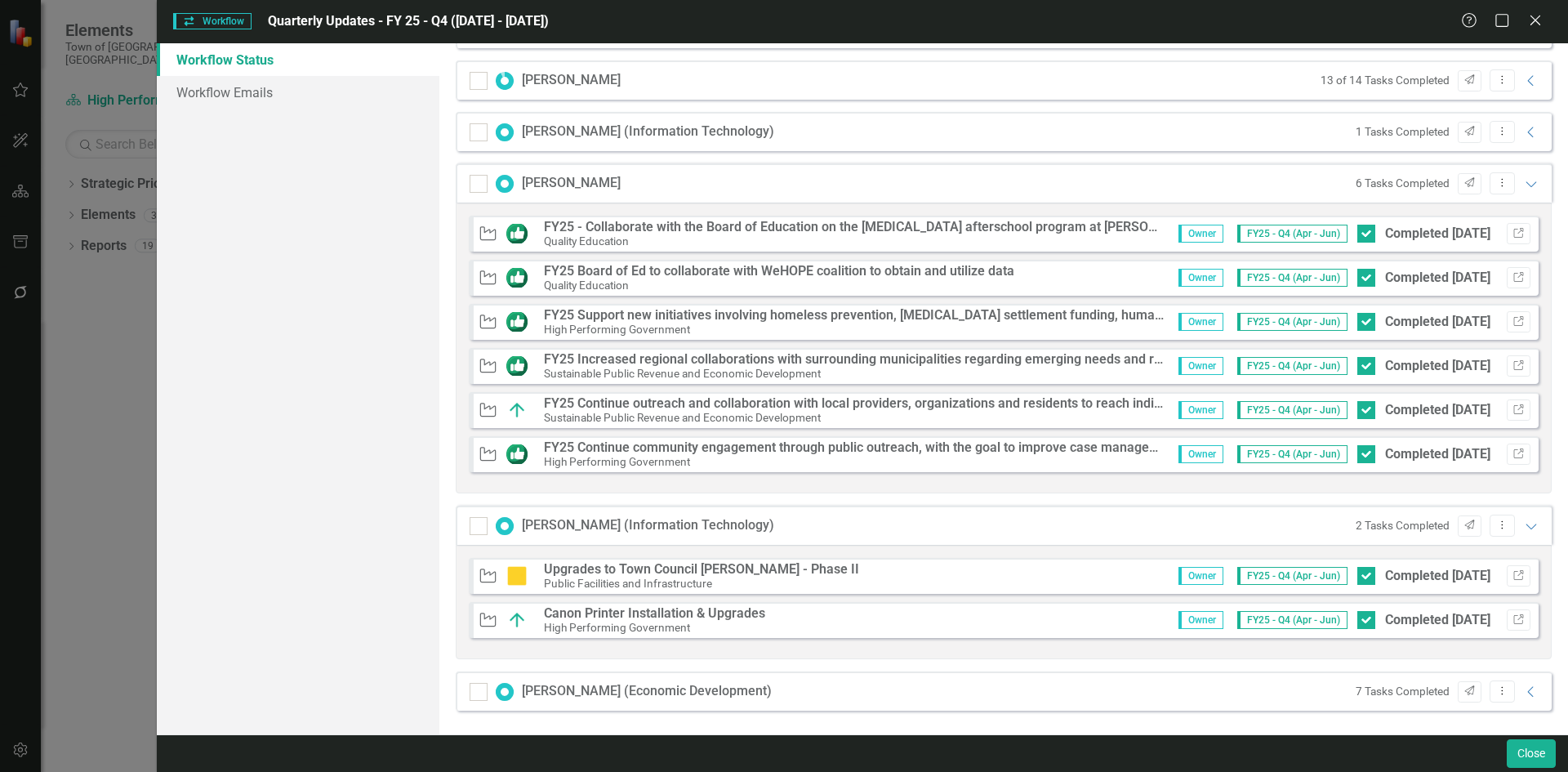
scroll to position [940, 0]
click at [1523, 522] on icon "Expanded" at bounding box center [1530, 525] width 16 height 14
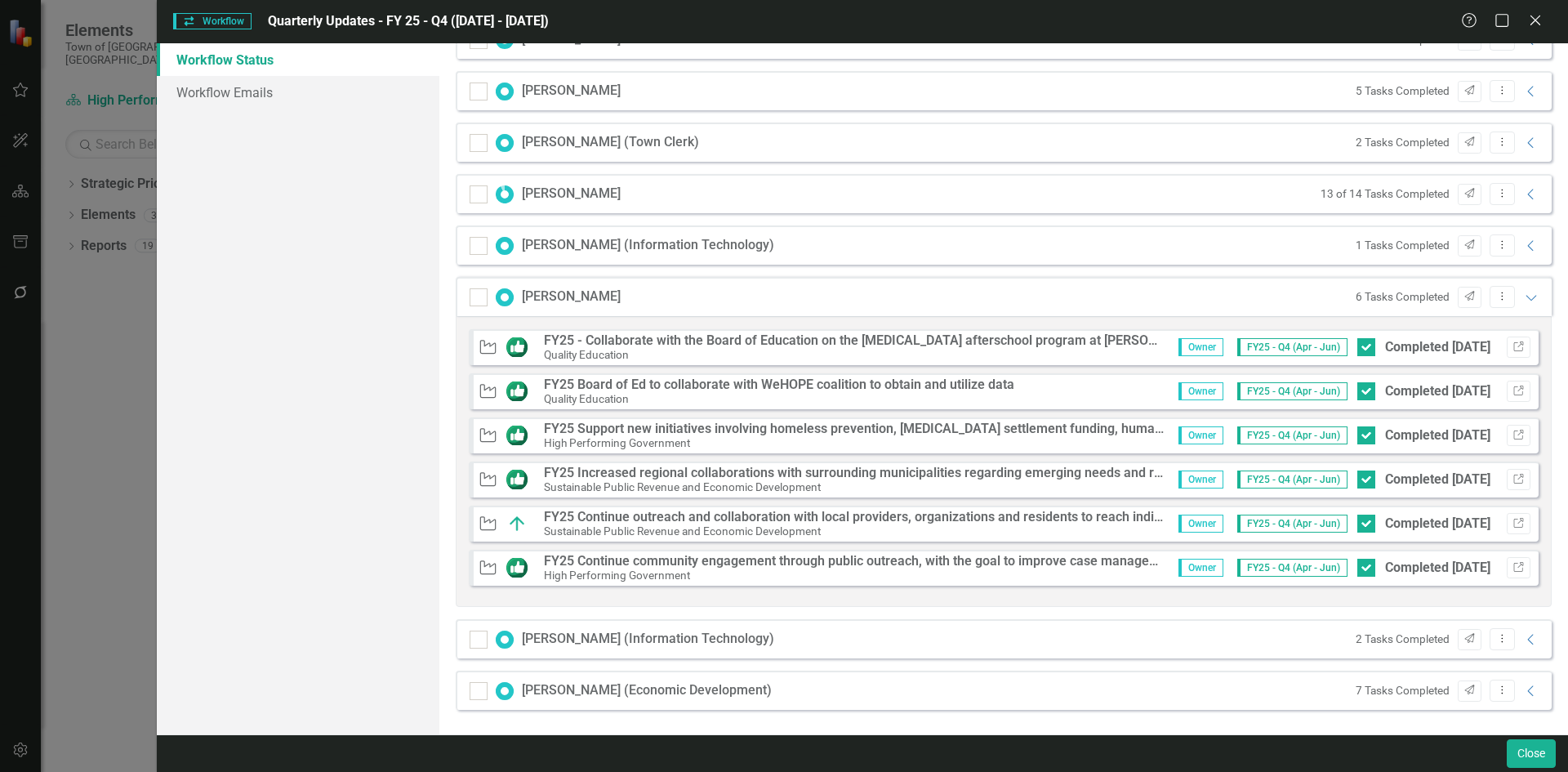
scroll to position [826, 0]
click at [1516, 304] on div "6 Tasks Completed Send Dropdown Menu Expanded" at bounding box center [1444, 296] width 193 height 22
click at [1523, 294] on icon "Expanded" at bounding box center [1530, 297] width 16 height 14
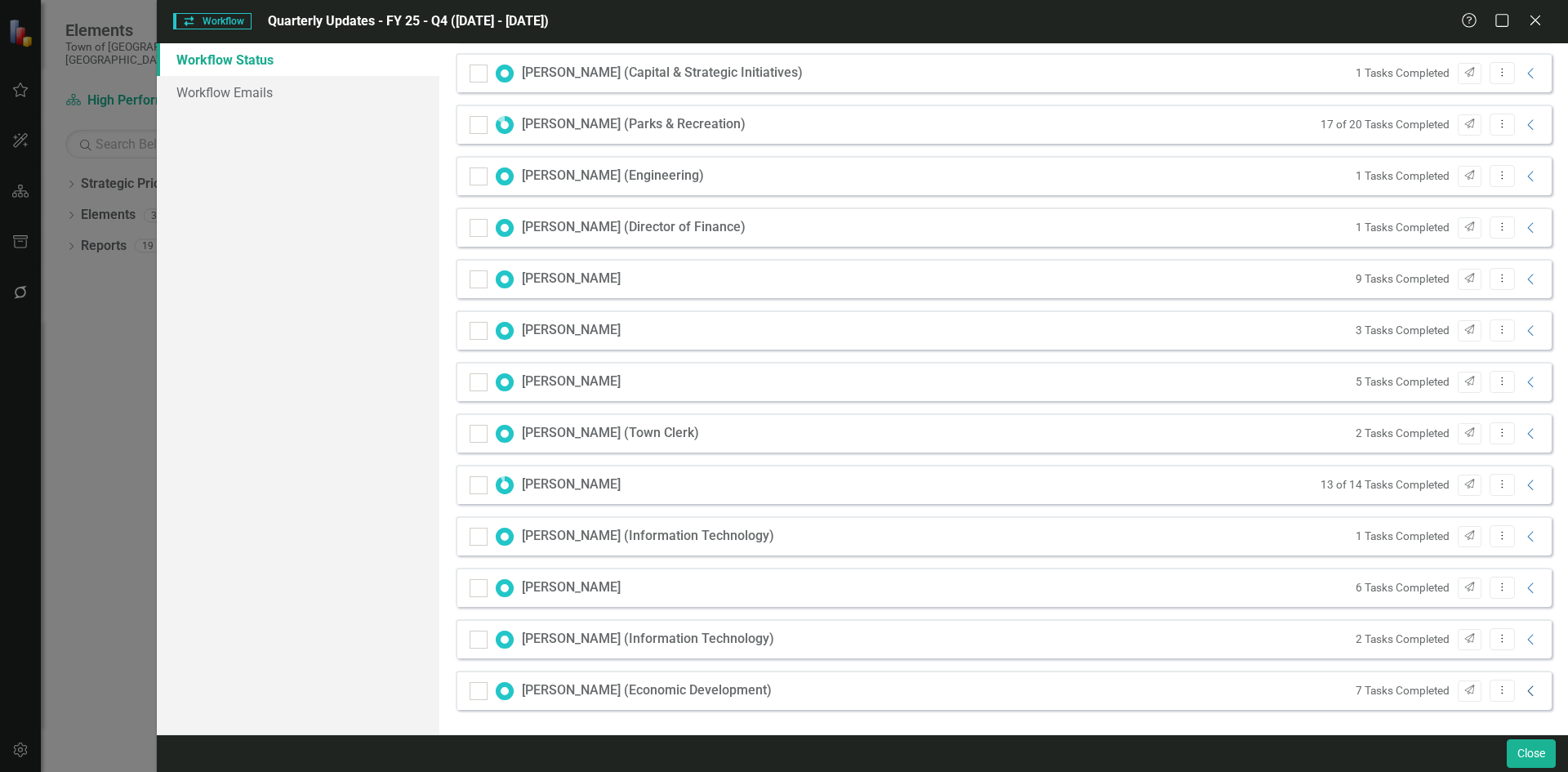
click at [1523, 690] on icon "Collapse" at bounding box center [1530, 691] width 16 height 14
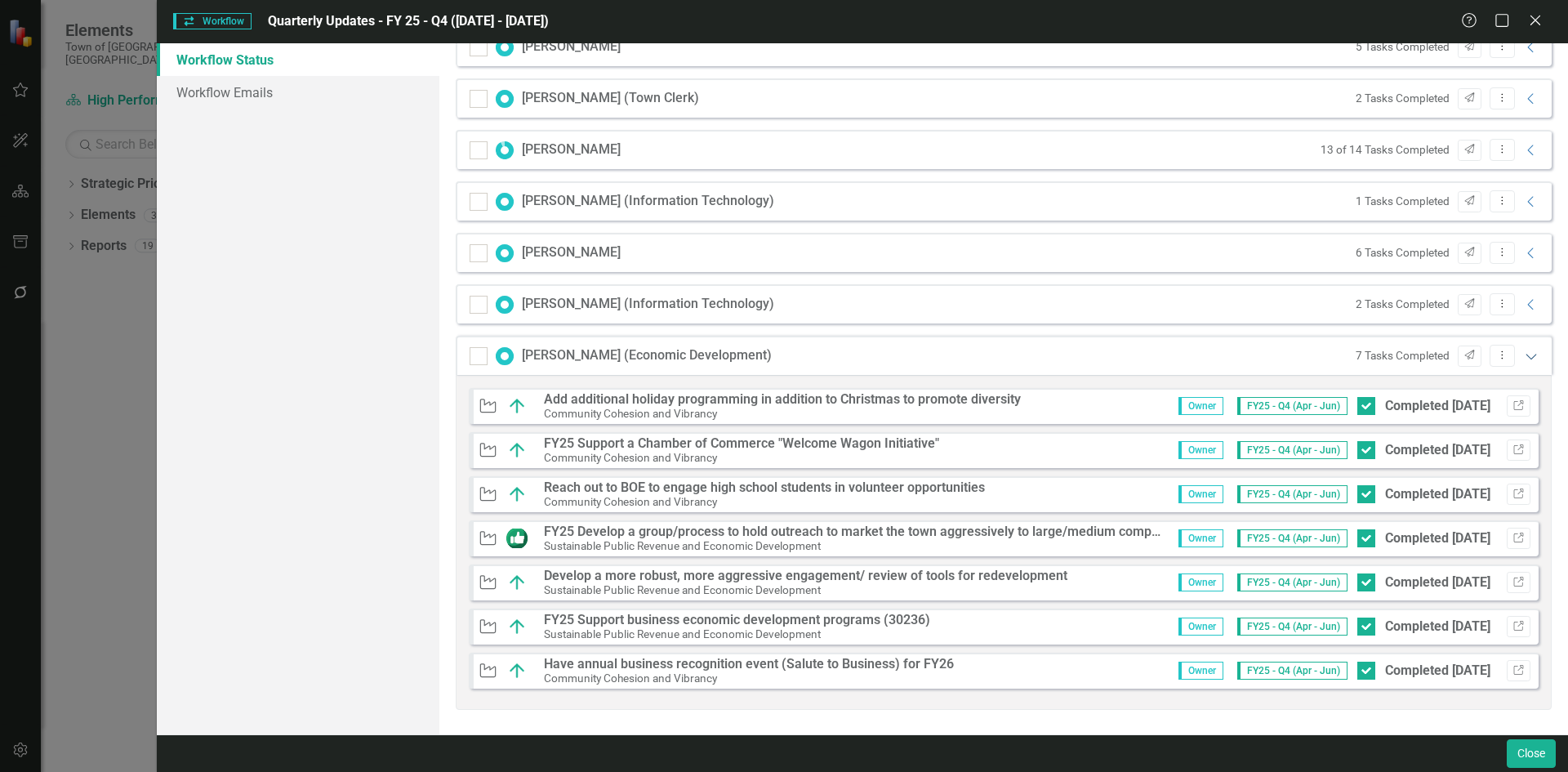
click at [1526, 354] on icon at bounding box center [1530, 356] width 11 height 6
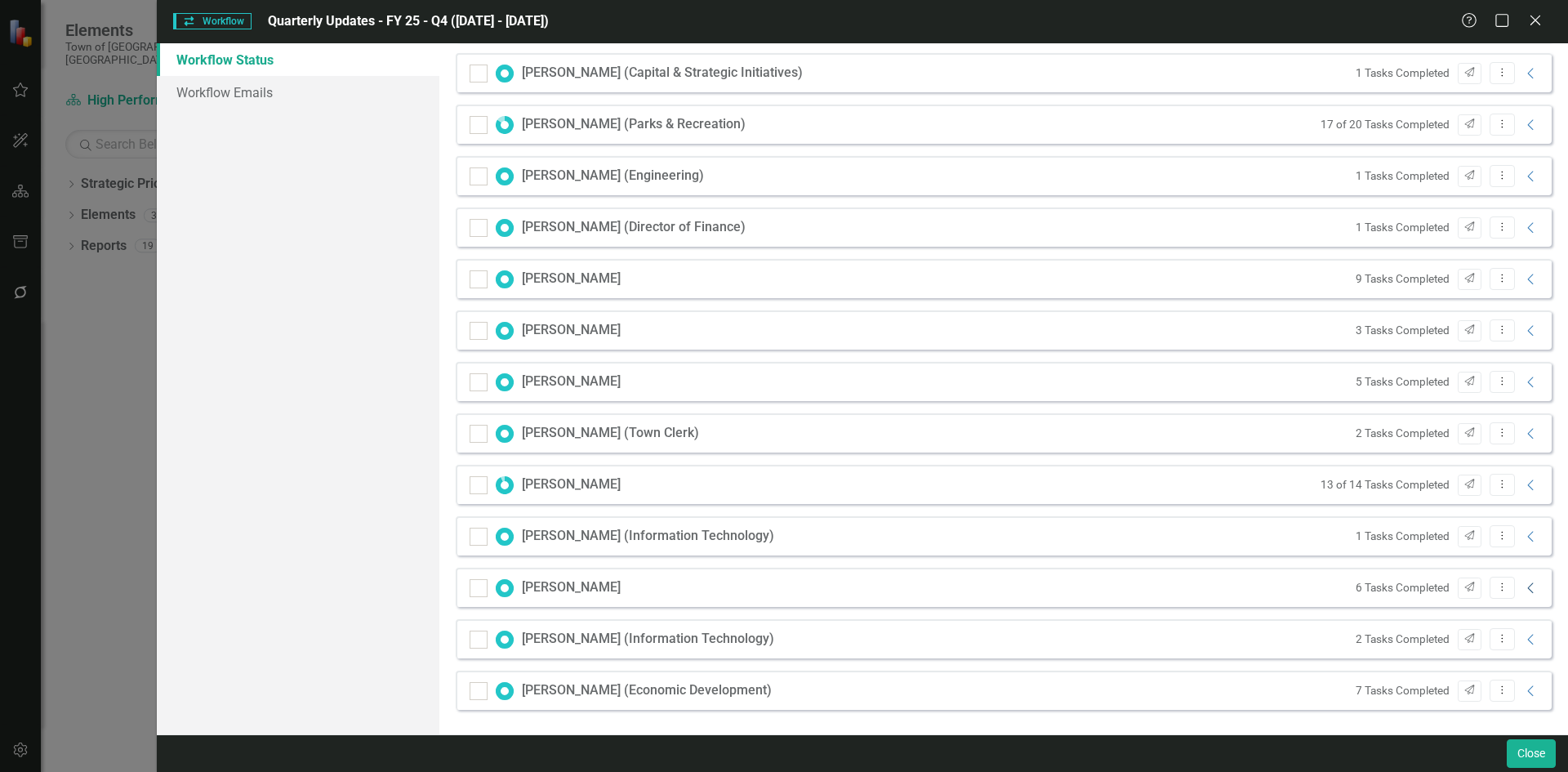
click at [1523, 586] on icon "Collapse" at bounding box center [1530, 589] width 16 height 14
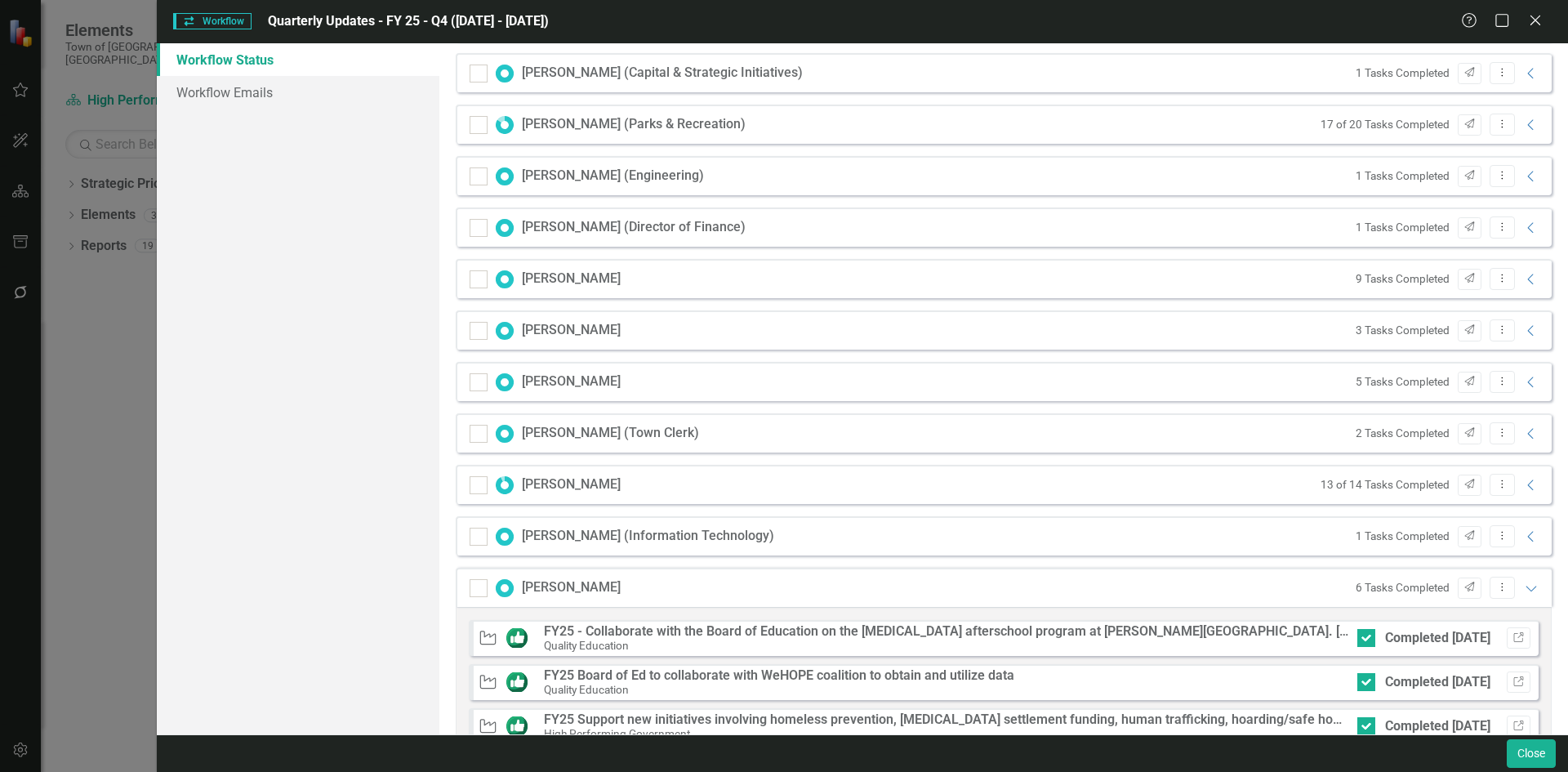
scroll to position [826, 0]
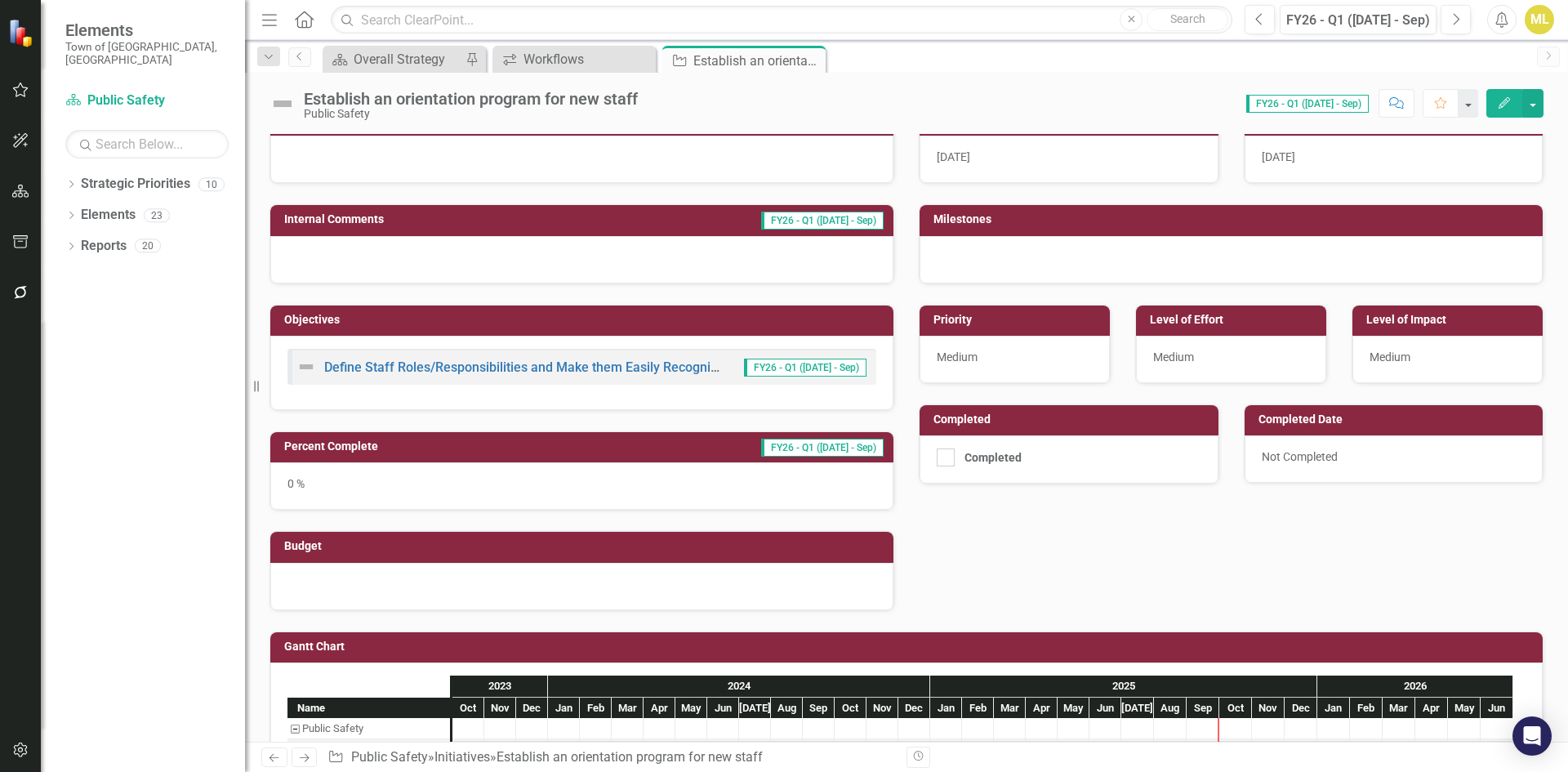
scroll to position [298, 0]
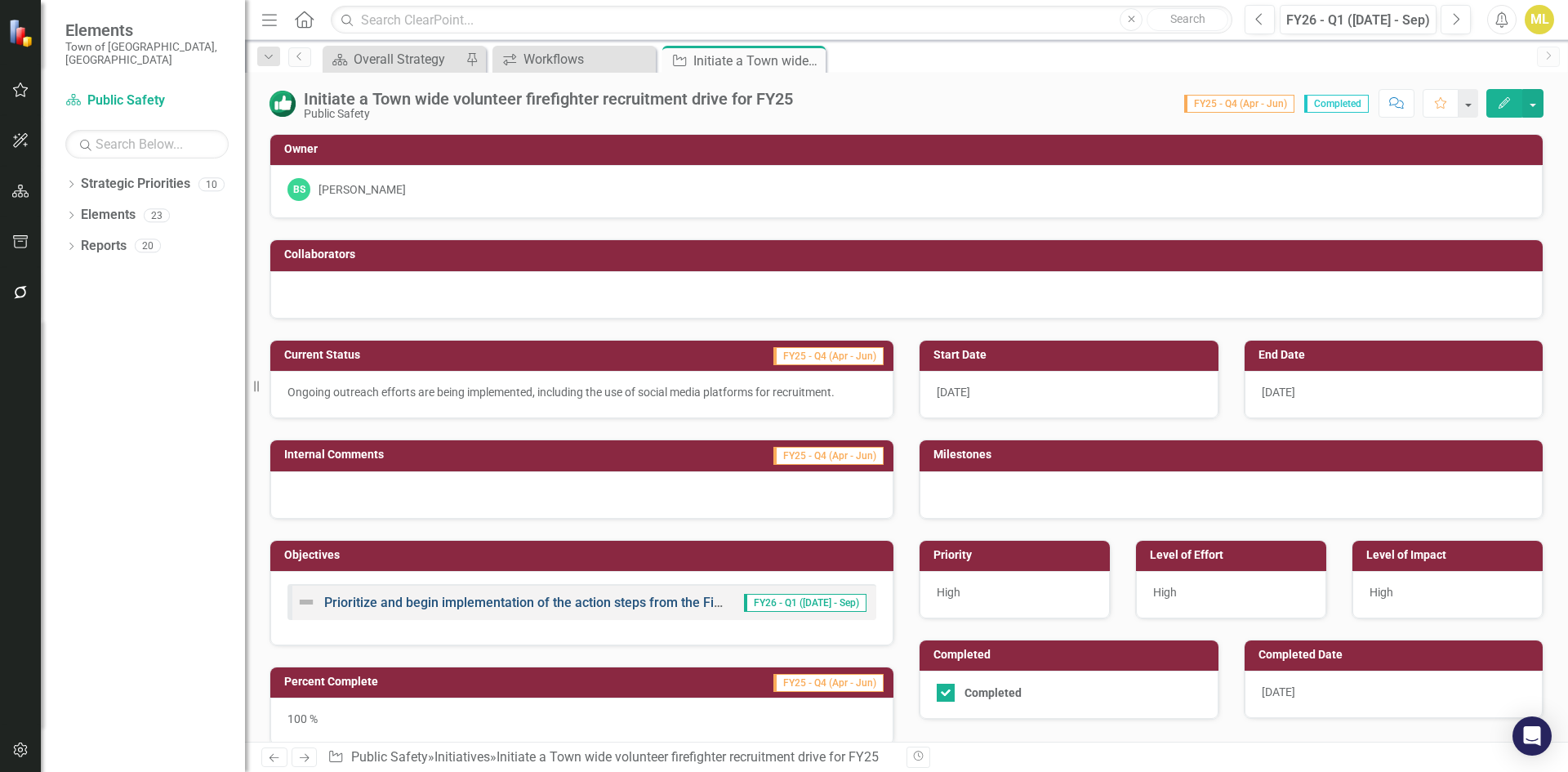
click at [527, 605] on link "Prioritize and begin implementation of the action steps from the Fire Staffing …" at bounding box center [567, 602] width 487 height 15
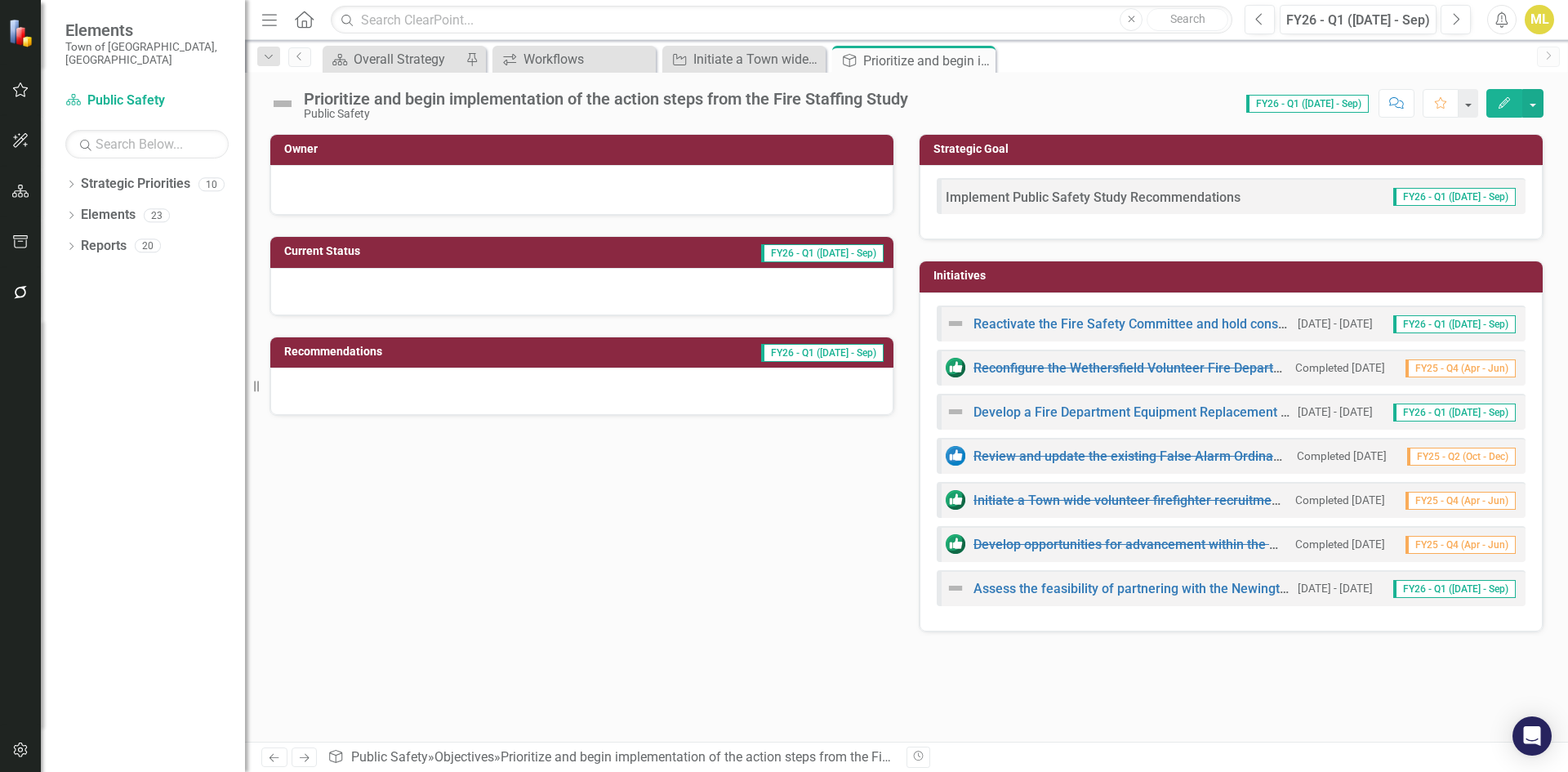
click at [0, 0] on icon at bounding box center [0, 0] width 0 height 0
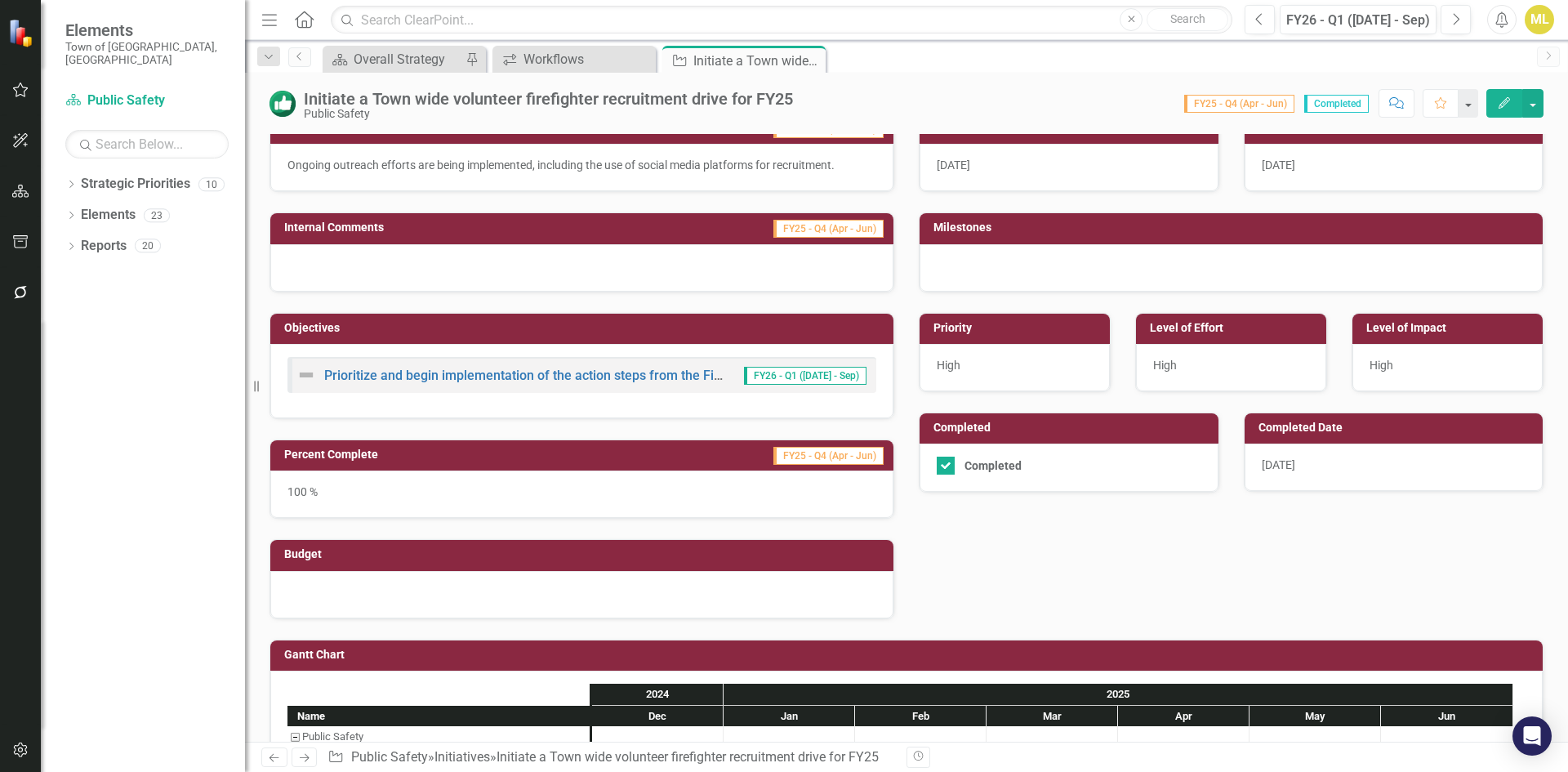
scroll to position [289, 0]
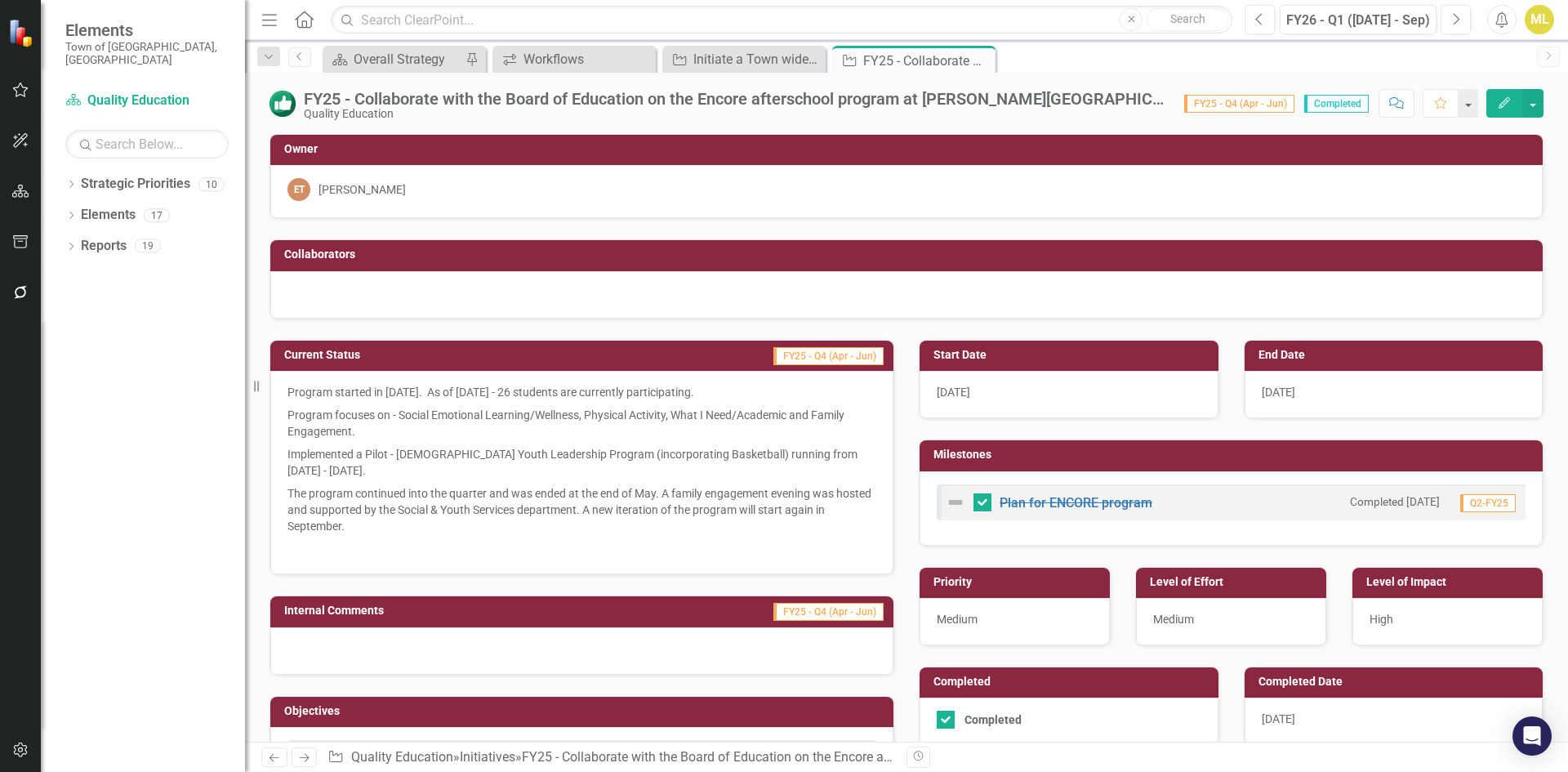
click at [501, 97] on div "FY25 - Collaborate with the Board of Education on the Encore afterschool progra…" at bounding box center [735, 98] width 864 height 18
click at [502, 96] on div "FY25 - Collaborate with the Board of Education on the [MEDICAL_DATA] afterschoo…" at bounding box center [735, 98] width 864 height 18
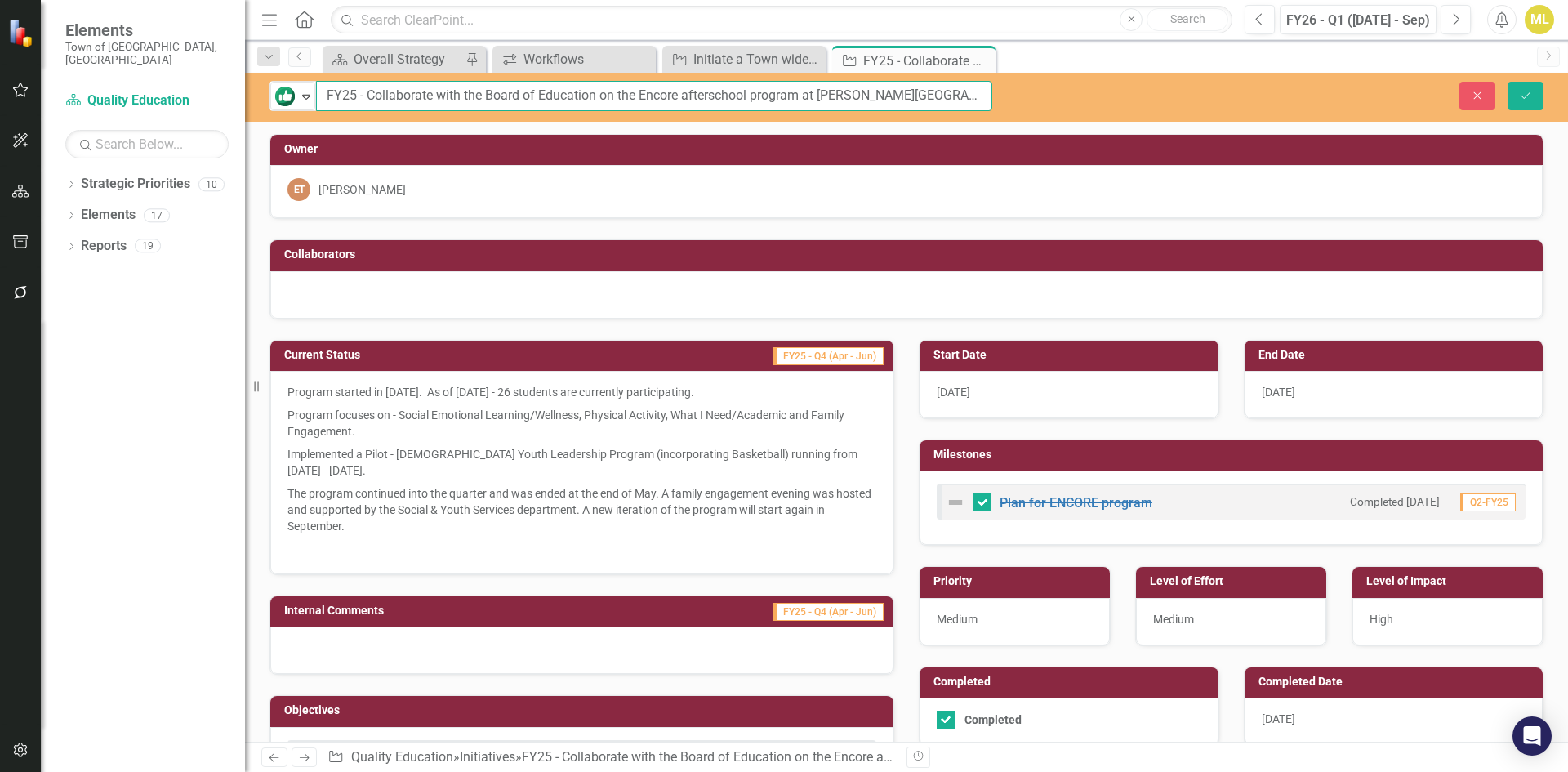
click at [502, 96] on input "FY25 - Collaborate with the Board of Education on the [MEDICAL_DATA] afterschoo…" at bounding box center [653, 96] width 676 height 30
drag, startPoint x: 1479, startPoint y: 89, endPoint x: 1352, endPoint y: 147, distance: 139.6
click at [1479, 90] on icon "Close" at bounding box center [1476, 96] width 14 height 12
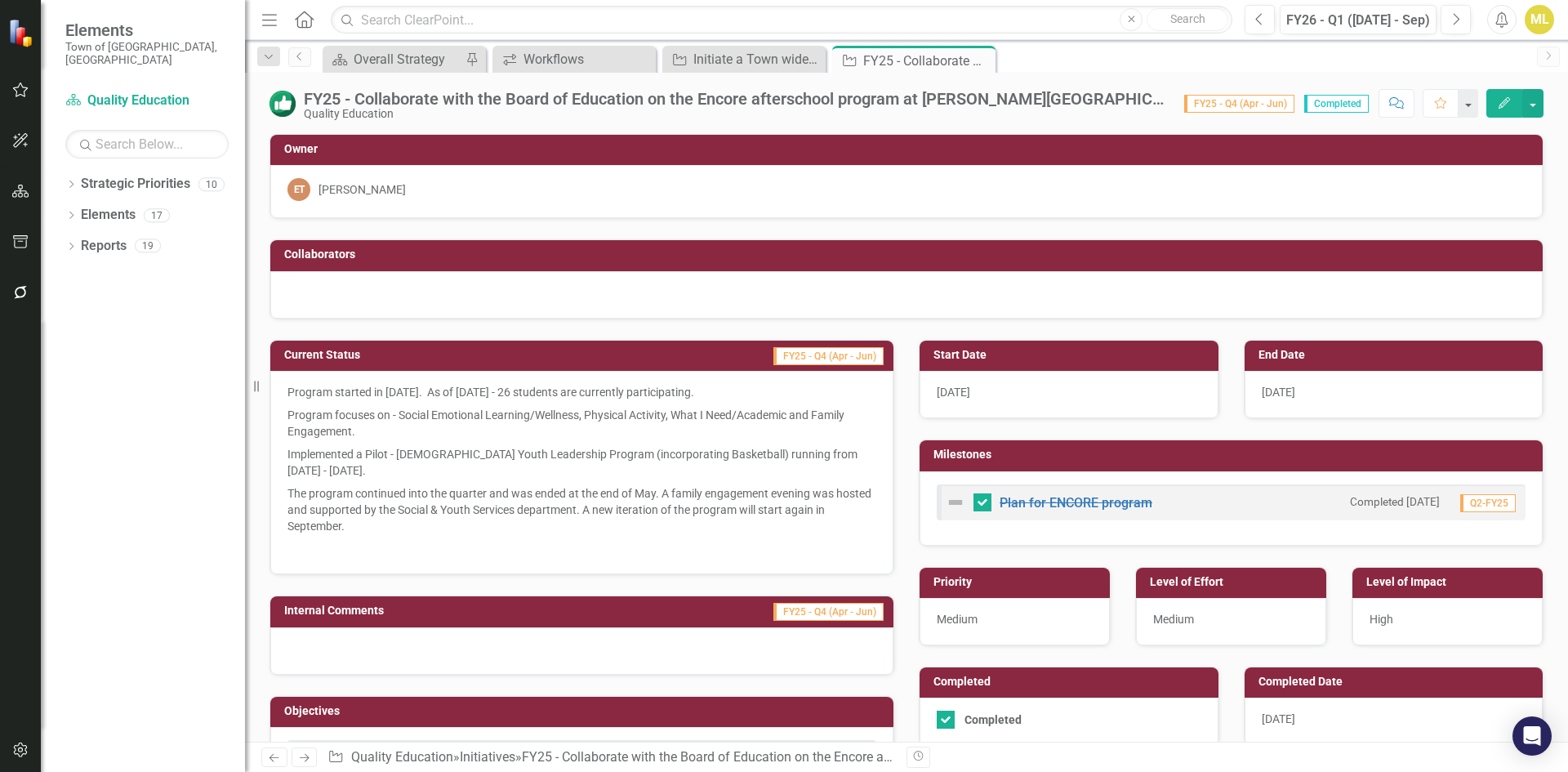
click at [561, 504] on p "The program continued into the quarter and was ended at the end of May. A famil…" at bounding box center [582, 510] width 589 height 56
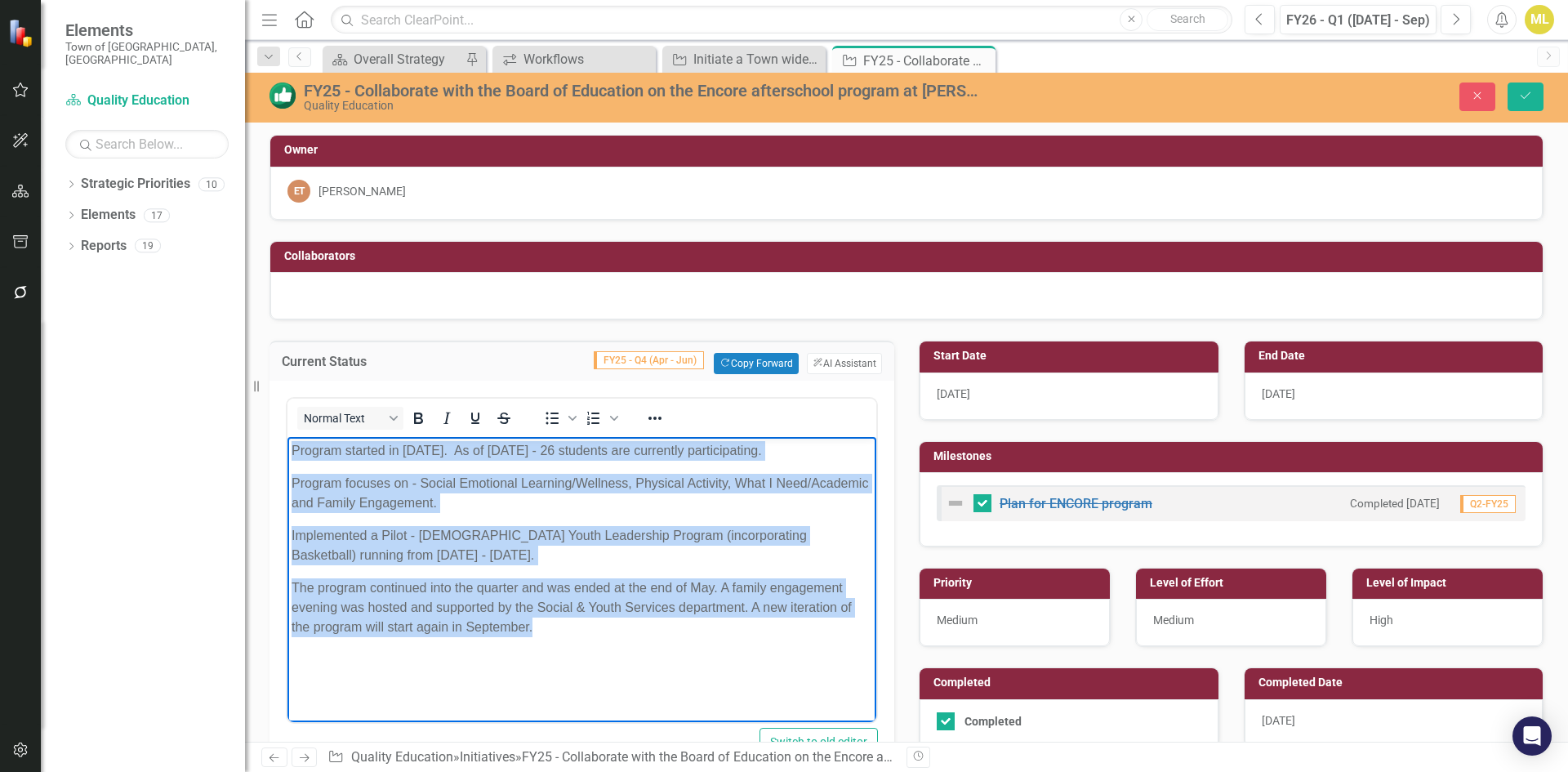
drag, startPoint x: 544, startPoint y: 632, endPoint x: 261, endPoint y: 424, distance: 351.2
click at [288, 437] on html "Program started in October 2024. As of December 2024 - 26 students are currentl…" at bounding box center [582, 562] width 589 height 250
copy body "Program started in October 2024. As of December 2024 - 26 students are currentl…"
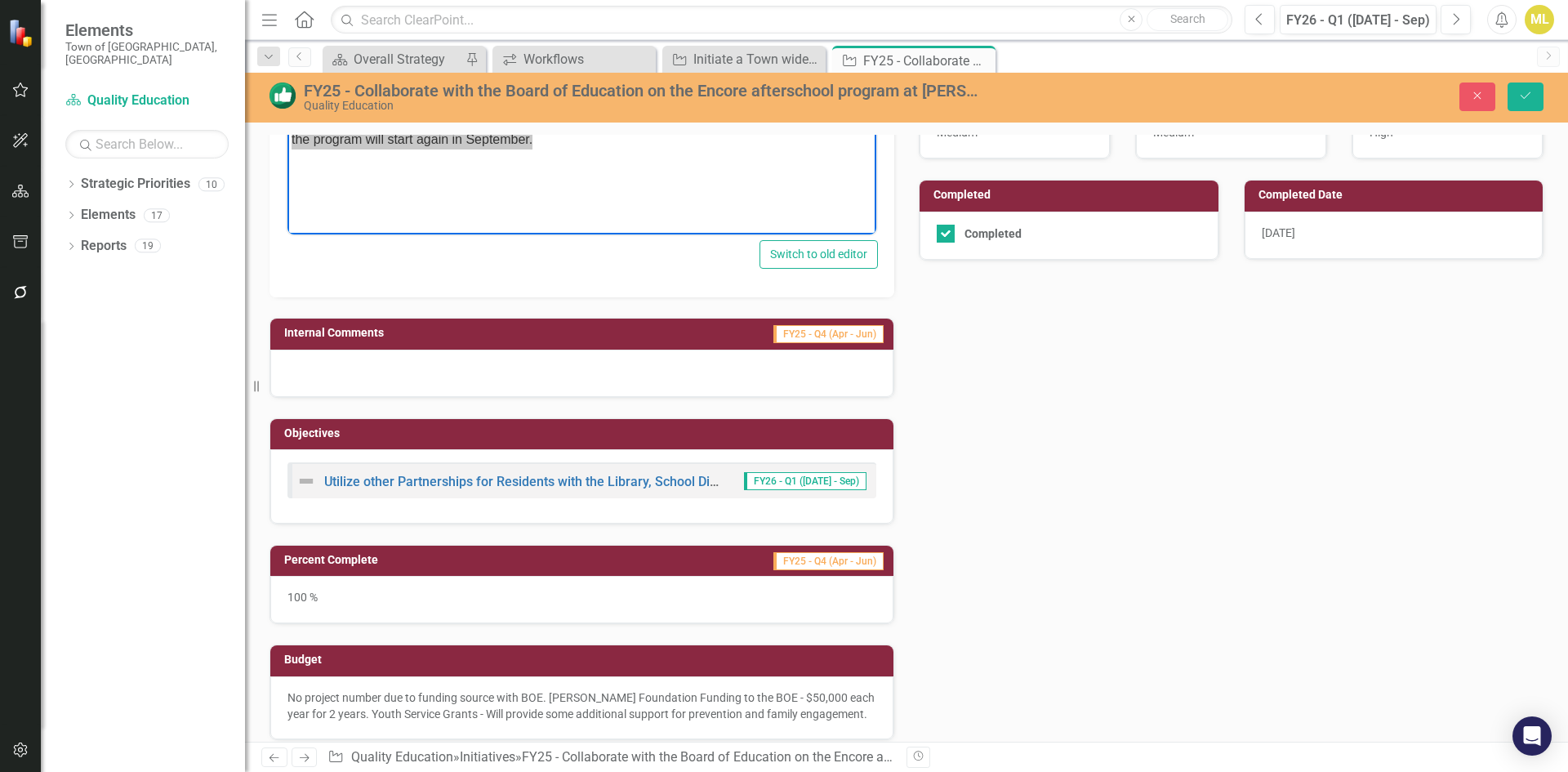
scroll to position [691, 0]
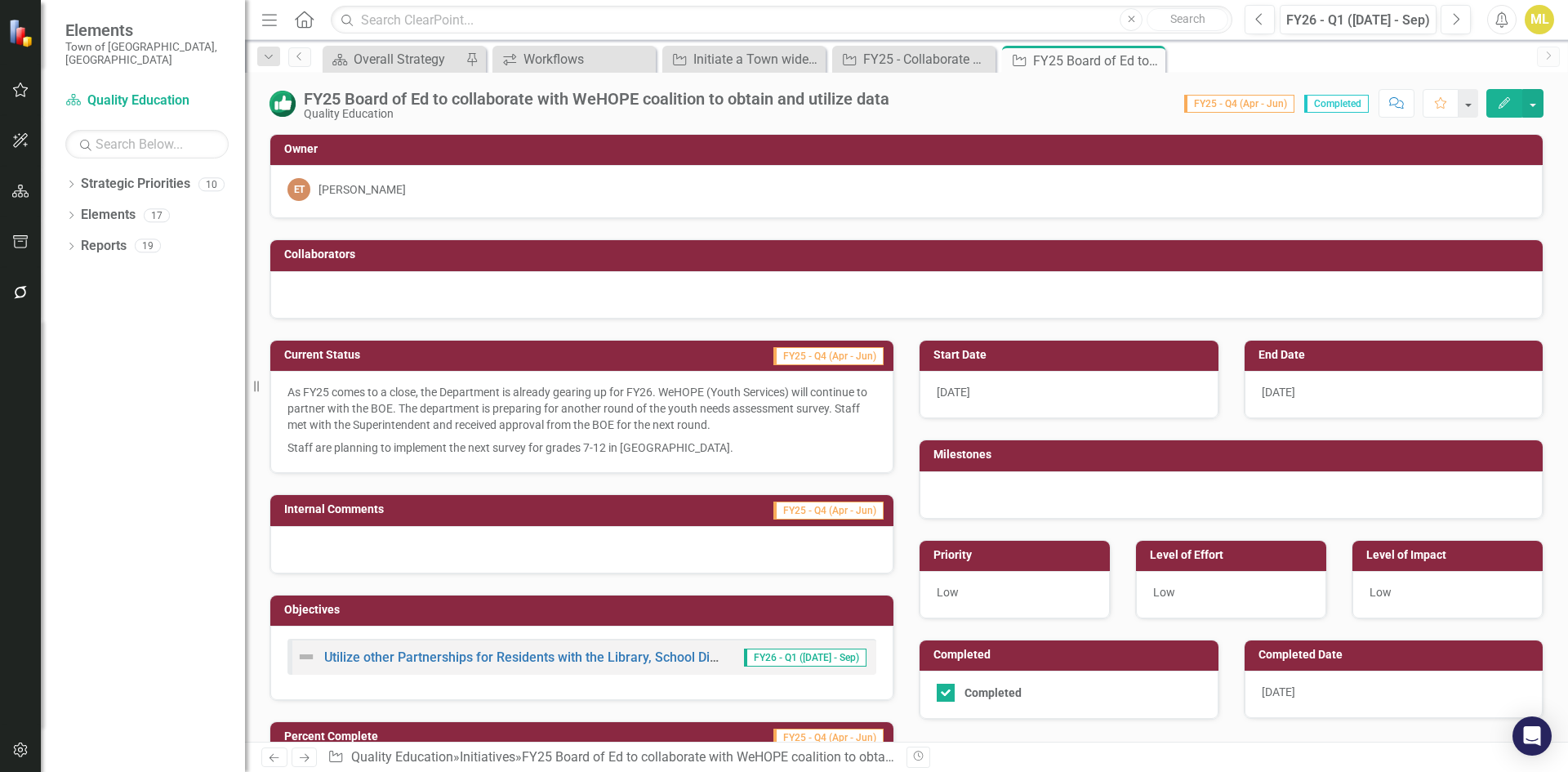
click at [858, 96] on div "FY25 Board of Ed to collaborate with WeHOPE coalition to obtain and utilize data" at bounding box center [596, 98] width 586 height 18
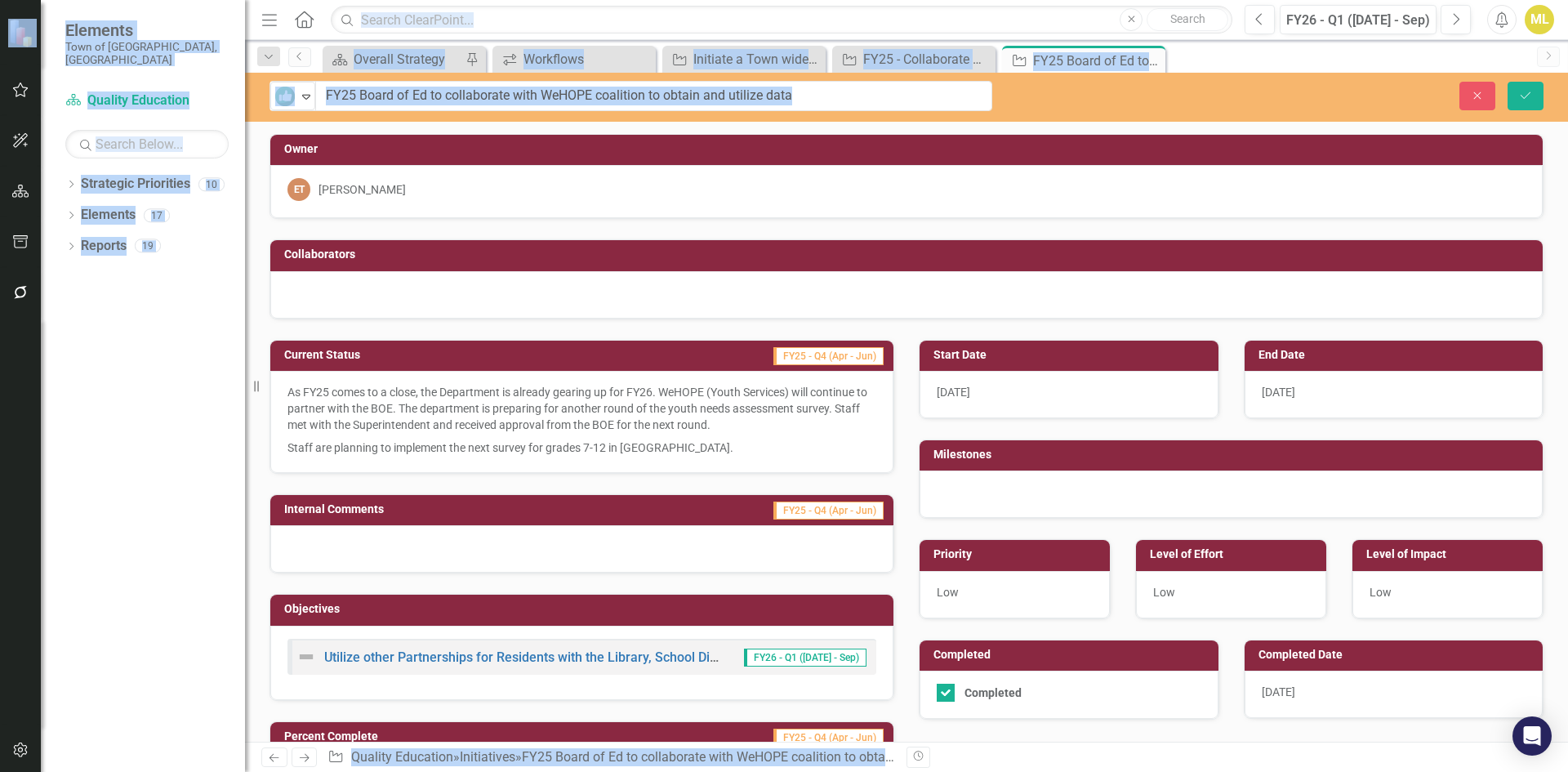
copy body "Elements Town of [GEOGRAPHIC_DATA], [GEOGRAPHIC_DATA] Strategic Priority Qualit…"
click at [771, 146] on h3 "Owner" at bounding box center [909, 149] width 1251 height 13
click at [769, 165] on div "ET [PERSON_NAME]" at bounding box center [906, 191] width 1272 height 53
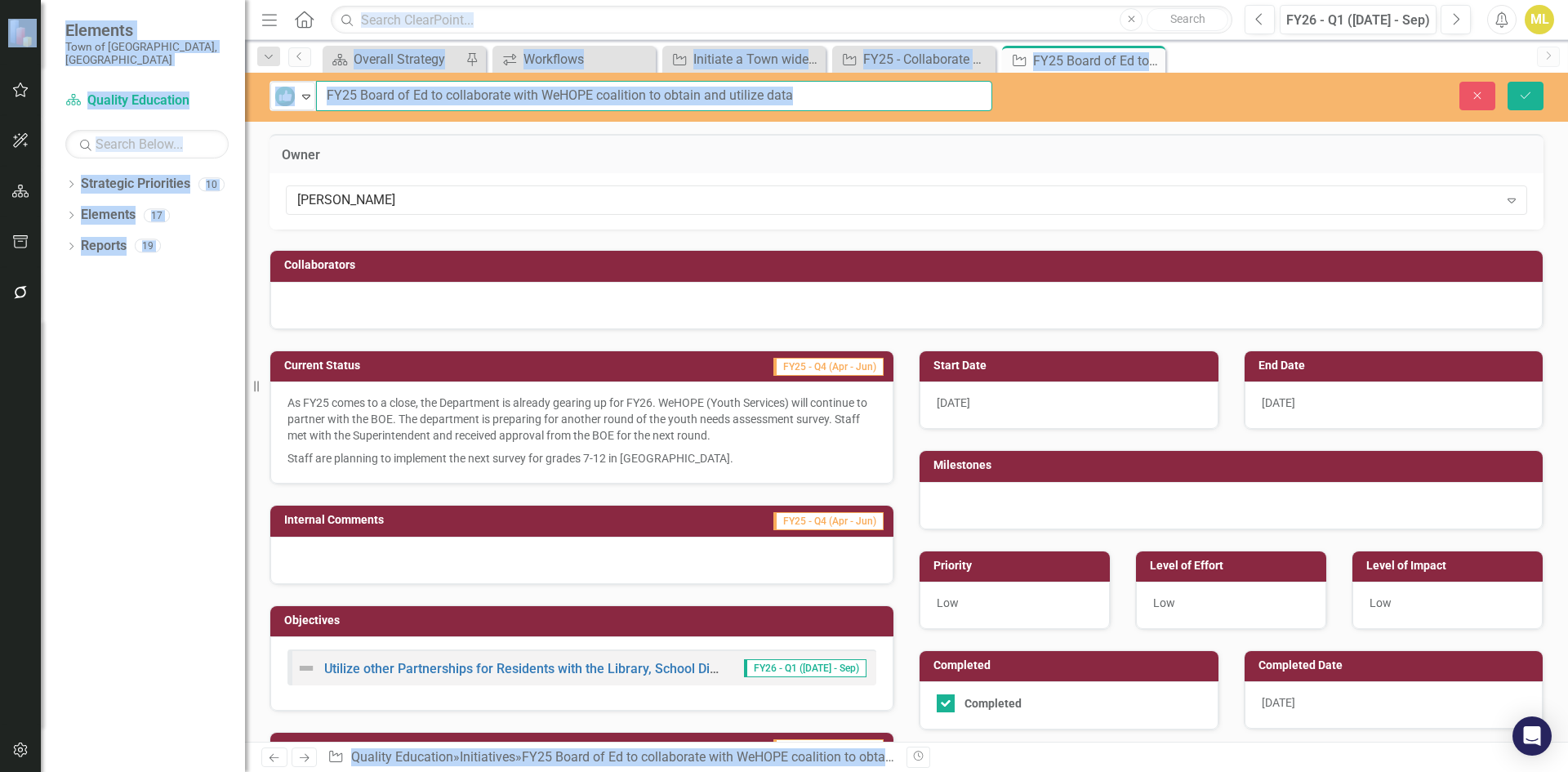
click at [898, 91] on input "FY25 Board of Ed to collaborate with WeHOPE coalition to obtain and utilize data" at bounding box center [653, 96] width 676 height 30
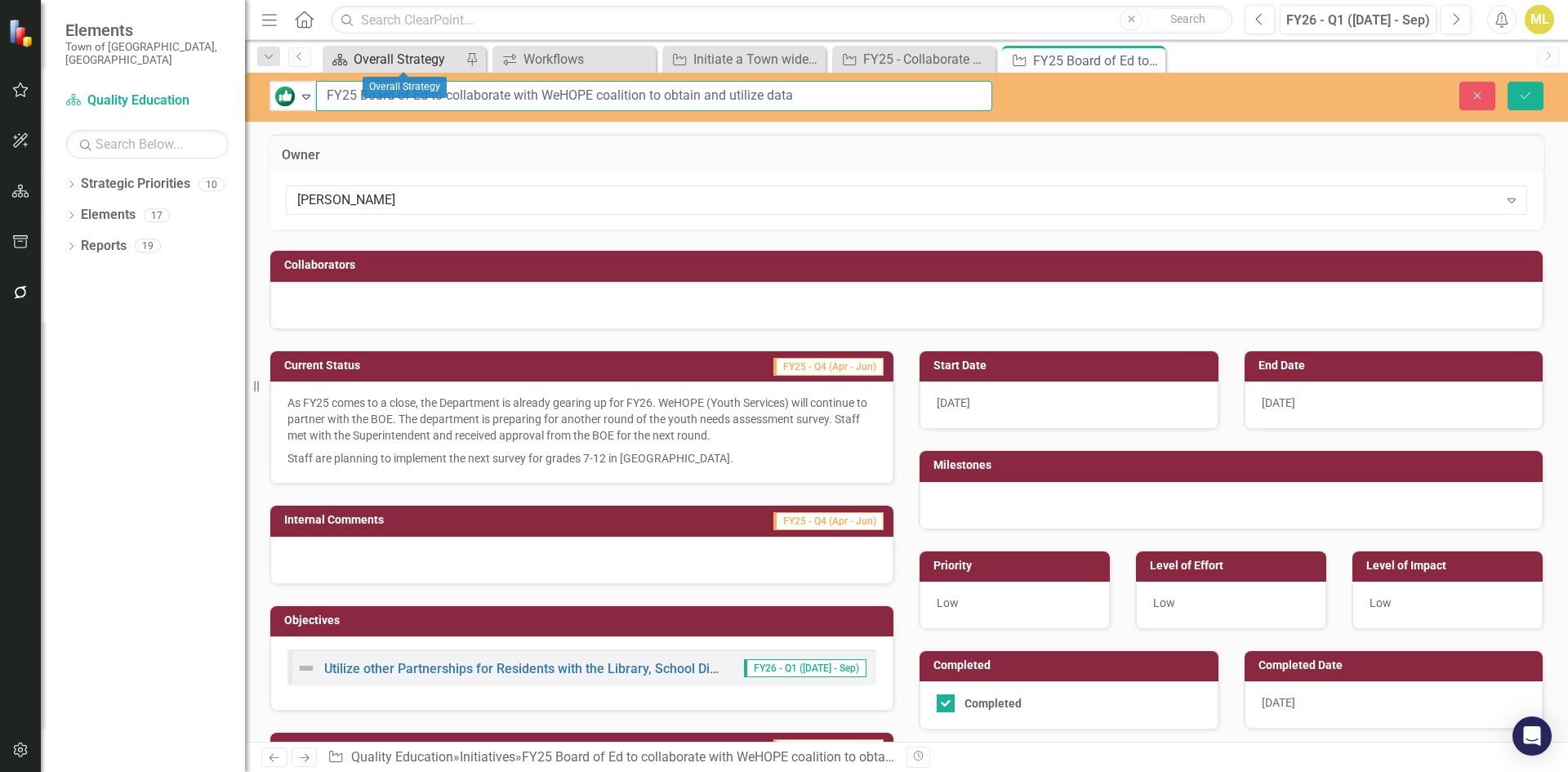
drag, startPoint x: 898, startPoint y: 91, endPoint x: 329, endPoint y: 59, distance: 569.9
click at [329, 59] on div "Menu Home Search Close Search Previous FY26 - Q1 ([DATE] - Sep) Next Alerts ML …" at bounding box center [906, 386] width 1323 height 772
click at [1452, 100] on div "Close Save" at bounding box center [1292, 96] width 527 height 29
click at [1476, 90] on icon "Close" at bounding box center [1476, 96] width 14 height 12
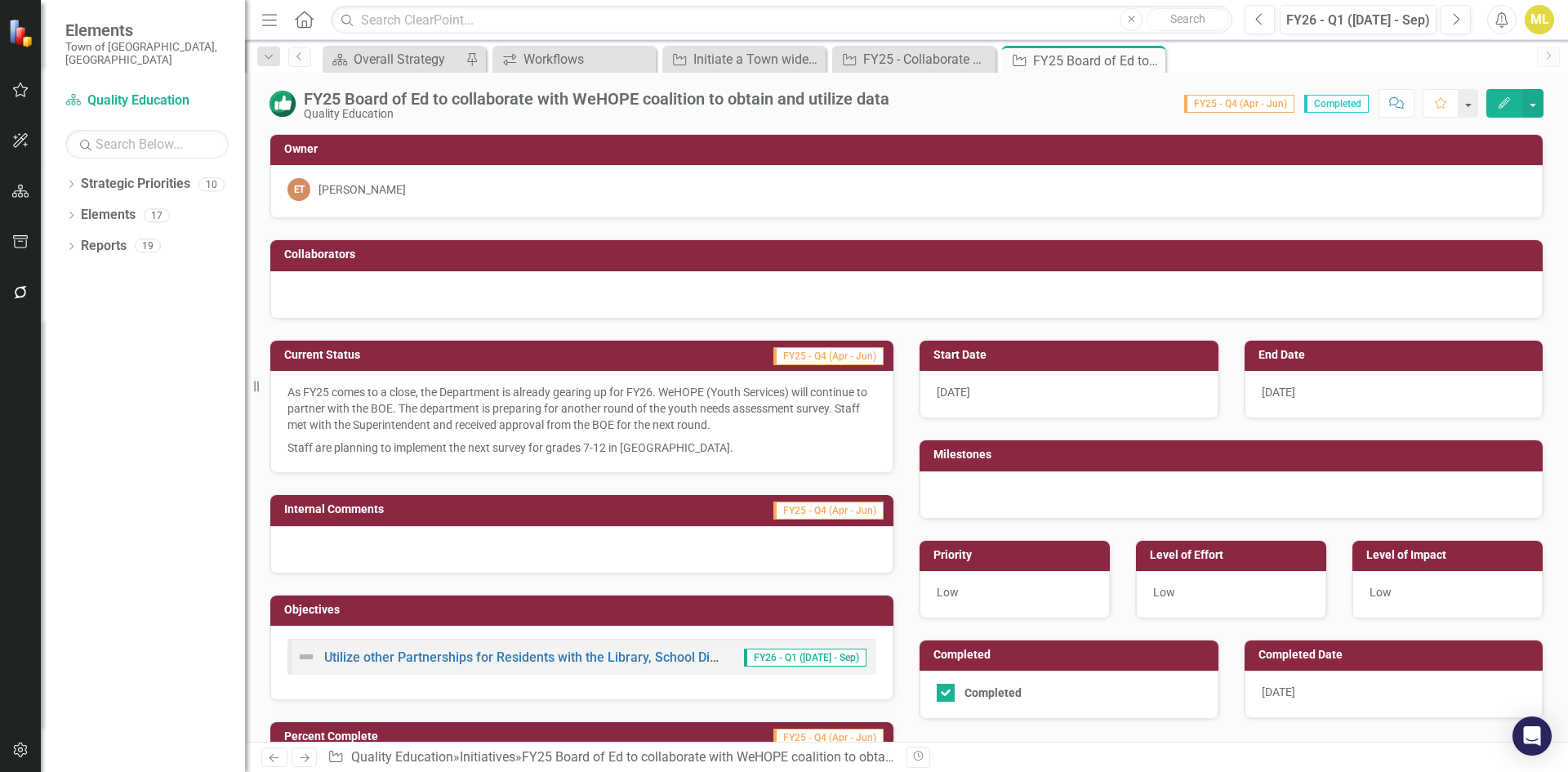
click at [716, 456] on div "As FY25 comes to a close, the Department is already gearing up for FY26. WeHOPE…" at bounding box center [582, 422] width 623 height 102
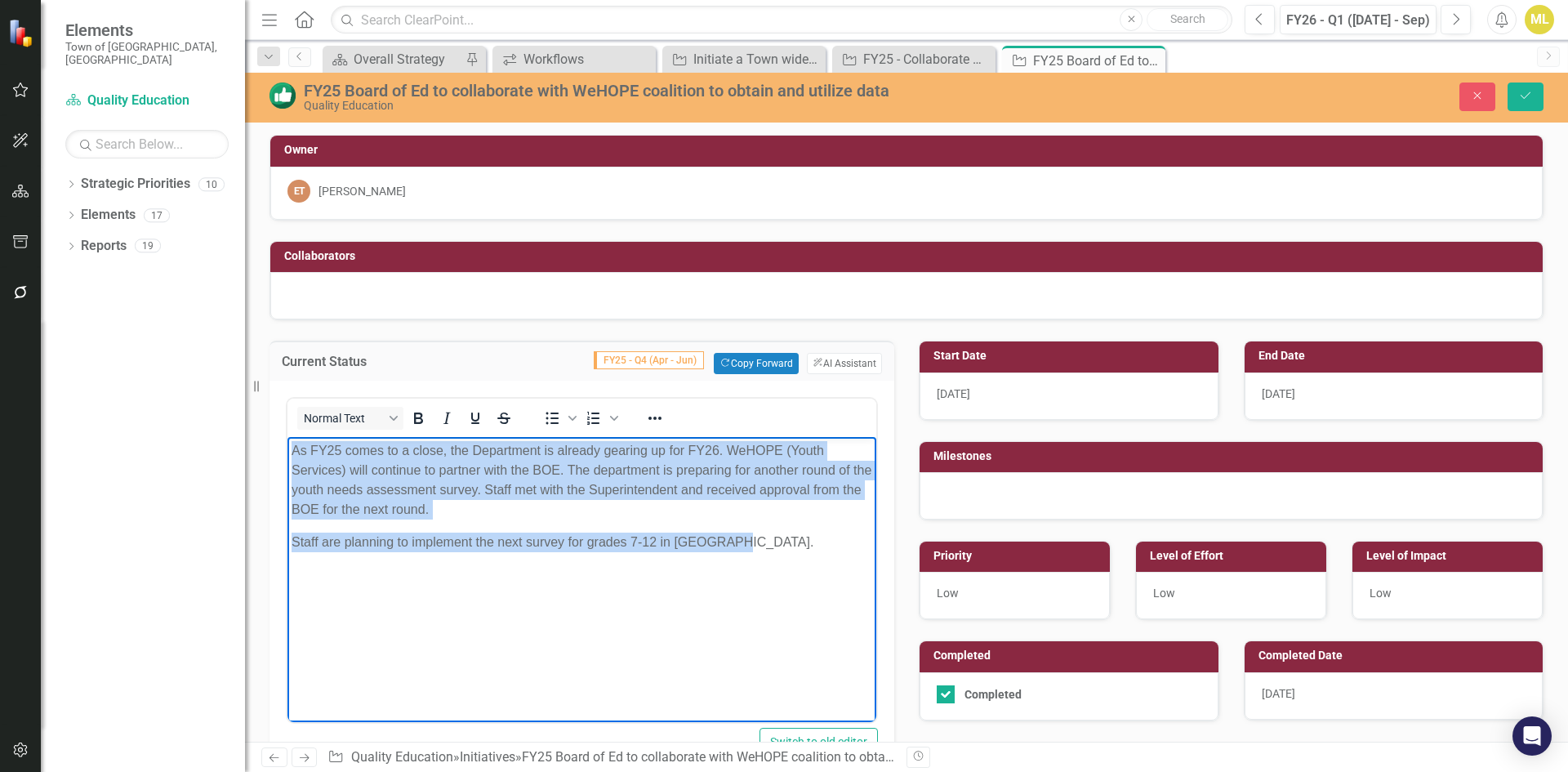
drag, startPoint x: 752, startPoint y: 541, endPoint x: 412, endPoint y: 820, distance: 439.8
click at [288, 437] on html "As FY25 comes to a close, the Department is already gearing up for FY26. WeHOPE…" at bounding box center [582, 560] width 589 height 245
click at [794, 547] on p "Staff are planning to implement the next survey for grades 7-12 in [GEOGRAPHIC_…" at bounding box center [582, 542] width 581 height 19
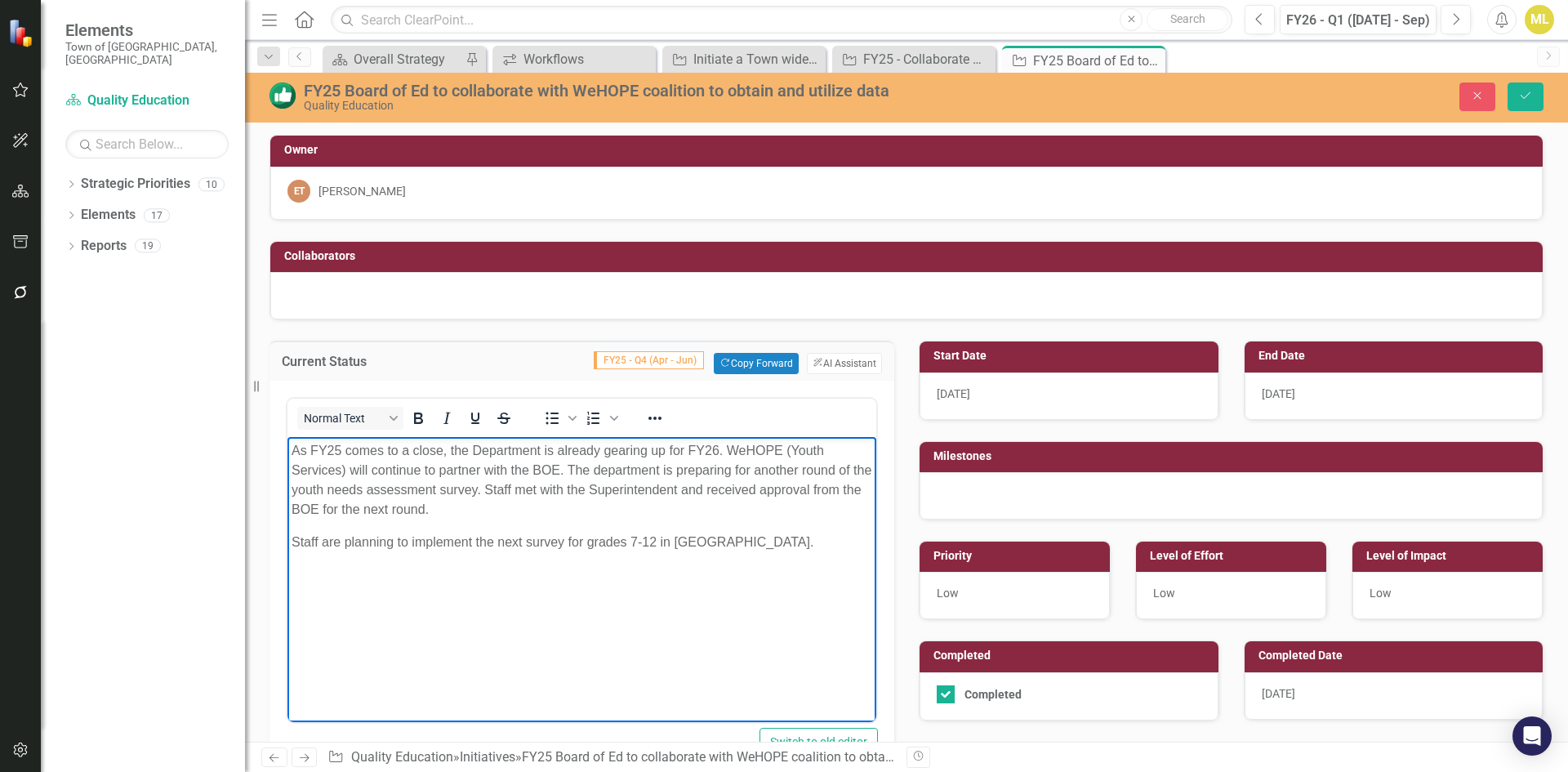
click at [728, 537] on p "Staff are planning to implement the next survey for grades 7-12 in [GEOGRAPHIC_…" at bounding box center [582, 542] width 581 height 19
drag, startPoint x: 789, startPoint y: 538, endPoint x: 220, endPoint y: 332, distance: 605.1
click at [288, 437] on html "As FY25 comes to a close, the Department is already gearing up for FY26. WeHOPE…" at bounding box center [582, 560] width 589 height 245
copy body "As FY25 comes to a close, the Department is already gearing up for FY26. WeHOPE…"
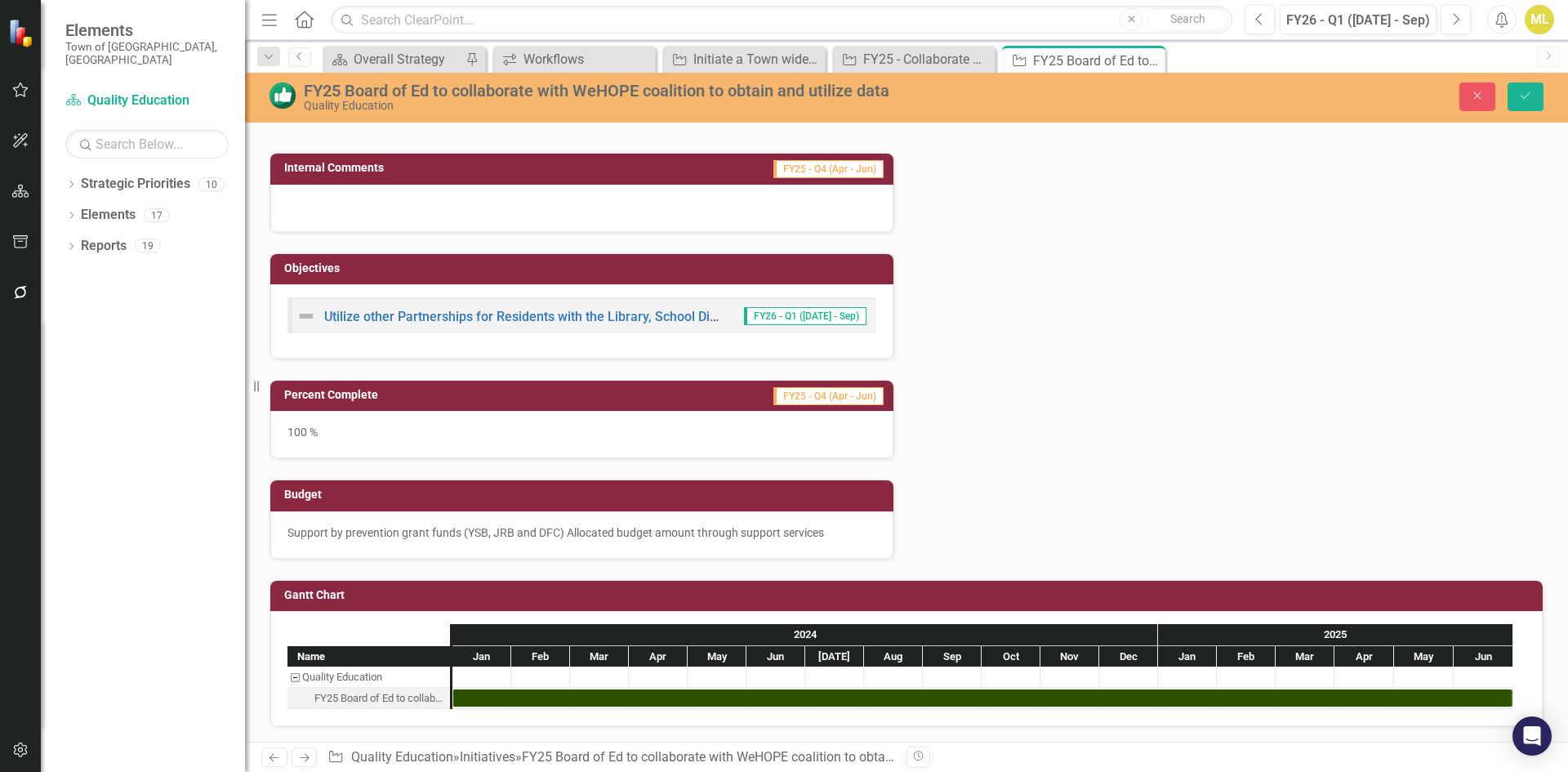
scroll to position [654, 0]
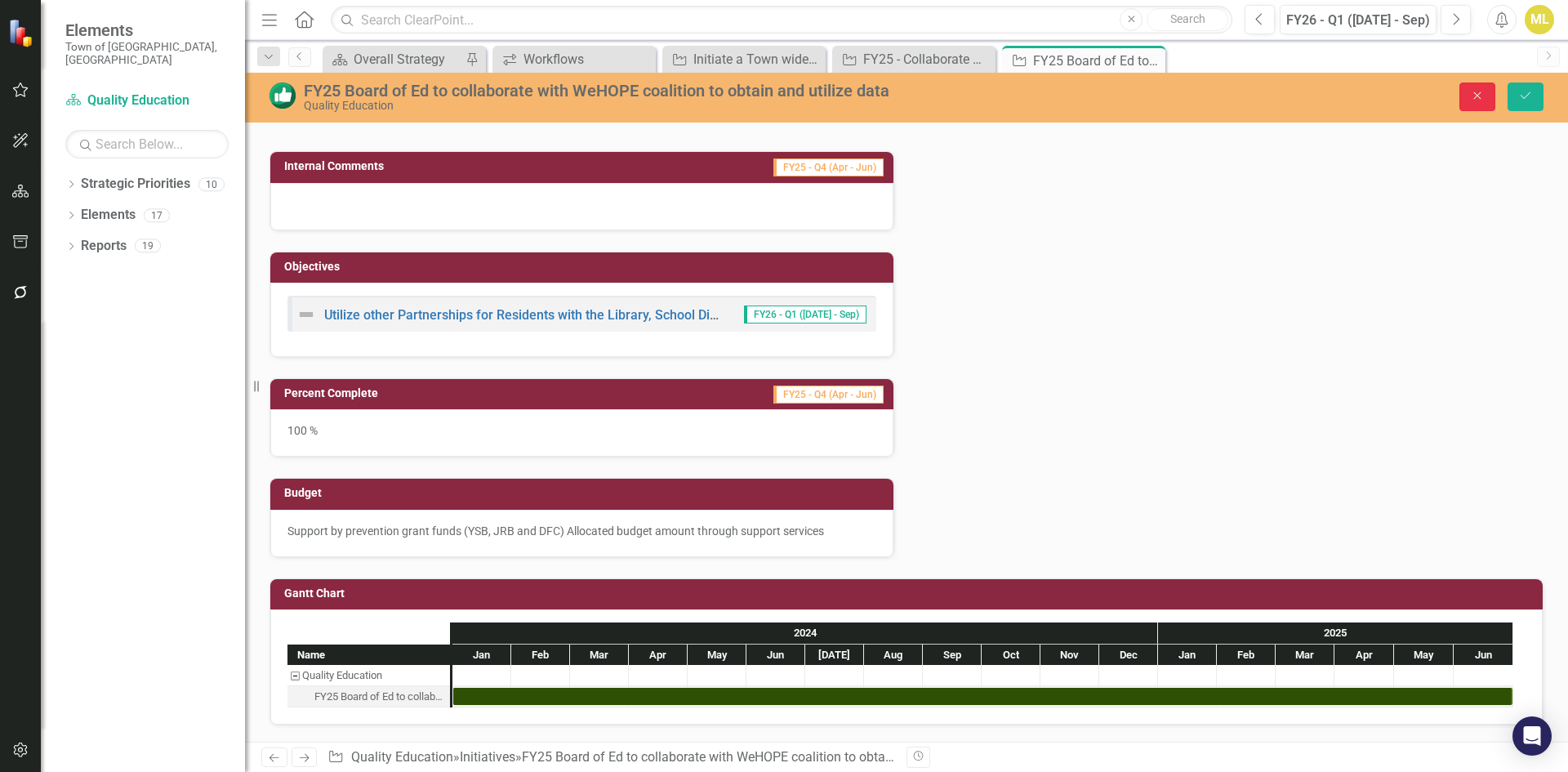
click at [1468, 96] on button "Close" at bounding box center [1476, 96] width 36 height 29
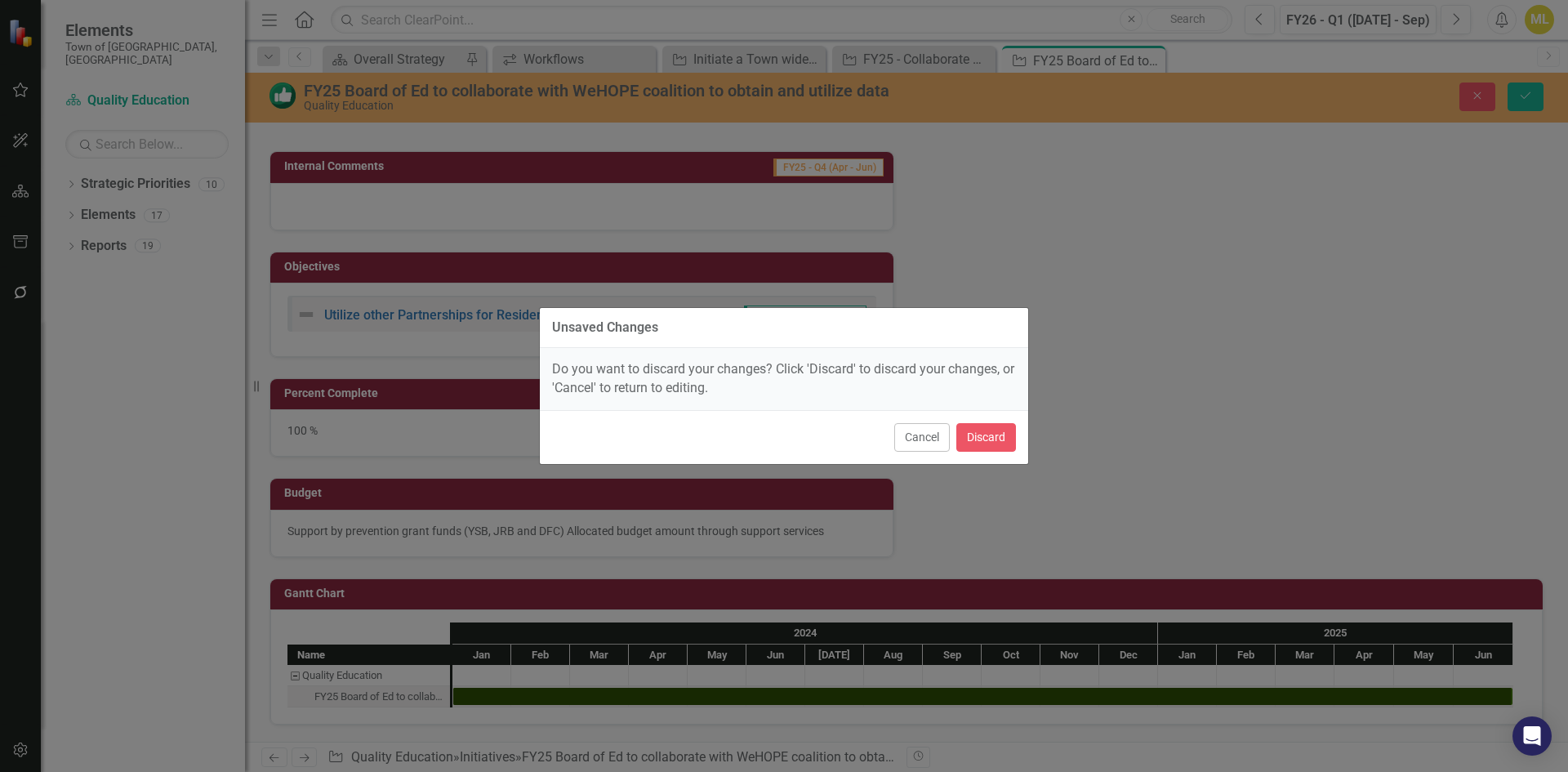
click at [1157, 276] on div "Unsaved Changes Do you want to discard your changes? Click 'Discard' to discard…" at bounding box center [784, 386] width 1568 height 772
click at [1532, 91] on div "Unsaved Changes Do you want to discard your changes? Click 'Discard' to discard…" at bounding box center [784, 386] width 1568 height 772
click at [913, 450] on button "Cancel" at bounding box center [922, 437] width 56 height 29
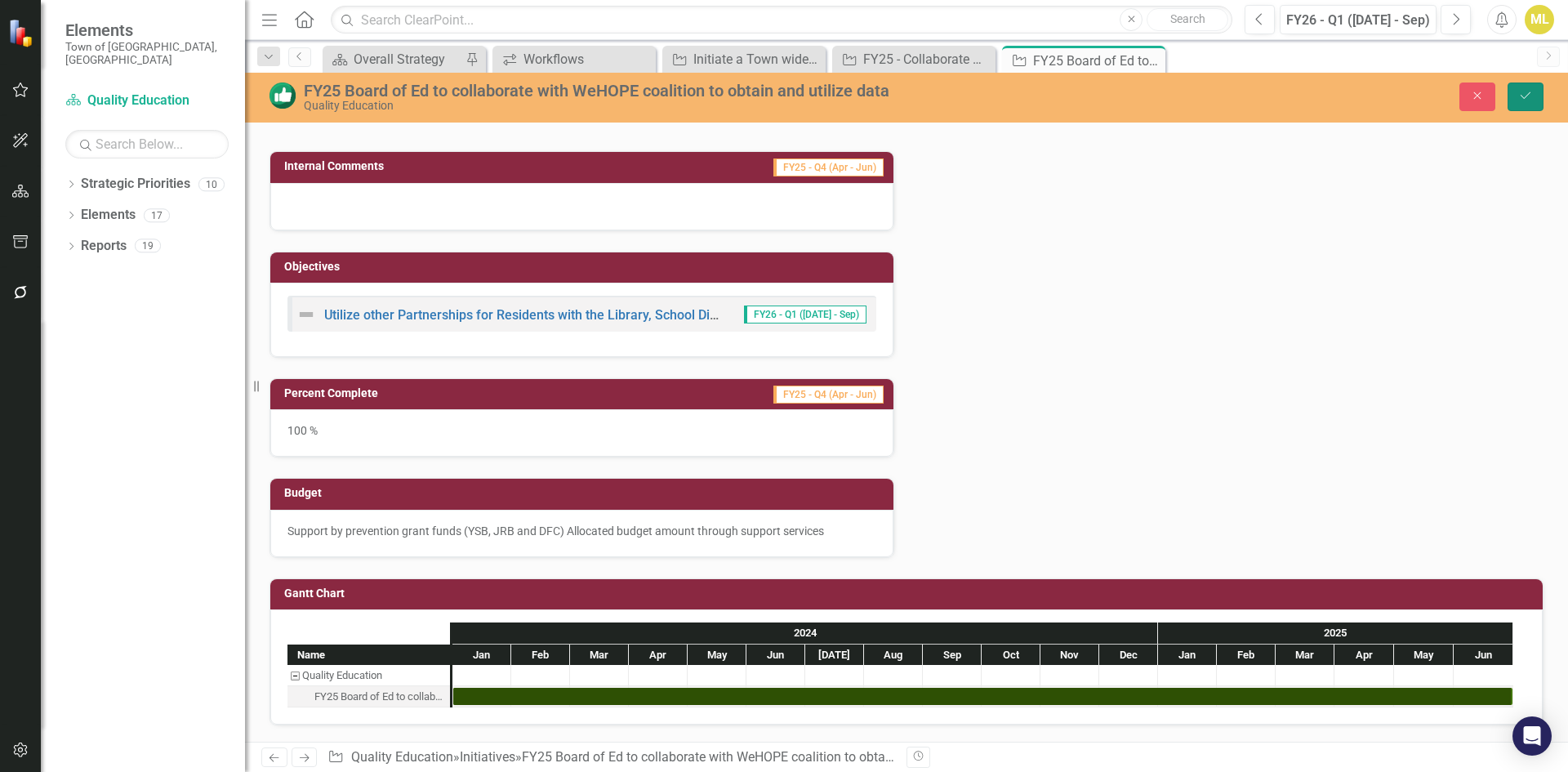
click at [1532, 95] on button "Save" at bounding box center [1525, 96] width 36 height 29
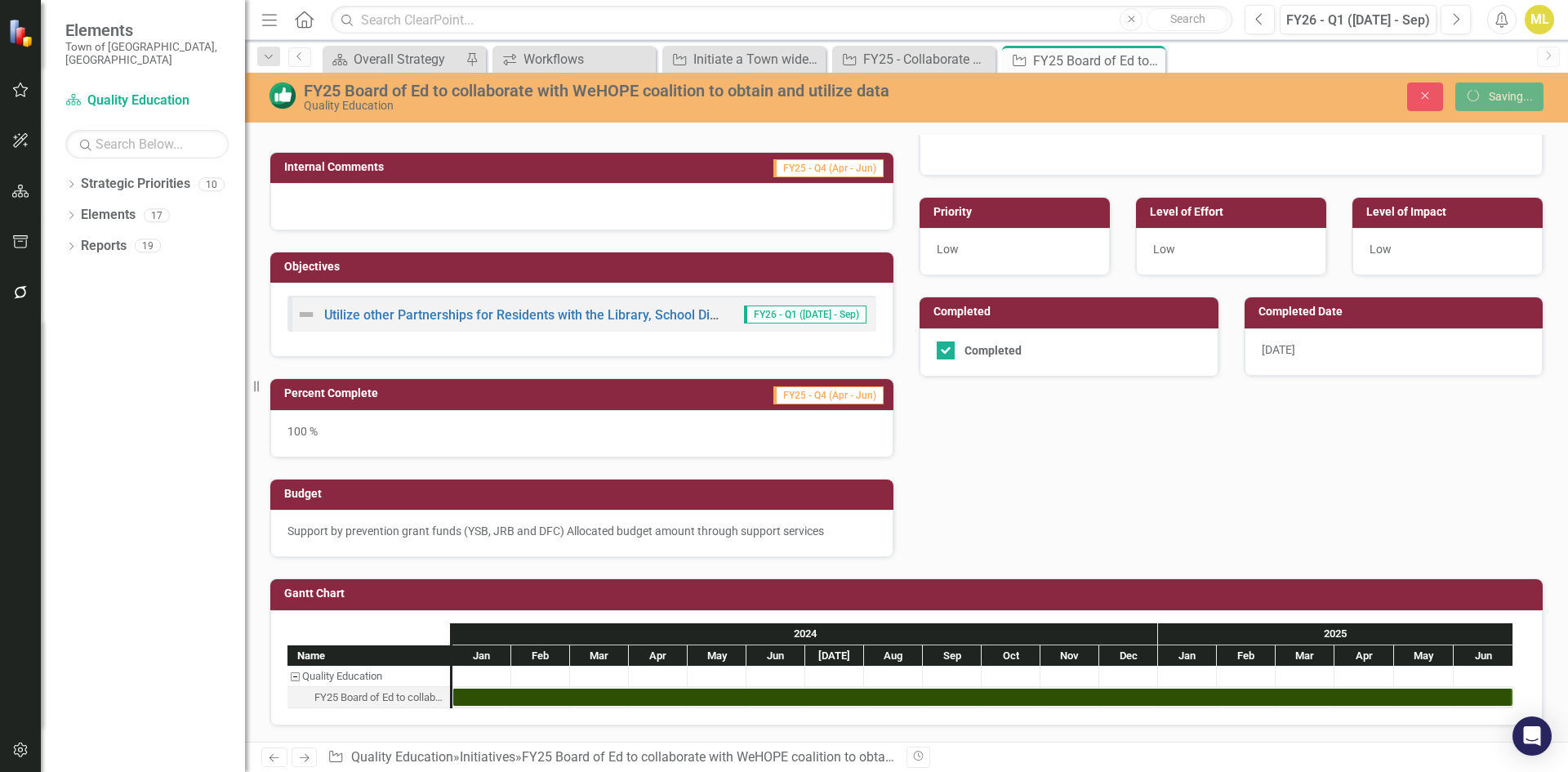
scroll to position [344, 0]
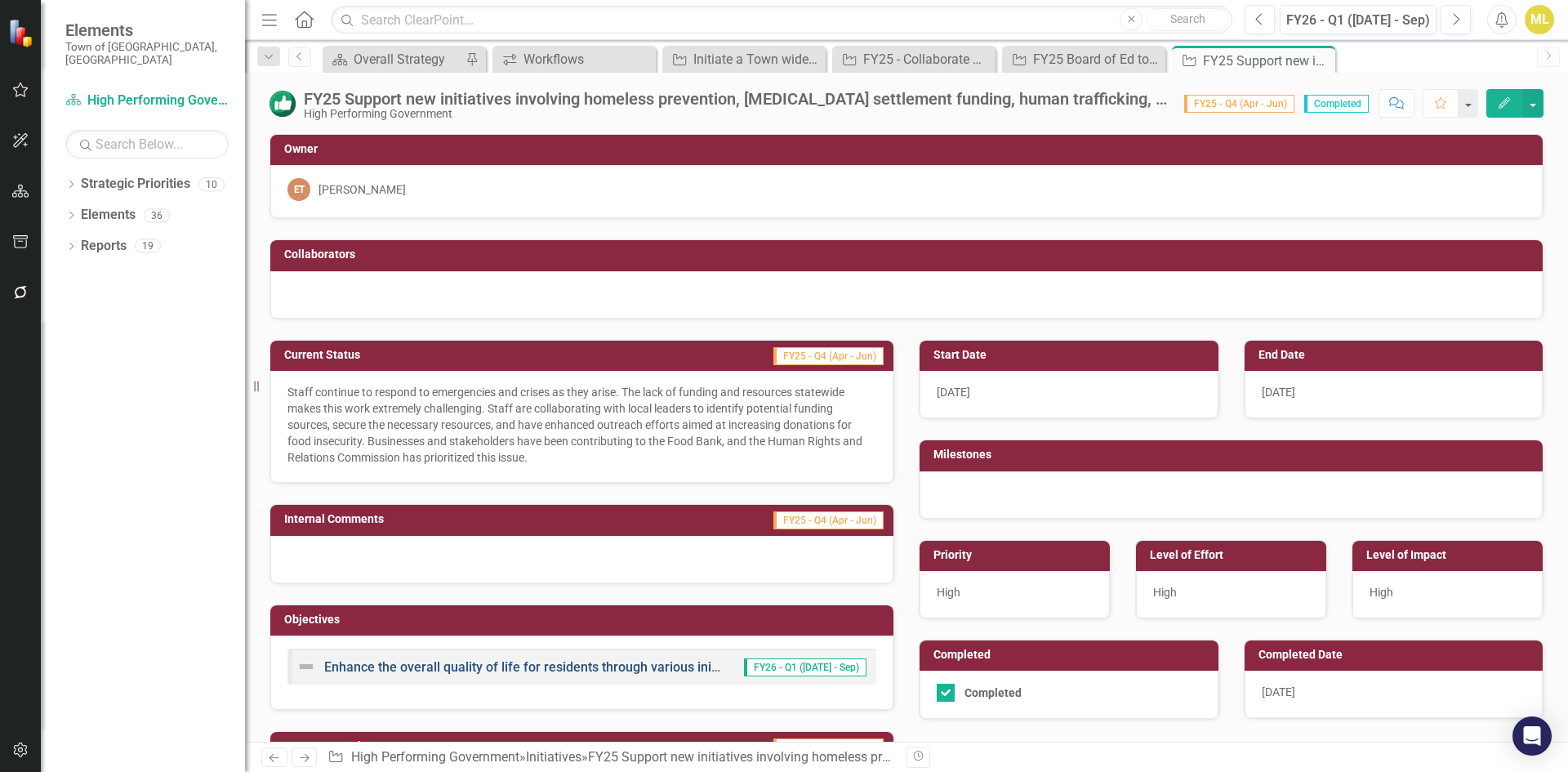
click at [451, 672] on link "Enhance the overall quality of life for residents through various initiatives d…" at bounding box center [704, 667] width 761 height 15
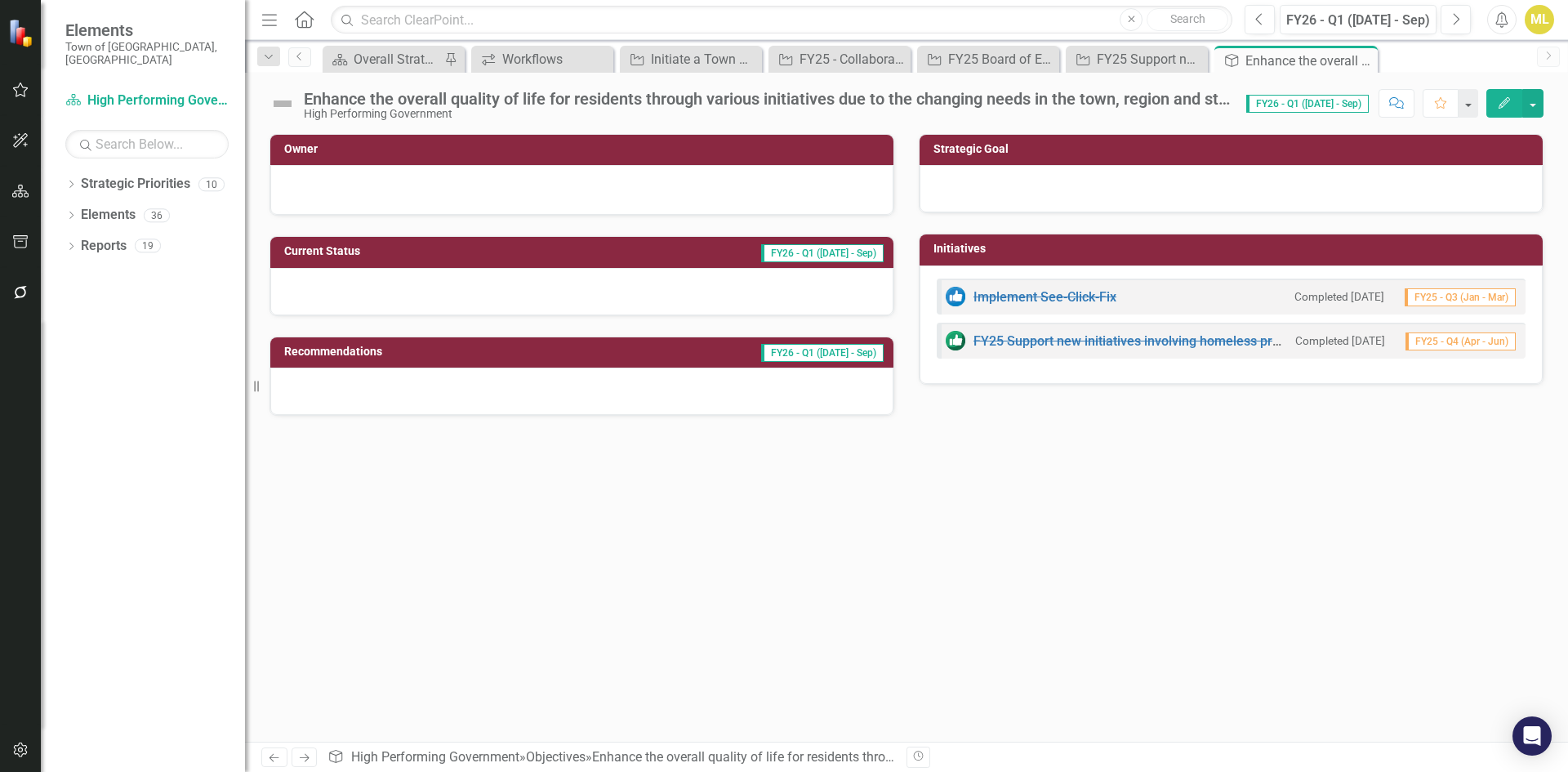
click at [894, 101] on div "Enhance the overall quality of life for residents through various initiatives d…" at bounding box center [767, 98] width 926 height 18
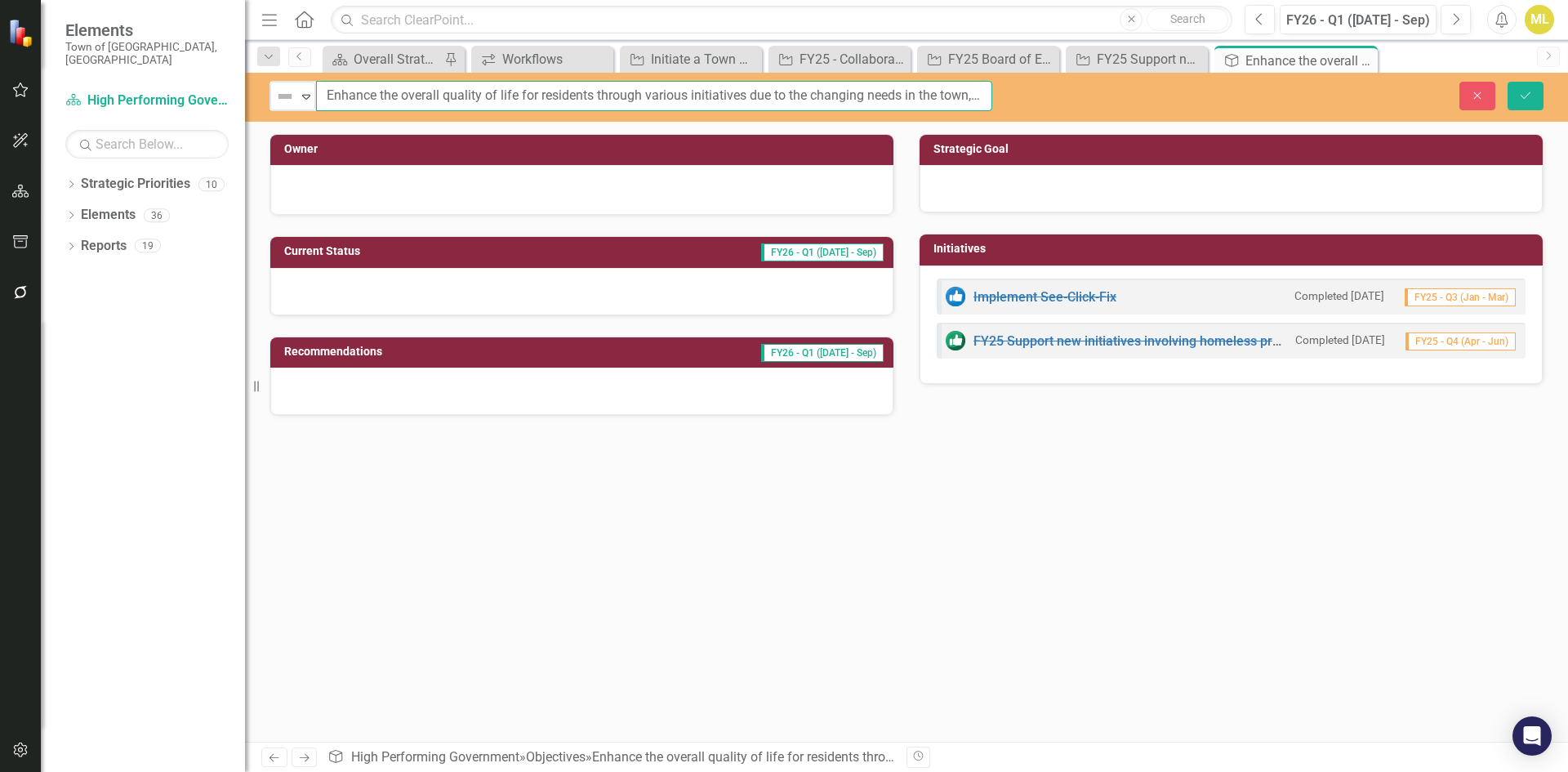
click at [879, 91] on input "Enhance the overall quality of life for residents through various initiatives d…" at bounding box center [653, 96] width 676 height 30
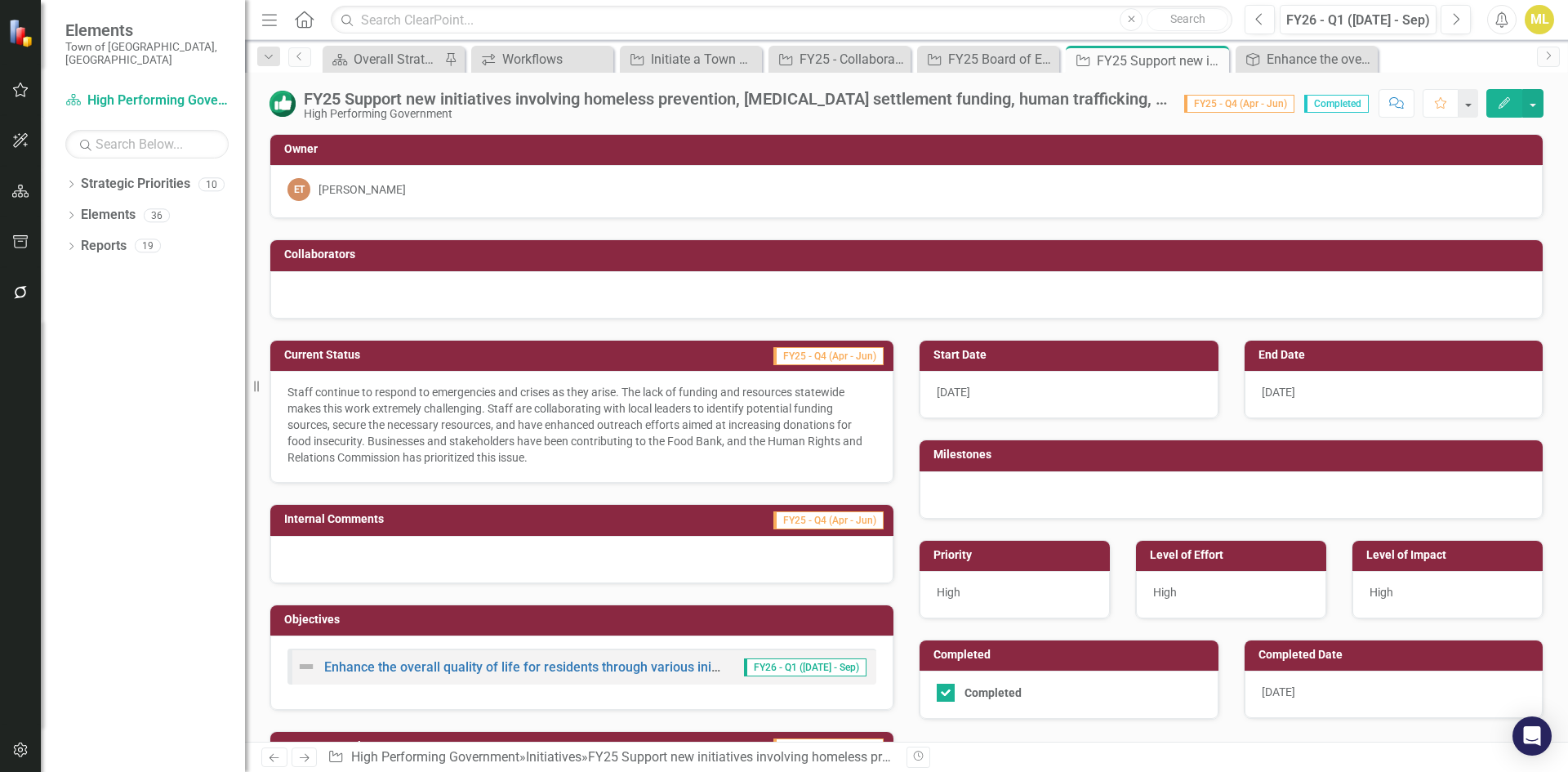
drag, startPoint x: 0, startPoint y: 0, endPoint x: 545, endPoint y: 107, distance: 555.4
click at [545, 107] on div "FY25 Support new initiatives involving homeless prevention, [MEDICAL_DATA] sett…" at bounding box center [735, 98] width 864 height 18
click at [544, 96] on div "FY25 Support new initiatives involving homeless prevention, [MEDICAL_DATA] sett…" at bounding box center [735, 98] width 864 height 18
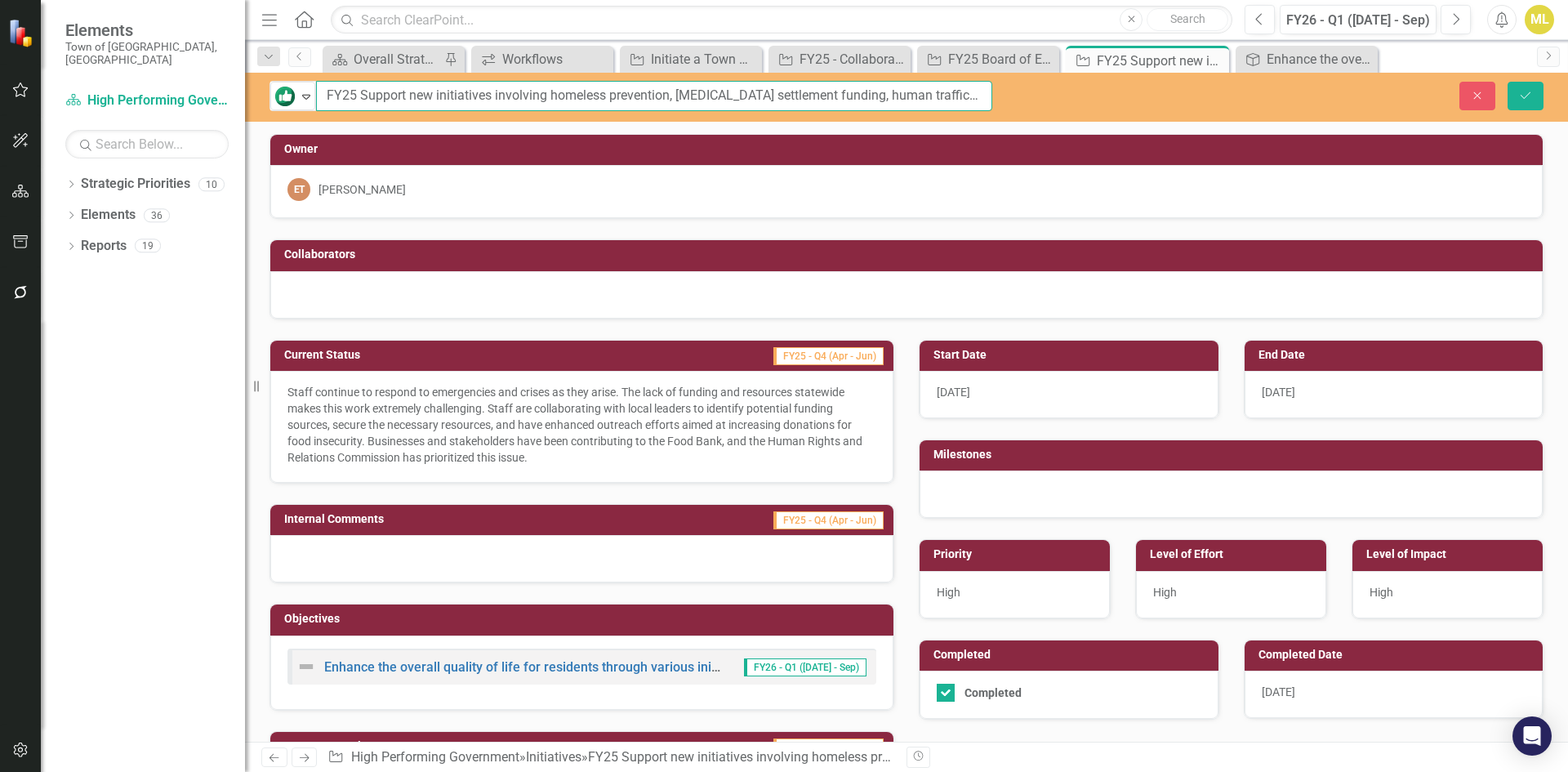
click at [544, 96] on input "FY25 Support new initiatives involving homeless prevention, [MEDICAL_DATA] sett…" at bounding box center [653, 96] width 676 height 30
click at [544, 96] on input "FY25 Support new initiatives involving homeless prevention, opioid settlement f…" at bounding box center [653, 96] width 676 height 30
click at [460, 426] on p "Staff continue to respond to emergencies and crises as they arise. The lack of …" at bounding box center [582, 425] width 589 height 82
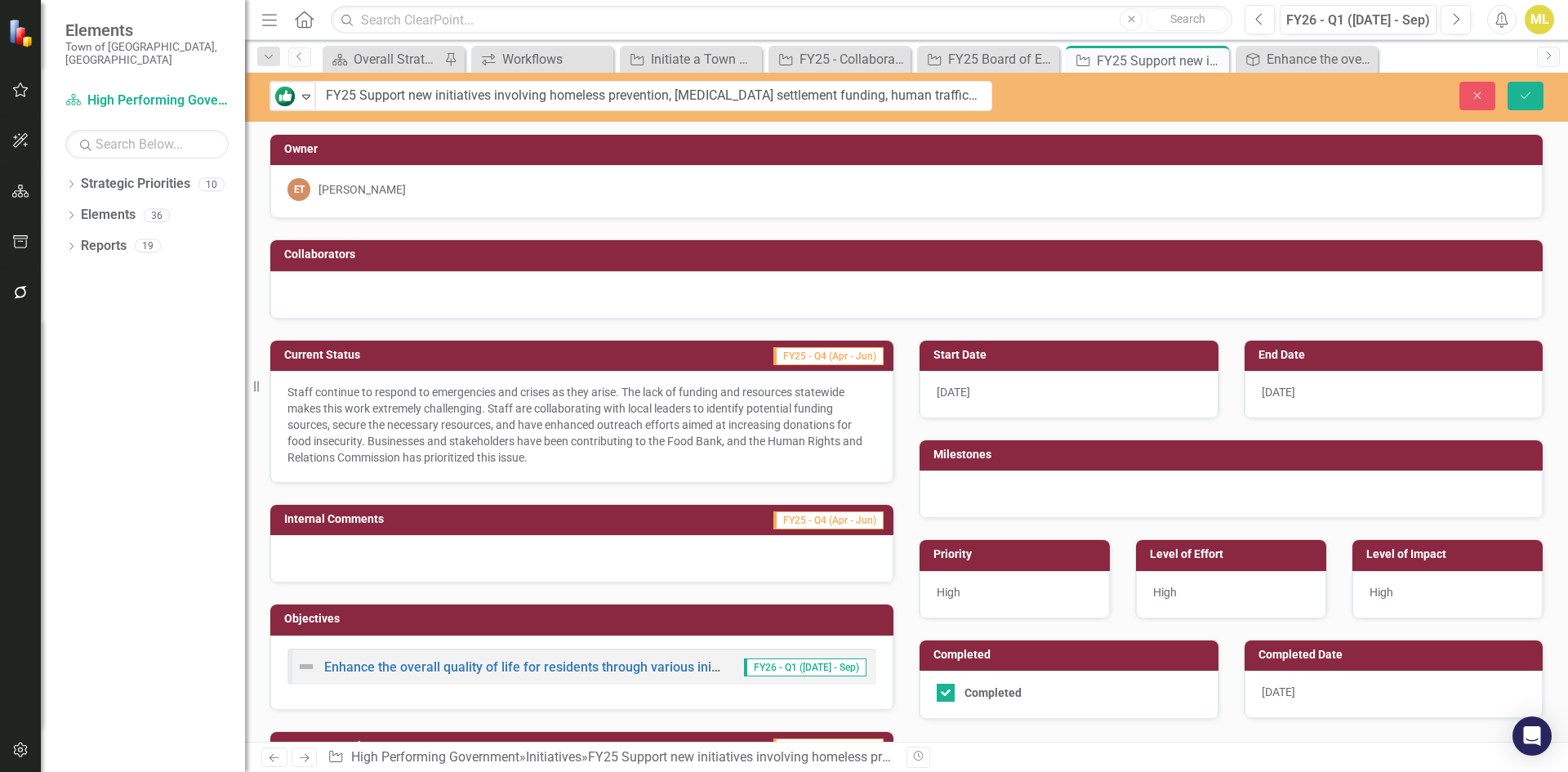
click at [460, 426] on p "Staff continue to respond to emergencies and crises as they arise. The lack of …" at bounding box center [582, 425] width 589 height 82
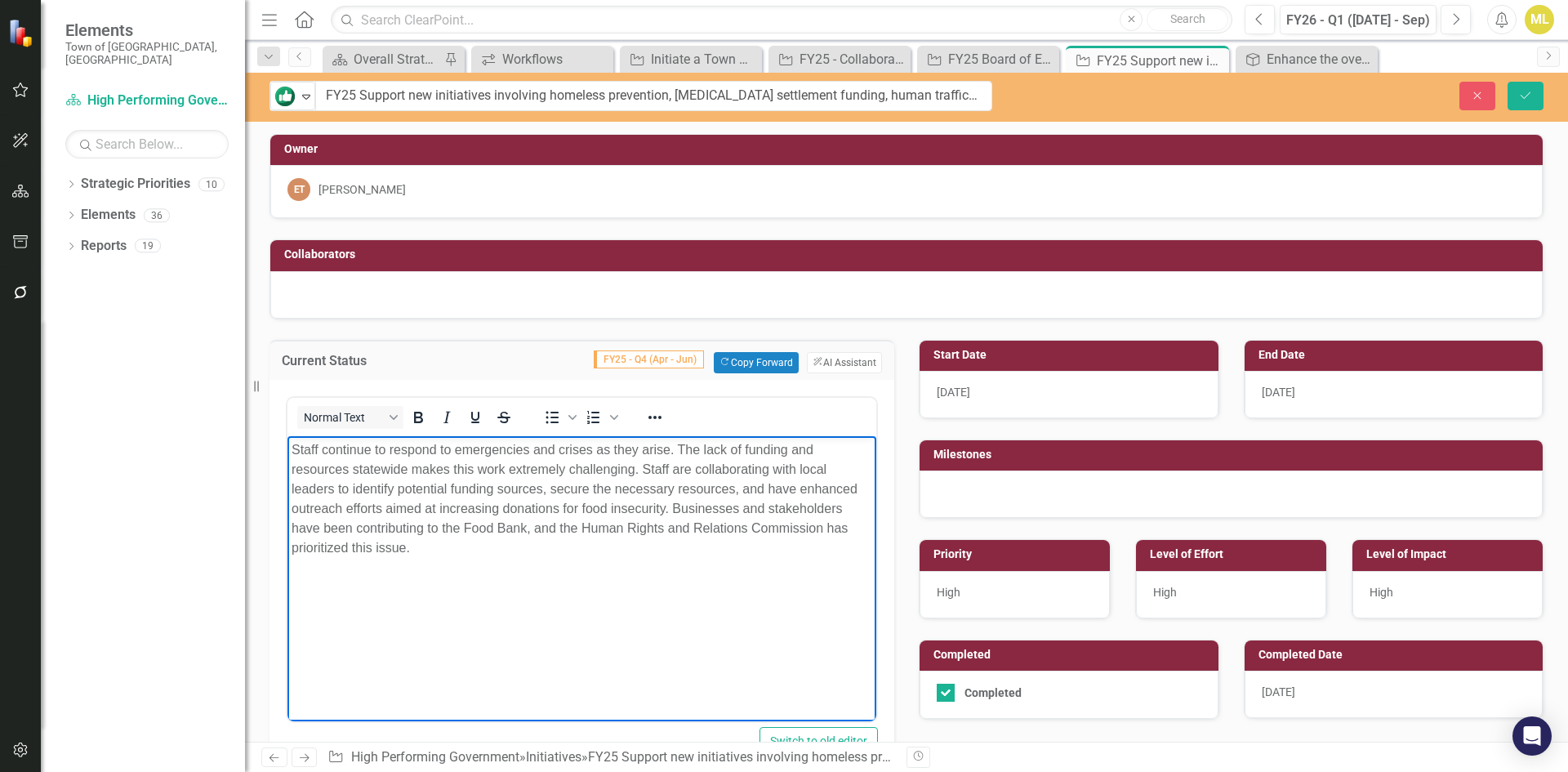
drag, startPoint x: 364, startPoint y: 536, endPoint x: 149, endPoint y: 437, distance: 236.7
click at [288, 437] on html "Staff continue to respond to emergencies and crises as they arise. The lack of …" at bounding box center [582, 558] width 589 height 245
copy p "Staff continue to respond to emergencies and crises as they arise. The lack of …"
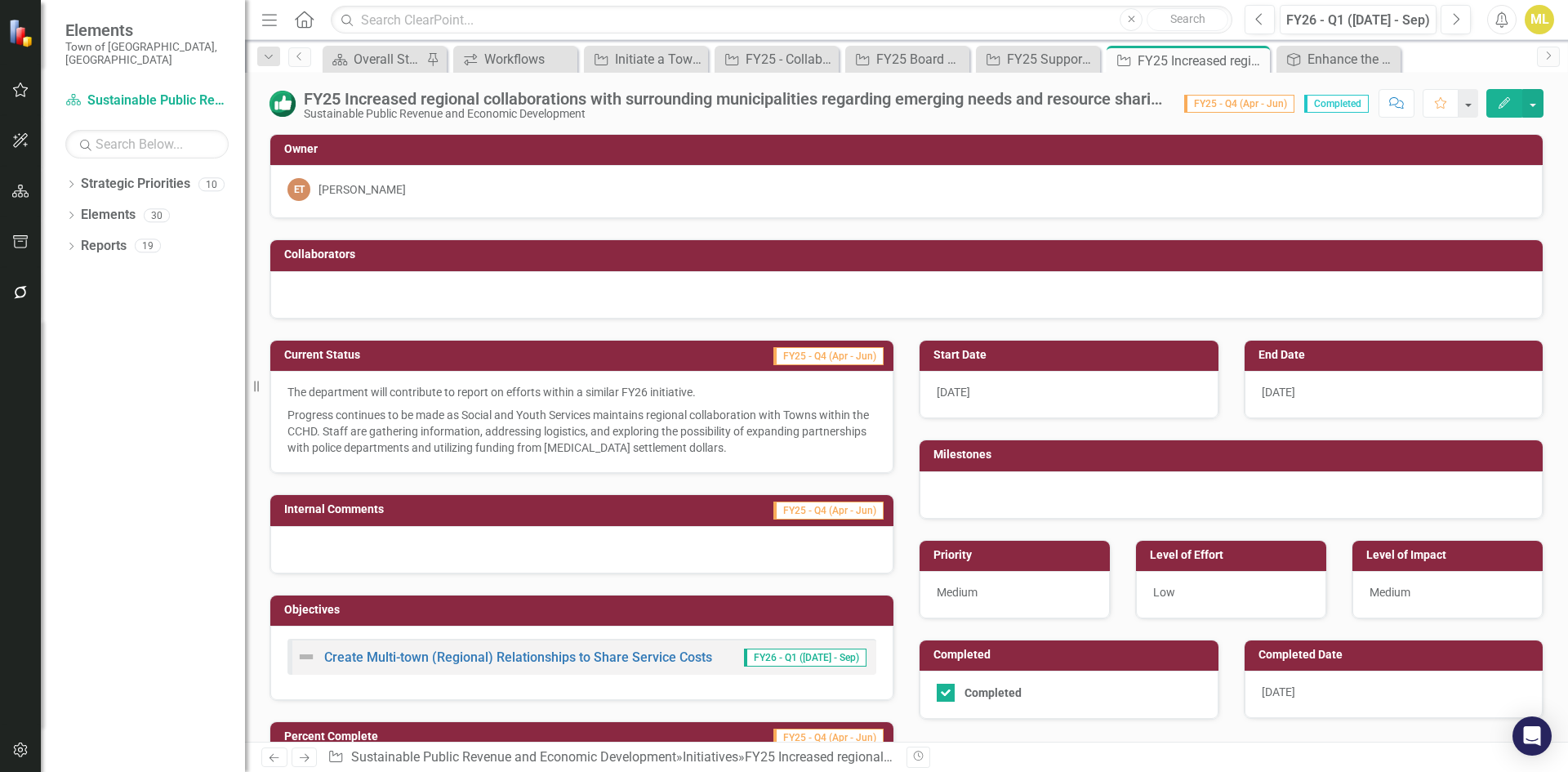
click at [541, 101] on div "FY25 Increased regional collaborations with surrounding municipalities regardin…" at bounding box center [735, 98] width 864 height 18
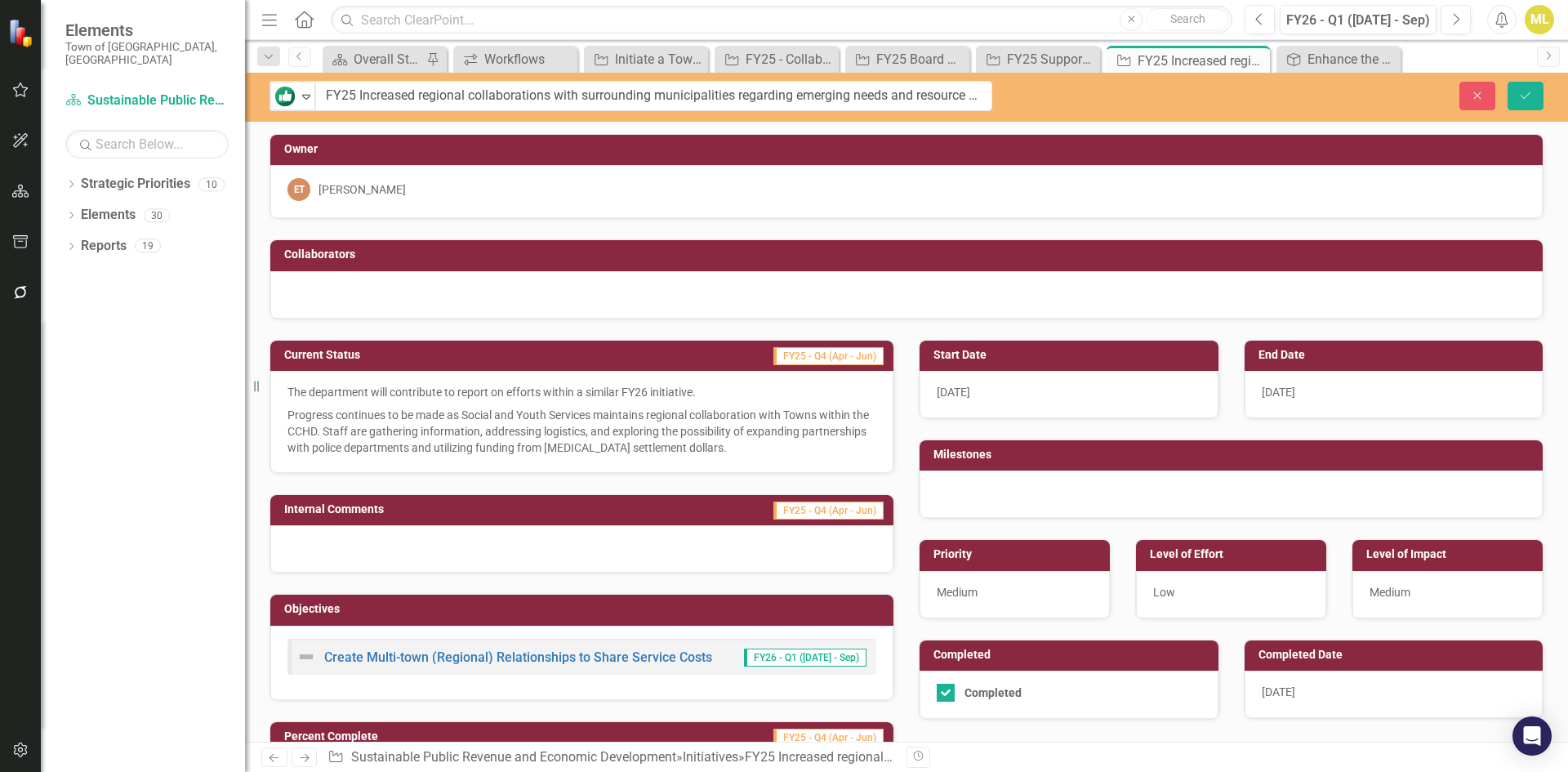
click at [541, 101] on input "FY25 Increased regional collaborations with surrounding municipalities regardin…" at bounding box center [654, 96] width 677 height 30
click at [411, 656] on link "Create Multi-town (Regional) Relationships to Share Service Costs" at bounding box center [518, 657] width 388 height 15
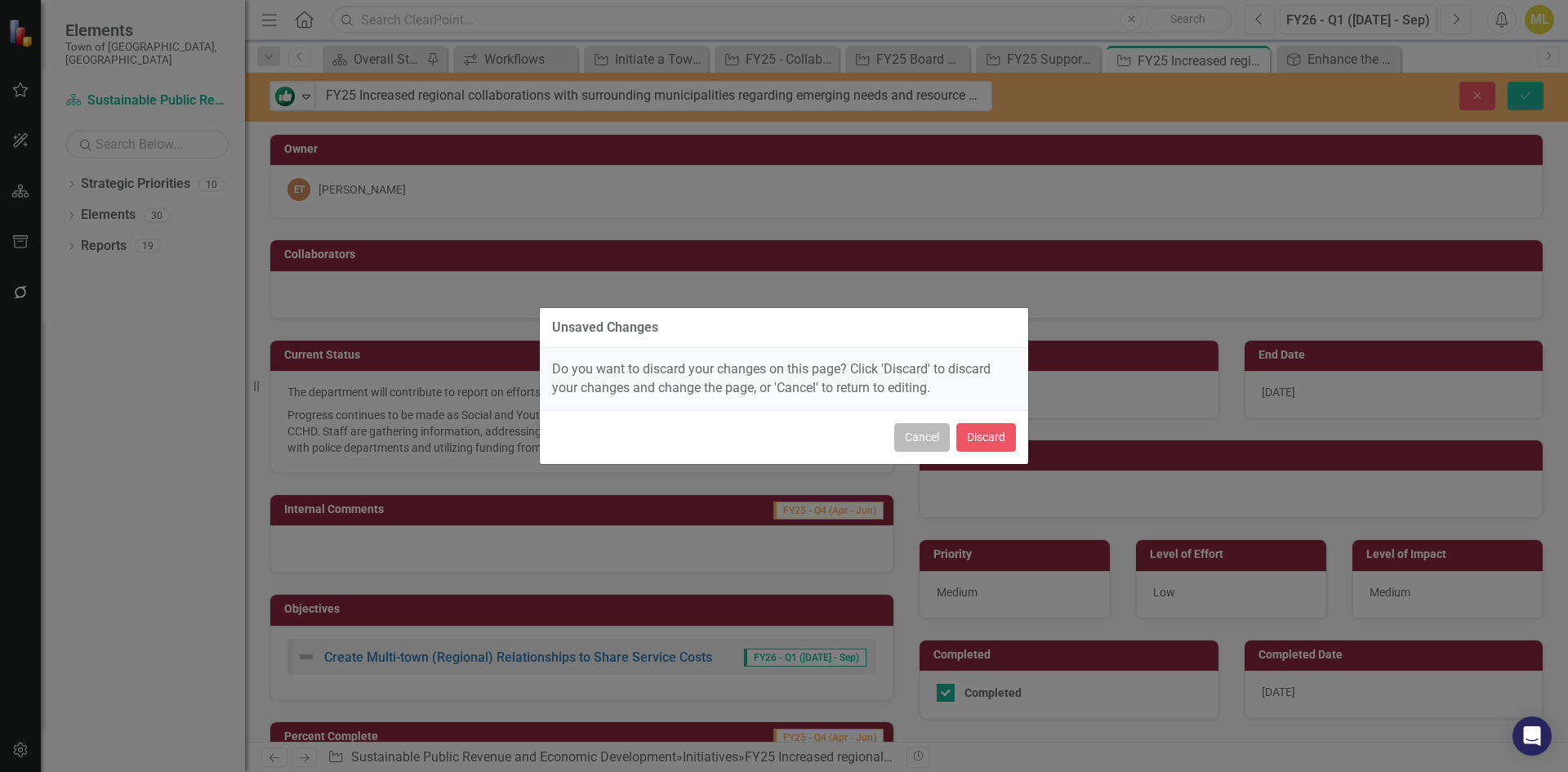
click at [926, 437] on button "Cancel" at bounding box center [922, 437] width 56 height 29
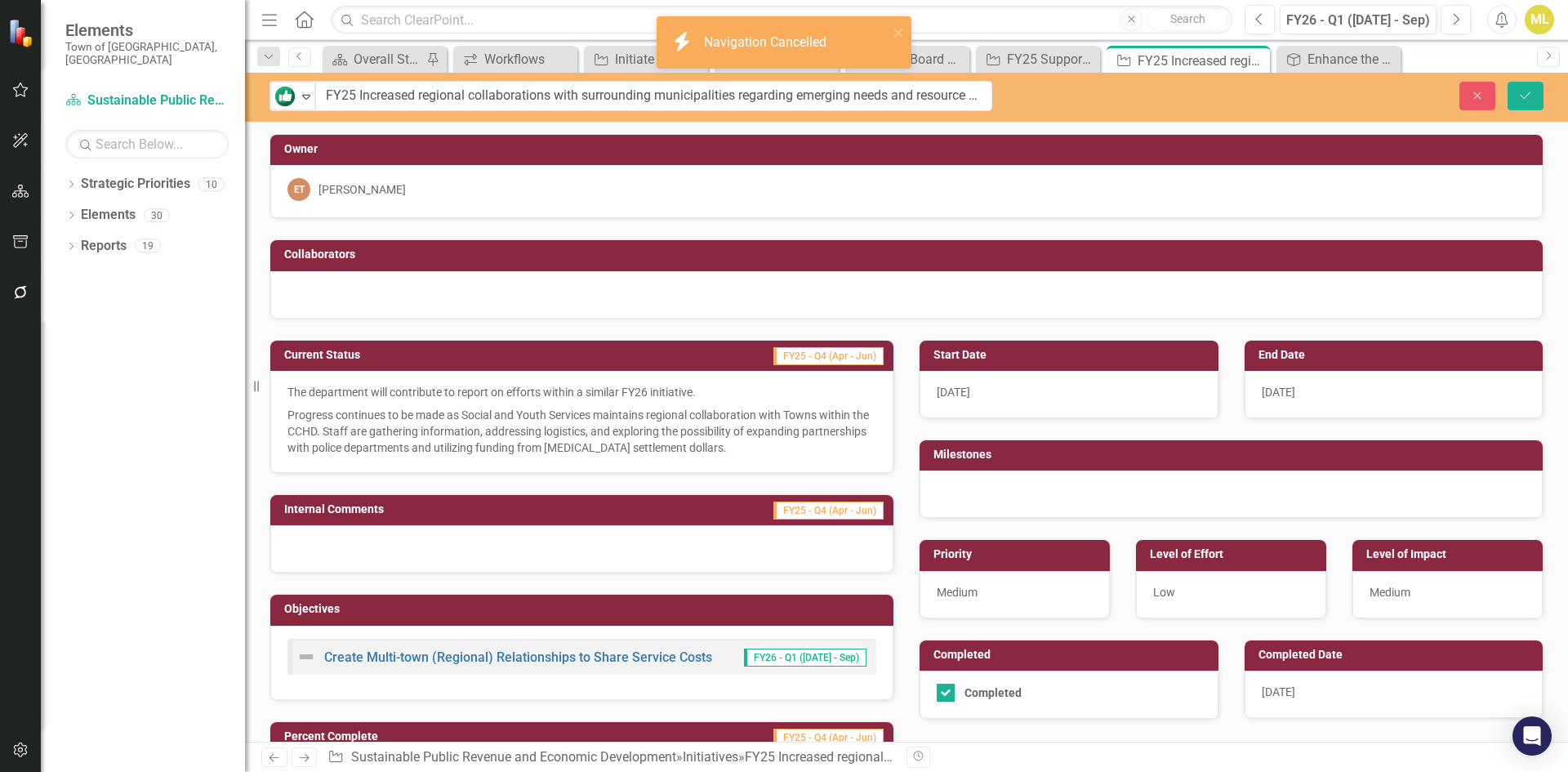
click at [466, 429] on p "Progress continues to be made as Social and Youth Services maintains regional c…" at bounding box center [582, 429] width 589 height 52
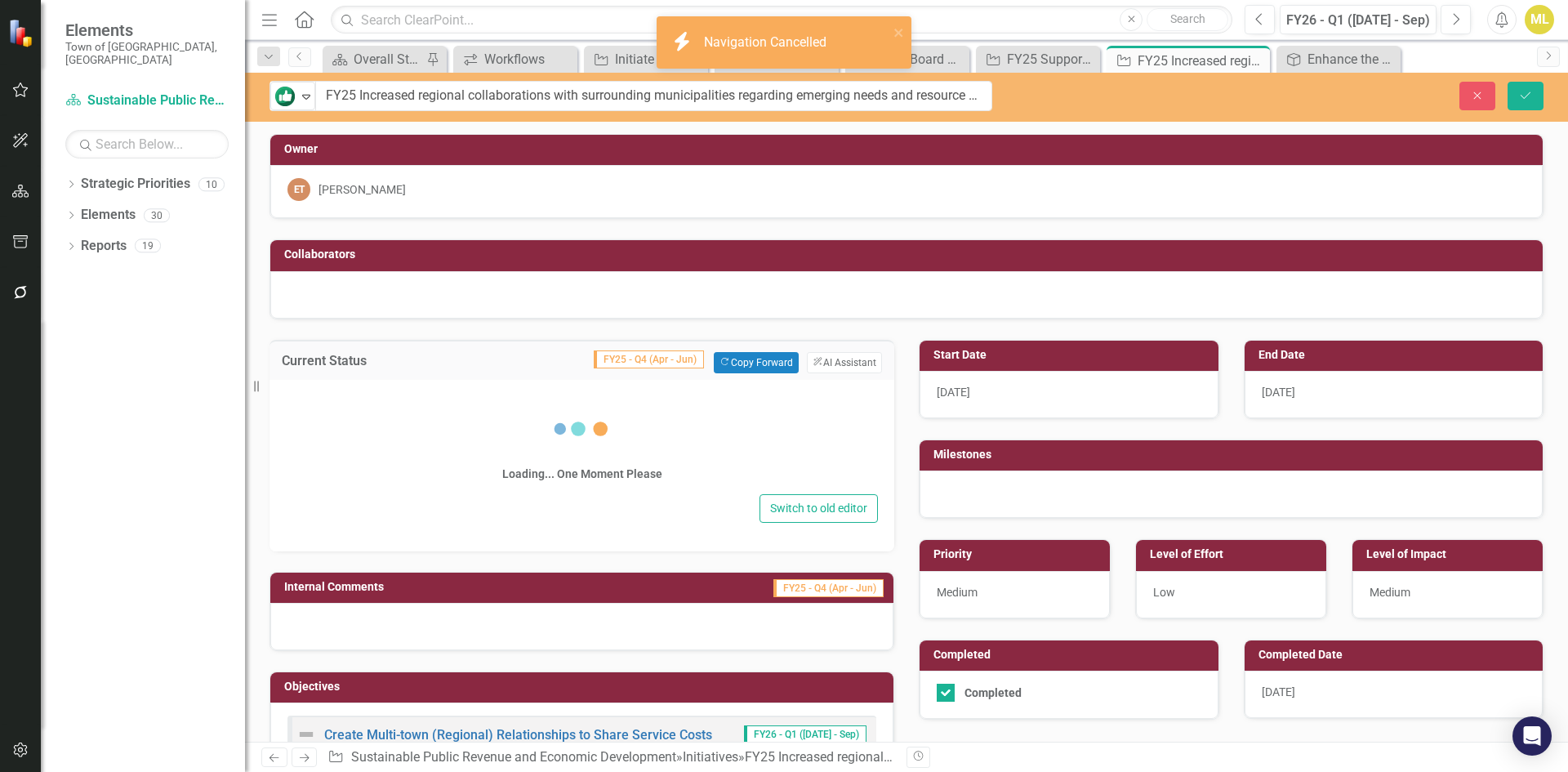
click at [466, 429] on div "Loading... One Moment Please" at bounding box center [582, 442] width 592 height 94
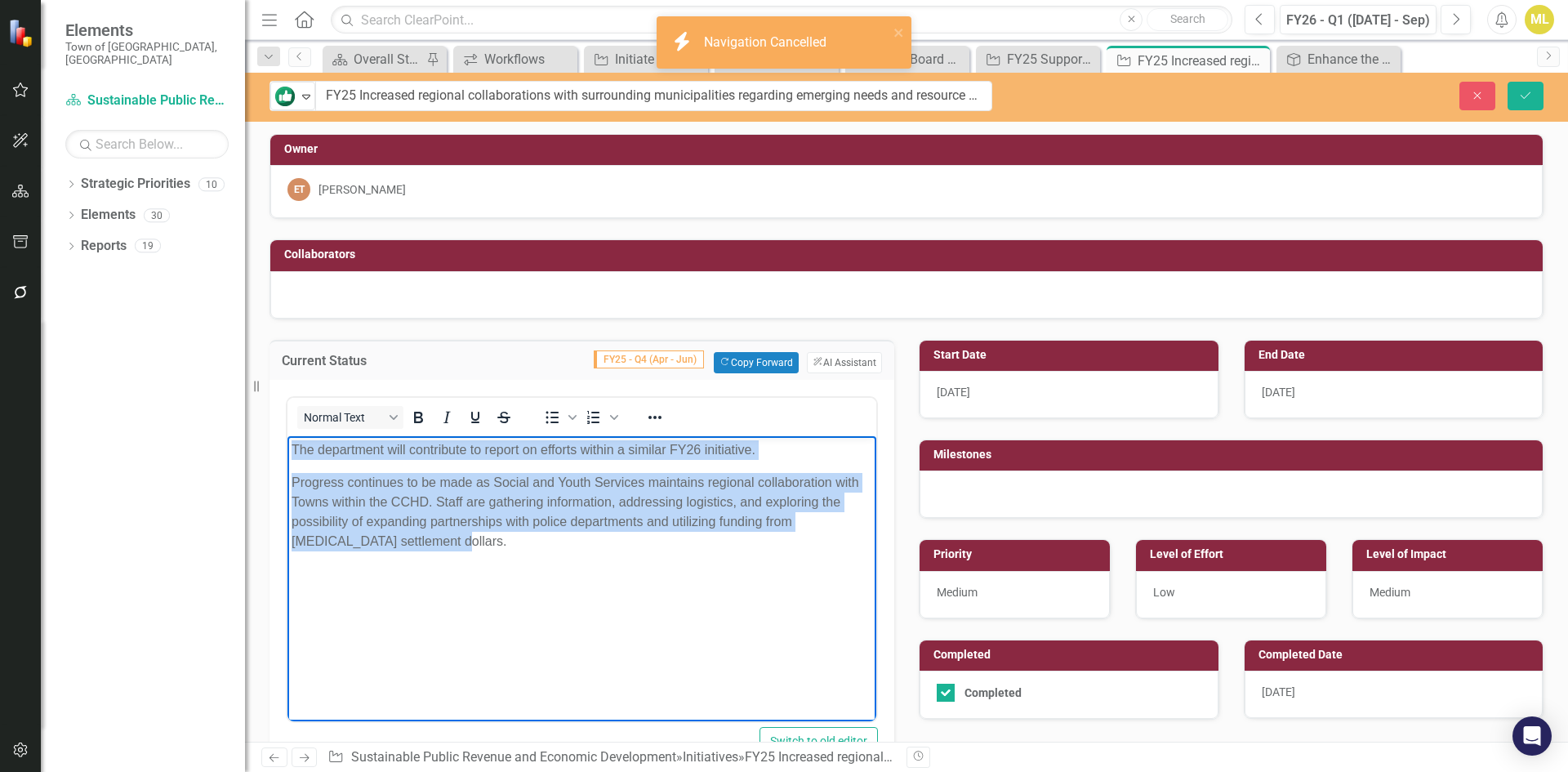
drag, startPoint x: 480, startPoint y: 544, endPoint x: 175, endPoint y: 402, distance: 336.4
click at [288, 435] on html "The department will contribute to report on efforts within a similar FY26 initi…" at bounding box center [582, 558] width 589 height 245
copy body "The department will contribute to report on efforts within a similar FY26 initi…"
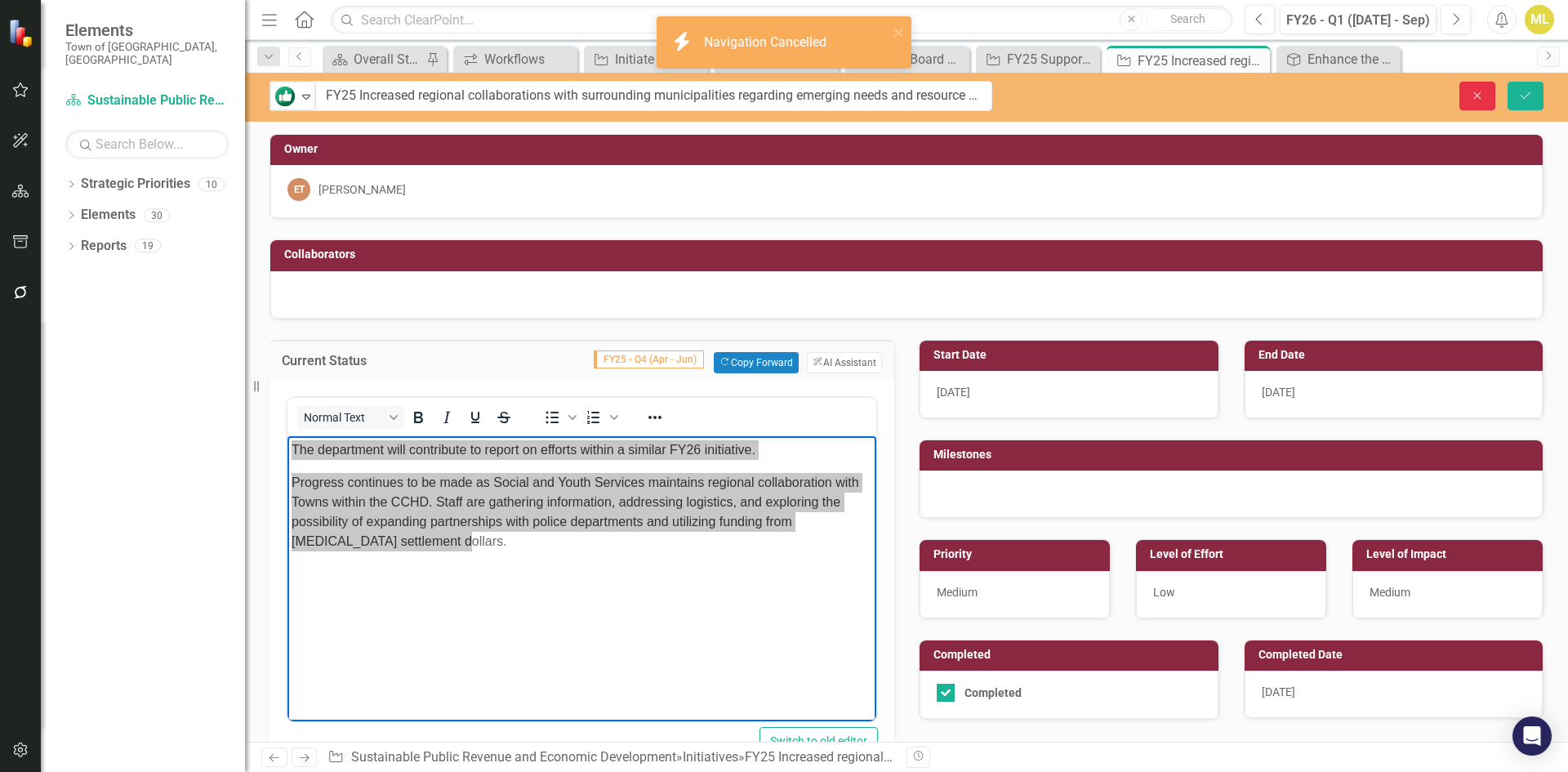
click at [1474, 91] on icon "Close" at bounding box center [1476, 96] width 14 height 12
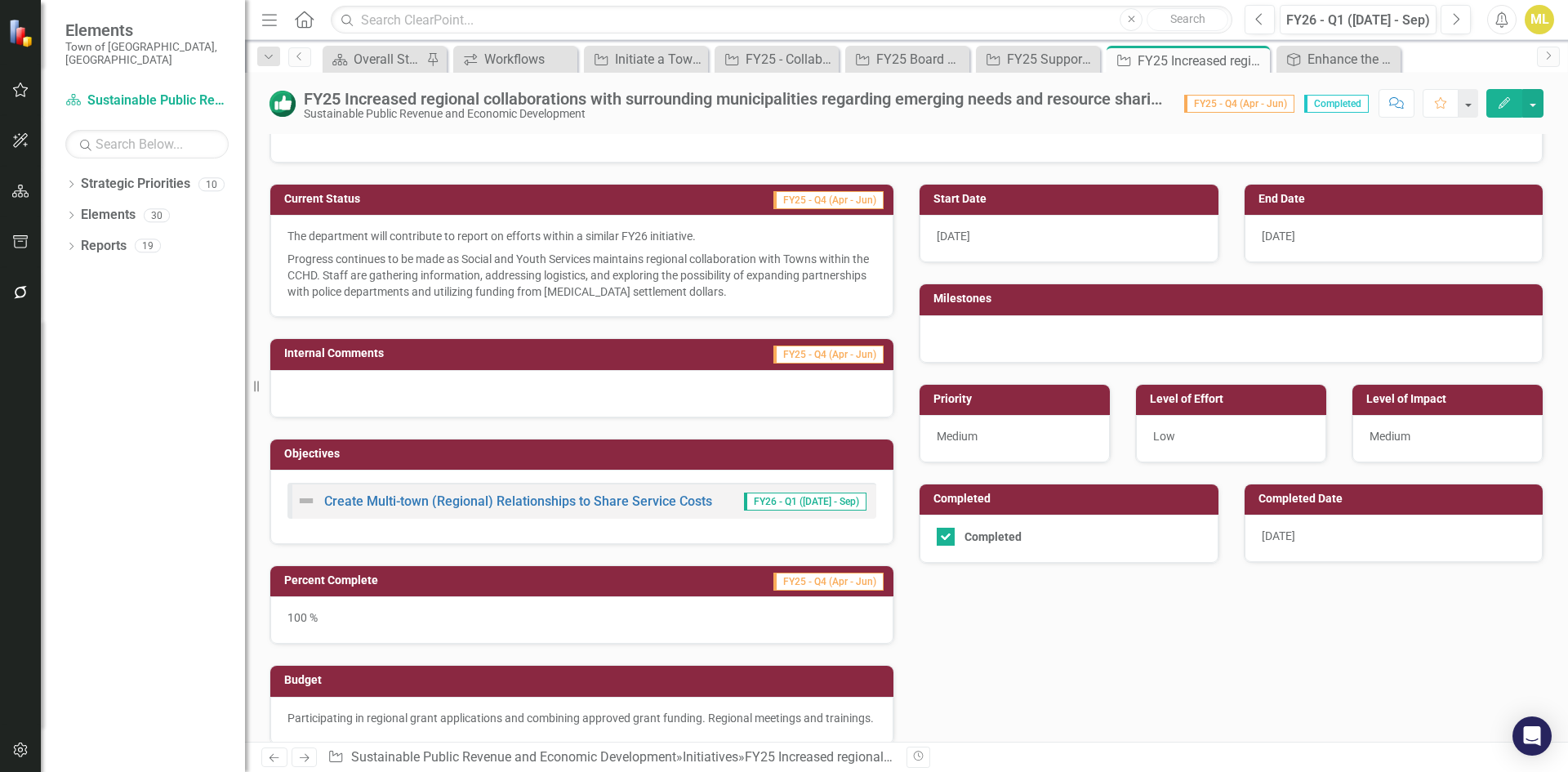
scroll to position [163, 0]
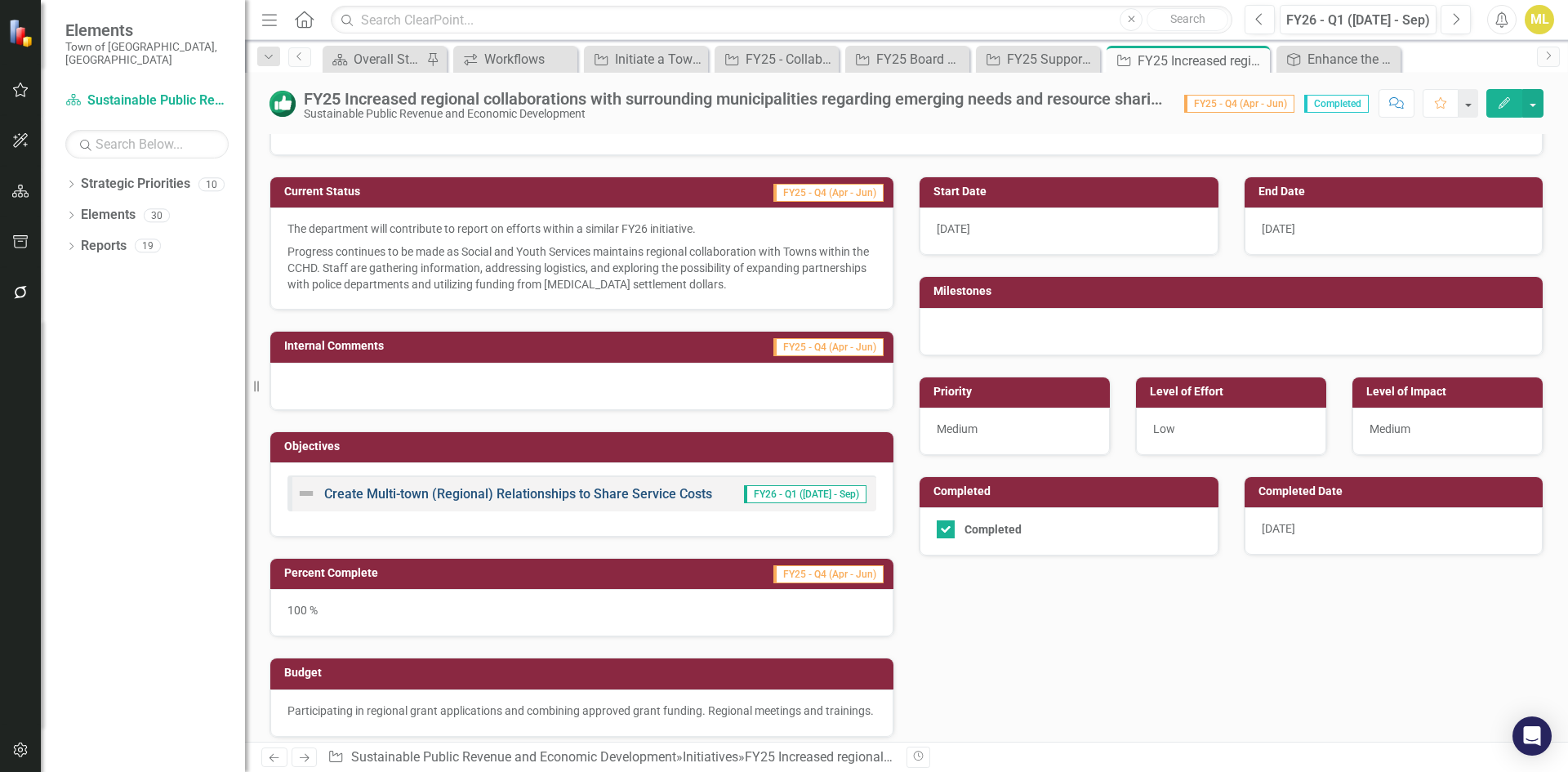
click at [443, 493] on link "Create Multi-town (Regional) Relationships to Share Service Costs" at bounding box center [518, 493] width 388 height 15
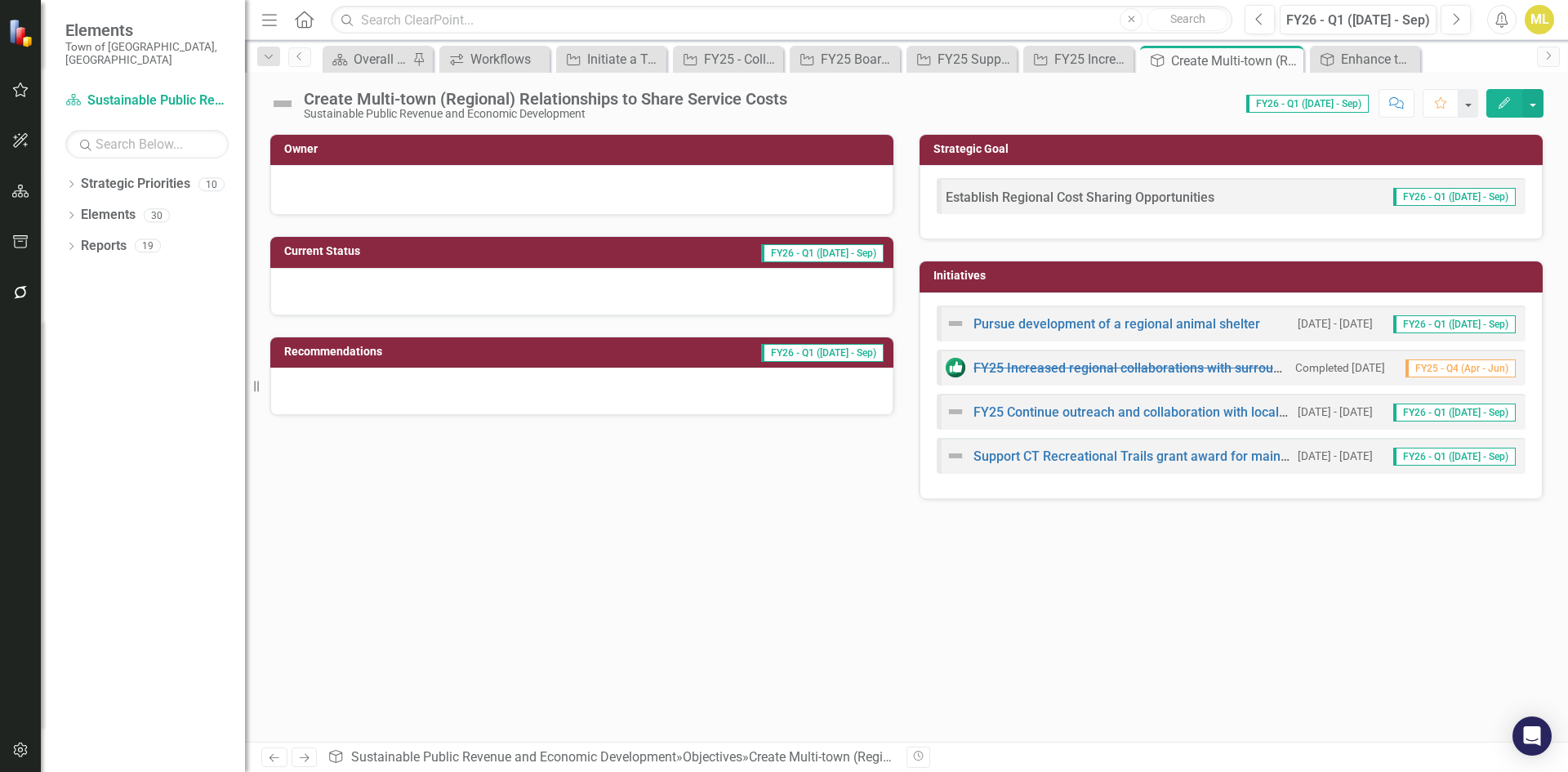
click at [664, 97] on div "Create Multi-town (Regional) Relationships to Share Service Costs" at bounding box center [545, 98] width 483 height 18
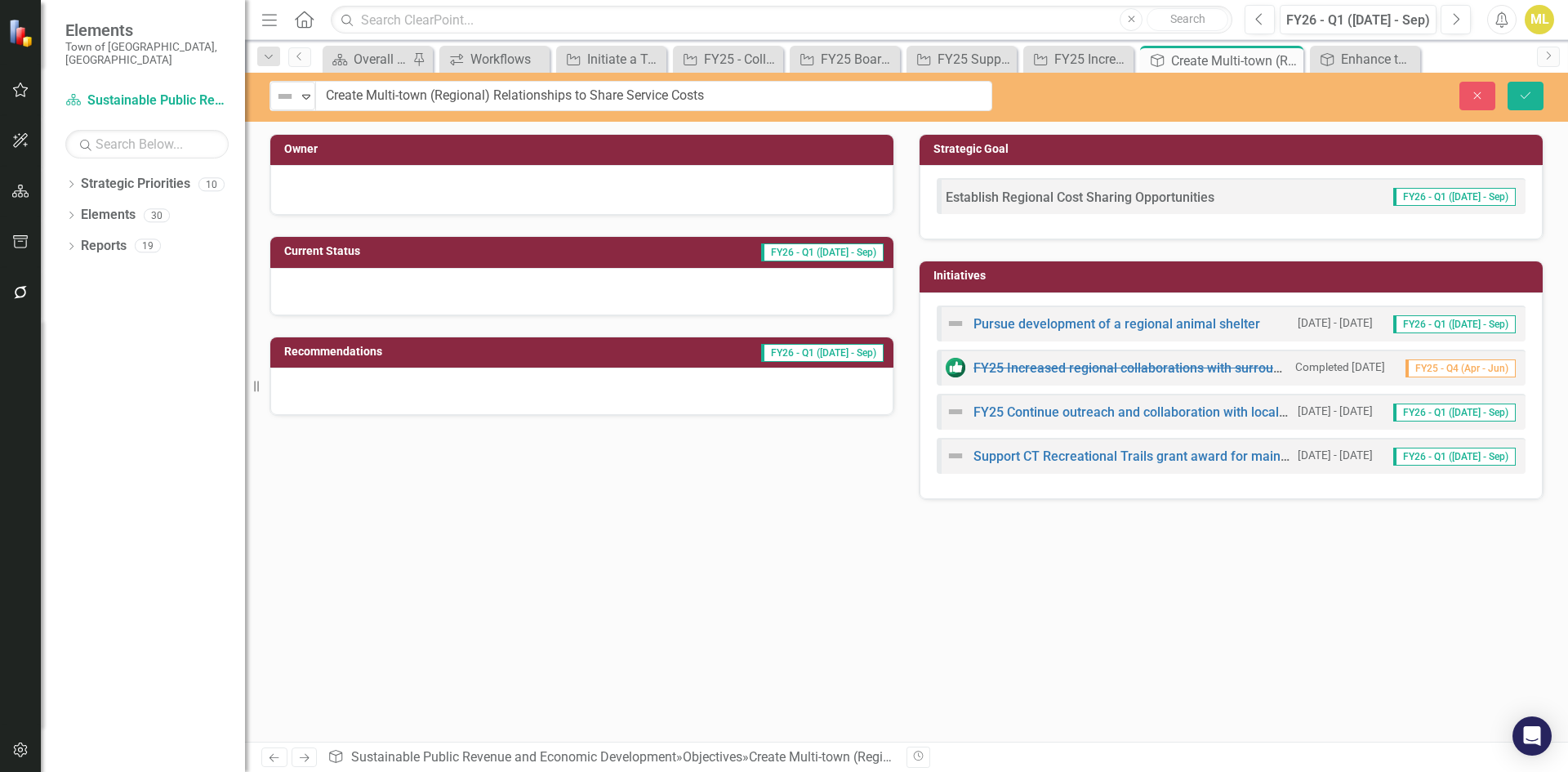
click at [664, 97] on input "Create Multi-town (Regional) Relationships to Share Service Costs" at bounding box center [654, 96] width 677 height 30
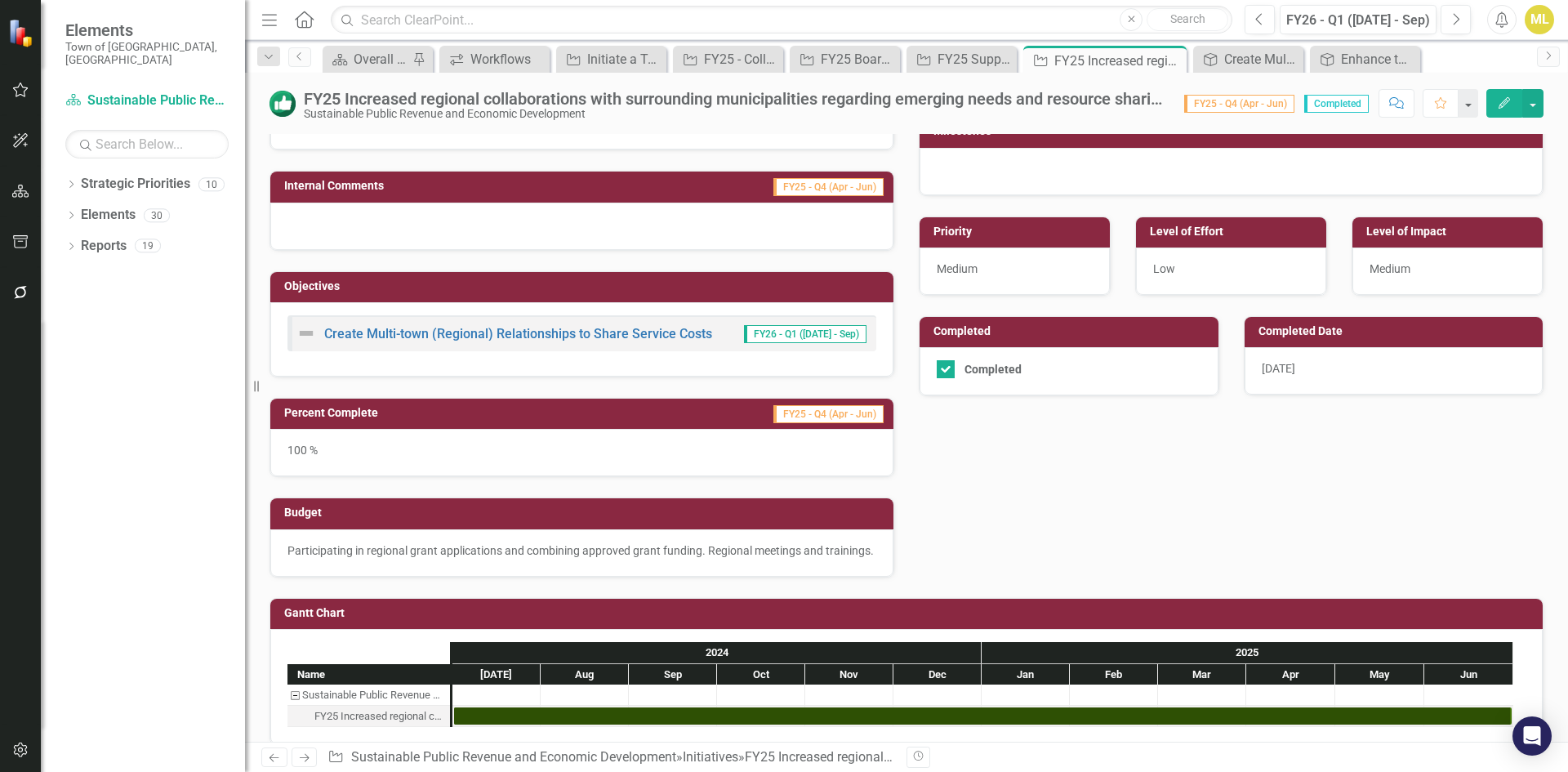
scroll to position [326, 0]
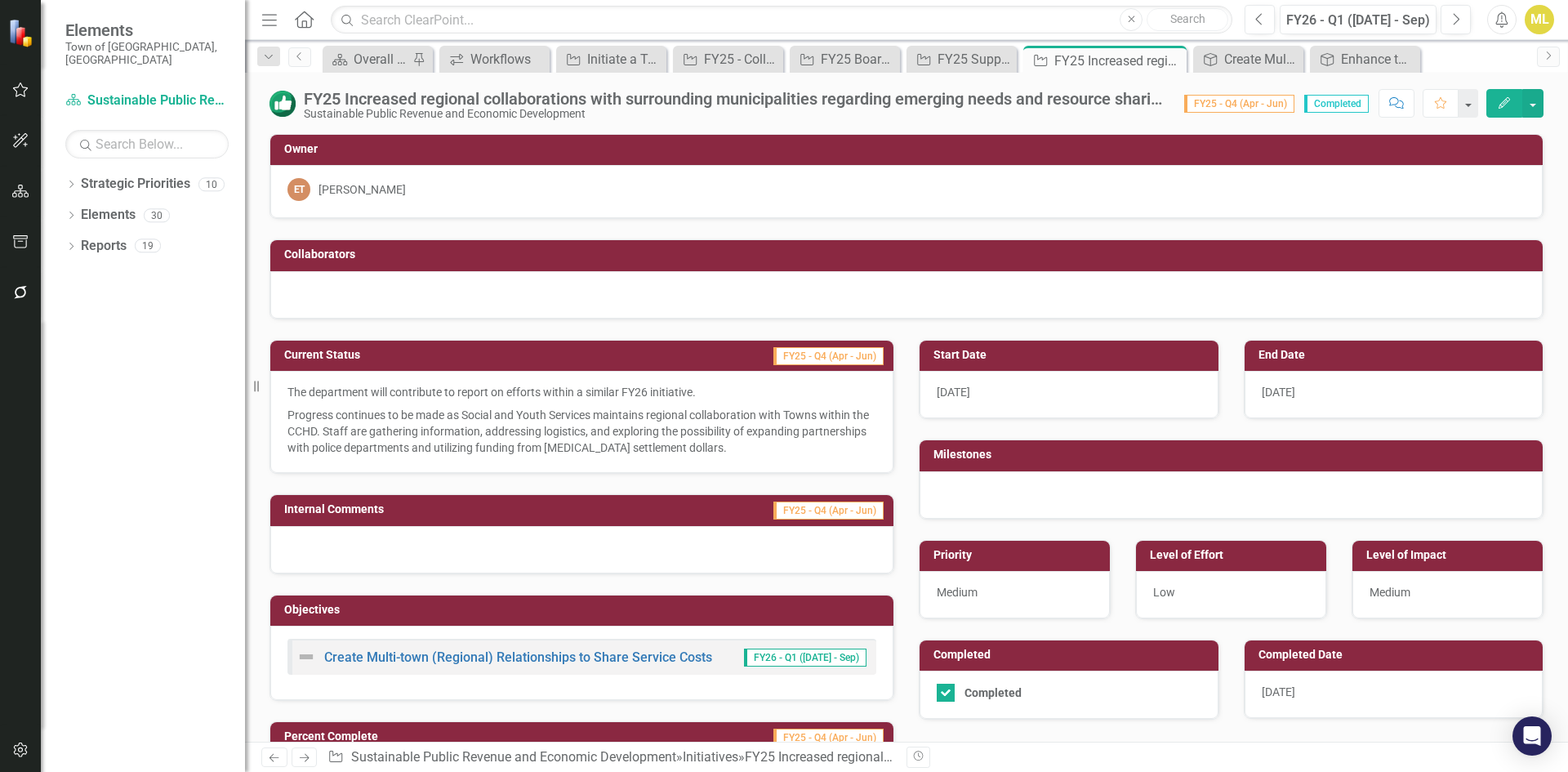
click at [773, 97] on div "FY25 Increased regional collaborations with surrounding municipalities regardin…" at bounding box center [735, 98] width 864 height 18
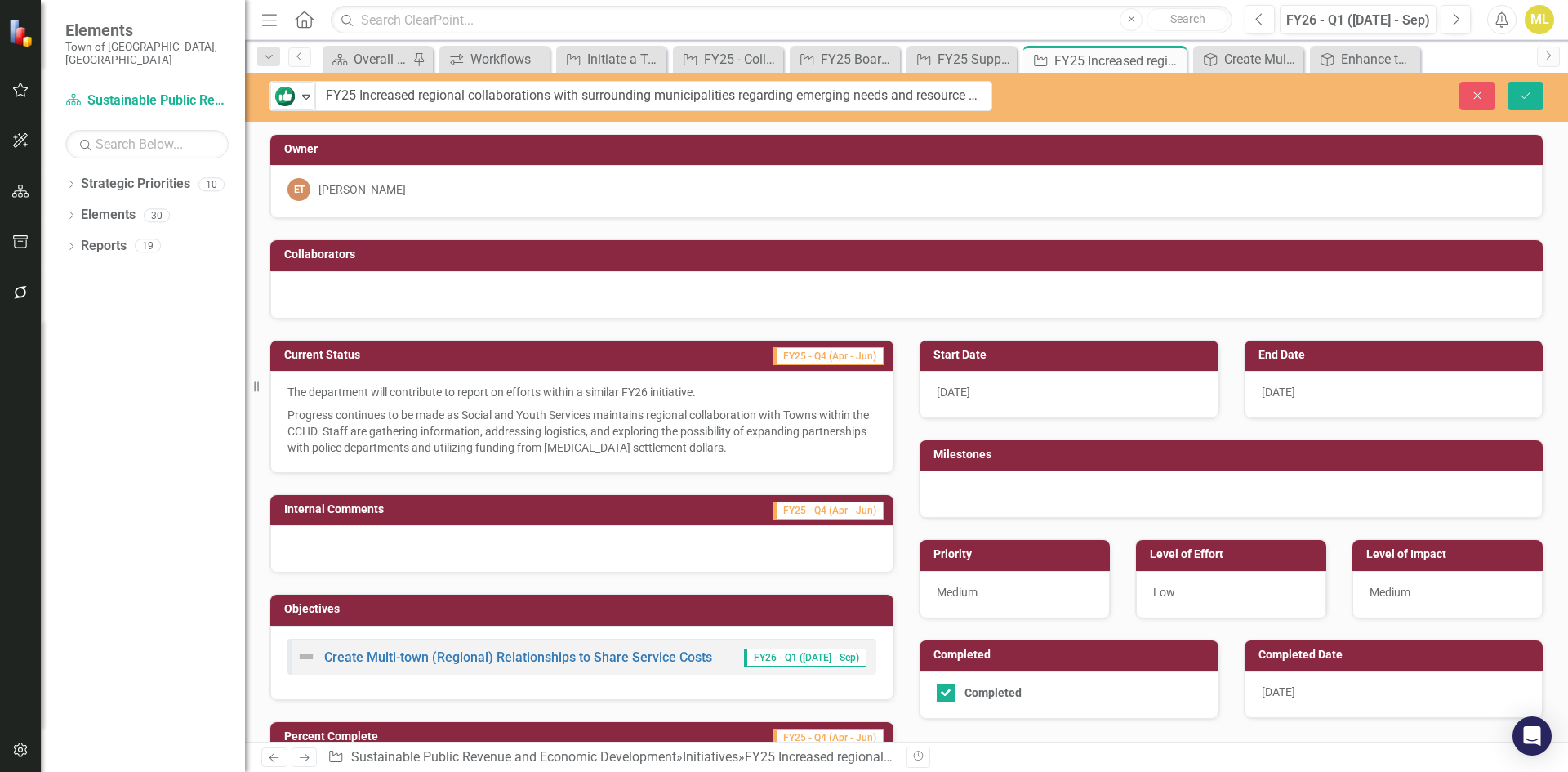
click at [510, 427] on p "Progress continues to be made as Social and Youth Services maintains regional c…" at bounding box center [582, 429] width 589 height 52
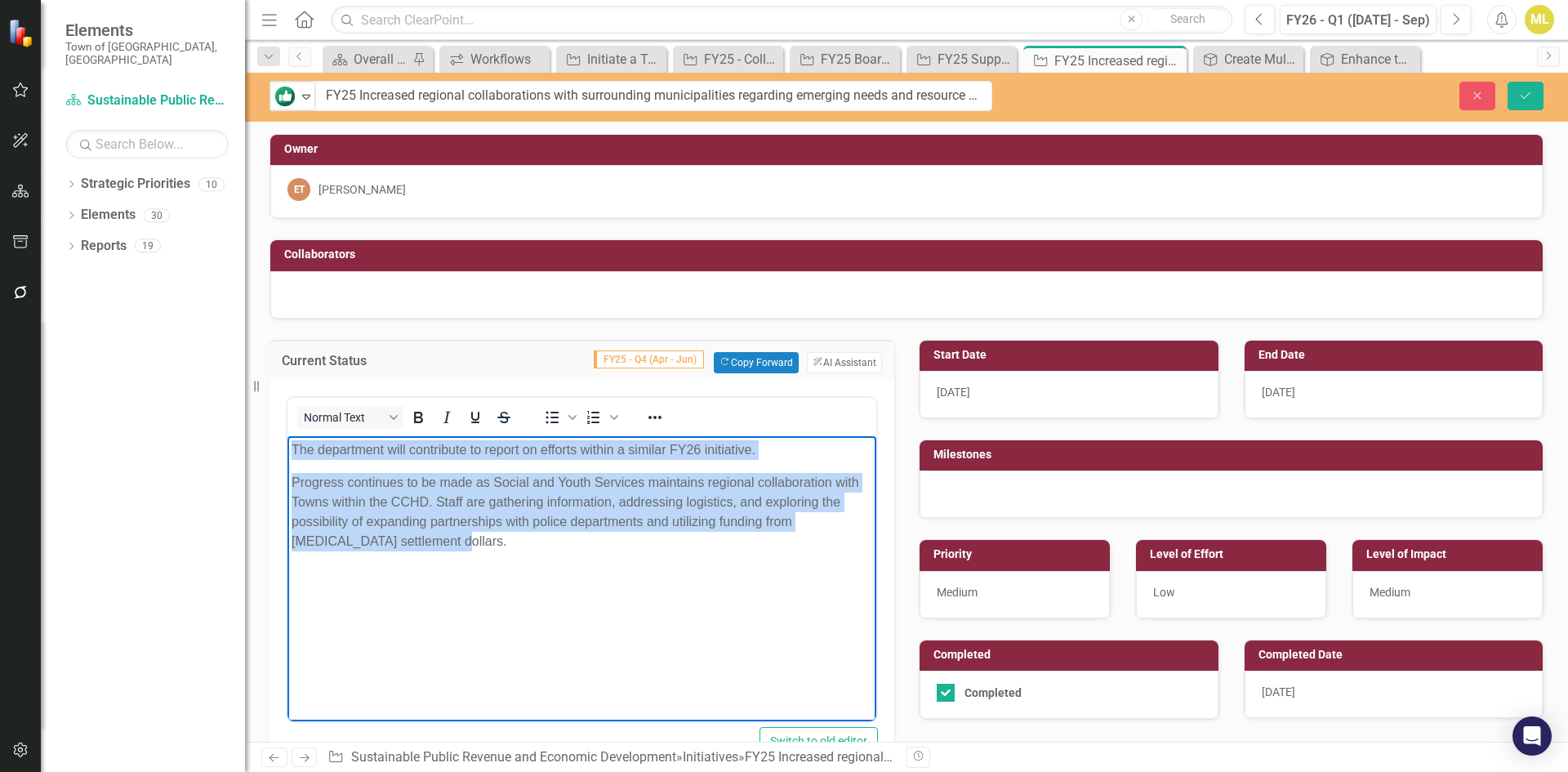
drag, startPoint x: 378, startPoint y: 531, endPoint x: 278, endPoint y: 444, distance: 132.5
click at [288, 444] on html "The department will contribute to report on efforts within a similar FY26 initi…" at bounding box center [582, 558] width 589 height 245
copy body "The department will contribute to report on efforts within a similar FY26 initi…"
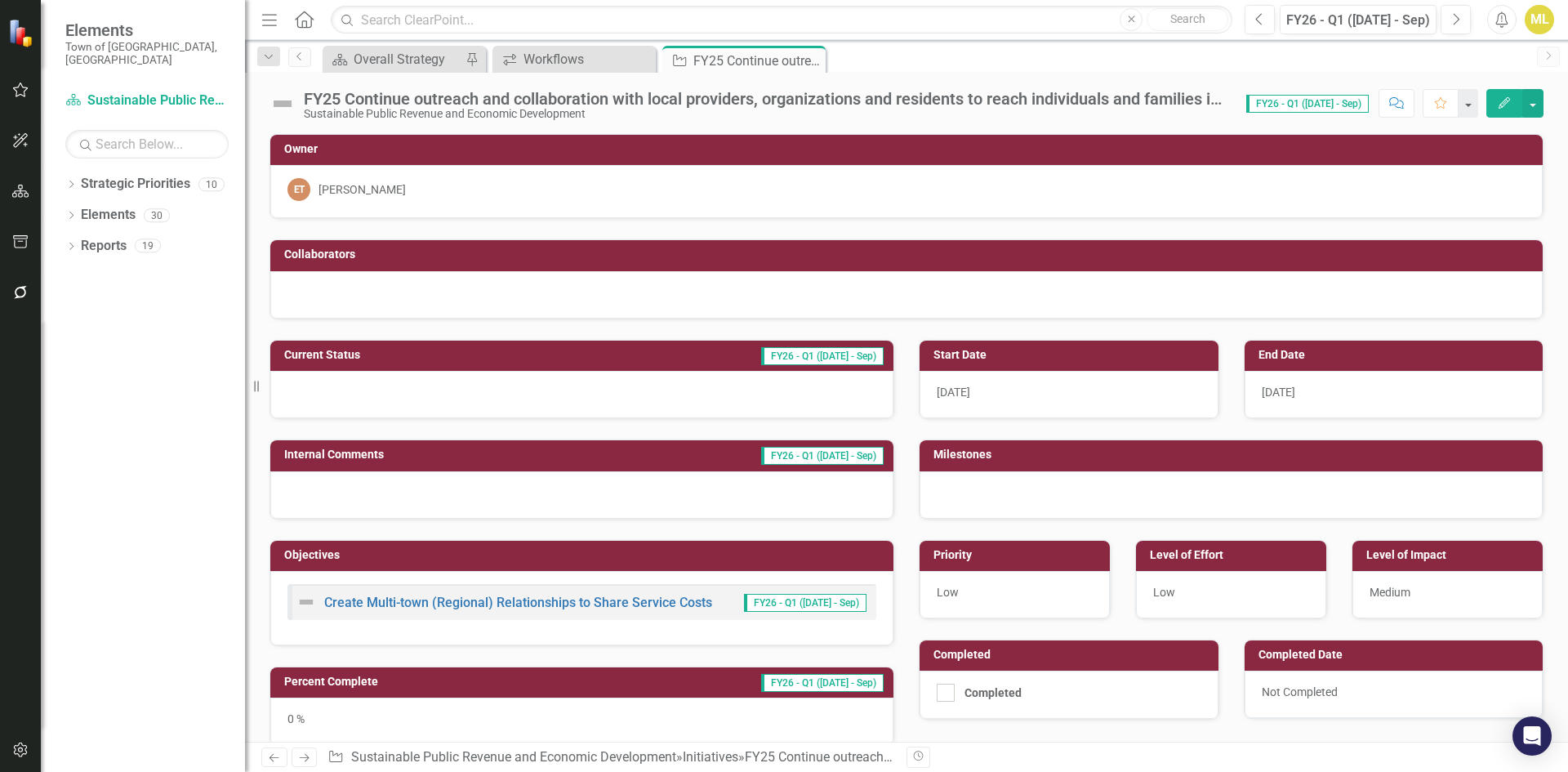
click at [488, 96] on div "FY25 Continue outreach and collaboration with local providers, organizations an…" at bounding box center [767, 98] width 926 height 18
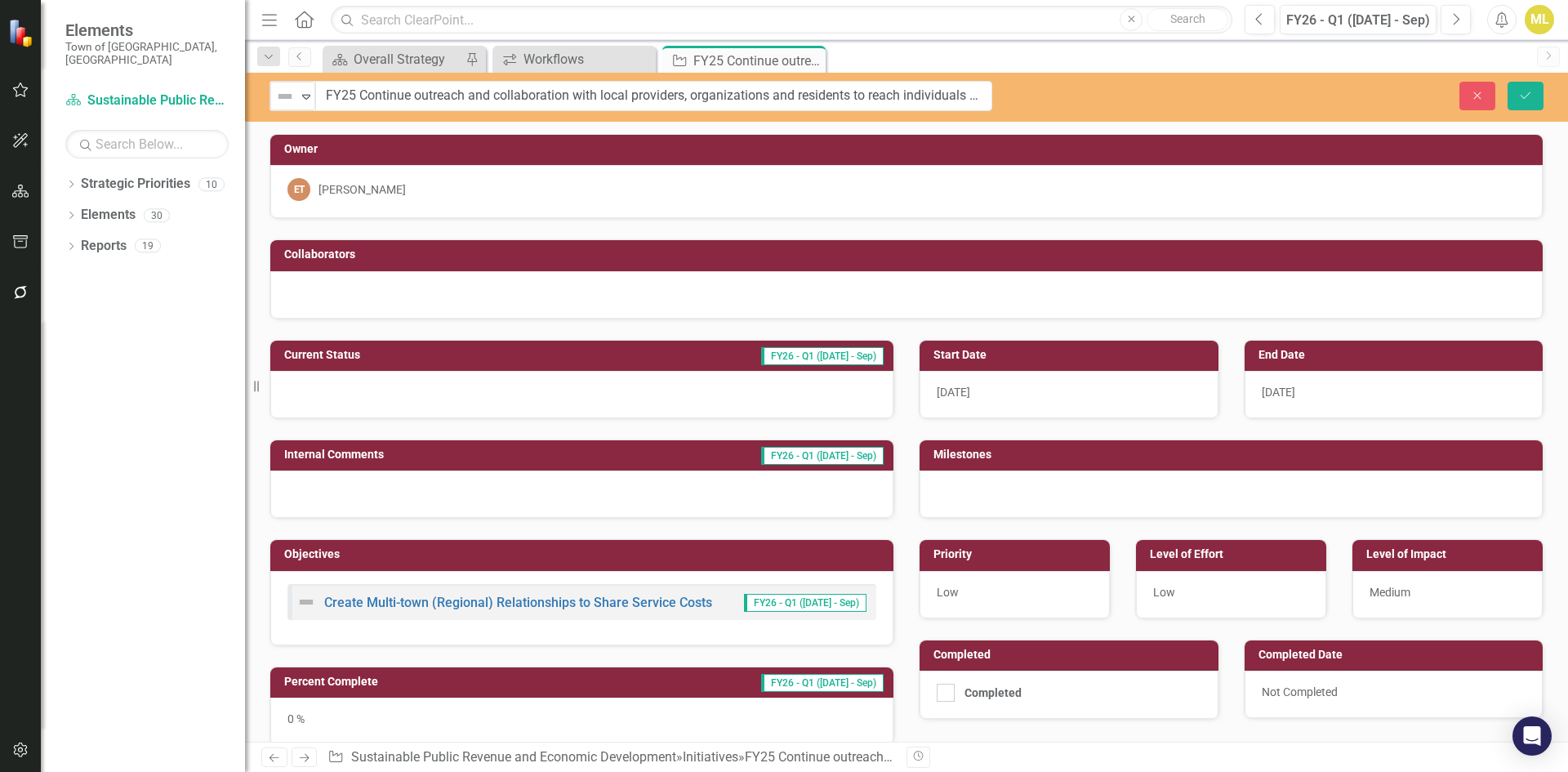
click at [488, 96] on input "FY25 Continue outreach and collaboration with local providers, organizations an…" at bounding box center [654, 96] width 677 height 30
click at [1260, 21] on icon "Previous" at bounding box center [1259, 19] width 9 height 14
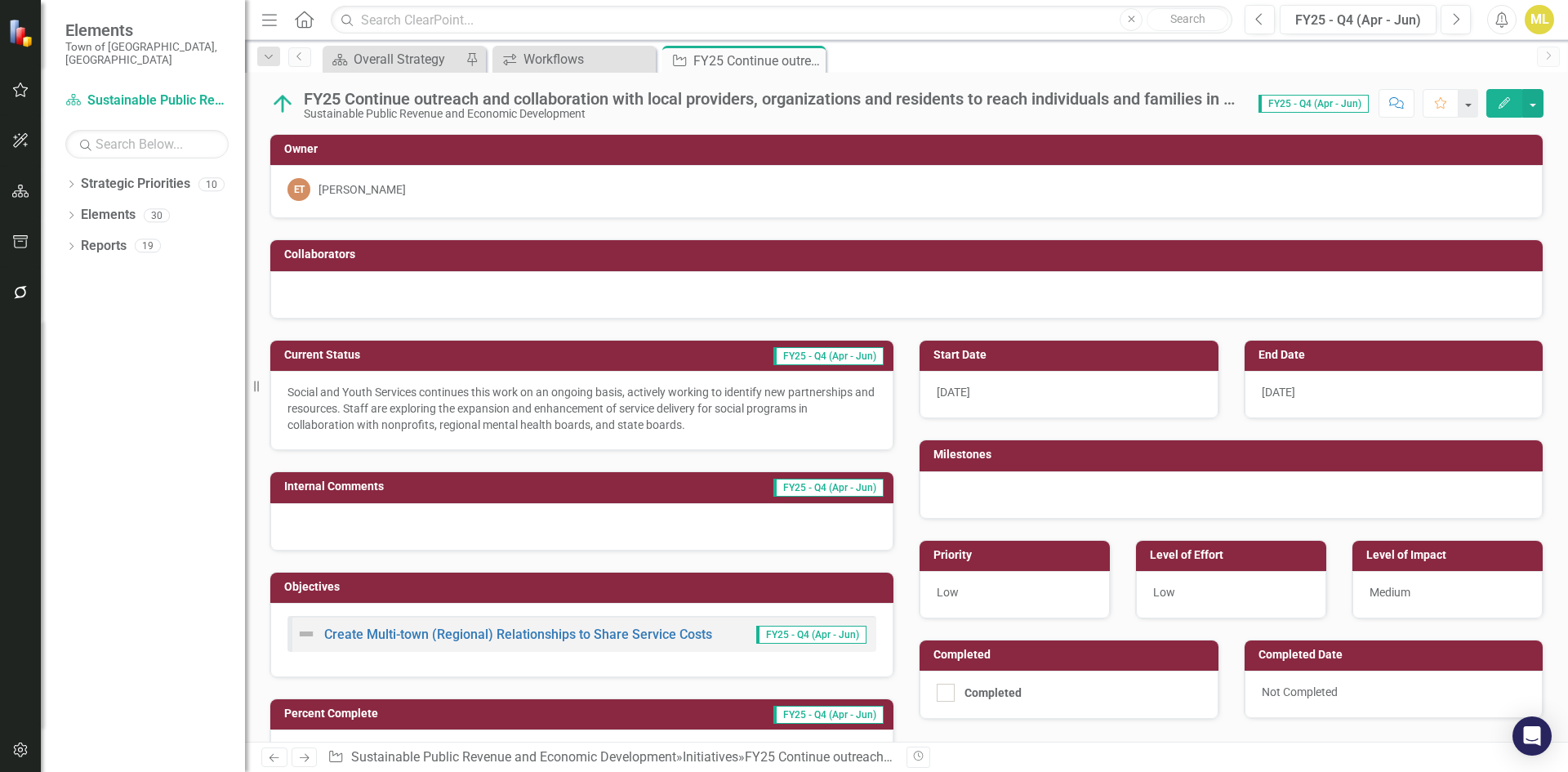
click at [480, 406] on p "Social and Youth Services continues this work on an ongoing basis, actively wor…" at bounding box center [582, 408] width 589 height 49
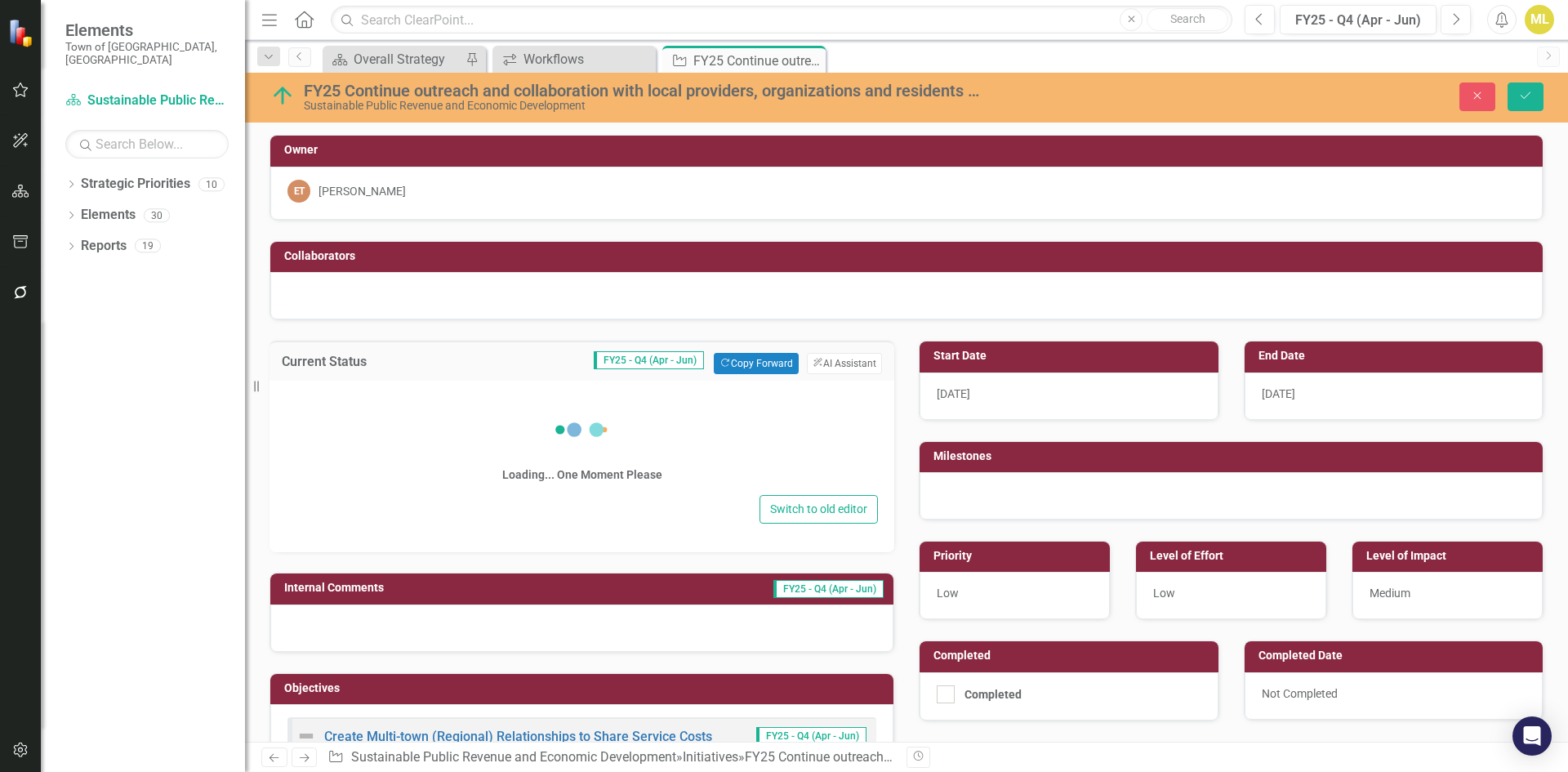
click at [480, 406] on div "Loading... One Moment Please" at bounding box center [582, 443] width 592 height 94
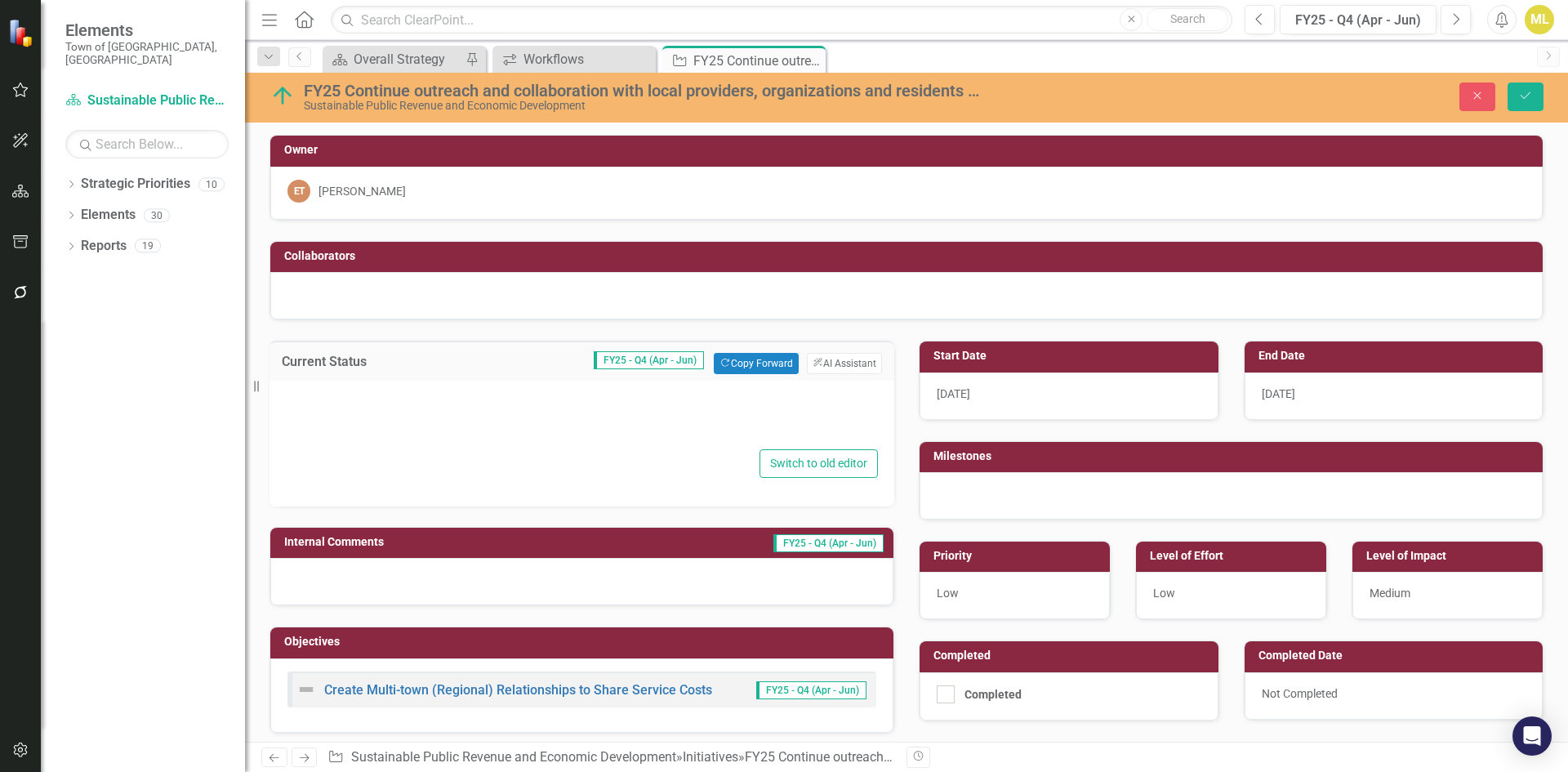
type textarea "<p>Social and Youth Services continues this work on an ongoing basis, actively …"
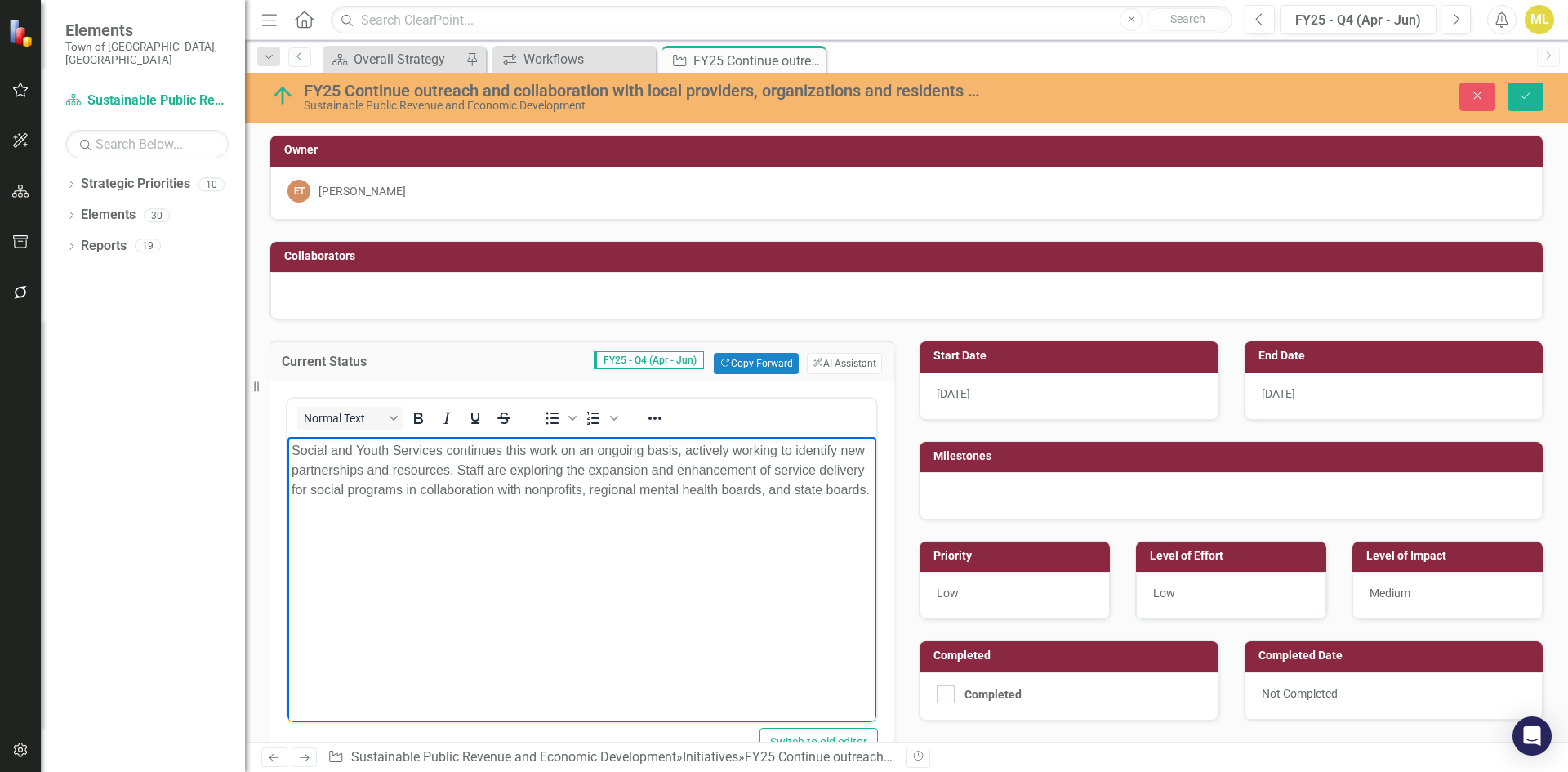
drag, startPoint x: 395, startPoint y: 512, endPoint x: 485, endPoint y: 882, distance: 380.8
click at [288, 445] on html "Social and Youth Services continues this work on an ongoing basis, actively wor…" at bounding box center [582, 560] width 589 height 245
copy p "Social and Youth Services continues this work on an ongoing basis, actively wor…"
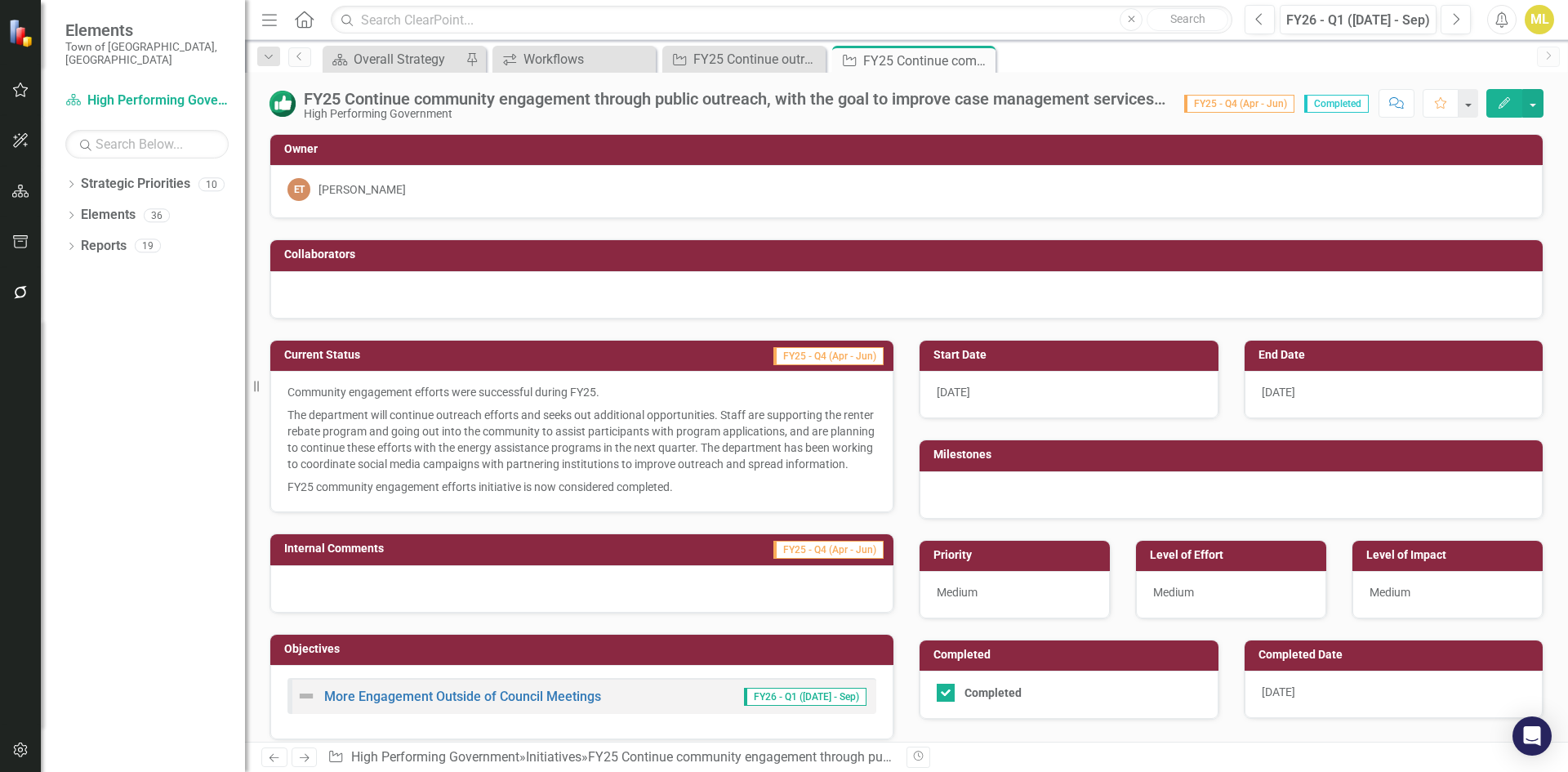
click at [741, 103] on div "FY25 Continue community engagement through public outreach, with the goal to im…" at bounding box center [735, 98] width 864 height 18
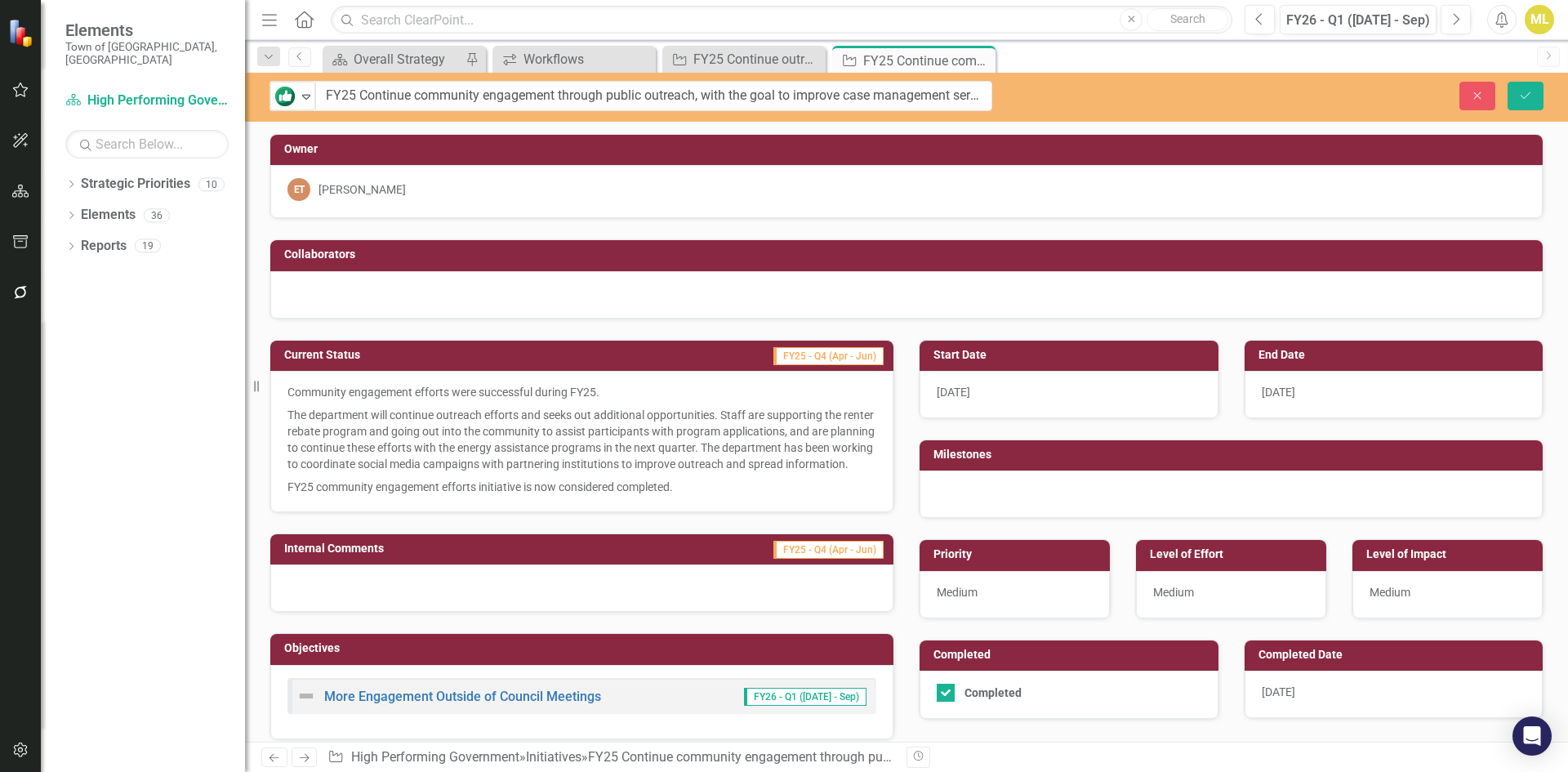
click at [452, 465] on p "The department will continue outreach efforts and seeks out additional opportun…" at bounding box center [582, 439] width 589 height 71
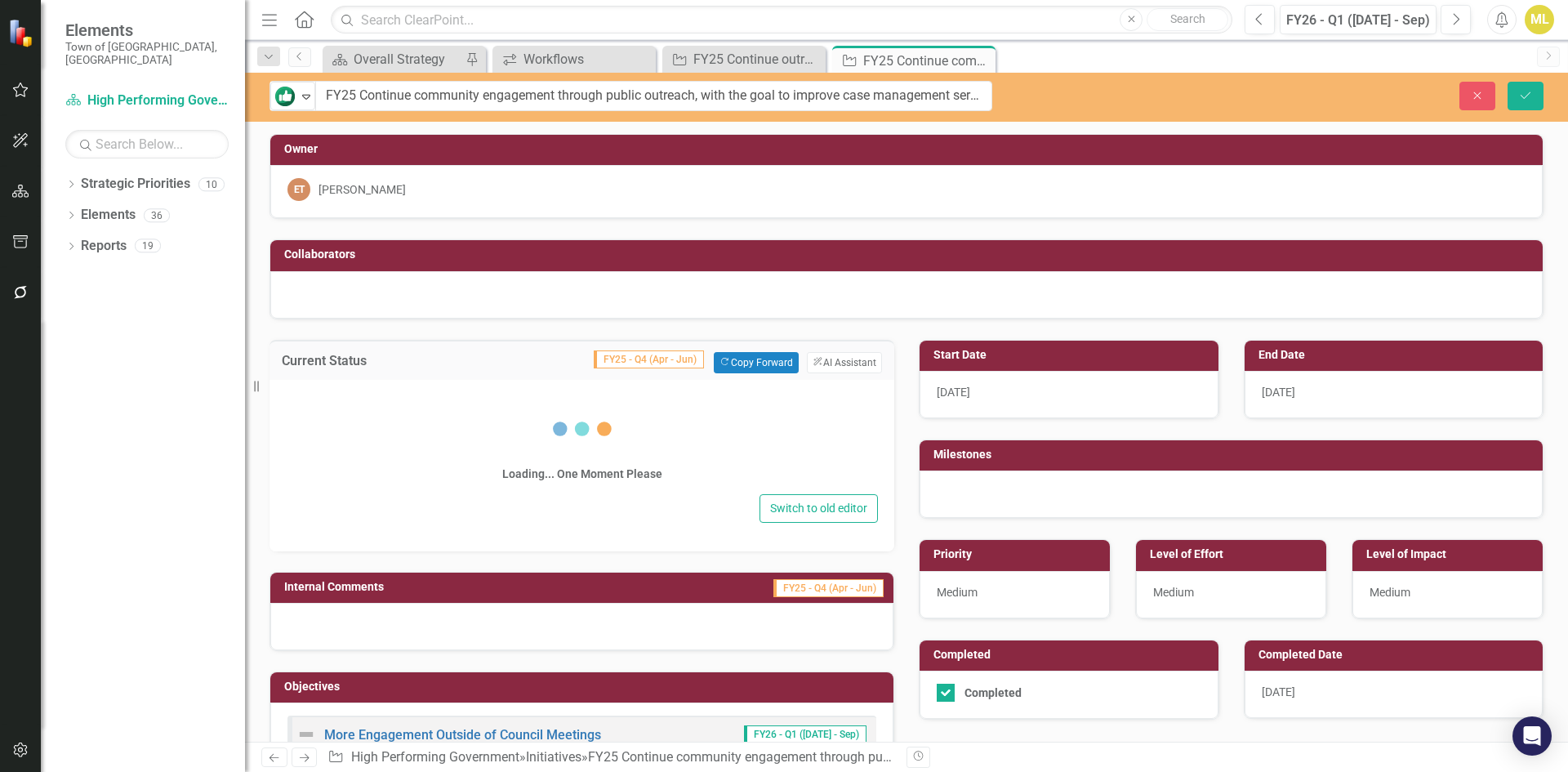
click at [452, 465] on div "Loading... One Moment Please" at bounding box center [582, 442] width 592 height 94
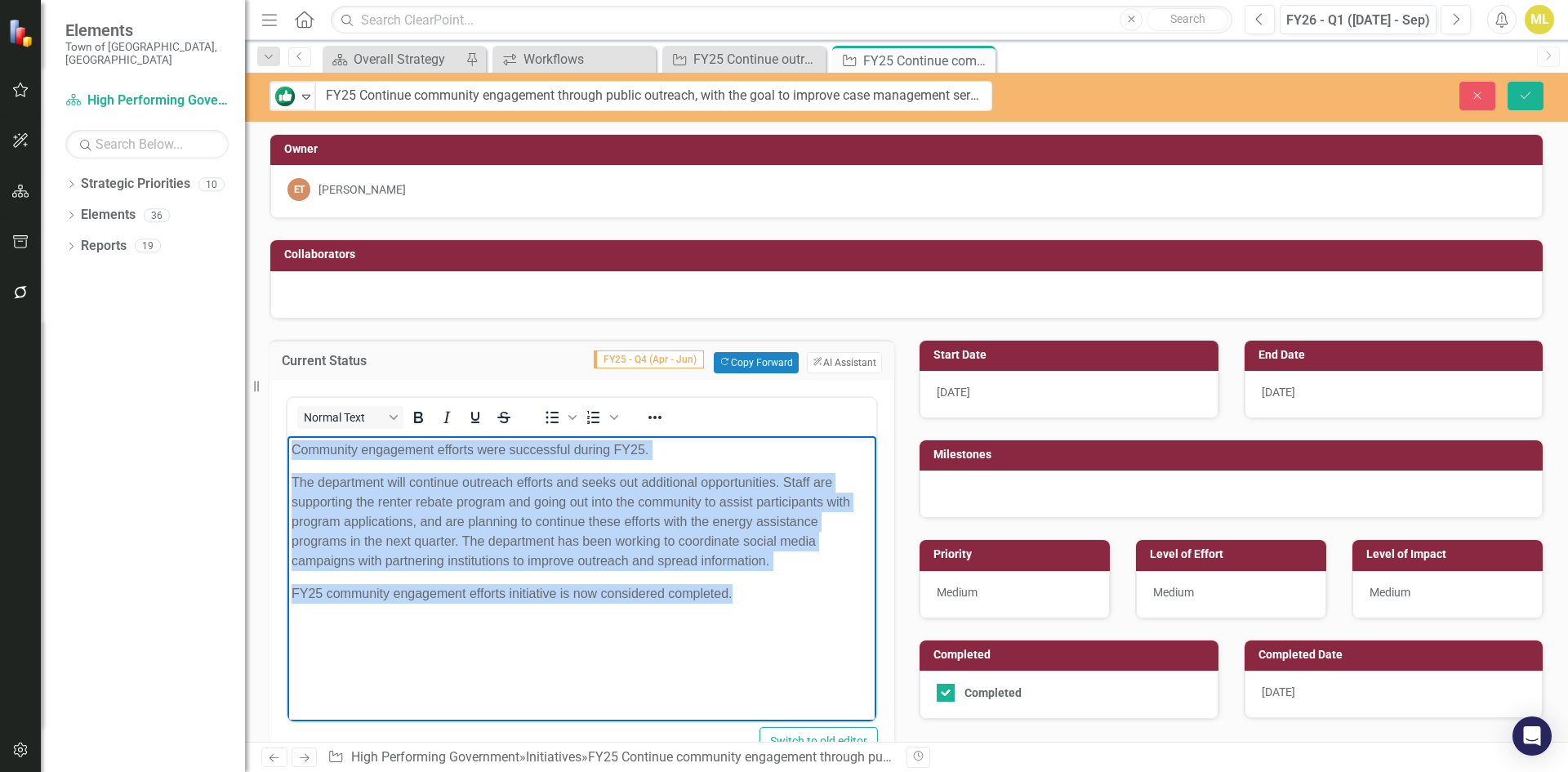
drag, startPoint x: 752, startPoint y: 595, endPoint x: 237, endPoint y: 396, distance: 552.1
click at [288, 435] on html "Community engagement efforts were successful during FY25. The department will c…" at bounding box center [582, 558] width 589 height 245
copy body "Community engagement efforts were successful during FY25. The department will c…"
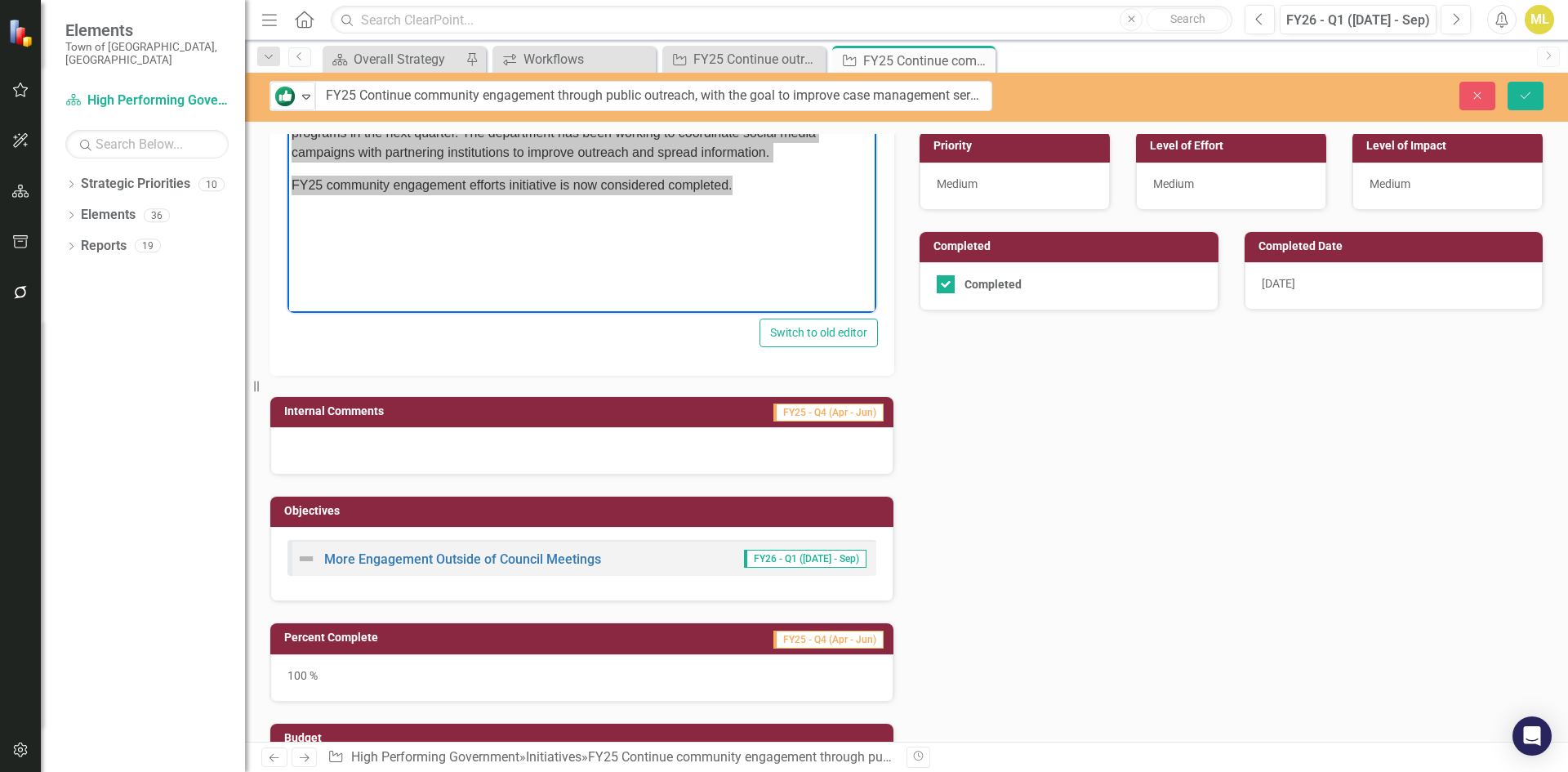
scroll to position [653, 0]
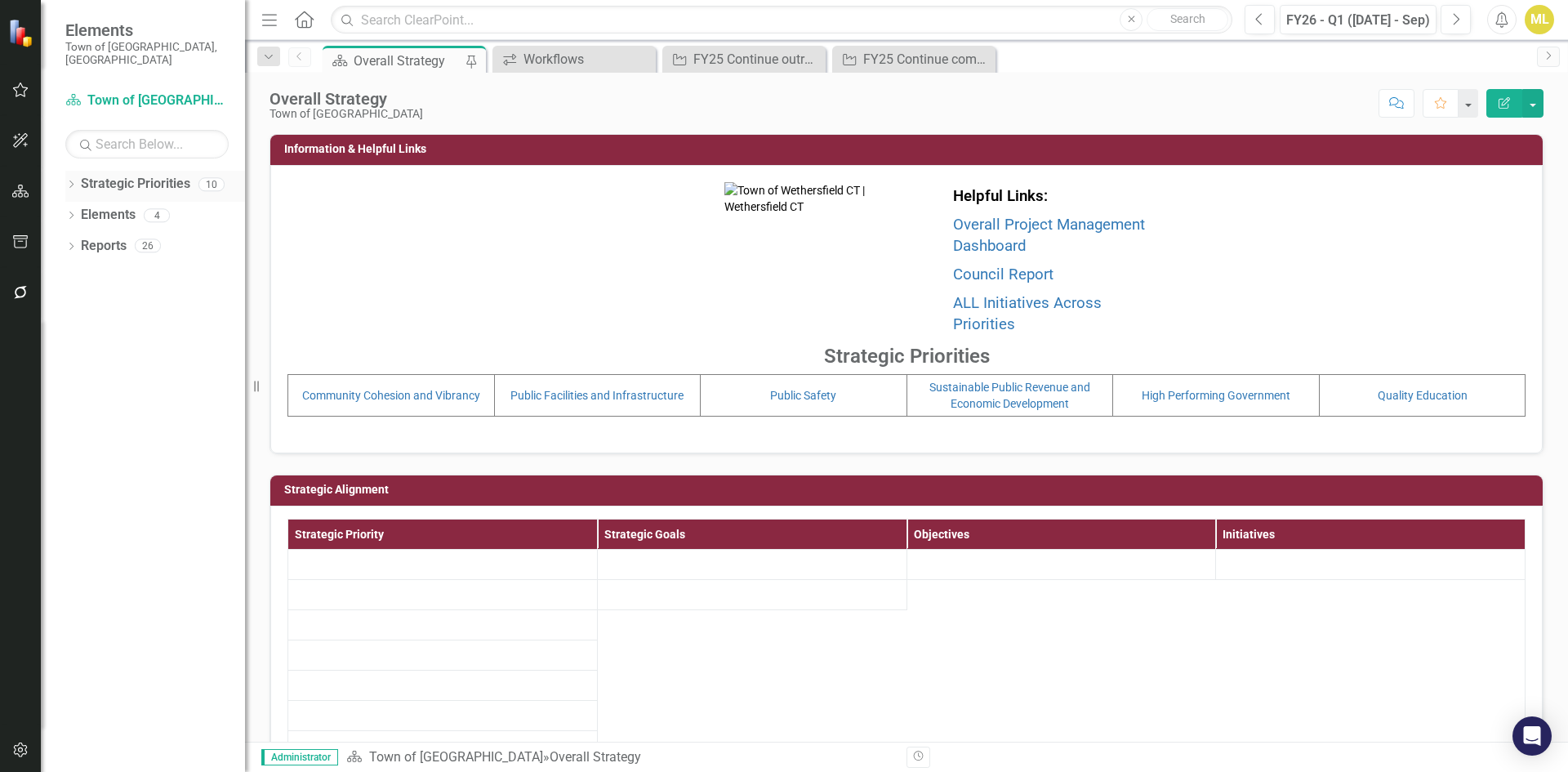
click at [81, 171] on div "Strategic Priorities" at bounding box center [135, 184] width 109 height 27
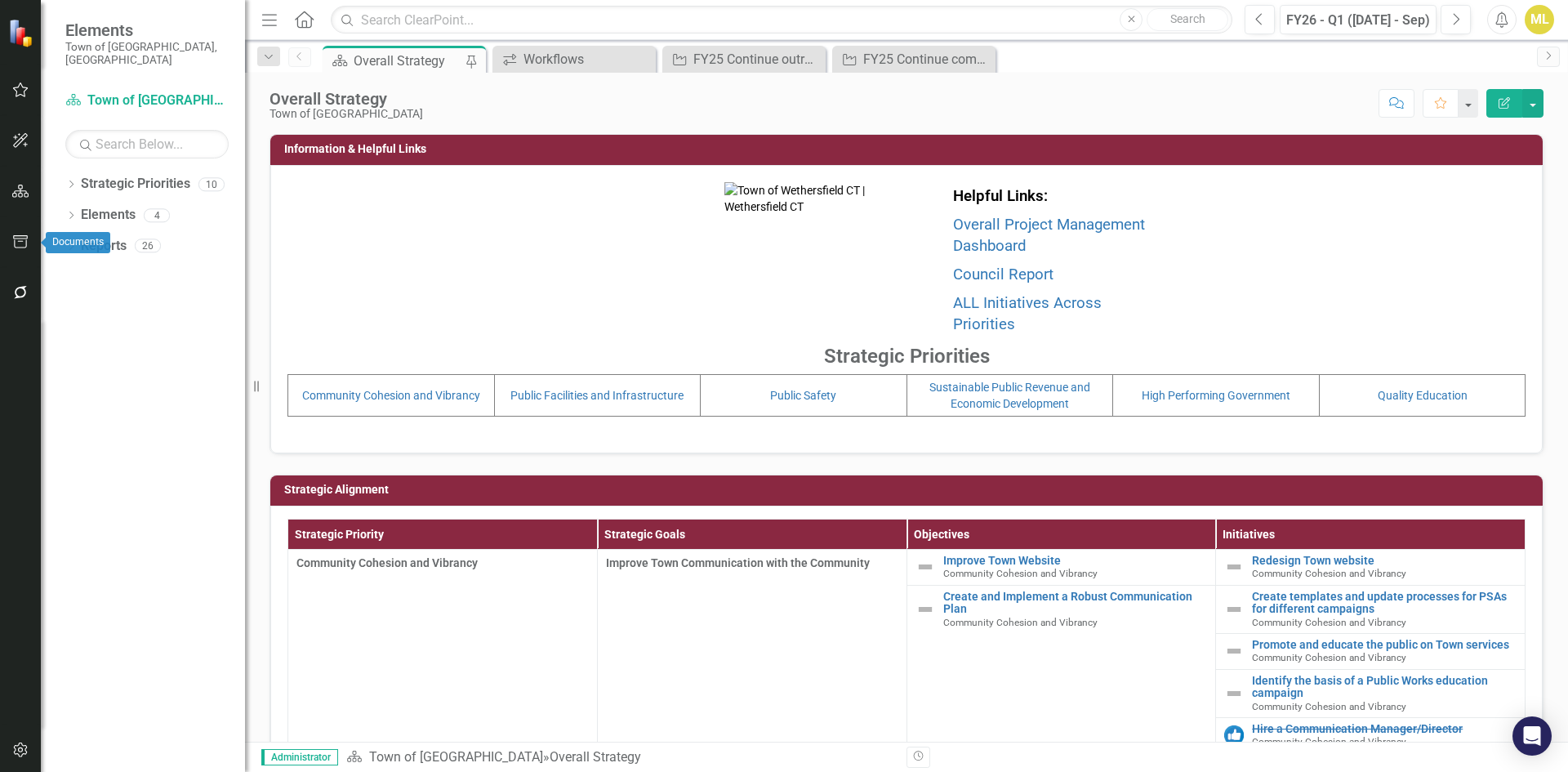
click at [16, 279] on button "button" at bounding box center [21, 293] width 37 height 35
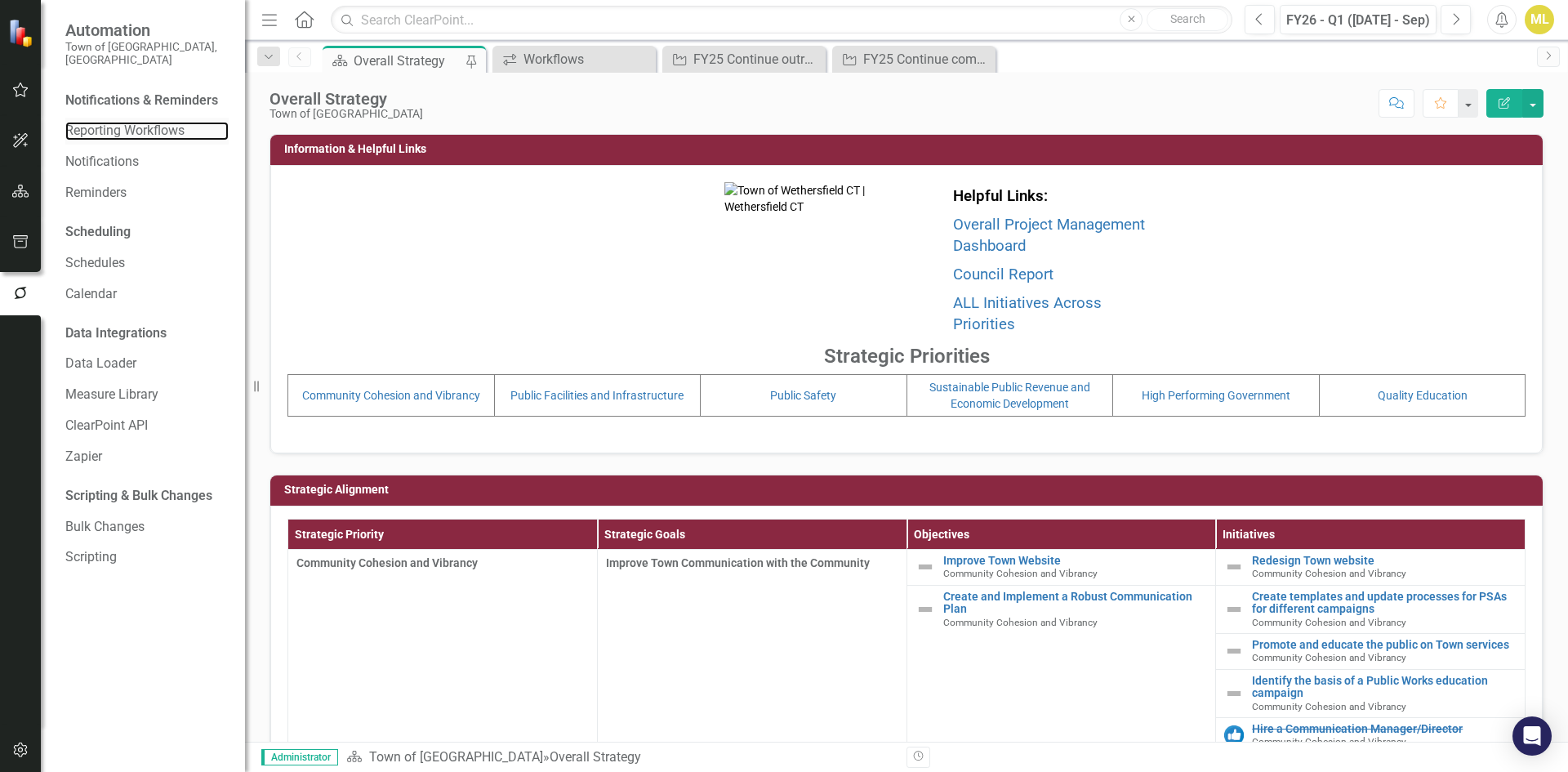
click at [101, 124] on link "Reporting Workflows" at bounding box center [147, 130] width 163 height 18
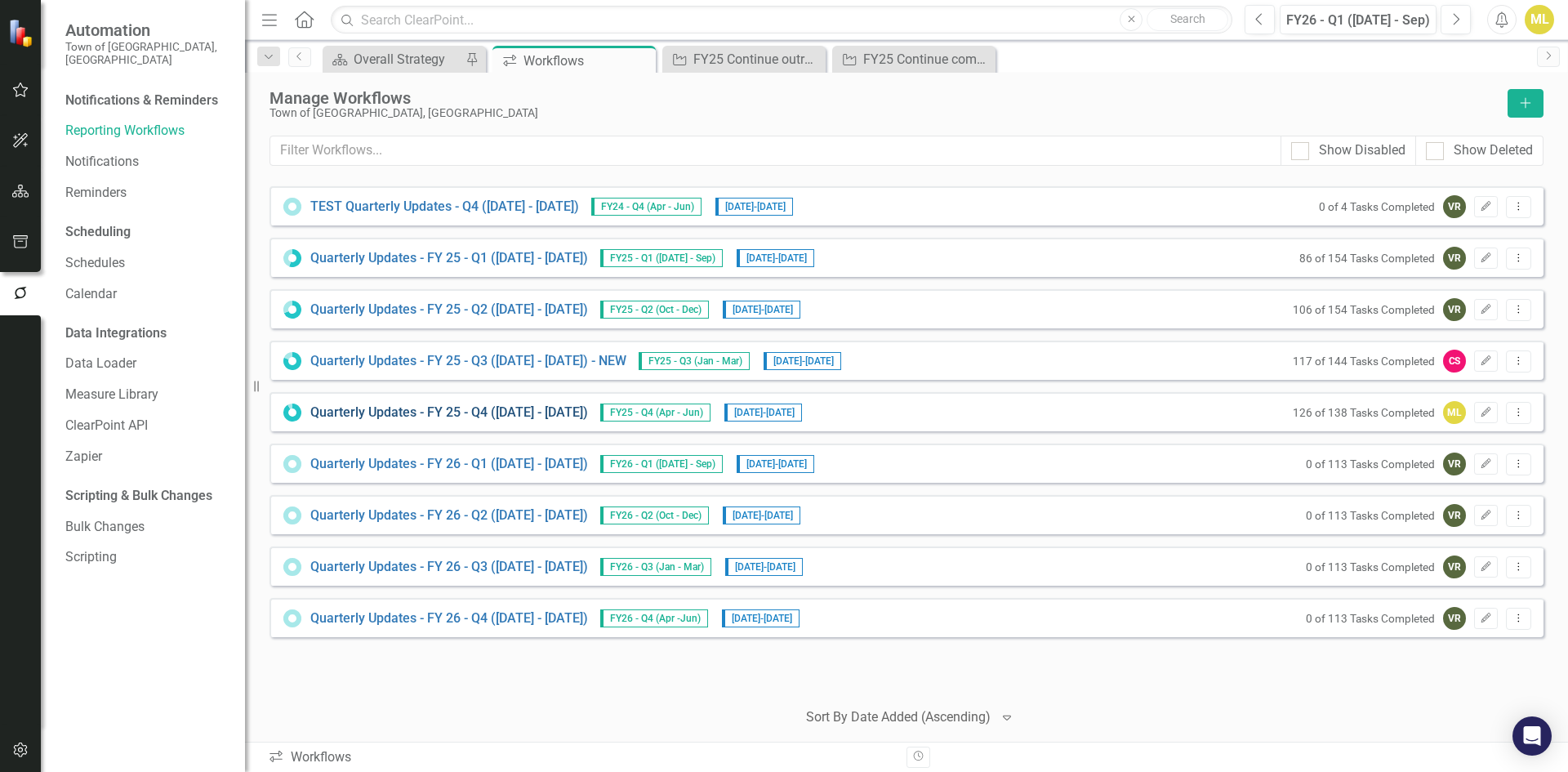
click at [468, 409] on link "Quarterly Updates - FY 25 - Q4 ([DATE] - [DATE])" at bounding box center [450, 412] width 278 height 18
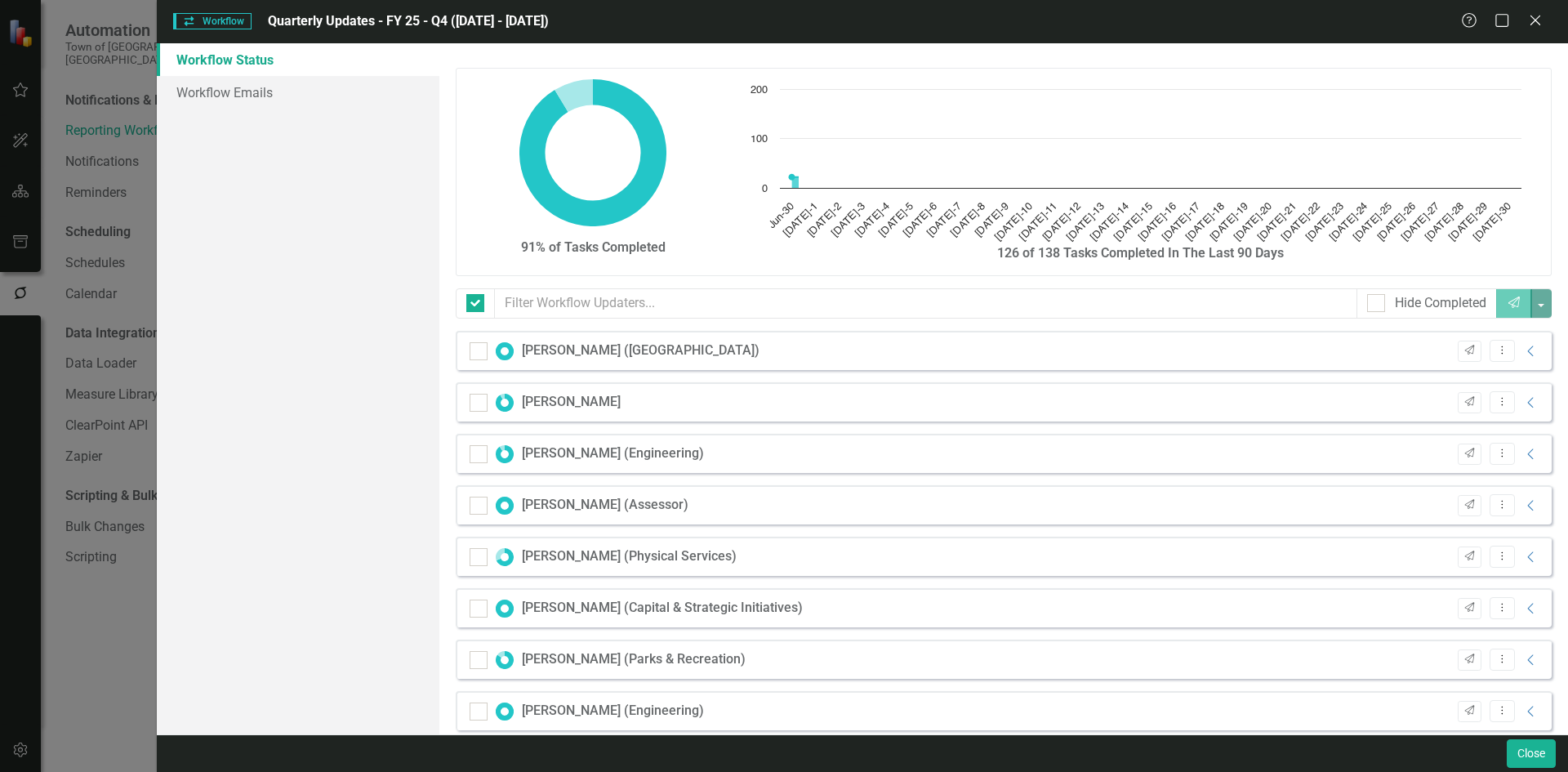
checkbox input "false"
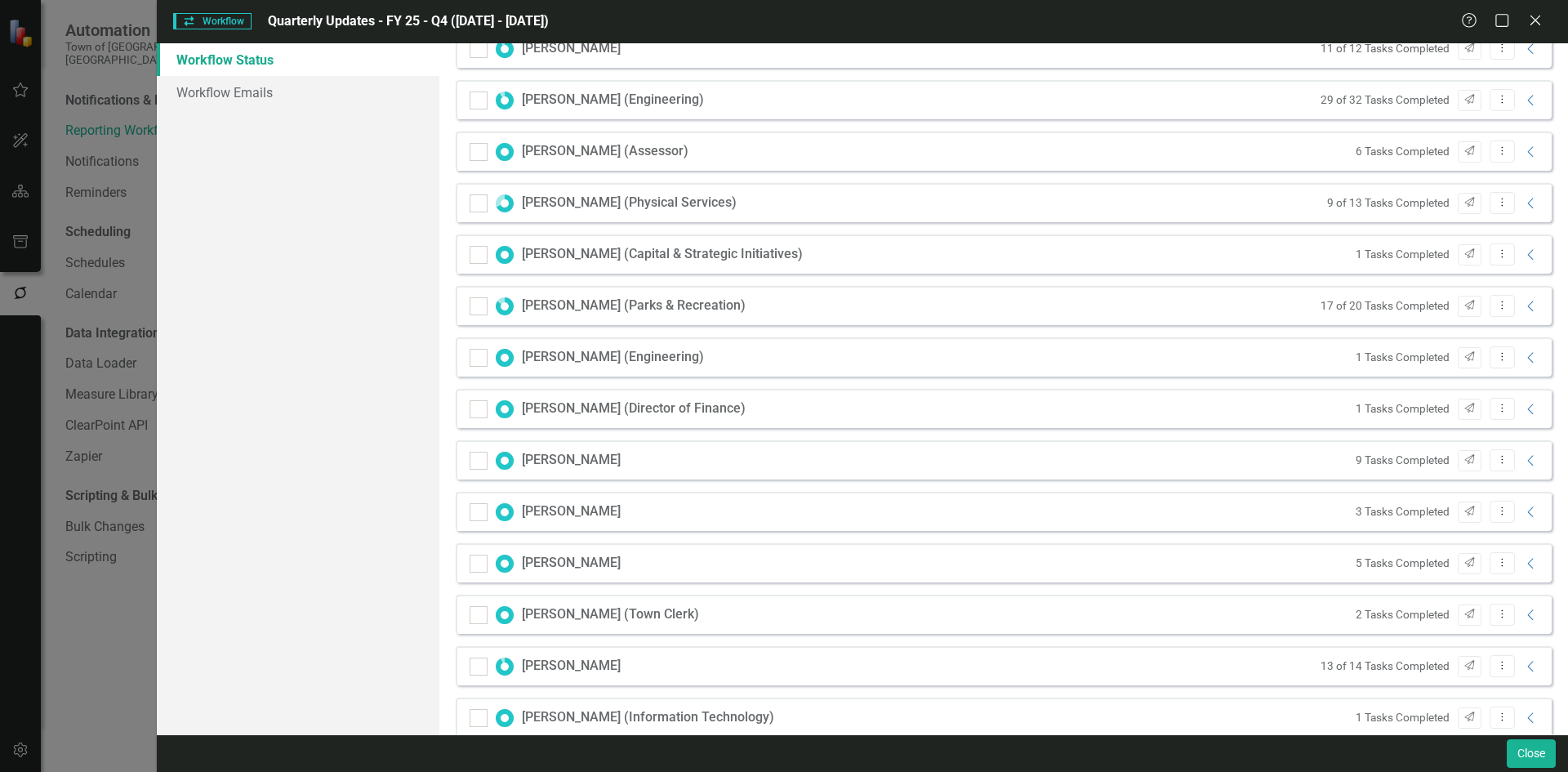
scroll to position [535, 0]
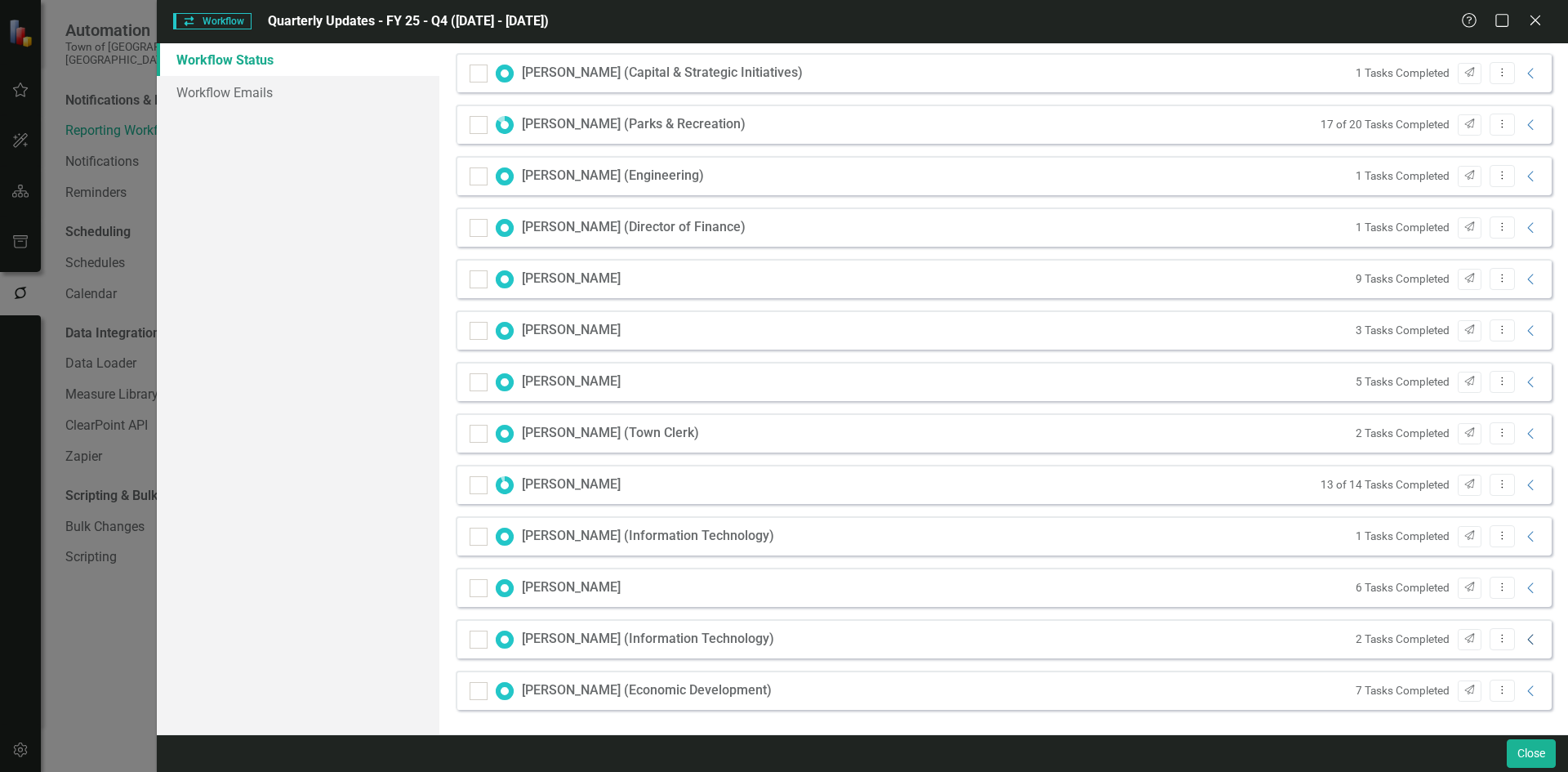
click at [924, 639] on icon "Collapse" at bounding box center [1530, 640] width 16 height 14
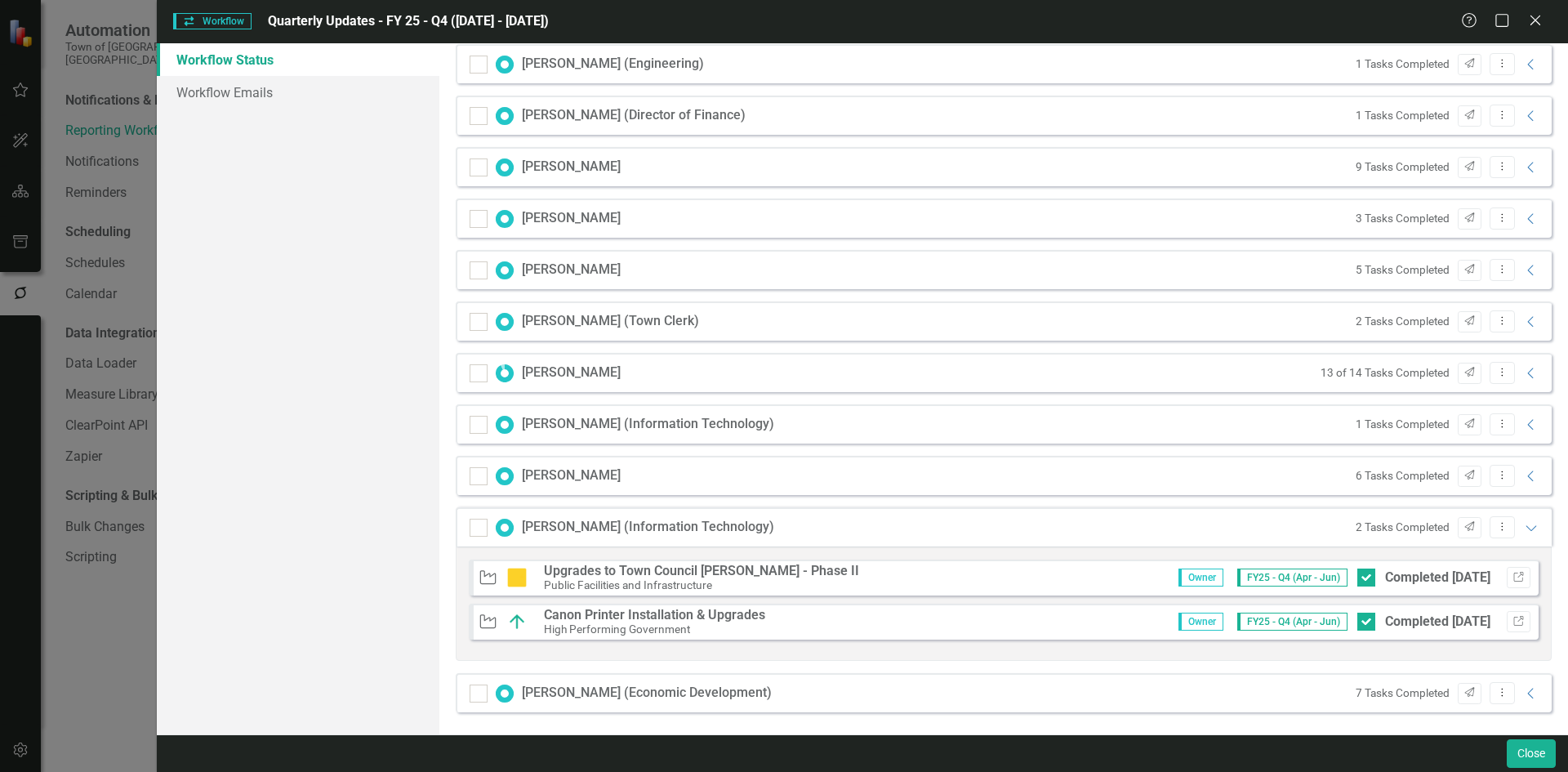
scroll to position [649, 0]
click at [924, 523] on icon "Expanded" at bounding box center [1530, 525] width 16 height 14
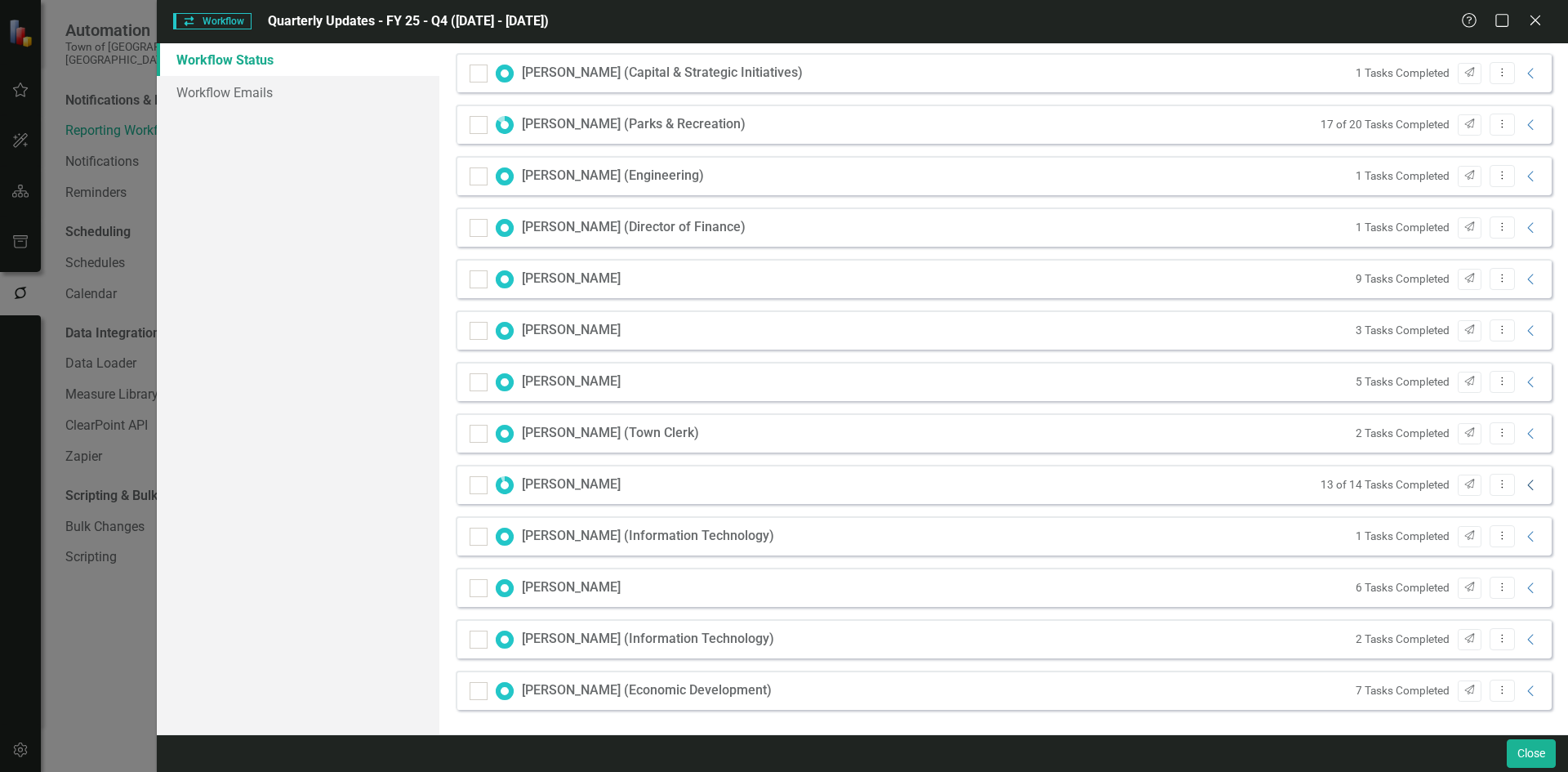
click at [924, 484] on icon "Collapse" at bounding box center [1530, 485] width 16 height 14
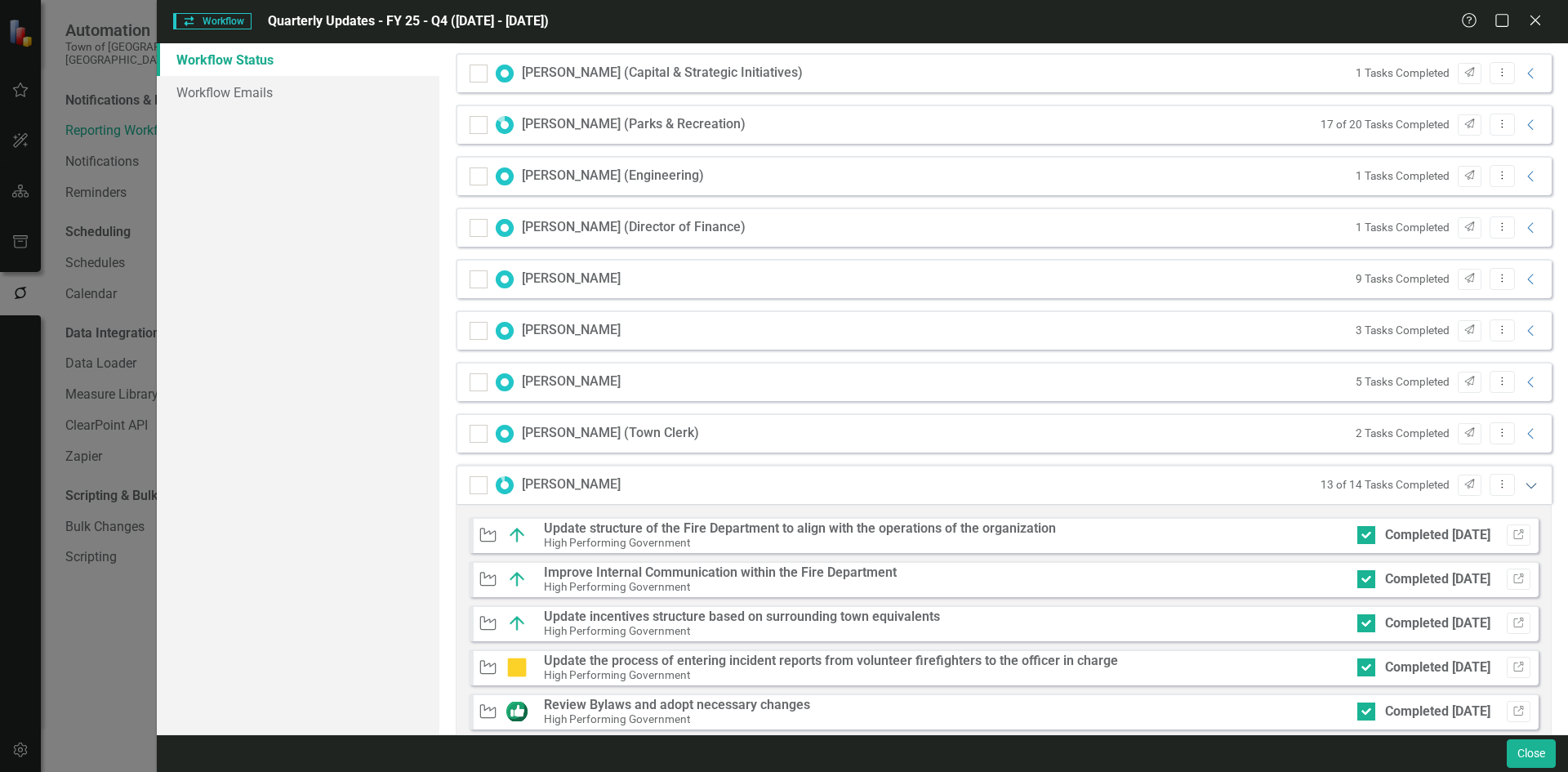
scroll to position [649, 0]
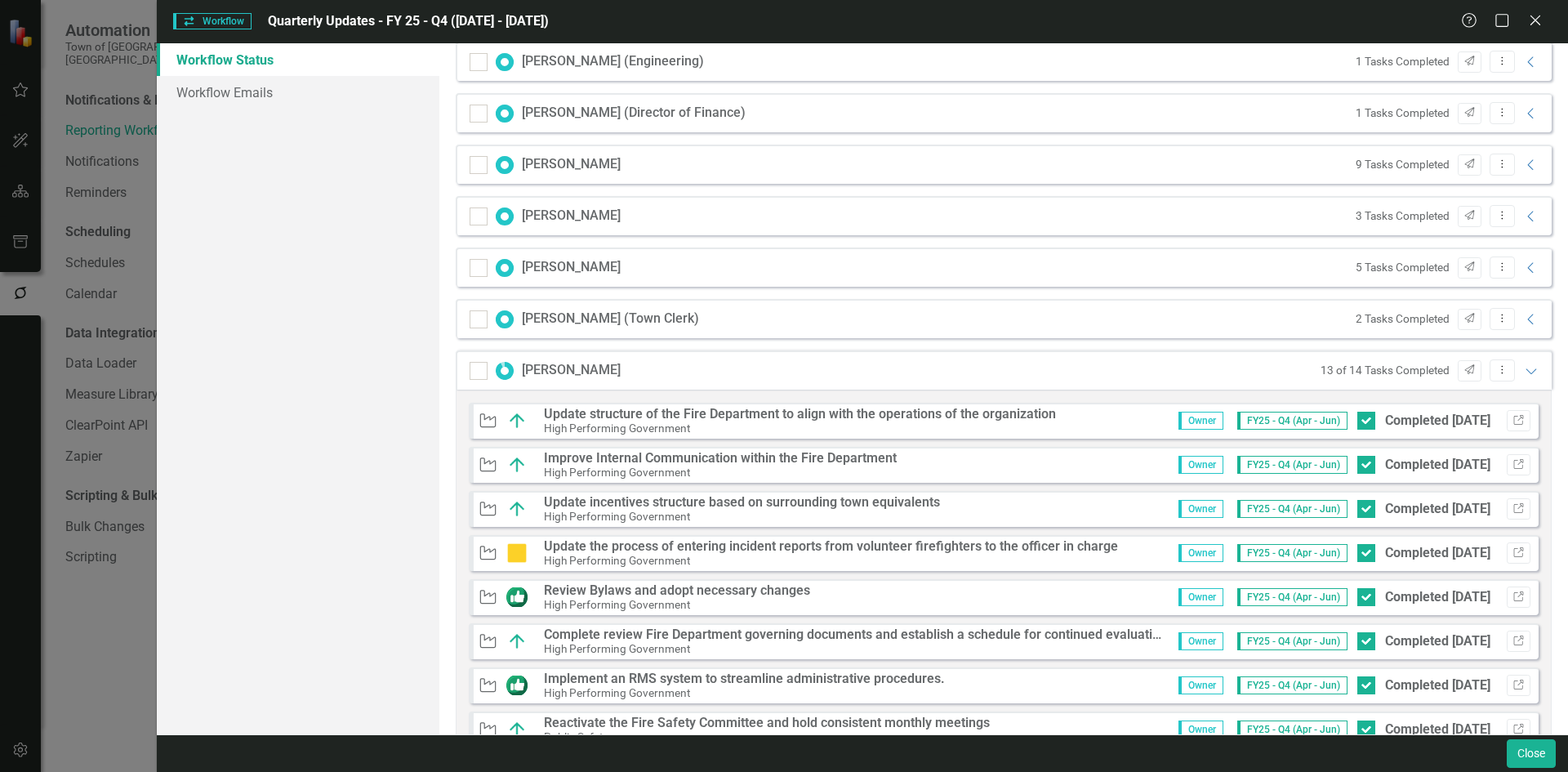
click at [924, 484] on div "Initiative Update structure of the Fire Department to align with the operations…" at bounding box center [1004, 711] width 1096 height 644
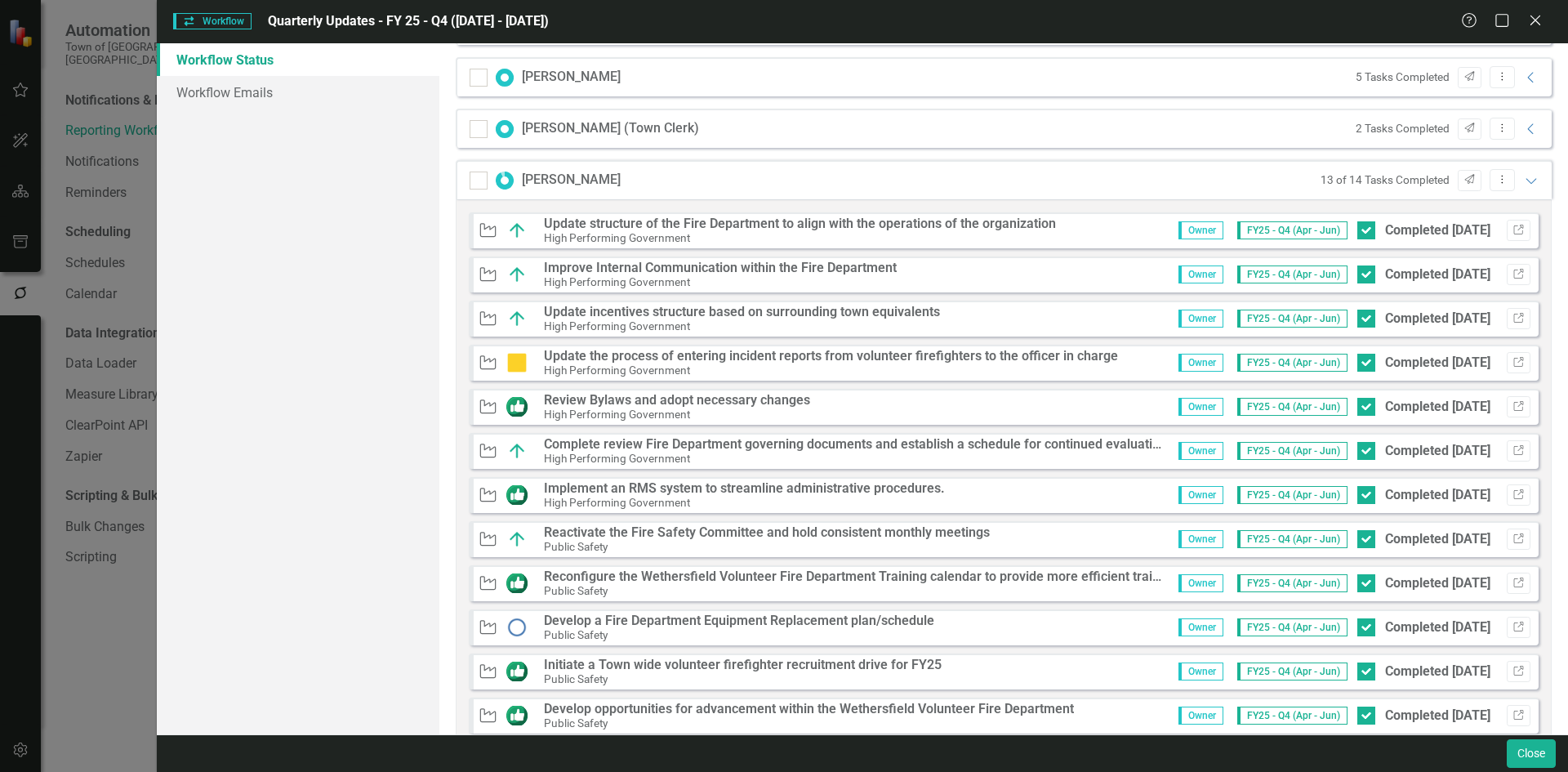
scroll to position [895, 0]
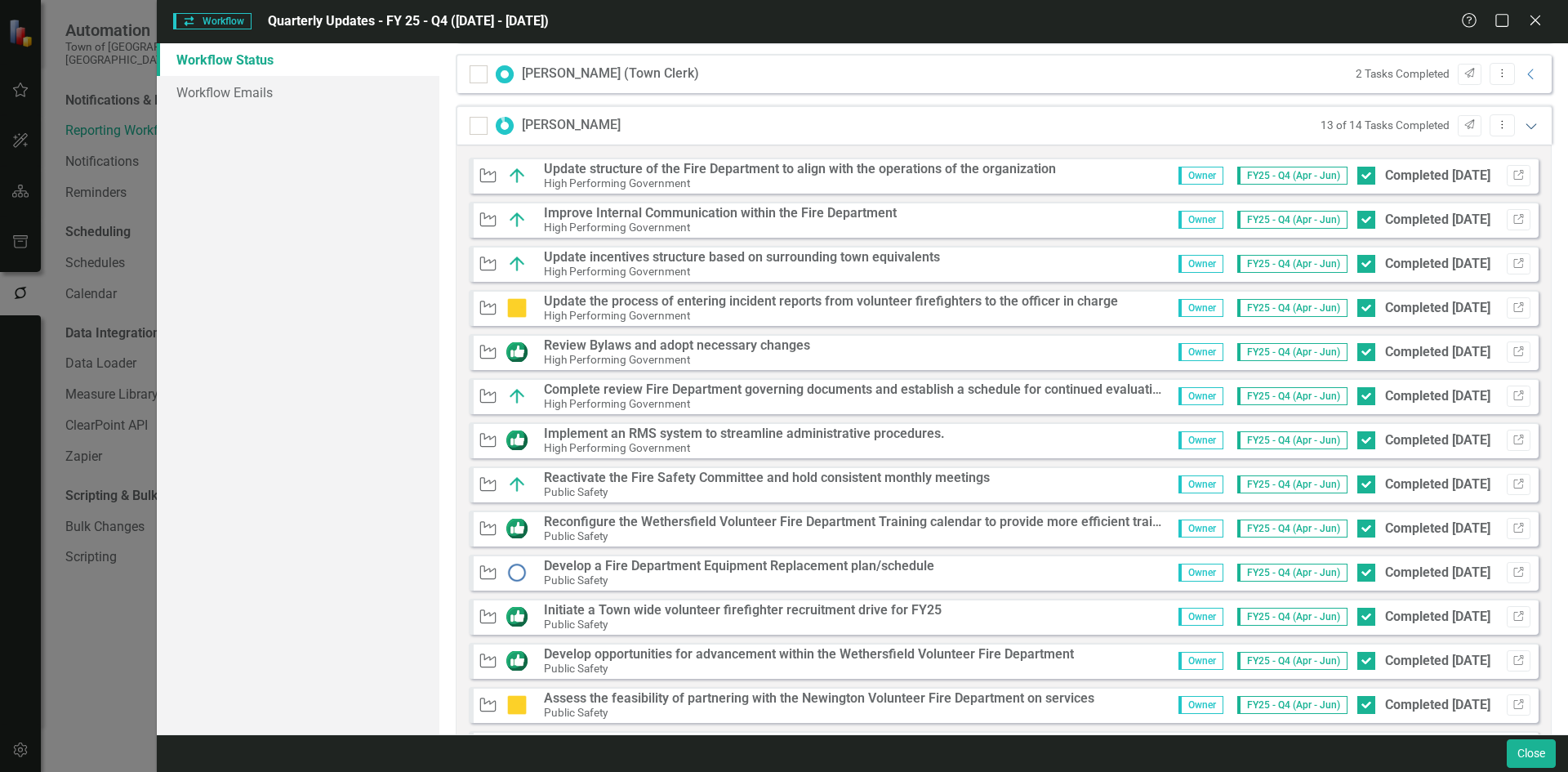
click at [924, 127] on icon "Expanded" at bounding box center [1530, 126] width 16 height 14
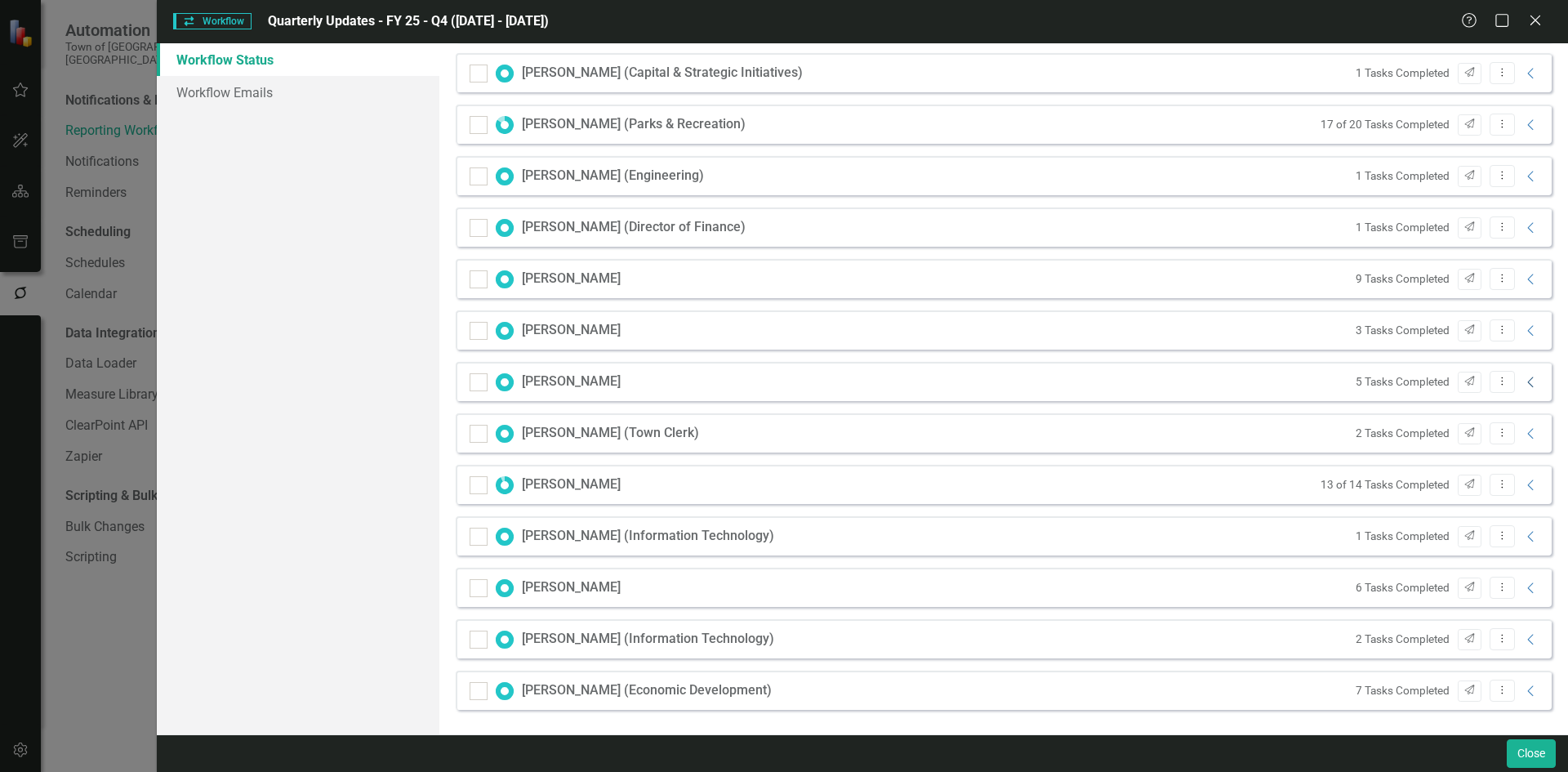
click at [924, 381] on icon "Collapse" at bounding box center [1530, 382] width 16 height 14
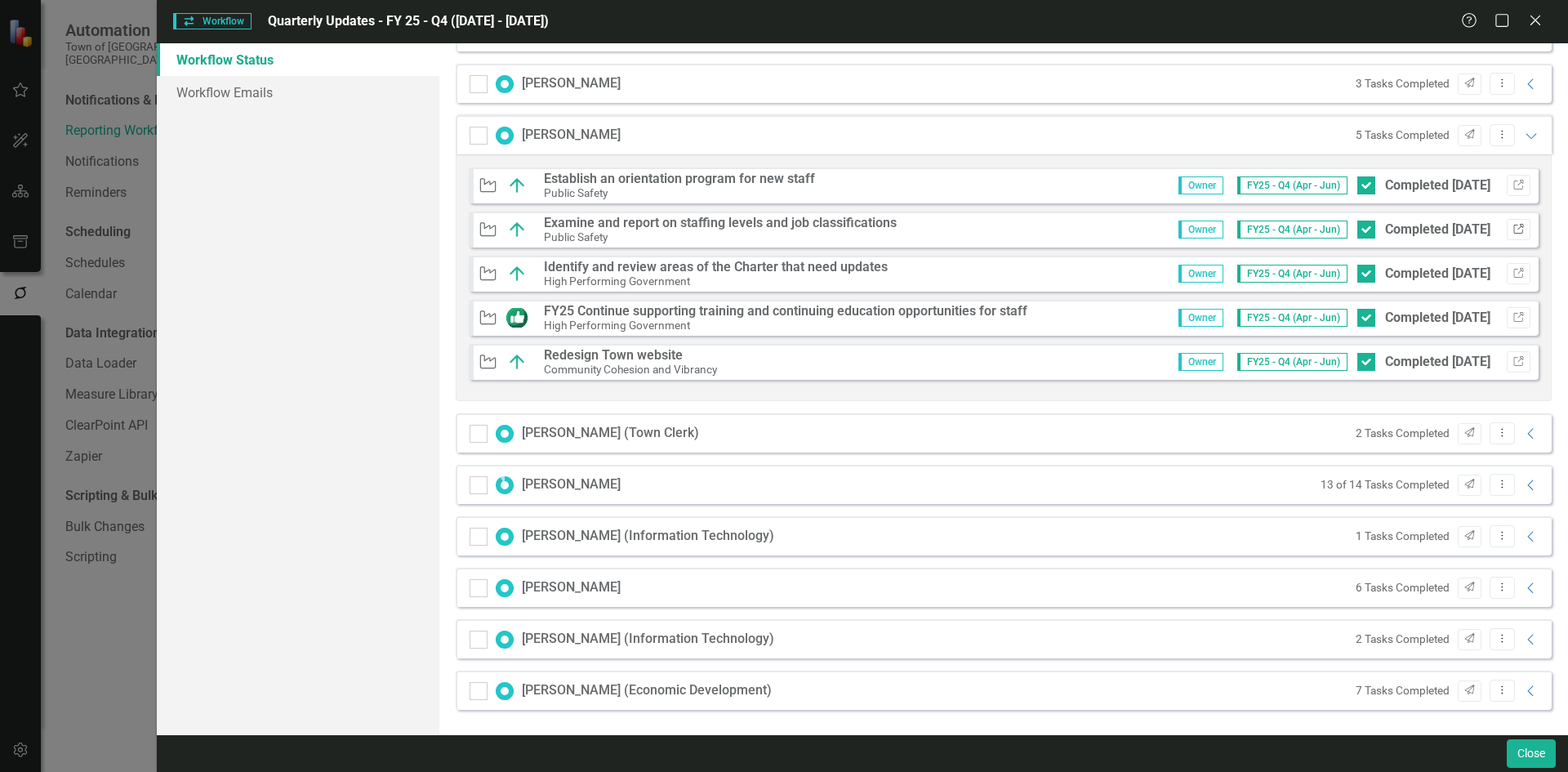
click at [924, 234] on button "Link" at bounding box center [1518, 230] width 24 height 21
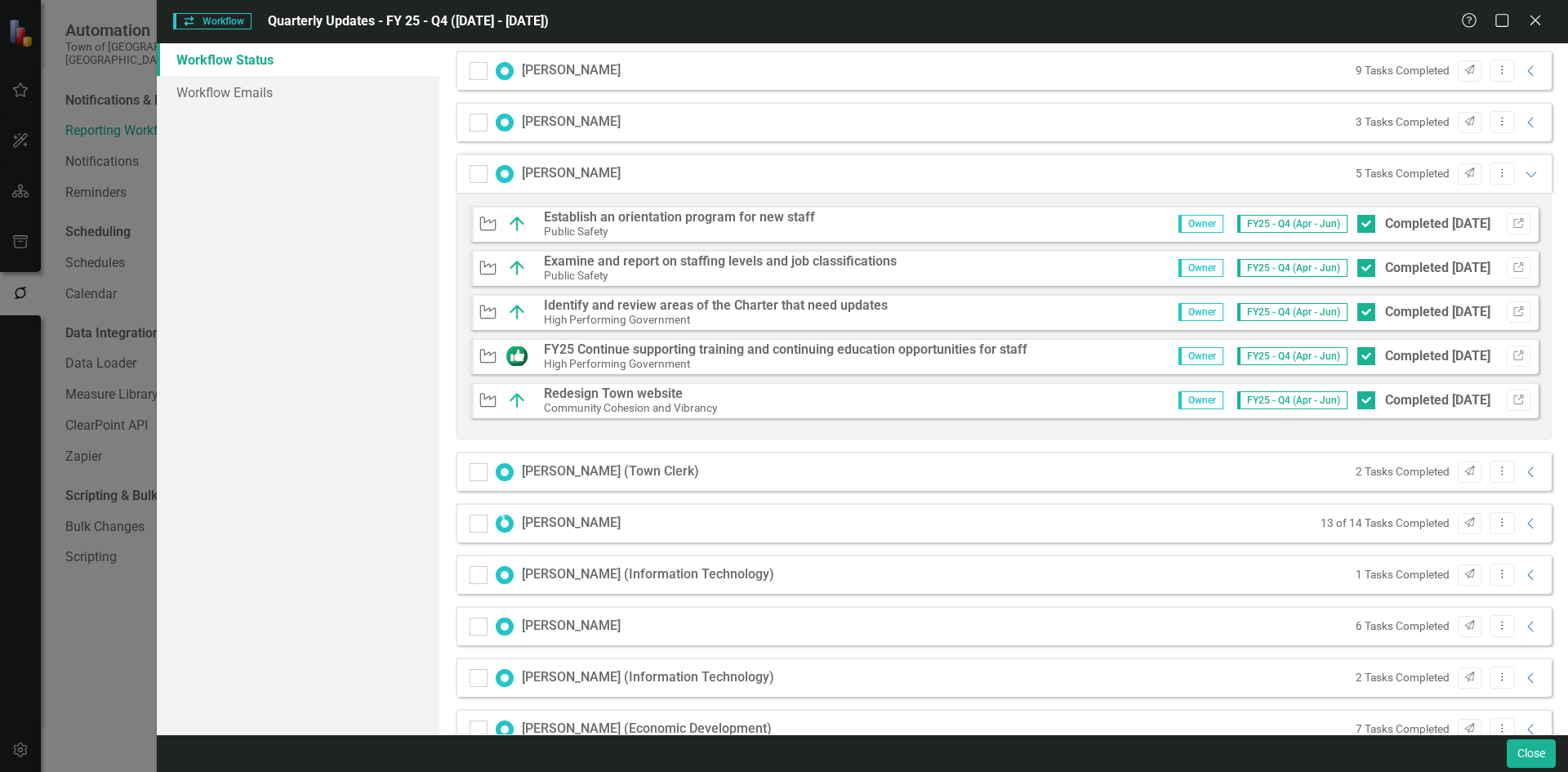
scroll to position [700, 0]
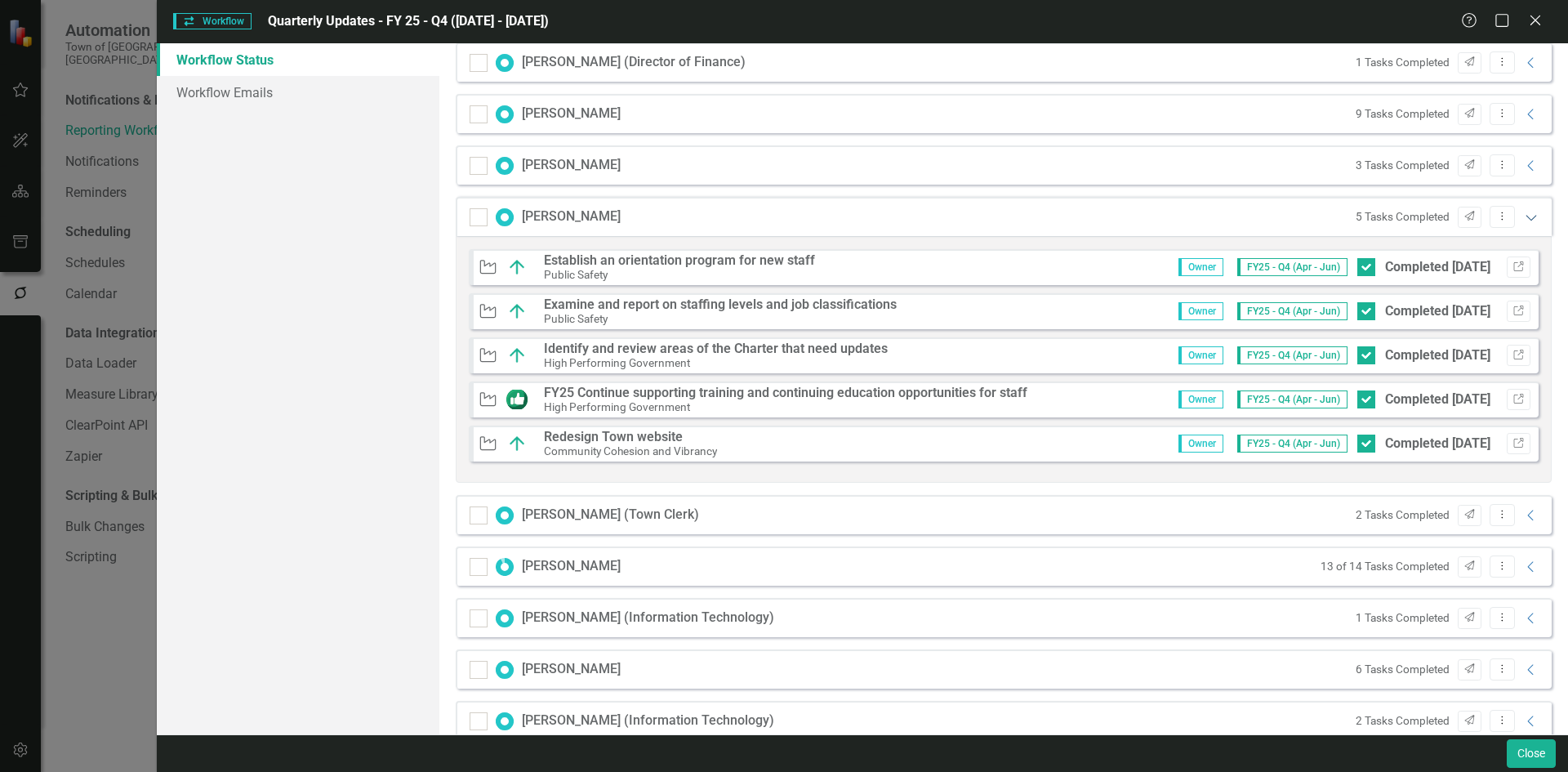
click at [924, 216] on icon at bounding box center [1530, 218] width 11 height 6
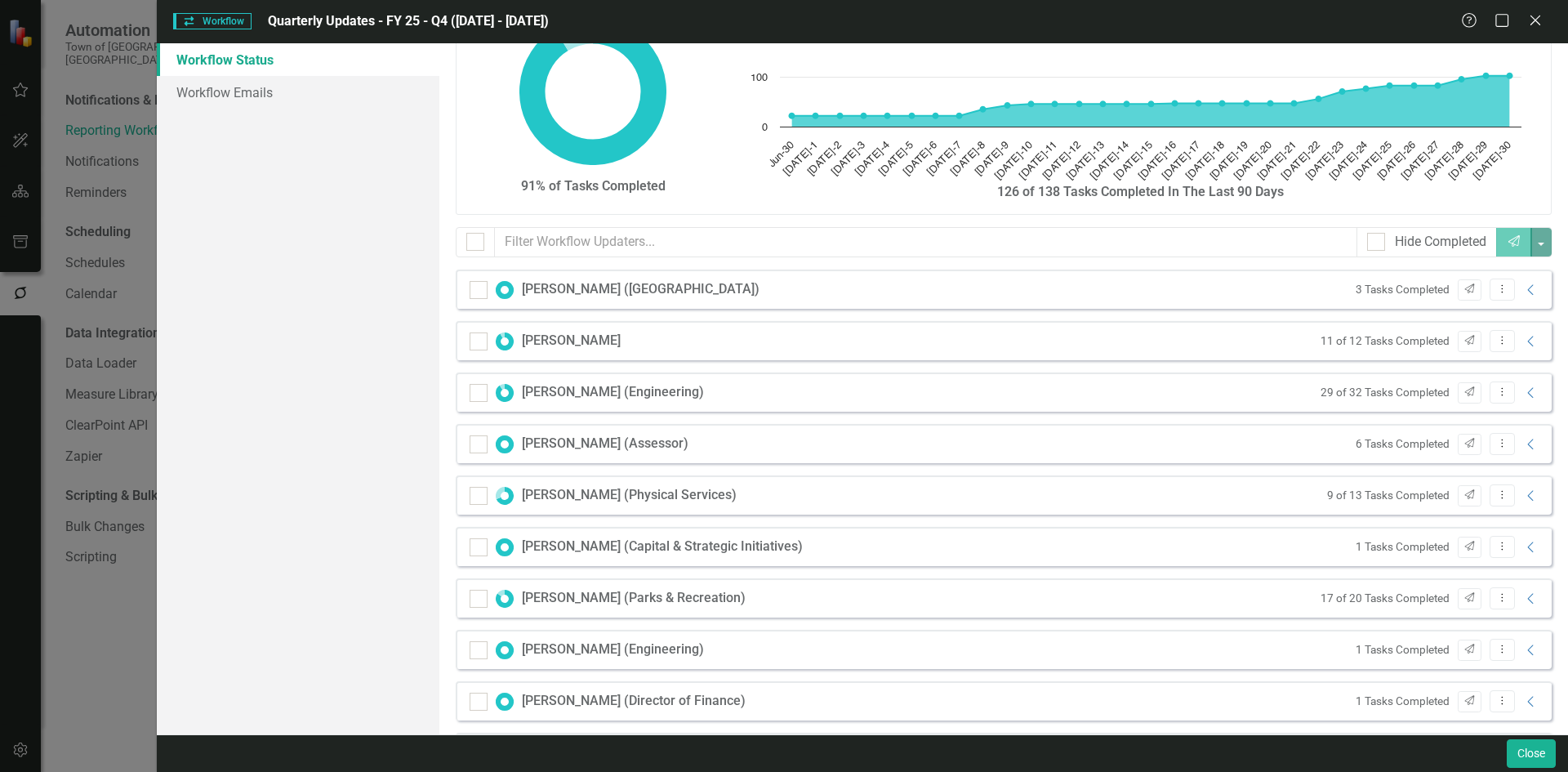
scroll to position [0, 0]
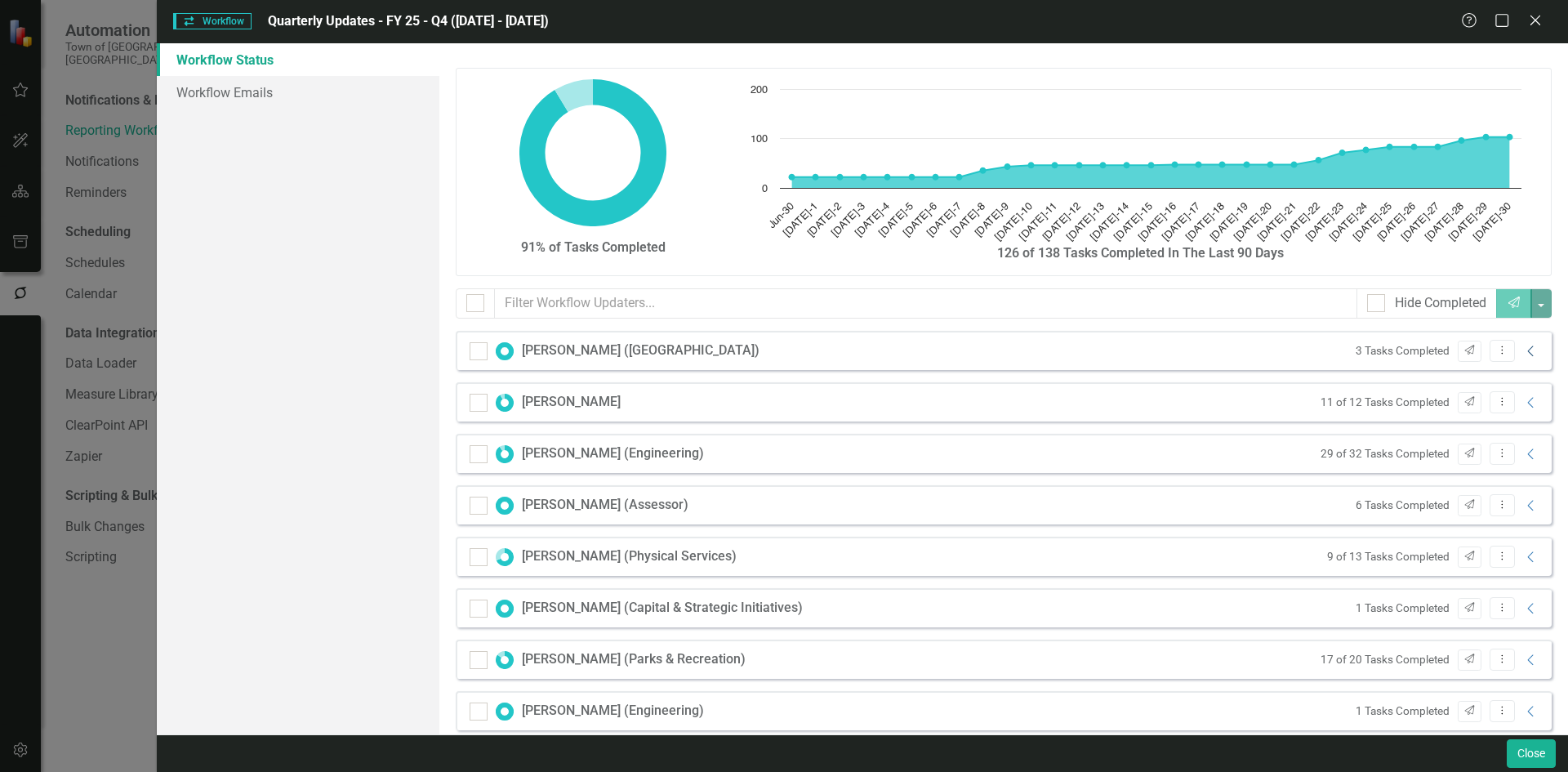
click at [924, 352] on icon "Collapse" at bounding box center [1530, 351] width 16 height 14
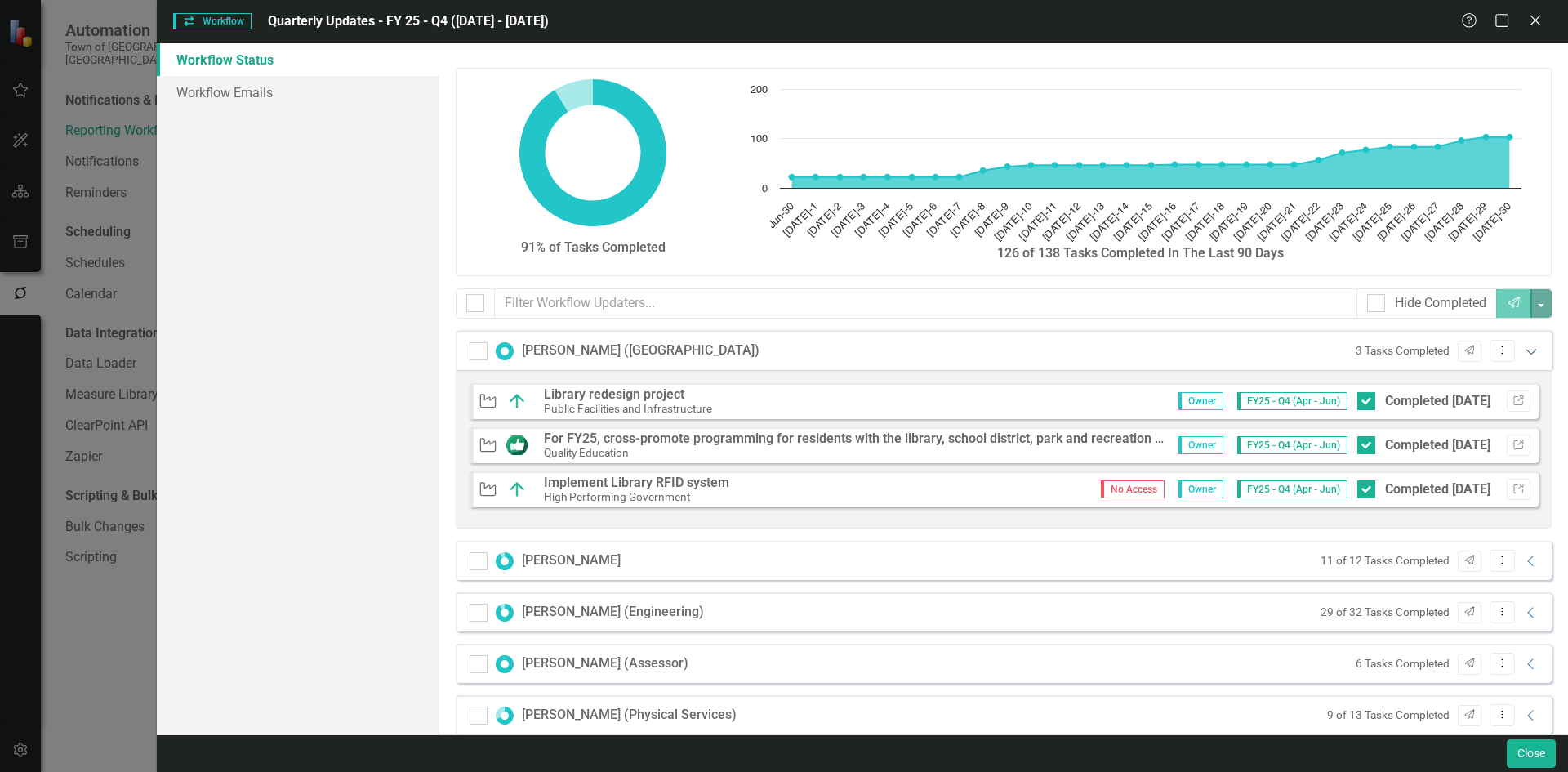
click at [924, 352] on icon "Expanded" at bounding box center [1530, 351] width 16 height 14
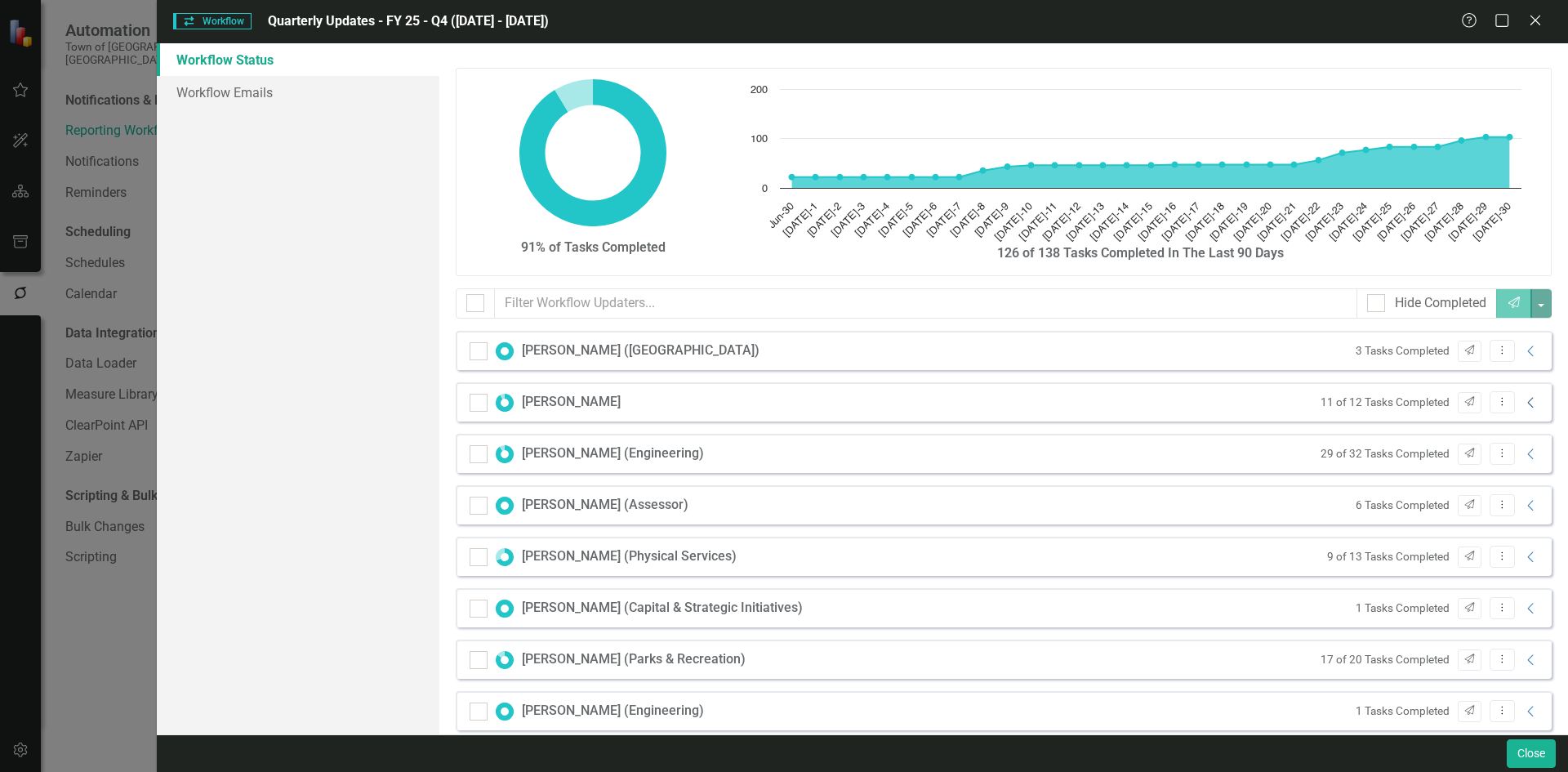
click at [924, 401] on icon at bounding box center [1529, 401] width 6 height 11
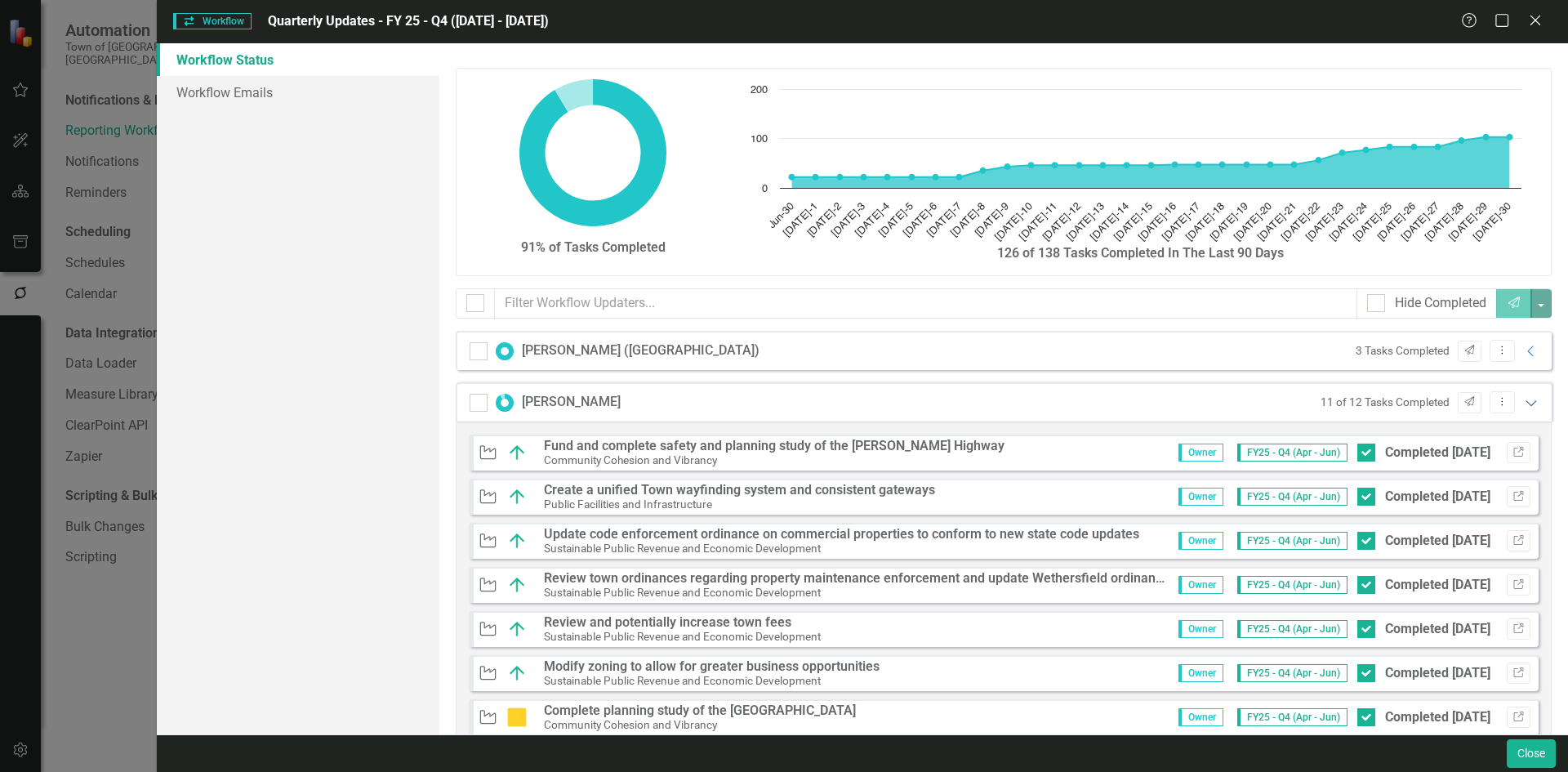
click at [924, 401] on icon "Expanded" at bounding box center [1530, 402] width 16 height 14
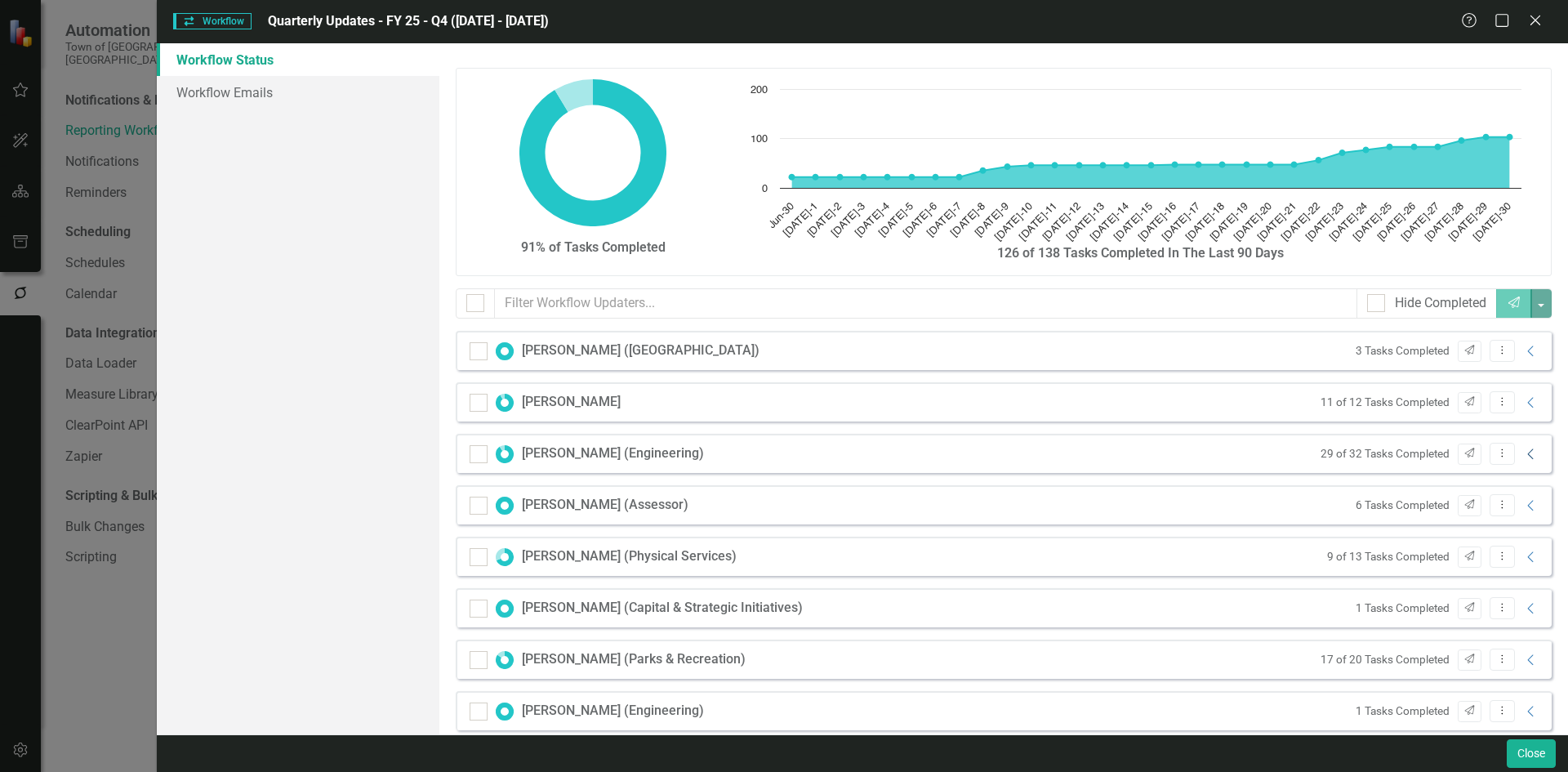
click at [924, 453] on icon "Collapse" at bounding box center [1530, 455] width 16 height 14
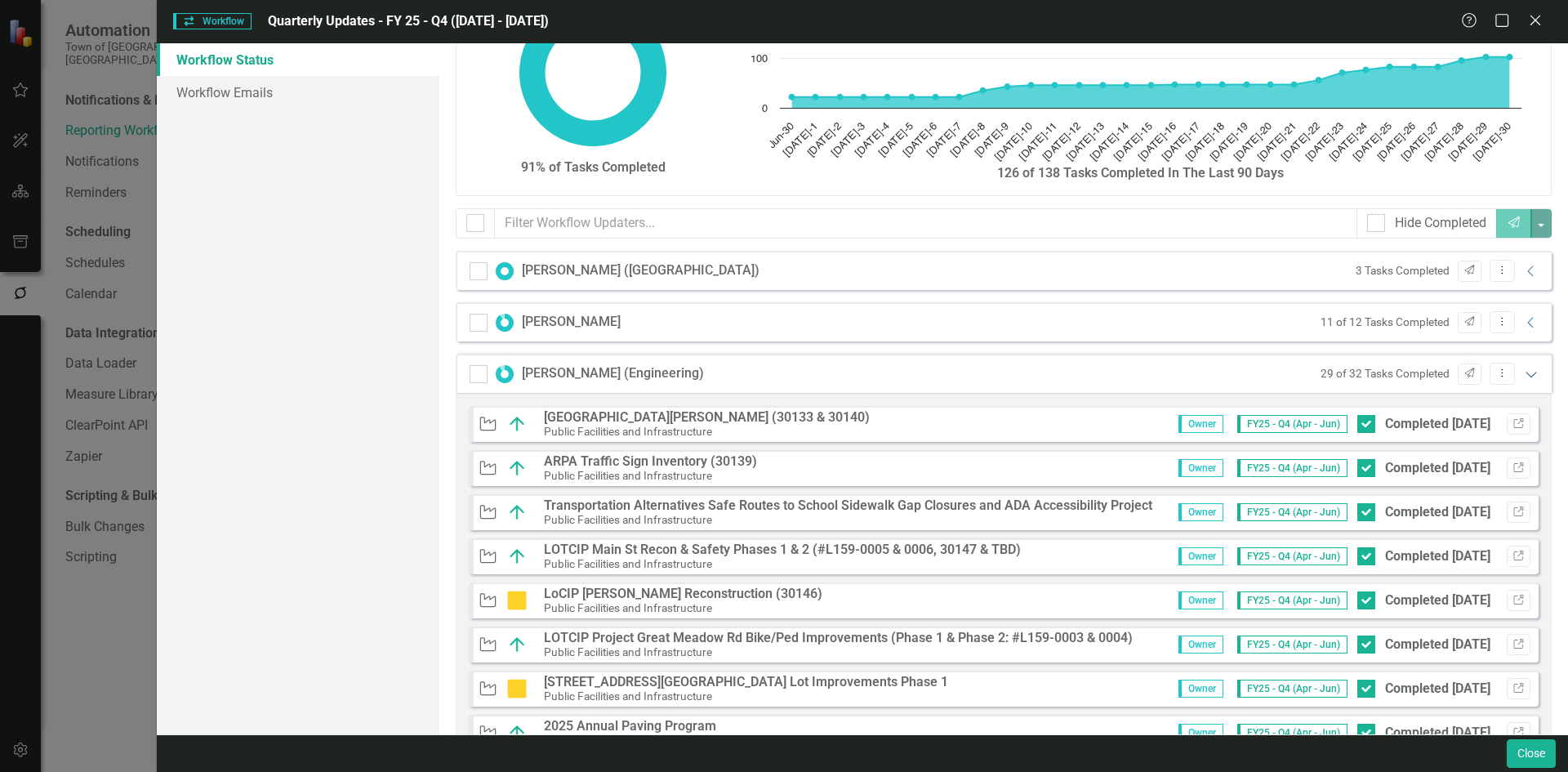
scroll to position [82, 0]
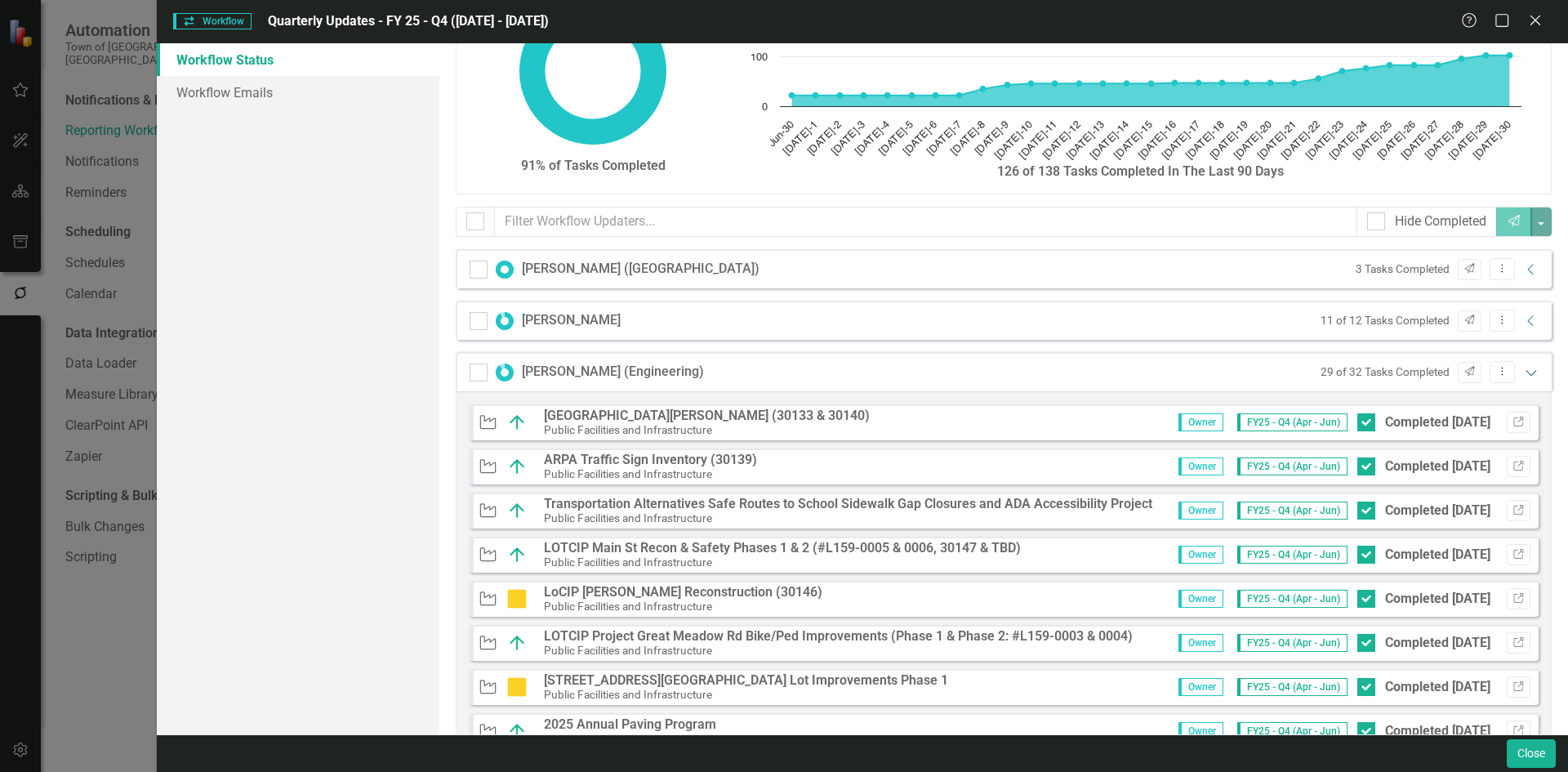
click at [924, 371] on icon at bounding box center [1530, 372] width 11 height 6
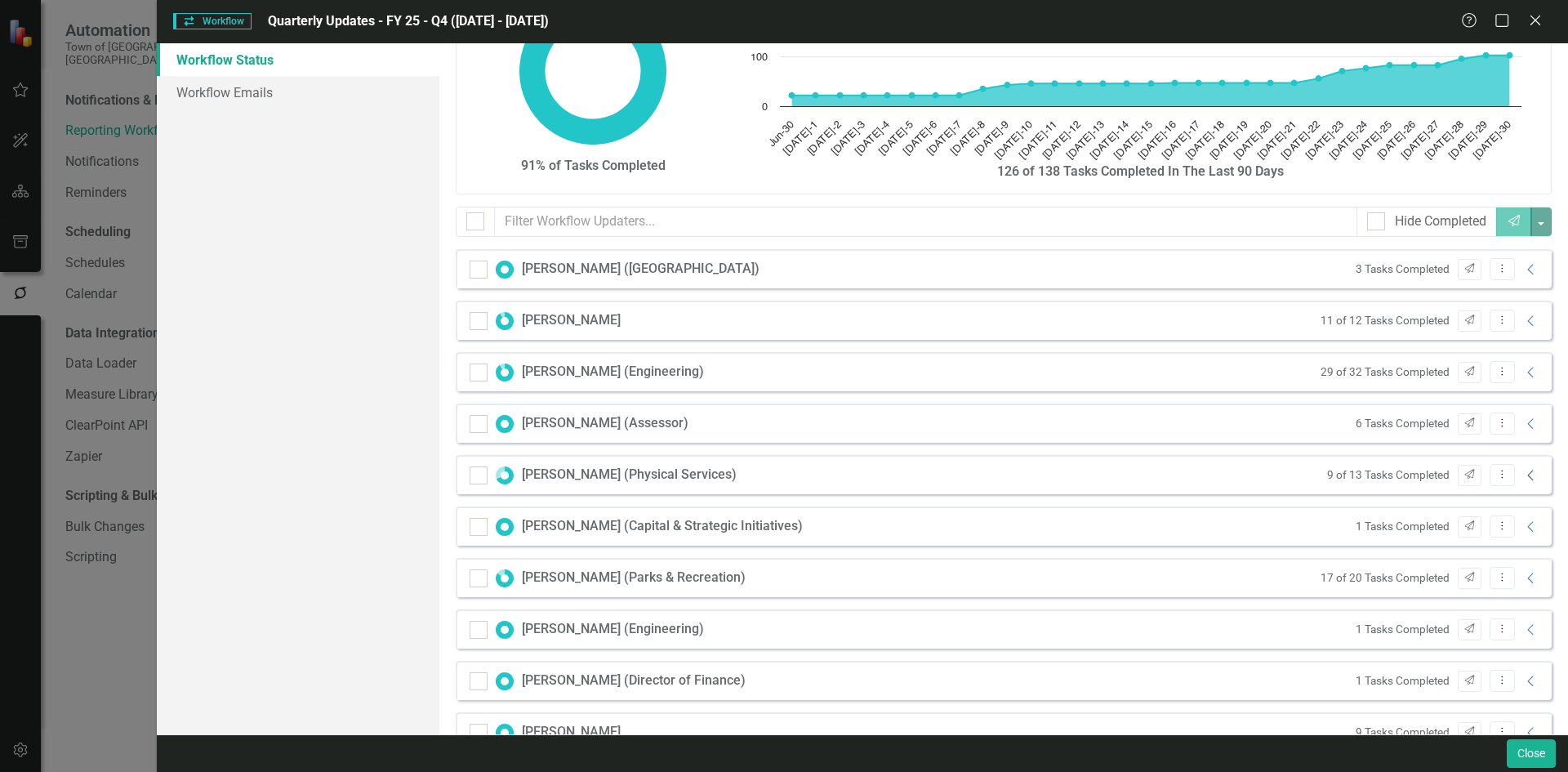
click at [924, 481] on icon "Collapse" at bounding box center [1530, 476] width 16 height 14
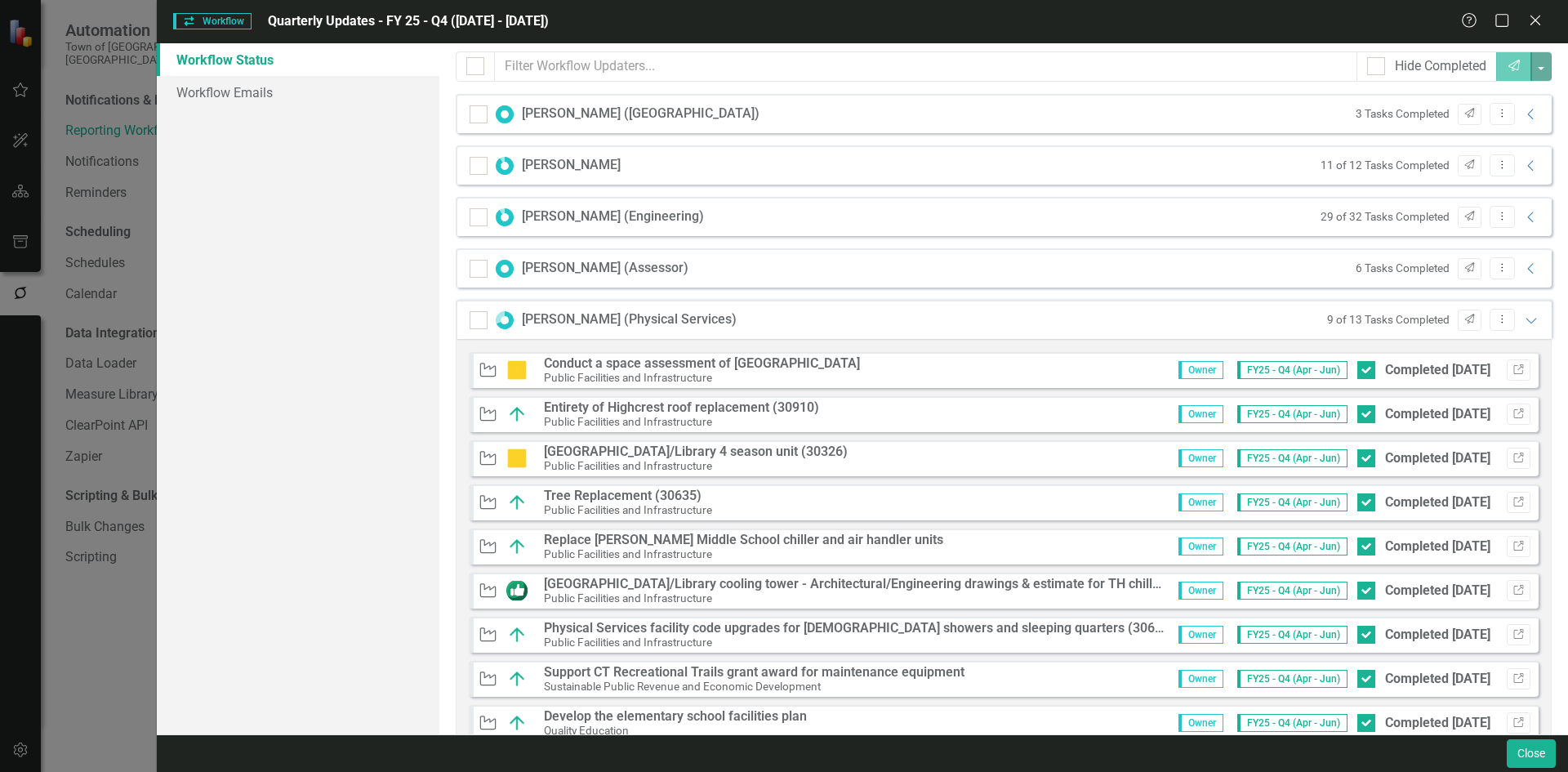
scroll to position [245, 0]
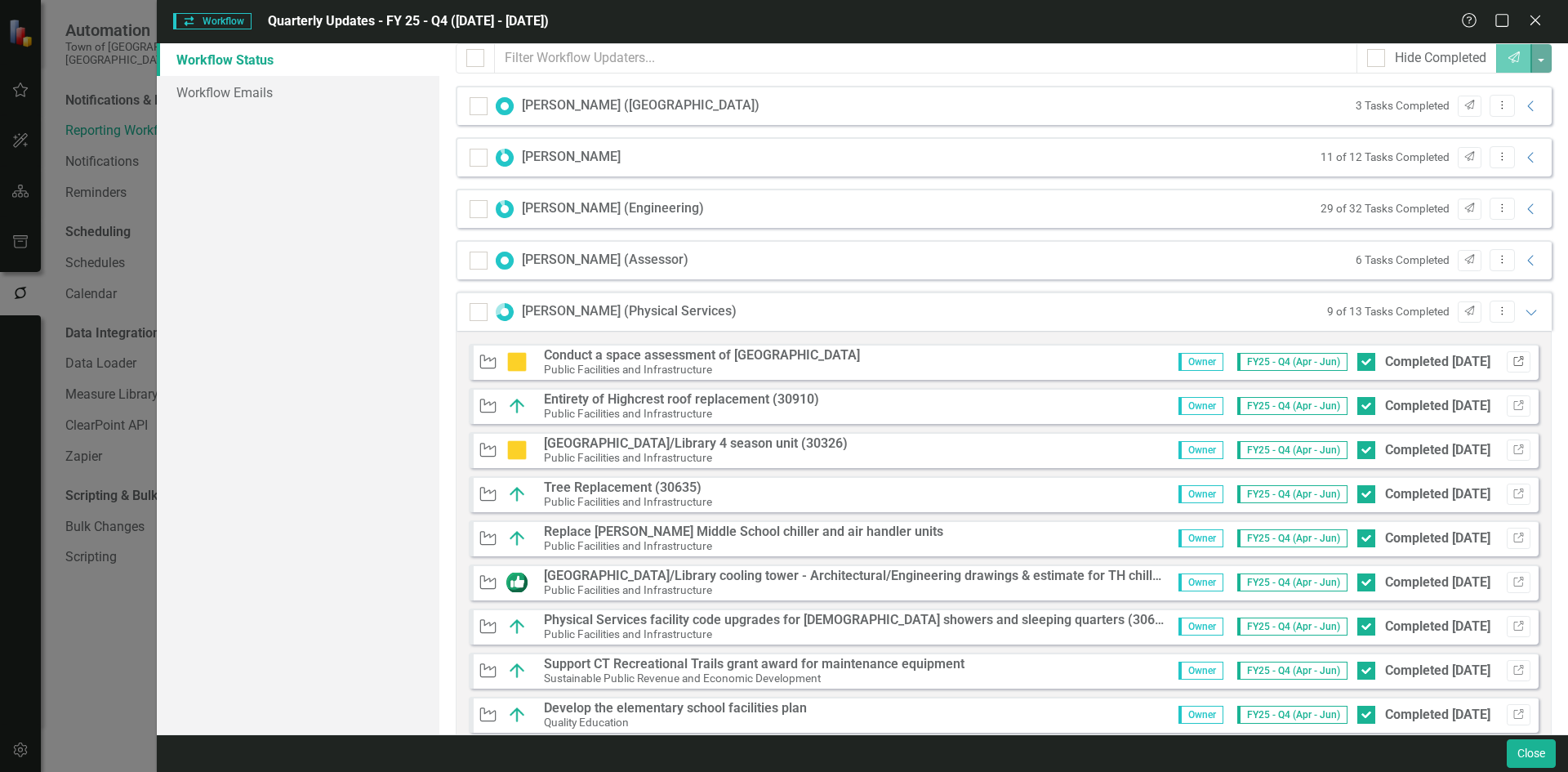
click at [924, 364] on icon "Link" at bounding box center [1518, 362] width 13 height 10
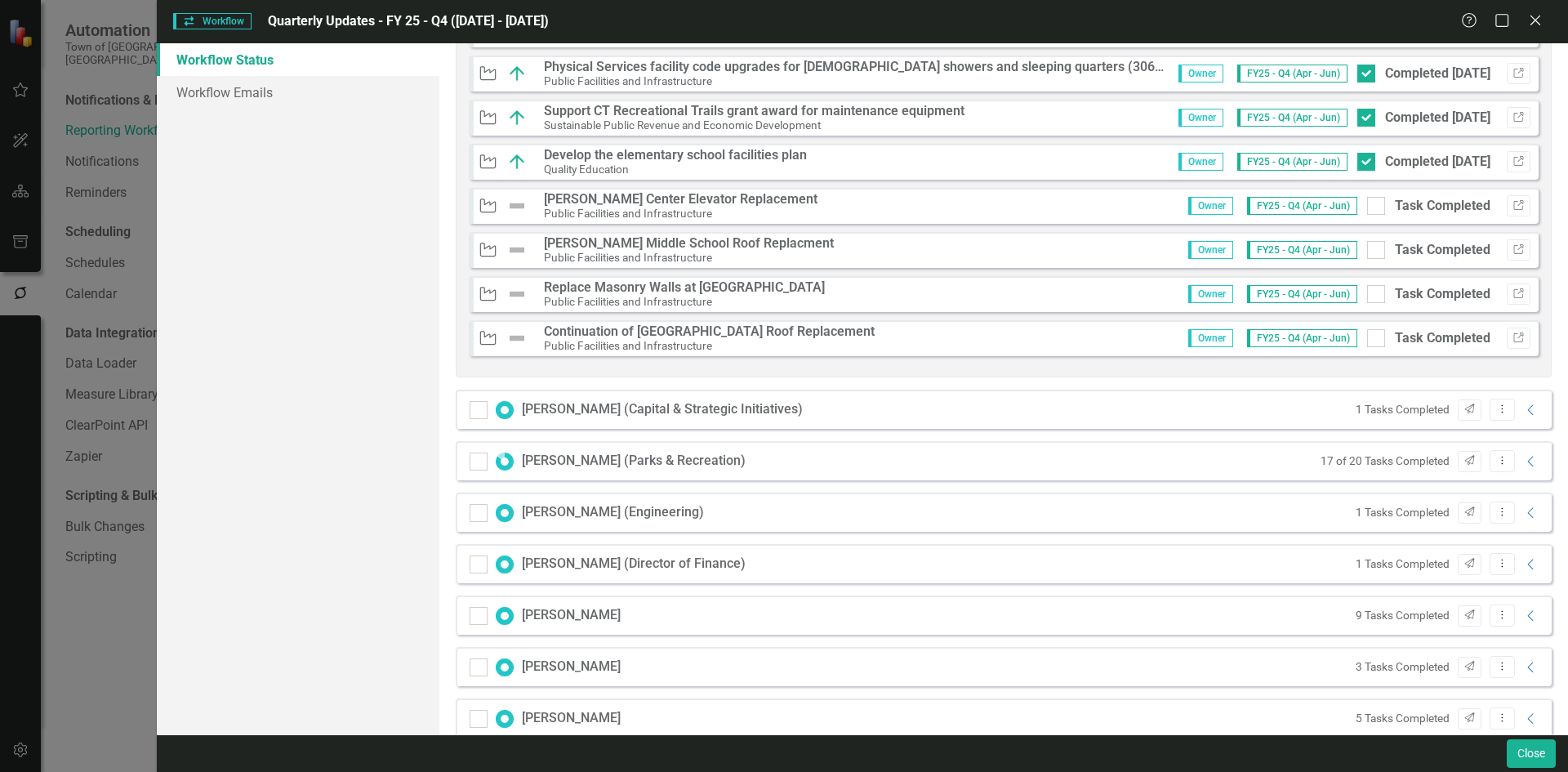
scroll to position [816, 0]
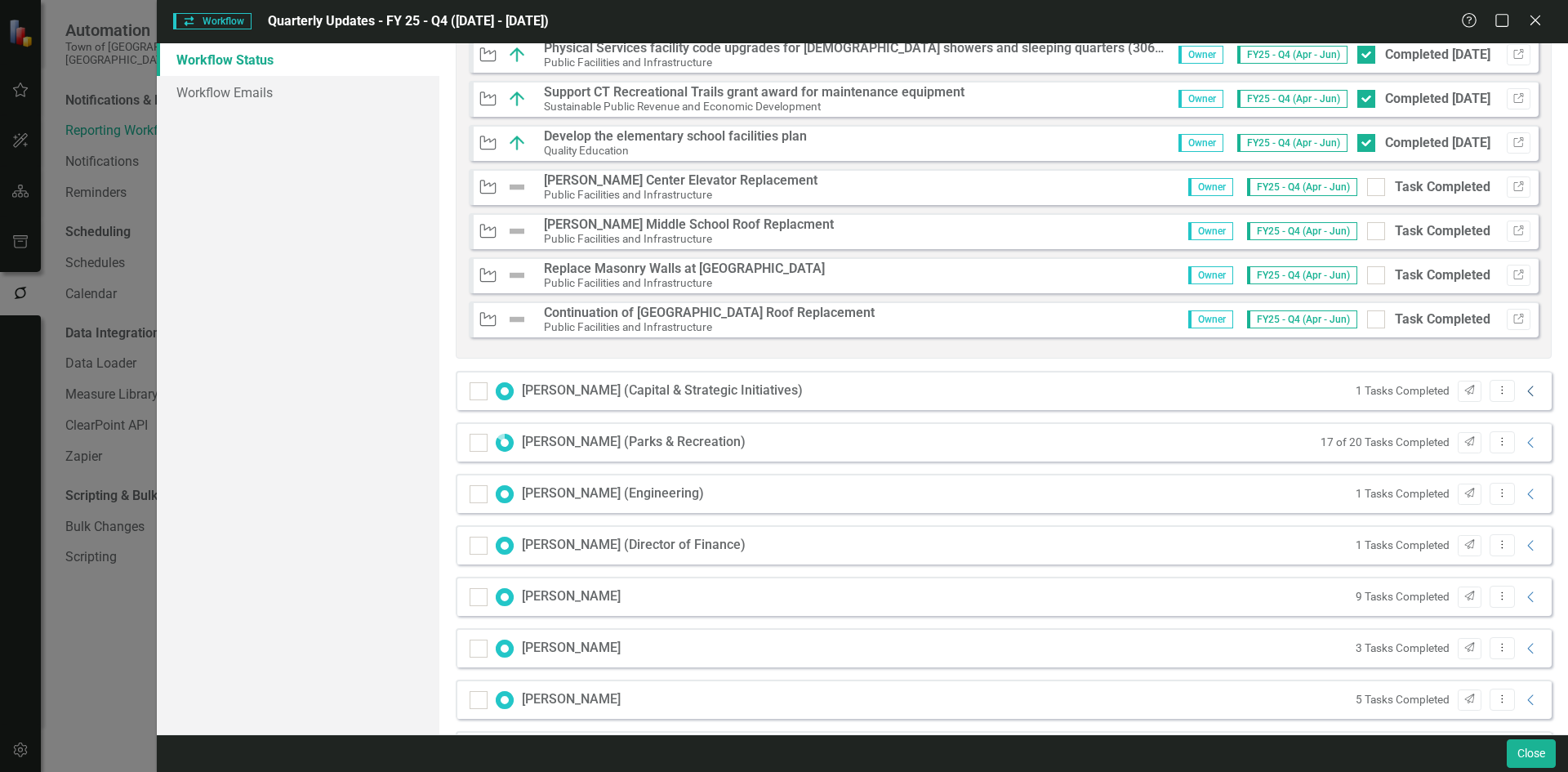
click at [924, 395] on icon "Collapse" at bounding box center [1530, 392] width 16 height 14
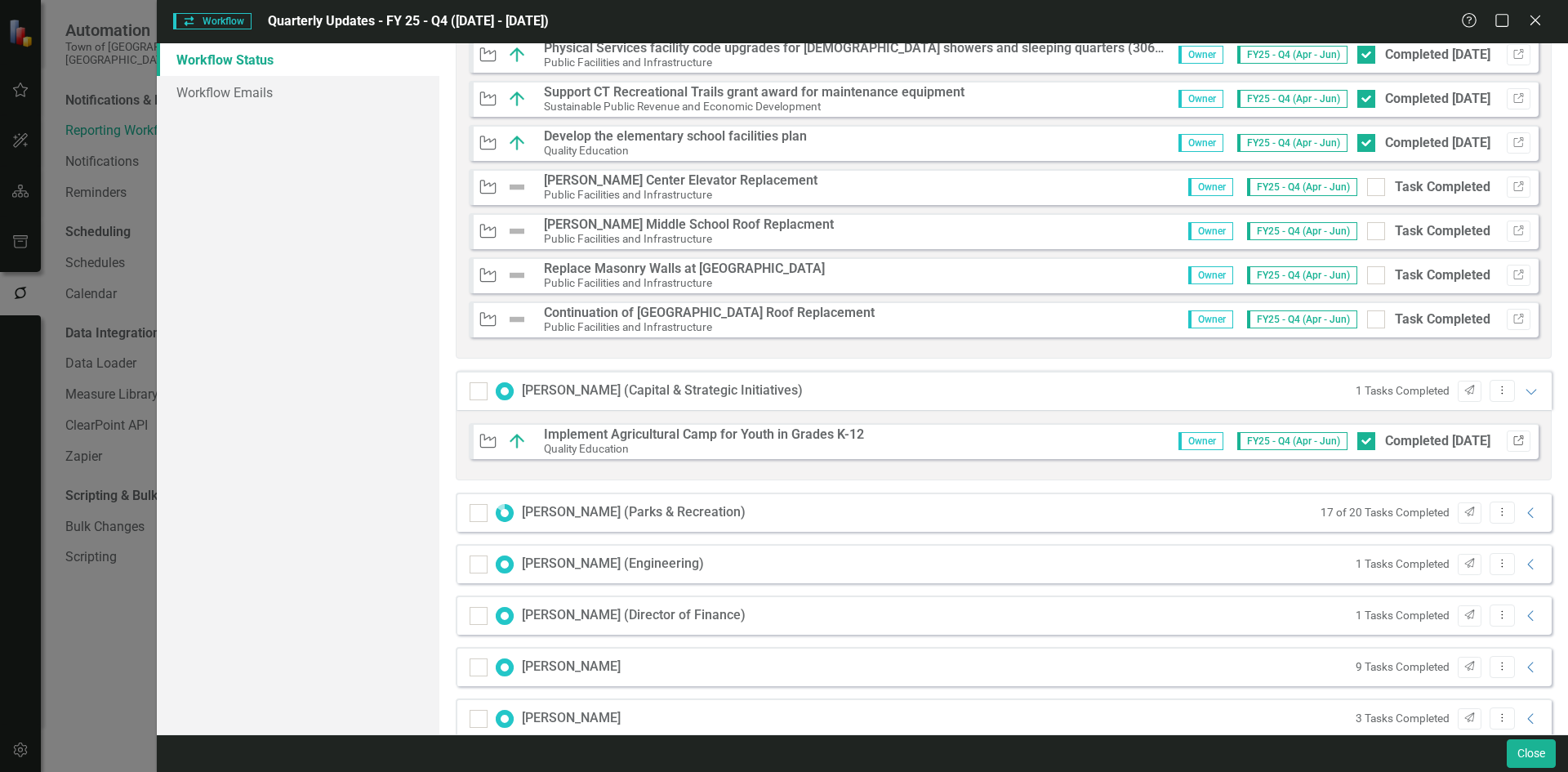
click at [924, 438] on icon "Link" at bounding box center [1518, 441] width 13 height 10
click at [924, 390] on div "Matthew Lizon (Capital & Strategic Initiatives) 1 Tasks Completed Send Dropdown…" at bounding box center [1004, 390] width 1096 height 40
click at [924, 389] on icon "Expanded" at bounding box center [1530, 392] width 16 height 14
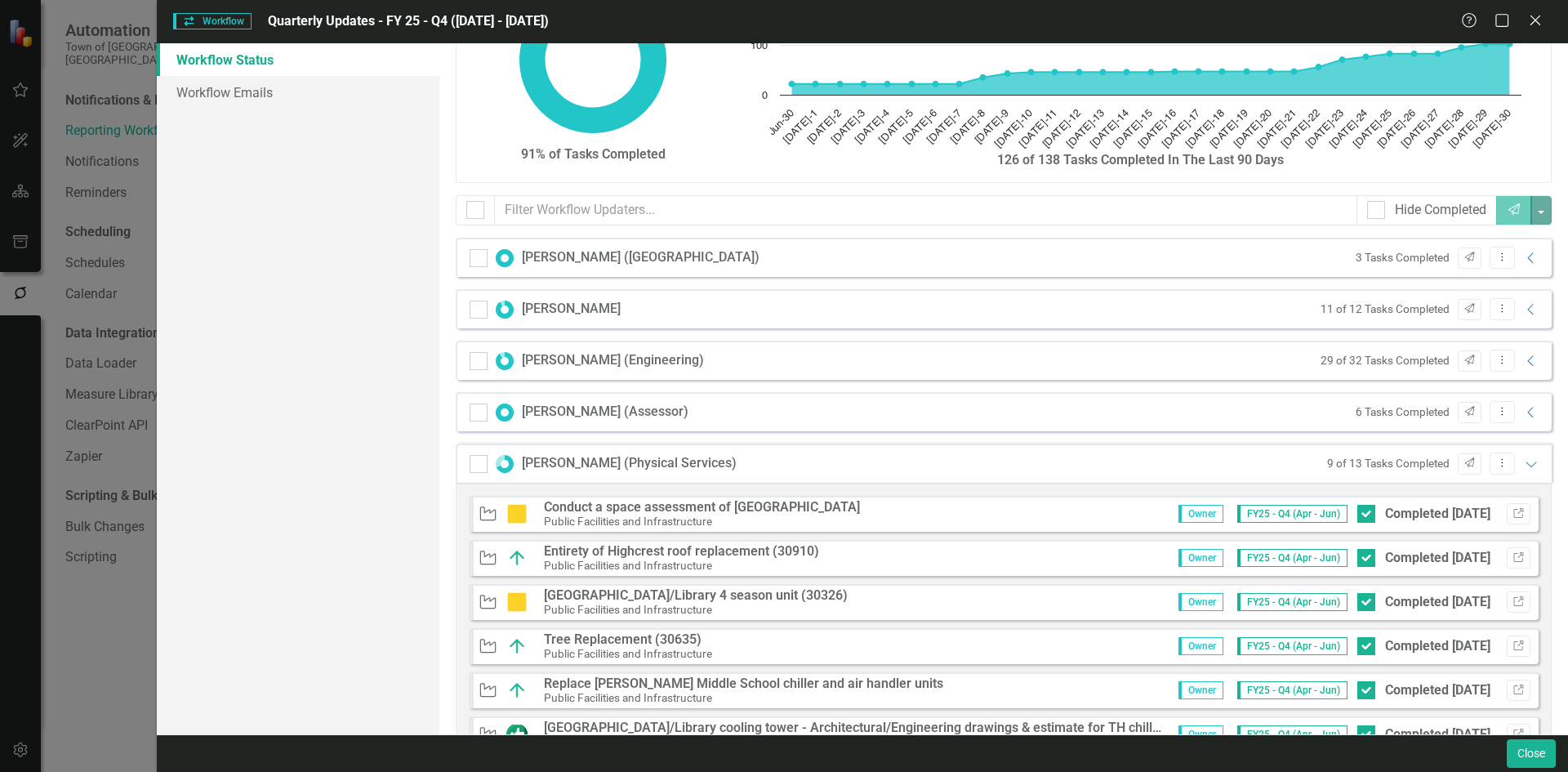
scroll to position [82, 0]
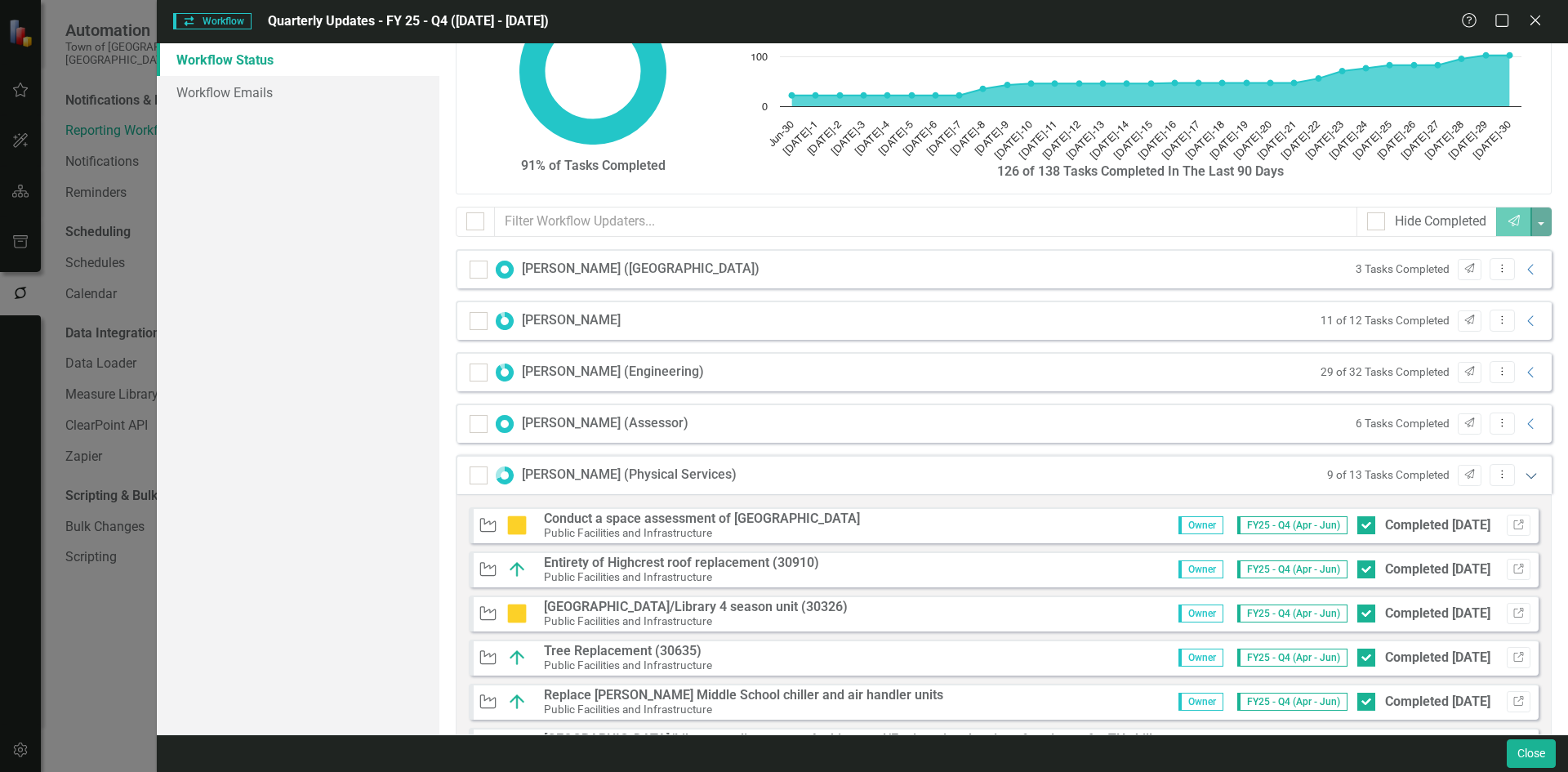
click at [924, 475] on icon "Expanded" at bounding box center [1530, 476] width 16 height 14
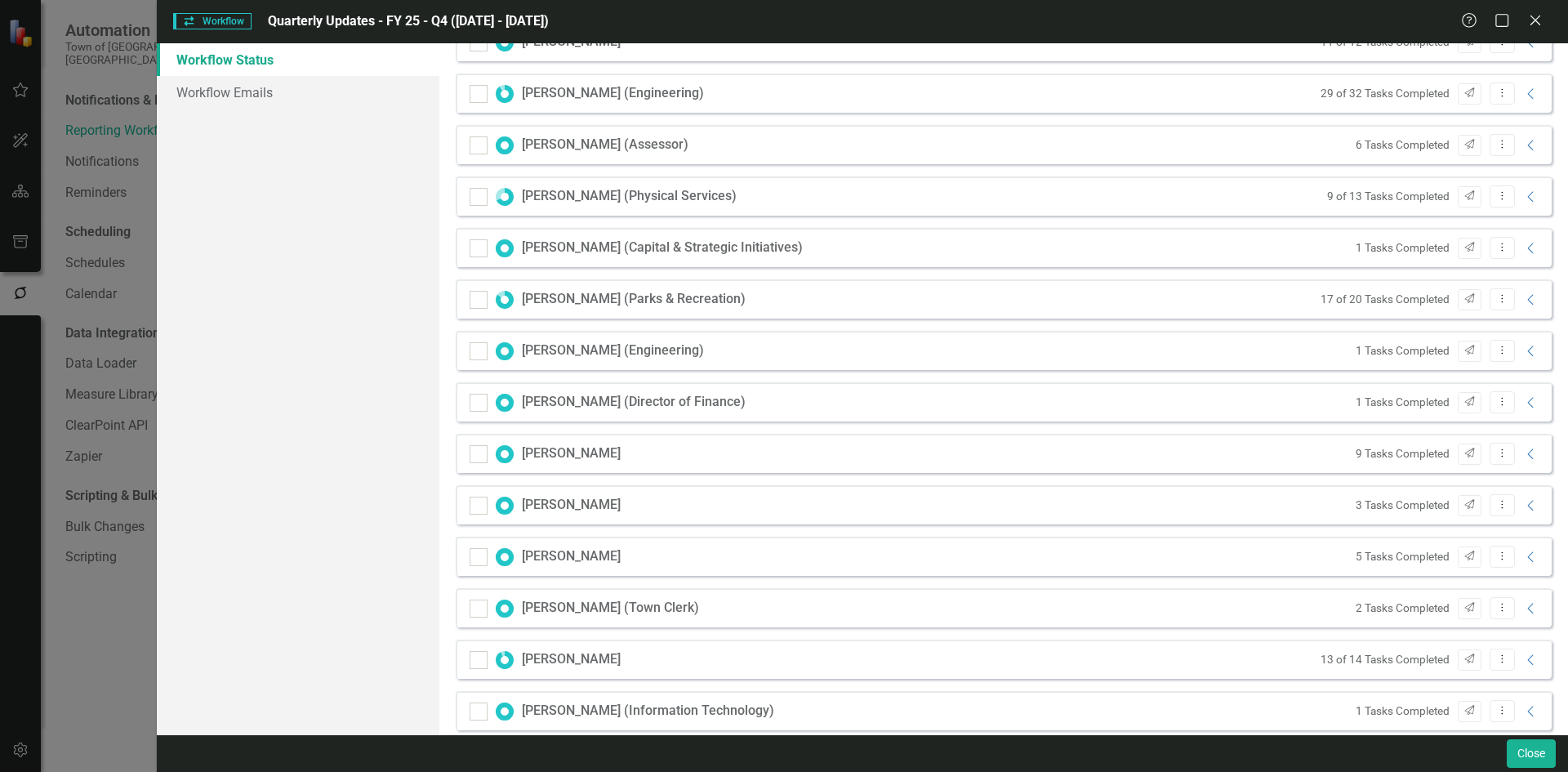
scroll to position [326, 0]
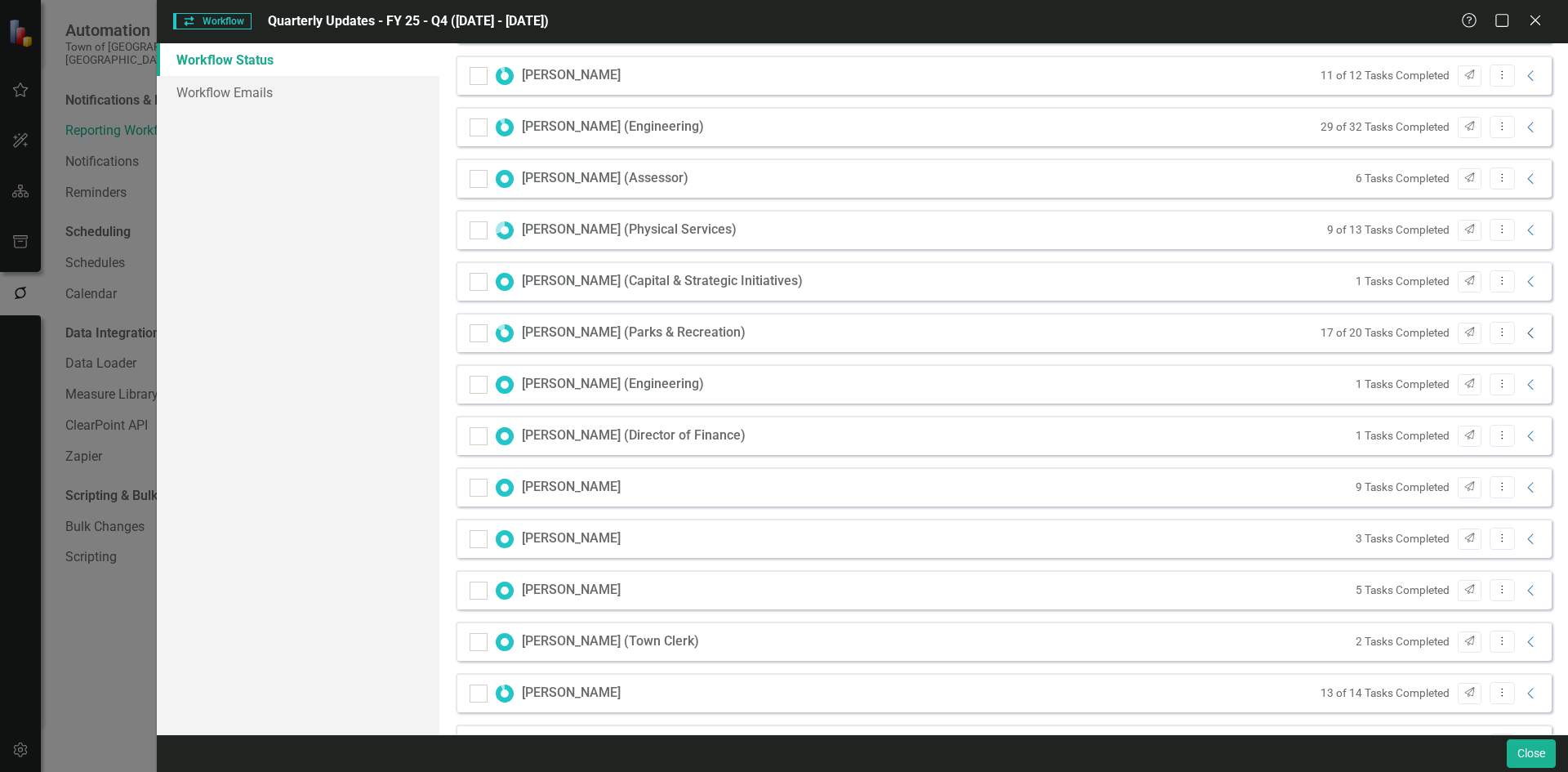
click at [924, 326] on icon "Collapse" at bounding box center [1530, 333] width 16 height 14
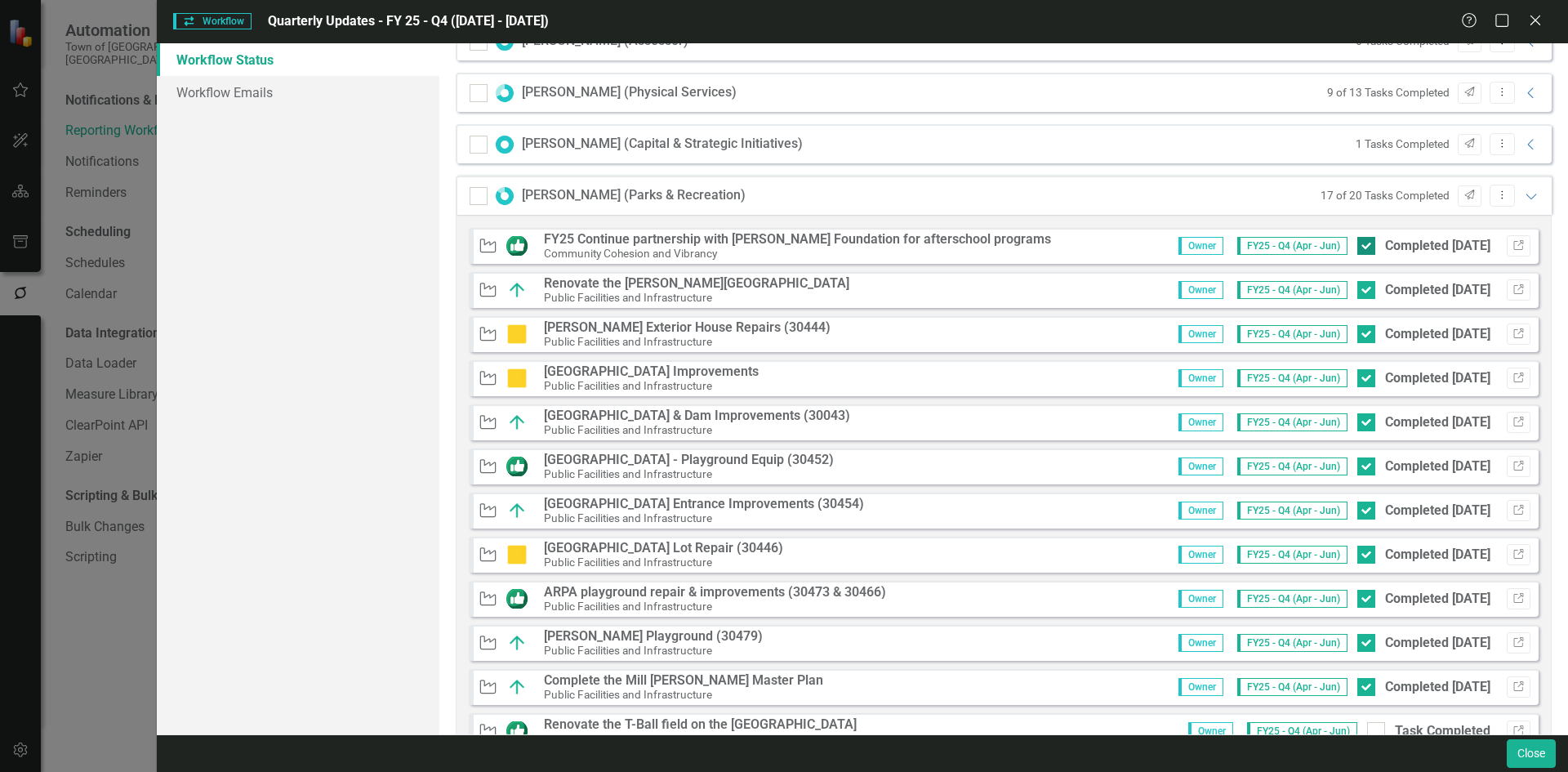
scroll to position [408, 0]
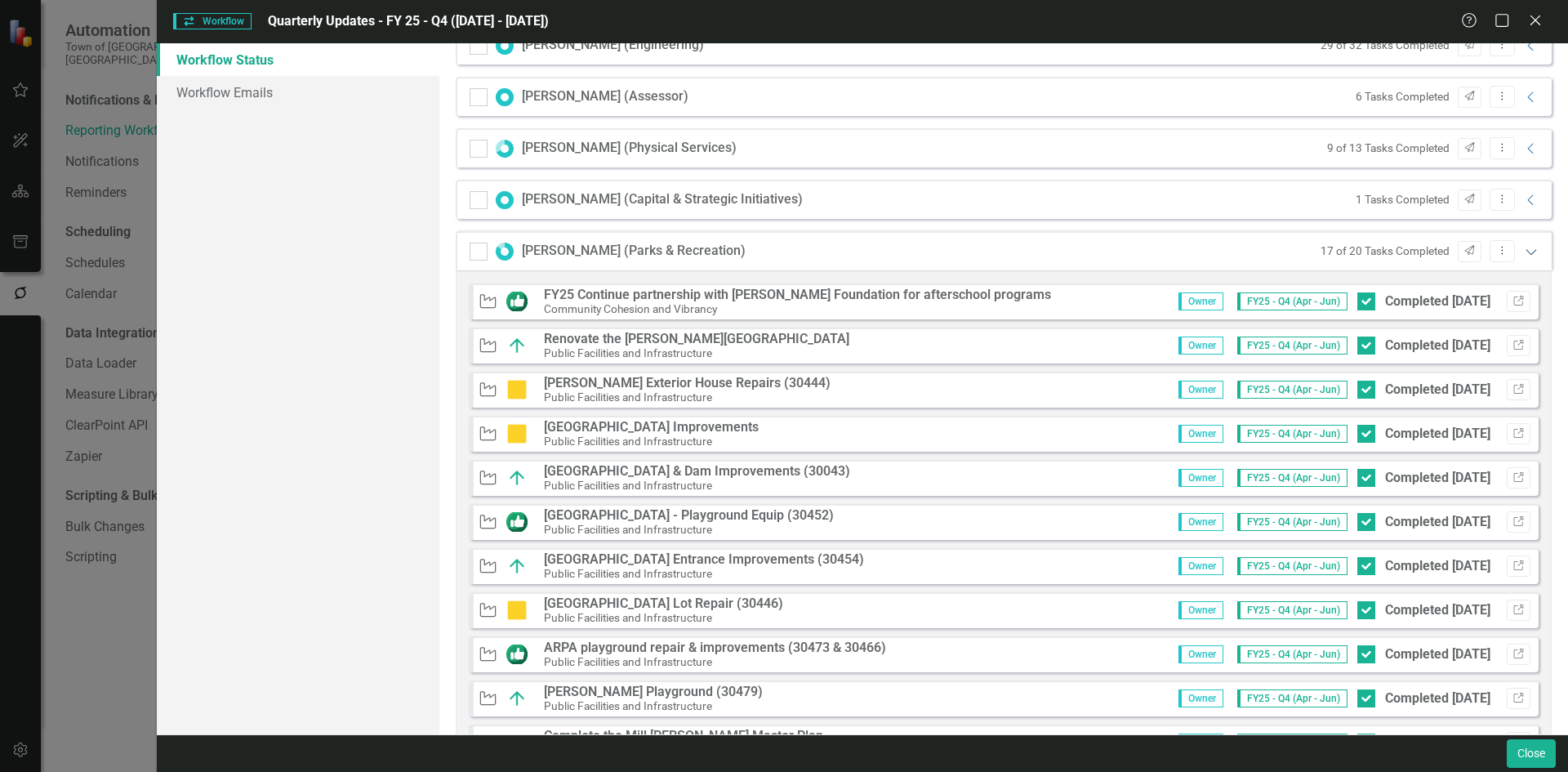
click at [924, 252] on icon "Expanded" at bounding box center [1530, 252] width 16 height 14
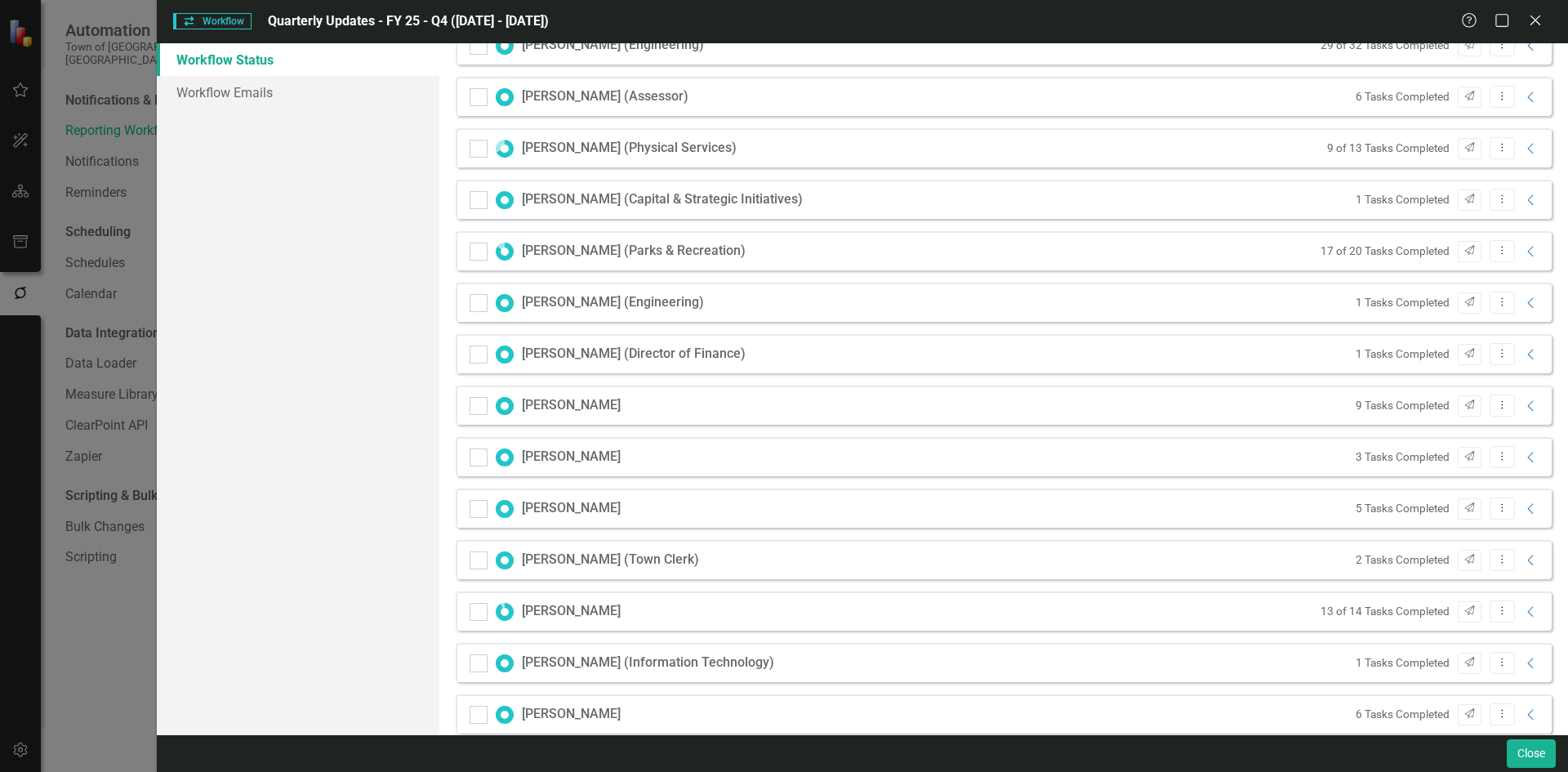
scroll to position [0, 0]
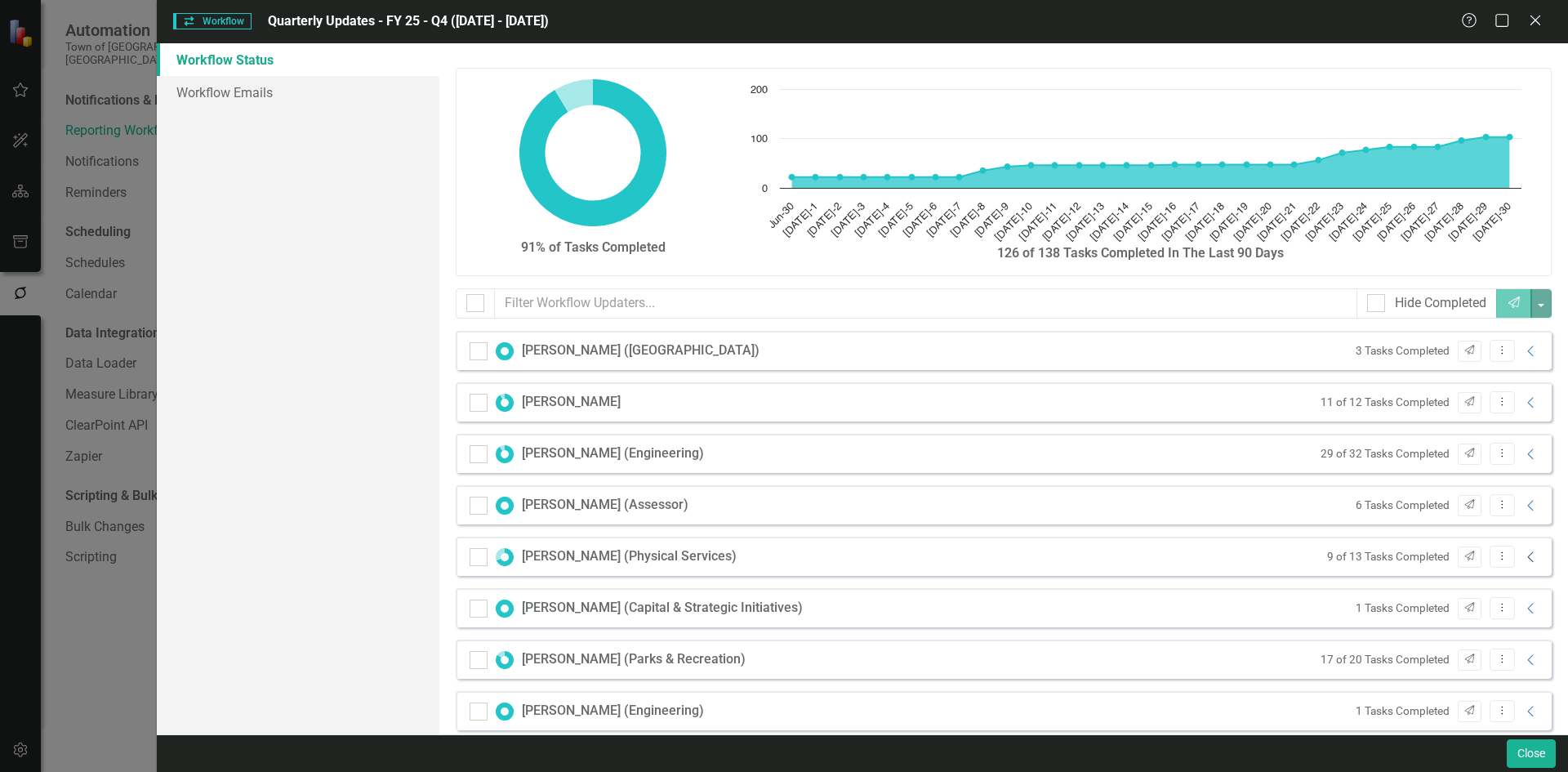
click at [924, 552] on icon "Collapse" at bounding box center [1530, 557] width 16 height 14
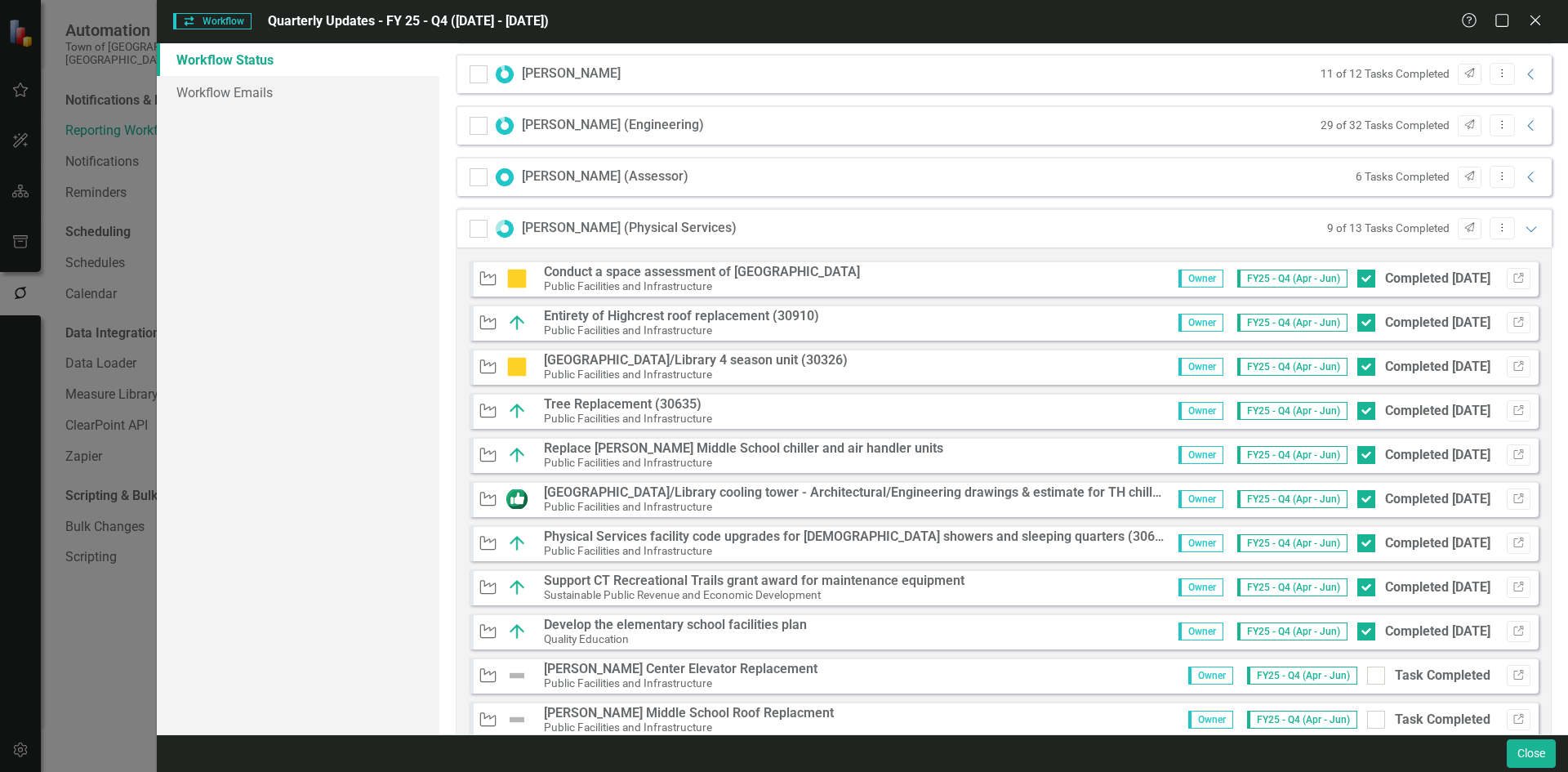
scroll to position [326, 0]
click at [924, 275] on icon "Link" at bounding box center [1518, 280] width 13 height 10
click at [924, 320] on icon "Link" at bounding box center [1518, 324] width 13 height 10
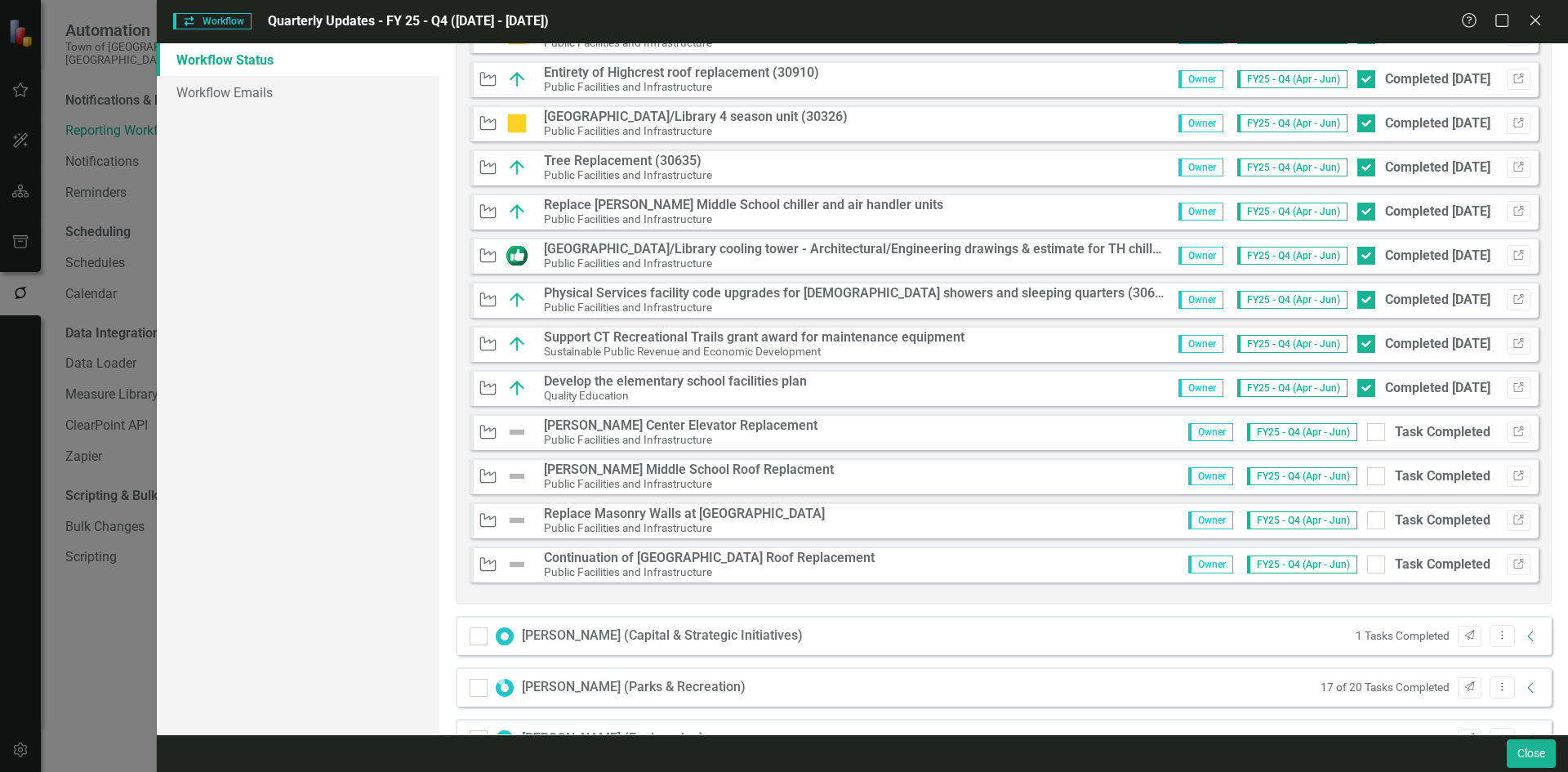
scroll to position [490, 0]
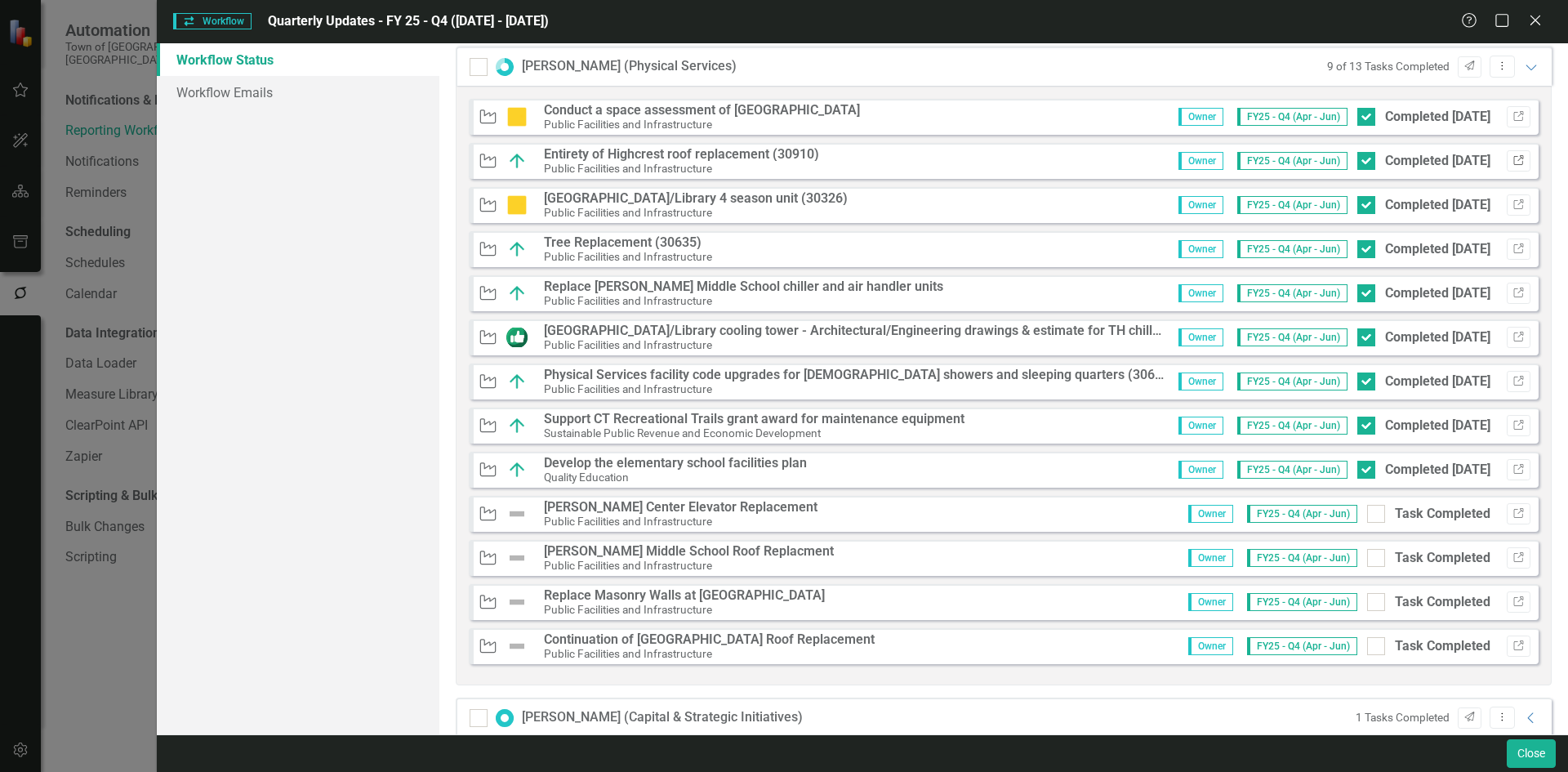
click at [924, 160] on icon "Link" at bounding box center [1518, 161] width 13 height 10
click at [924, 200] on icon "Link" at bounding box center [1518, 205] width 13 height 10
click at [924, 251] on button "Link" at bounding box center [1518, 249] width 24 height 21
click at [924, 293] on icon "Link" at bounding box center [1518, 293] width 13 height 10
click at [924, 378] on icon "Link" at bounding box center [1518, 381] width 13 height 10
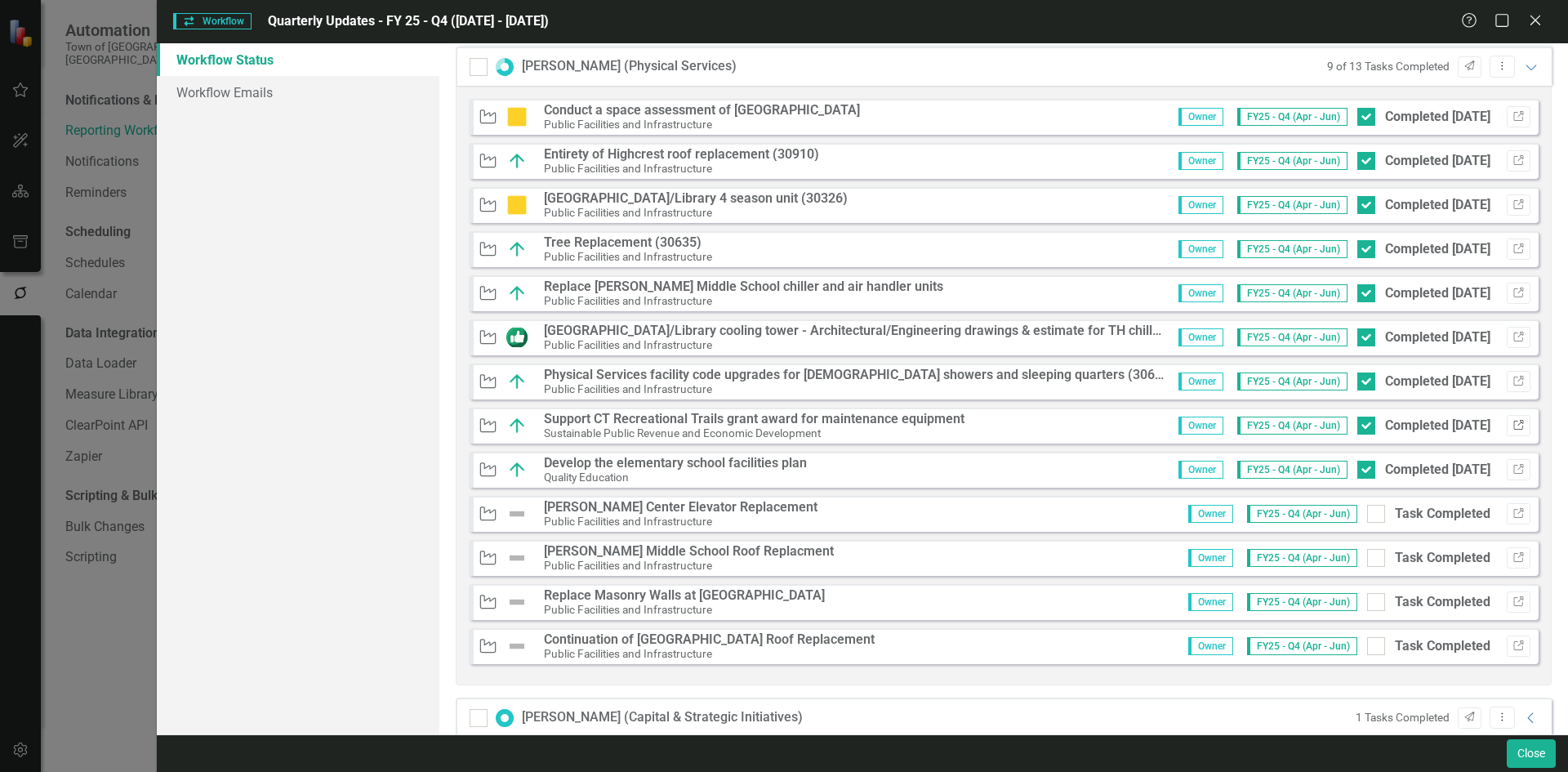
click at [924, 429] on icon "Link" at bounding box center [1518, 426] width 13 height 10
click at [924, 470] on icon "Link" at bounding box center [1518, 469] width 13 height 10
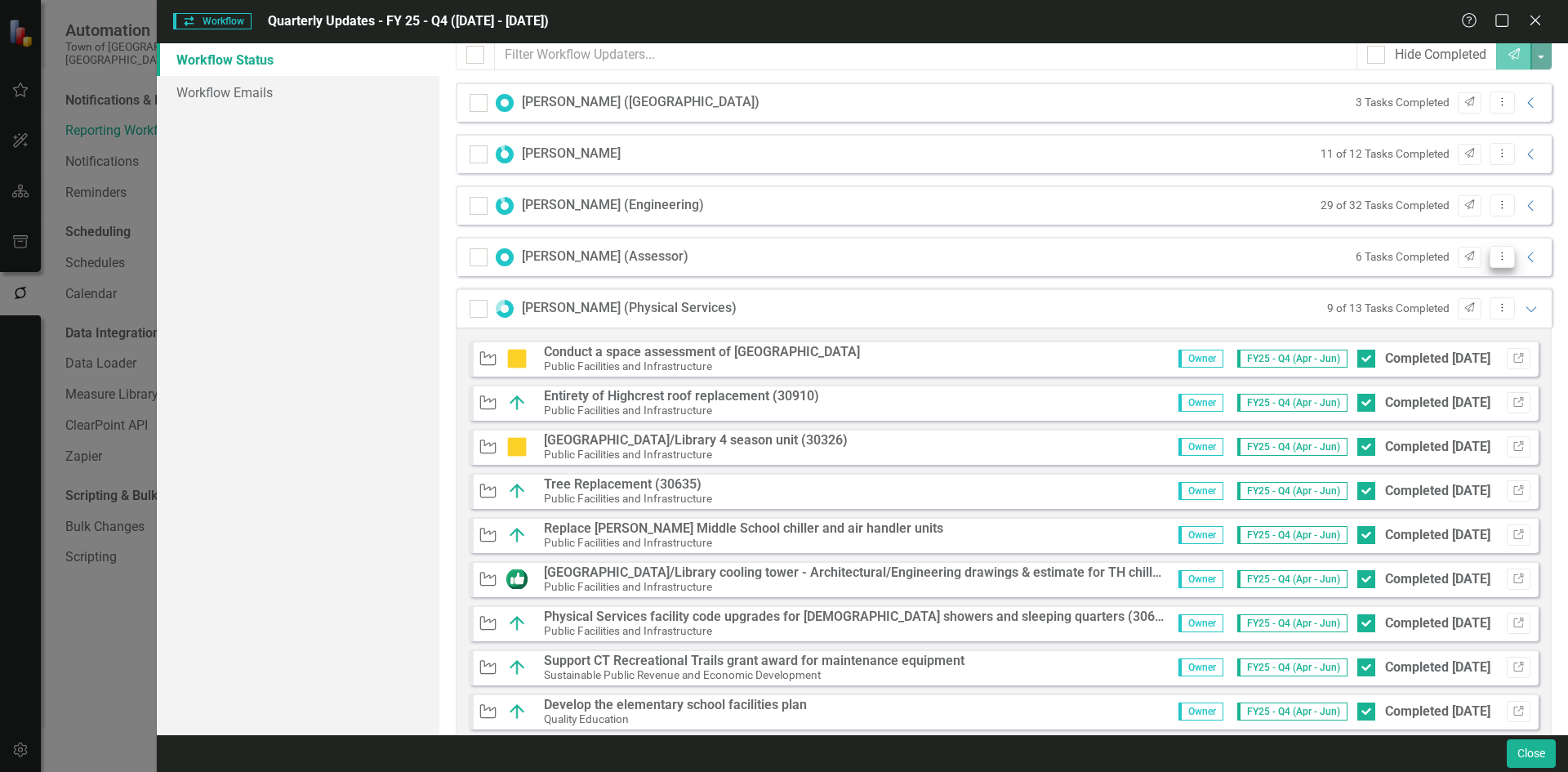
scroll to position [245, 0]
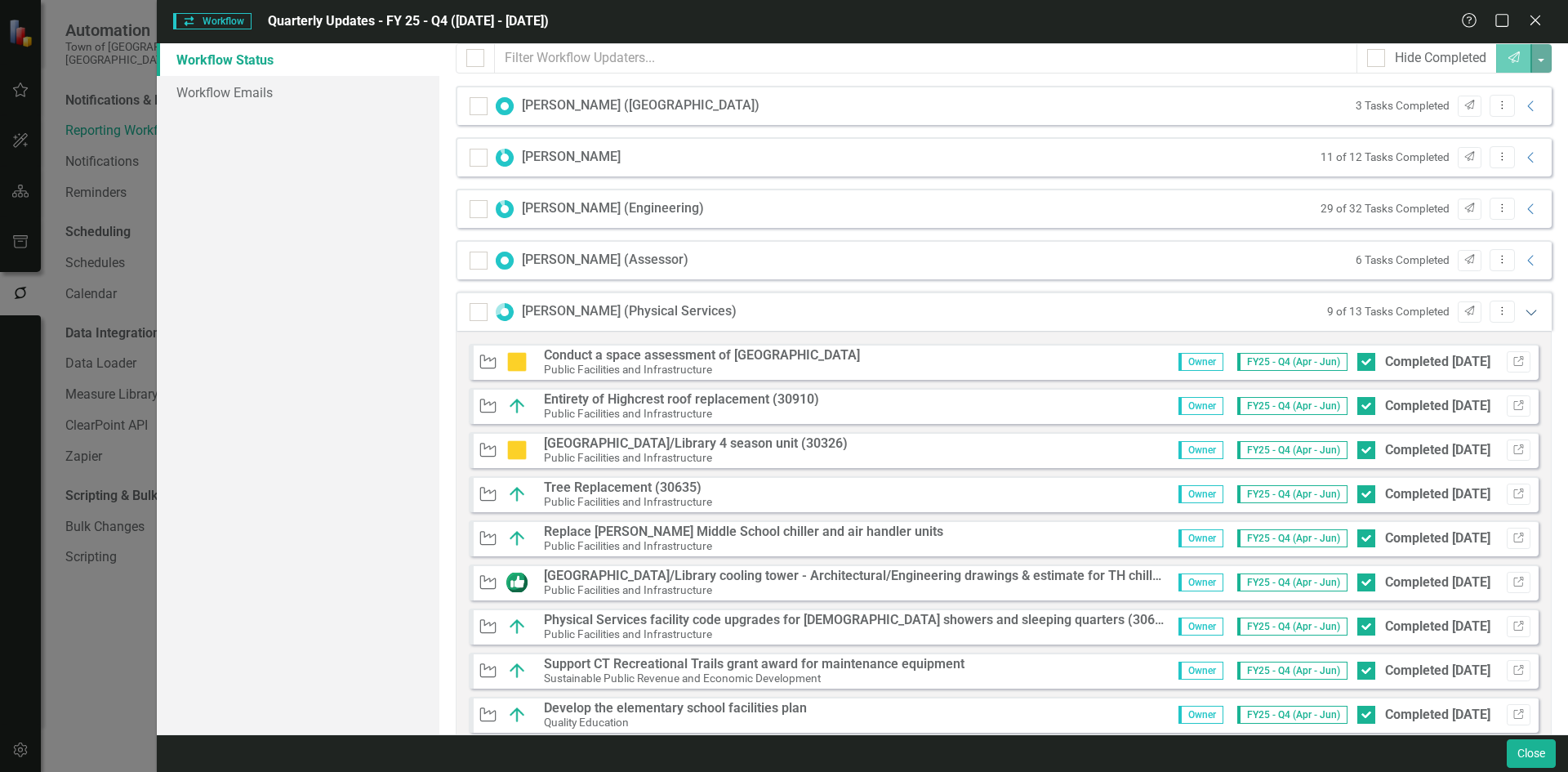
click at [924, 315] on icon at bounding box center [1530, 313] width 11 height 6
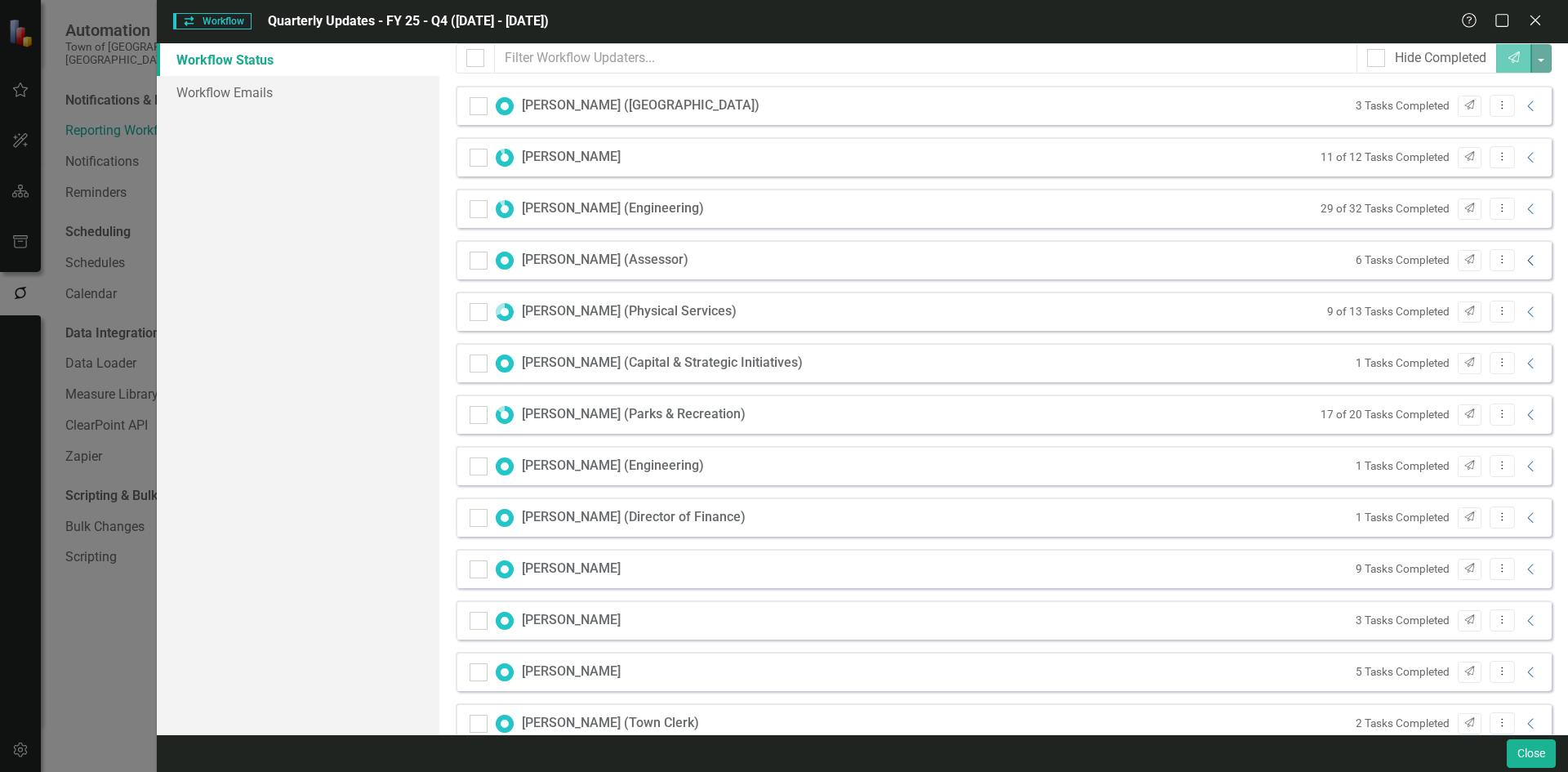
click at [924, 262] on icon "Collapse" at bounding box center [1530, 261] width 16 height 14
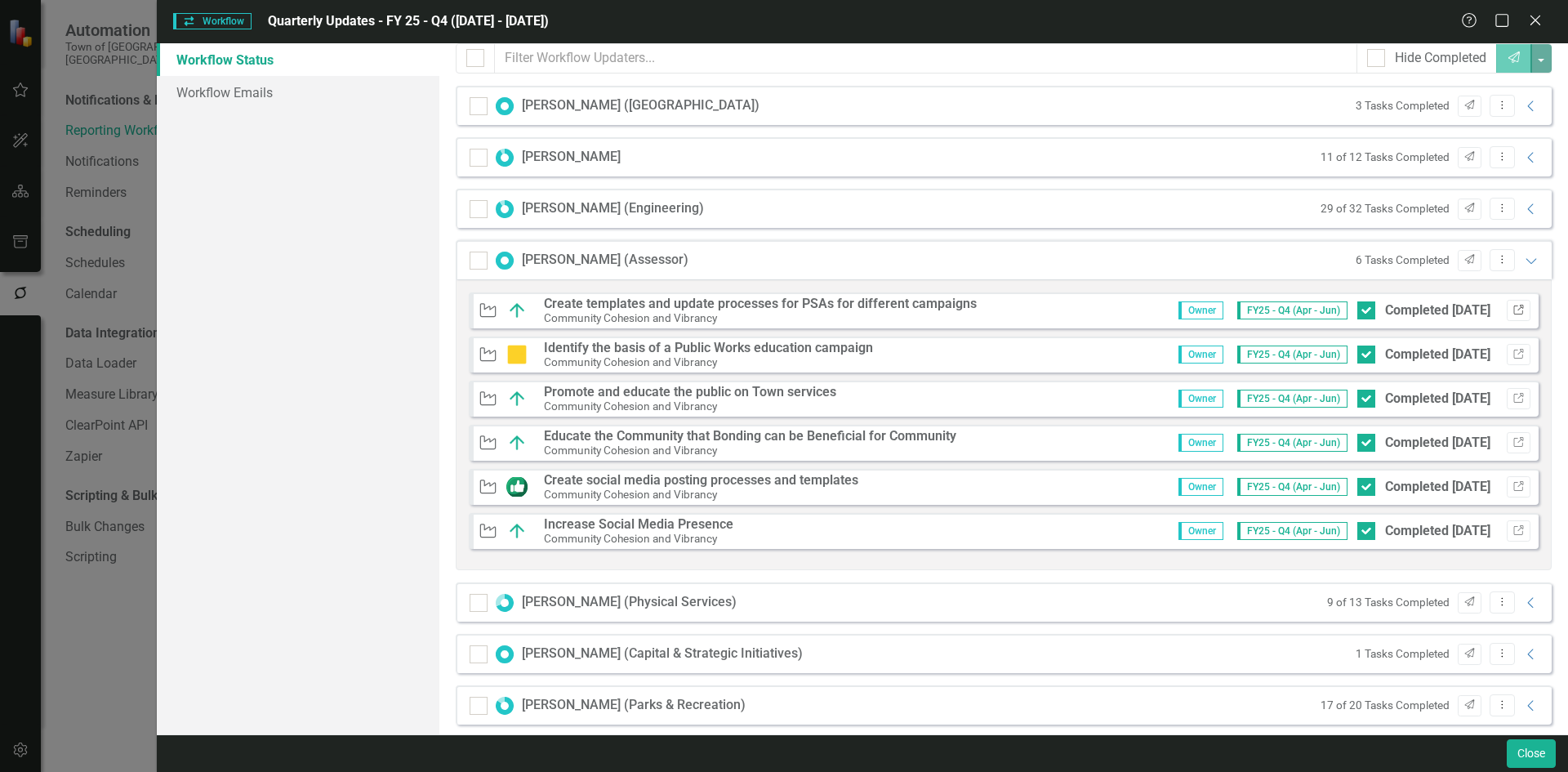
click at [924, 305] on button "Link" at bounding box center [1518, 311] width 24 height 21
click at [924, 347] on button "Link" at bounding box center [1518, 354] width 24 height 21
click at [924, 390] on button "Link" at bounding box center [1518, 399] width 24 height 21
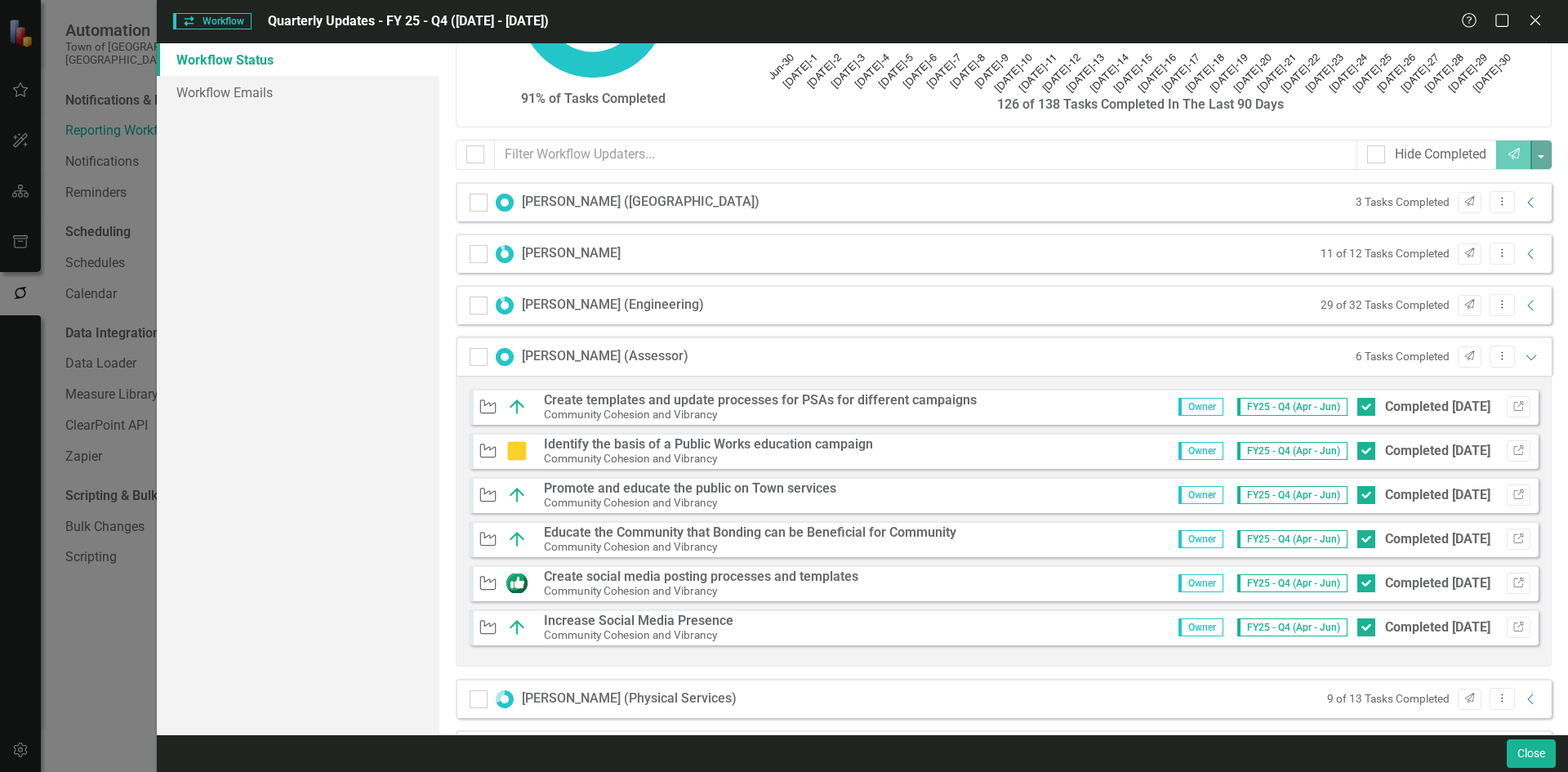
scroll to position [326, 0]
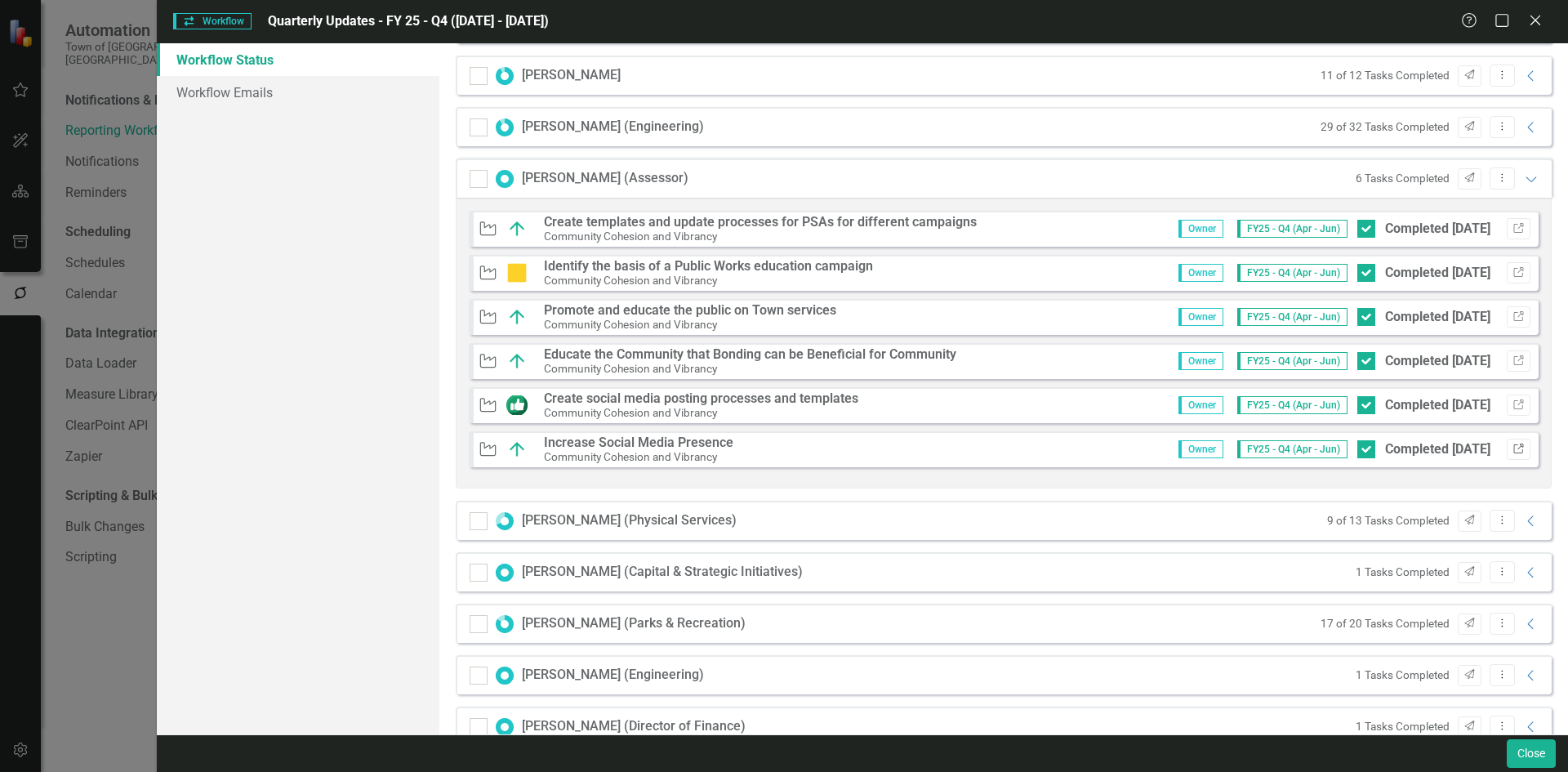
click at [924, 442] on button "Link" at bounding box center [1518, 449] width 24 height 21
click at [924, 179] on icon "Expanded" at bounding box center [1530, 179] width 16 height 14
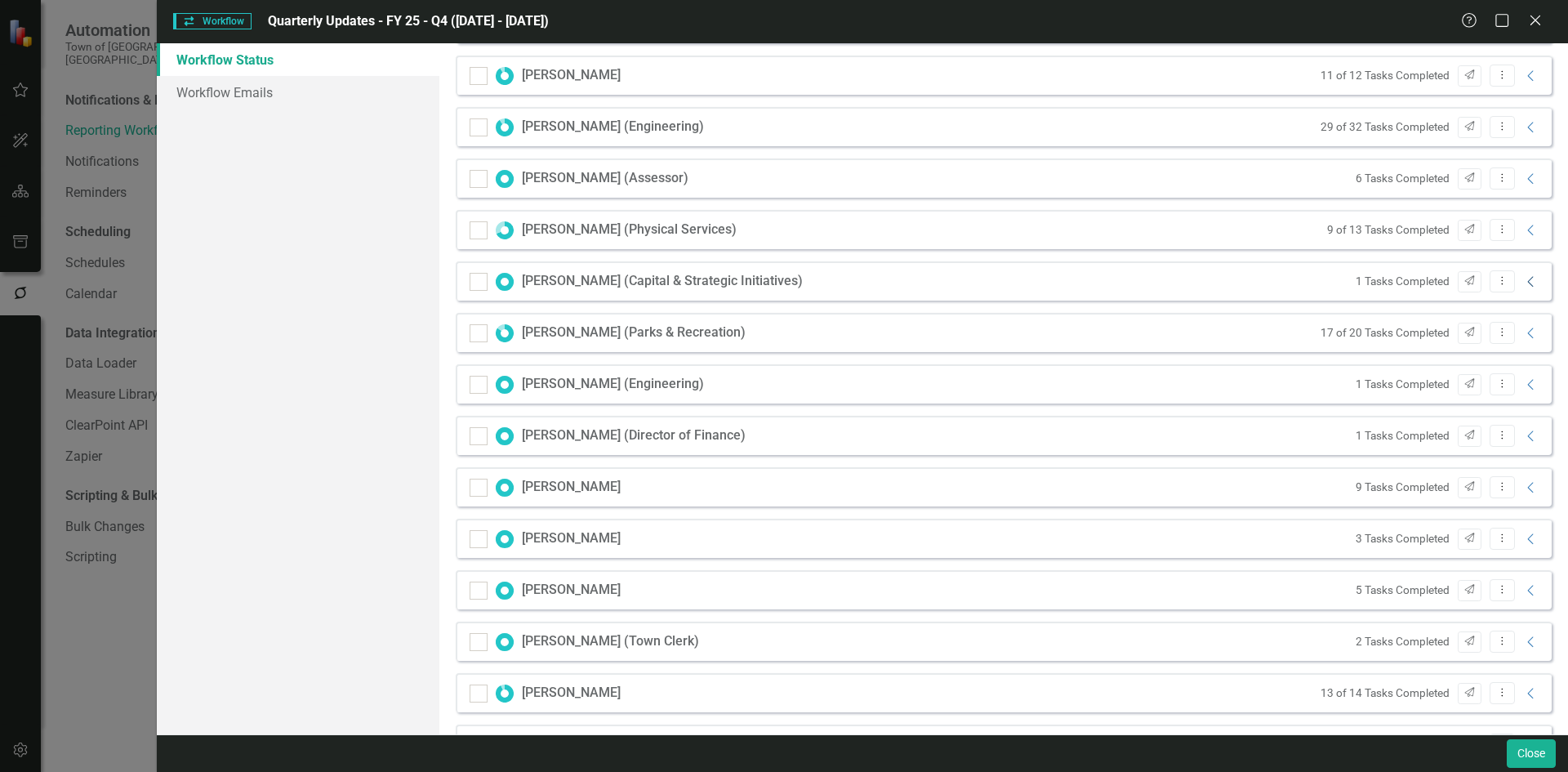
click at [924, 280] on icon at bounding box center [1529, 281] width 6 height 11
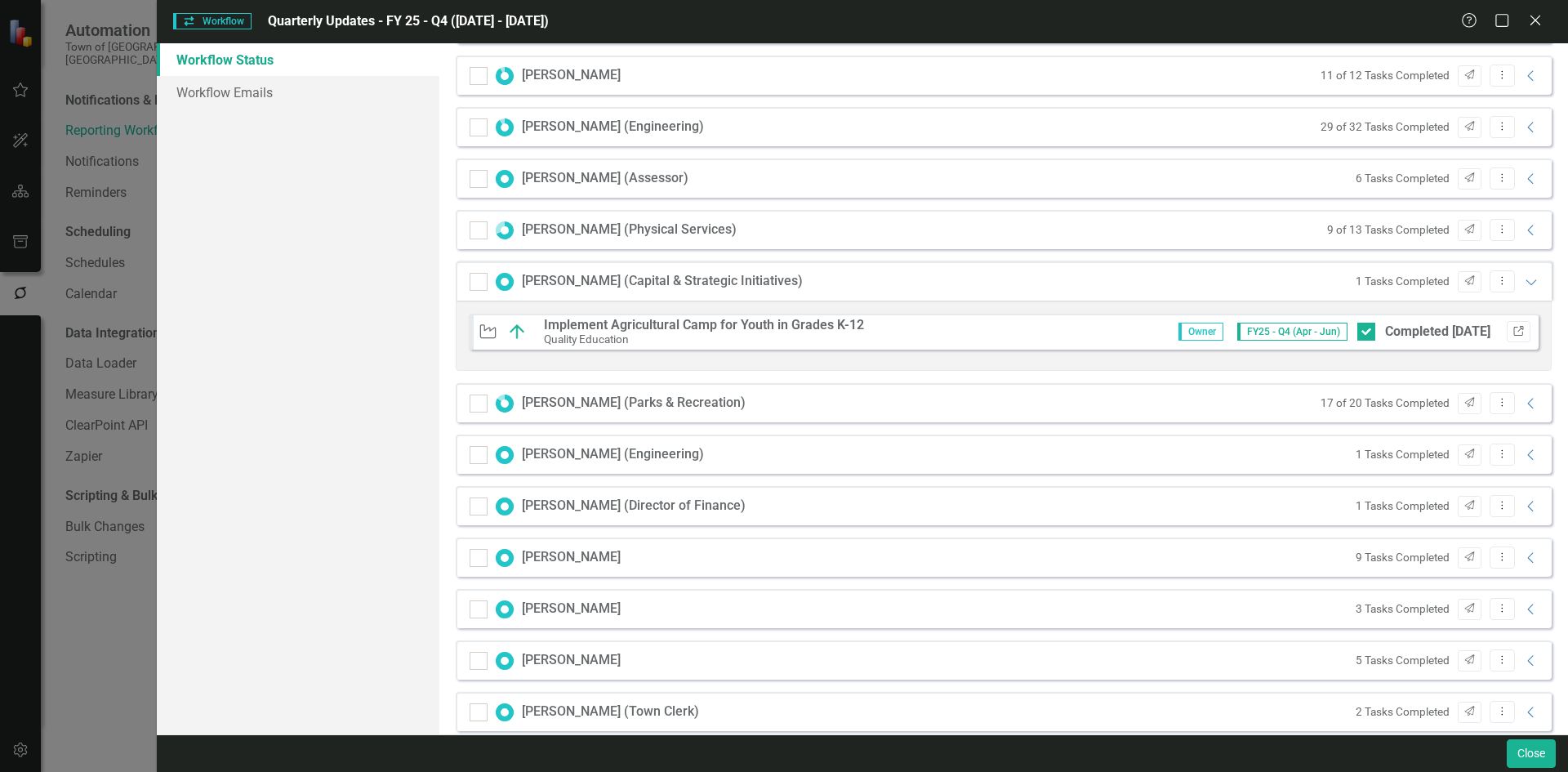
click at [924, 330] on icon "Link" at bounding box center [1518, 331] width 13 height 10
click at [924, 283] on icon "Expanded" at bounding box center [1530, 282] width 16 height 14
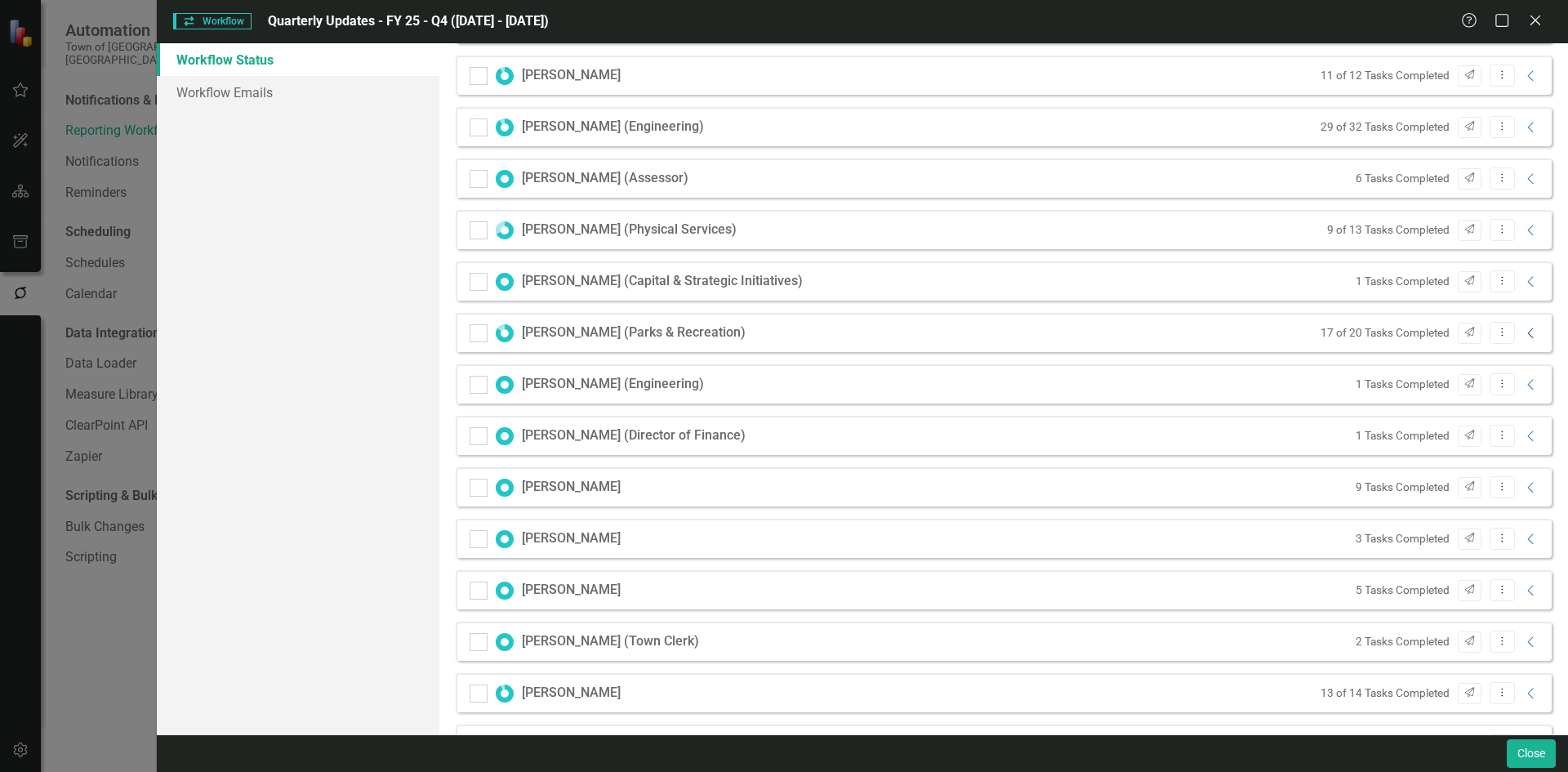
click at [924, 332] on icon "Collapse" at bounding box center [1530, 333] width 16 height 14
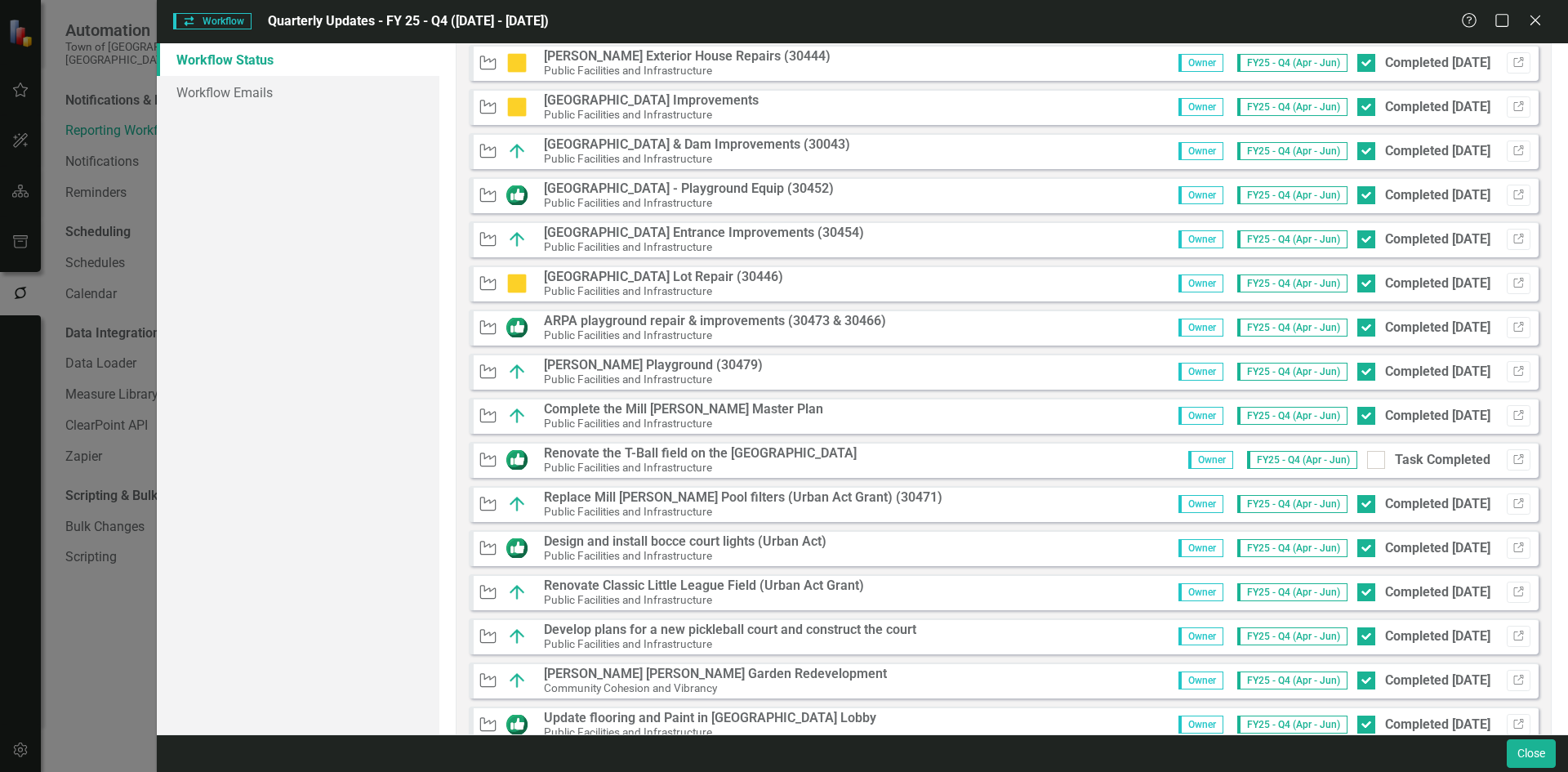
scroll to position [490, 0]
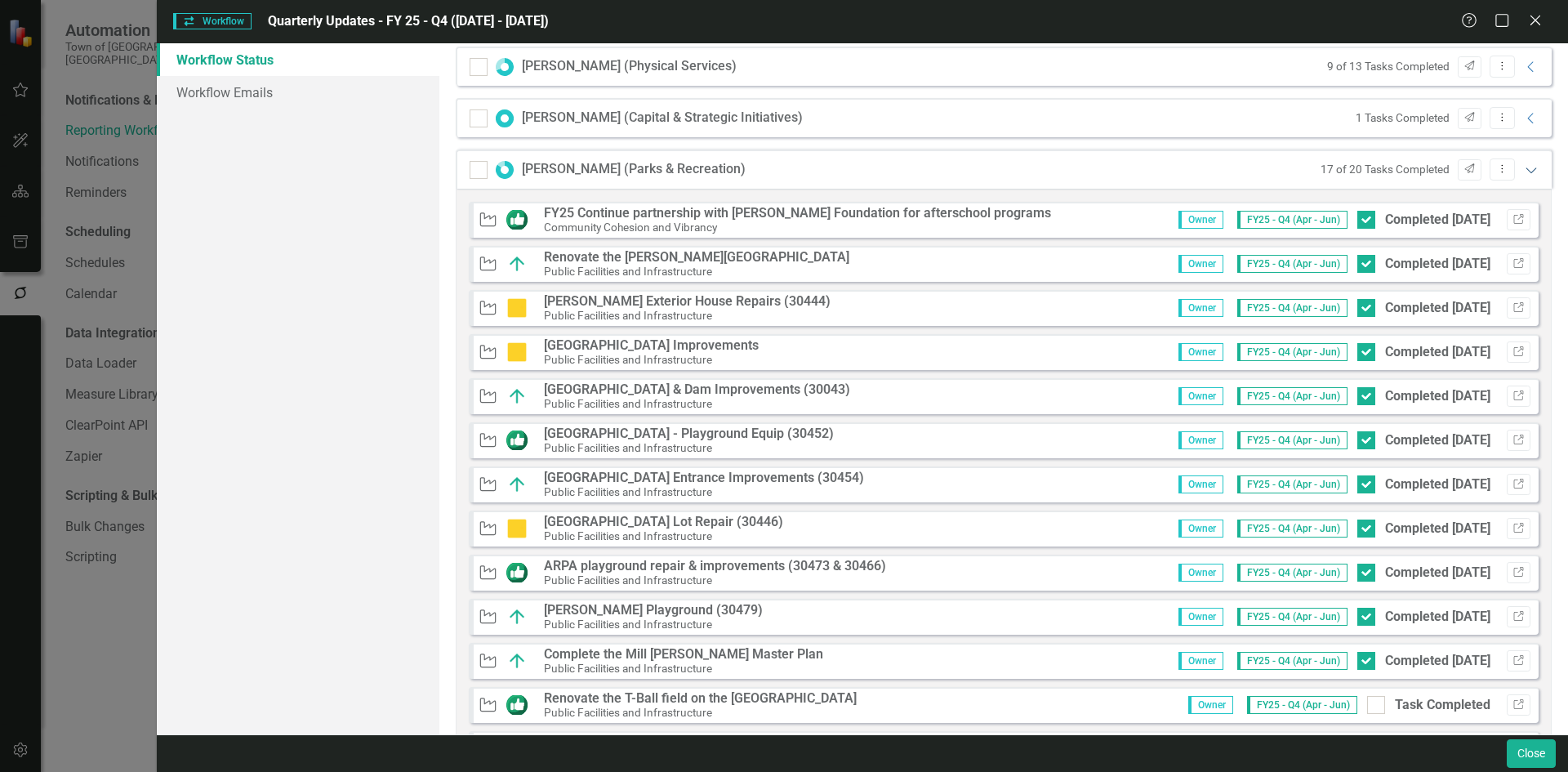
click at [924, 173] on icon at bounding box center [1530, 170] width 11 height 6
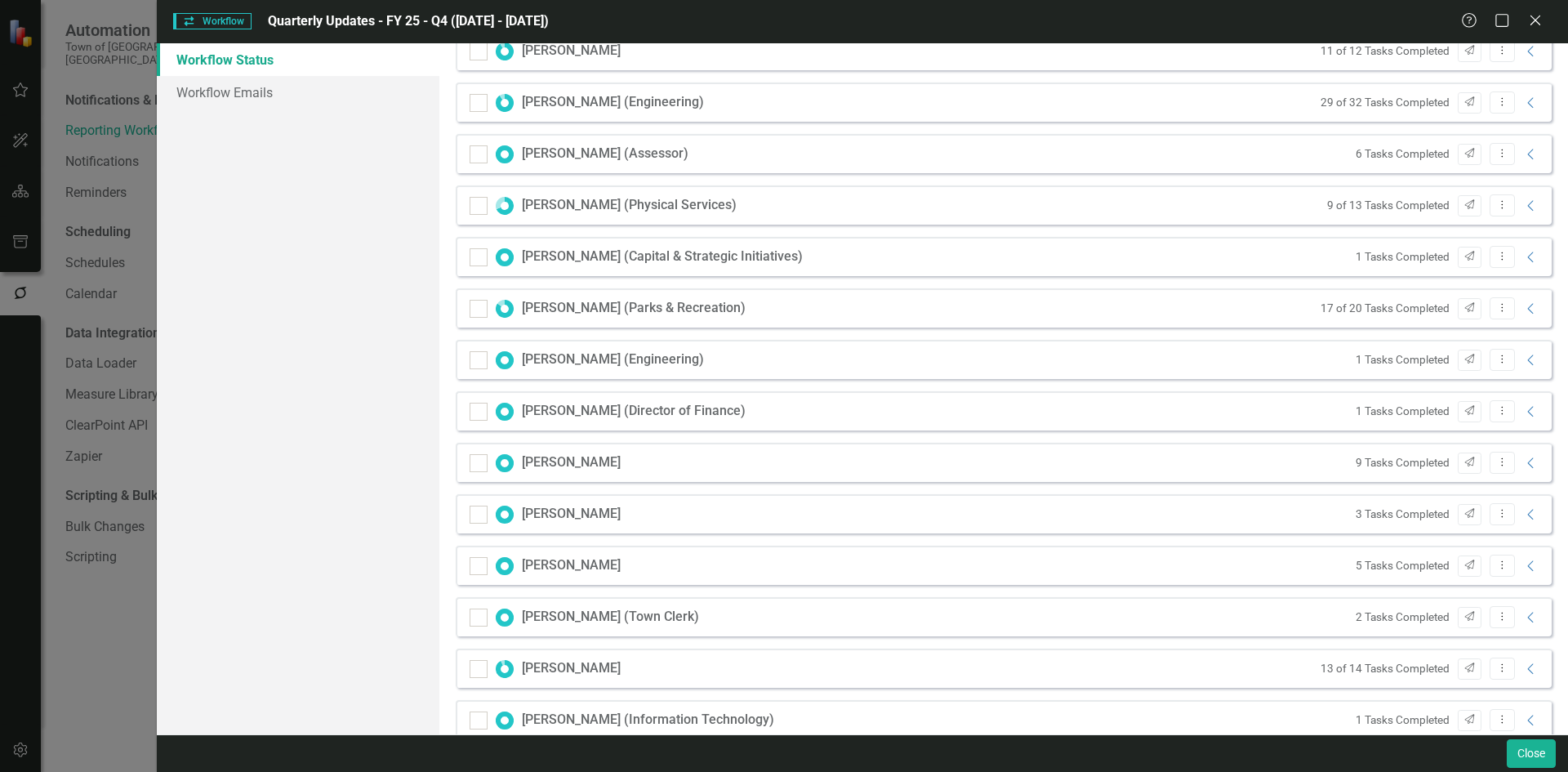
scroll to position [326, 0]
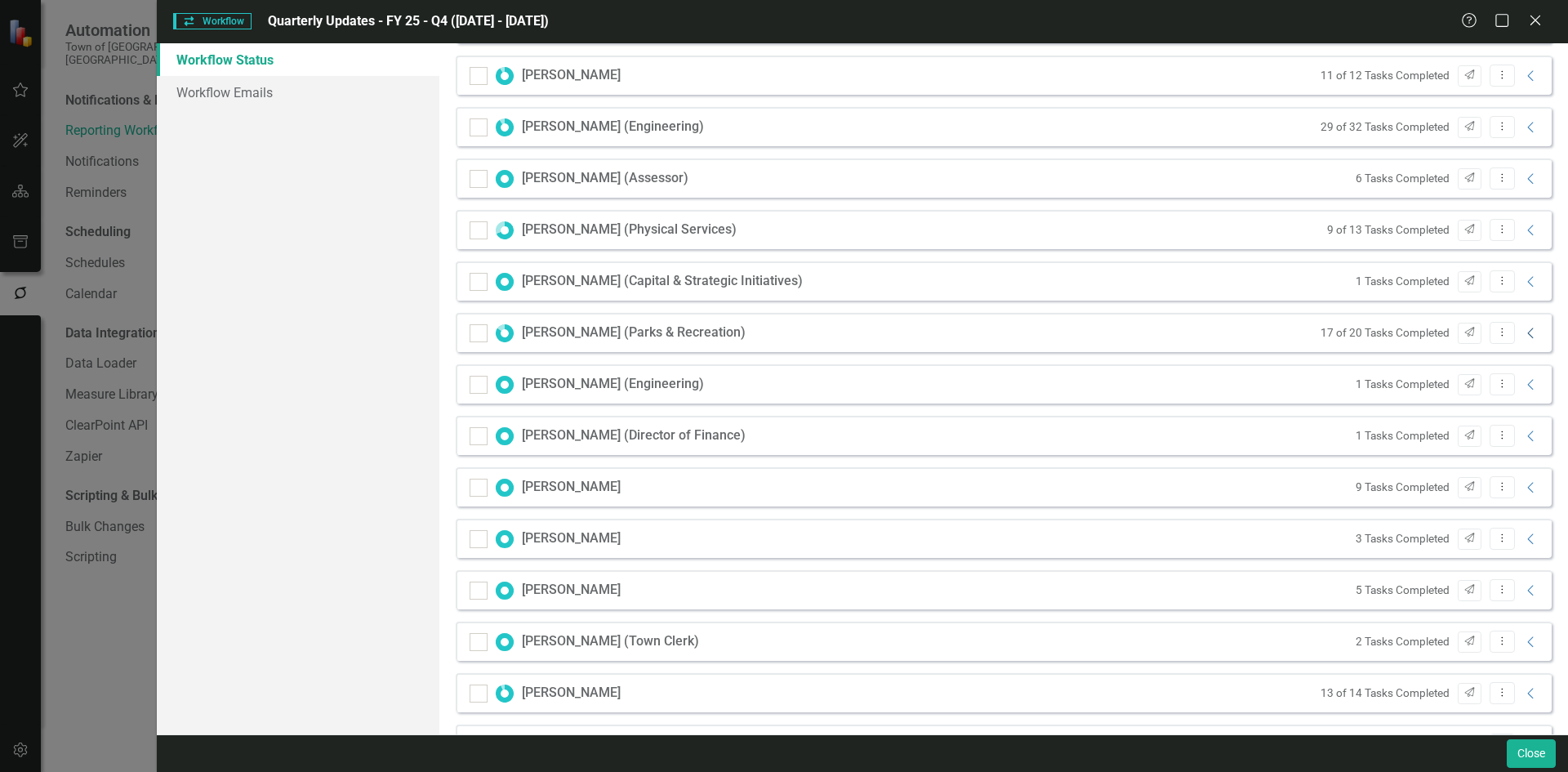
click at [924, 329] on icon "Collapse" at bounding box center [1530, 333] width 16 height 14
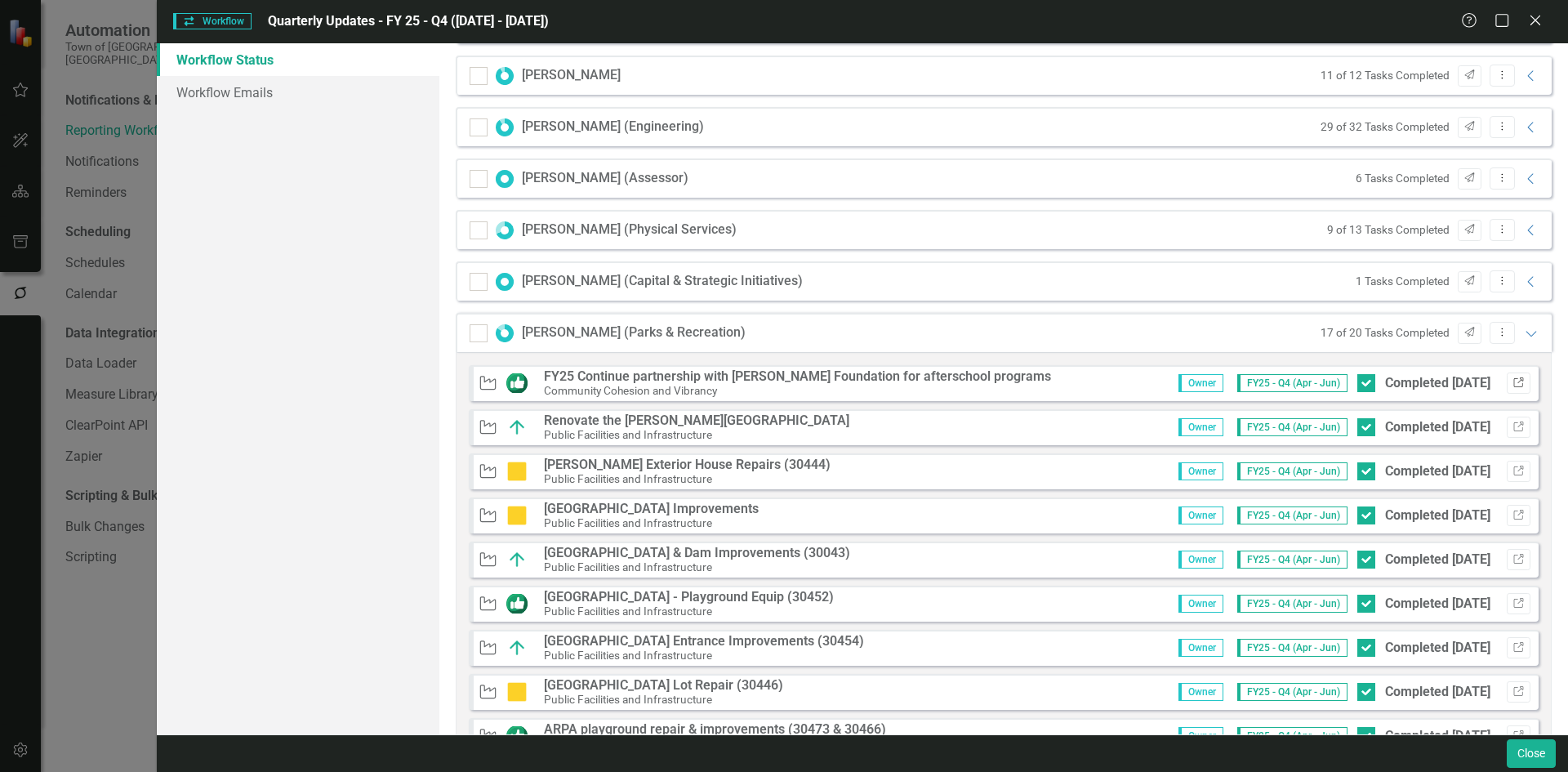
click at [924, 382] on icon "Link" at bounding box center [1518, 383] width 13 height 10
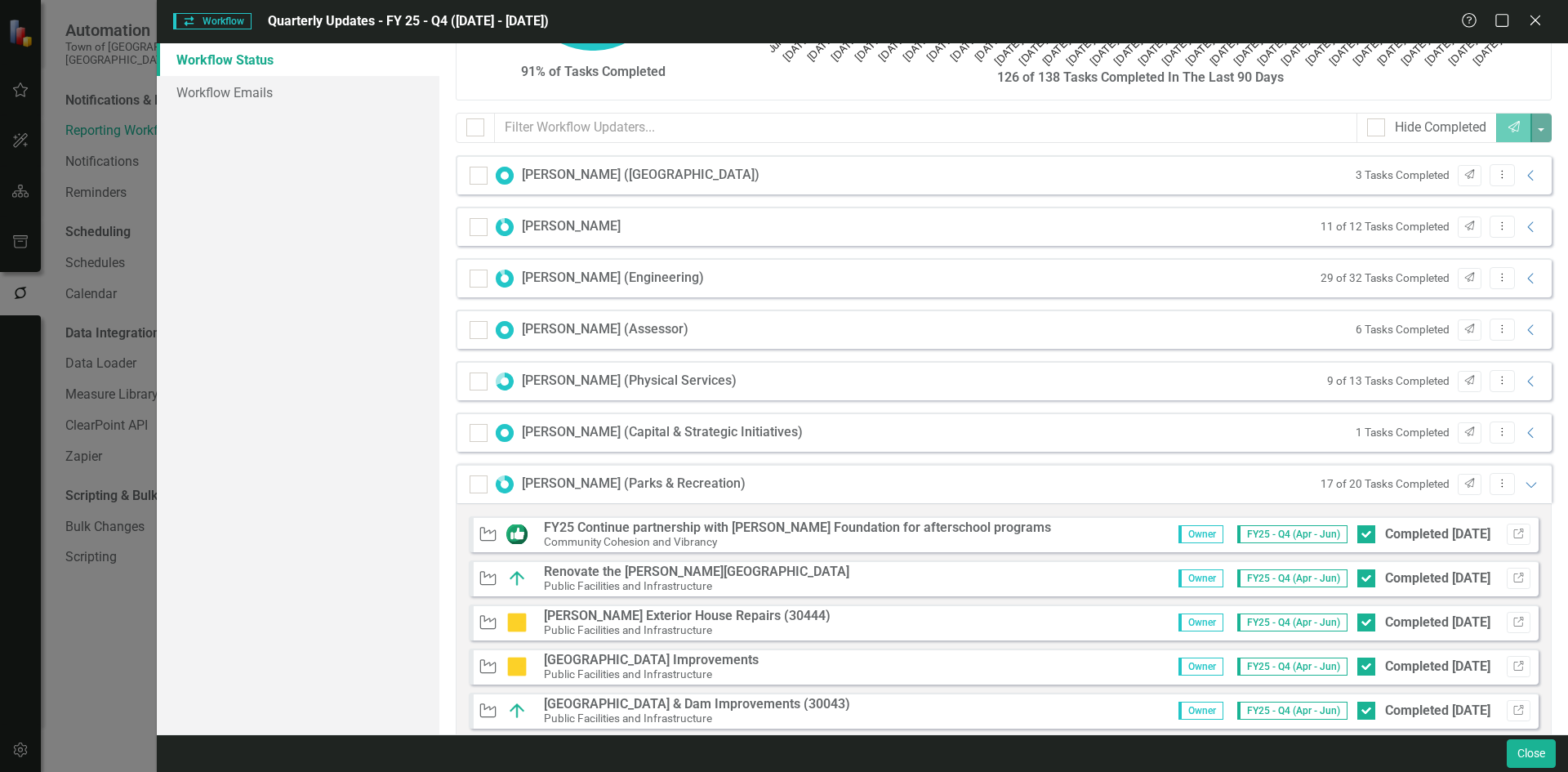
scroll to position [163, 0]
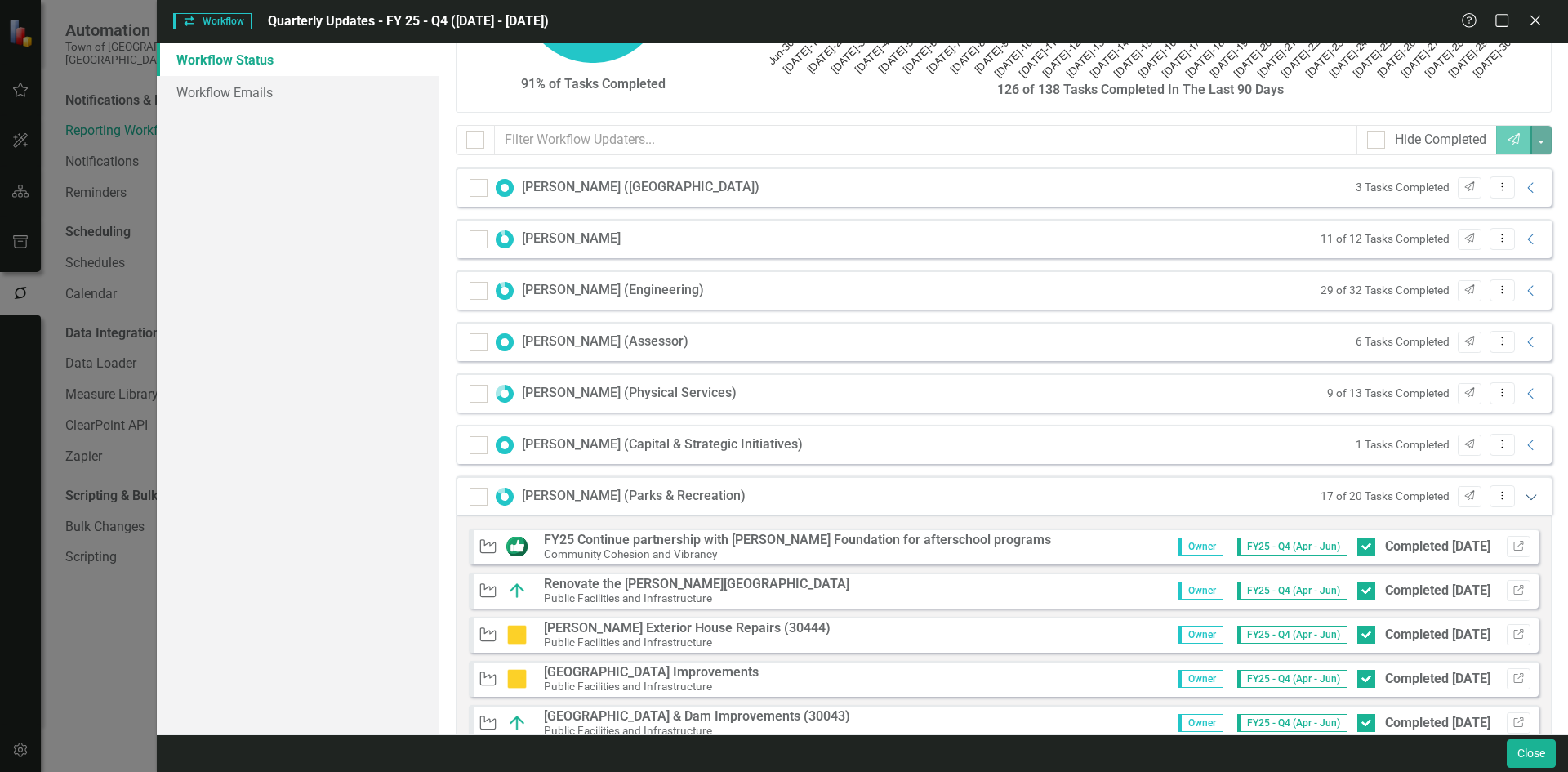
click at [924, 495] on icon at bounding box center [1530, 497] width 11 height 6
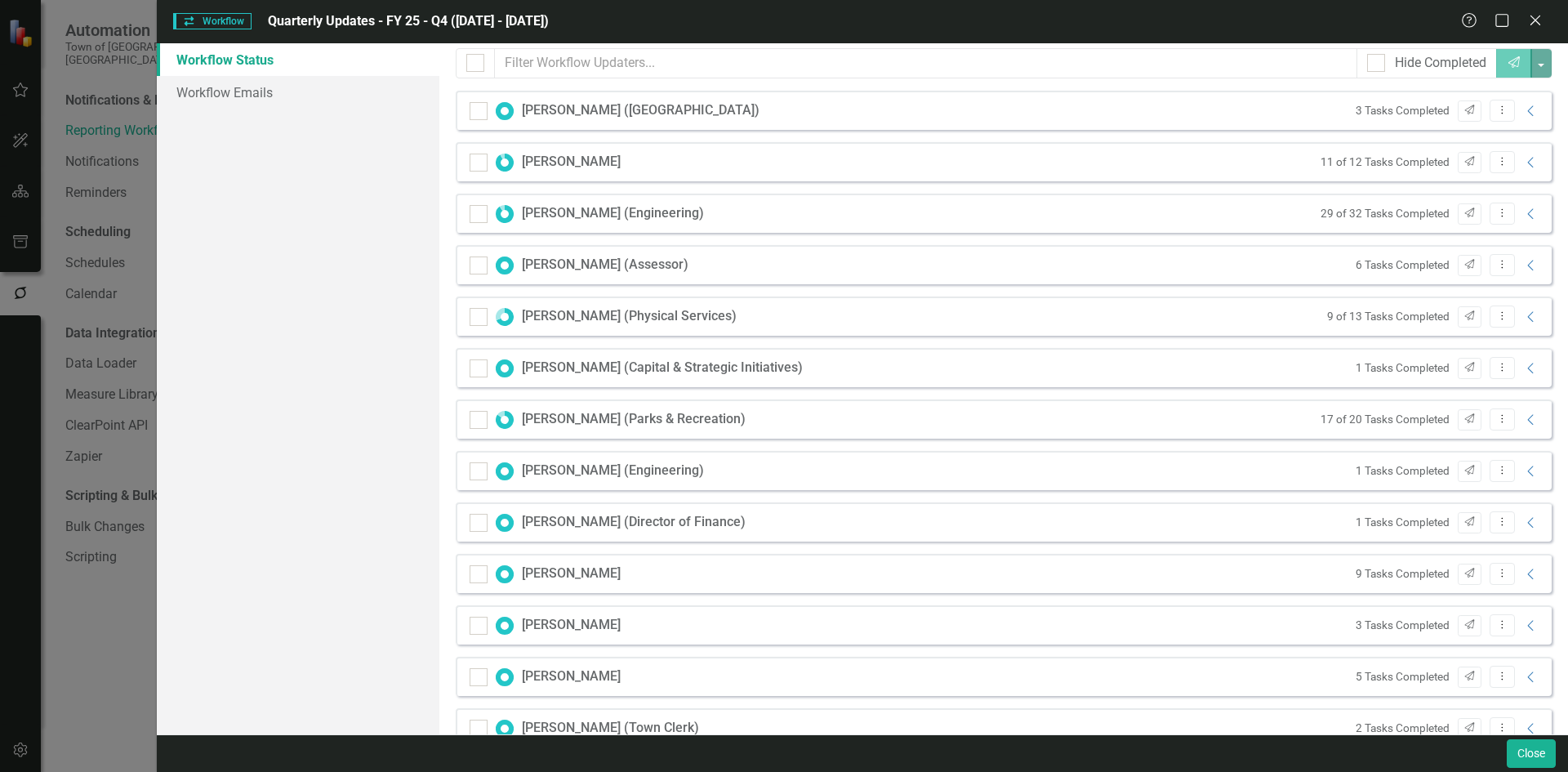
scroll to position [408, 0]
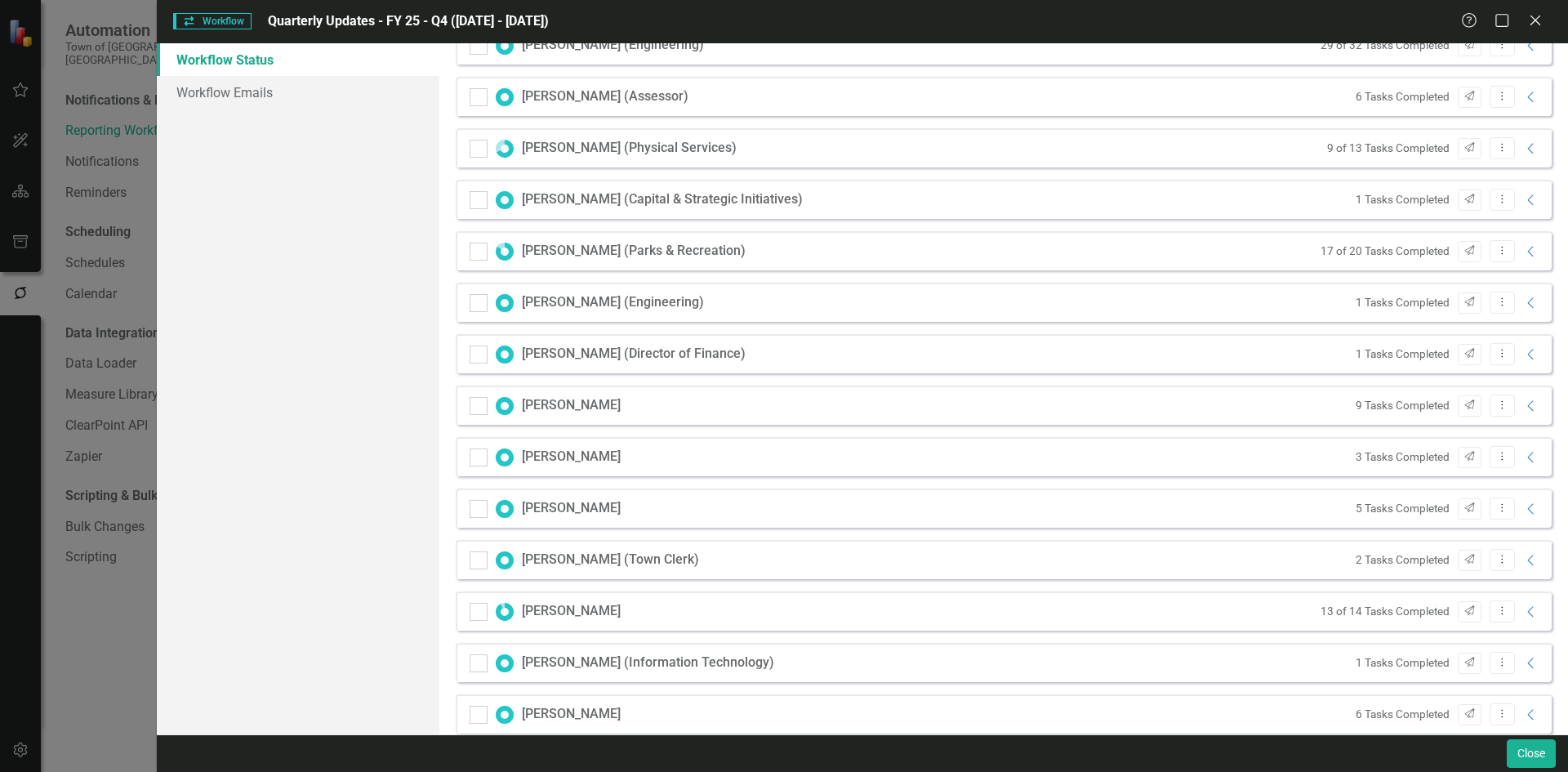
click at [924, 146] on div "Sally Katz (Physical Services) 9 of 13 Tasks Completed Send Dropdown Menu Colla…" at bounding box center [1004, 148] width 1096 height 40
click at [924, 148] on icon "Collapse" at bounding box center [1530, 149] width 16 height 14
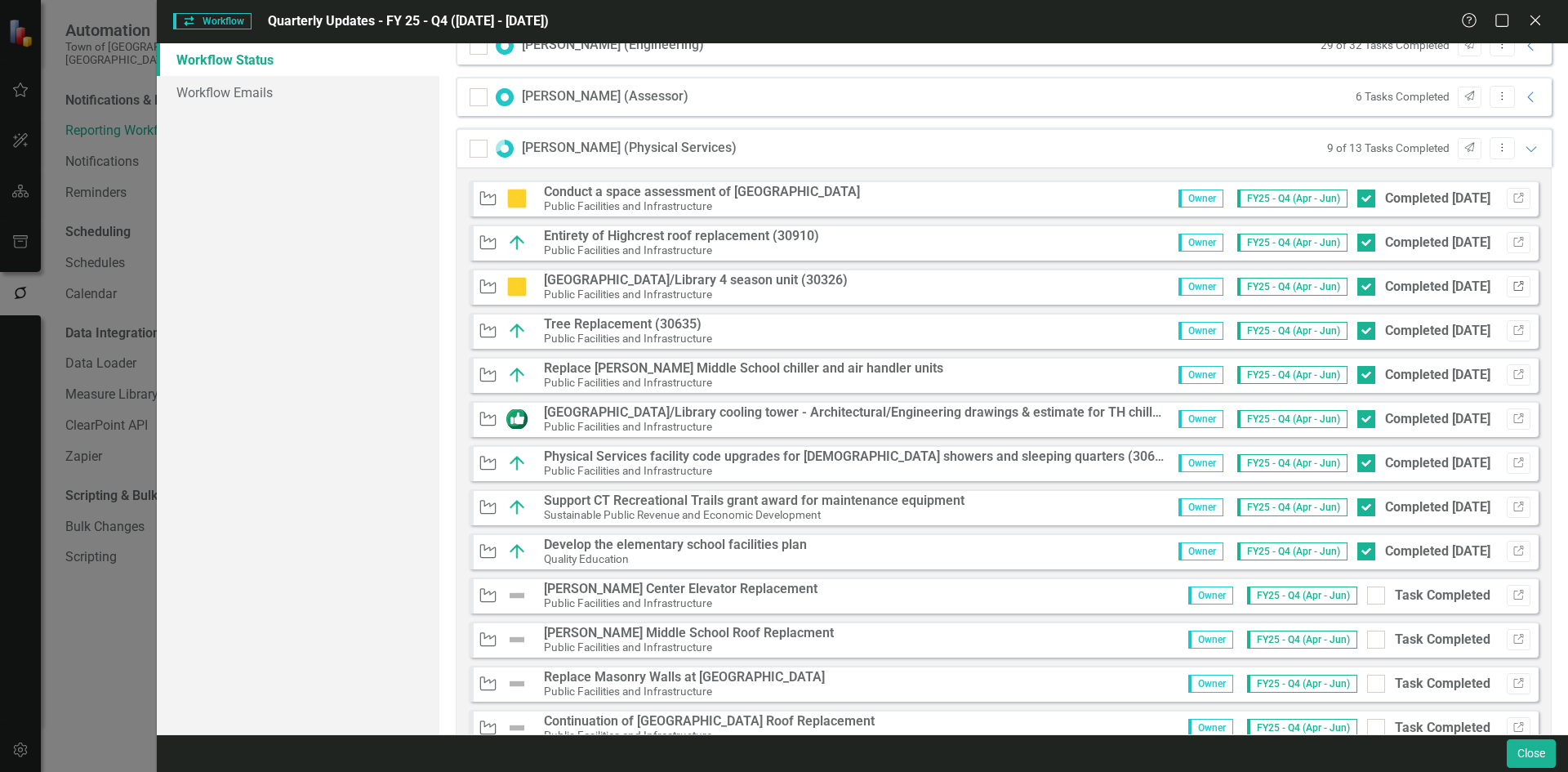
click at [924, 284] on icon "Link" at bounding box center [1518, 287] width 13 height 10
click at [924, 153] on icon "Expanded" at bounding box center [1530, 149] width 16 height 14
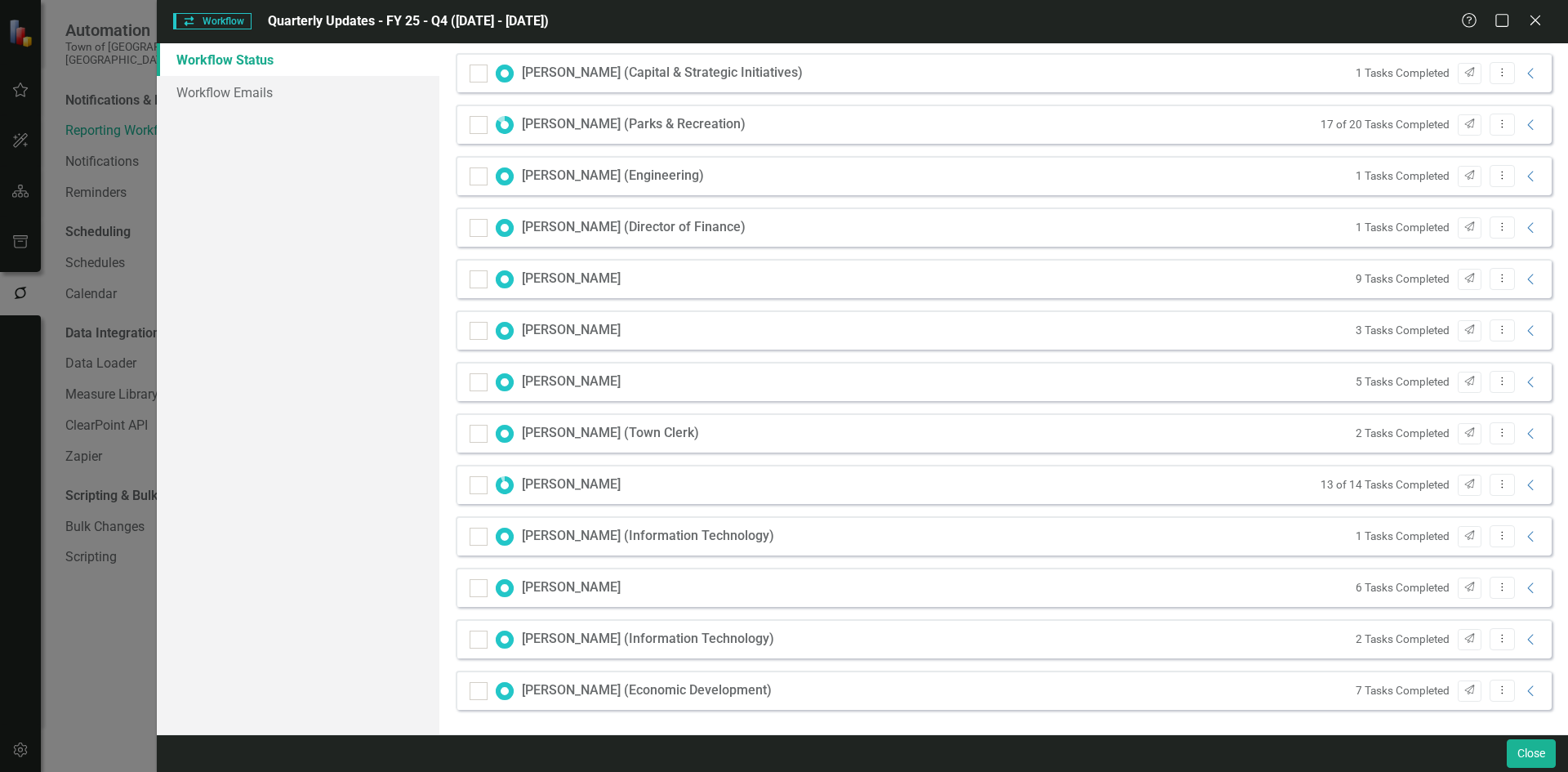
scroll to position [454, 0]
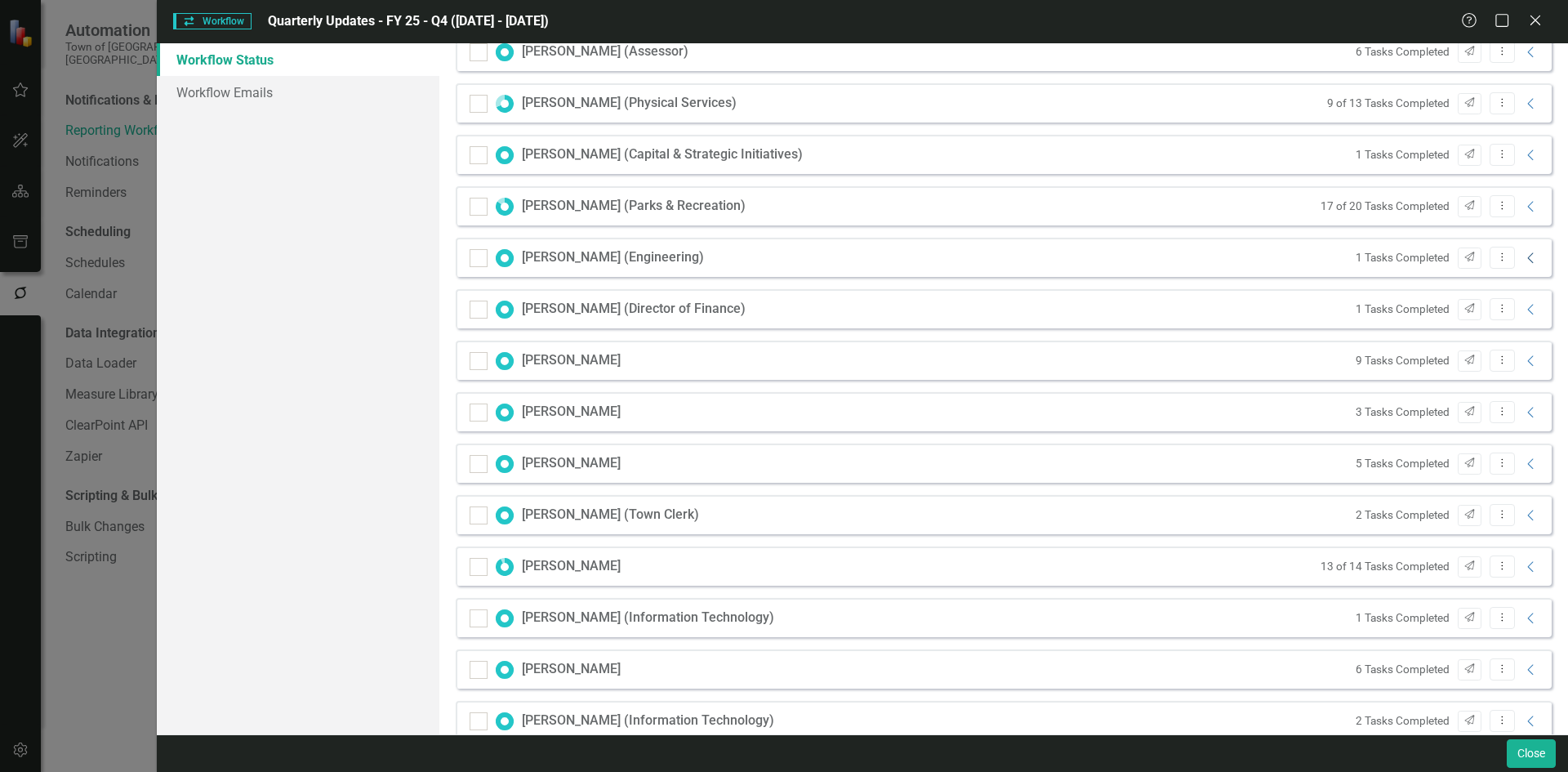
click at [924, 262] on icon "Collapse" at bounding box center [1530, 259] width 16 height 14
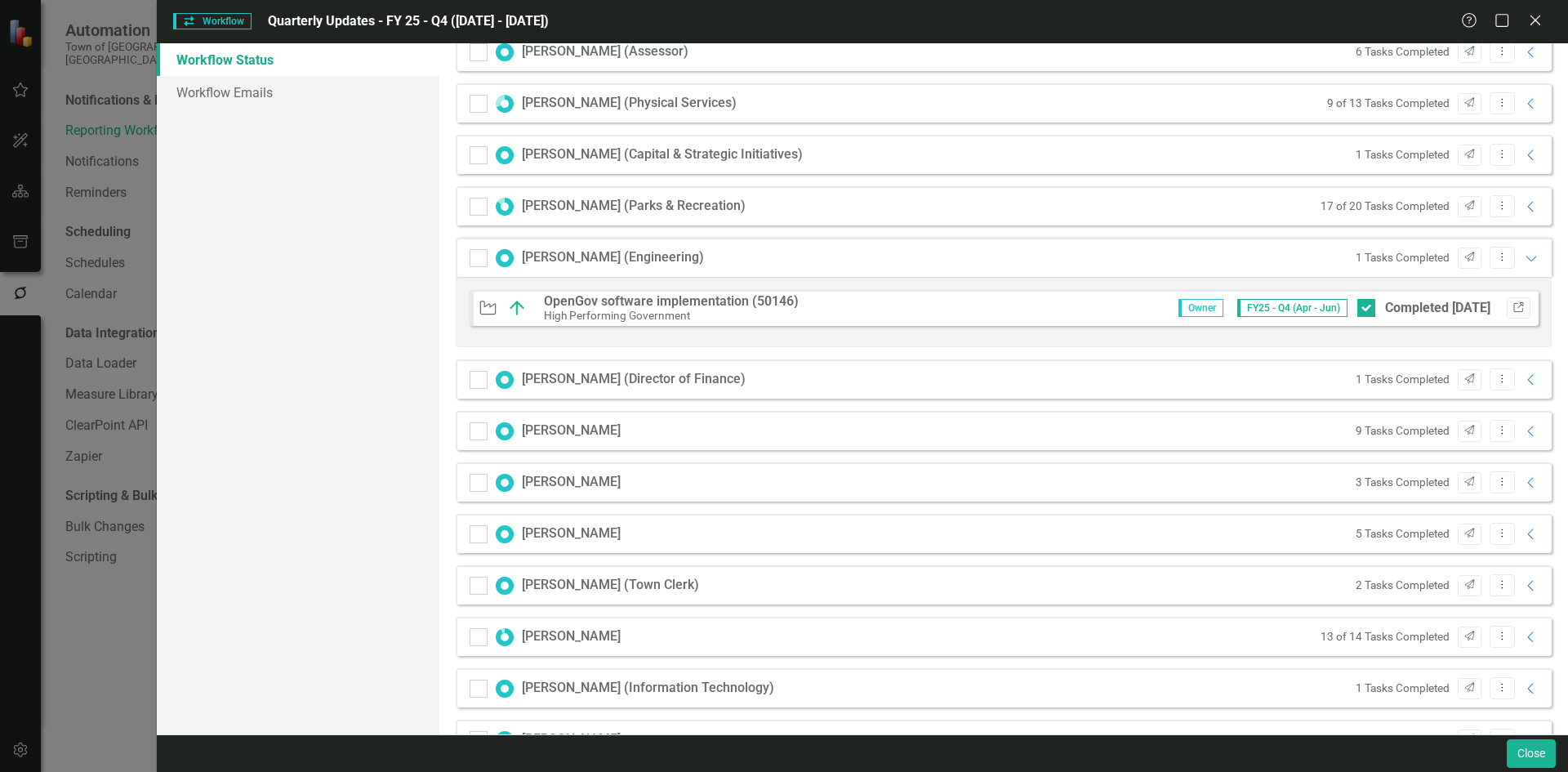
click at [924, 305] on icon "Link" at bounding box center [1518, 308] width 13 height 10
click at [924, 257] on icon at bounding box center [1530, 259] width 11 height 6
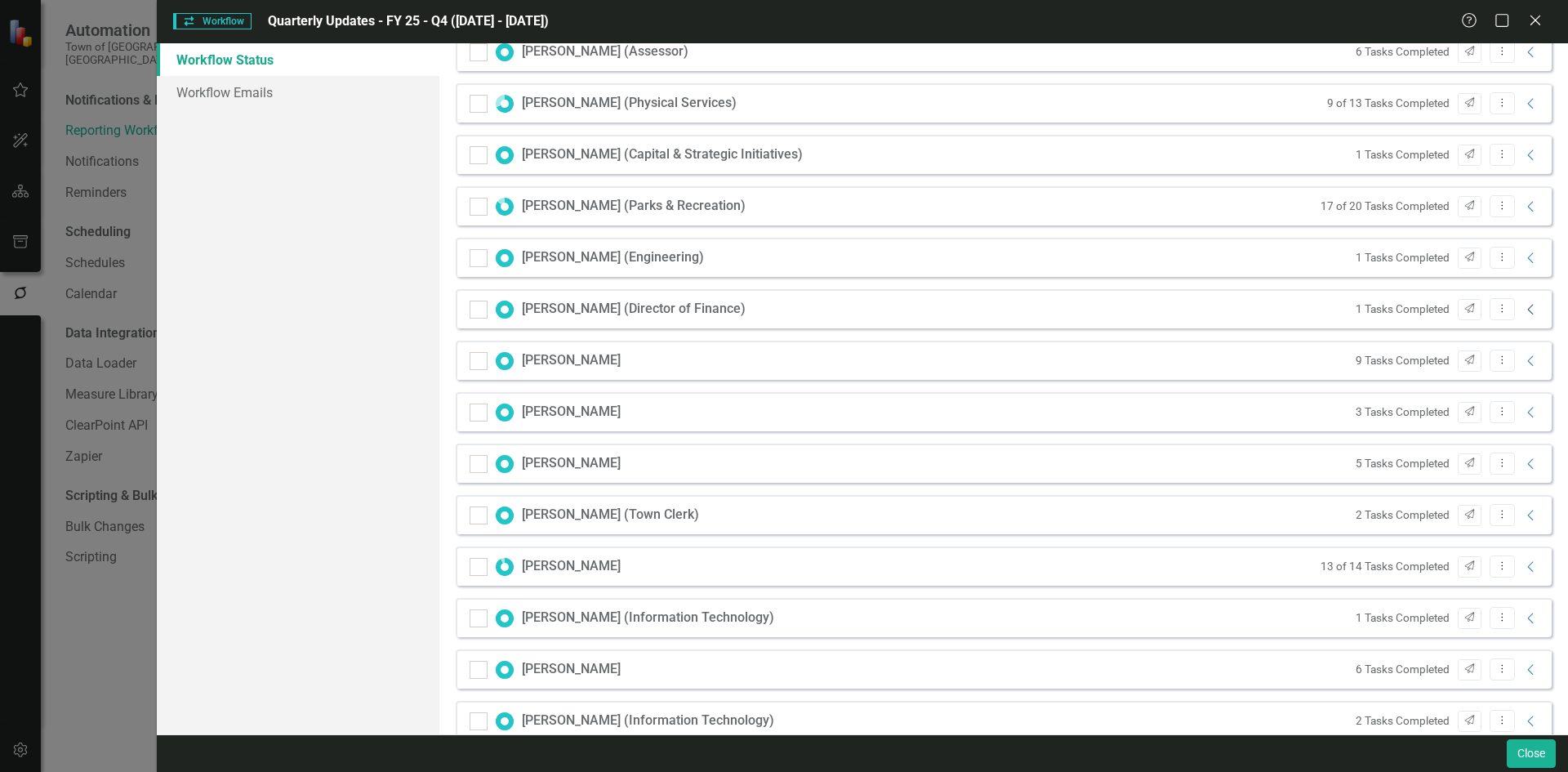
click at [924, 310] on icon "Collapse" at bounding box center [1530, 310] width 16 height 14
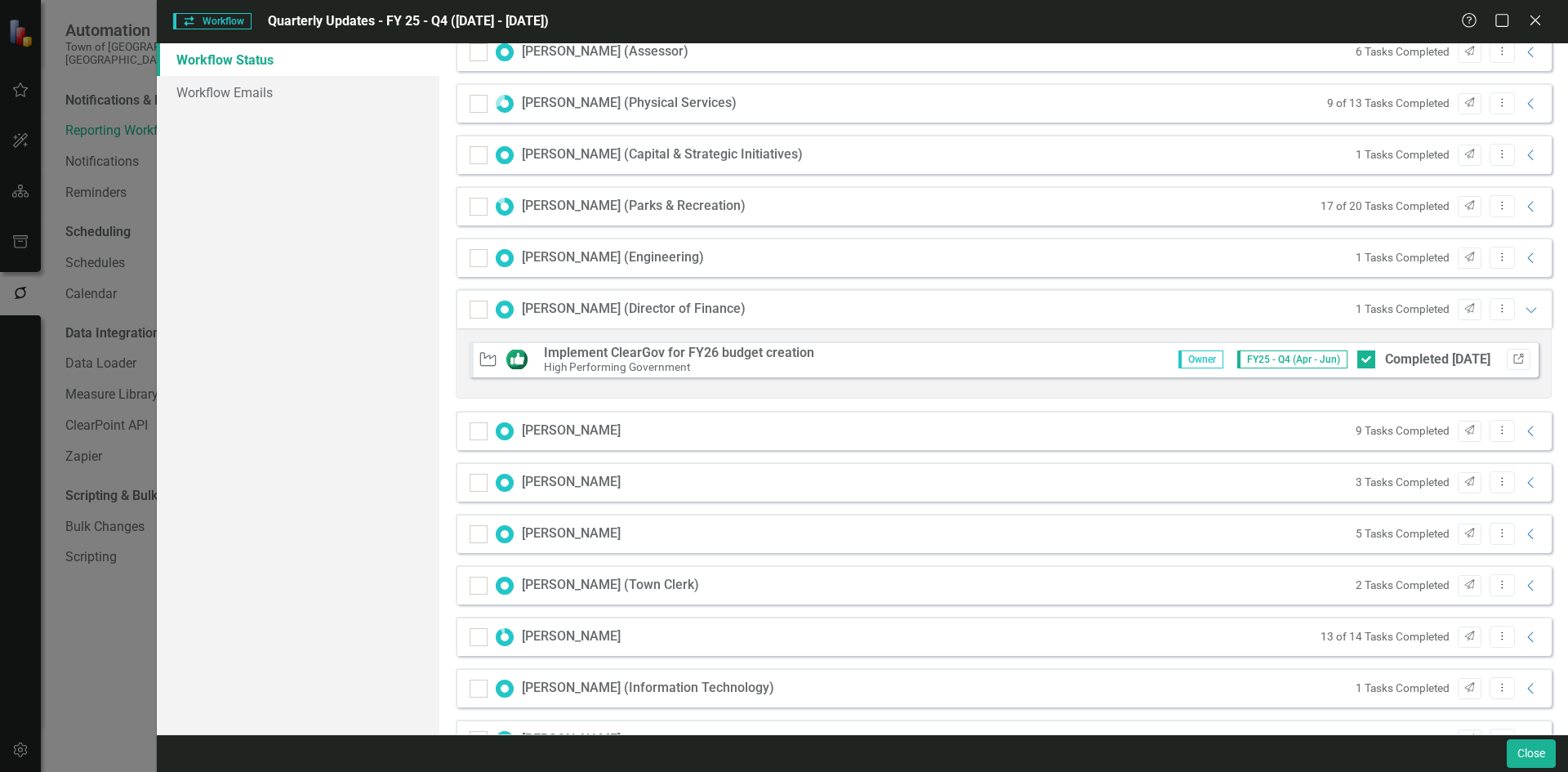
click at [924, 358] on icon "Link" at bounding box center [1518, 359] width 13 height 10
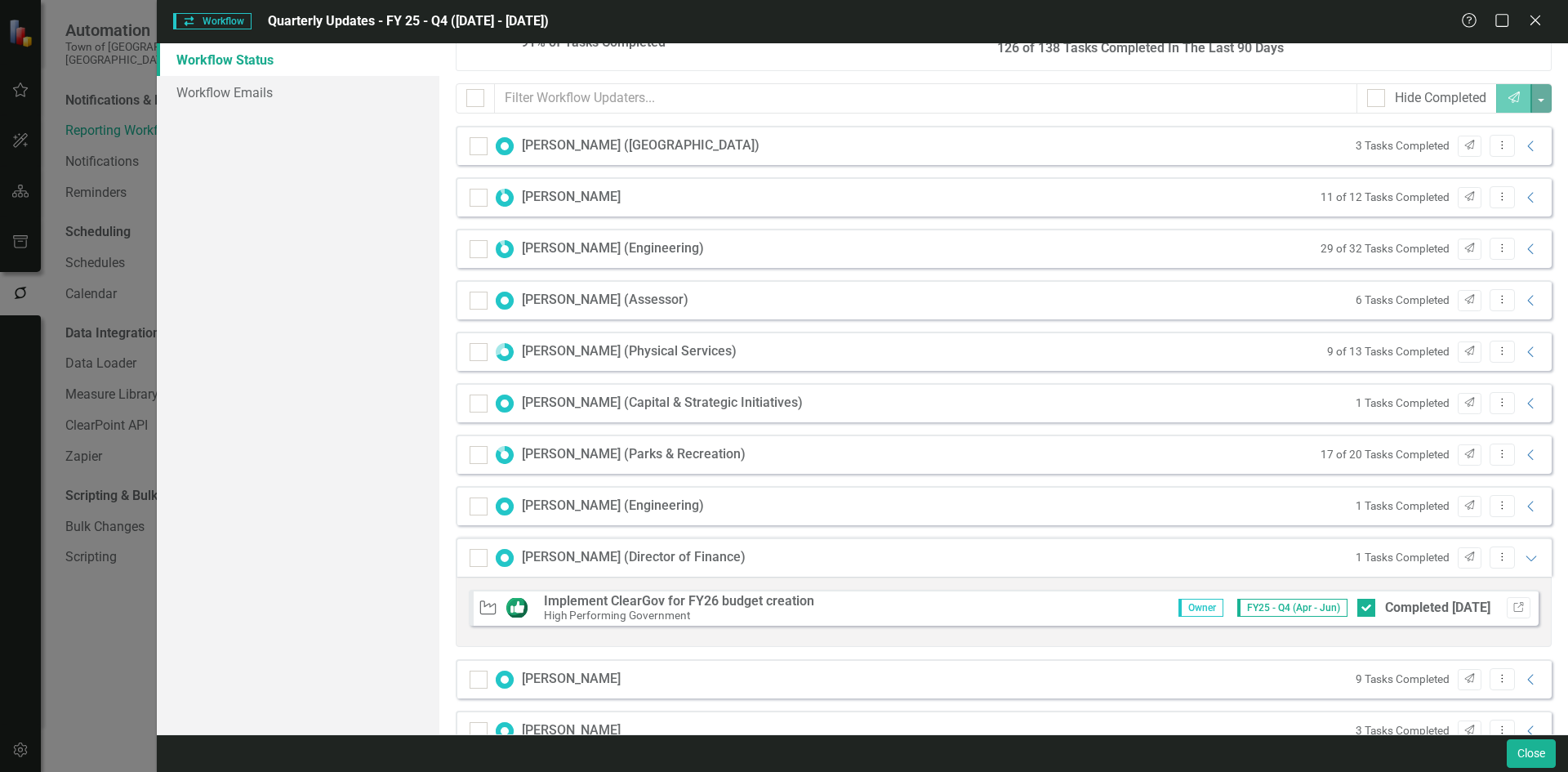
scroll to position [208, 0]
click at [924, 558] on icon "Expanded" at bounding box center [1530, 555] width 16 height 14
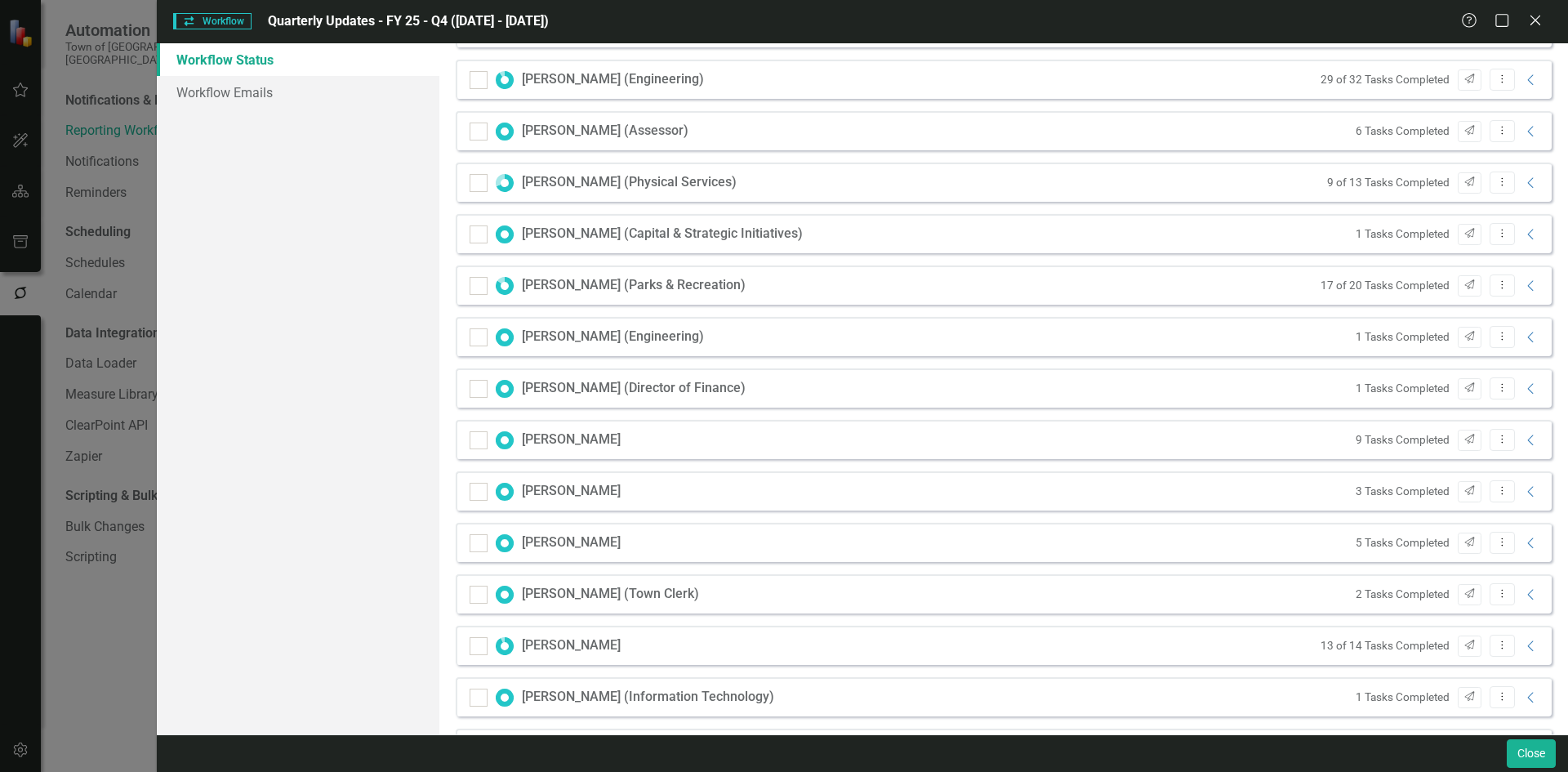
scroll to position [372, 0]
click at [924, 182] on icon "Collapse" at bounding box center [1530, 185] width 16 height 14
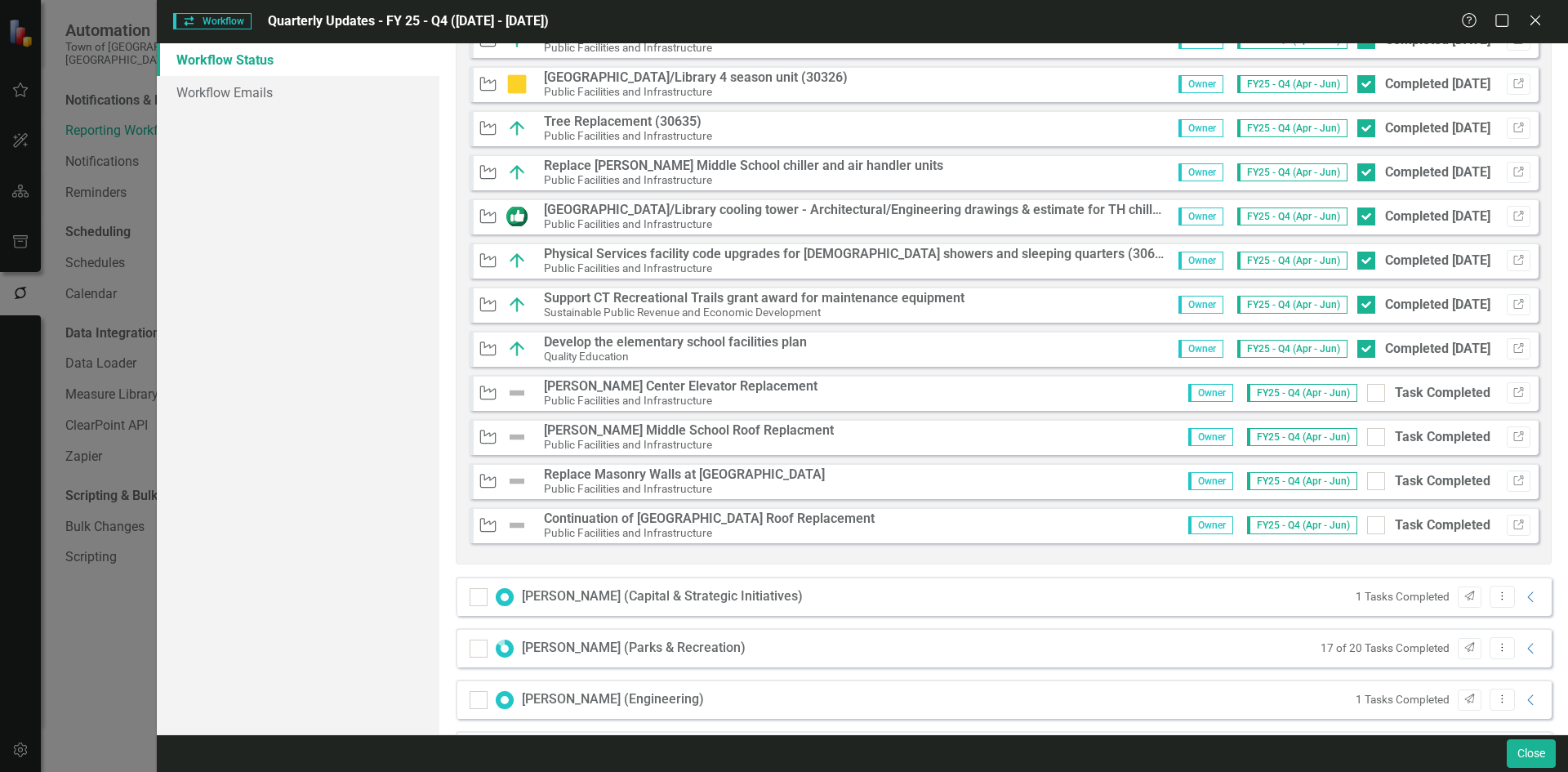
scroll to position [862, 0]
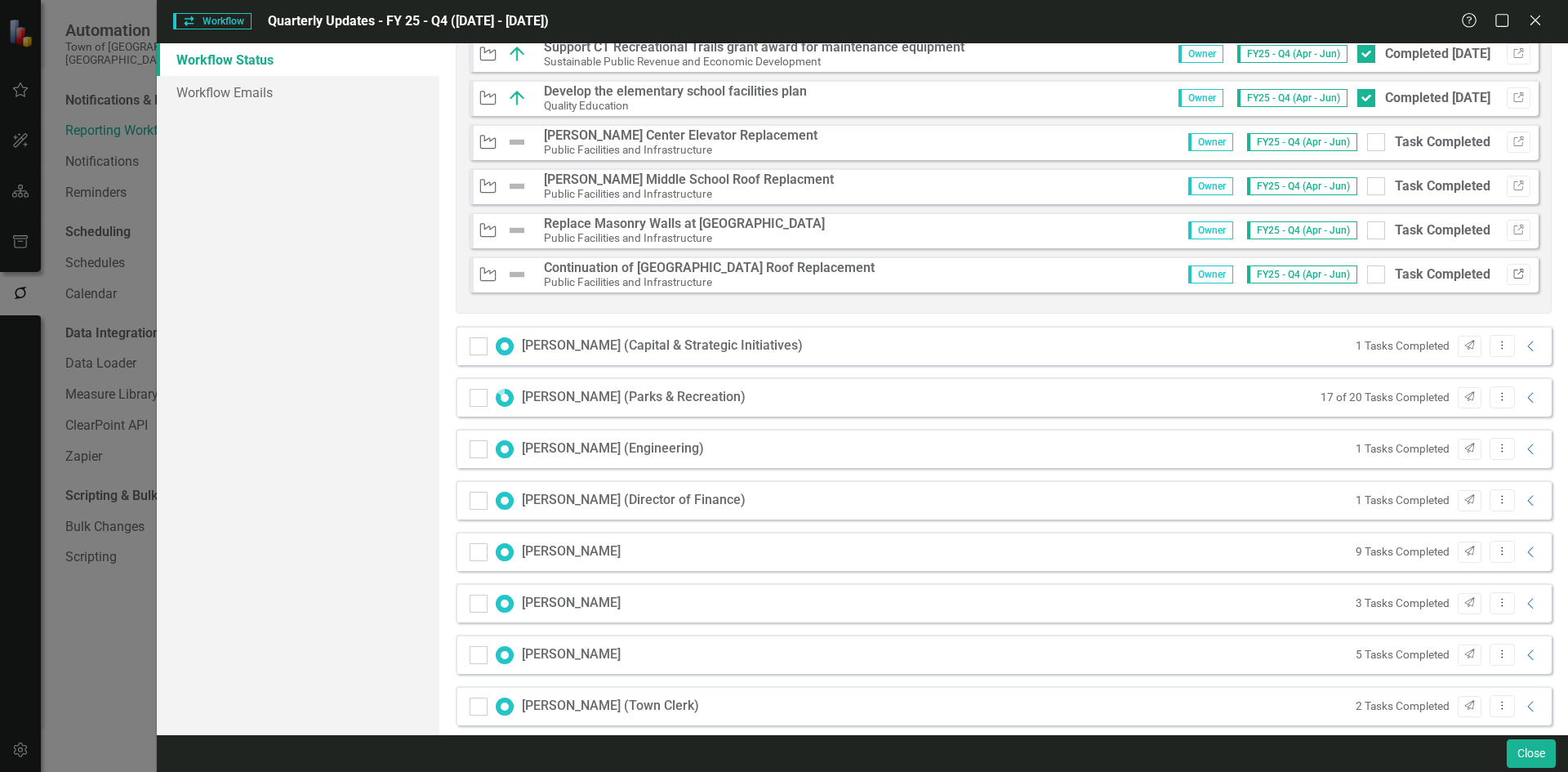
click at [924, 269] on icon "Link" at bounding box center [1518, 274] width 13 height 10
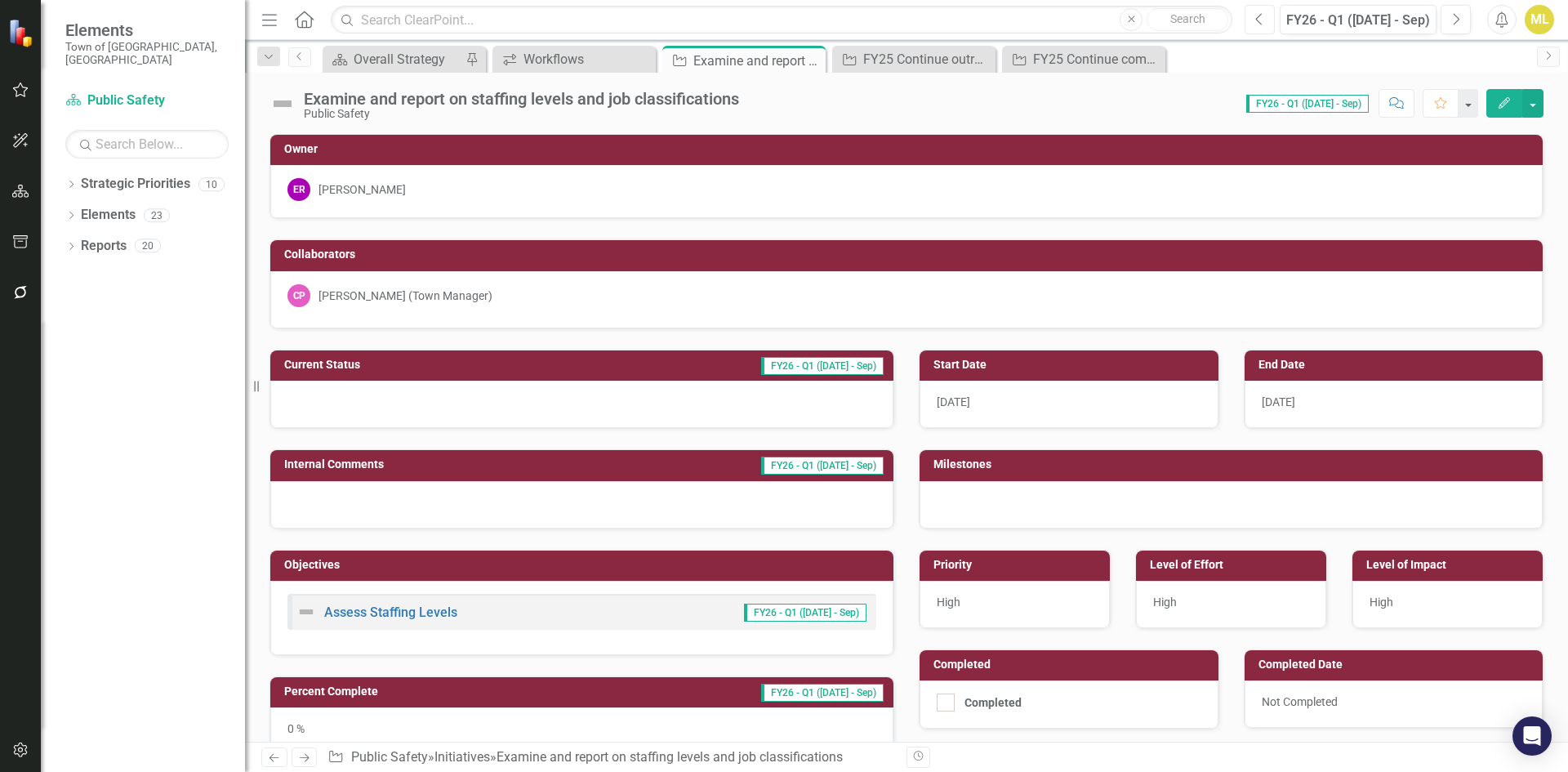
click at [1260, 18] on icon "Previous" at bounding box center [1259, 19] width 9 height 14
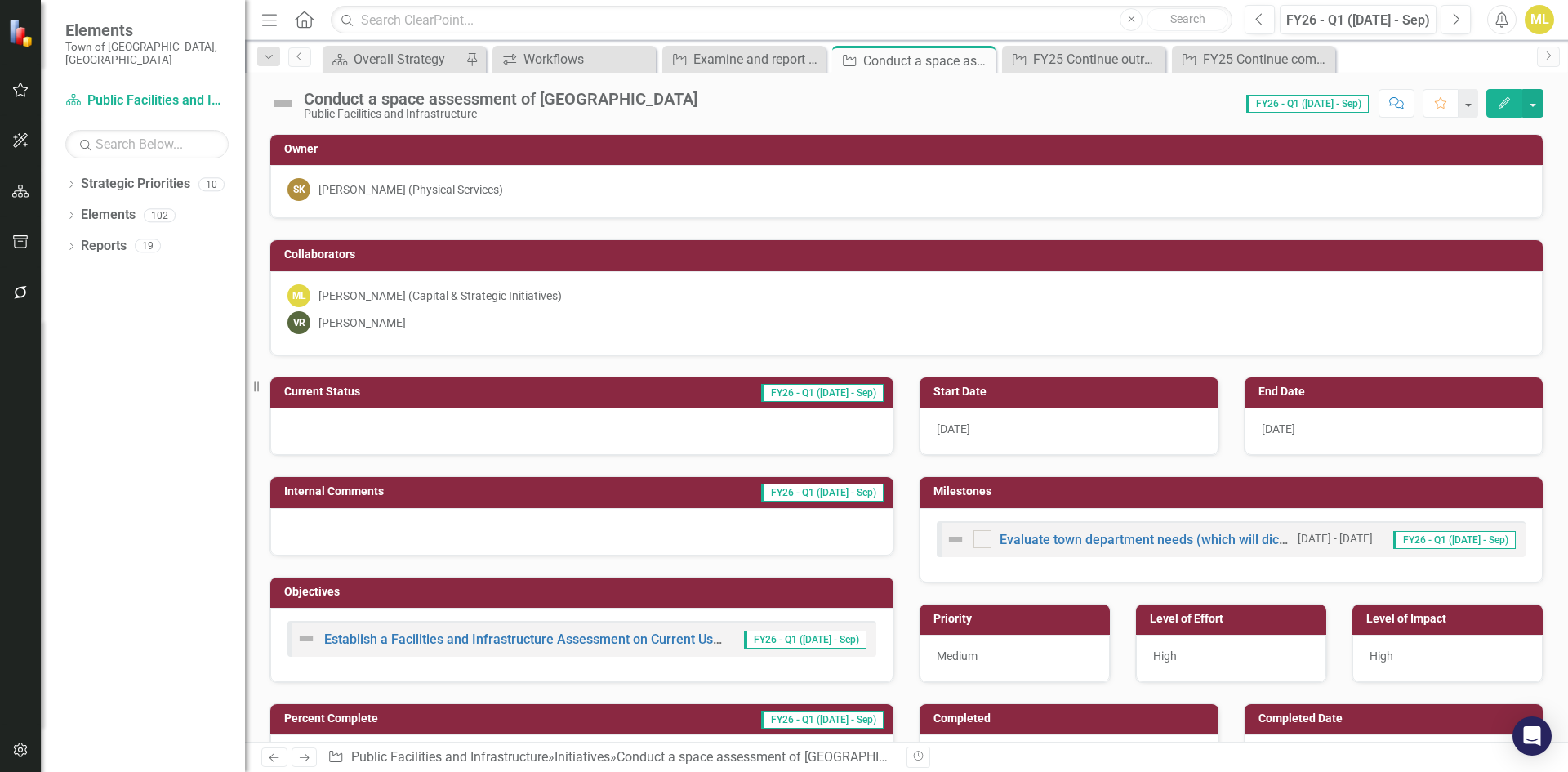
scroll to position [346, 0]
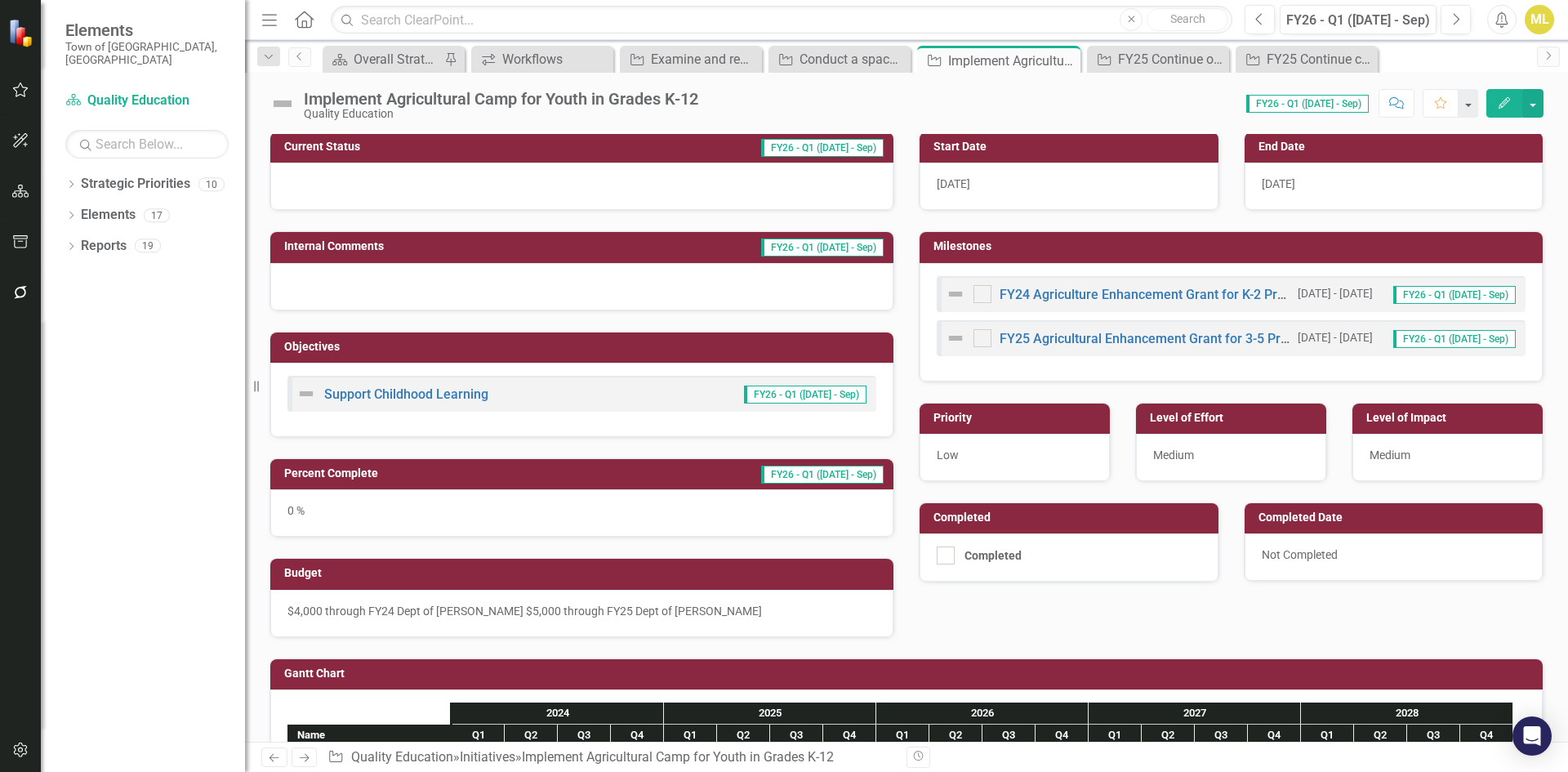
scroll to position [163, 0]
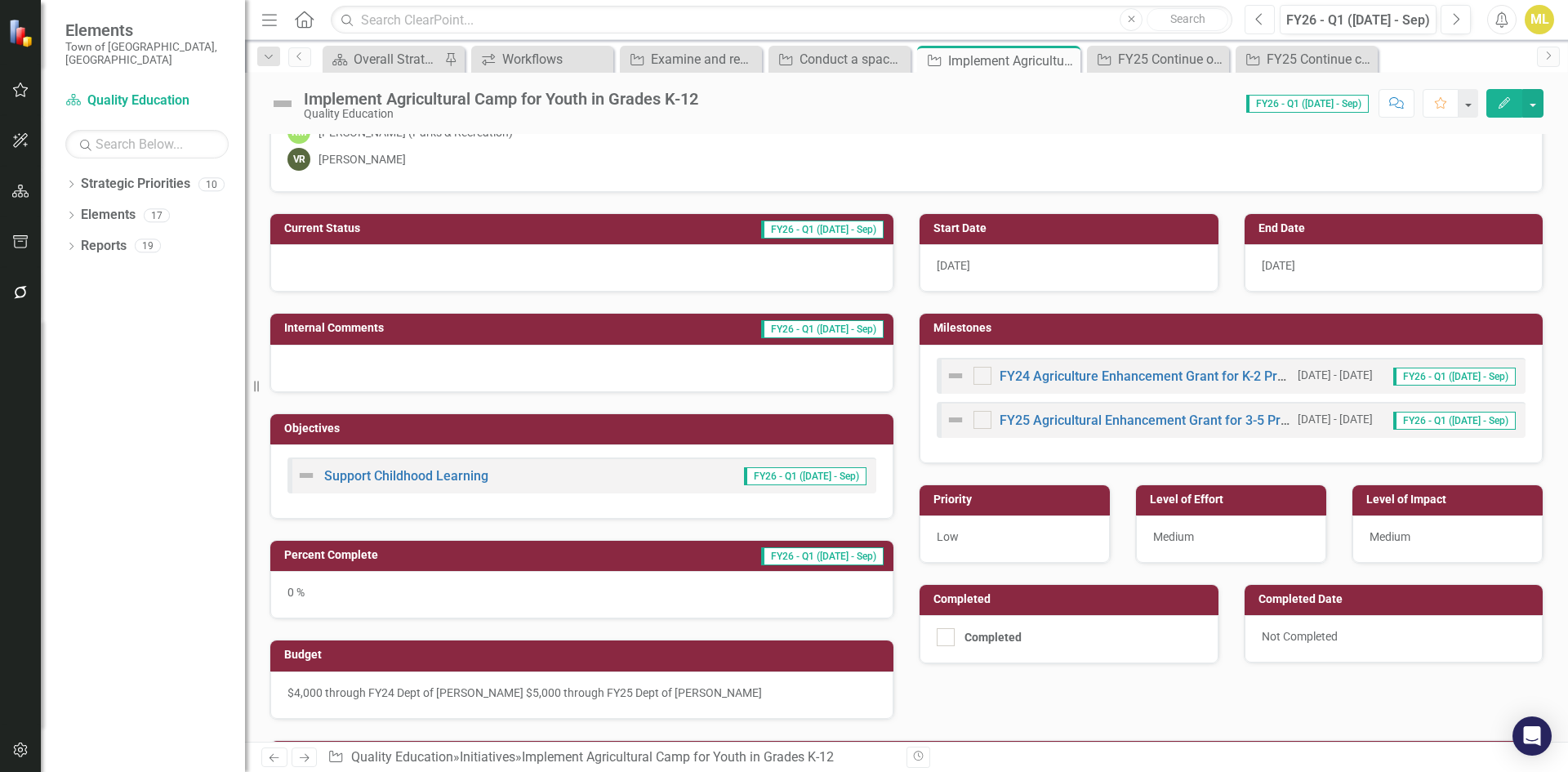
click at [1270, 14] on button "Previous" at bounding box center [1259, 19] width 30 height 29
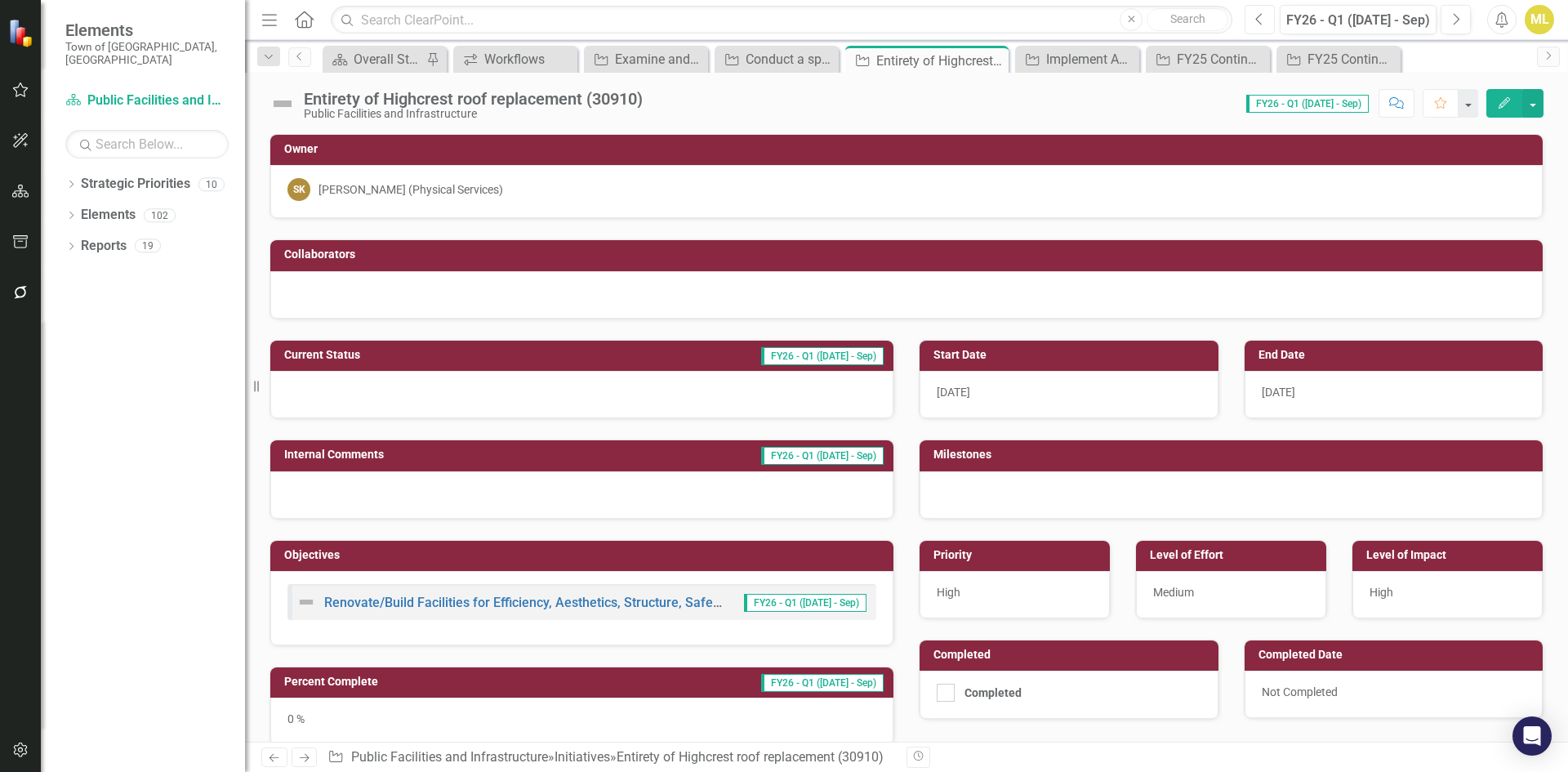
click at [1248, 17] on button "Previous" at bounding box center [1259, 19] width 30 height 29
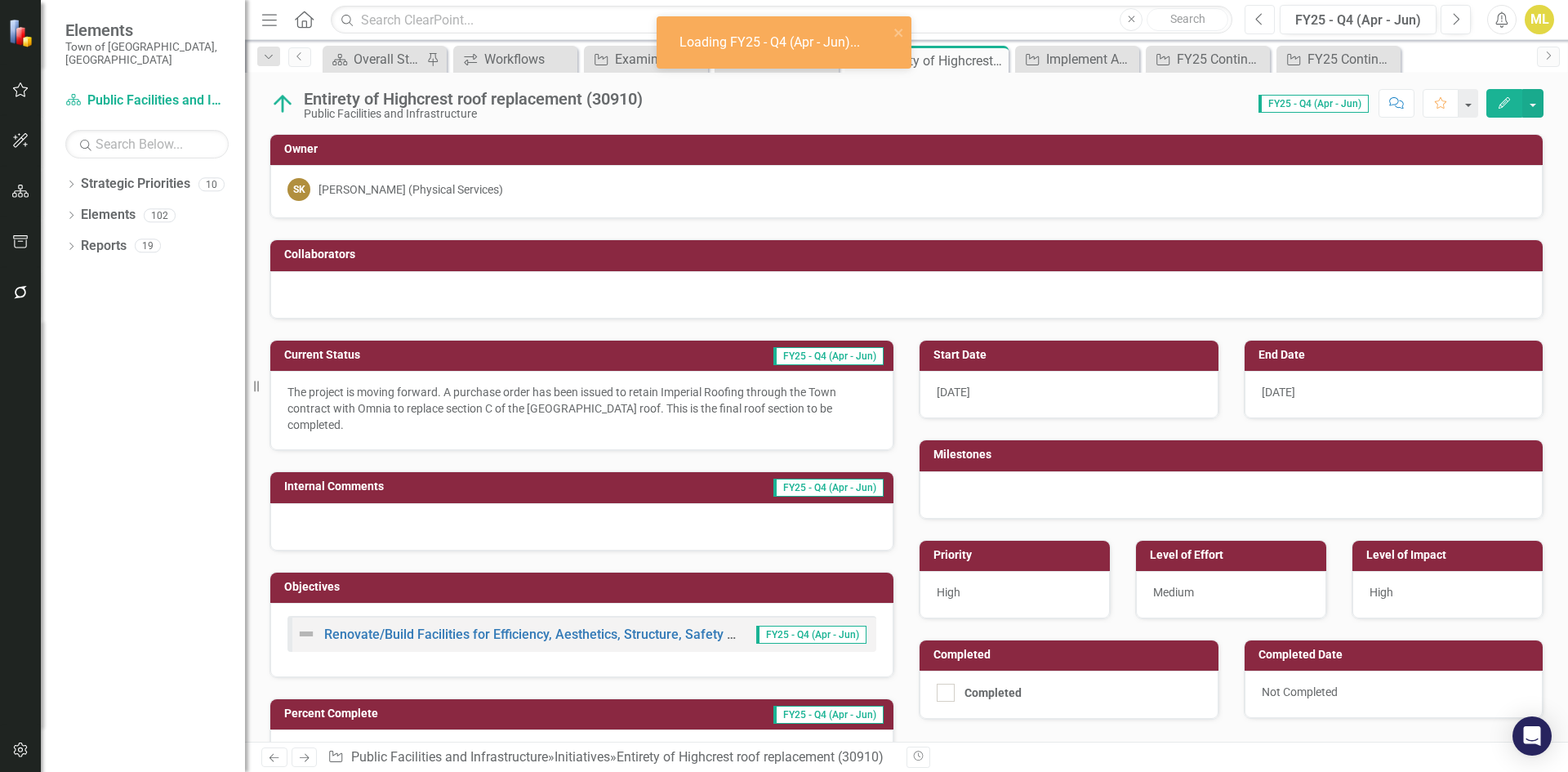
scroll to position [163, 0]
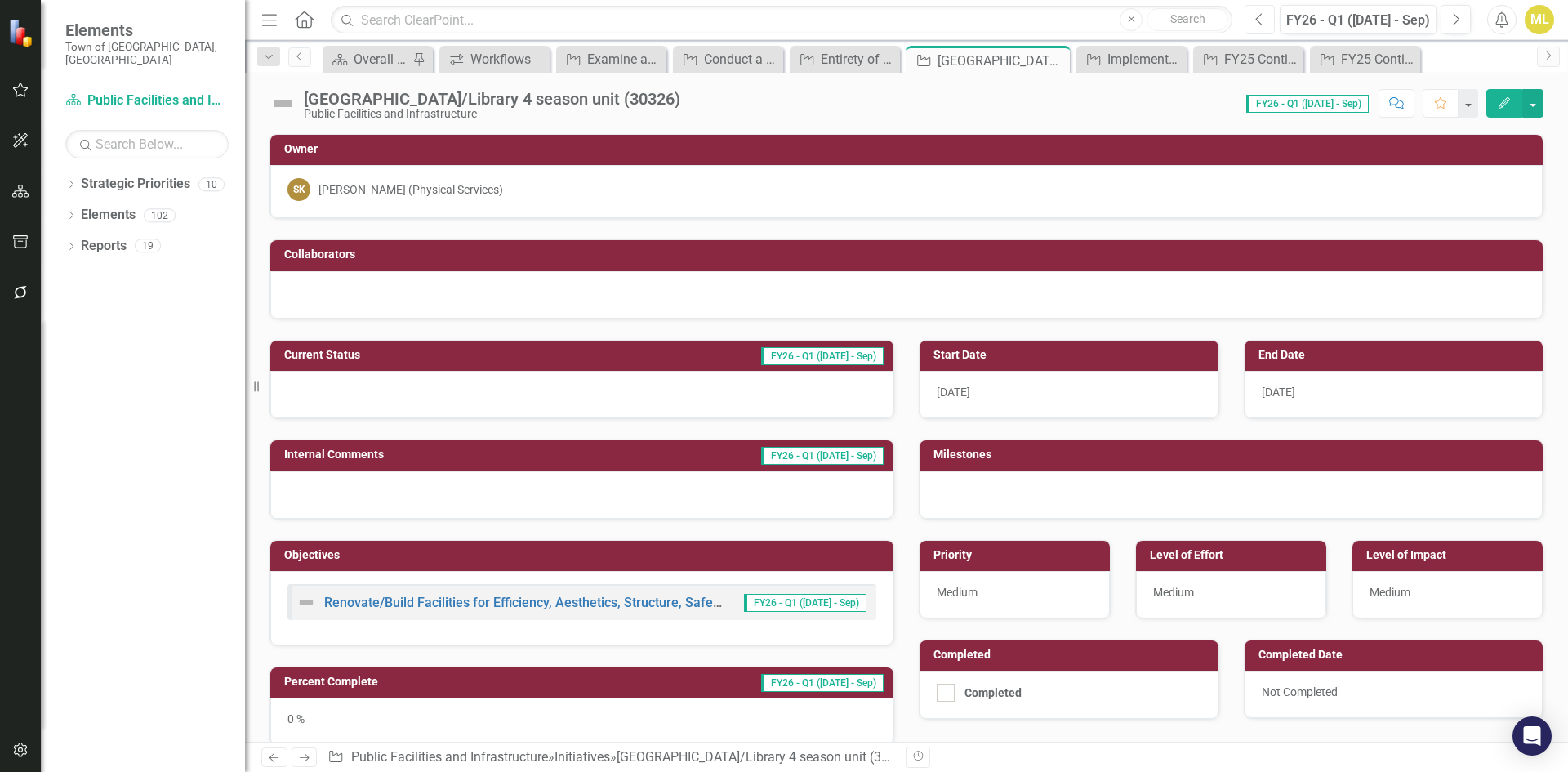
click at [1260, 16] on icon "Previous" at bounding box center [1259, 19] width 9 height 14
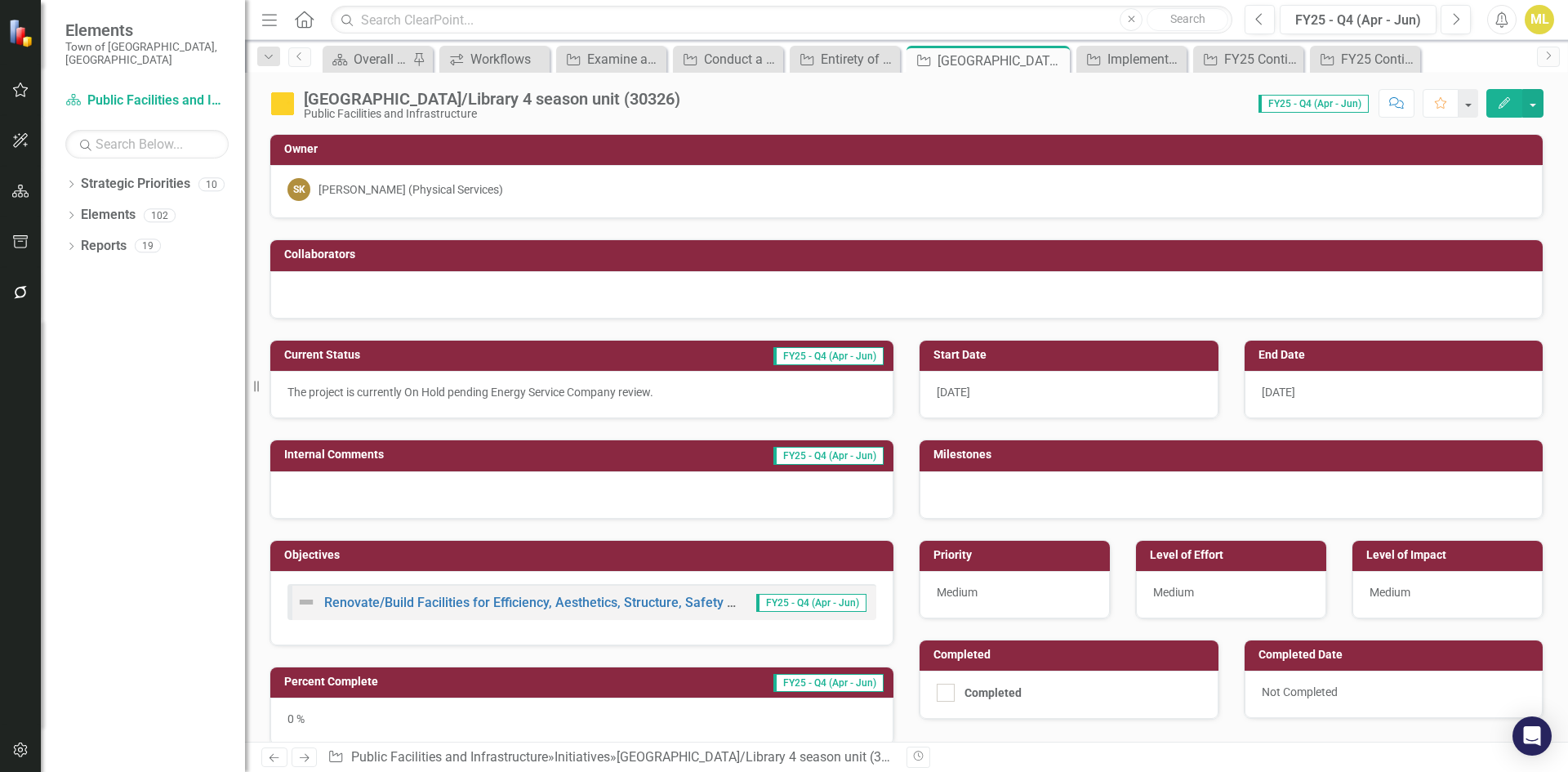
click at [1311, 385] on div "7/31/24" at bounding box center [1394, 394] width 299 height 47
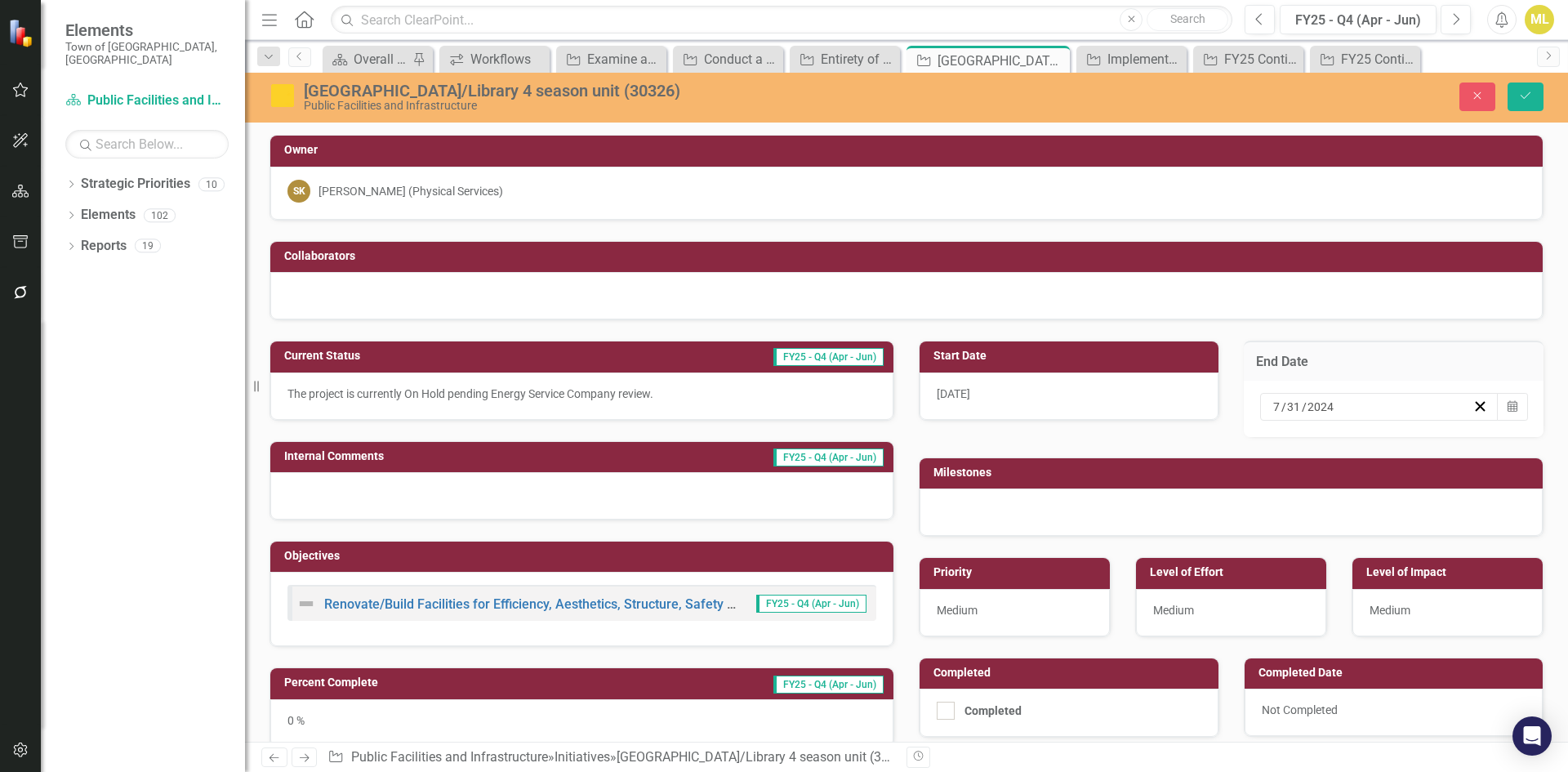
click at [1369, 407] on div "7 / 31 / 2024" at bounding box center [1371, 406] width 202 height 16
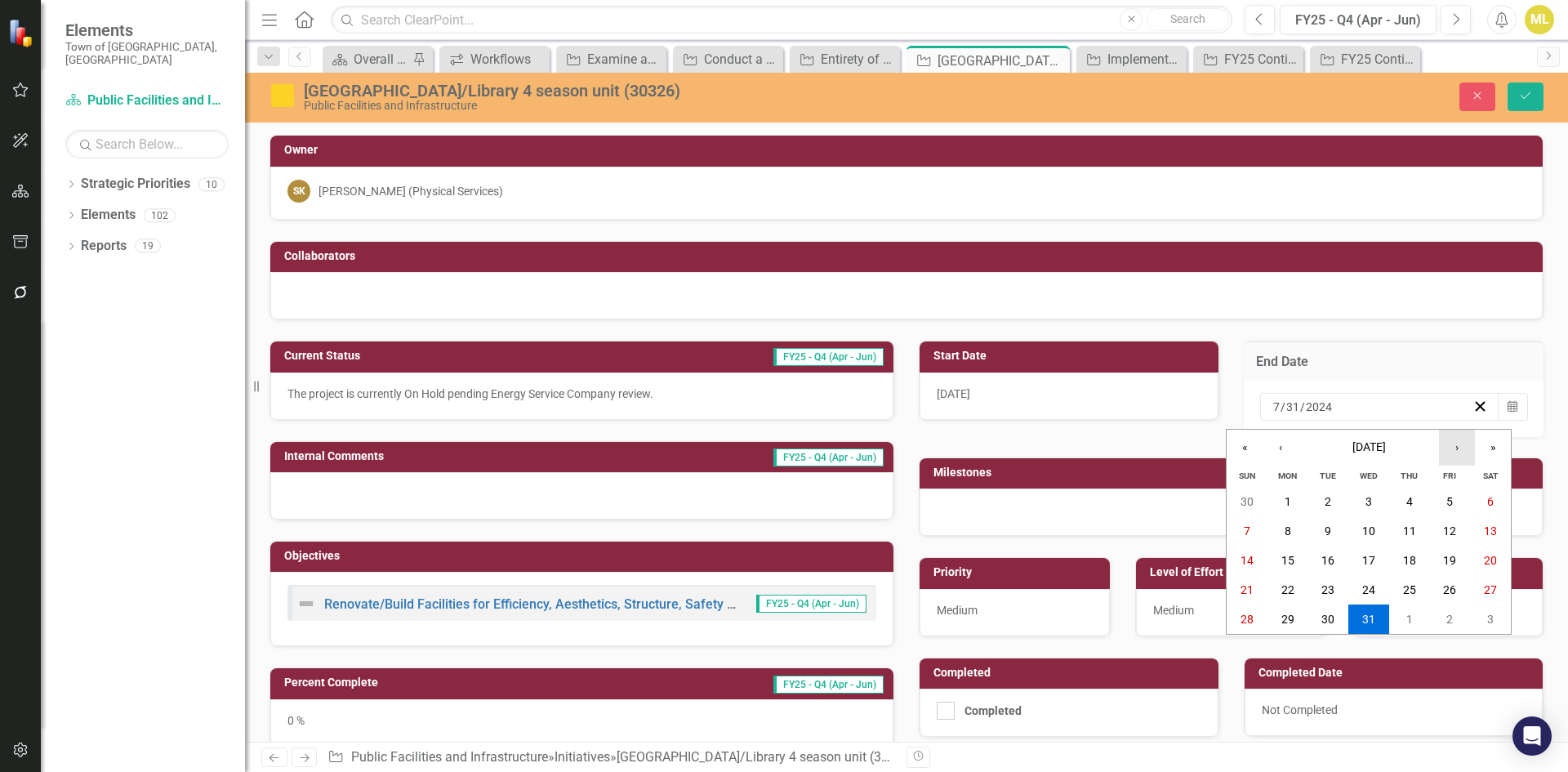
click at [1456, 441] on button "›" at bounding box center [1456, 447] width 36 height 36
click at [1490, 447] on button "»" at bounding box center [1492, 447] width 36 height 36
click at [1285, 448] on button "‹" at bounding box center [1279, 447] width 36 height 36
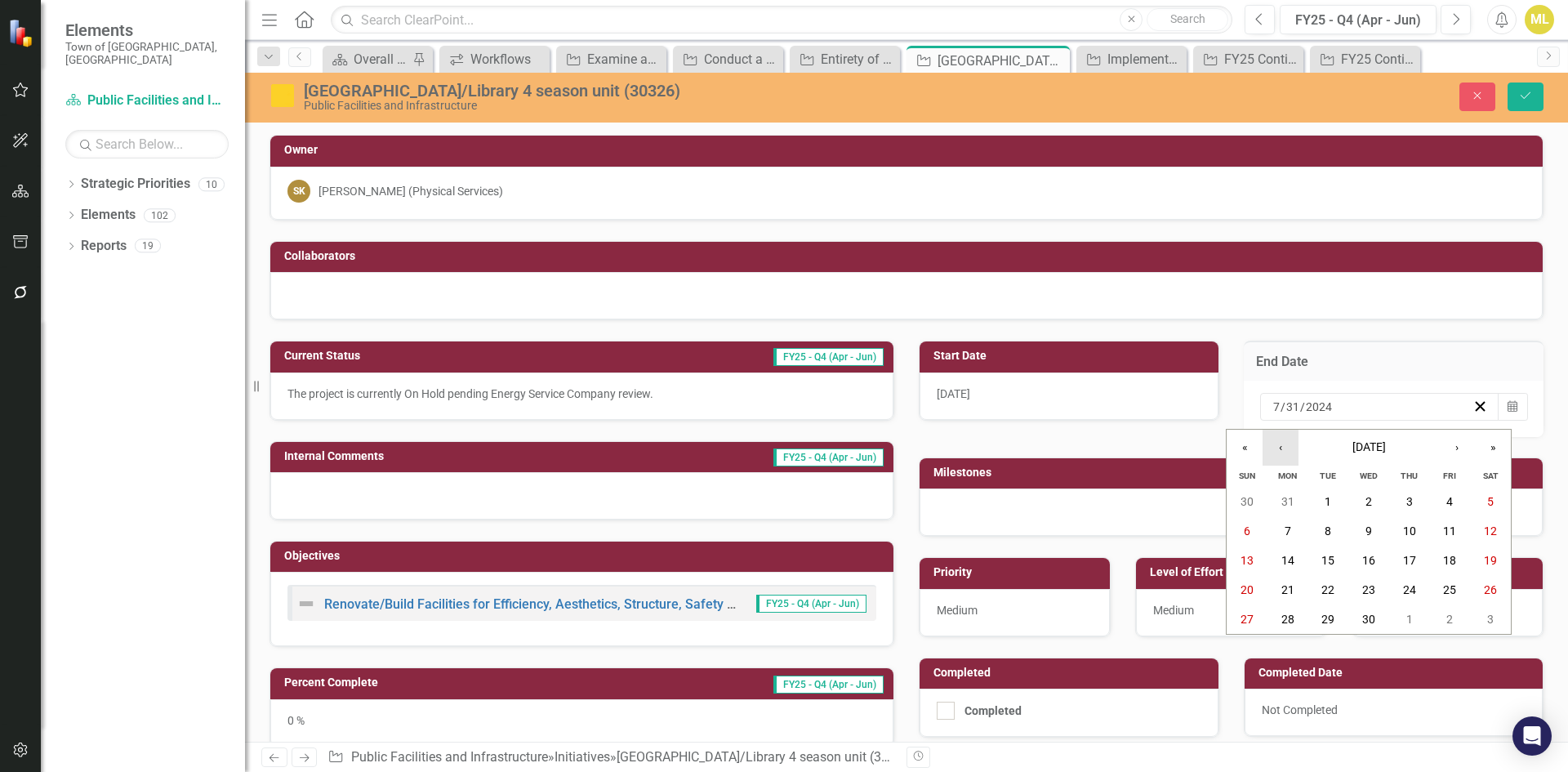
click at [1285, 448] on button "‹" at bounding box center [1279, 447] width 36 height 36
click at [1324, 619] on abbr "30" at bounding box center [1328, 620] width 14 height 14
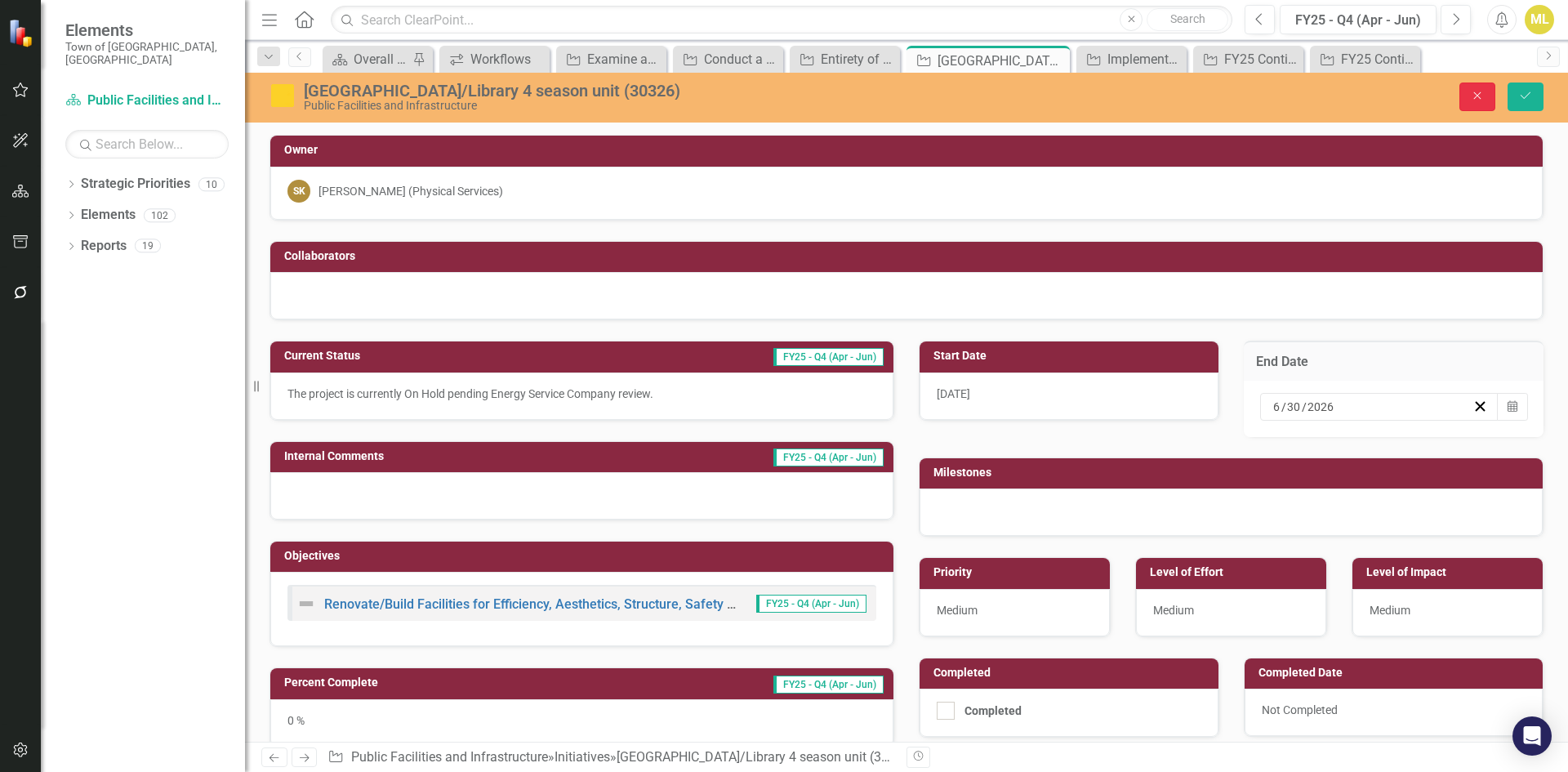
click at [1468, 92] on button "Close" at bounding box center [1476, 96] width 36 height 29
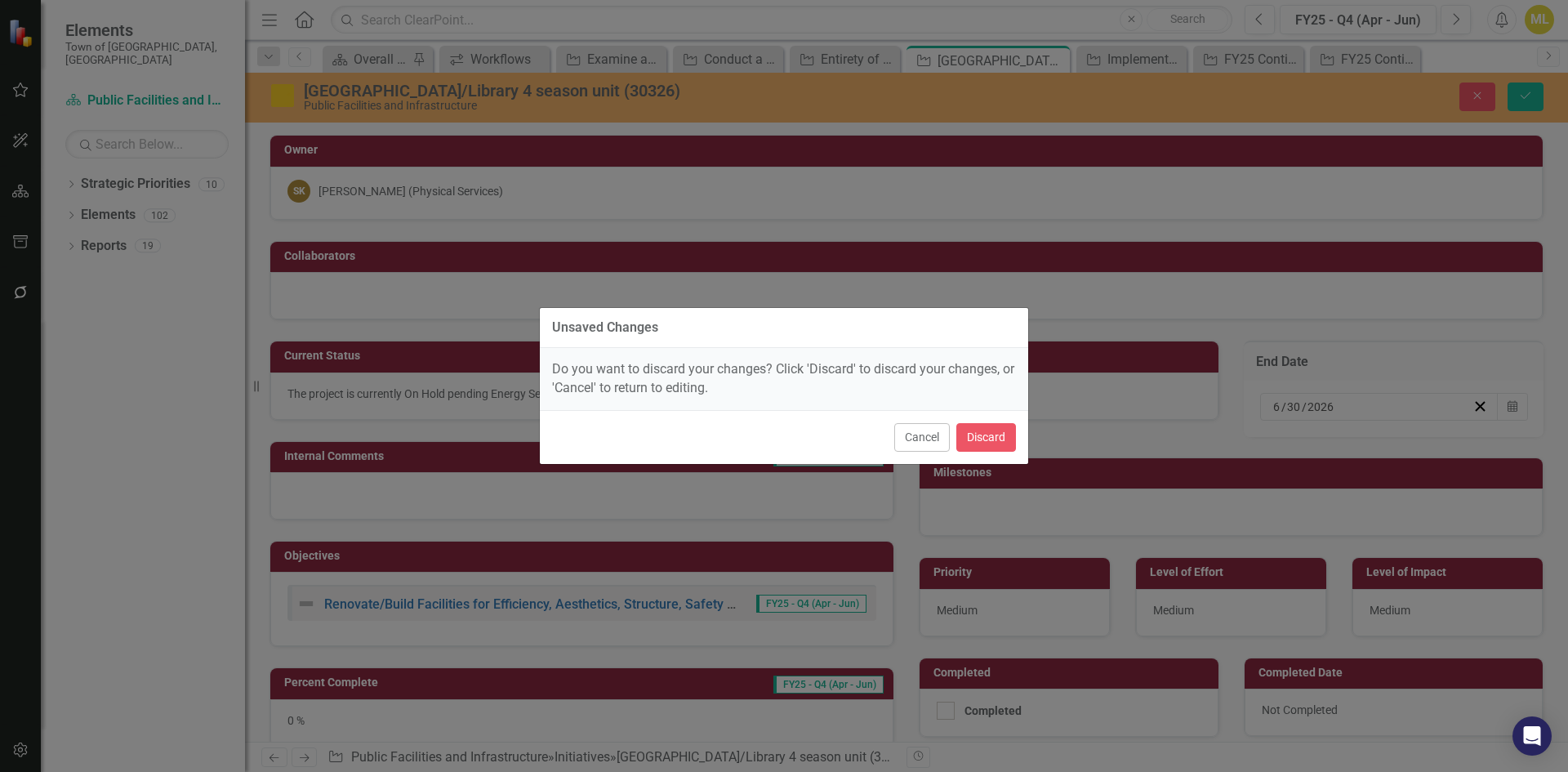
click at [1169, 212] on div "Unsaved Changes Do you want to discard your changes? Click 'Discard' to discard…" at bounding box center [784, 386] width 1568 height 772
click at [1524, 93] on div "Unsaved Changes Do you want to discard your changes? Click 'Discard' to discard…" at bounding box center [784, 386] width 1568 height 772
click at [914, 427] on button "Cancel" at bounding box center [922, 437] width 56 height 29
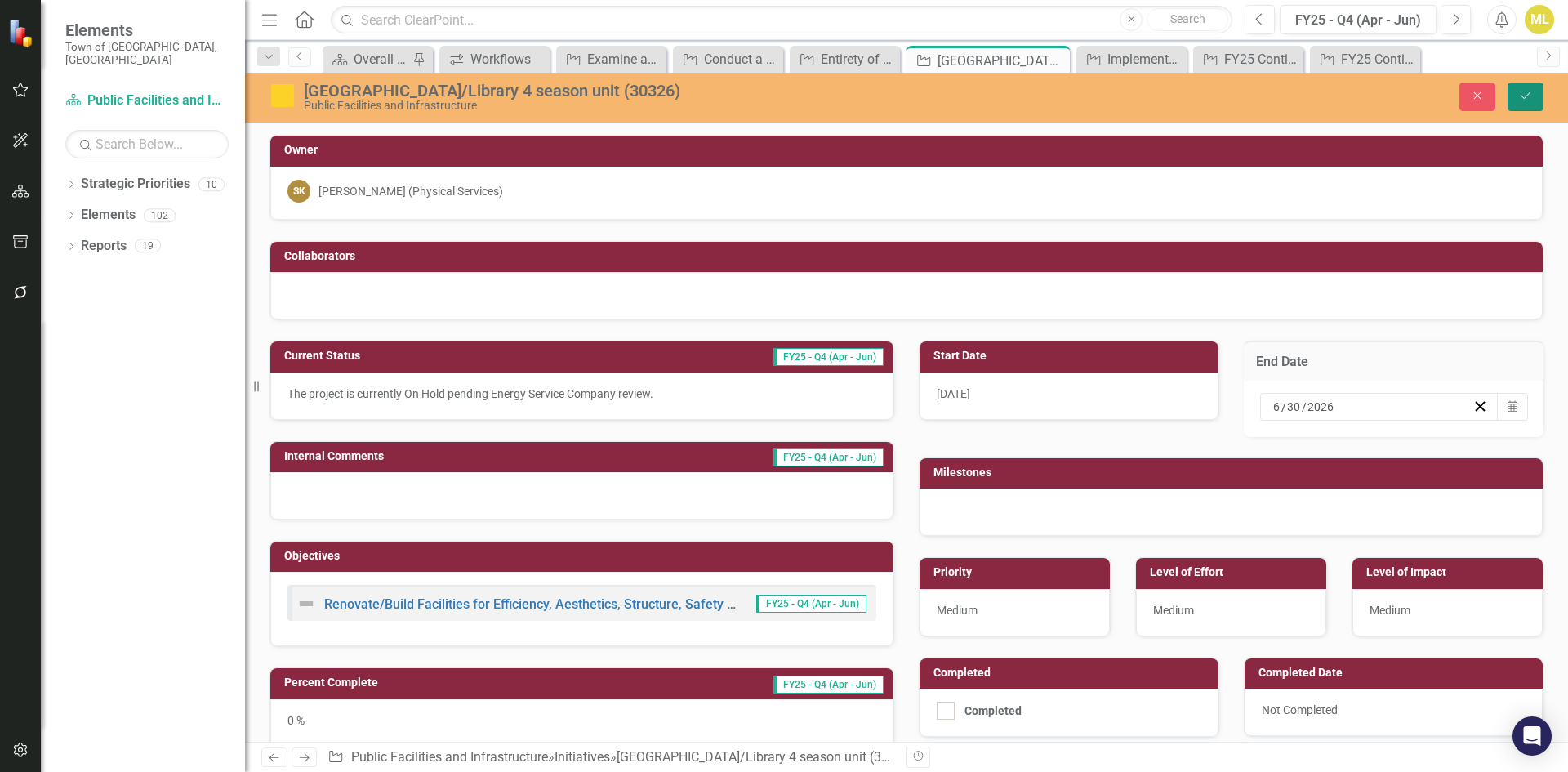
click at [1525, 93] on icon "Save" at bounding box center [1525, 96] width 14 height 12
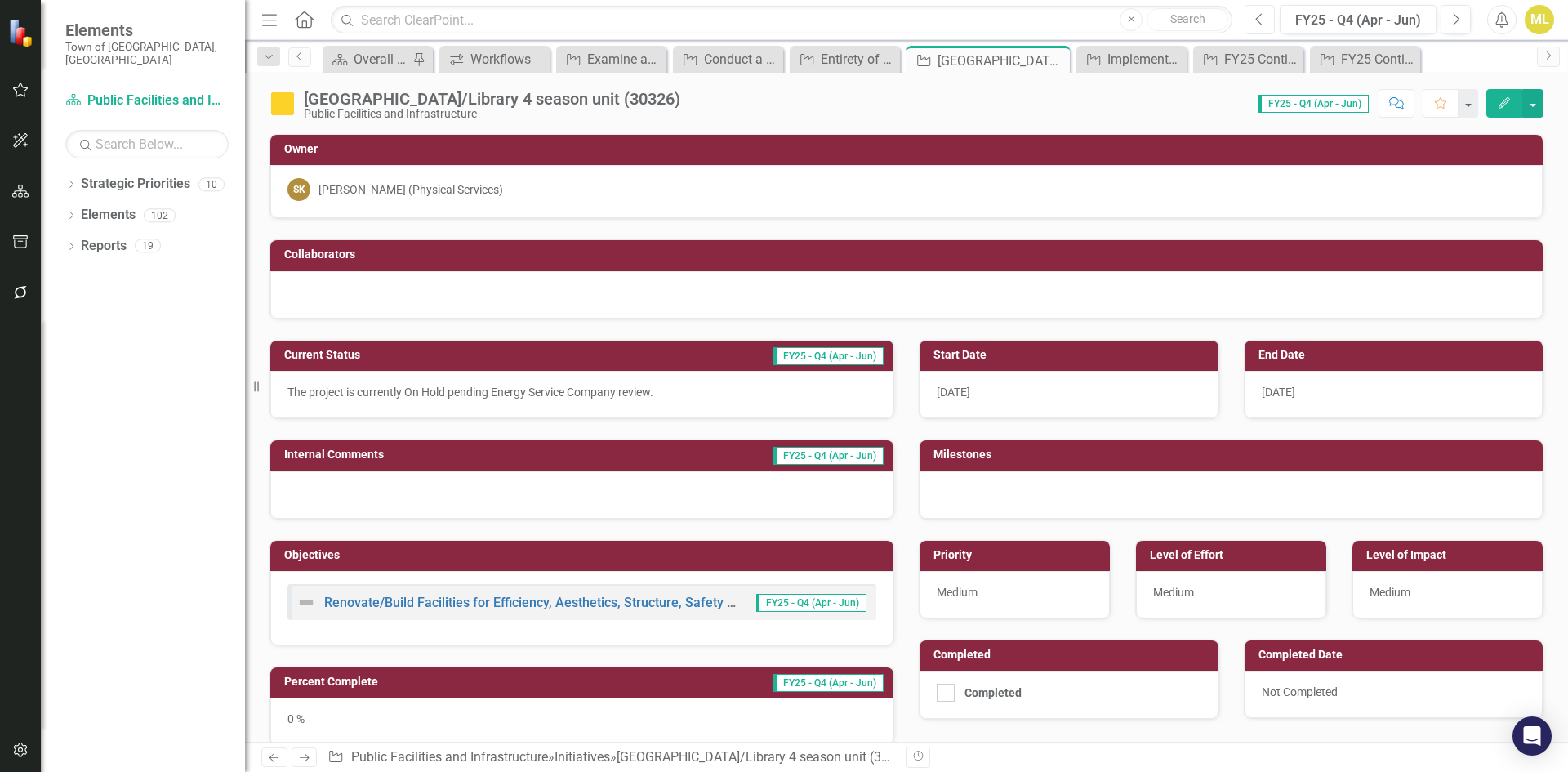
click at [1253, 16] on button "Previous" at bounding box center [1259, 19] width 30 height 29
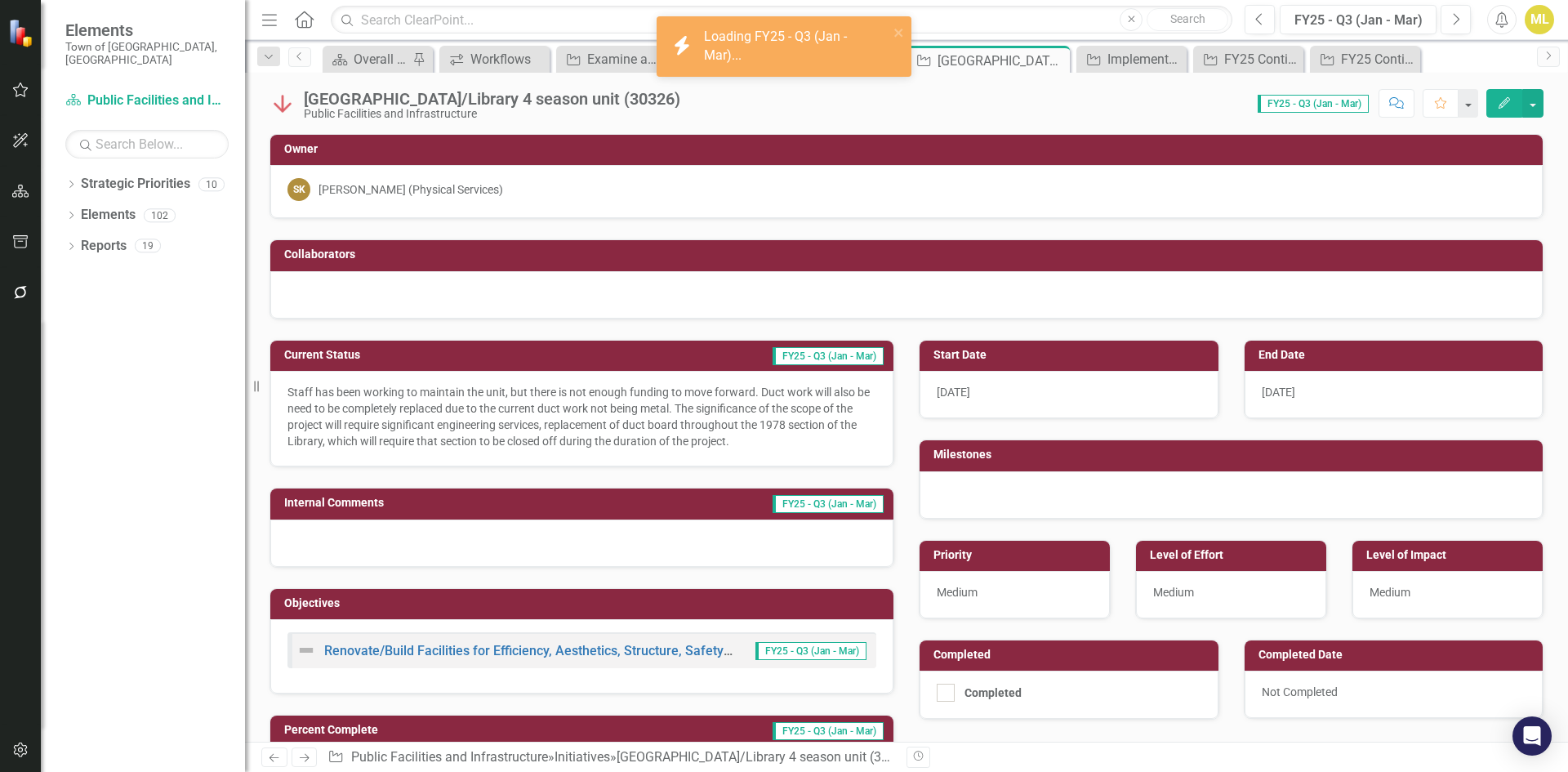
click at [285, 99] on img at bounding box center [282, 103] width 26 height 26
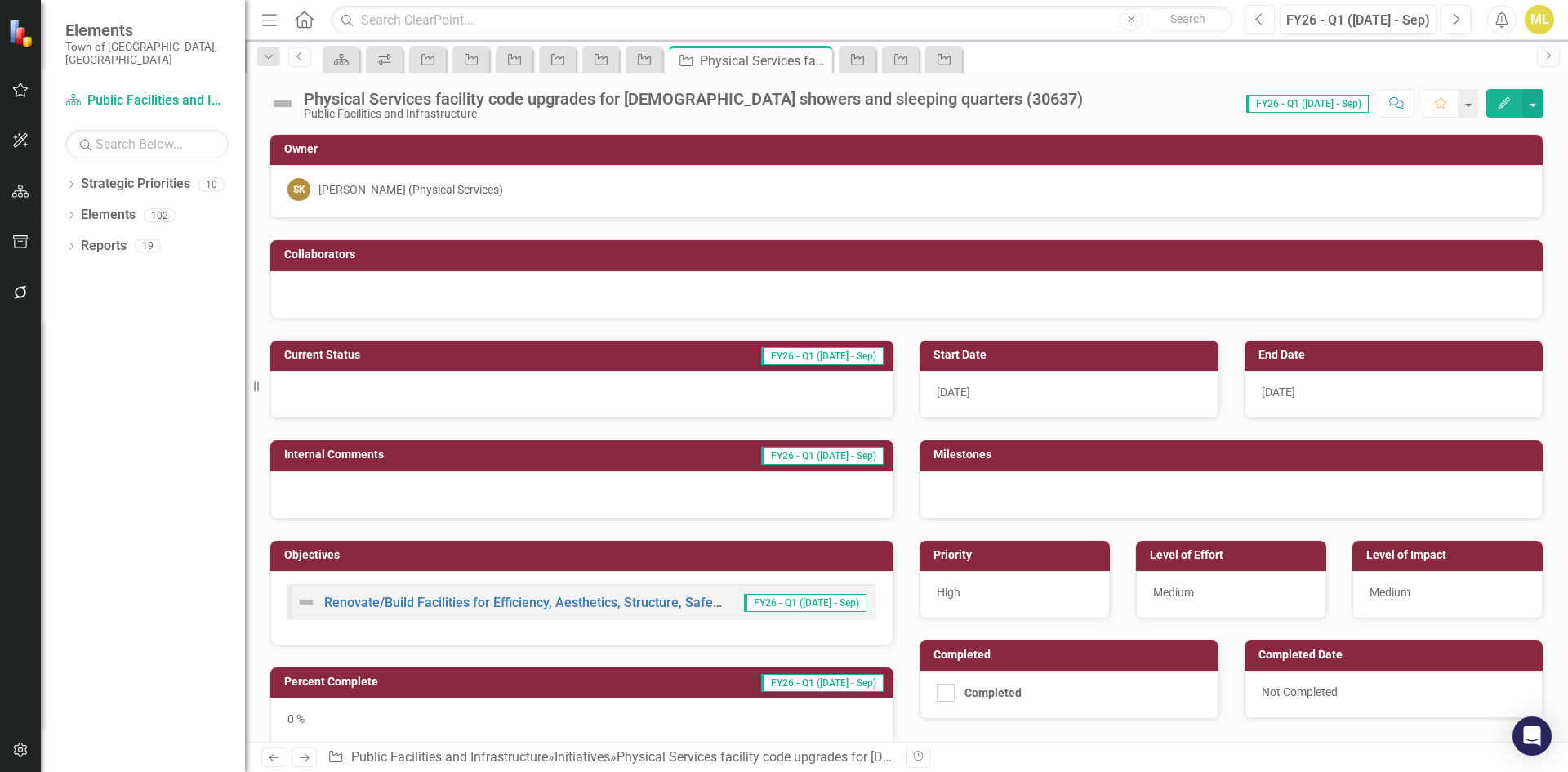
click at [1246, 18] on button "Previous" at bounding box center [1259, 19] width 30 height 29
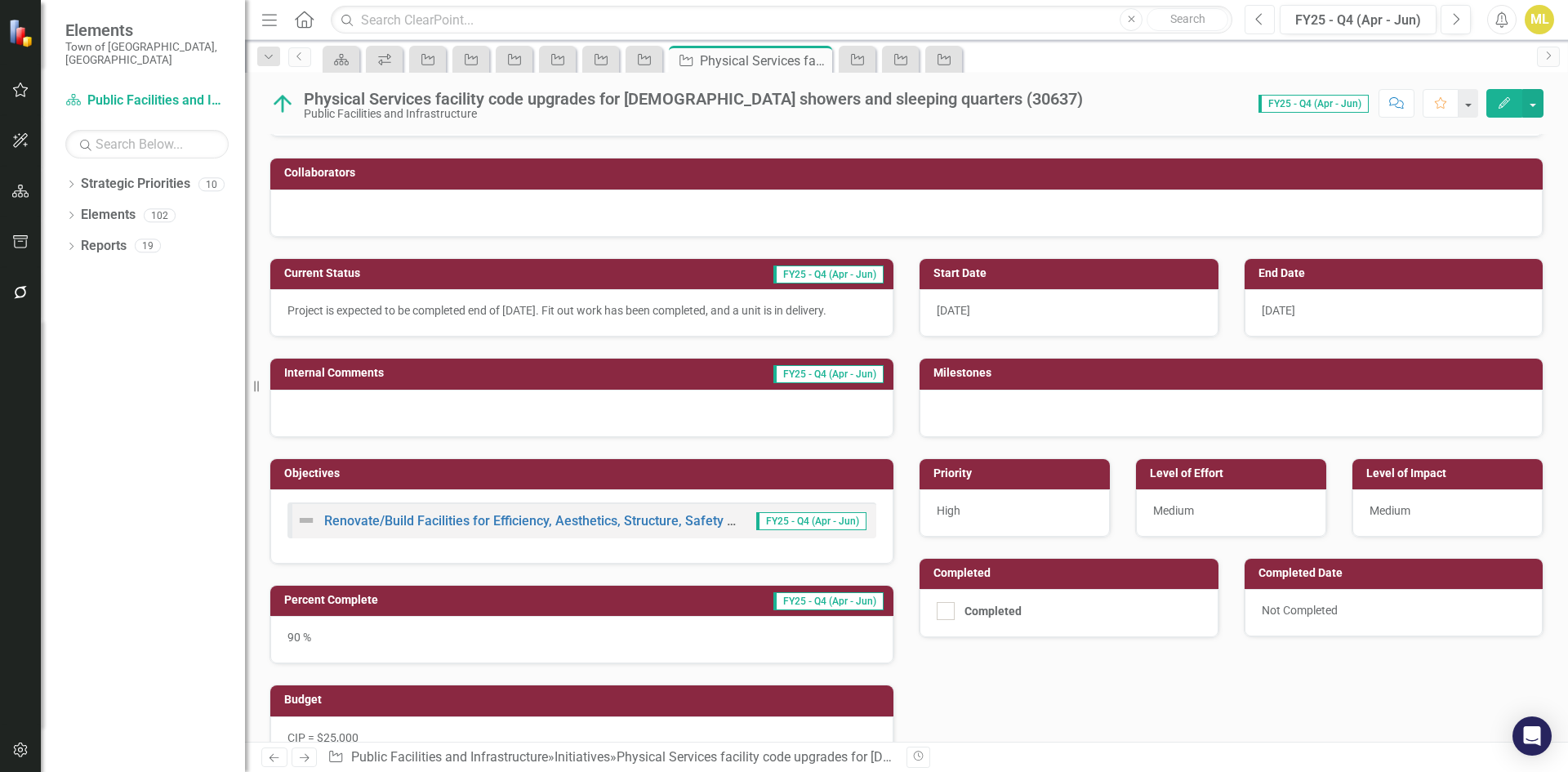
scroll to position [163, 0]
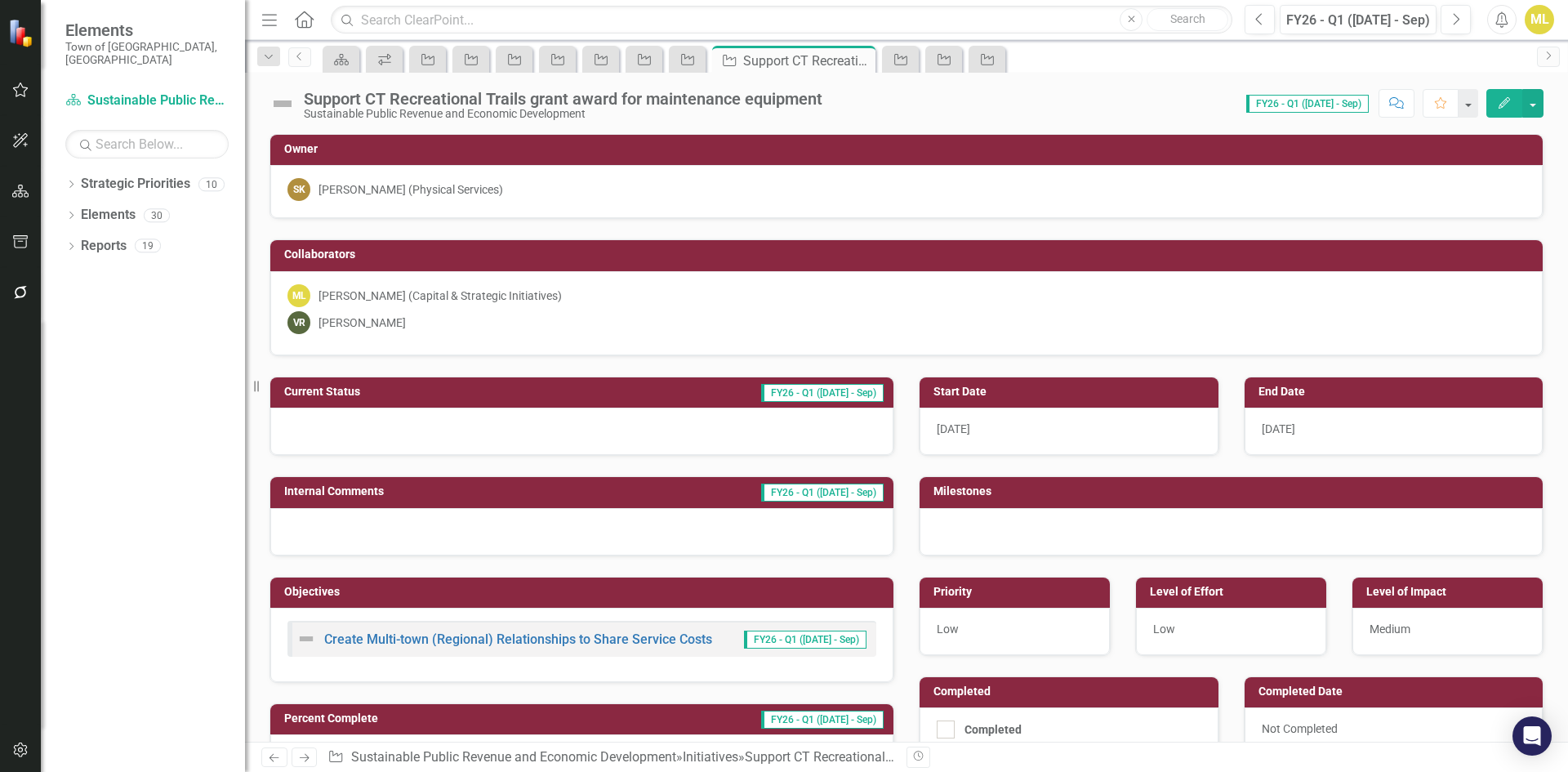
scroll to position [82, 0]
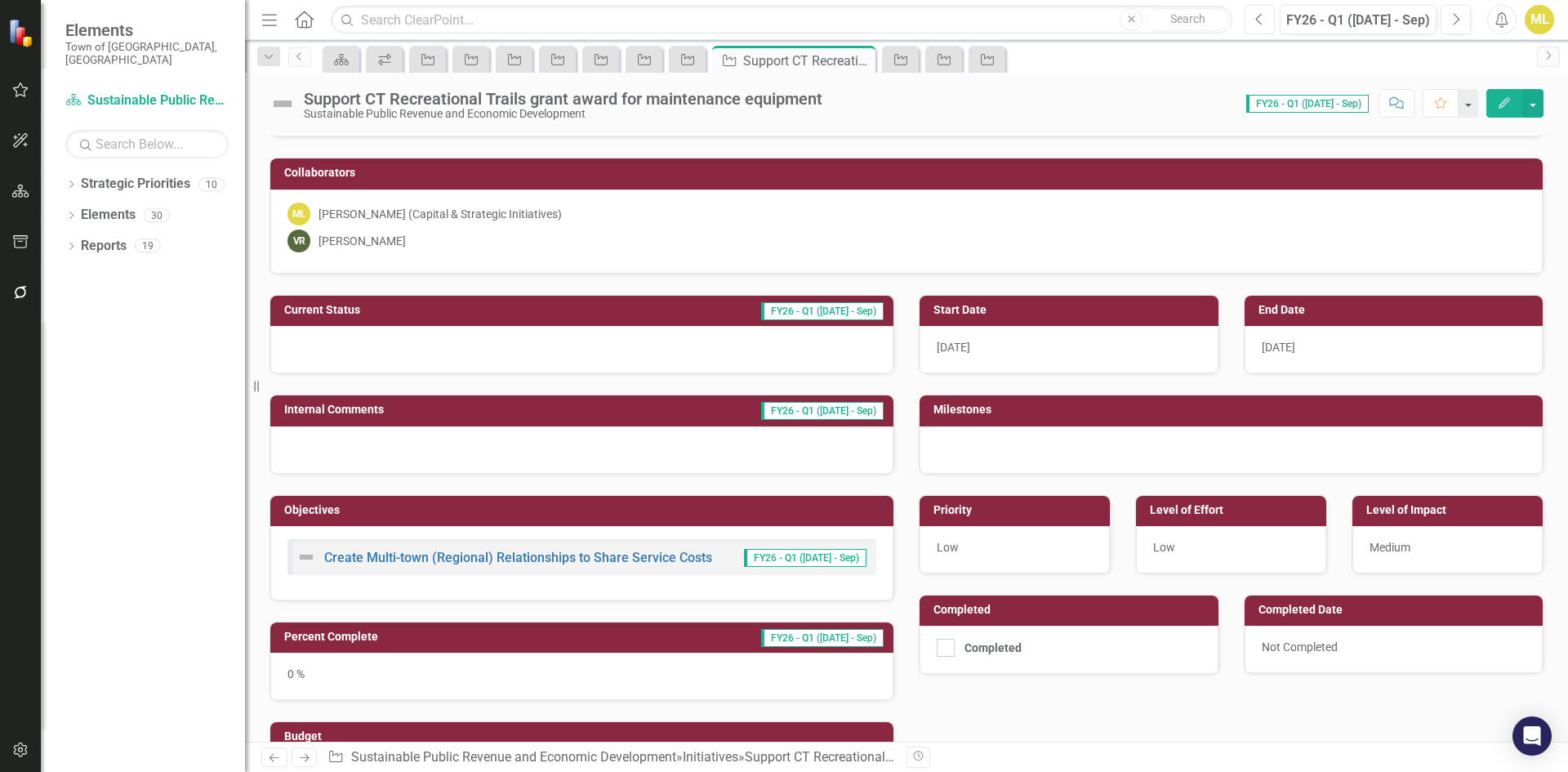
click at [1261, 23] on icon "Previous" at bounding box center [1259, 19] width 9 height 14
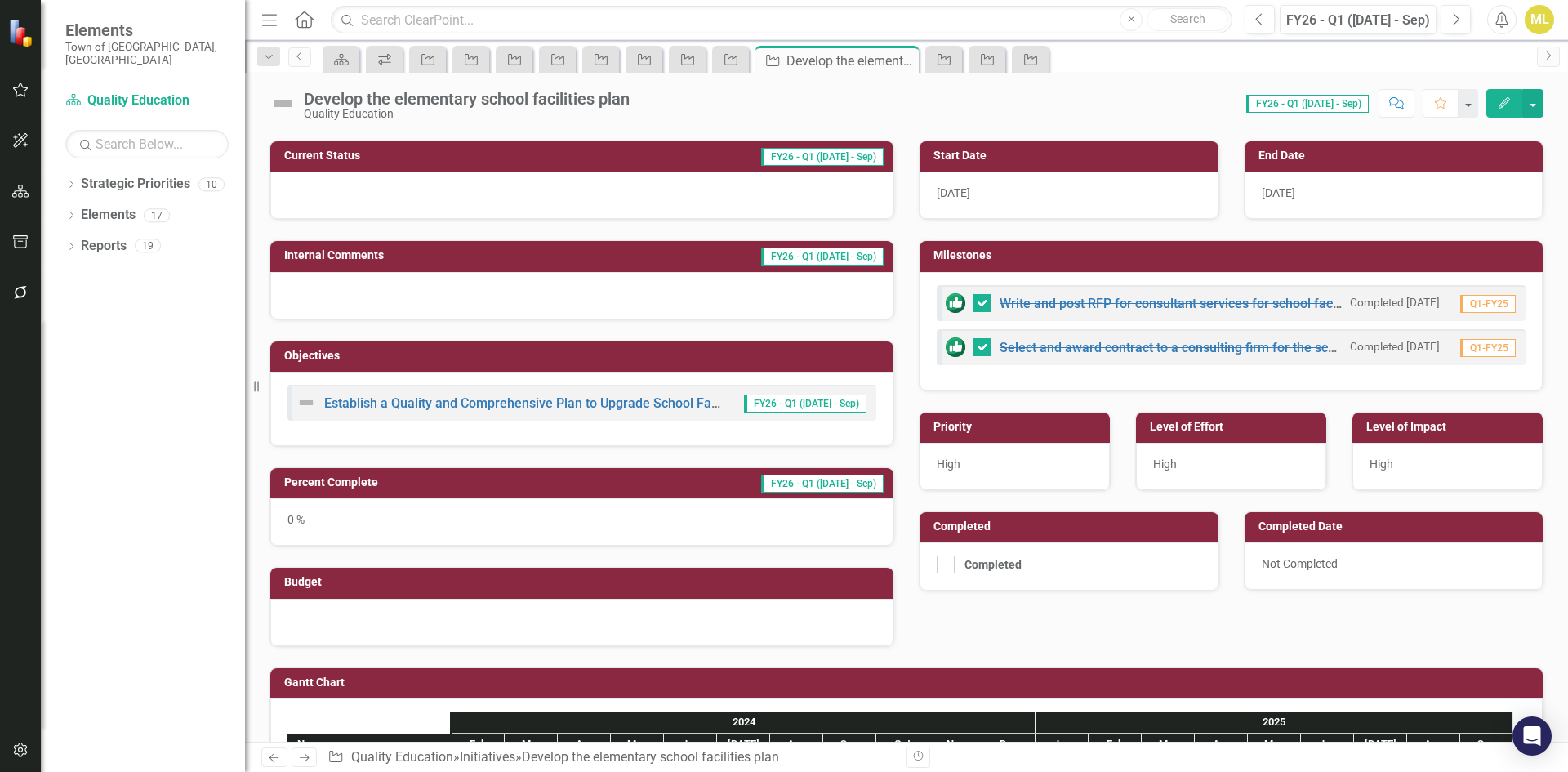
scroll to position [245, 0]
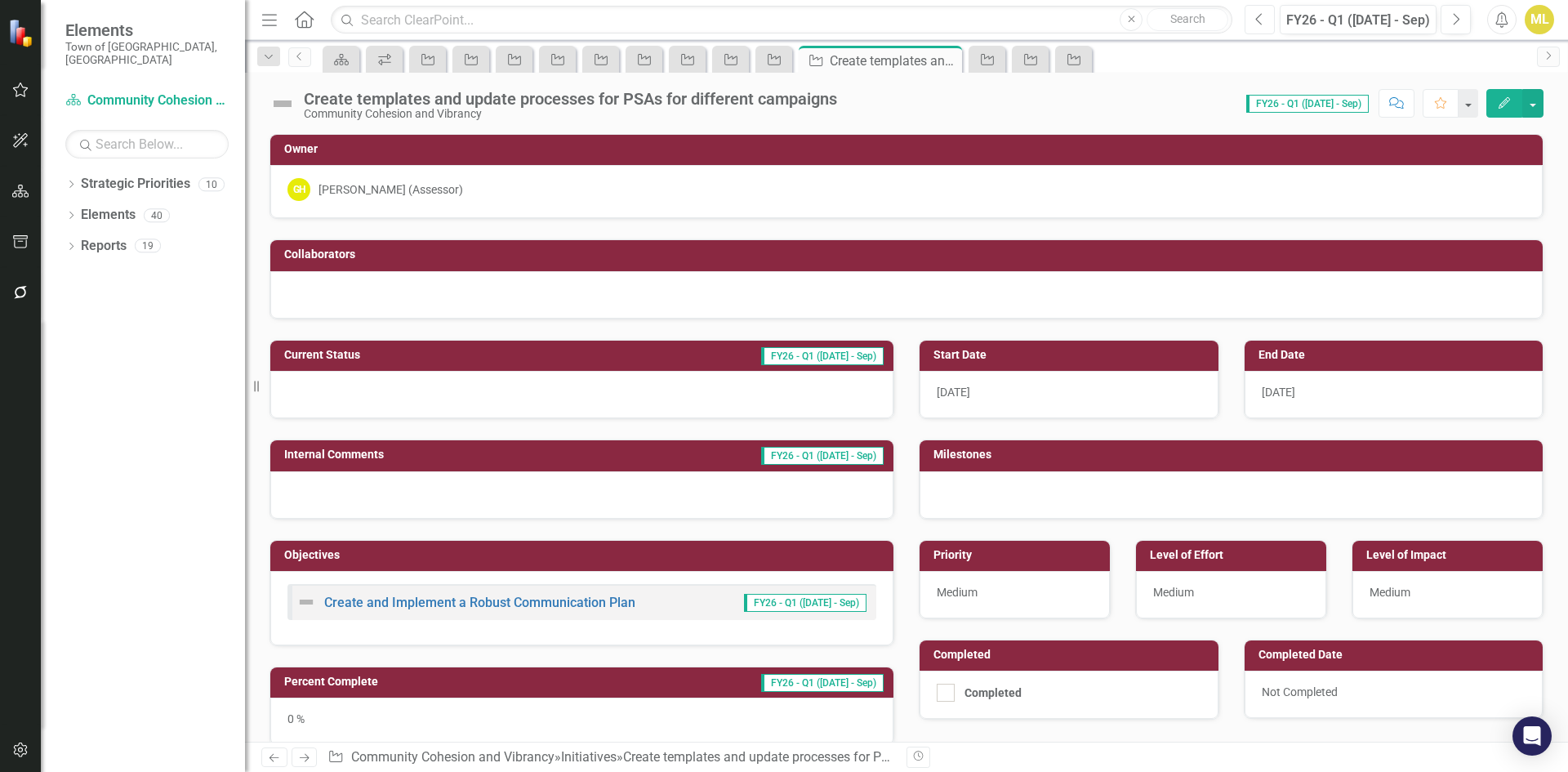
click at [1271, 19] on button "Previous" at bounding box center [1259, 19] width 30 height 29
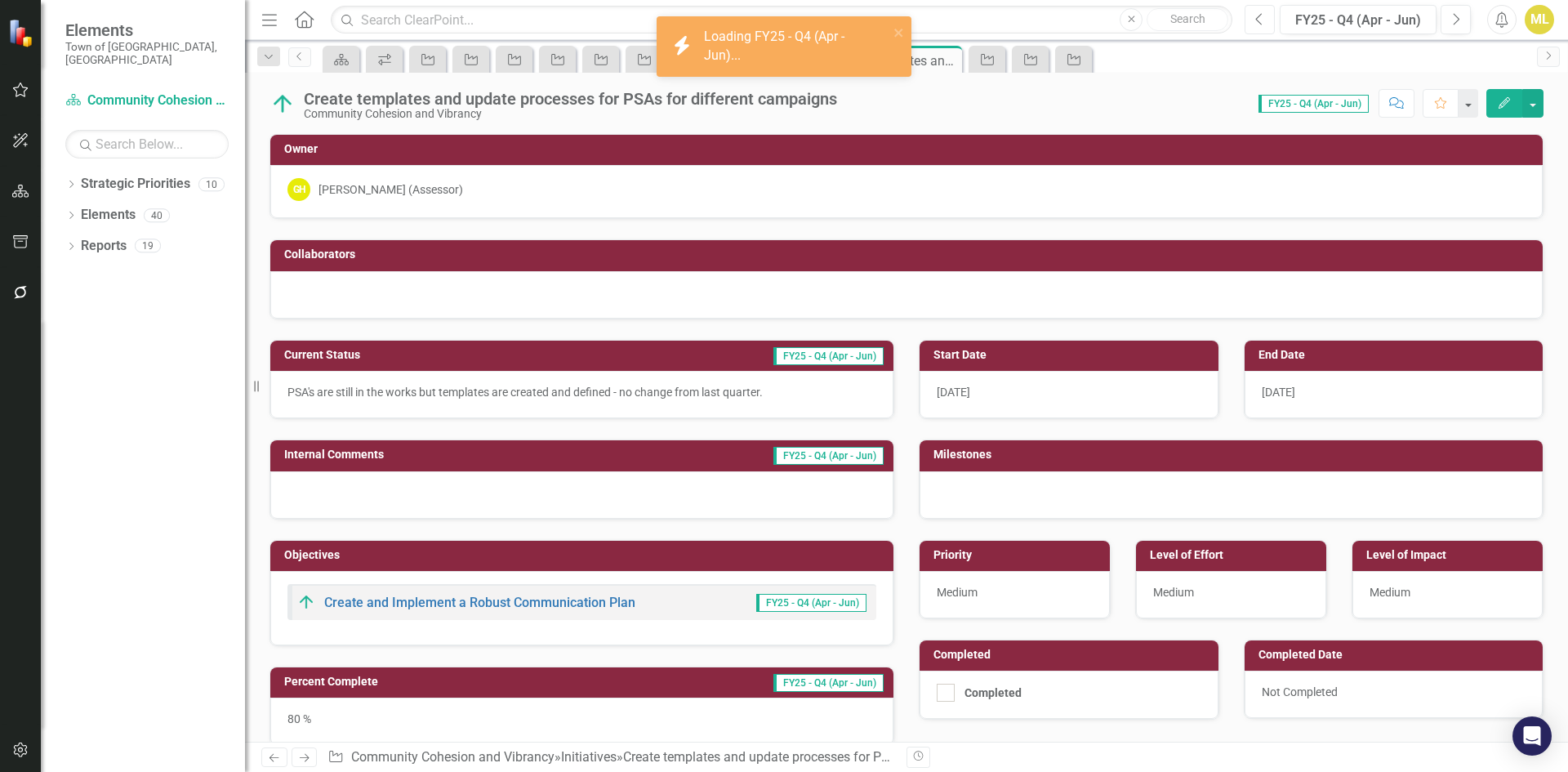
scroll to position [163, 0]
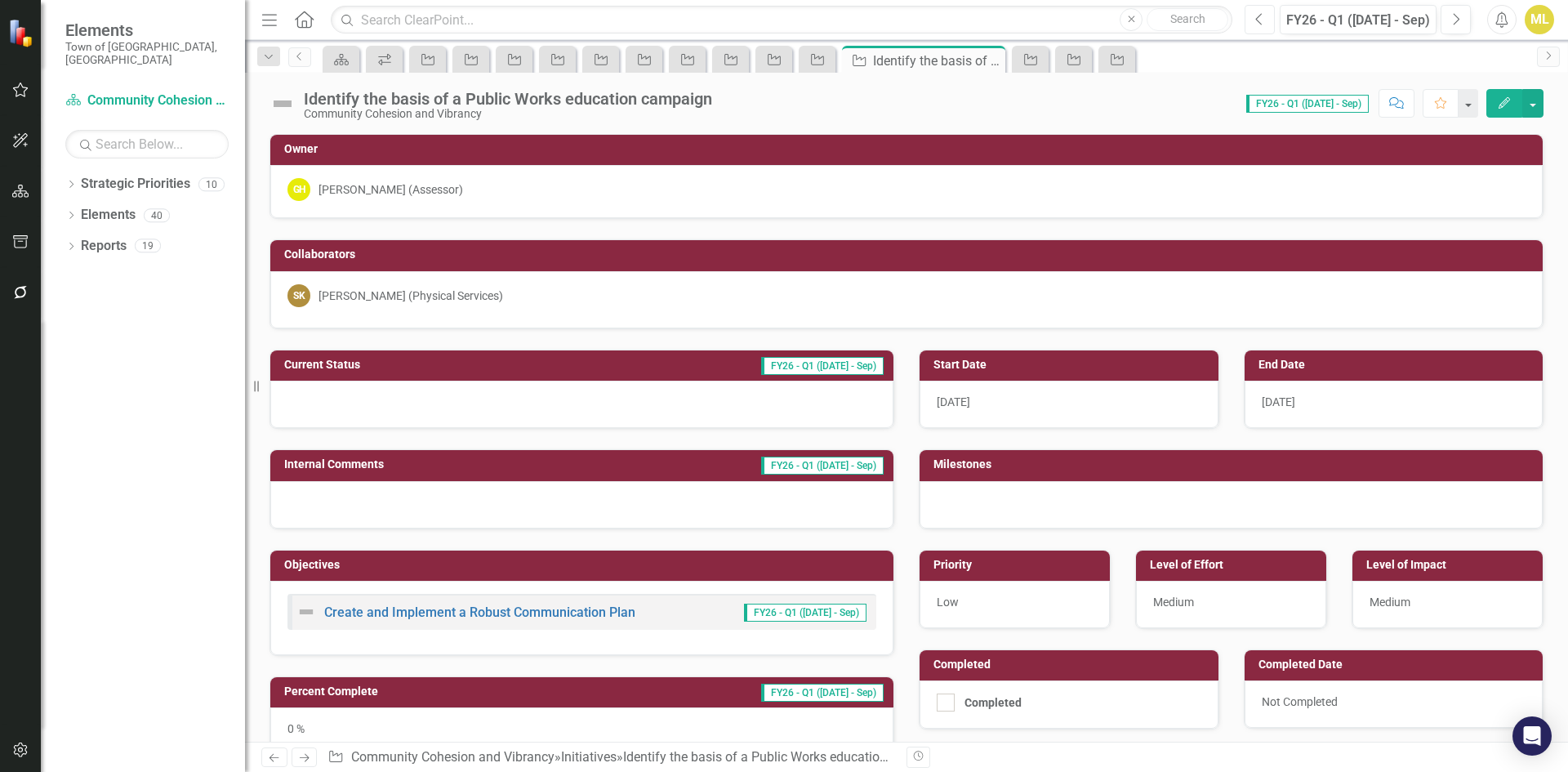
click at [1265, 14] on button "Previous" at bounding box center [1259, 19] width 30 height 29
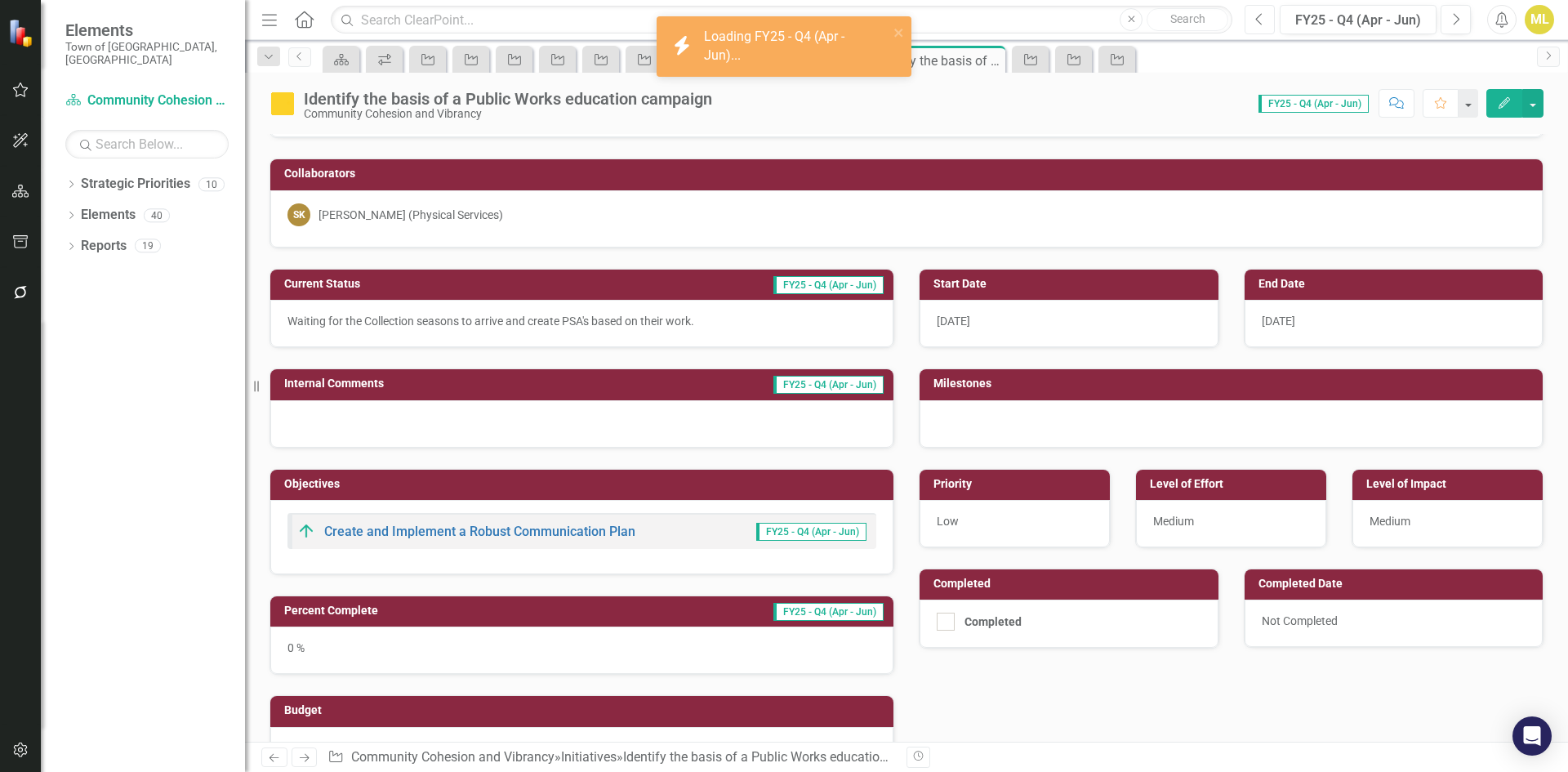
scroll to position [82, 0]
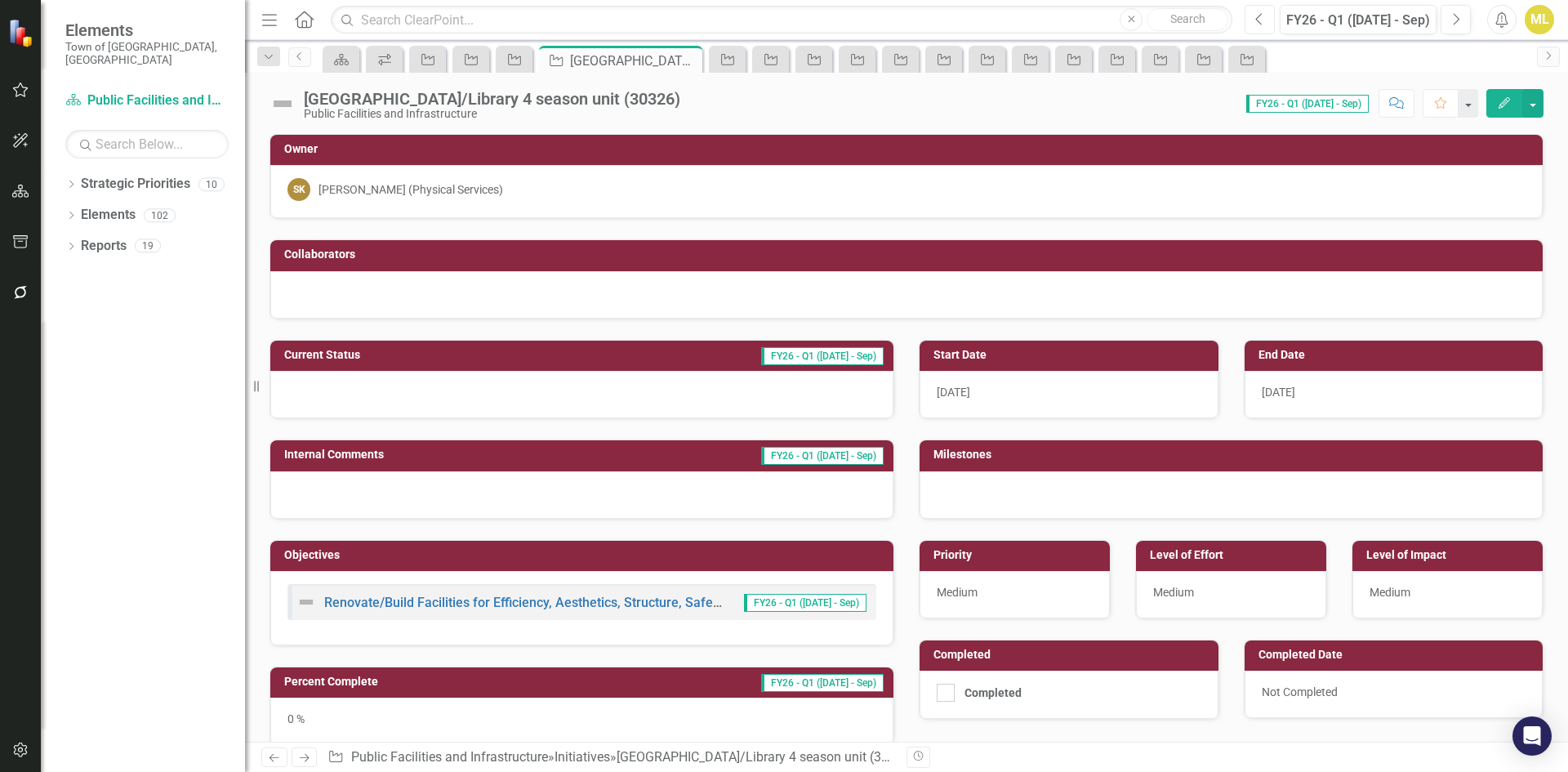
click at [1267, 14] on button "Previous" at bounding box center [1259, 19] width 30 height 29
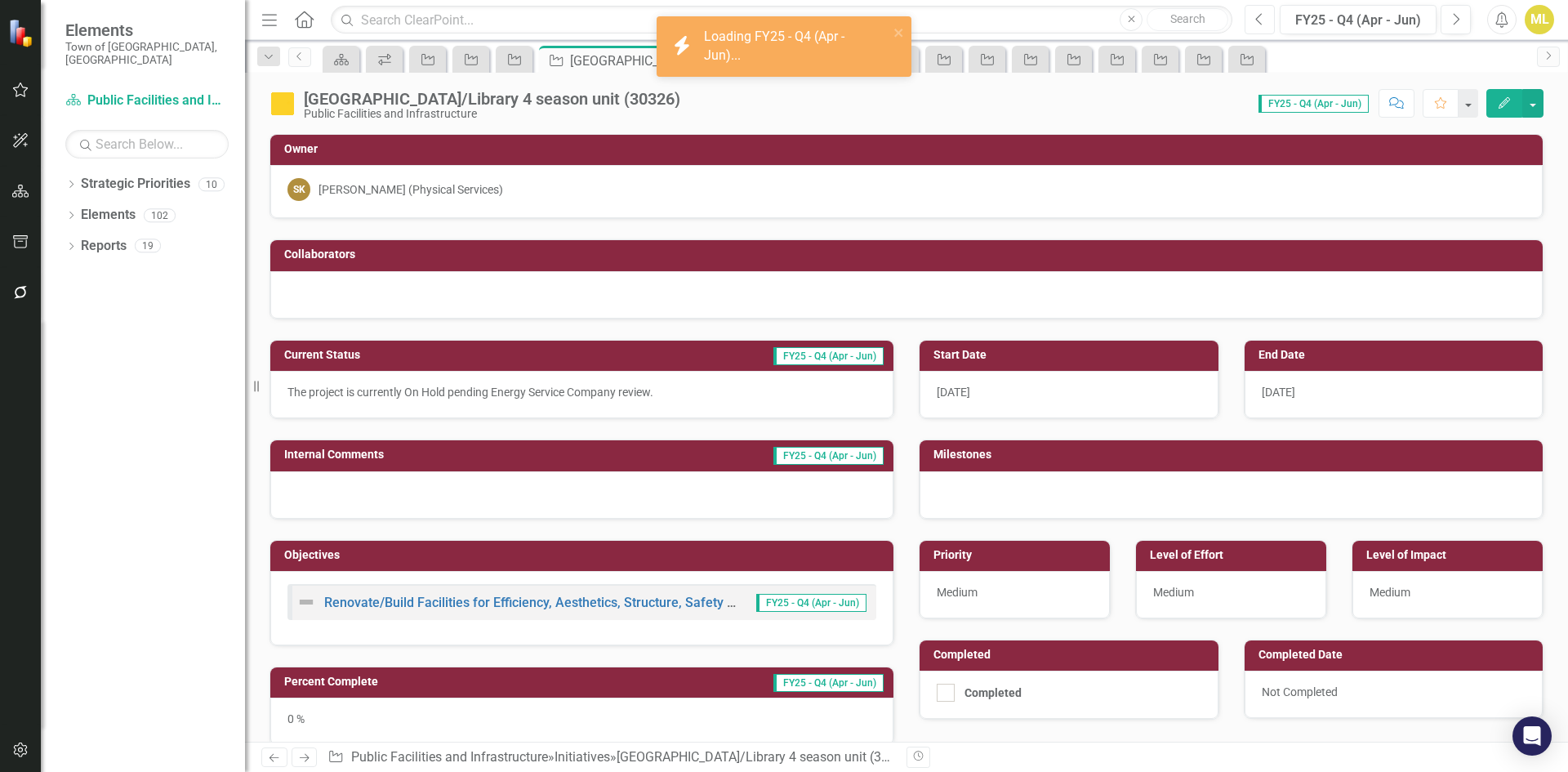
click at [1264, 19] on icon "Previous" at bounding box center [1259, 19] width 9 height 14
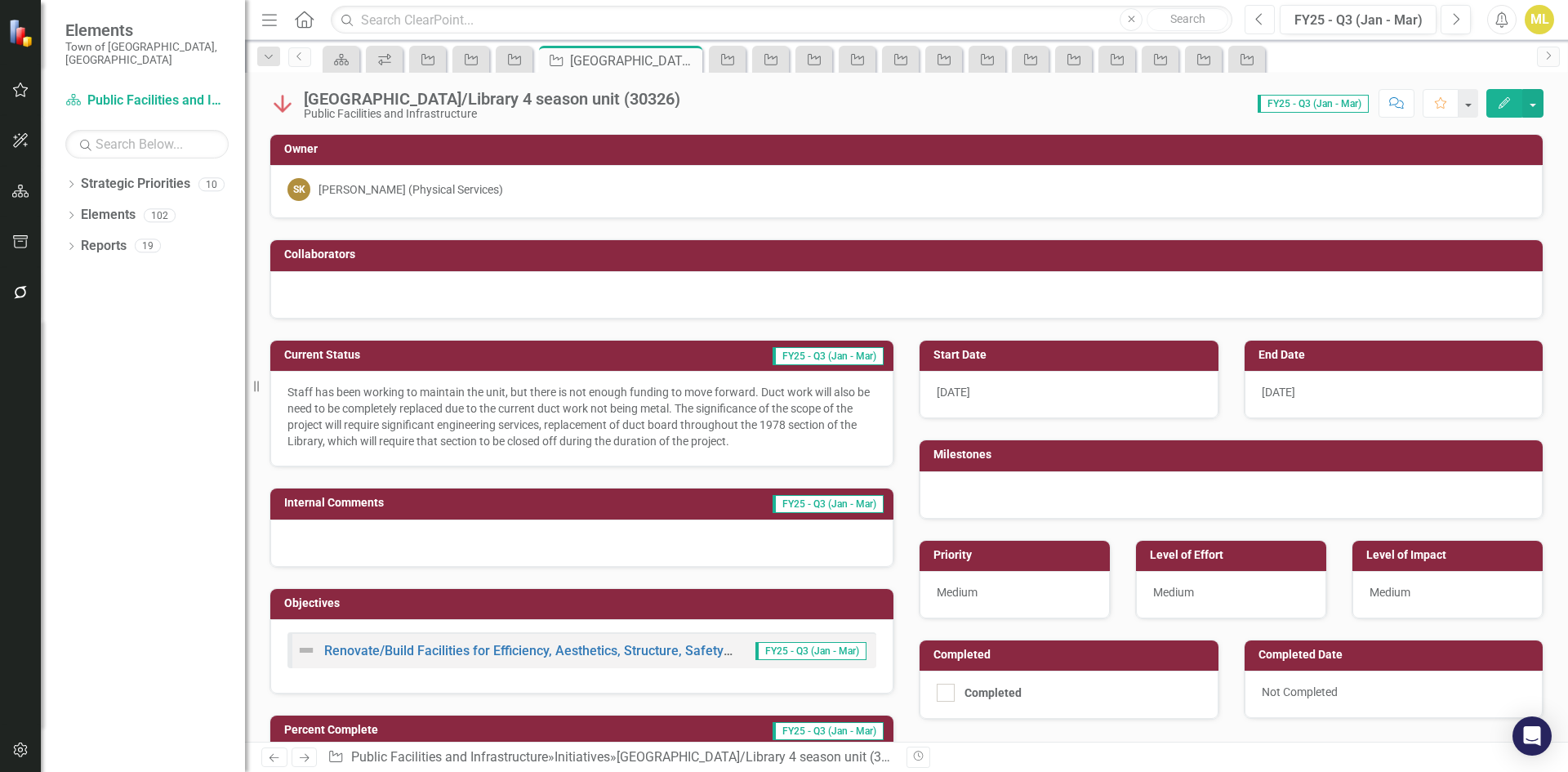
click at [1264, 19] on icon "Previous" at bounding box center [1259, 19] width 9 height 14
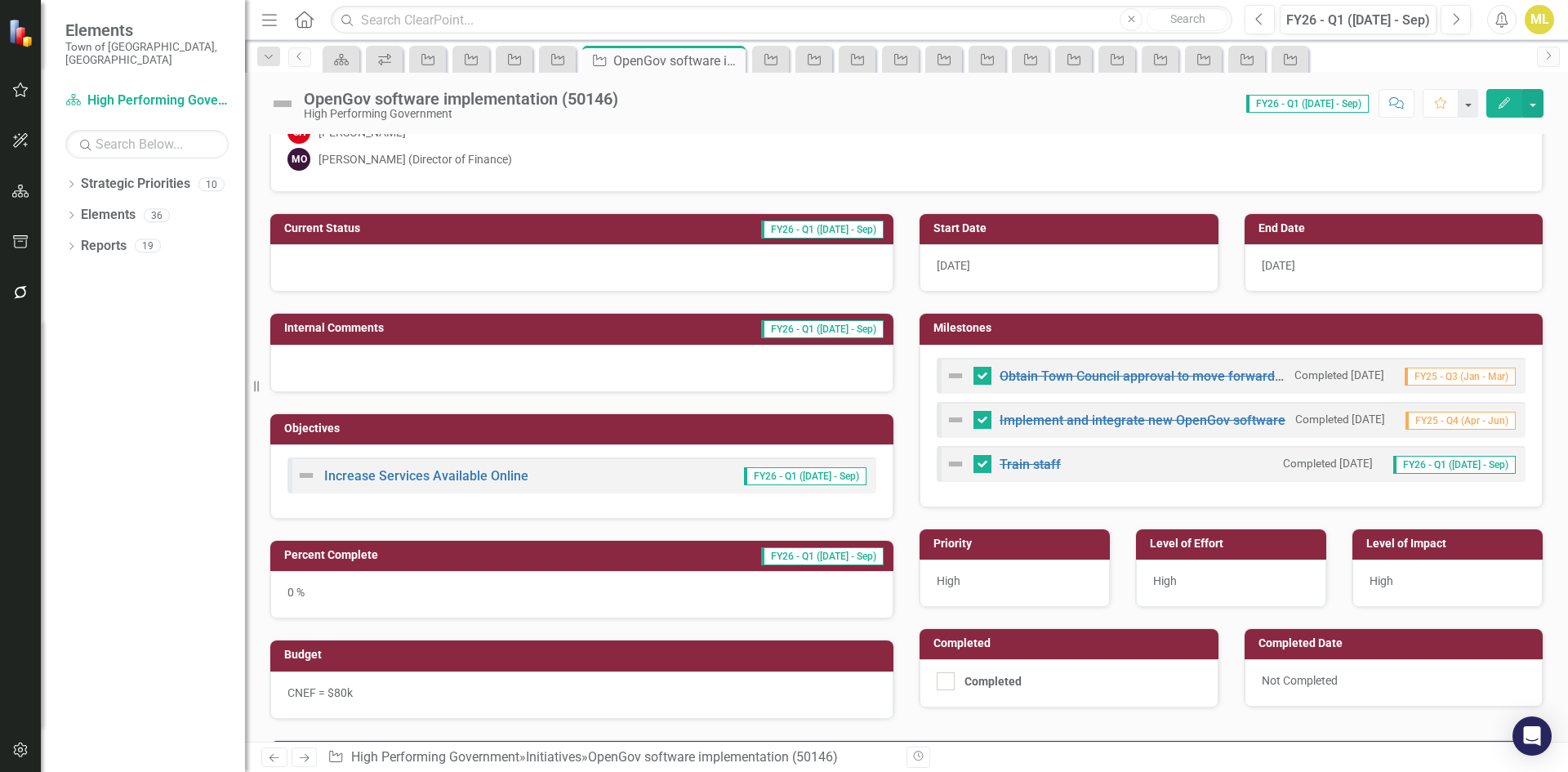
scroll to position [245, 0]
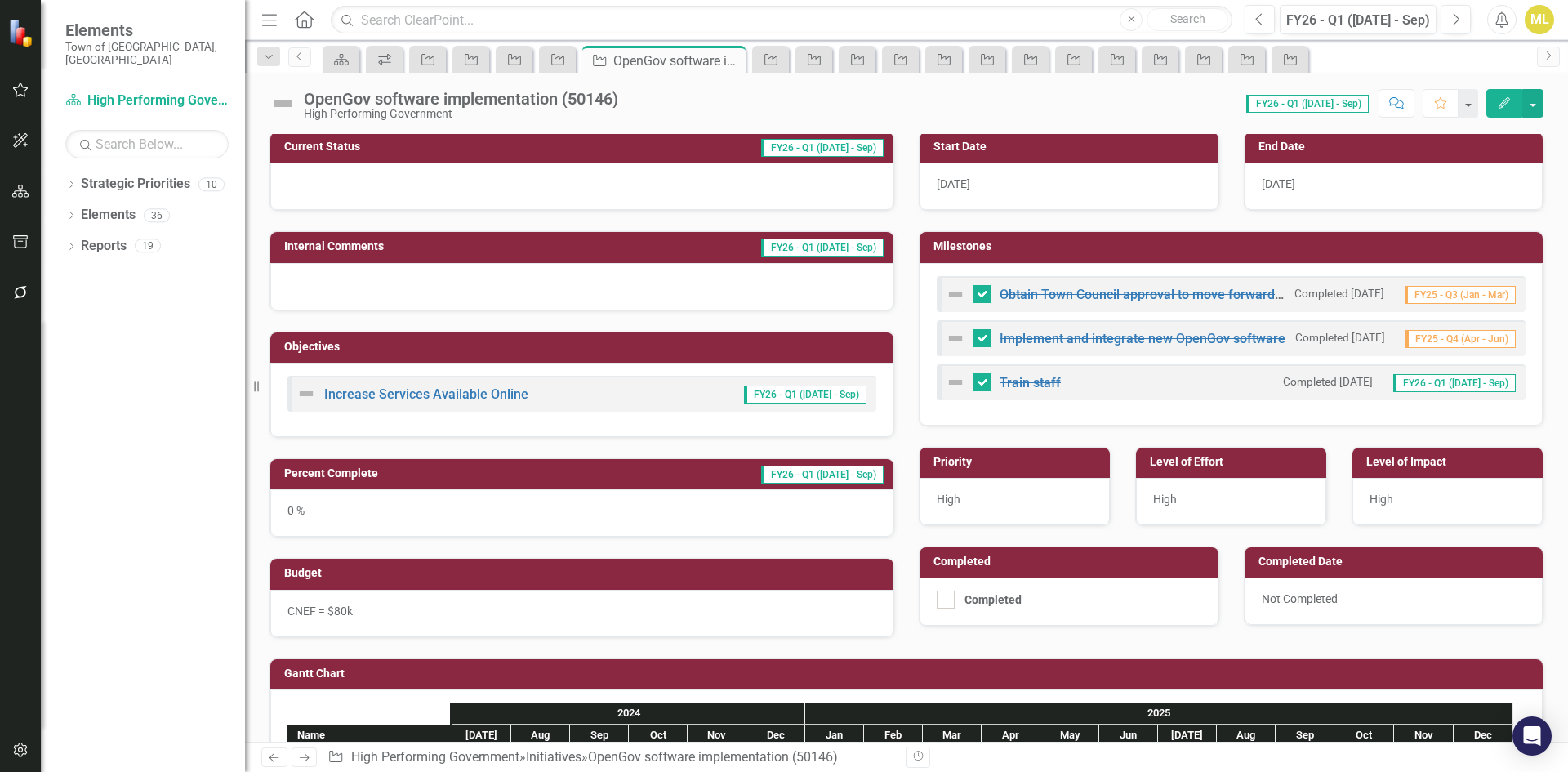
click at [376, 520] on div "0 %" at bounding box center [582, 512] width 623 height 47
click at [375, 520] on div "0 %" at bounding box center [582, 512] width 623 height 47
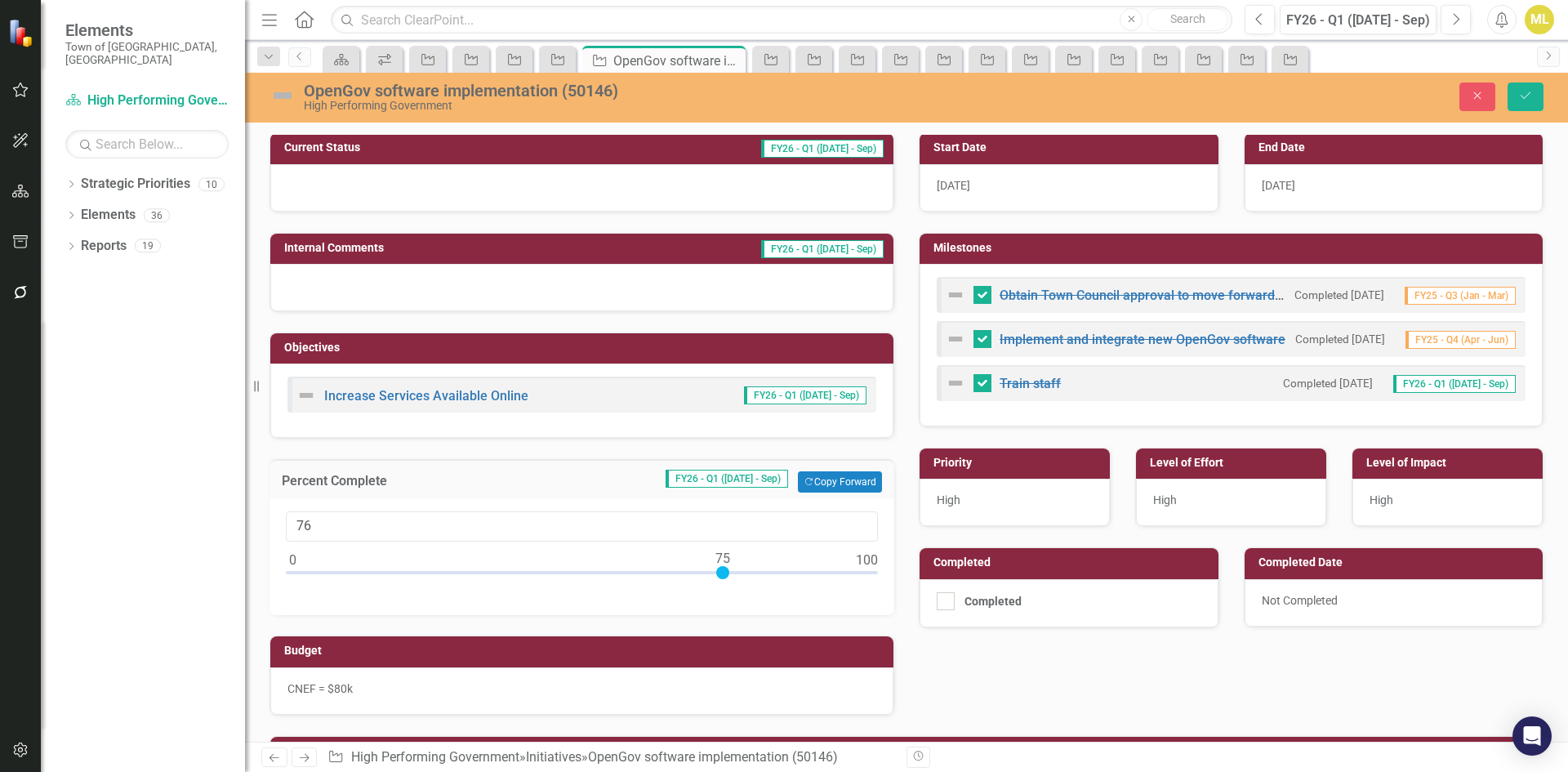
type input "75"
drag, startPoint x: 289, startPoint y: 573, endPoint x: 716, endPoint y: 587, distance: 427.2
click at [716, 587] on div at bounding box center [582, 575] width 592 height 20
click at [1520, 100] on icon "Save" at bounding box center [1525, 96] width 14 height 12
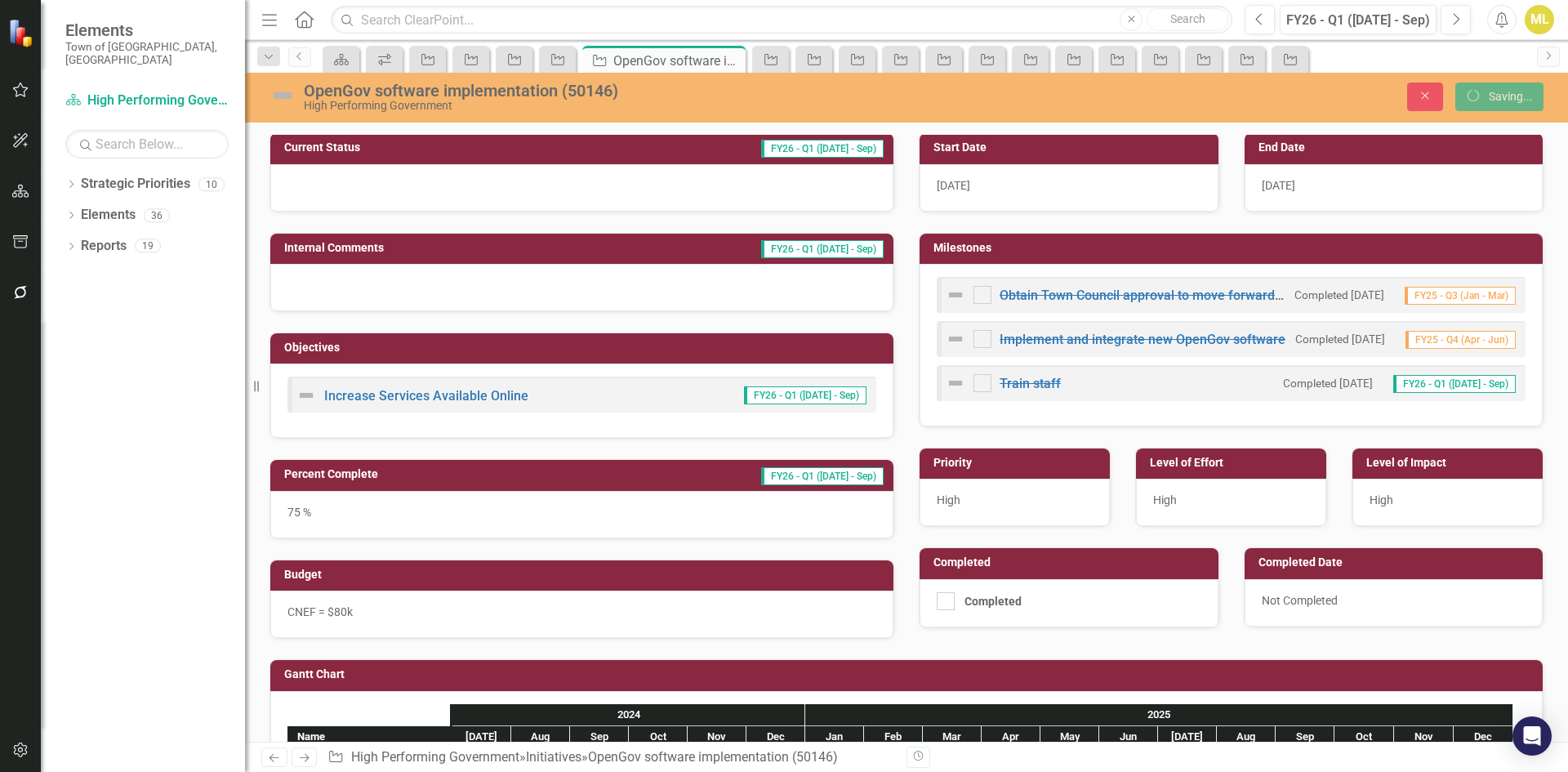
checkbox input "false"
checkbox input "true"
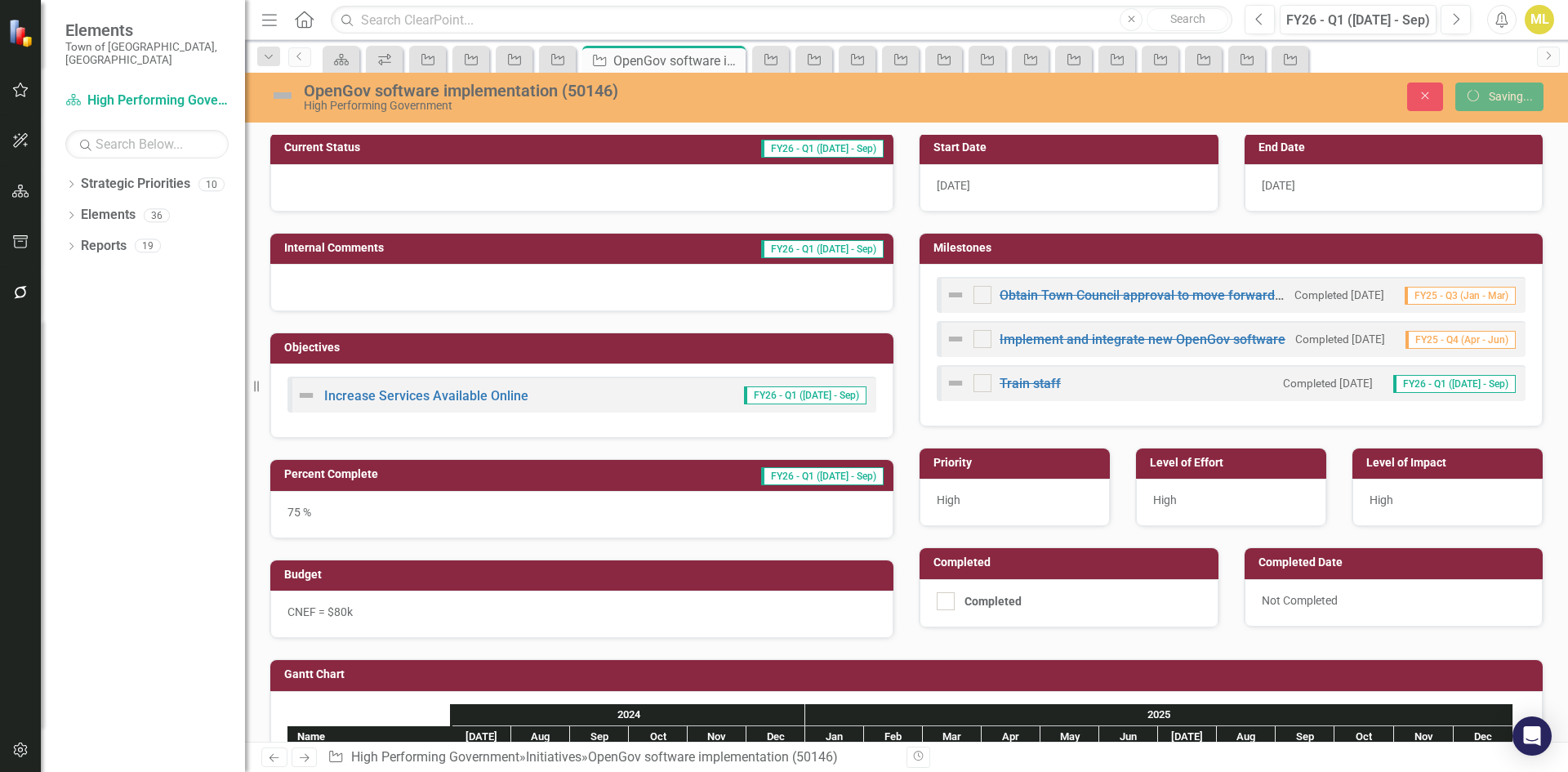
checkbox input "true"
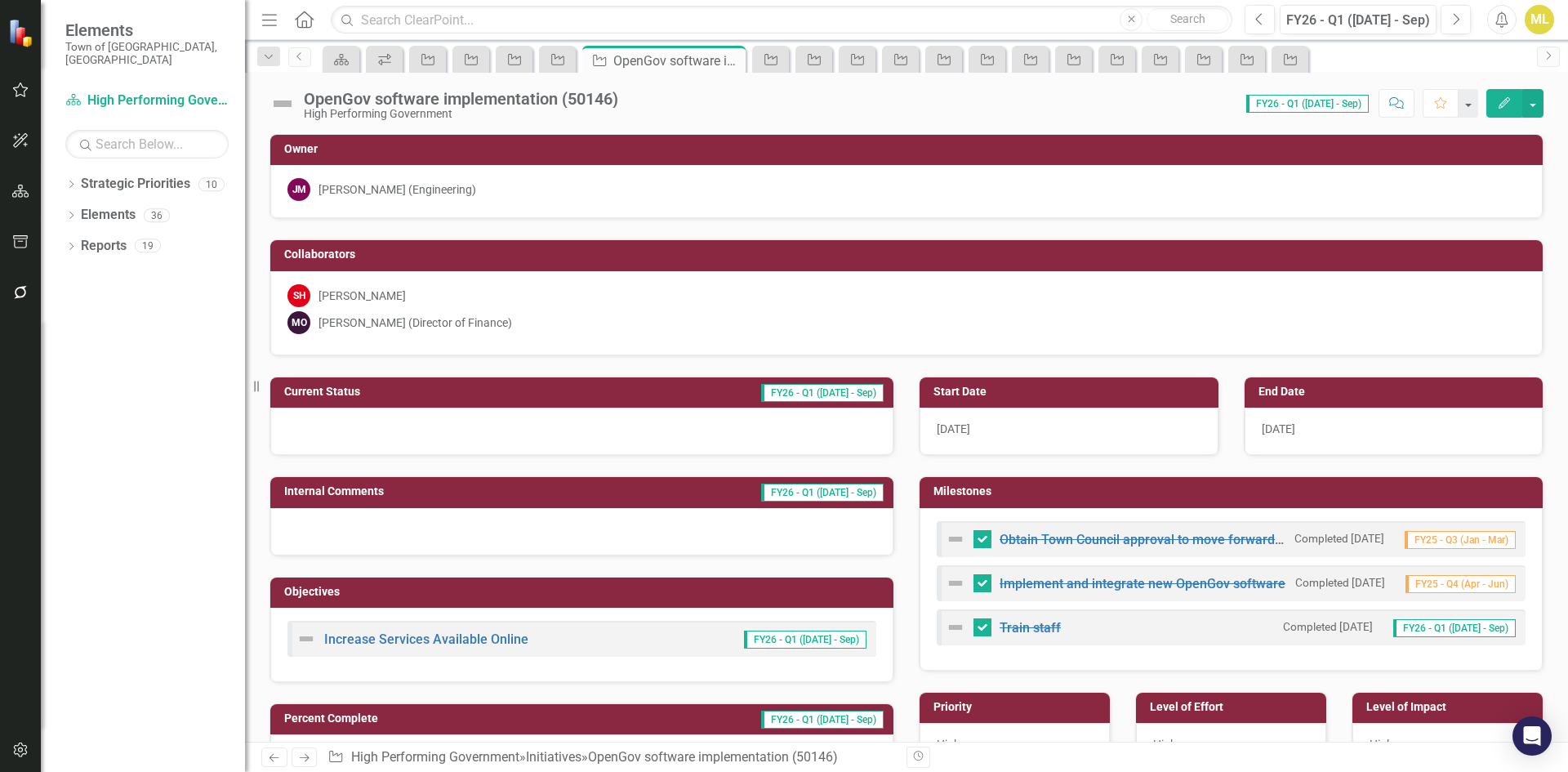
checkbox input "false"
checkbox input "true"
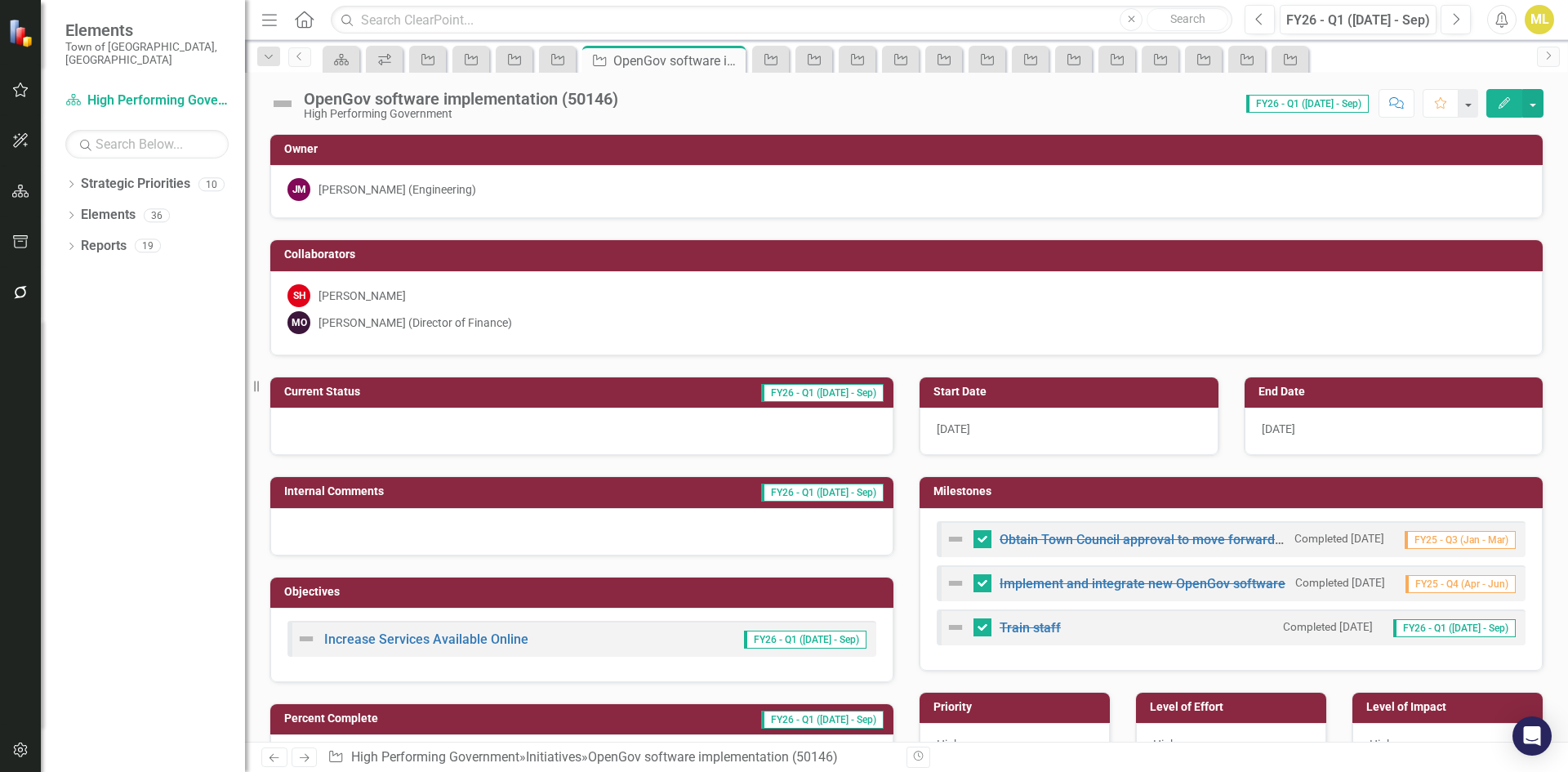
checkbox input "true"
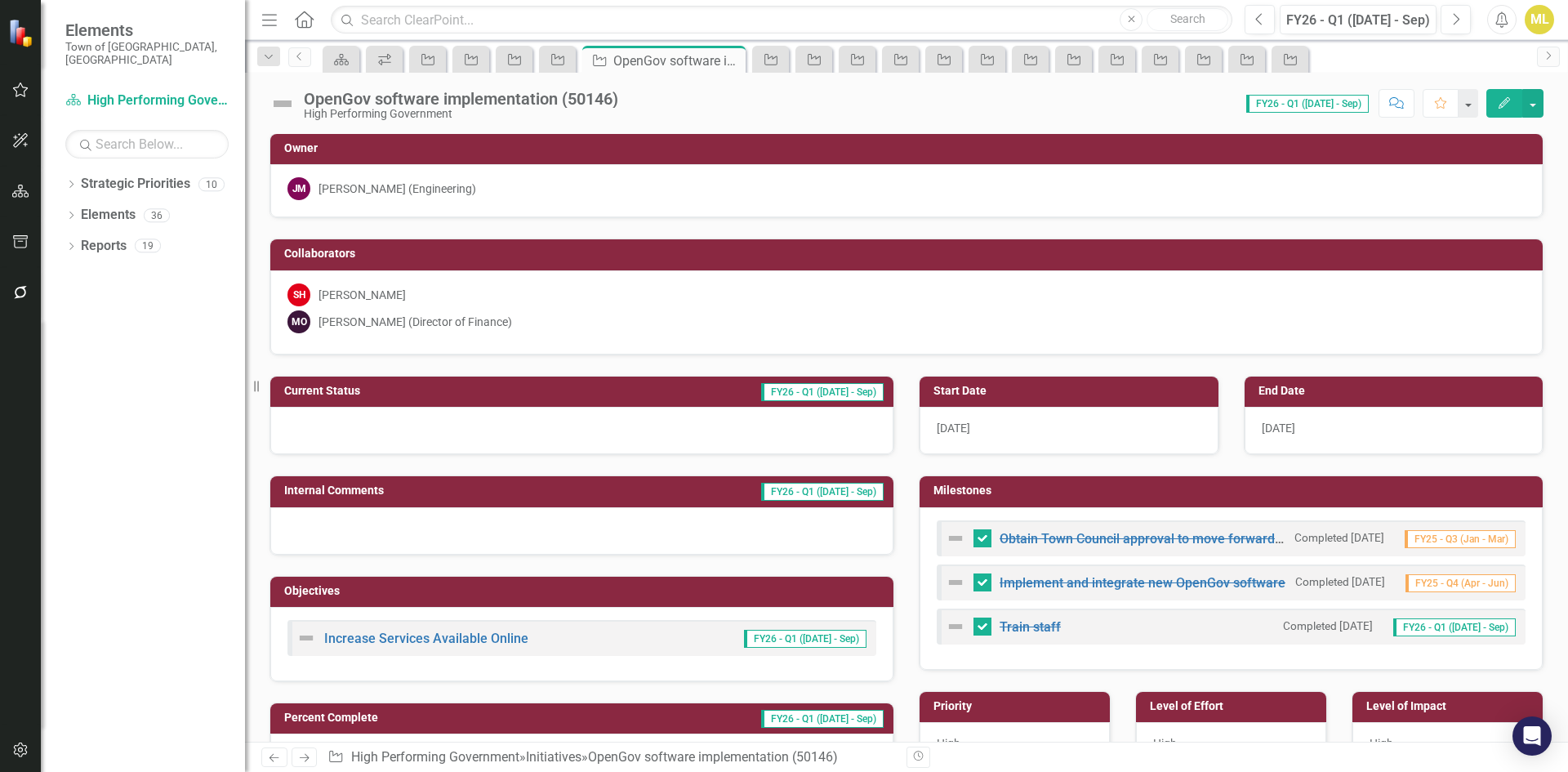
scroll to position [0, 0]
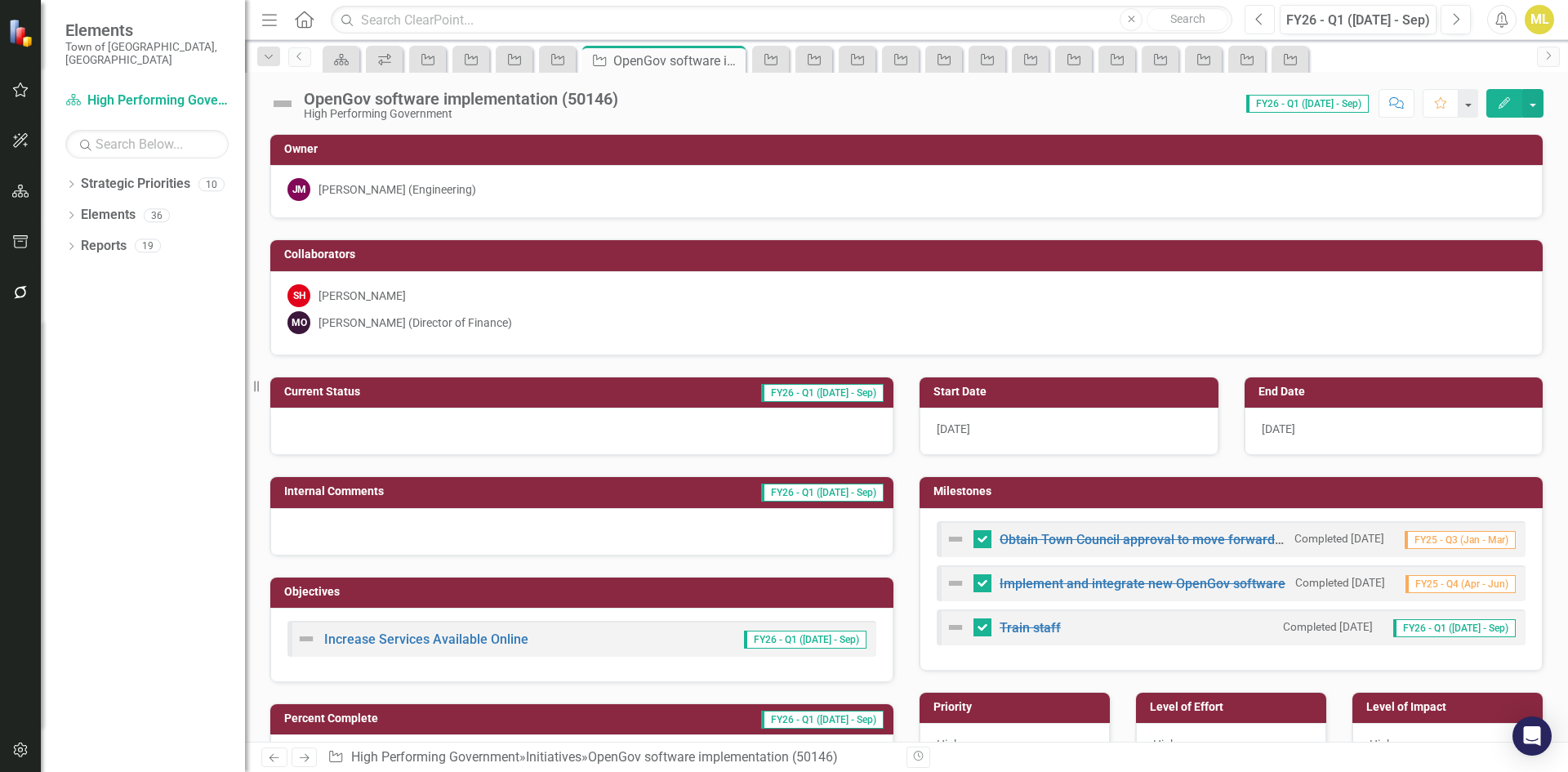
click at [1263, 20] on icon "Previous" at bounding box center [1259, 19] width 9 height 14
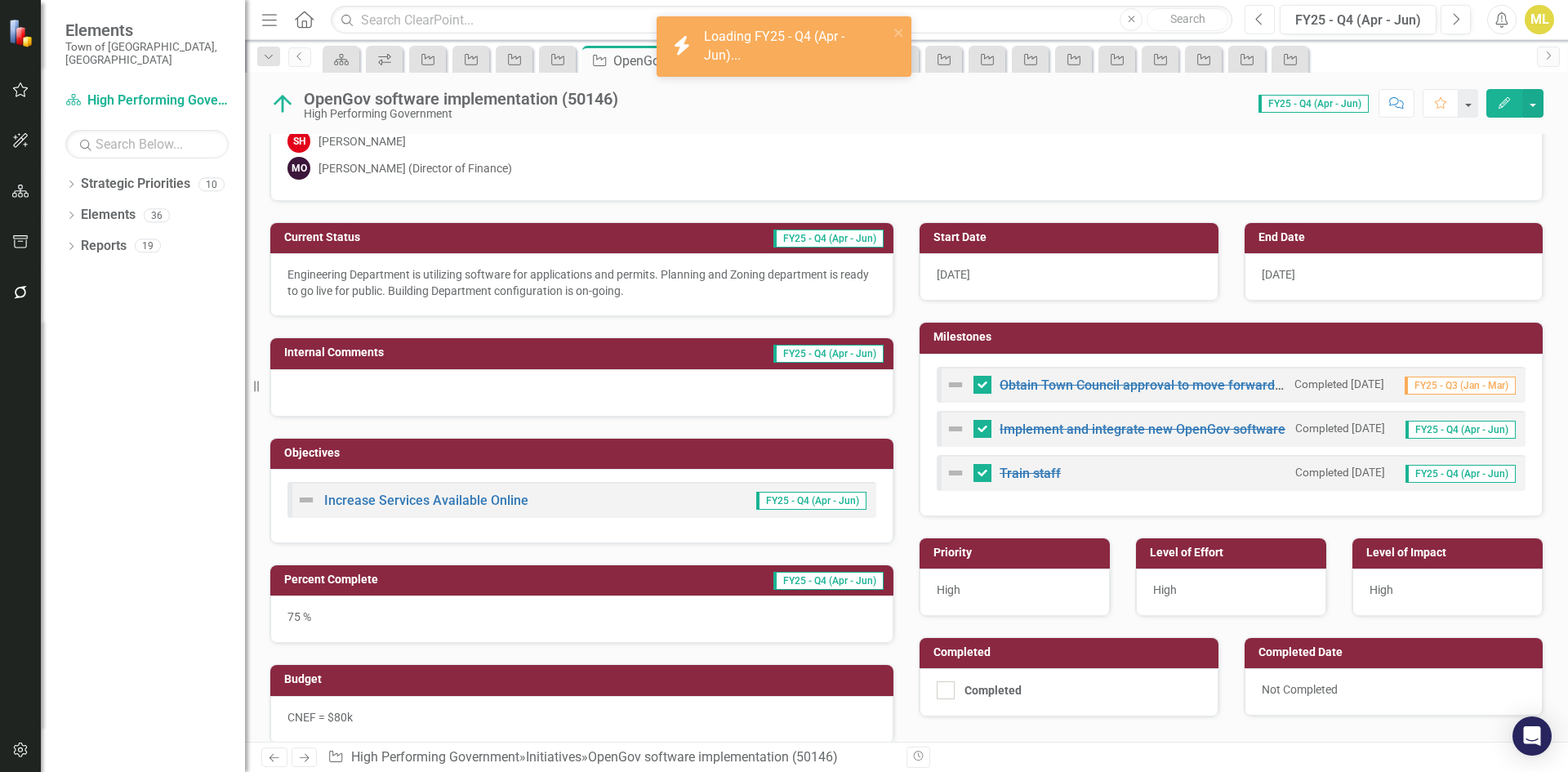
scroll to position [163, 0]
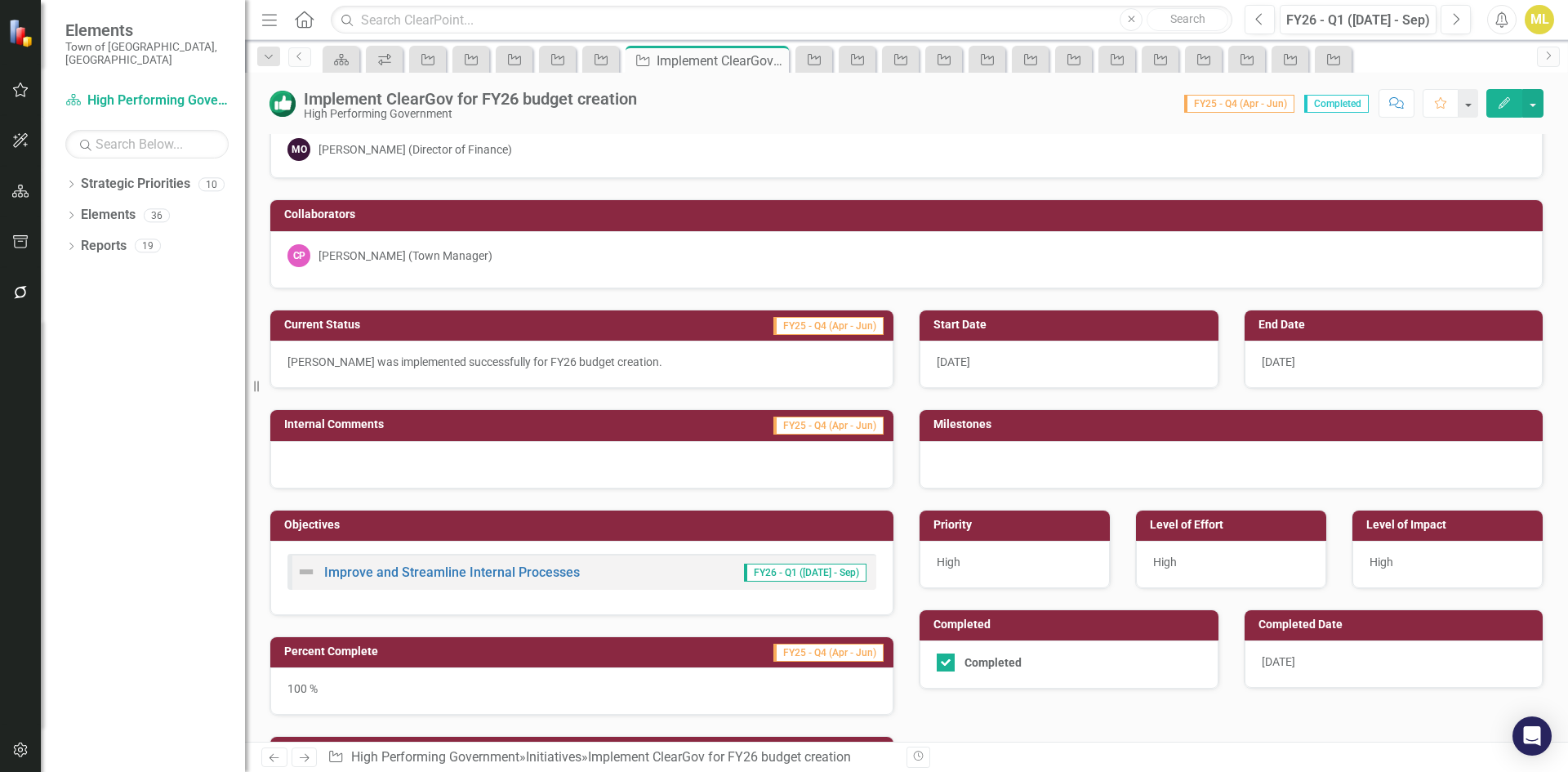
scroll to position [82, 0]
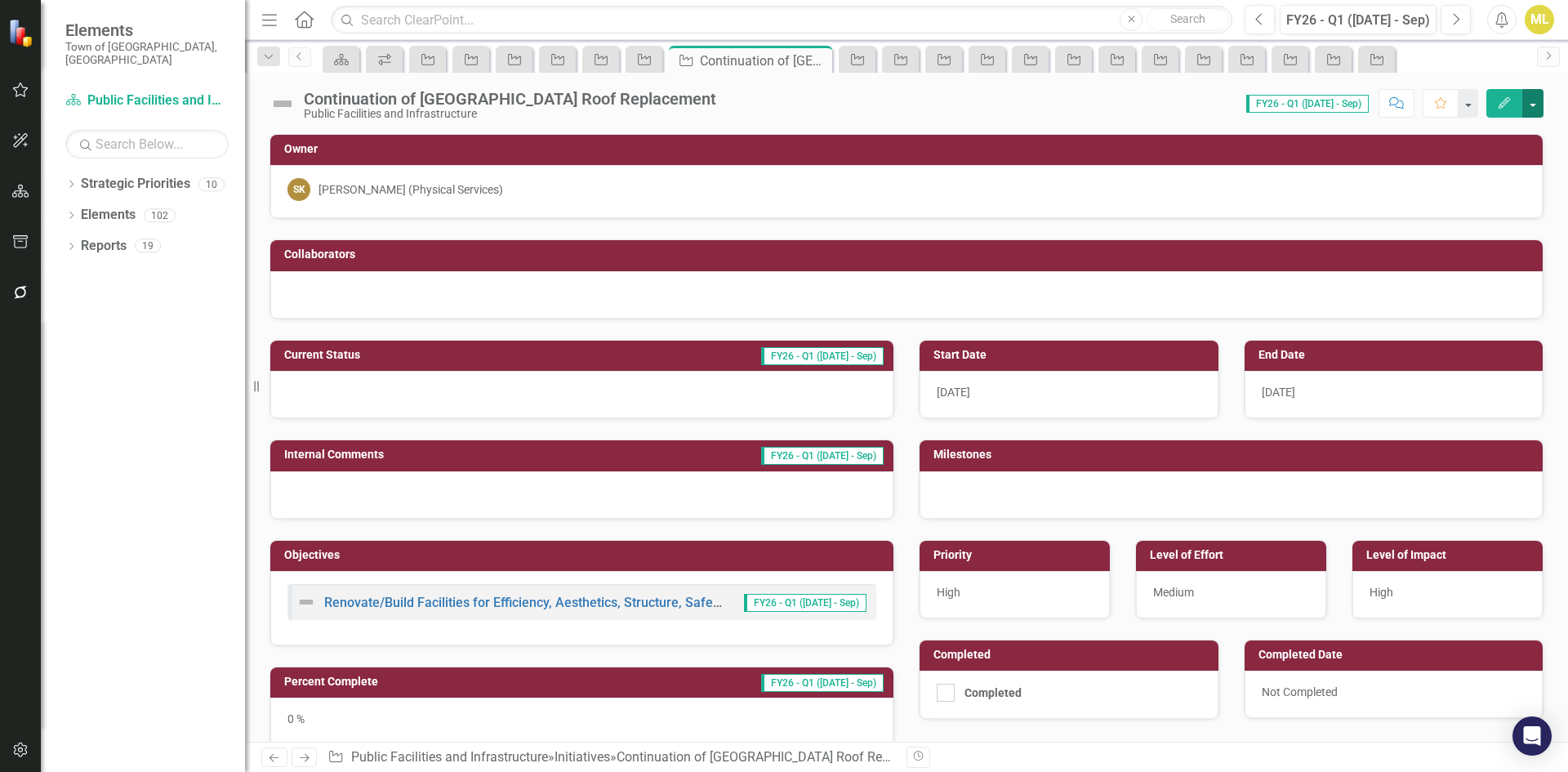
click at [1533, 106] on button "button" at bounding box center [1532, 103] width 21 height 29
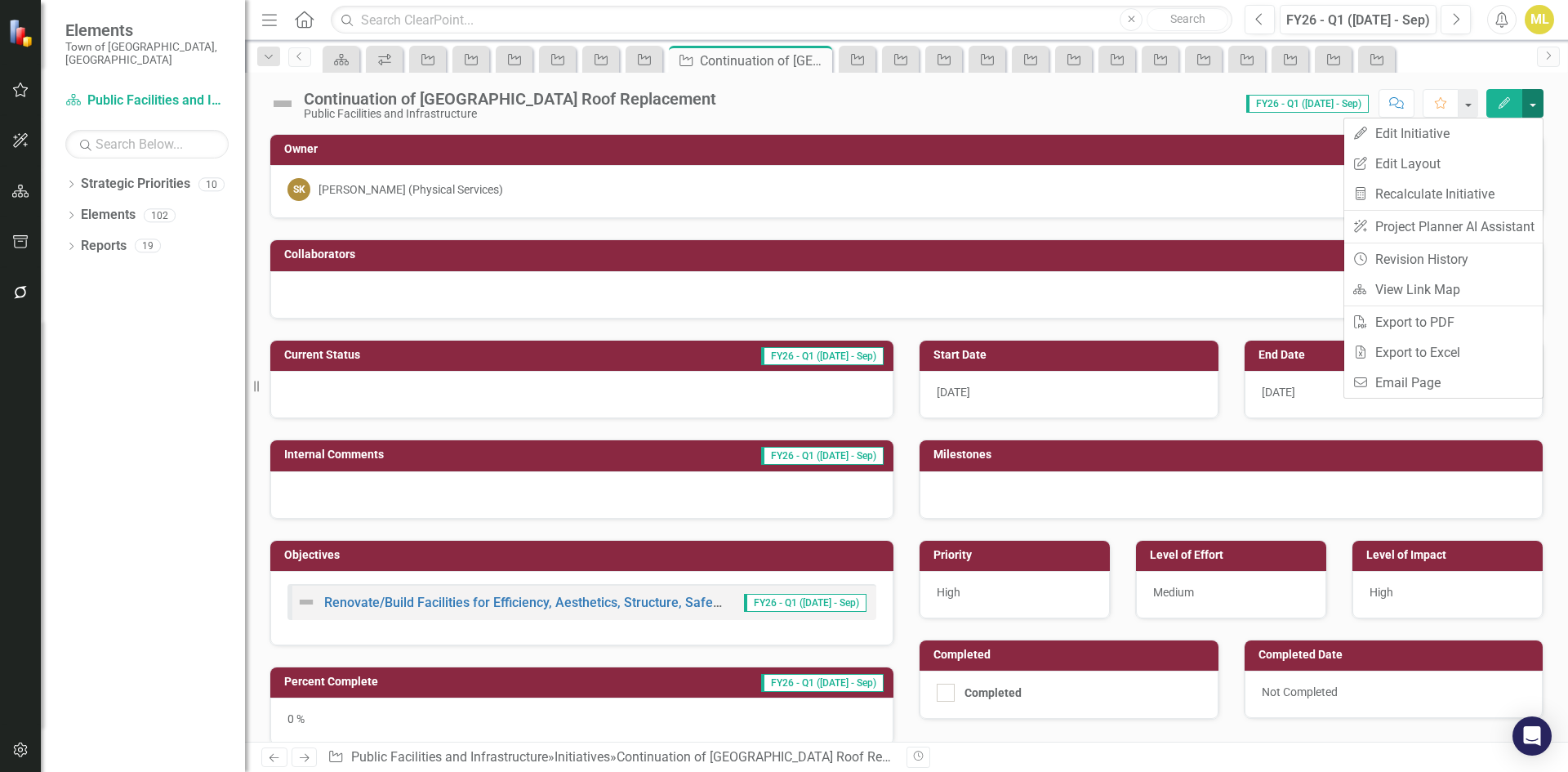
click at [1533, 106] on button "button" at bounding box center [1532, 103] width 21 height 29
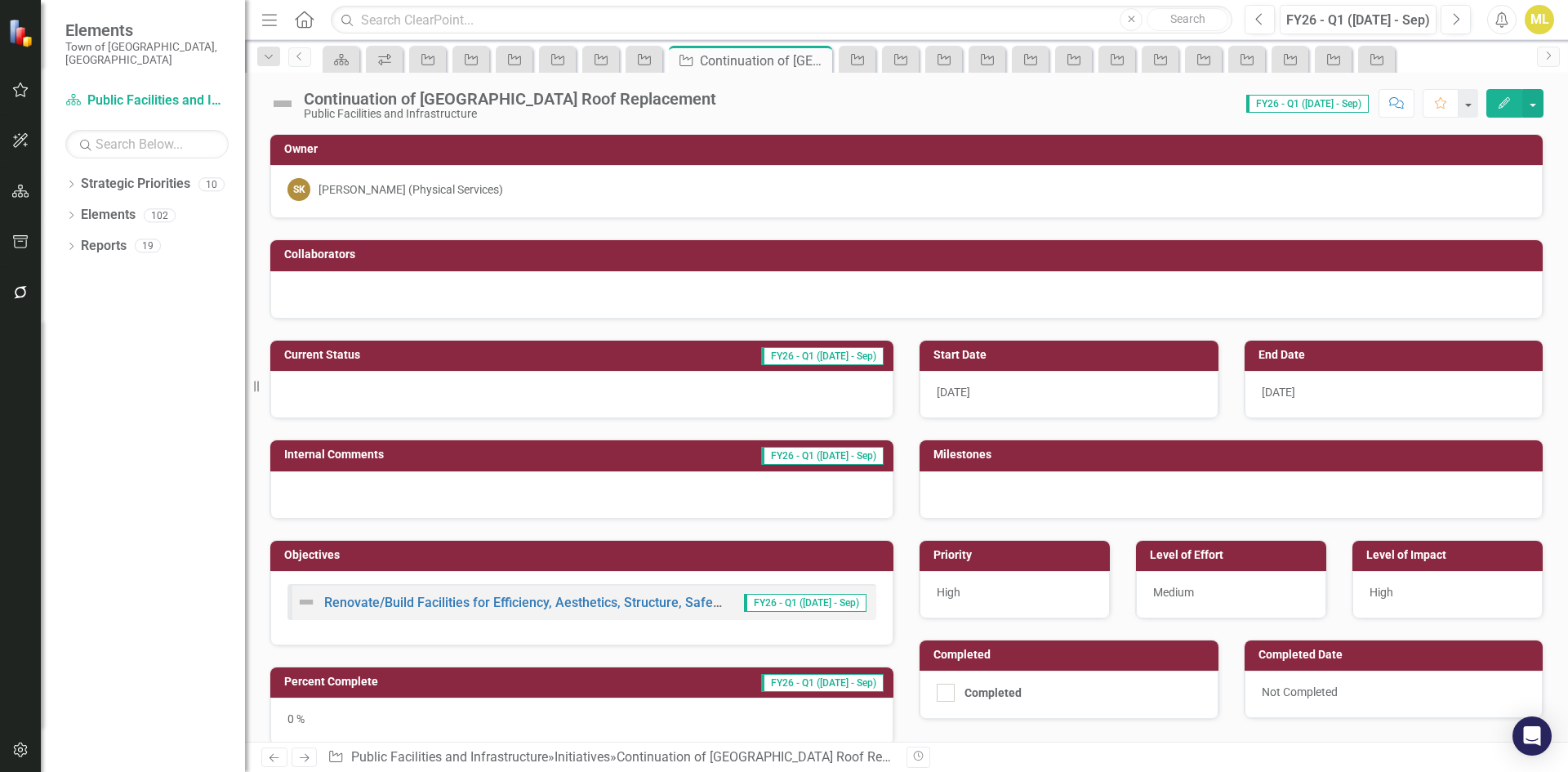
click at [33, 290] on button "button" at bounding box center [21, 293] width 37 height 35
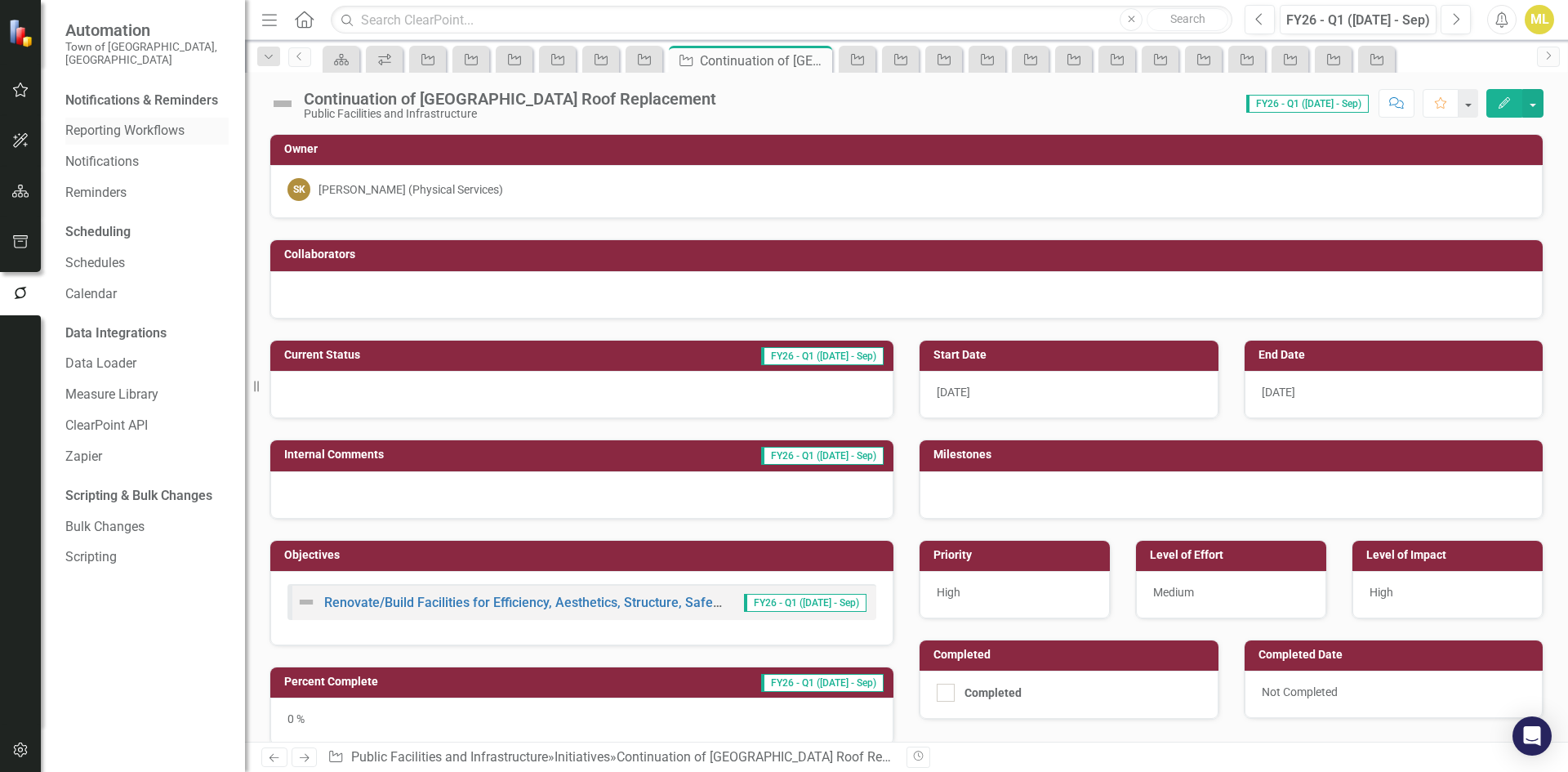
click at [164, 123] on link "Reporting Workflows" at bounding box center [147, 130] width 163 height 18
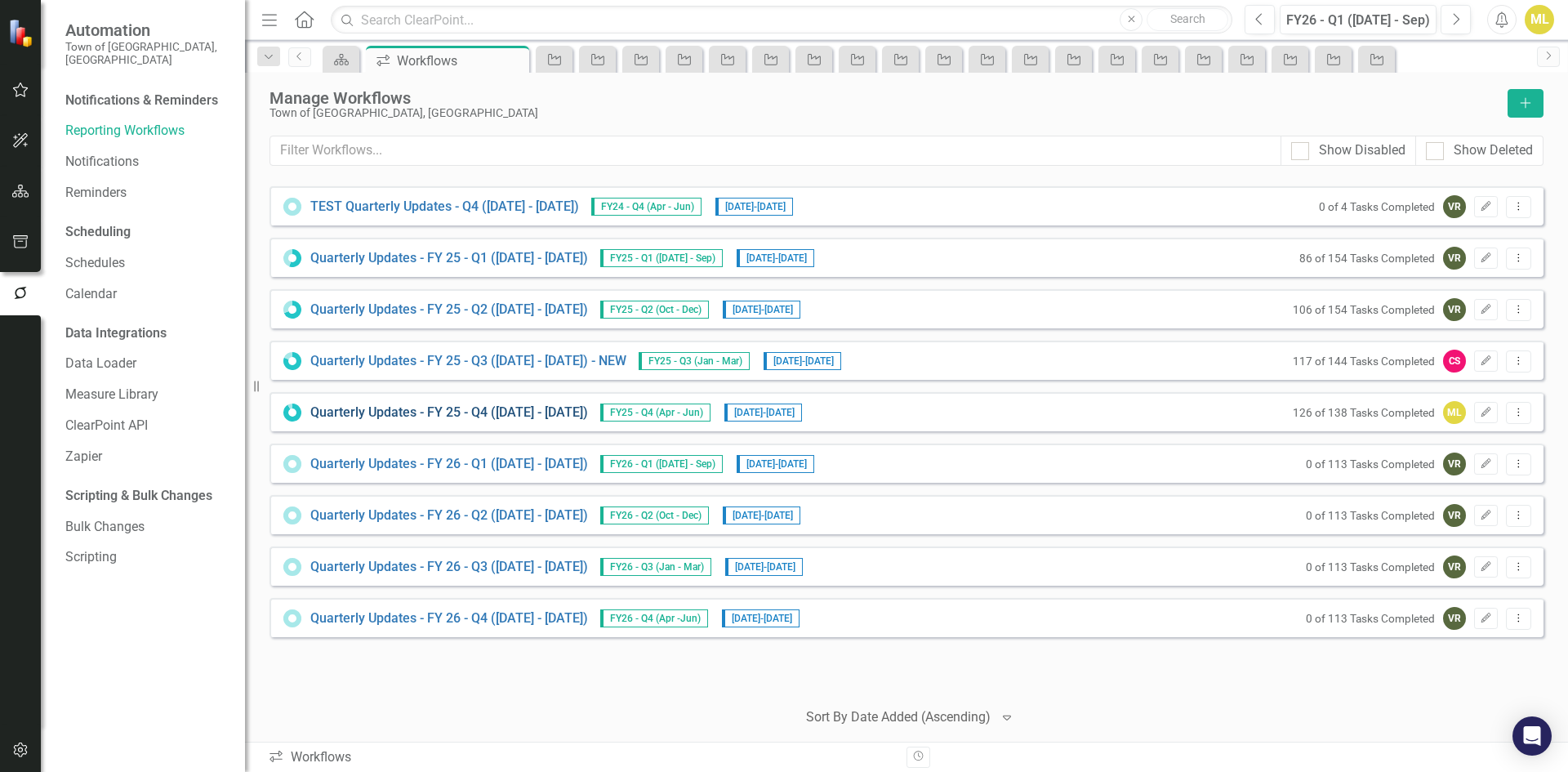
click at [561, 416] on link "Quarterly Updates - FY 25 - Q4 (April 1, 2025 - June 30, 2025)" at bounding box center [450, 412] width 278 height 18
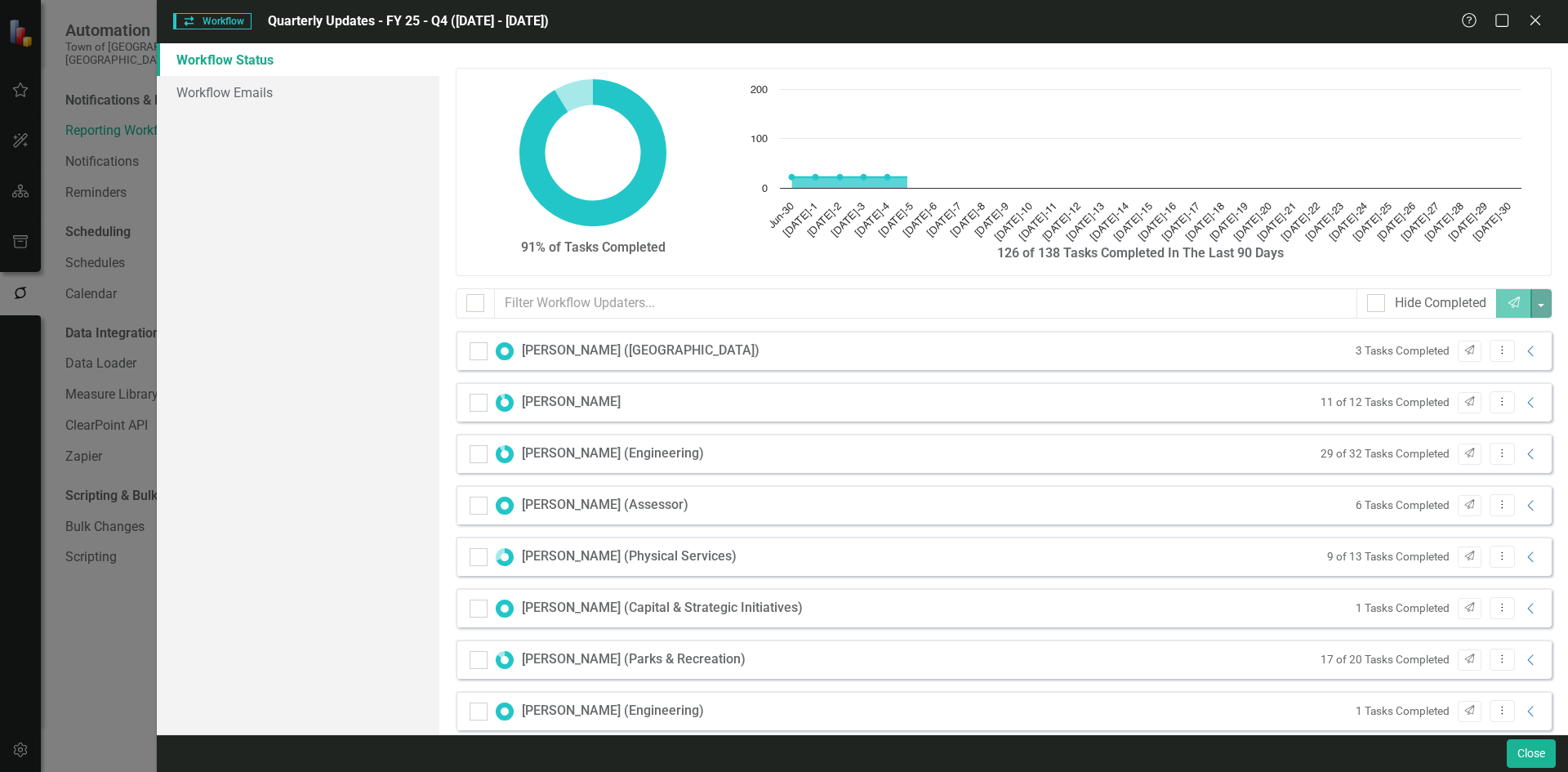
checkbox input "false"
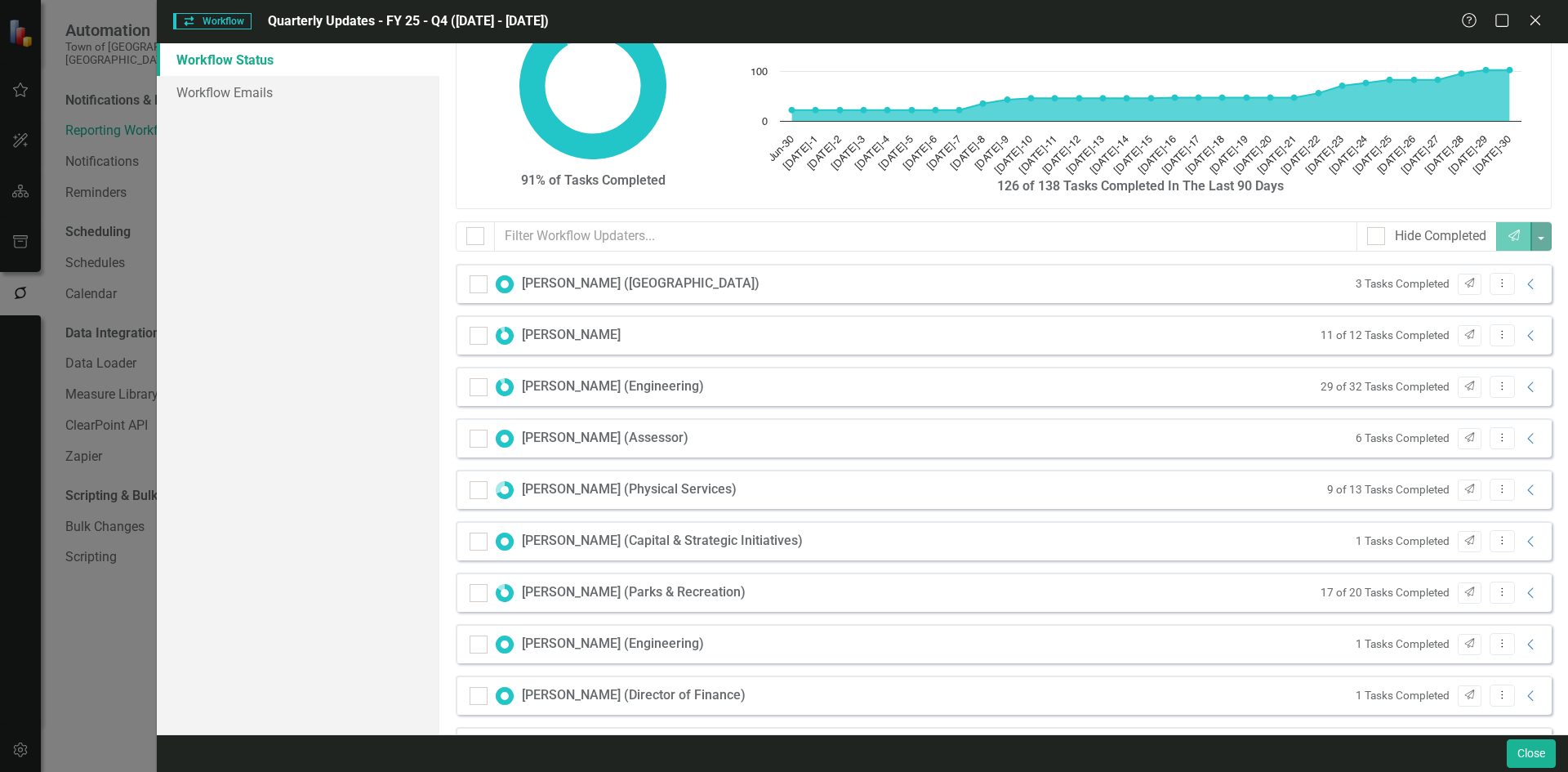
scroll to position [69, 0]
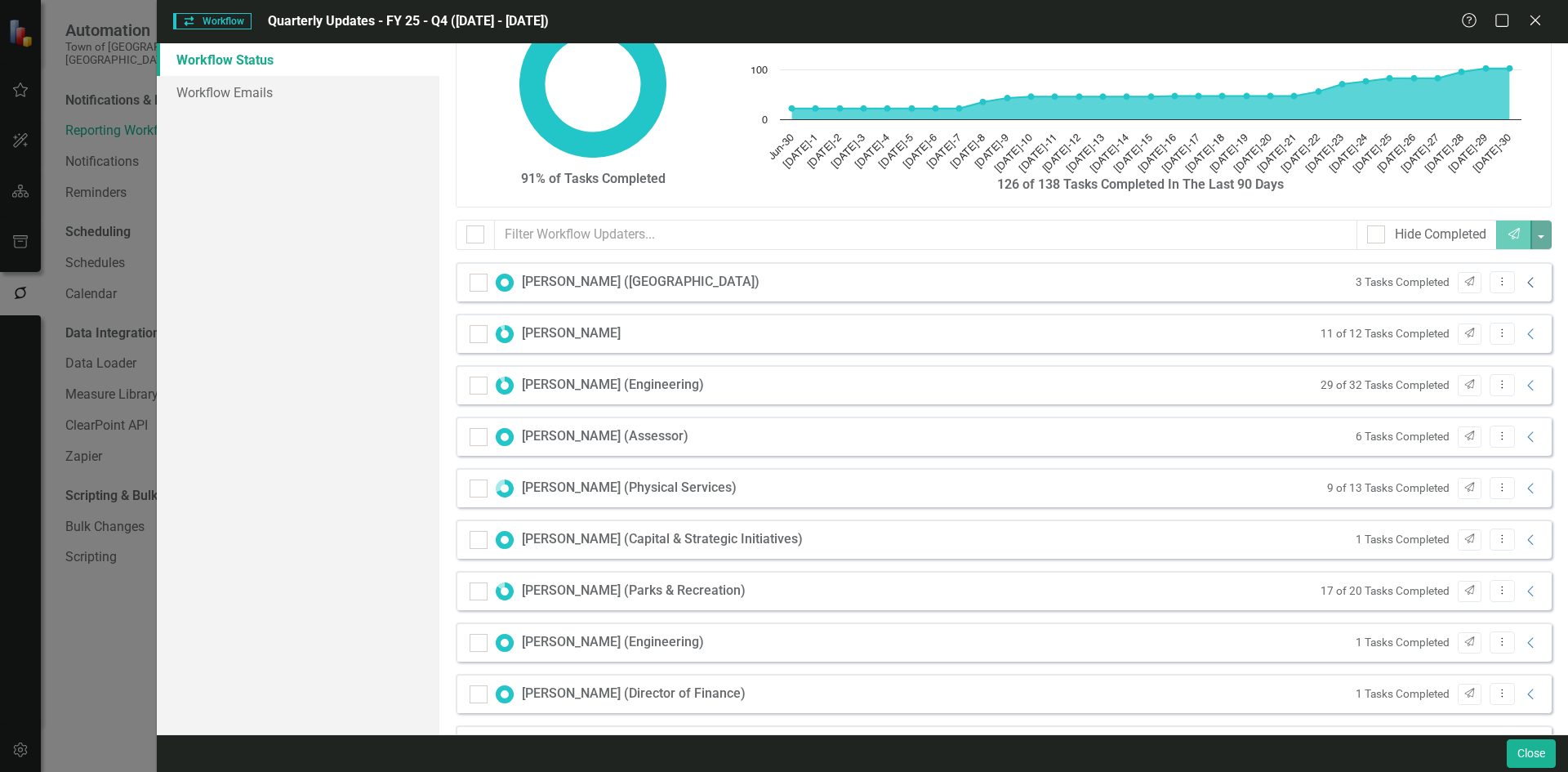
click at [1525, 277] on icon "Collapse" at bounding box center [1530, 283] width 16 height 14
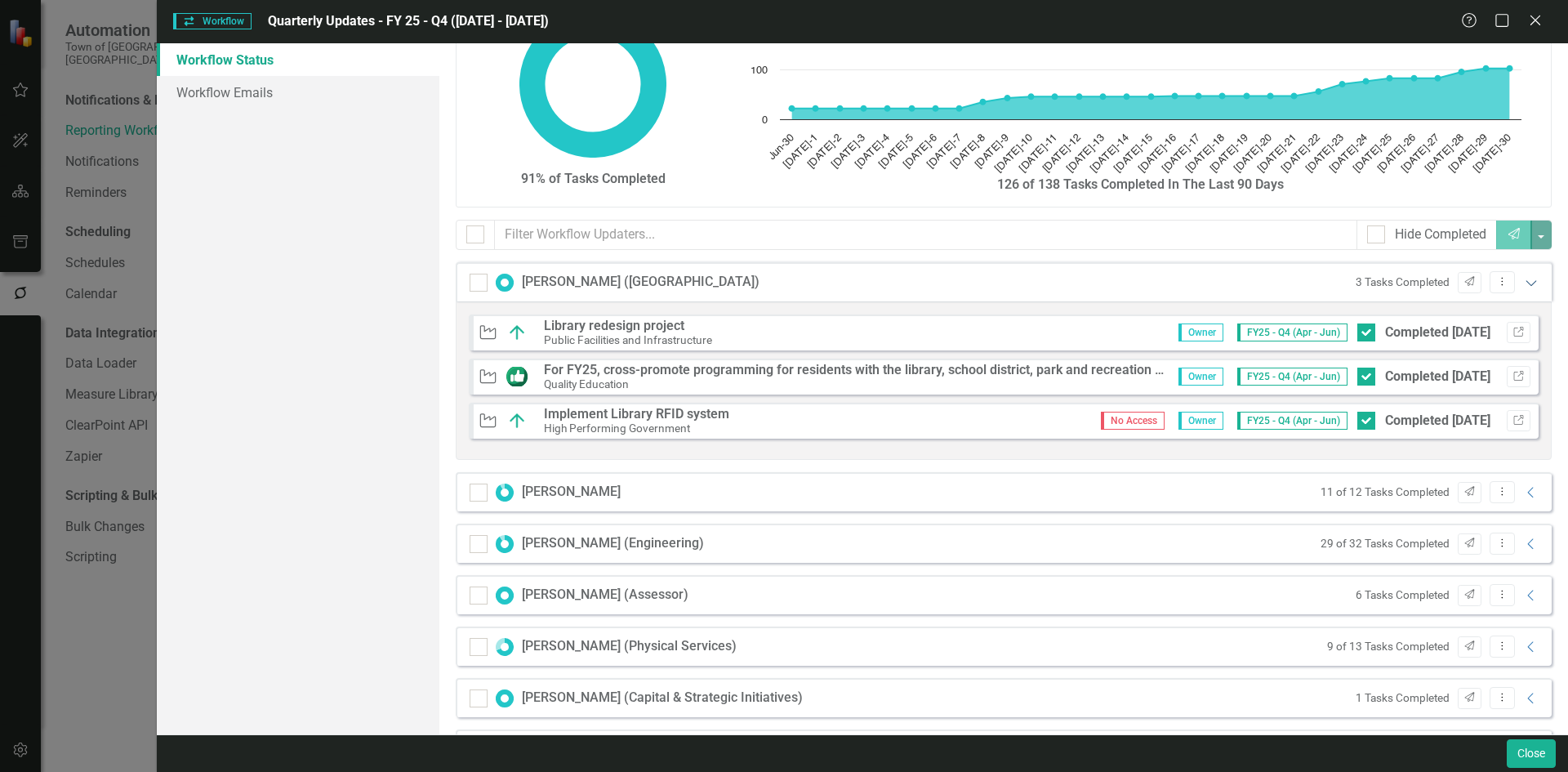
click at [1525, 277] on icon "Expanded" at bounding box center [1530, 283] width 16 height 14
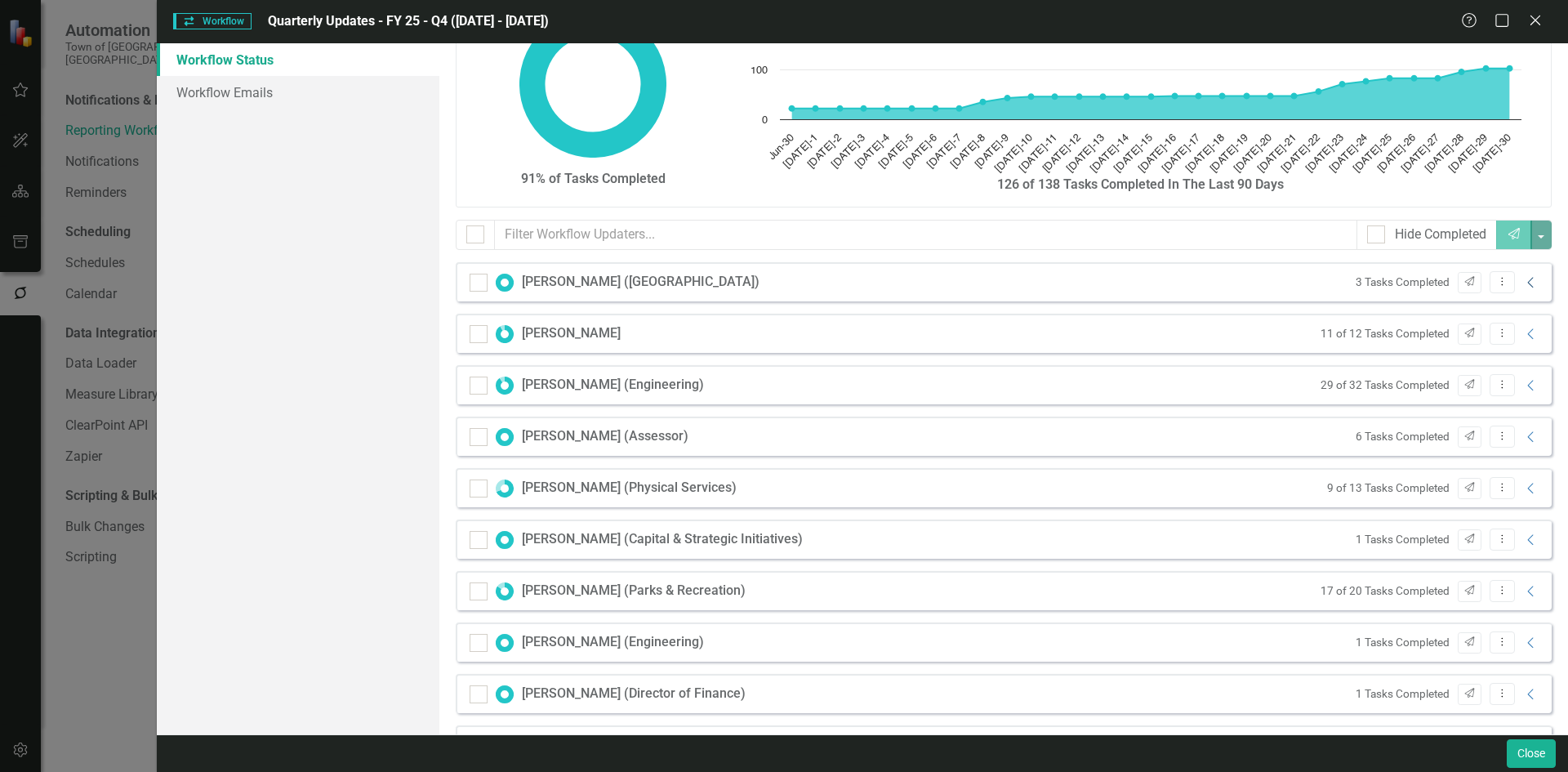
click at [1523, 284] on icon "Collapse" at bounding box center [1530, 283] width 16 height 14
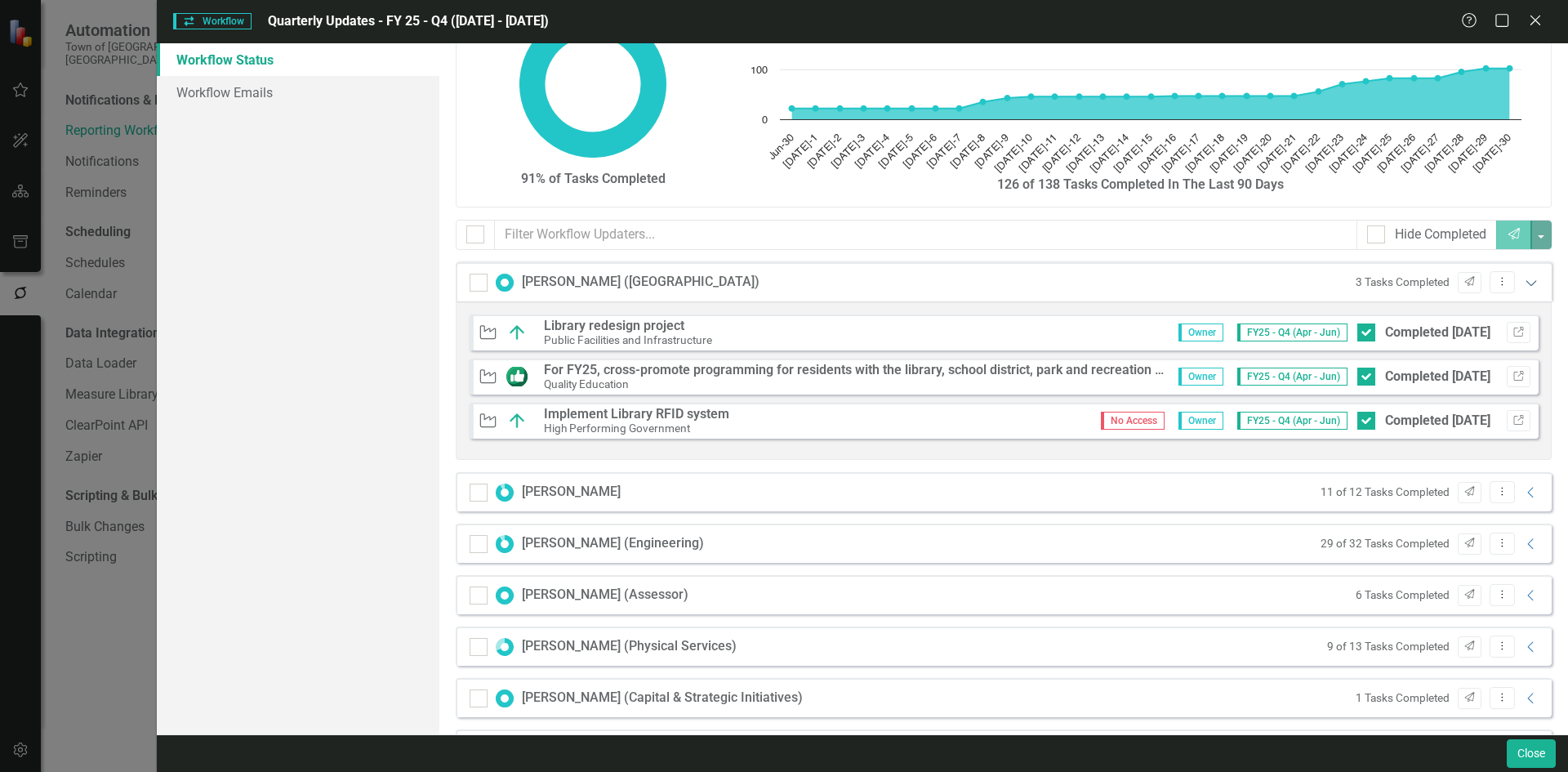
click at [1523, 284] on icon "Expanded" at bounding box center [1530, 283] width 16 height 14
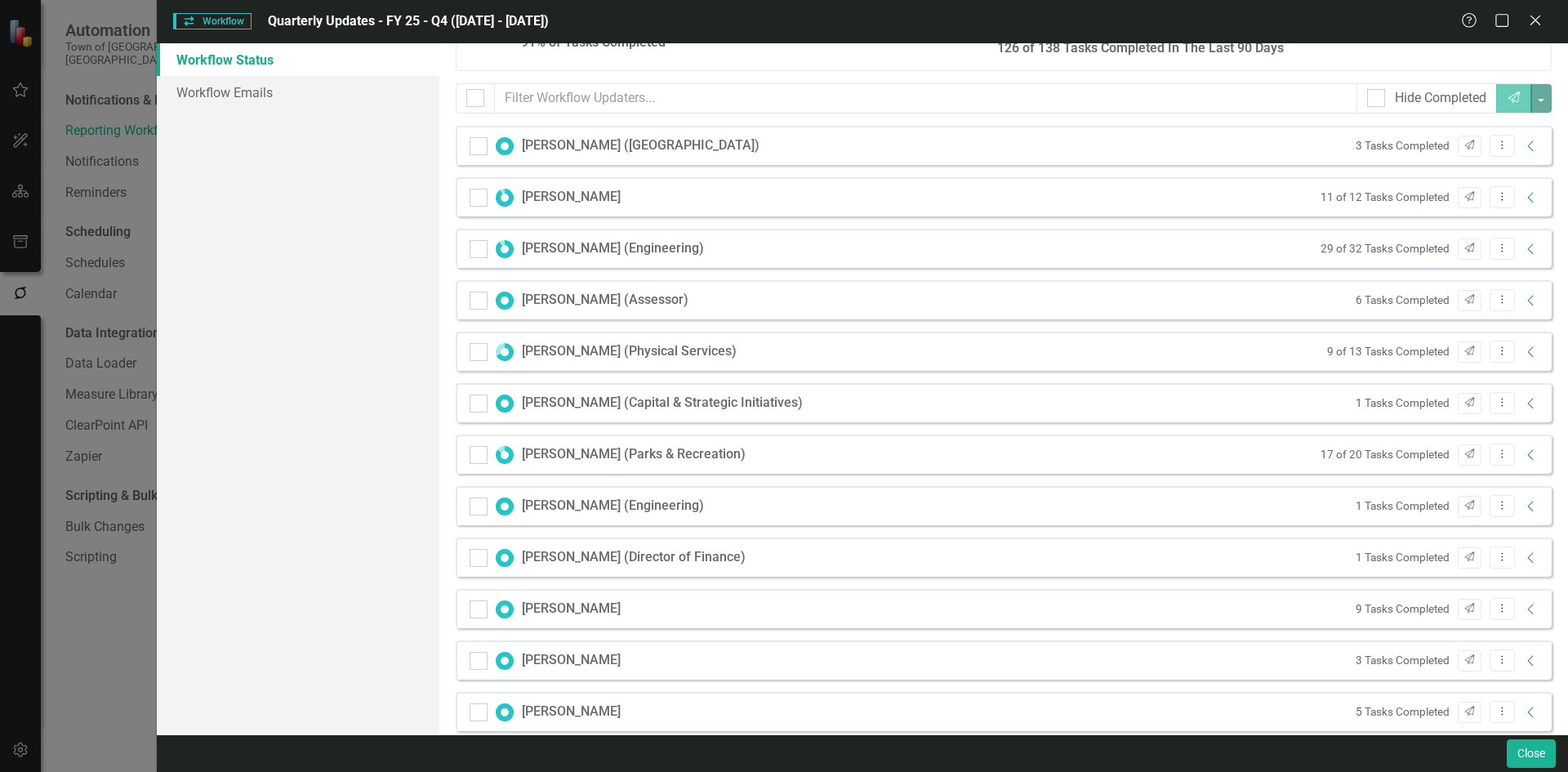
scroll to position [232, 0]
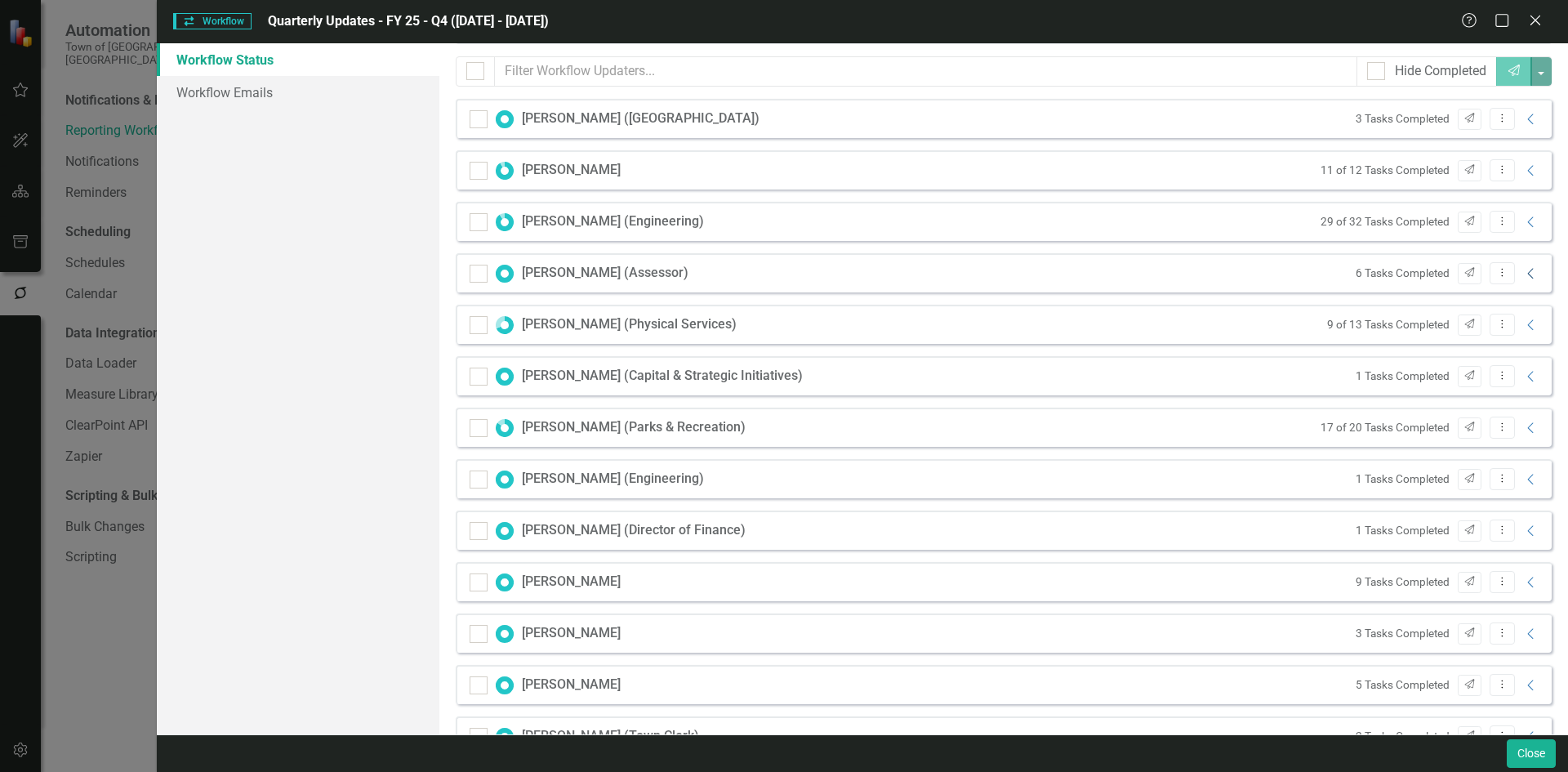
click at [1523, 273] on icon "Collapse" at bounding box center [1530, 274] width 16 height 14
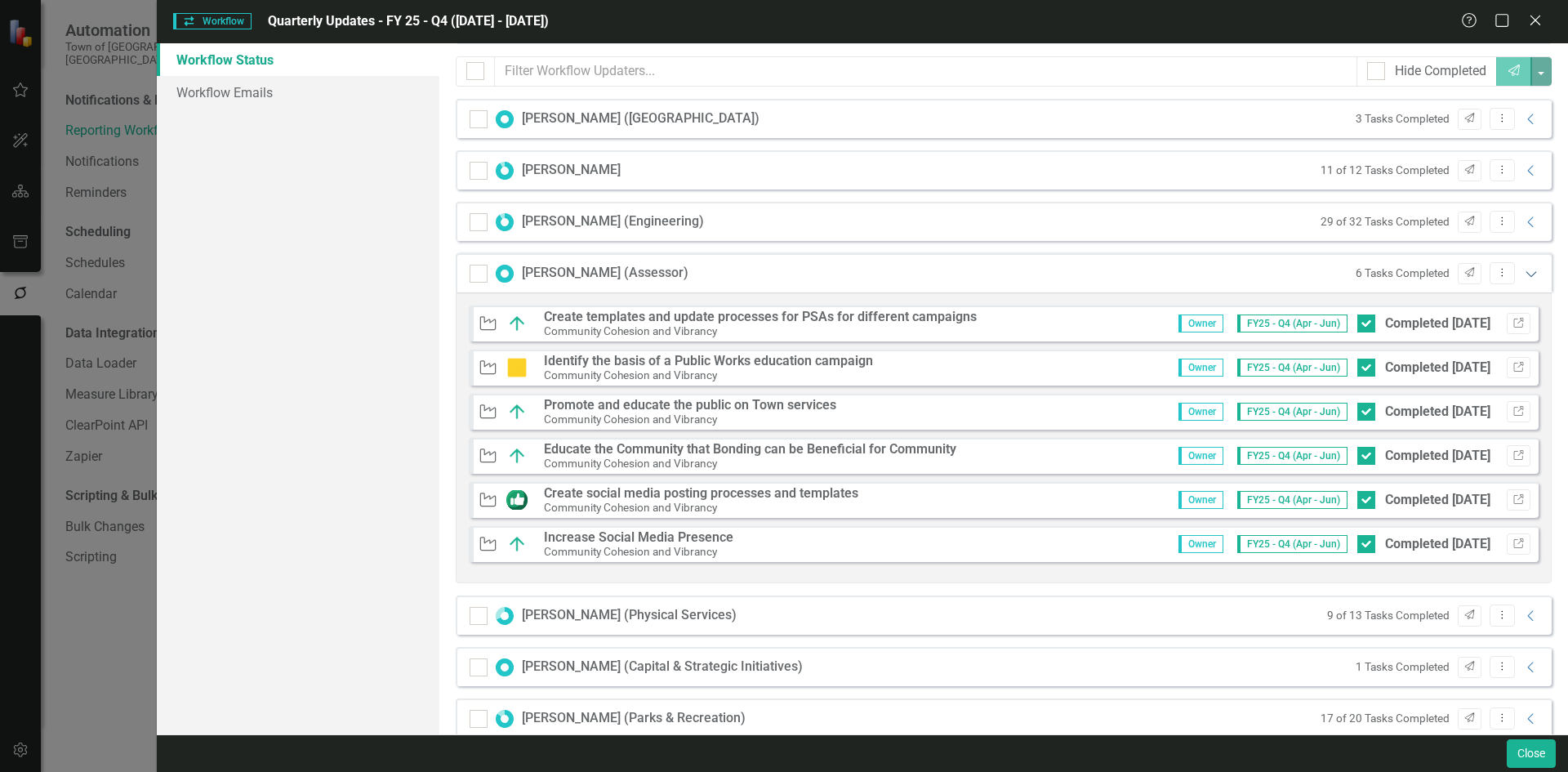
click at [1523, 273] on icon "Expanded" at bounding box center [1530, 274] width 16 height 14
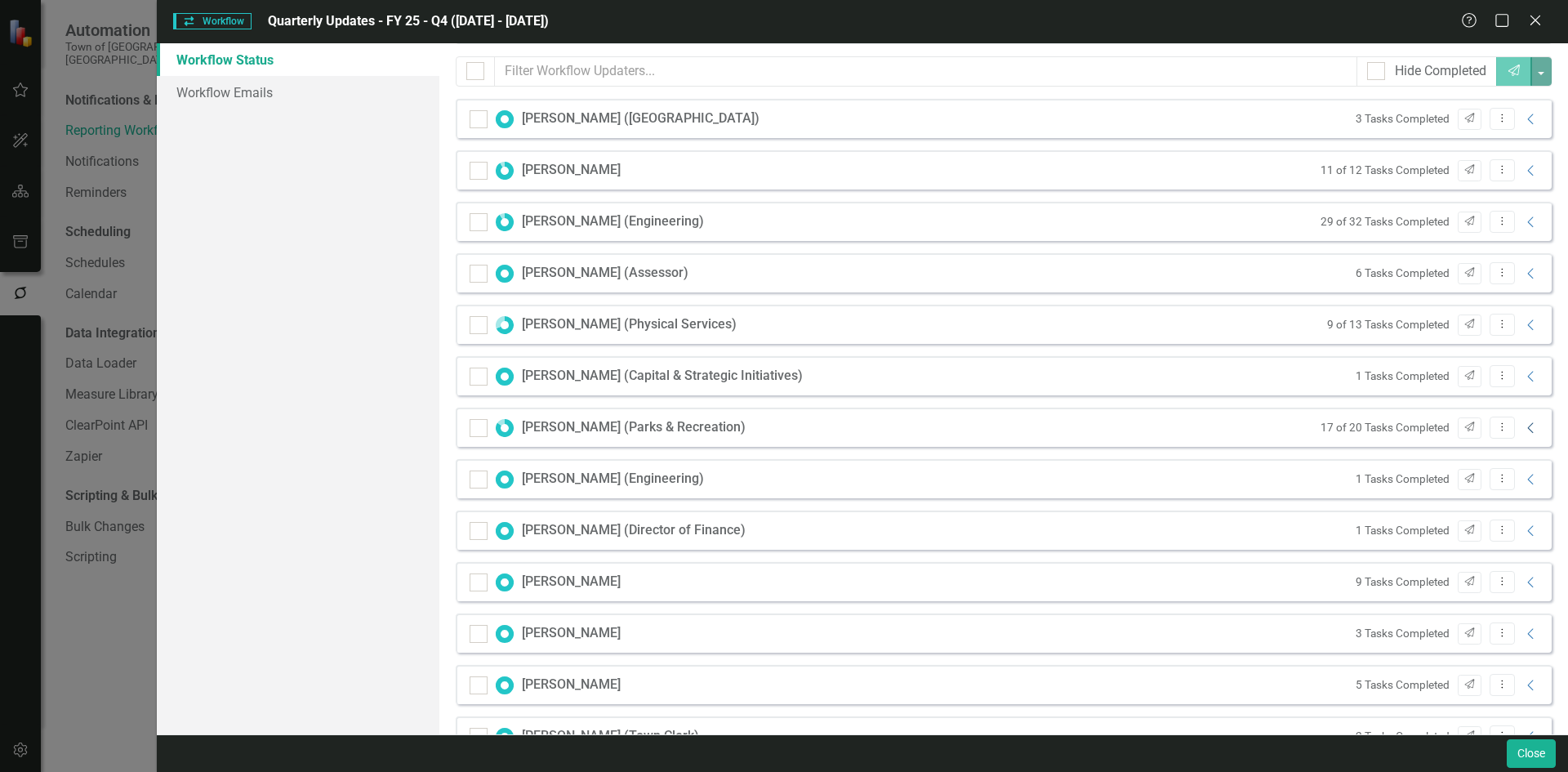
click at [1523, 428] on icon "Collapse" at bounding box center [1530, 428] width 16 height 14
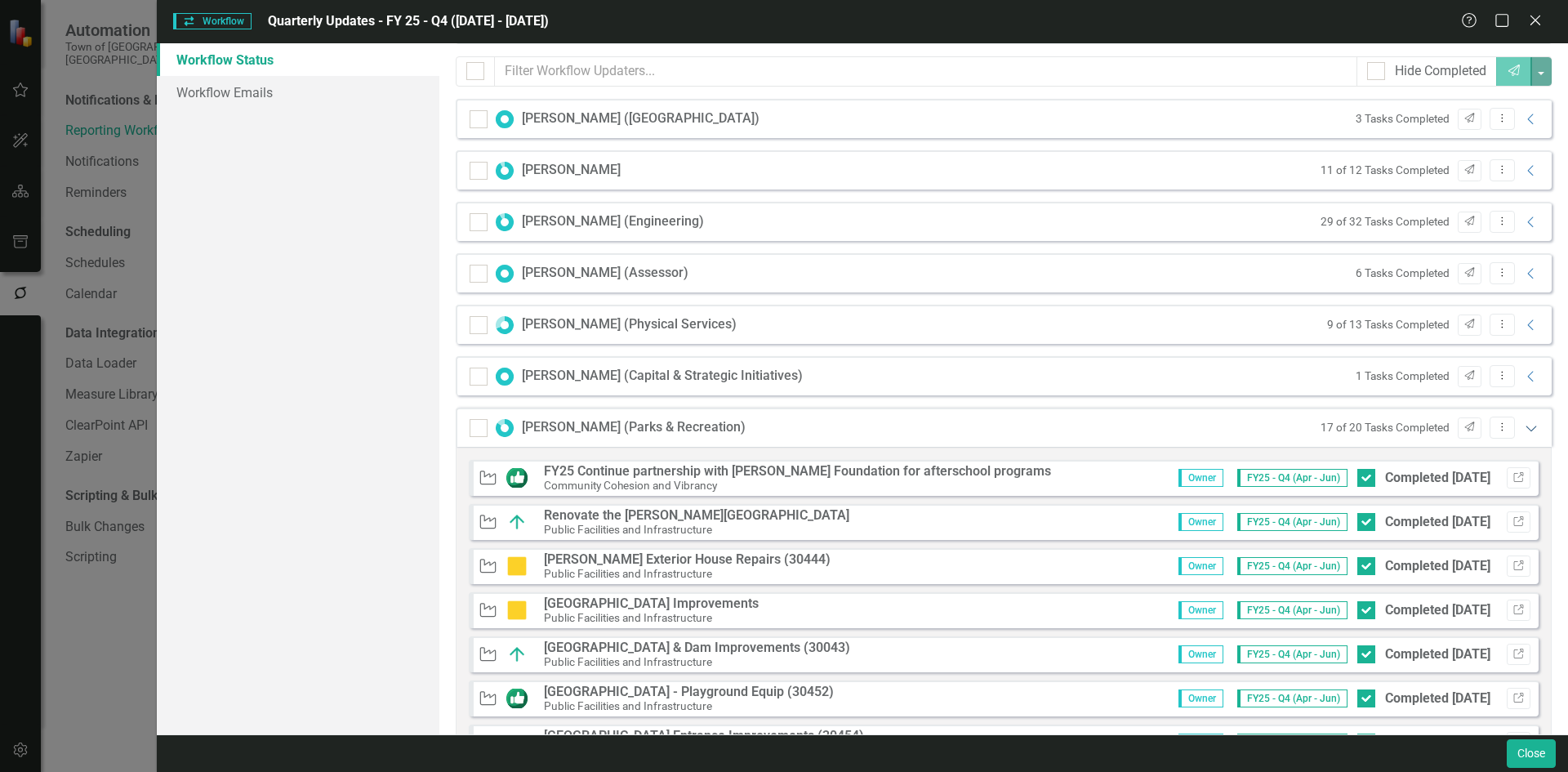
click at [1523, 428] on icon "Expanded" at bounding box center [1530, 428] width 16 height 14
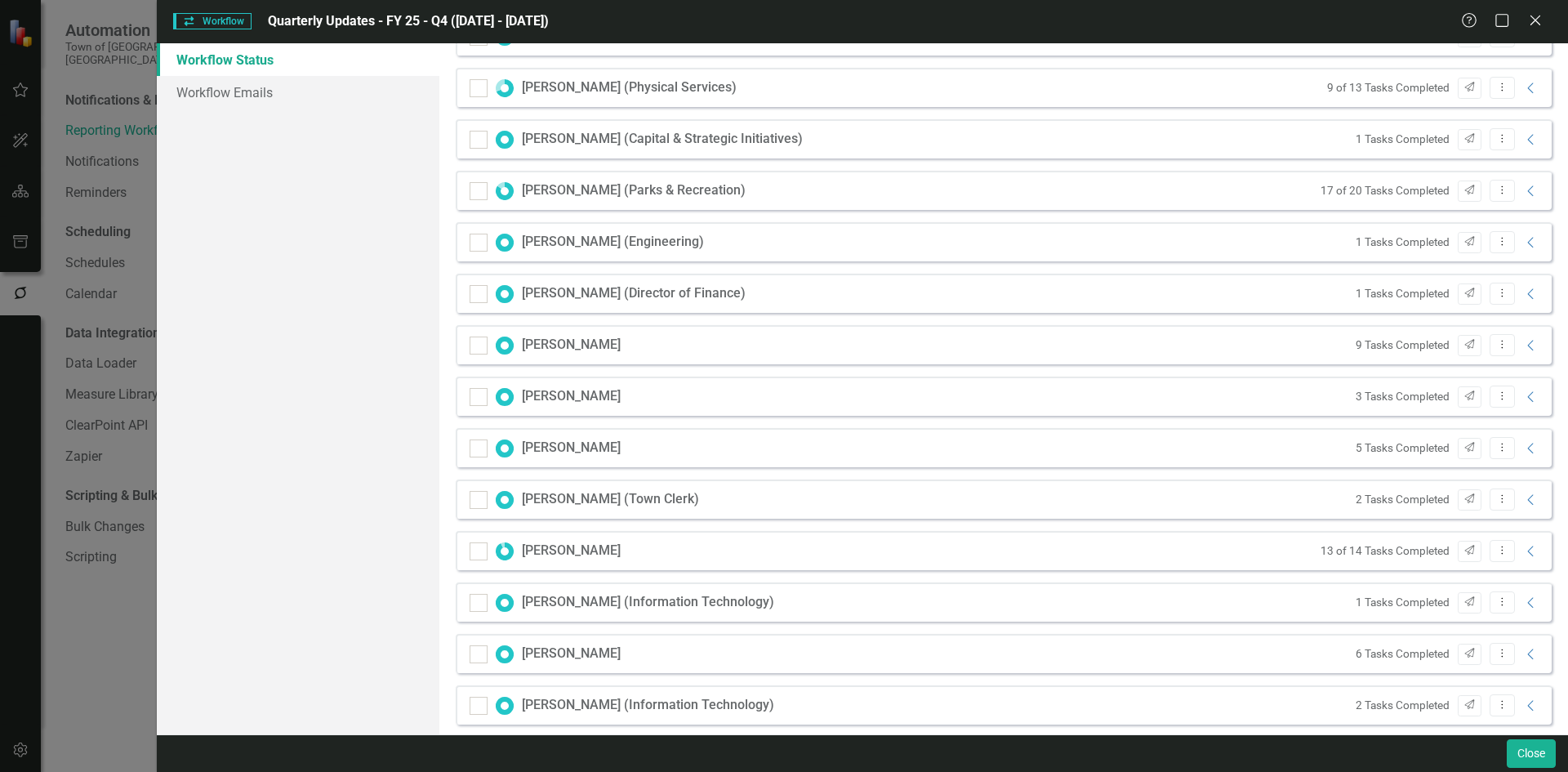
scroll to position [477, 0]
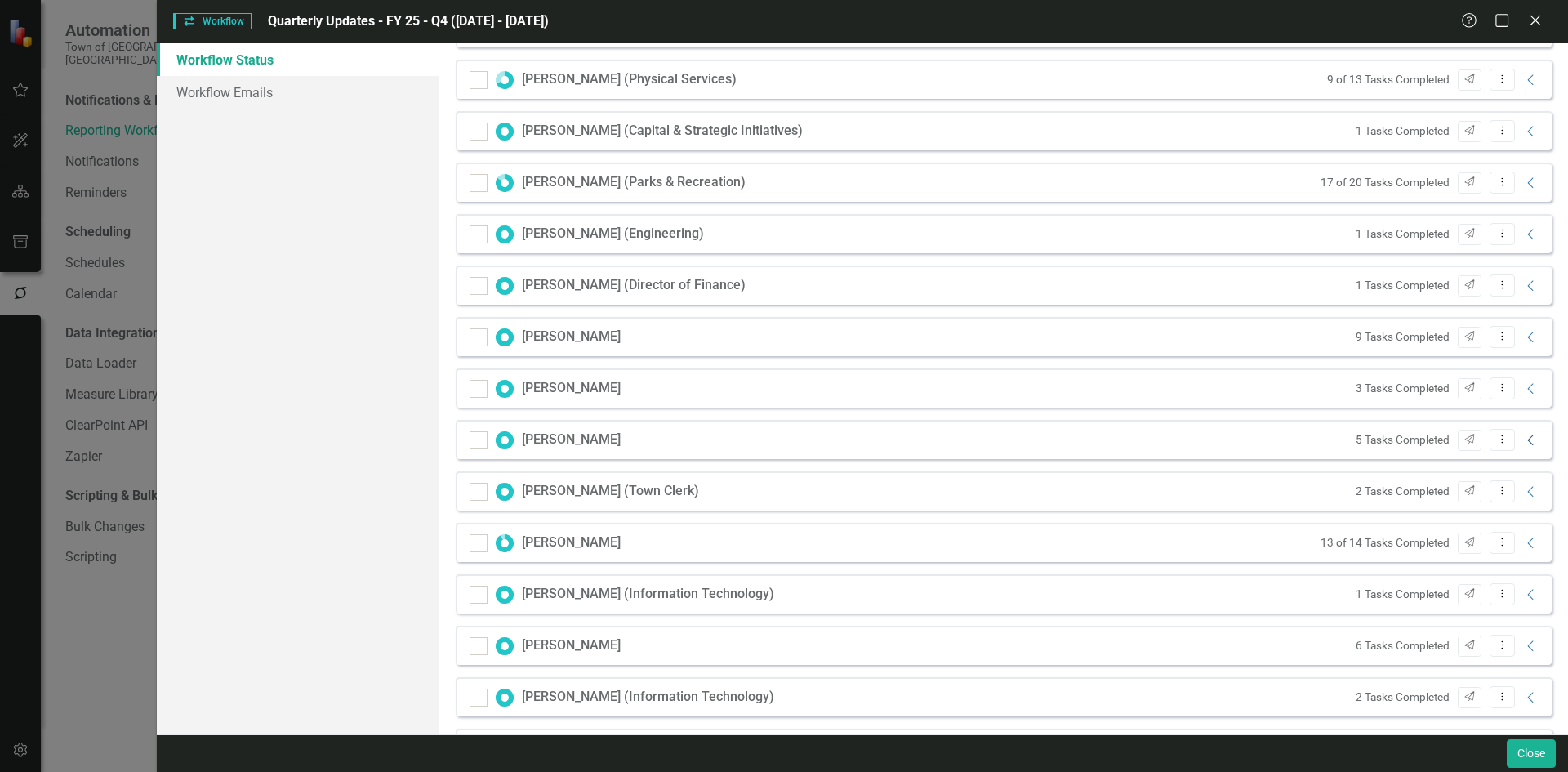
click at [1523, 436] on icon "Collapse" at bounding box center [1530, 440] width 16 height 14
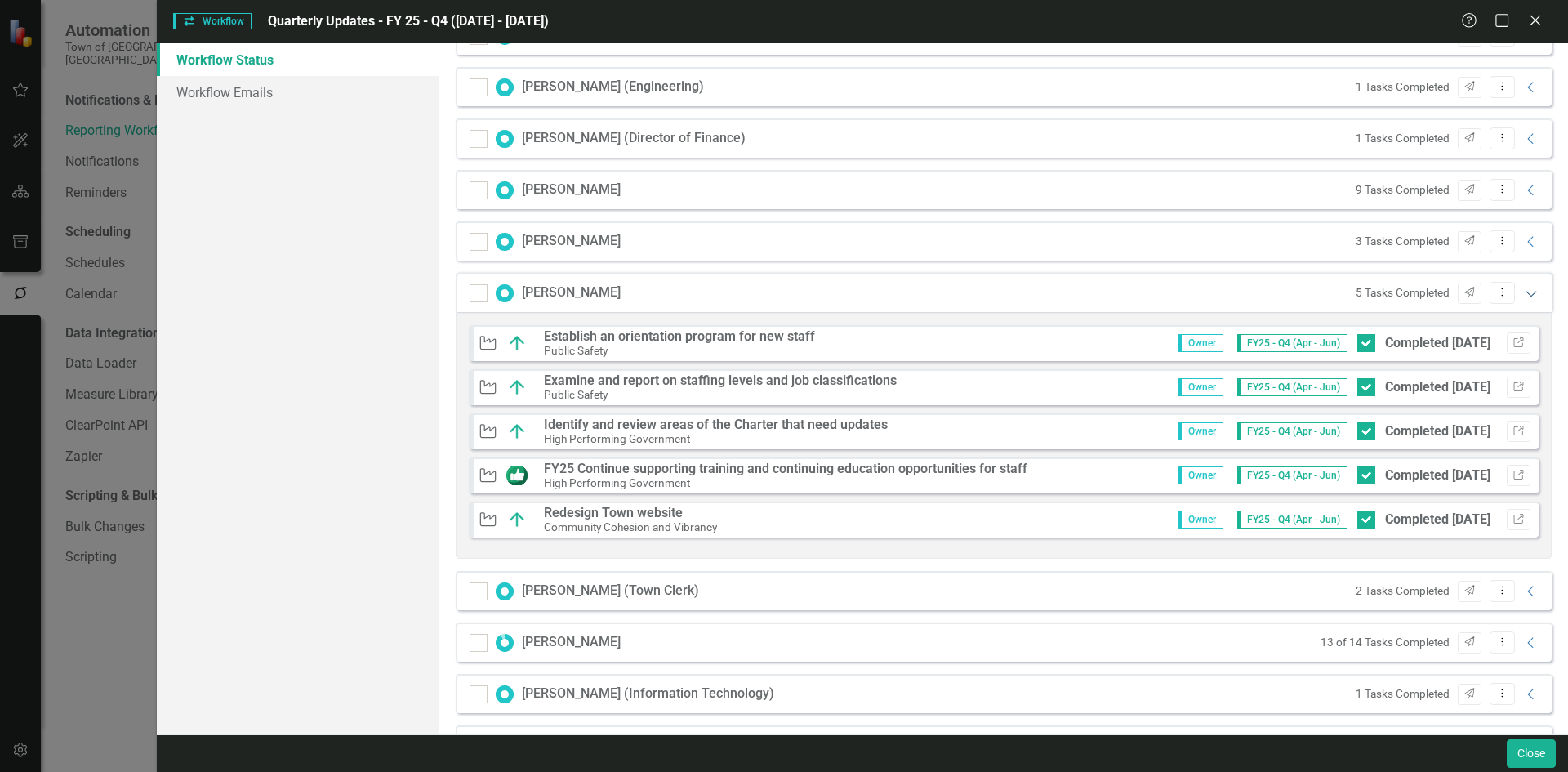
scroll to position [640, 0]
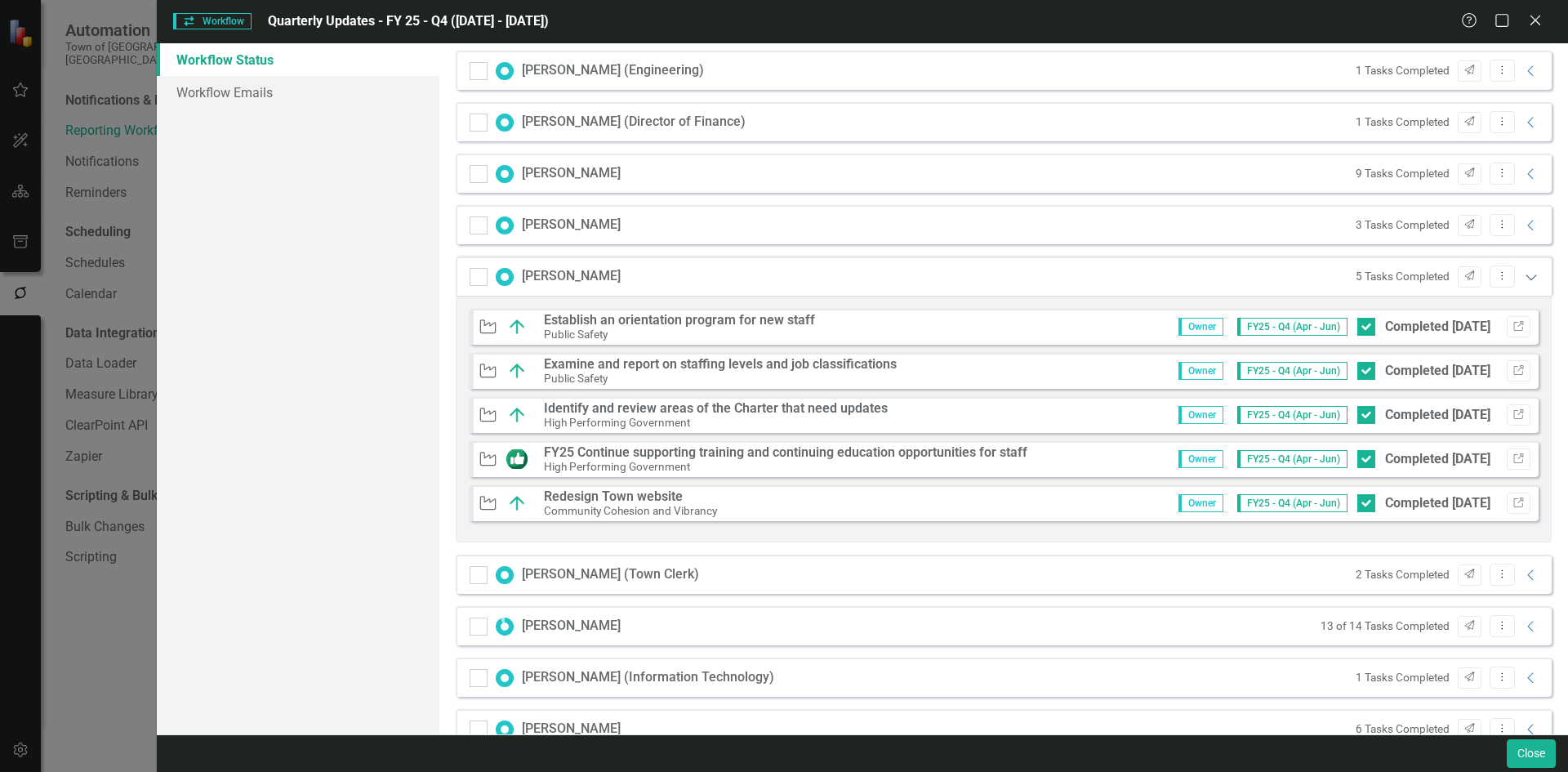
click at [1523, 276] on icon "Expanded" at bounding box center [1530, 277] width 16 height 14
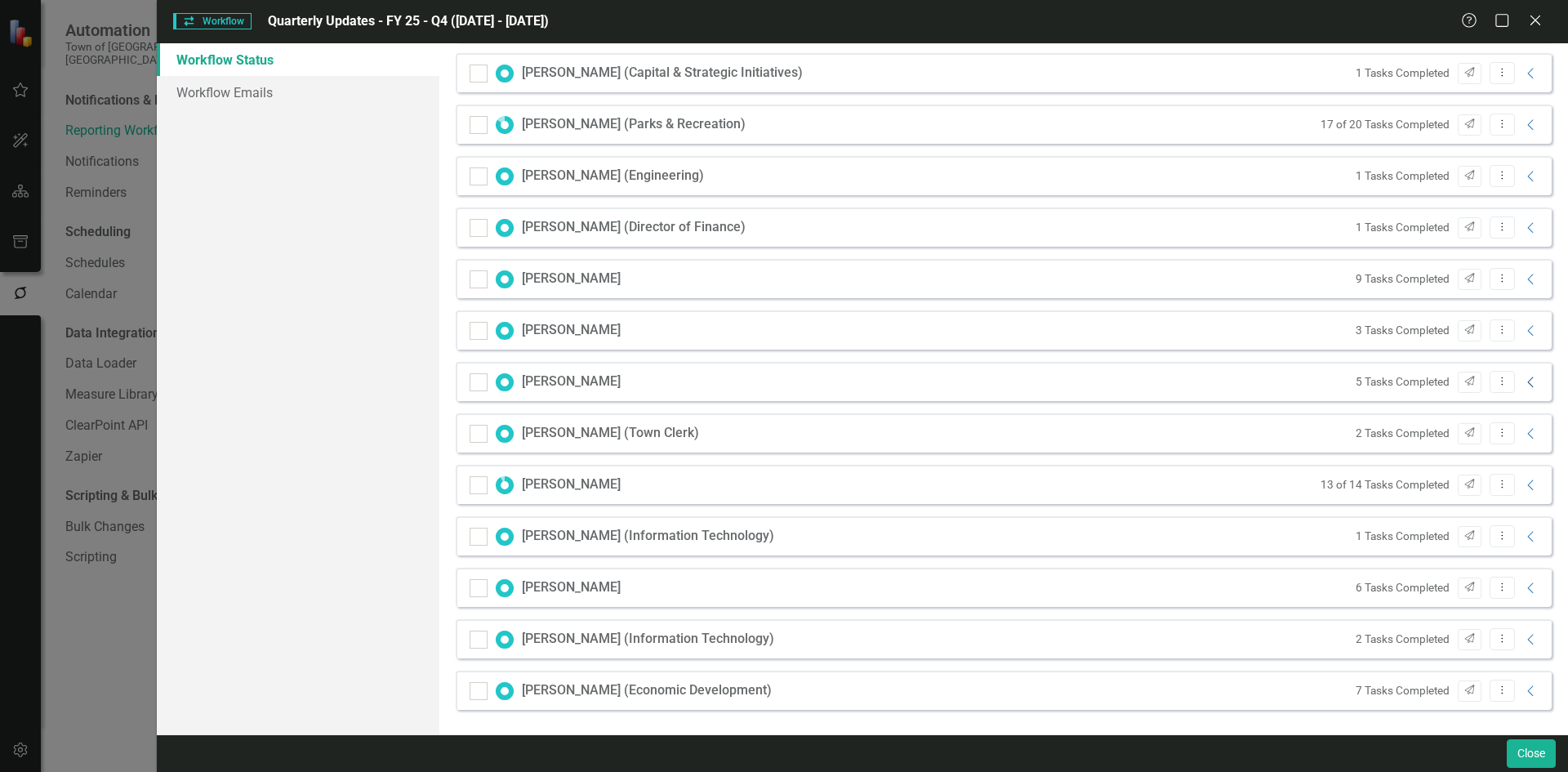
scroll to position [535, 0]
click at [1523, 695] on icon "Collapse" at bounding box center [1530, 691] width 16 height 14
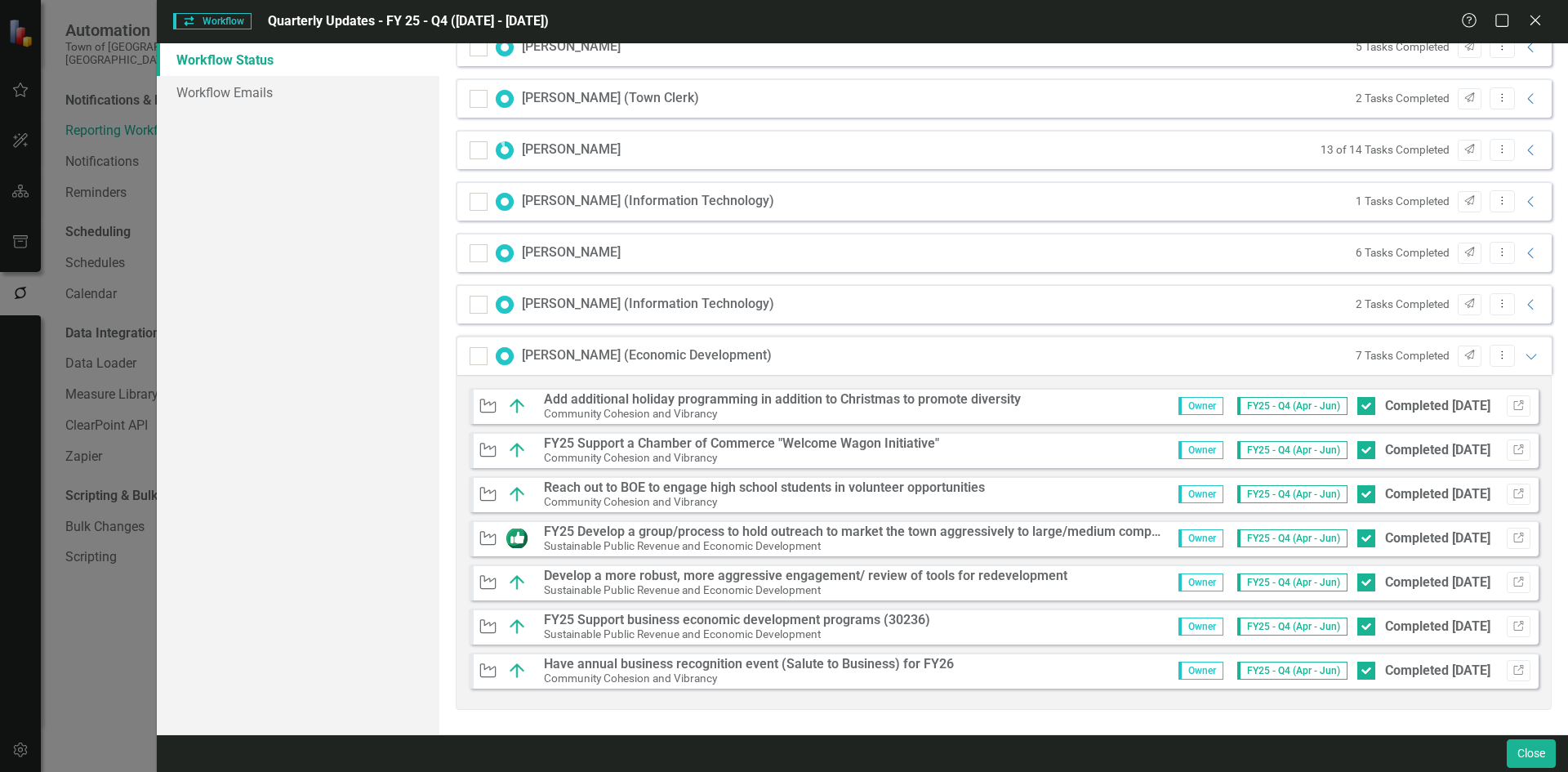
scroll to position [0, 0]
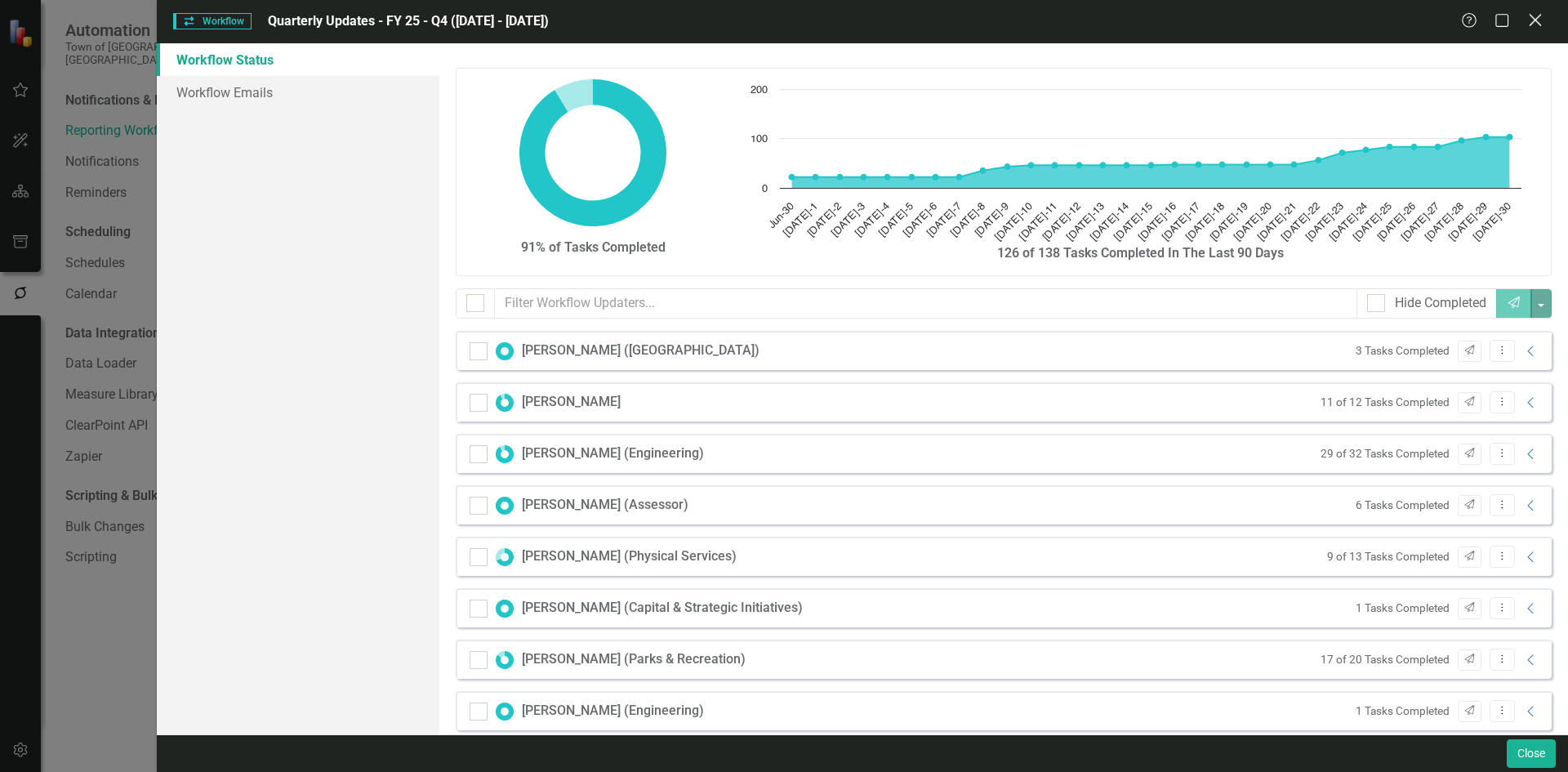
click at [1539, 22] on icon "Close" at bounding box center [1534, 20] width 20 height 15
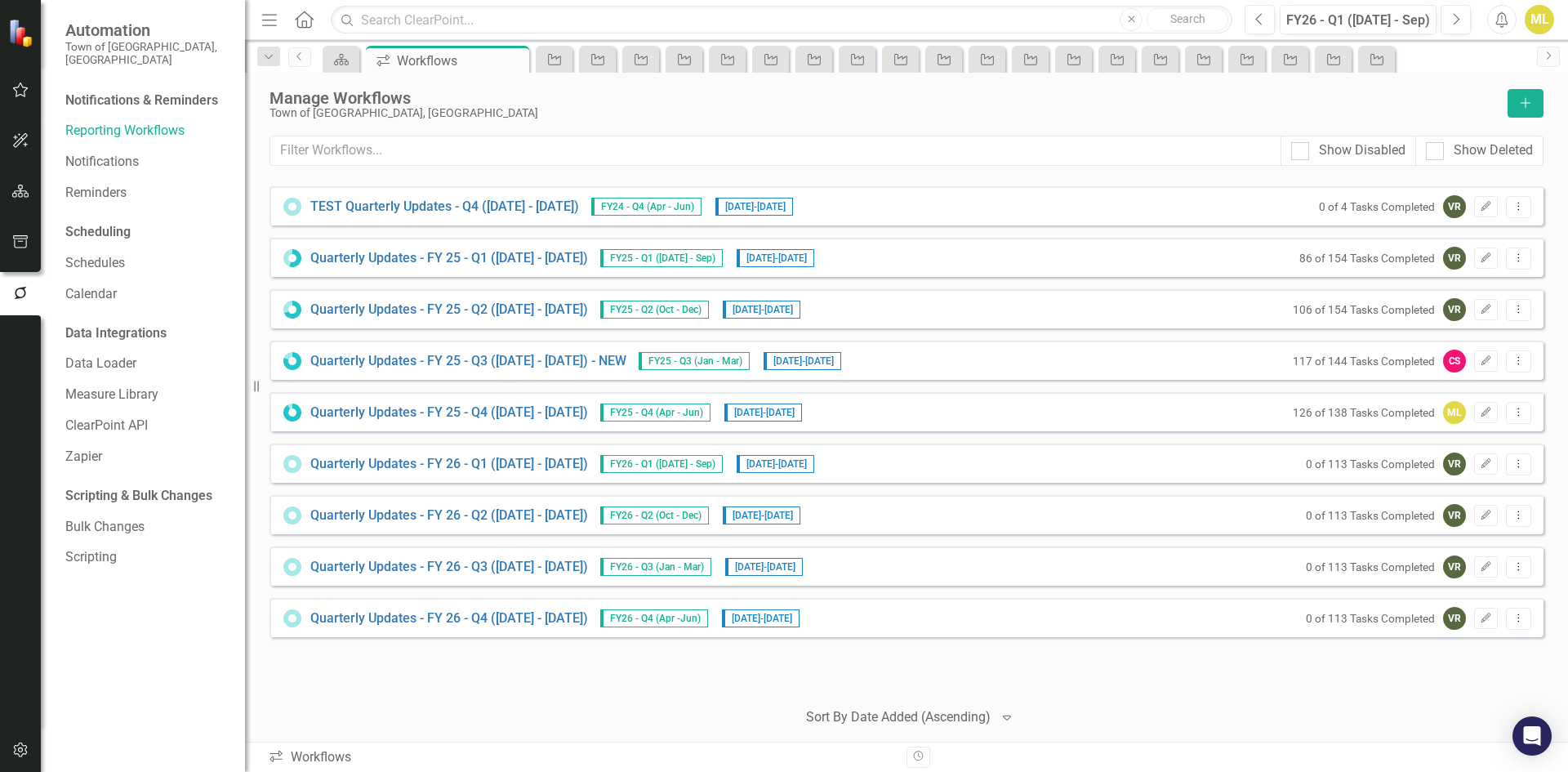
click at [1225, 416] on div "Quarterly Updates - FY 25 - Q4 (April 1, 2025 - June 30, 2025) FY25 - Q4 (Apr -…" at bounding box center [906, 411] width 1274 height 40
click at [1527, 406] on button "Dropdown Menu" at bounding box center [1518, 412] width 25 height 22
click at [399, 415] on link "Quarterly Updates - FY 25 - Q4 (April 1, 2025 - June 30, 2025)" at bounding box center [450, 412] width 278 height 18
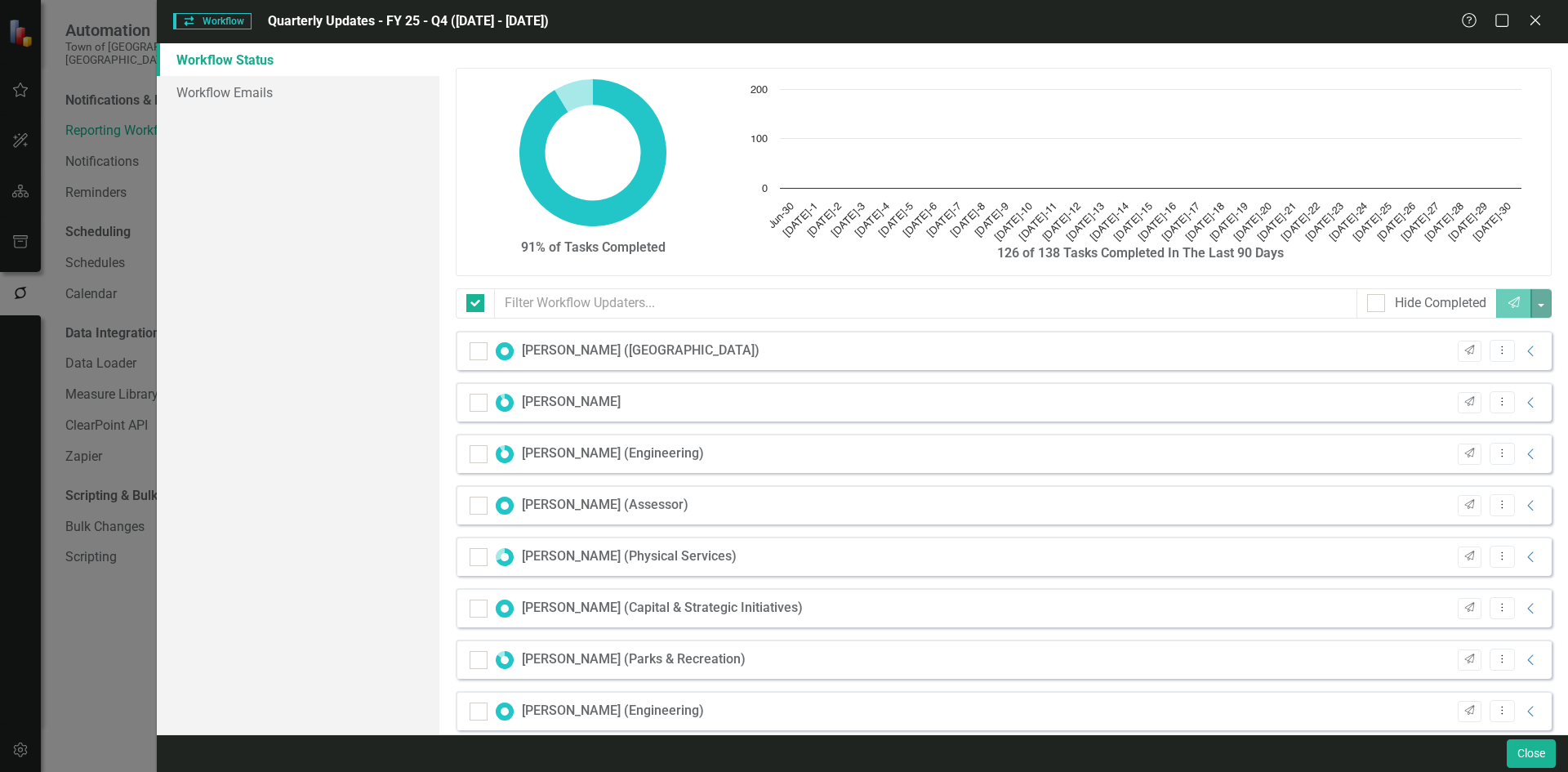
checkbox input "false"
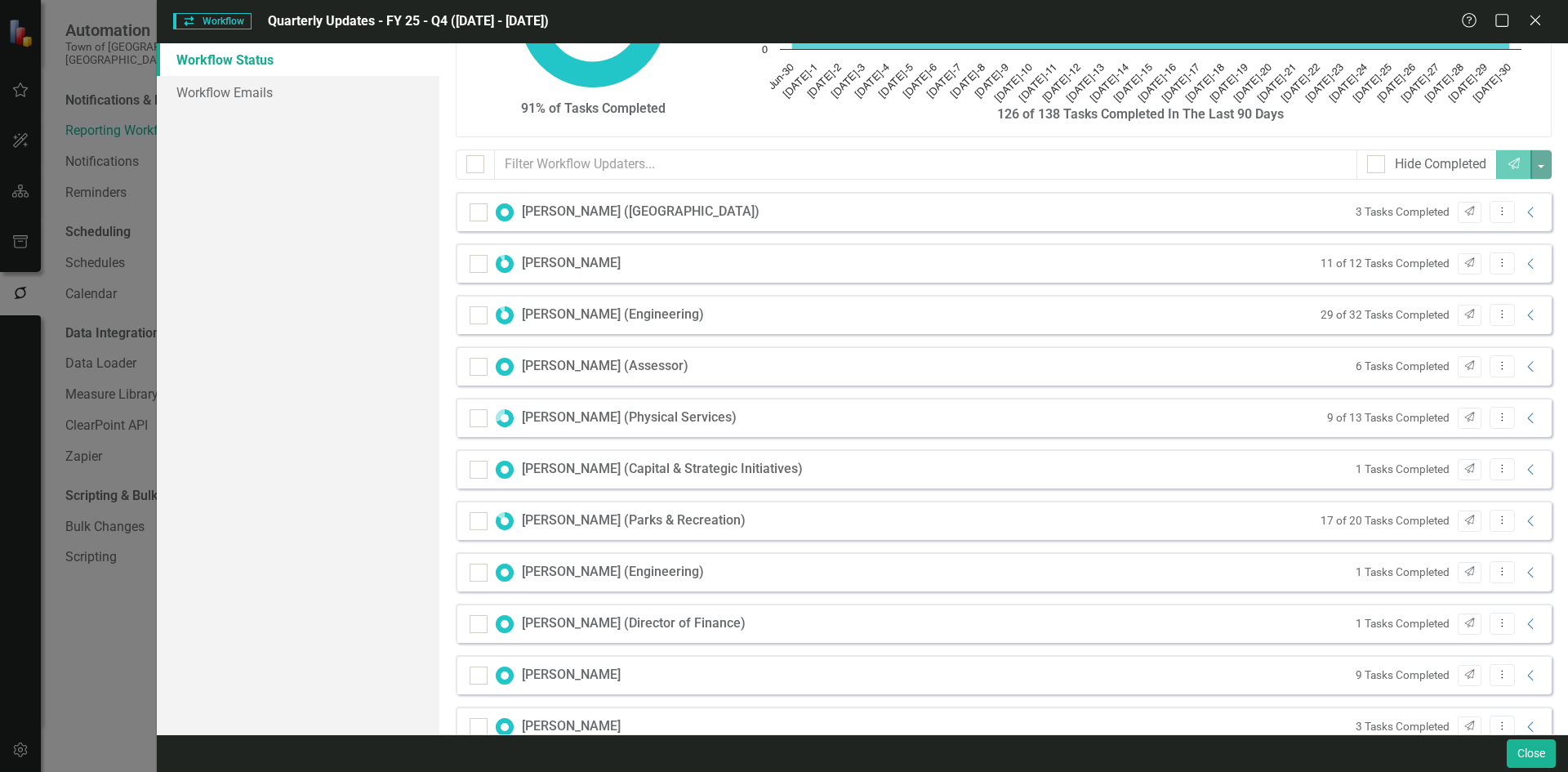
scroll to position [163, 0]
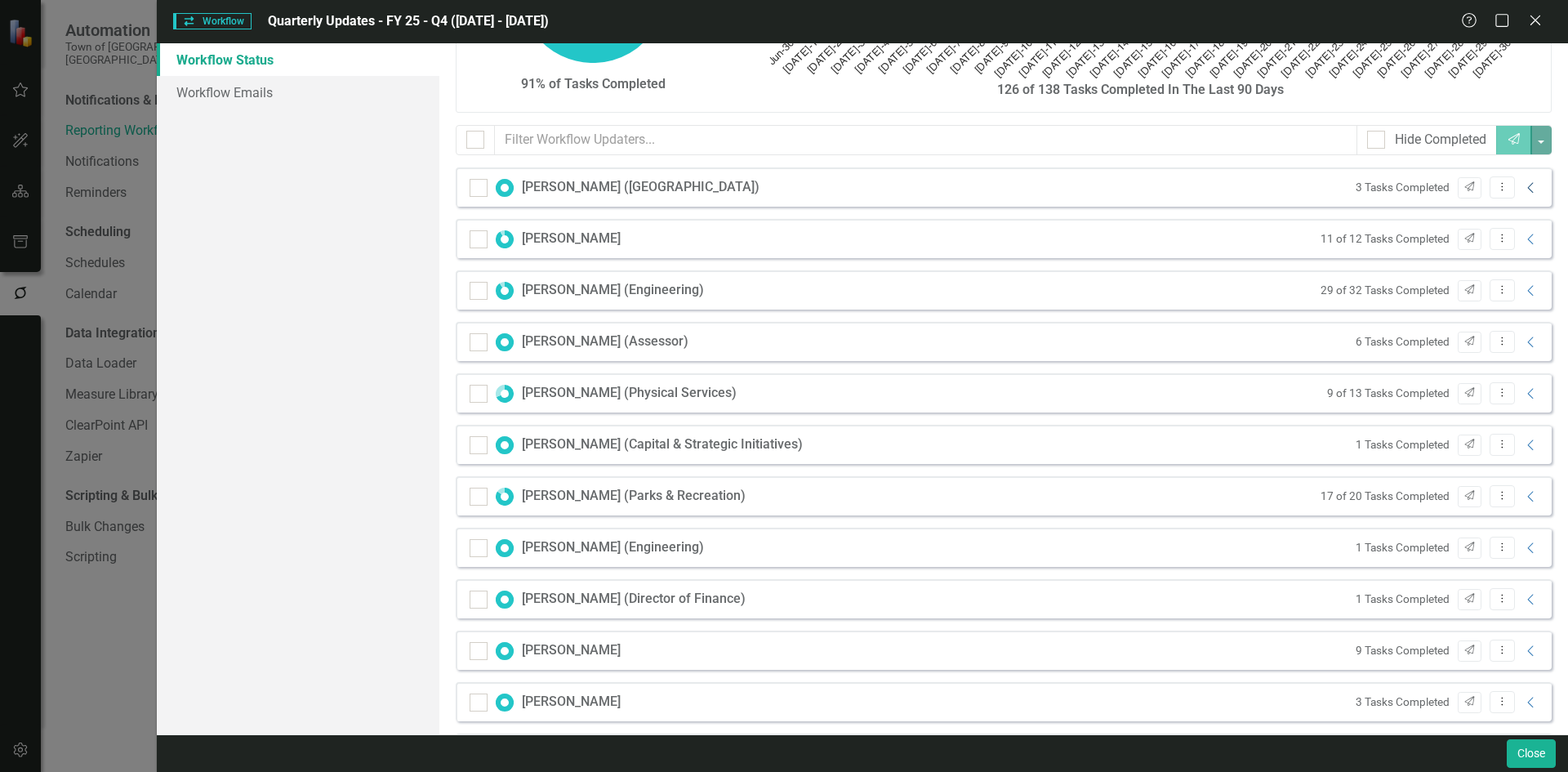
click at [1523, 190] on icon "Collapse" at bounding box center [1530, 188] width 16 height 14
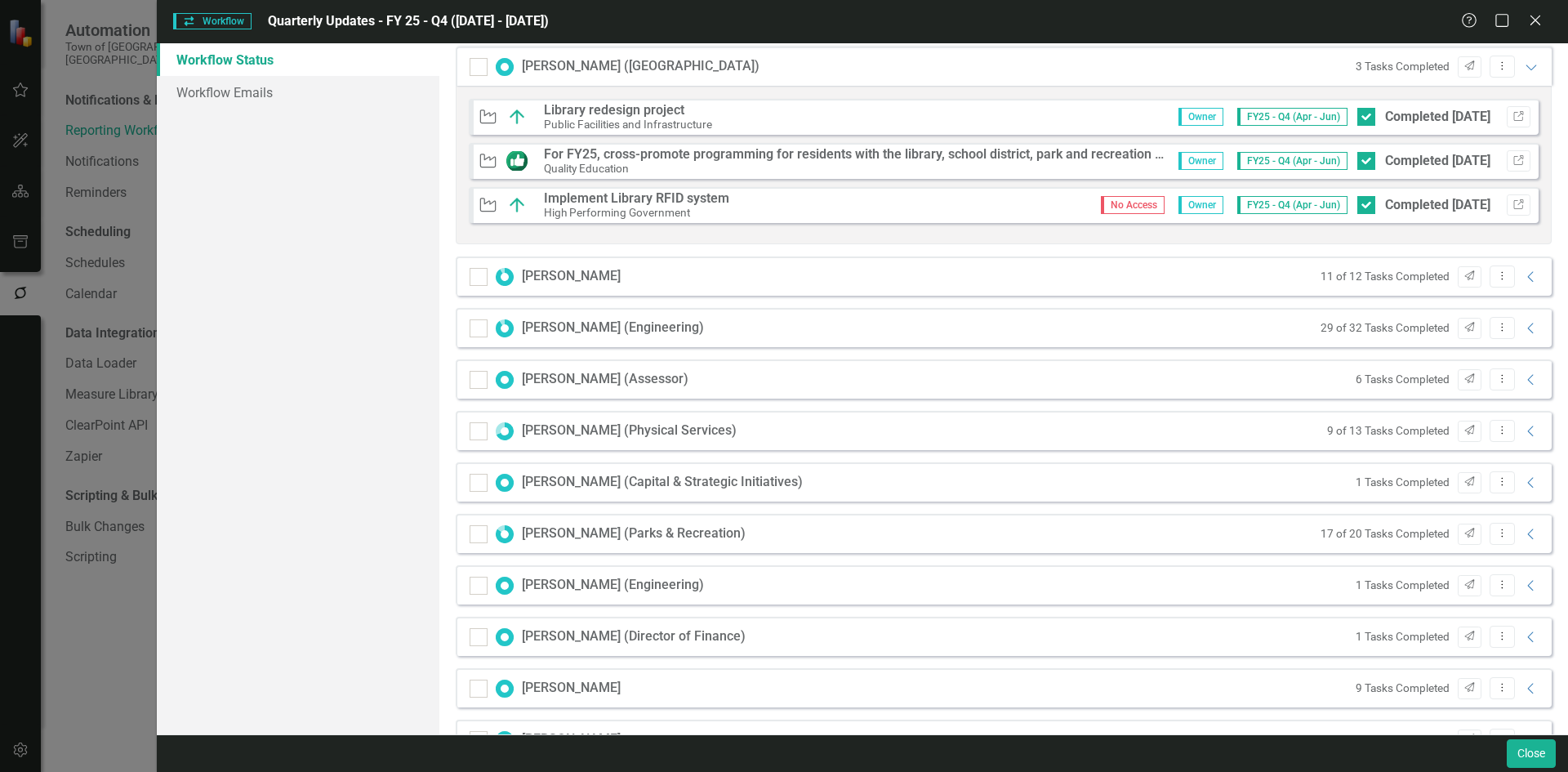
scroll to position [326, 0]
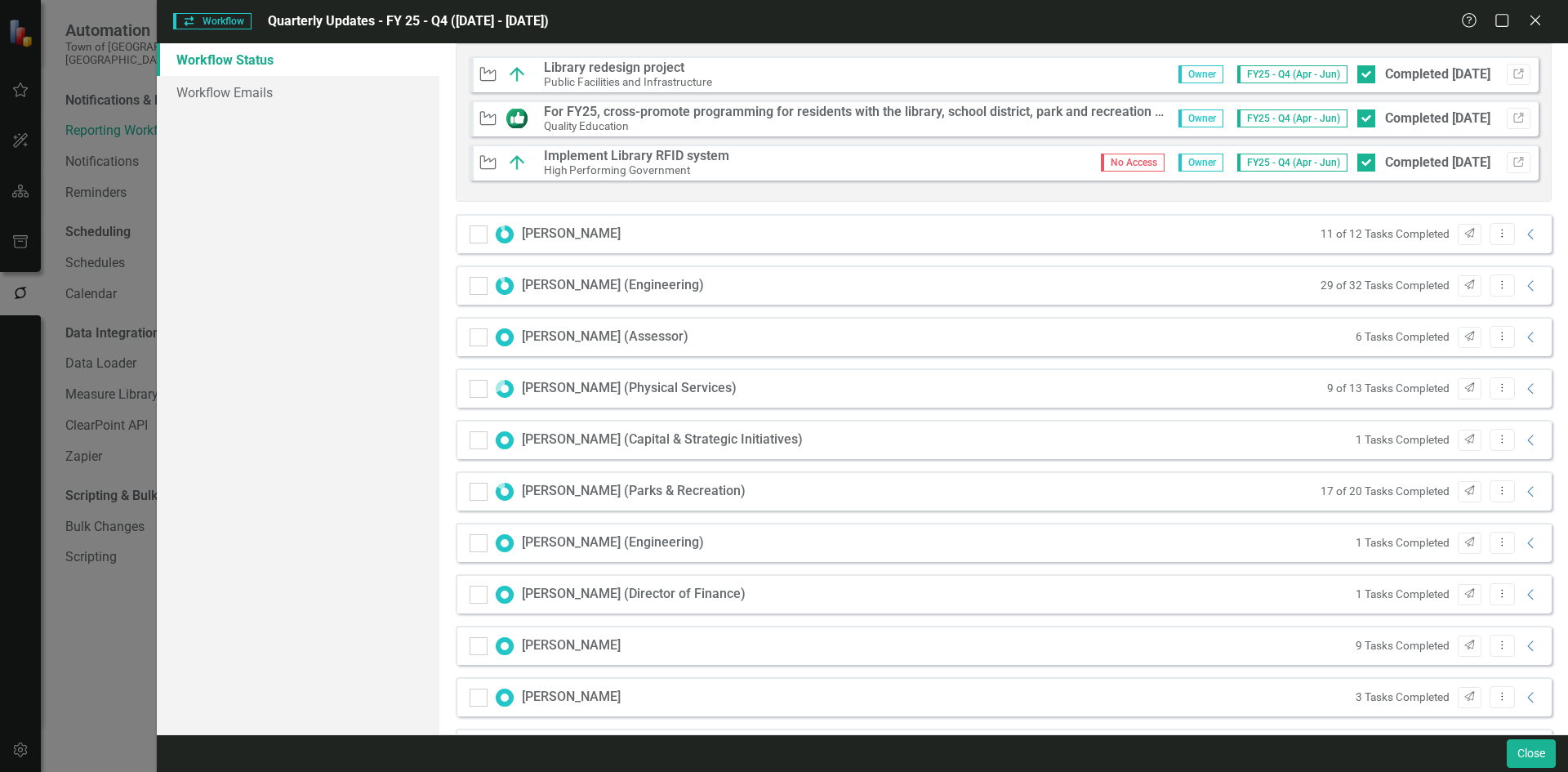
click at [954, 426] on div "Matthew Lizon (Capital & Strategic Initiatives) 1 Tasks Completed Send Dropdown…" at bounding box center [1004, 439] width 1096 height 40
drag, startPoint x: 1195, startPoint y: 551, endPoint x: 1096, endPoint y: 728, distance: 202.8
click at [1195, 551] on div "John Mills (Engineering) 1 Tasks Completed Send Dropdown Menu Collapse" at bounding box center [1004, 542] width 1096 height 40
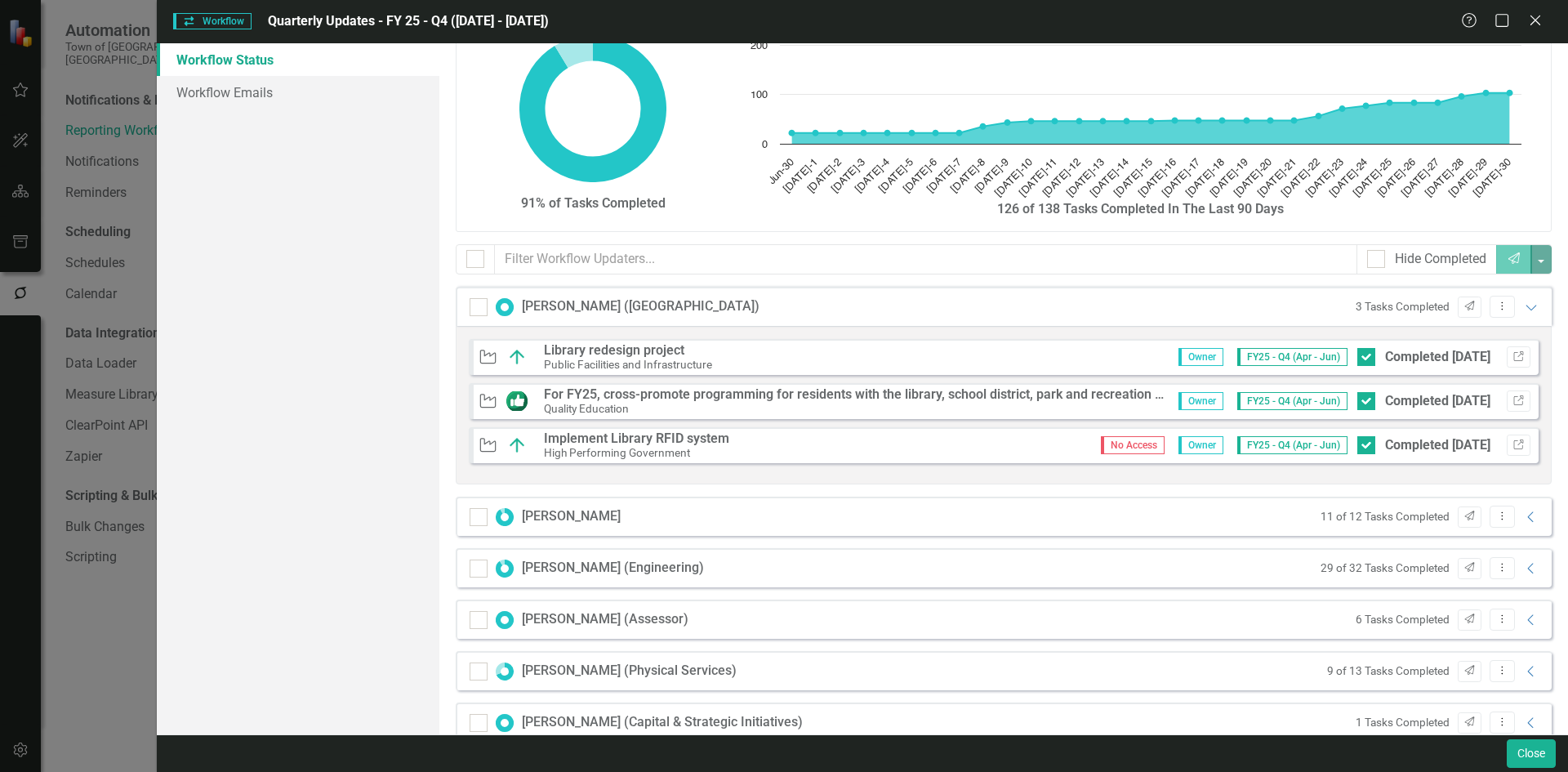
scroll to position [0, 0]
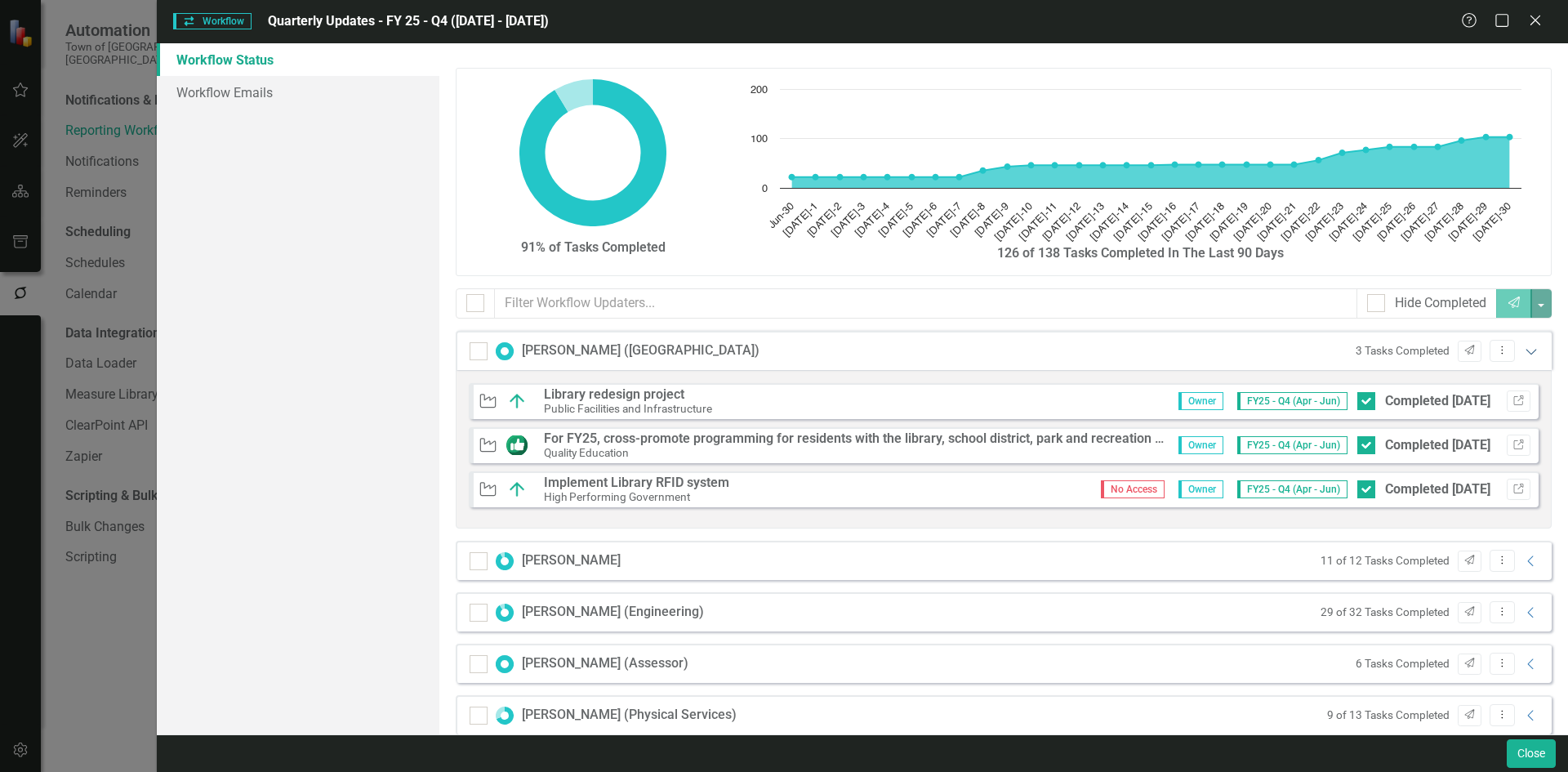
click at [1525, 346] on icon "Expanded" at bounding box center [1530, 351] width 16 height 14
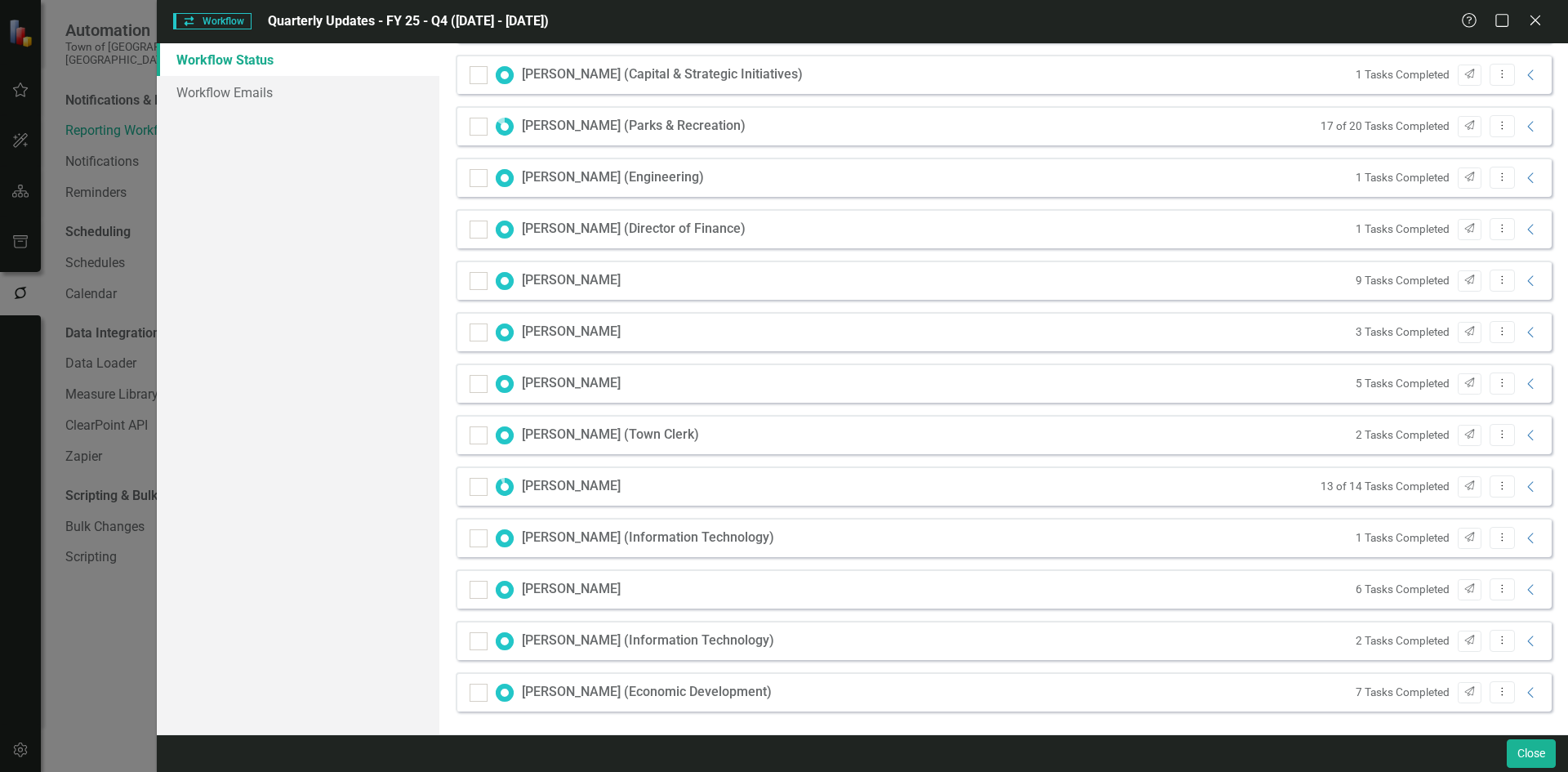
scroll to position [535, 0]
click at [1512, 682] on div "7 Tasks Completed Send Dropdown Menu Collapse" at bounding box center [1444, 690] width 193 height 22
click at [1523, 697] on icon "Collapse" at bounding box center [1530, 691] width 16 height 14
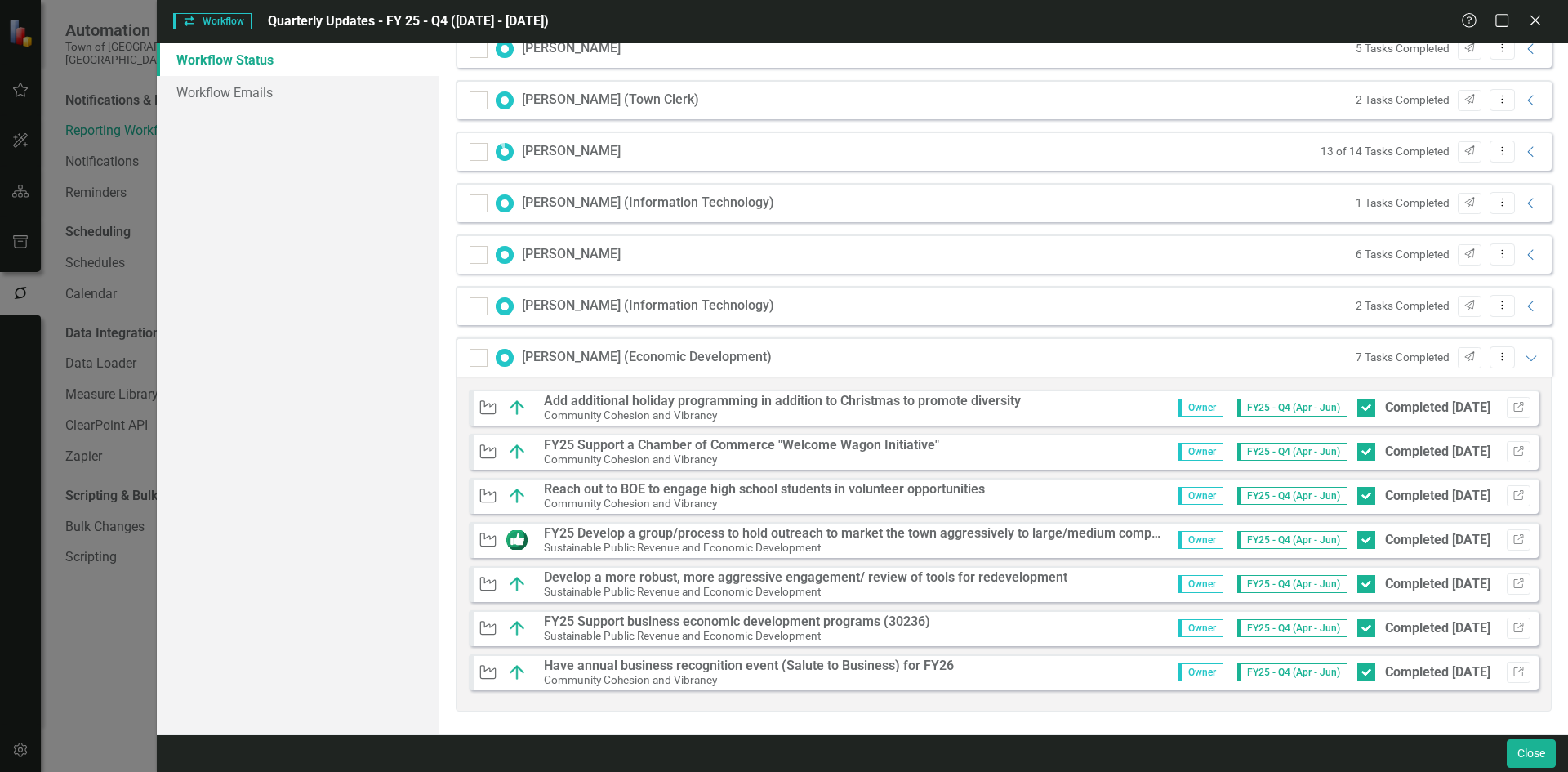
scroll to position [869, 0]
click at [1512, 452] on icon "Link" at bounding box center [1518, 450] width 13 height 10
click at [1512, 538] on icon "Link" at bounding box center [1518, 538] width 13 height 10
click at [1512, 536] on icon "Link" at bounding box center [1518, 538] width 13 height 10
click at [1512, 622] on icon "Link" at bounding box center [1518, 626] width 13 height 10
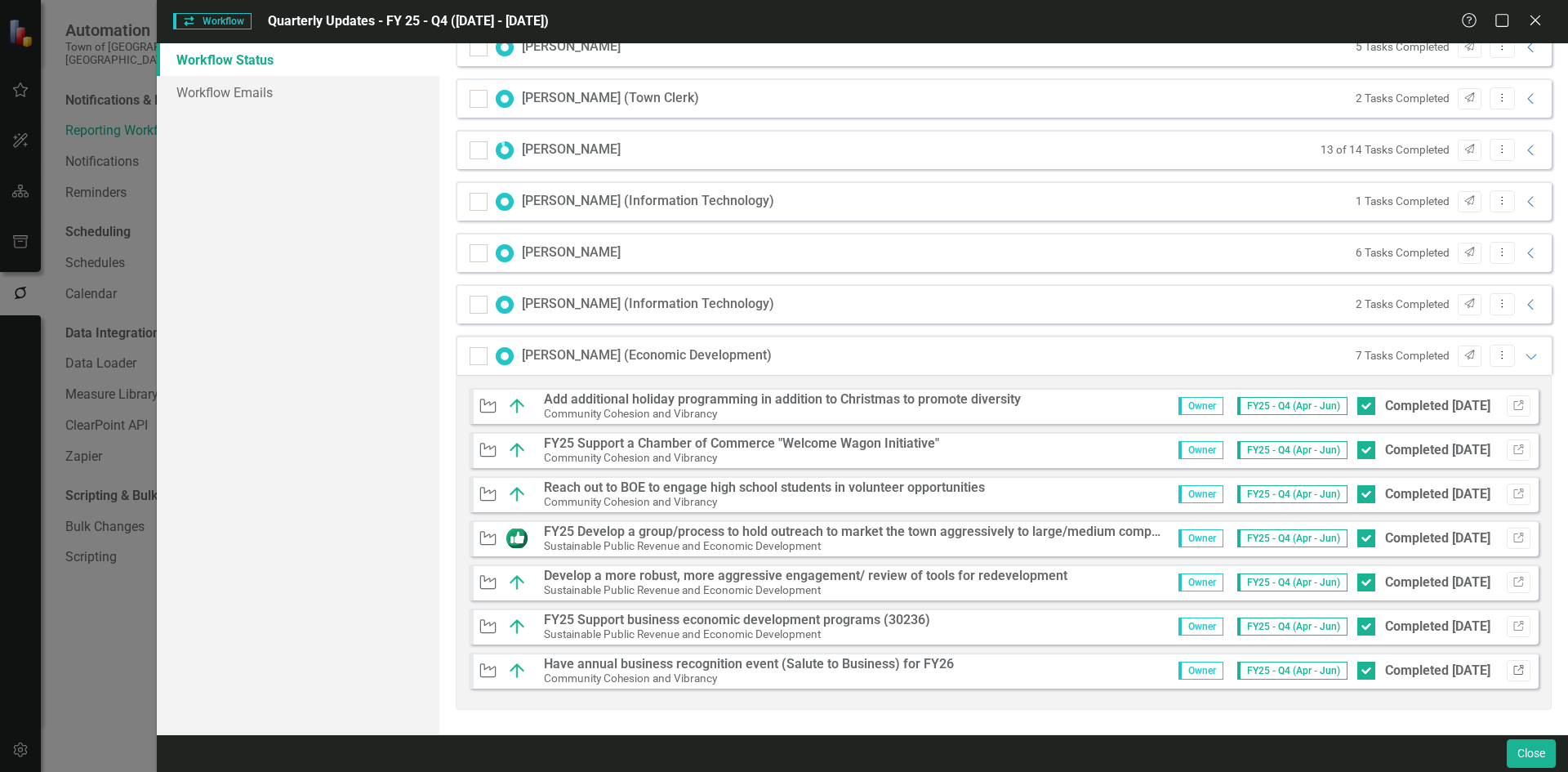
click at [1512, 667] on icon "Link" at bounding box center [1518, 671] width 13 height 10
click at [1523, 357] on icon "Expanded" at bounding box center [1530, 356] width 16 height 14
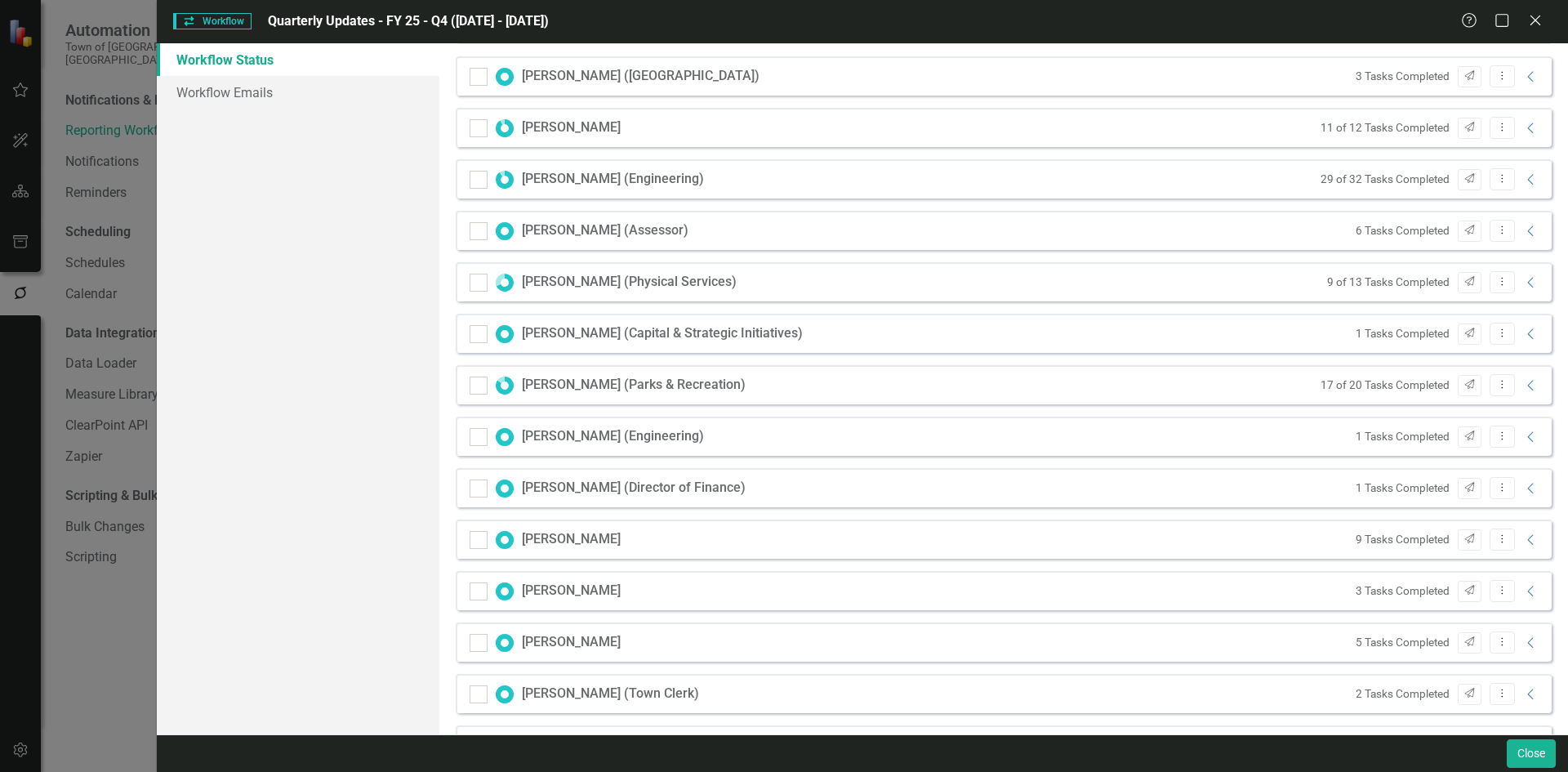
scroll to position [326, 0]
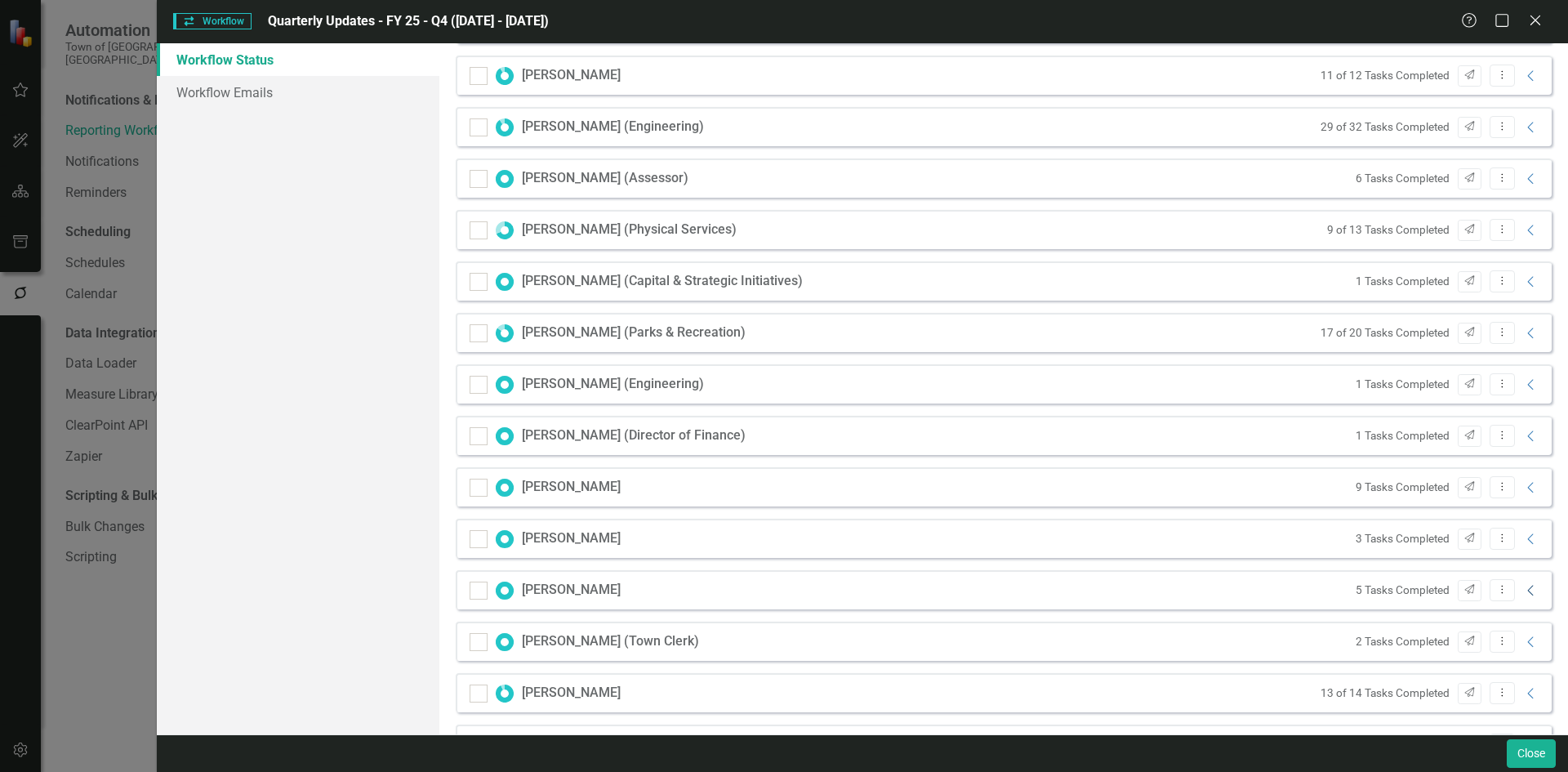
click at [1523, 593] on icon "Collapse" at bounding box center [1530, 591] width 16 height 14
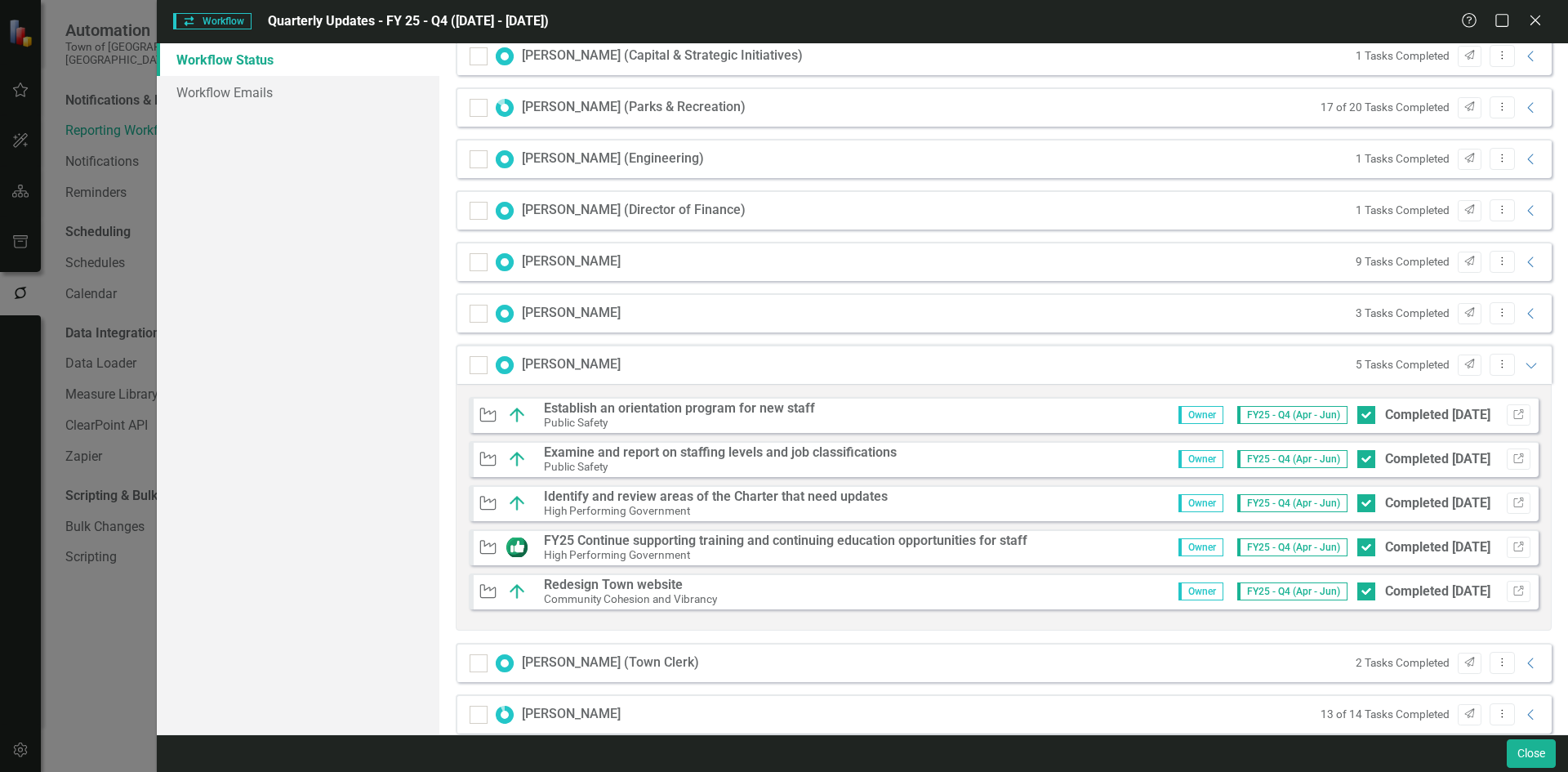
scroll to position [571, 0]
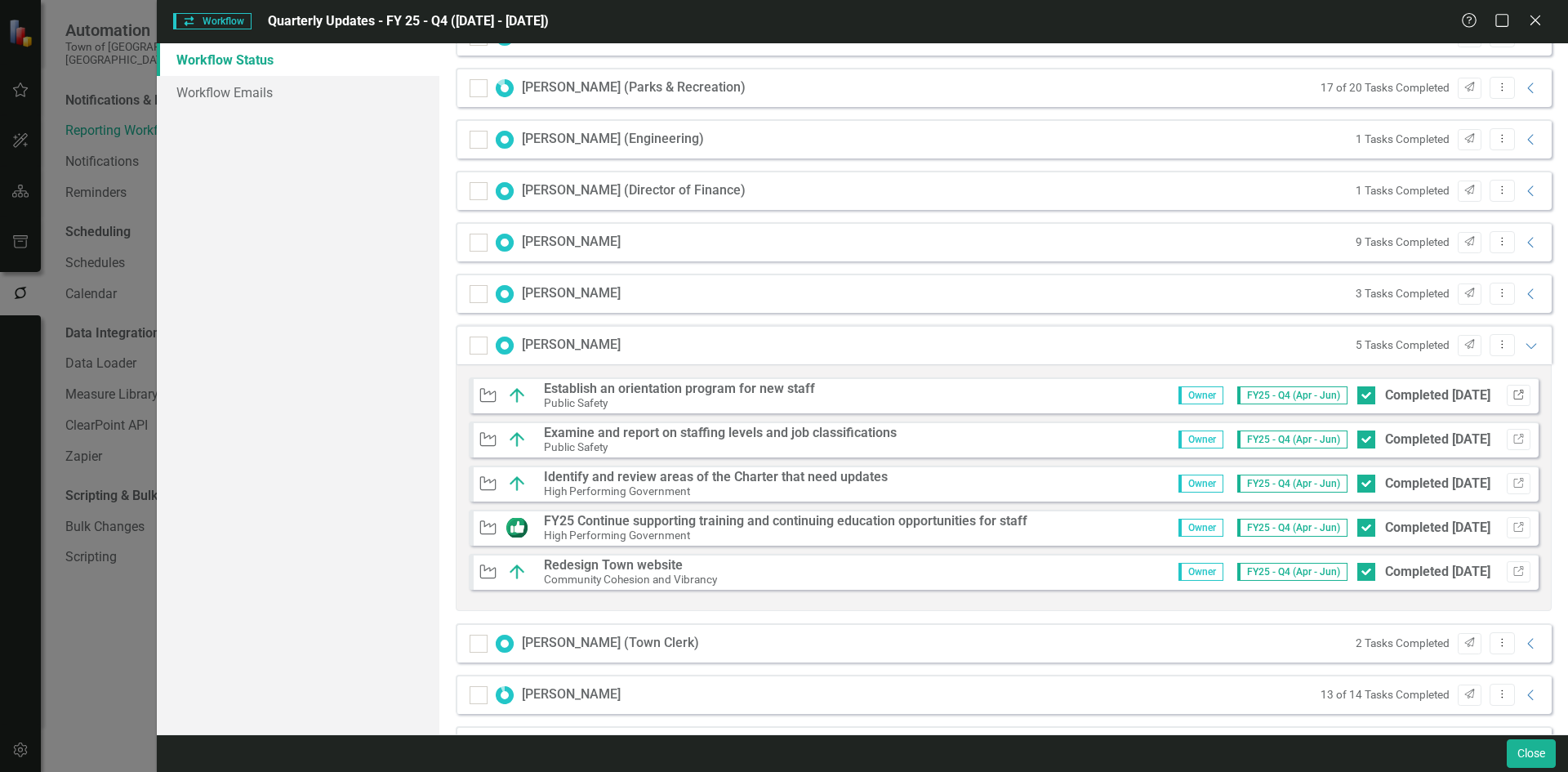
click at [1512, 398] on icon "Link" at bounding box center [1518, 395] width 13 height 10
click at [1512, 437] on icon "Link" at bounding box center [1518, 439] width 13 height 10
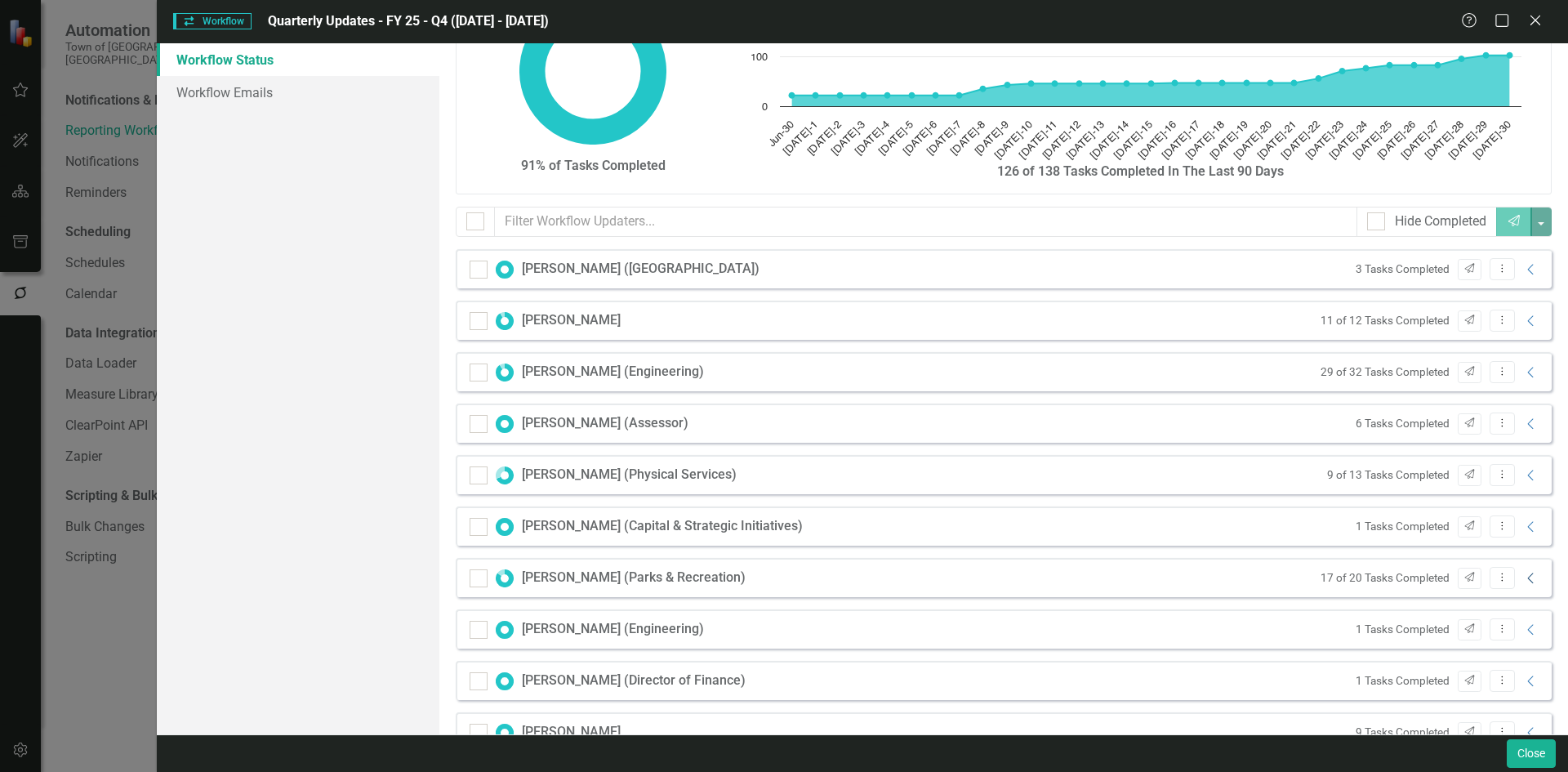
click at [1527, 576] on icon at bounding box center [1529, 577] width 6 height 11
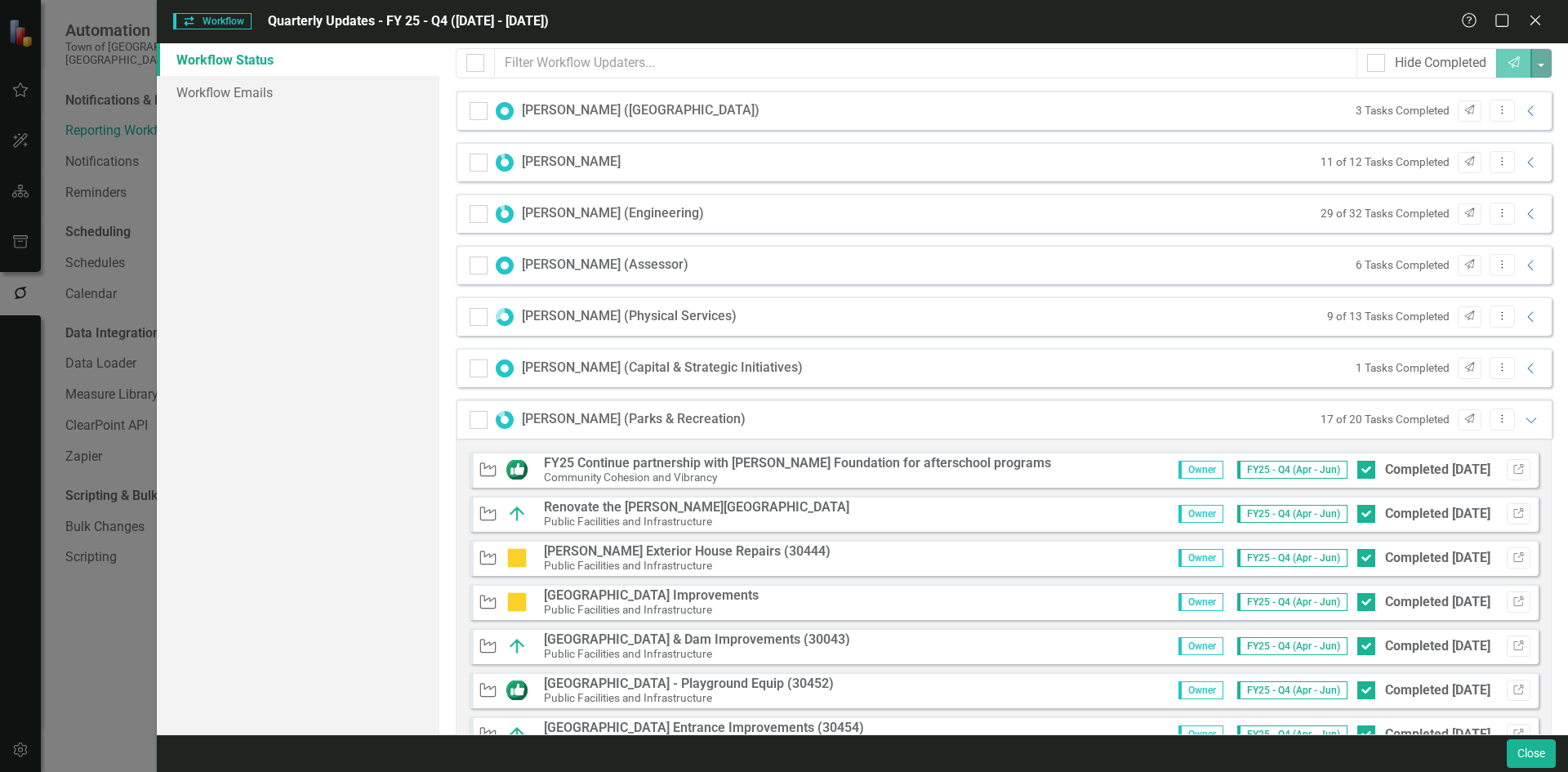
scroll to position [326, 0]
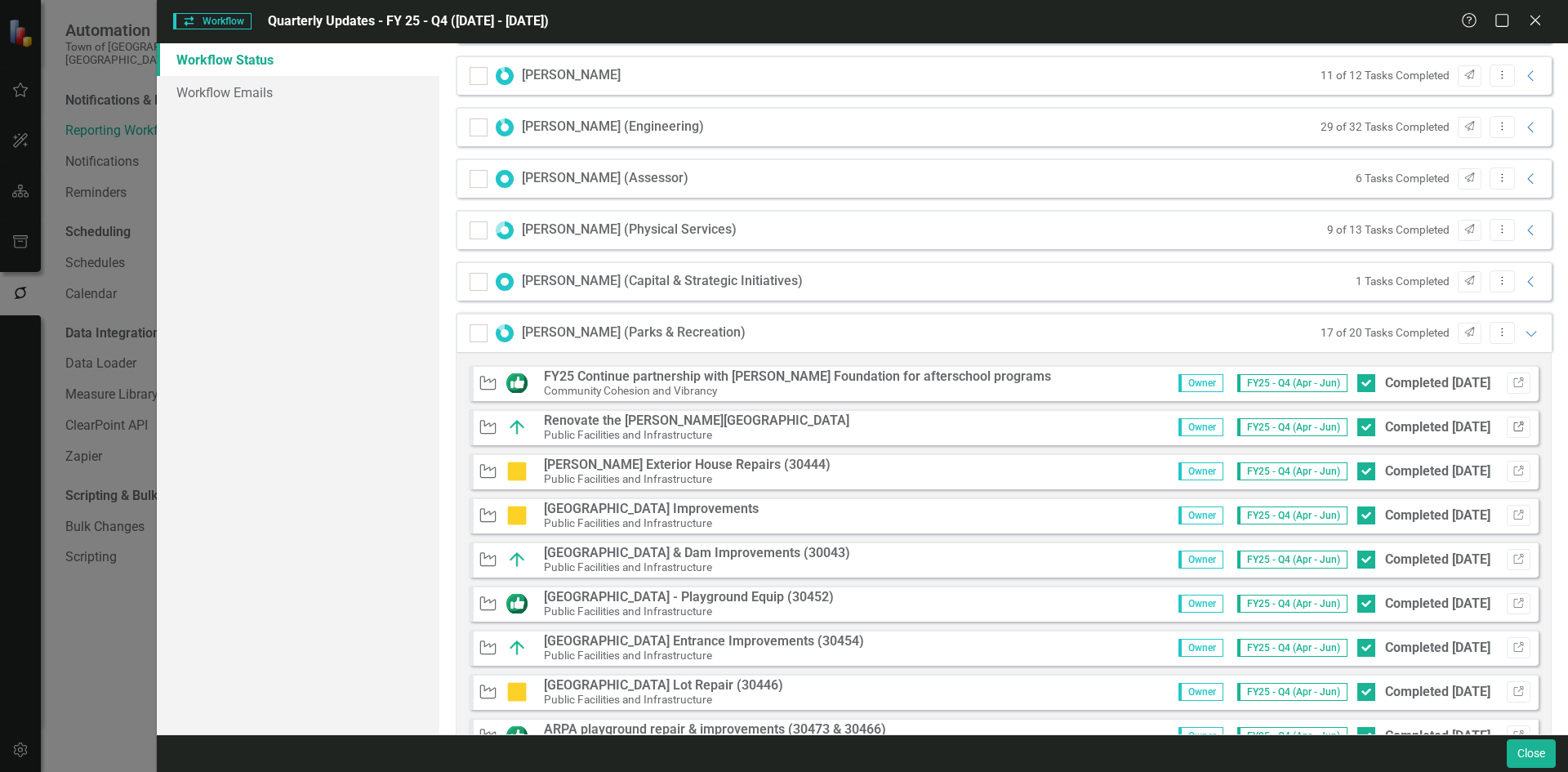
click at [1512, 426] on icon "Link" at bounding box center [1518, 427] width 13 height 10
click at [1512, 473] on icon "Link" at bounding box center [1518, 471] width 13 height 10
click at [1513, 512] on icon "button" at bounding box center [1518, 514] width 10 height 10
click at [1512, 561] on icon "Link" at bounding box center [1518, 560] width 13 height 10
click at [1512, 558] on button "Link" at bounding box center [1518, 560] width 24 height 21
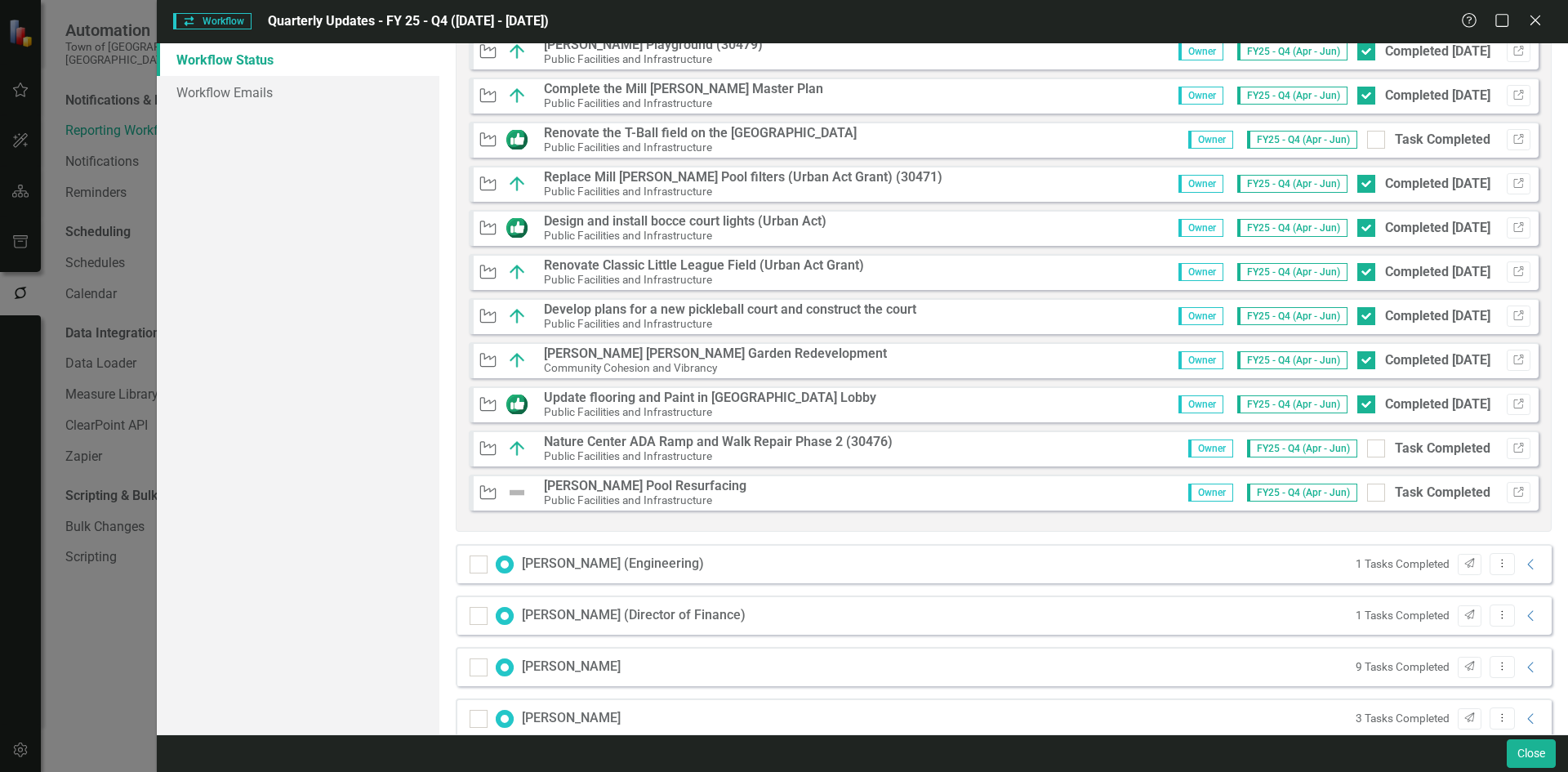
scroll to position [1062, 0]
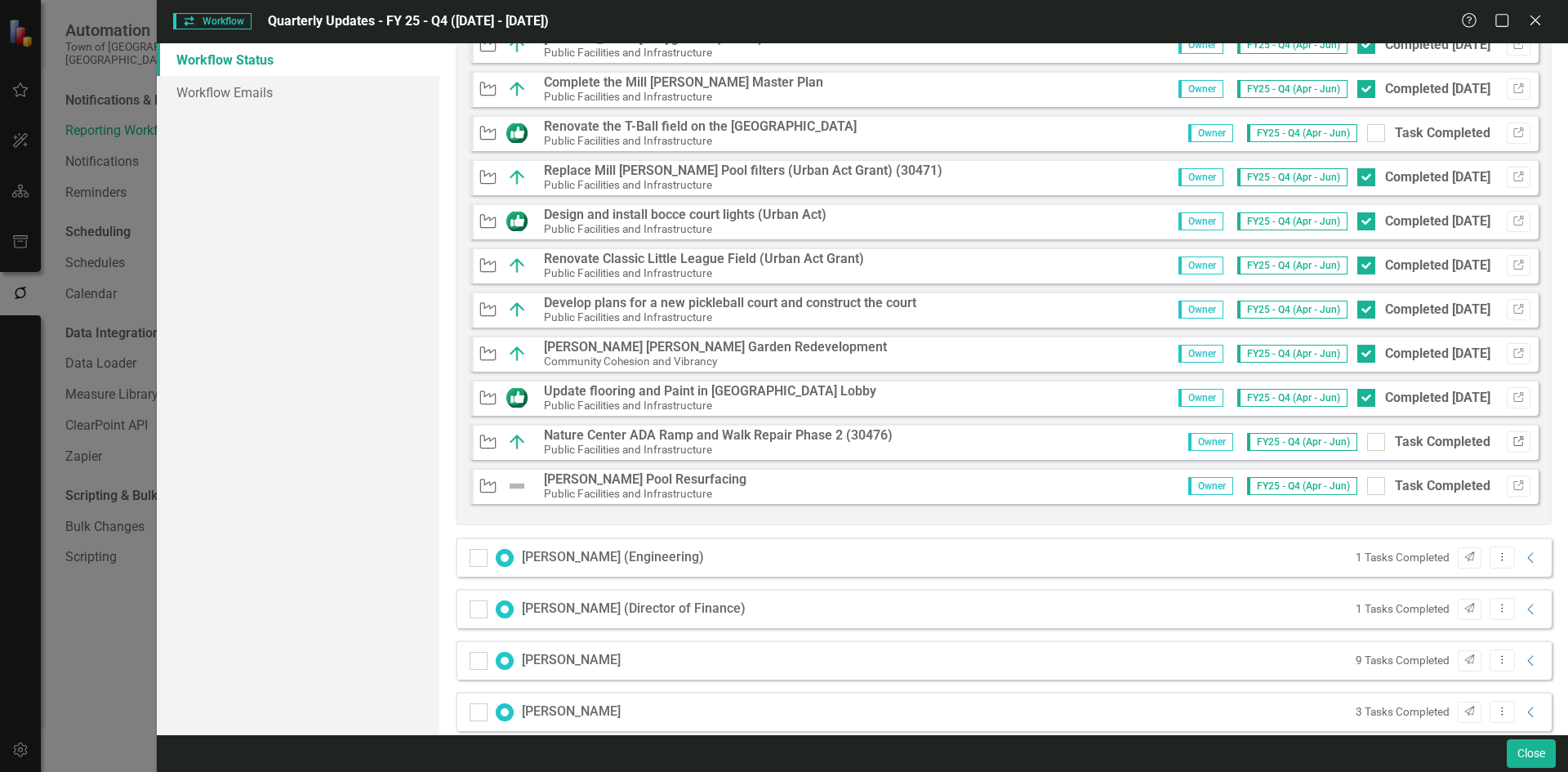
click at [1512, 438] on icon "Link" at bounding box center [1518, 442] width 13 height 10
click at [1512, 348] on icon "Link" at bounding box center [1518, 353] width 13 height 10
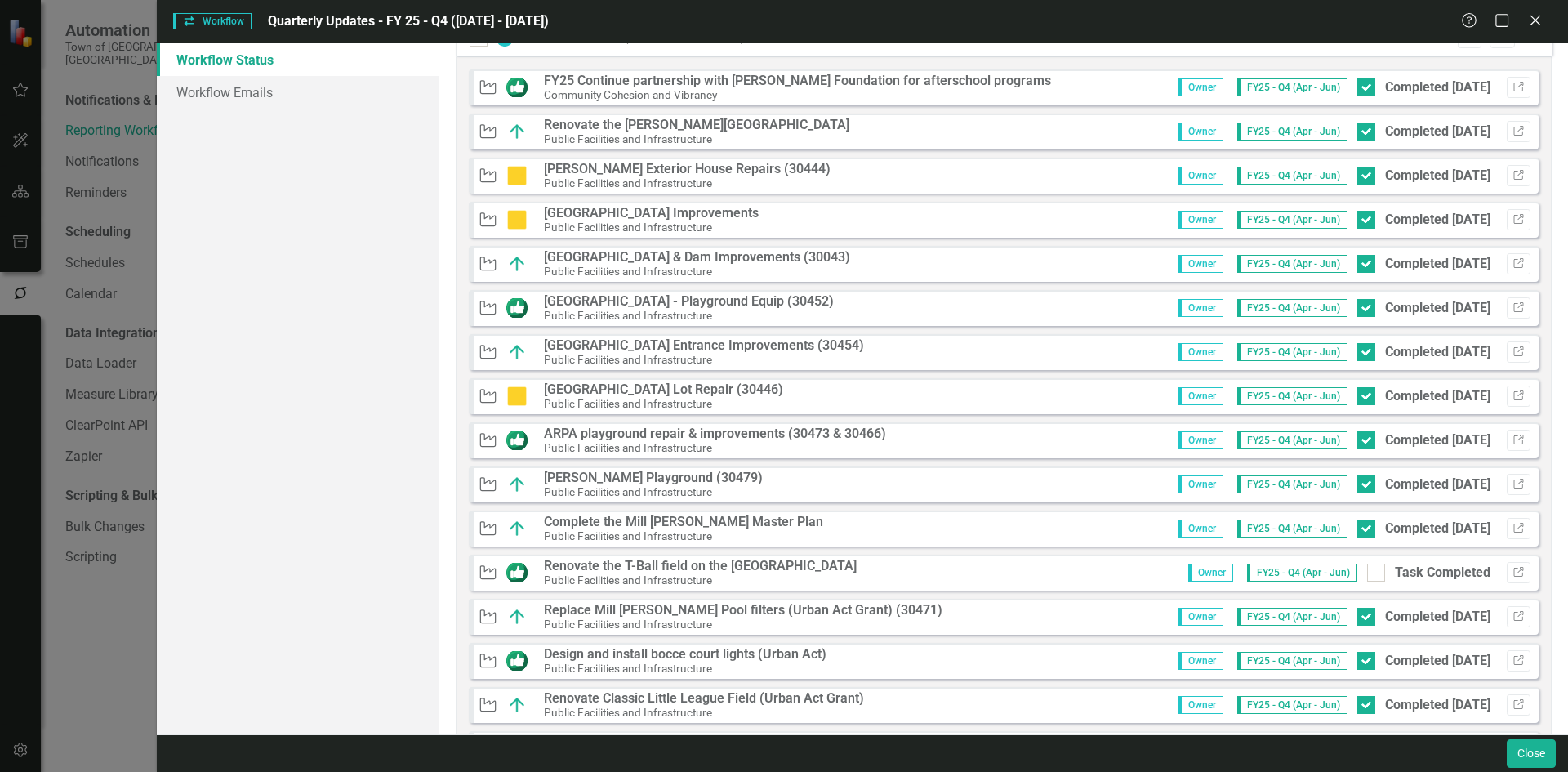
scroll to position [735, 0]
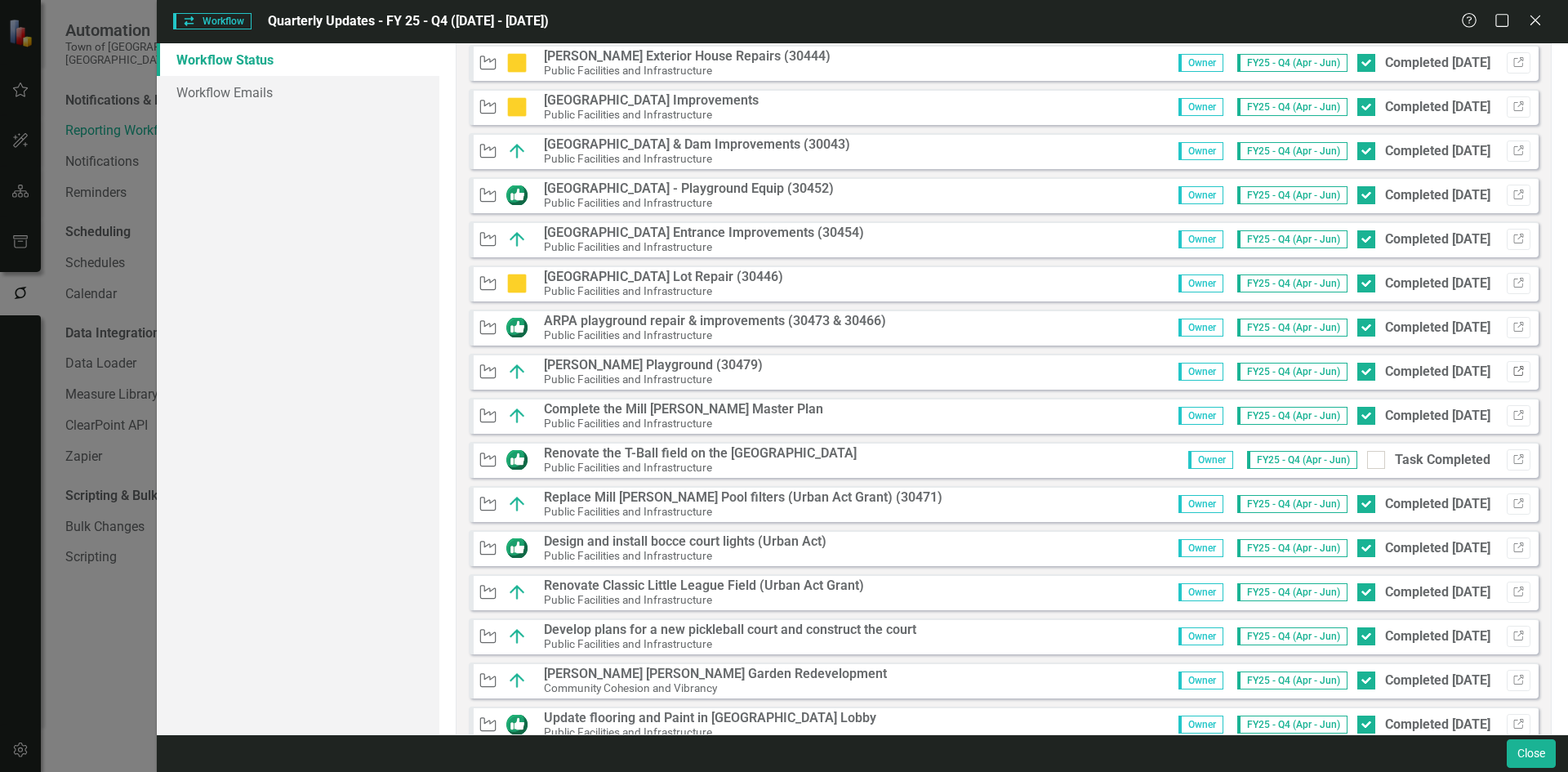
click at [1506, 373] on button "Link" at bounding box center [1518, 372] width 24 height 21
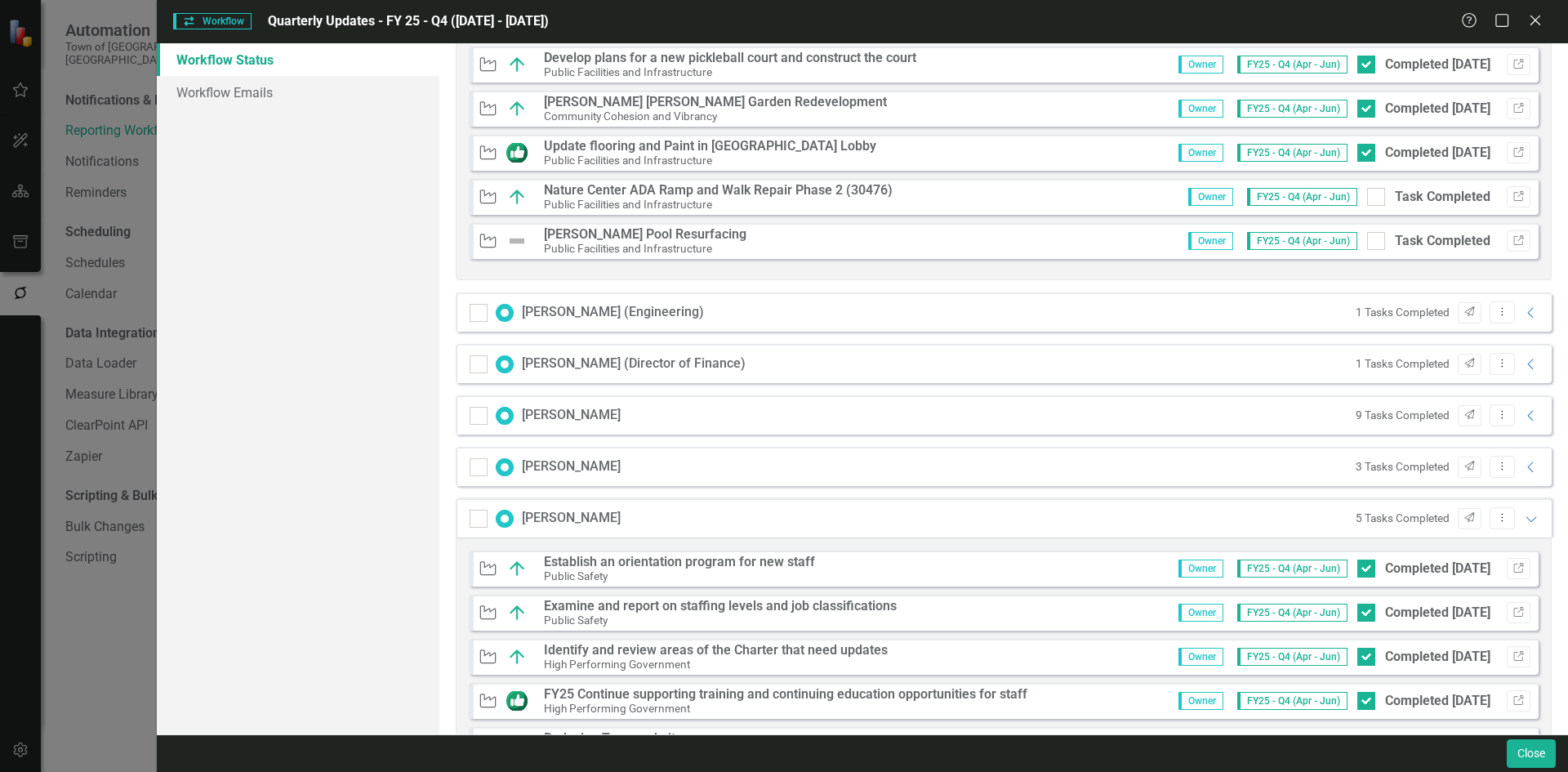
scroll to position [1690, 0]
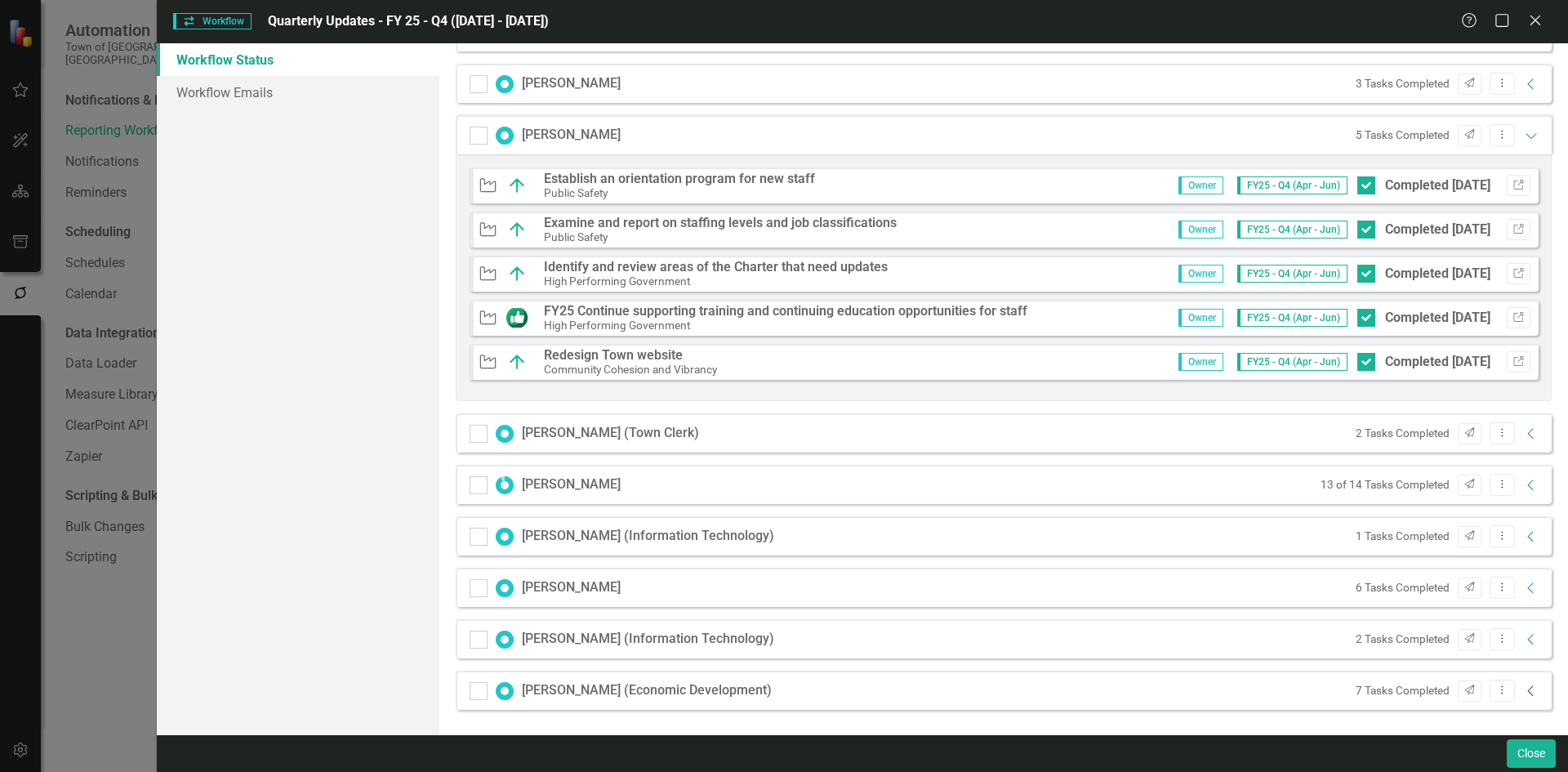
click at [1523, 684] on icon "Collapse" at bounding box center [1530, 691] width 16 height 14
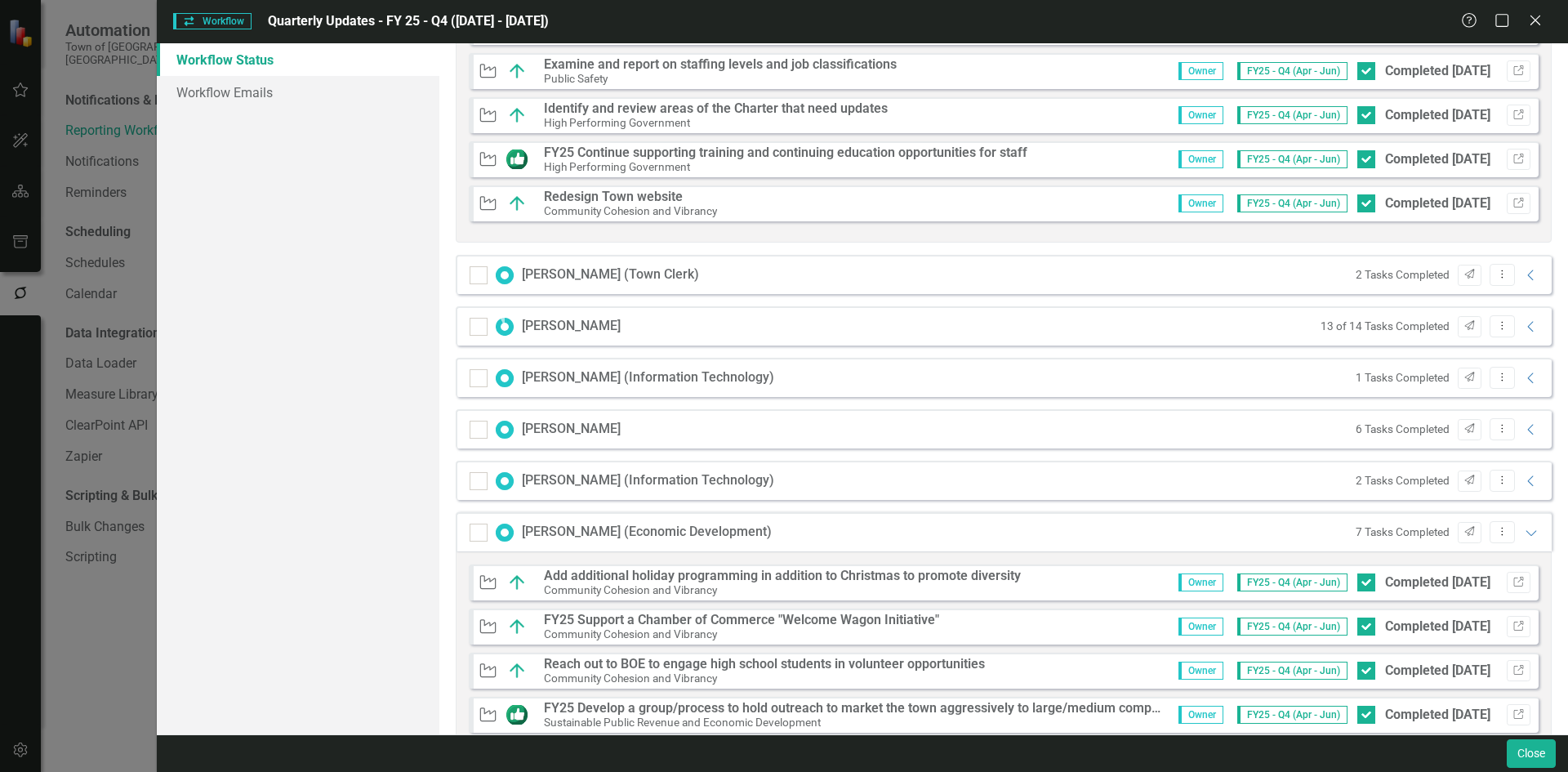
scroll to position [2016, 0]
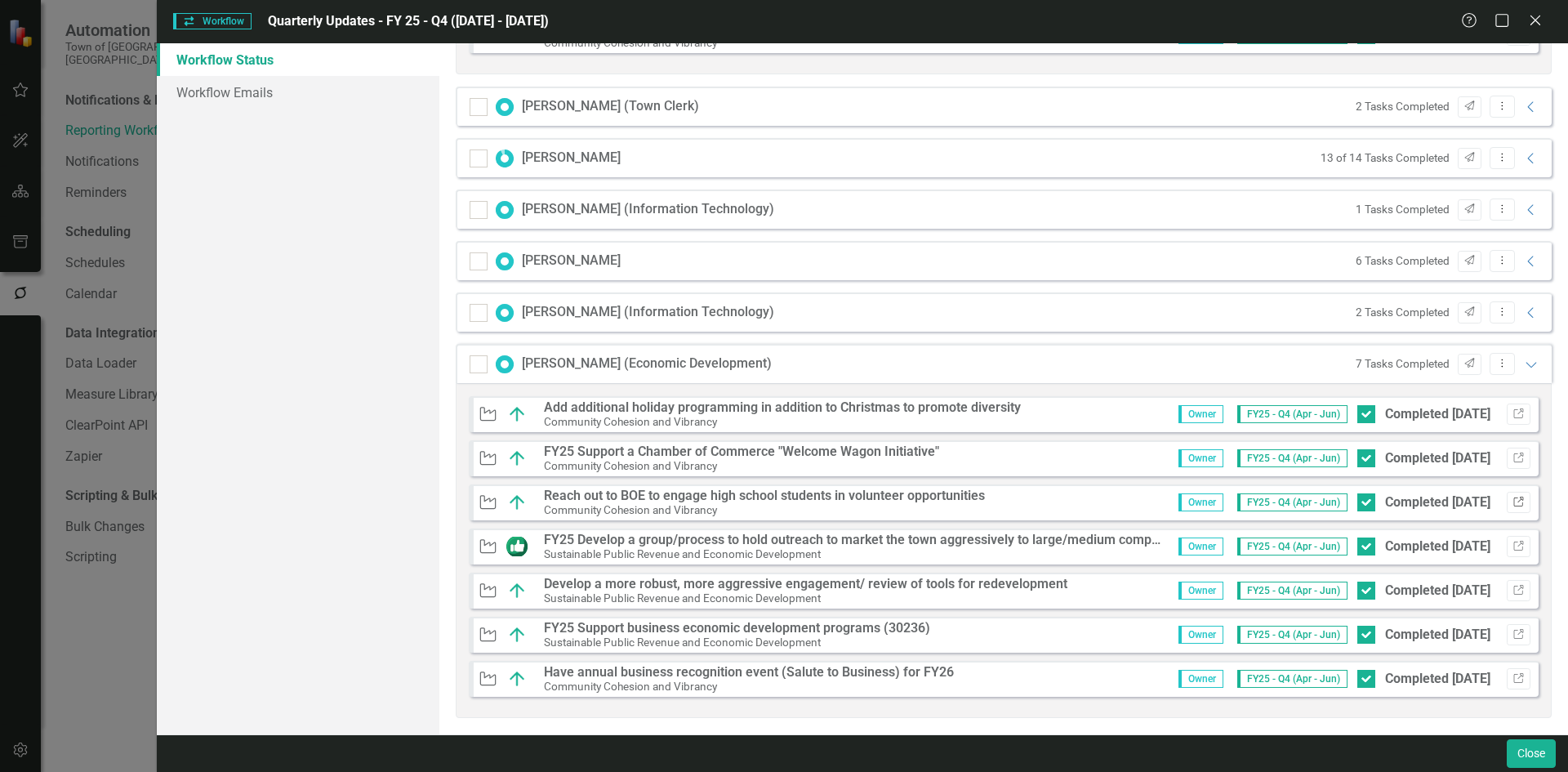
click at [1512, 501] on icon "Link" at bounding box center [1518, 502] width 13 height 10
click at [1512, 415] on icon "Link" at bounding box center [1518, 414] width 13 height 10
click at [1512, 458] on icon "Link" at bounding box center [1518, 458] width 13 height 10
click at [1512, 591] on icon "Link" at bounding box center [1518, 591] width 13 height 10
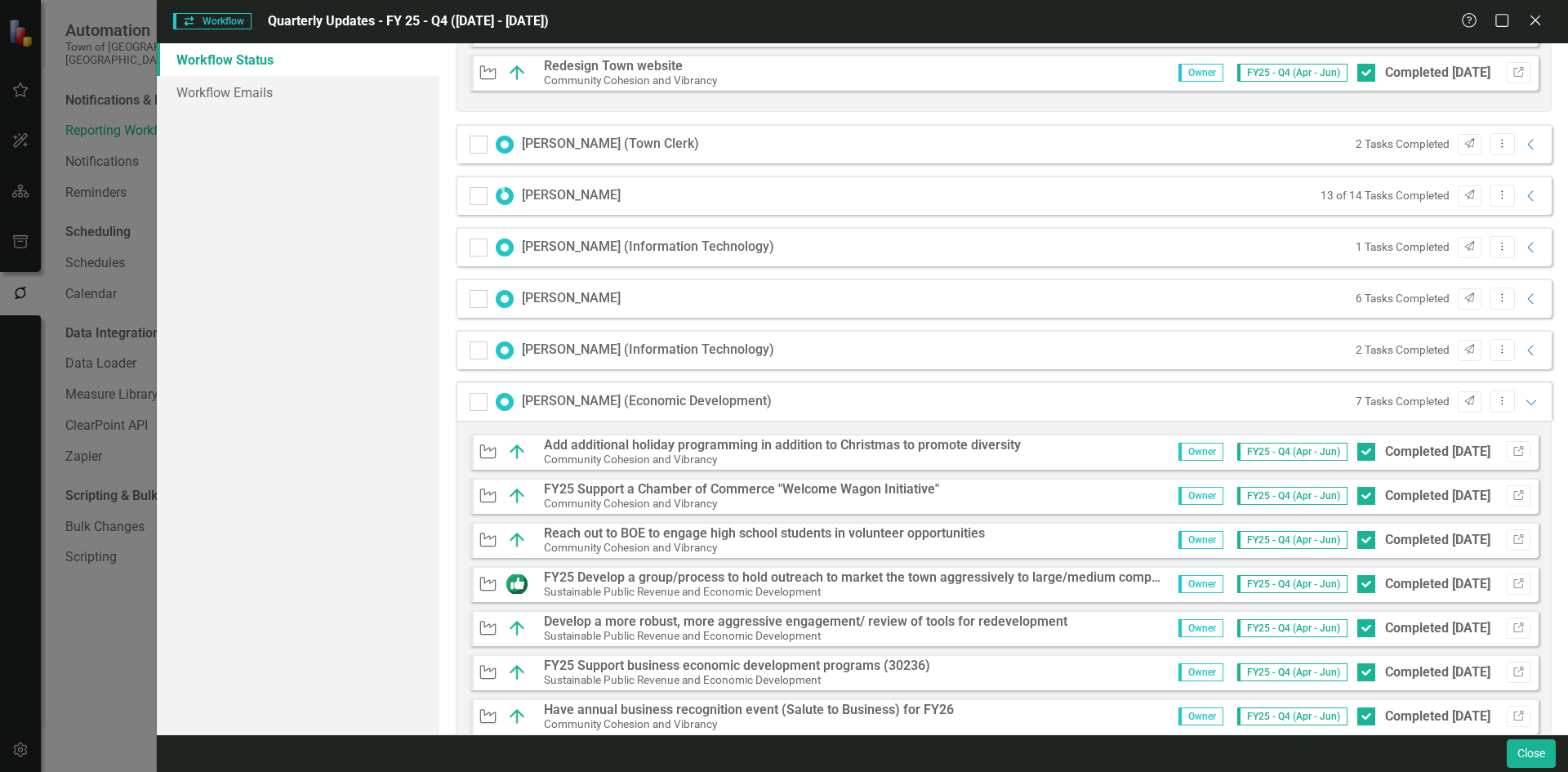
scroll to position [1935, 0]
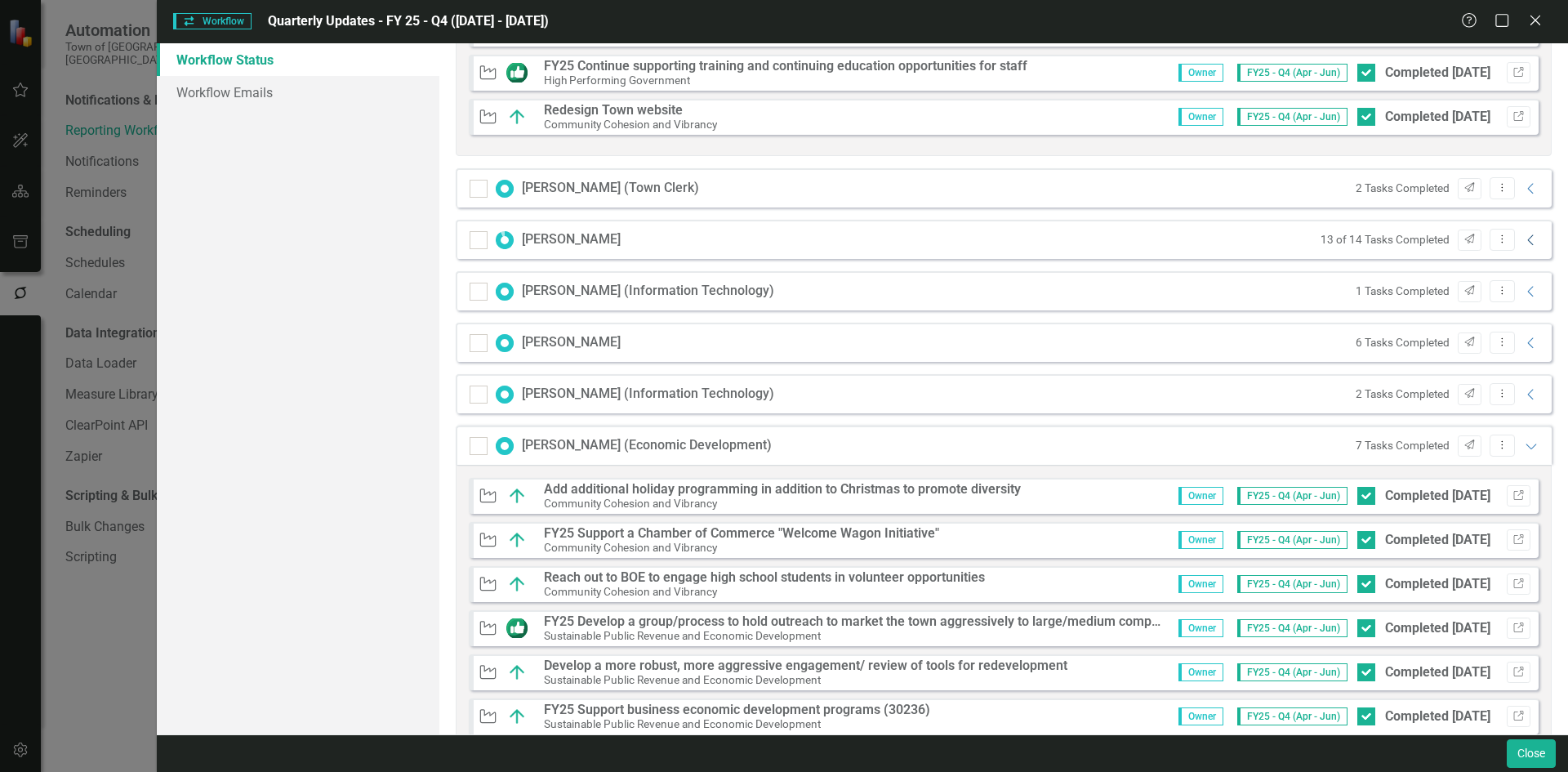
click at [1526, 238] on icon "Collapse" at bounding box center [1530, 240] width 16 height 14
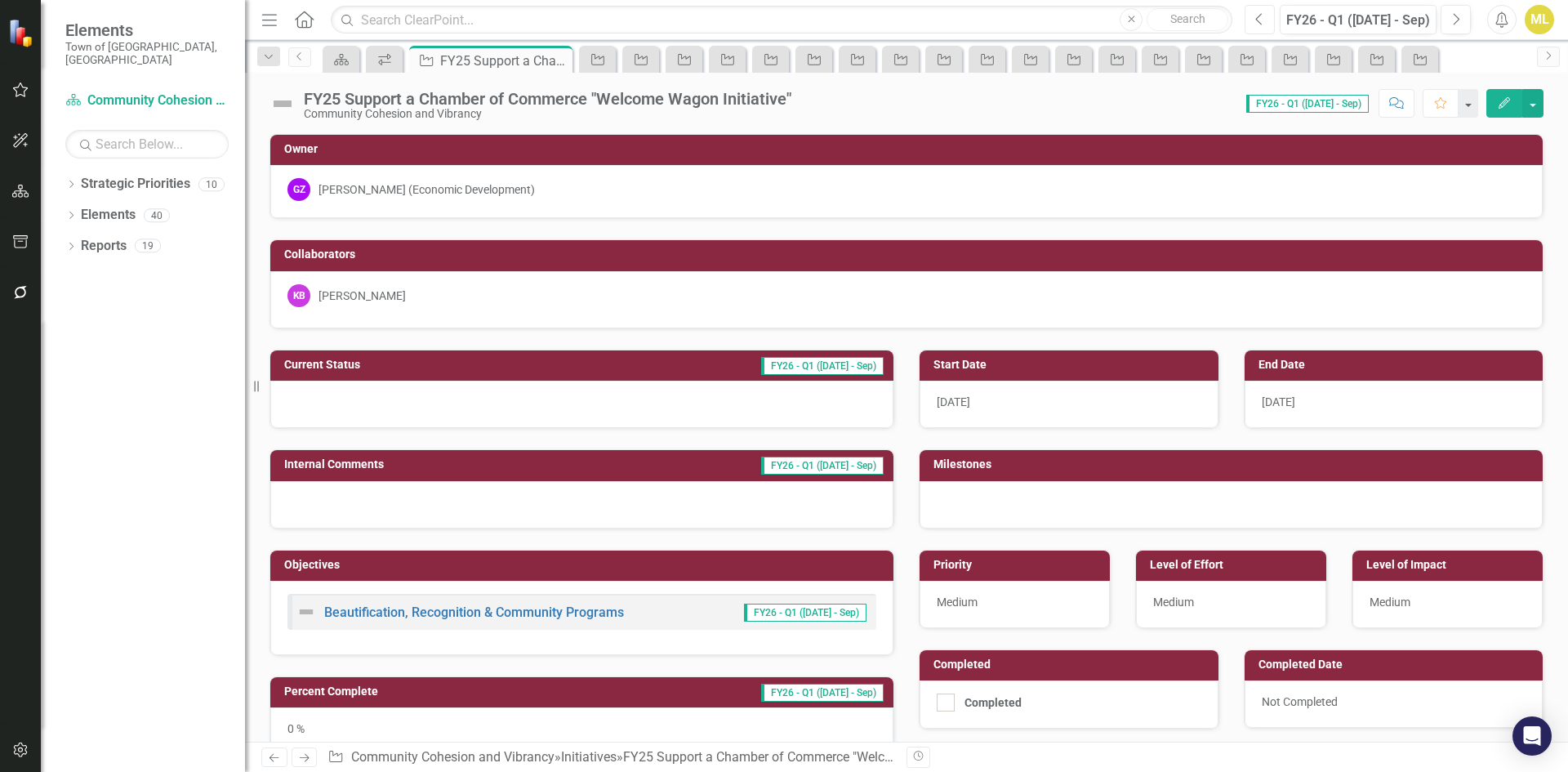
click at [1251, 18] on button "Previous" at bounding box center [1259, 19] width 30 height 29
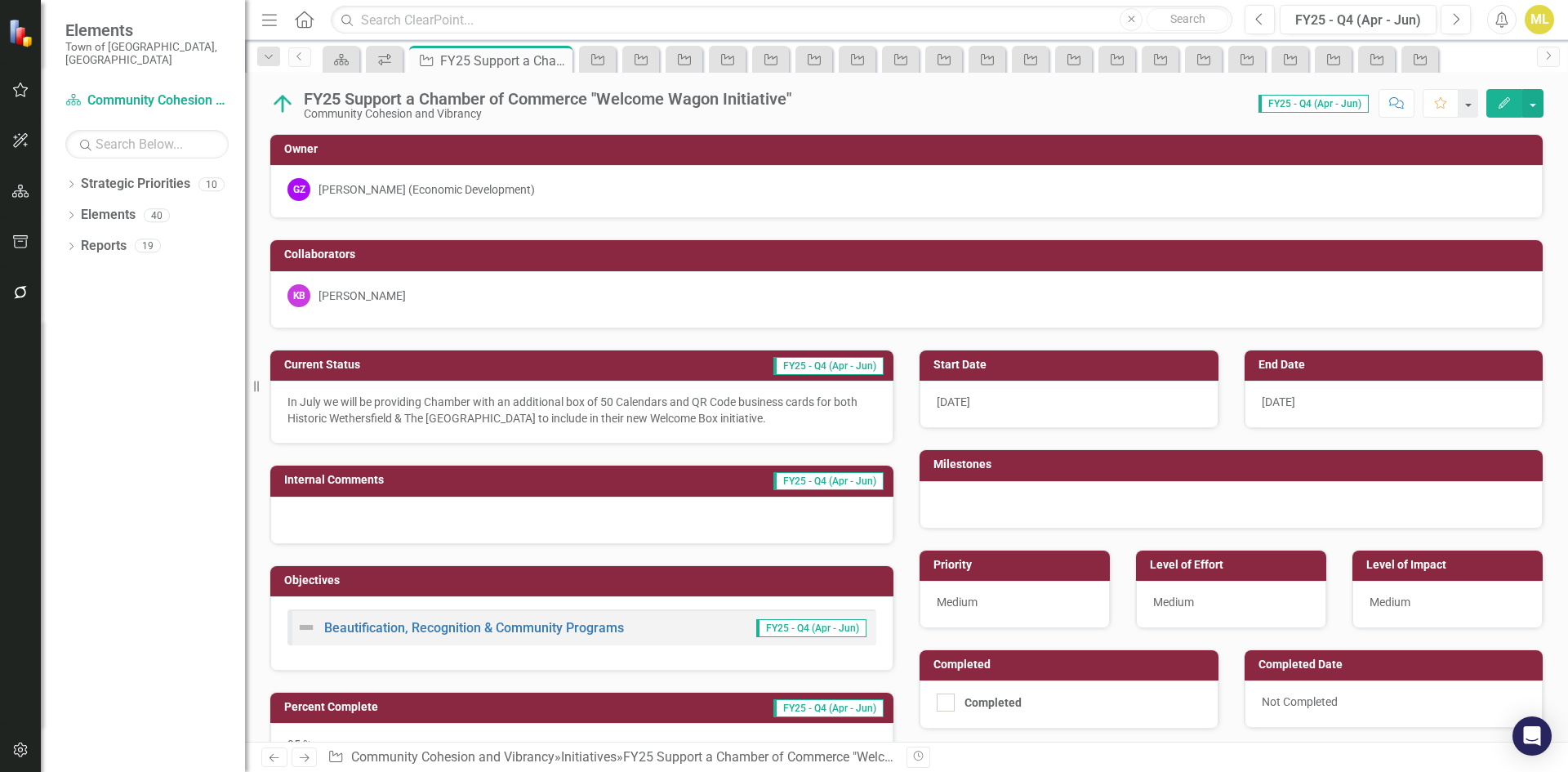
click at [776, 95] on div "FY25 Support a Chamber of Commerce "Welcome Wagon Initiative"" at bounding box center [547, 98] width 487 height 18
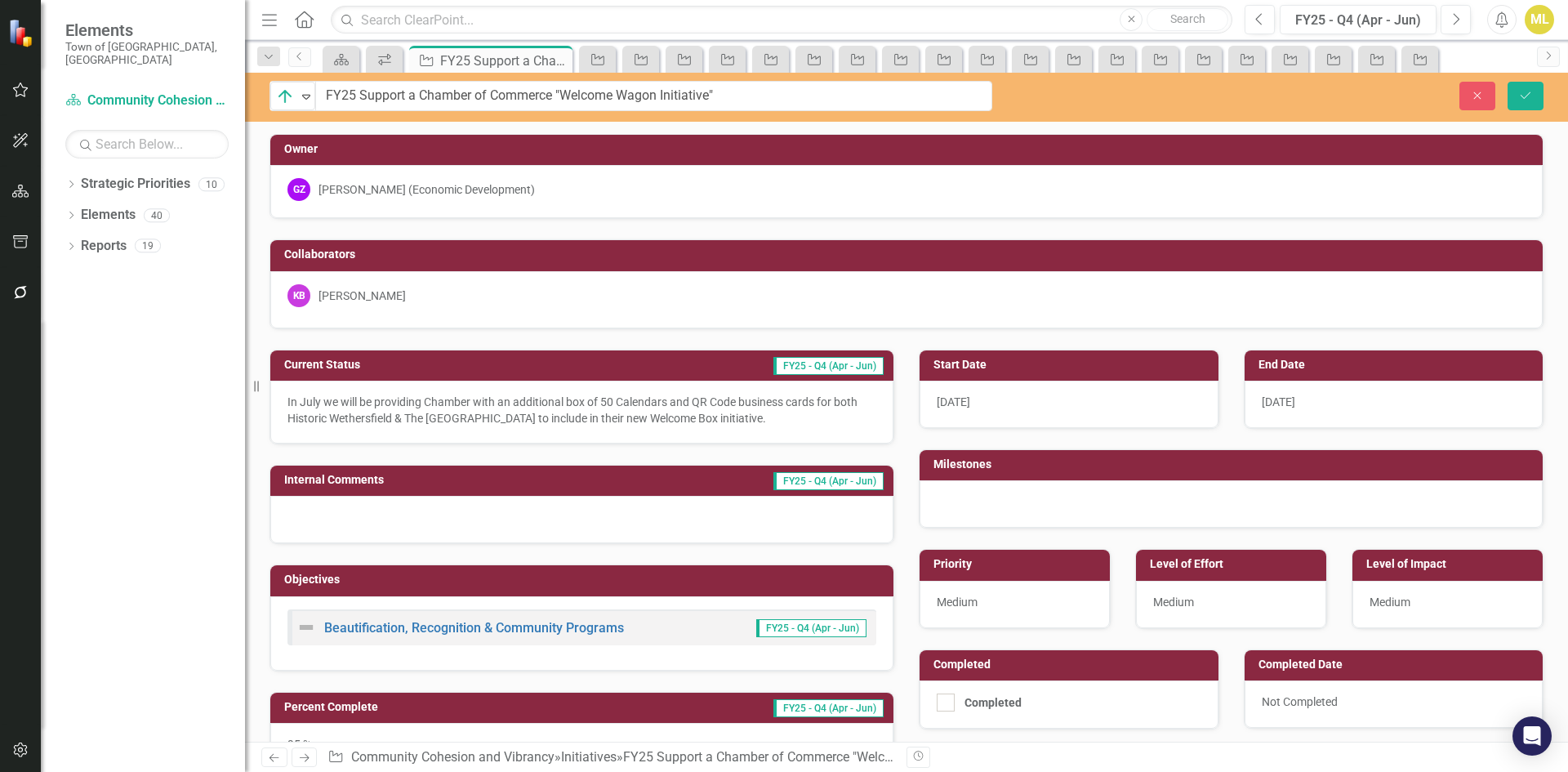
click at [776, 95] on input "FY25 Support a Chamber of Commerce "Welcome Wagon Initiative"" at bounding box center [654, 96] width 677 height 30
click at [525, 406] on p "In July we will be providing Chamber with an additional box of 50 Calendars and…" at bounding box center [582, 410] width 589 height 33
click at [702, 417] on p "In July we will be providing Chamber with an additional box of 50 Calendars and…" at bounding box center [582, 410] width 589 height 33
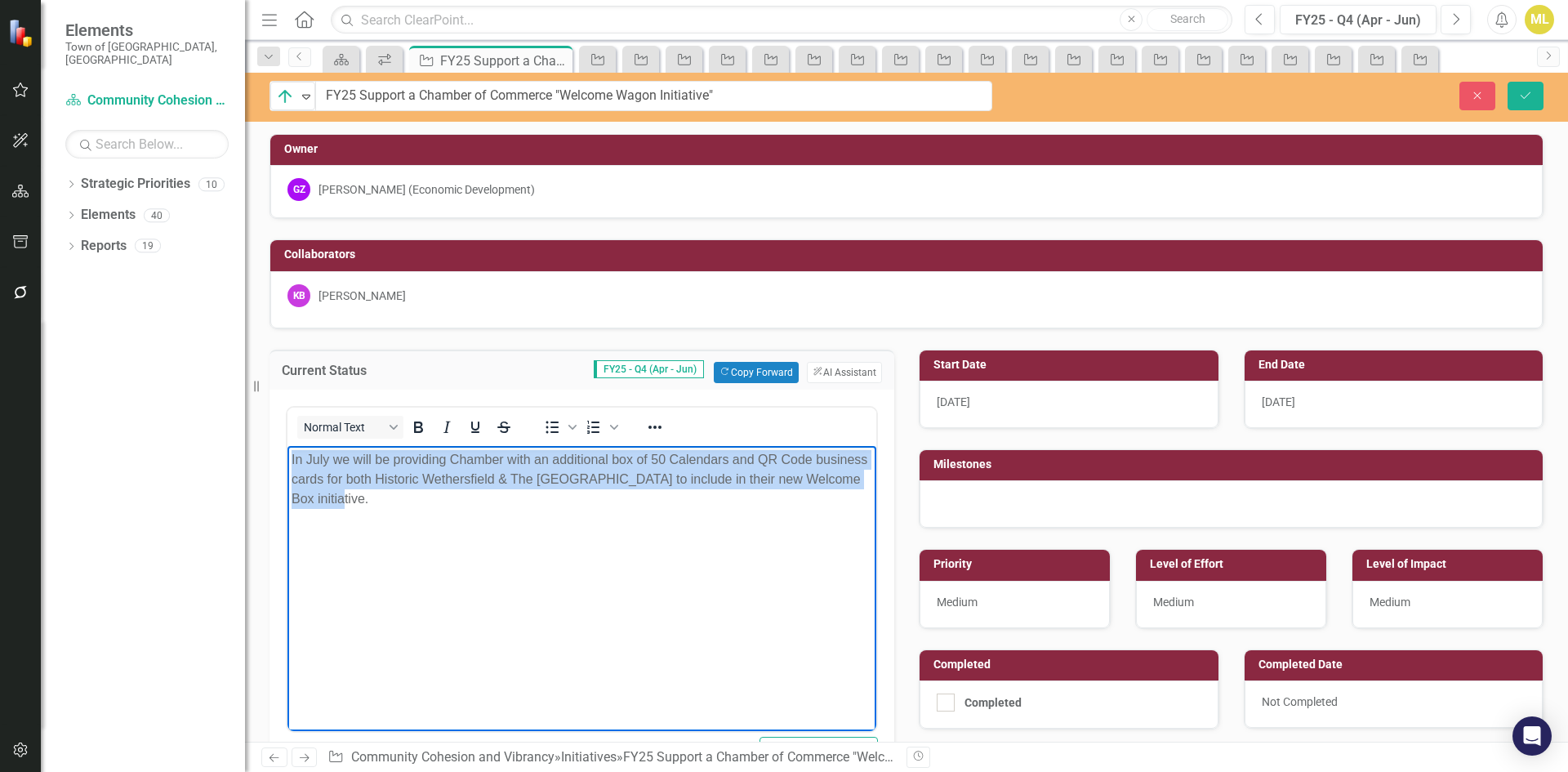
drag, startPoint x: 359, startPoint y: 496, endPoint x: 537, endPoint y: 868, distance: 412.4
click at [288, 445] on html "In July we will be providing Chamber with an additional box of 50 Calendars and…" at bounding box center [582, 567] width 589 height 245
copy p "In July we will be providing Chamber with an additional box of 50 Calendars and…"
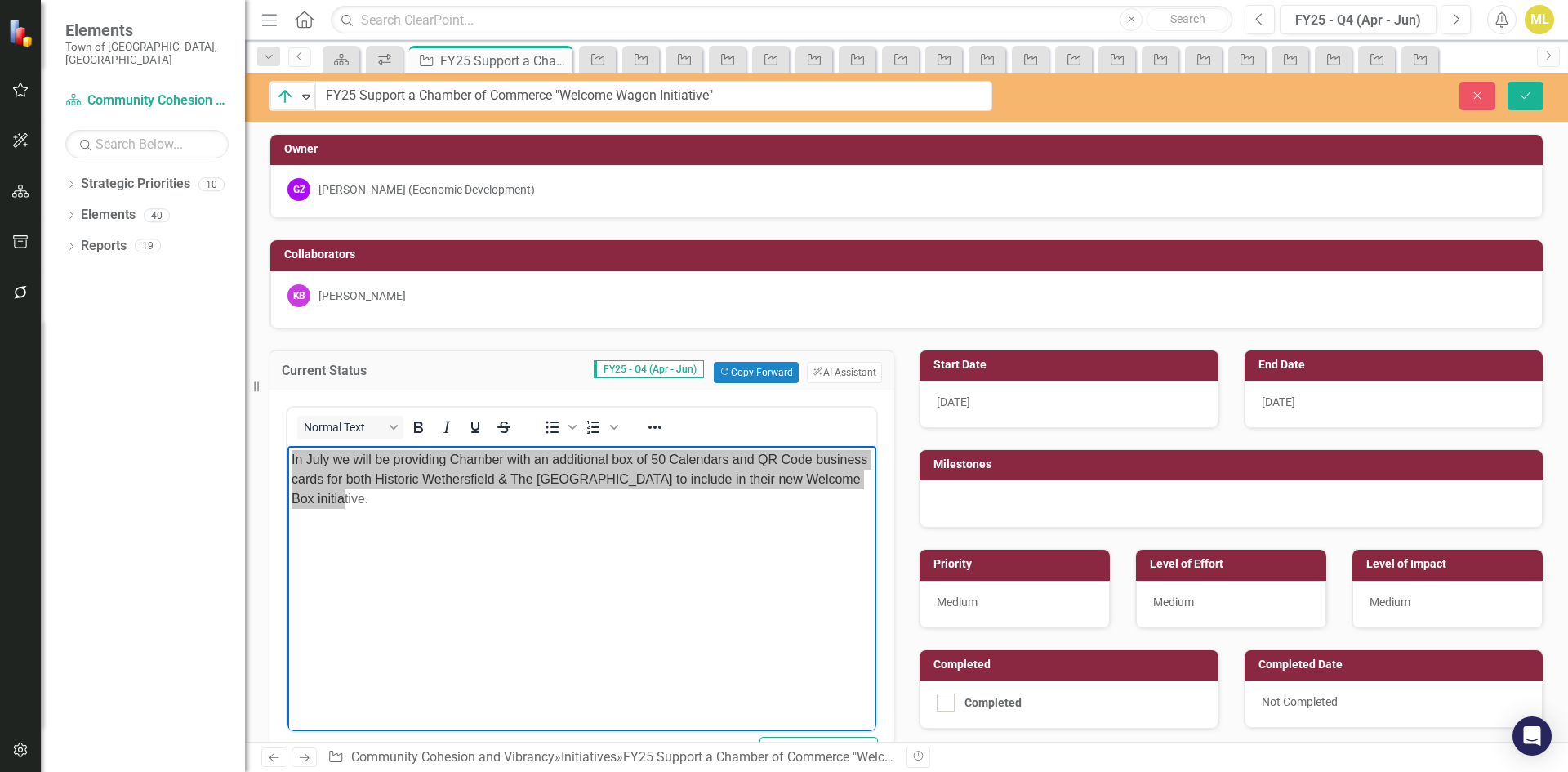
scroll to position [408, 0]
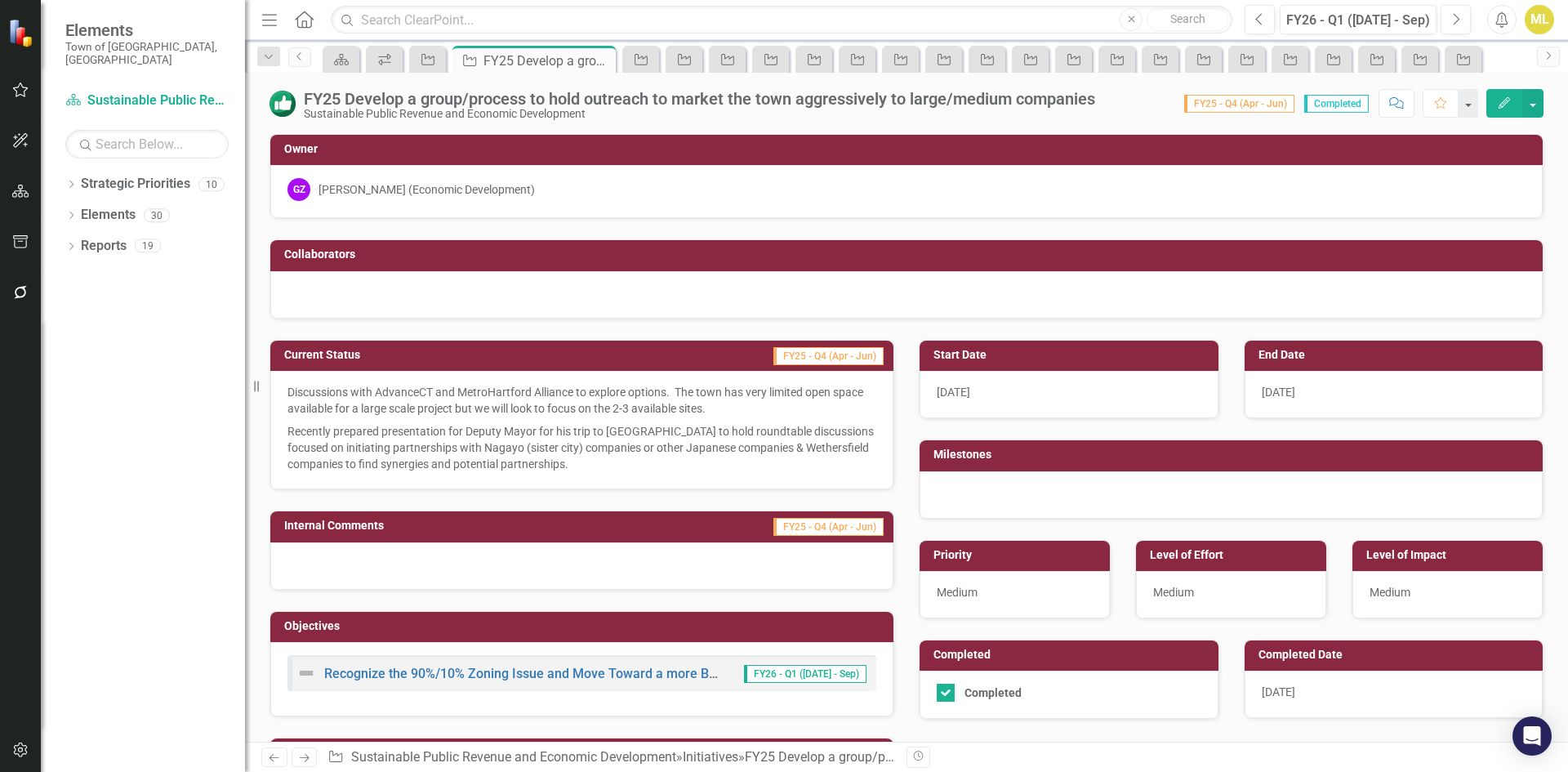
click at [834, 96] on div "FY25 Develop a group/process to hold outreach to market the town aggressively t…" at bounding box center [700, 98] width 791 height 18
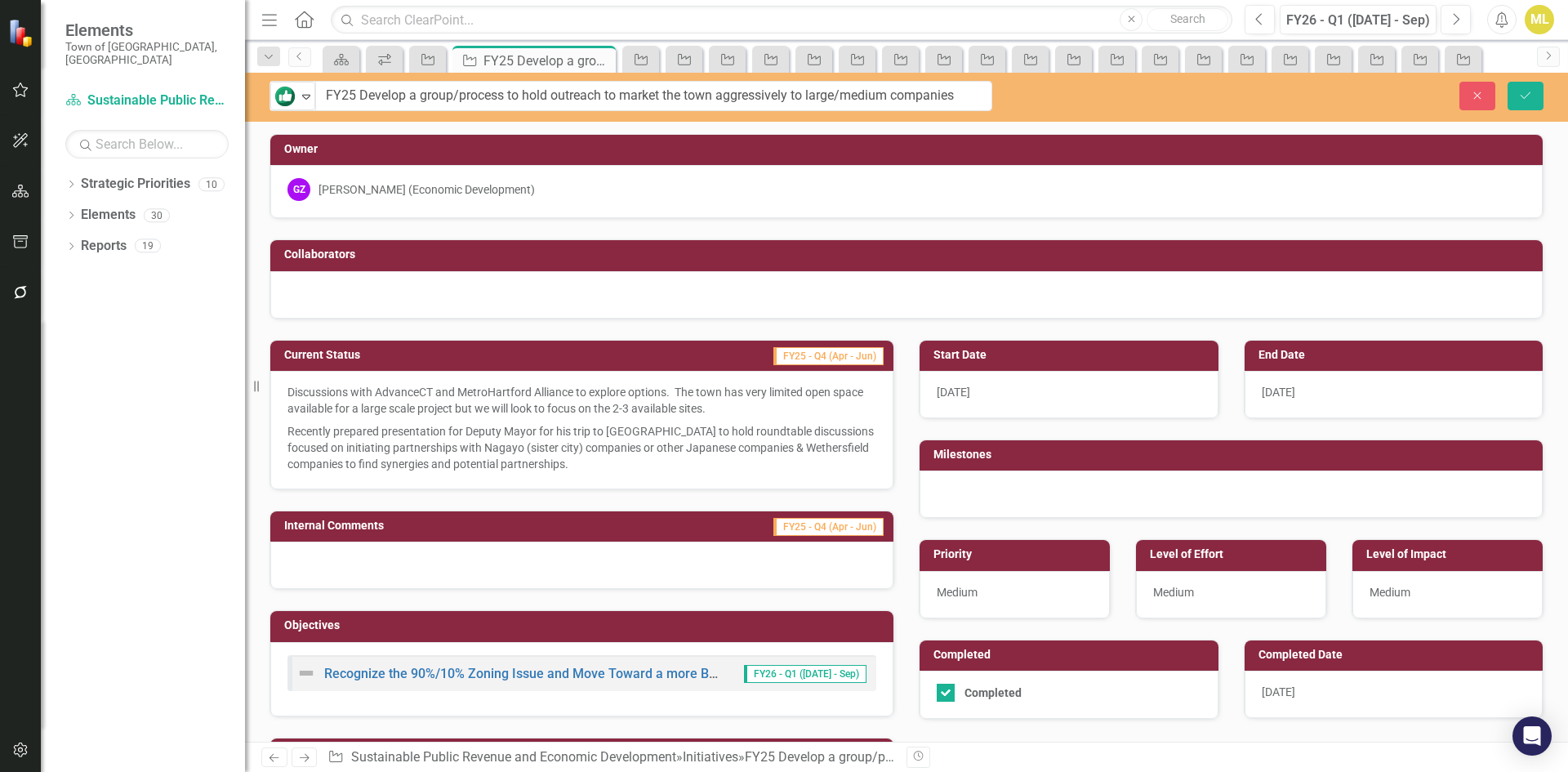
click at [834, 96] on input "FY25 Develop a group/process to hold outreach to market the town aggressively t…" at bounding box center [654, 96] width 677 height 30
click at [640, 665] on div "Recognize the 90%/10% Zoning Issue and Move Toward a more Balanced Revenue Stre…" at bounding box center [509, 673] width 427 height 19
click at [635, 680] on link "Recognize the 90%/10% Zoning Issue and Move Toward a more Balanced Revenue Stre…" at bounding box center [683, 674] width 719 height 15
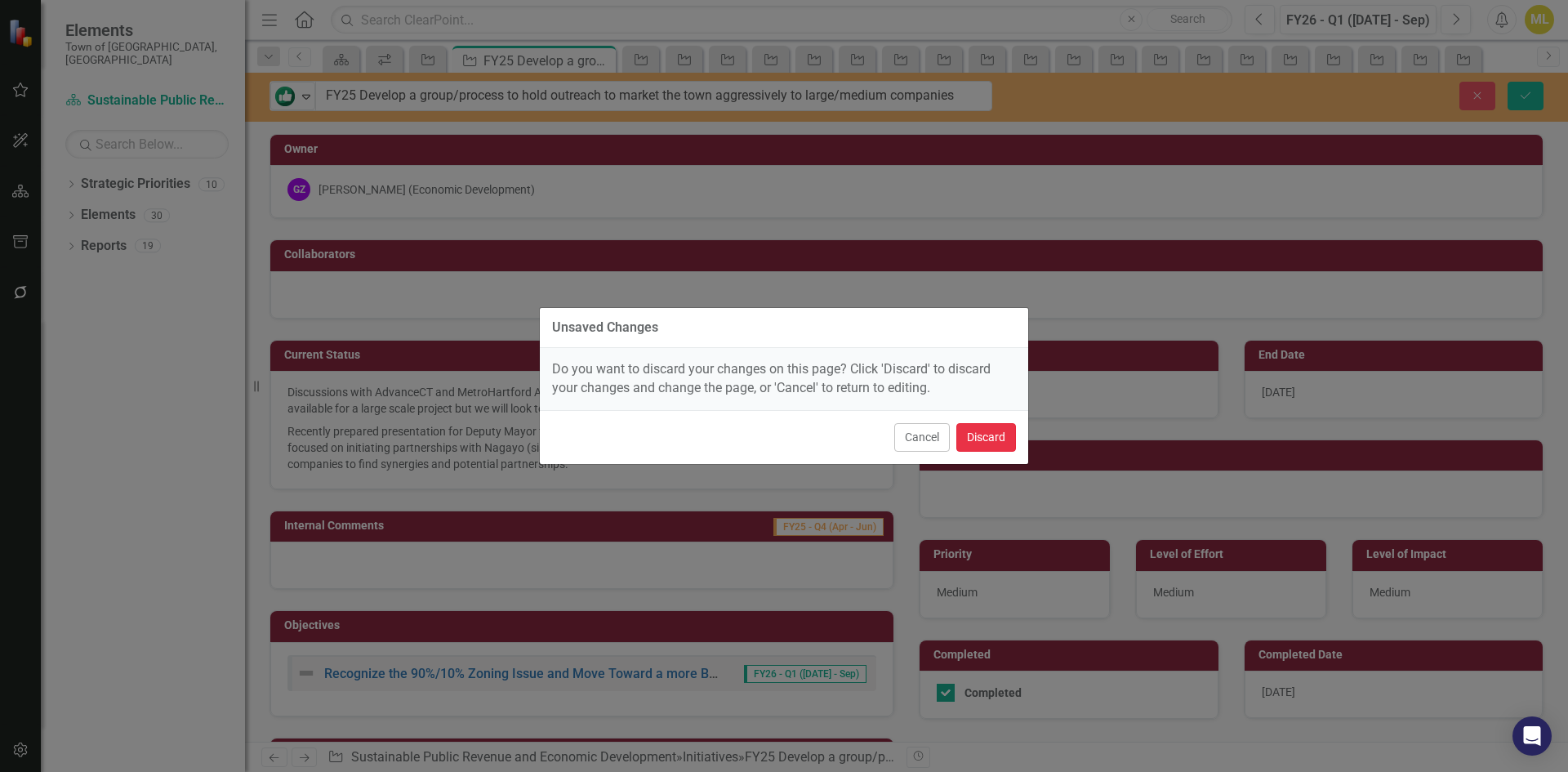
click at [965, 430] on button "Discard" at bounding box center [986, 437] width 60 height 29
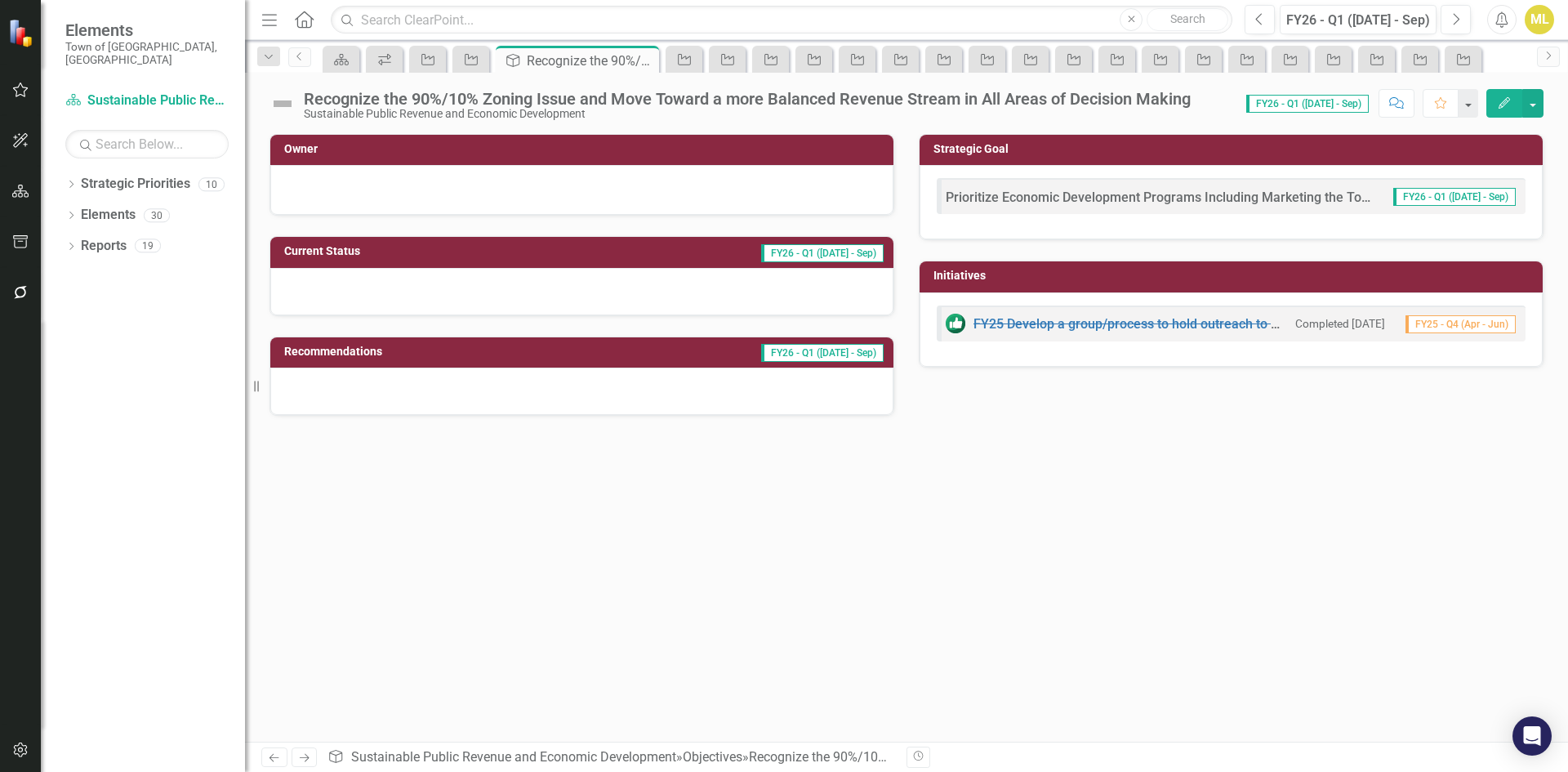
click at [599, 98] on div "Recognize the 90%/10% Zoning Issue and Move Toward a more Balanced Revenue Stre…" at bounding box center [747, 98] width 887 height 18
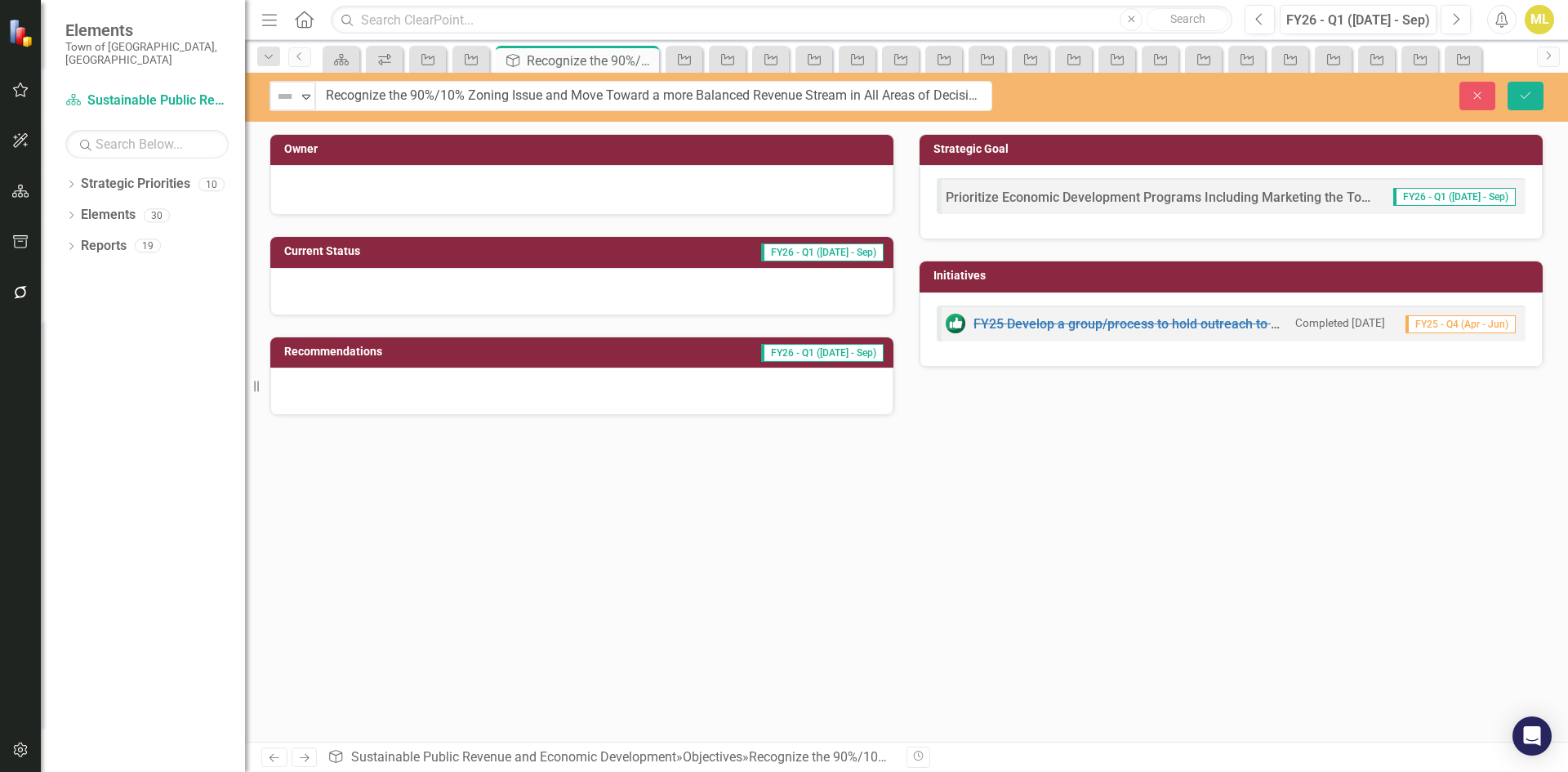
click at [599, 98] on input "Recognize the 90%/10% Zoning Issue and Move Toward a more Balanced Revenue Stre…" at bounding box center [654, 96] width 677 height 30
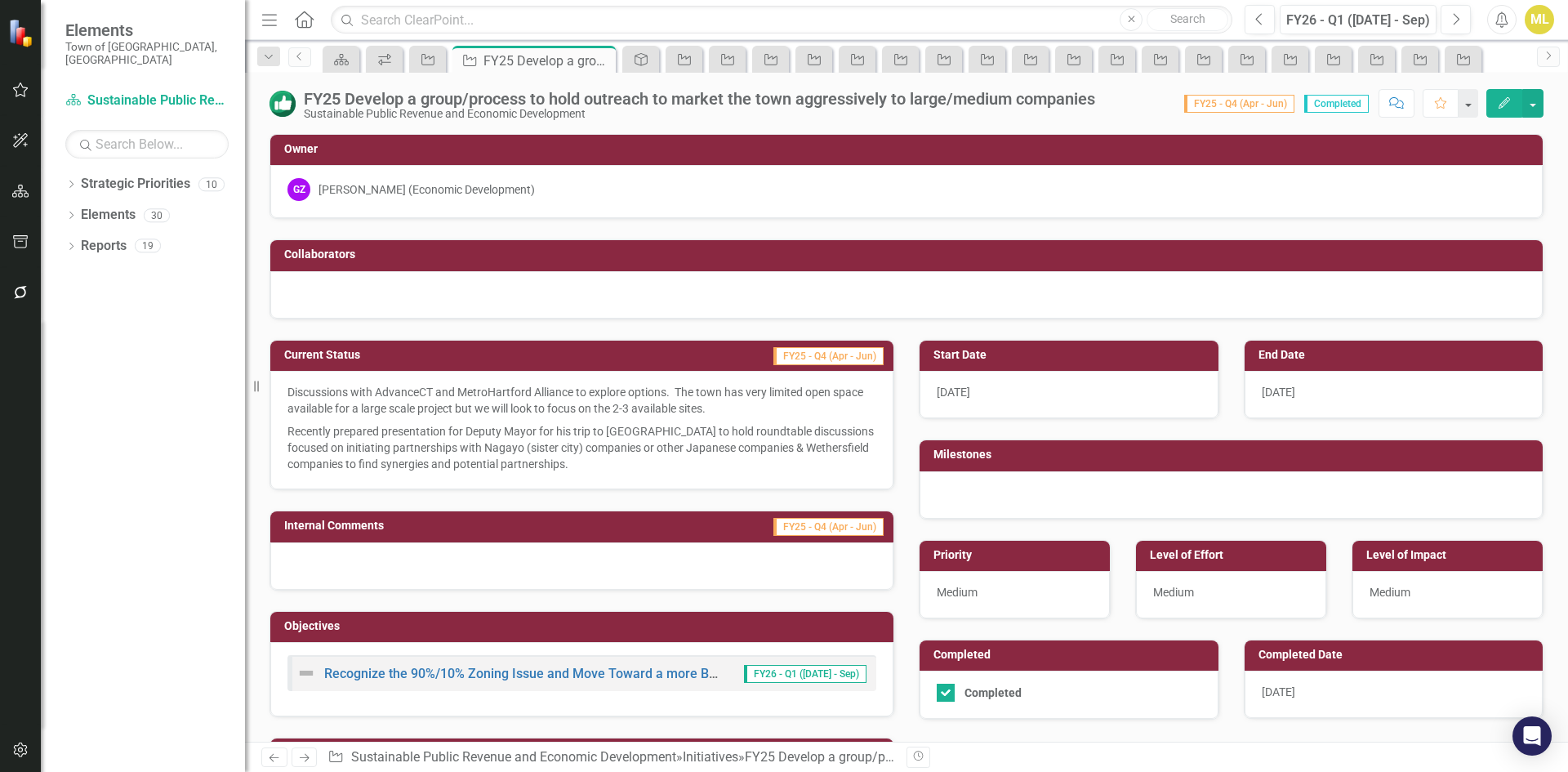
click at [559, 412] on p "Discussions with AdvanceCT and MetroHartford Alliance to explore options. The t…" at bounding box center [582, 401] width 589 height 36
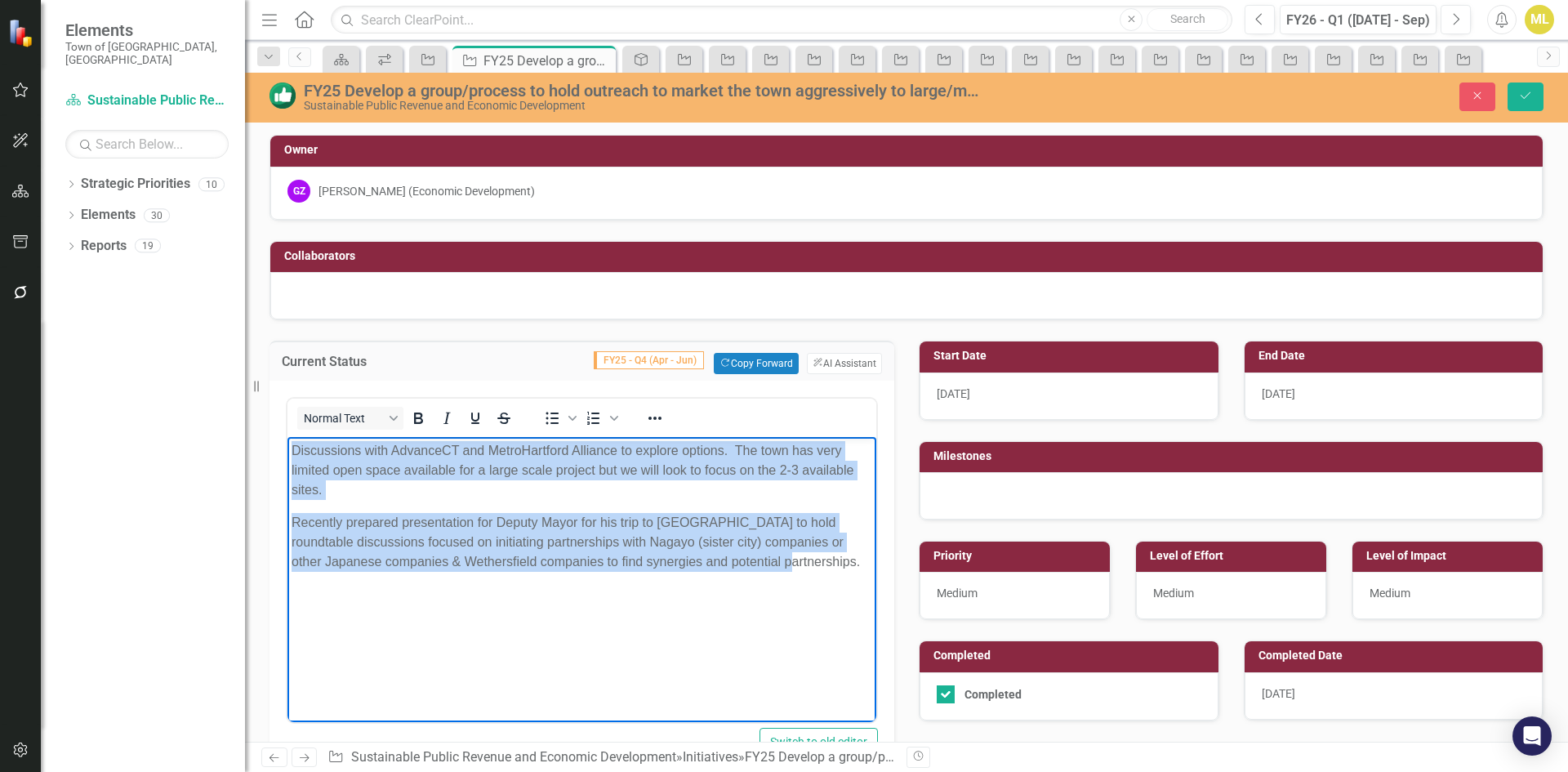
drag, startPoint x: 839, startPoint y: 565, endPoint x: -37, endPoint y: 316, distance: 910.7
click at [288, 437] on html "Discussions with AdvanceCT and MetroHartford Alliance to explore options. The t…" at bounding box center [582, 560] width 589 height 245
copy body "Discussions with AdvanceCT and MetroHartford Alliance to explore options. The t…"
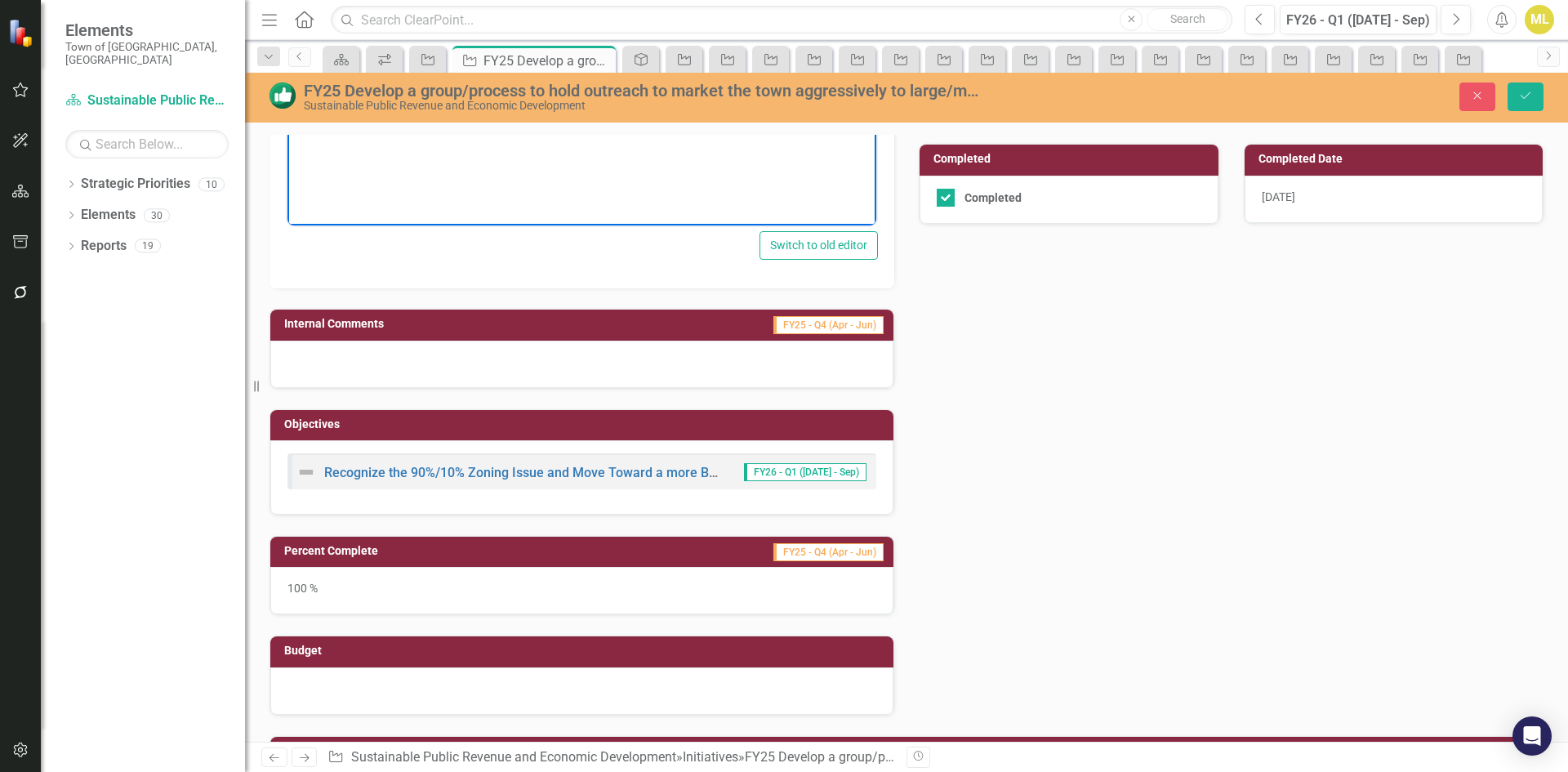
scroll to position [245, 0]
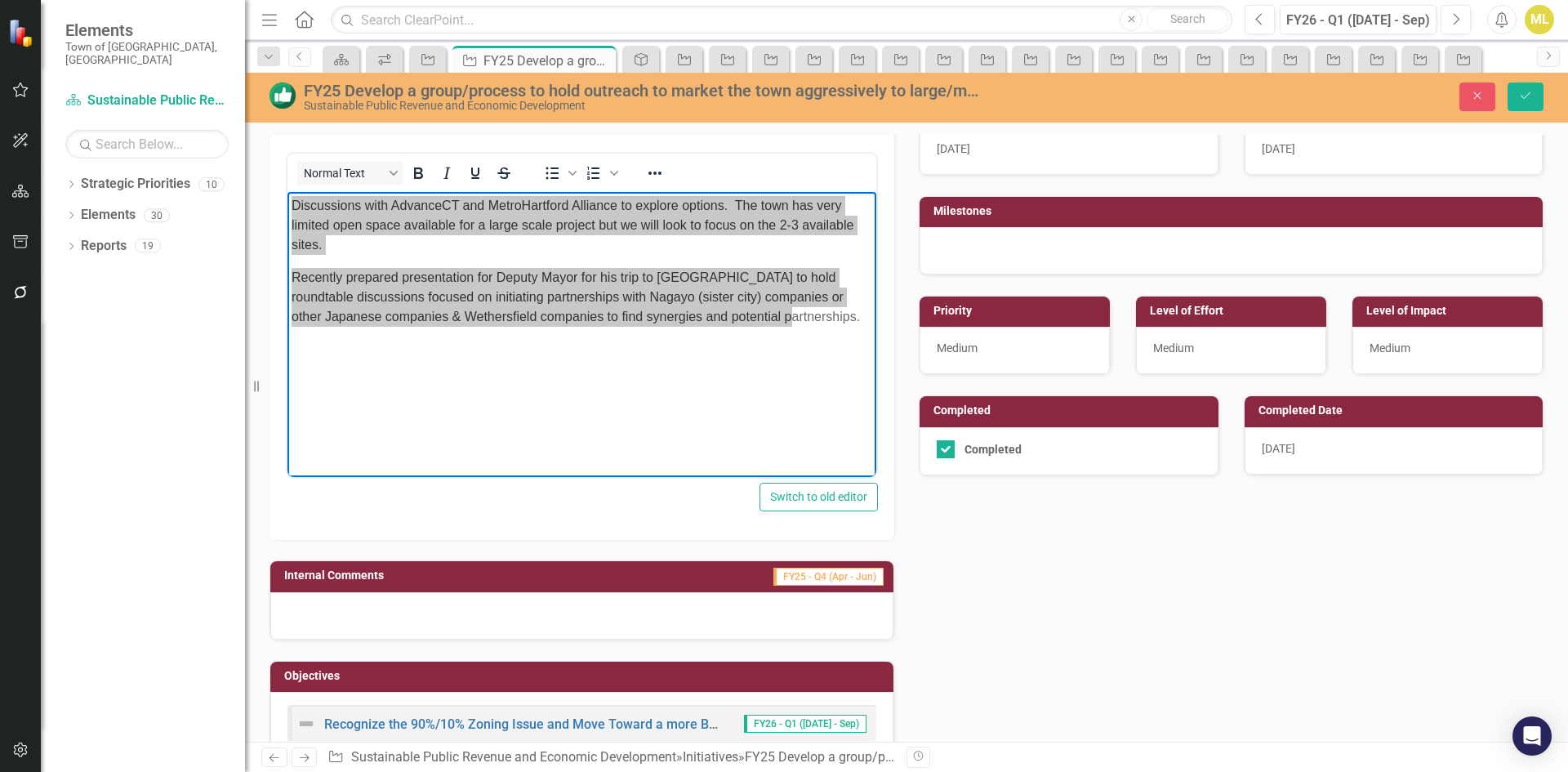
click at [1564, 103] on div "Close Save" at bounding box center [1292, 96] width 551 height 29
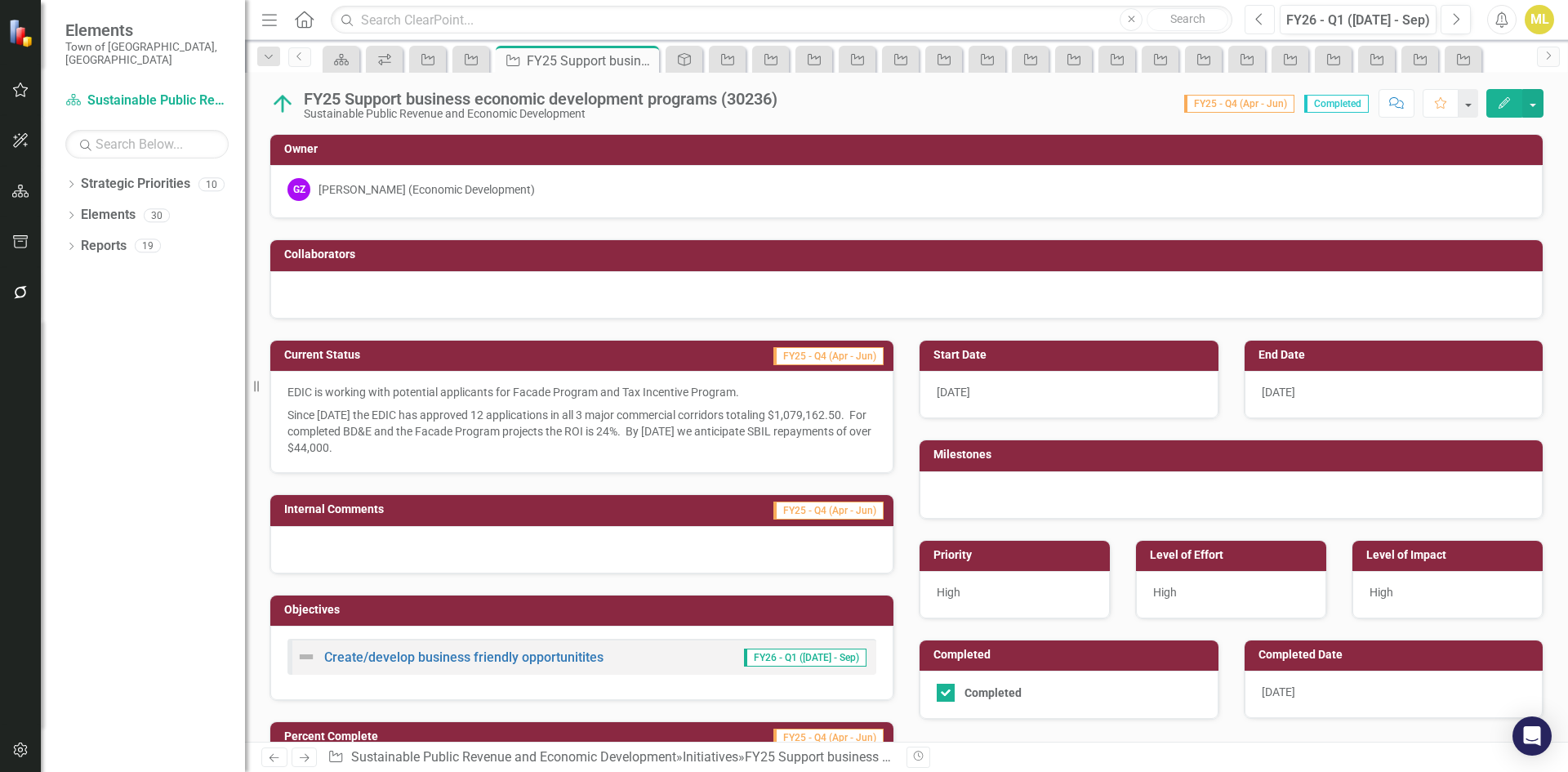
click at [1258, 23] on icon "Previous" at bounding box center [1259, 19] width 9 height 14
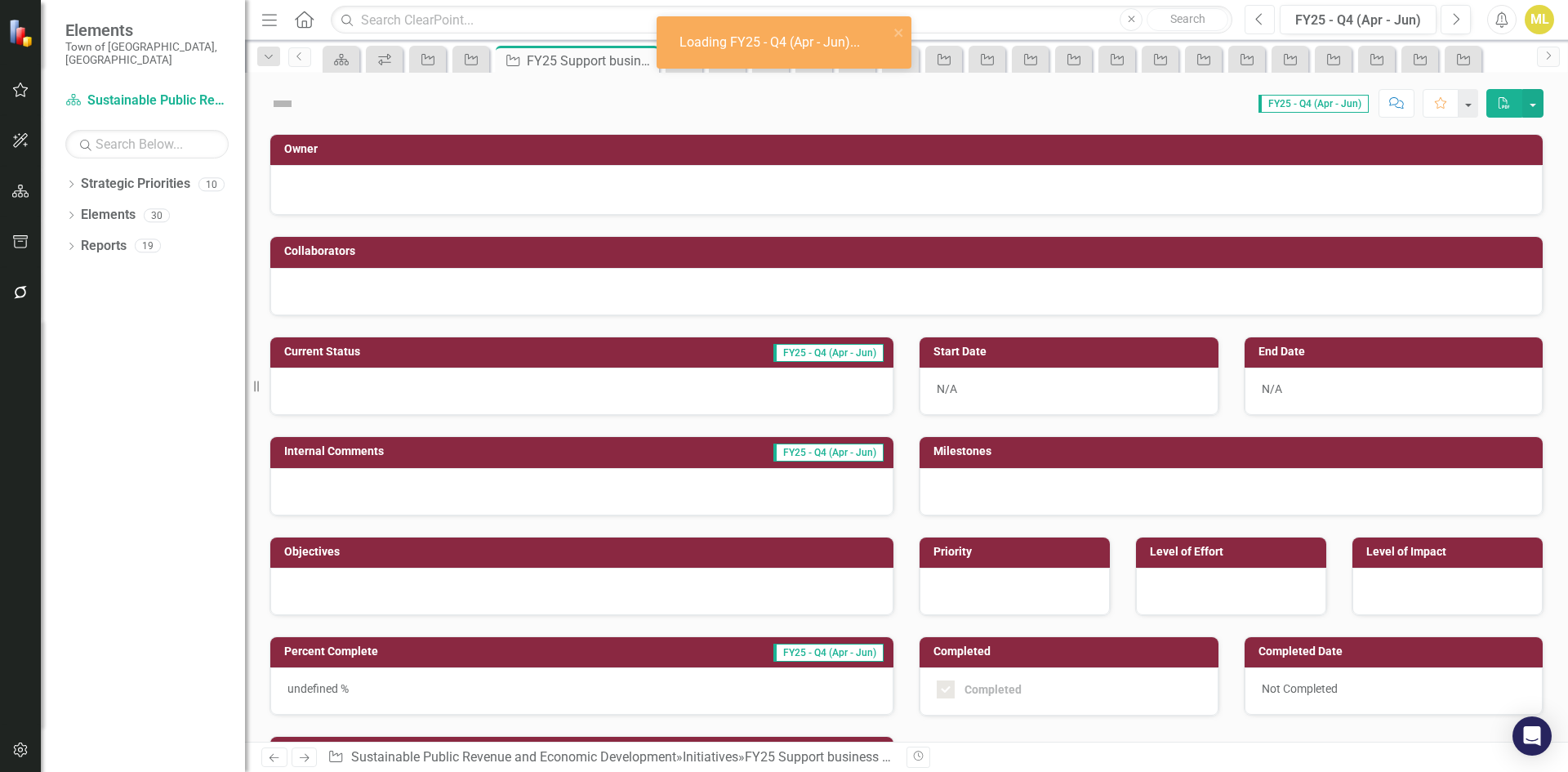
checkbox input "true"
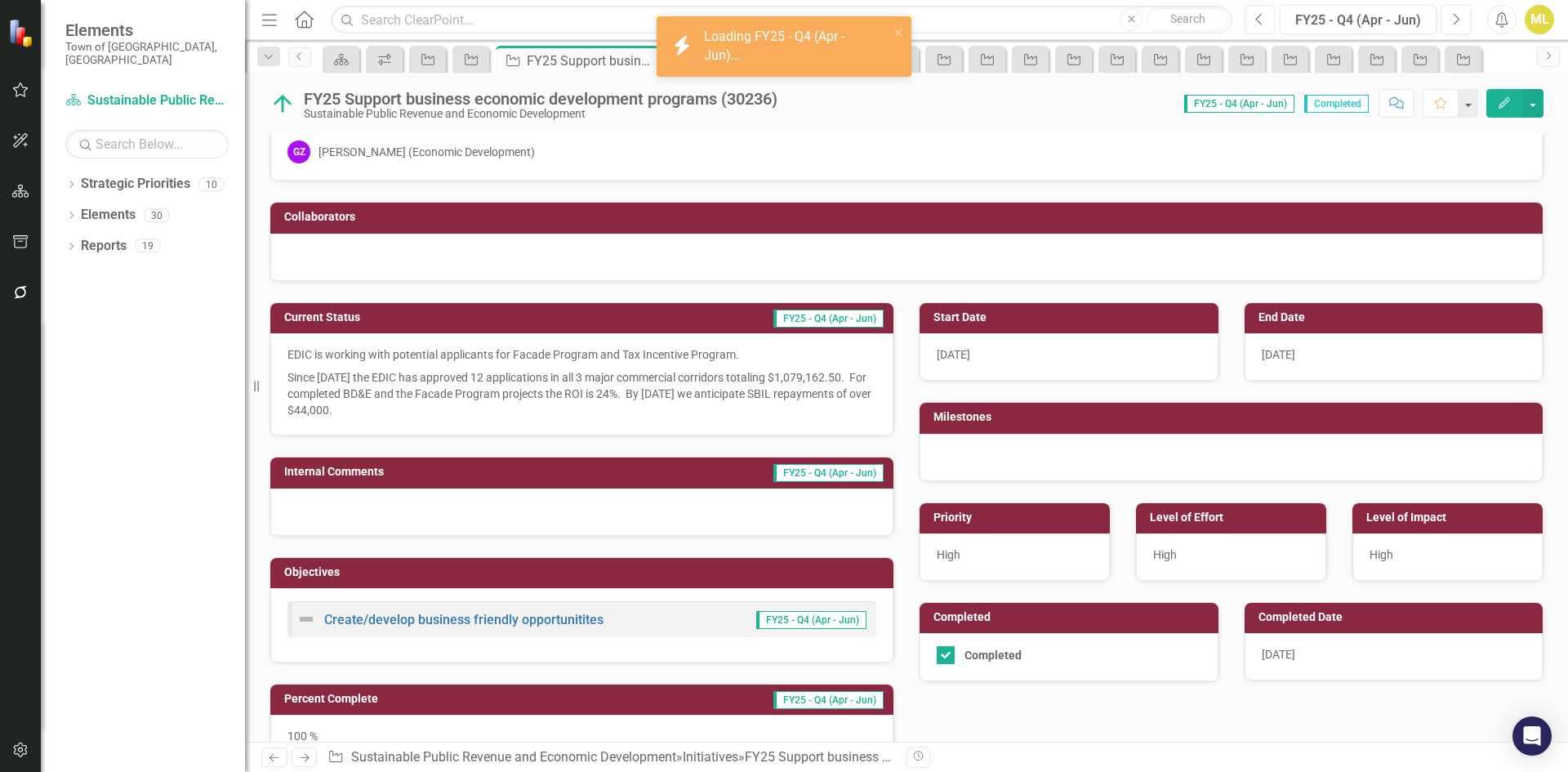
scroll to position [82, 0]
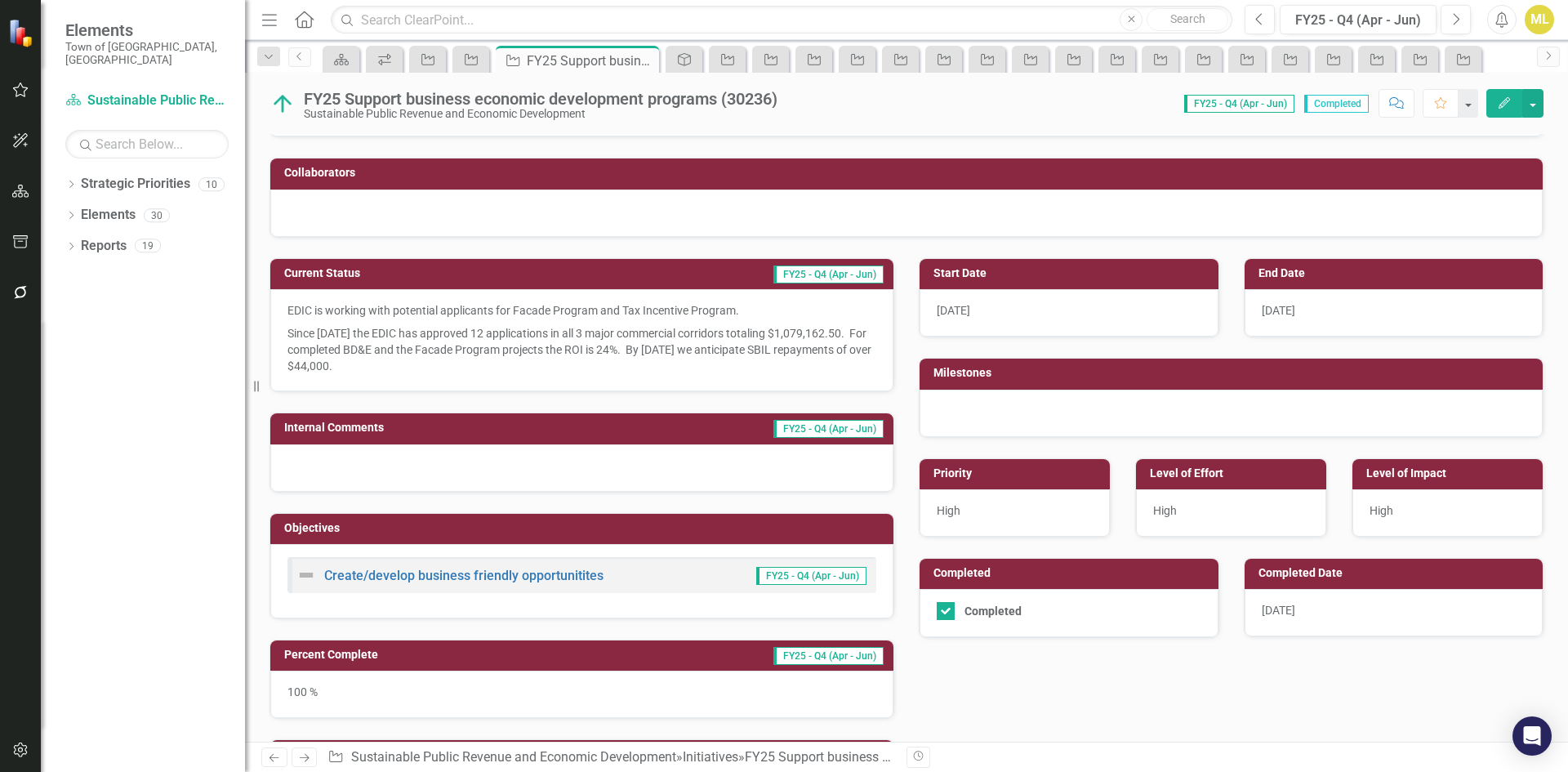
drag, startPoint x: 451, startPoint y: 357, endPoint x: 447, endPoint y: 366, distance: 9.8
click at [451, 357] on p "Since [DATE] the EDIC has approved 12 applications in all 3 major commercial co…" at bounding box center [582, 347] width 589 height 52
click at [438, 364] on p "Since [DATE] the EDIC has approved 12 applications in all 3 major commercial co…" at bounding box center [582, 347] width 589 height 52
click at [435, 370] on p "Since [DATE] the EDIC has approved 12 applications in all 3 major commercial co…" at bounding box center [582, 347] width 589 height 52
click at [437, 370] on p "Since [DATE] the EDIC has approved 12 applications in all 3 major commercial co…" at bounding box center [582, 347] width 589 height 52
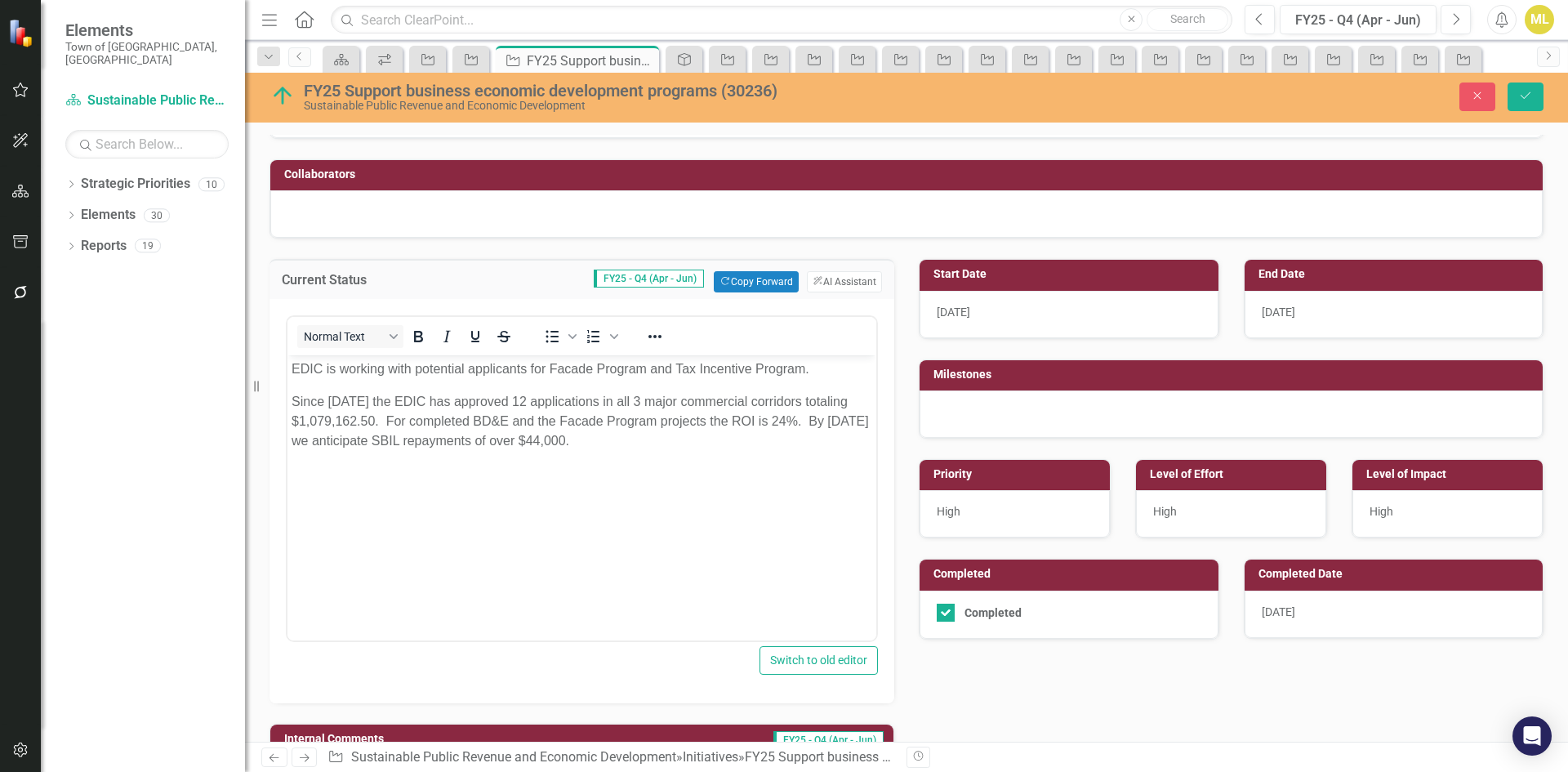
scroll to position [0, 0]
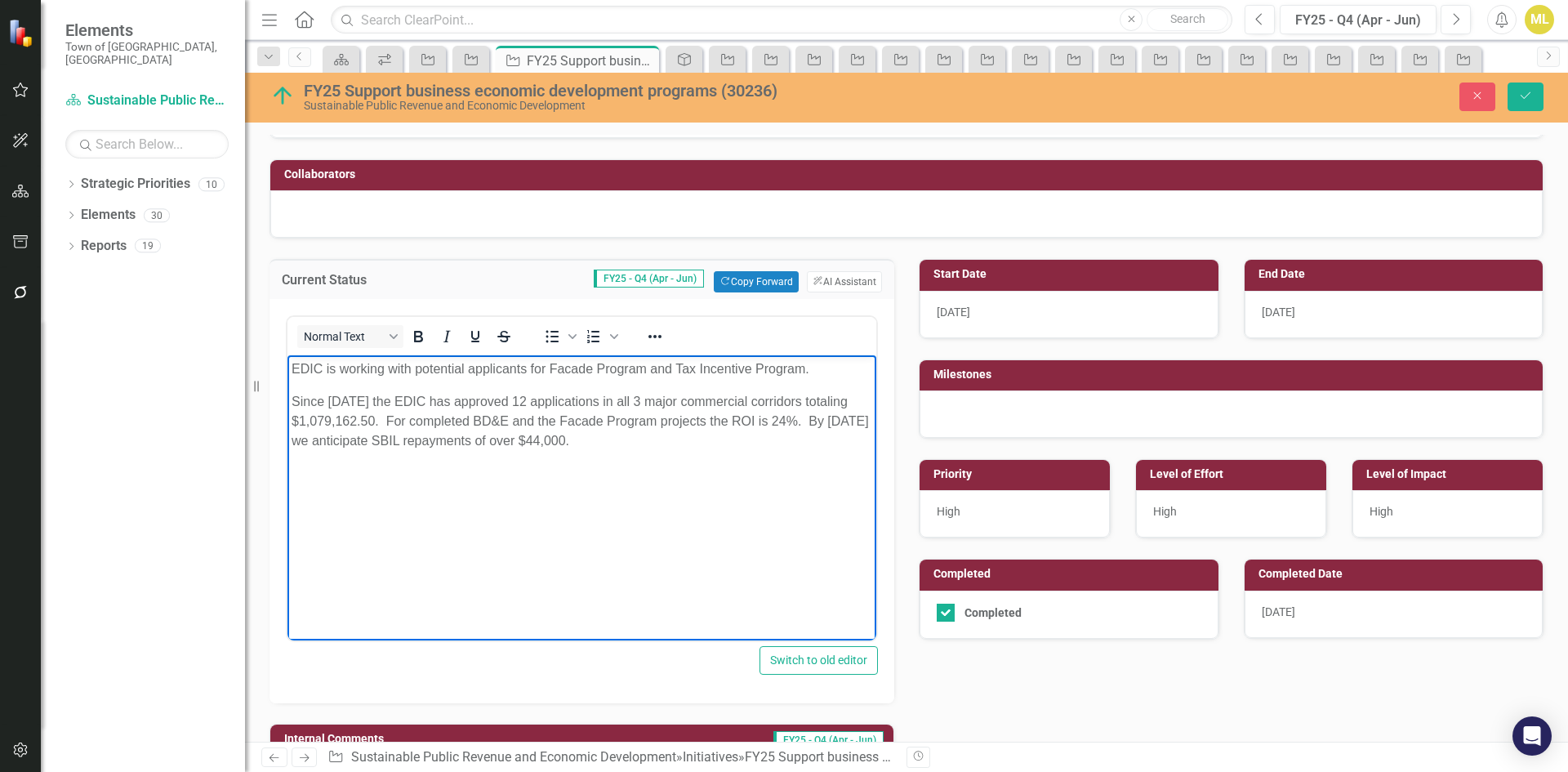
drag, startPoint x: 641, startPoint y: 438, endPoint x: 199, endPoint y: 319, distance: 457.7
click at [288, 355] on html "EDIC is working with potential applicants for Facade Program and Tax Incentive …" at bounding box center [582, 478] width 589 height 245
copy body "EDIC is working with potential applicants for Facade Program and Tax Incentive …"
drag, startPoint x: 666, startPoint y: 464, endPoint x: 662, endPoint y: 449, distance: 15.5
click at [666, 464] on body "EDIC is working with potential applicants for Facade Program and Tax Incentive …" at bounding box center [582, 478] width 589 height 245
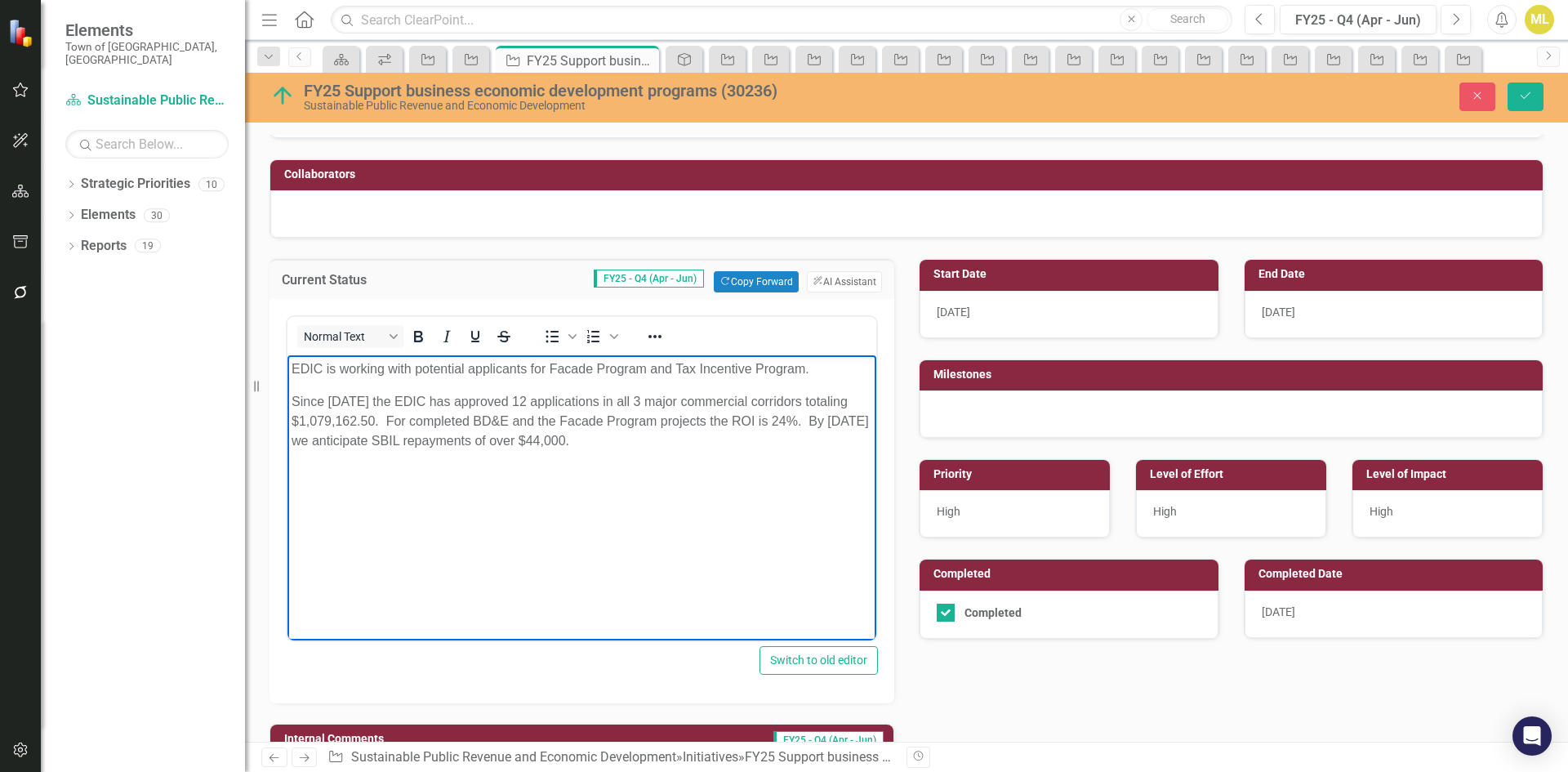
drag, startPoint x: 664, startPoint y: 443, endPoint x: -36, endPoint y: 203, distance: 740.0
click at [288, 355] on html "EDIC is working with potential applicants for Facade Program and Tax Incentive …" at bounding box center [582, 478] width 589 height 245
copy body "EDIC is working with potential applicants for Facade Program and Tax Incentive …"
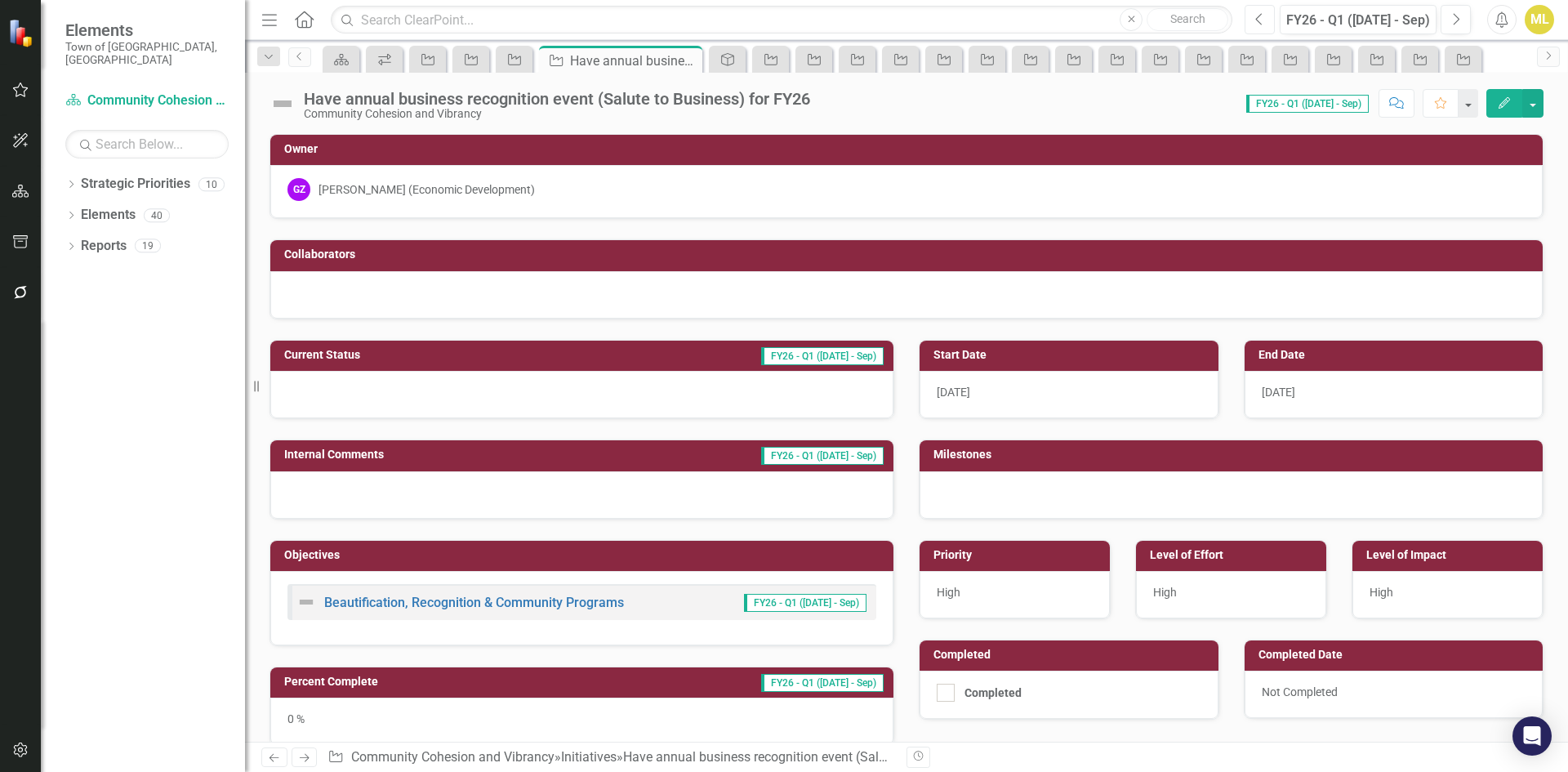
click at [1249, 19] on button "Previous" at bounding box center [1259, 19] width 30 height 29
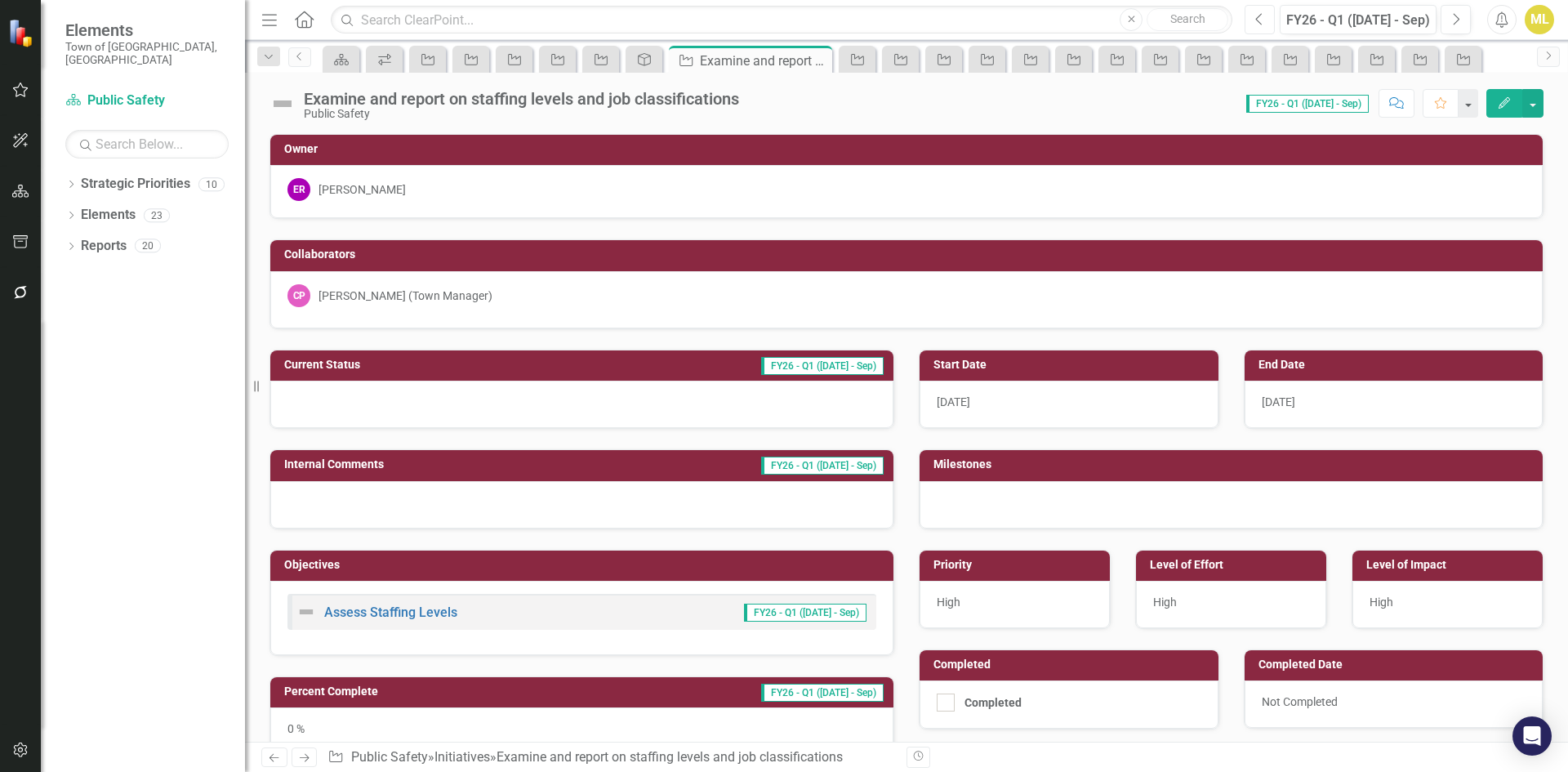
click at [1267, 26] on button "Previous" at bounding box center [1259, 19] width 30 height 29
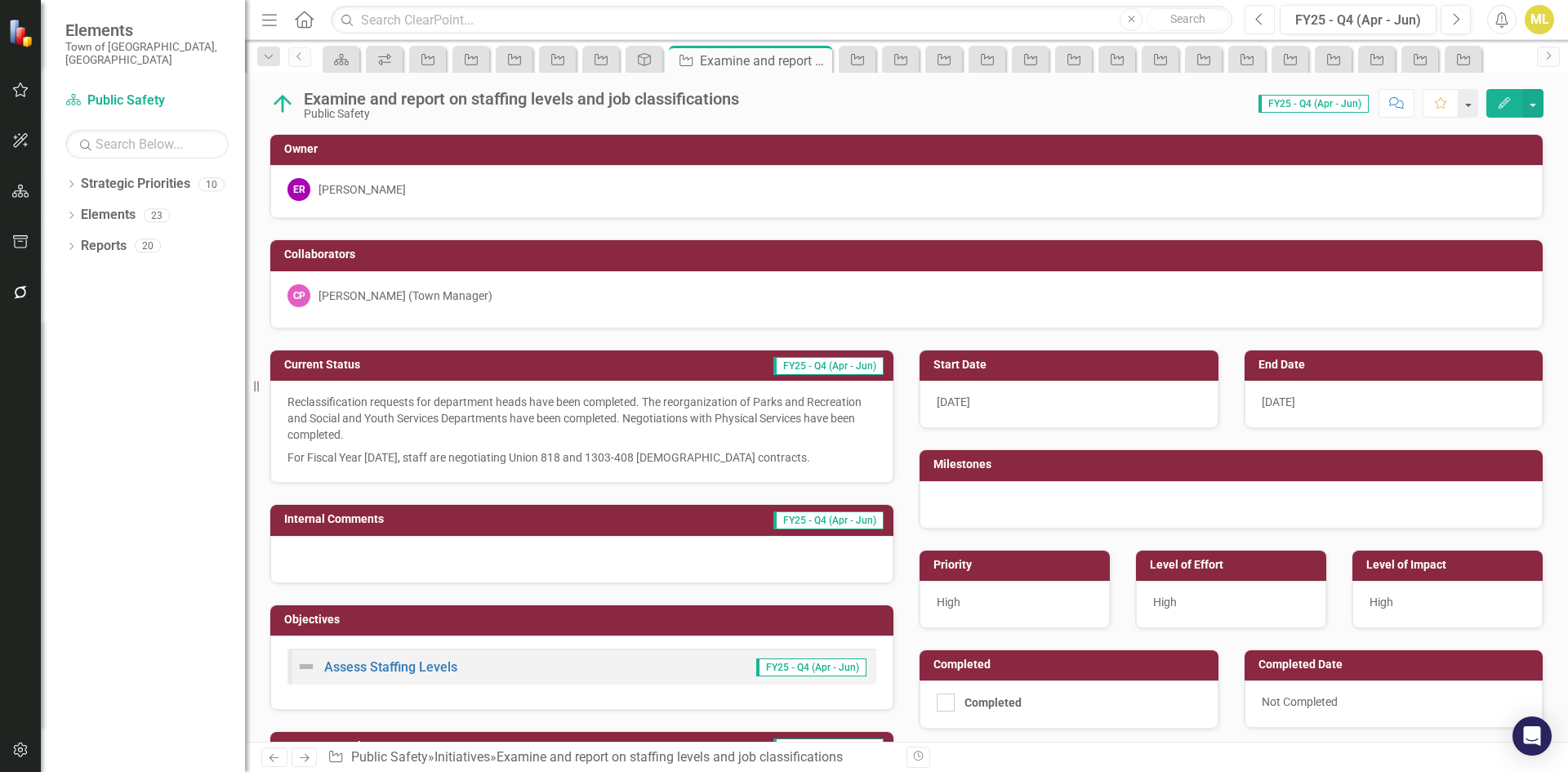
scroll to position [353, 0]
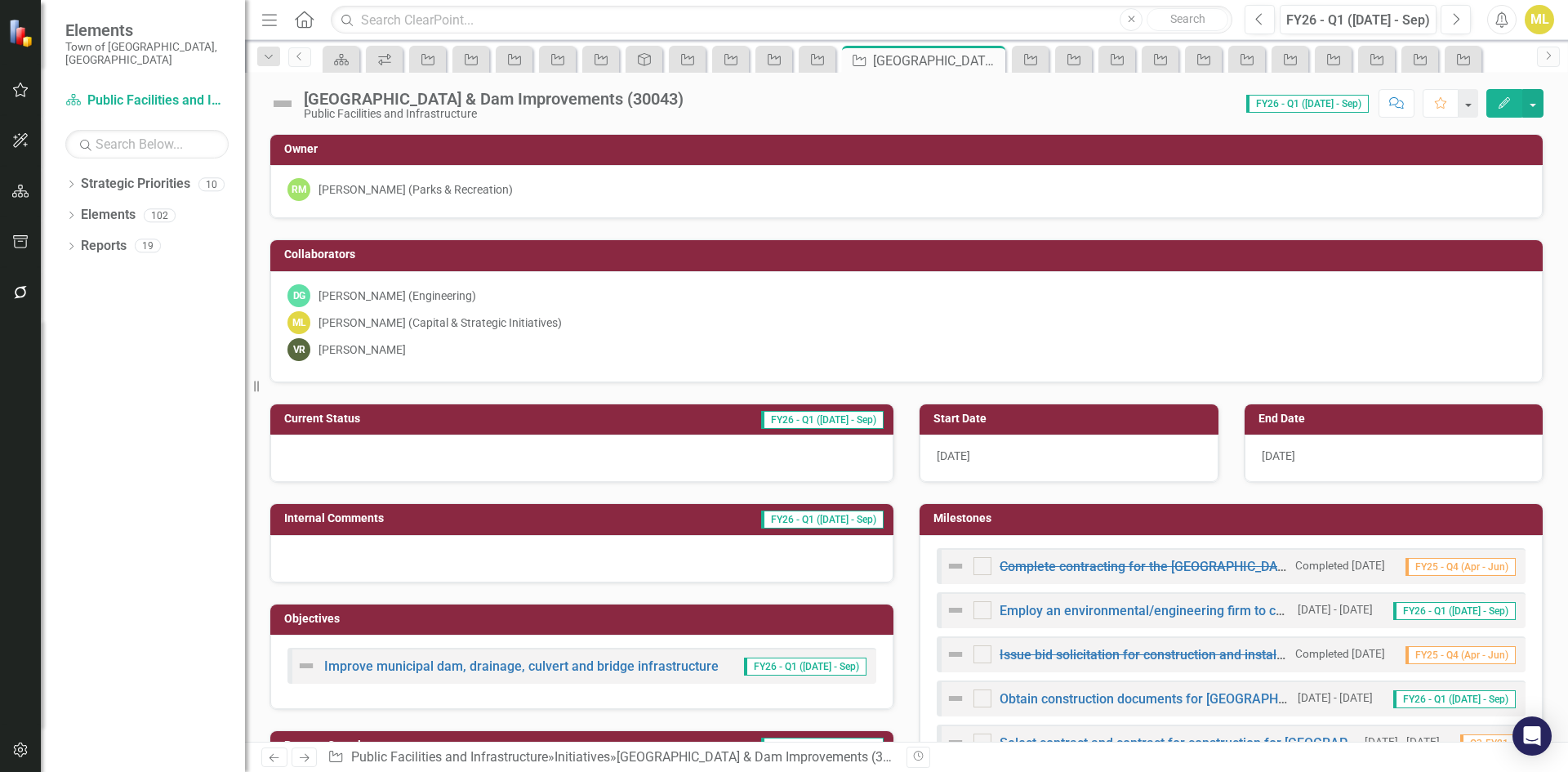
checkbox input "true"
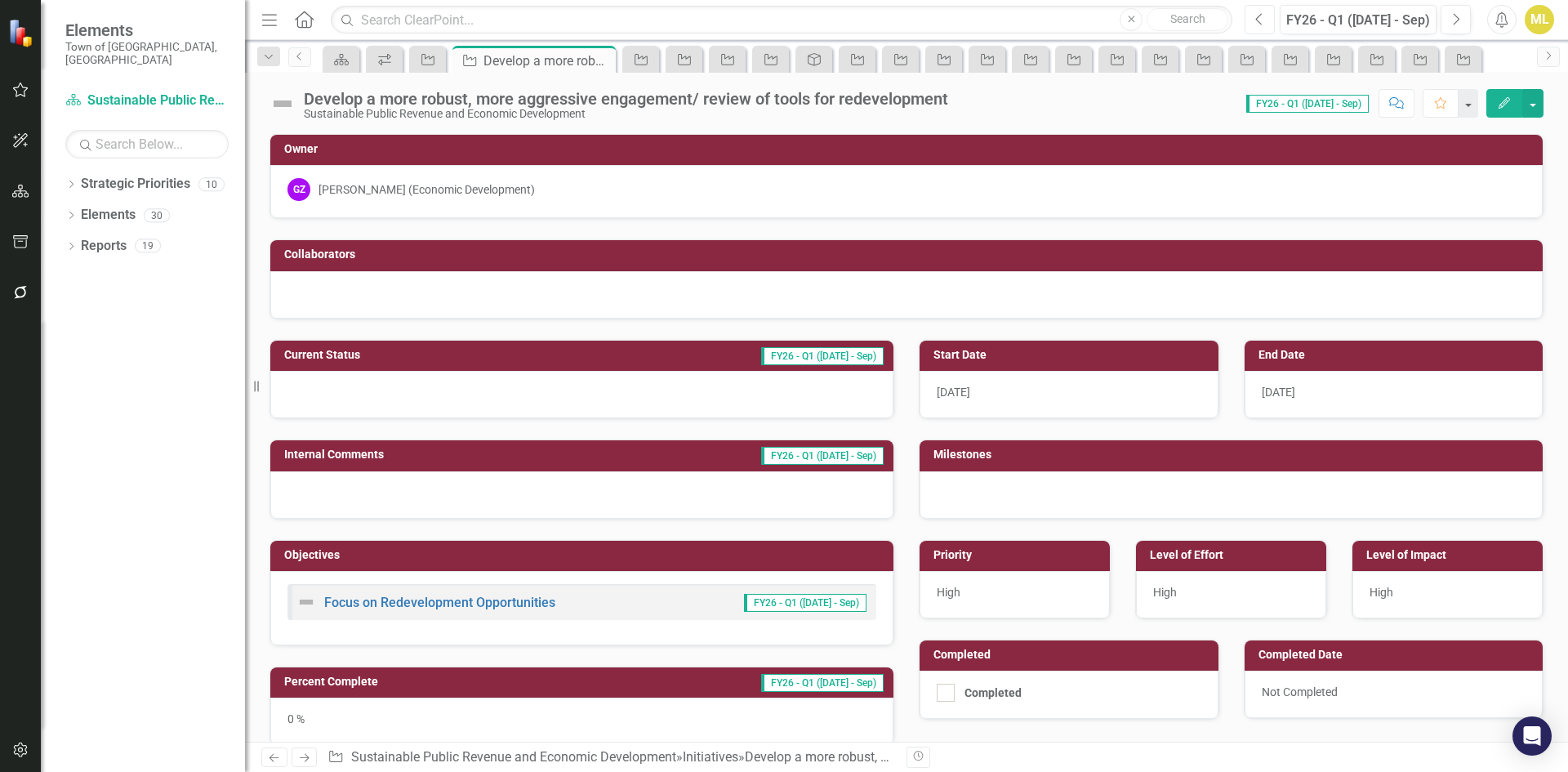
click at [1255, 14] on icon "Previous" at bounding box center [1259, 19] width 9 height 14
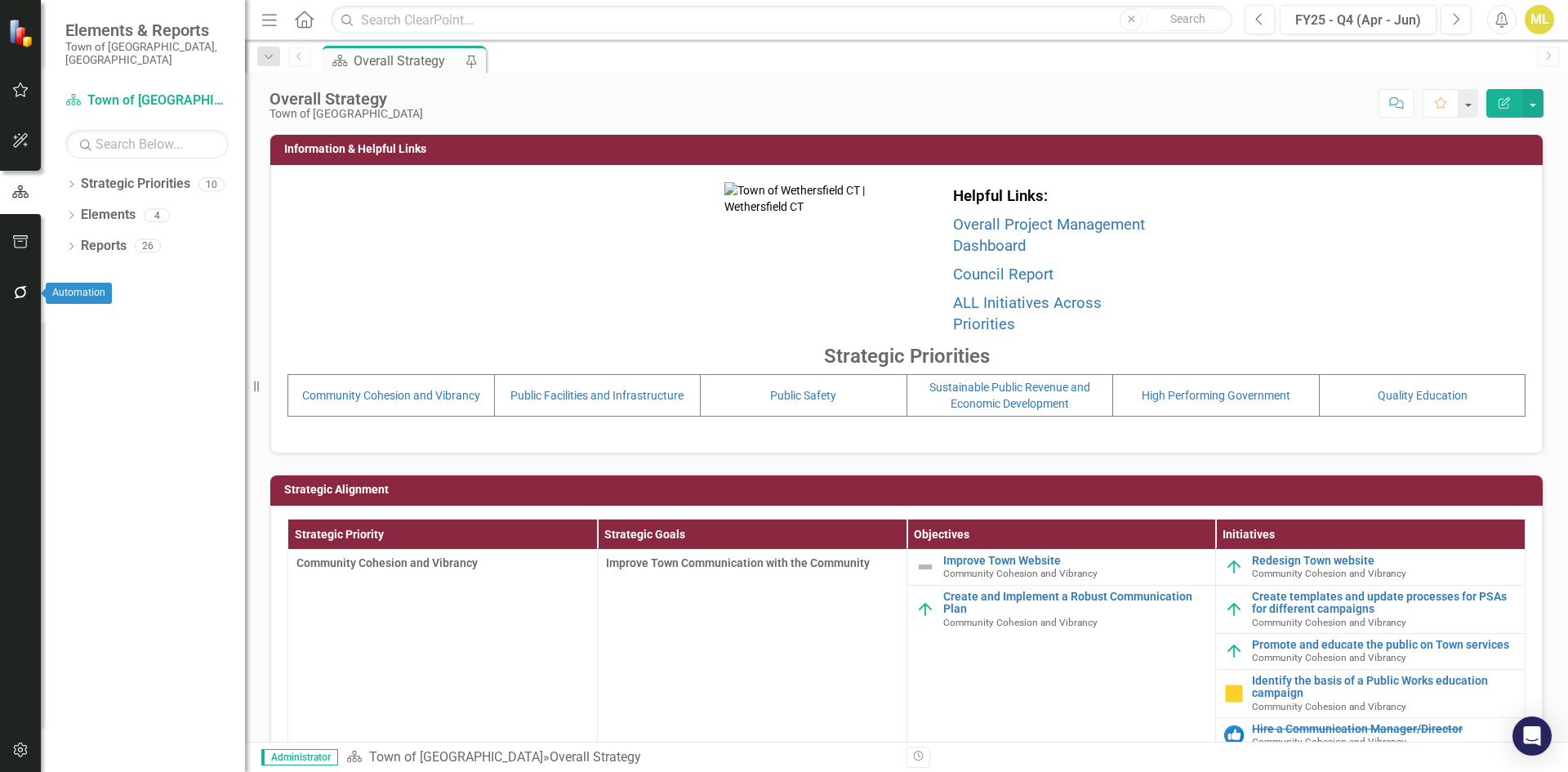
click at [18, 291] on icon "button" at bounding box center [21, 292] width 17 height 14
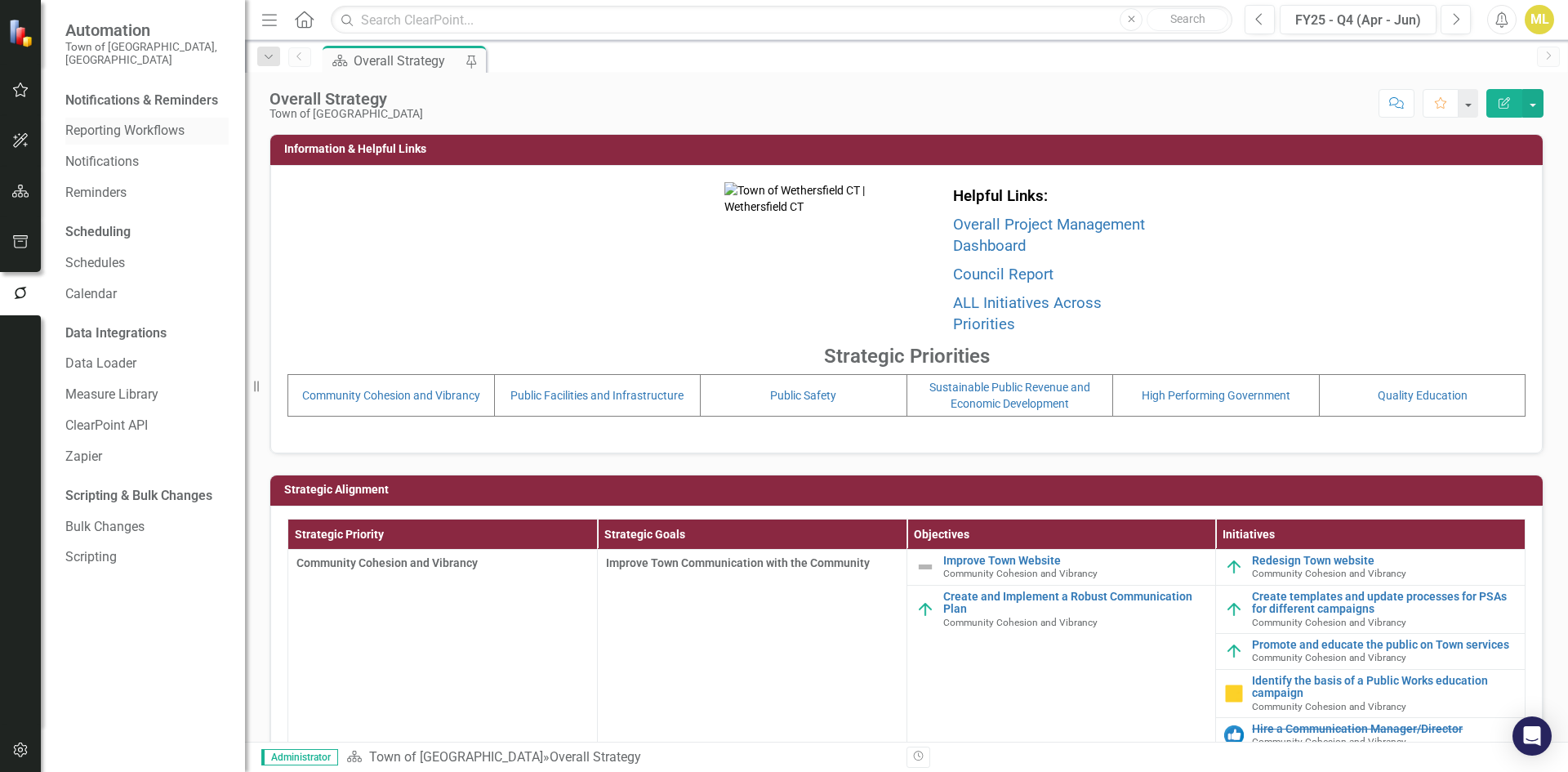
click at [150, 122] on link "Reporting Workflows" at bounding box center [147, 130] width 163 height 18
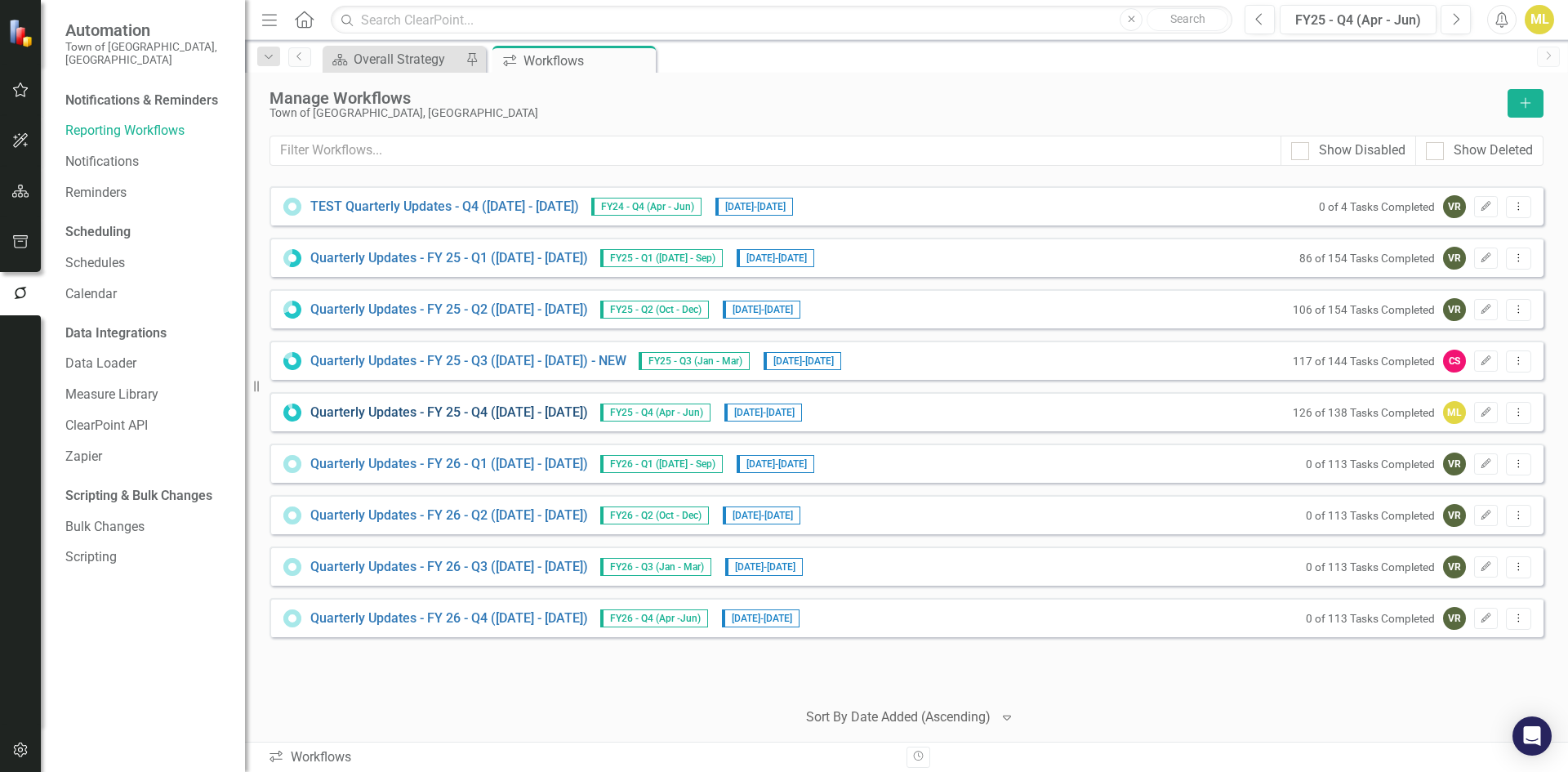
click at [539, 415] on link "Quarterly Updates - FY 25 - Q4 (April 1, 2025 - June 30, 2025)" at bounding box center [450, 412] width 278 height 18
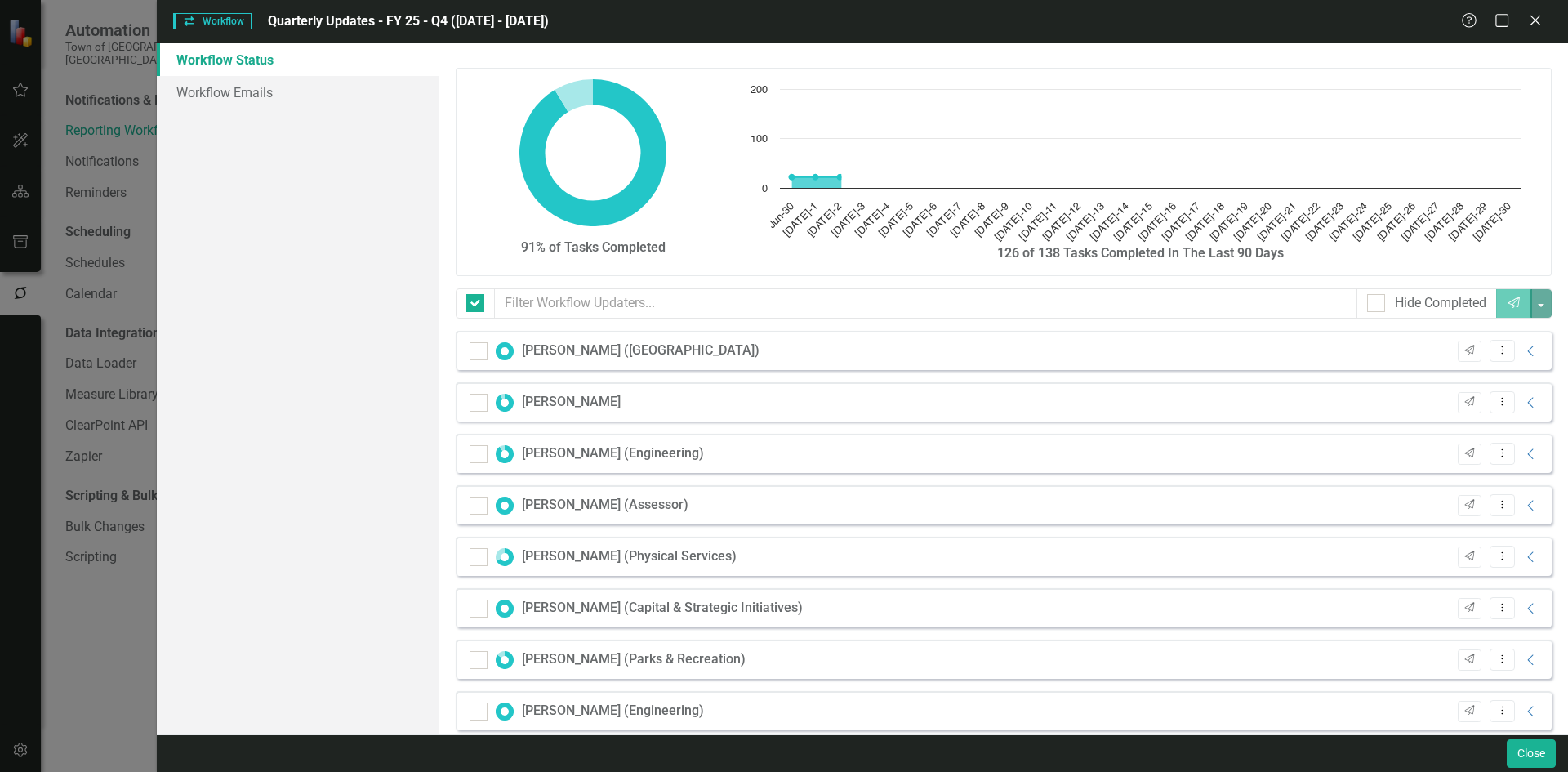
checkbox input "false"
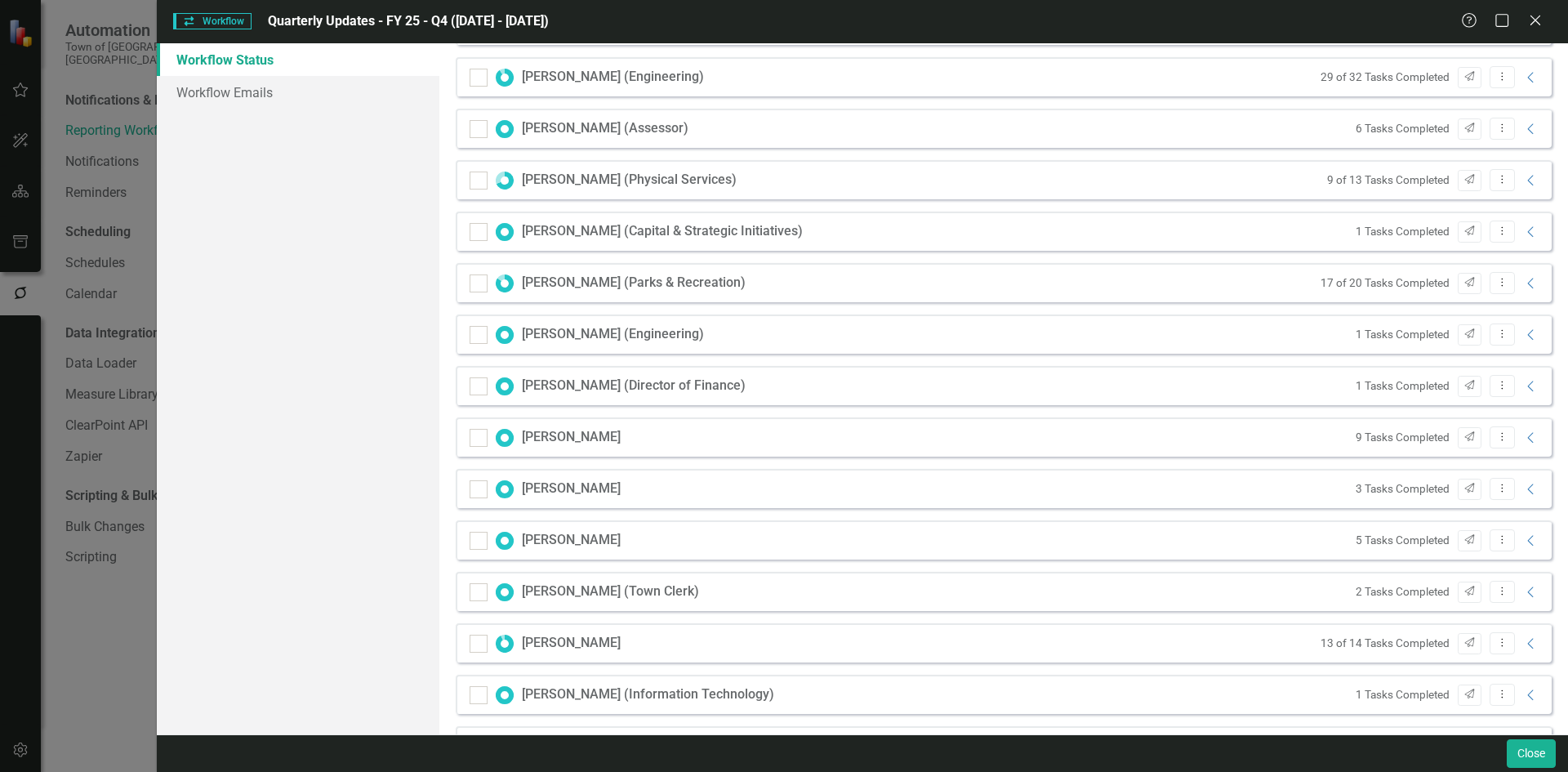
scroll to position [535, 0]
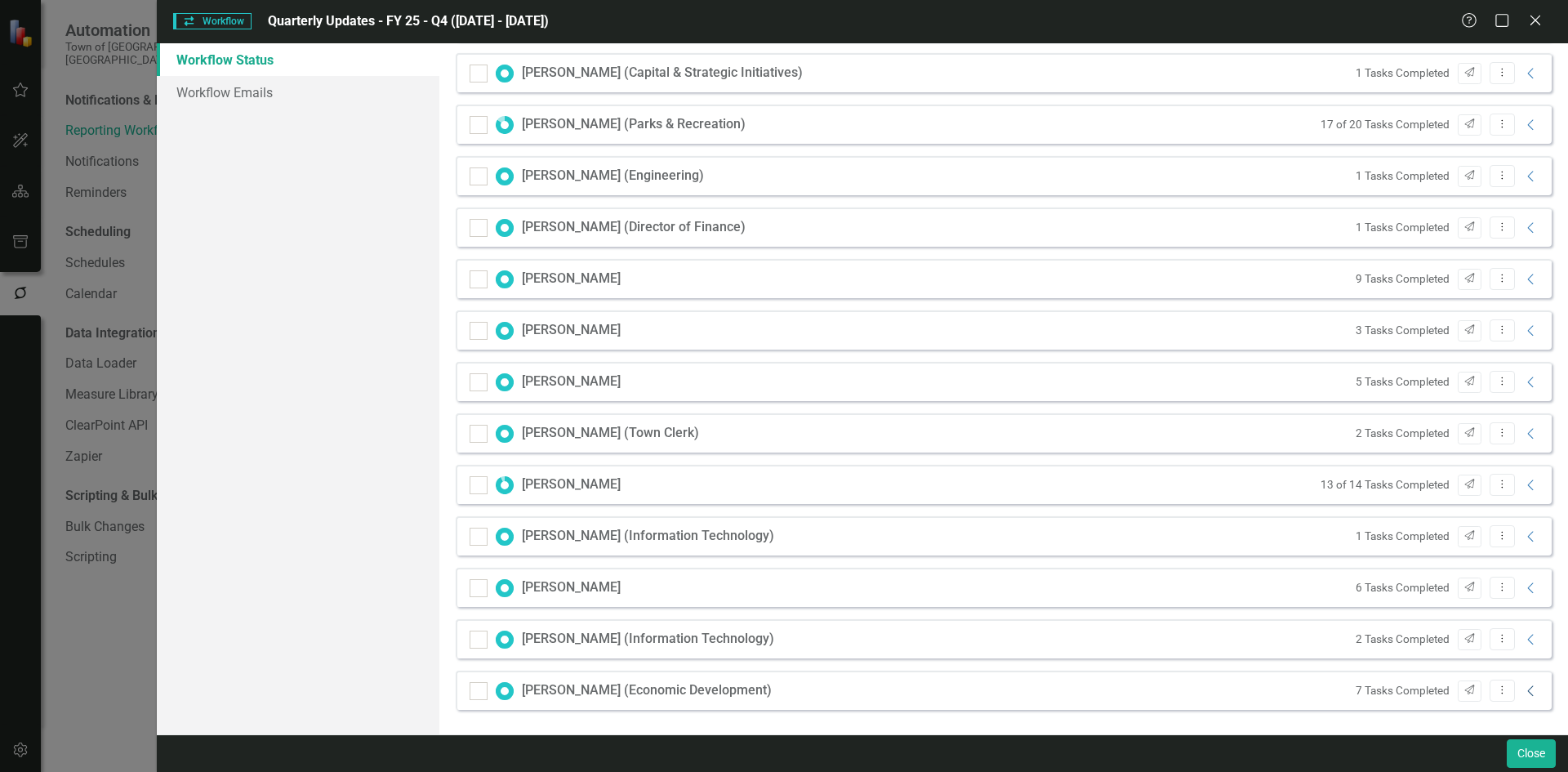
click at [1523, 687] on icon "Collapse" at bounding box center [1530, 691] width 16 height 14
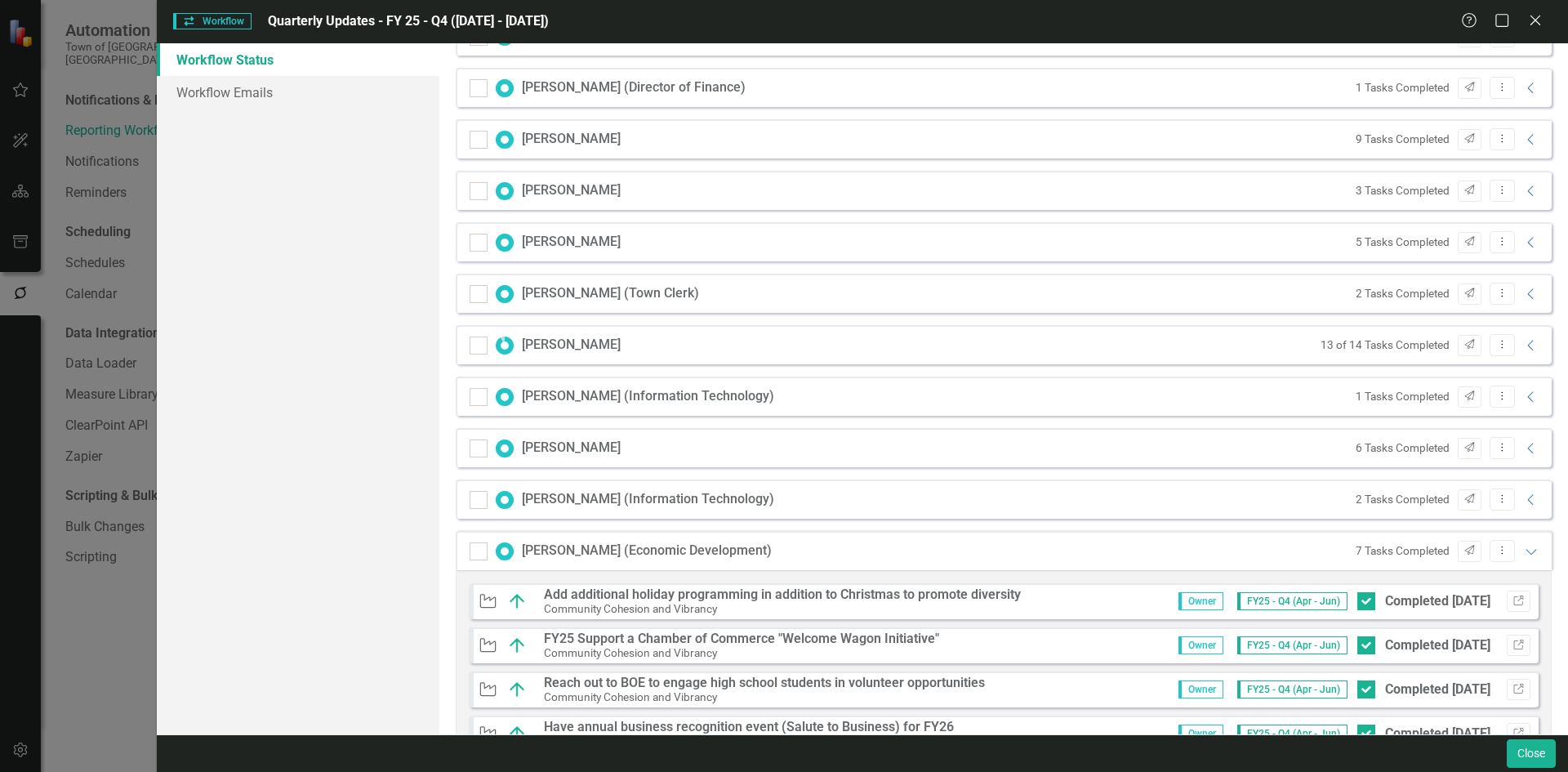
scroll to position [869, 0]
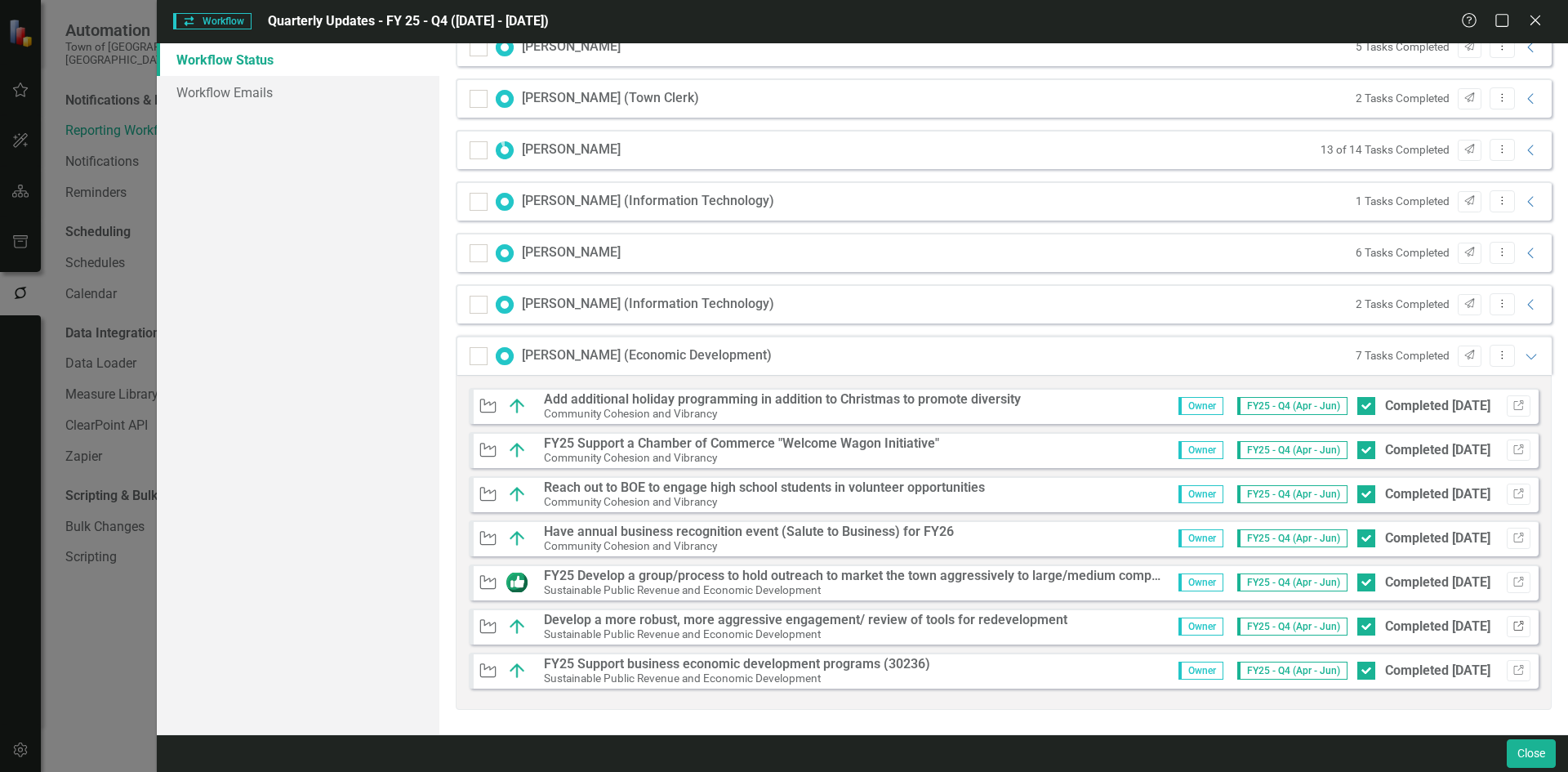
click at [1512, 623] on icon "Link" at bounding box center [1518, 626] width 13 height 10
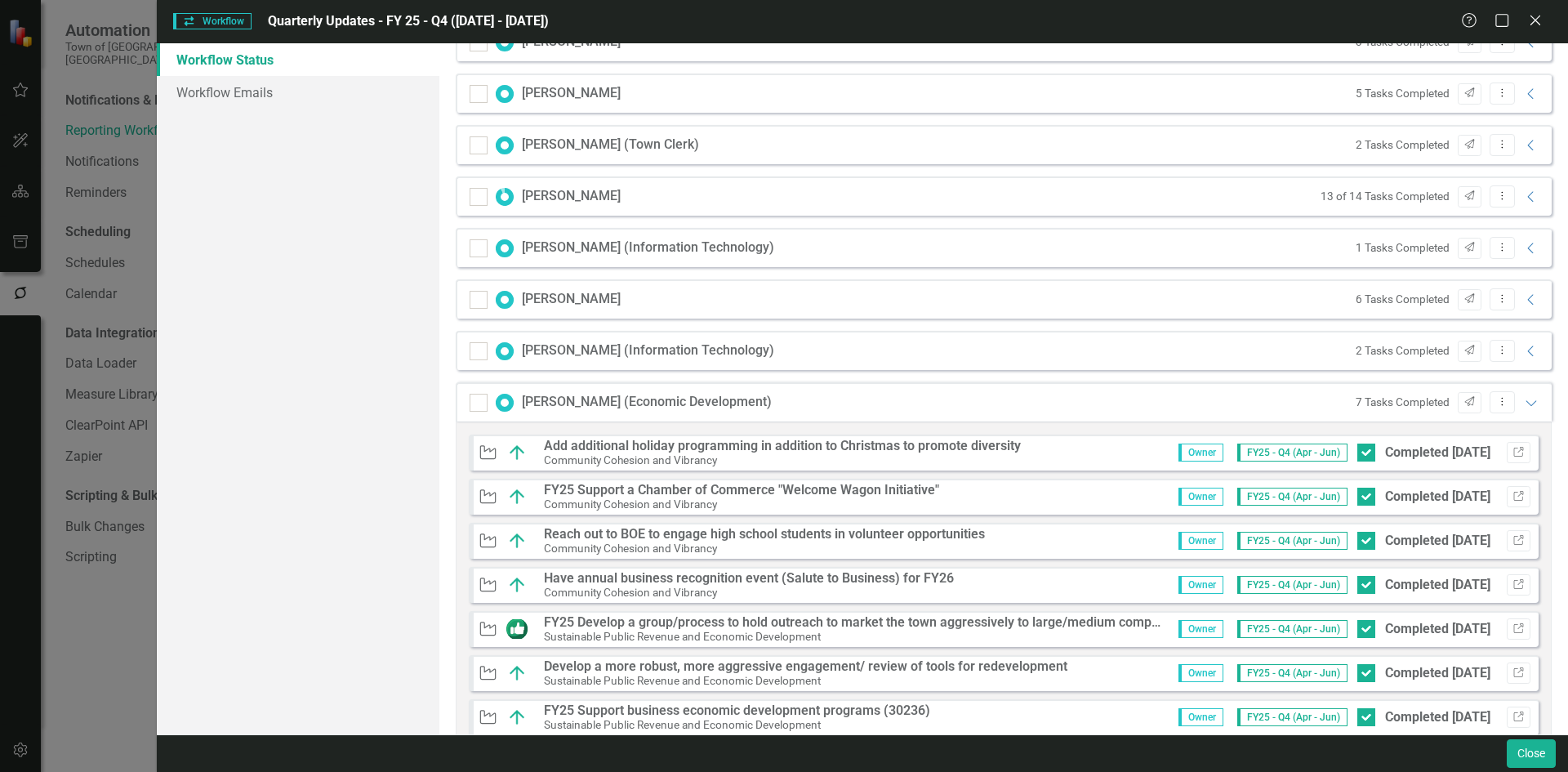
scroll to position [788, 0]
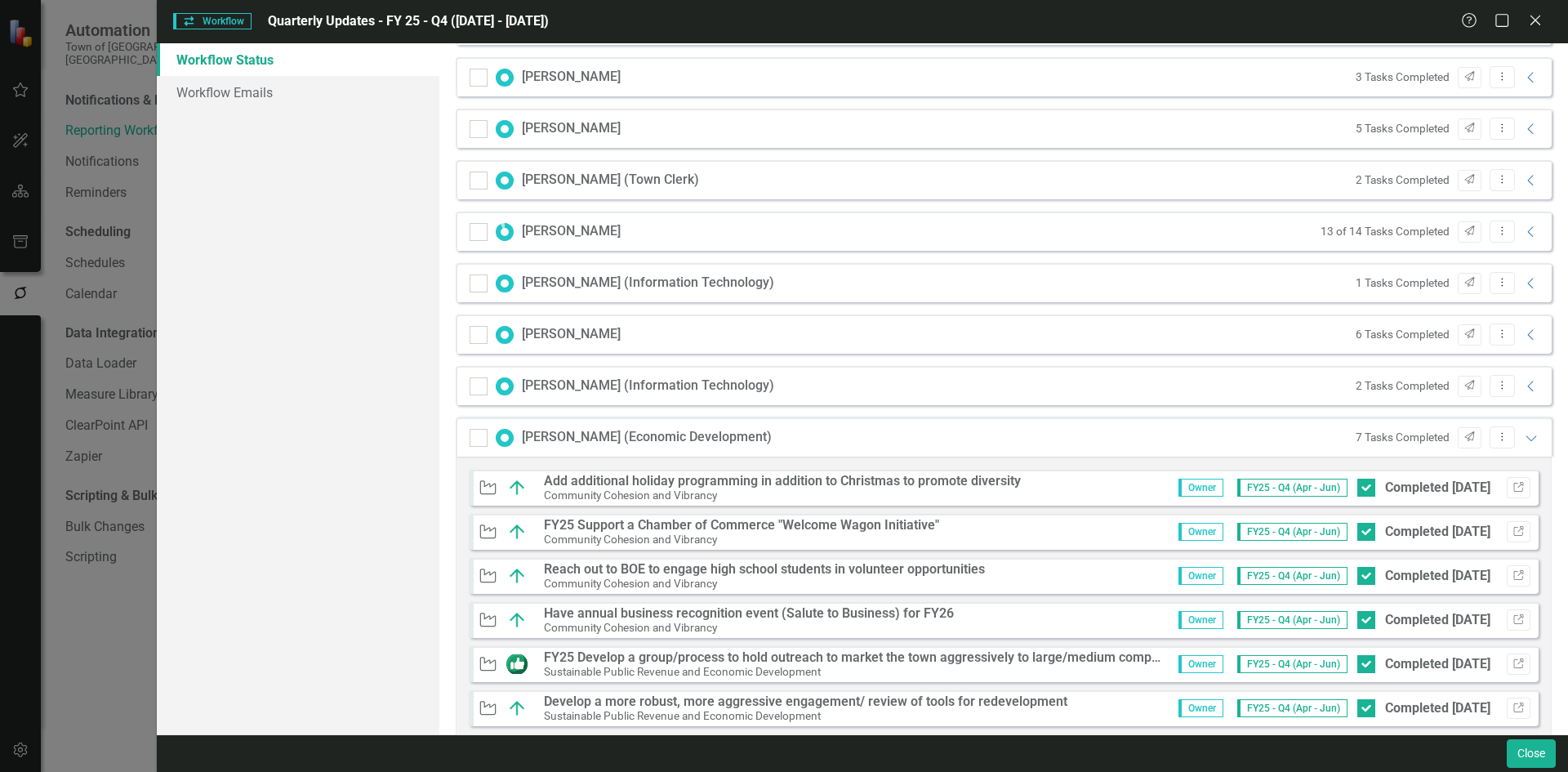
click at [1528, 438] on div "Gioia Zack (Economic Development) 7 Tasks Completed Send Dropdown Menu Expanded" at bounding box center [1004, 436] width 1096 height 40
click at [1524, 435] on icon "Expanded" at bounding box center [1530, 438] width 16 height 14
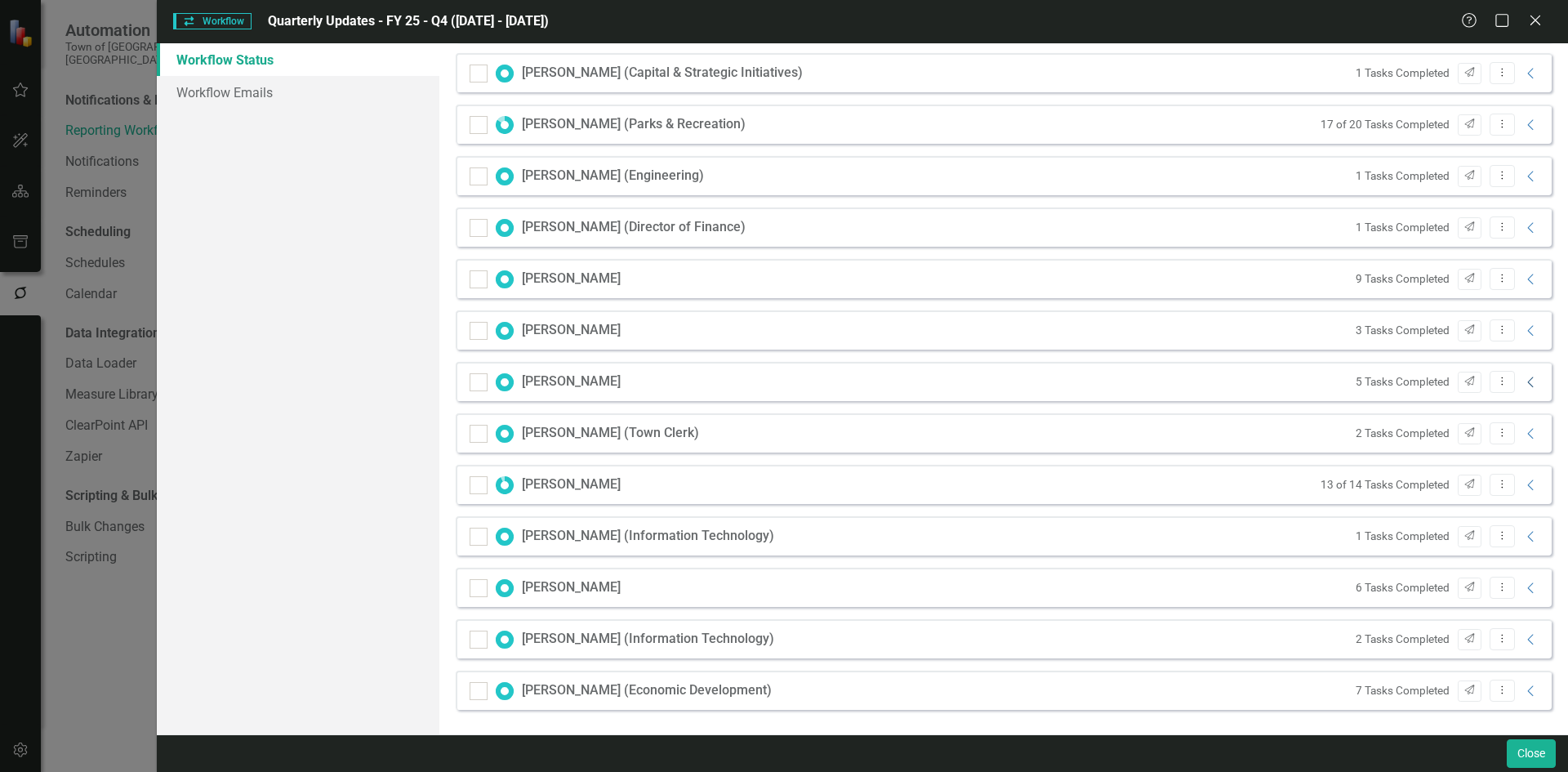
scroll to position [535, 0]
click at [1523, 645] on icon "Collapse" at bounding box center [1530, 640] width 16 height 14
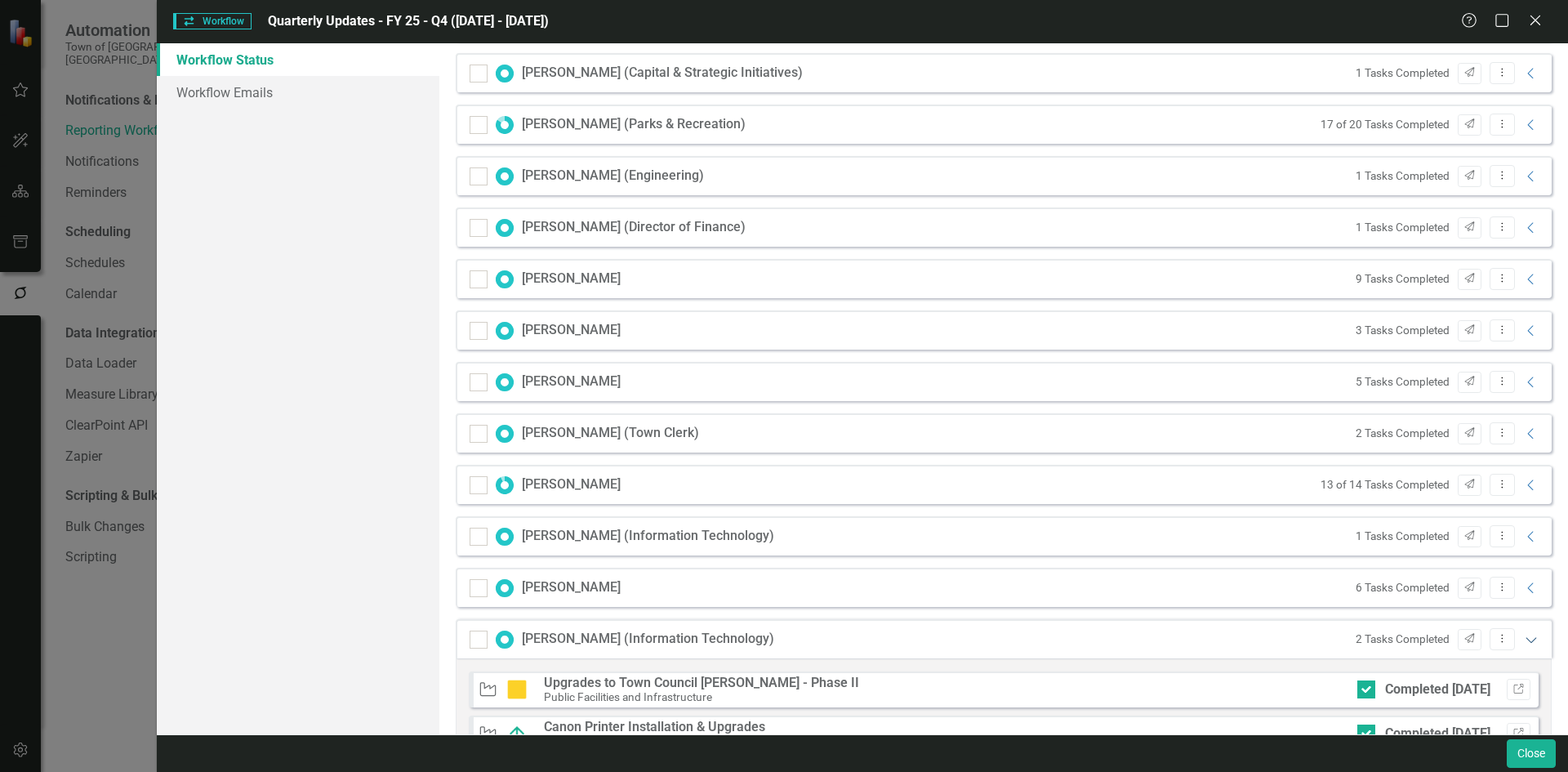
scroll to position [649, 0]
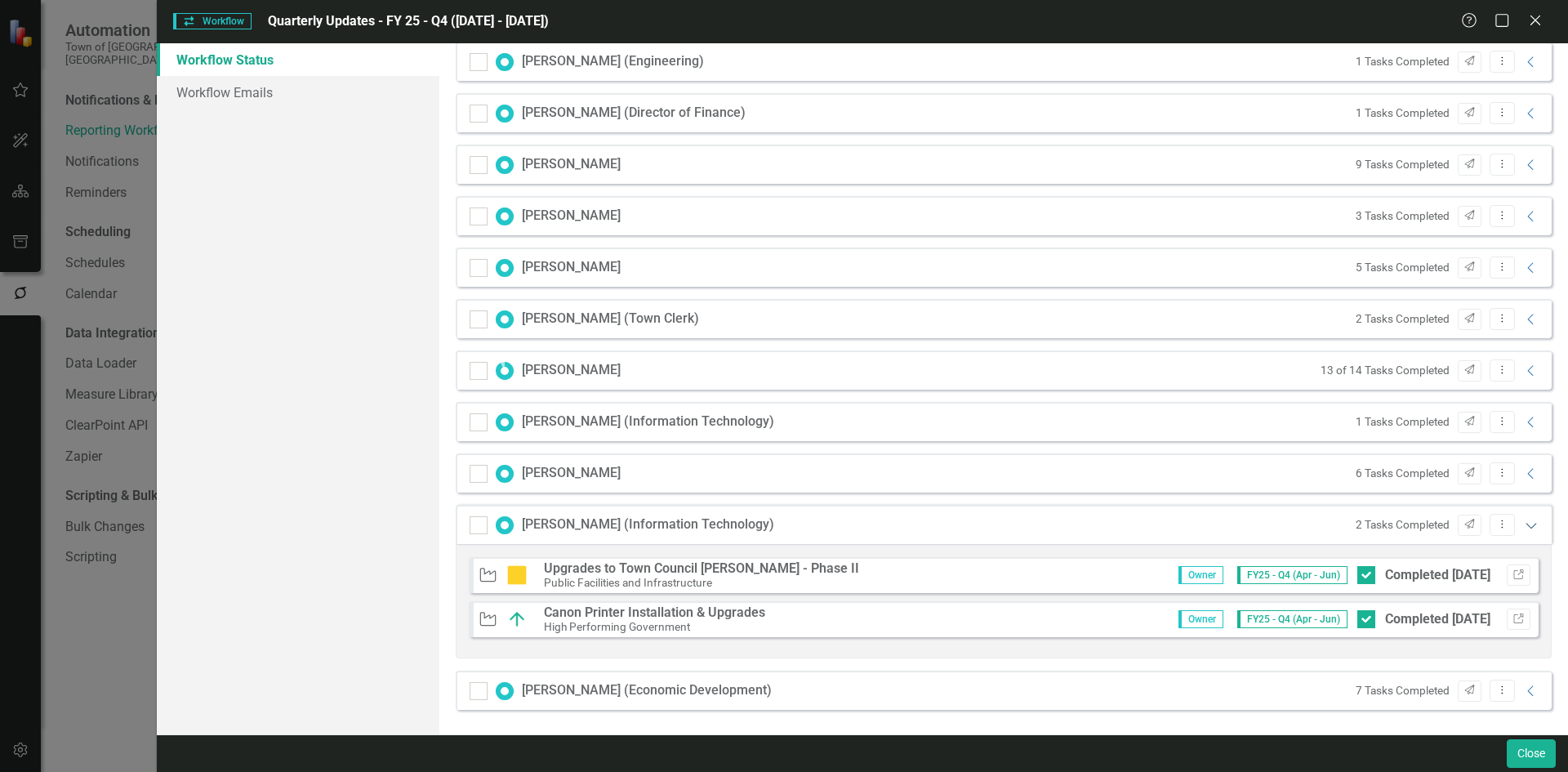
click at [1524, 522] on icon "Expanded" at bounding box center [1530, 525] width 16 height 14
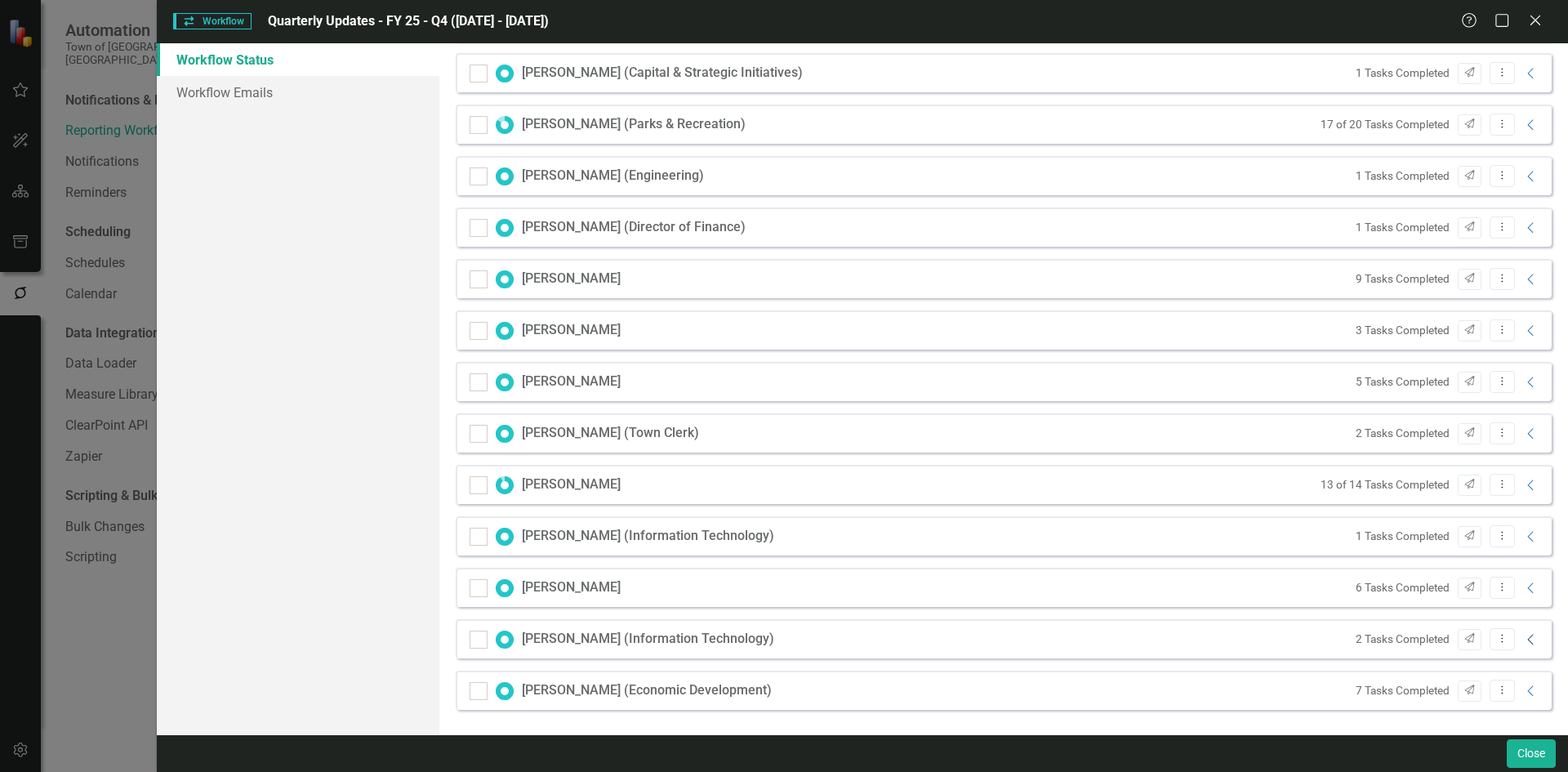
scroll to position [535, 0]
click at [1523, 537] on icon "Collapse" at bounding box center [1530, 537] width 16 height 14
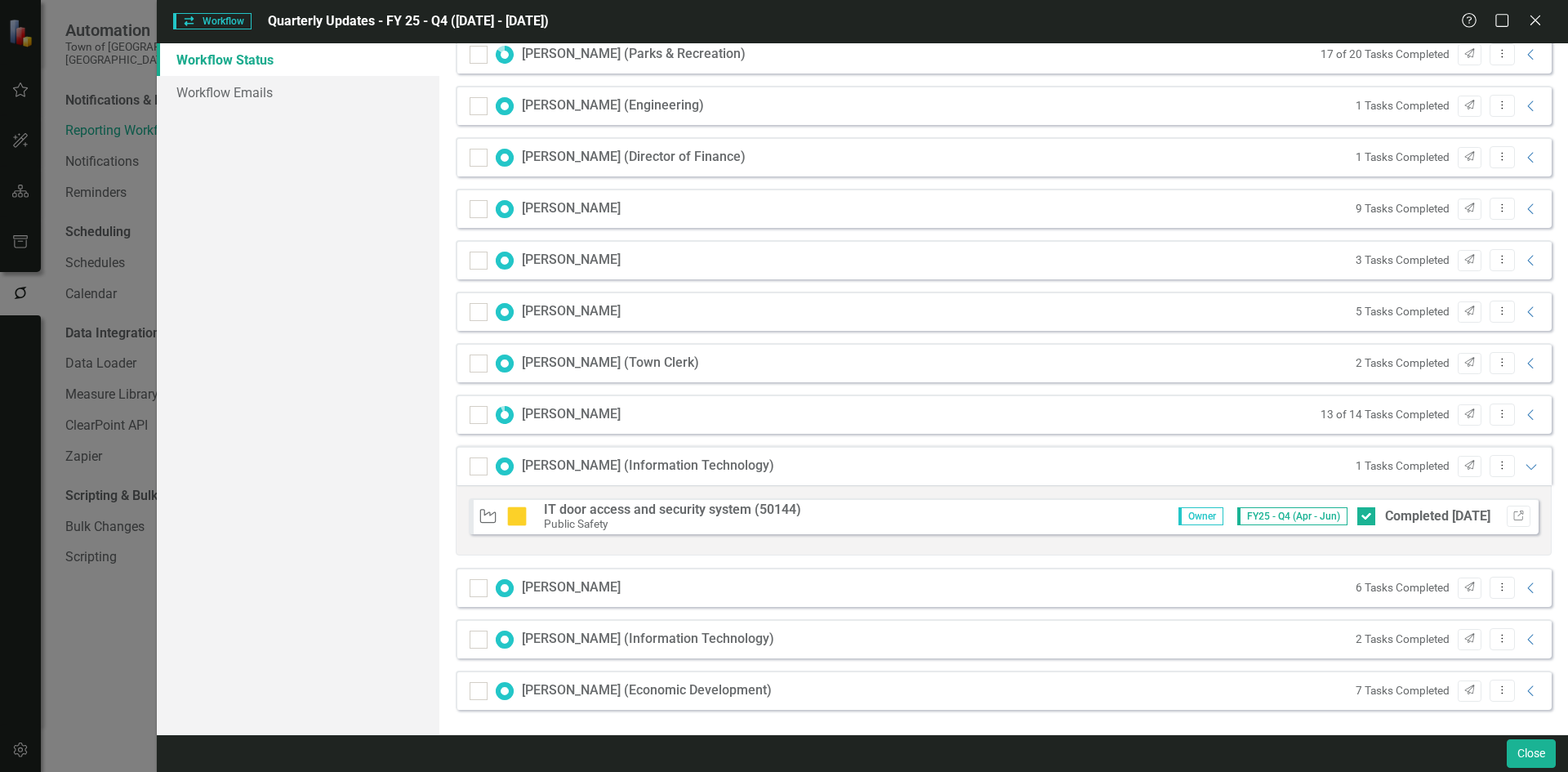
click at [1523, 537] on div "Initiative IT door access and security system (50144) Public Safety Owner FY25 …" at bounding box center [1004, 520] width 1096 height 70
click at [1523, 466] on icon "Expanded" at bounding box center [1530, 466] width 16 height 14
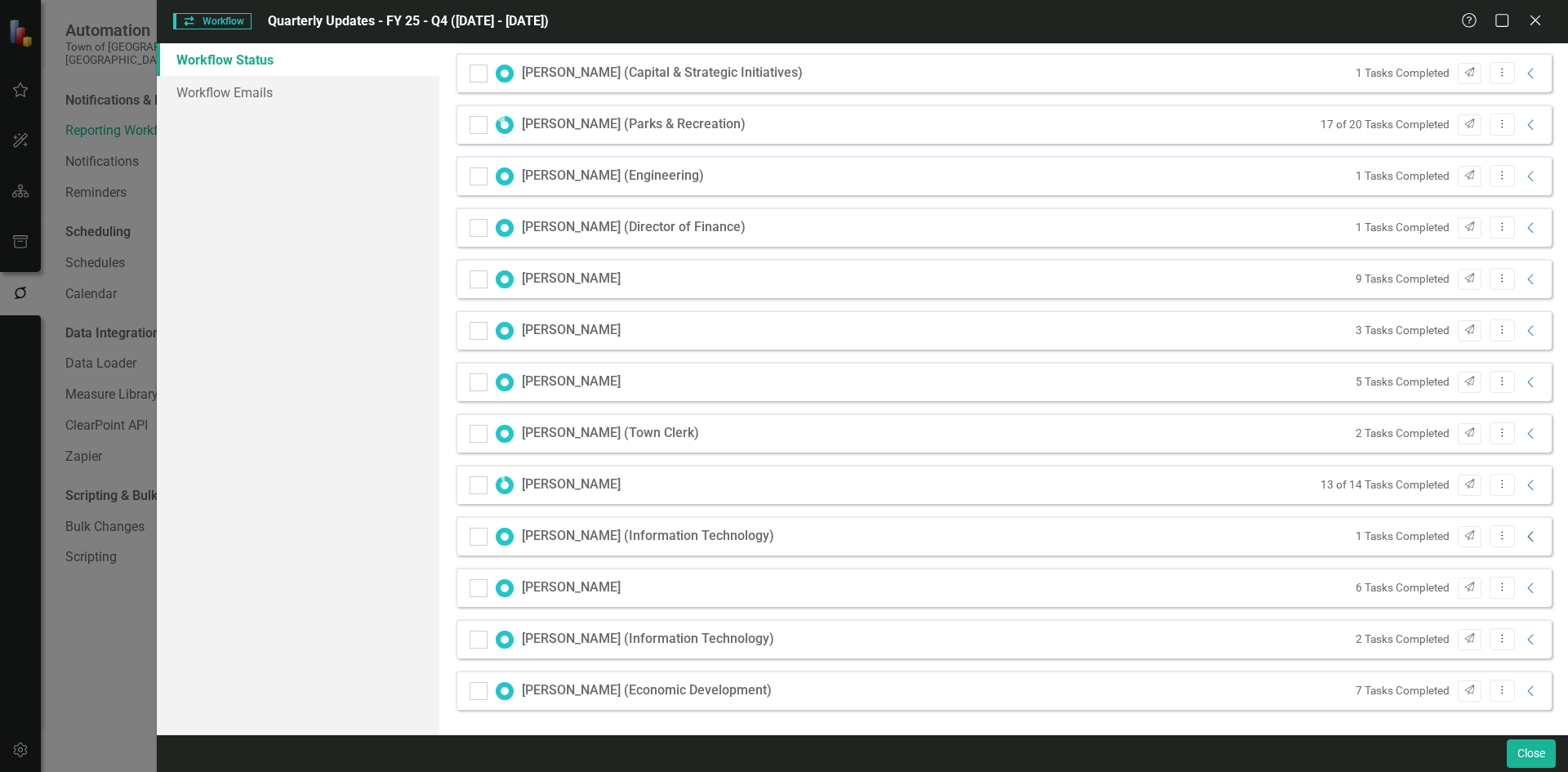
scroll to position [535, 0]
click at [1523, 486] on icon "Collapse" at bounding box center [1530, 485] width 16 height 14
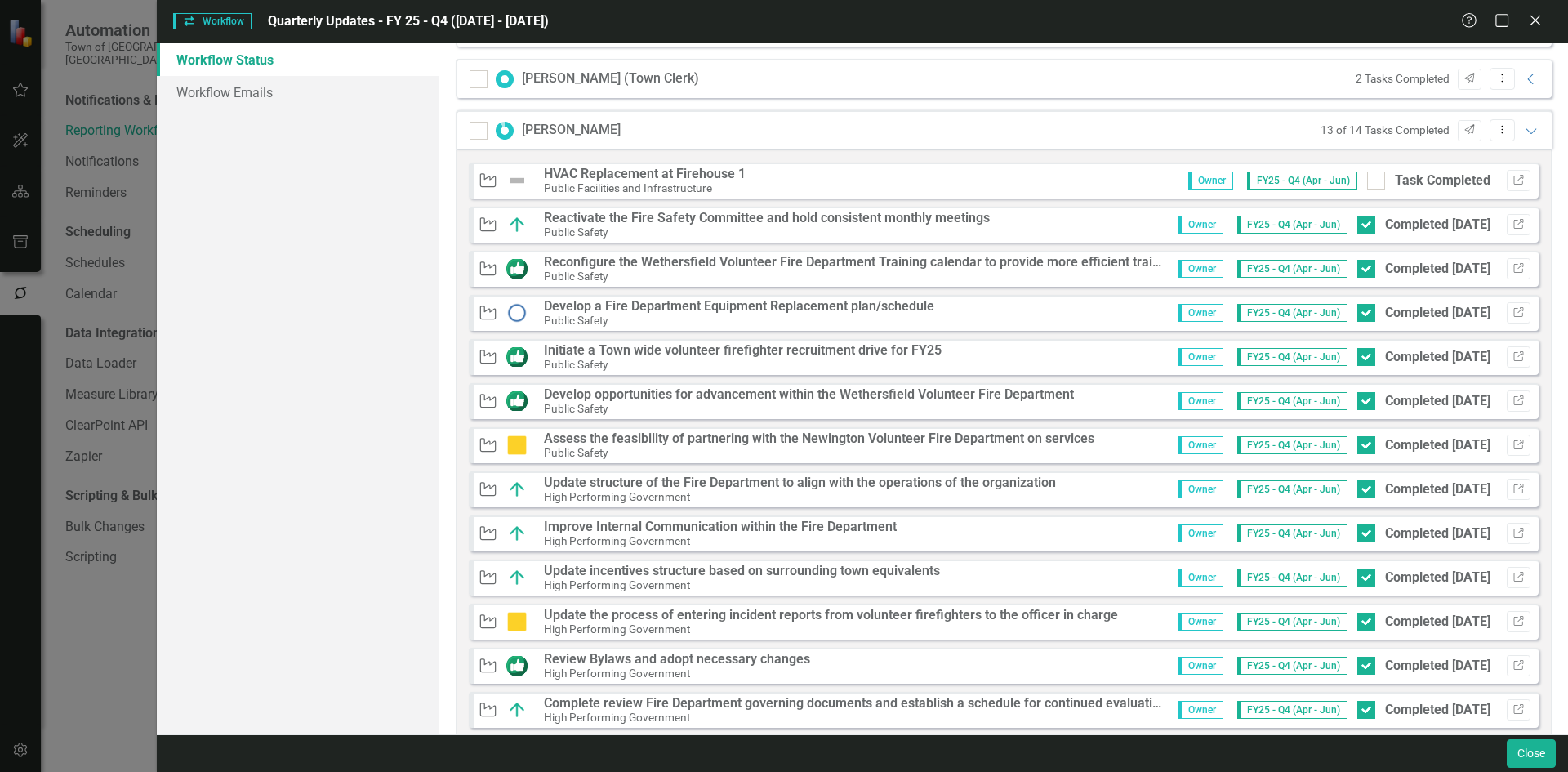
scroll to position [869, 0]
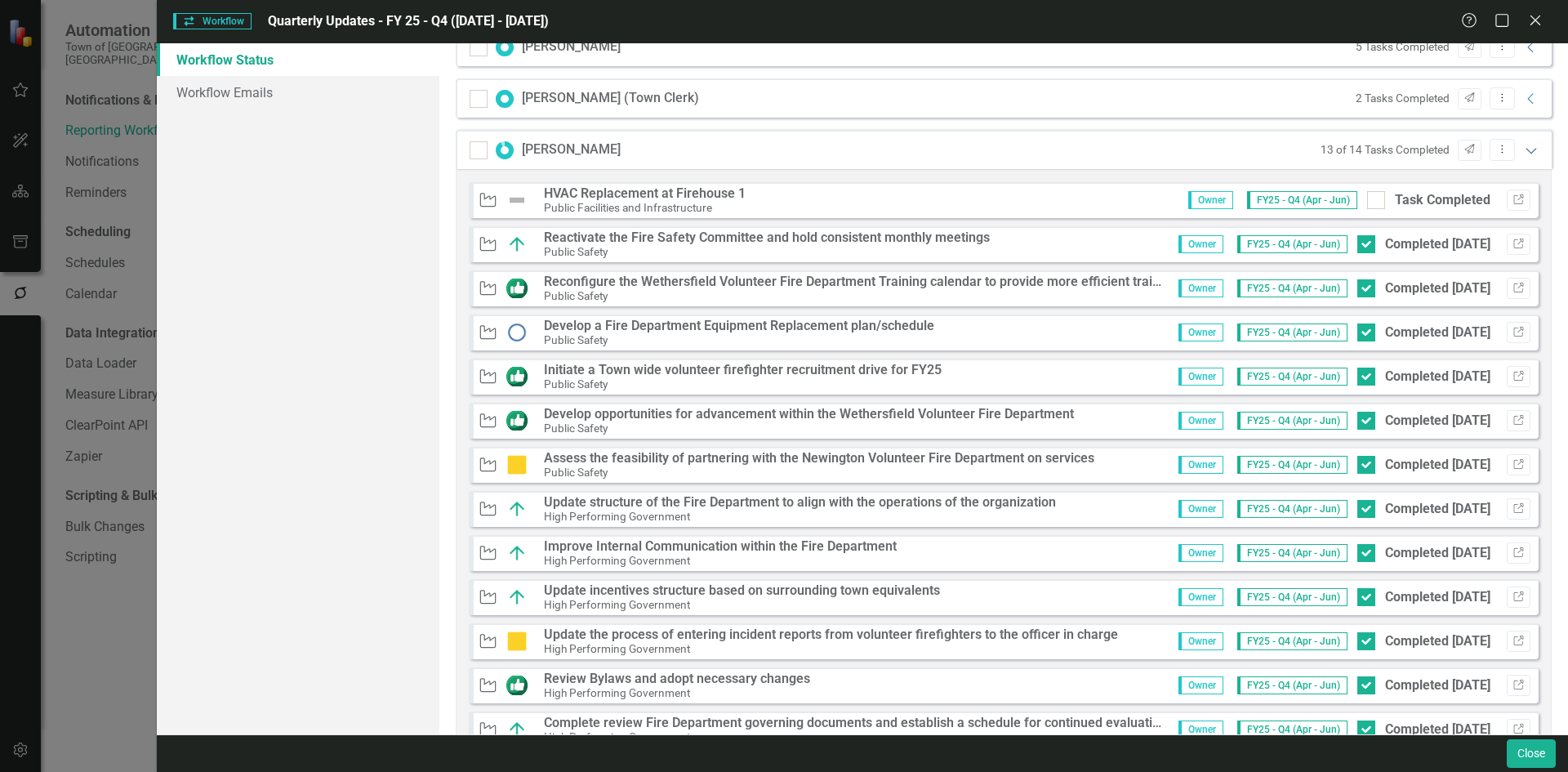
click at [1523, 148] on icon "Expanded" at bounding box center [1530, 151] width 16 height 14
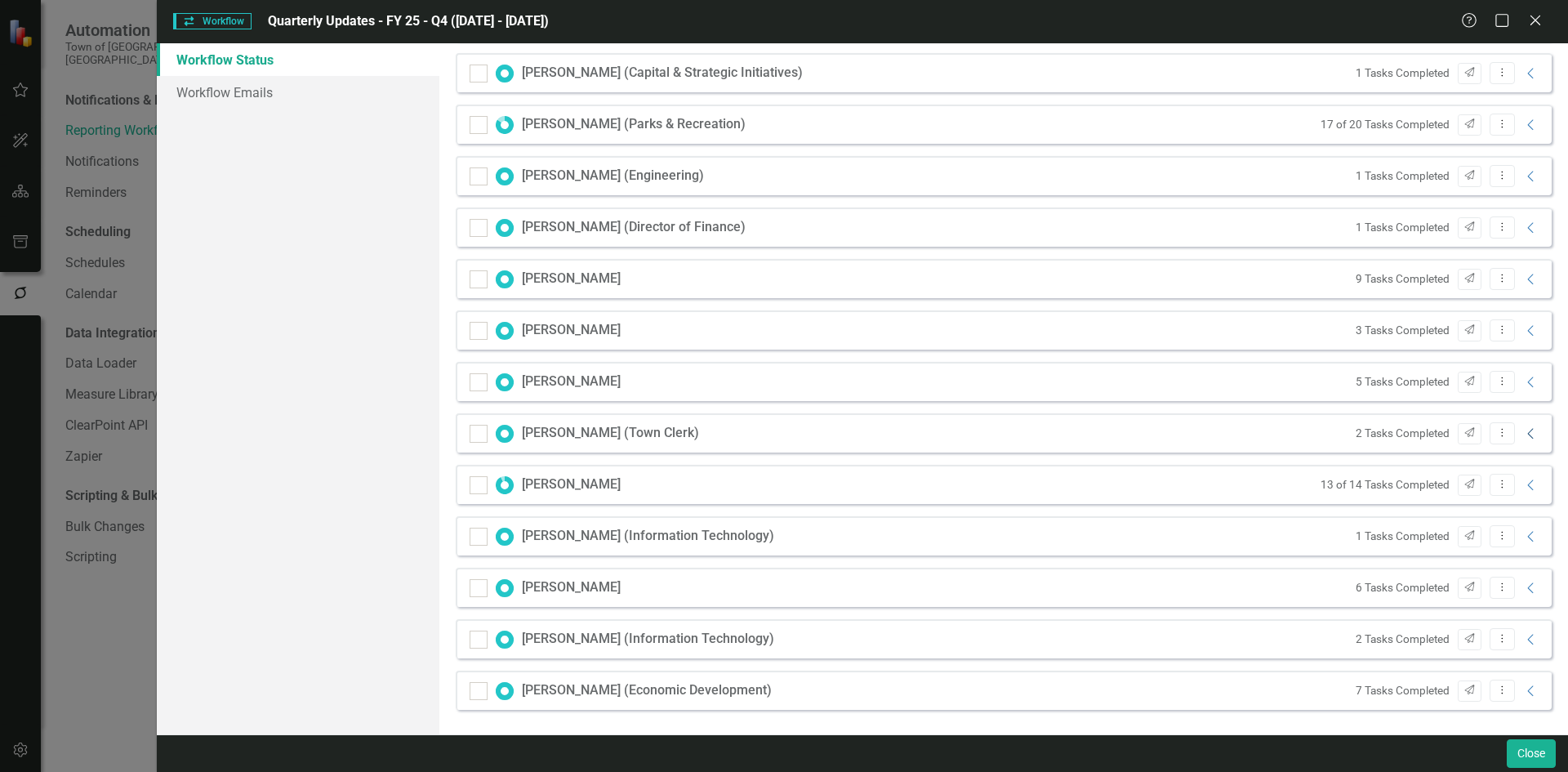
click at [1523, 434] on icon "Collapse" at bounding box center [1530, 434] width 16 height 14
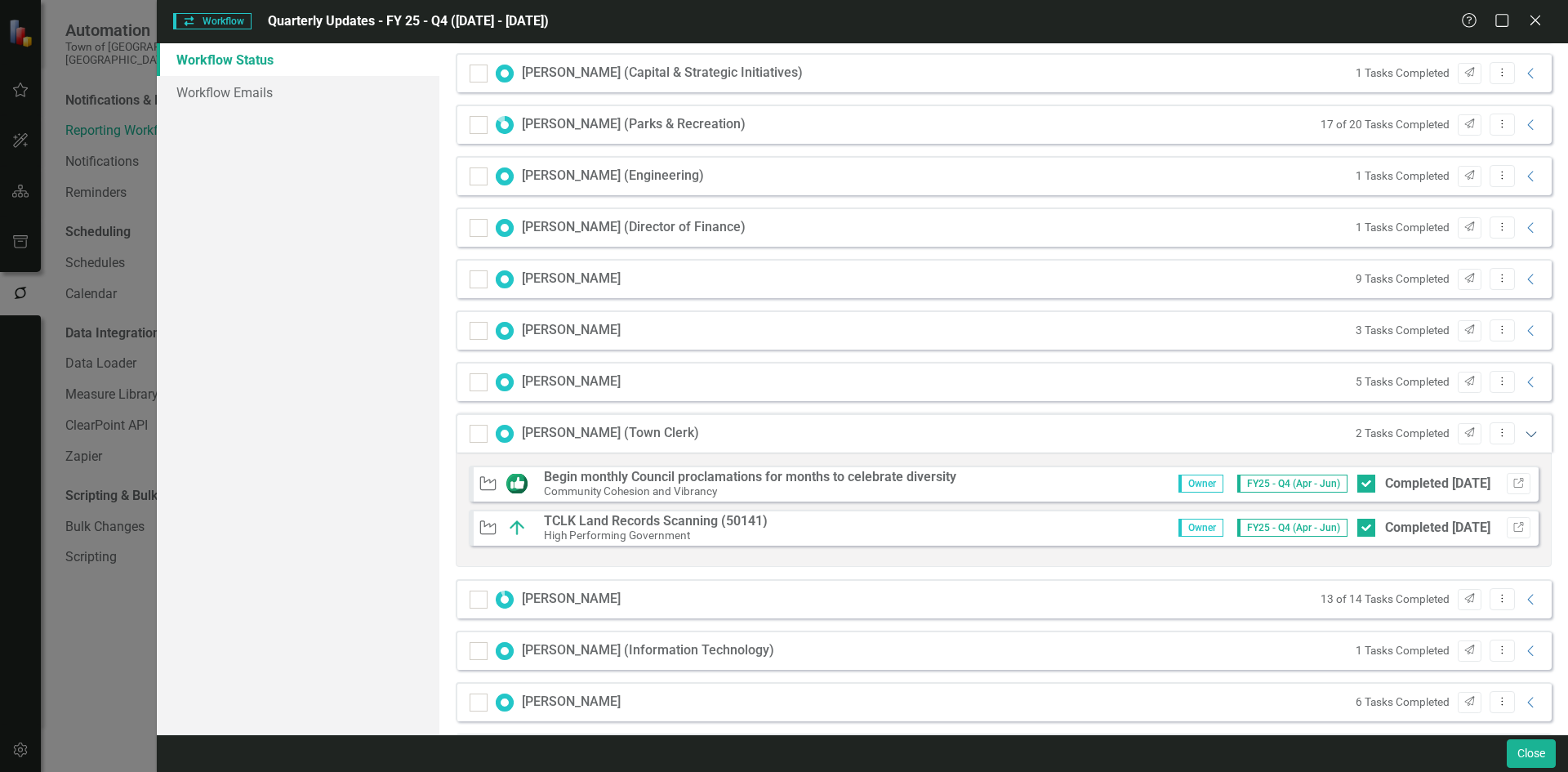
scroll to position [649, 0]
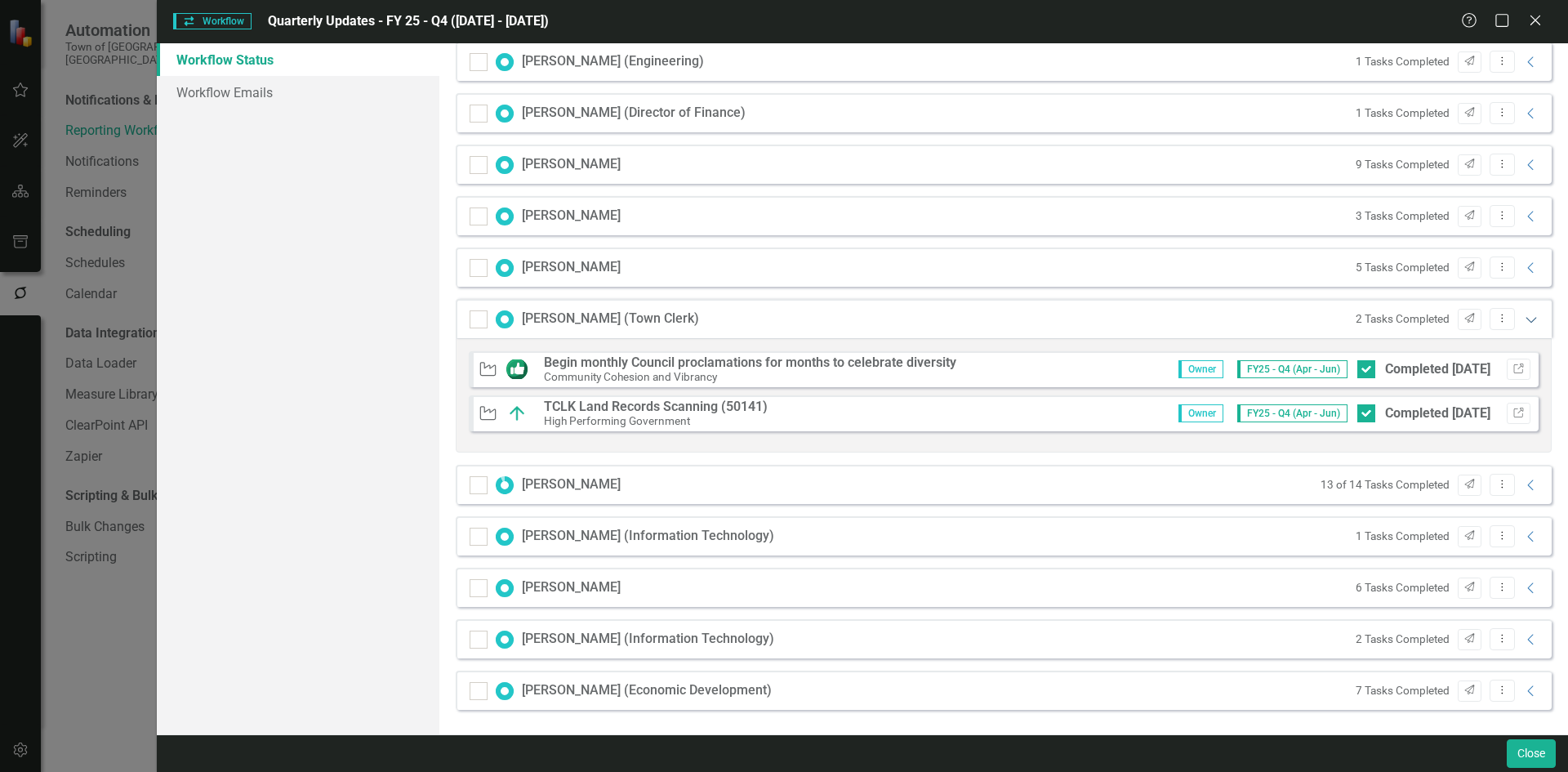
click at [1523, 317] on icon "Expanded" at bounding box center [1530, 319] width 16 height 14
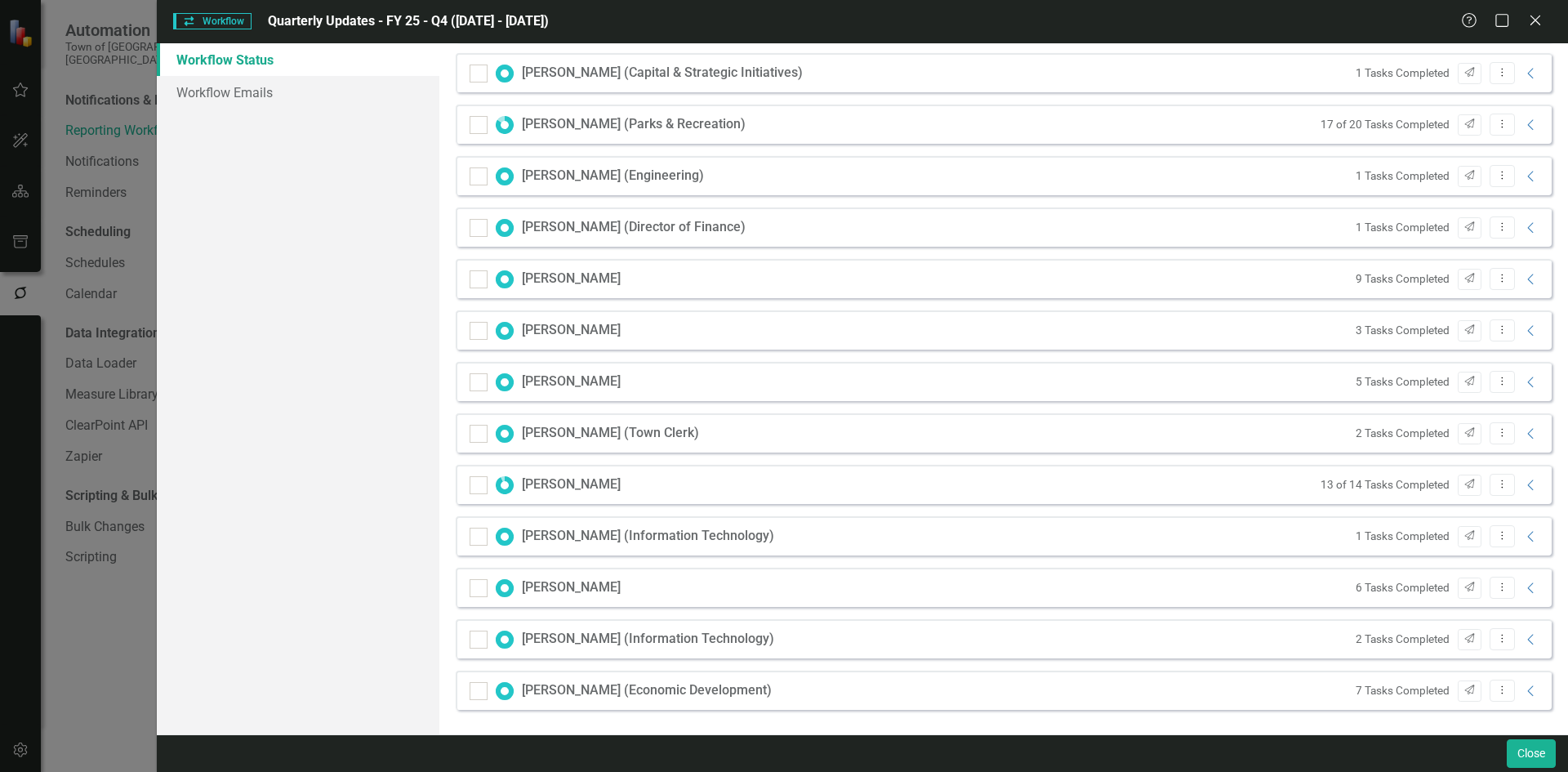
scroll to position [535, 0]
click at [1523, 385] on icon "Collapse" at bounding box center [1530, 382] width 16 height 14
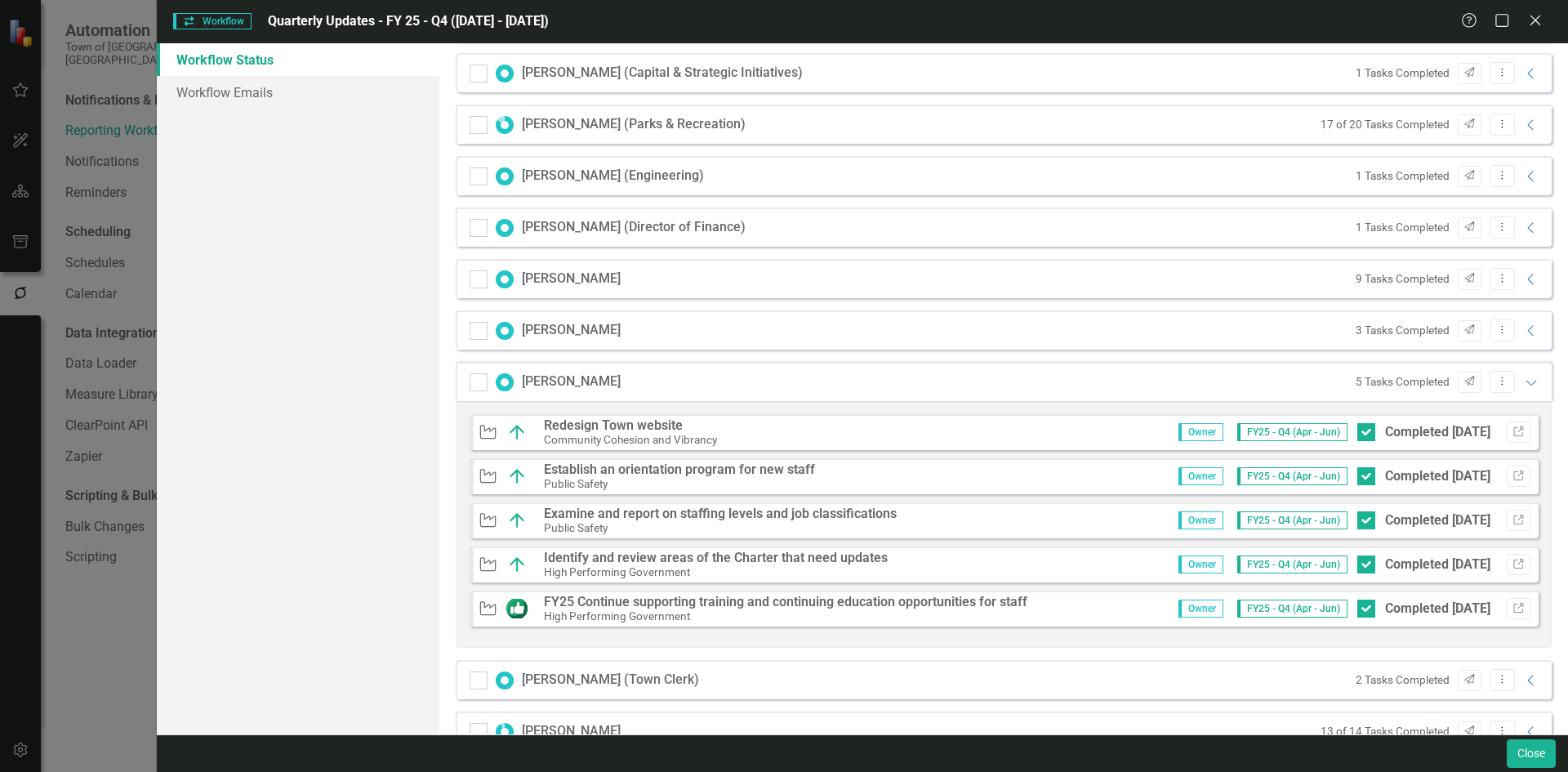
scroll to position [782, 0]
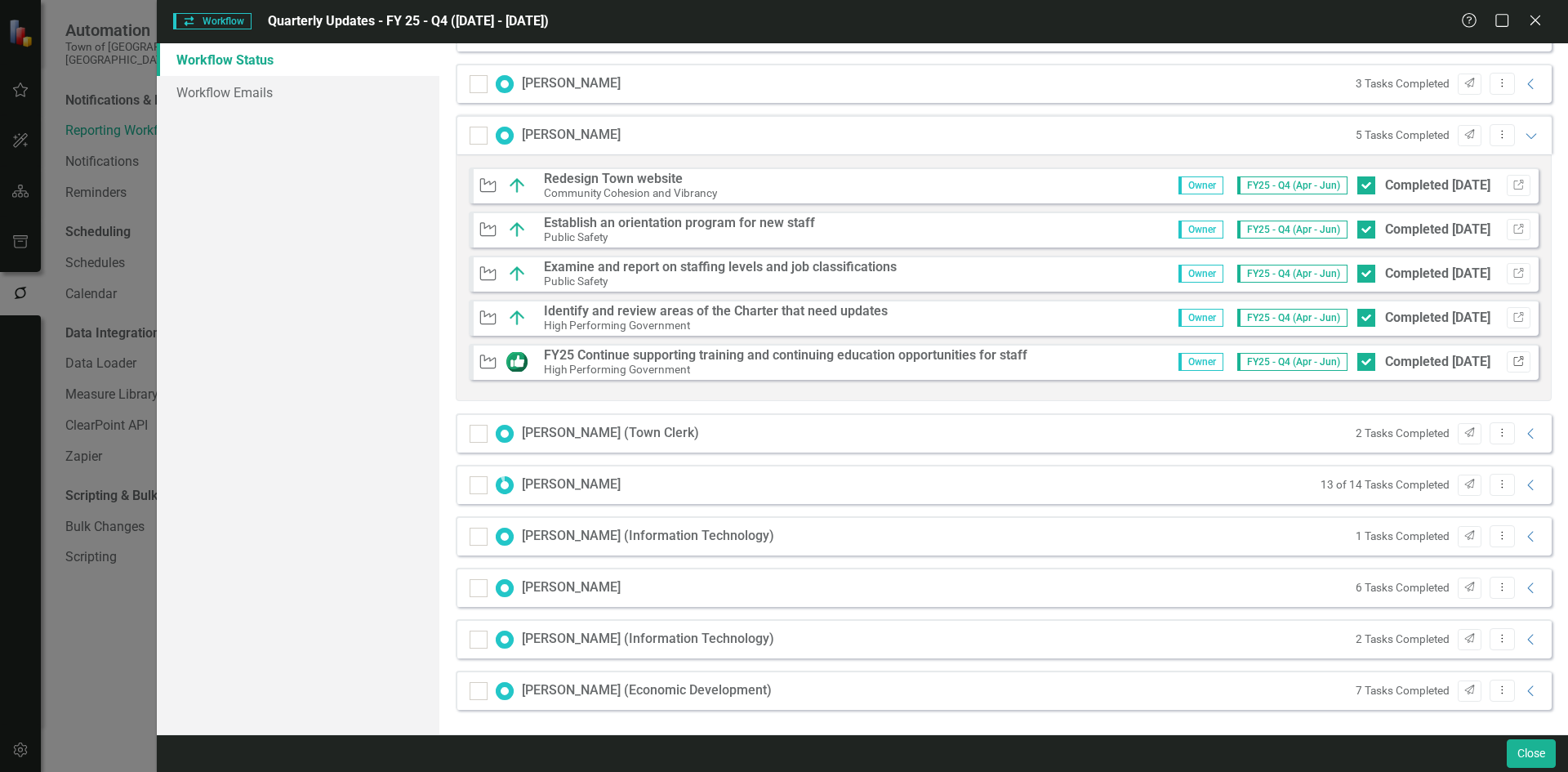
click at [1512, 360] on icon "Link" at bounding box center [1518, 362] width 13 height 10
click at [1513, 226] on icon "button" at bounding box center [1518, 229] width 10 height 10
click at [1523, 139] on icon "Expanded" at bounding box center [1530, 136] width 16 height 14
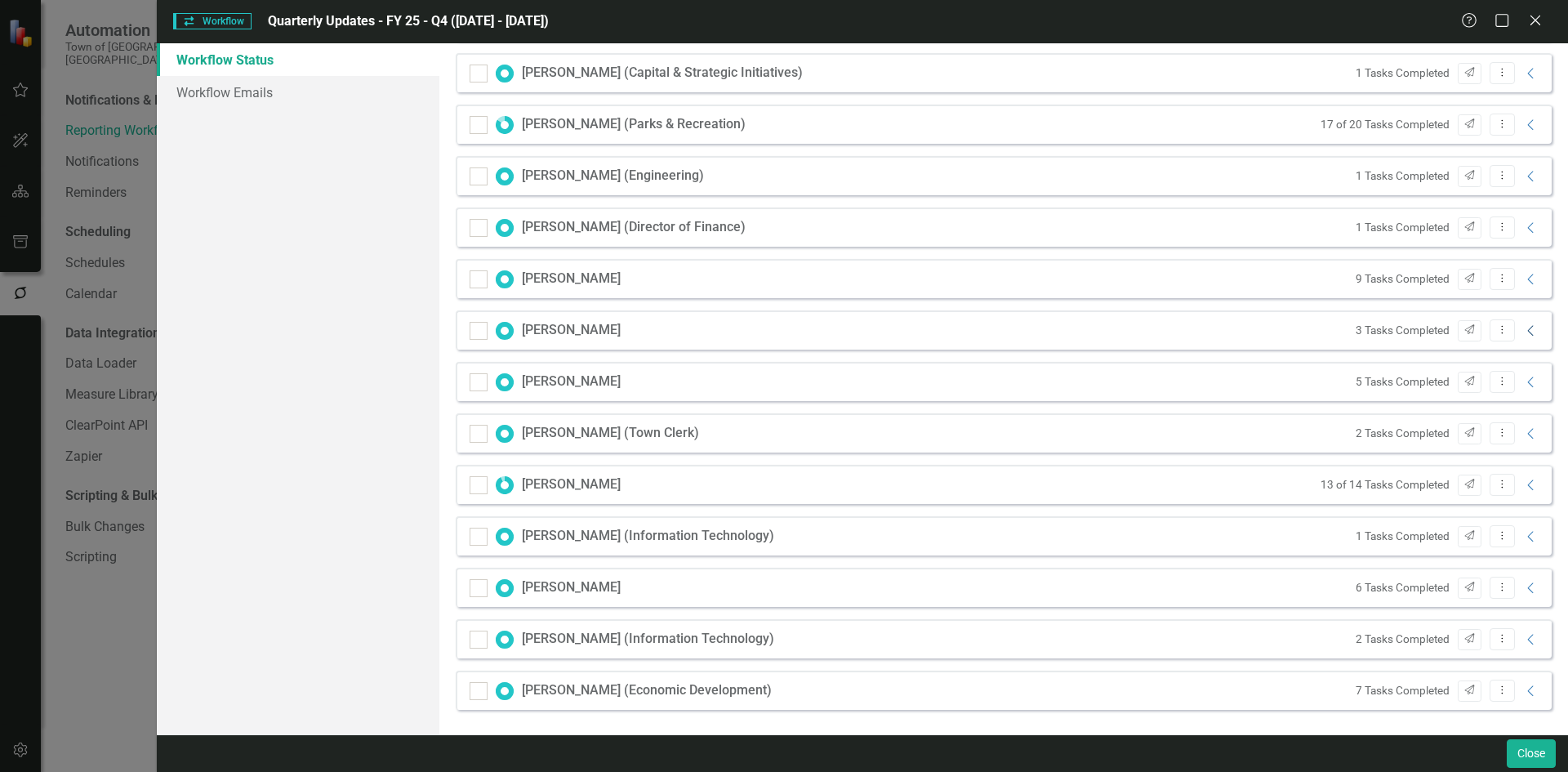
click at [1523, 325] on icon "Collapse" at bounding box center [1530, 331] width 16 height 14
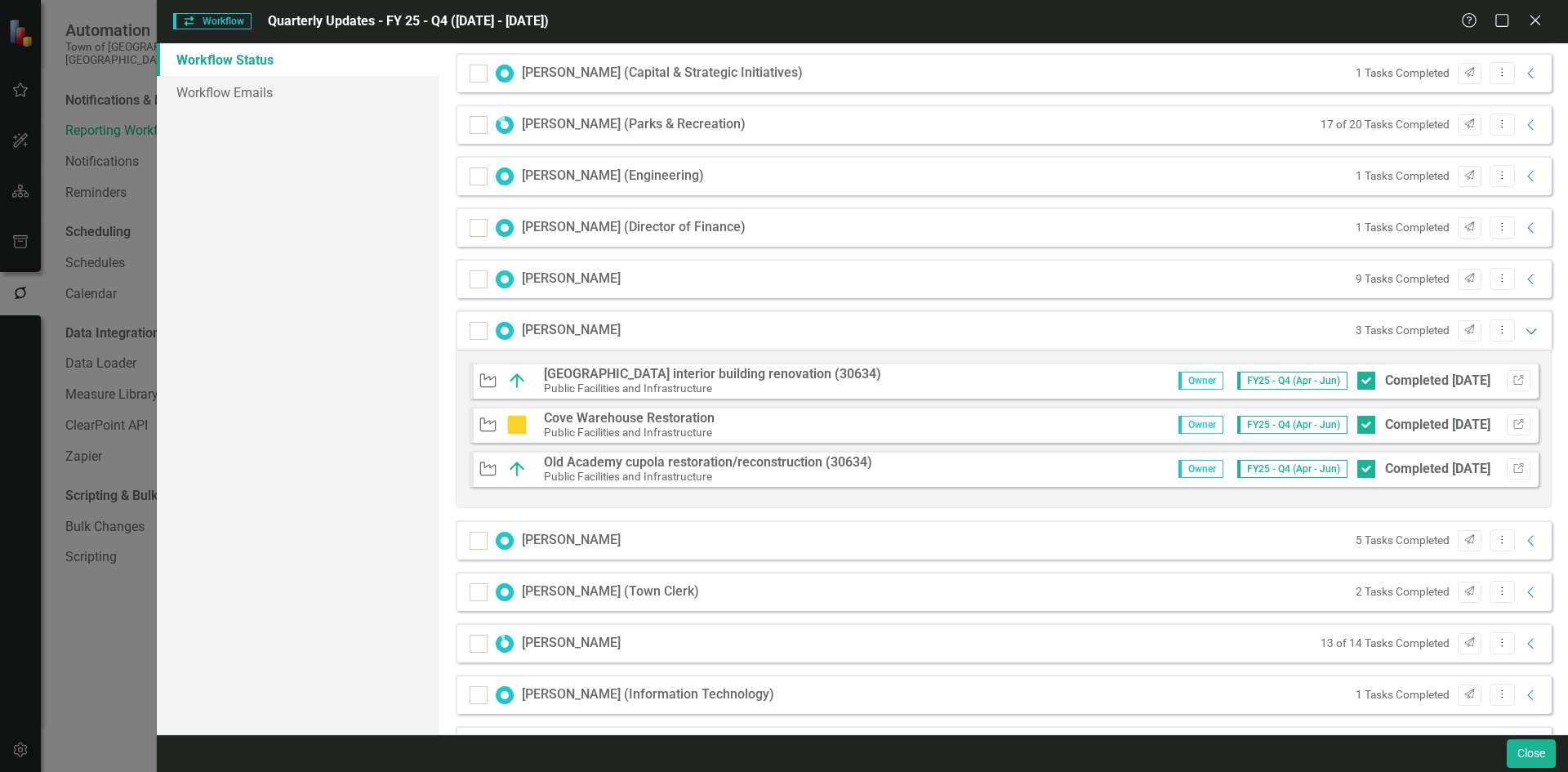
scroll to position [693, 0]
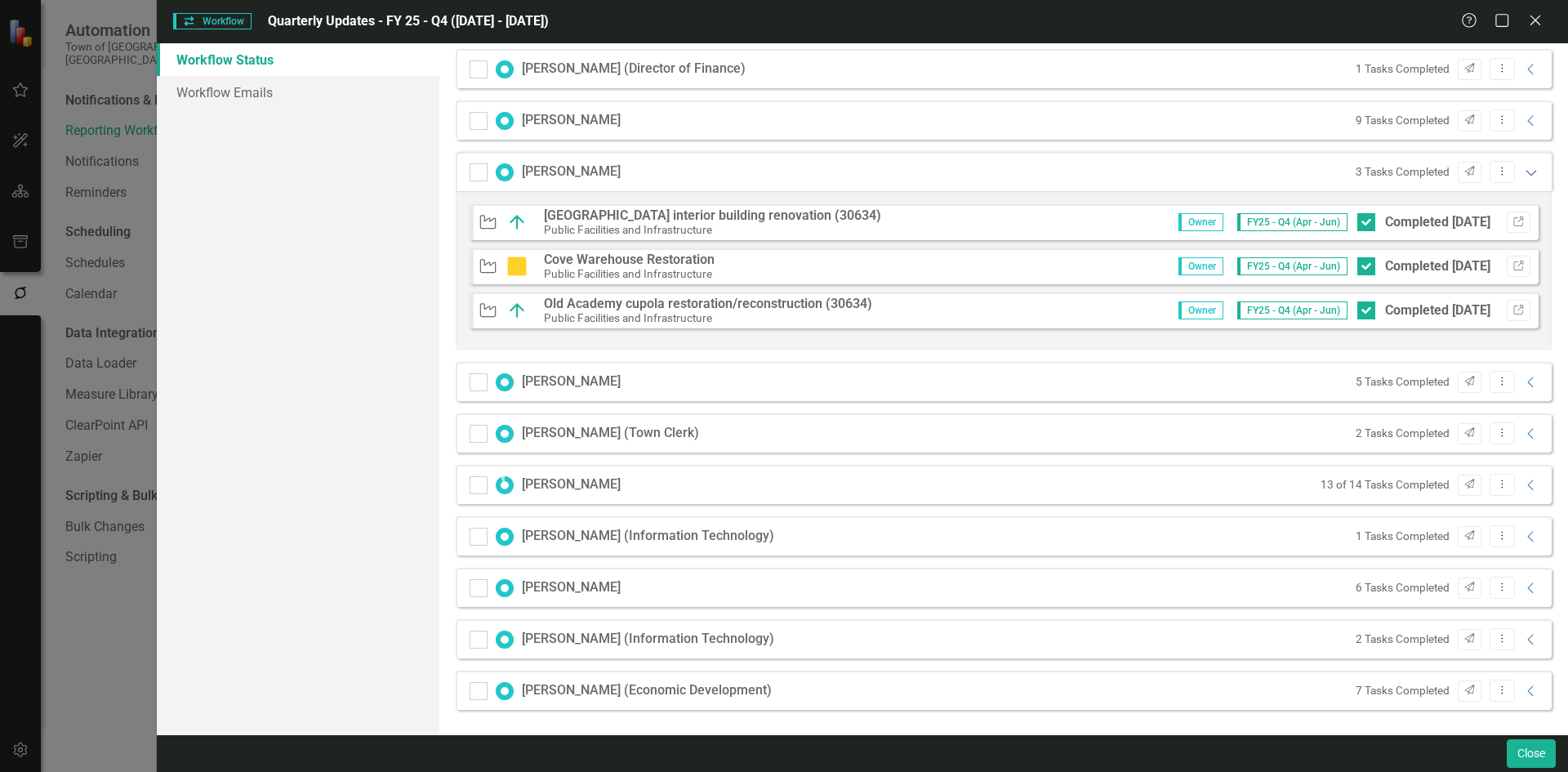
click at [1523, 172] on icon "Expanded" at bounding box center [1530, 173] width 16 height 14
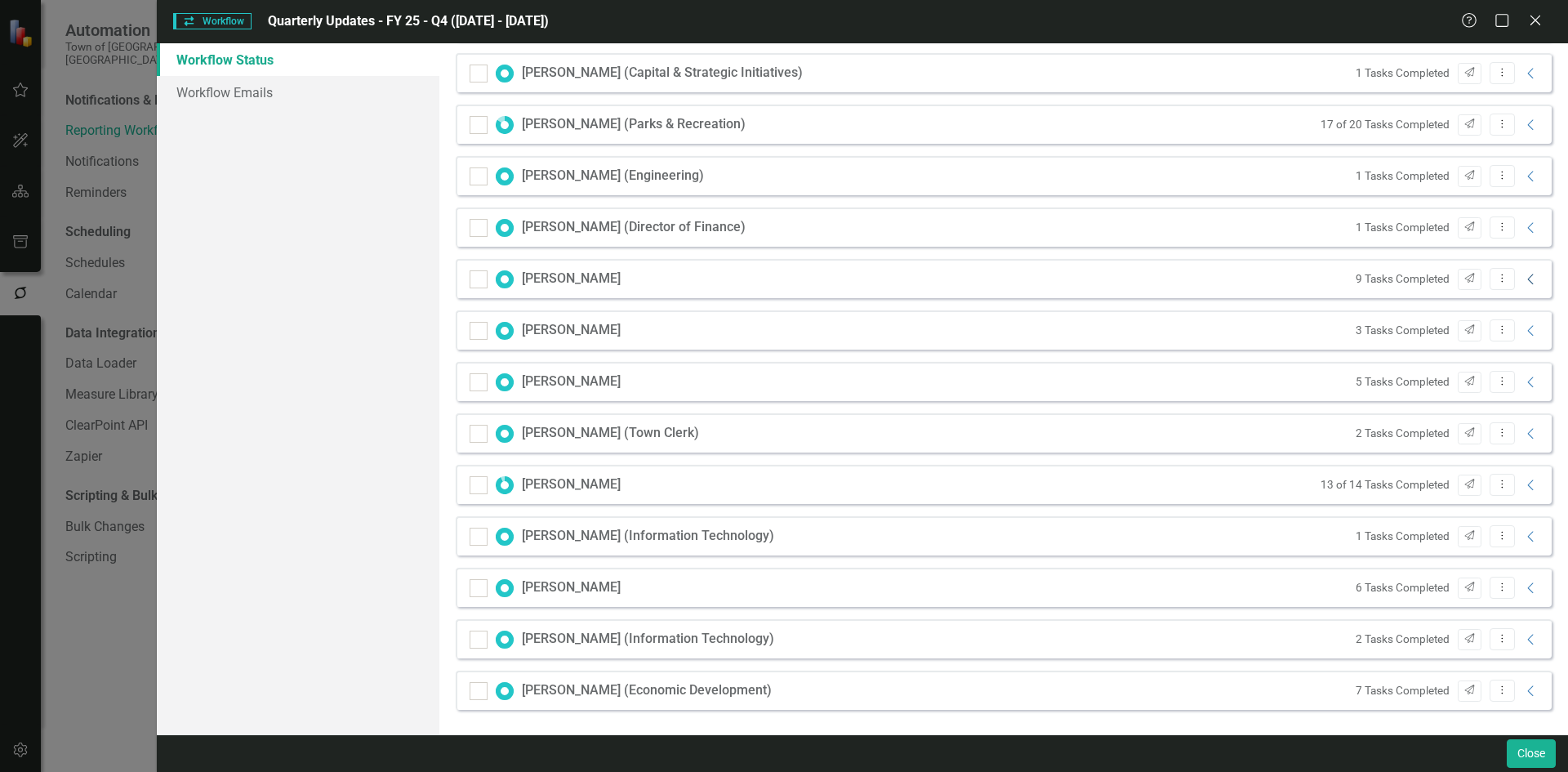
click at [1523, 275] on icon "Collapse" at bounding box center [1530, 280] width 16 height 14
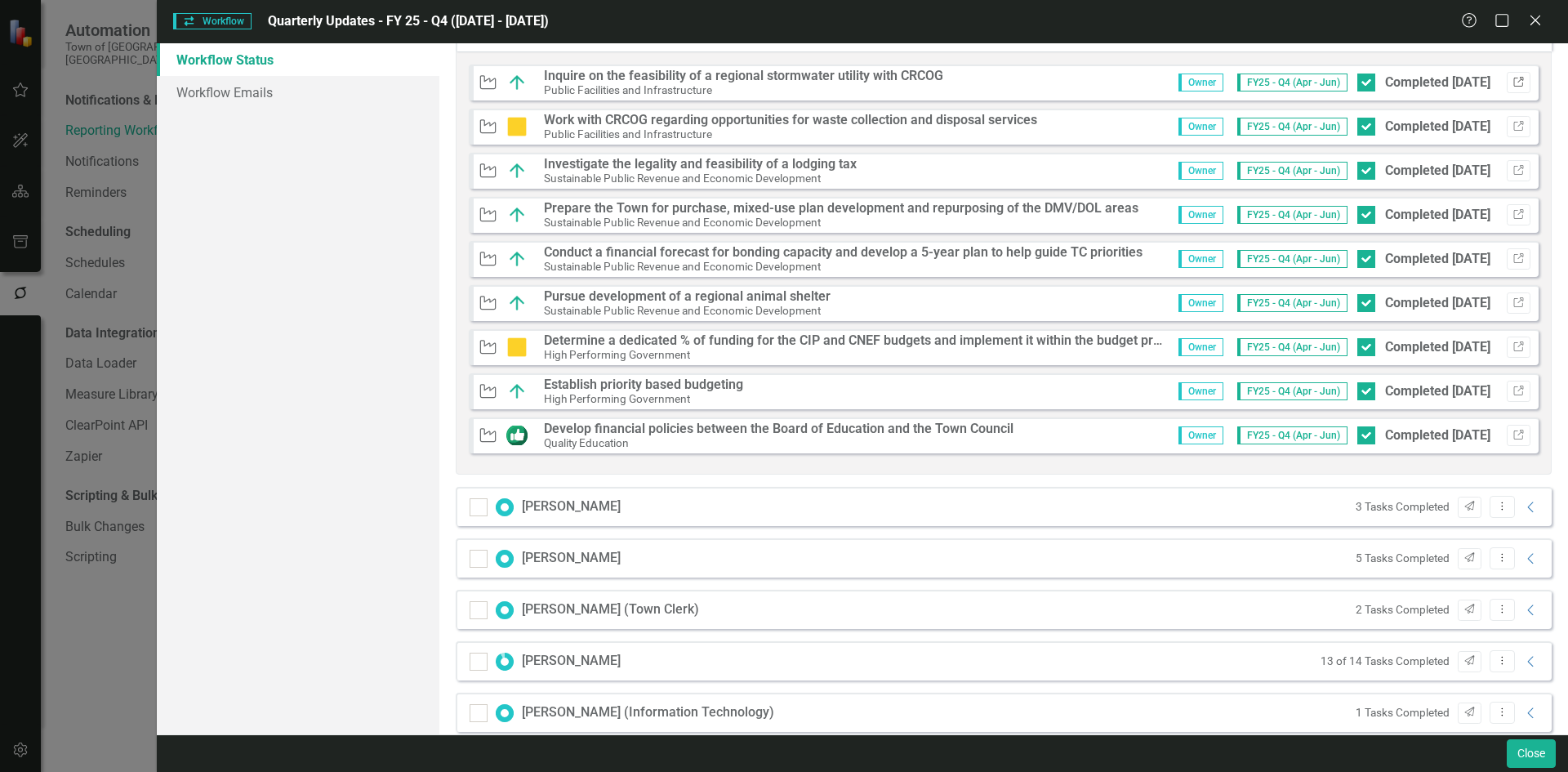
click at [1512, 83] on icon "Link" at bounding box center [1518, 82] width 13 height 10
click at [1512, 129] on icon "Link" at bounding box center [1518, 126] width 13 height 10
click at [1506, 164] on button "Link" at bounding box center [1518, 171] width 24 height 21
click at [1511, 296] on button "Link" at bounding box center [1518, 303] width 24 height 21
click at [1506, 427] on button "Link" at bounding box center [1518, 435] width 24 height 21
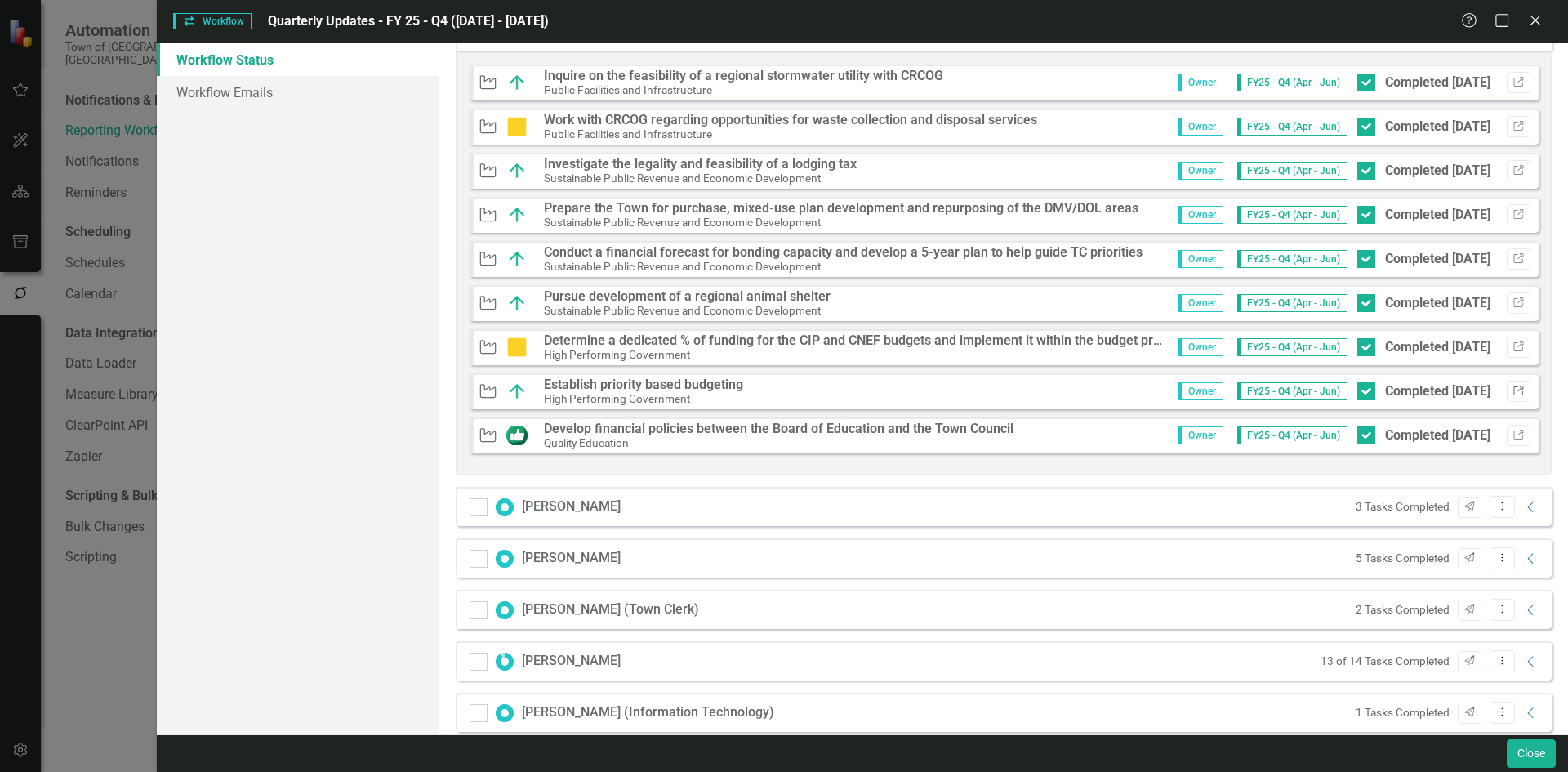
click at [1513, 385] on icon "button" at bounding box center [1518, 390] width 10 height 10
click at [1512, 347] on icon "Link" at bounding box center [1518, 347] width 13 height 10
click at [1512, 258] on icon "Link" at bounding box center [1518, 259] width 13 height 10
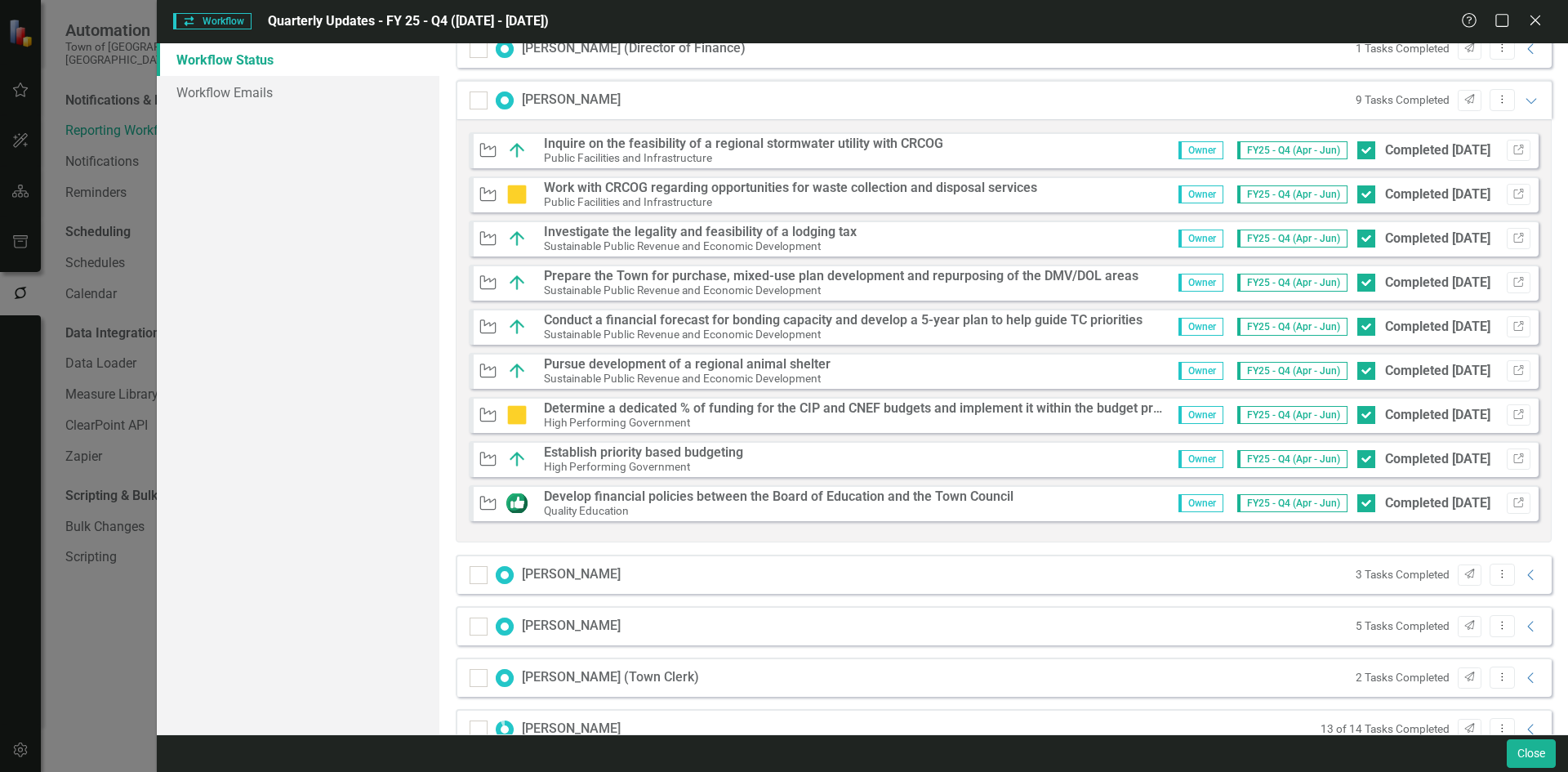
scroll to position [373, 0]
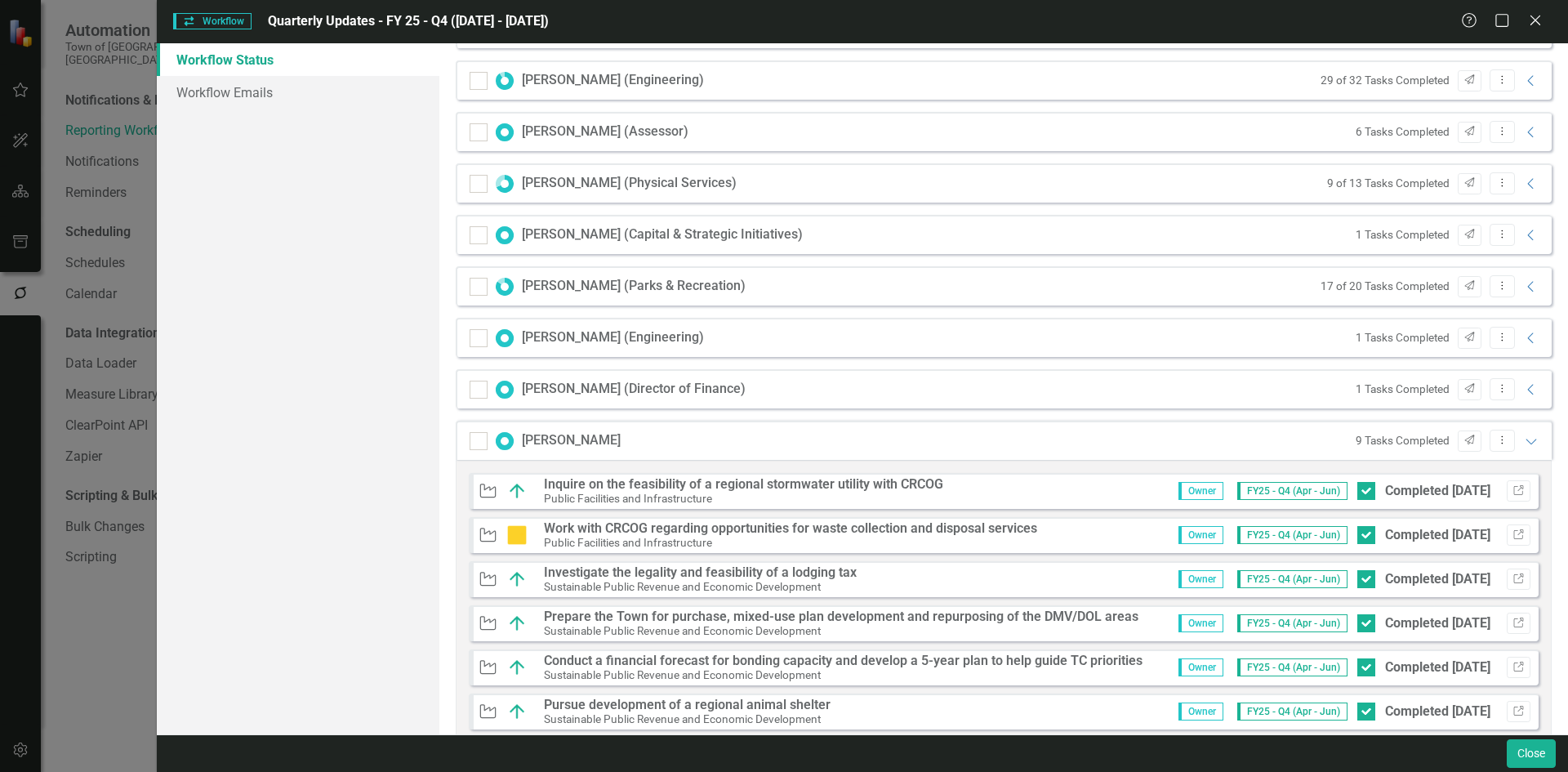
click at [1503, 430] on div "9 Tasks Completed Send Dropdown Menu Expanded" at bounding box center [1444, 440] width 193 height 22
click at [1523, 437] on icon "Expanded" at bounding box center [1530, 441] width 16 height 14
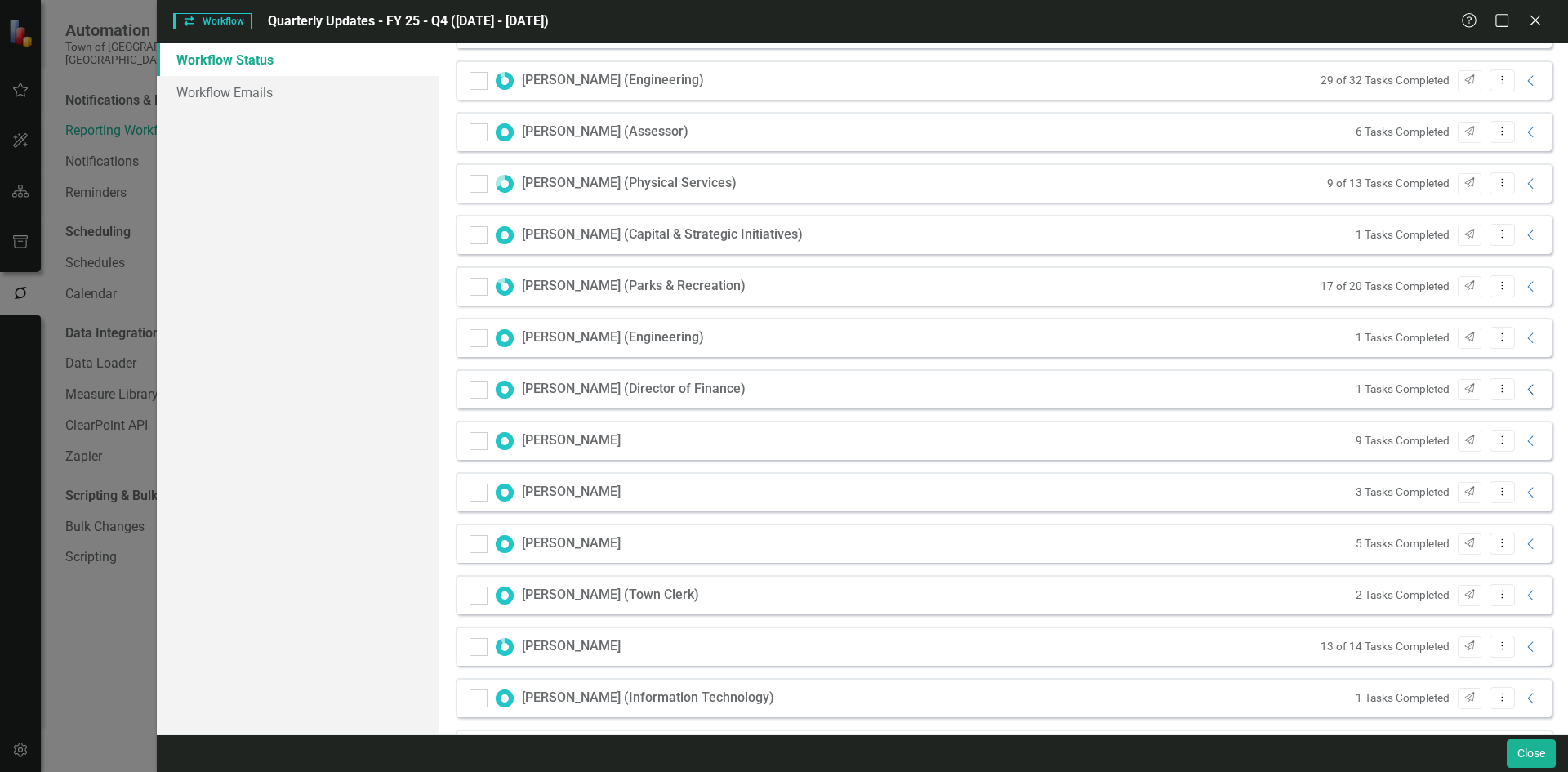
click at [1523, 388] on icon "Collapse" at bounding box center [1530, 390] width 16 height 14
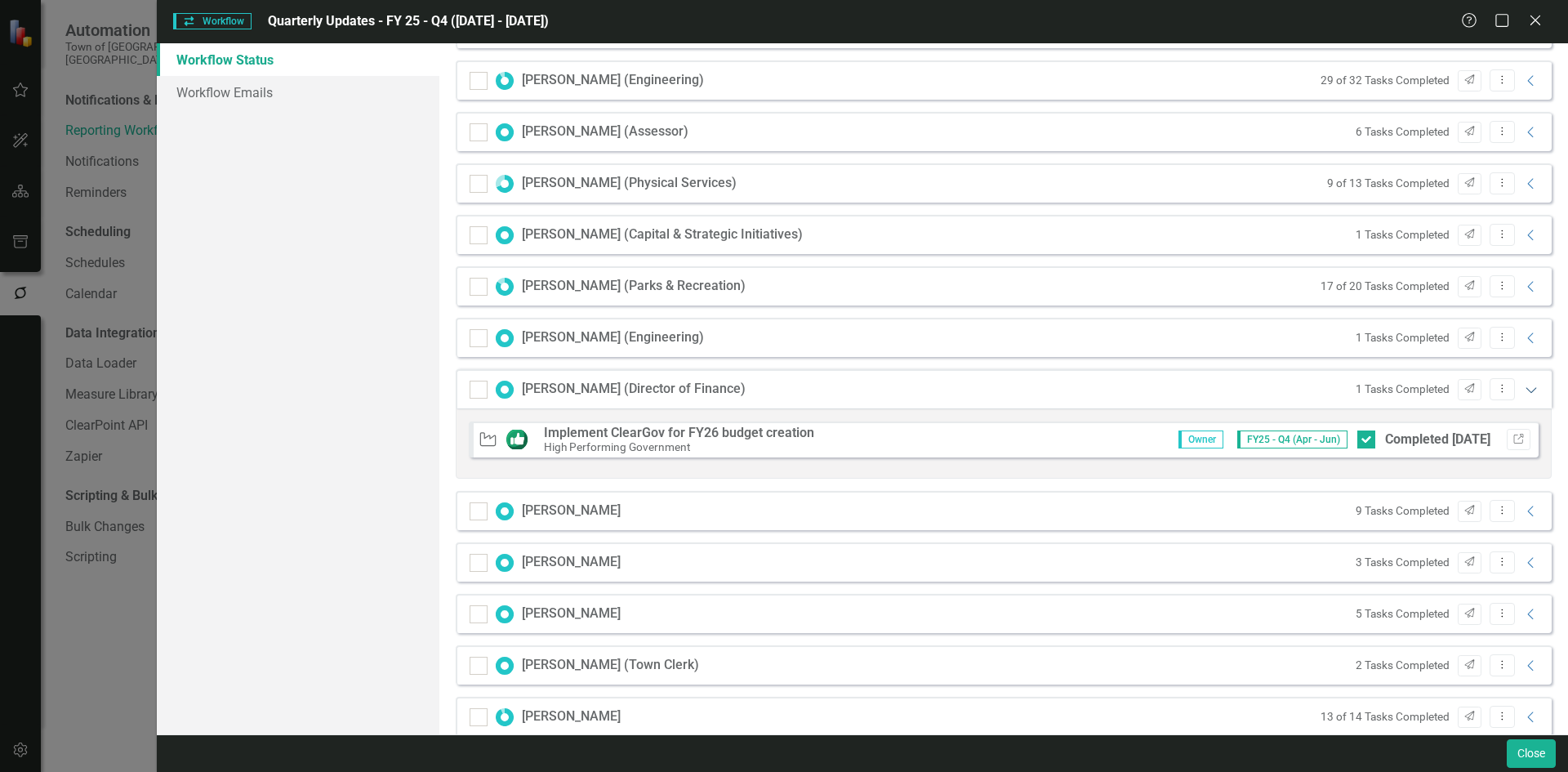
click at [1523, 388] on icon "Expanded" at bounding box center [1530, 390] width 16 height 14
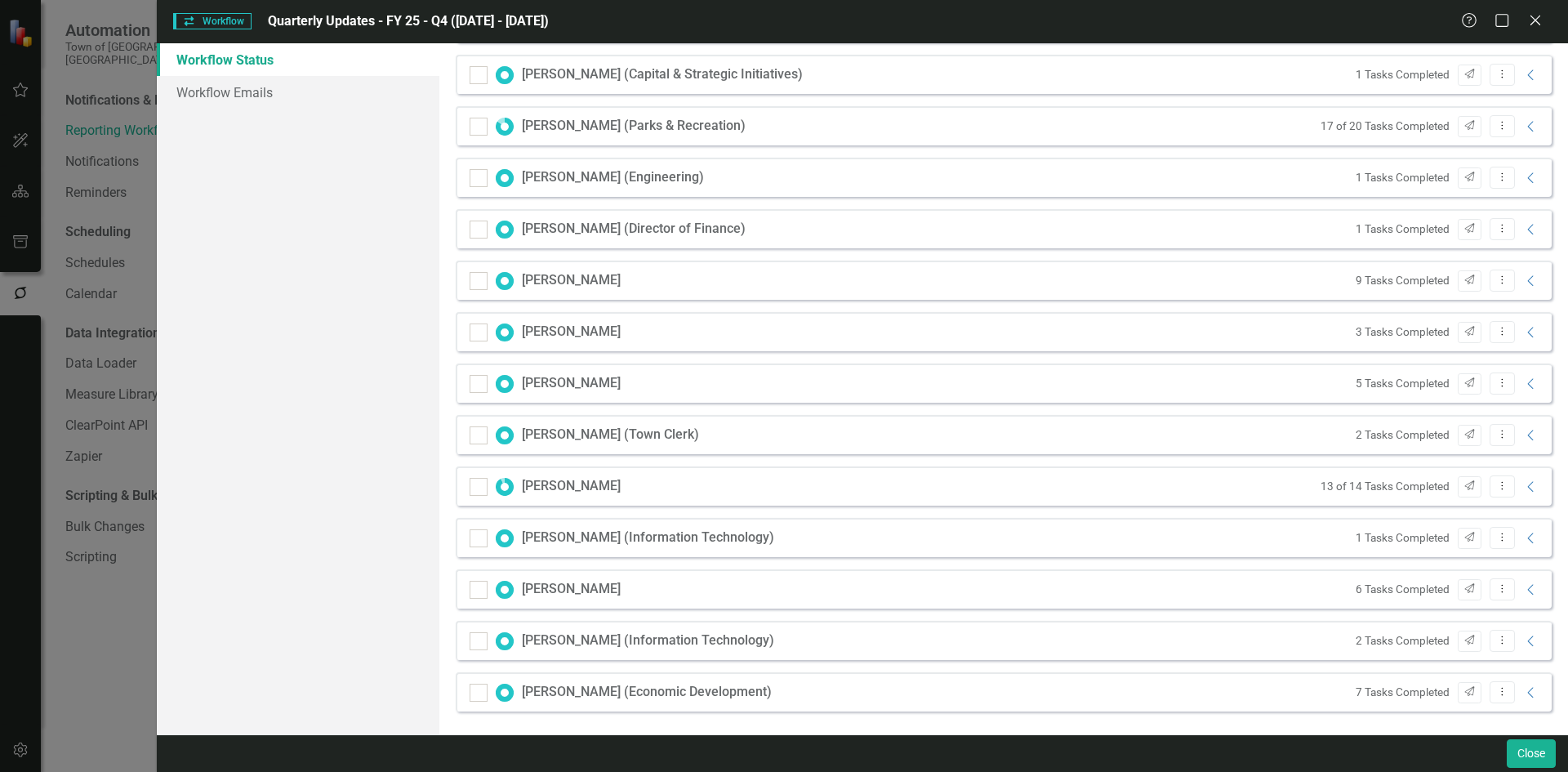
scroll to position [535, 0]
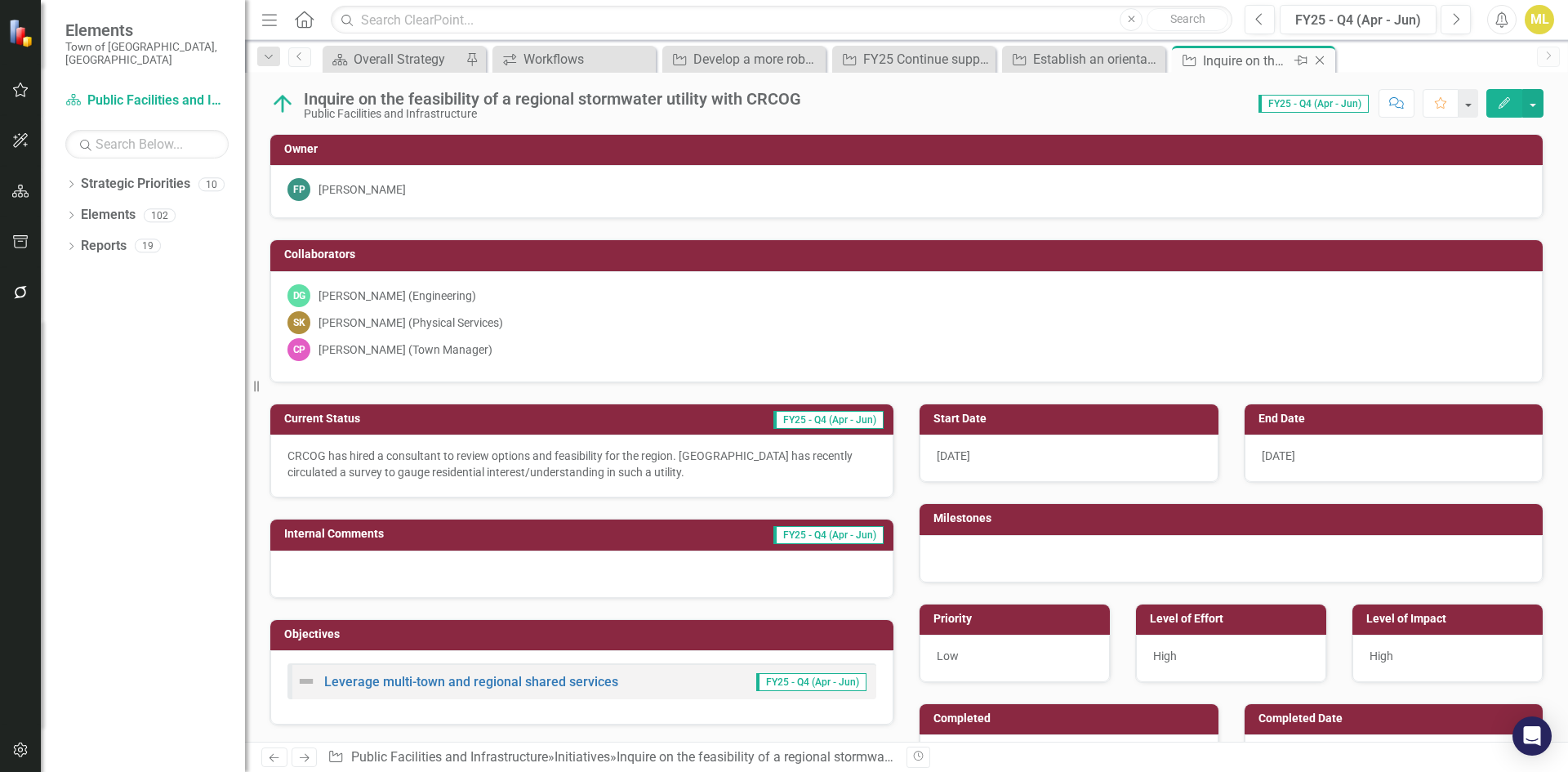
click at [1319, 63] on icon "Close" at bounding box center [1319, 61] width 16 height 14
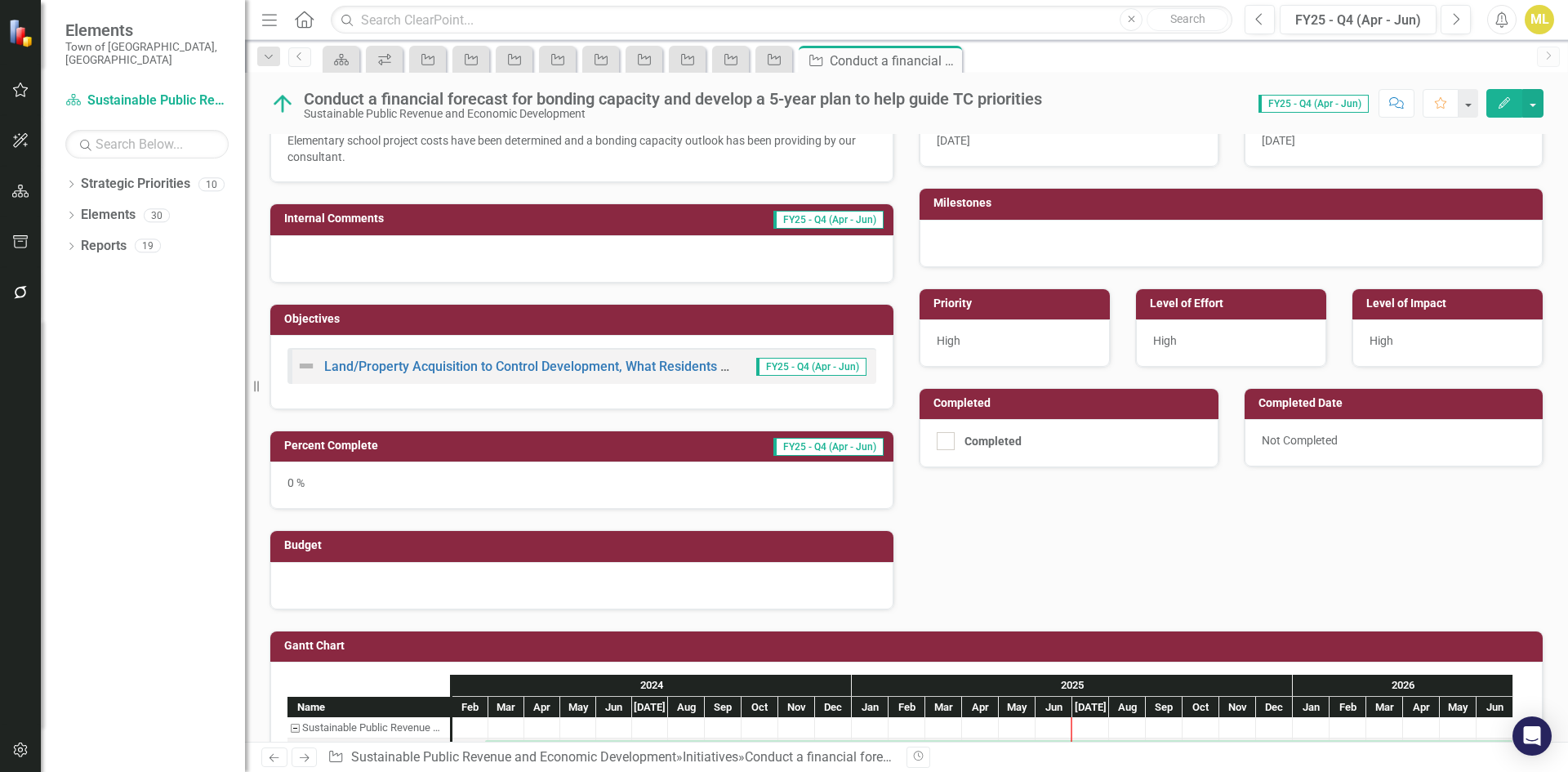
scroll to position [326, 0]
